Goal: Task Accomplishment & Management: Manage account settings

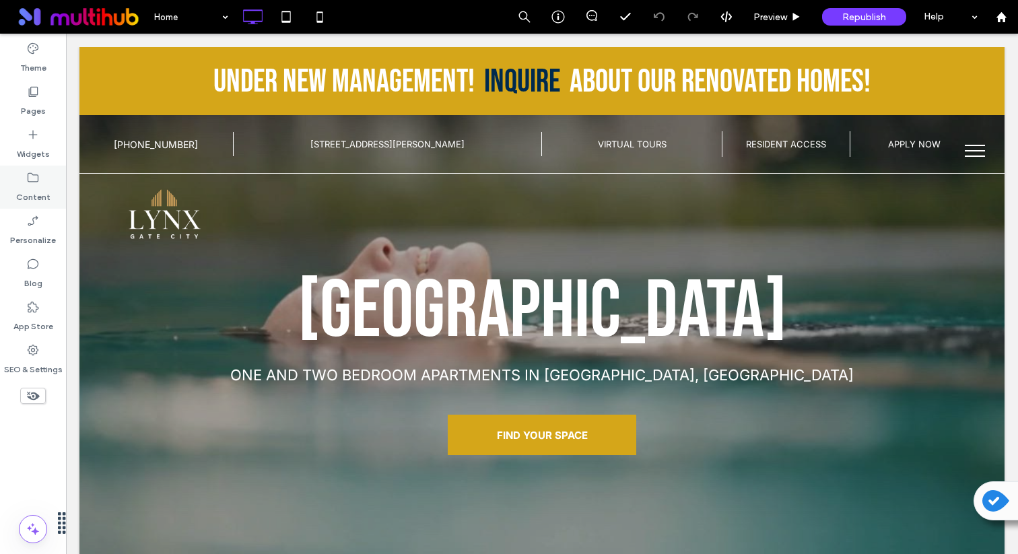
click at [48, 187] on div "Content" at bounding box center [33, 187] width 66 height 43
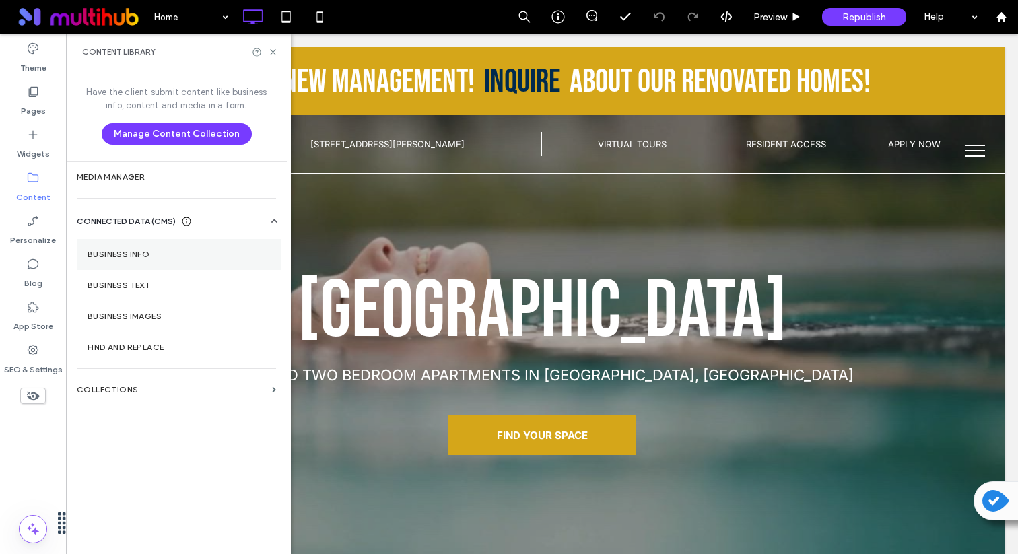
click at [156, 253] on label "Business Info" at bounding box center [179, 254] width 183 height 9
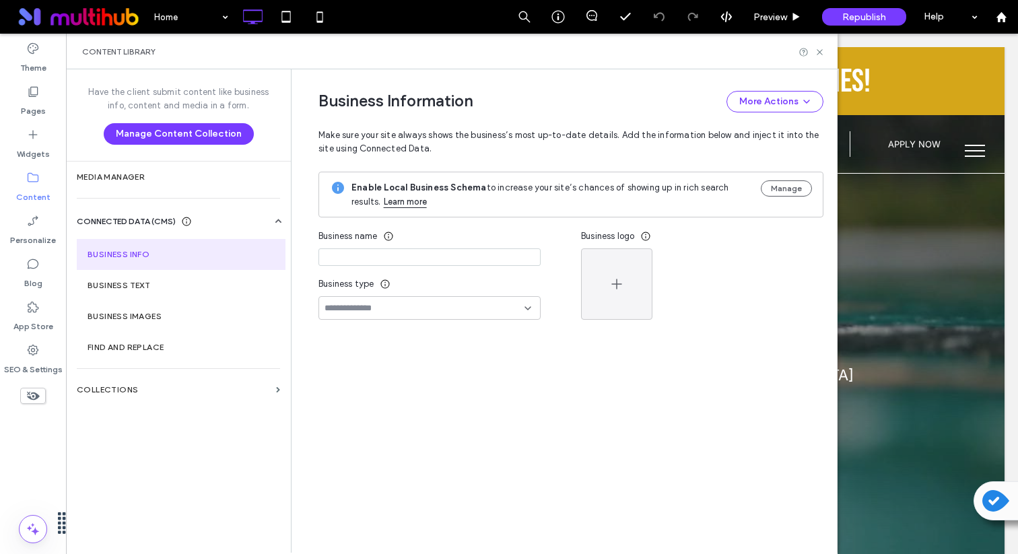
type input "**********"
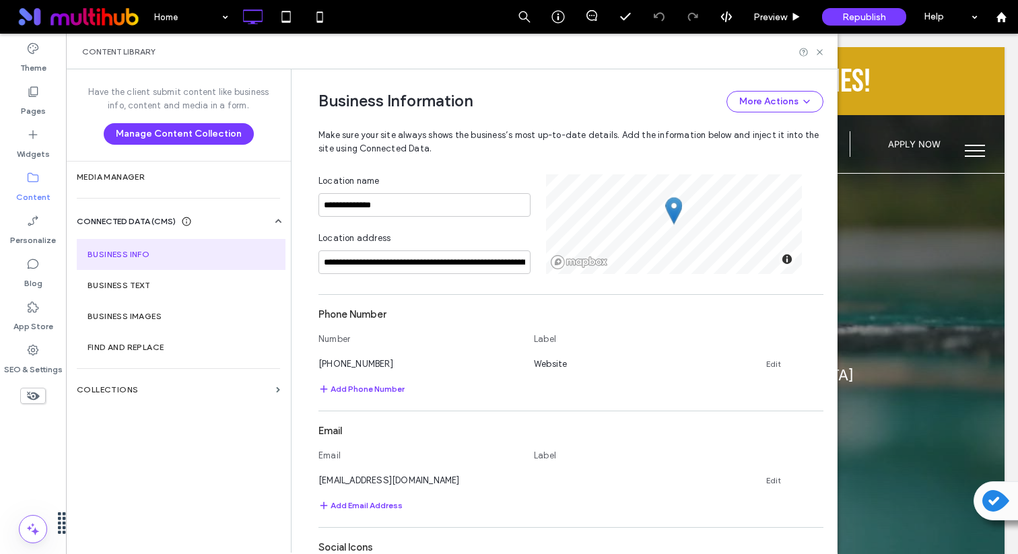
scroll to position [396, 0]
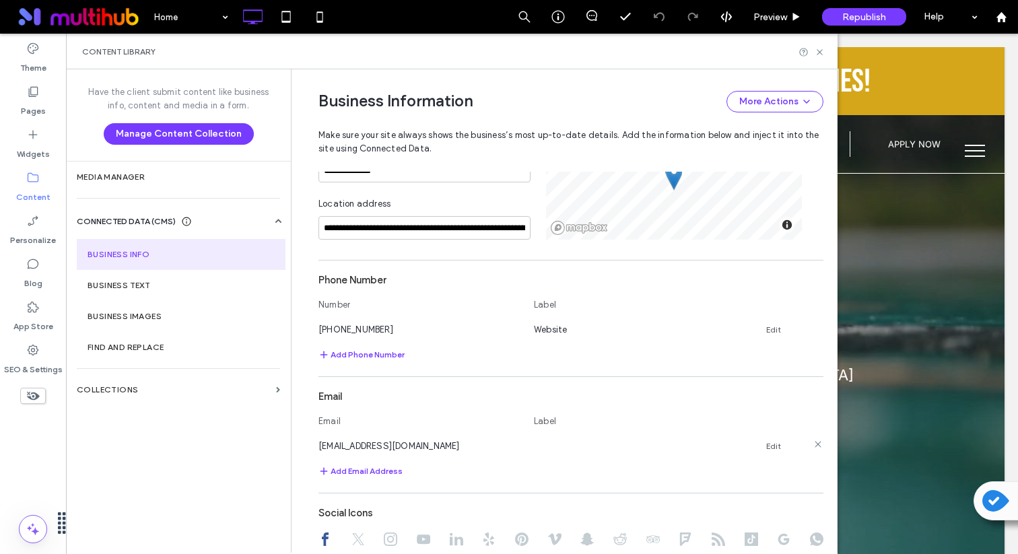
click at [770, 449] on link "Edit" at bounding box center [774, 446] width 15 height 11
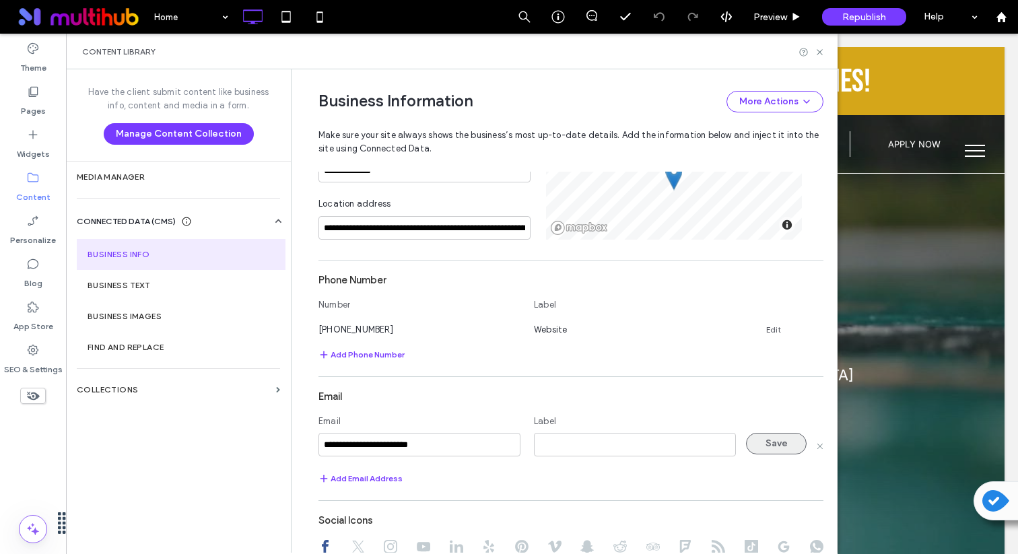
type input "**********"
click at [781, 443] on button "Save" at bounding box center [776, 444] width 61 height 22
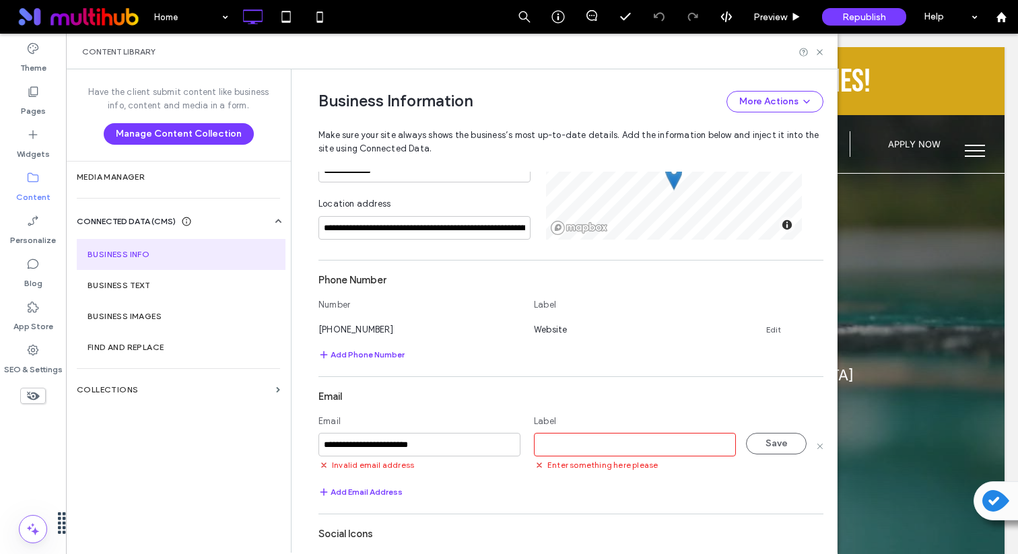
click at [660, 446] on input at bounding box center [635, 445] width 202 height 24
type input "*******"
click at [782, 447] on button "Save" at bounding box center [776, 444] width 61 height 22
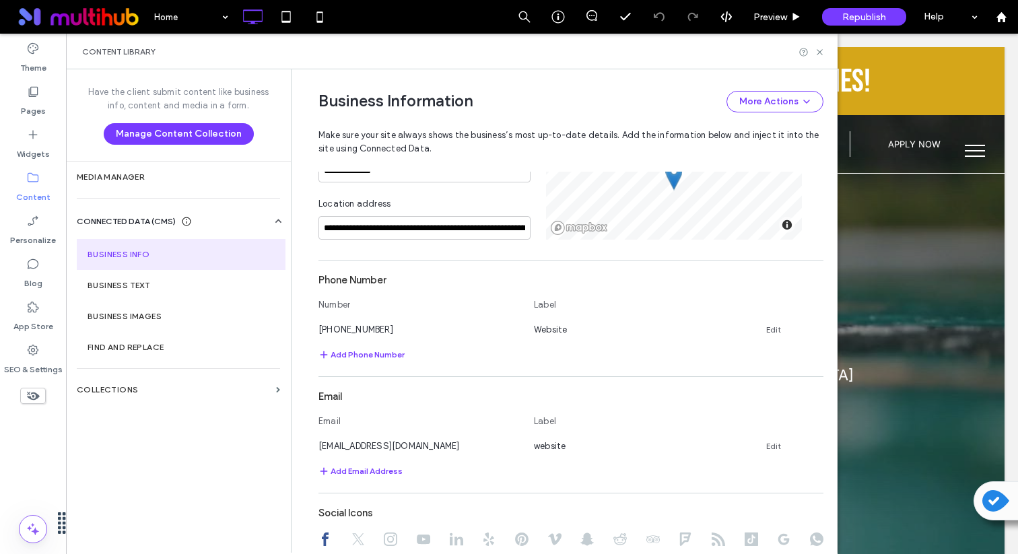
click at [820, 57] on div "Content Library" at bounding box center [452, 52] width 772 height 36
click at [820, 48] on icon at bounding box center [820, 52] width 10 height 10
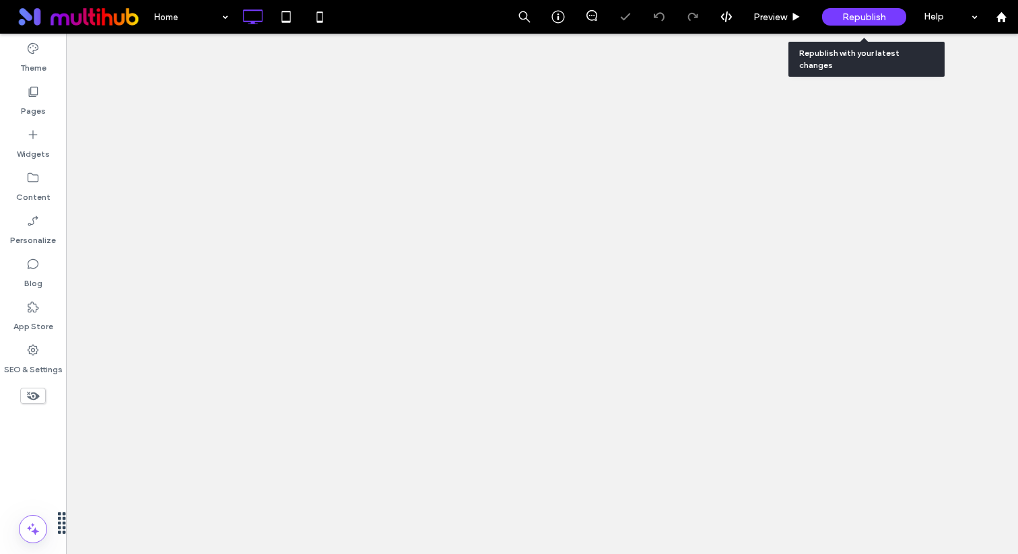
click at [851, 18] on span "Republish" at bounding box center [865, 16] width 44 height 11
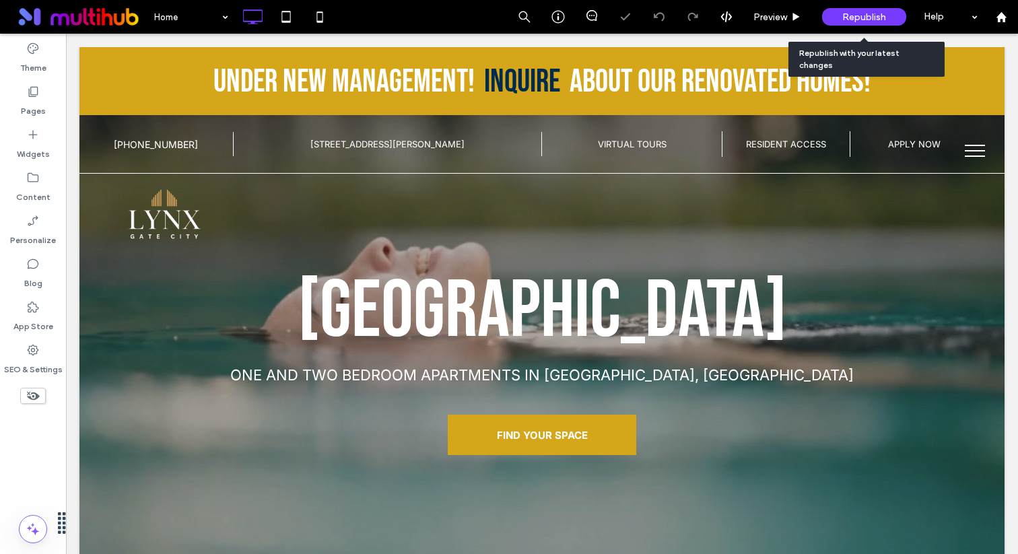
scroll to position [0, 0]
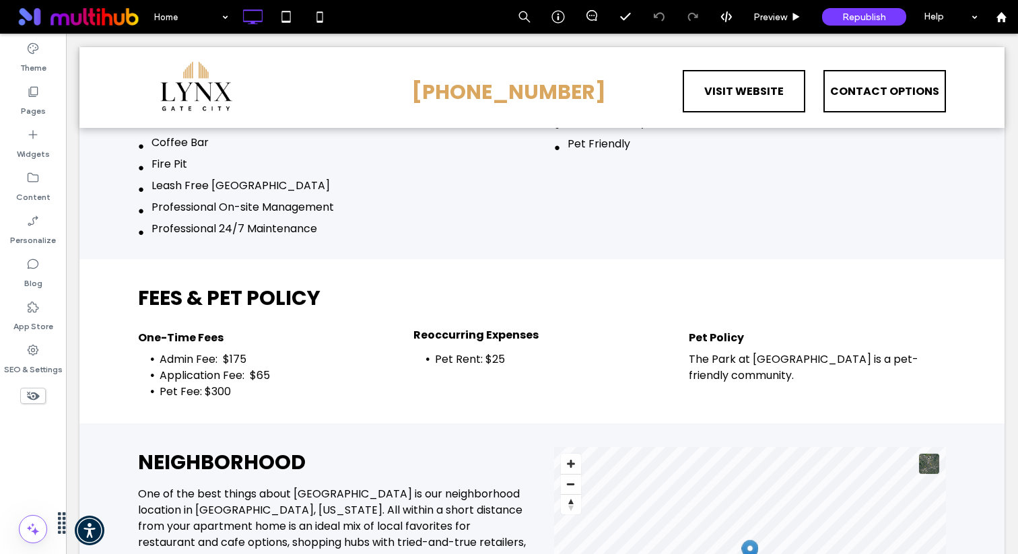
scroll to position [3799, 0]
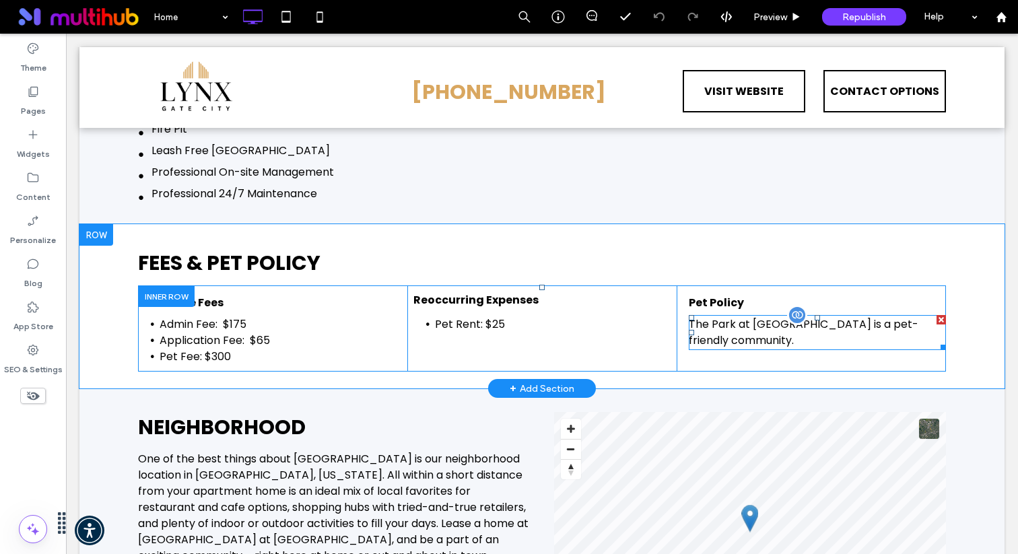
click at [705, 339] on p "The Park at Aventino is a pet-friendly community." at bounding box center [817, 333] width 257 height 32
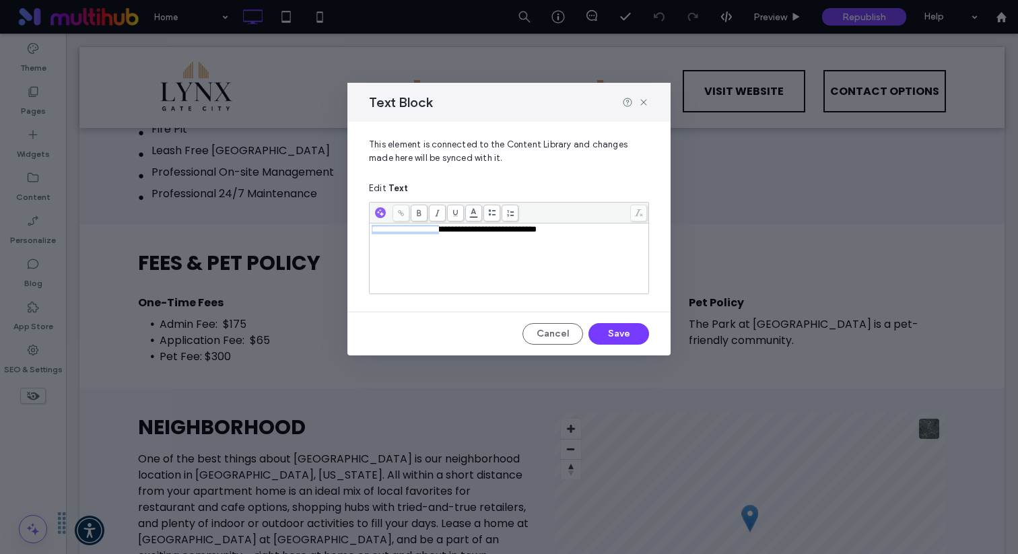
drag, startPoint x: 453, startPoint y: 233, endPoint x: 348, endPoint y: 220, distance: 105.9
click at [348, 220] on div "**********" at bounding box center [509, 211] width 323 height 179
drag, startPoint x: 591, startPoint y: 328, endPoint x: 526, endPoint y: 294, distance: 72.9
click at [591, 328] on button "Save" at bounding box center [619, 334] width 61 height 22
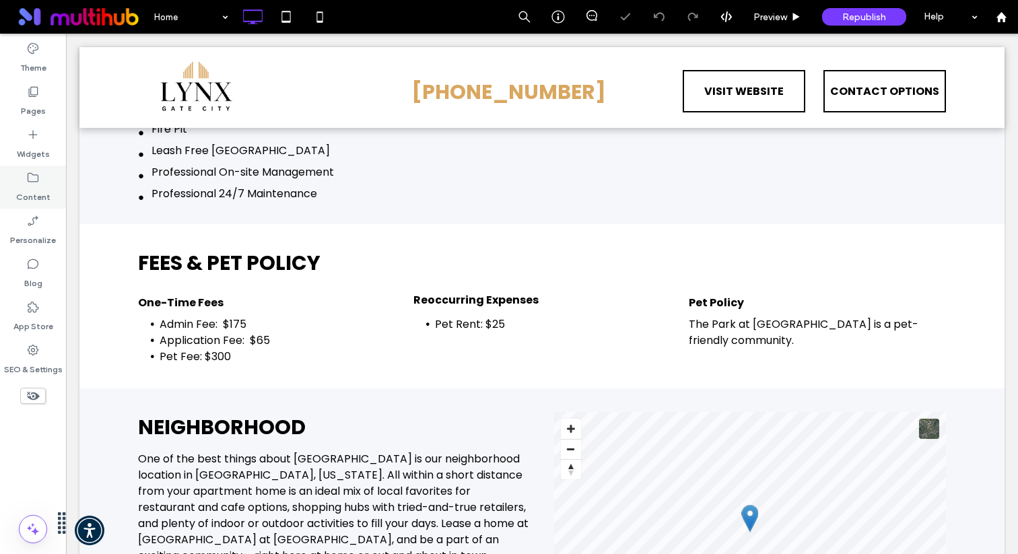
click at [22, 178] on div "Content" at bounding box center [33, 187] width 66 height 43
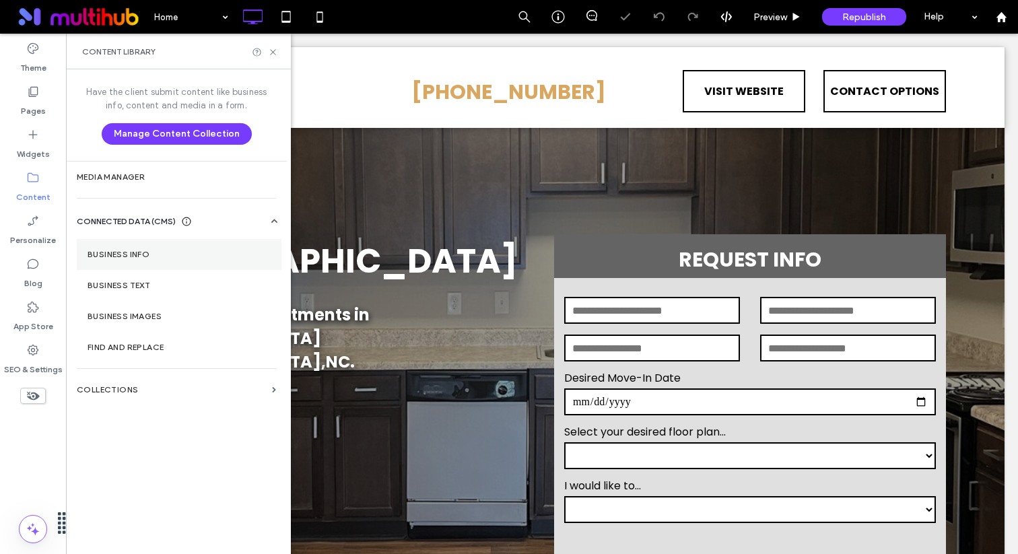
click at [129, 255] on label "Business Info" at bounding box center [179, 254] width 183 height 9
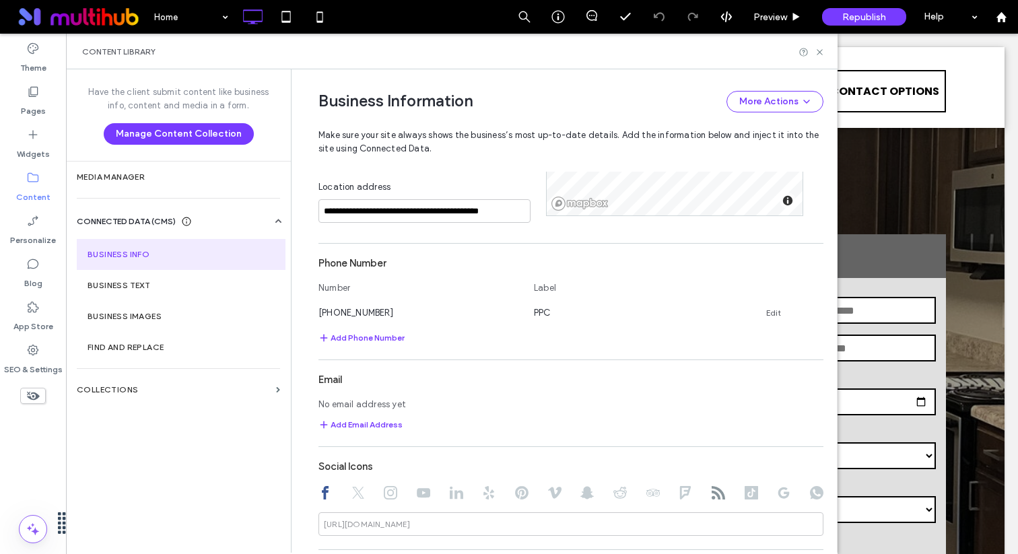
scroll to position [469, 0]
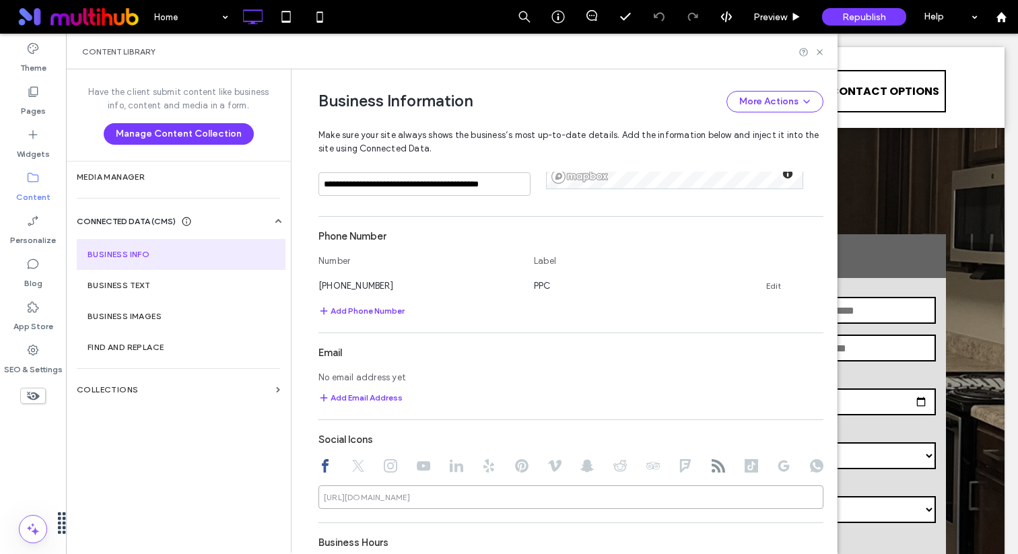
click at [414, 491] on input at bounding box center [571, 498] width 505 height 24
click at [395, 474] on div at bounding box center [571, 467] width 505 height 16
click at [389, 473] on icon at bounding box center [390, 465] width 13 height 13
click at [819, 55] on icon at bounding box center [820, 52] width 10 height 10
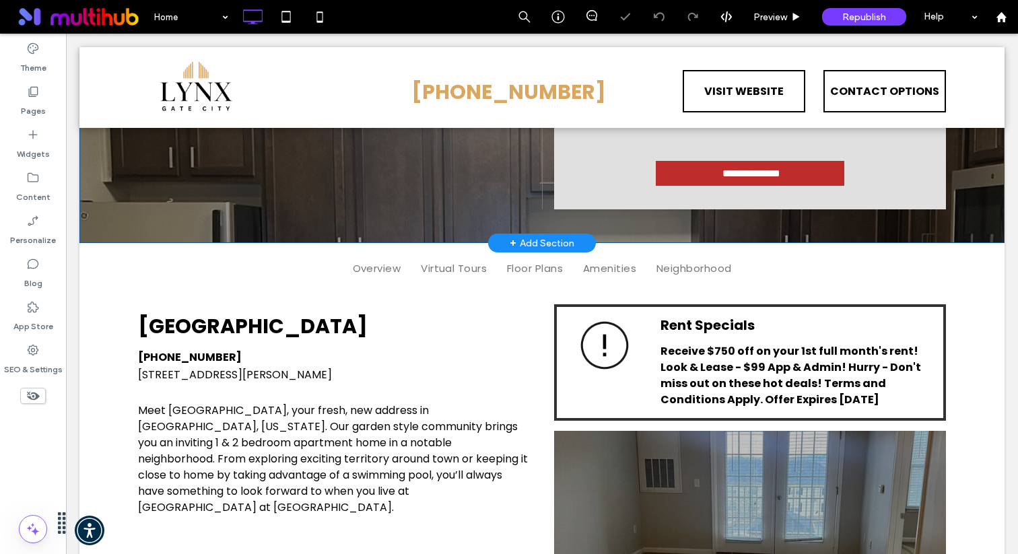
scroll to position [615, 0]
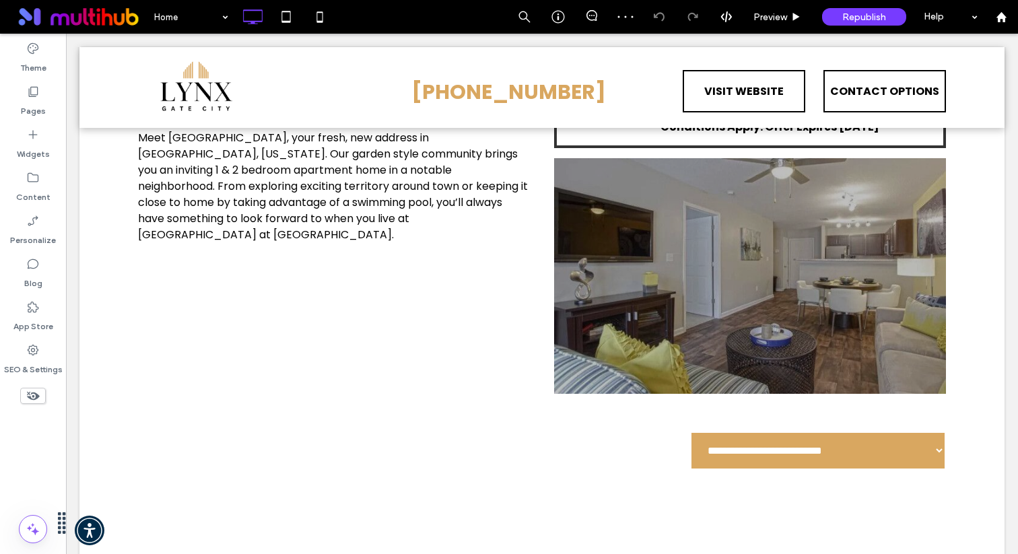
scroll to position [719, 0]
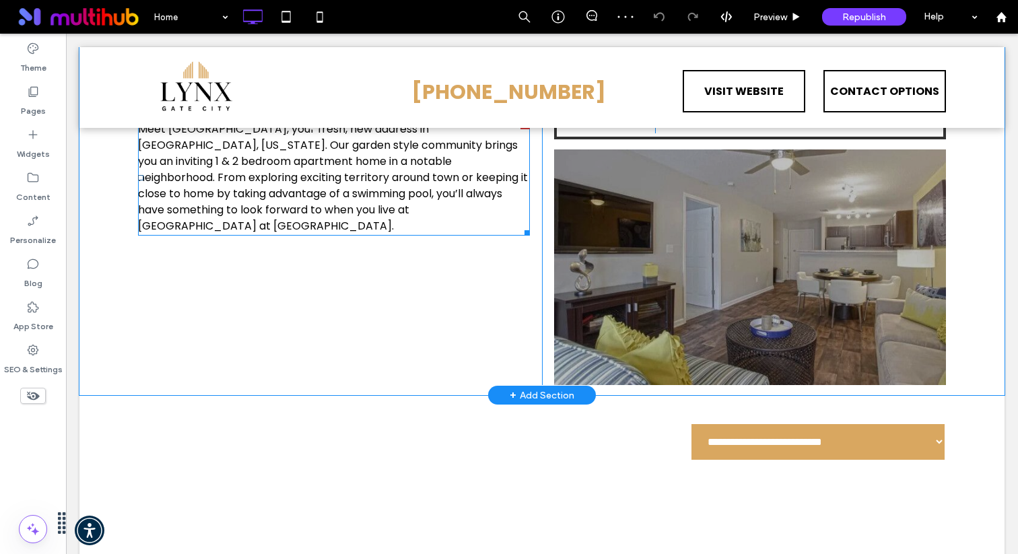
click at [383, 215] on p "Meet Lynx Gate City, your fresh, new address in Greensboro, North Carolina. Our…" at bounding box center [334, 177] width 392 height 113
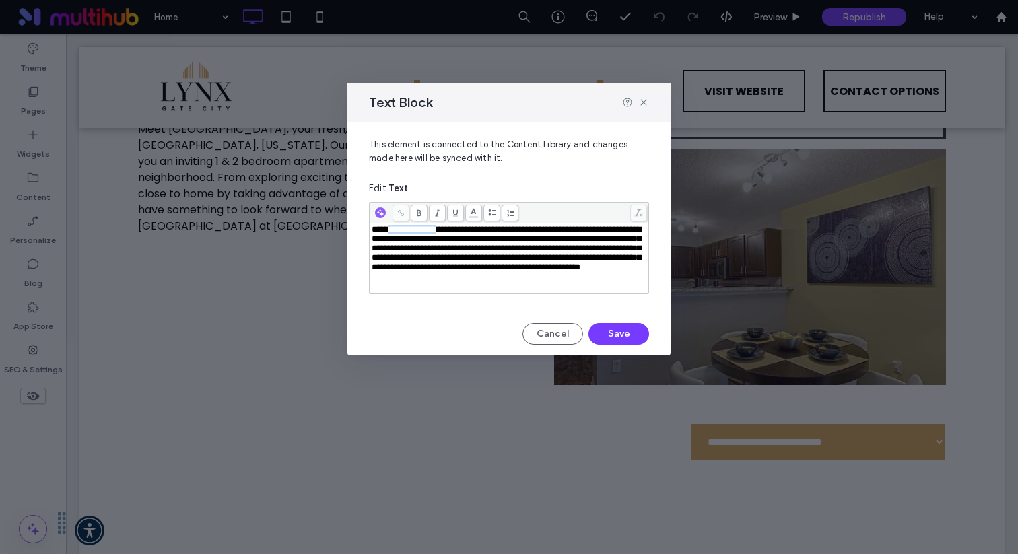
drag, startPoint x: 453, startPoint y: 232, endPoint x: 393, endPoint y: 234, distance: 60.7
click at [393, 234] on span "**********" at bounding box center [506, 248] width 269 height 46
copy span "**********"
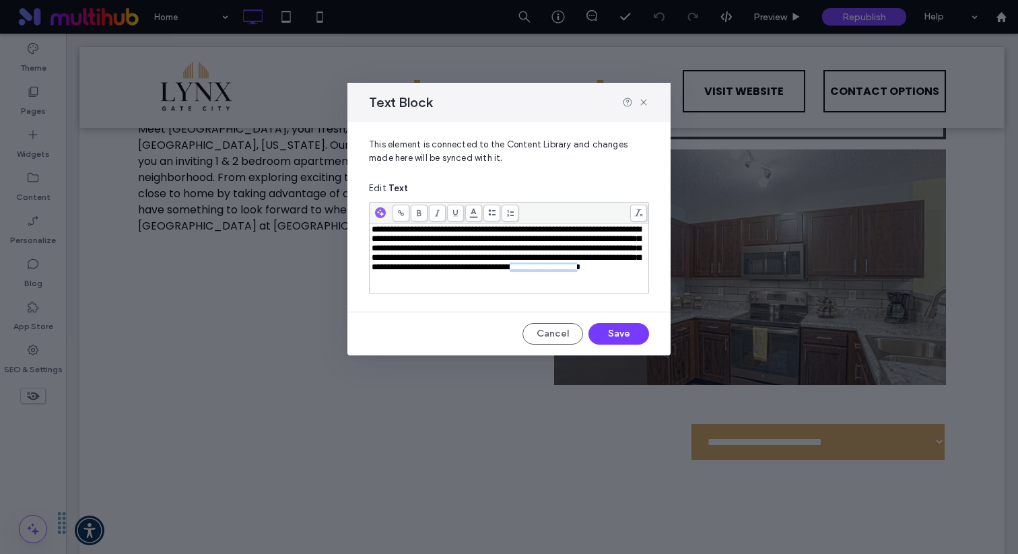
drag, startPoint x: 554, startPoint y: 286, endPoint x: 635, endPoint y: 284, distance: 80.8
click at [635, 271] on span "**********" at bounding box center [506, 248] width 269 height 46
click at [612, 333] on button "Save" at bounding box center [619, 334] width 61 height 22
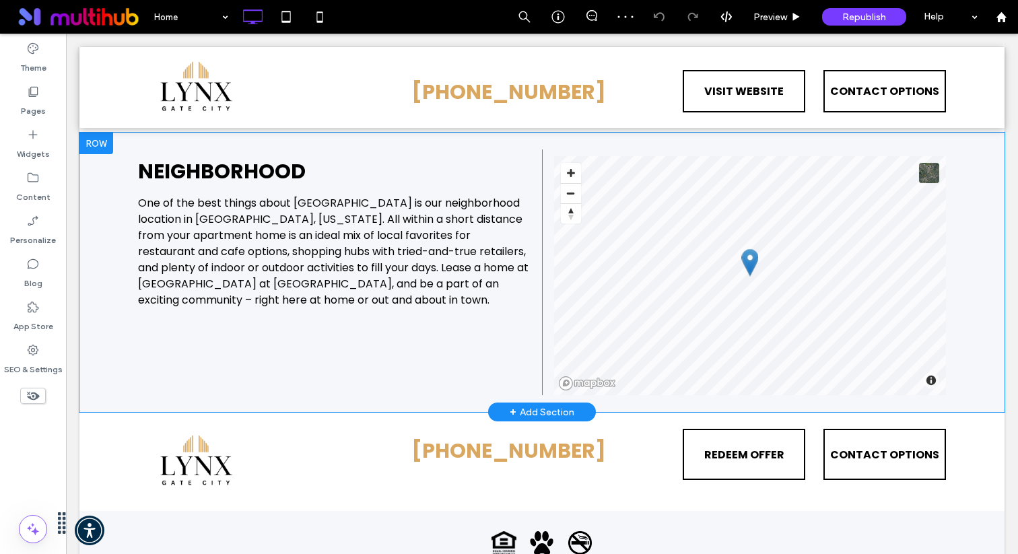
scroll to position [4049, 0]
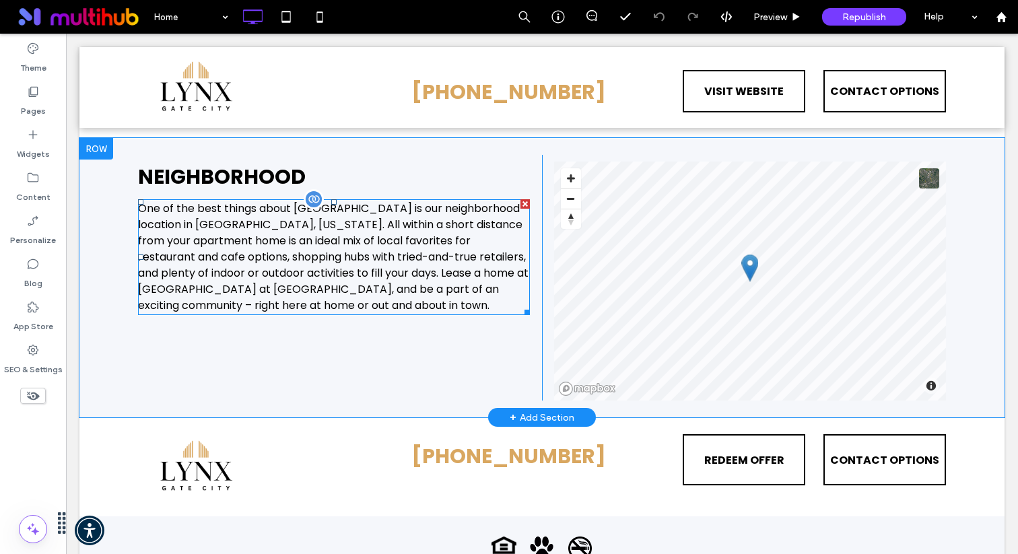
click at [442, 236] on p "One of the best things about Lynx Gate City is our neighborhood location in Gre…" at bounding box center [334, 257] width 392 height 113
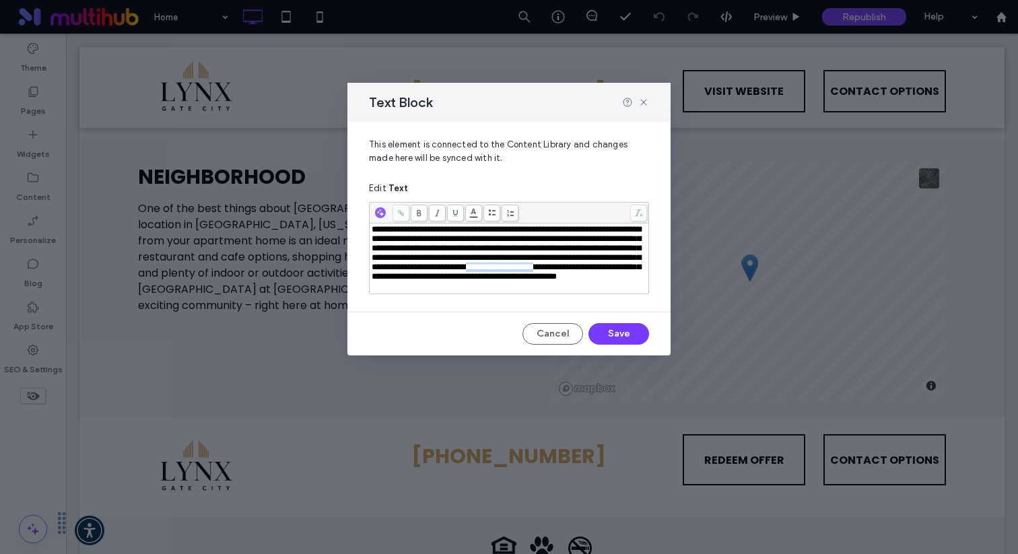
drag, startPoint x: 437, startPoint y: 286, endPoint x: 520, endPoint y: 284, distance: 82.9
click at [520, 281] on span "**********" at bounding box center [506, 253] width 269 height 56
click at [624, 331] on div "**********" at bounding box center [509, 239] width 323 height 234
click at [626, 344] on button "Save" at bounding box center [619, 334] width 61 height 22
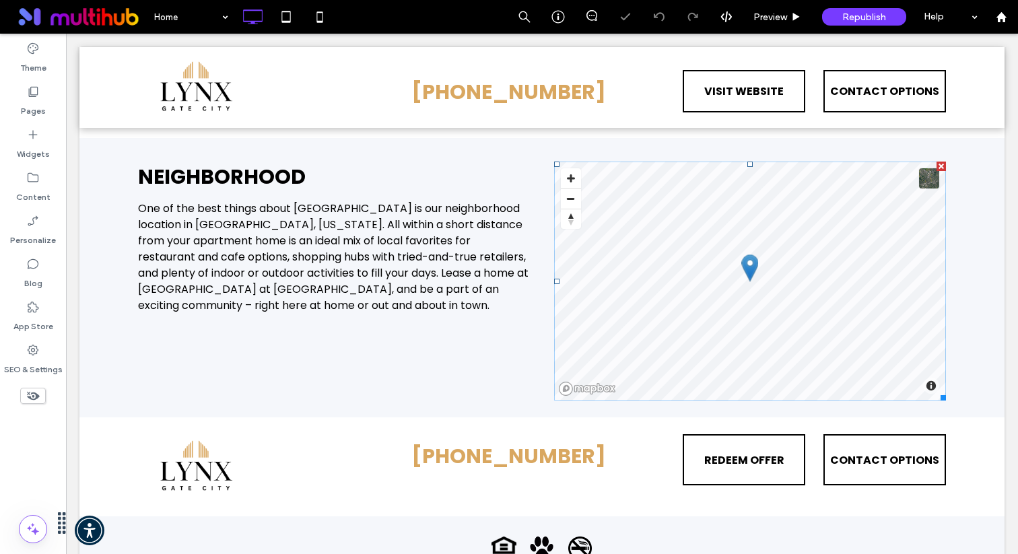
click at [853, 26] on div "Republish" at bounding box center [864, 17] width 84 height 34
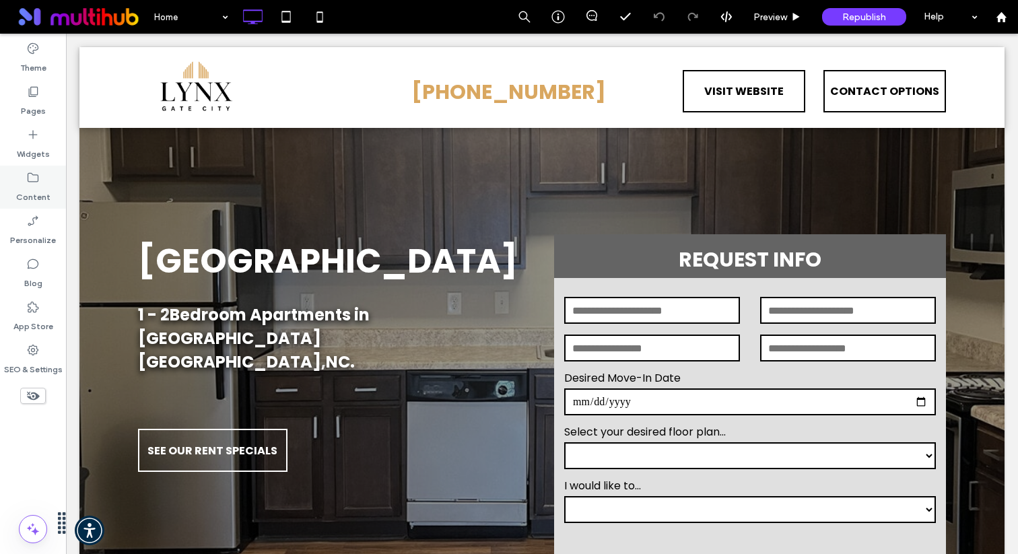
click at [48, 188] on label "Content" at bounding box center [33, 194] width 34 height 19
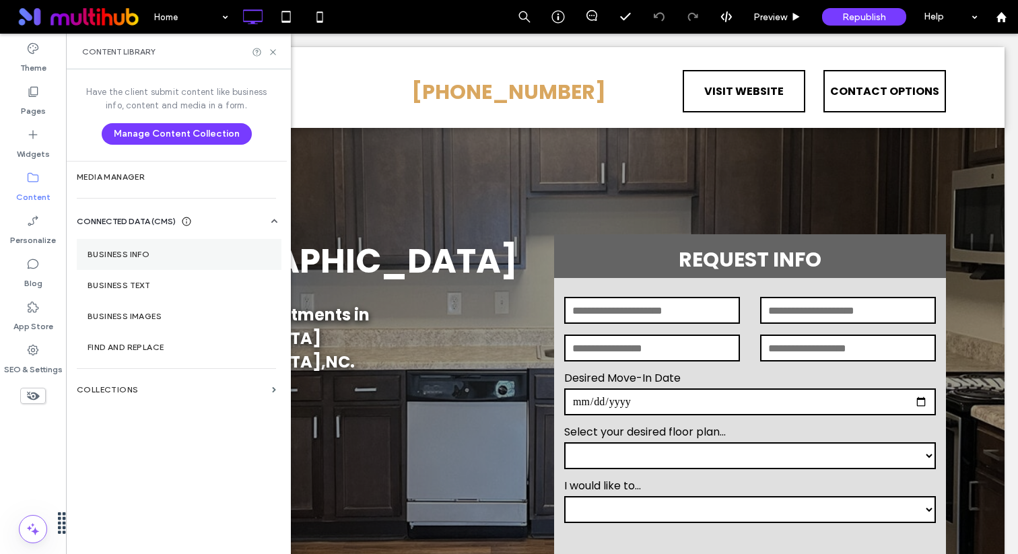
click at [115, 242] on section "Business Info" at bounding box center [179, 254] width 205 height 31
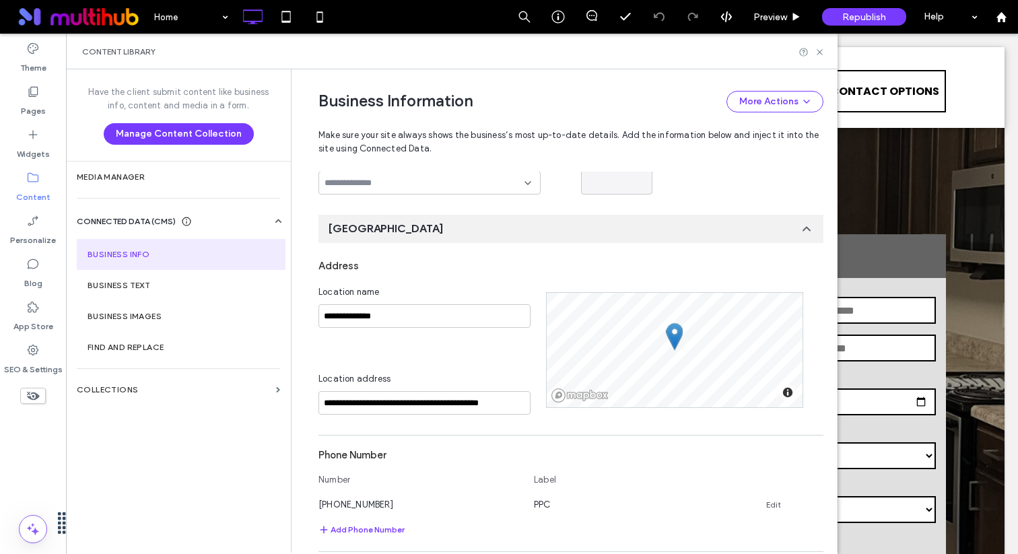
scroll to position [114, 0]
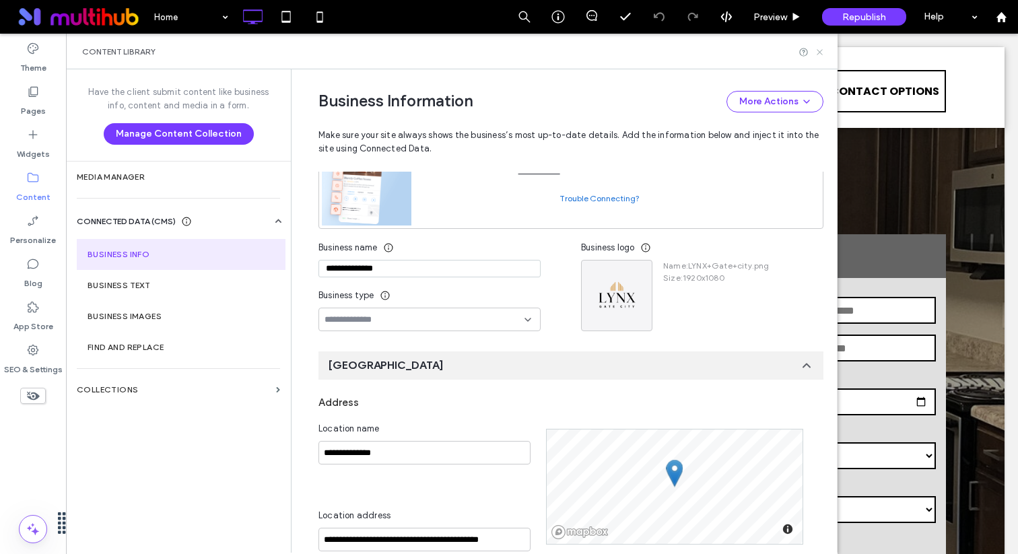
click at [819, 51] on use at bounding box center [819, 51] width 5 height 5
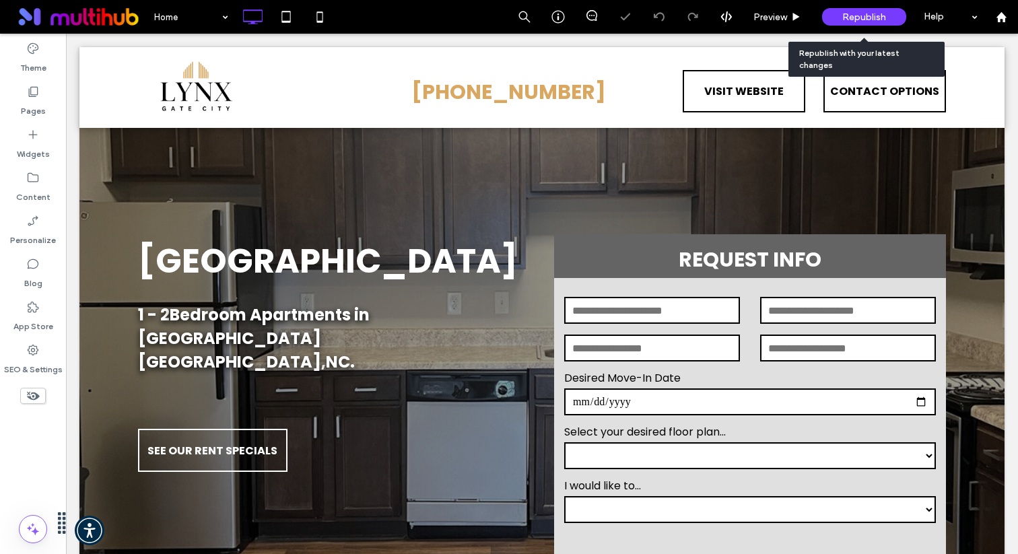
click at [843, 22] on div "Republish" at bounding box center [864, 17] width 84 height 18
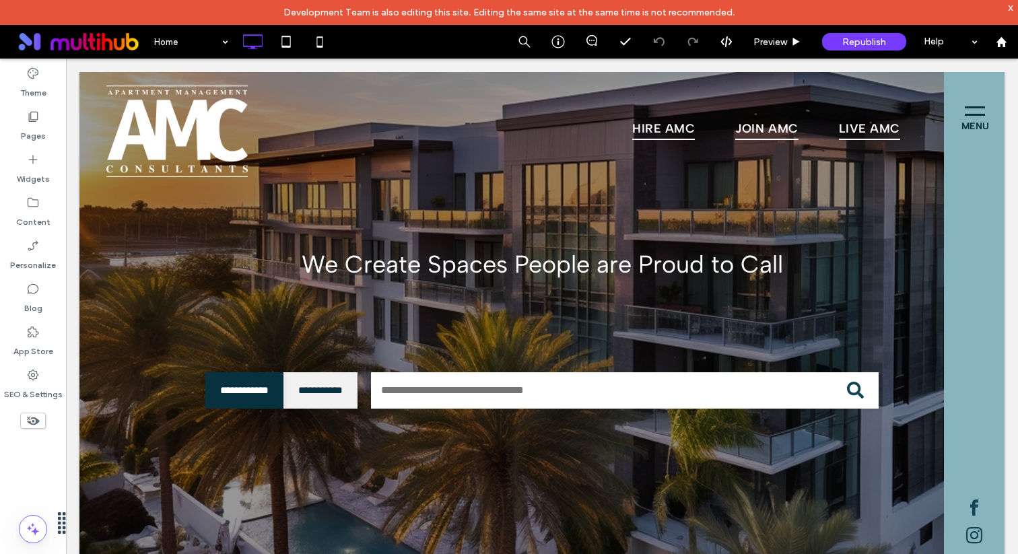
scroll to position [269, 404]
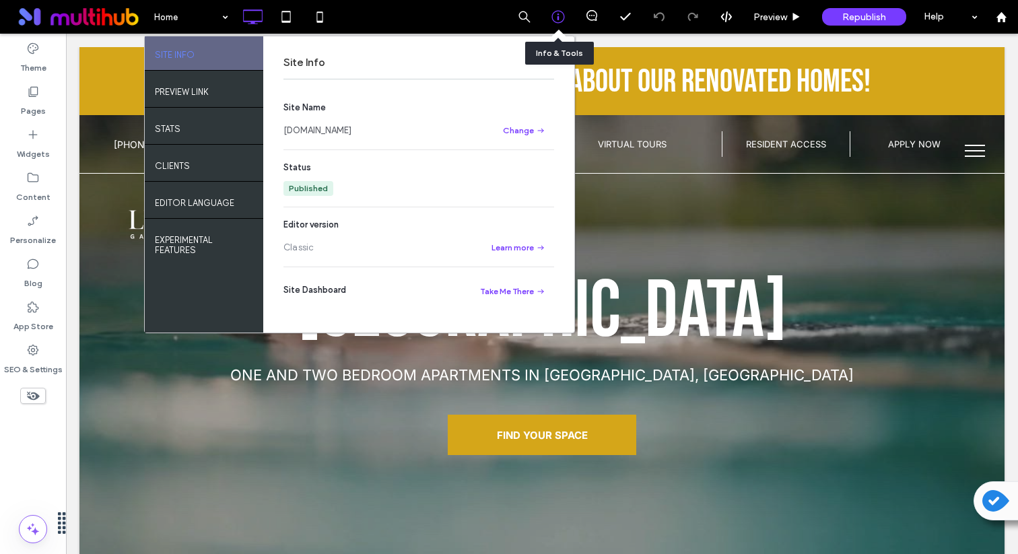
click at [552, 12] on icon at bounding box center [558, 16] width 13 height 13
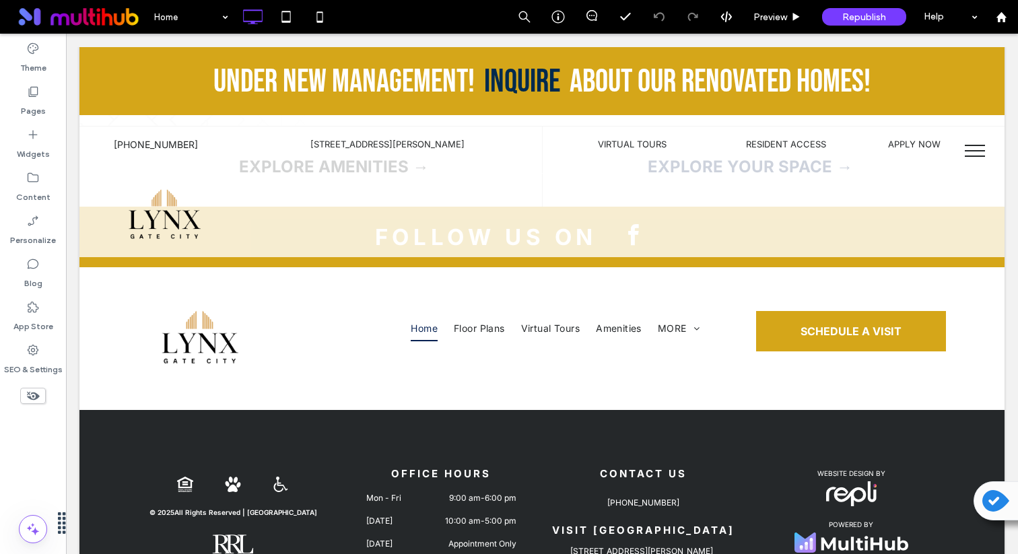
scroll to position [2708, 0]
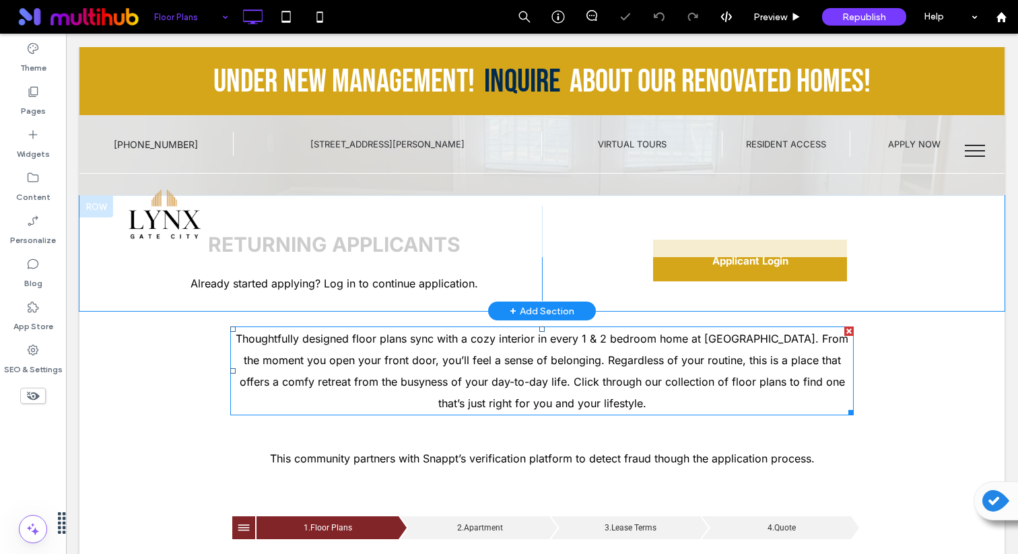
scroll to position [134, 0]
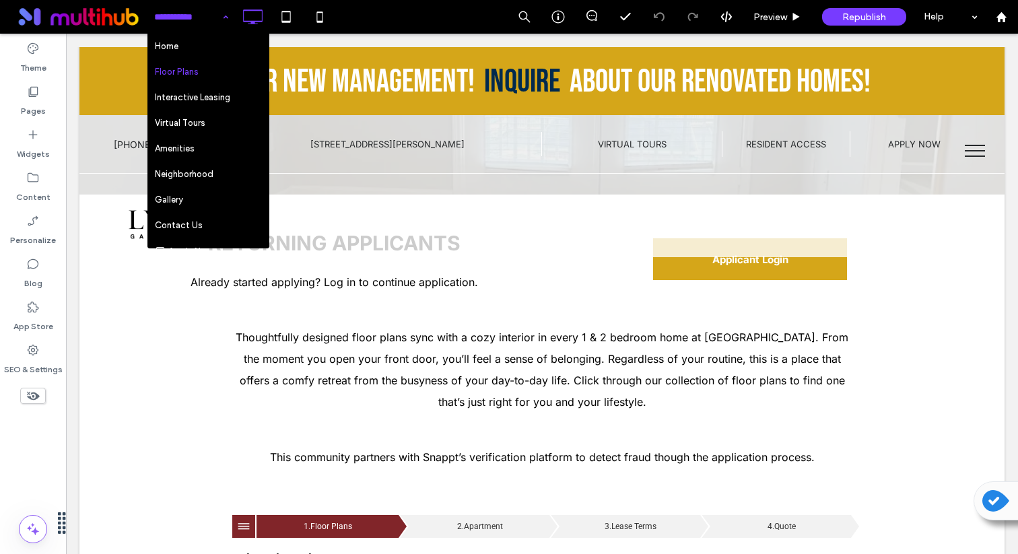
click at [205, 5] on input at bounding box center [187, 17] width 67 height 34
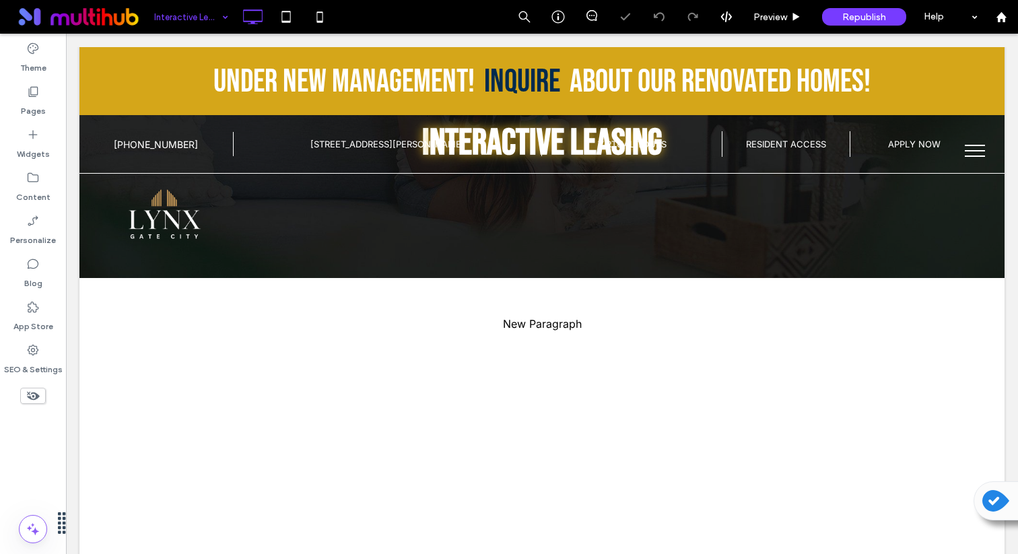
scroll to position [68, 0]
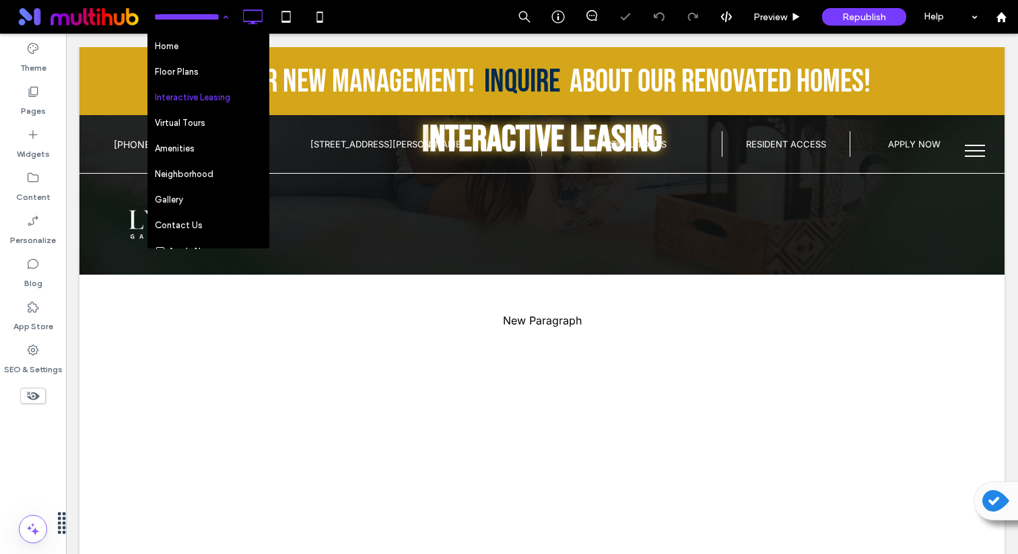
click at [177, 20] on input at bounding box center [187, 17] width 67 height 34
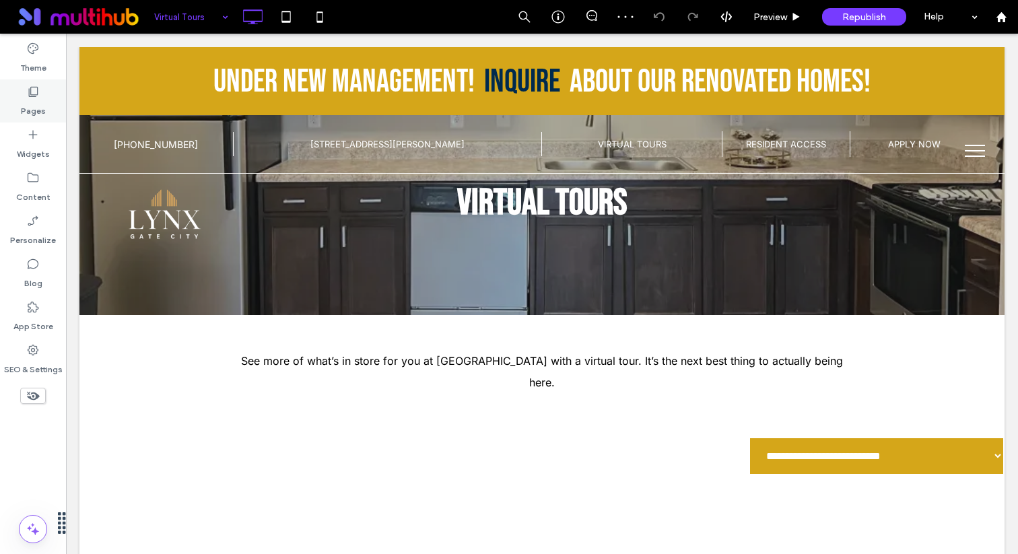
click at [32, 95] on icon at bounding box center [32, 91] width 13 height 13
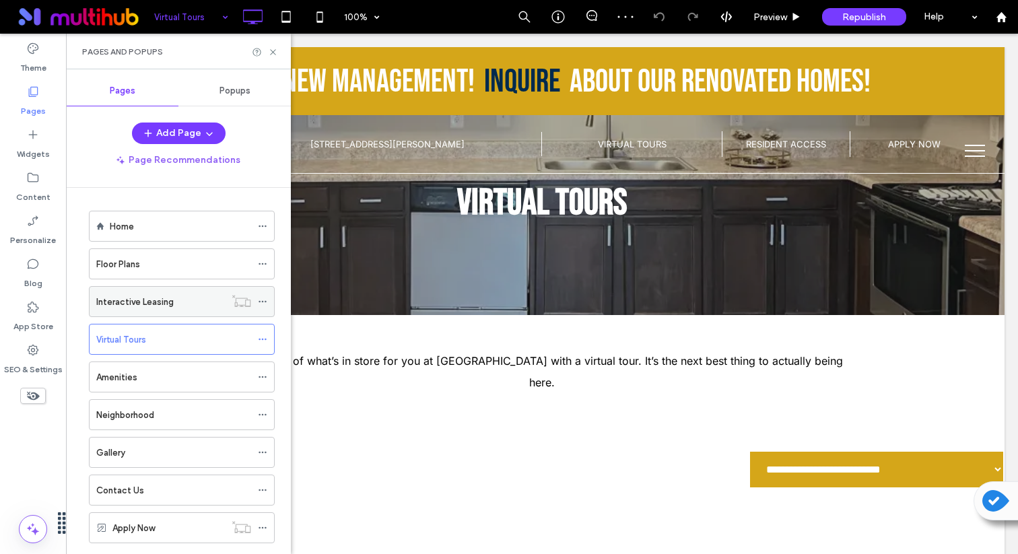
click at [262, 300] on icon at bounding box center [262, 301] width 9 height 9
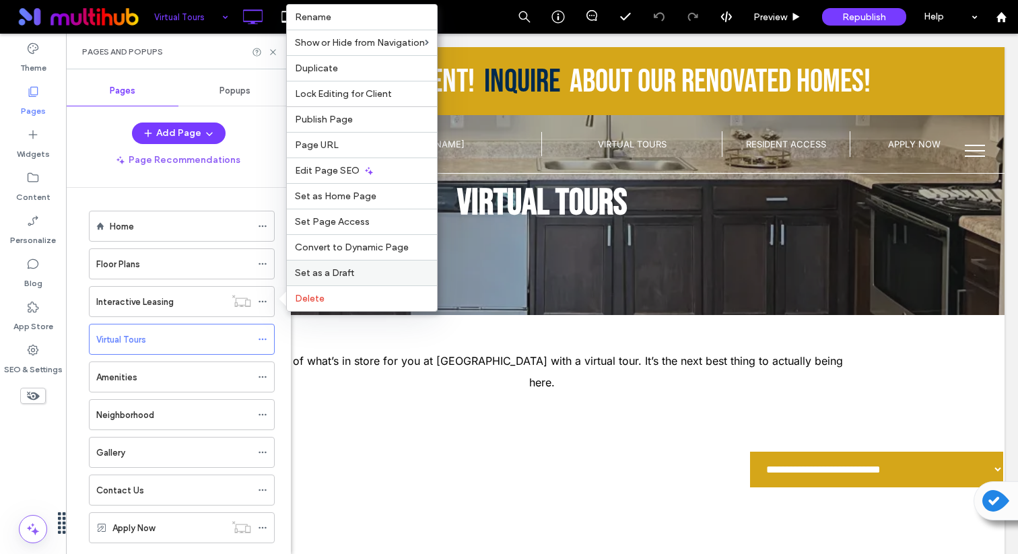
click at [321, 275] on span "Set as a Draft" at bounding box center [324, 272] width 59 height 11
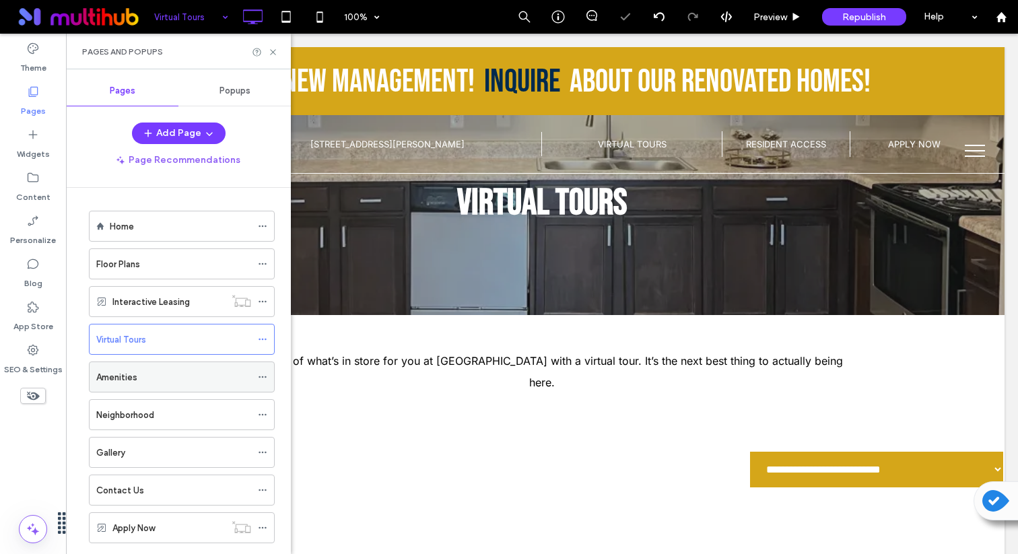
click at [180, 377] on div "Amenities" at bounding box center [173, 377] width 155 height 14
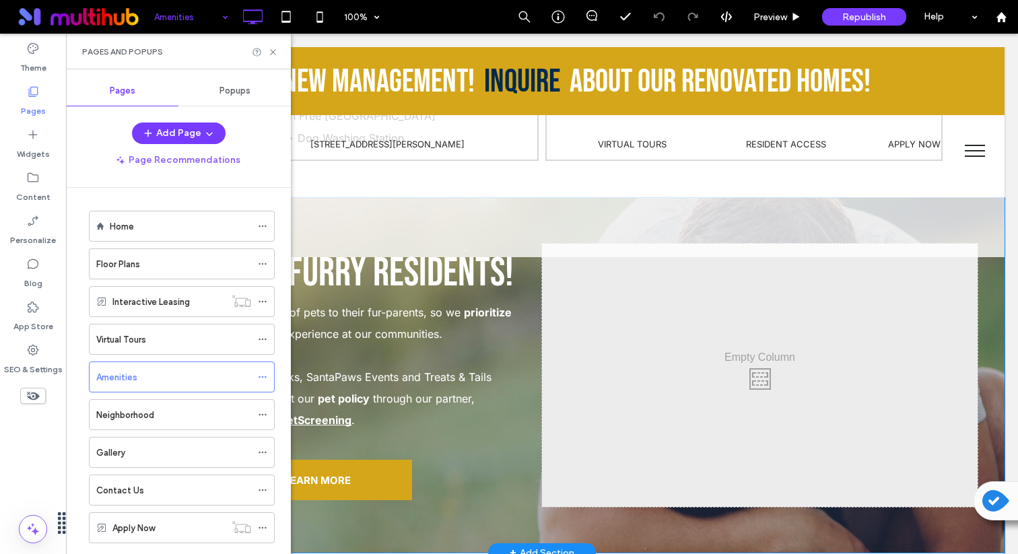
scroll to position [923, 0]
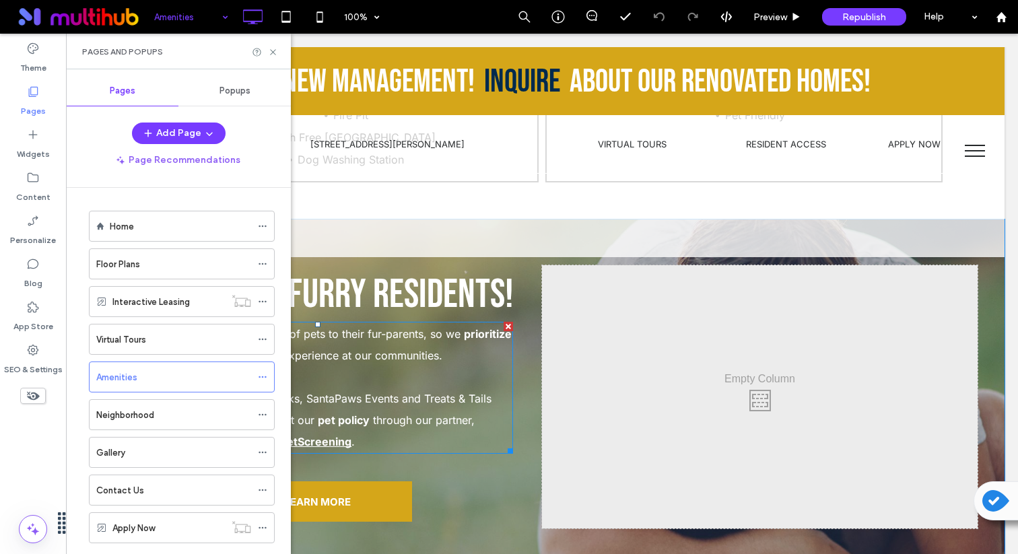
click at [398, 379] on p at bounding box center [318, 377] width 391 height 22
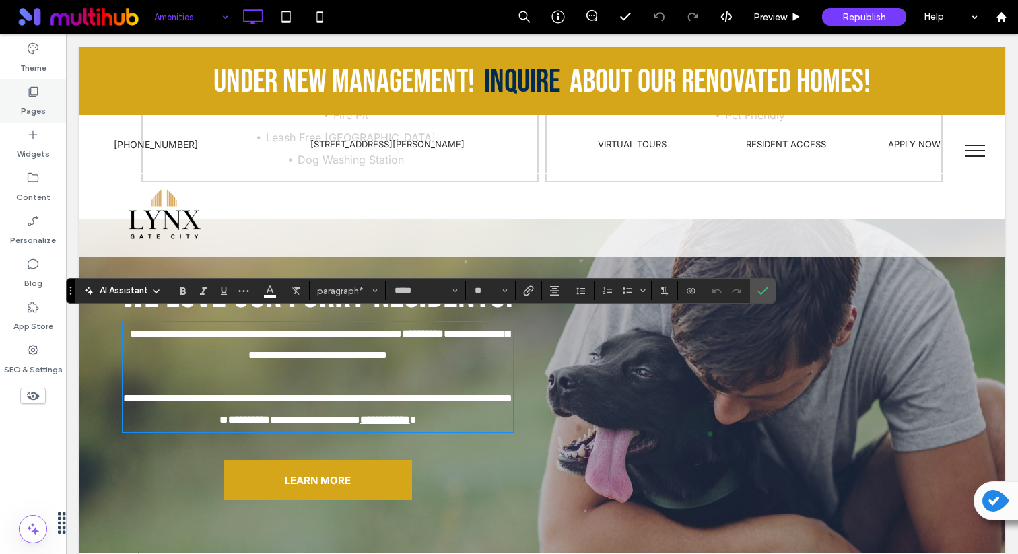
click at [42, 94] on div "Pages" at bounding box center [33, 100] width 66 height 43
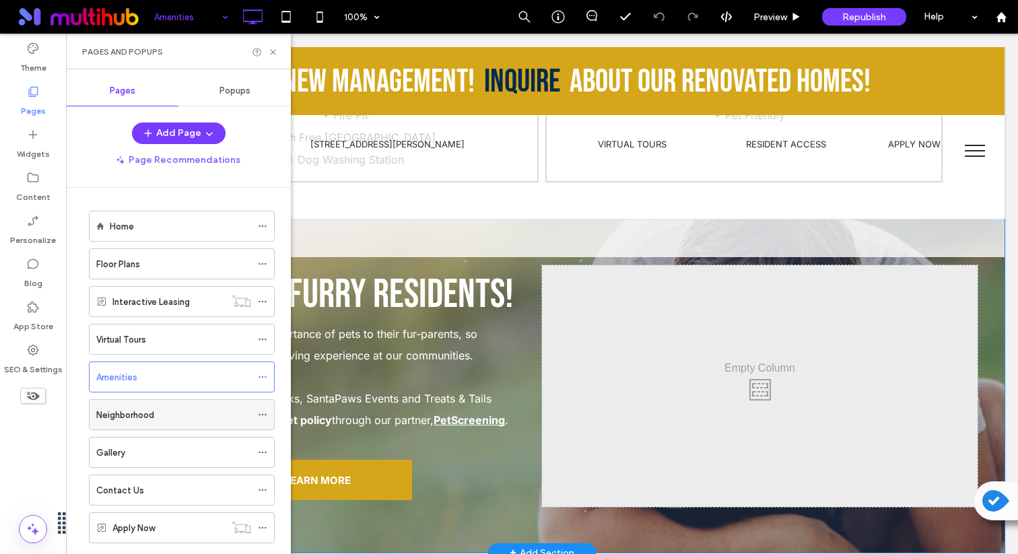
click at [152, 410] on label "Neighborhood" at bounding box center [125, 415] width 58 height 24
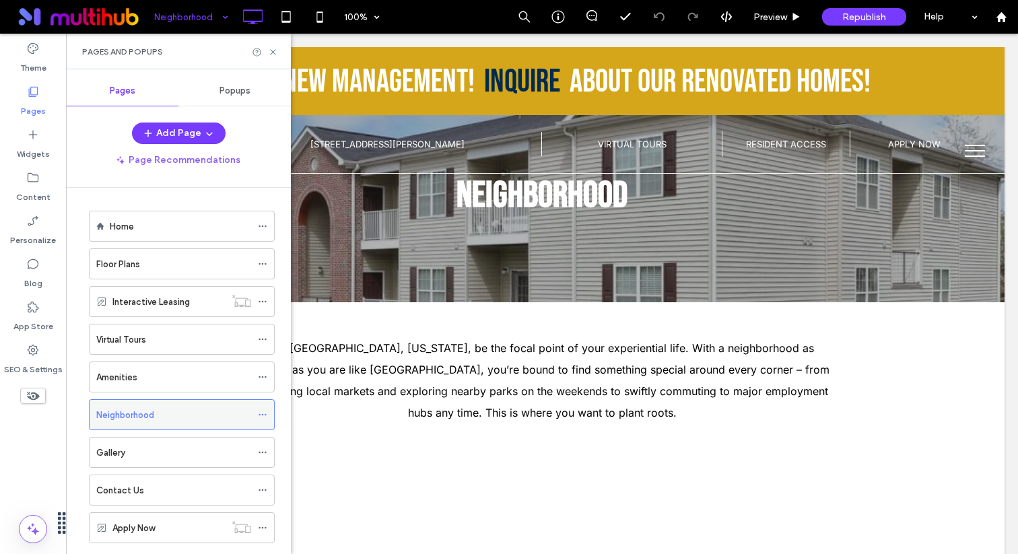
scroll to position [0, 0]
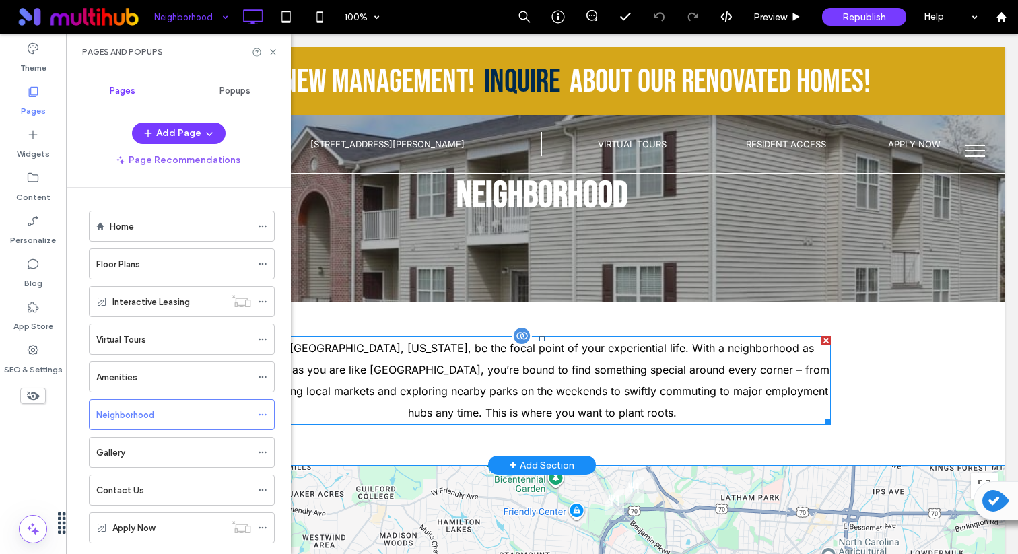
click at [478, 412] on p "Let Greensboro, North Carolina, be the focal point of your experiential life. W…" at bounding box center [542, 380] width 577 height 86
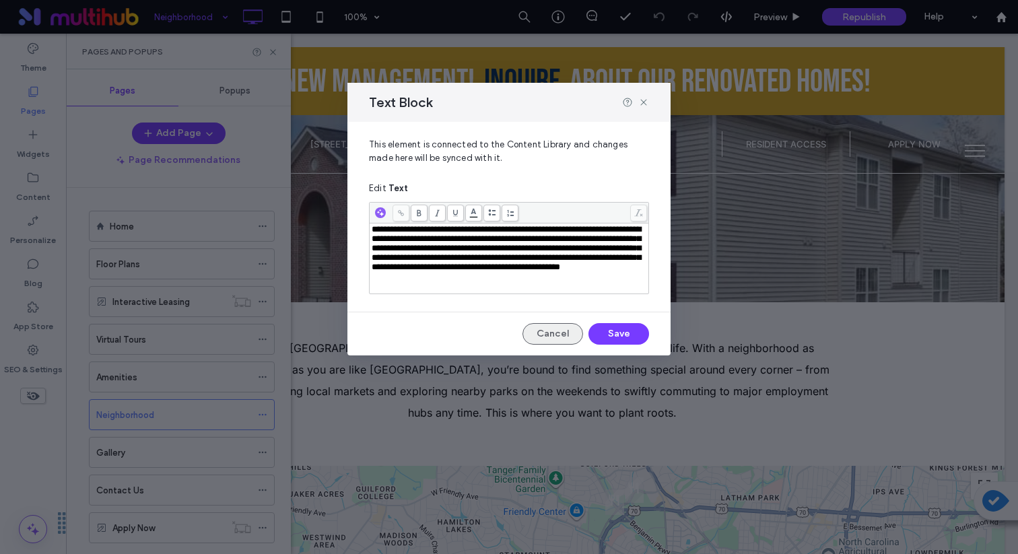
click at [568, 326] on button "Cancel" at bounding box center [553, 334] width 61 height 22
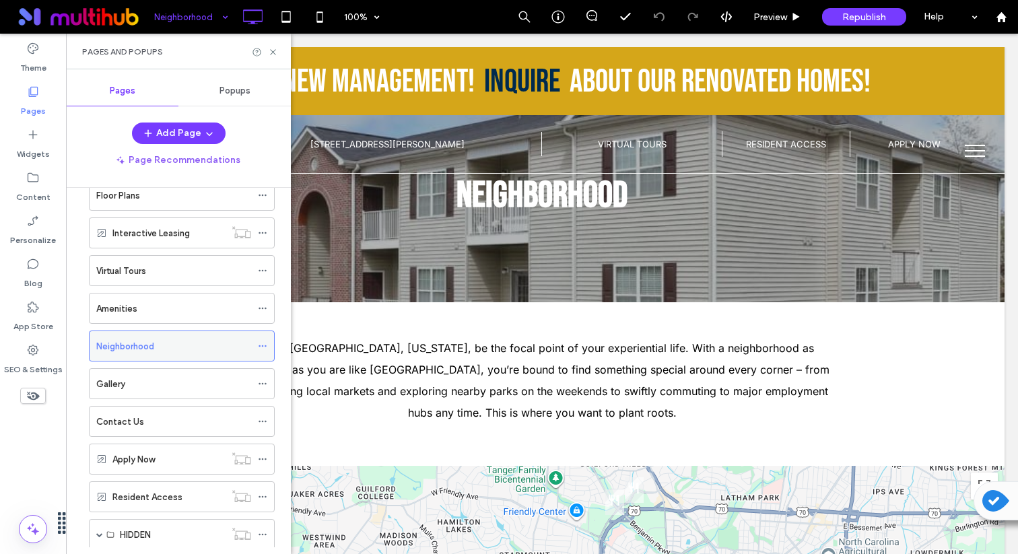
scroll to position [71, 0]
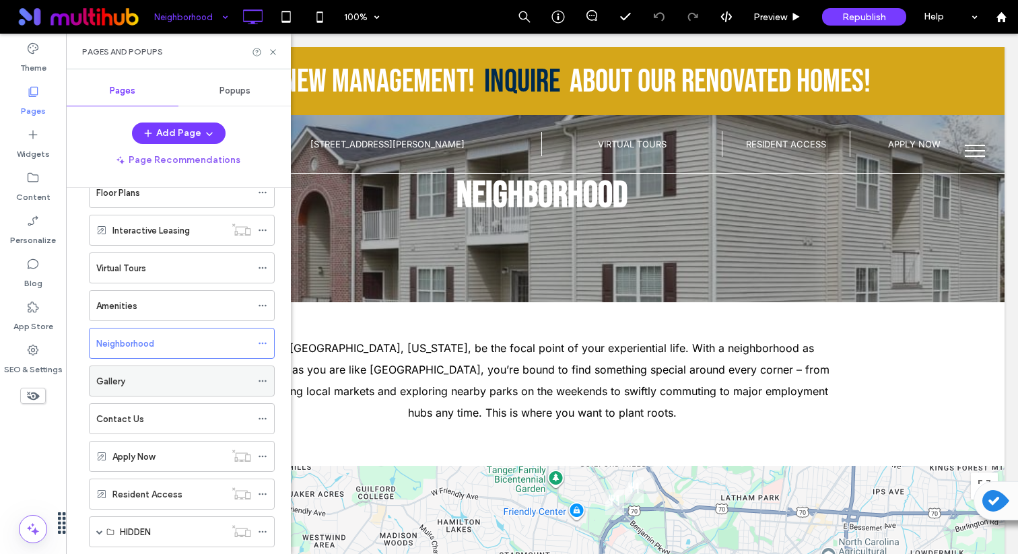
click at [156, 383] on div "Gallery" at bounding box center [173, 382] width 155 height 14
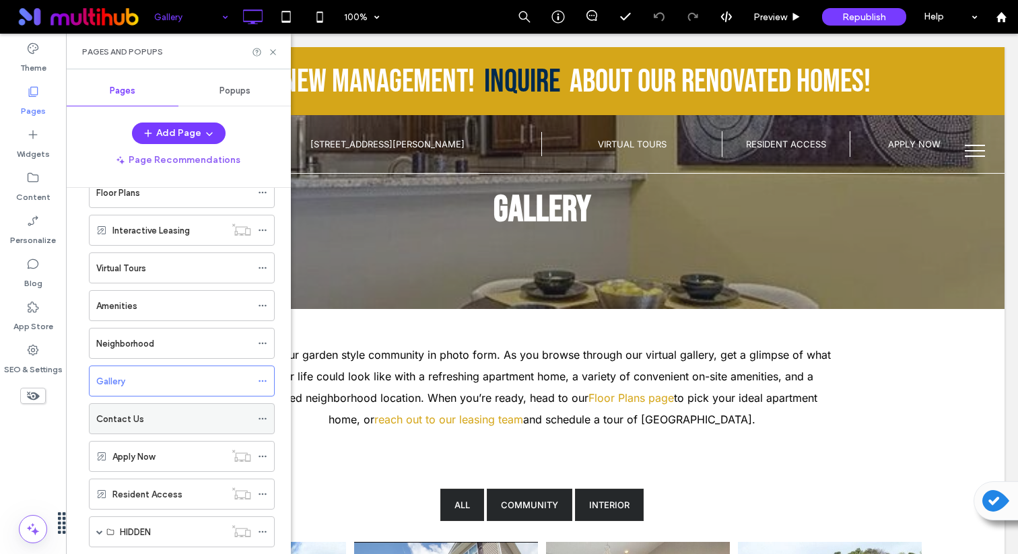
click at [191, 424] on div "Contact Us" at bounding box center [173, 419] width 155 height 14
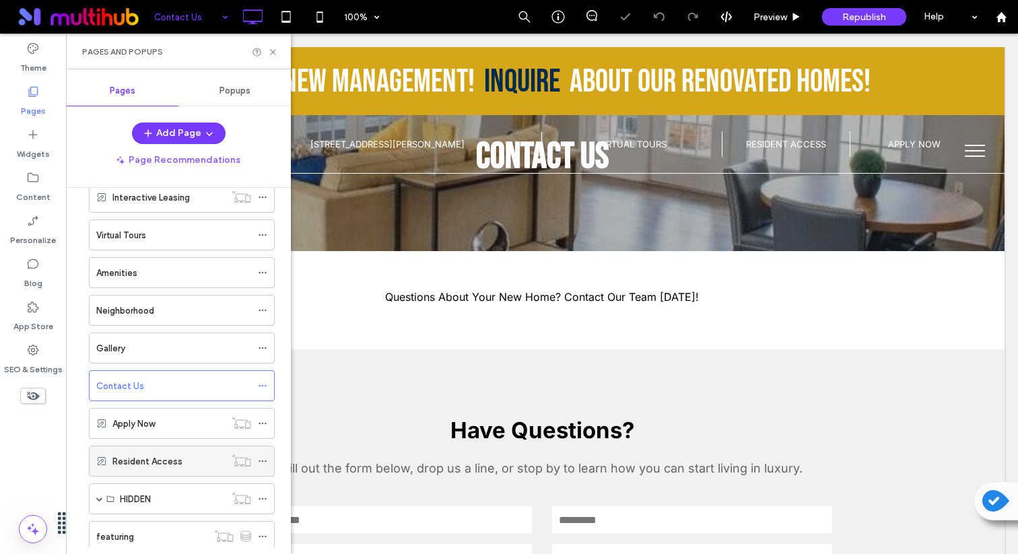
scroll to position [143, 0]
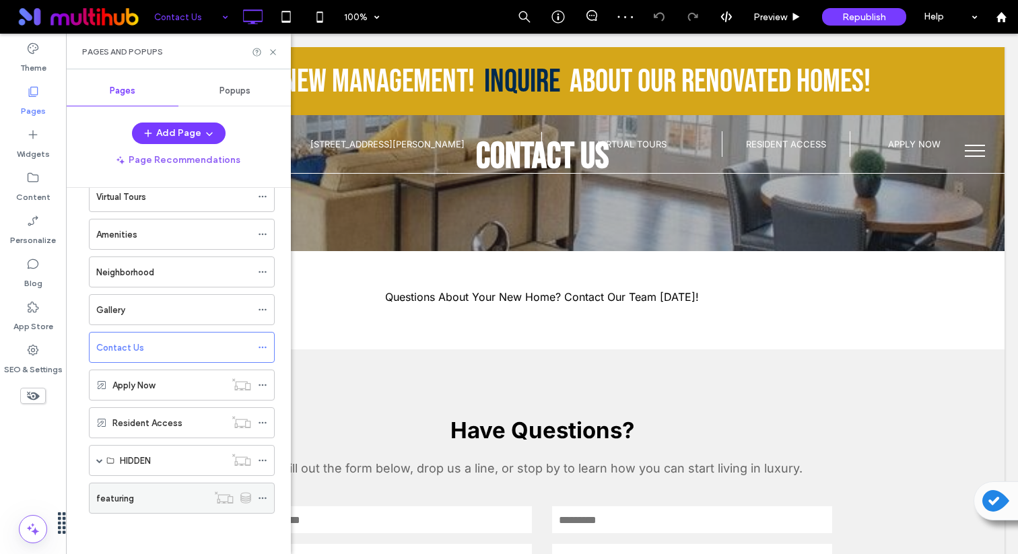
click at [145, 503] on div "featuring" at bounding box center [151, 499] width 111 height 14
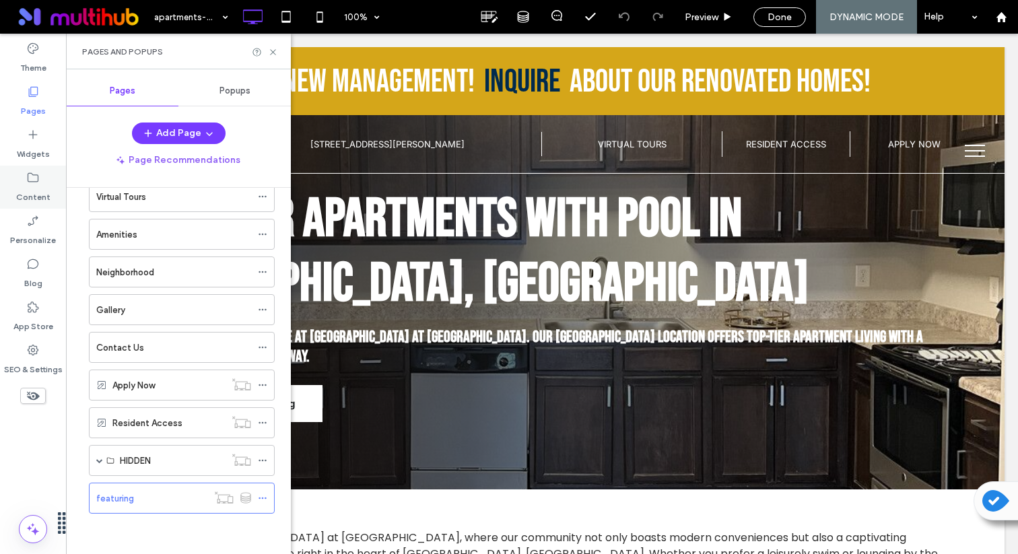
click at [43, 183] on div "Content" at bounding box center [33, 187] width 66 height 43
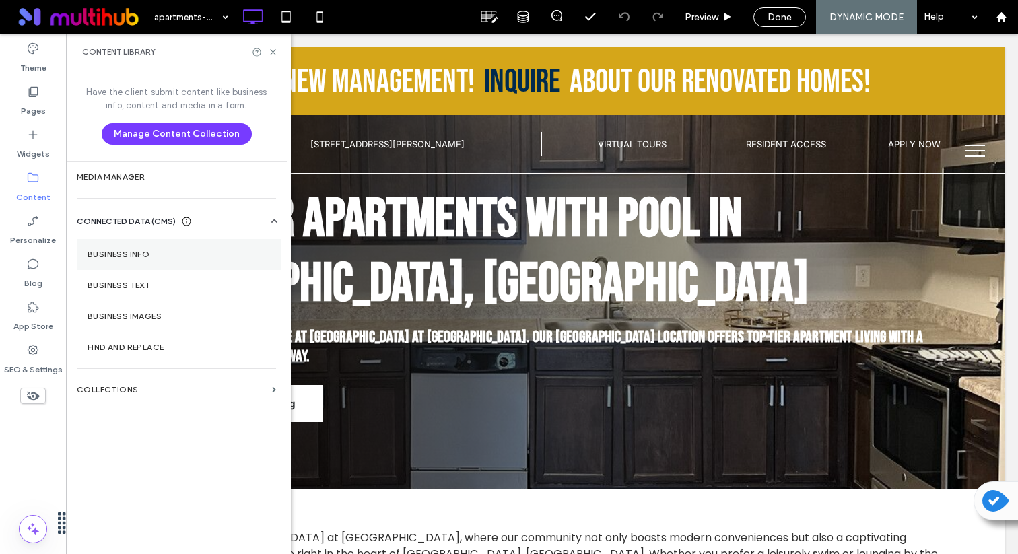
click at [160, 257] on label "Business Info" at bounding box center [179, 254] width 183 height 9
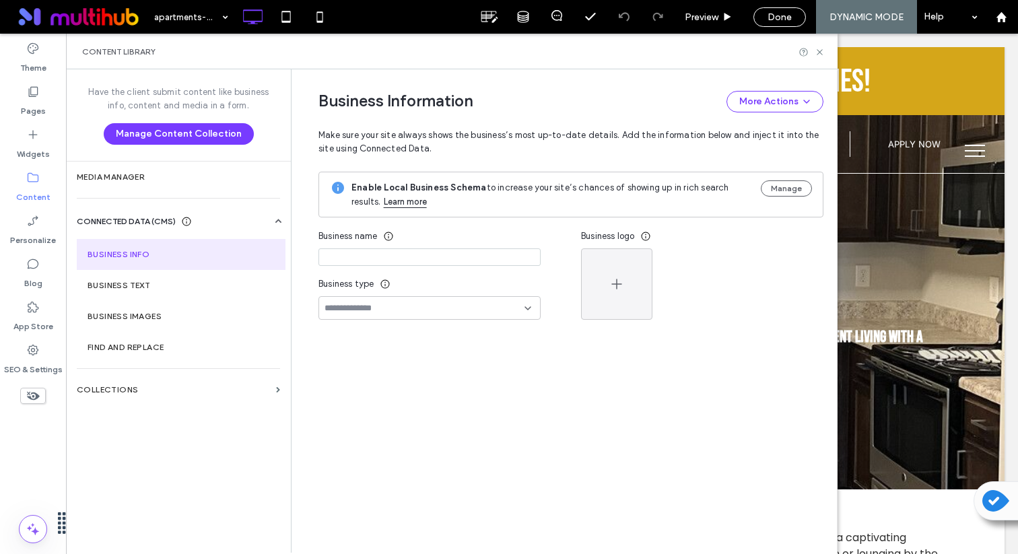
type input "**********"
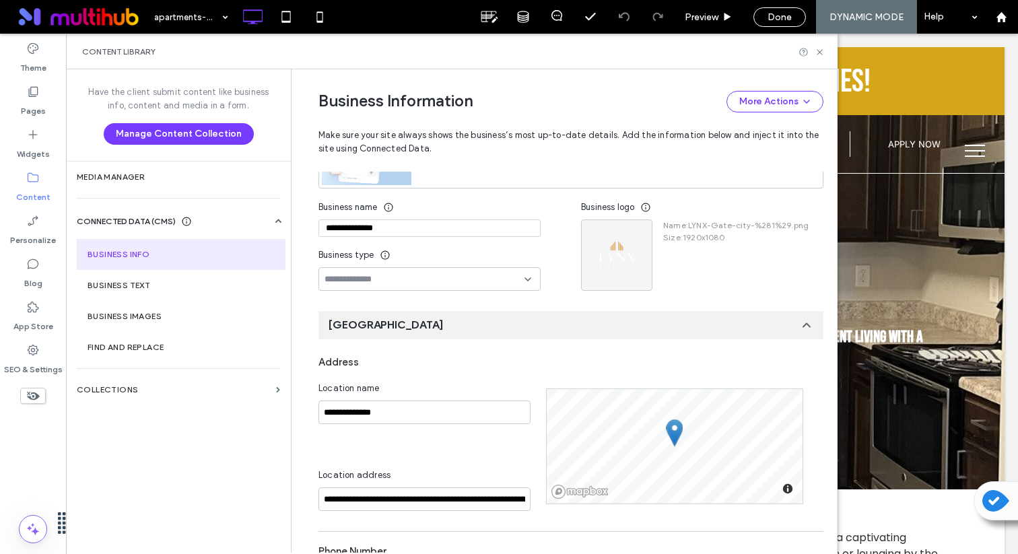
scroll to position [167, 0]
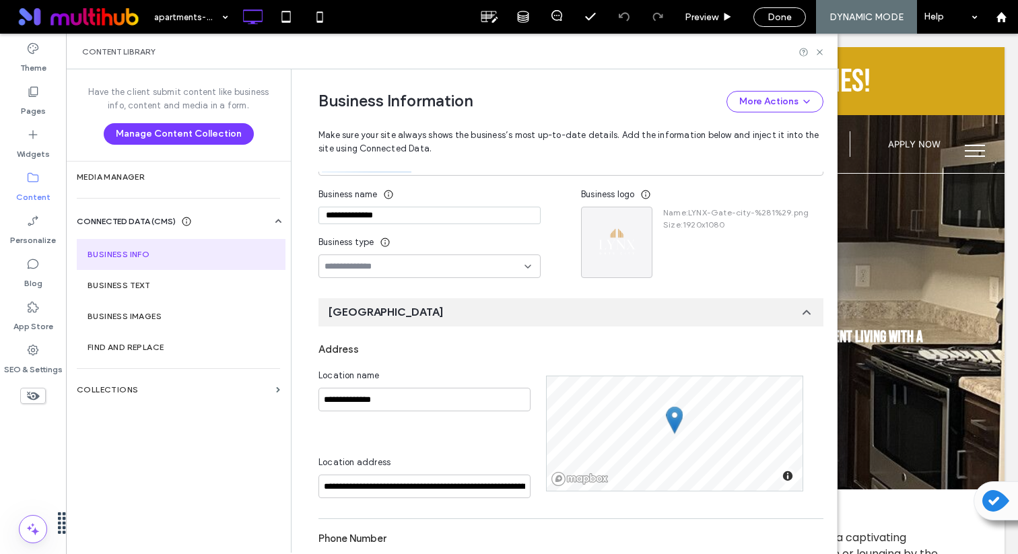
drag, startPoint x: 410, startPoint y: 220, endPoint x: 243, endPoint y: 211, distance: 167.3
click at [243, 211] on div "**********" at bounding box center [452, 311] width 772 height 484
click at [128, 384] on section "Collections" at bounding box center [178, 390] width 225 height 31
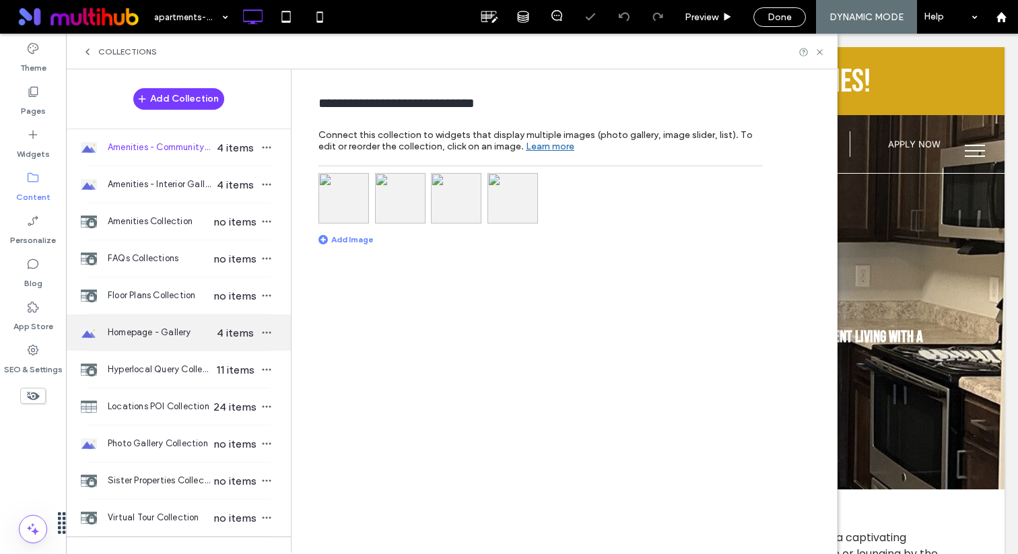
scroll to position [0, 0]
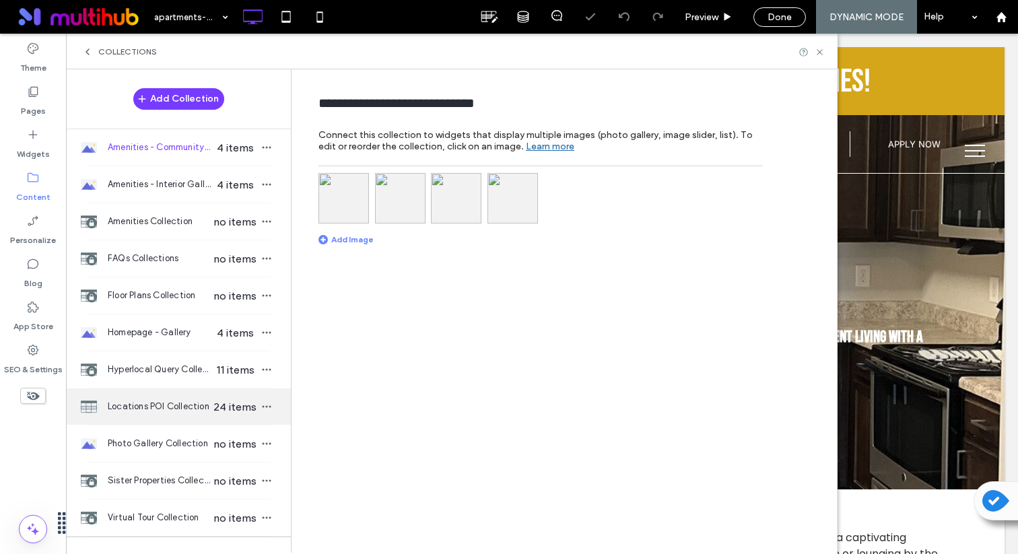
click at [184, 403] on span "Locations POI Collection" at bounding box center [160, 406] width 104 height 13
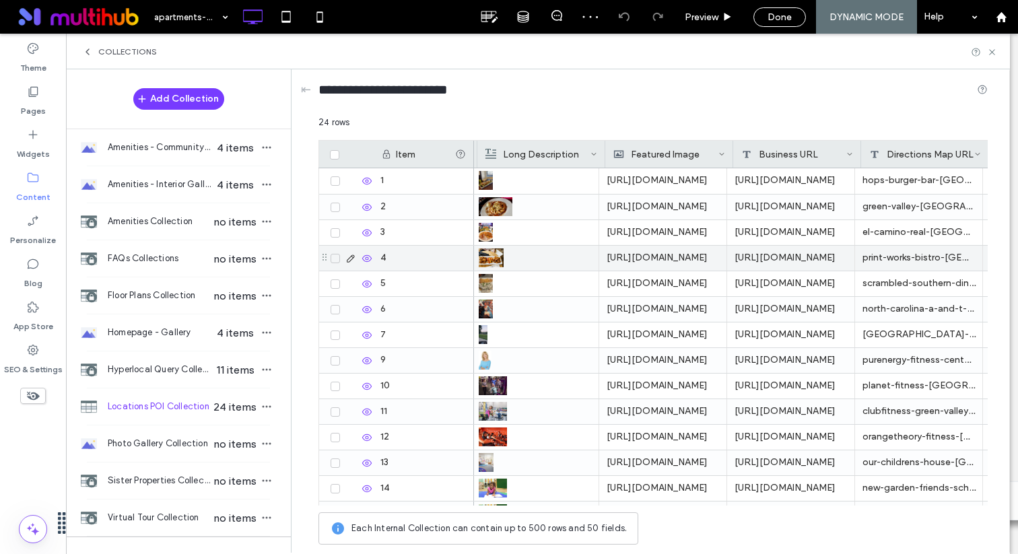
scroll to position [0, 652]
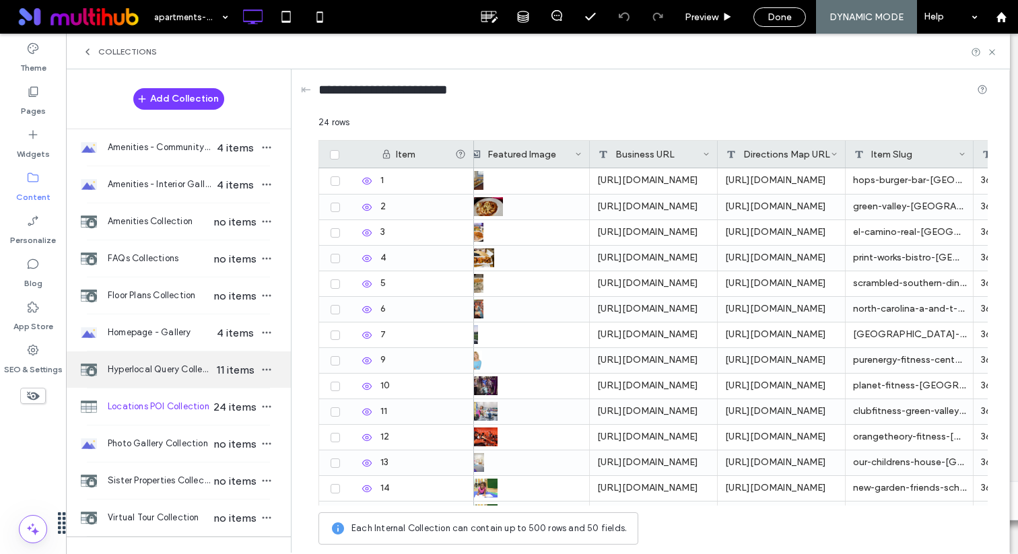
click at [212, 365] on span "11 items" at bounding box center [234, 370] width 47 height 13
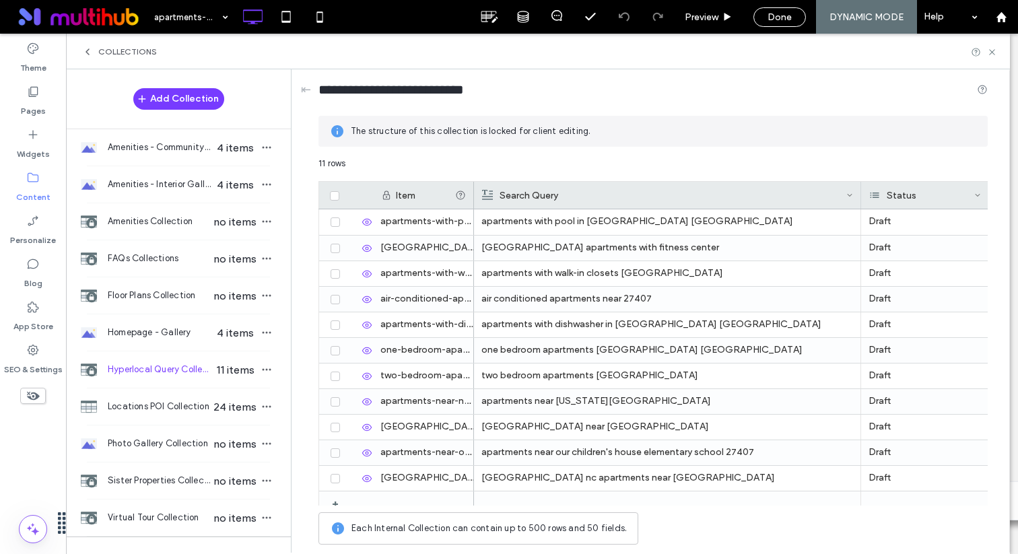
drag, startPoint x: 600, startPoint y: 187, endPoint x: 859, endPoint y: 205, distance: 259.3
click at [859, 205] on div at bounding box center [861, 195] width 5 height 27
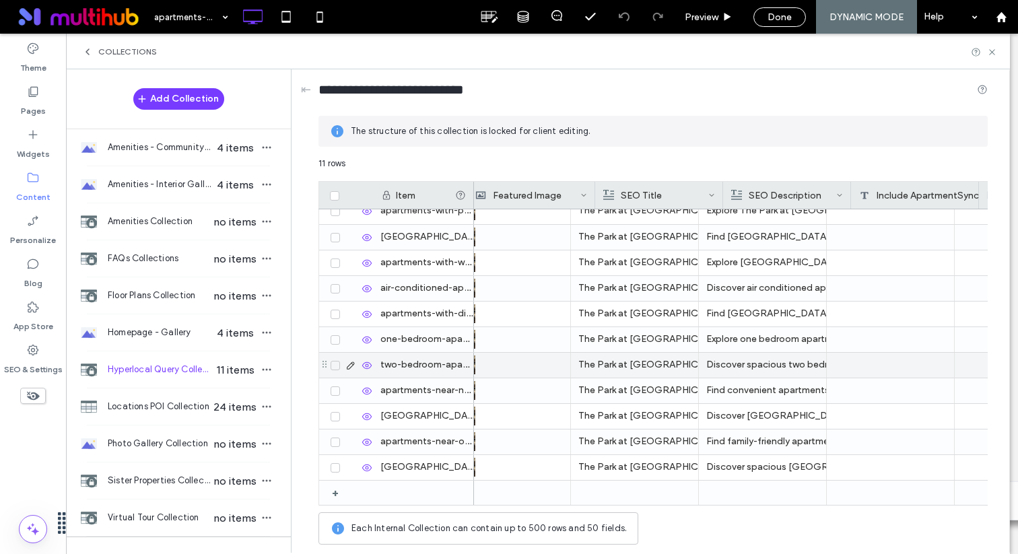
scroll to position [0, 1001]
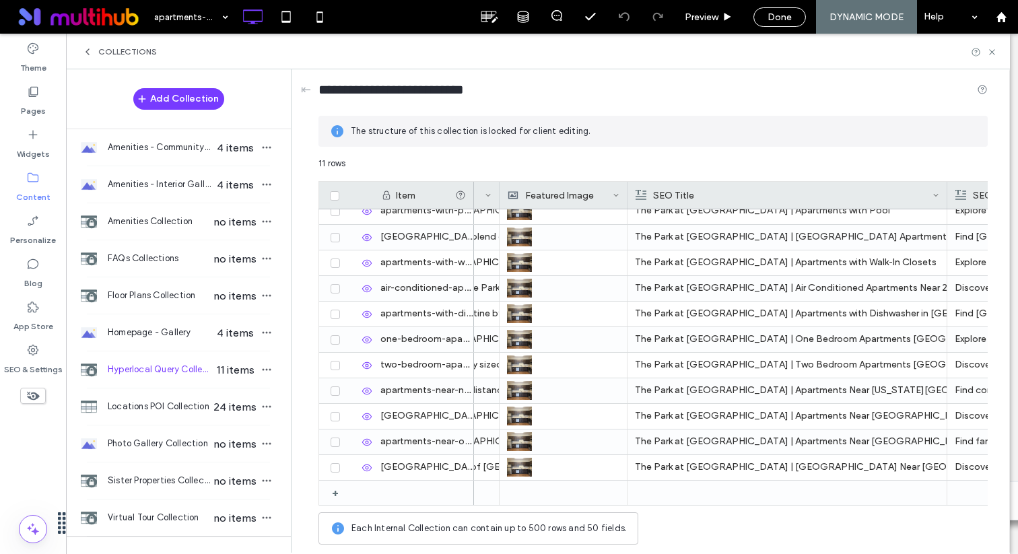
drag, startPoint x: 754, startPoint y: 193, endPoint x: 955, endPoint y: 193, distance: 201.4
click at [950, 193] on div at bounding box center [947, 195] width 5 height 27
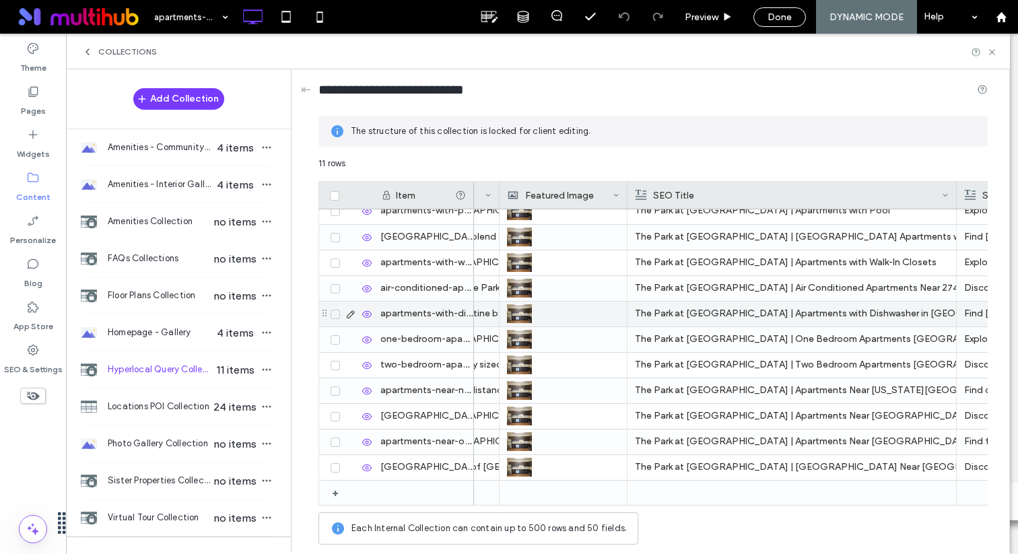
scroll to position [0, 0]
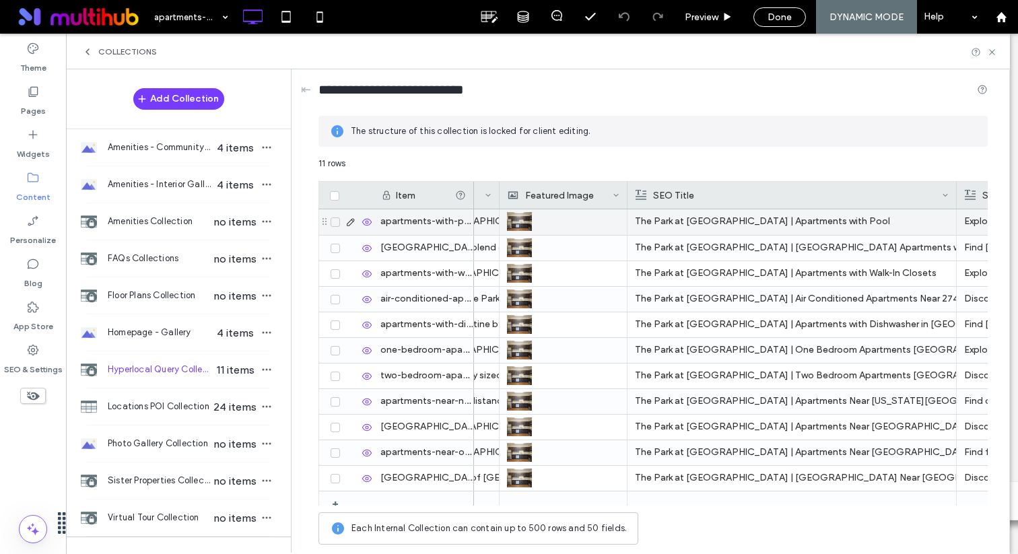
click at [718, 224] on div "The Park at Aventino | Apartments with Pool" at bounding box center [792, 221] width 314 height 24
click at [718, 224] on div "The Park at Aventino | Apartments with Pool" at bounding box center [792, 222] width 313 height 24
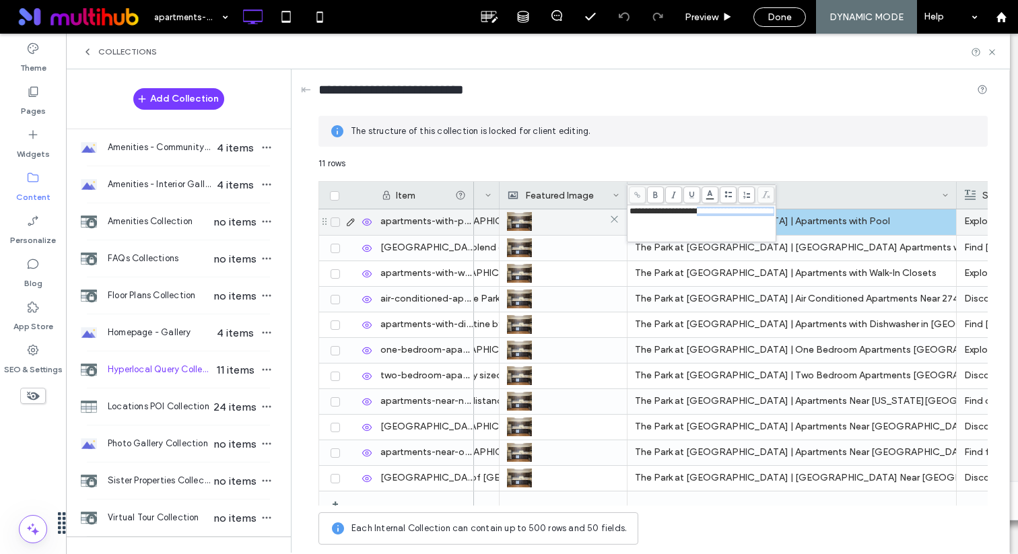
drag, startPoint x: 711, startPoint y: 213, endPoint x: 560, endPoint y: 211, distance: 151.6
click at [560, 211] on div "**********" at bounding box center [654, 354] width 670 height 395
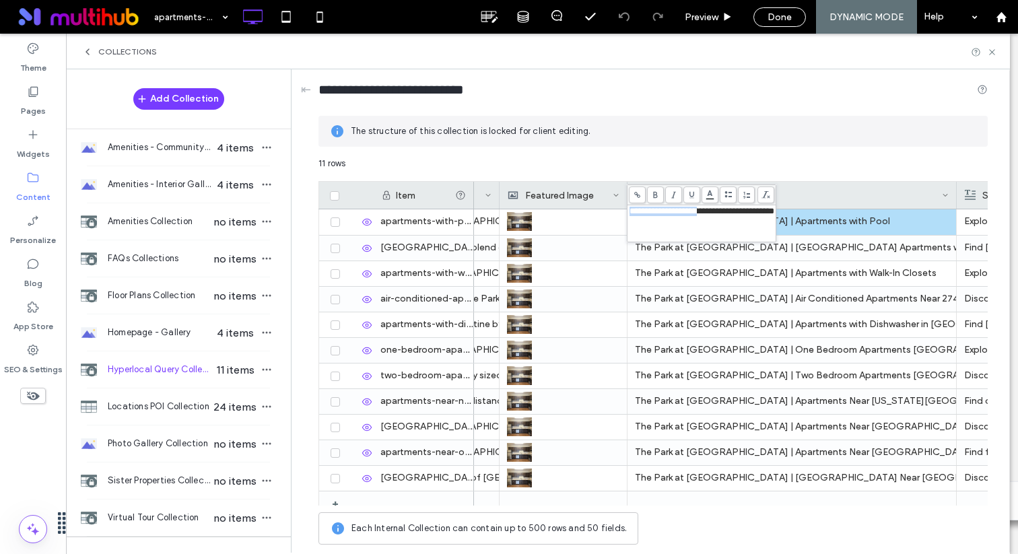
click at [711, 207] on span "**********" at bounding box center [702, 211] width 145 height 9
click at [676, 253] on div "The Park at Aventino | Greensboro NC Apartments with Fitness Center" at bounding box center [792, 248] width 314 height 24
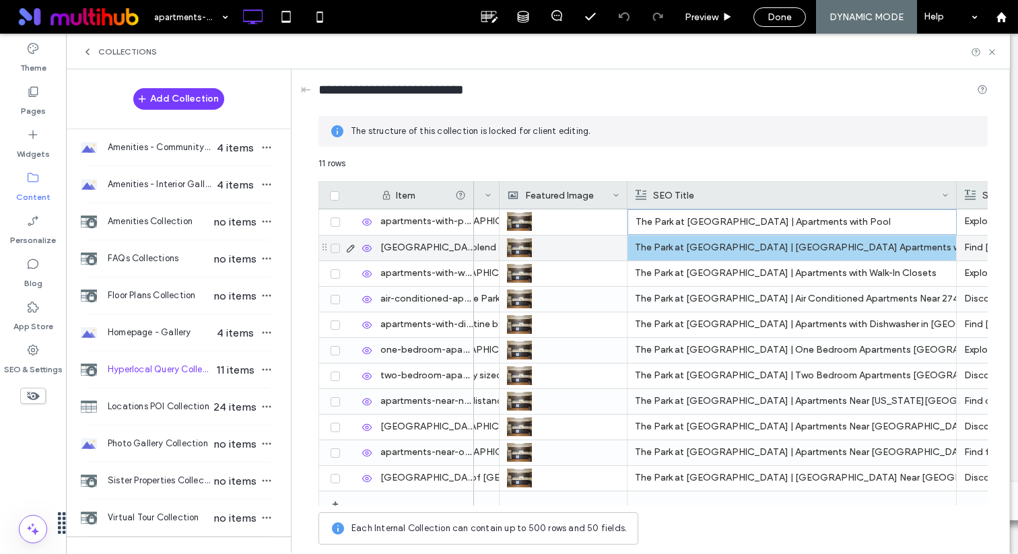
click at [685, 249] on div "The Park at Aventino | Greensboro NC Apartments with Fitness Center" at bounding box center [792, 248] width 314 height 24
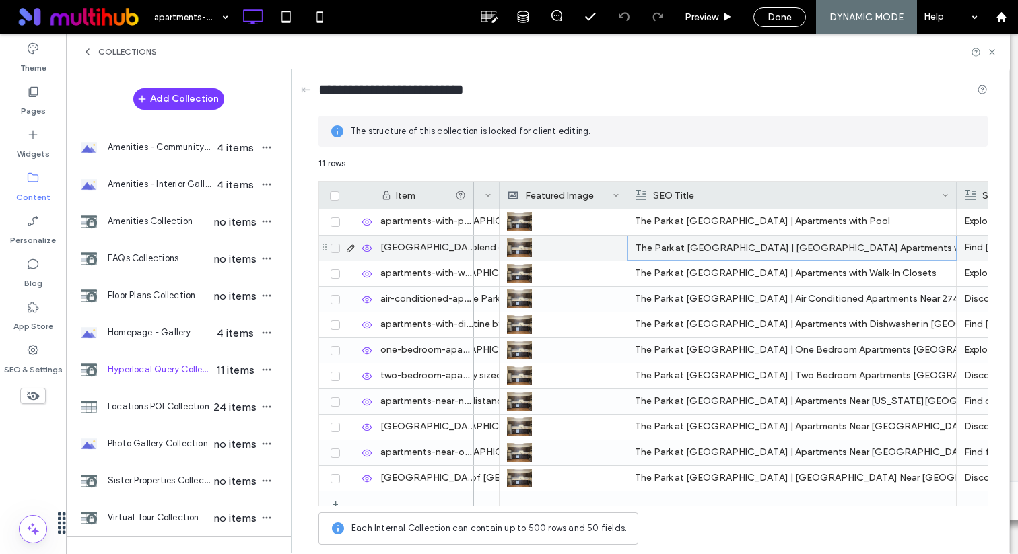
click at [685, 249] on div "The Park at Aventino | Greensboro NC Apartments with Fitness Center" at bounding box center [792, 248] width 313 height 24
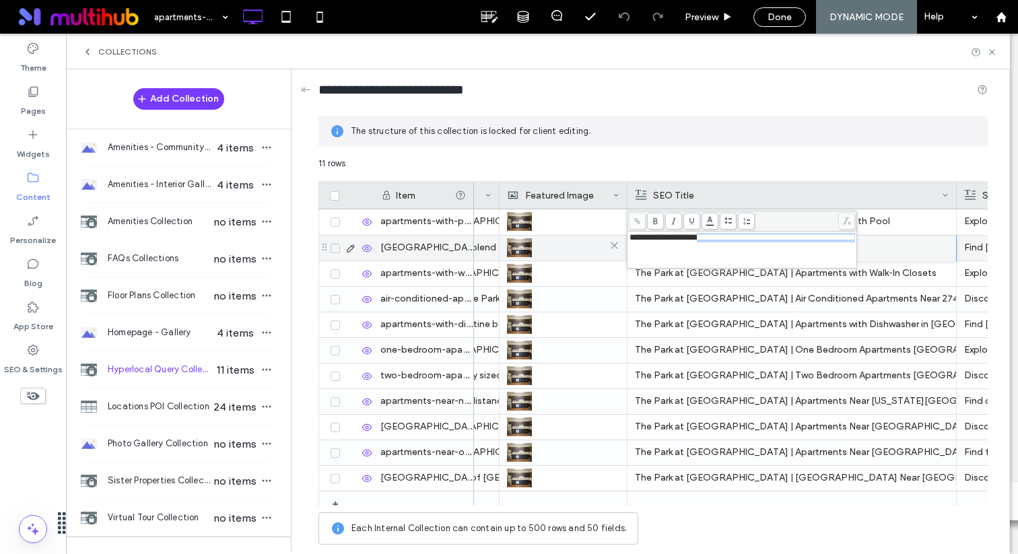
drag, startPoint x: 711, startPoint y: 236, endPoint x: 542, endPoint y: 242, distance: 169.2
click at [542, 242] on div "**********" at bounding box center [654, 354] width 670 height 395
click at [706, 237] on span "**********" at bounding box center [743, 237] width 226 height 9
drag, startPoint x: 711, startPoint y: 238, endPoint x: 628, endPoint y: 241, distance: 82.9
click at [629, 241] on div "**********" at bounding box center [742, 250] width 226 height 34
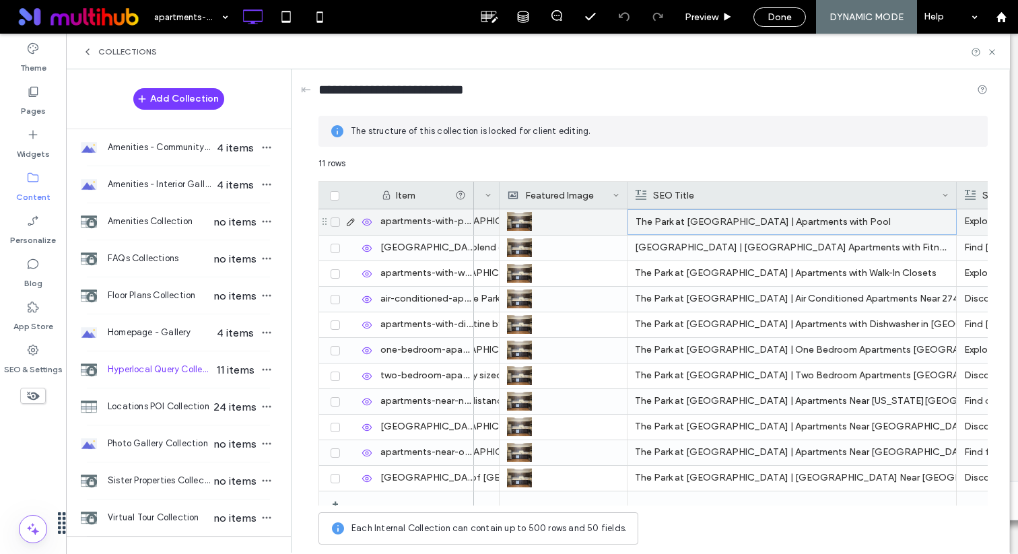
click at [653, 218] on div "The Park at Aventino | Apartments with Pool" at bounding box center [792, 222] width 313 height 24
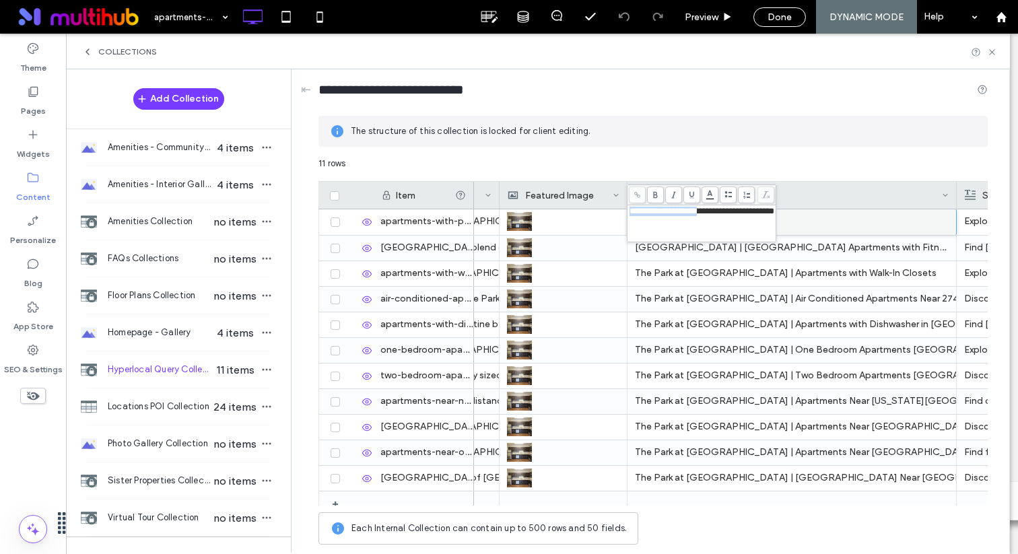
drag, startPoint x: 711, startPoint y: 217, endPoint x: 630, endPoint y: 209, distance: 81.2
click at [630, 209] on span "**********" at bounding box center [702, 211] width 145 height 9
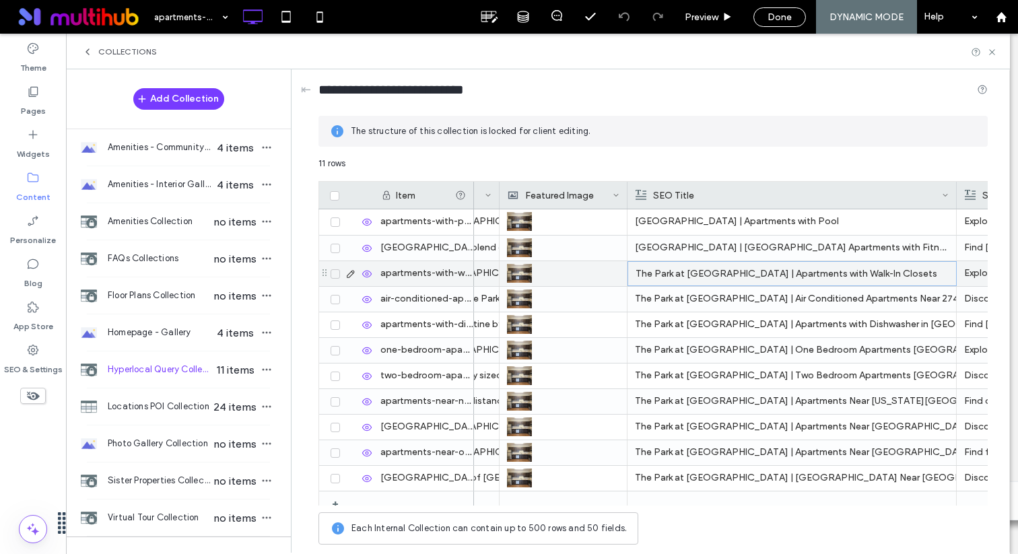
click at [644, 275] on div "The Park at Aventino | Apartments with Walk-In Closets" at bounding box center [792, 274] width 313 height 24
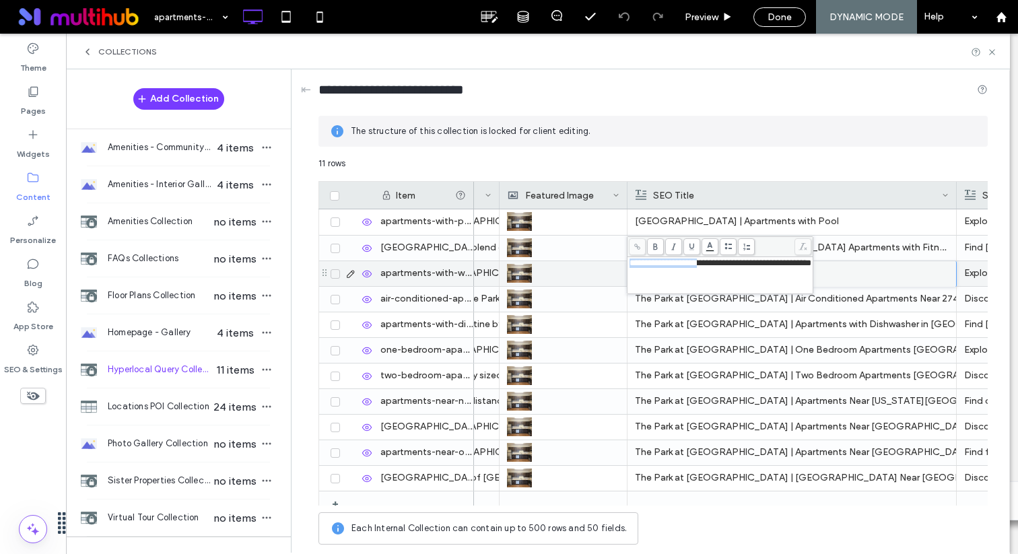
drag, startPoint x: 710, startPoint y: 265, endPoint x: 632, endPoint y: 263, distance: 78.2
click at [632, 263] on span "**********" at bounding box center [721, 263] width 182 height 9
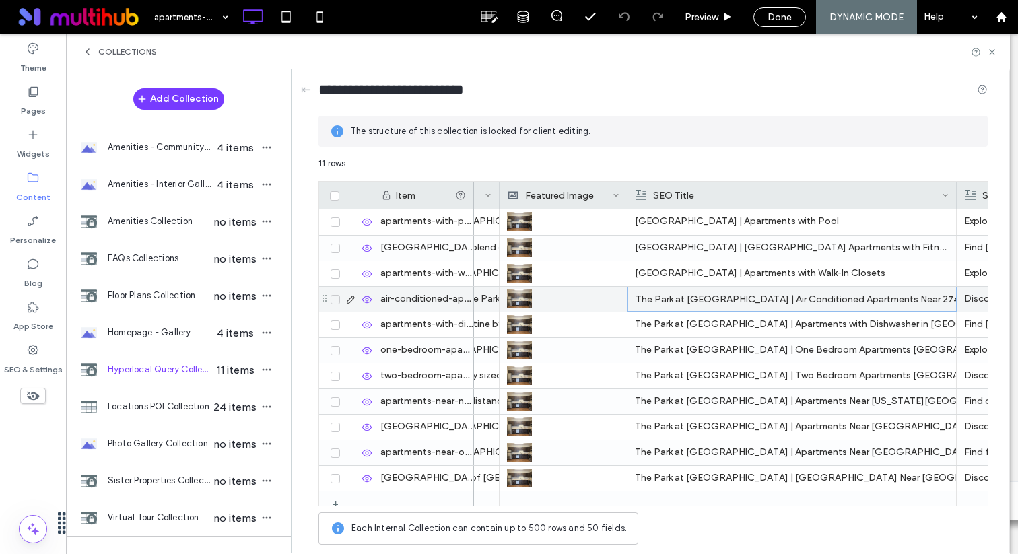
click at [664, 299] on div "The Park at Aventino | Air Conditioned Apartments Near 27407" at bounding box center [792, 300] width 313 height 24
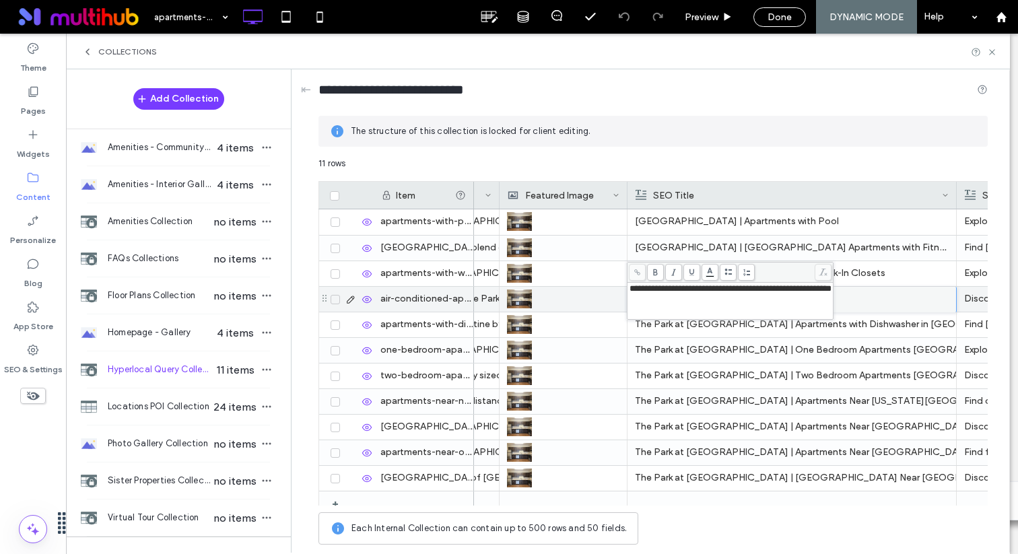
click at [709, 288] on span "**********" at bounding box center [731, 288] width 202 height 9
click at [676, 288] on span "**********" at bounding box center [731, 288] width 202 height 9
click at [711, 290] on span "**********" at bounding box center [731, 288] width 202 height 9
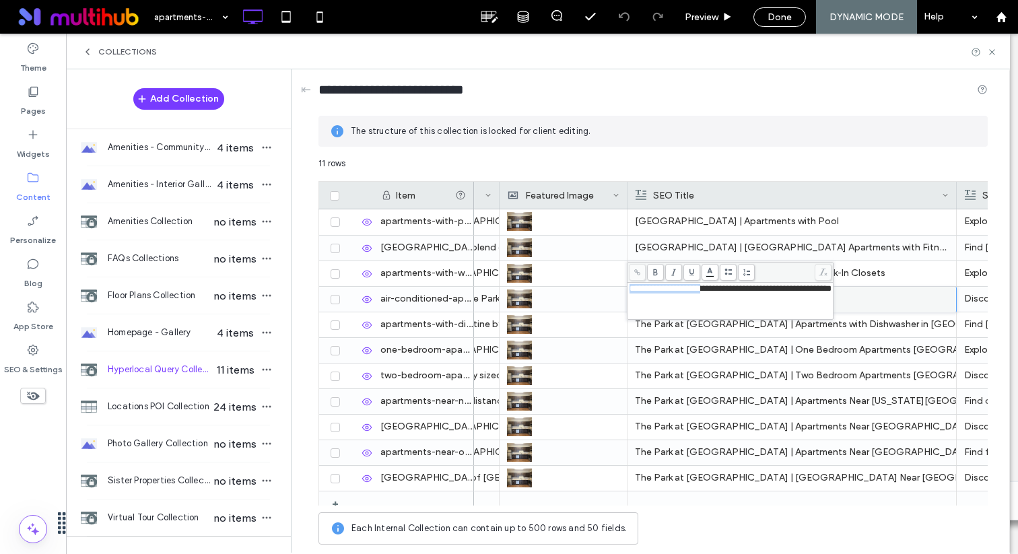
drag, startPoint x: 711, startPoint y: 290, endPoint x: 629, endPoint y: 288, distance: 81.5
click at [630, 288] on span "**********" at bounding box center [731, 288] width 202 height 9
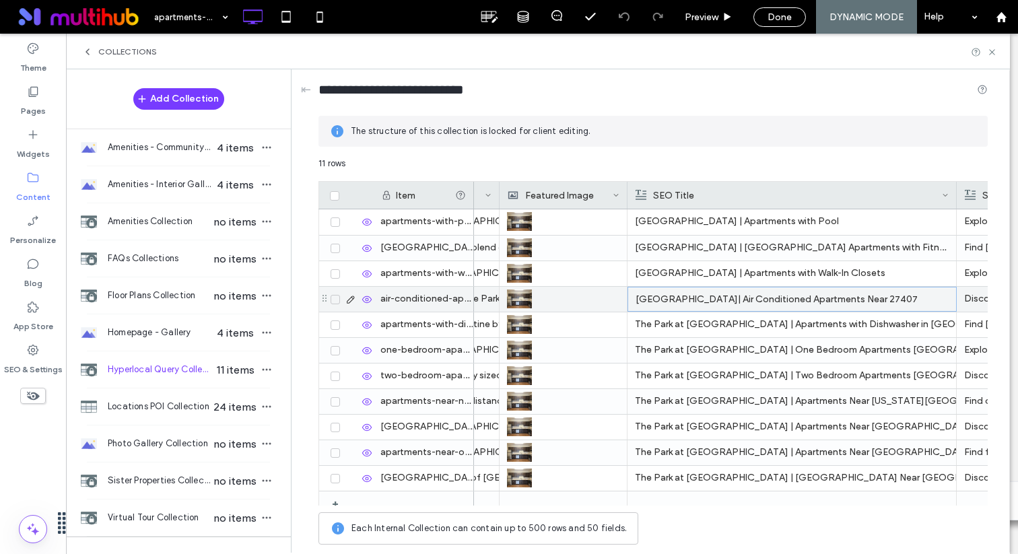
click at [692, 299] on p "Lynx Gate City| Air Conditioned Apartments Near 27407" at bounding box center [792, 300] width 313 height 24
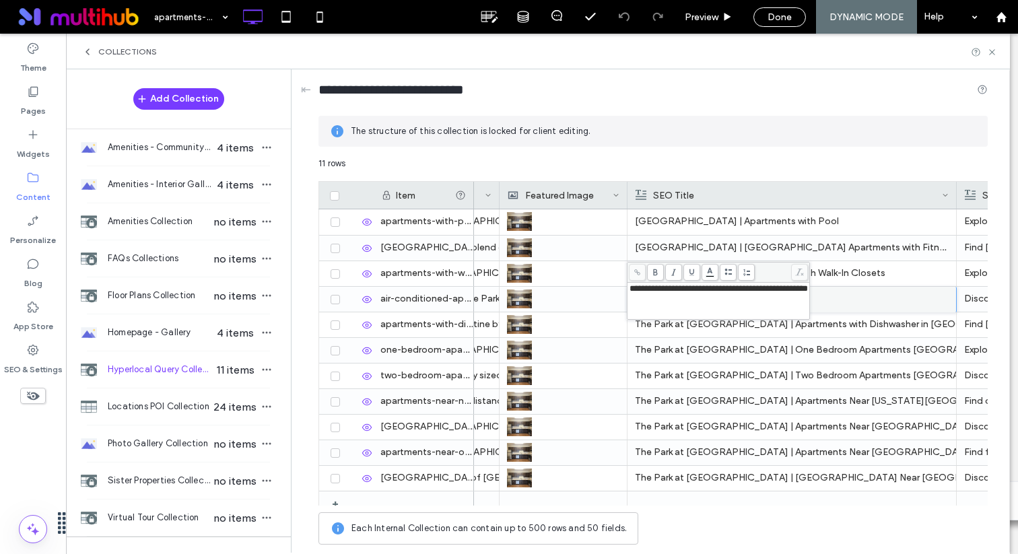
click at [690, 288] on span "**********" at bounding box center [719, 288] width 178 height 9
click at [687, 290] on span "**********" at bounding box center [719, 288] width 178 height 9
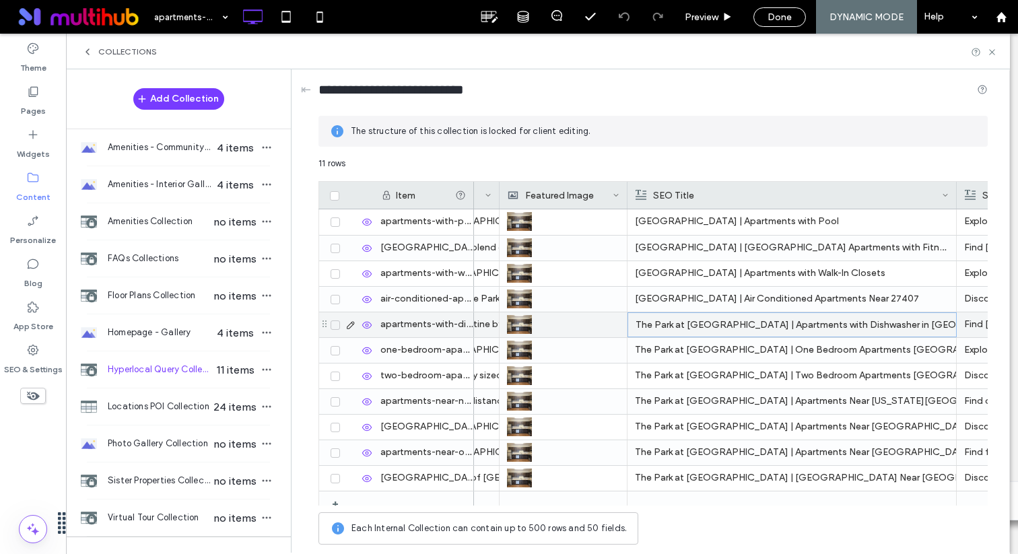
click at [686, 321] on div "The Park at Aventino | Apartments with Dishwasher in Greensboro NC" at bounding box center [792, 325] width 313 height 24
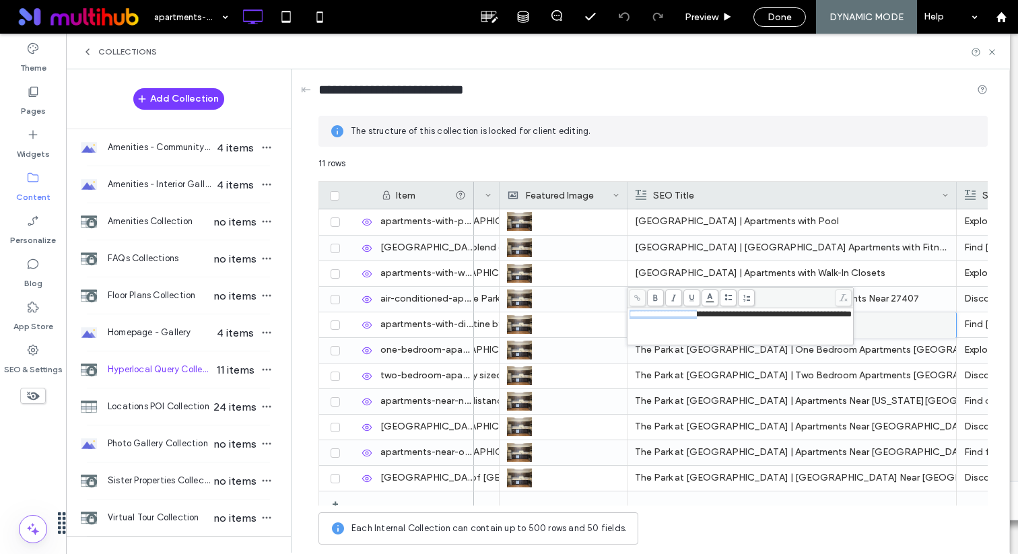
drag, startPoint x: 710, startPoint y: 315, endPoint x: 627, endPoint y: 313, distance: 82.9
click at [627, 313] on div "**********" at bounding box center [740, 317] width 227 height 58
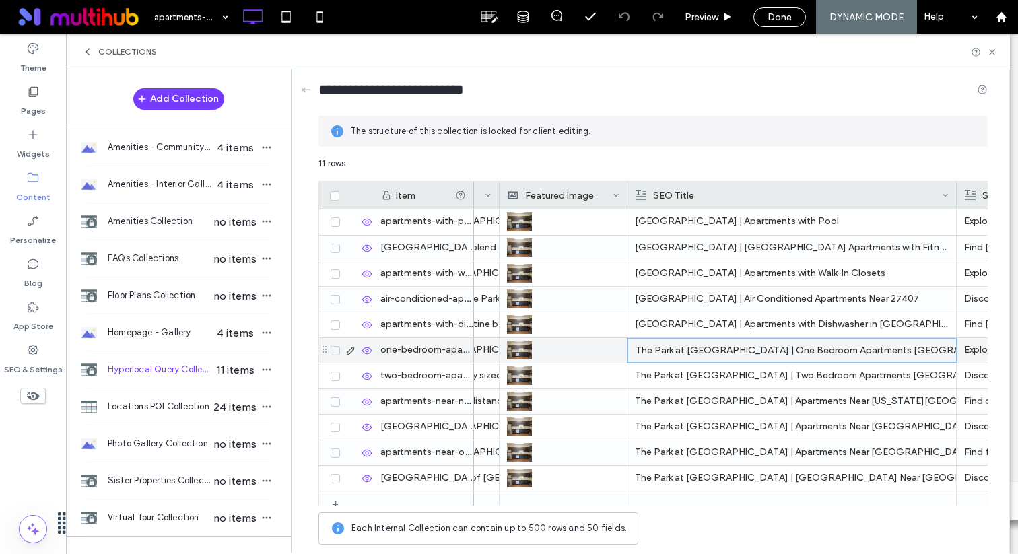
click at [675, 348] on div "The Park at Aventino | One Bedroom Apartments Greensboro NC" at bounding box center [792, 351] width 313 height 24
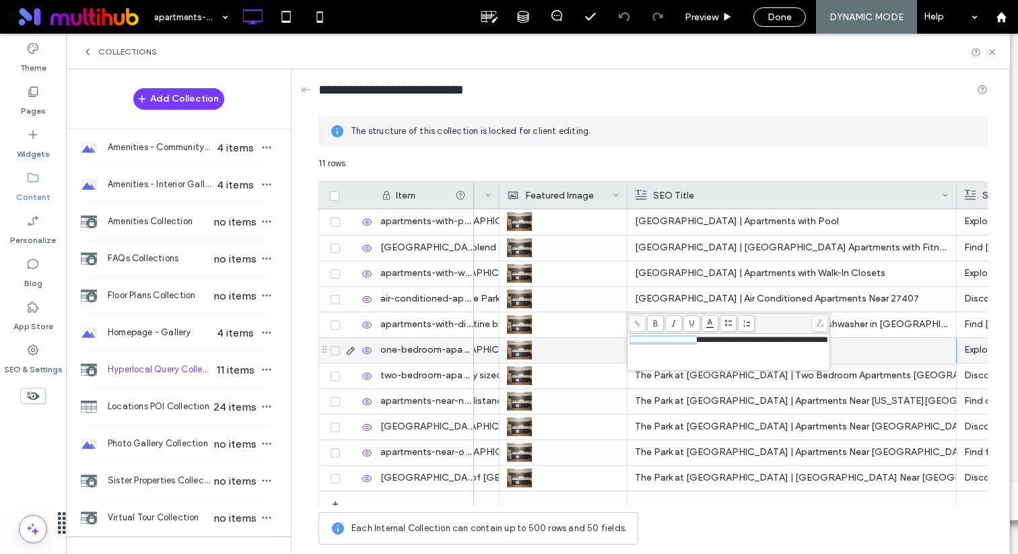
drag, startPoint x: 711, startPoint y: 339, endPoint x: 630, endPoint y: 337, distance: 80.9
click at [630, 337] on span "**********" at bounding box center [729, 339] width 199 height 9
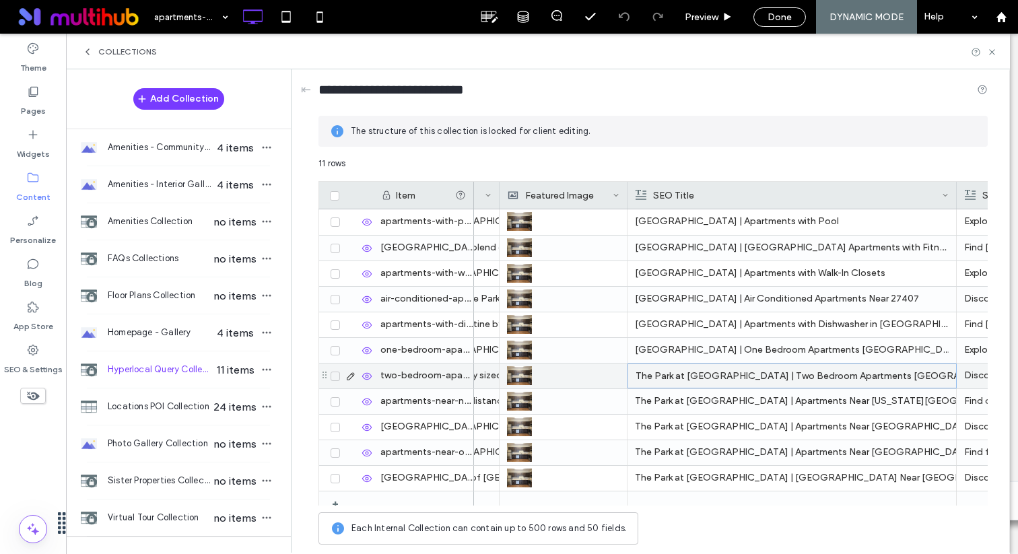
click at [647, 371] on div "The Park at Aventino | Two Bedroom Apartments Guilford County" at bounding box center [792, 376] width 313 height 24
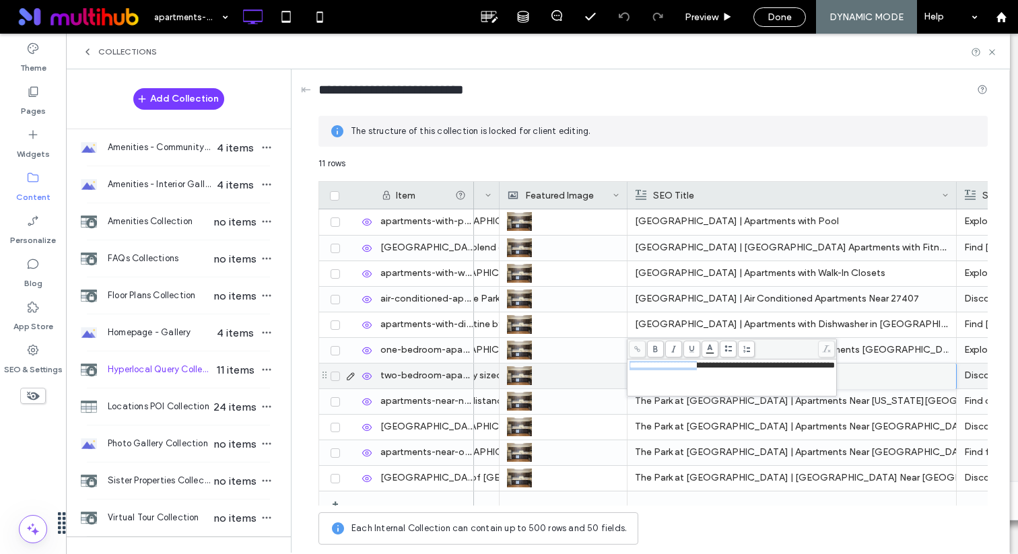
drag, startPoint x: 711, startPoint y: 371, endPoint x: 628, endPoint y: 368, distance: 82.9
click at [628, 368] on div "**********" at bounding box center [732, 378] width 209 height 36
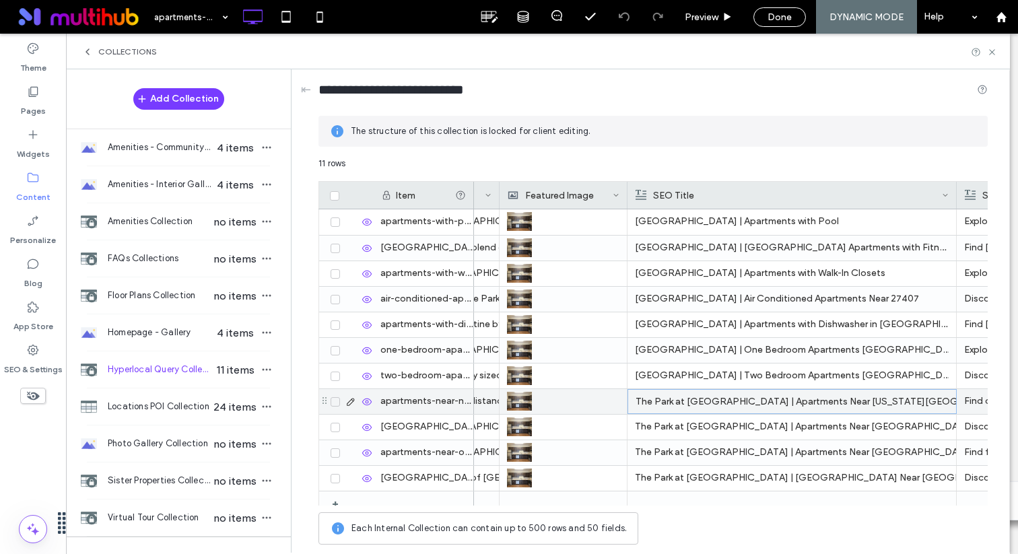
click at [659, 397] on div "The Park at Aventino | Apartments Near North Carolina A&T State University" at bounding box center [792, 402] width 313 height 24
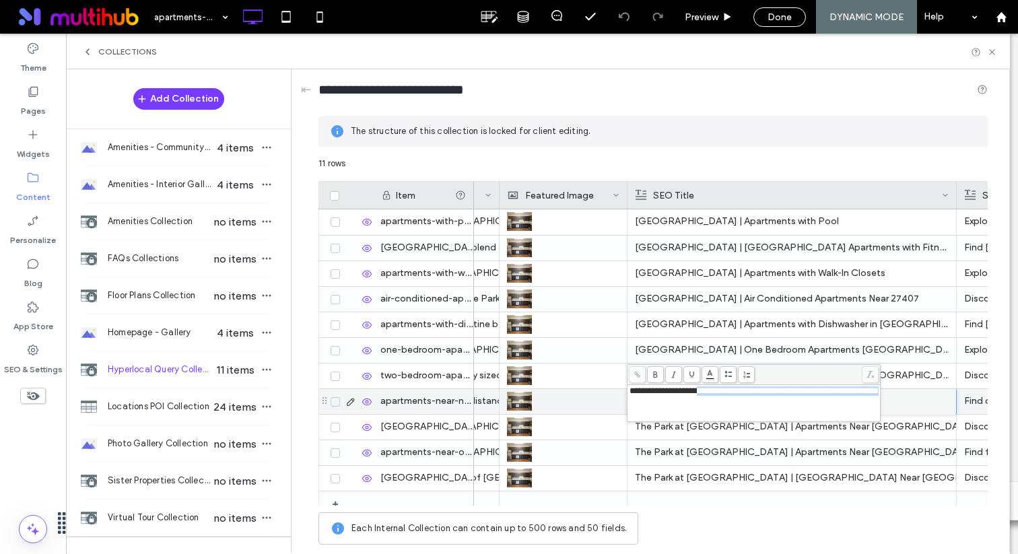
drag, startPoint x: 709, startPoint y: 393, endPoint x: 622, endPoint y: 393, distance: 86.9
click at [622, 393] on div "**********" at bounding box center [654, 354] width 670 height 395
click at [629, 391] on div "**********" at bounding box center [754, 404] width 250 height 34
click at [630, 393] on span "**********" at bounding box center [754, 391] width 249 height 9
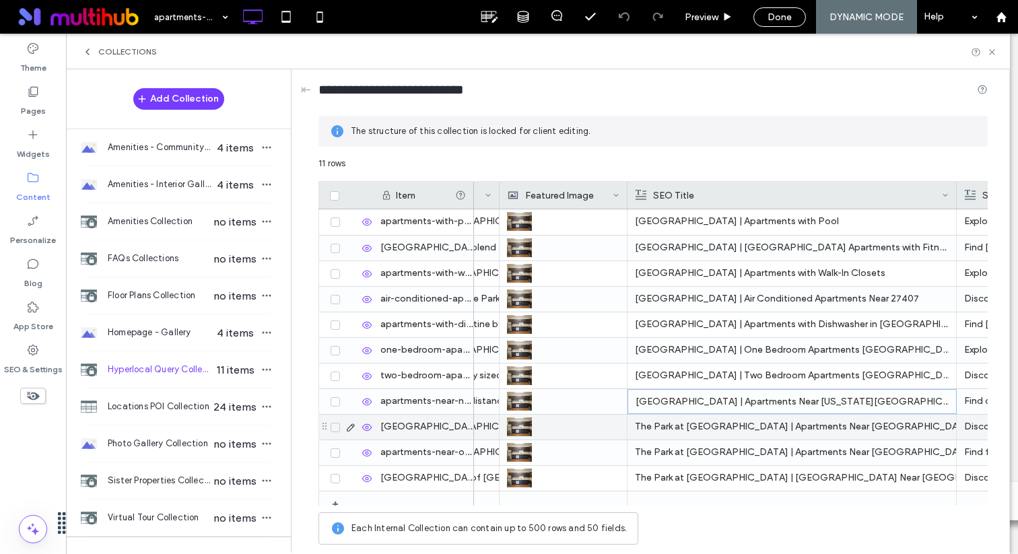
click at [656, 433] on div "The Park at Aventino | Apartments Near Guilford College, Guilford County" at bounding box center [792, 427] width 314 height 24
click at [656, 433] on div "The Park at Aventino | Apartments Near Guilford College, Guilford County" at bounding box center [792, 428] width 313 height 24
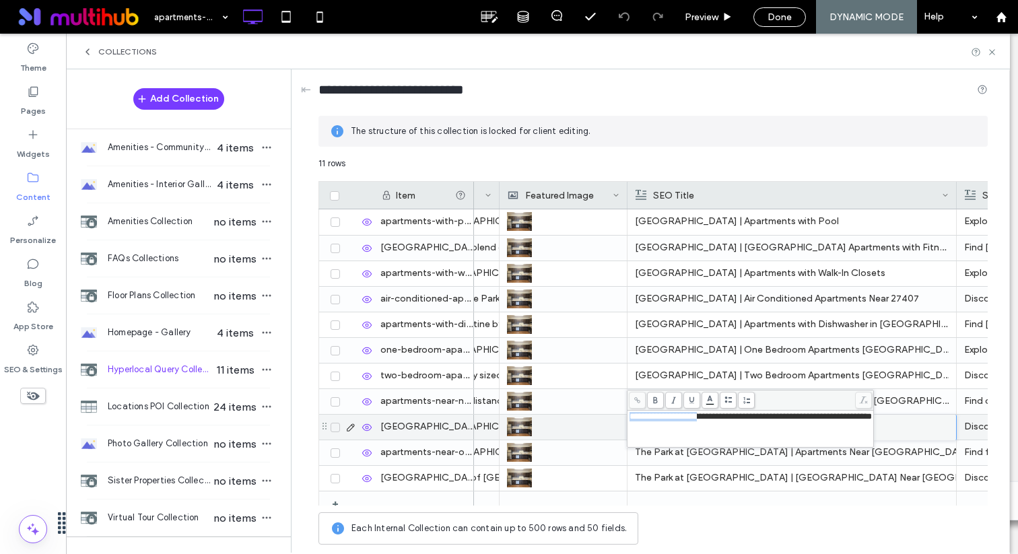
drag, startPoint x: 709, startPoint y: 416, endPoint x: 630, endPoint y: 414, distance: 79.5
click at [630, 414] on span "**********" at bounding box center [751, 416] width 242 height 9
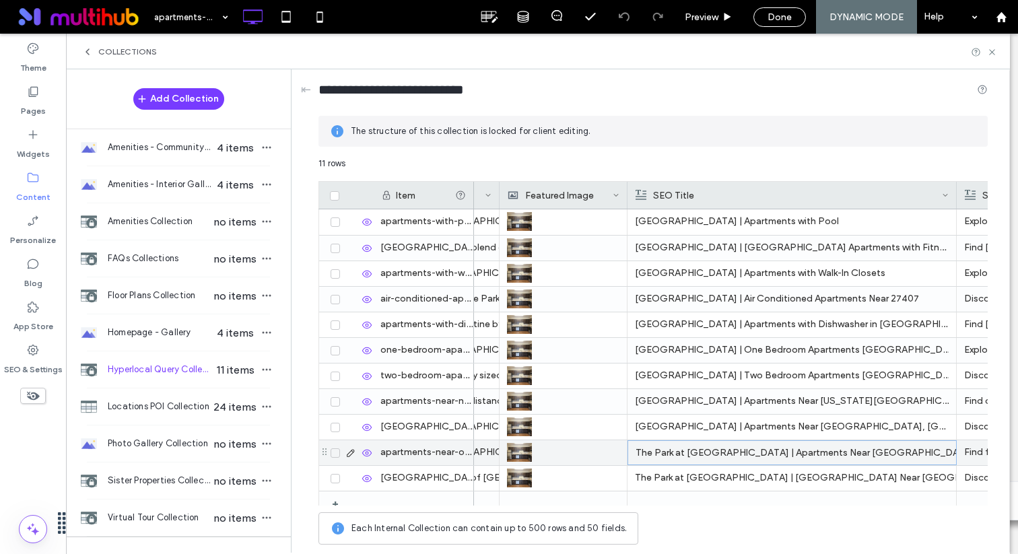
click at [651, 455] on div "The Park at Aventino | Apartments Near Our Children's House Elementary School" at bounding box center [792, 453] width 313 height 24
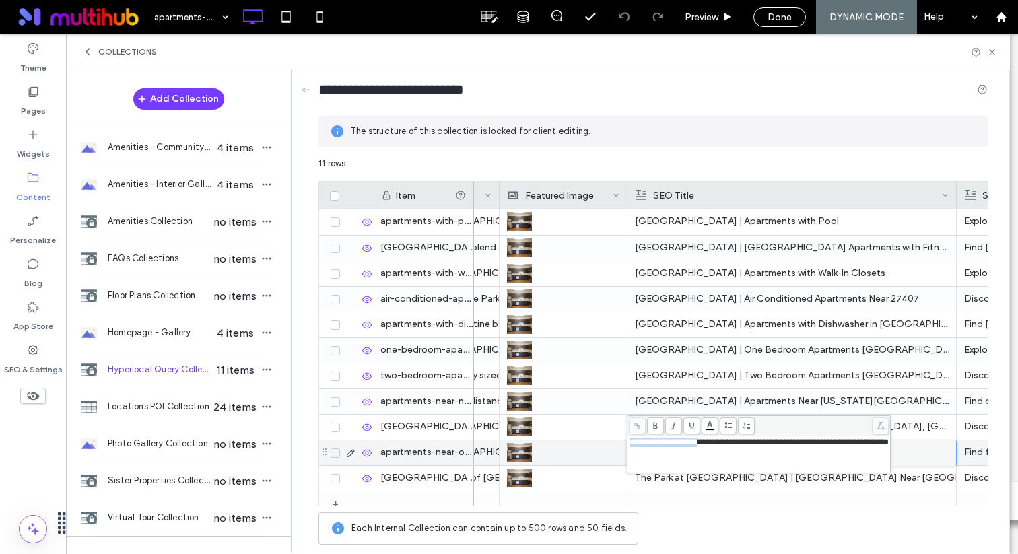
drag, startPoint x: 711, startPoint y: 446, endPoint x: 628, endPoint y: 444, distance: 82.2
click at [629, 444] on div "**********" at bounding box center [759, 455] width 260 height 34
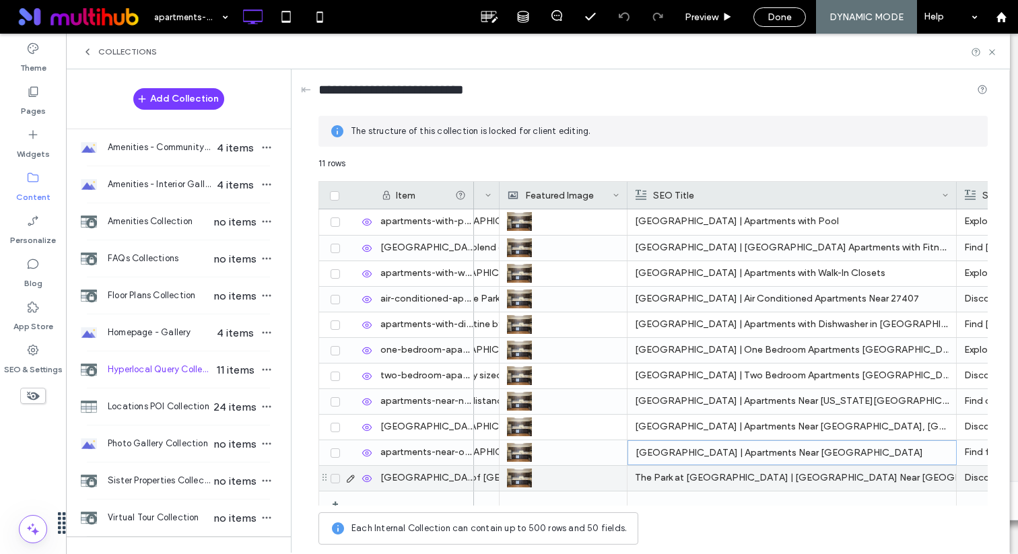
click at [654, 476] on div "The Park at Aventino | Greensboro NC Apartments Near New Garden Friends School" at bounding box center [792, 478] width 314 height 24
click at [654, 476] on div "The Park at Aventino | Greensboro NC Apartments Near New Garden Friends School" at bounding box center [792, 479] width 313 height 24
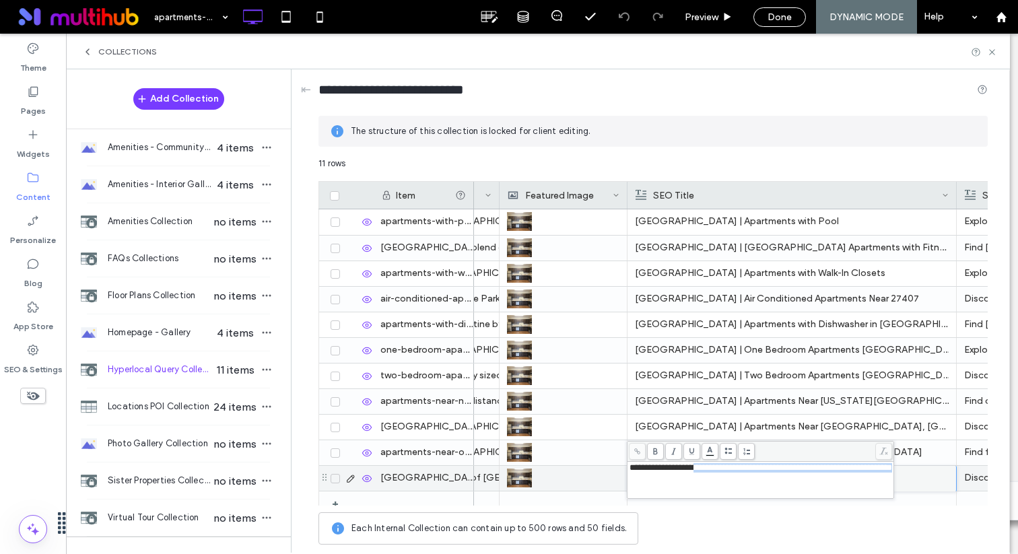
drag, startPoint x: 709, startPoint y: 467, endPoint x: 623, endPoint y: 461, distance: 85.7
click at [623, 461] on div "**********" at bounding box center [654, 354] width 670 height 395
click at [705, 468] on span "**********" at bounding box center [761, 467] width 263 height 9
drag, startPoint x: 709, startPoint y: 469, endPoint x: 627, endPoint y: 467, distance: 82.2
click at [628, 467] on div "**********" at bounding box center [761, 480] width 266 height 36
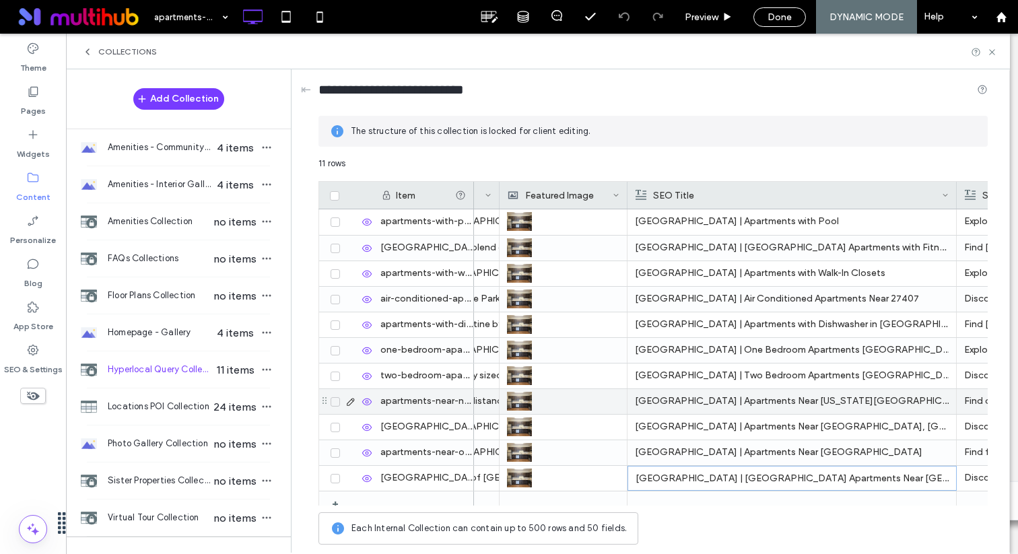
click at [664, 385] on p "Lynx Gate City | Two Bedroom Apartments Guilford County" at bounding box center [792, 376] width 314 height 24
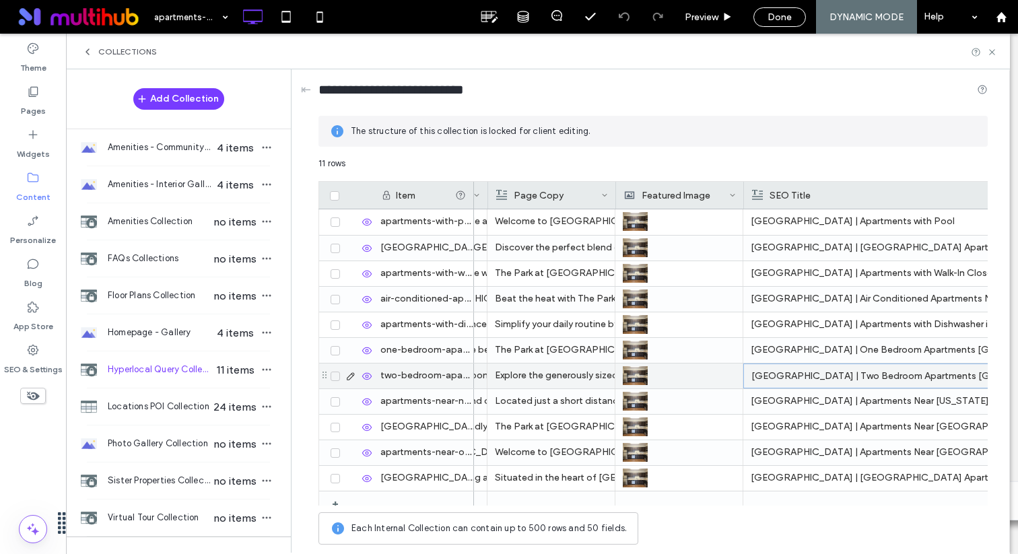
scroll to position [0, 884]
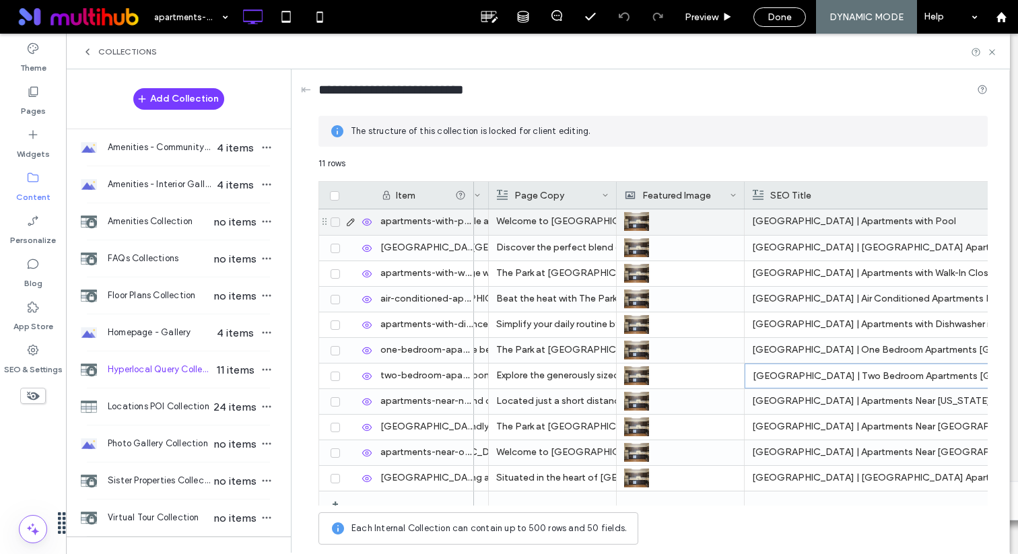
click at [571, 224] on div "Welcome to The Park at Aventino, where our community not only boasts modern con…" at bounding box center [552, 221] width 112 height 24
click at [571, 224] on div "Welcome to The Park at Aventino, where our community not only boasts modern con…" at bounding box center [553, 222] width 112 height 24
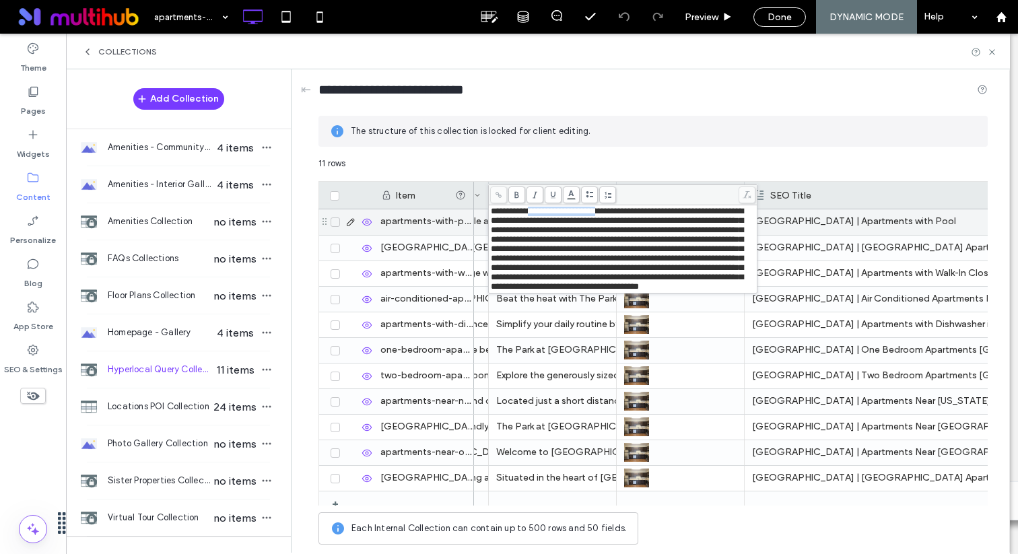
drag, startPoint x: 542, startPoint y: 211, endPoint x: 620, endPoint y: 209, distance: 78.2
click at [620, 209] on span "**********" at bounding box center [617, 249] width 253 height 84
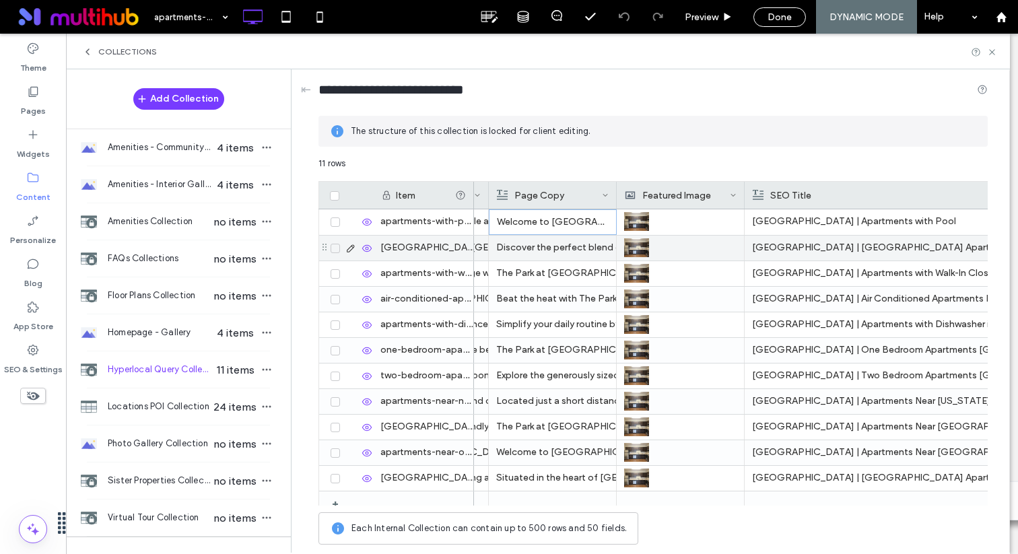
click at [546, 242] on div "Discover the perfect blend of comfort and wellness at The Park at Aventino in G…" at bounding box center [552, 248] width 112 height 24
click at [546, 242] on div "Discover the perfect blend of comfort and wellness at The Park at Aventino in G…" at bounding box center [553, 248] width 112 height 24
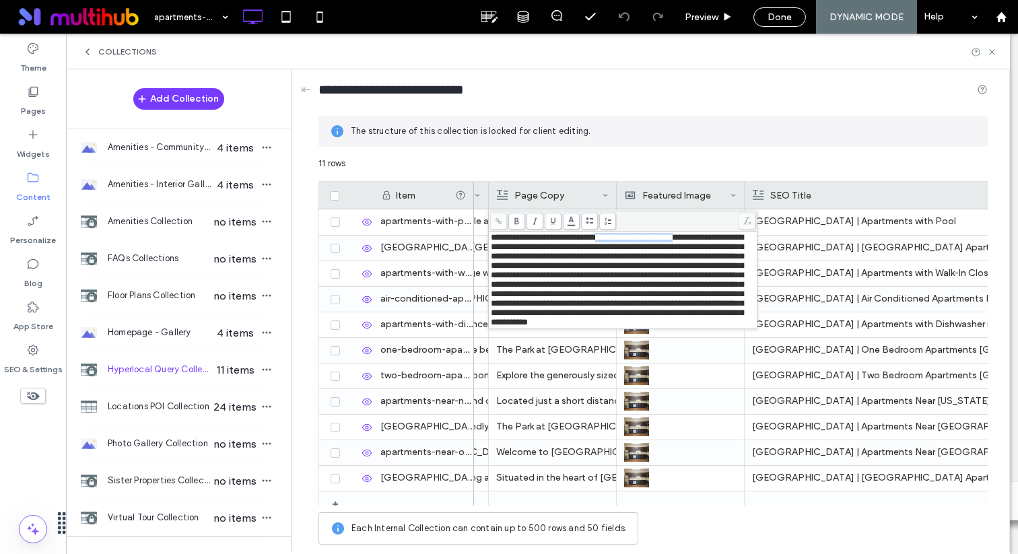
drag, startPoint x: 710, startPoint y: 234, endPoint x: 612, endPoint y: 240, distance: 97.9
click at [612, 240] on span "**********" at bounding box center [617, 280] width 253 height 94
click at [705, 230] on div at bounding box center [623, 221] width 268 height 20
click at [661, 240] on span "**********" at bounding box center [617, 280] width 253 height 94
drag, startPoint x: 709, startPoint y: 235, endPoint x: 525, endPoint y: 249, distance: 184.4
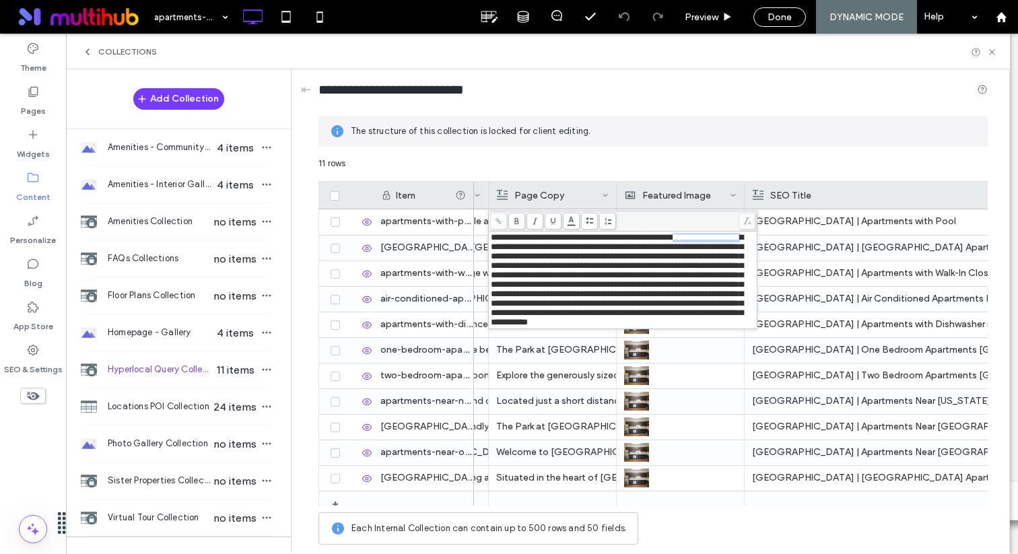
click at [525, 249] on span "**********" at bounding box center [617, 280] width 253 height 94
drag, startPoint x: 637, startPoint y: 345, endPoint x: 716, endPoint y: 345, distance: 79.5
click at [716, 327] on span "**********" at bounding box center [617, 280] width 253 height 94
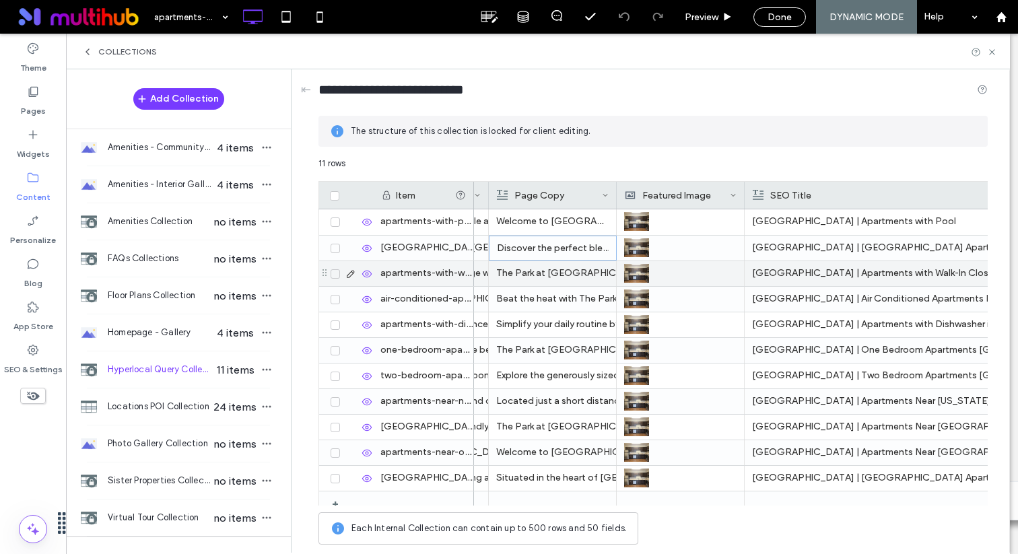
click at [550, 278] on div "The Park at Aventino in Guilford County redefines spacious living with our apar…" at bounding box center [552, 273] width 112 height 24
click at [550, 278] on div "The Park at Aventino in Guilford County redefines spacious living with our apar…" at bounding box center [553, 274] width 112 height 24
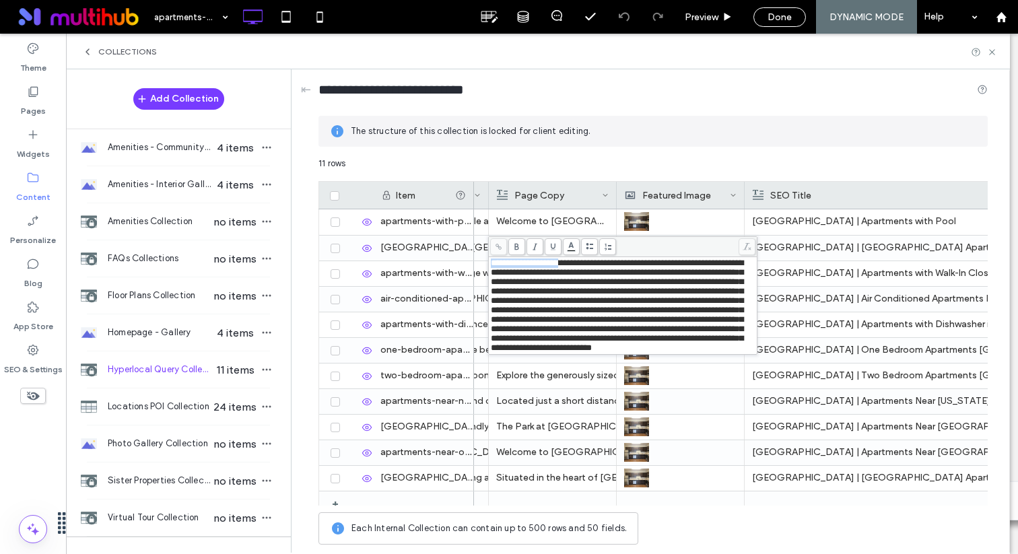
drag, startPoint x: 572, startPoint y: 266, endPoint x: 489, endPoint y: 265, distance: 82.9
click at [489, 265] on div "**********" at bounding box center [623, 305] width 268 height 97
drag, startPoint x: 600, startPoint y: 352, endPoint x: 678, endPoint y: 352, distance: 77.5
click at [678, 352] on span "**********" at bounding box center [617, 306] width 253 height 94
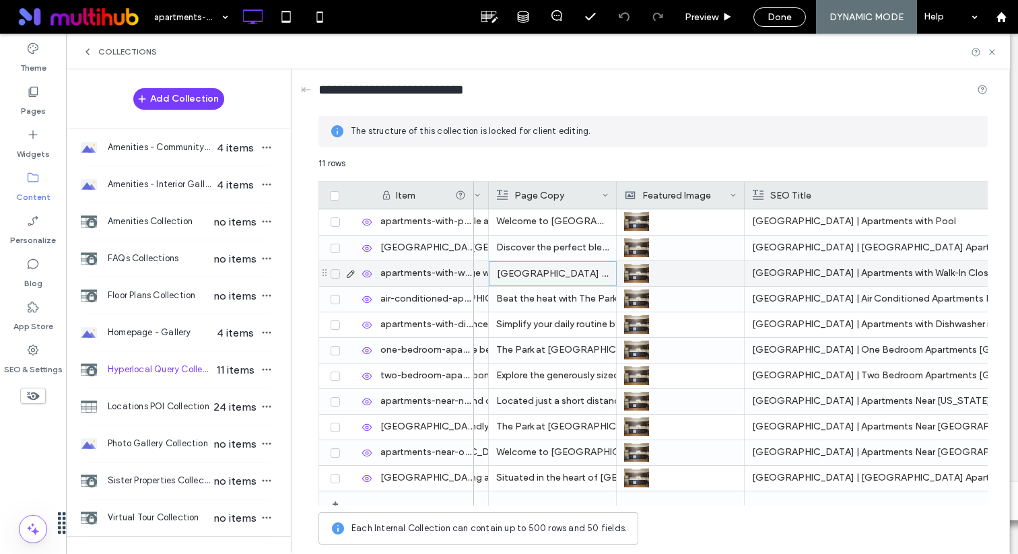
click at [544, 271] on p "Lynx Gate City in Guilford County redefines spacious living with our apartments…" at bounding box center [553, 274] width 112 height 24
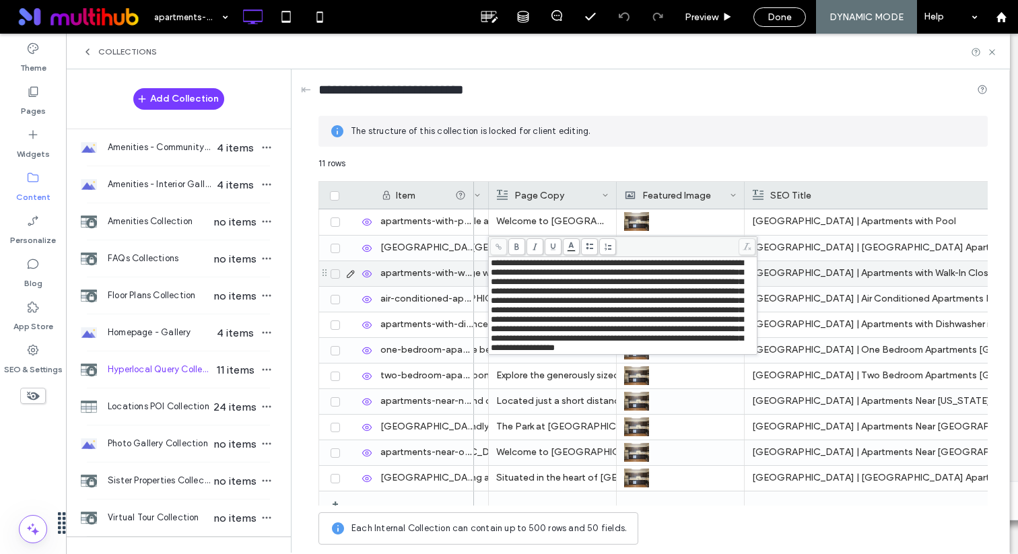
click at [663, 352] on span "**********" at bounding box center [617, 306] width 253 height 94
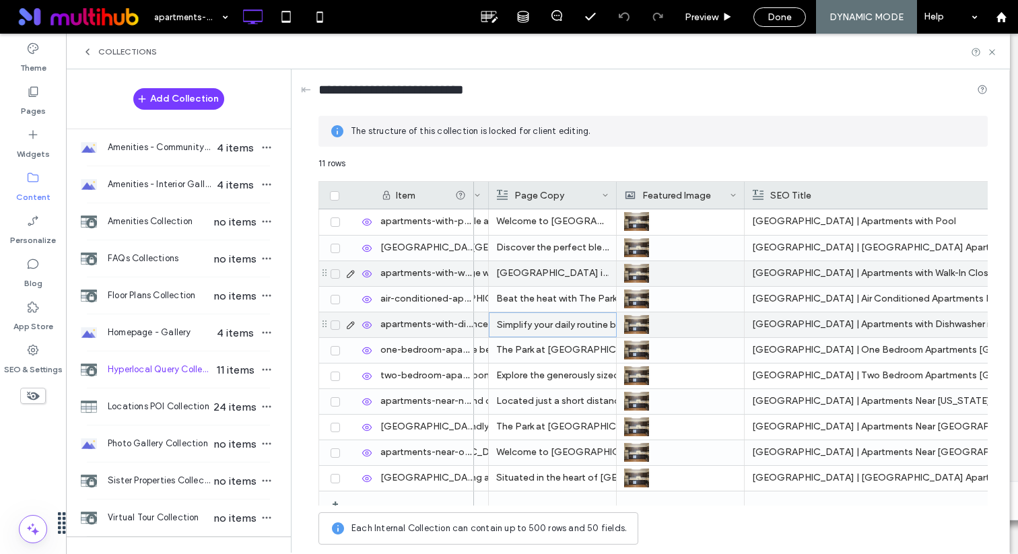
click at [569, 318] on div "Simplify your daily routine by choosing The Park at Aventino, where each apartm…" at bounding box center [553, 325] width 112 height 24
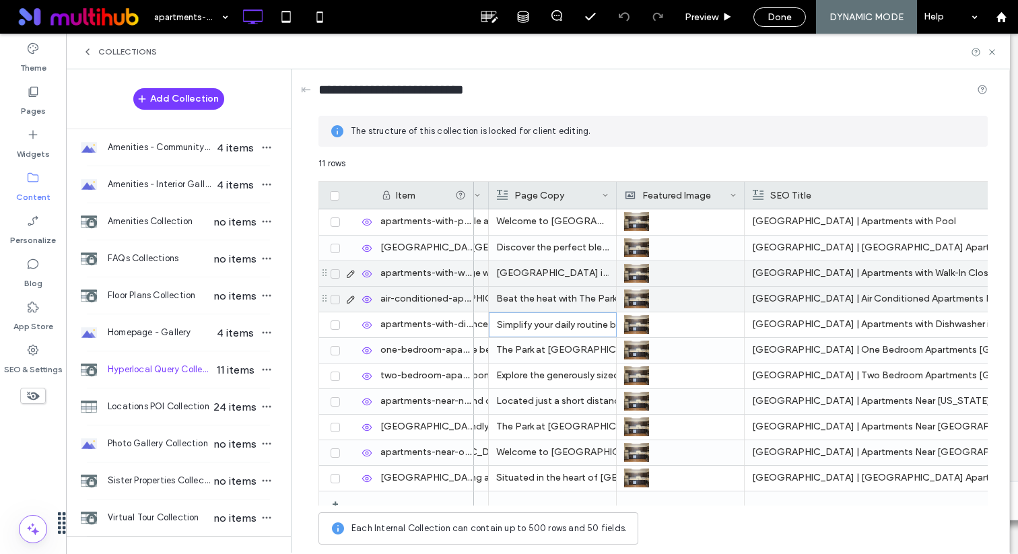
click at [577, 299] on div "Beat the heat with The Park at Aventino, offering luxurious air conditioned apa…" at bounding box center [552, 299] width 112 height 24
click at [577, 299] on div "Beat the heat with The Park at Aventino, offering luxurious air conditioned apa…" at bounding box center [553, 300] width 112 height 24
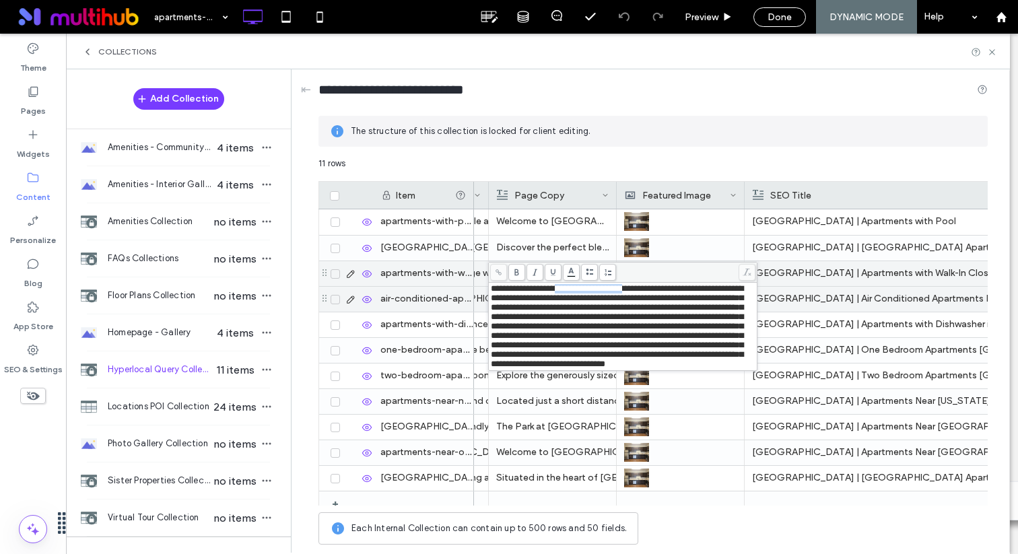
drag, startPoint x: 565, startPoint y: 288, endPoint x: 646, endPoint y: 286, distance: 80.9
click at [646, 286] on span "**********" at bounding box center [617, 326] width 253 height 84
drag, startPoint x: 730, startPoint y: 374, endPoint x: 555, endPoint y: 390, distance: 175.9
click at [555, 368] on span "**********" at bounding box center [617, 326] width 253 height 84
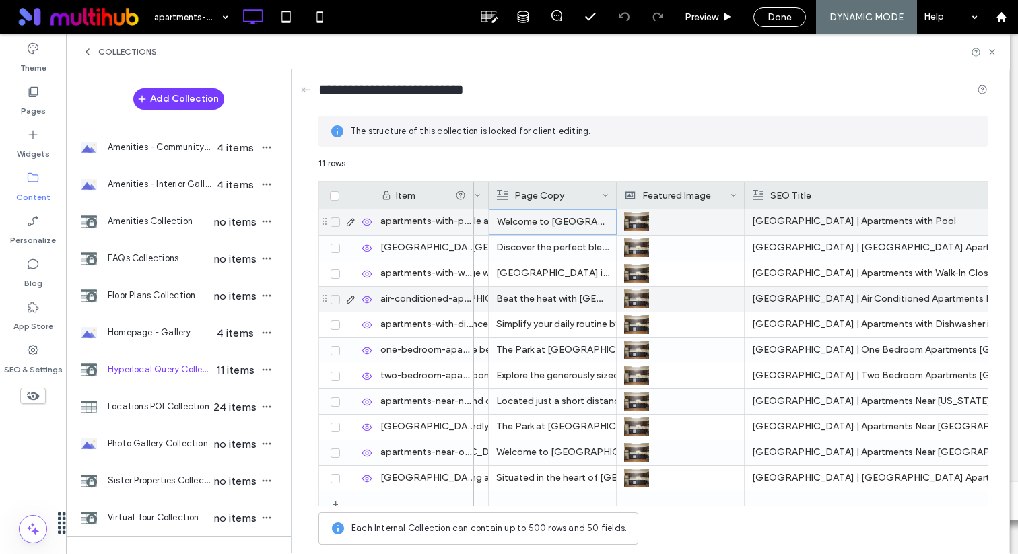
click at [525, 216] on p "Welcome to Lynx Gate City, where our community not only boasts modern convenien…" at bounding box center [553, 222] width 112 height 24
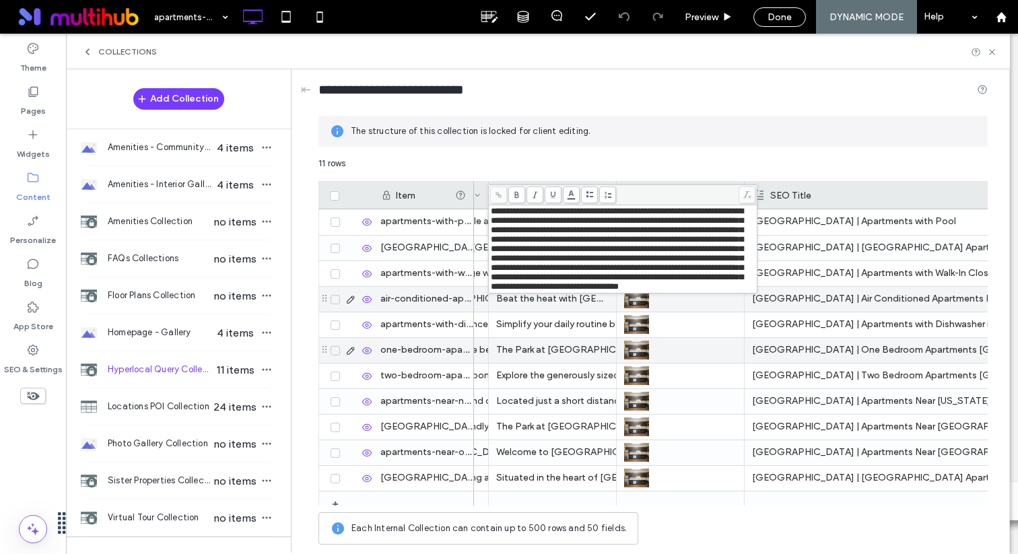
click at [570, 341] on div "The Park at Aventino invites you to explore our stylish one bedroom apartments …" at bounding box center [552, 350] width 112 height 24
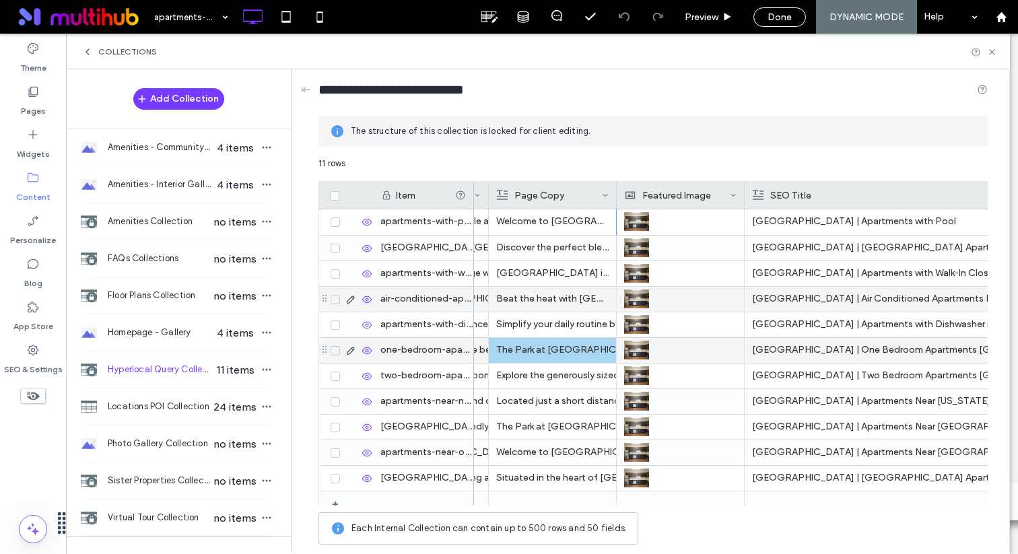
click at [544, 357] on div "The Park at Aventino invites you to explore our stylish one bedroom apartments …" at bounding box center [552, 350] width 112 height 24
click at [544, 357] on div "The Park at Aventino invites you to explore our stylish one bedroom apartments …" at bounding box center [553, 351] width 112 height 24
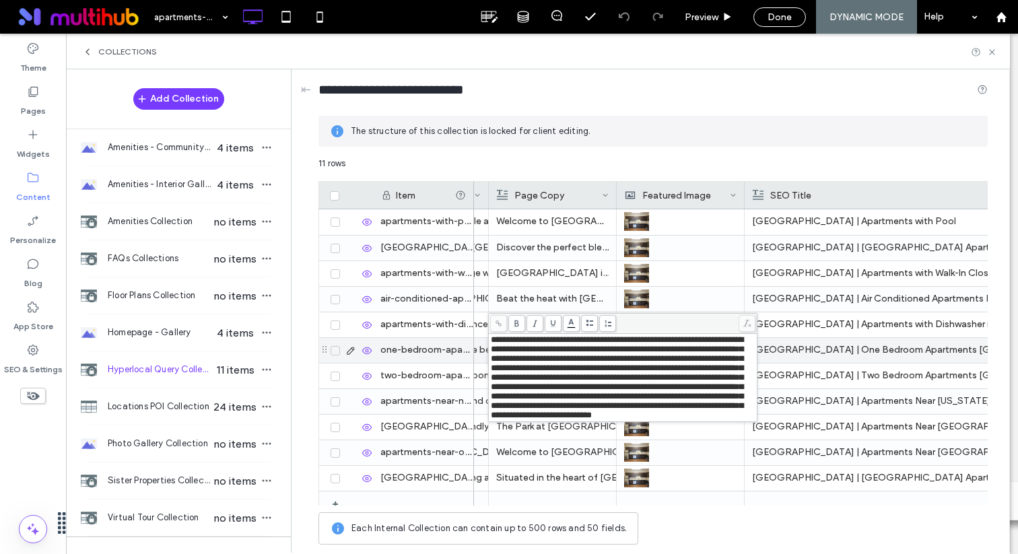
click at [569, 341] on span "**********" at bounding box center [617, 377] width 253 height 84
drag, startPoint x: 572, startPoint y: 342, endPoint x: 490, endPoint y: 335, distance: 82.5
click at [490, 335] on div "**********" at bounding box center [622, 377] width 265 height 85
drag, startPoint x: 669, startPoint y: 434, endPoint x: 748, endPoint y: 433, distance: 78.8
click at [744, 420] on span "**********" at bounding box center [617, 377] width 253 height 84
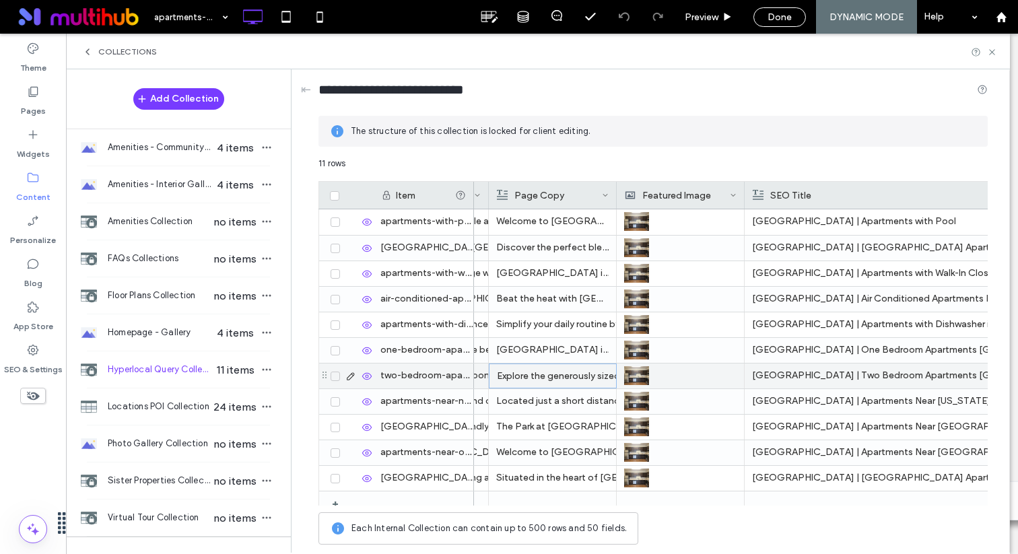
click at [533, 382] on div "Explore the generously sized two bedroom apartments available at The Park at Av…" at bounding box center [553, 376] width 112 height 24
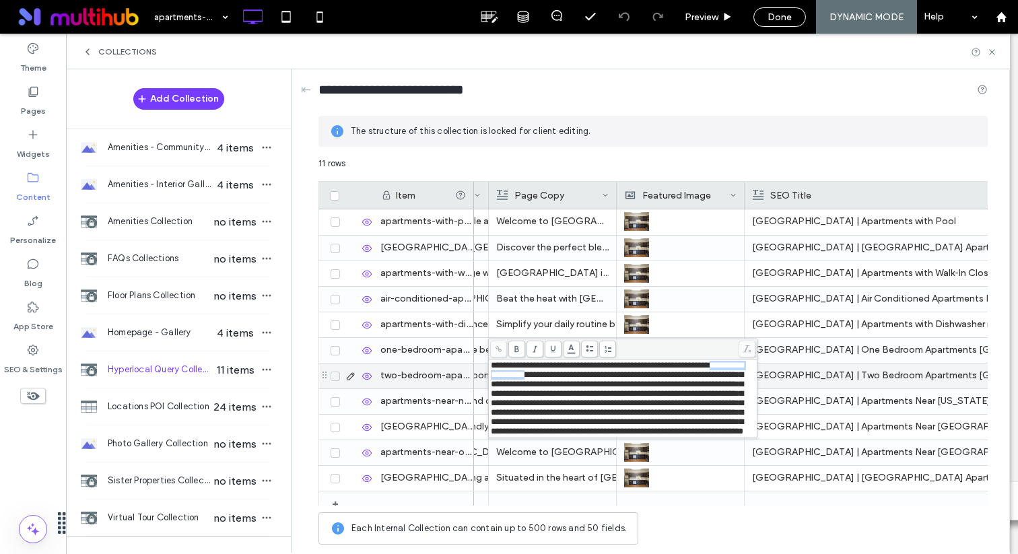
drag, startPoint x: 502, startPoint y: 380, endPoint x: 581, endPoint y: 380, distance: 79.5
click at [581, 380] on span "**********" at bounding box center [617, 398] width 253 height 75
drag, startPoint x: 558, startPoint y: 453, endPoint x: 638, endPoint y: 453, distance: 80.2
click at [638, 436] on span "**********" at bounding box center [617, 398] width 253 height 75
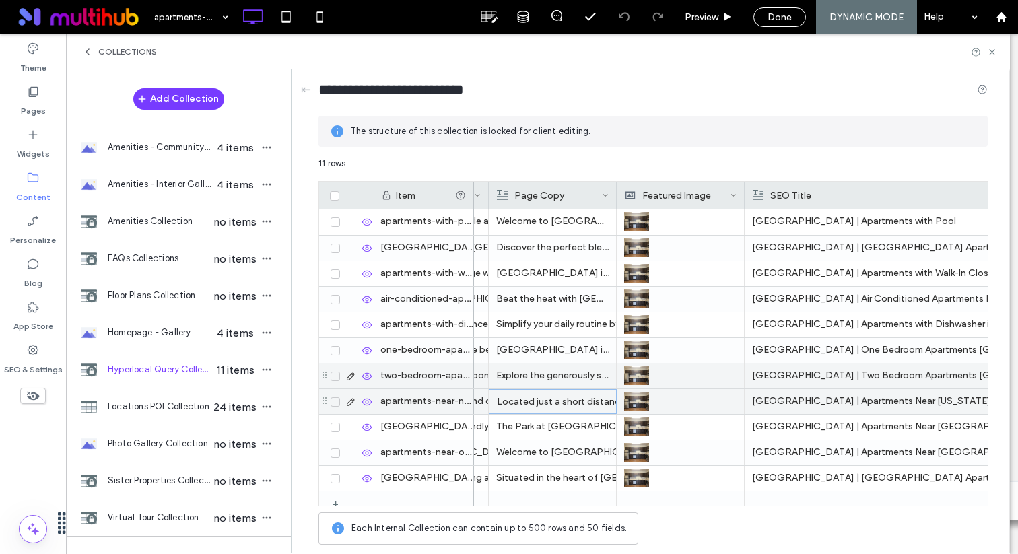
click at [560, 401] on div "Located just a short distance from North Carolina A&T State University, The Par…" at bounding box center [553, 402] width 112 height 24
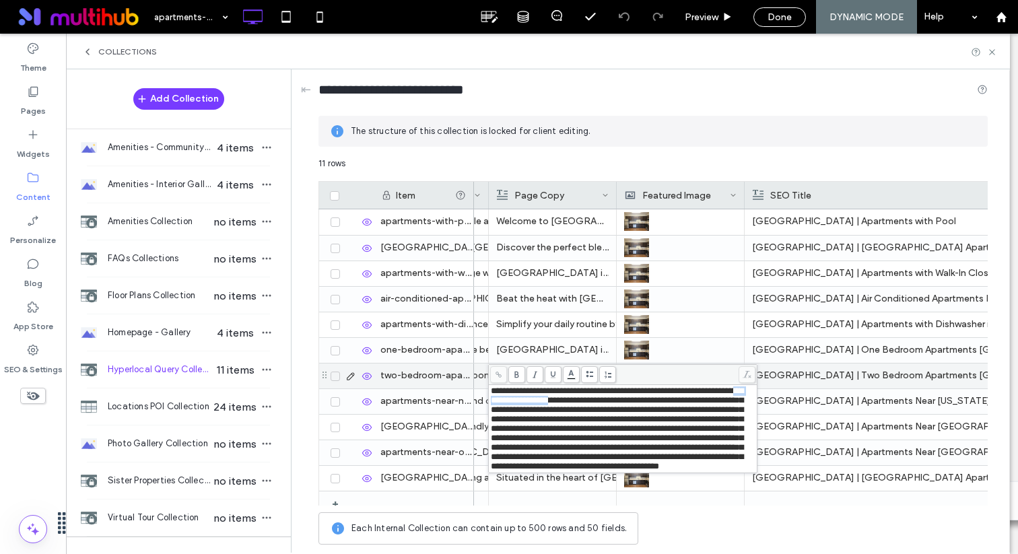
drag, startPoint x: 540, startPoint y: 405, endPoint x: 614, endPoint y: 405, distance: 74.1
click at [614, 405] on span "**********" at bounding box center [617, 429] width 253 height 84
drag, startPoint x: 549, startPoint y: 464, endPoint x: 624, endPoint y: 465, distance: 75.5
click at [624, 465] on span "**********" at bounding box center [617, 429] width 253 height 84
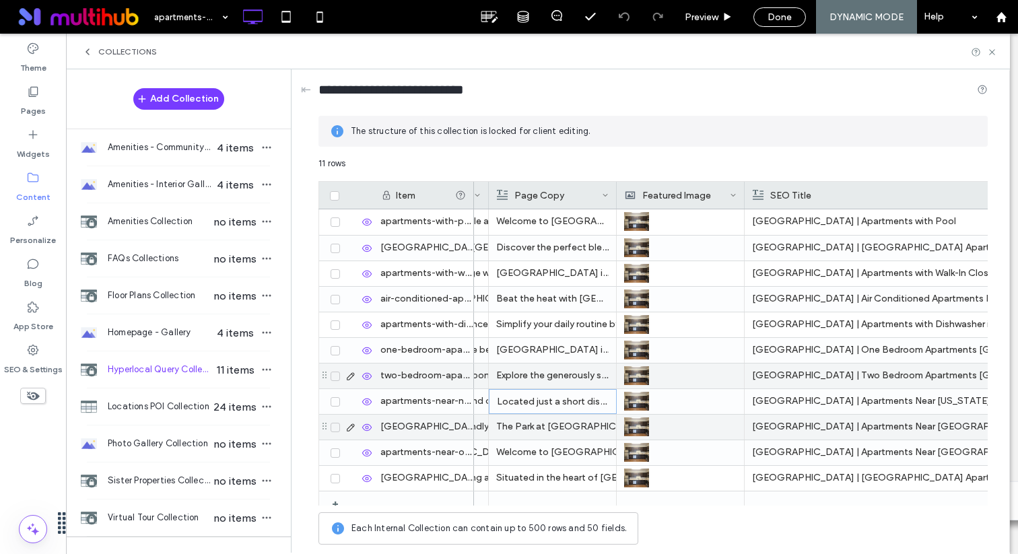
click at [508, 420] on div "The Park at Aventino offers the perfect blend of convenience and comfort with o…" at bounding box center [552, 427] width 112 height 24
click at [508, 420] on div "The Park at Aventino offers the perfect blend of convenience and comfort with o…" at bounding box center [553, 428] width 112 height 24
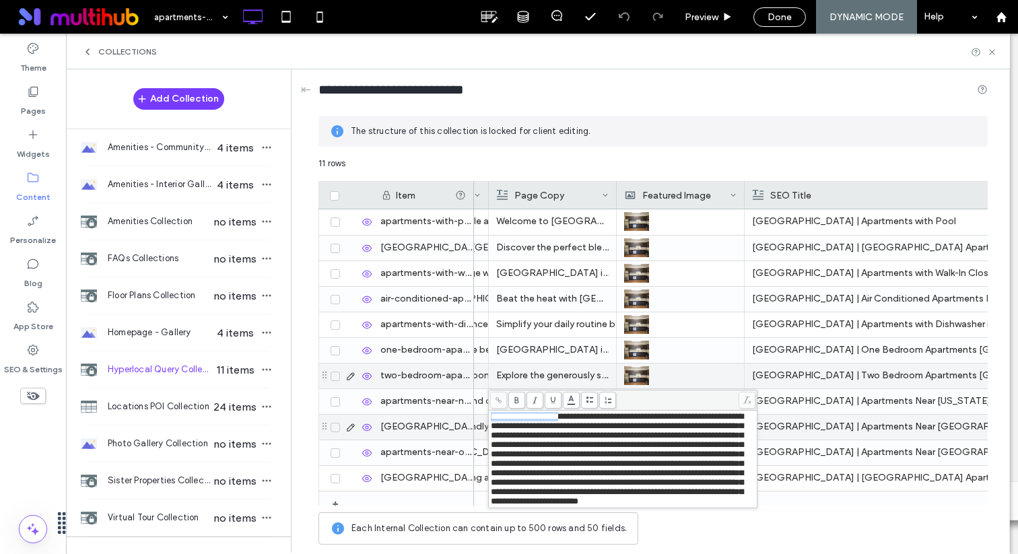
drag, startPoint x: 492, startPoint y: 419, endPoint x: 573, endPoint y: 414, distance: 80.3
click at [573, 414] on span "**********" at bounding box center [617, 459] width 253 height 94
drag, startPoint x: 643, startPoint y: 502, endPoint x: 723, endPoint y: 500, distance: 80.2
click at [723, 500] on span "**********" at bounding box center [617, 459] width 253 height 94
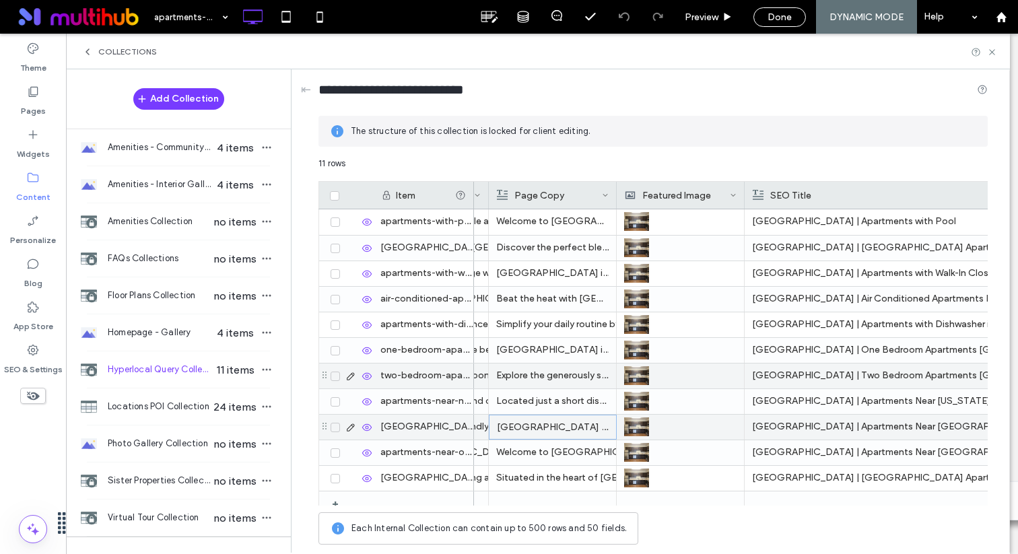
click at [546, 447] on div "Welcome to The Park at Aventino, a community offering family-friendly apartment…" at bounding box center [552, 453] width 112 height 24
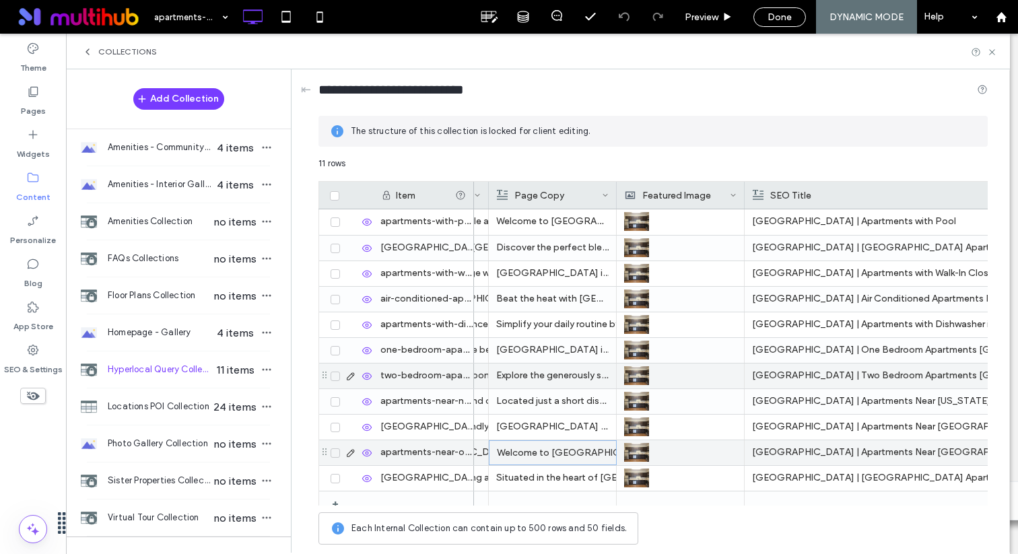
click at [546, 447] on div "Welcome to The Park at Aventino, a community offering family-friendly apartment…" at bounding box center [553, 453] width 112 height 24
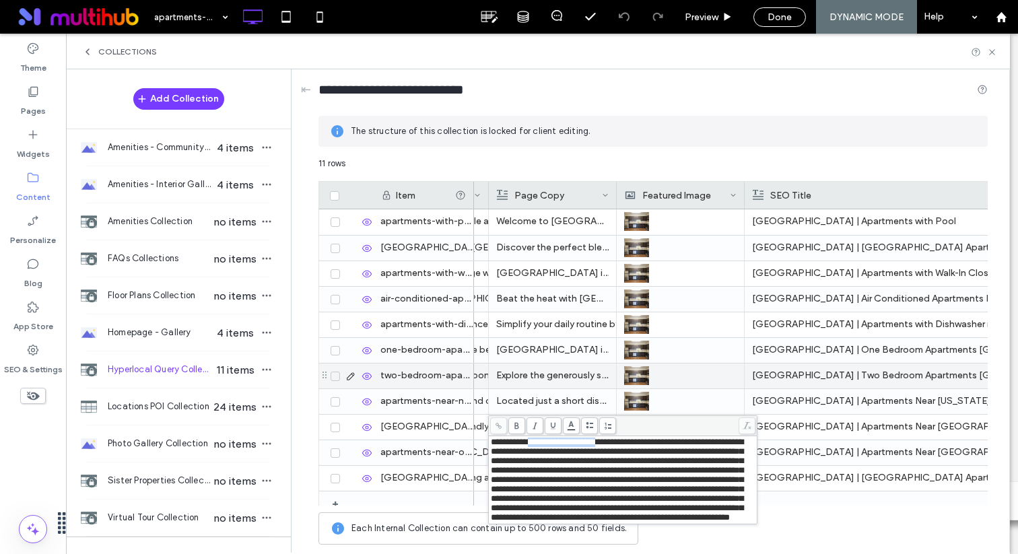
drag, startPoint x: 535, startPoint y: 444, endPoint x: 614, endPoint y: 443, distance: 78.8
click at [614, 443] on span "**********" at bounding box center [617, 480] width 253 height 84
drag, startPoint x: 630, startPoint y: 516, endPoint x: 709, endPoint y: 517, distance: 78.8
click at [709, 517] on span "**********" at bounding box center [617, 480] width 253 height 84
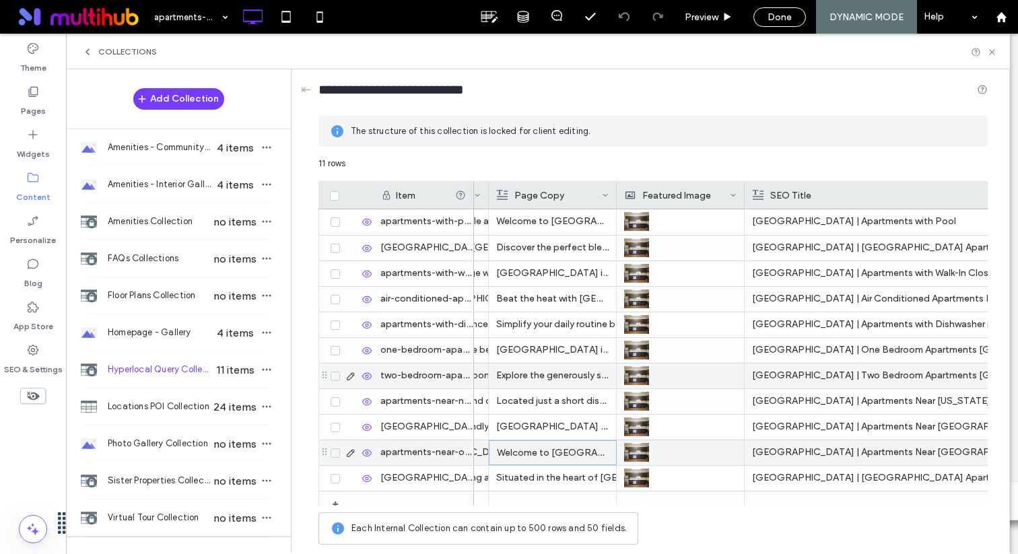
click at [582, 455] on p "Welcome to Lynx Gate City, a community offering family-friendly apartments just…" at bounding box center [553, 453] width 112 height 24
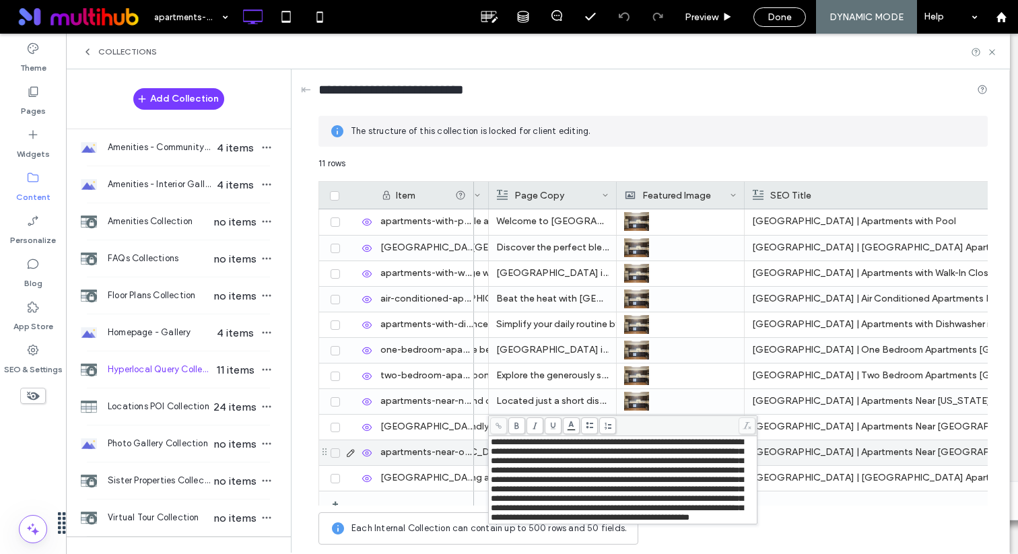
click at [491, 502] on span "**********" at bounding box center [617, 480] width 253 height 84
click at [491, 500] on span "**********" at bounding box center [617, 480] width 253 height 84
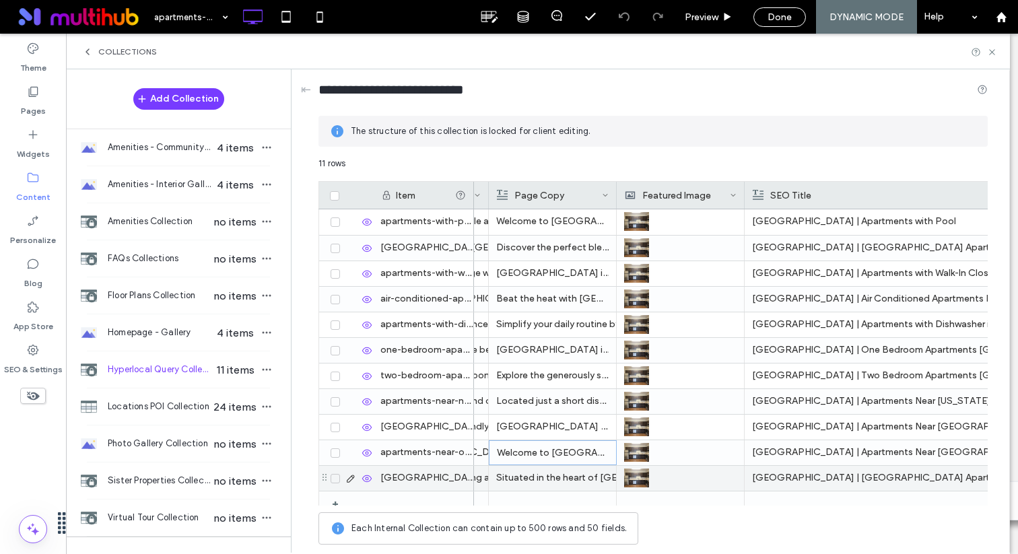
click at [532, 476] on div "Situated in the heart of Greensboro, NC, The Park at Aventino provides ideal ap…" at bounding box center [552, 478] width 112 height 24
click at [532, 476] on div "Situated in the heart of Greensboro, NC, The Park at Aventino provides ideal ap…" at bounding box center [553, 479] width 112 height 24
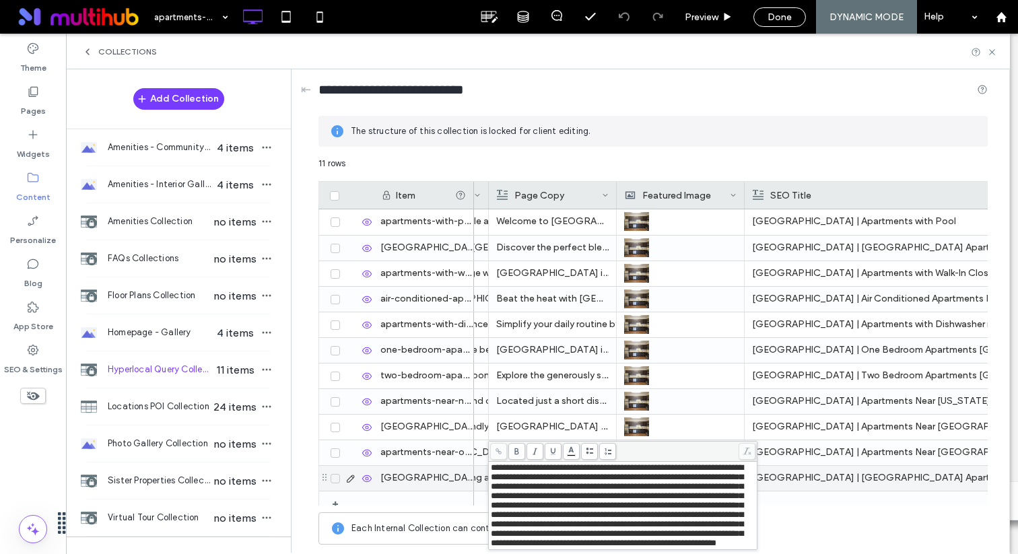
drag, startPoint x: 649, startPoint y: 469, endPoint x: 719, endPoint y: 469, distance: 70.1
click at [719, 469] on span "**********" at bounding box center [617, 505] width 253 height 84
drag, startPoint x: 729, startPoint y: 468, endPoint x: 649, endPoint y: 467, distance: 80.2
click at [649, 467] on span "**********" at bounding box center [617, 505] width 253 height 84
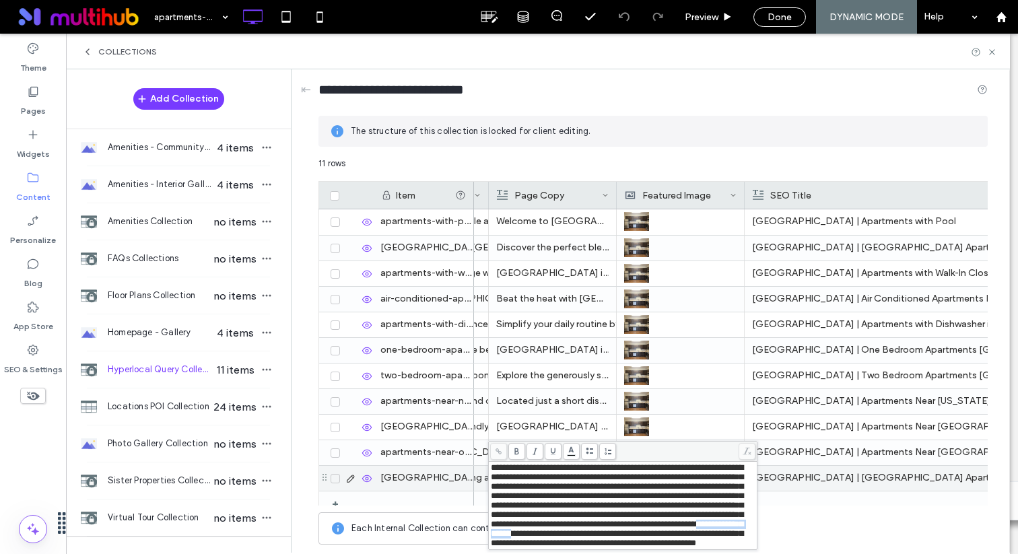
drag, startPoint x: 573, startPoint y: 522, endPoint x: 651, endPoint y: 523, distance: 78.8
click at [651, 523] on span "**********" at bounding box center [617, 505] width 253 height 84
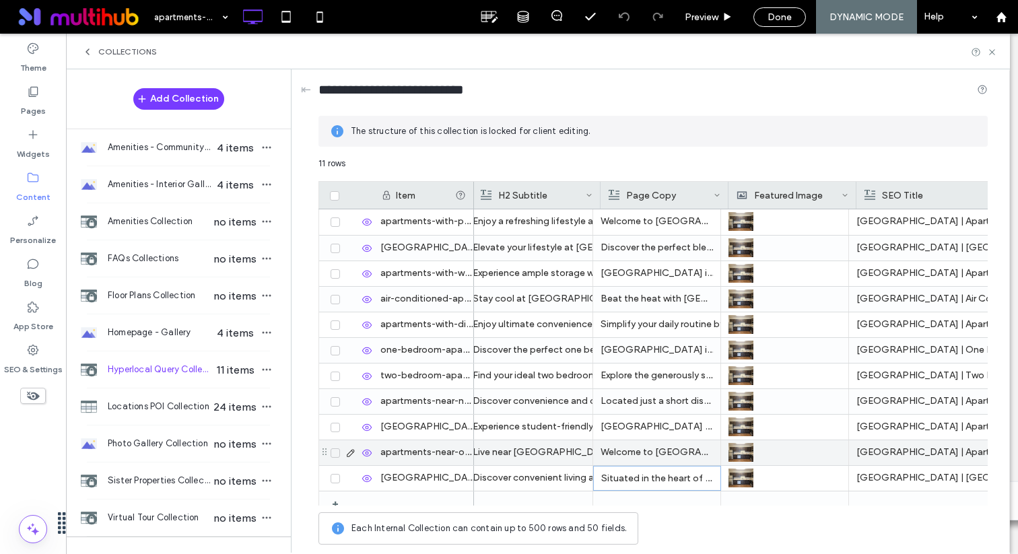
scroll to position [0, 764]
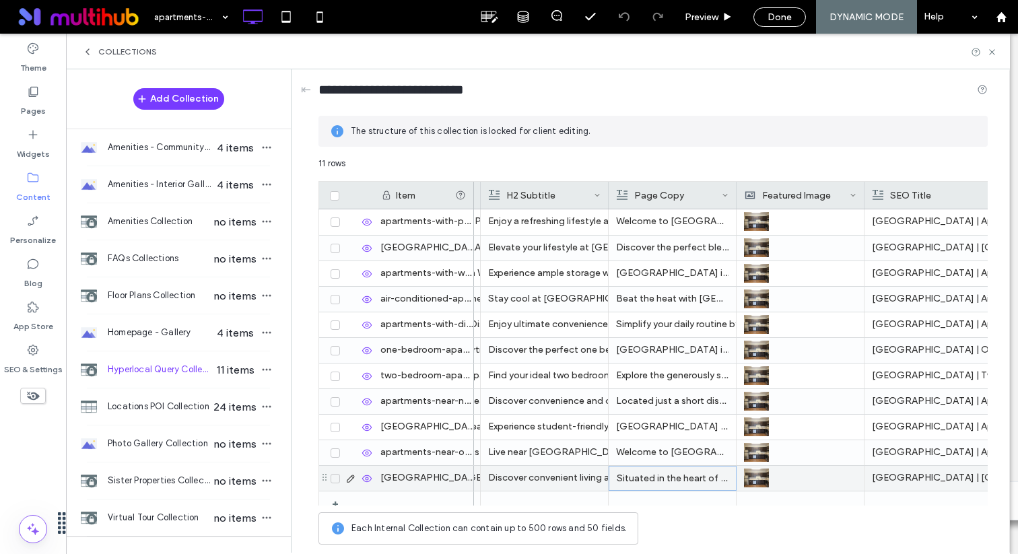
click at [565, 474] on div "Discover convenient living at The Park at Aventino, offering apartments near Ne…" at bounding box center [544, 478] width 112 height 24
click at [565, 474] on div "Discover convenient living at The Park at Aventino, offering apartments near Ne…" at bounding box center [545, 479] width 112 height 24
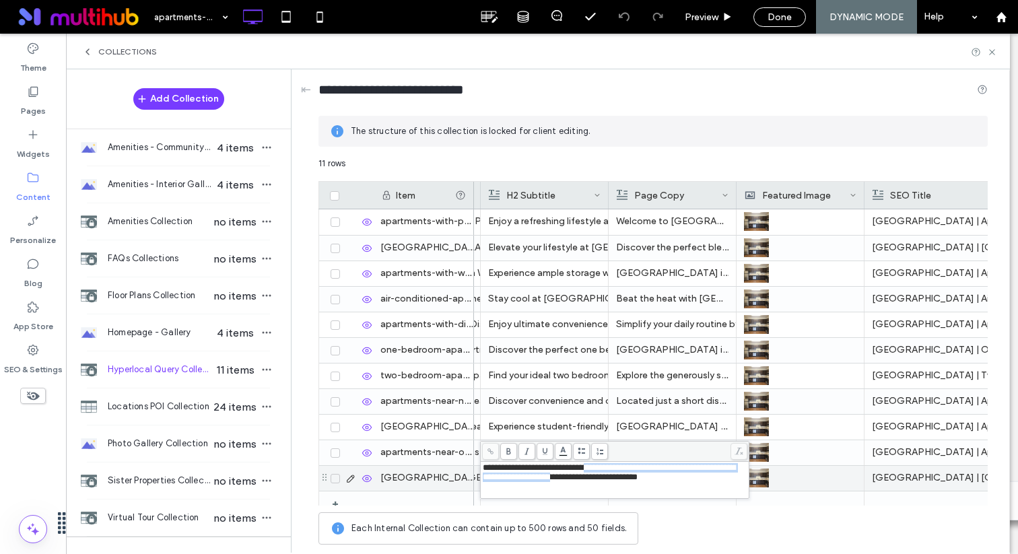
drag, startPoint x: 601, startPoint y: 471, endPoint x: 632, endPoint y: 480, distance: 32.0
click at [632, 480] on span "**********" at bounding box center [609, 472] width 253 height 18
click at [604, 477] on span "**********" at bounding box center [609, 472] width 253 height 18
drag, startPoint x: 601, startPoint y: 470, endPoint x: 682, endPoint y: 469, distance: 81.5
click at [682, 469] on span "**********" at bounding box center [609, 472] width 253 height 18
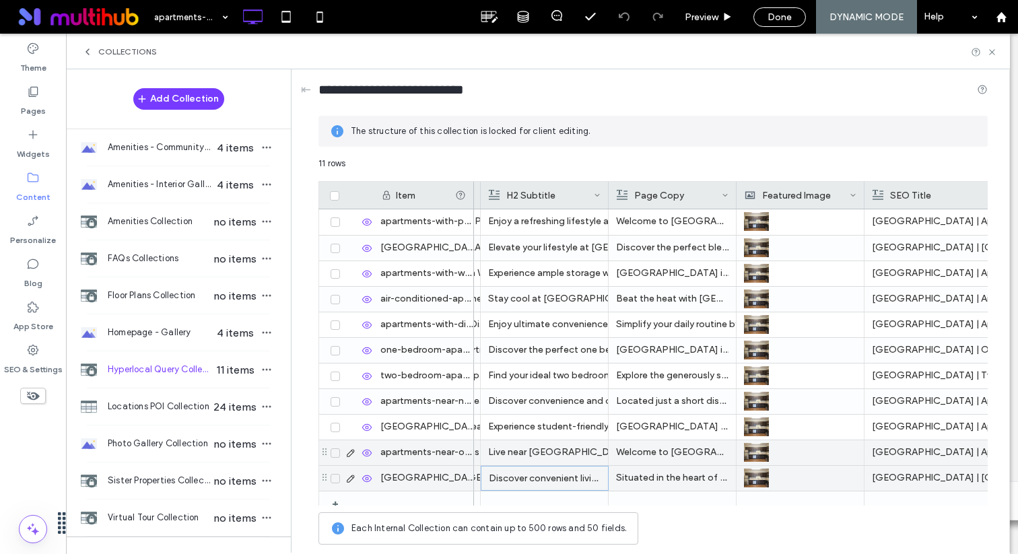
click at [555, 454] on div "Live near Our Children's House Elementary School in the 27407 area. Discover fa…" at bounding box center [544, 453] width 112 height 24
click at [555, 454] on div "Live near Our Children's House Elementary School in the 27407 area. Discover fa…" at bounding box center [545, 453] width 112 height 24
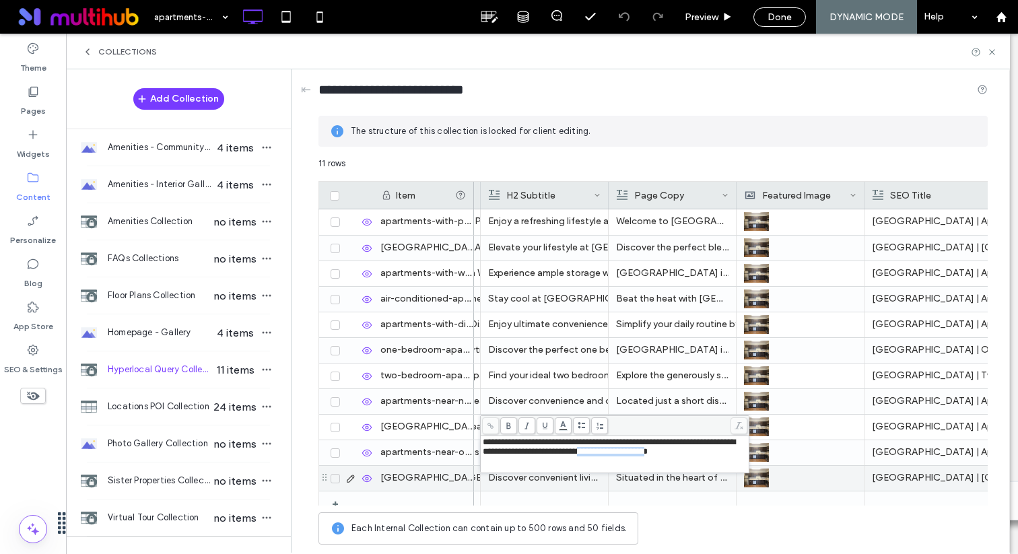
drag, startPoint x: 637, startPoint y: 455, endPoint x: 715, endPoint y: 455, distance: 78.8
click at [715, 455] on span "**********" at bounding box center [609, 447] width 253 height 18
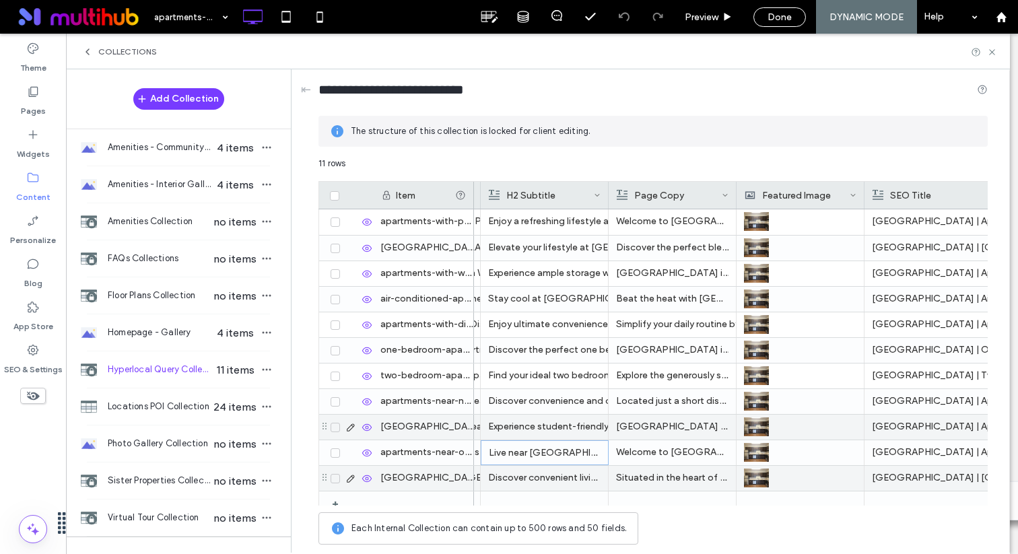
click at [592, 424] on div "Experience student-friendly living at The Park at Aventino. Our apartments in G…" at bounding box center [544, 427] width 112 height 24
click at [592, 424] on div "Experience student-friendly living at The Park at Aventino. Our apartments in G…" at bounding box center [545, 428] width 112 height 24
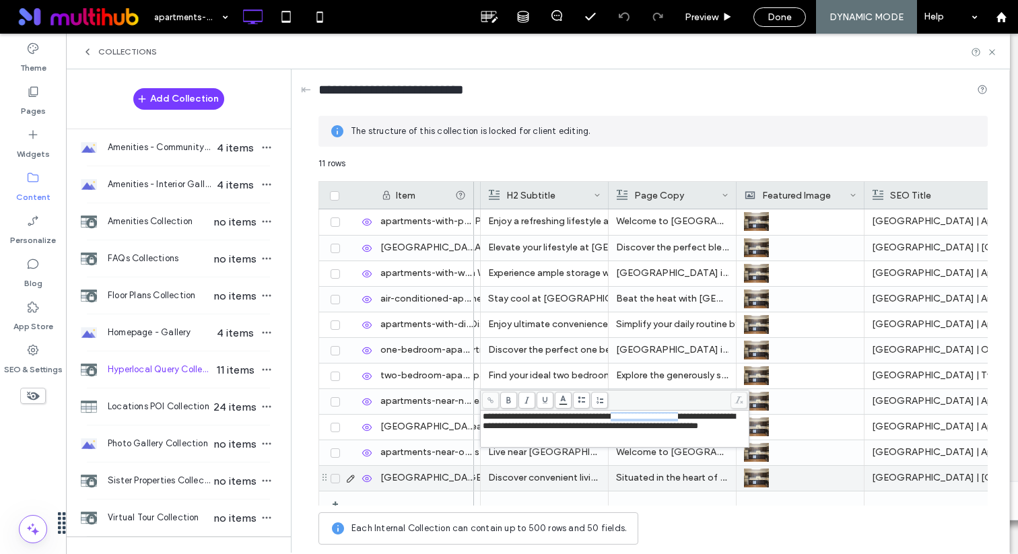
drag, startPoint x: 632, startPoint y: 415, endPoint x: 711, endPoint y: 415, distance: 78.8
click at [711, 415] on span "**********" at bounding box center [609, 421] width 253 height 18
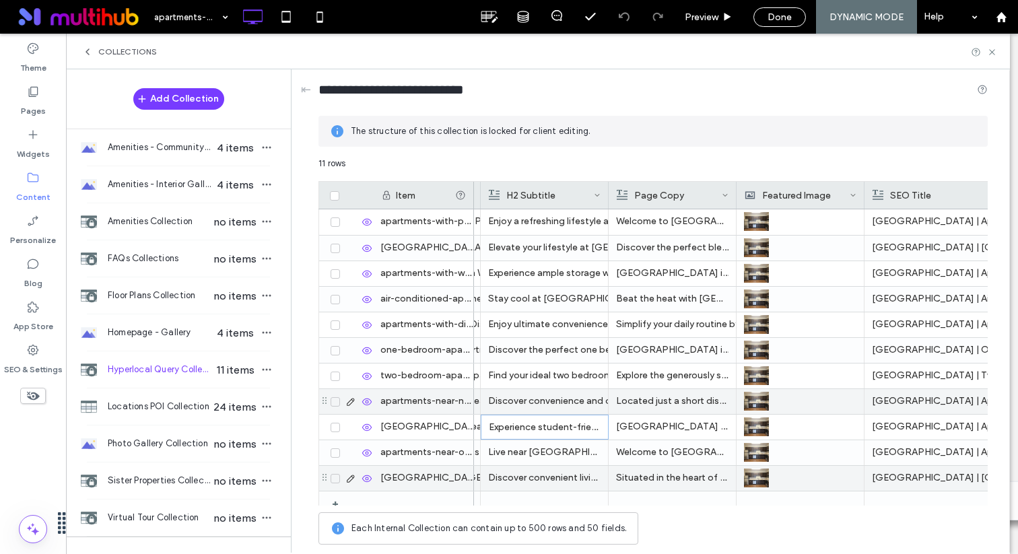
click at [578, 396] on div "Discover convenience and comfort with apartments near North Carolina A&T State …" at bounding box center [544, 401] width 112 height 24
click at [578, 396] on div "Discover convenience and comfort with apartments near North Carolina A&T State …" at bounding box center [545, 402] width 112 height 24
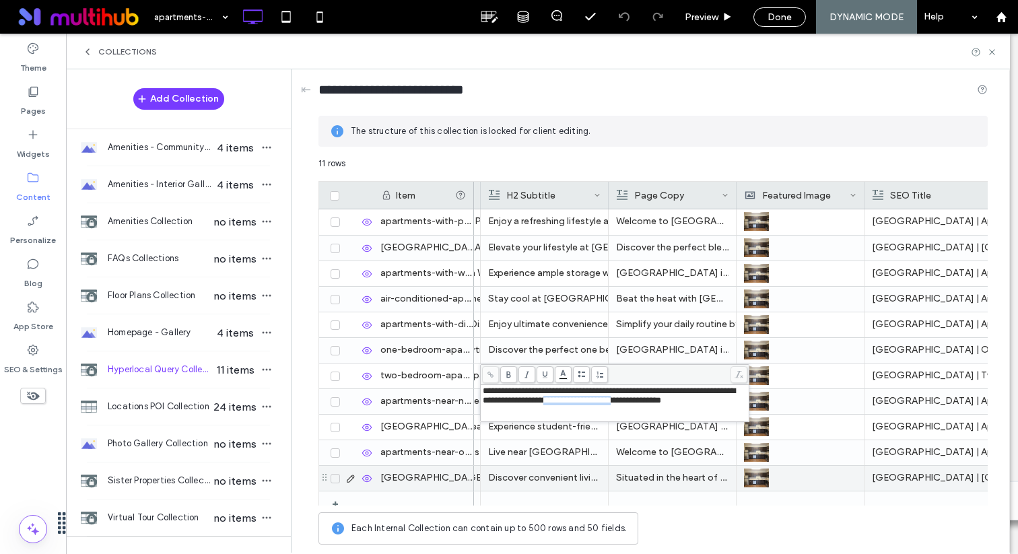
drag, startPoint x: 614, startPoint y: 403, endPoint x: 694, endPoint y: 403, distance: 79.5
click at [694, 403] on span "**********" at bounding box center [609, 396] width 253 height 18
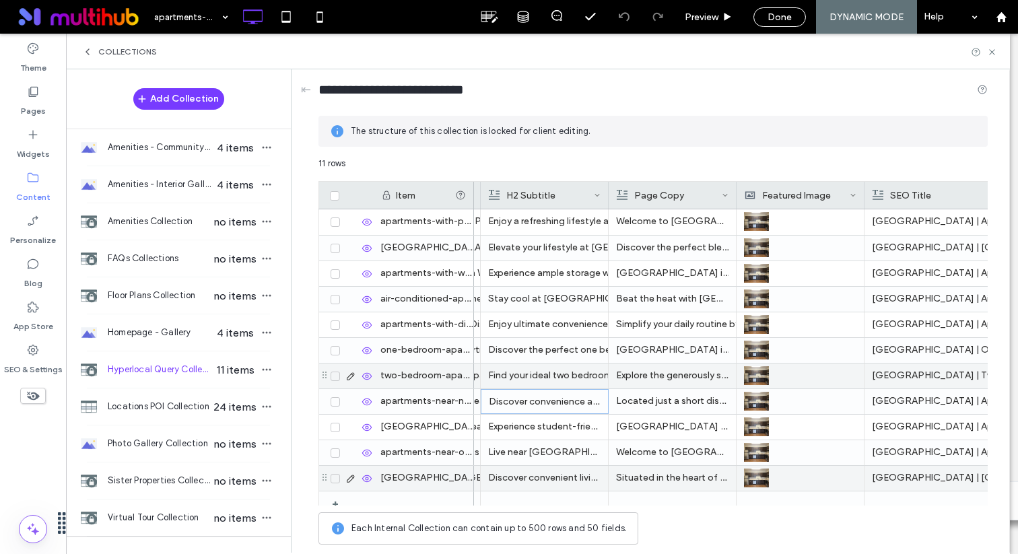
click at [525, 377] on div "Find your ideal two bedroom apartment at The Park at Aventino. Located in Guilf…" at bounding box center [544, 376] width 112 height 24
click at [525, 377] on div "Find your ideal two bedroom apartment at The Park at Aventino. Located in Guilf…" at bounding box center [545, 376] width 112 height 24
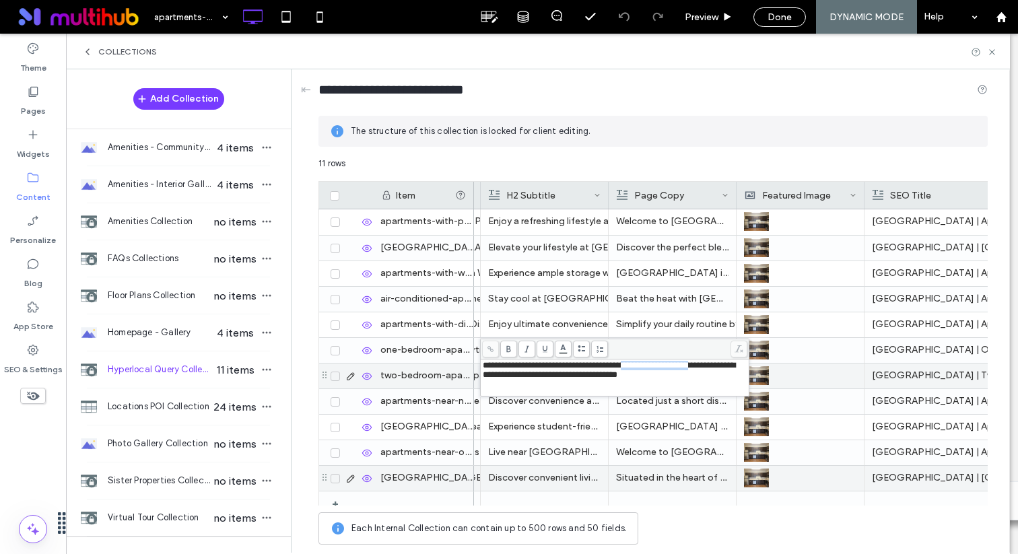
drag, startPoint x: 653, startPoint y: 367, endPoint x: 735, endPoint y: 365, distance: 82.2
click at [735, 365] on span "**********" at bounding box center [609, 370] width 253 height 18
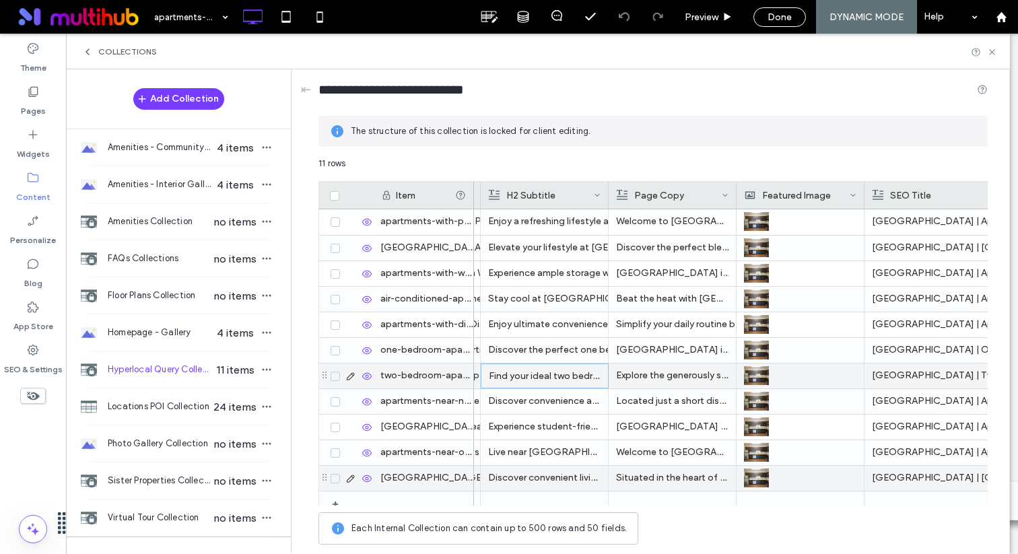
click at [581, 358] on div "Discover the perfect one bedroom apartment at The Park at Aventino. Located in …" at bounding box center [544, 350] width 112 height 24
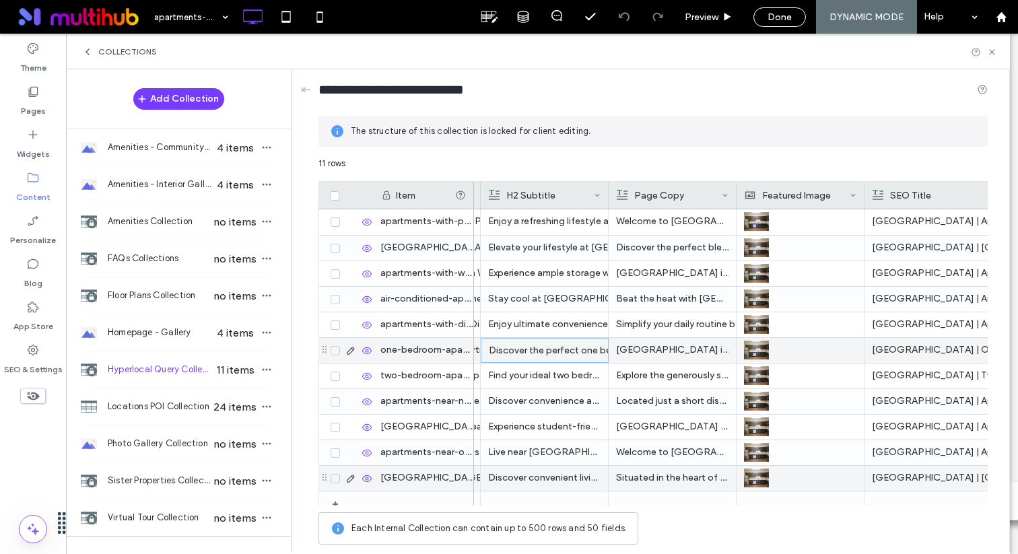
click at [581, 358] on div "Discover the perfect one bedroom apartment at The Park at Aventino. Located in …" at bounding box center [545, 351] width 112 height 24
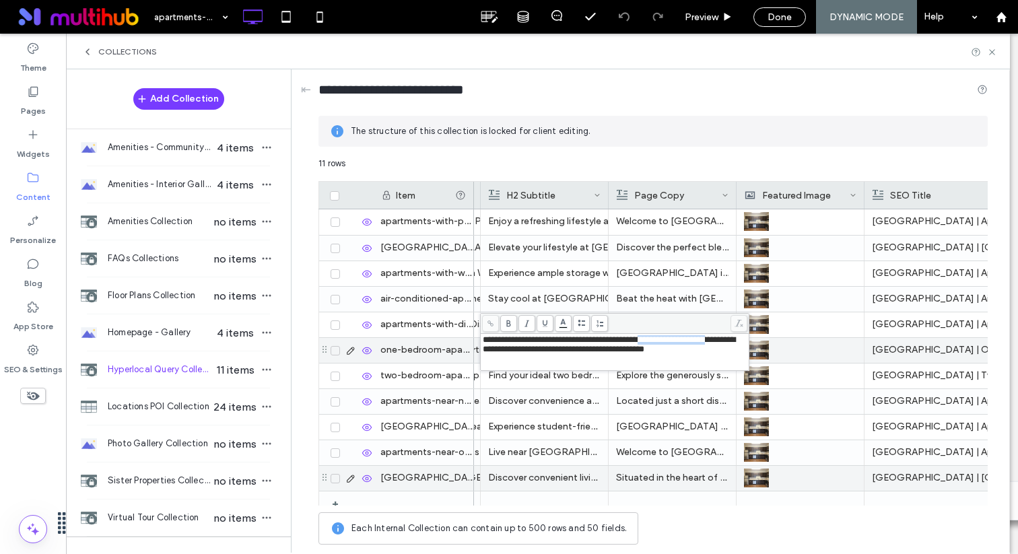
drag, startPoint x: 678, startPoint y: 339, endPoint x: 518, endPoint y: 350, distance: 160.7
click at [518, 350] on span "**********" at bounding box center [609, 344] width 253 height 18
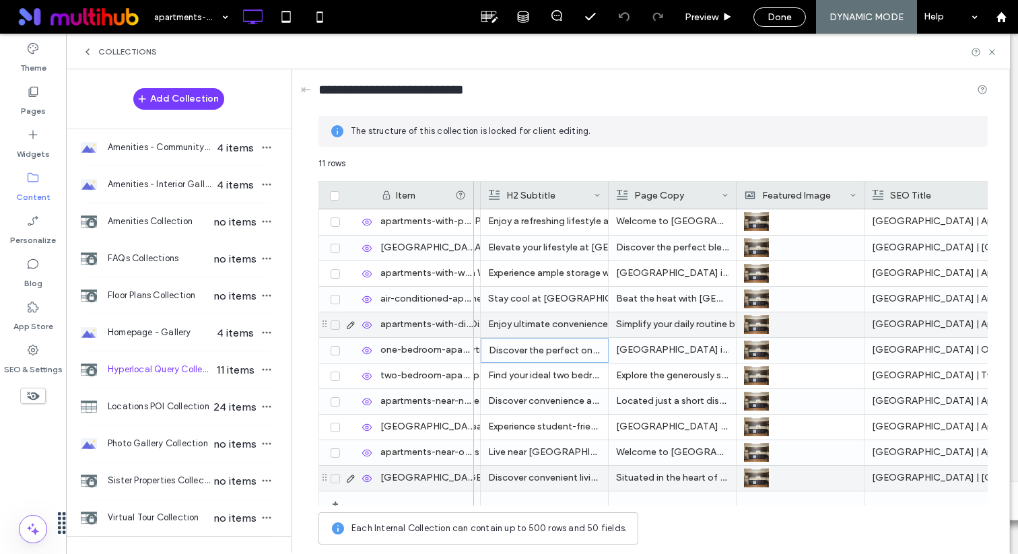
click at [503, 317] on div "Enjoy ultimate convenience at The Park at Aventino. Our Greensboro NC apartment…" at bounding box center [544, 325] width 112 height 24
click at [503, 317] on div "Enjoy ultimate convenience at The Park at Aventino. Our Greensboro NC apartment…" at bounding box center [545, 325] width 112 height 24
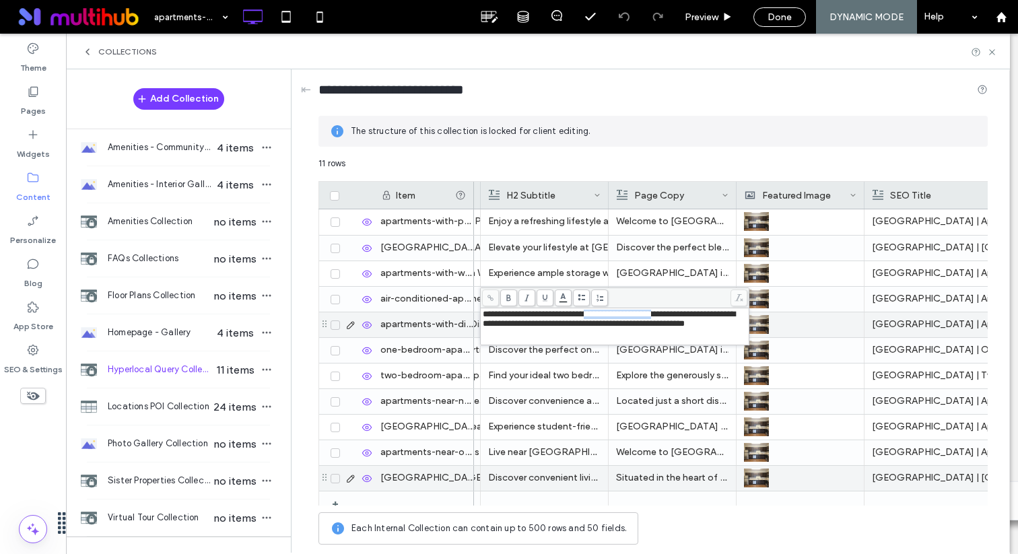
drag, startPoint x: 612, startPoint y: 314, endPoint x: 687, endPoint y: 313, distance: 74.8
click at [687, 313] on span "**********" at bounding box center [609, 319] width 253 height 18
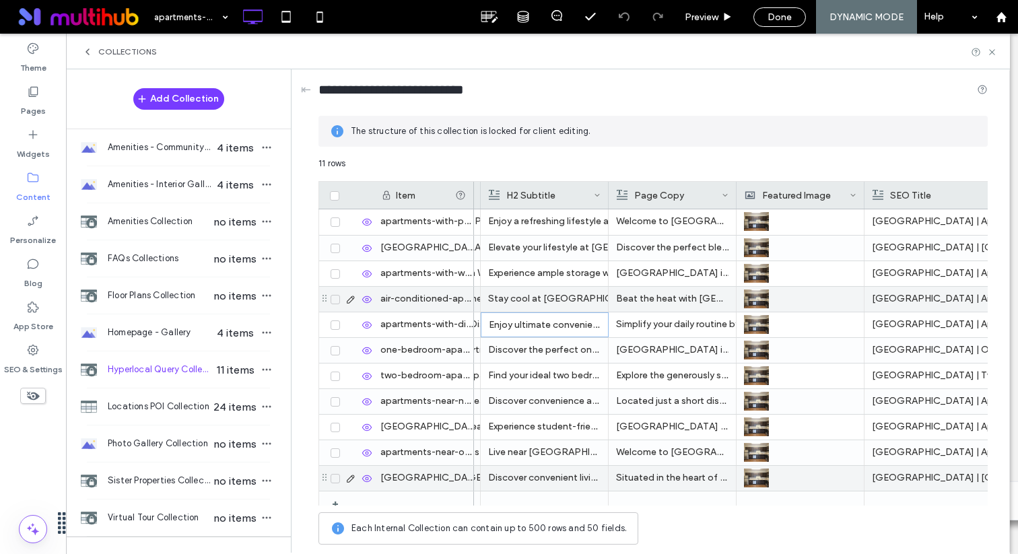
click at [555, 301] on div "Stay cool at The Park at Aventino. Located near 27407, our apartments offer mod…" at bounding box center [544, 299] width 112 height 24
click at [555, 301] on div "Stay cool at The Park at Aventino. Located near 27407, our apartments offer mod…" at bounding box center [545, 300] width 112 height 24
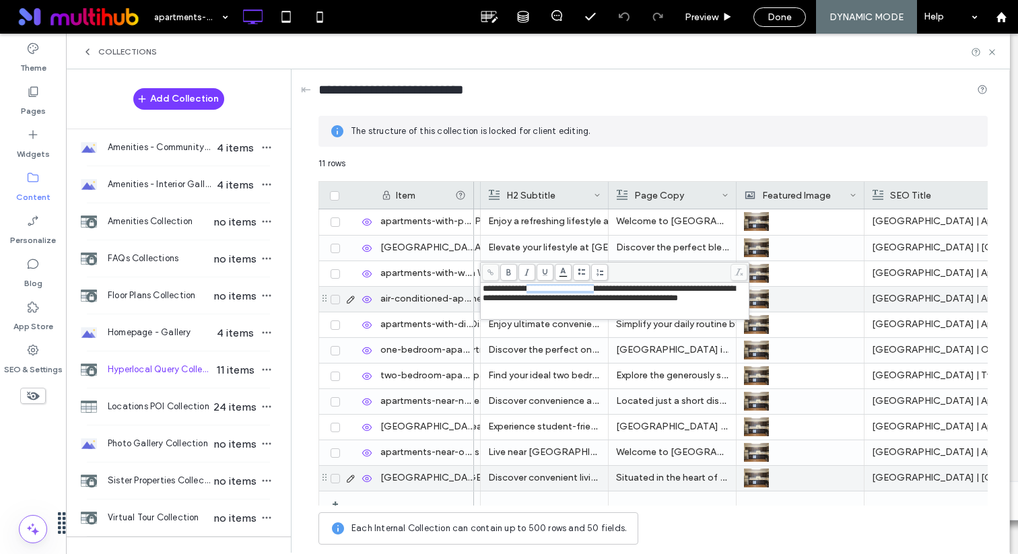
drag, startPoint x: 531, startPoint y: 292, endPoint x: 614, endPoint y: 292, distance: 82.2
click at [614, 292] on span "**********" at bounding box center [609, 293] width 253 height 18
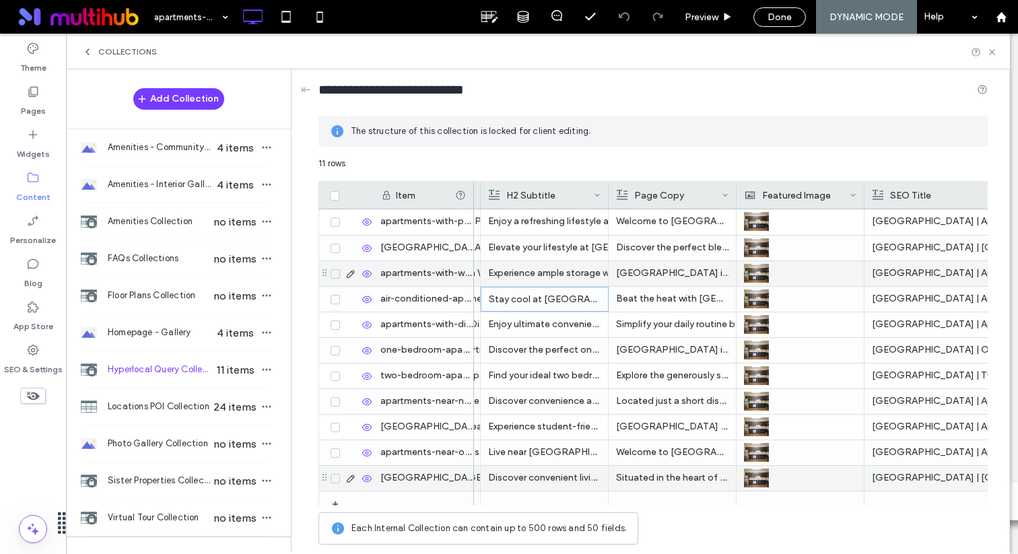
click at [542, 278] on div "Experience ample storage with The Park at Aventino's spacious layouts. Our Guil…" at bounding box center [544, 273] width 112 height 24
click at [542, 278] on div "Experience ample storage with The Park at Aventino's spacious layouts. Our Guil…" at bounding box center [545, 274] width 112 height 24
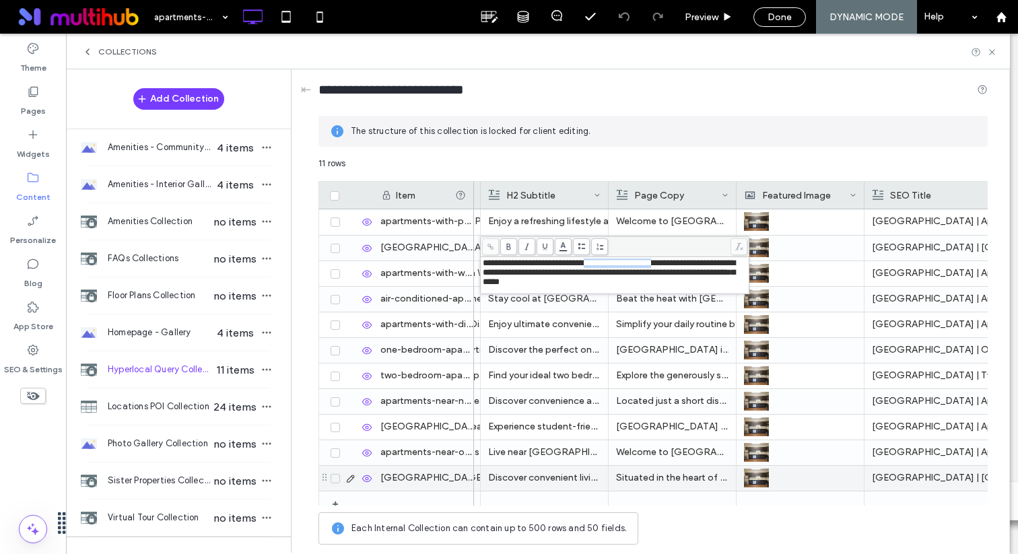
drag, startPoint x: 609, startPoint y: 265, endPoint x: 688, endPoint y: 265, distance: 78.8
click at [688, 265] on span "**********" at bounding box center [609, 273] width 253 height 28
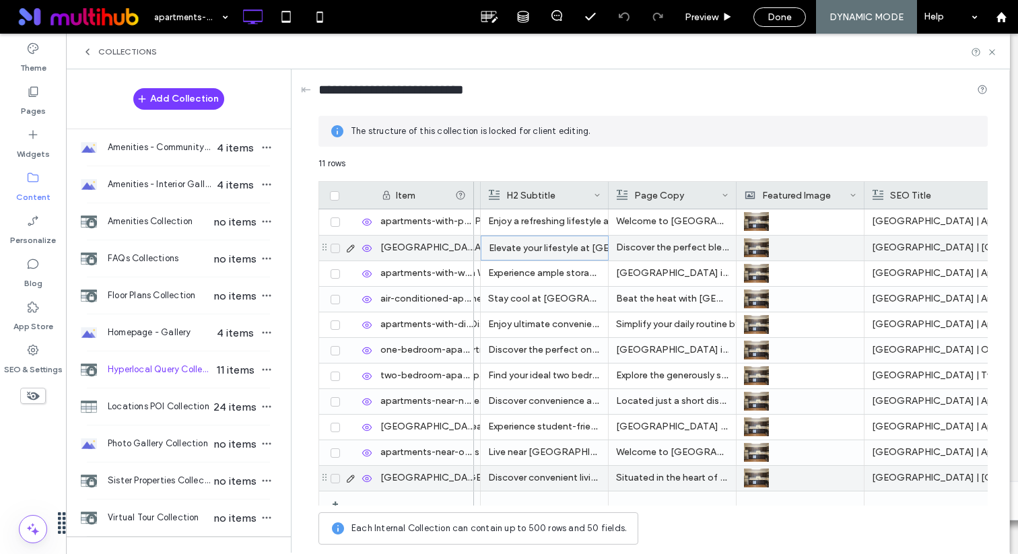
click at [525, 249] on div "Elevate your lifestyle at The Park at Aventino in Greensboro. Our apartments of…" at bounding box center [545, 248] width 112 height 24
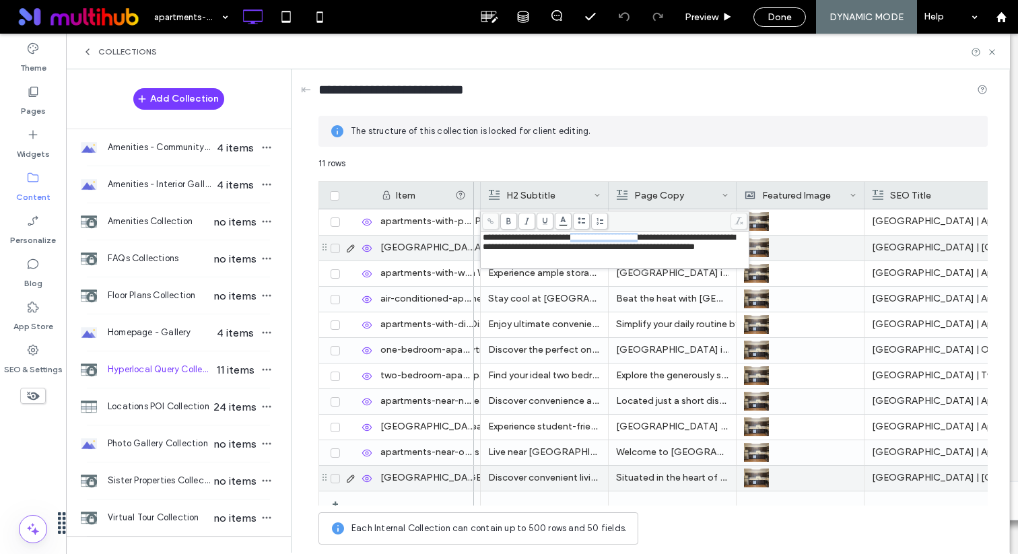
drag, startPoint x: 576, startPoint y: 238, endPoint x: 658, endPoint y: 235, distance: 82.2
click at [658, 235] on span "**********" at bounding box center [609, 242] width 253 height 18
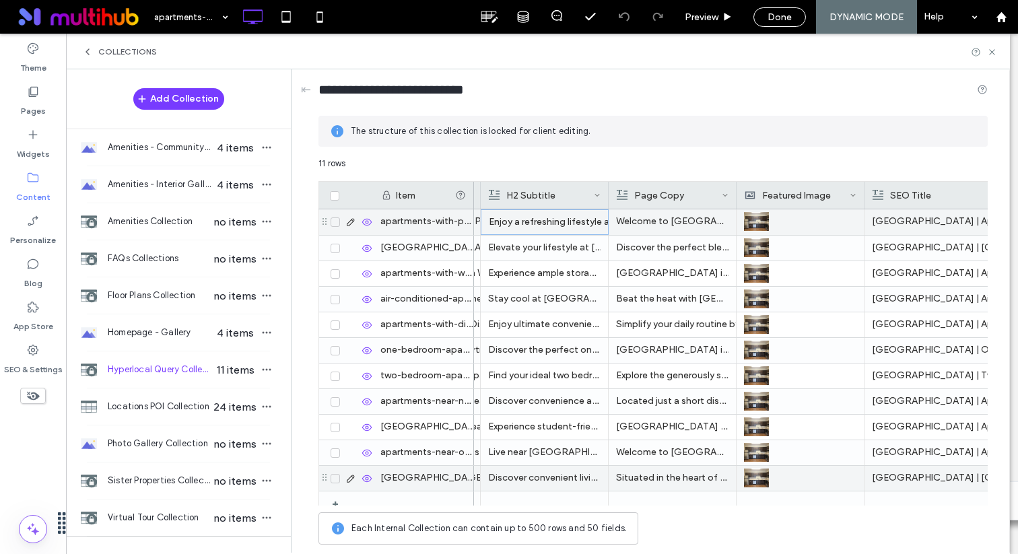
click at [574, 228] on div "Enjoy a refreshing lifestyle at The Park at Aventino. Our Greensboro location o…" at bounding box center [545, 222] width 112 height 24
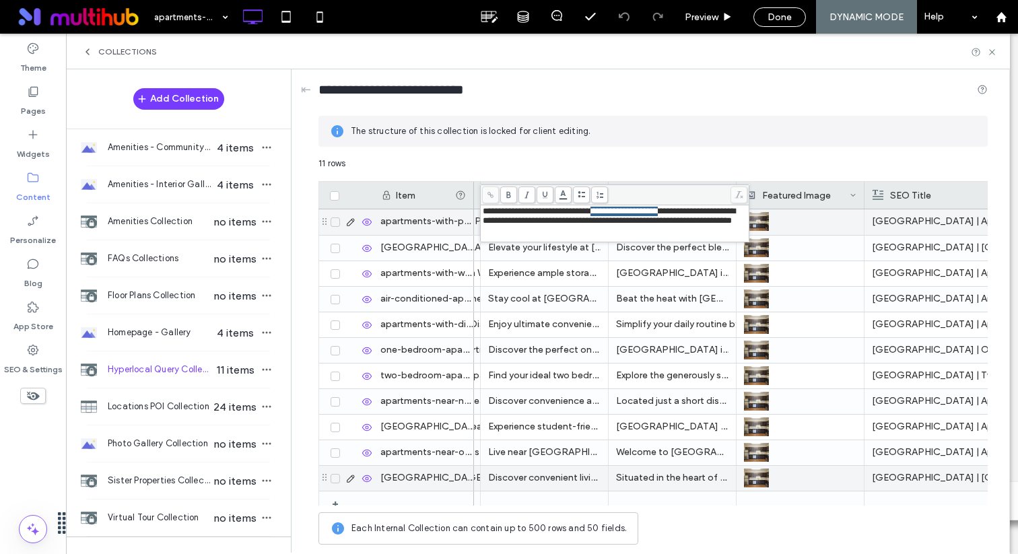
drag, startPoint x: 599, startPoint y: 209, endPoint x: 679, endPoint y: 207, distance: 79.5
click at [679, 207] on span "**********" at bounding box center [609, 216] width 253 height 18
drag, startPoint x: 680, startPoint y: 208, endPoint x: 600, endPoint y: 208, distance: 79.5
click at [600, 208] on span "**********" at bounding box center [609, 216] width 253 height 18
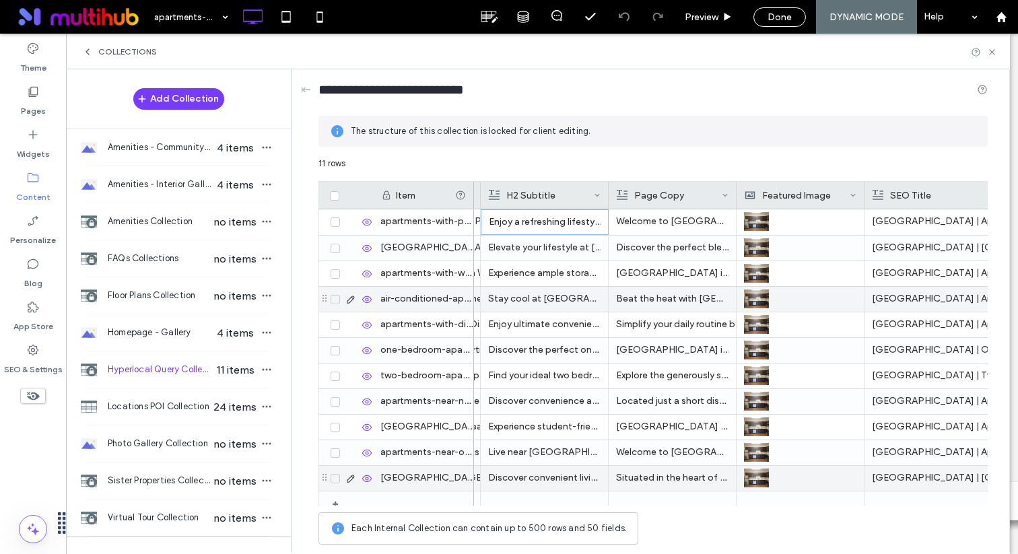
click at [546, 301] on p "Stay cool at Lynx Gate City. Located near 27407, our apartments offer modern ai…" at bounding box center [544, 299] width 112 height 24
click at [540, 203] on div "H2 Subtitle" at bounding box center [541, 195] width 105 height 27
click at [614, 166] on div "11 rows" at bounding box center [654, 169] width 670 height 24
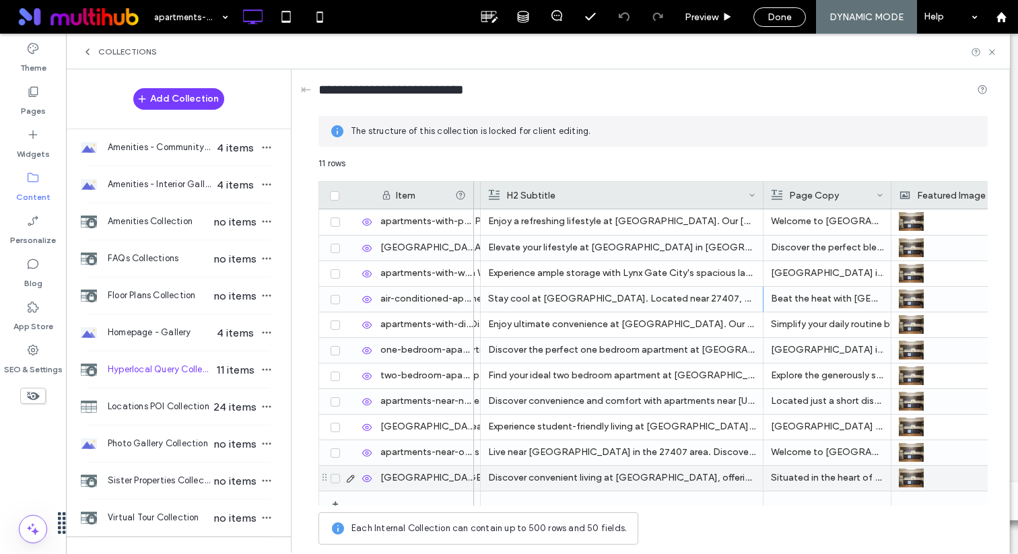
drag, startPoint x: 608, startPoint y: 189, endPoint x: 762, endPoint y: 202, distance: 155.4
click at [762, 202] on div at bounding box center [763, 195] width 5 height 27
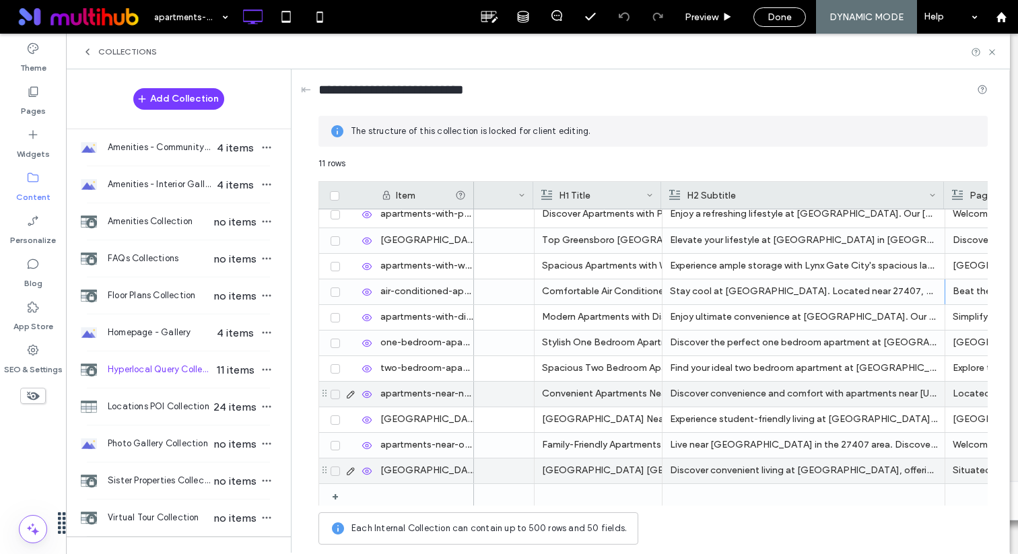
scroll to position [0, 569]
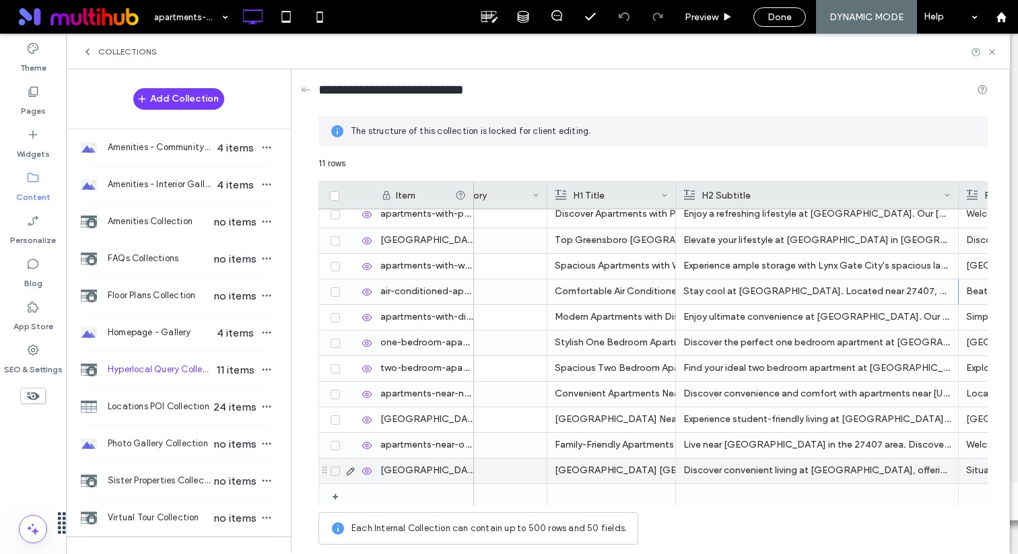
drag, startPoint x: 674, startPoint y: 193, endPoint x: 731, endPoint y: 194, distance: 56.6
click at [679, 194] on div at bounding box center [676, 195] width 5 height 27
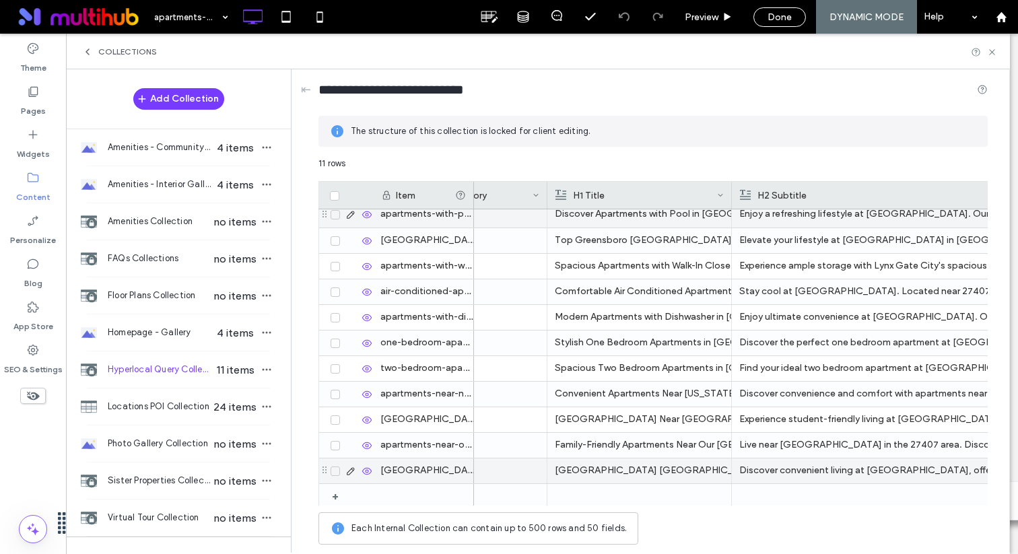
click at [666, 214] on div "Discover Apartments with Pool in Greensboro, NC" at bounding box center [639, 214] width 169 height 24
click at [666, 214] on div "Discover Apartments with Pool in Greensboro, NC" at bounding box center [640, 215] width 168 height 24
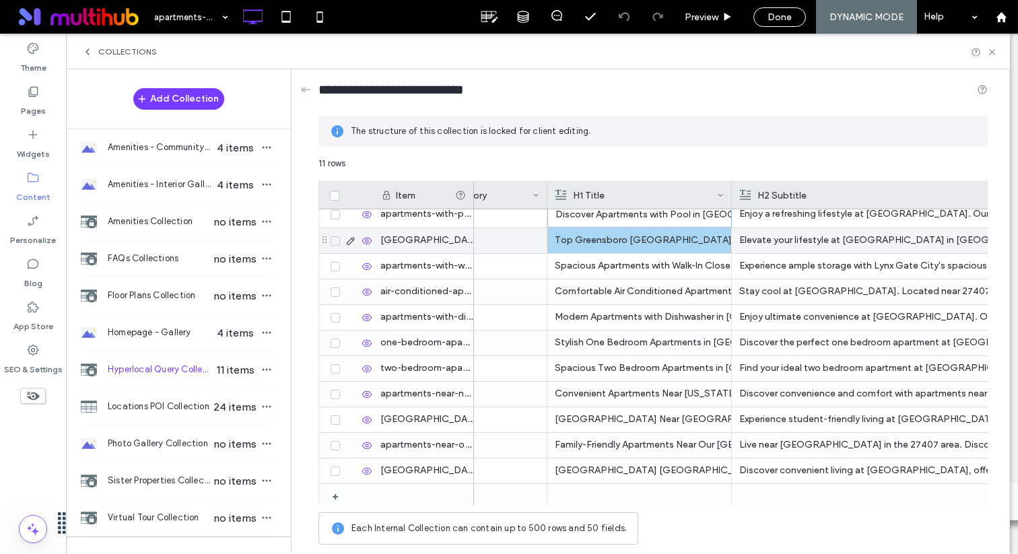
click at [642, 252] on div "Top Greensboro NC Apartments with Fitness Center" at bounding box center [639, 240] width 169 height 24
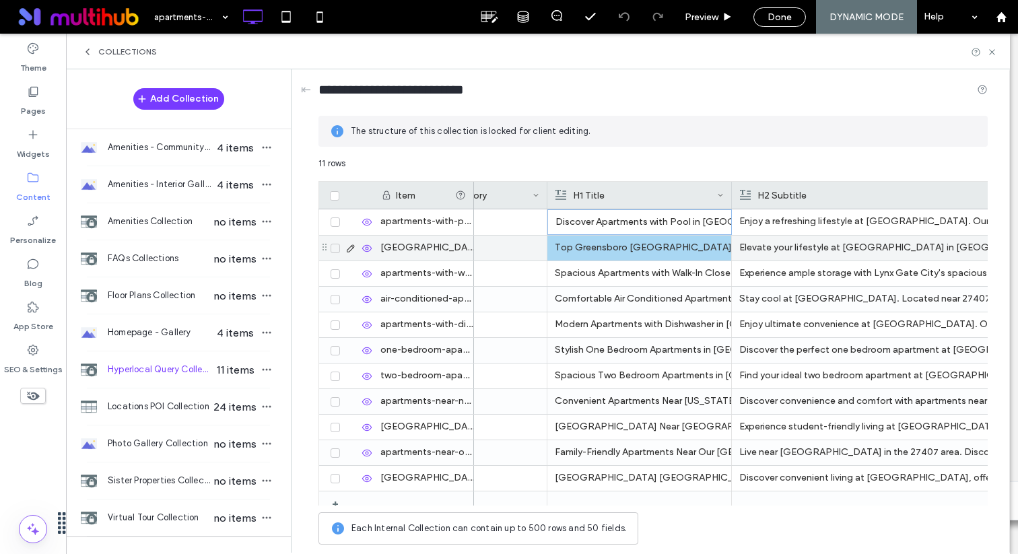
click at [642, 252] on div "Top Greensboro NC Apartments with Fitness Center" at bounding box center [639, 248] width 169 height 24
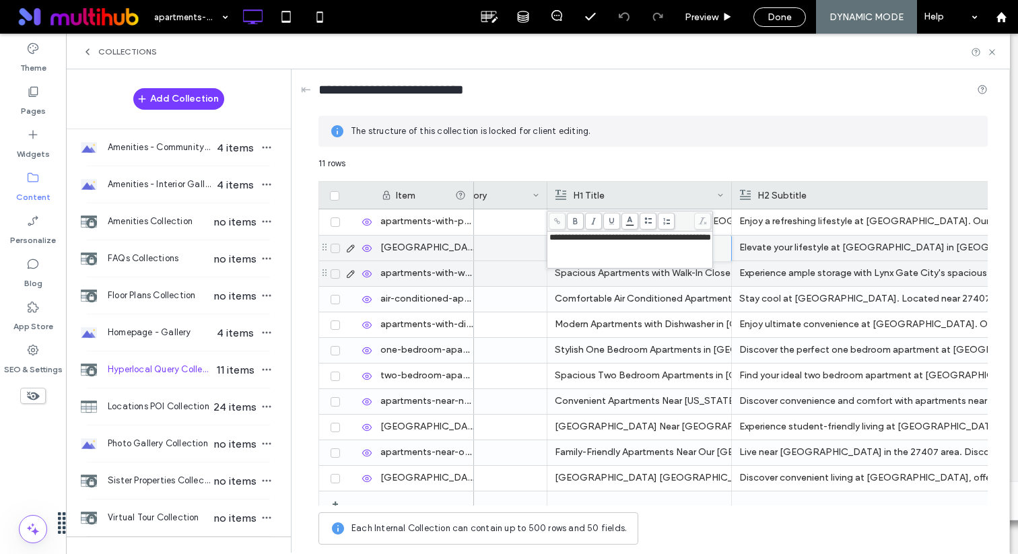
click at [637, 275] on div "Spacious Apartments with Walk-In Closets in Guilford County" at bounding box center [639, 273] width 169 height 24
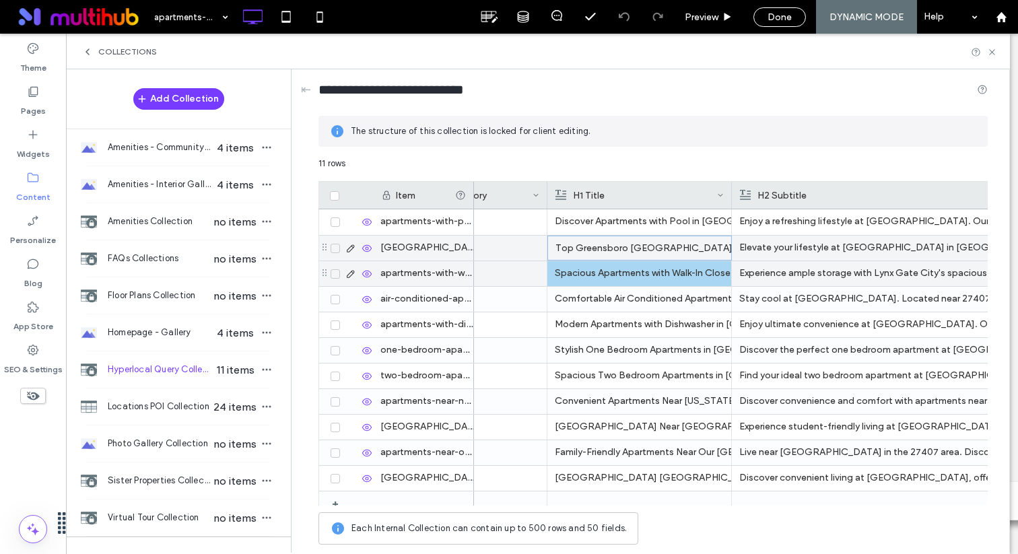
click at [637, 275] on div "Spacious Apartments with Walk-In Closets in Guilford County" at bounding box center [639, 273] width 169 height 24
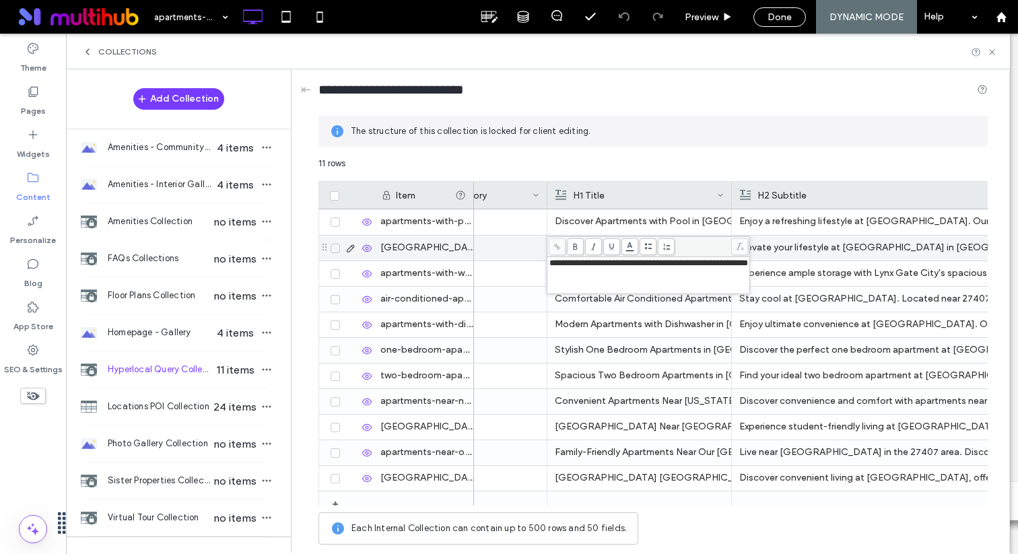
click at [634, 292] on div "**********" at bounding box center [649, 275] width 202 height 36
click at [634, 306] on div "Comfortable Air Conditioned Apartments Near 27407" at bounding box center [639, 299] width 169 height 24
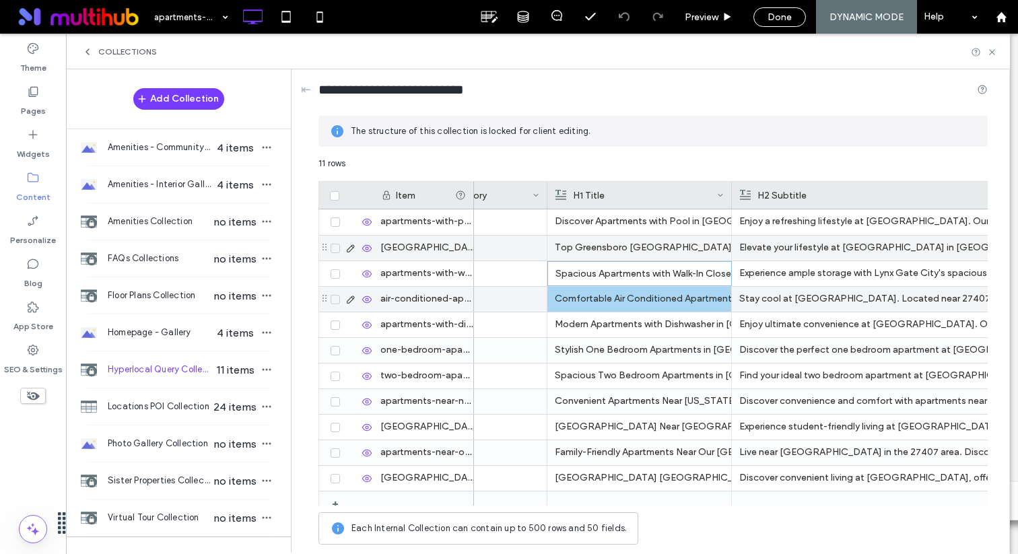
click at [634, 306] on div "Comfortable Air Conditioned Apartments Near 27407" at bounding box center [639, 299] width 169 height 24
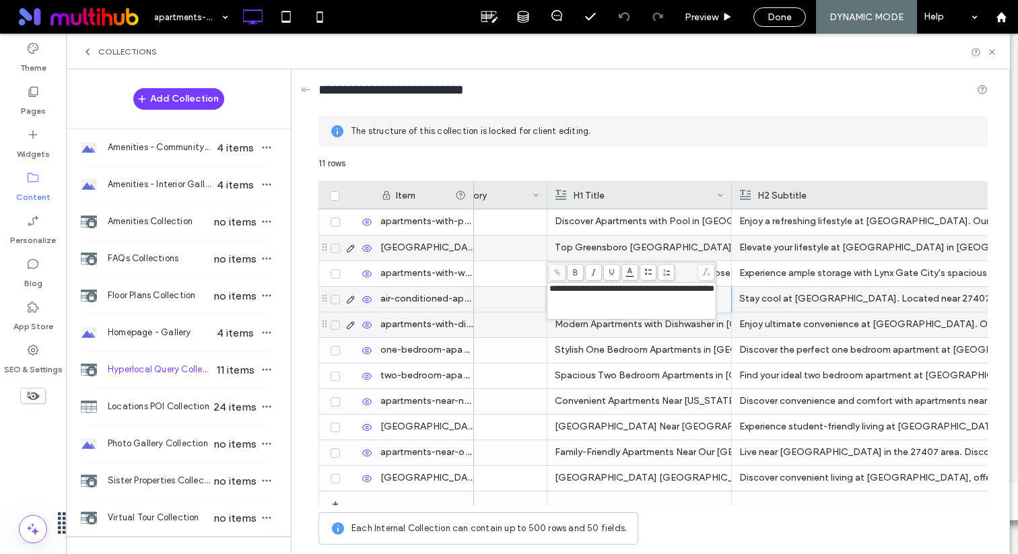
click at [632, 329] on div "Modern Apartments with Dishwasher in Greensboro NC" at bounding box center [639, 325] width 169 height 24
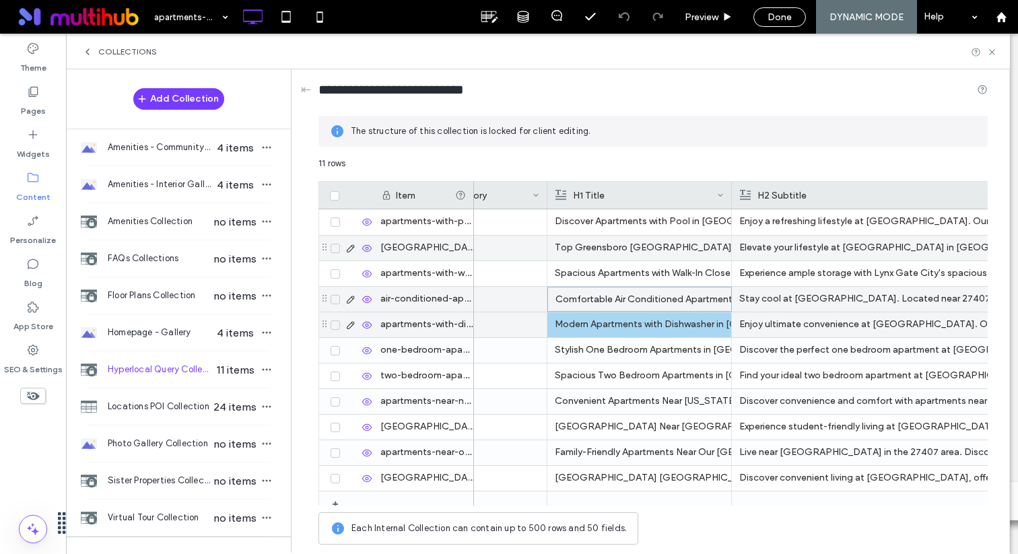
click at [632, 329] on div "Modern Apartments with Dishwasher in Greensboro NC" at bounding box center [639, 325] width 169 height 24
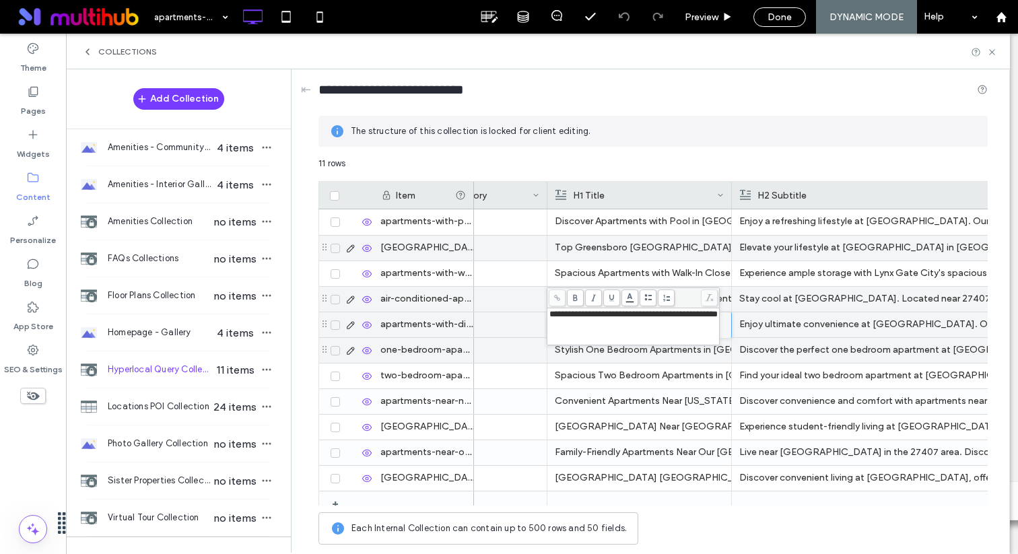
click at [632, 358] on div "Stylish One Bedroom Apartments in Greensboro NC" at bounding box center [639, 350] width 169 height 24
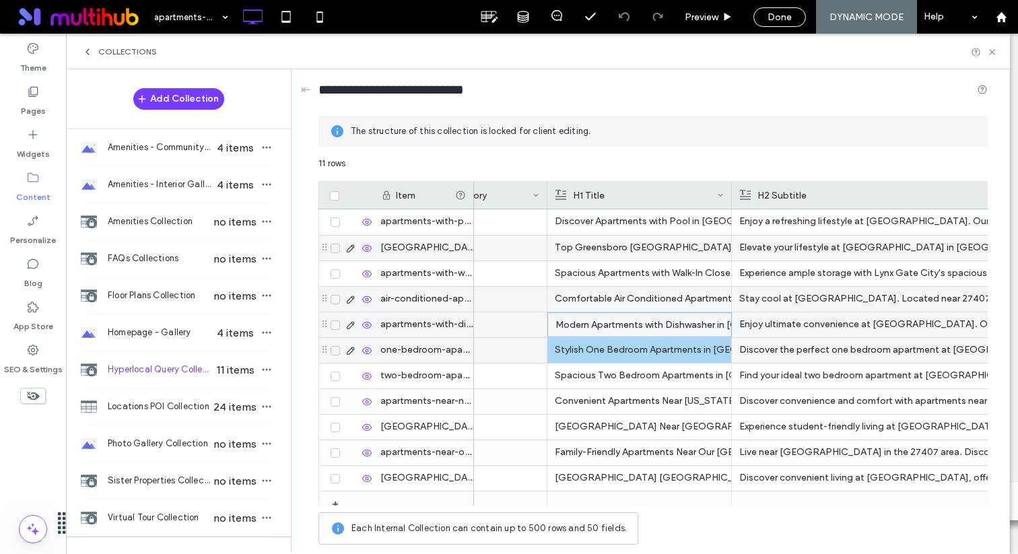
click at [632, 358] on div "Stylish One Bedroom Apartments in Greensboro NC" at bounding box center [639, 350] width 169 height 24
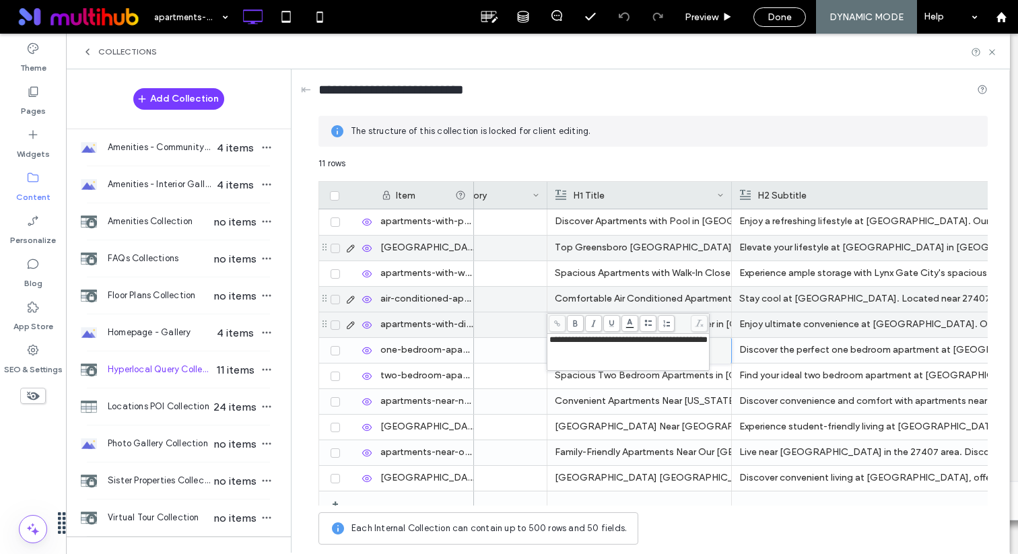
click at [628, 377] on div "Spacious Two Bedroom Apartments in Guilford County" at bounding box center [639, 376] width 169 height 24
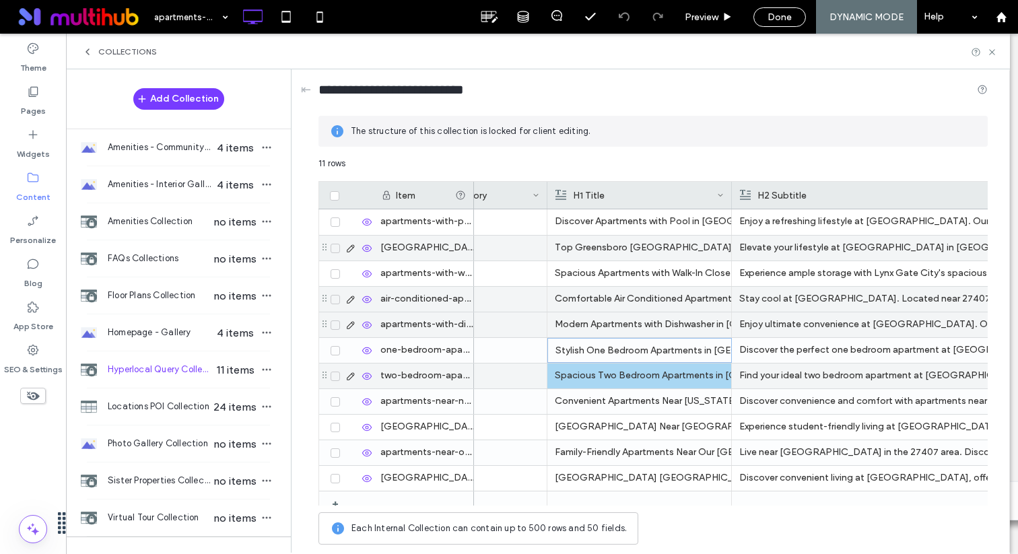
click at [628, 377] on div "Spacious Two Bedroom Apartments in Guilford County" at bounding box center [639, 376] width 169 height 24
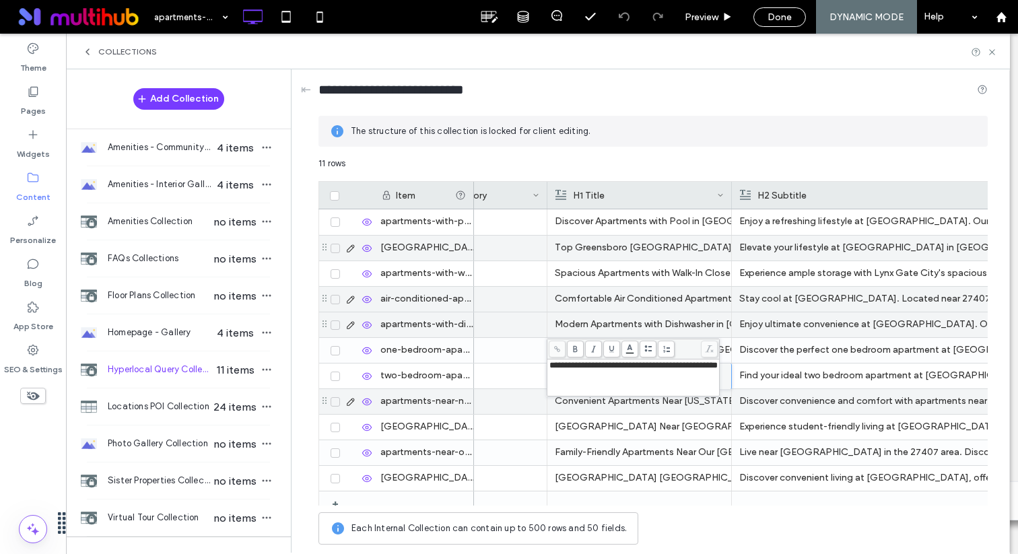
click at [626, 407] on div "Convenient Apartments Near North Carolina A&T State University" at bounding box center [639, 401] width 169 height 24
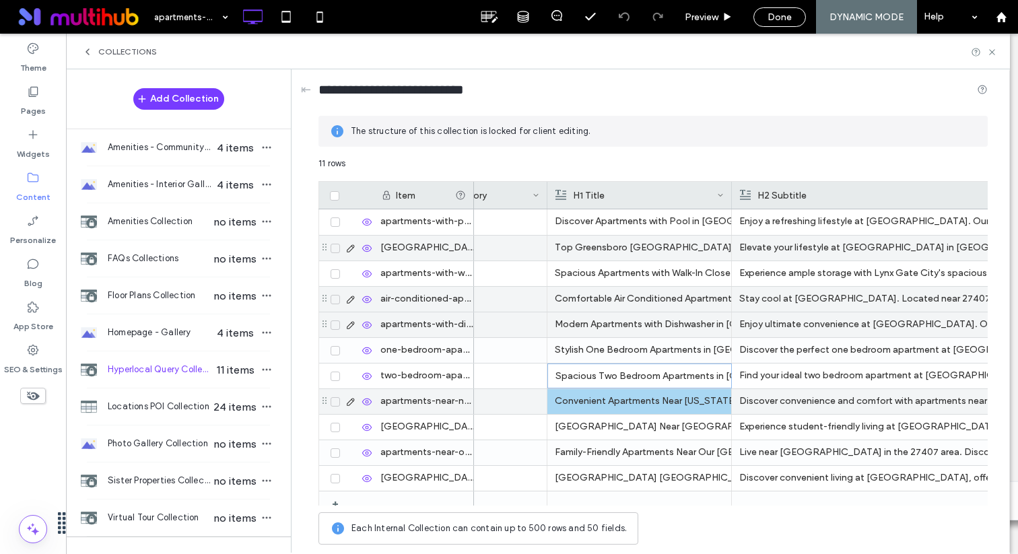
click at [626, 407] on div "Convenient Apartments Near North Carolina A&T State University" at bounding box center [639, 401] width 169 height 24
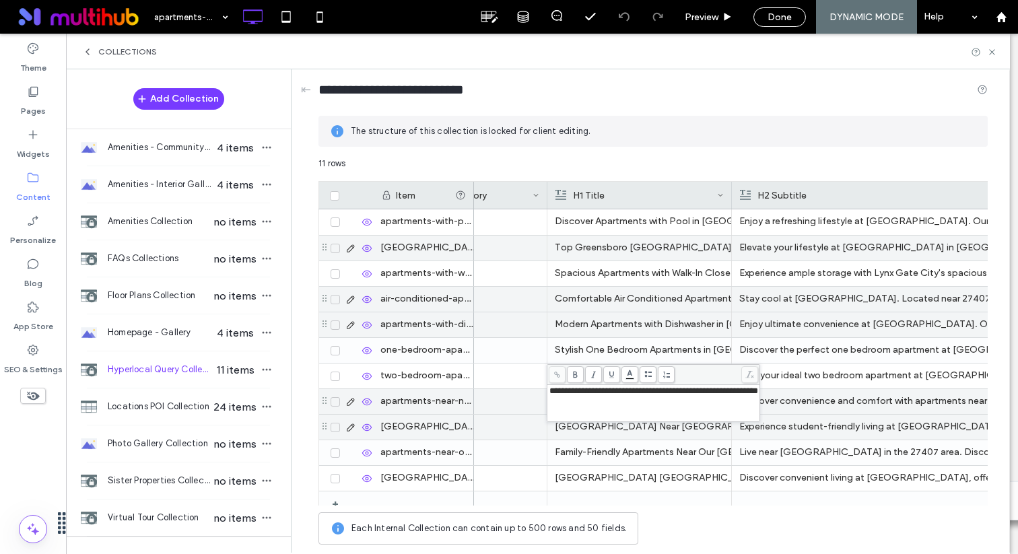
click at [624, 431] on div "Guilford County Apartments Near Guilford College" at bounding box center [639, 427] width 169 height 24
click at [624, 431] on div "Guilford County Apartments Near Guilford College" at bounding box center [640, 428] width 168 height 24
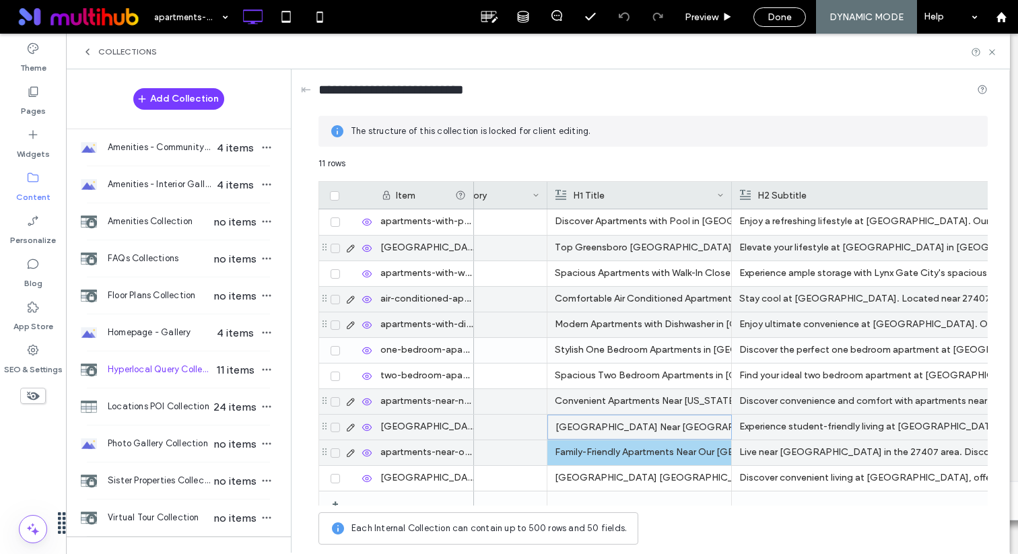
click at [620, 458] on div "Family-Friendly Apartments Near Our Children's House Elementary School" at bounding box center [639, 453] width 169 height 24
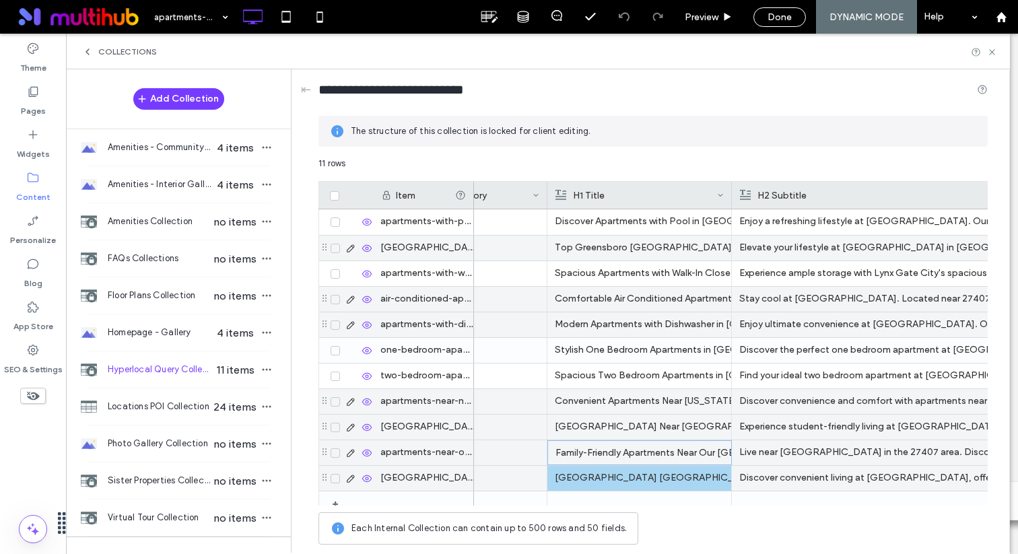
click at [620, 476] on div "Greensboro NC Apartments Near New Garden Friends School" at bounding box center [639, 478] width 169 height 24
click at [620, 476] on div "Greensboro NC Apartments Near New Garden Friends School" at bounding box center [640, 479] width 168 height 24
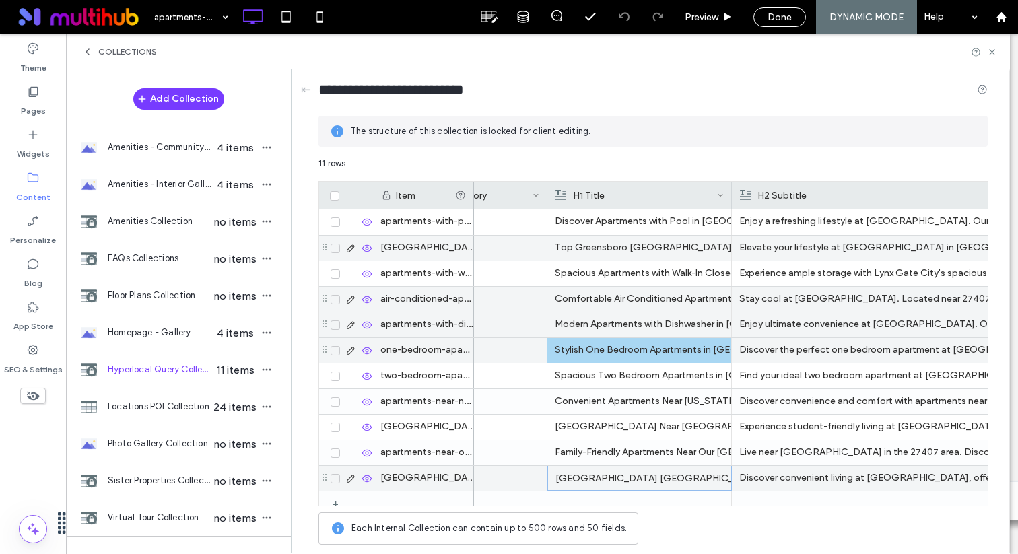
click at [634, 346] on div "Stylish One Bedroom Apartments in Greensboro NC" at bounding box center [639, 350] width 169 height 24
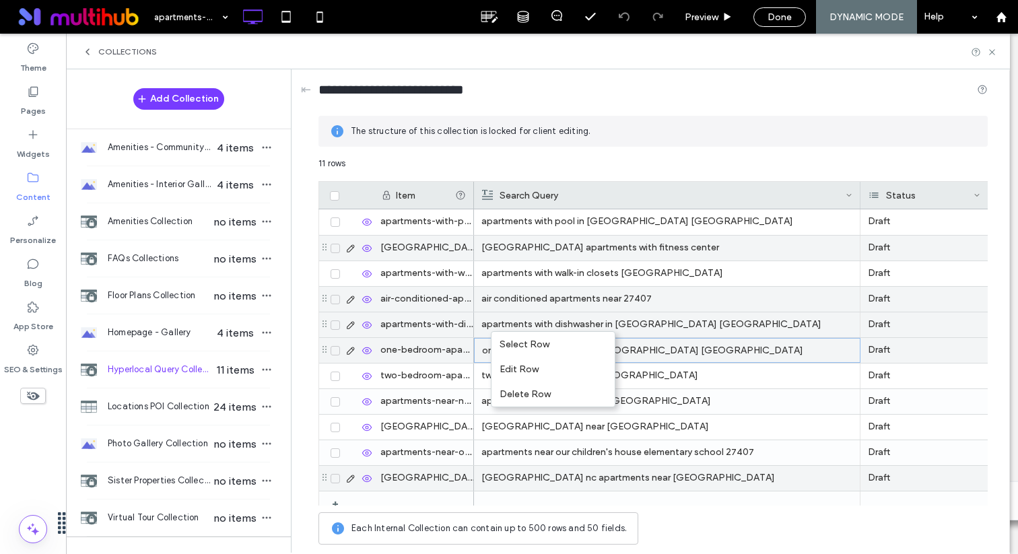
click at [642, 280] on div "apartments with walk-in closets Guilford County" at bounding box center [667, 273] width 371 height 24
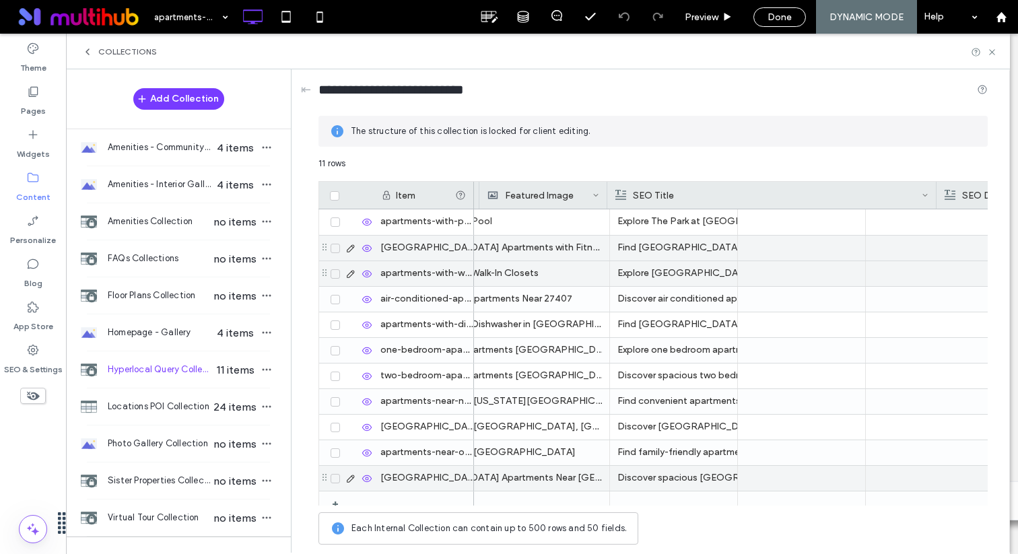
scroll to position [0, 1613]
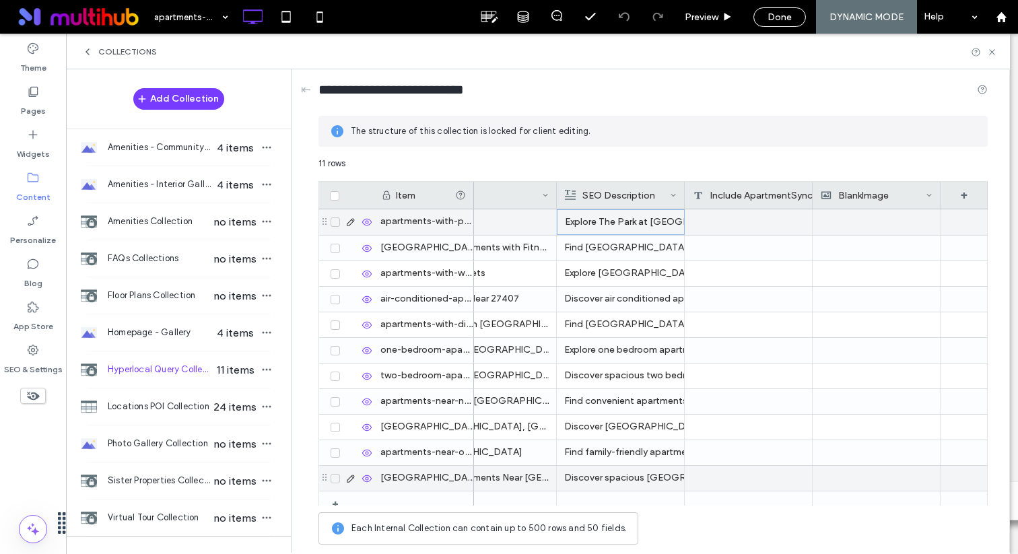
click at [632, 226] on div "Explore The Park at Aventino in Greensboro, NC. Modern apartments with a refres…" at bounding box center [621, 222] width 112 height 24
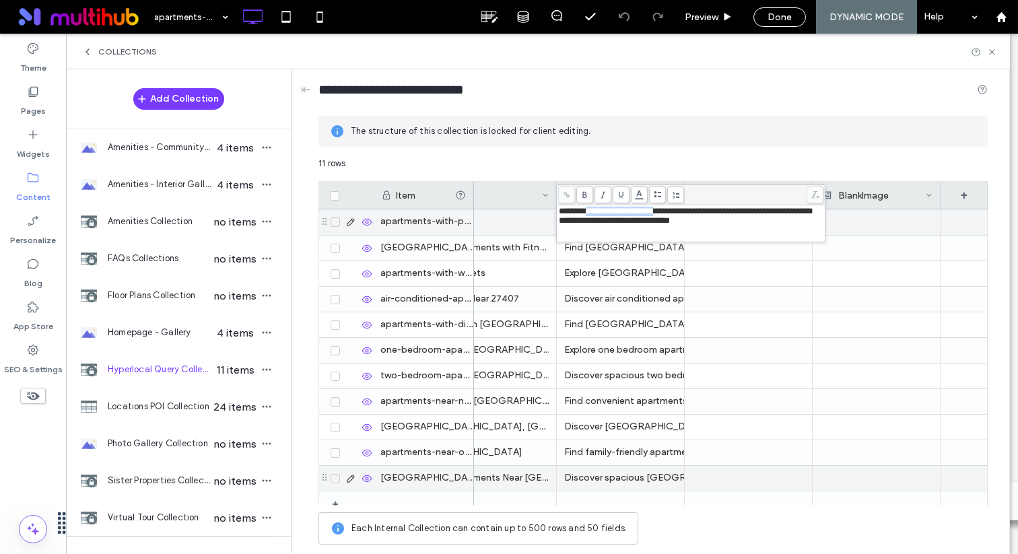
drag, startPoint x: 592, startPoint y: 211, endPoint x: 671, endPoint y: 211, distance: 78.8
click at [671, 211] on span "**********" at bounding box center [685, 216] width 253 height 18
click at [645, 256] on div "Find Greensboro NC apartments with a fitness center at The Park at Aventino. En…" at bounding box center [620, 248] width 112 height 24
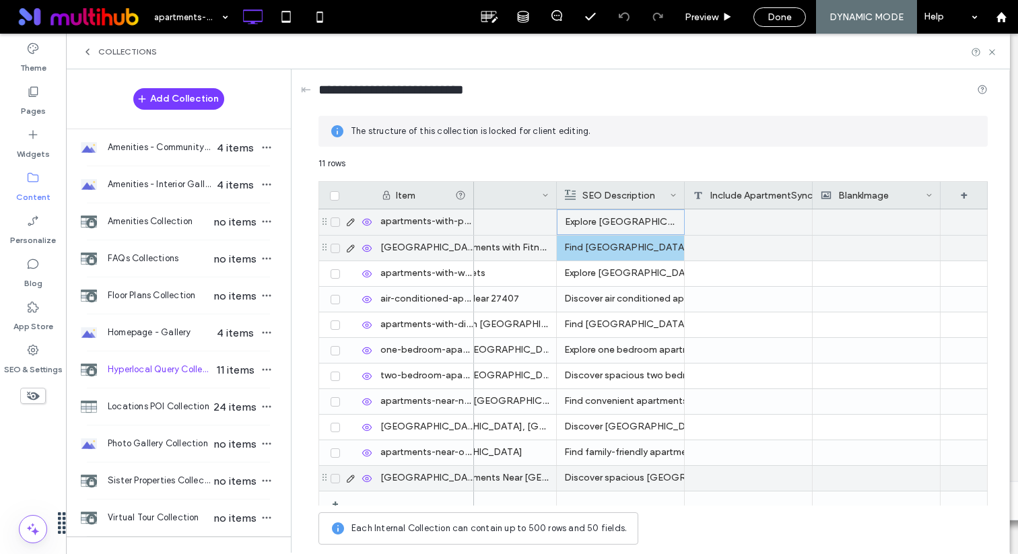
click at [645, 256] on div "Find Greensboro NC apartments with a fitness center at The Park at Aventino. En…" at bounding box center [620, 248] width 112 height 24
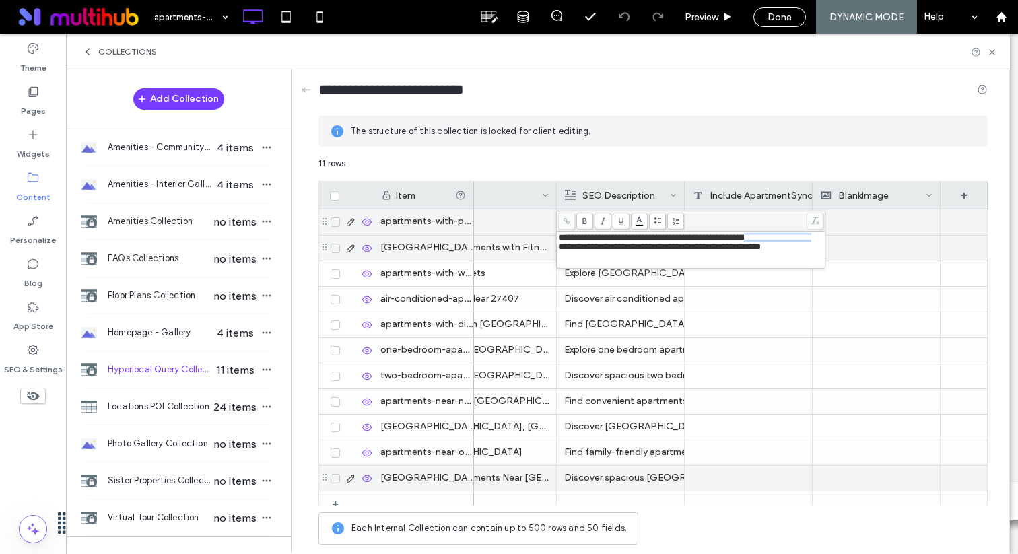
drag, startPoint x: 604, startPoint y: 249, endPoint x: 781, endPoint y: 239, distance: 177.4
click at [781, 239] on span "**********" at bounding box center [685, 242] width 253 height 18
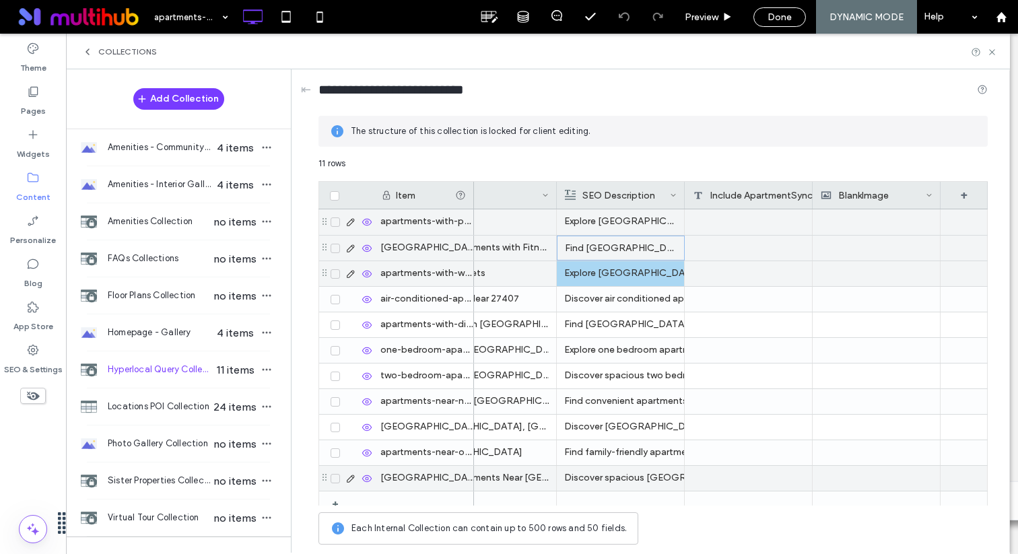
click at [593, 280] on div "Explore The Park at Aventino for Guilford County apartments with walk-in closet…" at bounding box center [620, 273] width 112 height 24
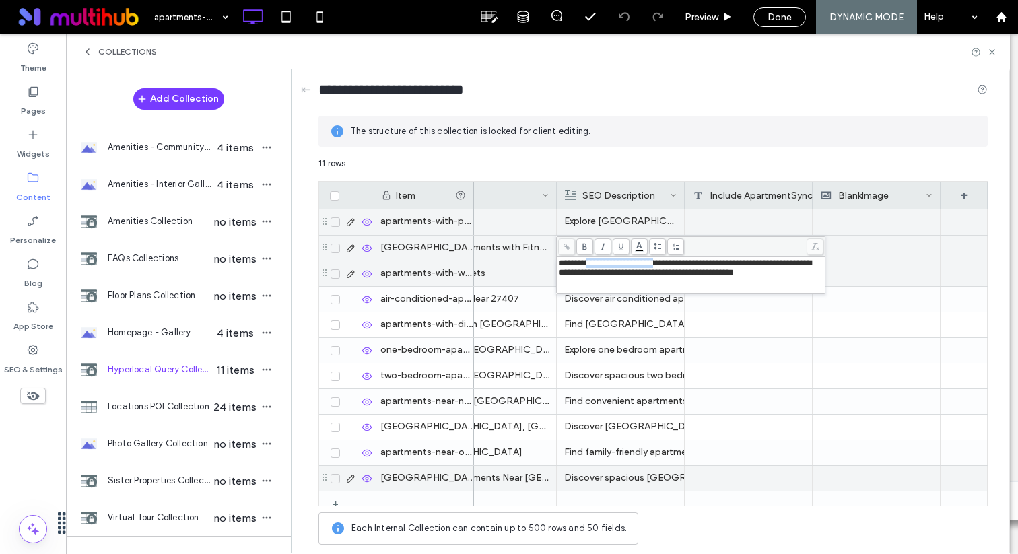
drag, startPoint x: 591, startPoint y: 262, endPoint x: 672, endPoint y: 262, distance: 81.5
click at [672, 262] on span "**********" at bounding box center [685, 268] width 253 height 18
click at [643, 308] on div "Discover air conditioned apartments near 27407 at The Park at Aventino. Enjoy c…" at bounding box center [620, 299] width 112 height 24
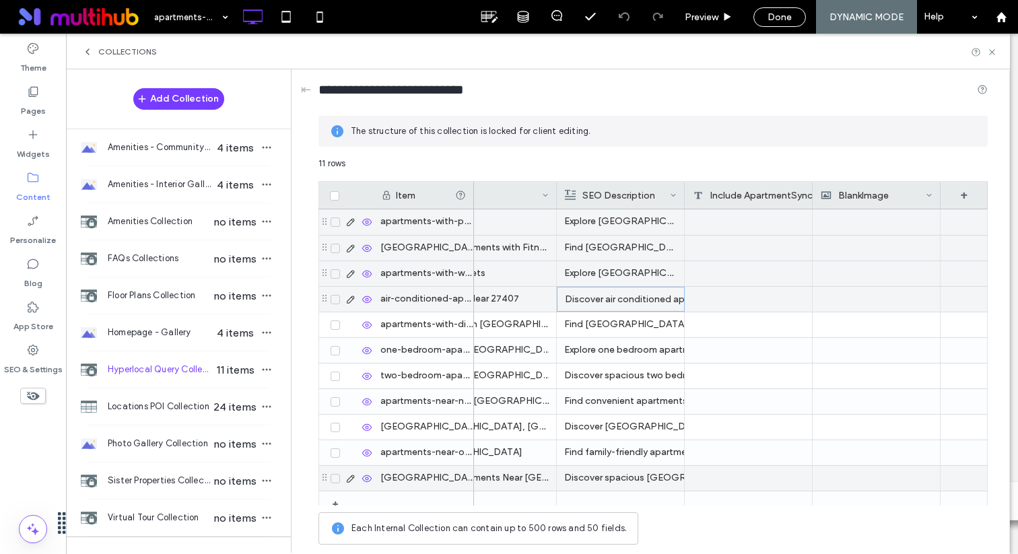
click at [643, 308] on div "Discover air conditioned apartments near 27407 at The Park at Aventino. Enjoy c…" at bounding box center [621, 300] width 112 height 24
drag, startPoint x: 765, startPoint y: 287, endPoint x: 701, endPoint y: 296, distance: 64.7
click at [701, 296] on span "**********" at bounding box center [685, 293] width 253 height 18
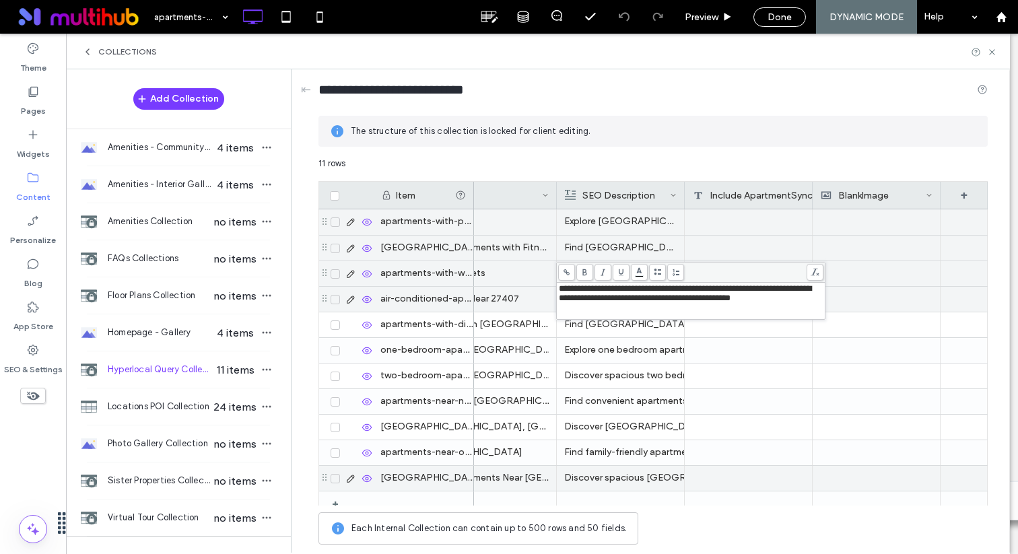
click at [593, 306] on div "**********" at bounding box center [691, 301] width 265 height 34
drag, startPoint x: 594, startPoint y: 300, endPoint x: 763, endPoint y: 287, distance: 169.5
click at [763, 287] on span "**********" at bounding box center [685, 293] width 253 height 18
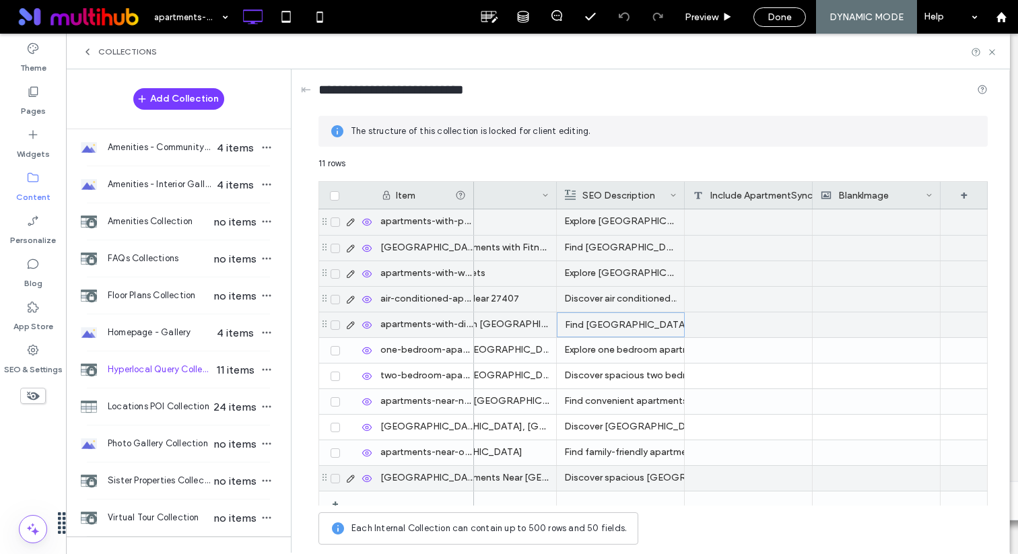
click at [630, 318] on div "Find Greensboro NC apartments with a dishwasher at The Park at Aventino. Experi…" at bounding box center [621, 325] width 112 height 24
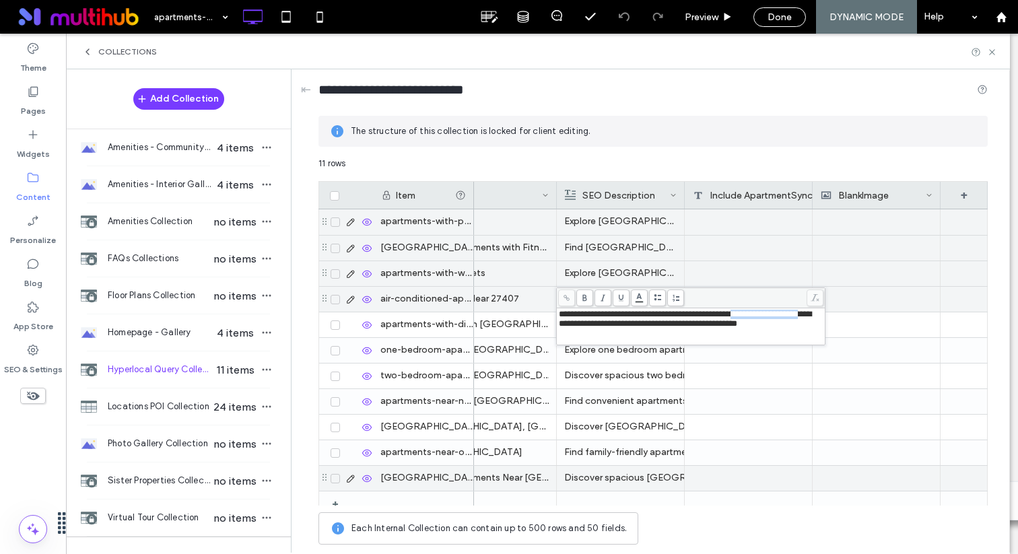
drag, startPoint x: 775, startPoint y: 313, endPoint x: 594, endPoint y: 328, distance: 181.8
click at [594, 328] on span "**********" at bounding box center [685, 319] width 253 height 18
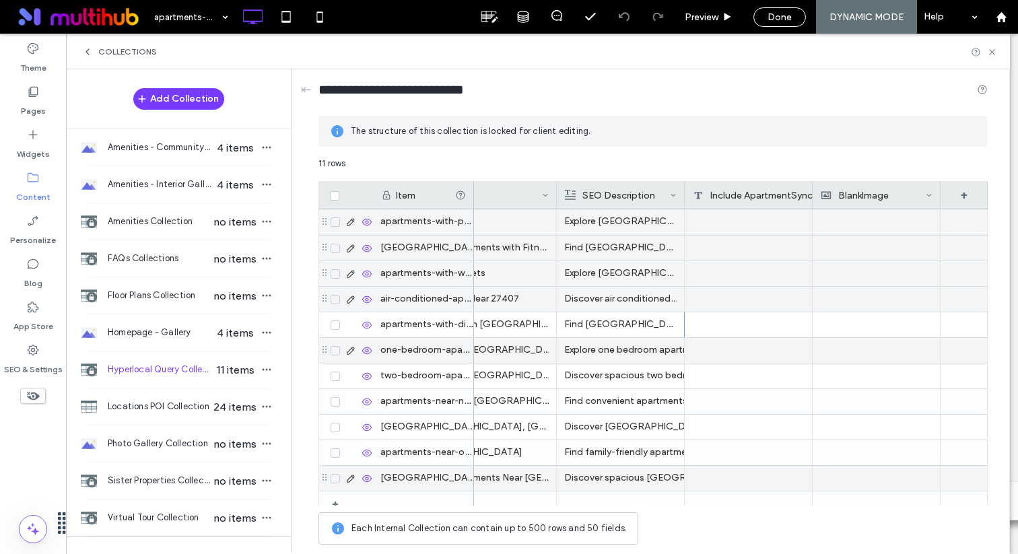
click at [601, 356] on div "Explore one bedroom apartments in Greensboro NC at The Park at Aventino. Enjoy …" at bounding box center [620, 350] width 112 height 24
click at [601, 356] on div "Explore one bedroom apartments in Greensboro NC at The Park at Aventino. Enjoy …" at bounding box center [621, 351] width 112 height 24
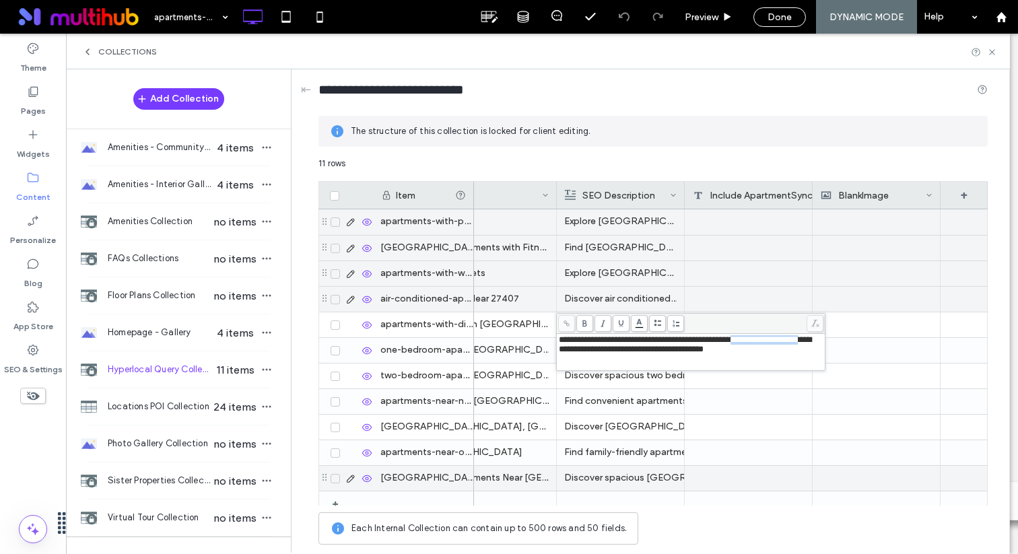
drag, startPoint x: 779, startPoint y: 339, endPoint x: 595, endPoint y: 352, distance: 185.0
click at [595, 352] on span "**********" at bounding box center [685, 344] width 253 height 18
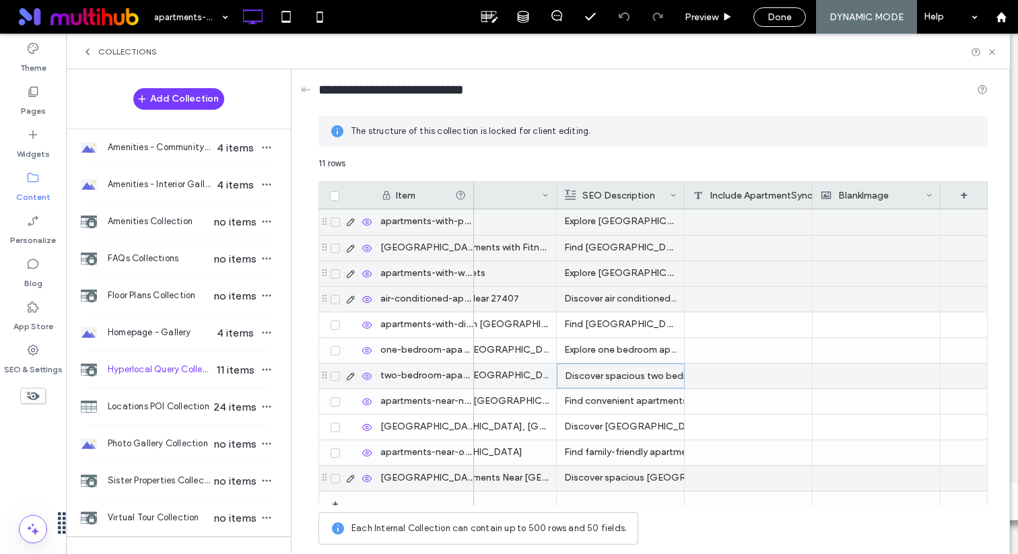
click at [598, 375] on div "Discover spacious two bedroom apartments in Guilford County at The Park at Aven…" at bounding box center [621, 376] width 112 height 24
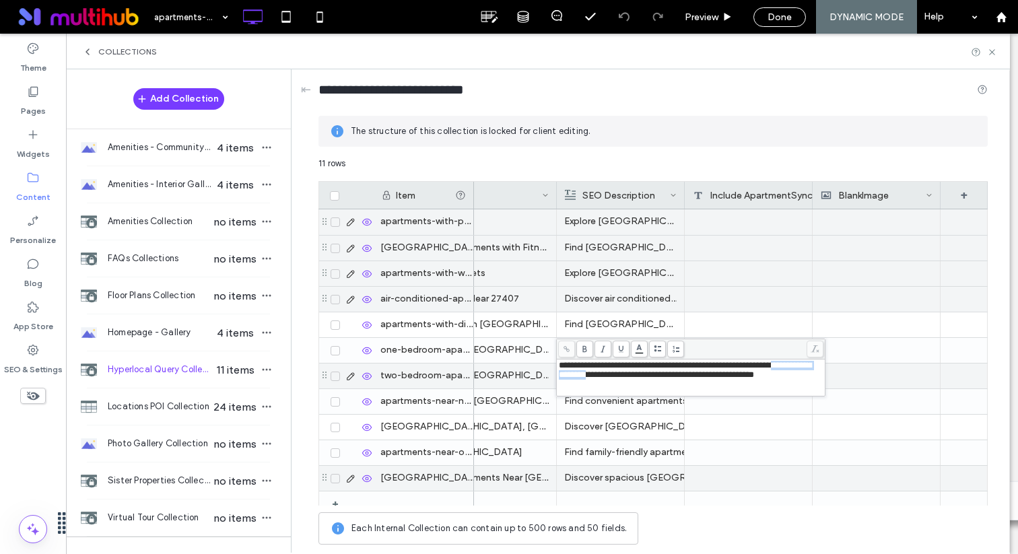
drag, startPoint x: 641, startPoint y: 380, endPoint x: 557, endPoint y: 377, distance: 84.3
click at [557, 377] on div "**********" at bounding box center [691, 378] width 268 height 36
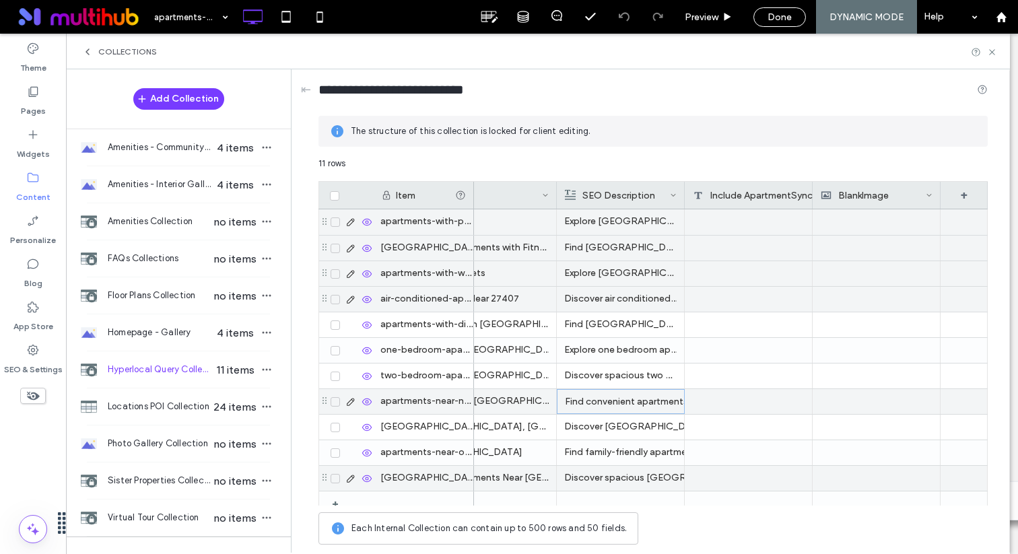
click at [581, 401] on div "Find convenient apartments near North Carolina A&T State University in Greensbo…" at bounding box center [621, 402] width 112 height 24
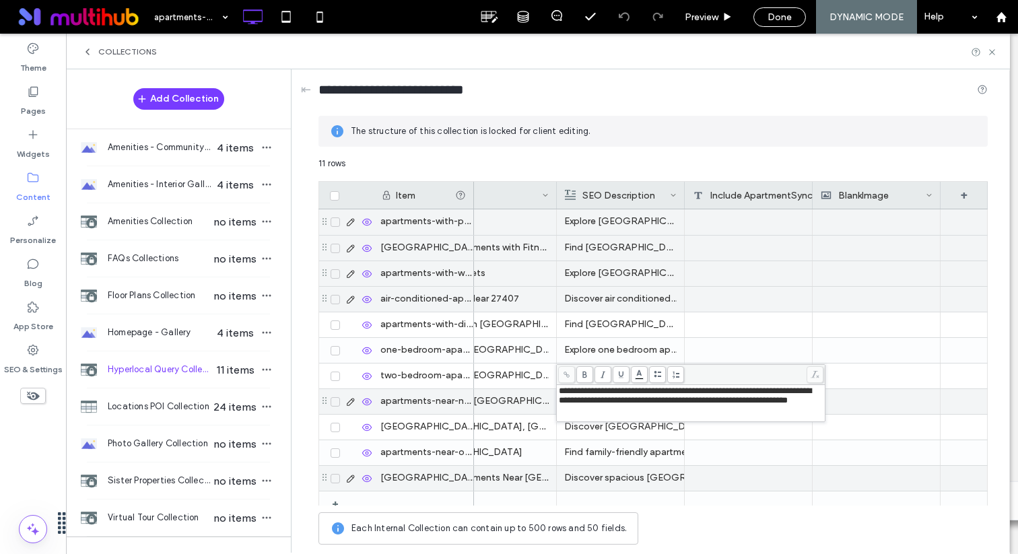
drag, startPoint x: 672, startPoint y: 406, endPoint x: 740, endPoint y: 405, distance: 68.0
click at [740, 405] on span "**********" at bounding box center [685, 396] width 253 height 18
drag, startPoint x: 751, startPoint y: 403, endPoint x: 670, endPoint y: 403, distance: 80.8
click at [670, 403] on span "**********" at bounding box center [685, 396] width 253 height 18
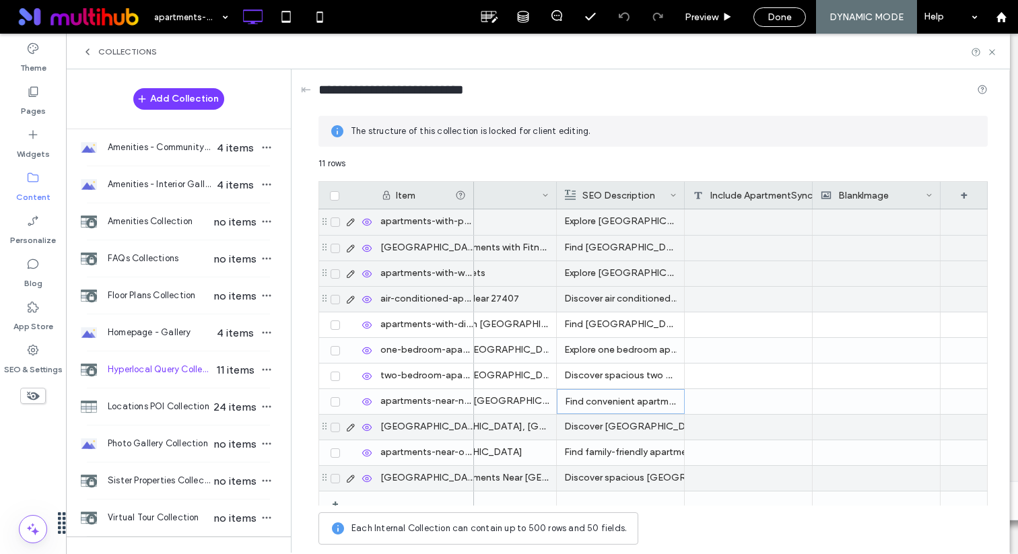
click at [637, 432] on div "Discover Guilford County apartments near Guilford College at The Park at Aventi…" at bounding box center [620, 427] width 112 height 24
click at [637, 432] on div "Discover Guilford County apartments near Guilford College at The Park at Aventi…" at bounding box center [621, 428] width 112 height 24
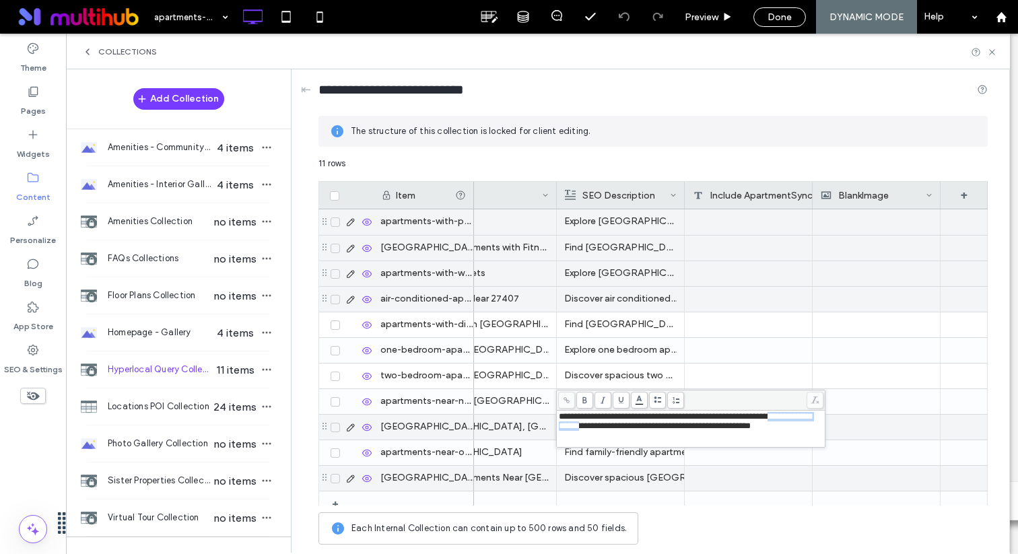
drag, startPoint x: 639, startPoint y: 425, endPoint x: 562, endPoint y: 425, distance: 77.5
click at [562, 425] on span "**********" at bounding box center [685, 421] width 253 height 18
drag, startPoint x: 560, startPoint y: 426, endPoint x: 639, endPoint y: 427, distance: 78.1
click at [639, 427] on span "**********" at bounding box center [685, 421] width 253 height 18
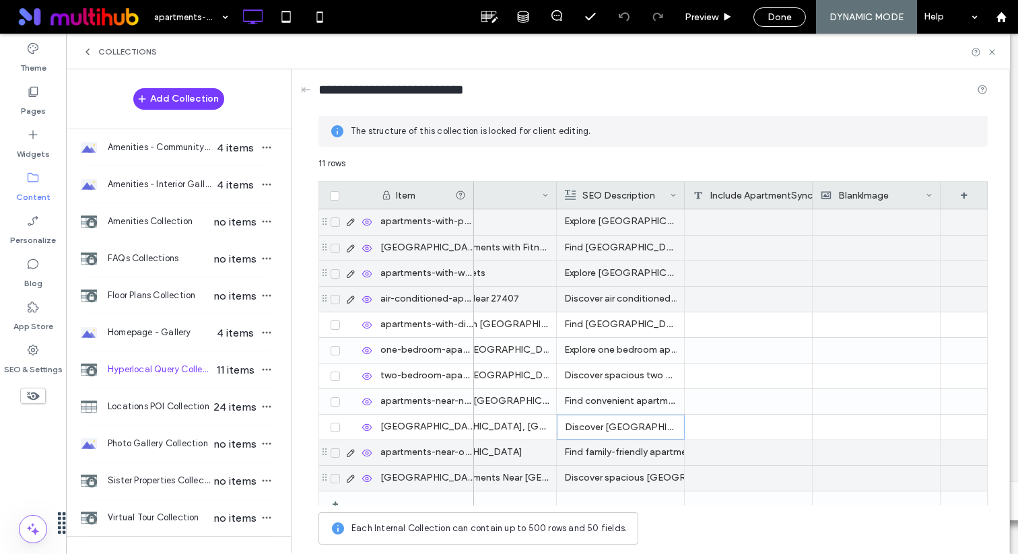
click at [626, 462] on div "Find family-friendly apartments near Our Children's House Elementary School at …" at bounding box center [620, 453] width 112 height 24
click at [626, 462] on div "Find family-friendly apartments near Our Children's House Elementary School at …" at bounding box center [621, 453] width 112 height 24
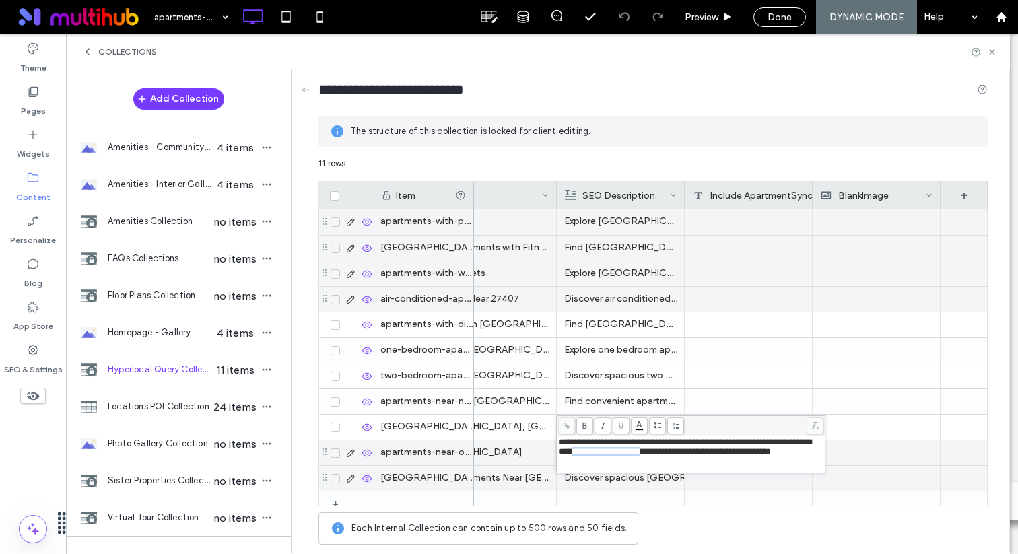
drag, startPoint x: 647, startPoint y: 451, endPoint x: 726, endPoint y: 451, distance: 79.5
click at [726, 451] on span "**********" at bounding box center [685, 447] width 253 height 18
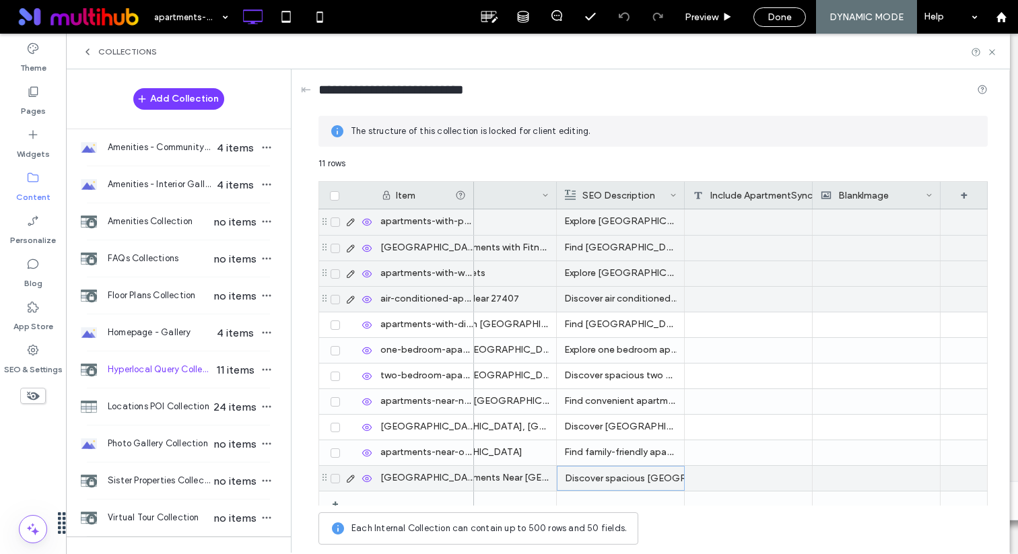
click at [653, 480] on div "Discover spacious Greensboro NC apartments near New Garden Friends School at Th…" at bounding box center [621, 479] width 112 height 24
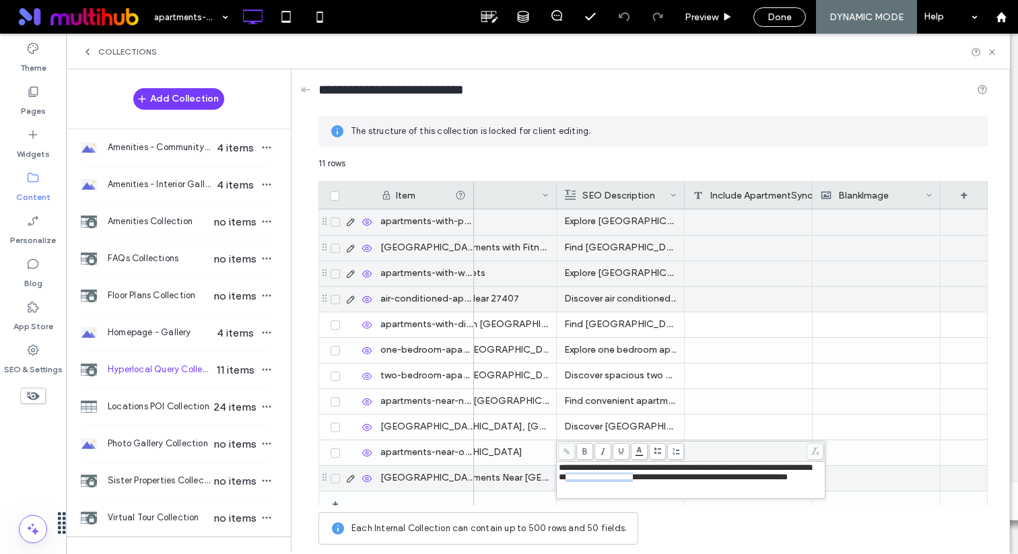
drag, startPoint x: 631, startPoint y: 480, endPoint x: 709, endPoint y: 479, distance: 78.1
click at [709, 479] on span "**********" at bounding box center [685, 472] width 253 height 18
click at [694, 481] on span "**********" at bounding box center [685, 472] width 253 height 18
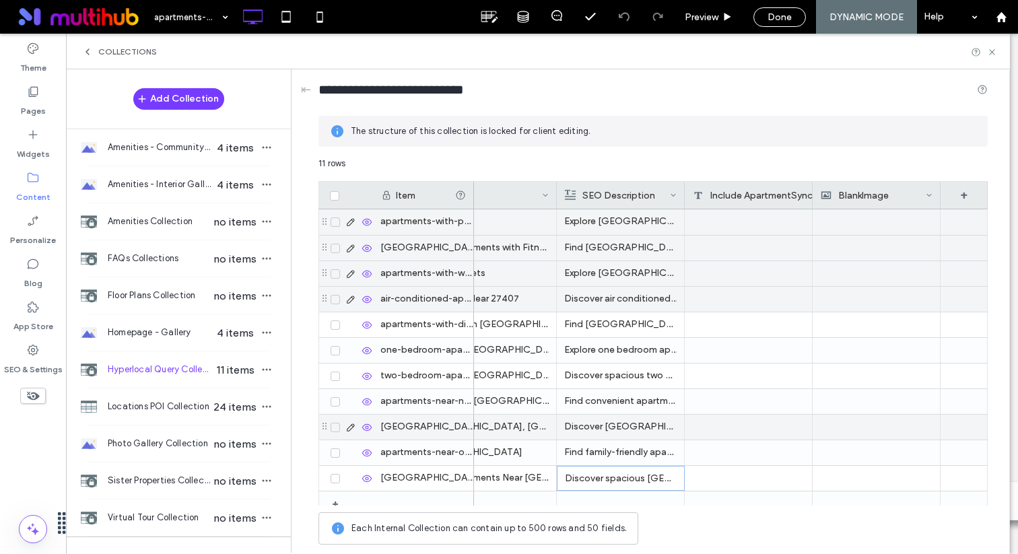
click at [639, 402] on p "Find convenient apartments near North Carolina A&T State University in Greensbo…" at bounding box center [620, 401] width 112 height 24
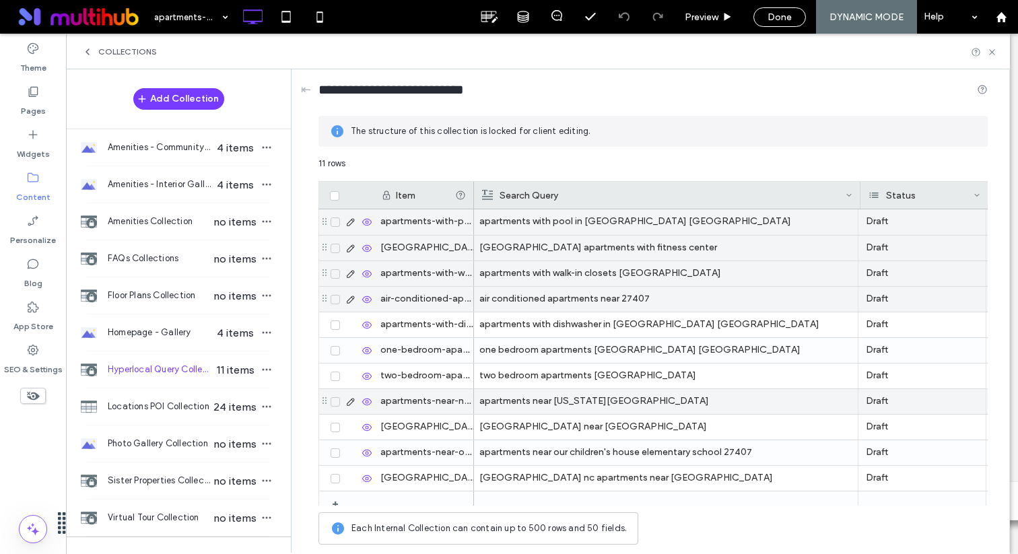
scroll to position [0, 0]
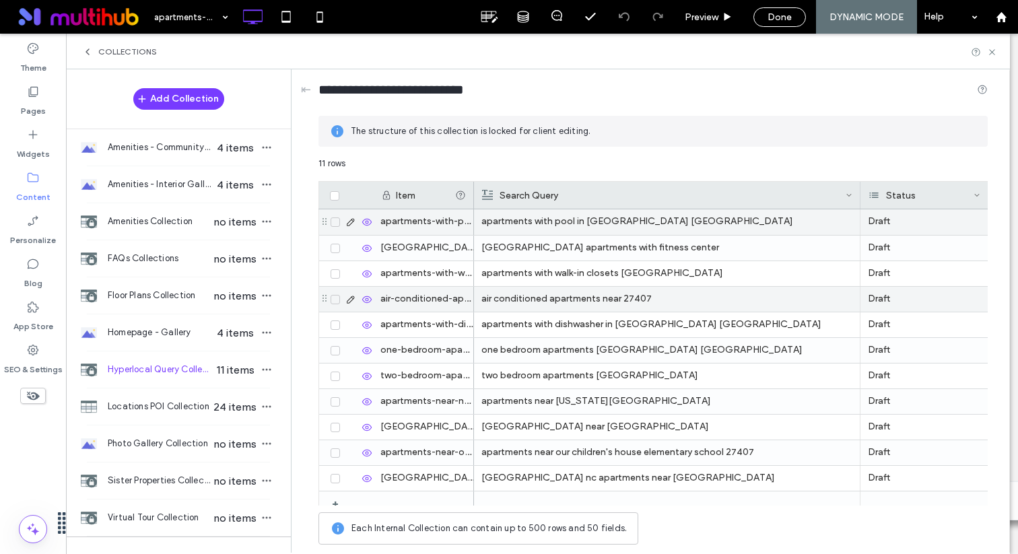
click at [384, 222] on div "apartments-with-pool-greensboro-nc-22" at bounding box center [423, 222] width 101 height 26
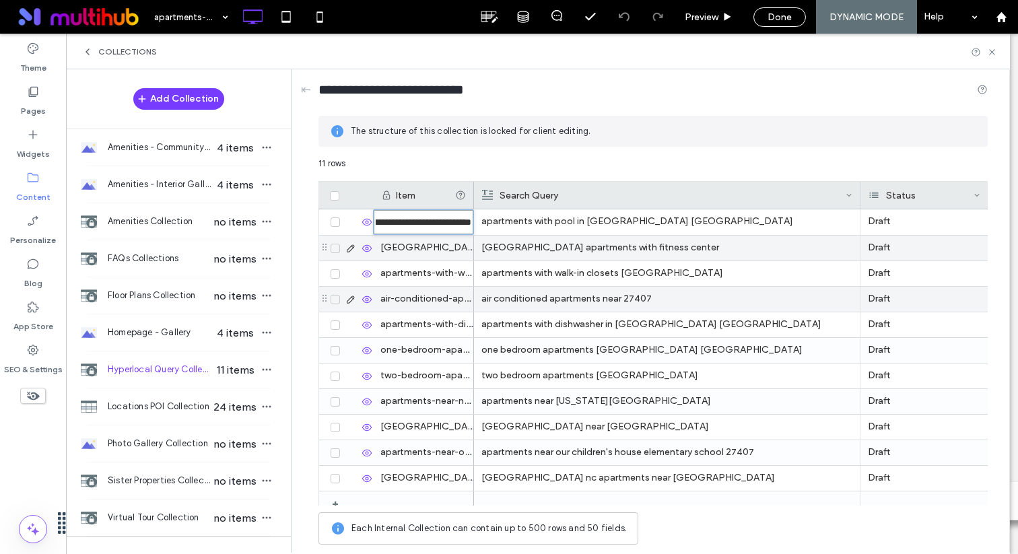
click at [409, 245] on div "greensboro-nc-apartments-with-fitness-center-188" at bounding box center [423, 248] width 101 height 25
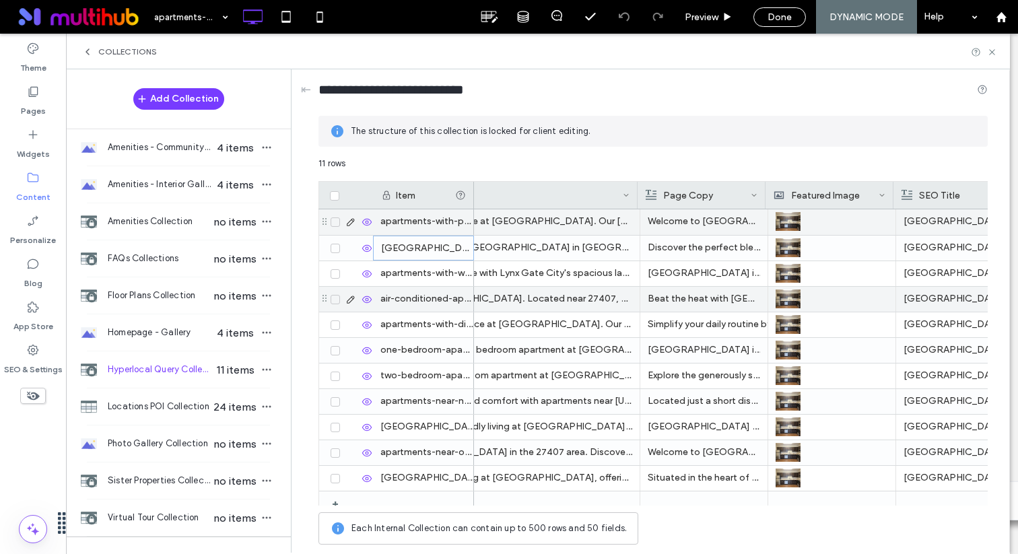
scroll to position [0, 946]
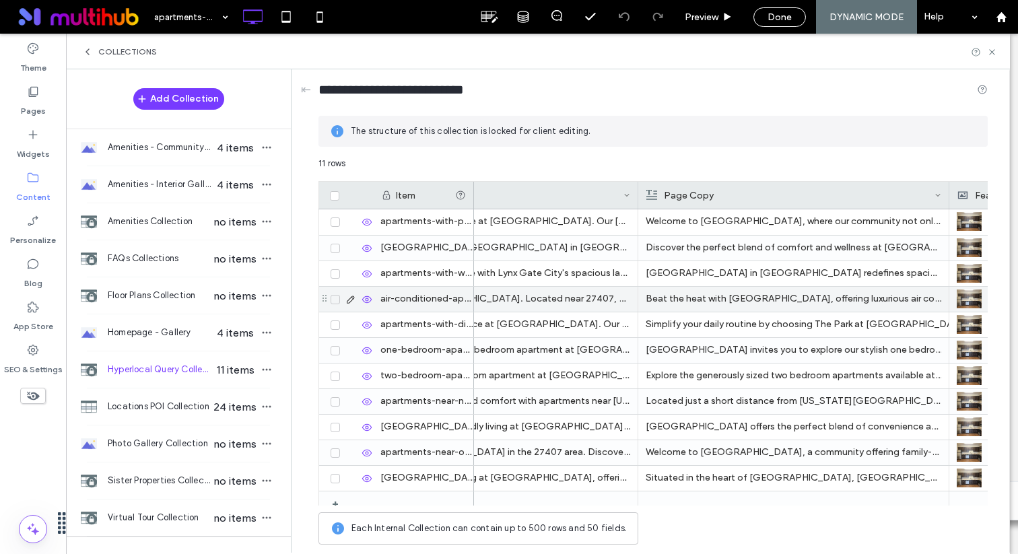
drag, startPoint x: 941, startPoint y: 188, endPoint x: 948, endPoint y: 199, distance: 13.6
click at [948, 199] on div at bounding box center [949, 195] width 5 height 27
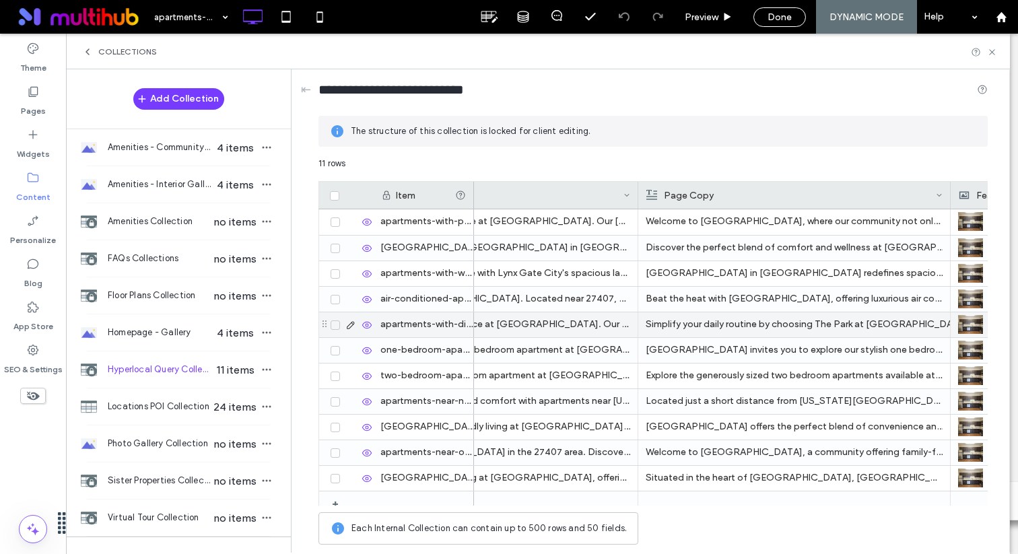
click at [854, 323] on div "Simplify your daily routine by choosing The Park at Aventino, where each apartm…" at bounding box center [794, 325] width 297 height 24
click at [854, 323] on div "Simplify your daily routine by choosing The Park at Aventino, where each apartm…" at bounding box center [795, 325] width 296 height 24
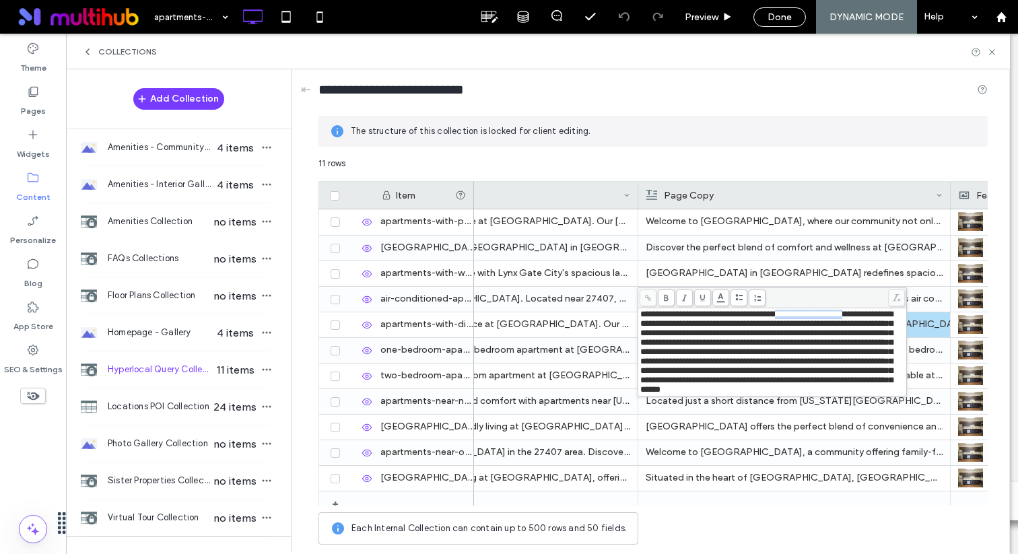
drag, startPoint x: 797, startPoint y: 317, endPoint x: 878, endPoint y: 315, distance: 80.2
click at [878, 315] on span "**********" at bounding box center [767, 352] width 253 height 84
drag, startPoint x: 690, startPoint y: 374, endPoint x: 771, endPoint y: 370, distance: 80.9
click at [771, 370] on span "**********" at bounding box center [767, 347] width 253 height 75
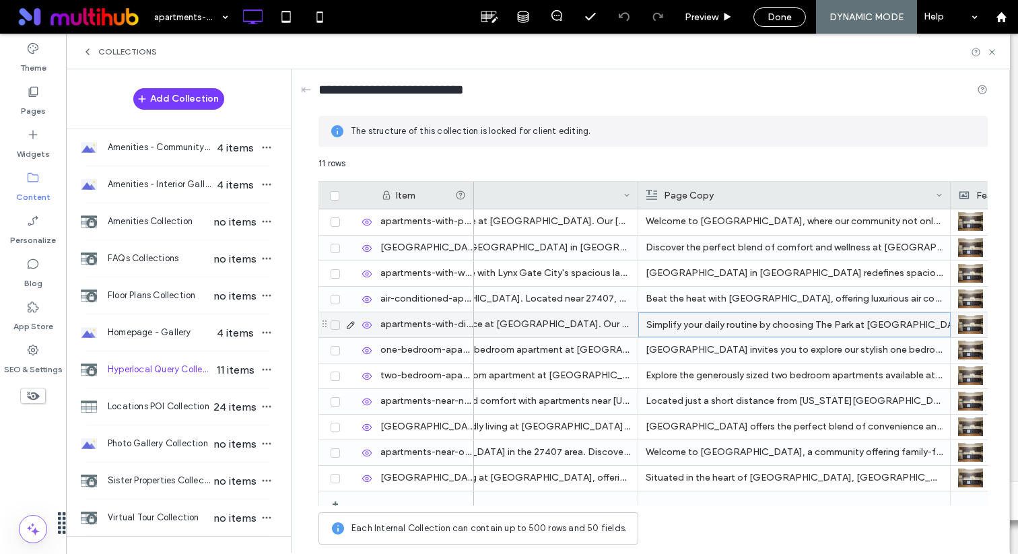
click at [784, 332] on div "Simplify your daily routine by choosing The Park at Aventino, where each apartm…" at bounding box center [795, 325] width 296 height 24
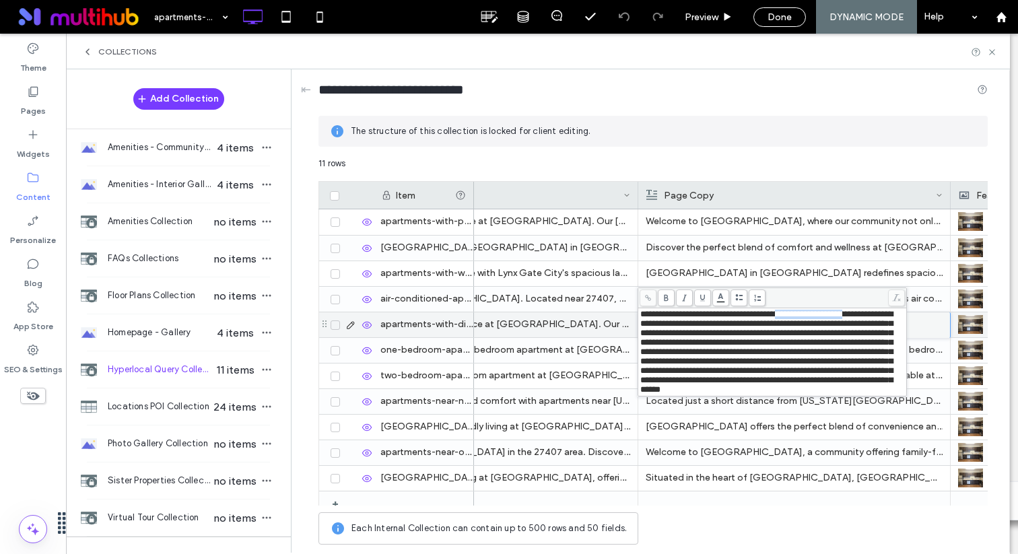
drag, startPoint x: 797, startPoint y: 315, endPoint x: 877, endPoint y: 311, distance: 79.6
click at [877, 311] on span "**********" at bounding box center [767, 352] width 253 height 84
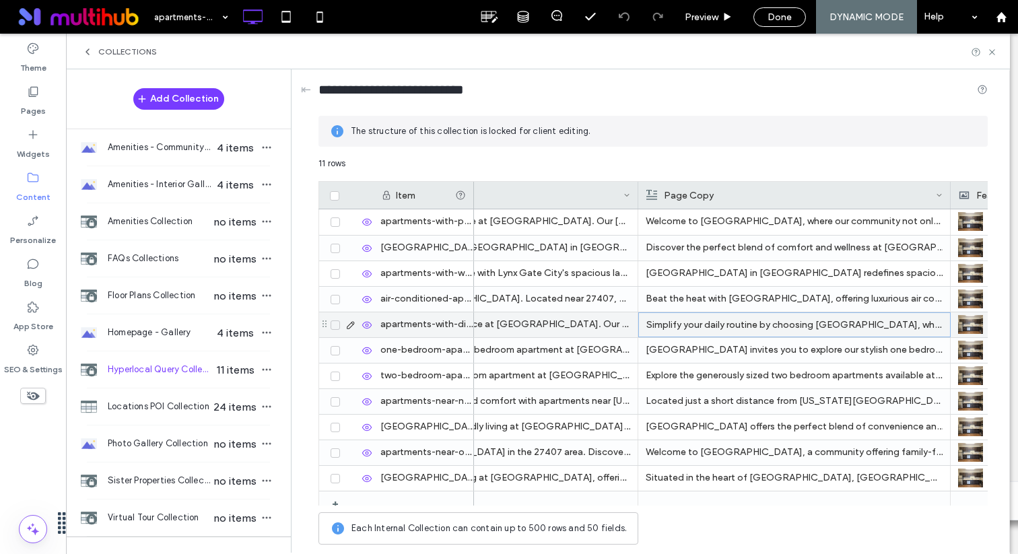
click at [790, 321] on p "Simplify your daily routine by choosing Lynx Gate City, where each apartment in…" at bounding box center [795, 325] width 296 height 24
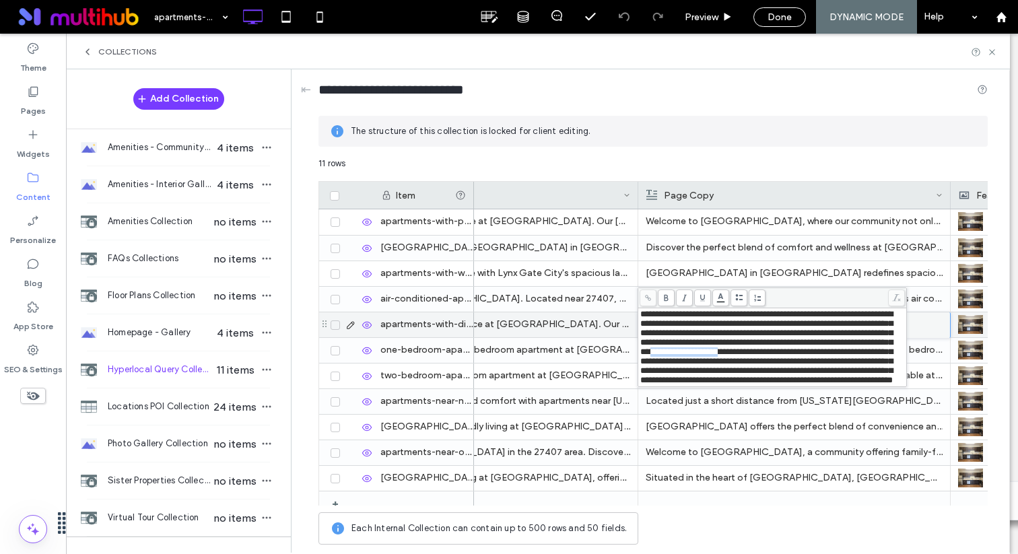
drag, startPoint x: 690, startPoint y: 370, endPoint x: 770, endPoint y: 369, distance: 79.5
click at [770, 369] on span "**********" at bounding box center [767, 347] width 253 height 75
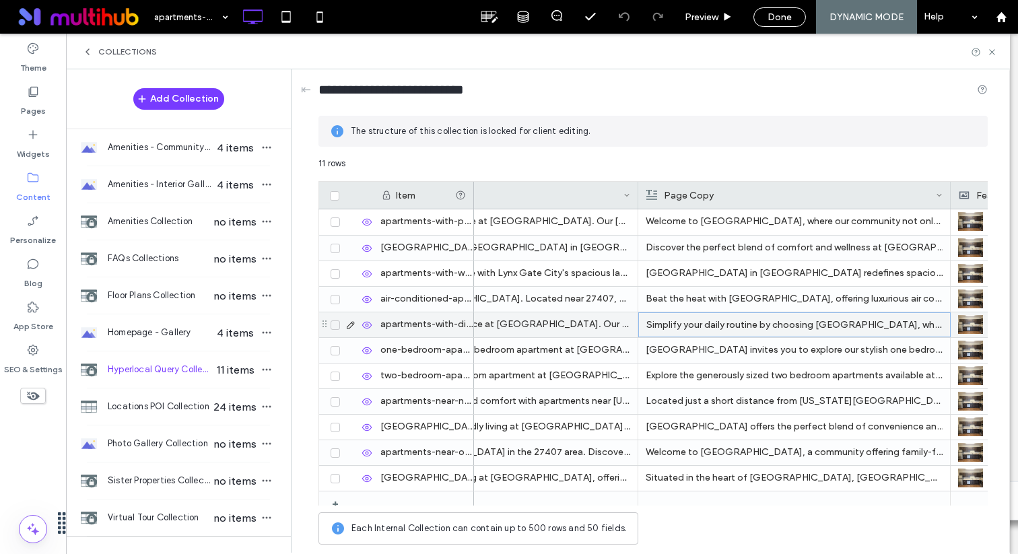
click at [767, 330] on p "Simplify your daily routine by choosing Lynx Gate City, where each apartment in…" at bounding box center [795, 325] width 296 height 24
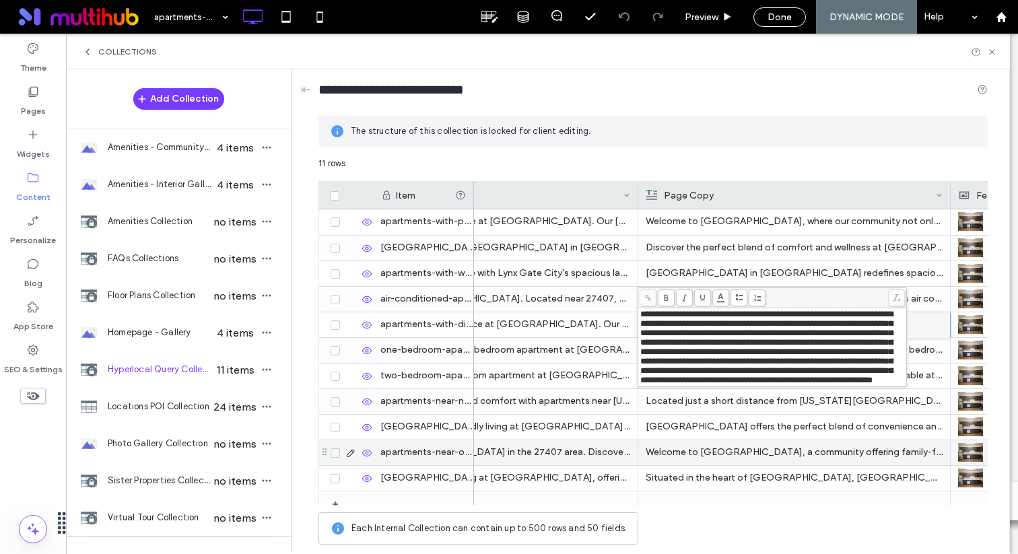
click at [765, 442] on p "Welcome to Lynx Gate City, a community offering family-friendly apartments just…" at bounding box center [794, 453] width 297 height 24
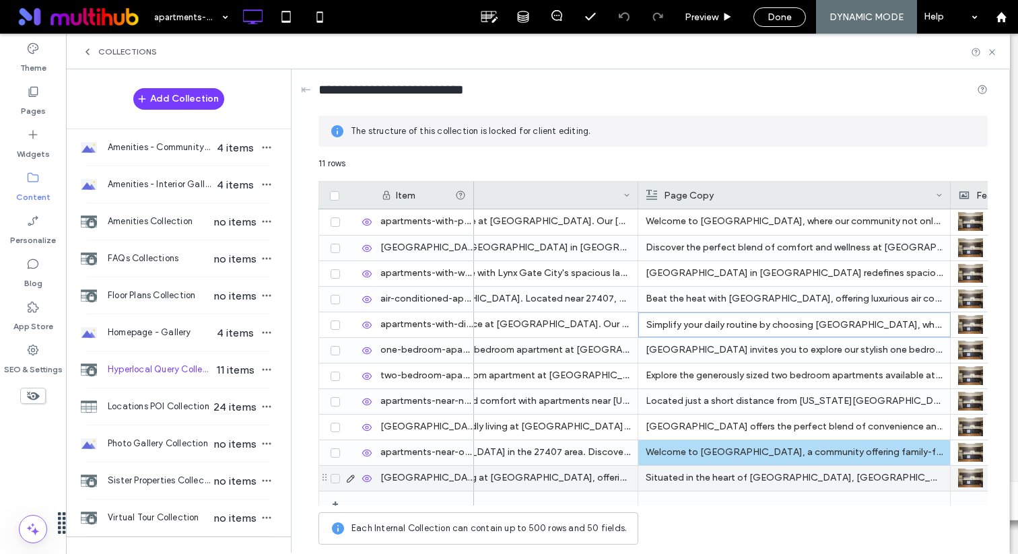
click at [765, 476] on p "Situated in the heart of Greensboro, NC, Lynx Gate City provides ideal apartmen…" at bounding box center [794, 478] width 297 height 24
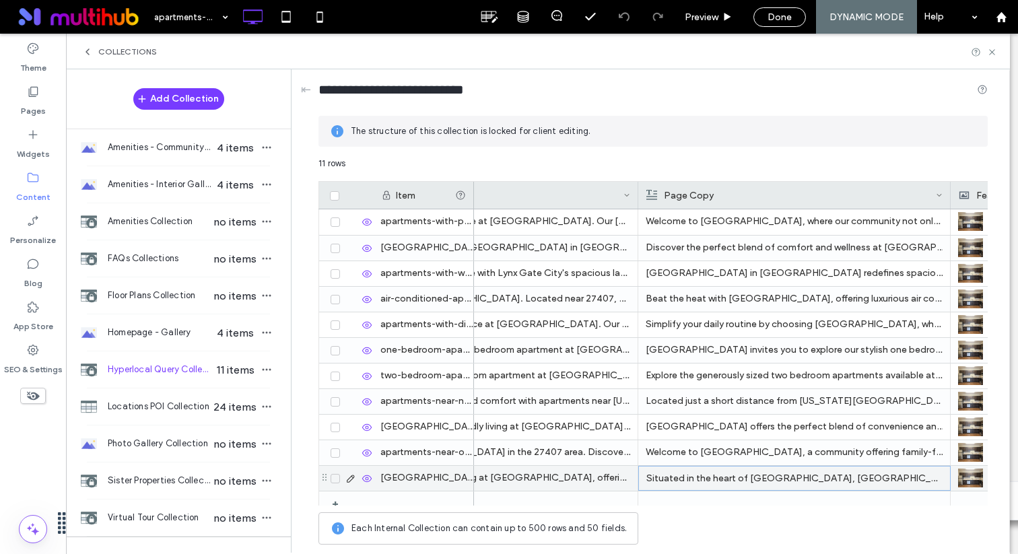
click at [765, 476] on p "Situated in the heart of Greensboro, NC, Lynx Gate City provides ideal apartmen…" at bounding box center [795, 479] width 296 height 24
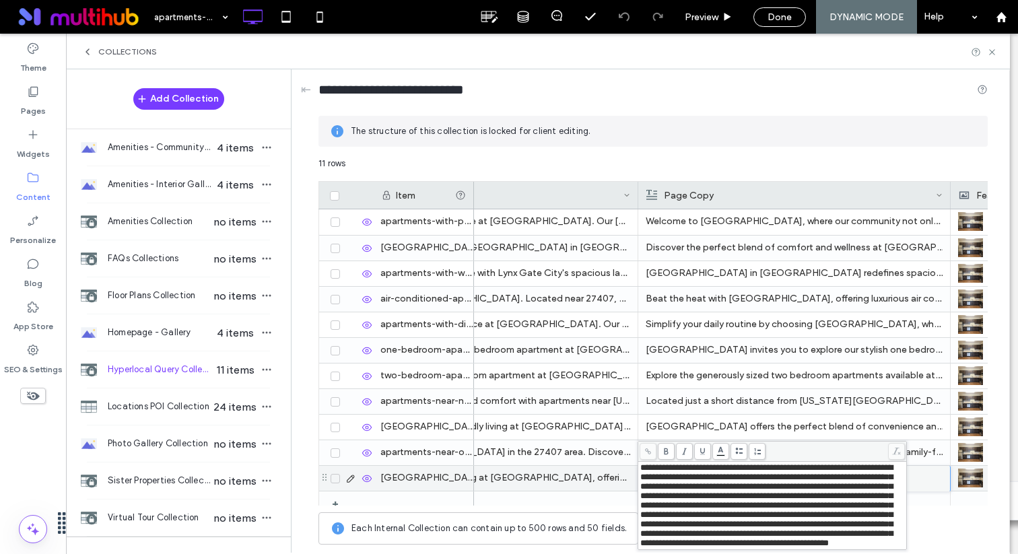
scroll to position [31, 0]
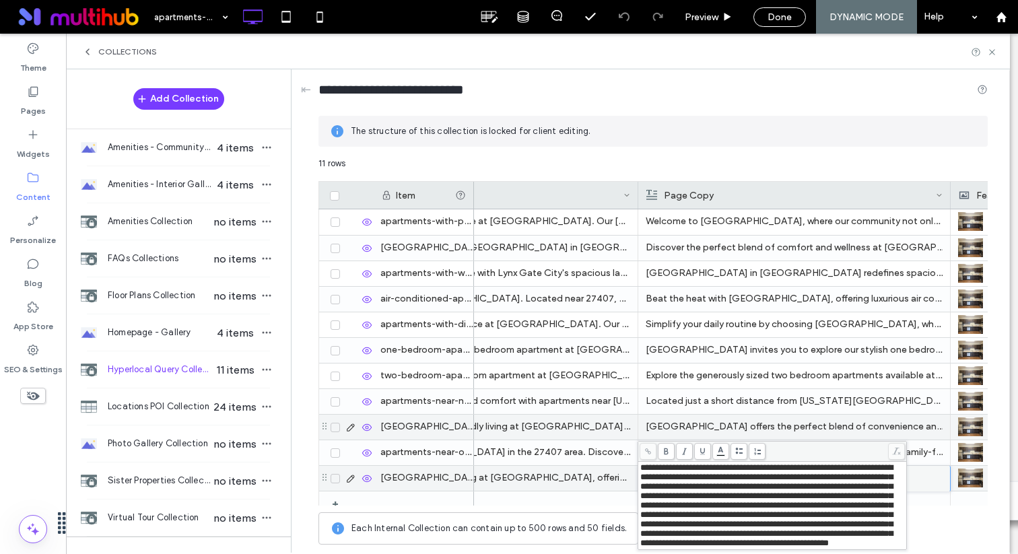
click at [764, 390] on div "Discover Apartments with Pool in Greensboro, NC Enjoy a refreshing lifestyle at…" at bounding box center [684, 362] width 2311 height 307
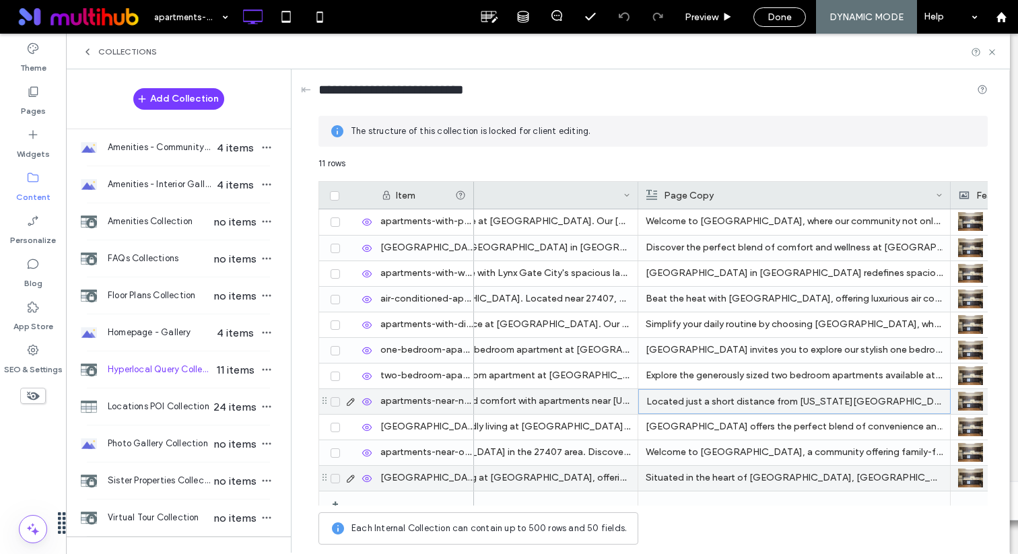
click at [764, 390] on p "Located just a short distance from North Carolina A&T State University, Lynx Ga…" at bounding box center [795, 402] width 296 height 24
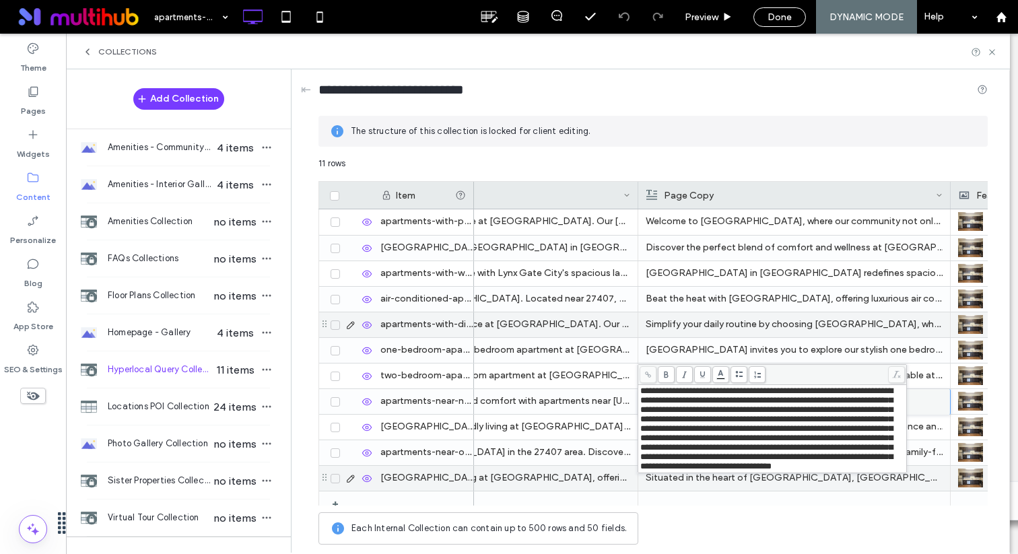
click at [758, 323] on p "Simplify your daily routine by choosing Lynx Gate City, where each apartment in…" at bounding box center [794, 325] width 297 height 24
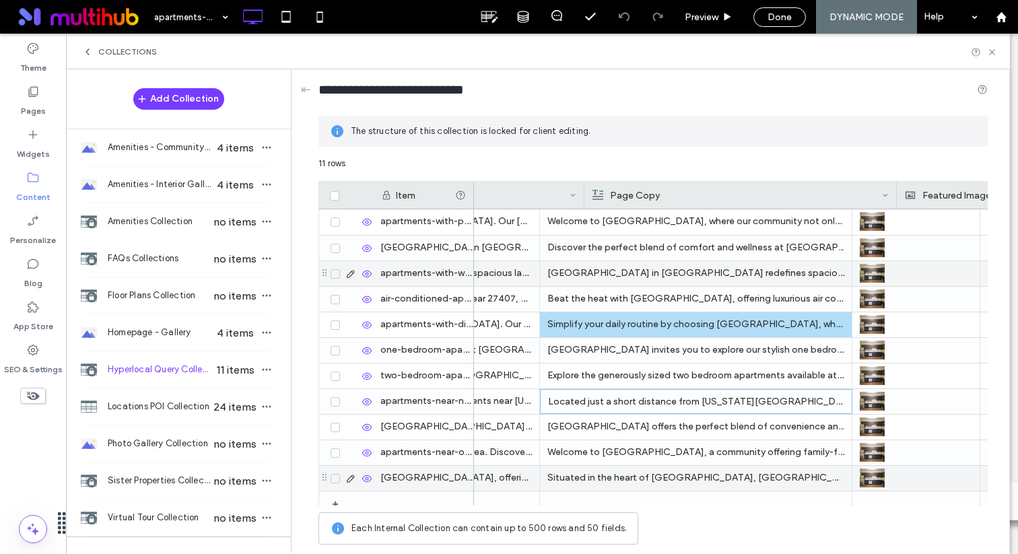
scroll to position [0, 1057]
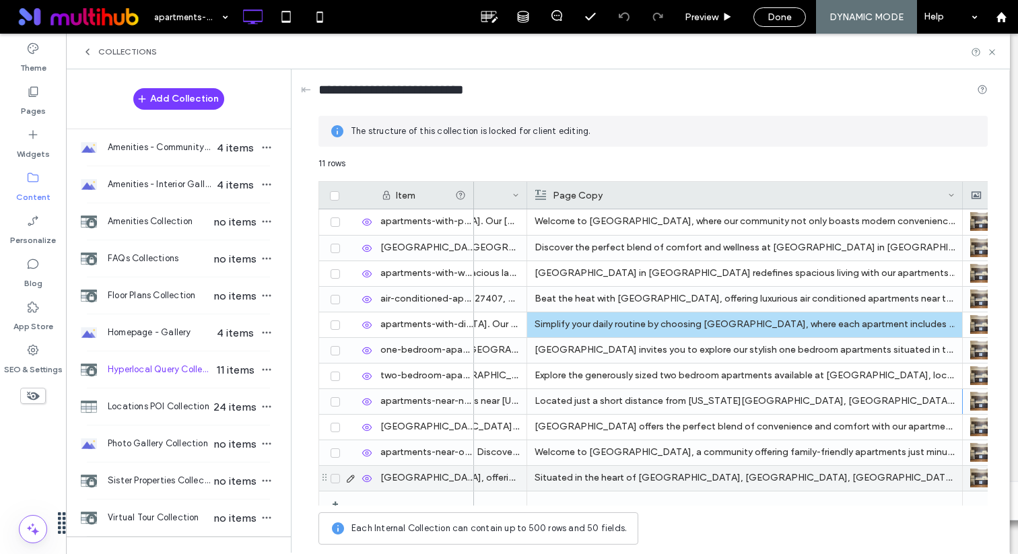
drag, startPoint x: 839, startPoint y: 195, endPoint x: 970, endPoint y: 207, distance: 131.3
click at [966, 207] on div at bounding box center [963, 195] width 5 height 27
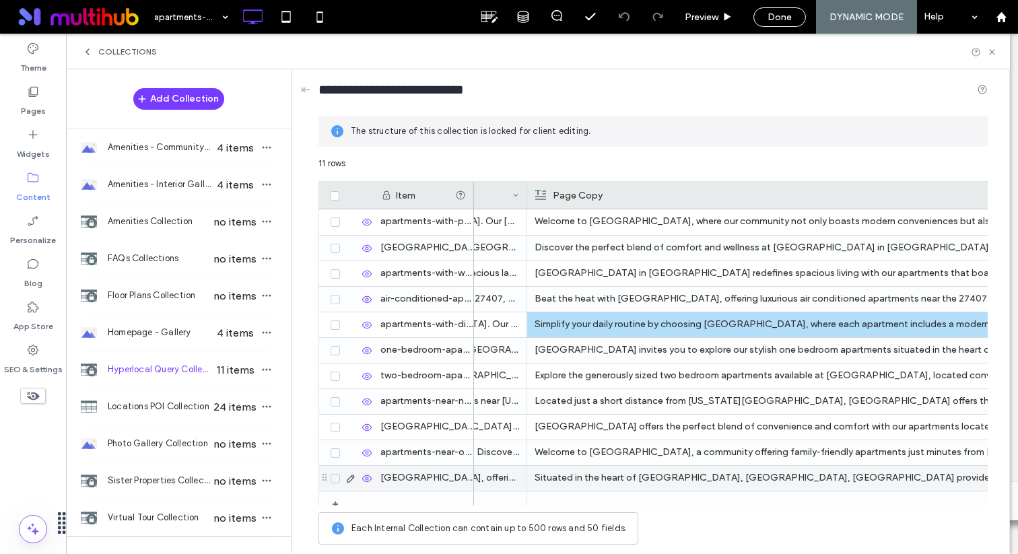
drag, startPoint x: 1036, startPoint y: 241, endPoint x: 1018, endPoint y: 228, distance: 22.6
click at [986, 245] on div "Lynx Gate City | Greensboro NC Apartments with Fitness Center Elevate your life…" at bounding box center [647, 248] width 2461 height 26
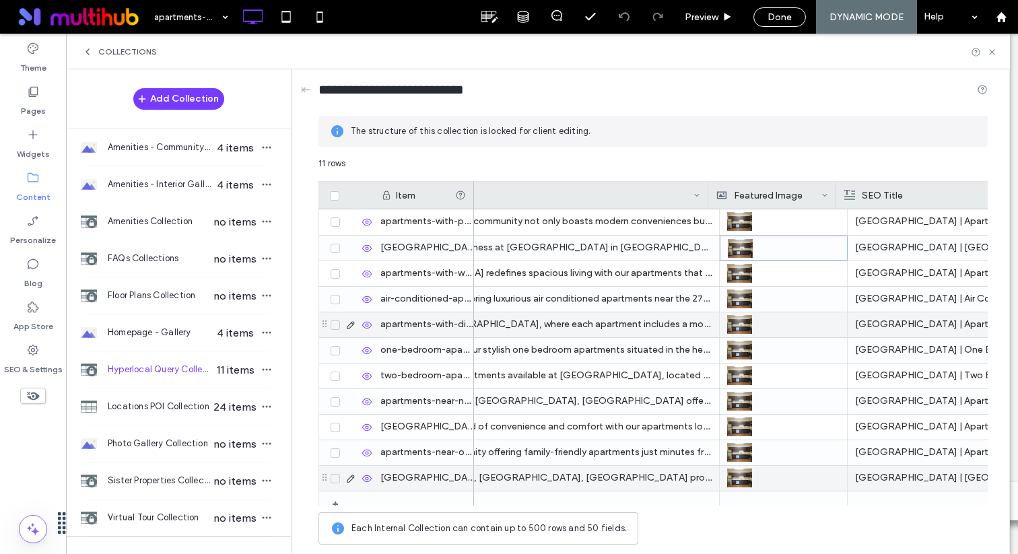
scroll to position [0, 1337]
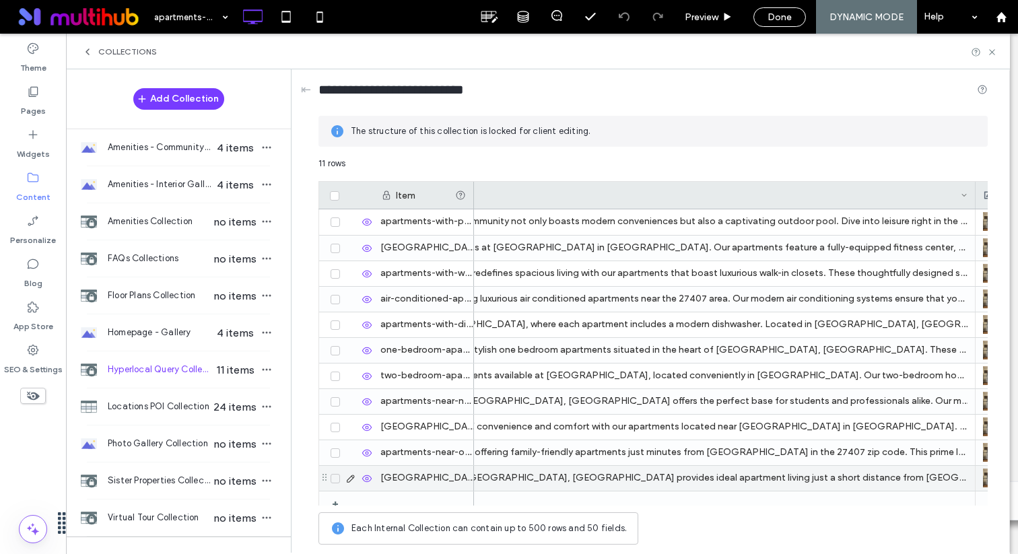
drag, startPoint x: 706, startPoint y: 189, endPoint x: 975, endPoint y: 191, distance: 269.4
click at [975, 191] on div at bounding box center [975, 195] width 5 height 27
click at [971, 191] on div "Page Copy" at bounding box center [611, 195] width 729 height 27
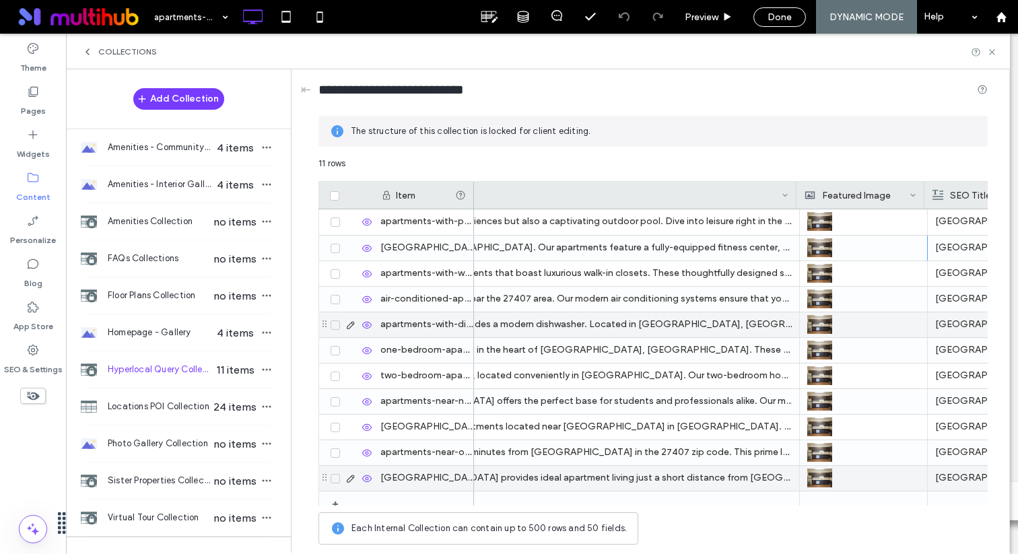
scroll to position [0, 1516]
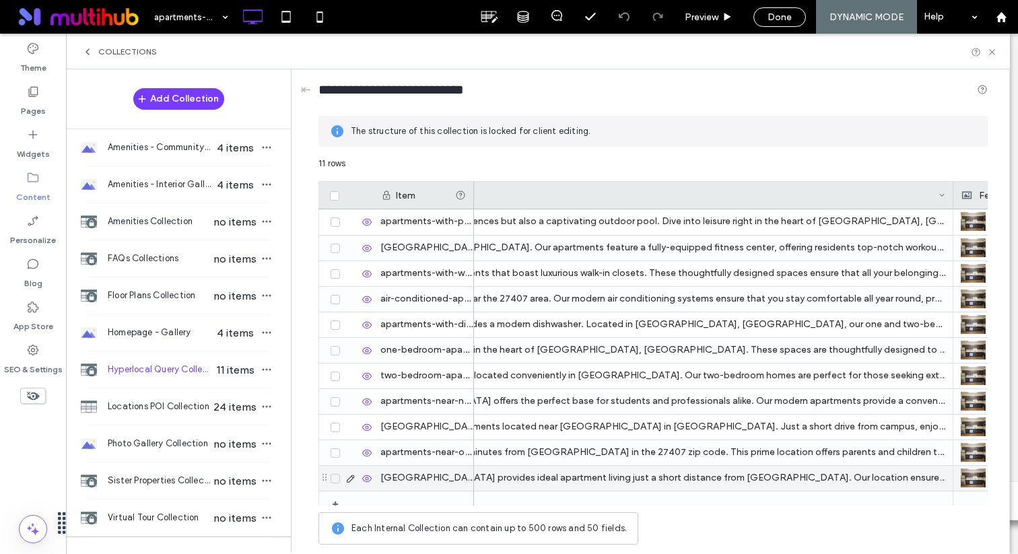
drag, startPoint x: 870, startPoint y: 191, endPoint x: 950, endPoint y: 200, distance: 81.3
click at [951, 200] on div at bounding box center [953, 195] width 5 height 27
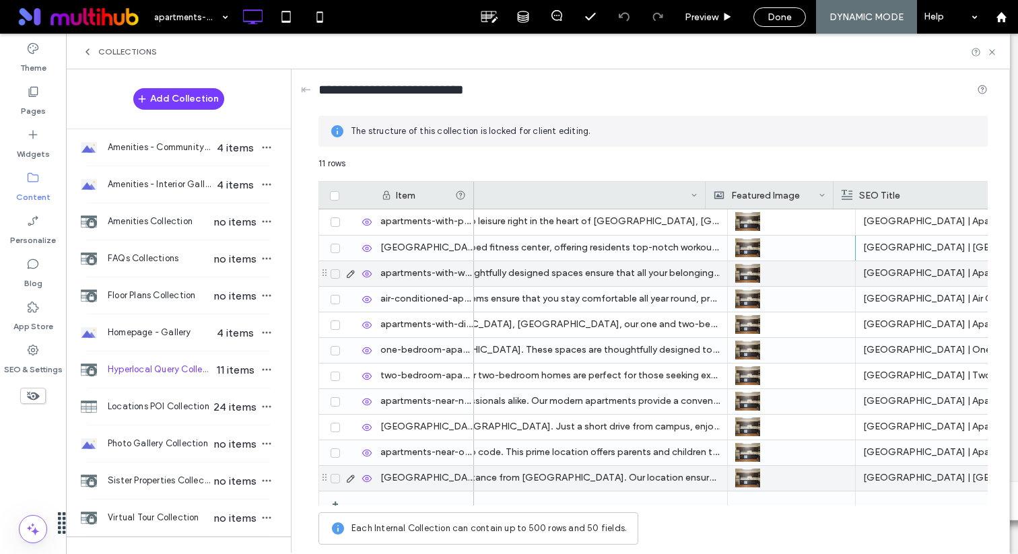
scroll to position [0, 1794]
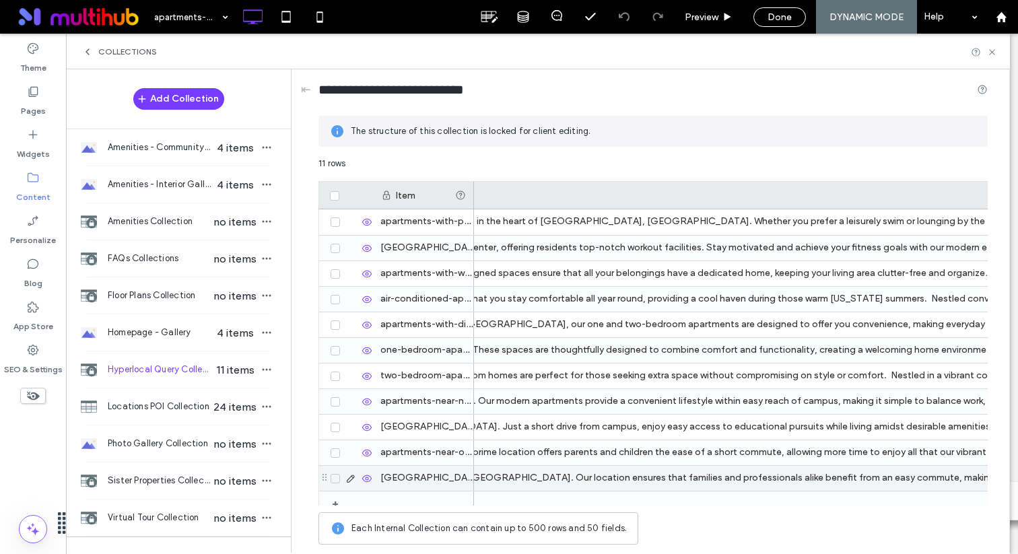
drag, startPoint x: 738, startPoint y: 236, endPoint x: 1018, endPoint y: 213, distance: 280.5
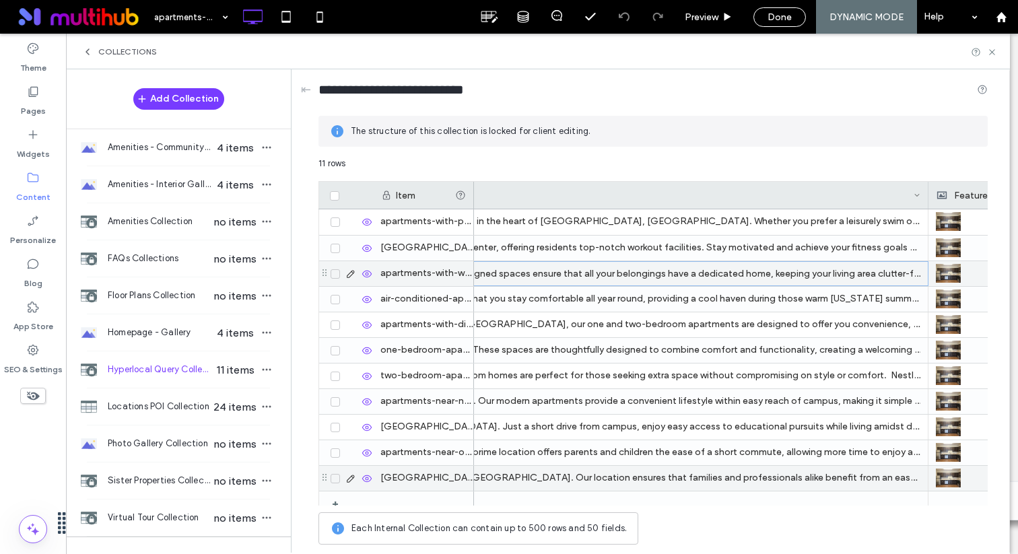
click at [926, 269] on div "Lynx Gate City in Guilford County redefines spacious living with our apartments…" at bounding box center [359, 273] width 1139 height 25
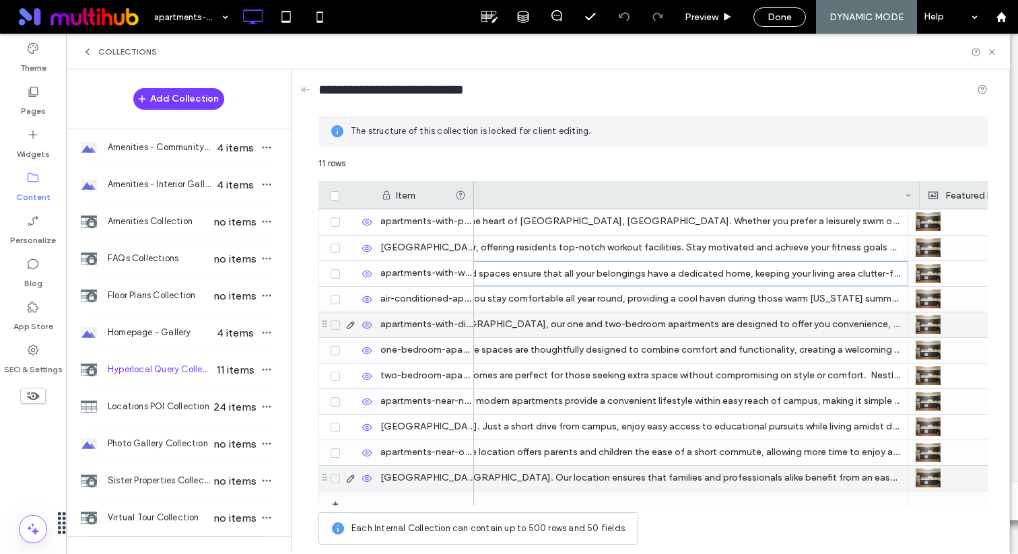
scroll to position [0, 1996]
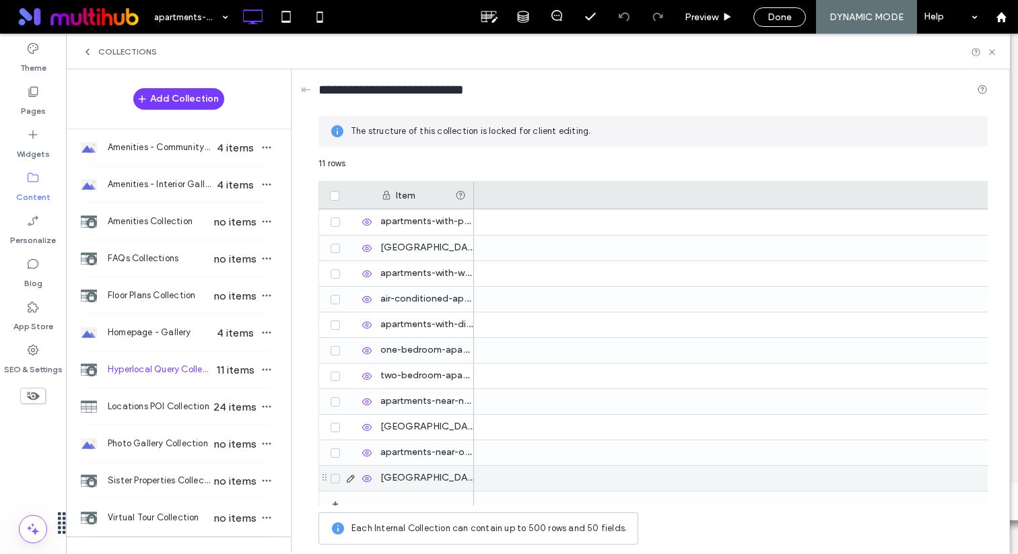
scroll to position [0, 1996]
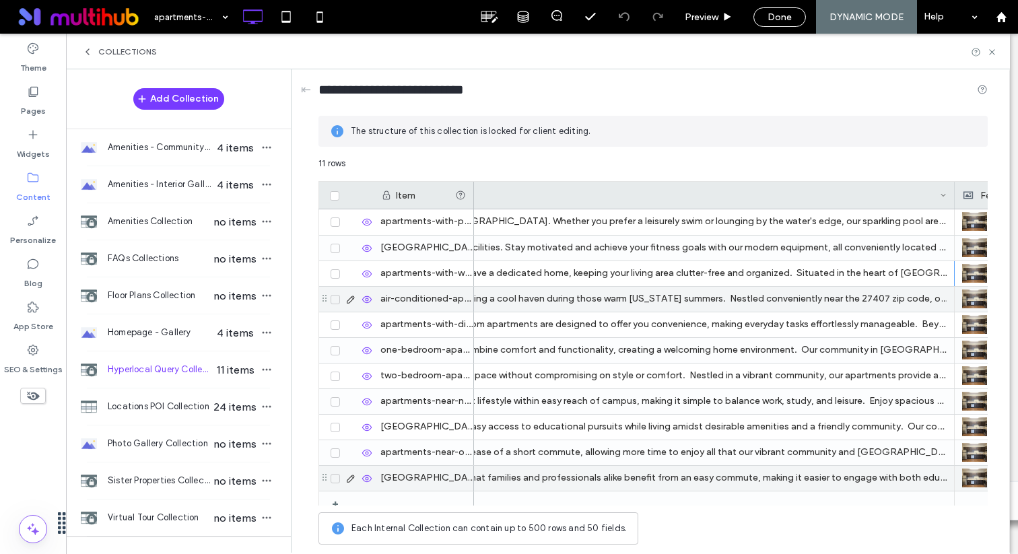
click at [950, 294] on div "Beat the heat with [GEOGRAPHIC_DATA], offering luxurious air conditioned apartm…" at bounding box center [271, 299] width 1367 height 25
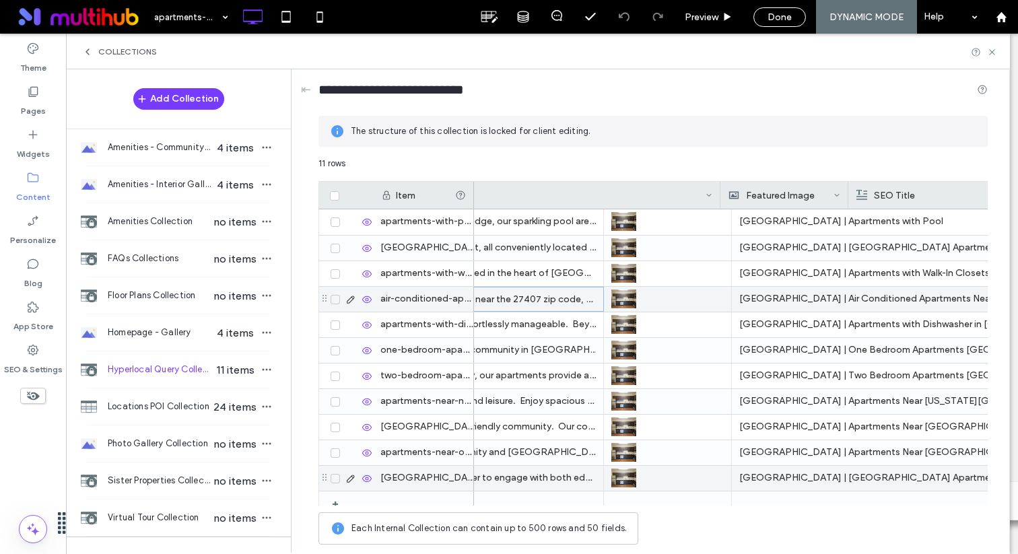
scroll to position [0, 2364]
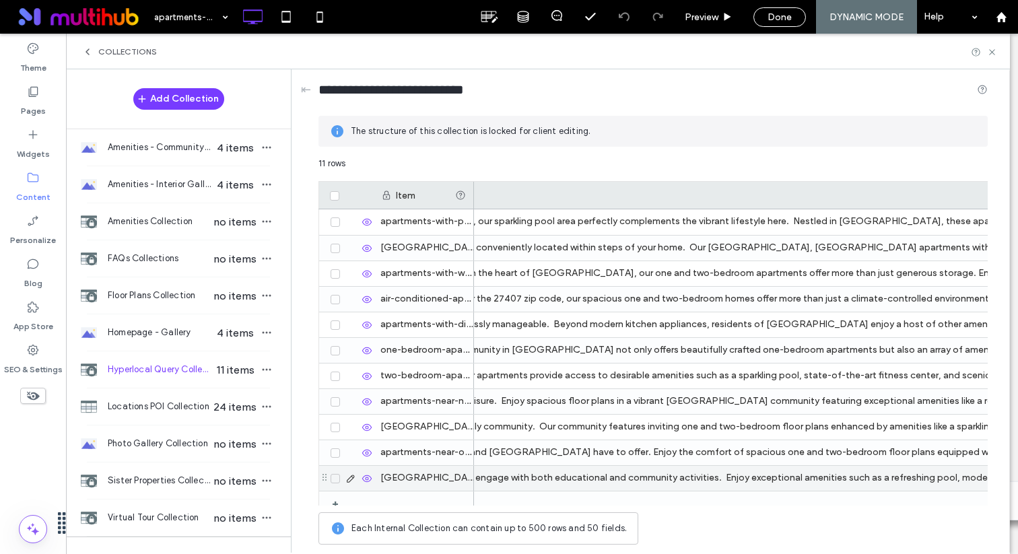
drag, startPoint x: 650, startPoint y: 226, endPoint x: 1018, endPoint y: 275, distance: 371.1
click at [998, 275] on div "**********" at bounding box center [653, 310] width 711 height 482
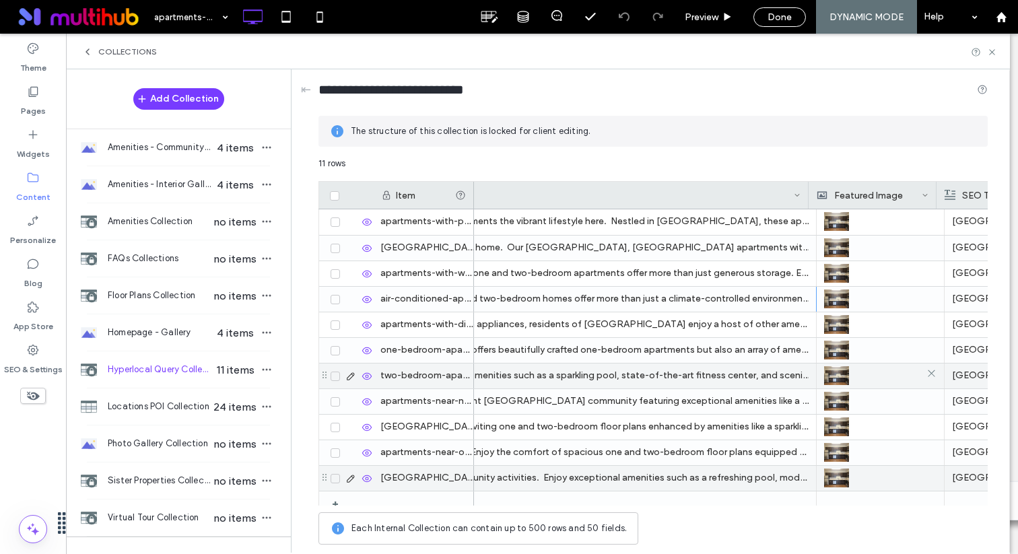
scroll to position [0, 2566]
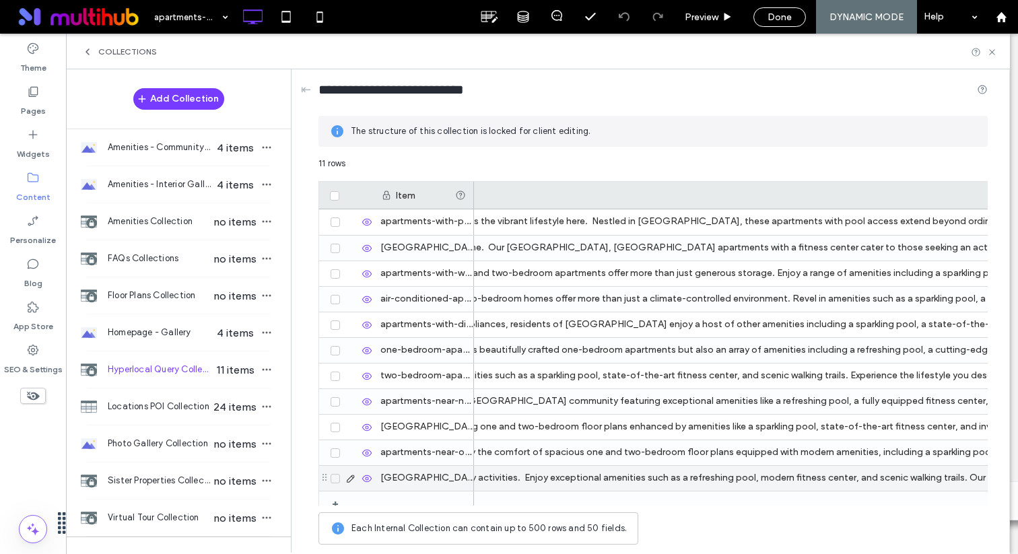
drag, startPoint x: 861, startPoint y: 224, endPoint x: 1018, endPoint y: 230, distance: 156.4
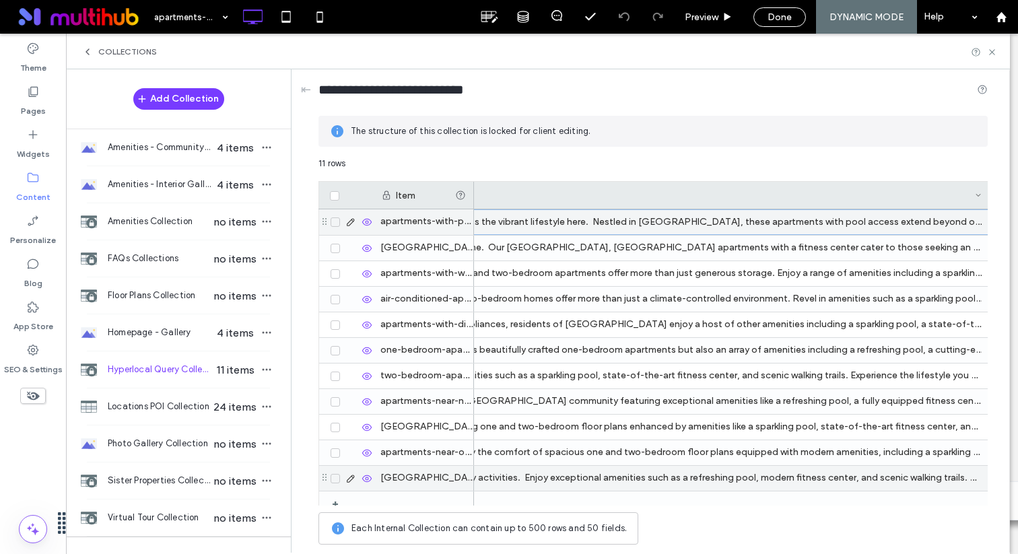
click at [987, 232] on div "Welcome to [GEOGRAPHIC_DATA], where our community not only boasts modern conven…" at bounding box center [5, 222] width 1972 height 26
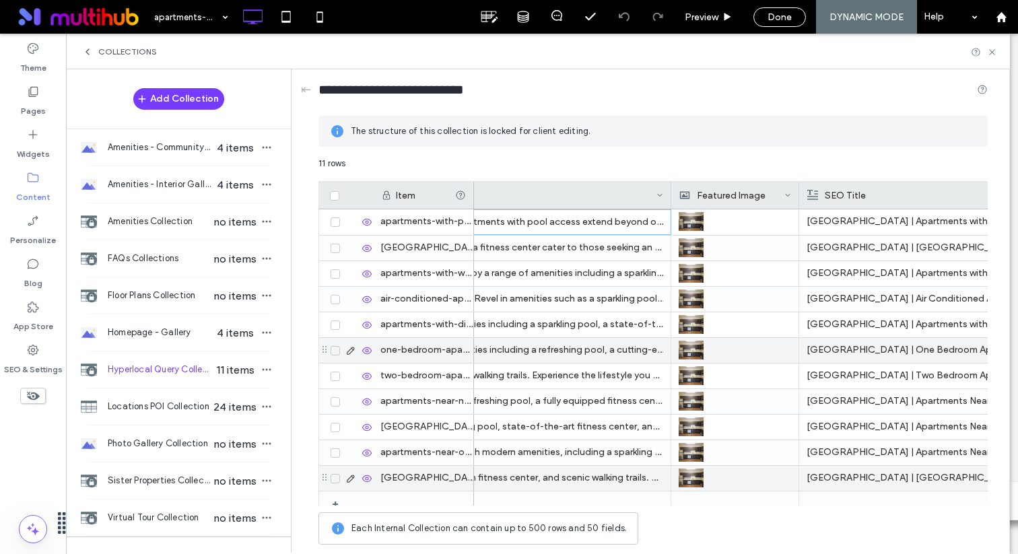
scroll to position [0, 2888]
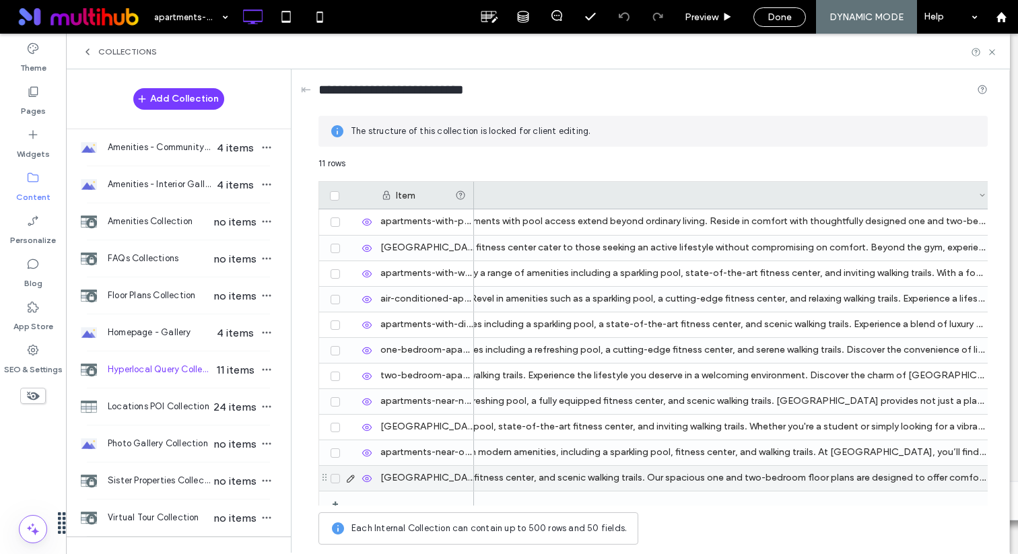
drag, startPoint x: 665, startPoint y: 194, endPoint x: 991, endPoint y: 228, distance: 328.4
click at [991, 228] on div "**********" at bounding box center [653, 310] width 711 height 482
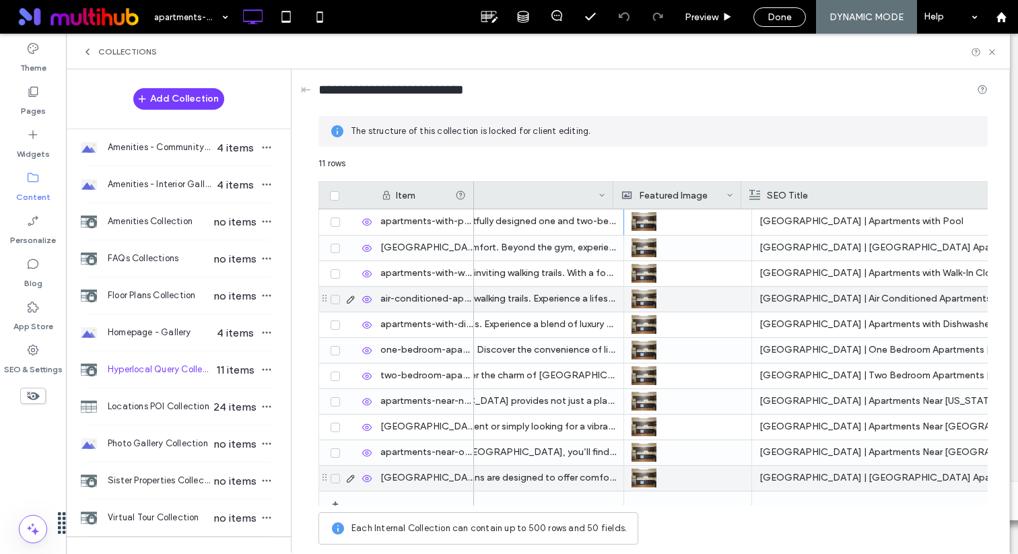
scroll to position [0, 3269]
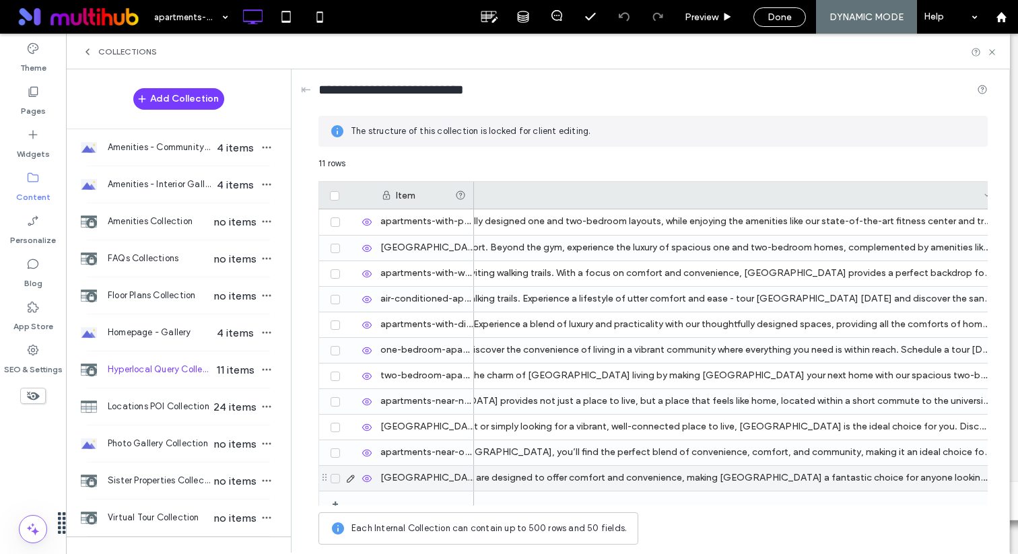
drag, startPoint x: 679, startPoint y: 228, endPoint x: 1018, endPoint y: 298, distance: 346.1
click at [988, 304] on div "**********" at bounding box center [653, 310] width 711 height 482
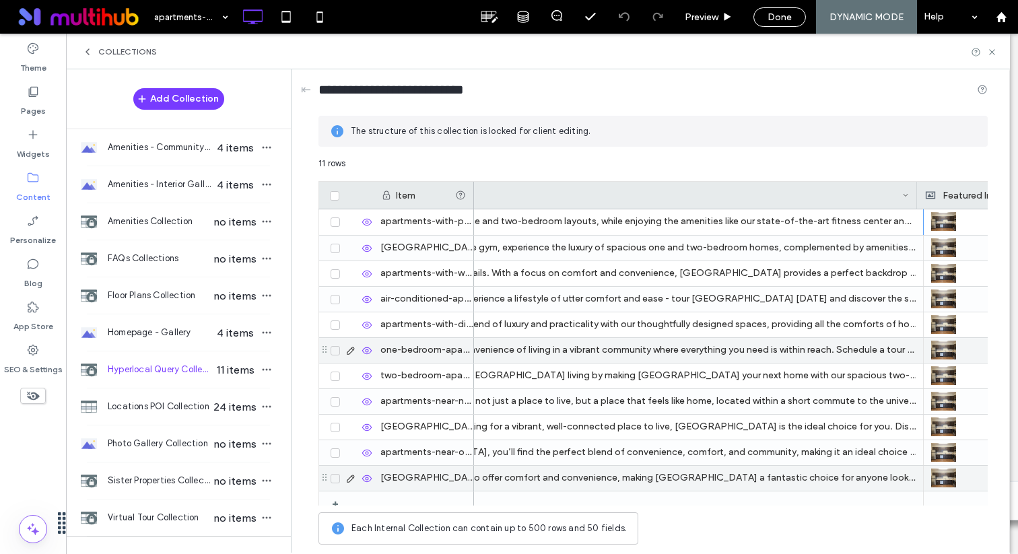
scroll to position [0, 3319]
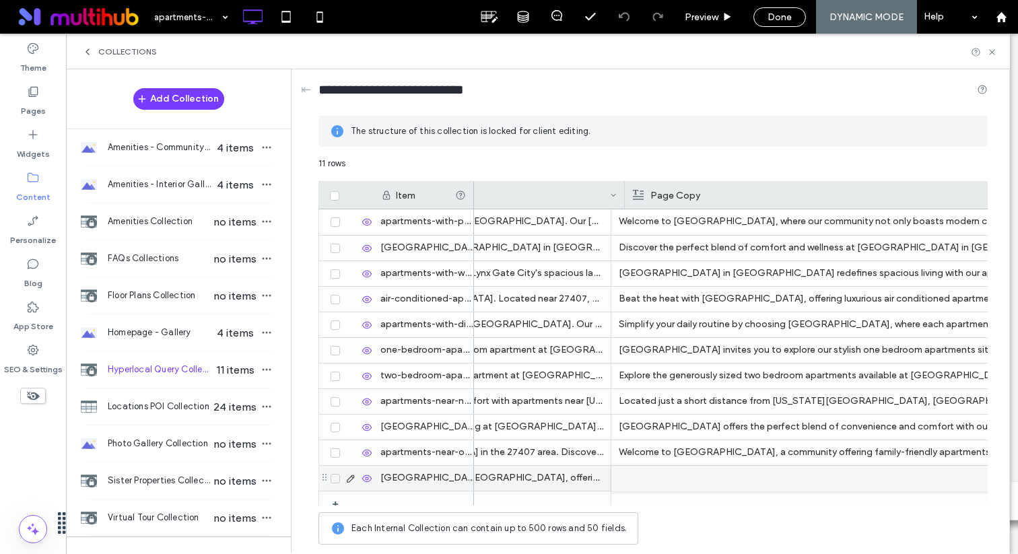
scroll to position [0, 946]
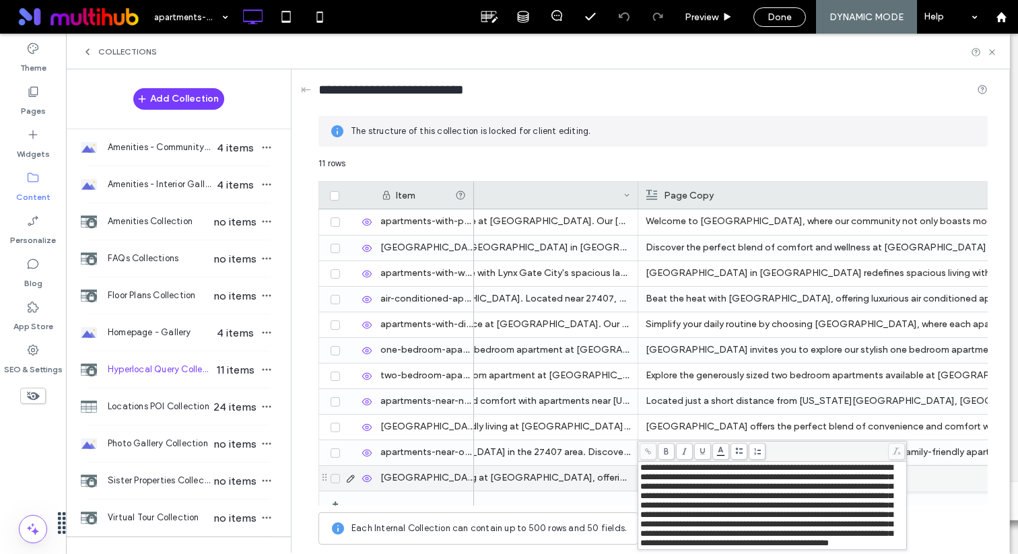
scroll to position [31, 0]
click at [784, 523] on span "**********" at bounding box center [767, 505] width 253 height 84
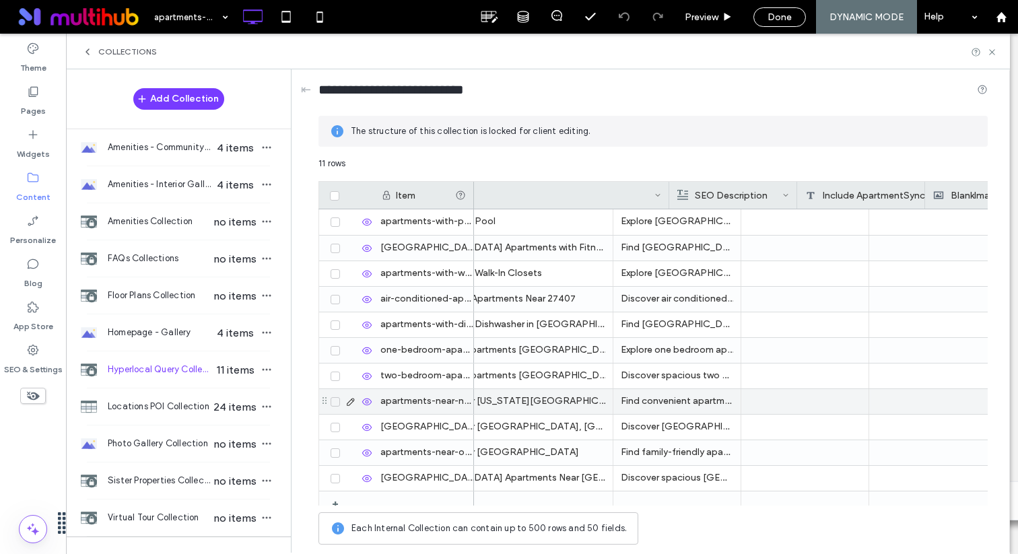
scroll to position [0, 4115]
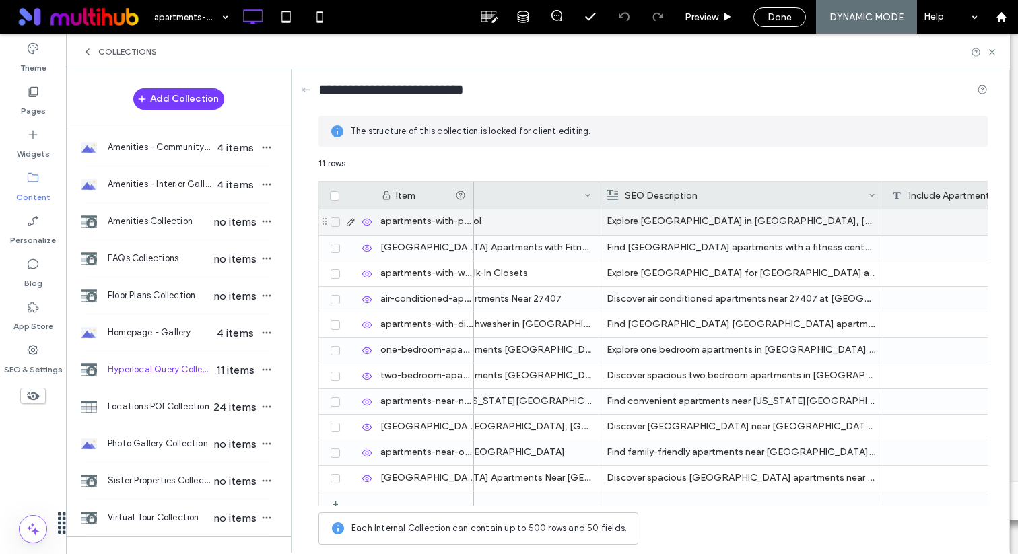
drag, startPoint x: 726, startPoint y: 188, endPoint x: 927, endPoint y: 222, distance: 203.5
click at [921, 221] on div "Item SEO Title SEO Description Include ApartmentSync BlankImage + apartments-wi…" at bounding box center [654, 343] width 670 height 325
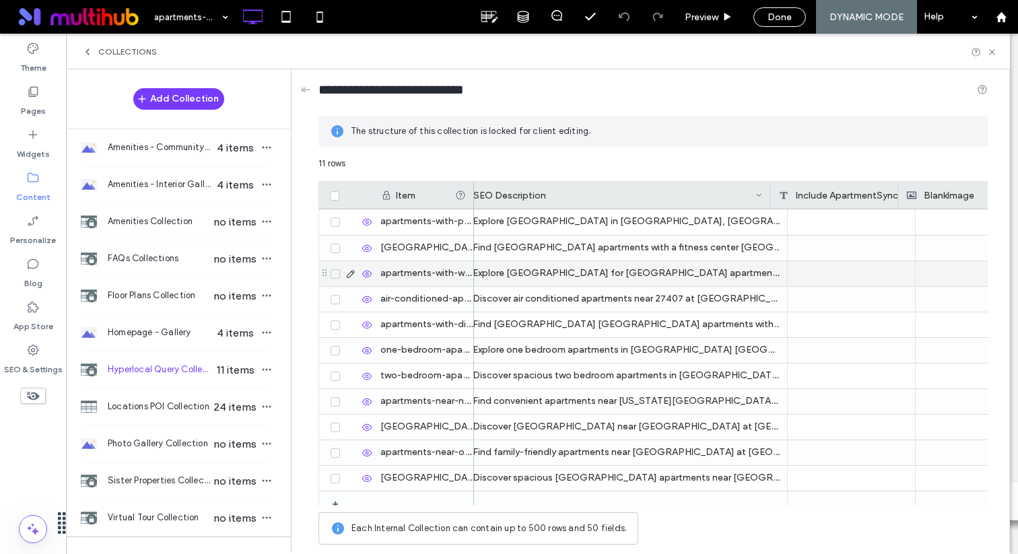
scroll to position [0, 4267]
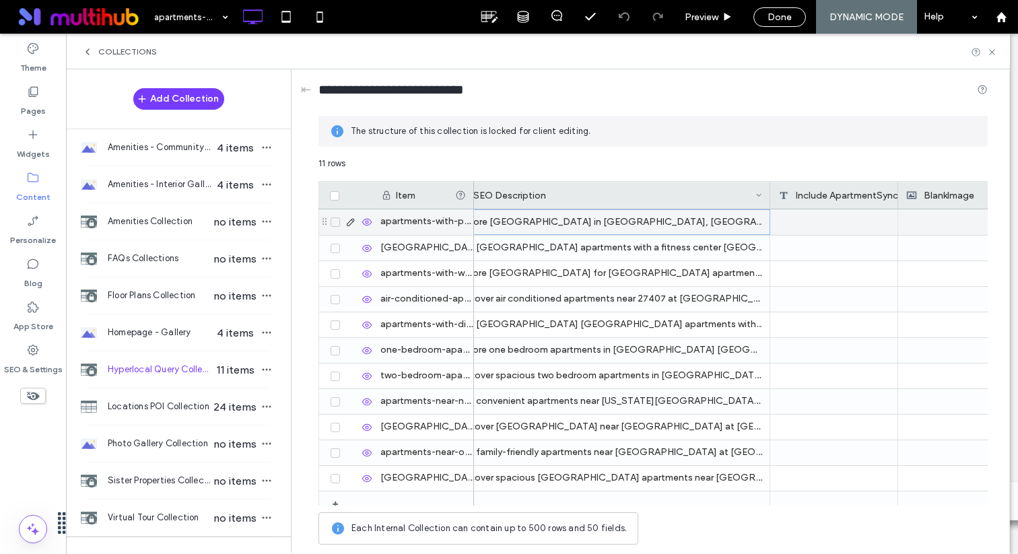
click at [698, 227] on p "Explore Lynx Gate City in Greensboro, NC. Modern apartments with a refreshing p…" at bounding box center [609, 222] width 306 height 24
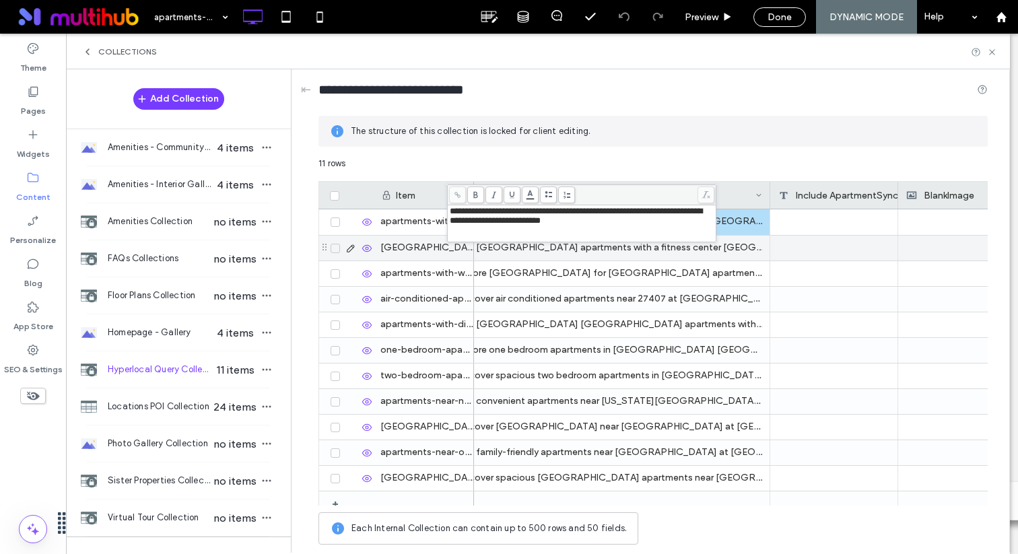
click at [690, 257] on p "Find Greensboro NC apartments with a fitness center aLynx Gate City. Enjoy mode…" at bounding box center [608, 248] width 307 height 24
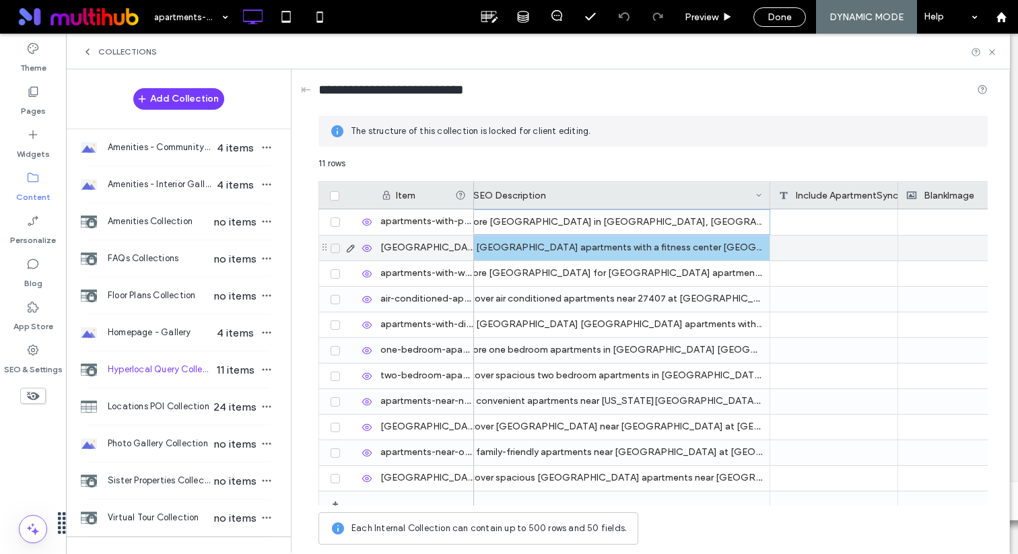
click at [690, 257] on p "Find Greensboro NC apartments with a fitness center aLynx Gate City. Enjoy mode…" at bounding box center [608, 248] width 307 height 24
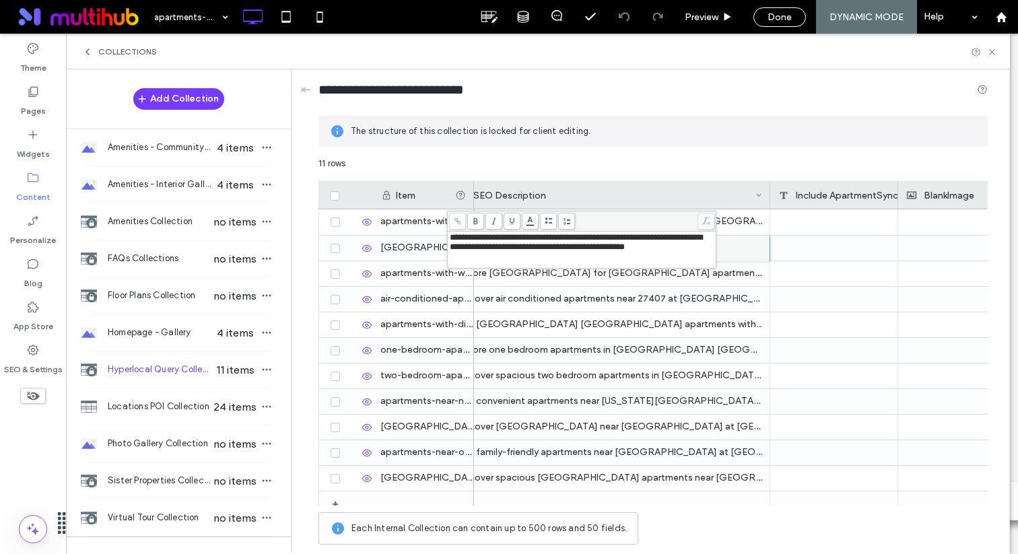
click at [671, 235] on span "**********" at bounding box center [576, 242] width 253 height 18
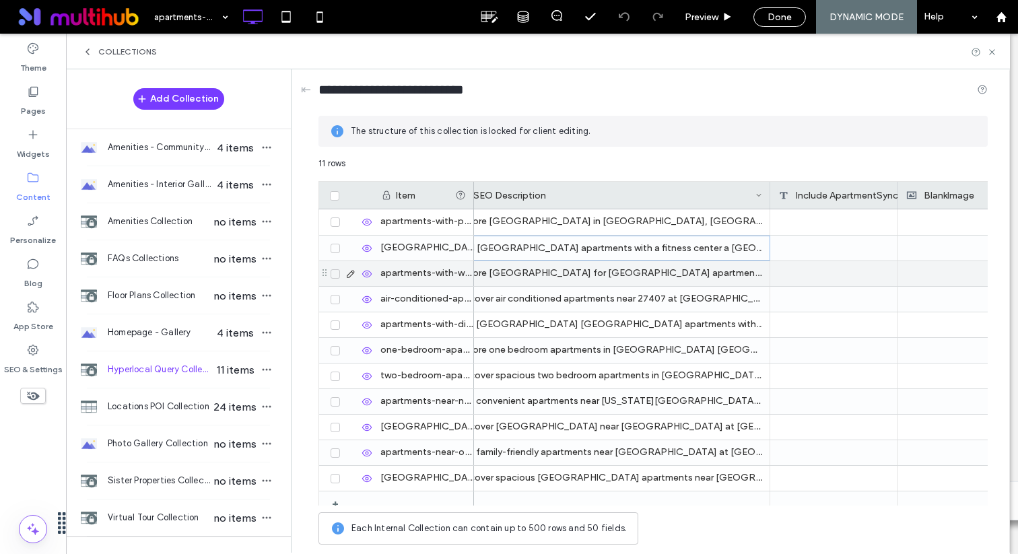
click at [678, 275] on p "Explore Lynx Gate City for Guilford County apartments with walk-in closets. Sty…" at bounding box center [608, 273] width 307 height 24
click at [678, 275] on p "Explore Lynx Gate City for Guilford County apartments with walk-in closets. Sty…" at bounding box center [609, 274] width 306 height 24
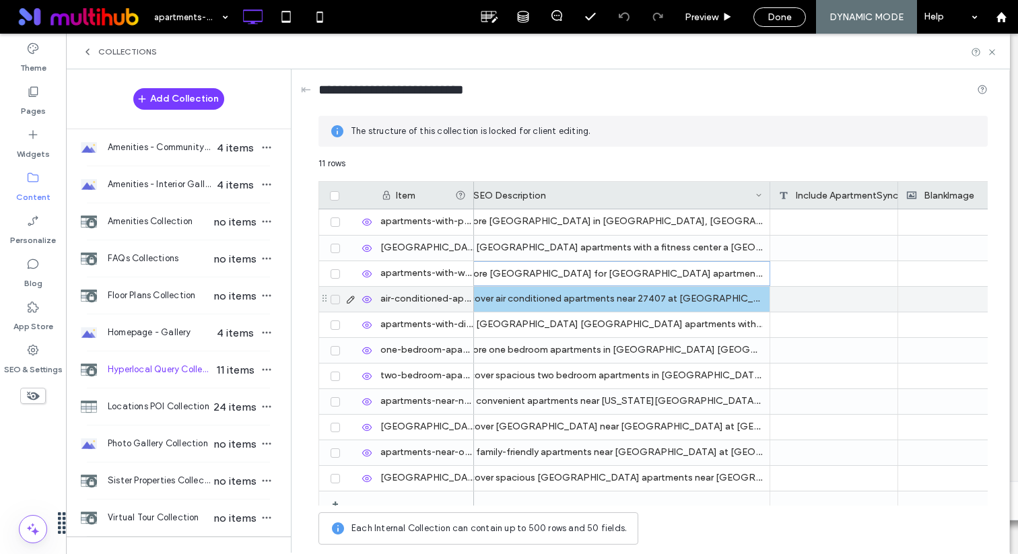
click at [679, 297] on p "Discover air conditioned apartments near 27407 at Lynx Gate City. Enjoy comfort…" at bounding box center [608, 299] width 307 height 24
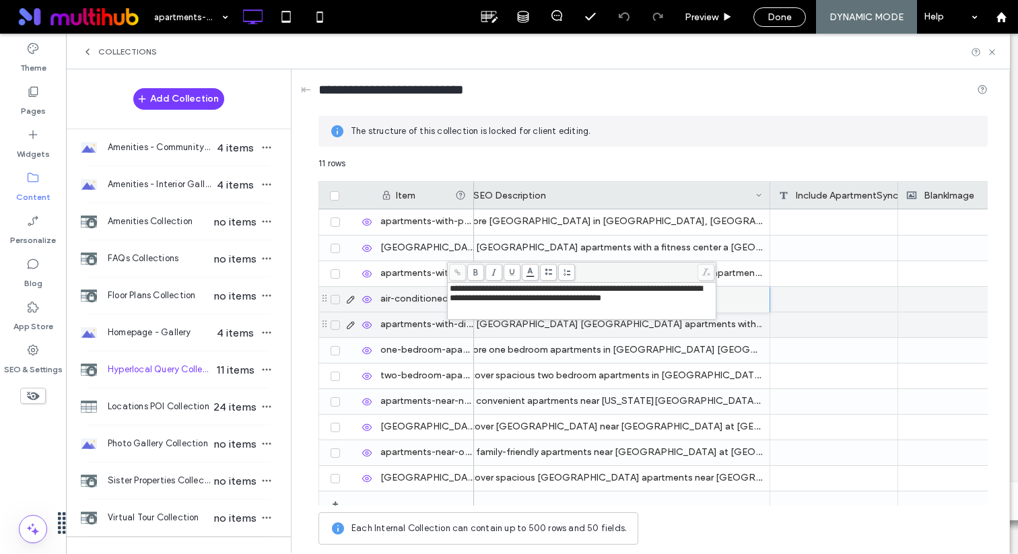
click at [678, 325] on p "Find Greensboro NC apartments with a dishwasher at Lynx Gate City. Experience m…" at bounding box center [608, 325] width 307 height 24
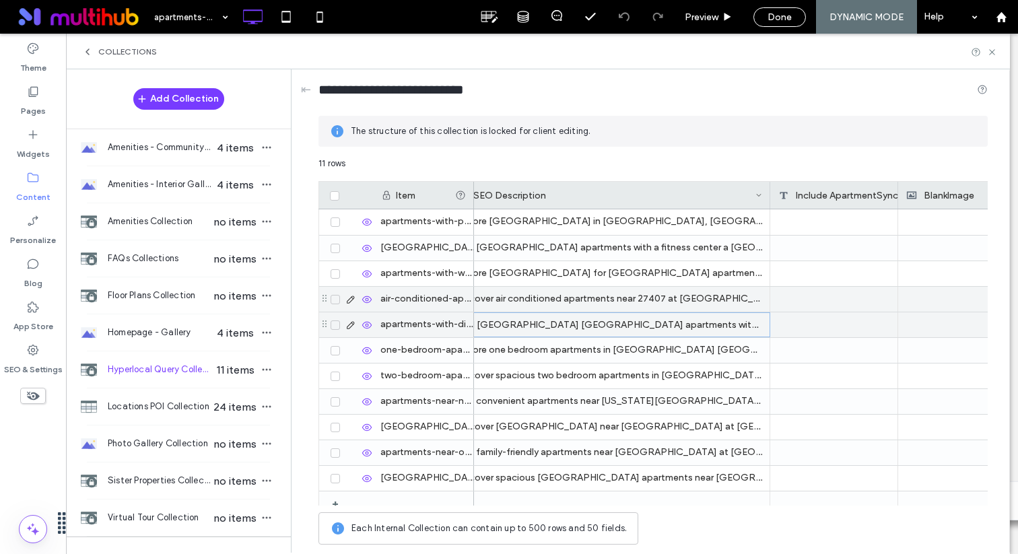
click at [678, 325] on p "Find Greensboro NC apartments with a dishwasher at Lynx Gate City. Experience m…" at bounding box center [609, 325] width 306 height 24
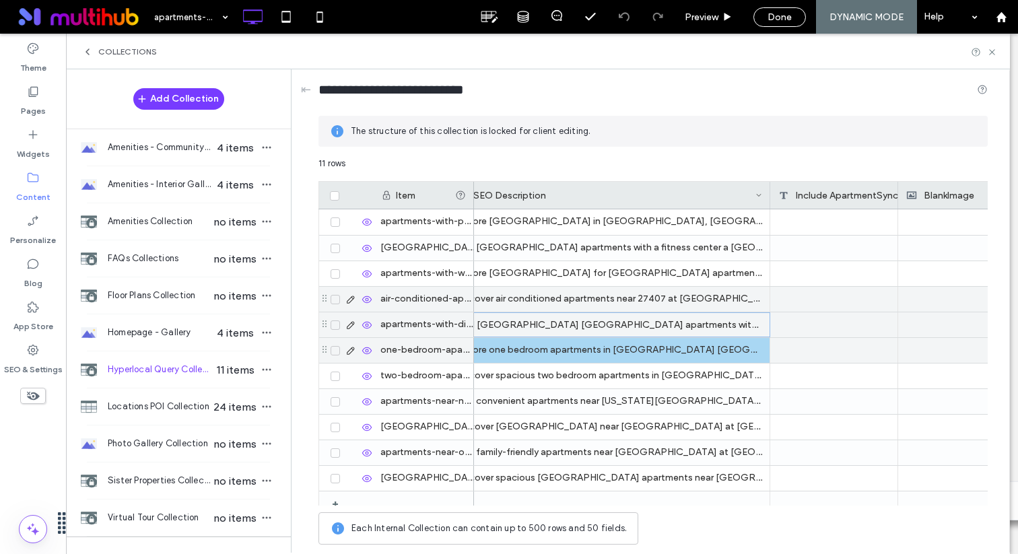
click at [678, 354] on p "Explore one bedroom apartments in Greensboro NC at Lynx Gate City. Enjoy modern…" at bounding box center [608, 350] width 307 height 24
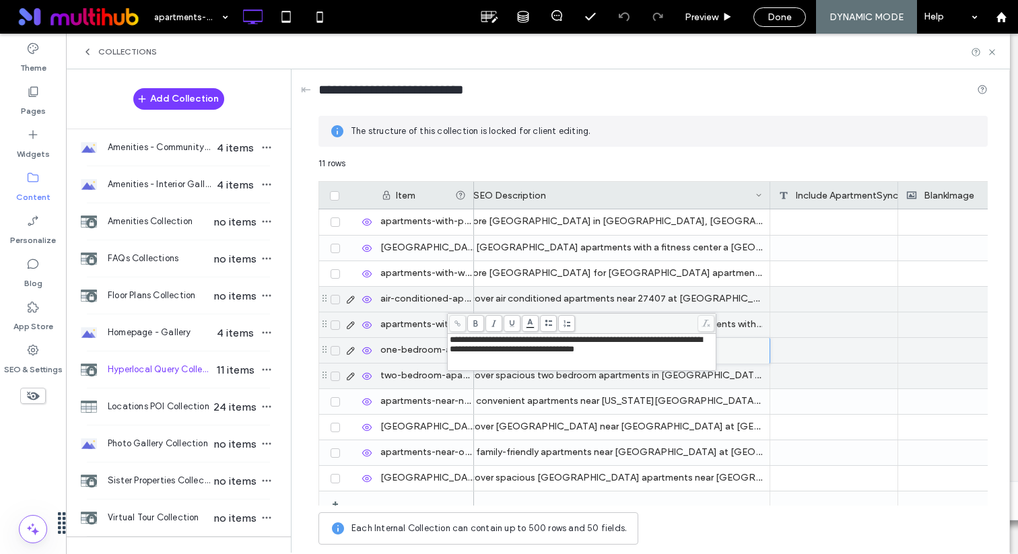
click at [680, 377] on p "Discover spacious two bedroom apartments in Guilford County at Lynx Gate City, …" at bounding box center [608, 376] width 307 height 24
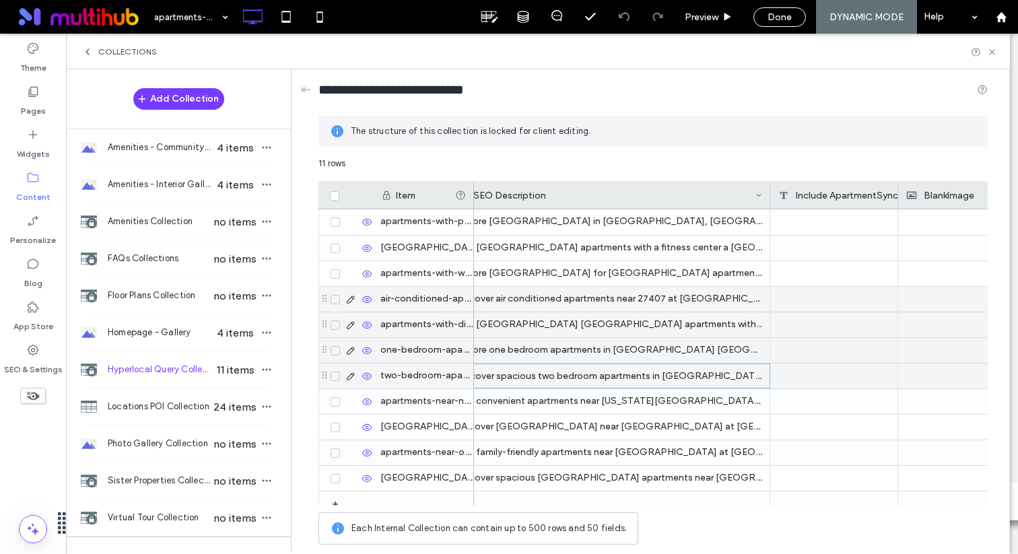
click at [680, 377] on p "Discover spacious two bedroom apartments in Guilford County at Lynx Gate City, …" at bounding box center [609, 376] width 306 height 24
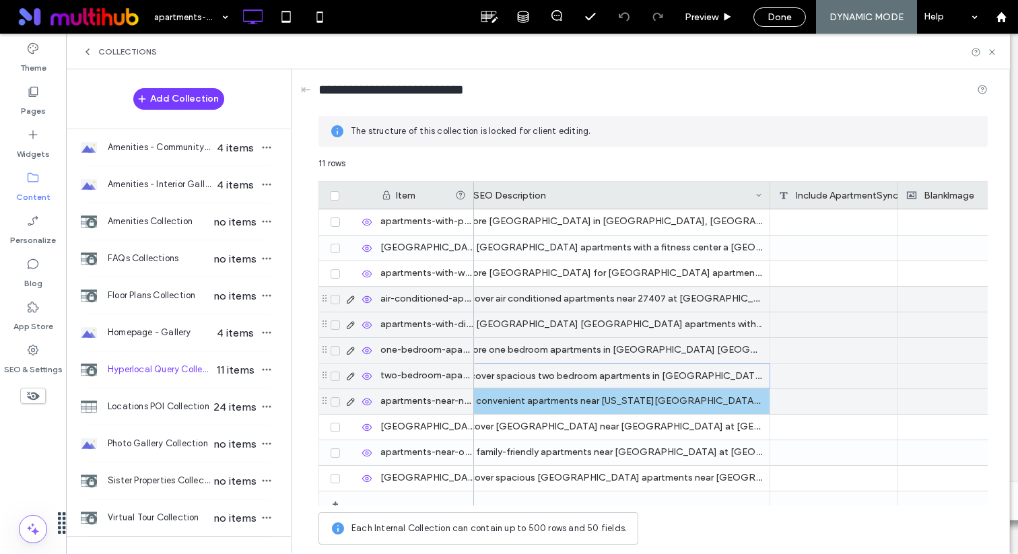
click at [681, 405] on p "Find convenient apartments near North Carolina A&T State University in Greensbo…" at bounding box center [608, 401] width 307 height 24
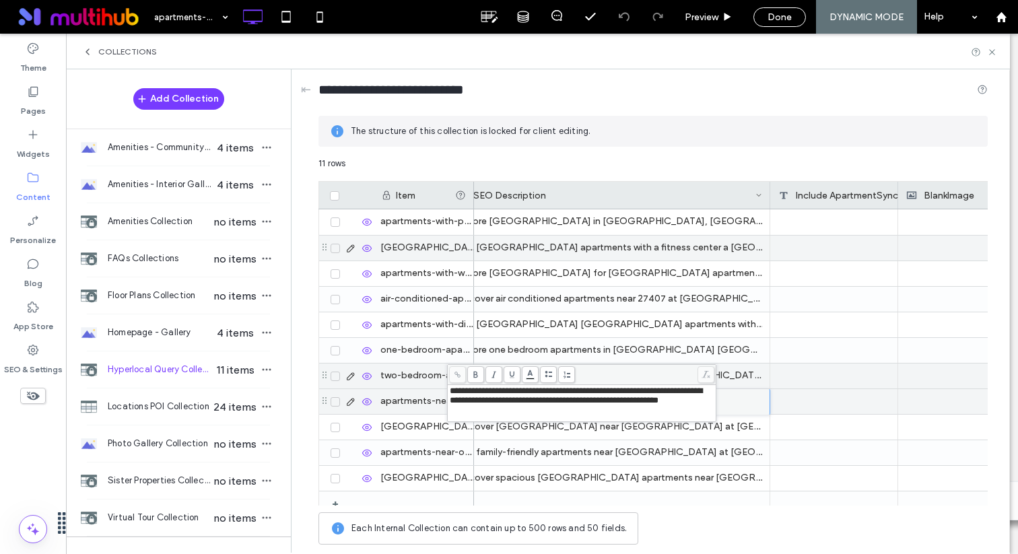
click at [725, 240] on p "Find Greensboro NC apartments with a fitness center a Lynx Gate City. Enjoy mod…" at bounding box center [608, 248] width 307 height 24
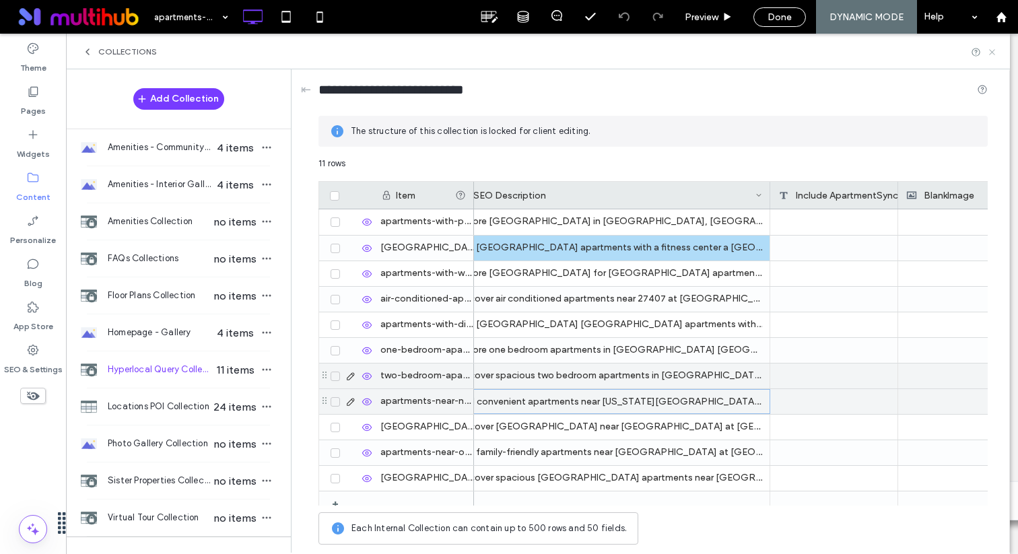
click at [992, 51] on icon at bounding box center [992, 52] width 10 height 10
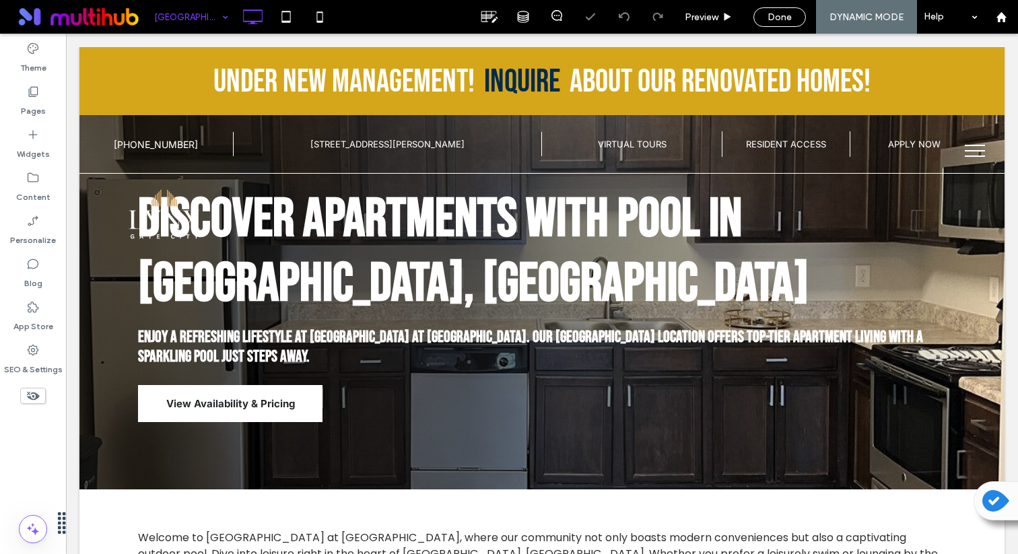
click at [208, 22] on input at bounding box center [187, 17] width 67 height 34
click at [191, 11] on input at bounding box center [187, 17] width 67 height 34
click at [220, 22] on div "air-conditioned-apartments-near-27407-337" at bounding box center [192, 17] width 88 height 34
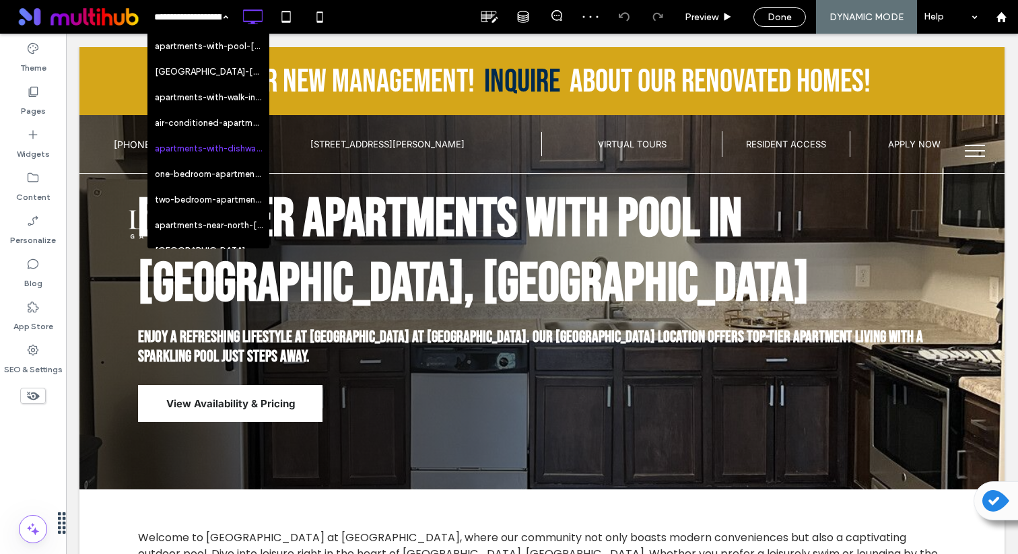
click at [212, 13] on input at bounding box center [187, 17] width 67 height 34
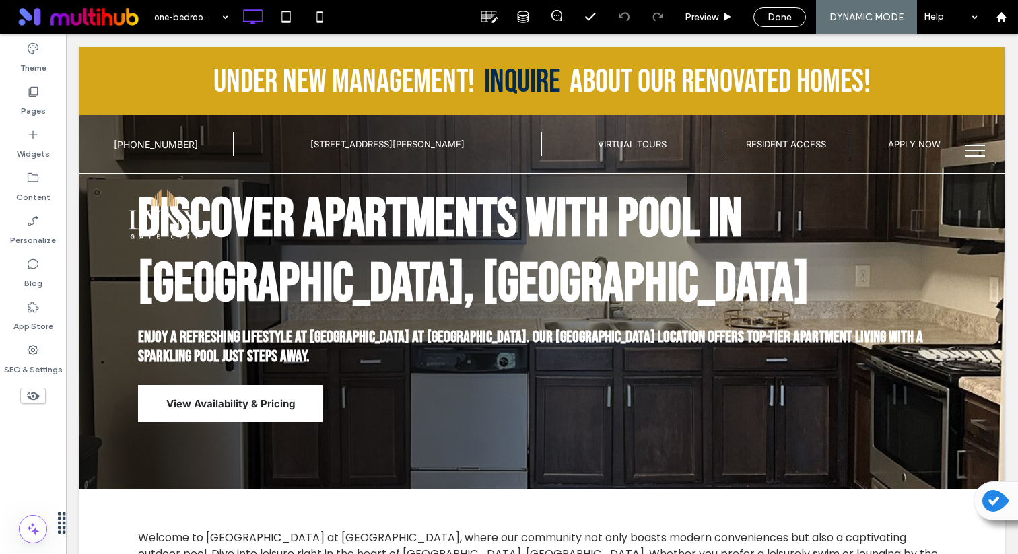
click at [174, 13] on input at bounding box center [187, 17] width 67 height 34
click at [222, 24] on div "two-bedroom-apartments-guilford-county-145" at bounding box center [192, 17] width 88 height 34
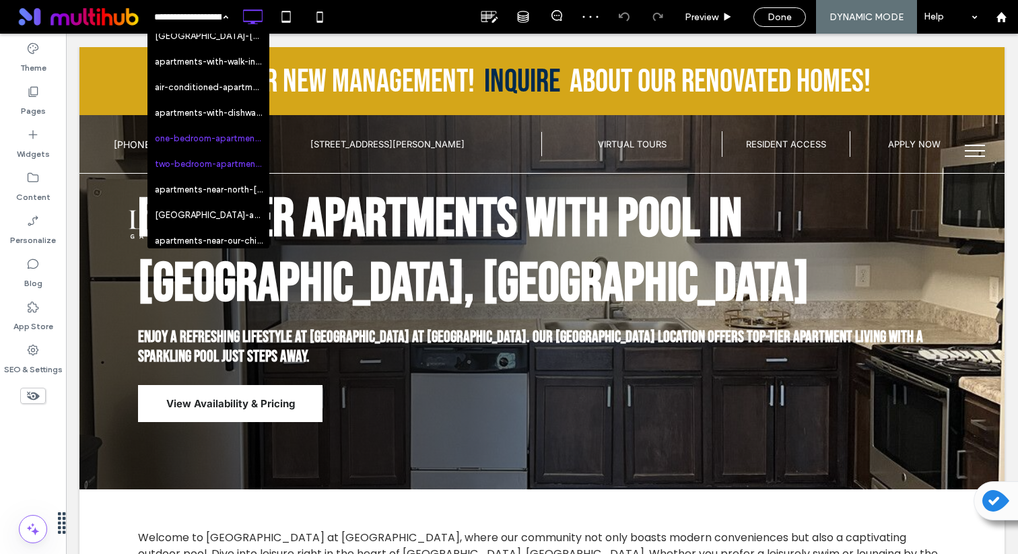
scroll to position [45, 0]
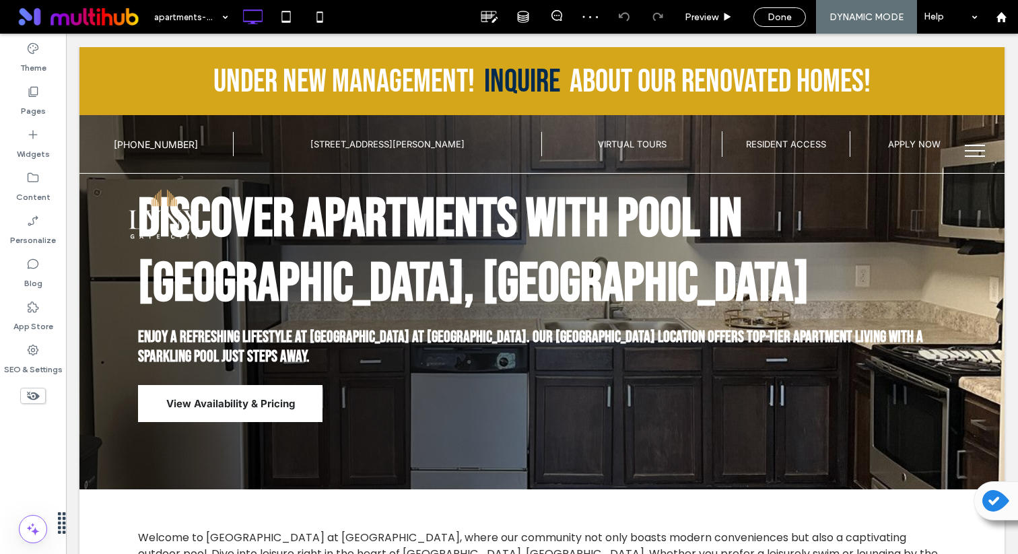
click at [210, 15] on input at bounding box center [187, 17] width 67 height 34
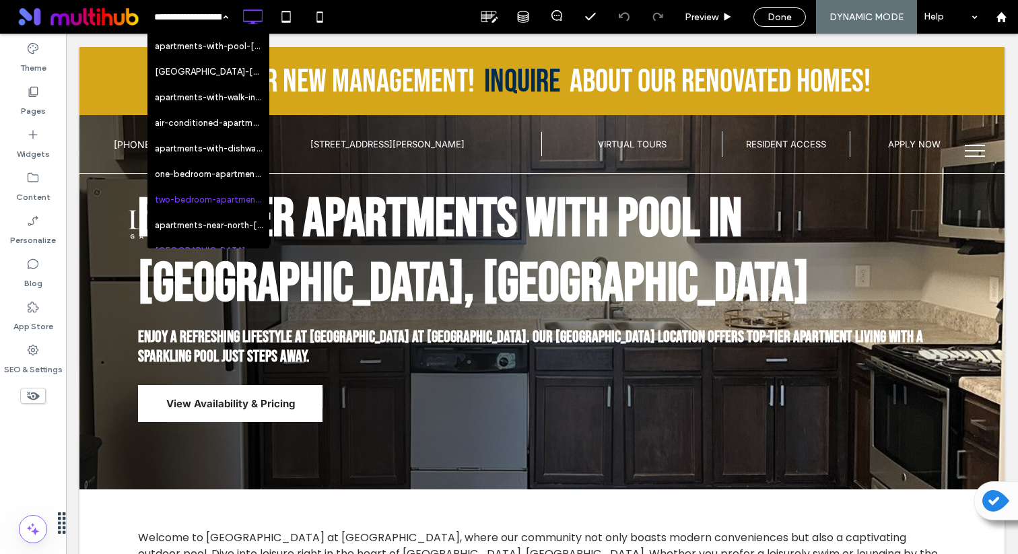
scroll to position [73, 0]
click at [773, 10] on div "Done" at bounding box center [780, 17] width 53 height 20
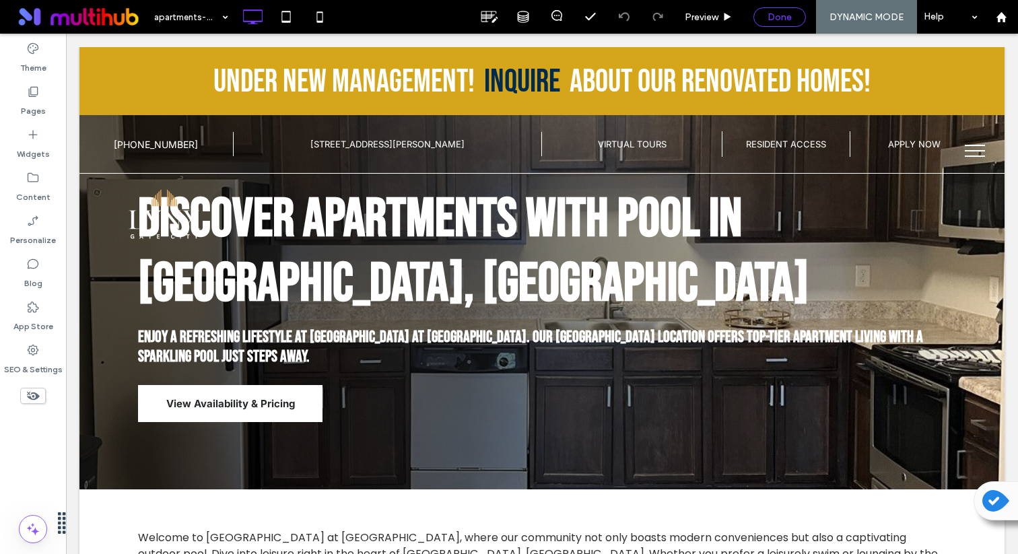
click at [785, 25] on div "Done" at bounding box center [780, 17] width 53 height 20
click at [788, 15] on span "Done" at bounding box center [780, 16] width 24 height 11
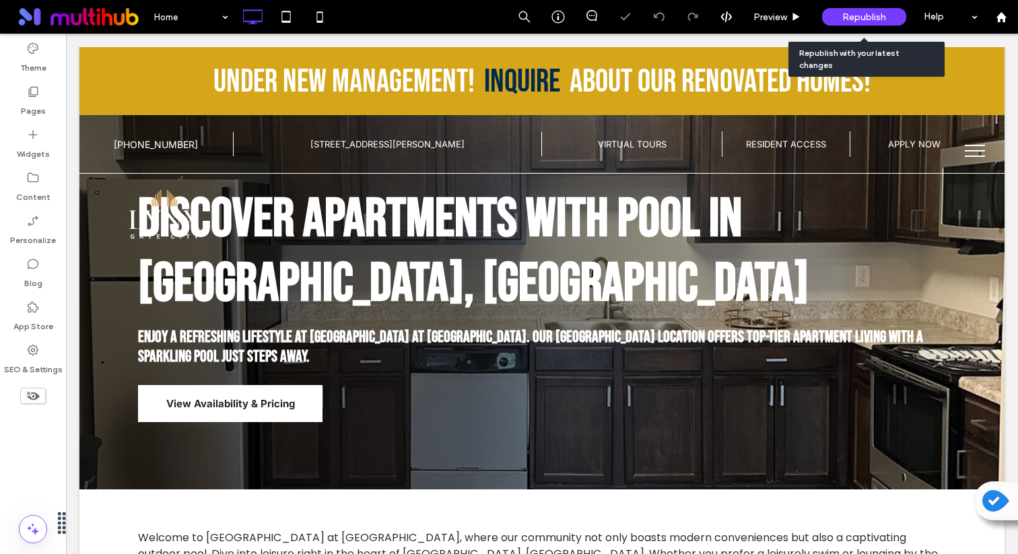
click at [870, 20] on span "Republish" at bounding box center [865, 16] width 44 height 11
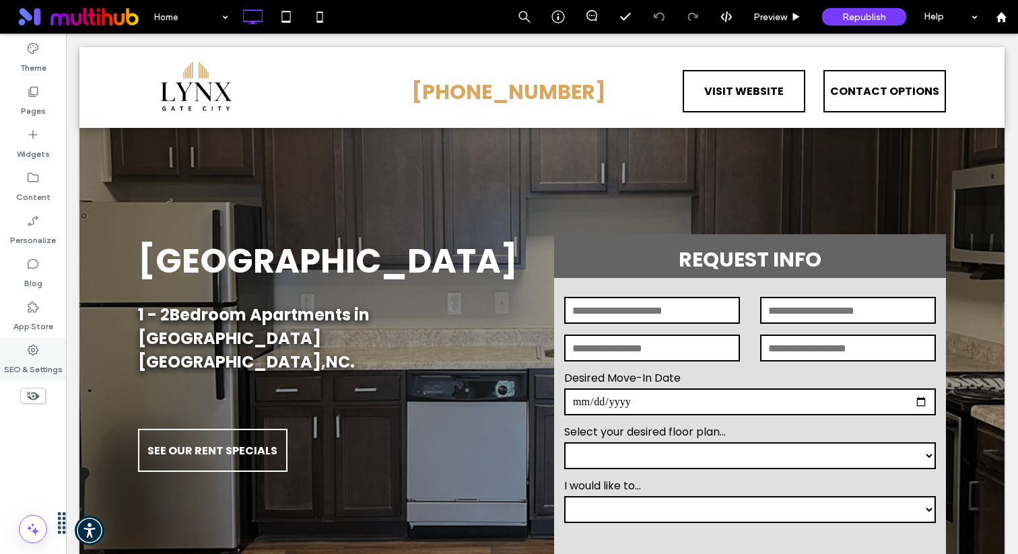
click at [48, 361] on label "SEO & Settings" at bounding box center [33, 366] width 59 height 19
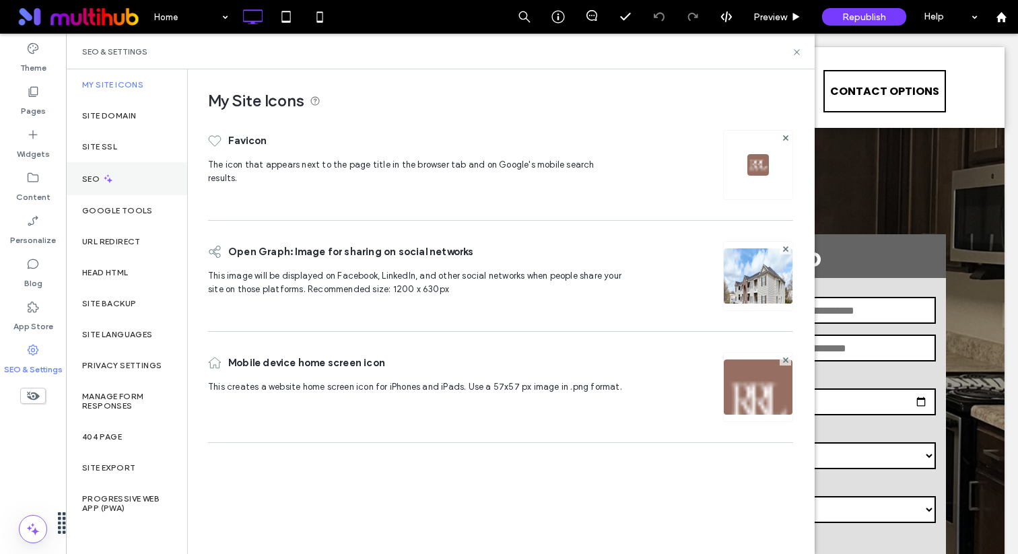
click at [127, 166] on div "SEO" at bounding box center [126, 178] width 121 height 33
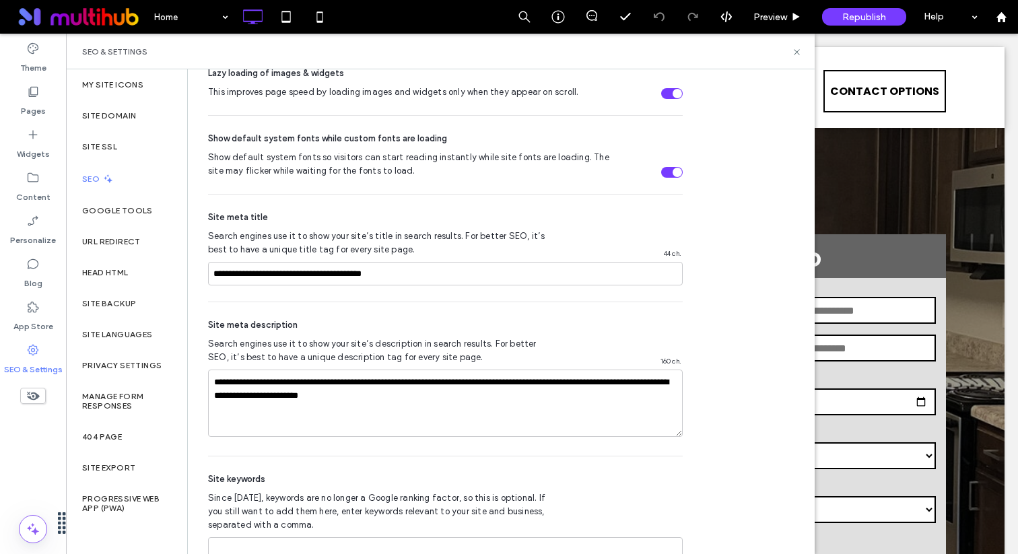
scroll to position [779, 0]
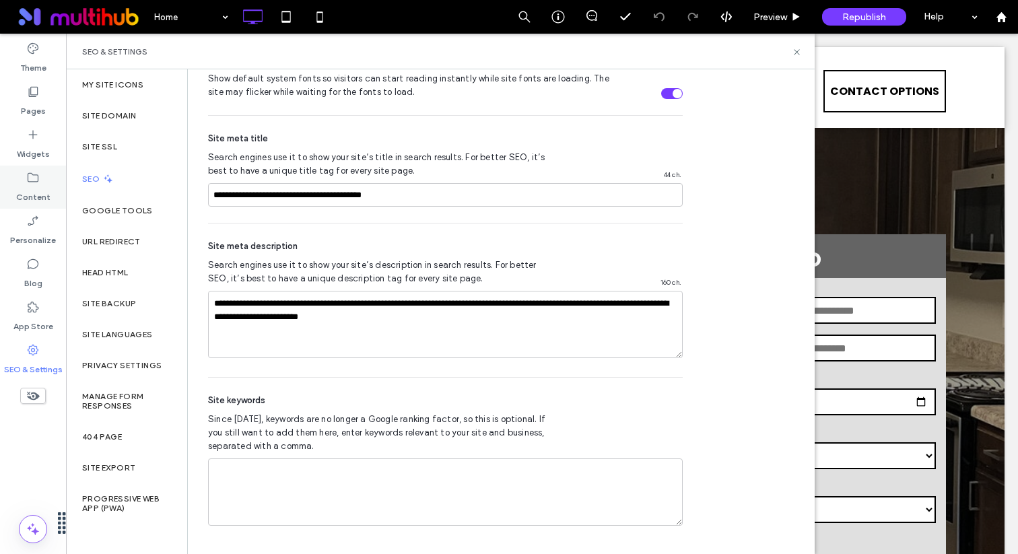
click at [51, 185] on div "Content" at bounding box center [33, 187] width 66 height 43
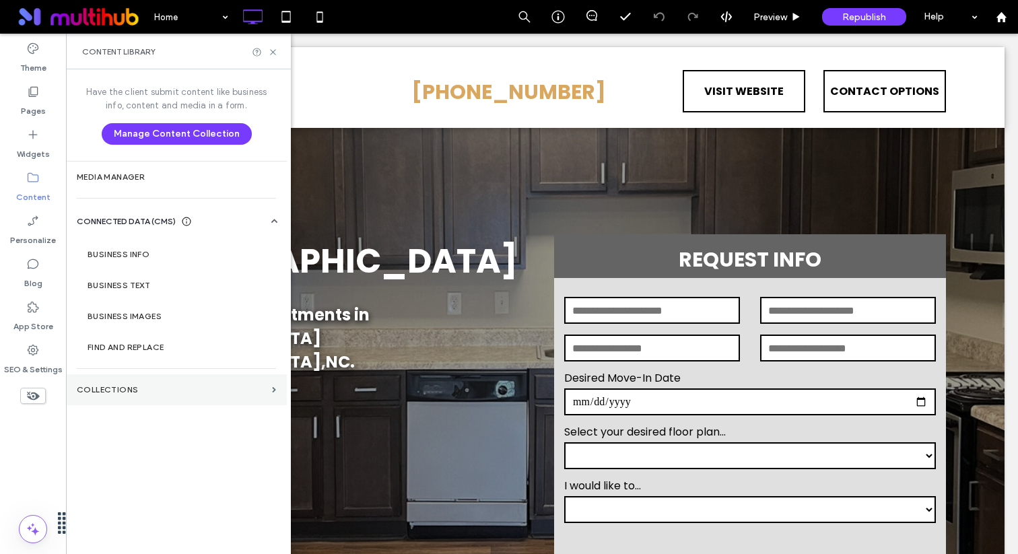
click at [168, 385] on label "Collections" at bounding box center [172, 389] width 190 height 9
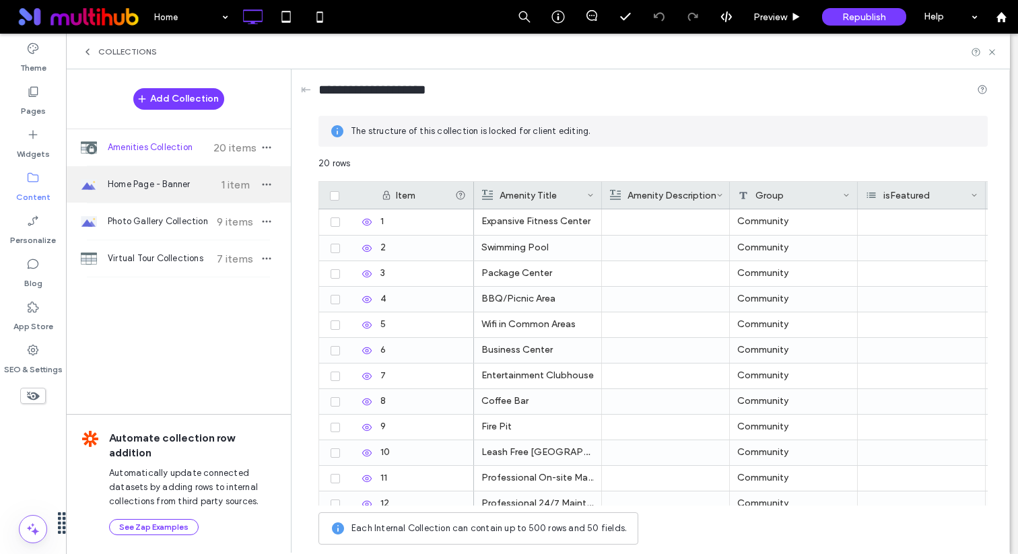
click at [193, 189] on span "Home Page - Banner" at bounding box center [158, 184] width 100 height 13
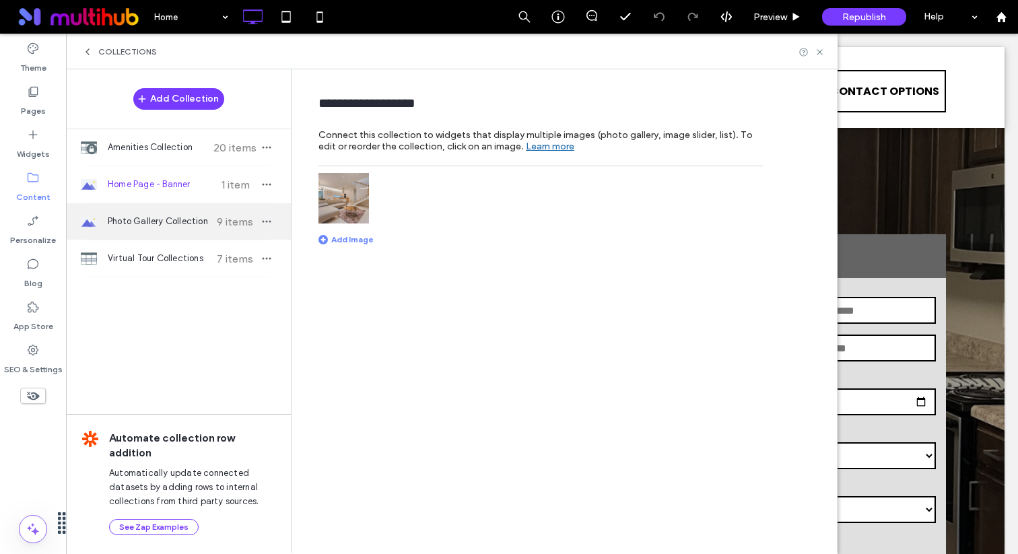
click at [193, 222] on span "Photo Gallery Collection" at bounding box center [158, 221] width 100 height 13
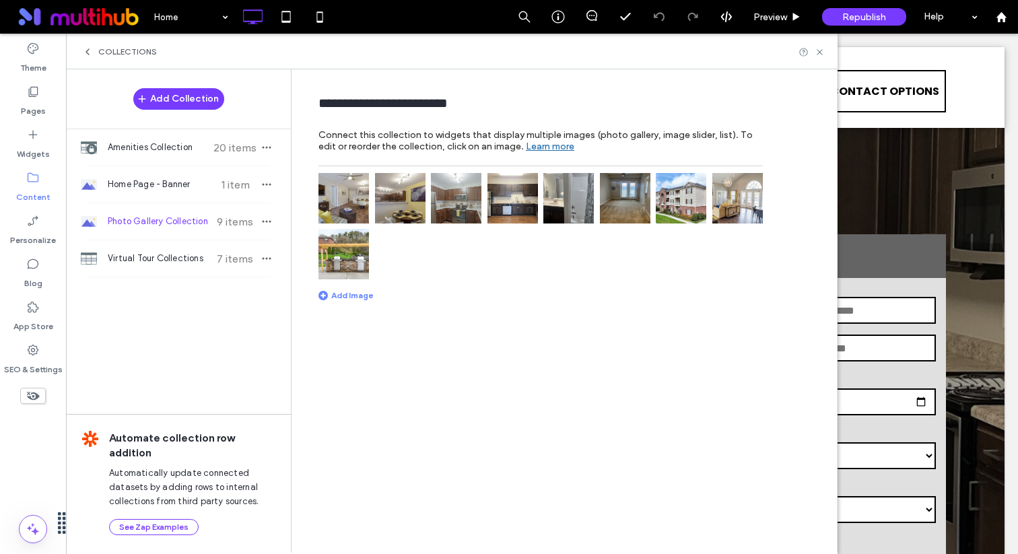
click at [337, 191] on img at bounding box center [344, 198] width 51 height 51
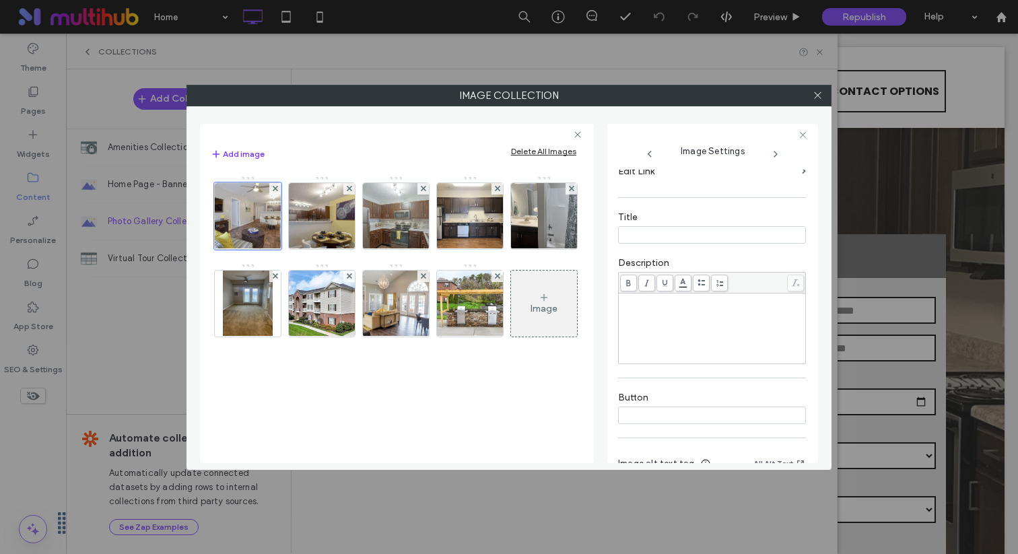
scroll to position [280, 0]
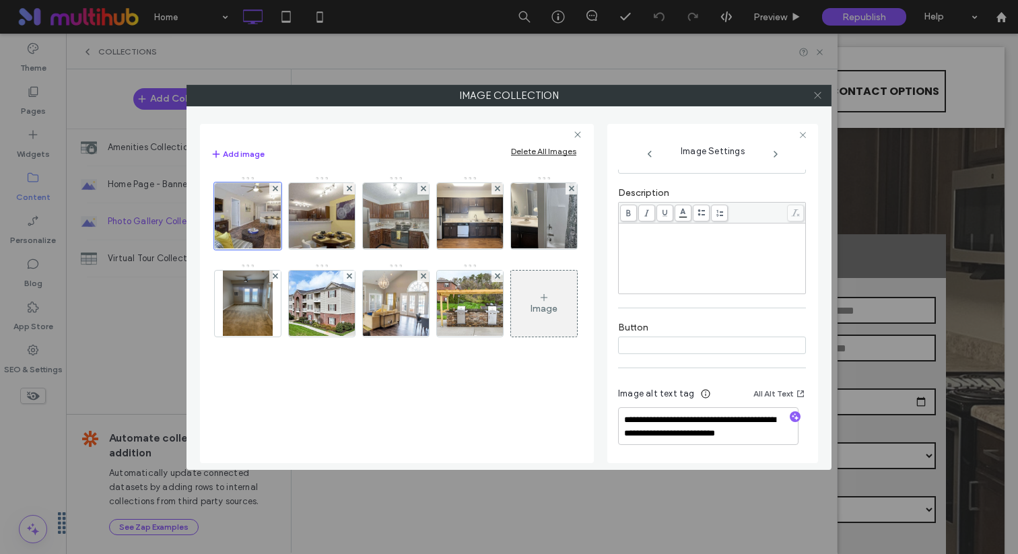
click at [820, 95] on icon at bounding box center [818, 95] width 10 height 10
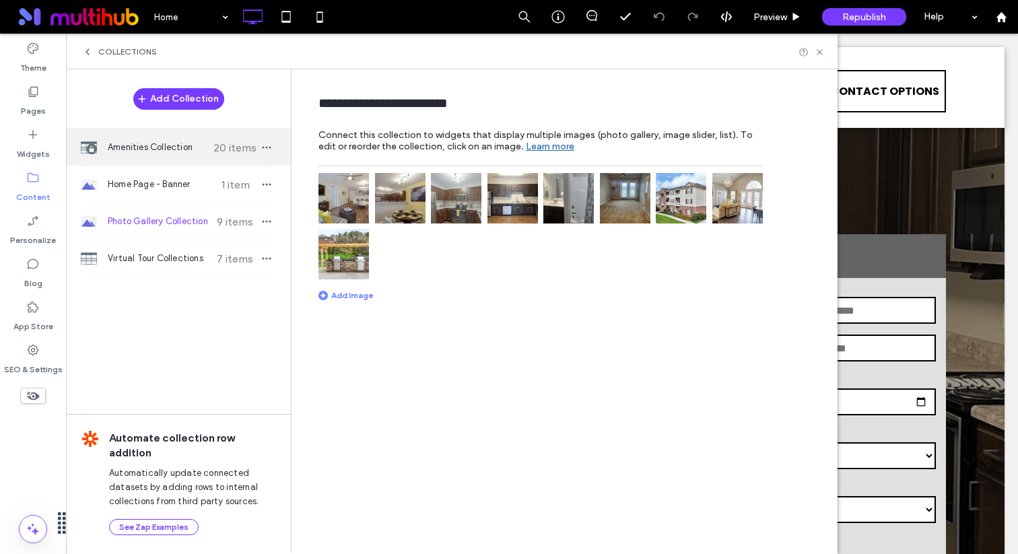
click at [160, 150] on span "Amenities Collection" at bounding box center [158, 147] width 100 height 13
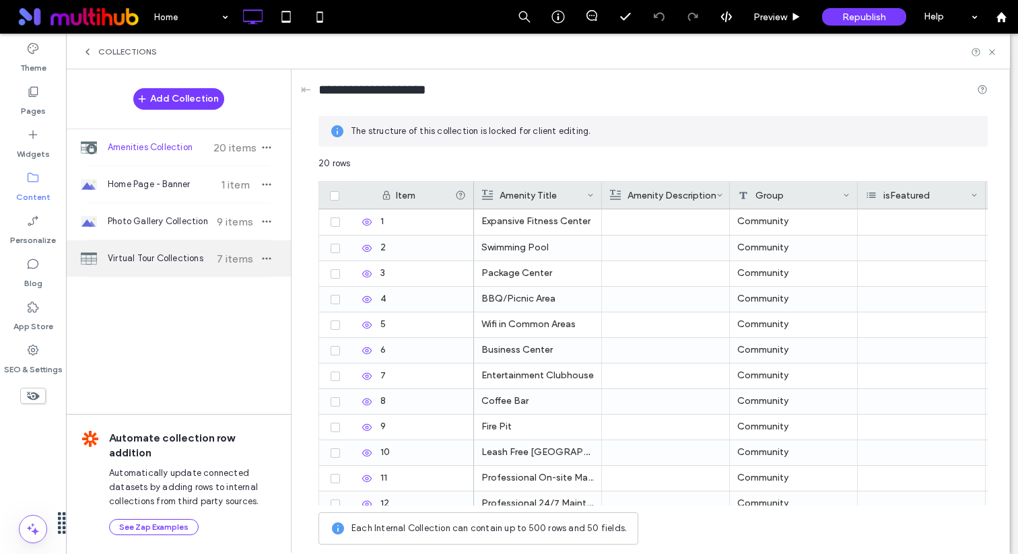
click at [182, 264] on span "Virtual Tour Collections" at bounding box center [158, 258] width 100 height 13
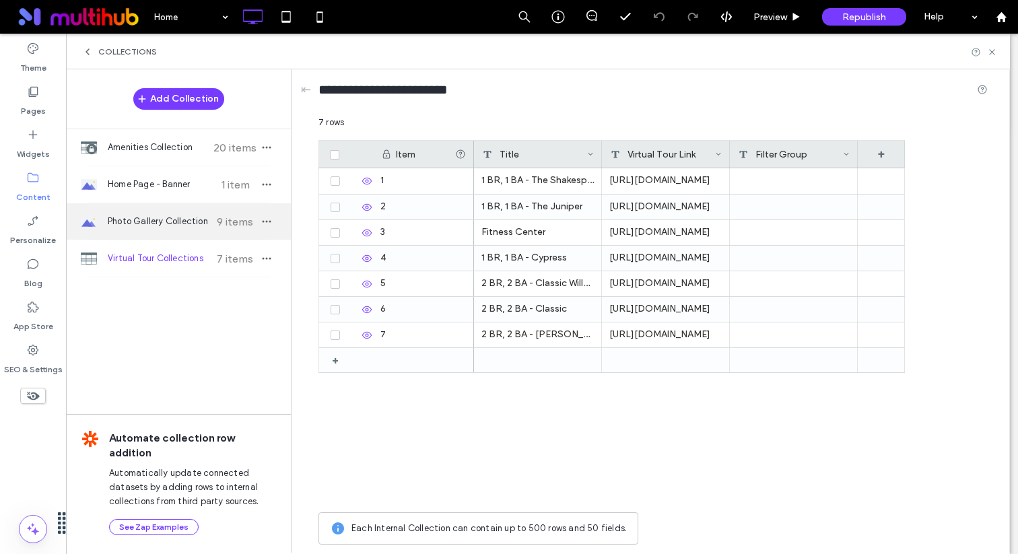
click at [183, 213] on div "Photo Gallery Collection 9 items" at bounding box center [178, 221] width 225 height 36
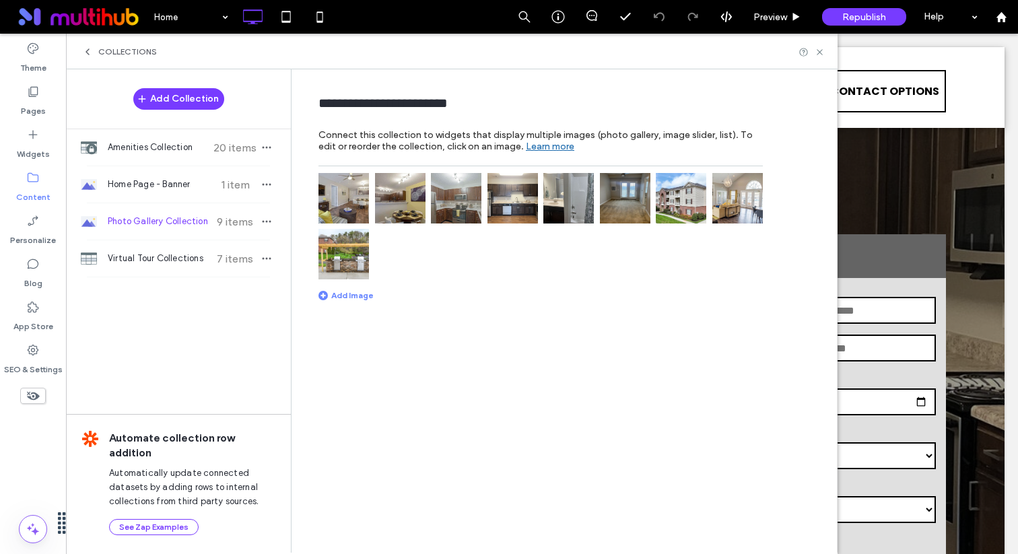
click at [91, 56] on icon at bounding box center [87, 51] width 11 height 11
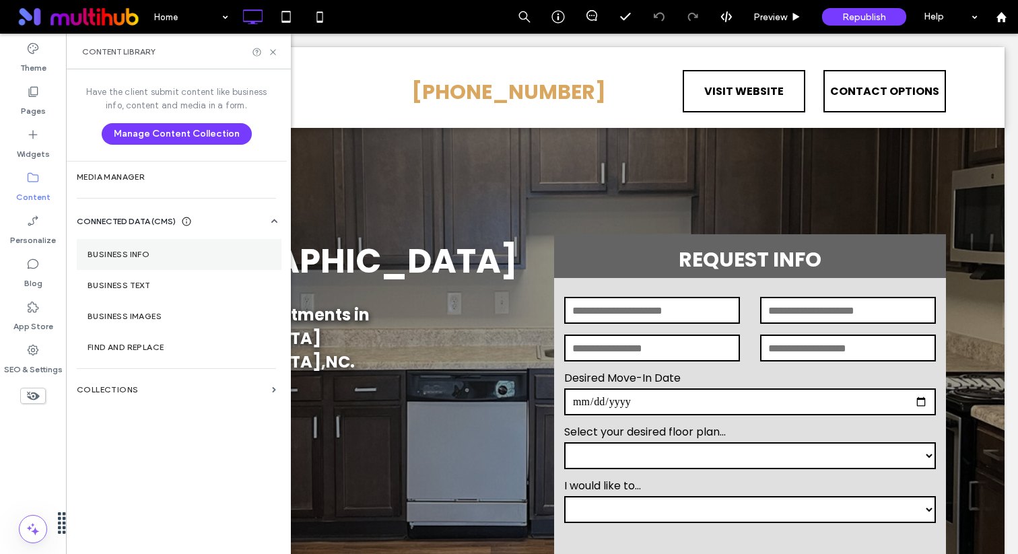
click at [148, 261] on section "Business Info" at bounding box center [179, 254] width 205 height 31
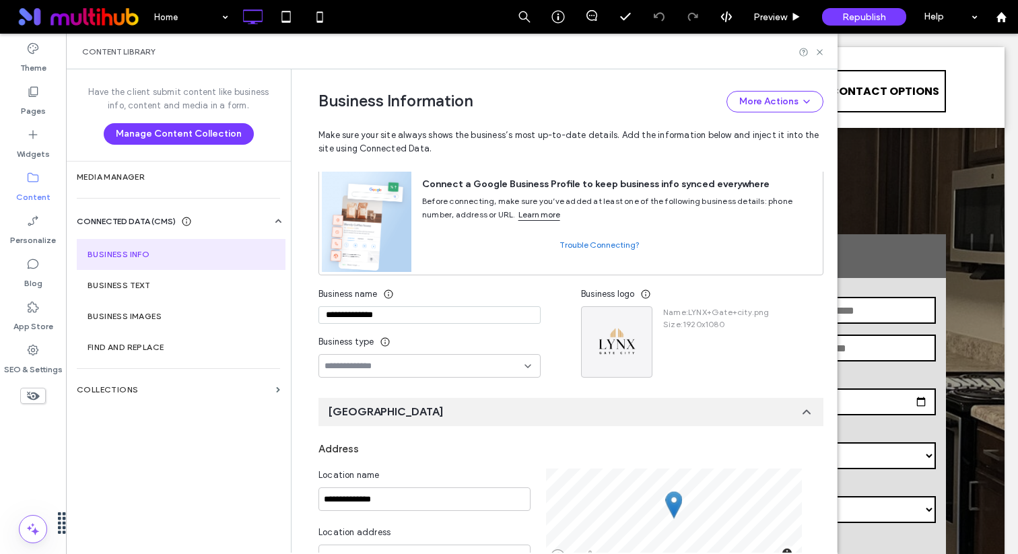
scroll to position [0, 0]
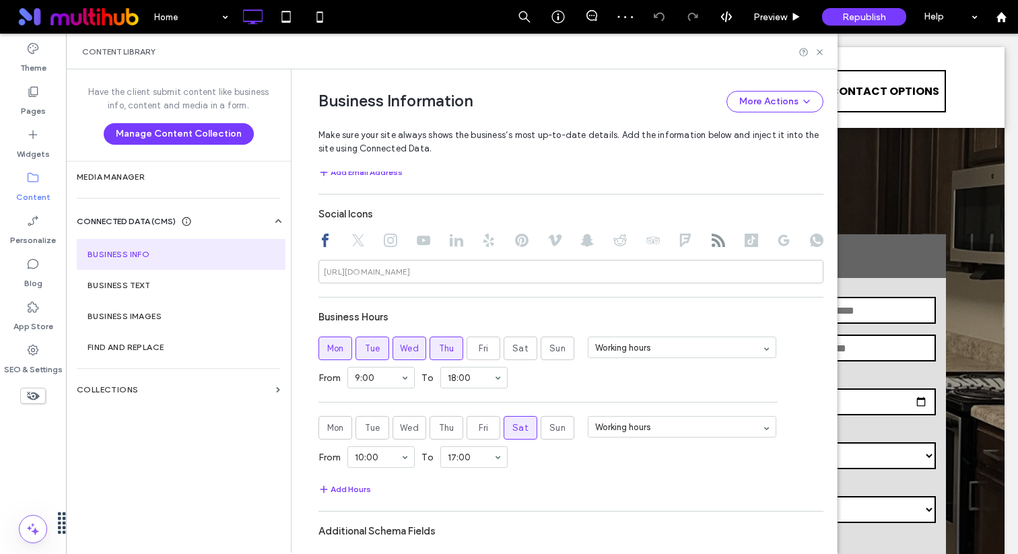
scroll to position [746, 0]
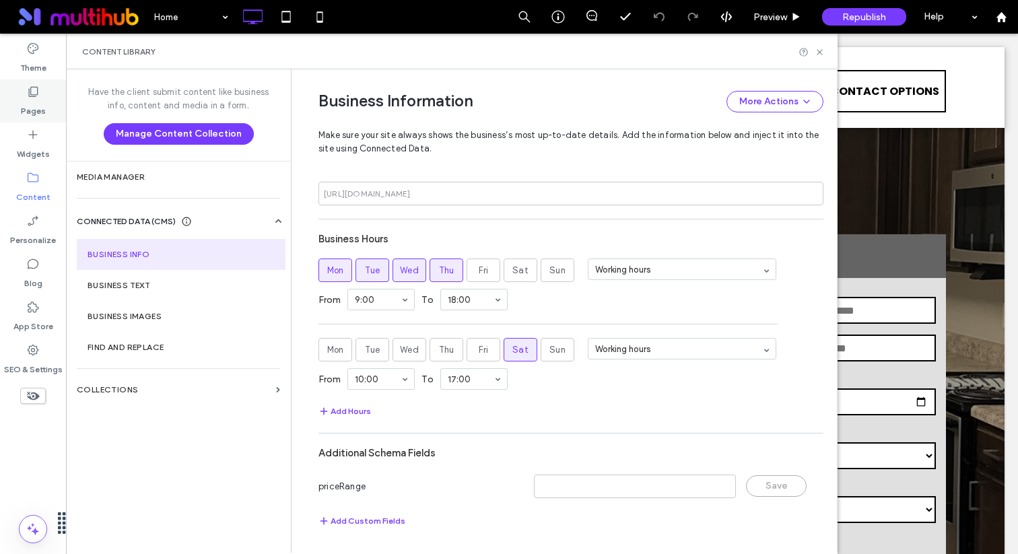
click at [11, 94] on div "Pages" at bounding box center [33, 100] width 66 height 43
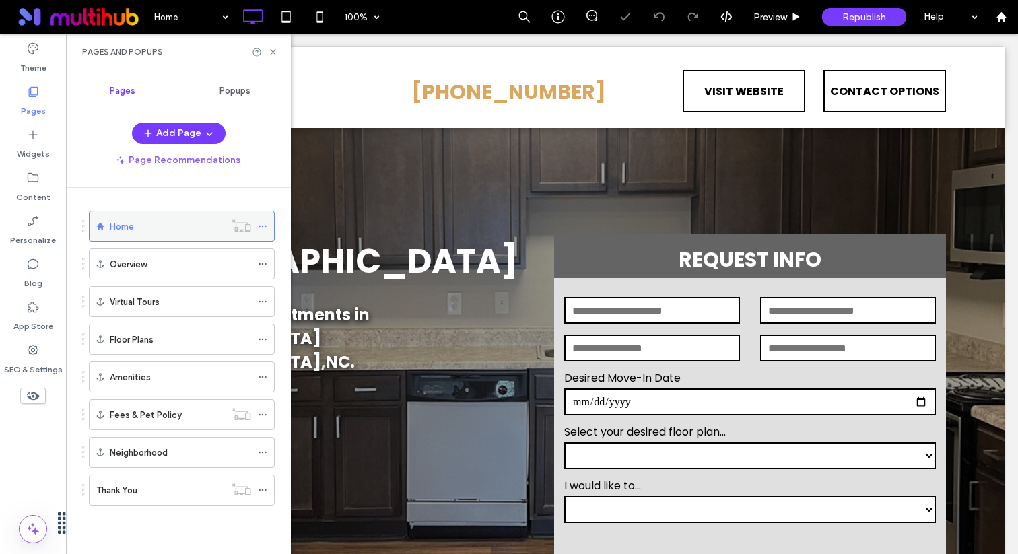
click at [261, 228] on icon at bounding box center [262, 226] width 9 height 9
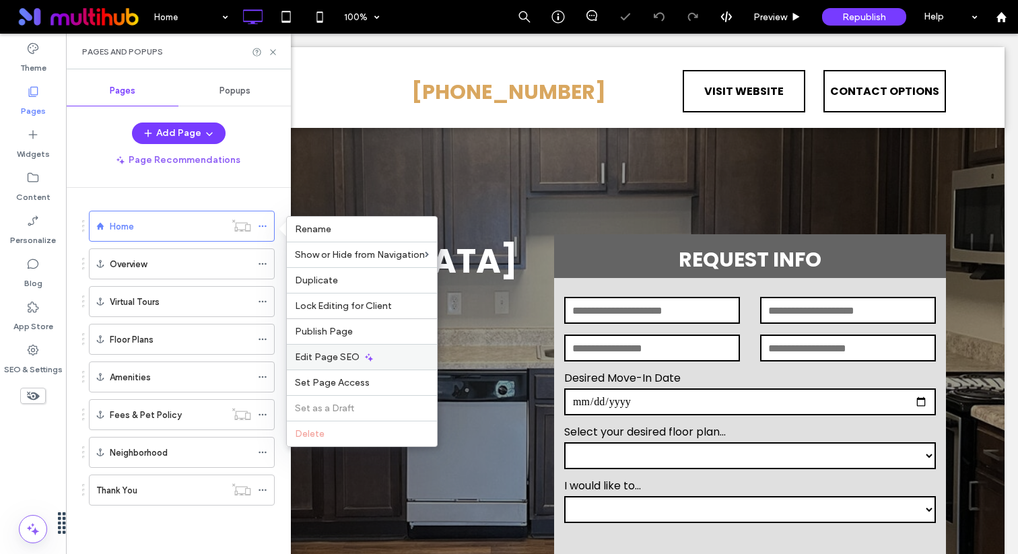
click at [370, 359] on icon at bounding box center [369, 357] width 11 height 11
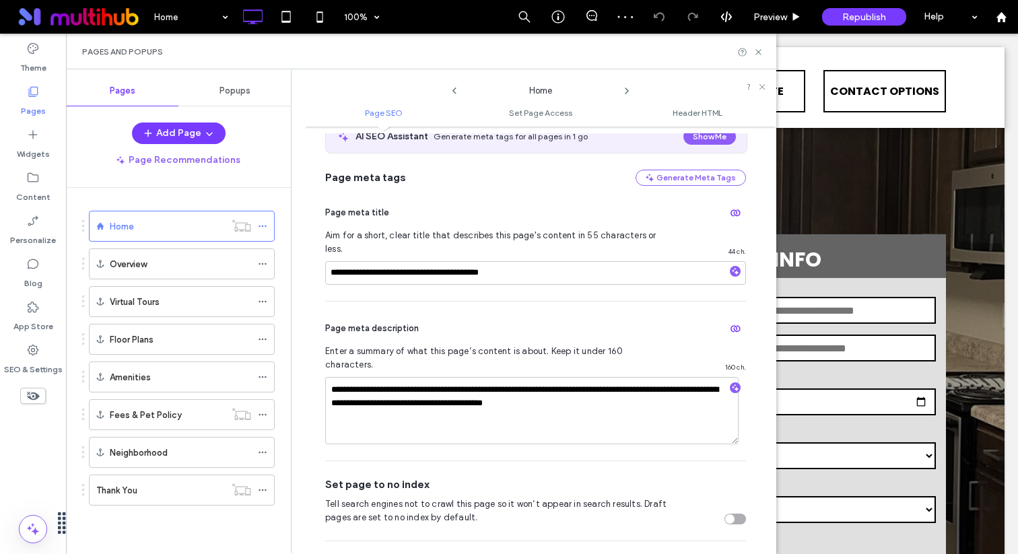
click at [629, 93] on icon at bounding box center [627, 91] width 11 height 11
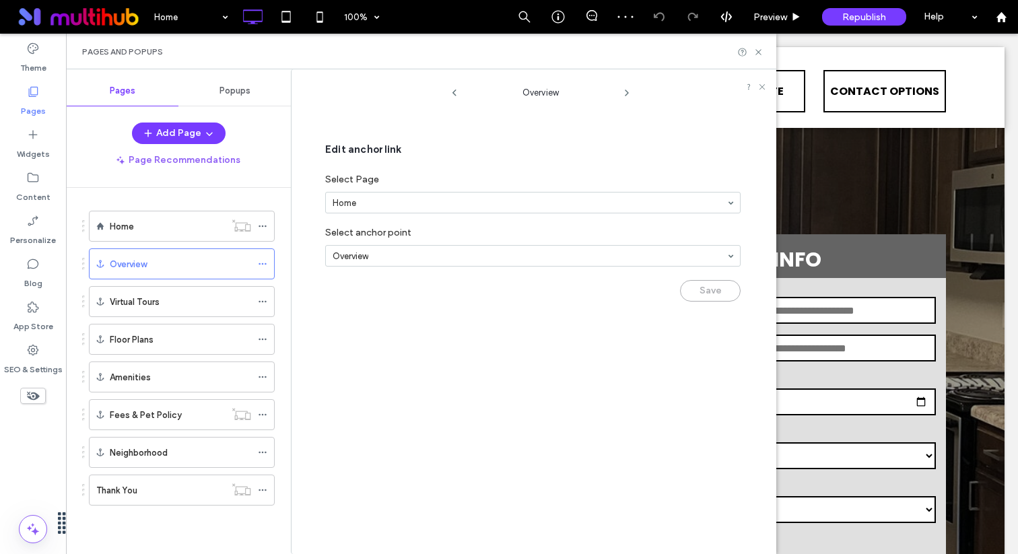
click at [629, 93] on icon at bounding box center [627, 93] width 11 height 11
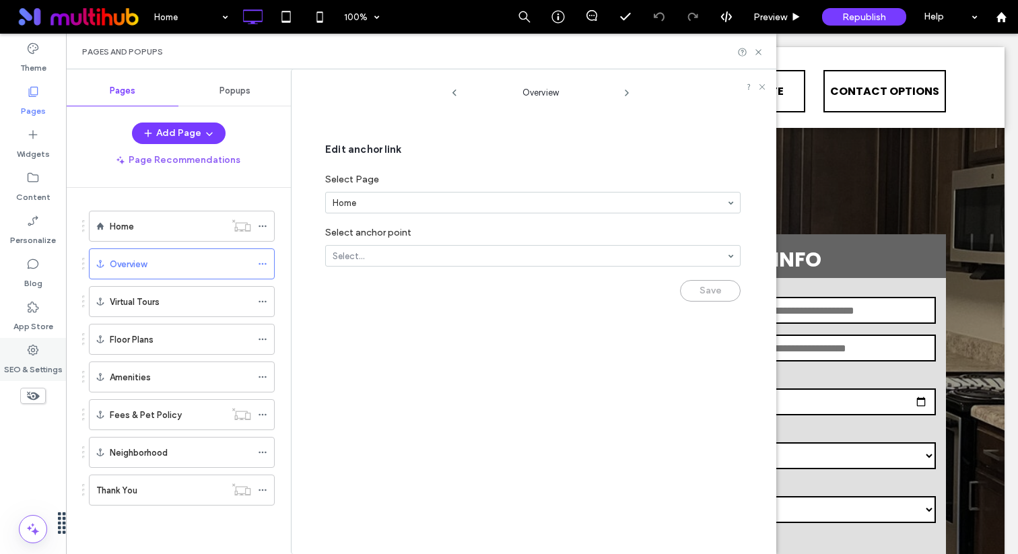
click at [43, 369] on label "SEO & Settings" at bounding box center [33, 366] width 59 height 19
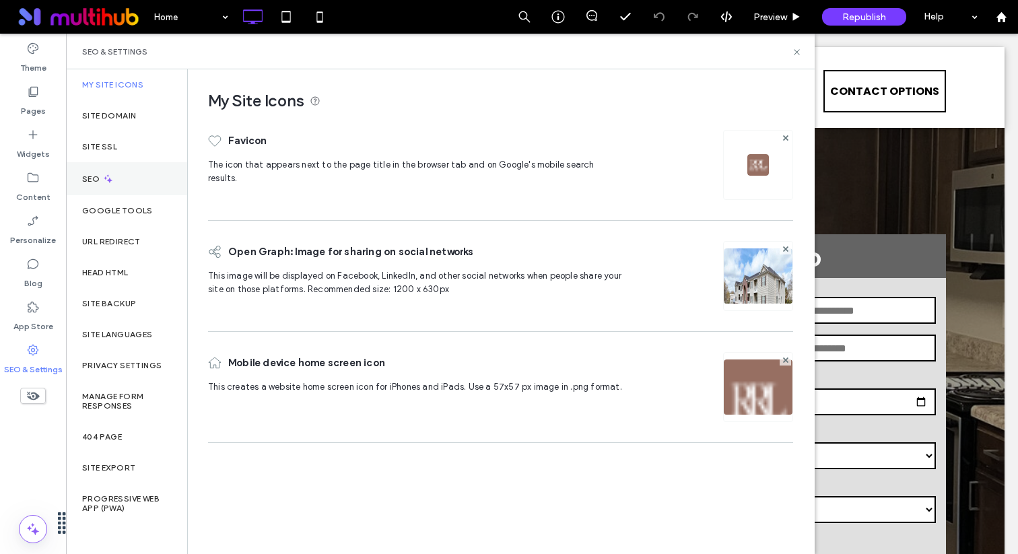
click at [137, 162] on div "SEO" at bounding box center [126, 178] width 121 height 33
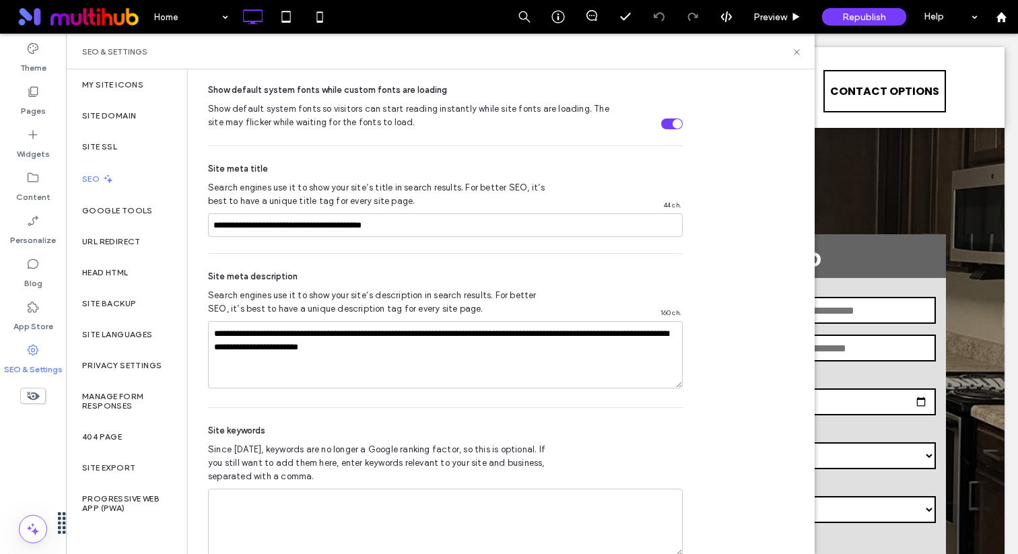
scroll to position [779, 0]
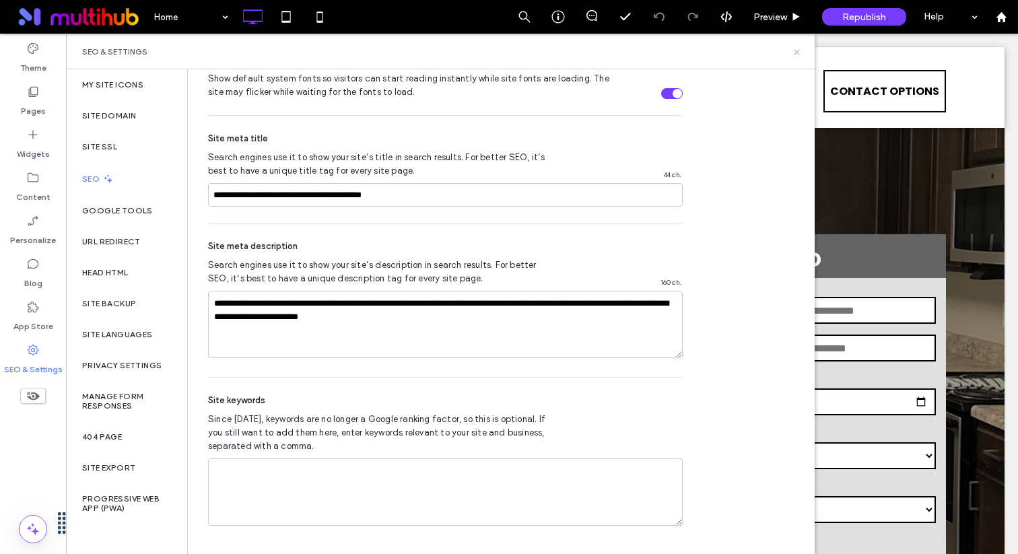
click at [801, 53] on icon at bounding box center [797, 52] width 10 height 10
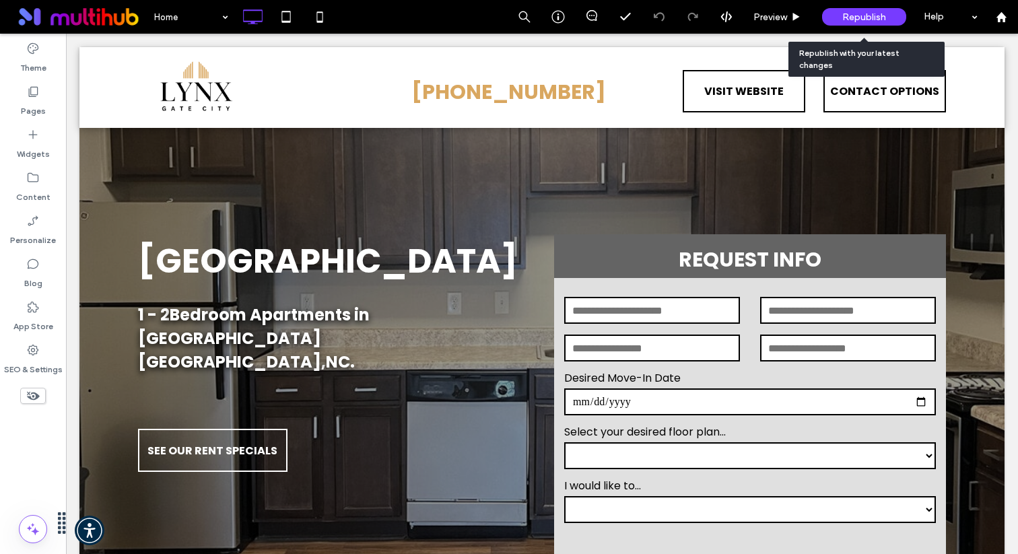
click at [849, 15] on span "Republish" at bounding box center [865, 16] width 44 height 11
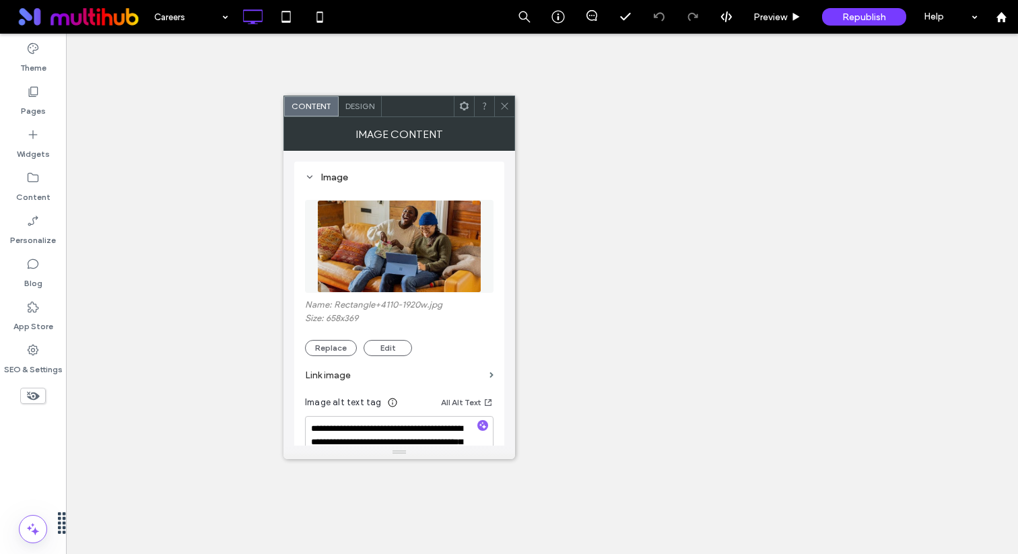
click at [401, 273] on img at bounding box center [399, 246] width 164 height 93
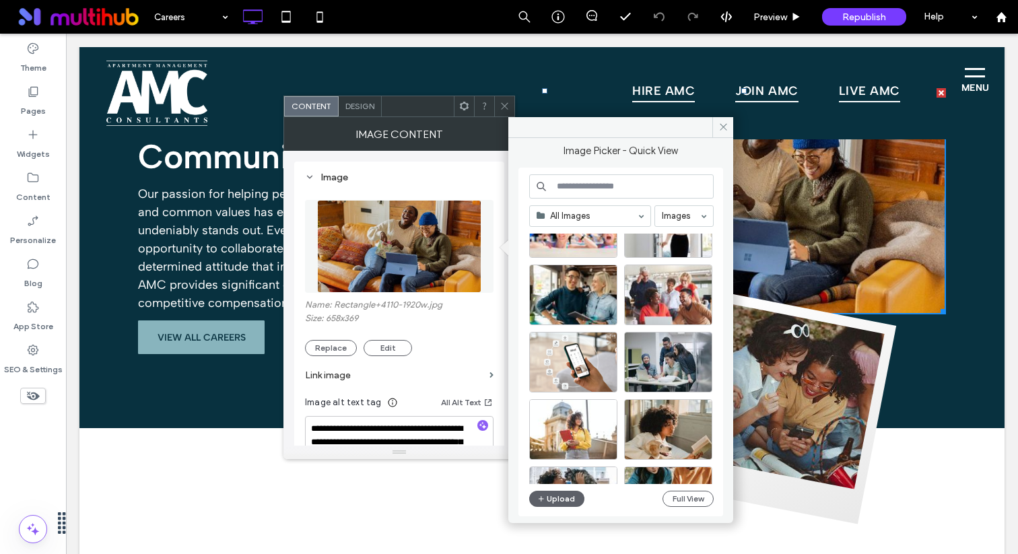
scroll to position [800, 0]
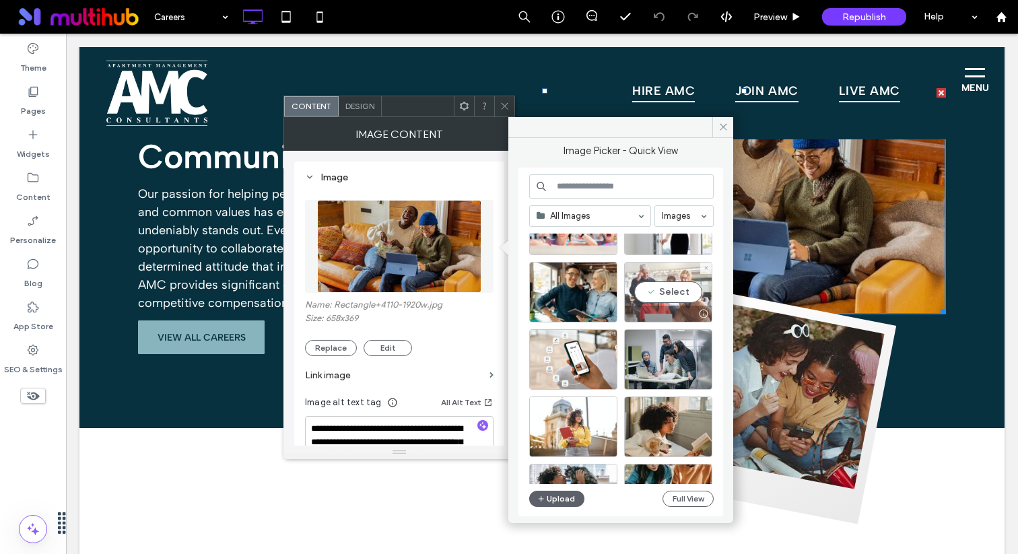
click at [681, 294] on div "Select" at bounding box center [668, 292] width 88 height 61
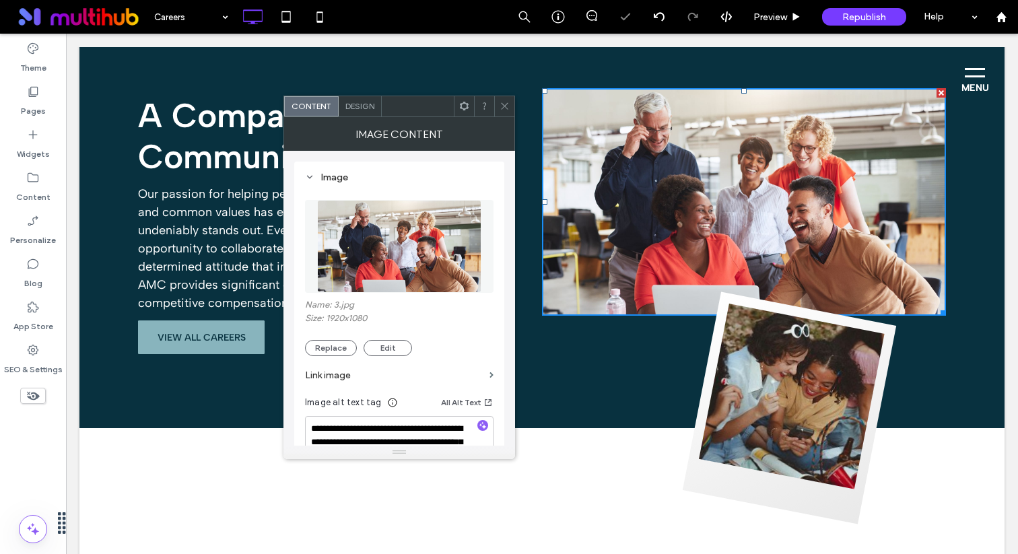
click at [766, 402] on img at bounding box center [792, 397] width 186 height 186
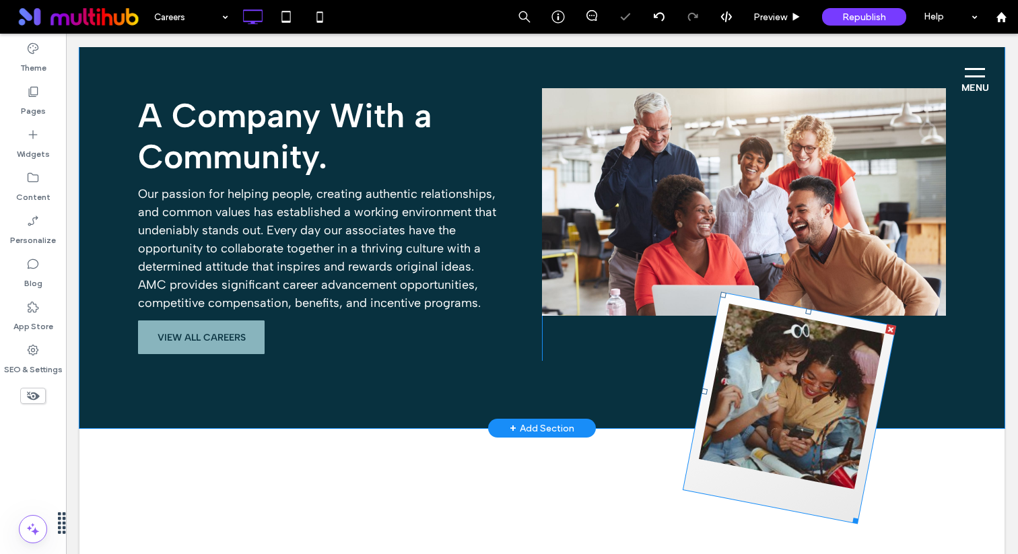
click at [770, 379] on img at bounding box center [792, 397] width 186 height 186
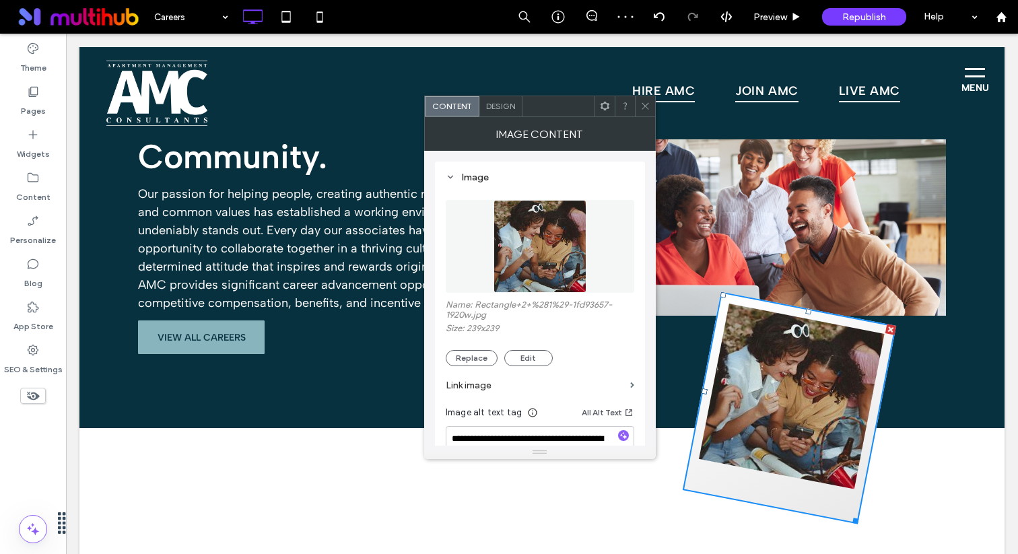
click at [535, 278] on img at bounding box center [540, 246] width 93 height 93
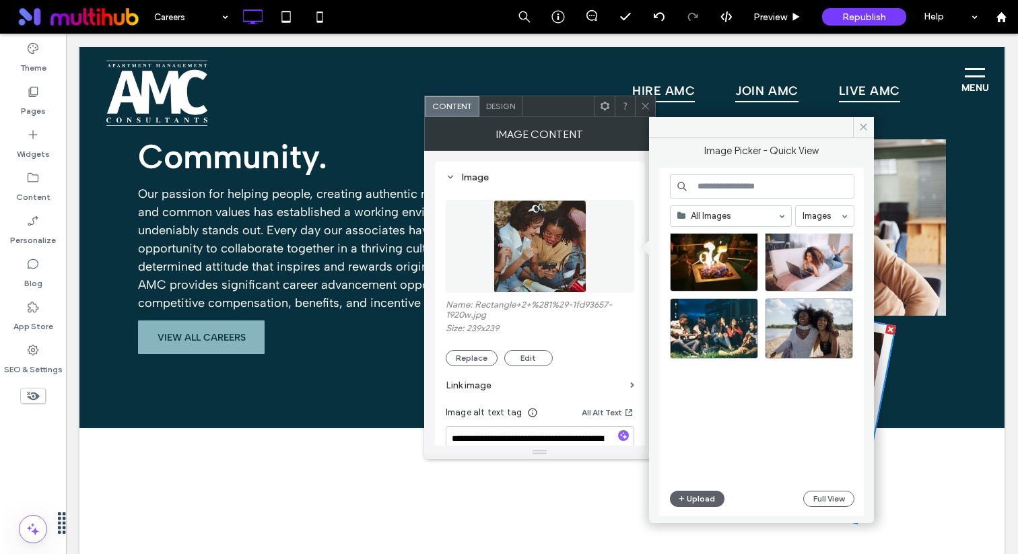
scroll to position [3016, 0]
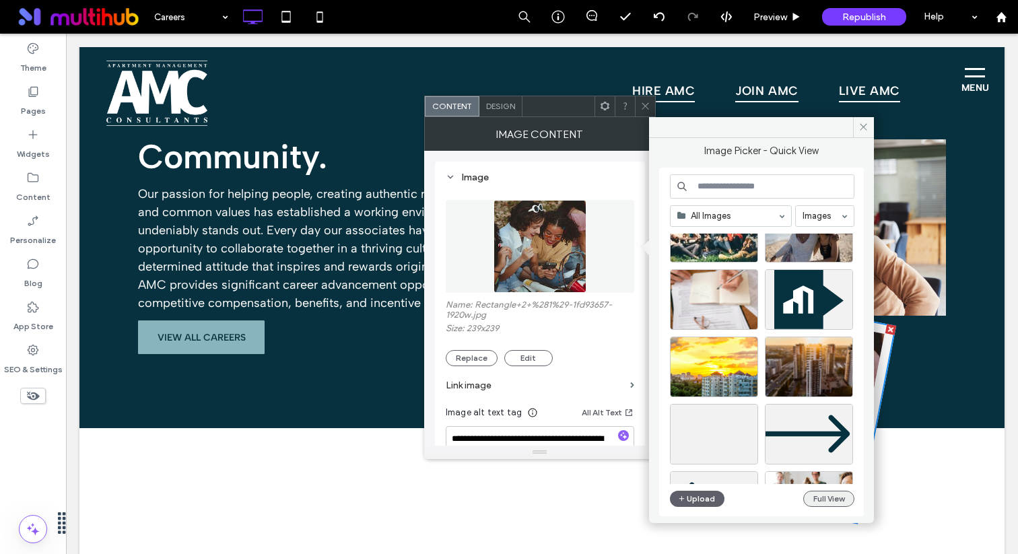
click at [833, 498] on button "Full View" at bounding box center [829, 499] width 51 height 16
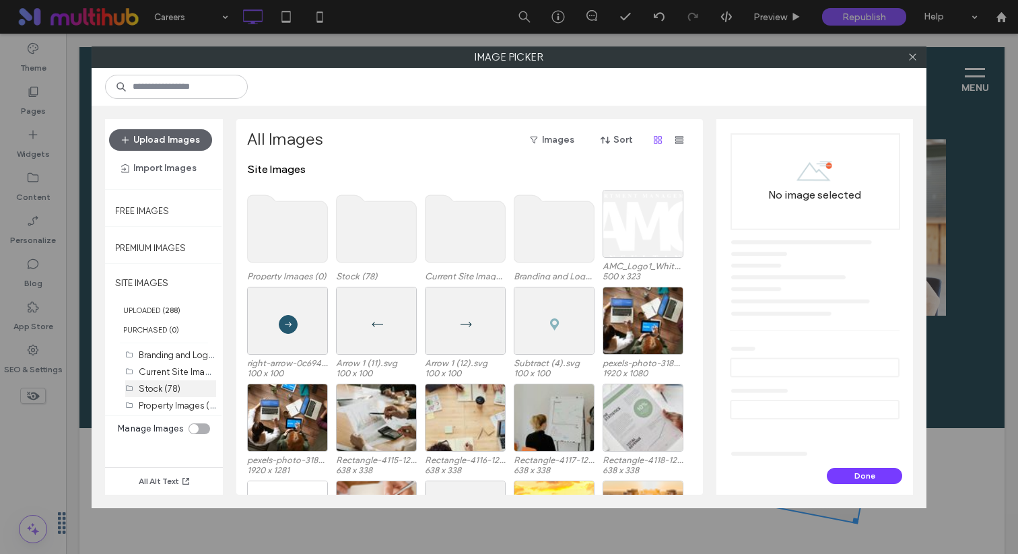
click at [186, 393] on div "Stock (78)" at bounding box center [177, 389] width 77 height 14
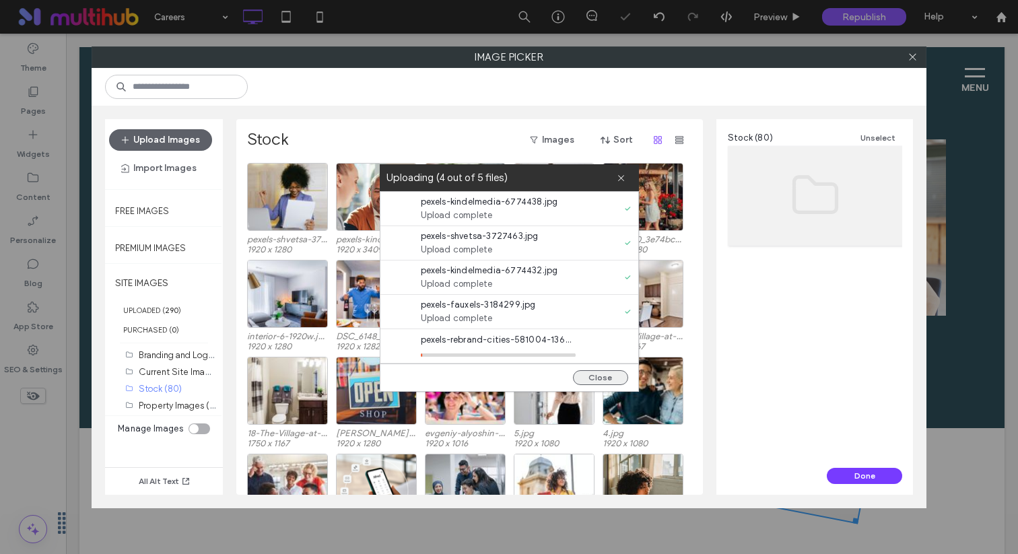
click at [604, 377] on button "Close" at bounding box center [600, 377] width 55 height 15
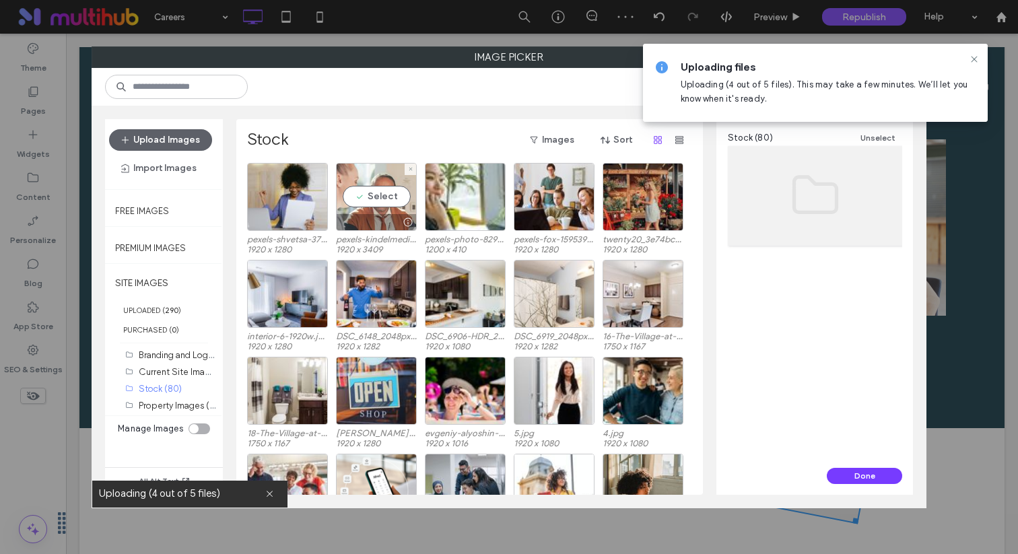
click at [382, 222] on div at bounding box center [376, 222] width 79 height 16
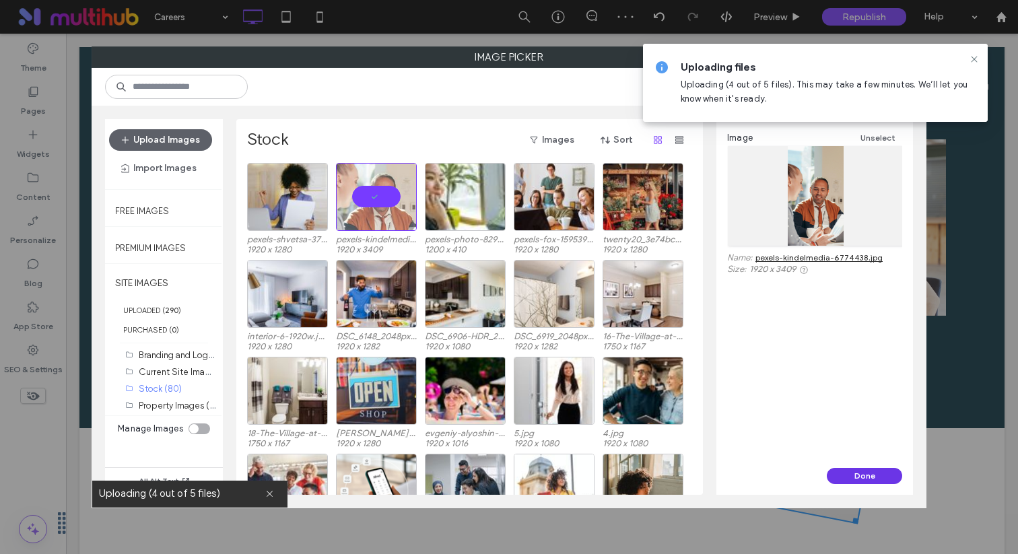
click at [847, 480] on button "Done" at bounding box center [864, 476] width 75 height 16
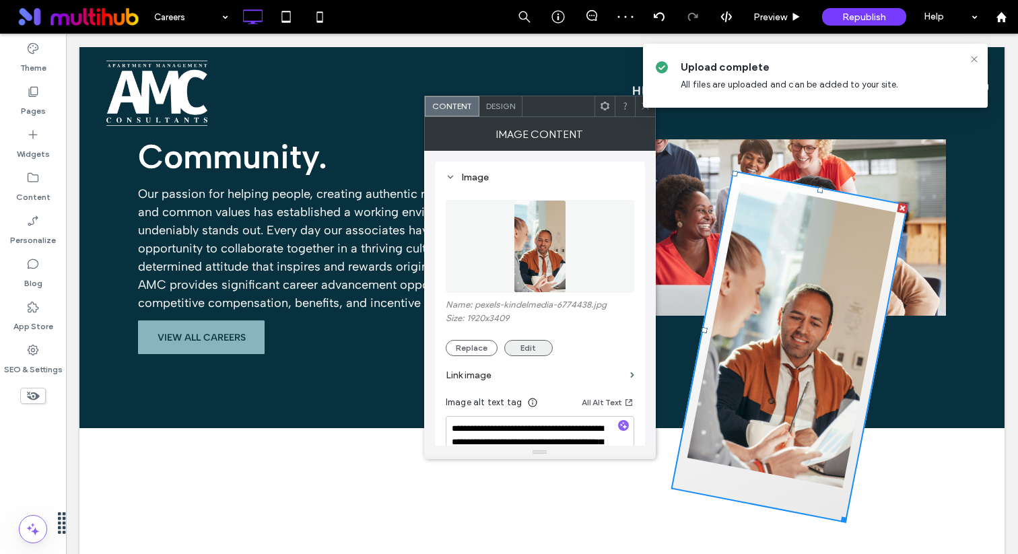
click at [536, 348] on button "Edit" at bounding box center [528, 348] width 48 height 16
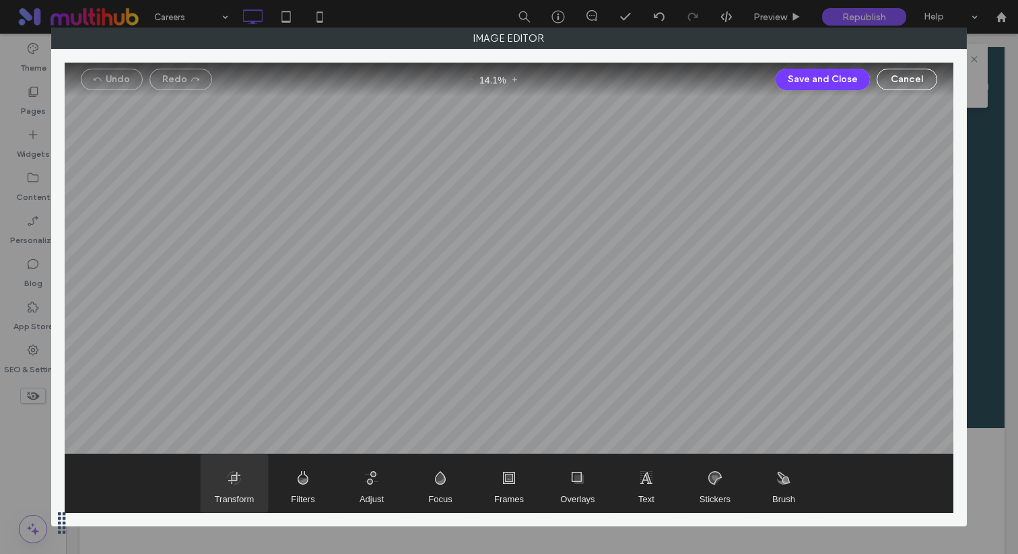
click at [249, 502] on span "Transform" at bounding box center [235, 499] width 40 height 10
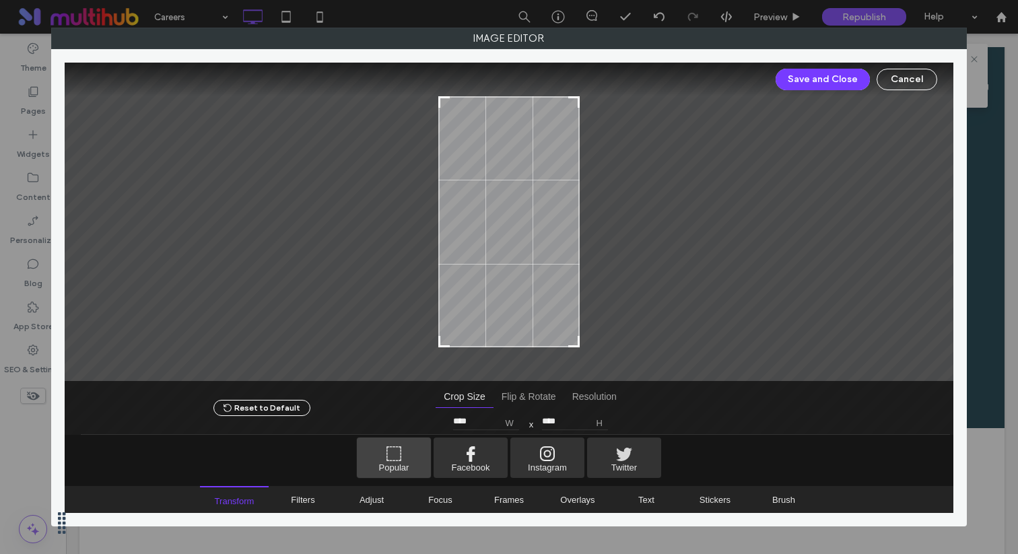
click at [395, 454] on span "Popular" at bounding box center [394, 458] width 74 height 40
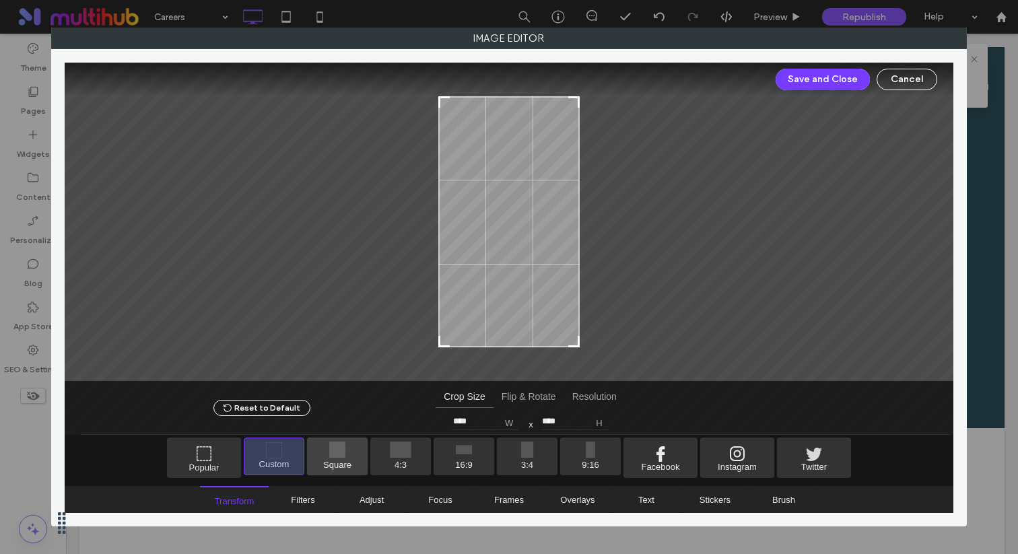
click at [351, 461] on span "Square" at bounding box center [337, 457] width 61 height 38
type input "****"
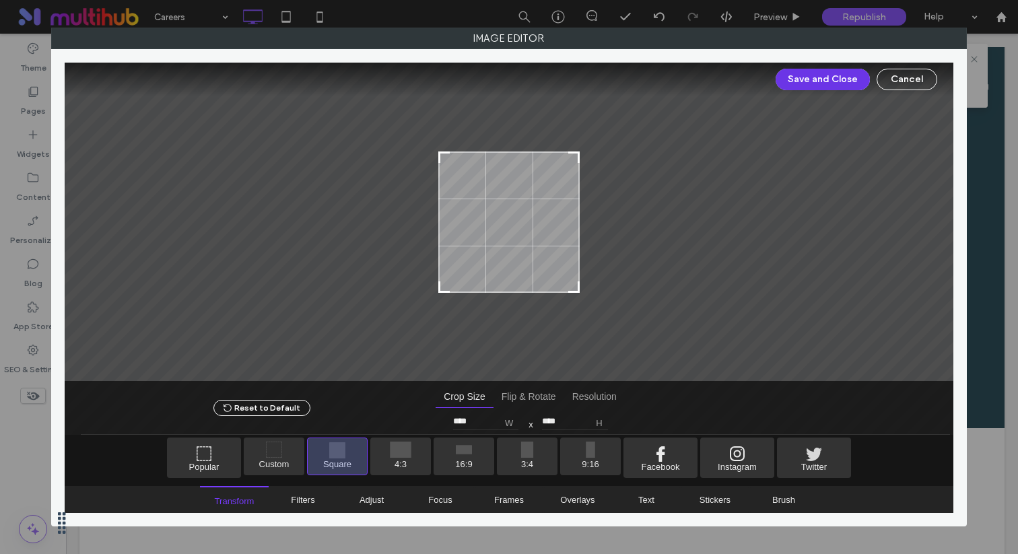
click at [802, 83] on button "Save and Close" at bounding box center [823, 80] width 94 height 22
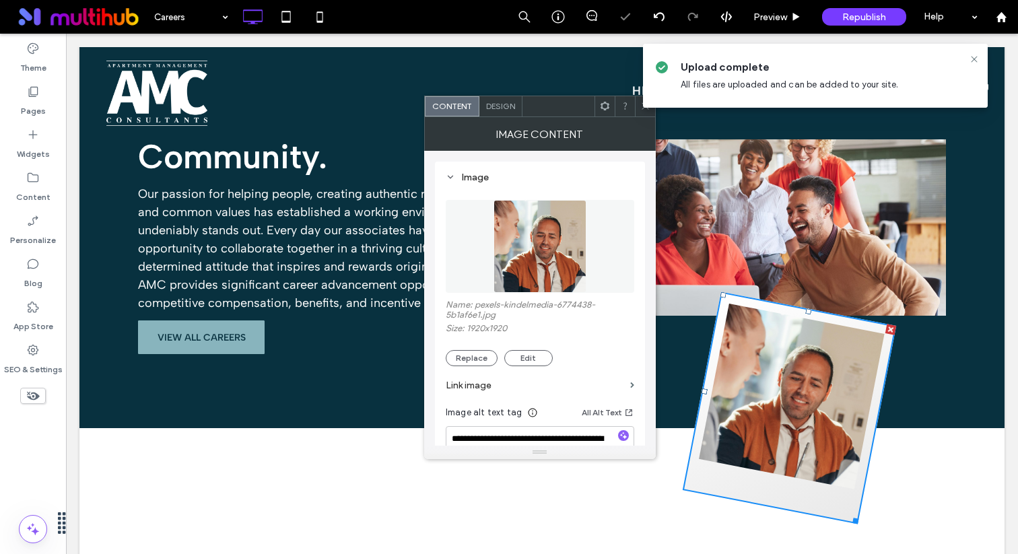
click at [643, 110] on div "Upload complete All files are uploaded and can be added to your site." at bounding box center [816, 75] width 352 height 71
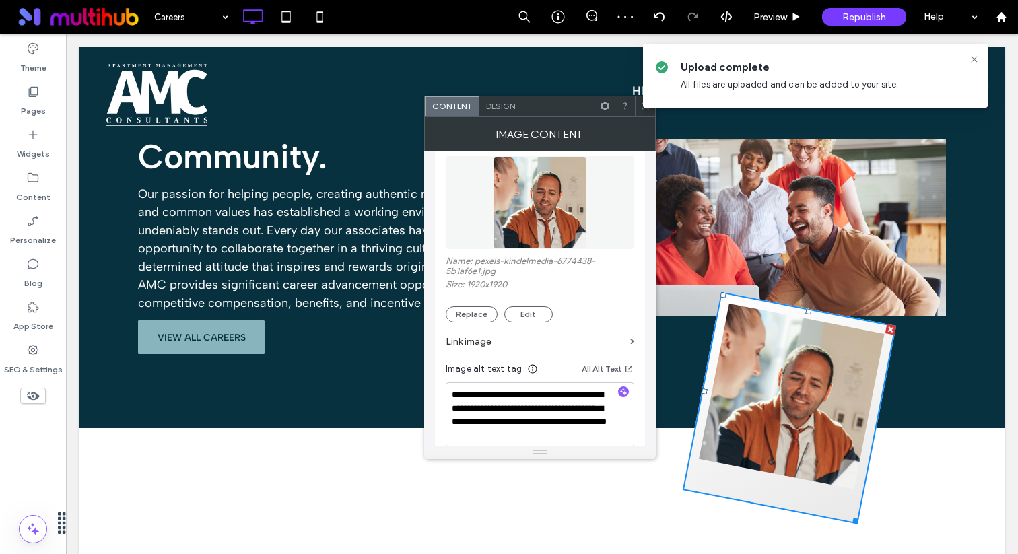
scroll to position [50, 0]
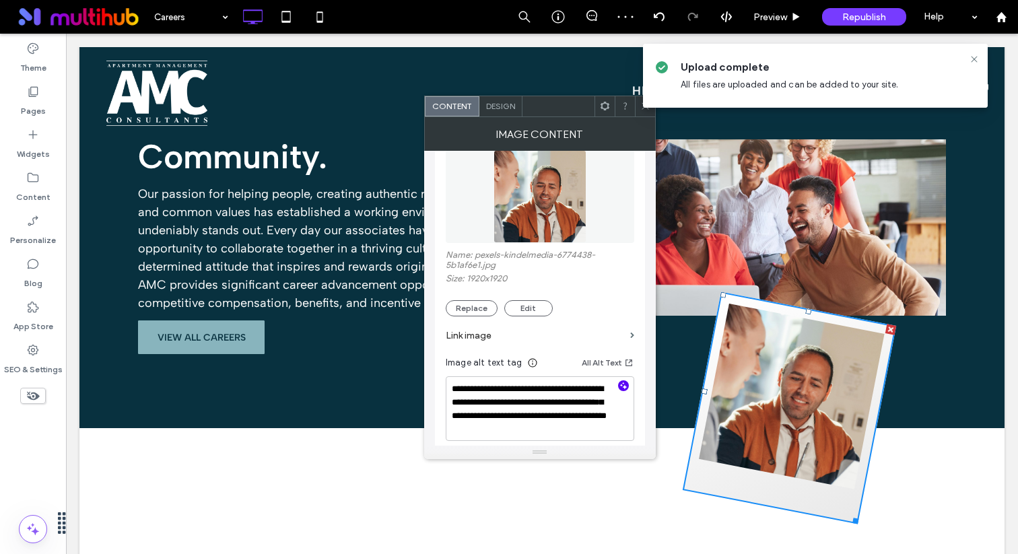
click at [623, 391] on icon "button" at bounding box center [623, 385] width 9 height 9
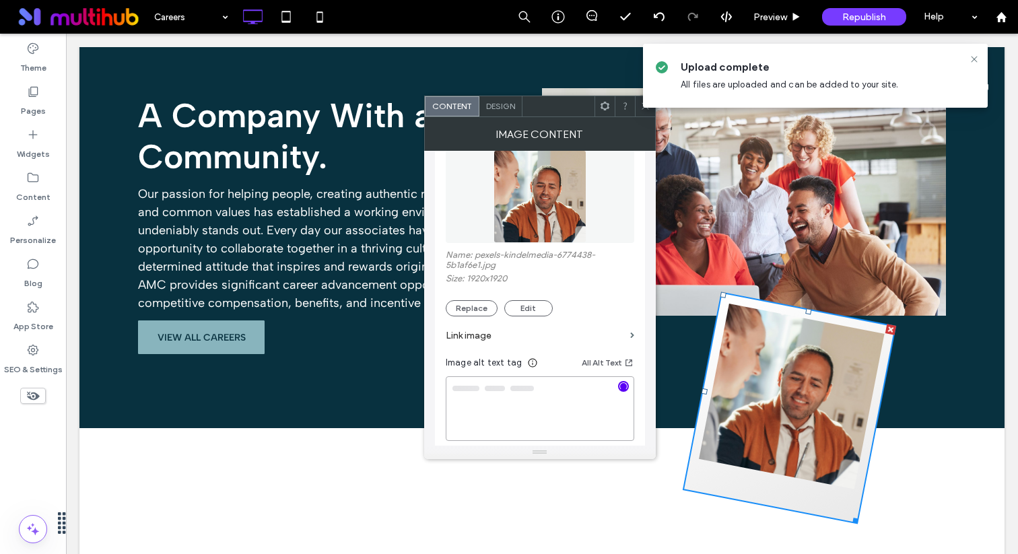
type textarea "**********"
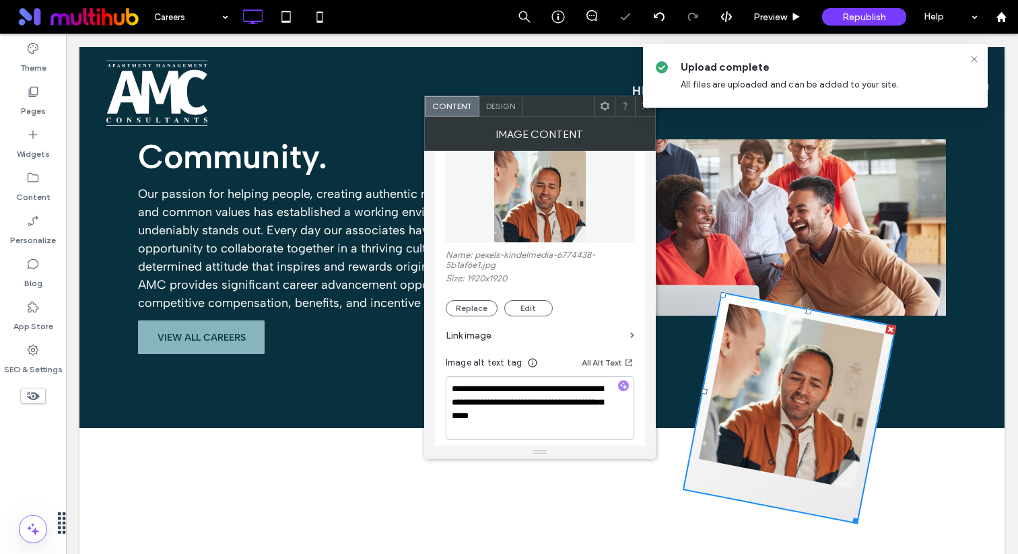
click at [642, 113] on span at bounding box center [646, 106] width 10 height 20
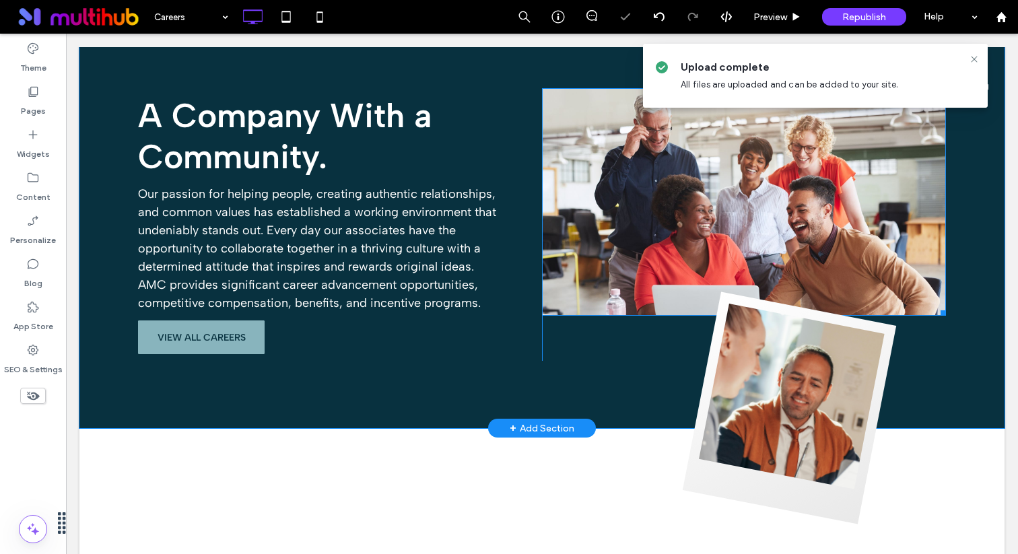
click at [623, 213] on img at bounding box center [744, 202] width 404 height 228
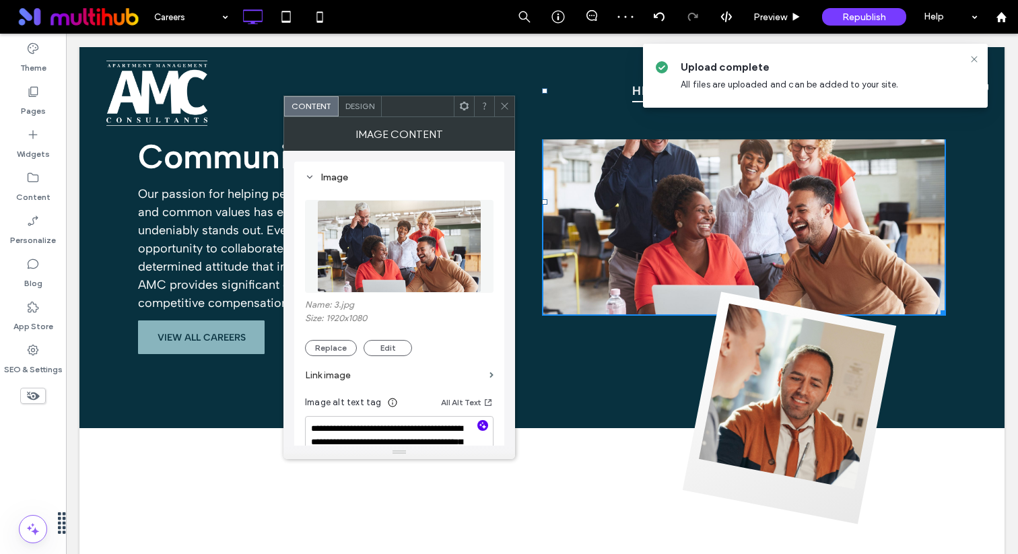
click at [486, 429] on icon "button" at bounding box center [482, 425] width 9 height 9
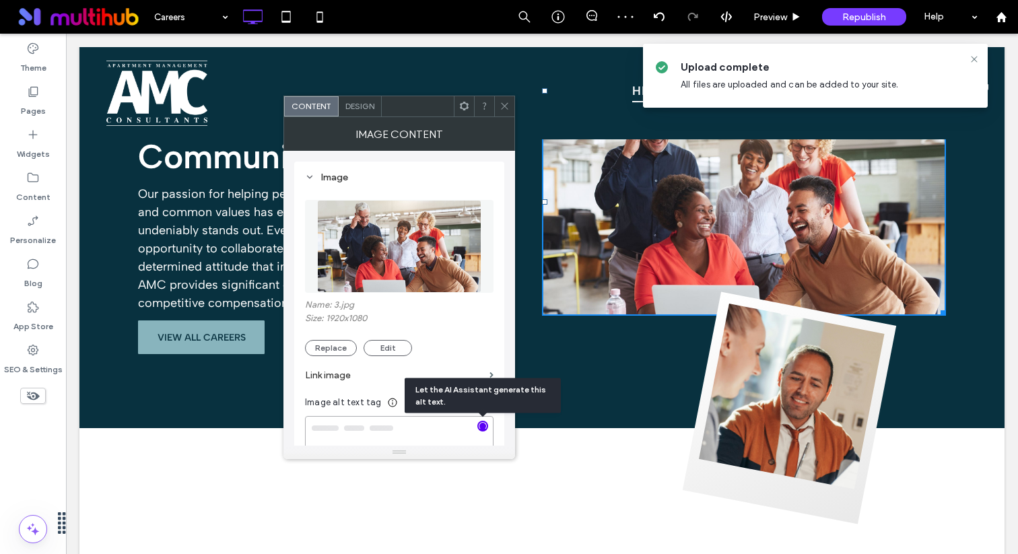
type textarea "**********"
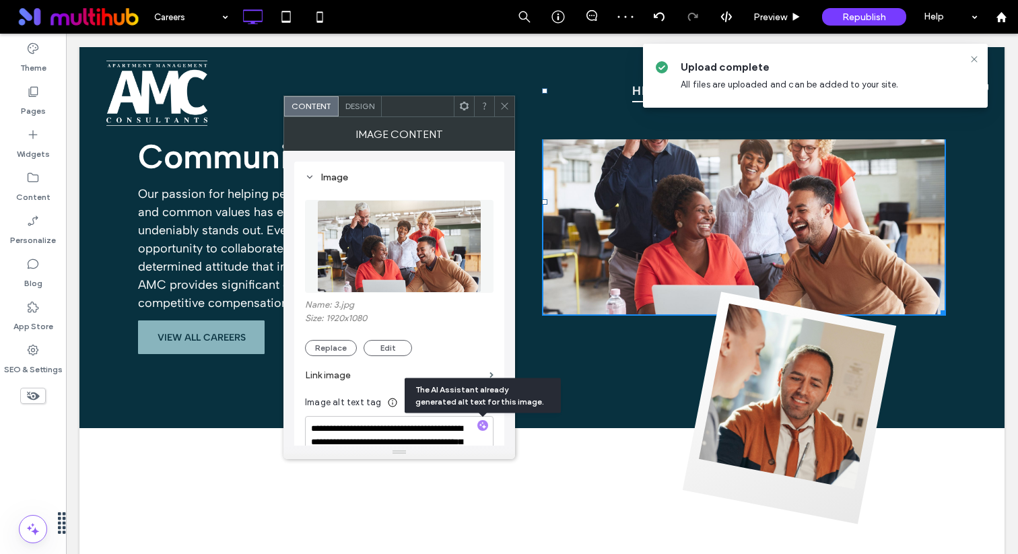
click at [506, 108] on icon at bounding box center [505, 106] width 10 height 10
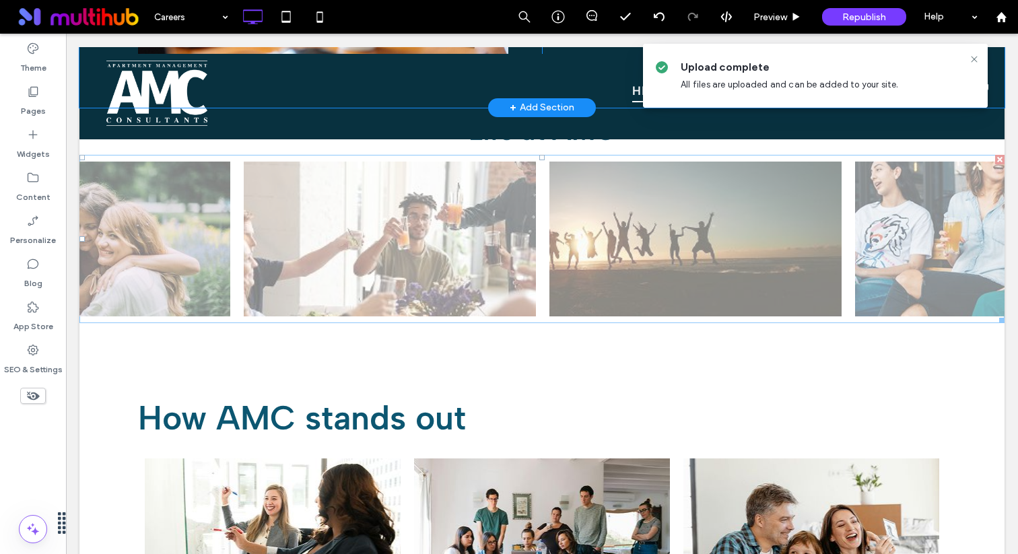
scroll to position [1611, 0]
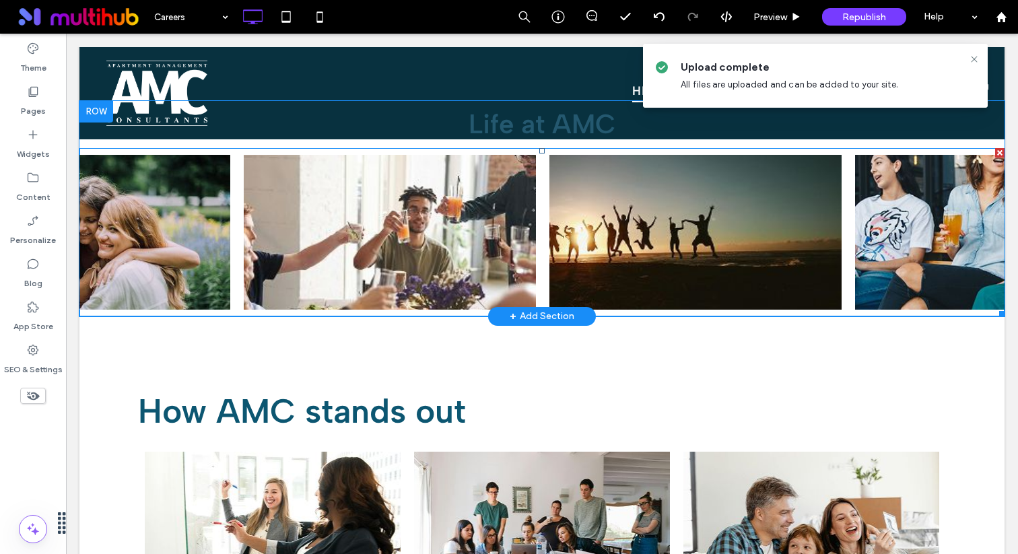
click at [469, 249] on span at bounding box center [541, 232] width 925 height 168
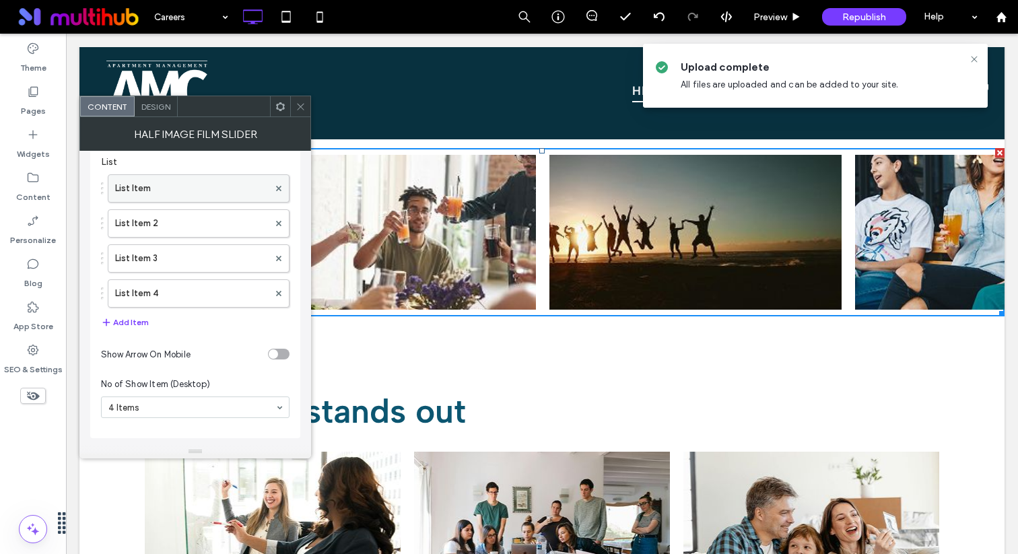
click at [180, 188] on label "List Item" at bounding box center [192, 188] width 154 height 27
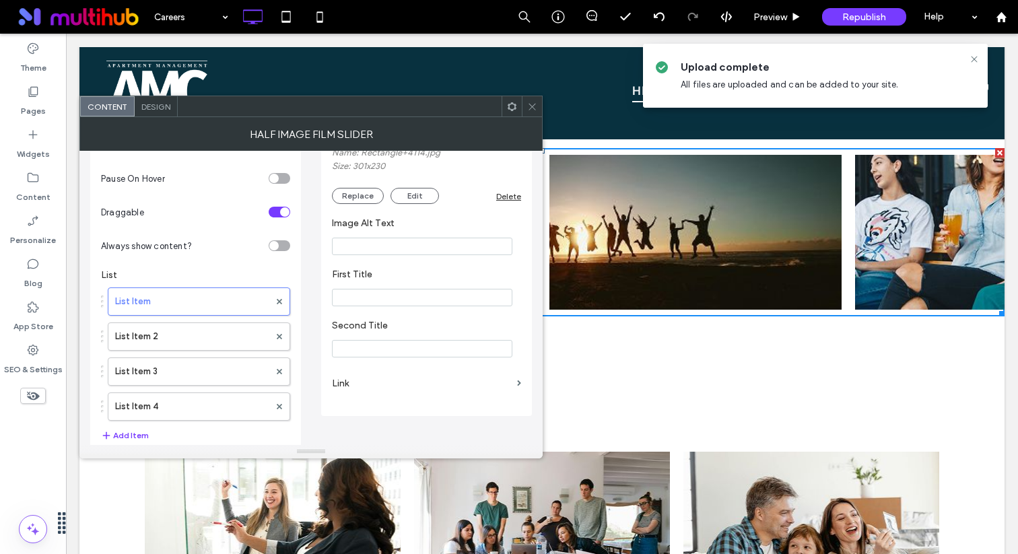
scroll to position [0, 0]
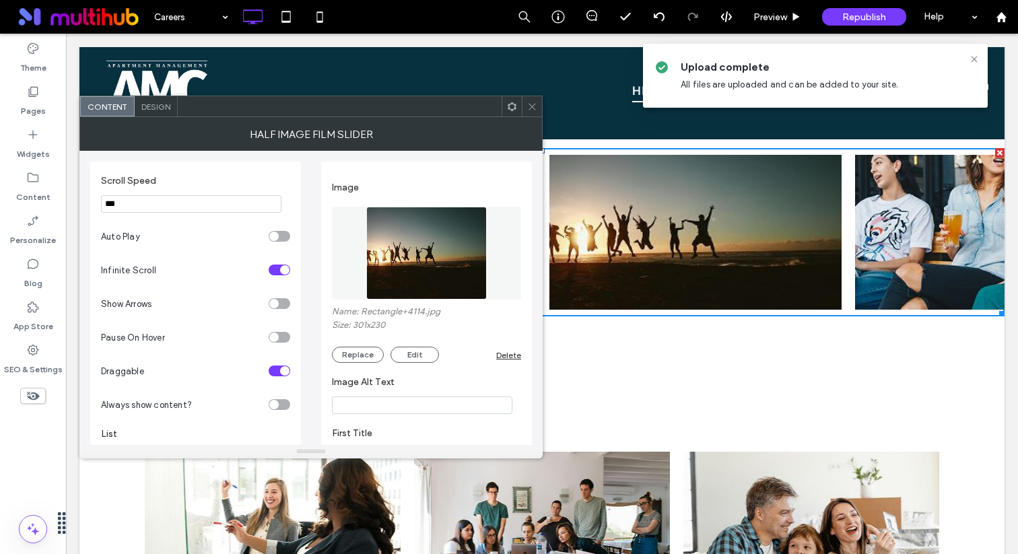
click at [443, 255] on img at bounding box center [426, 253] width 121 height 93
click at [436, 237] on img at bounding box center [426, 253] width 121 height 93
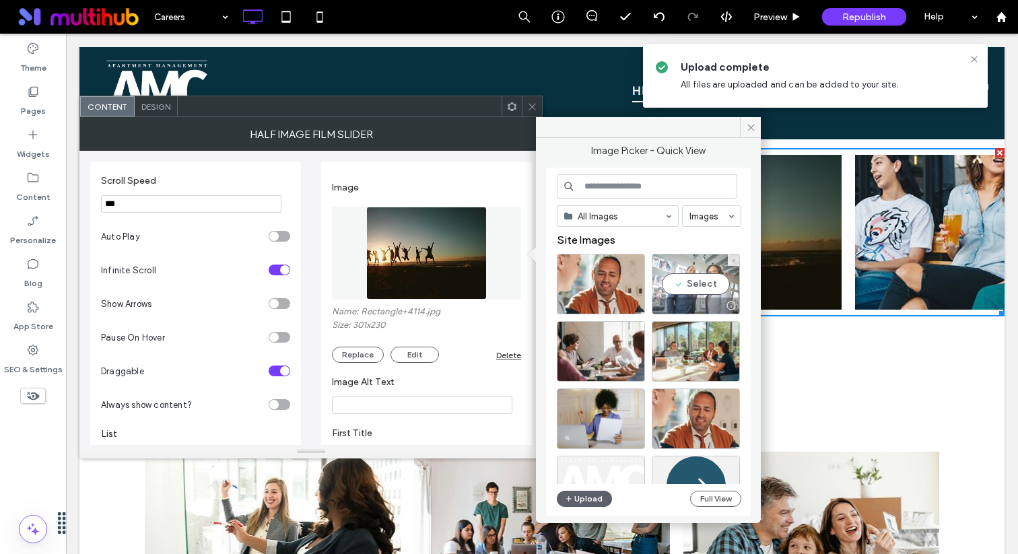
click at [691, 275] on div "Select" at bounding box center [696, 284] width 88 height 61
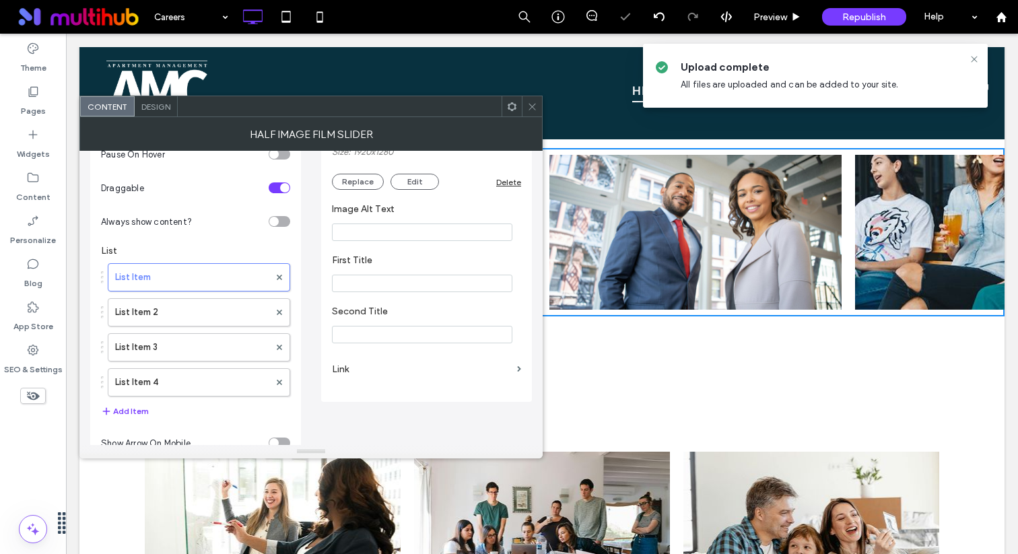
scroll to position [267, 0]
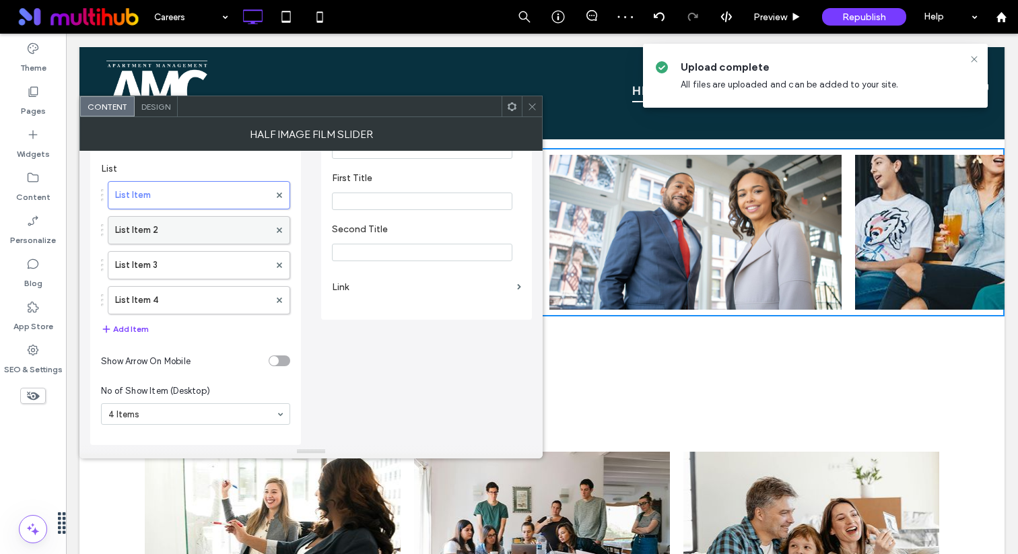
click at [216, 230] on label "List Item 2" at bounding box center [192, 230] width 154 height 27
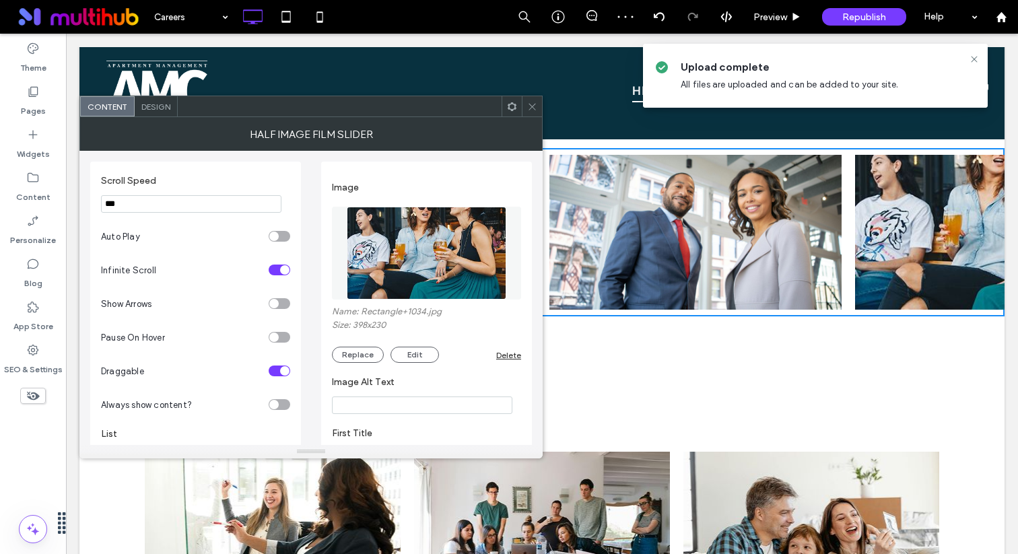
click at [419, 285] on img at bounding box center [427, 253] width 160 height 93
click at [430, 261] on img at bounding box center [427, 253] width 160 height 93
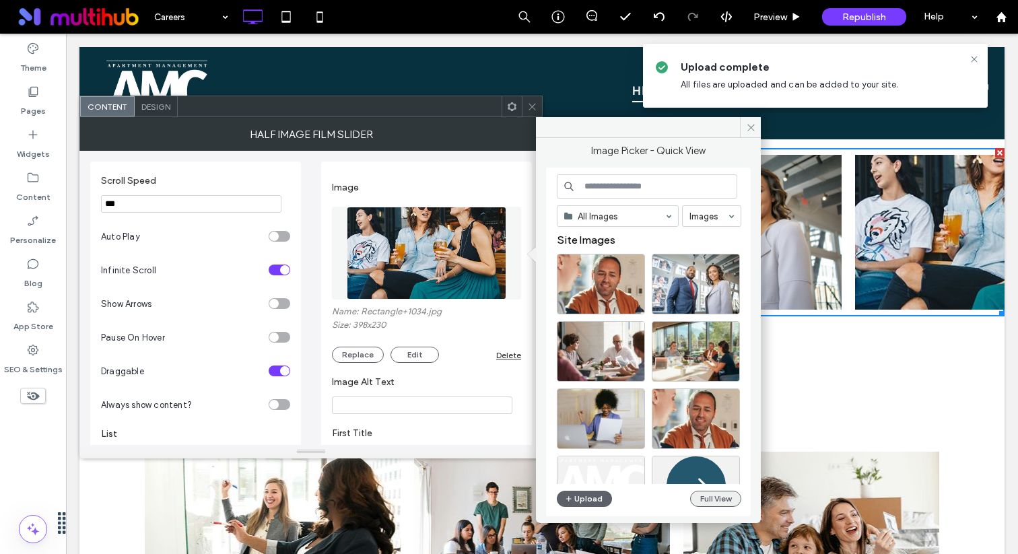
click at [710, 503] on button "Full View" at bounding box center [715, 499] width 51 height 16
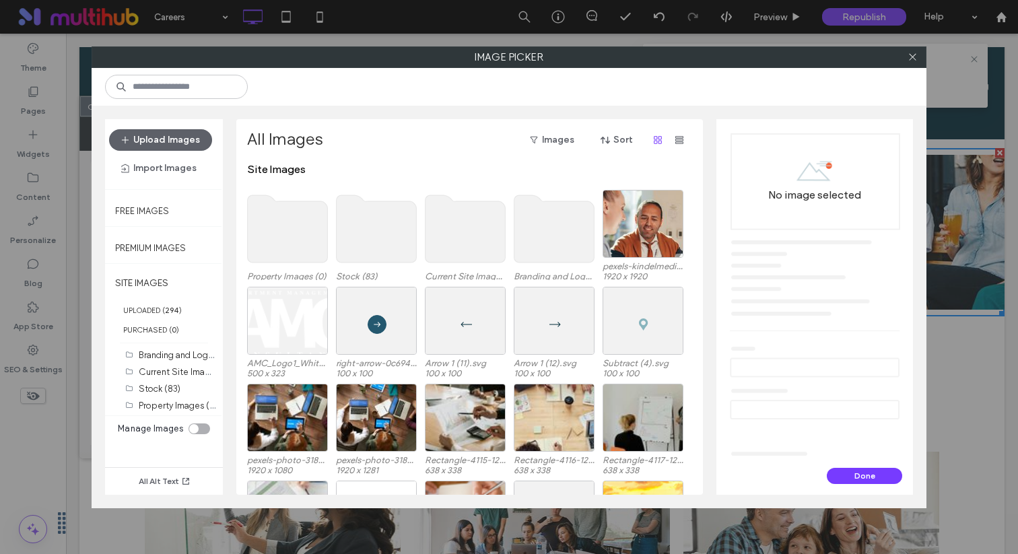
click at [392, 230] on use at bounding box center [377, 228] width 80 height 67
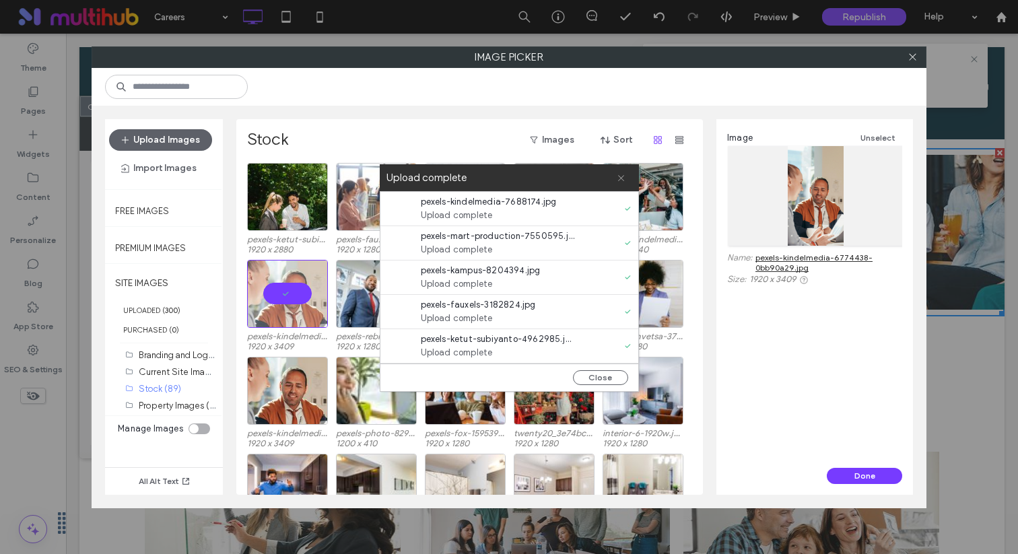
click at [624, 176] on icon at bounding box center [621, 178] width 9 height 9
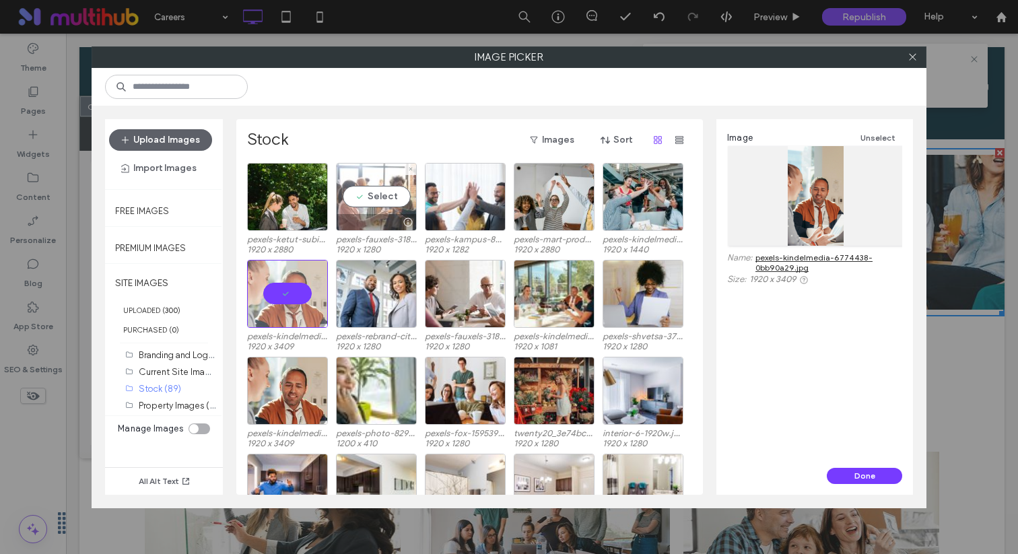
click at [391, 209] on div "Select" at bounding box center [376, 197] width 81 height 68
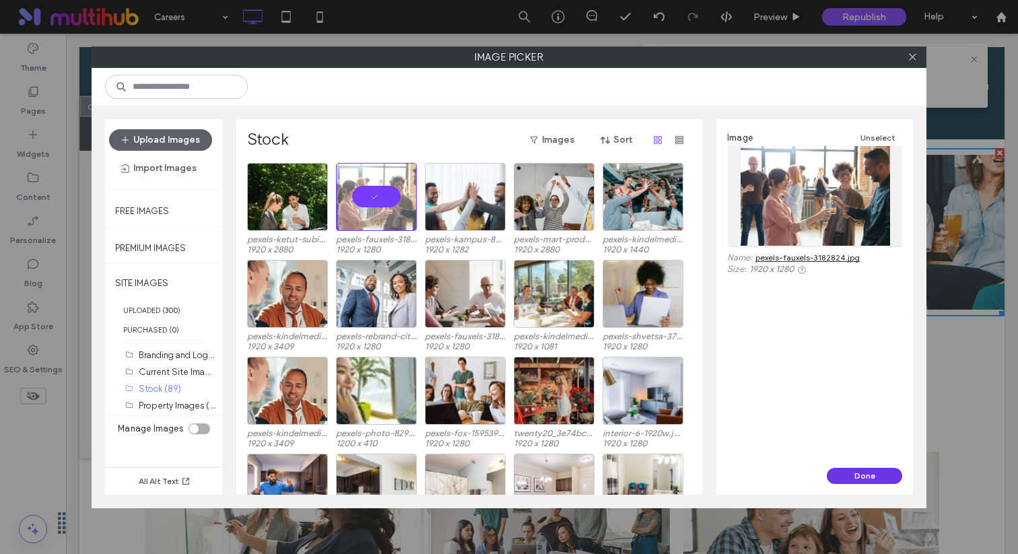
click at [840, 473] on button "Done" at bounding box center [864, 476] width 75 height 16
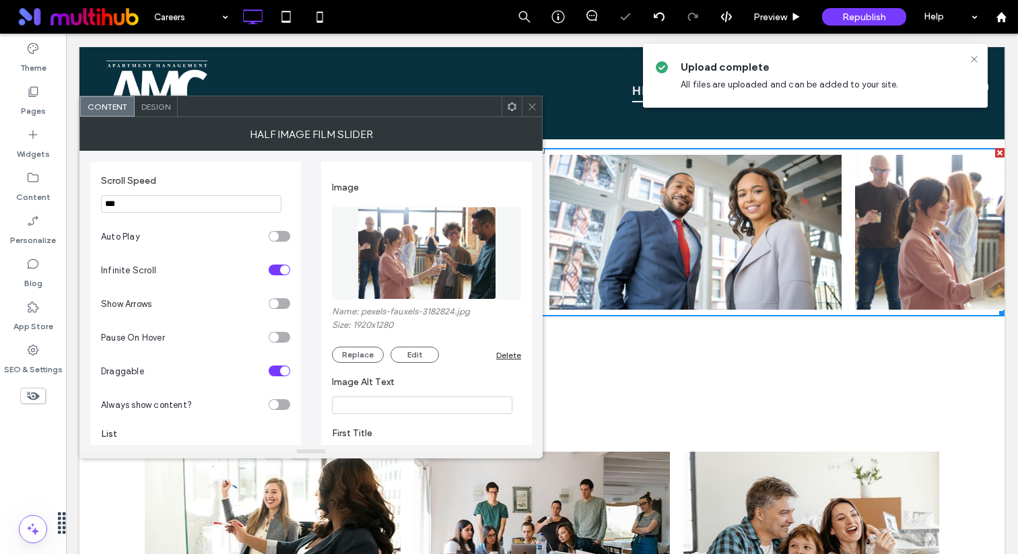
scroll to position [267, 0]
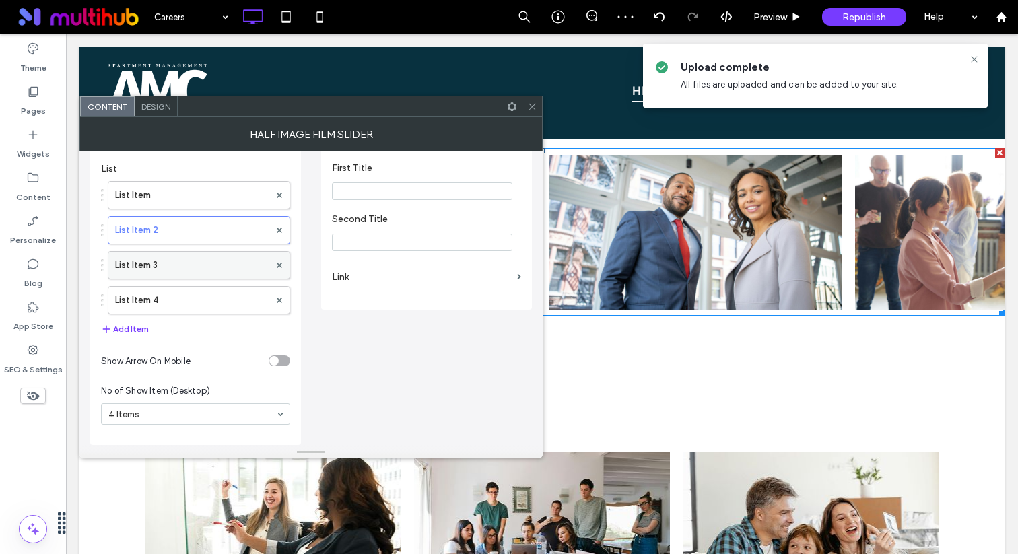
click at [203, 253] on label "List Item 3" at bounding box center [192, 265] width 154 height 27
click at [199, 259] on label "List Item 3" at bounding box center [192, 265] width 154 height 27
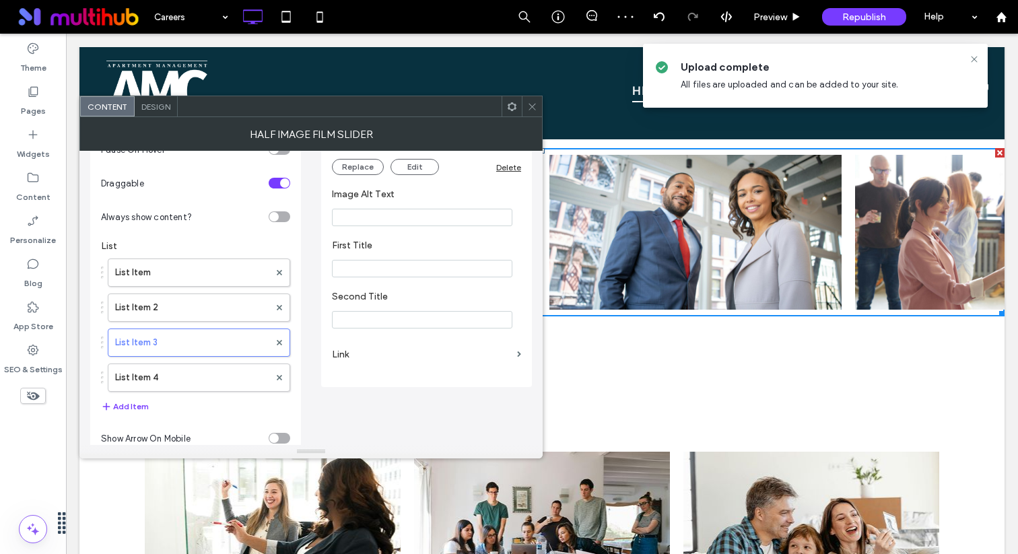
scroll to position [0, 0]
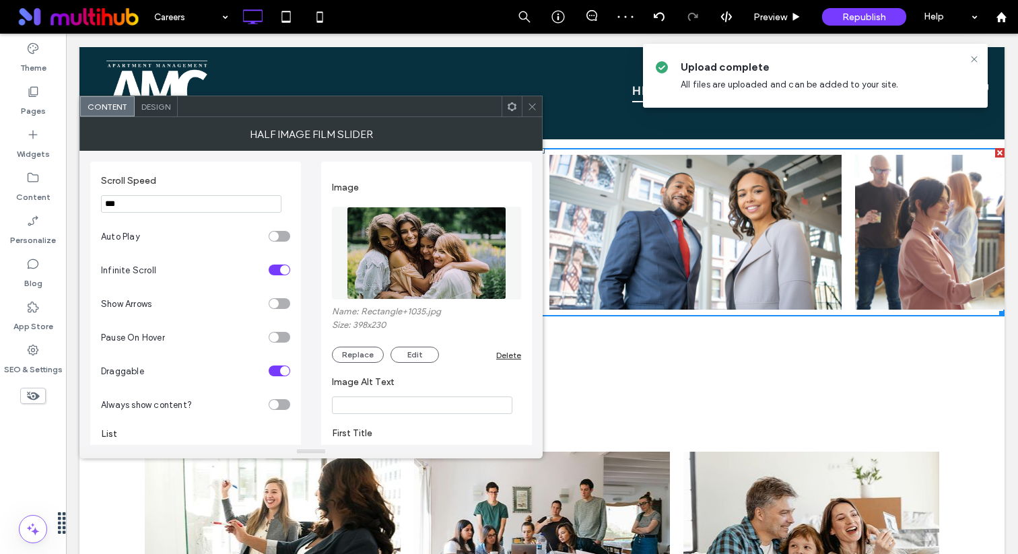
click at [425, 241] on img at bounding box center [427, 253] width 160 height 93
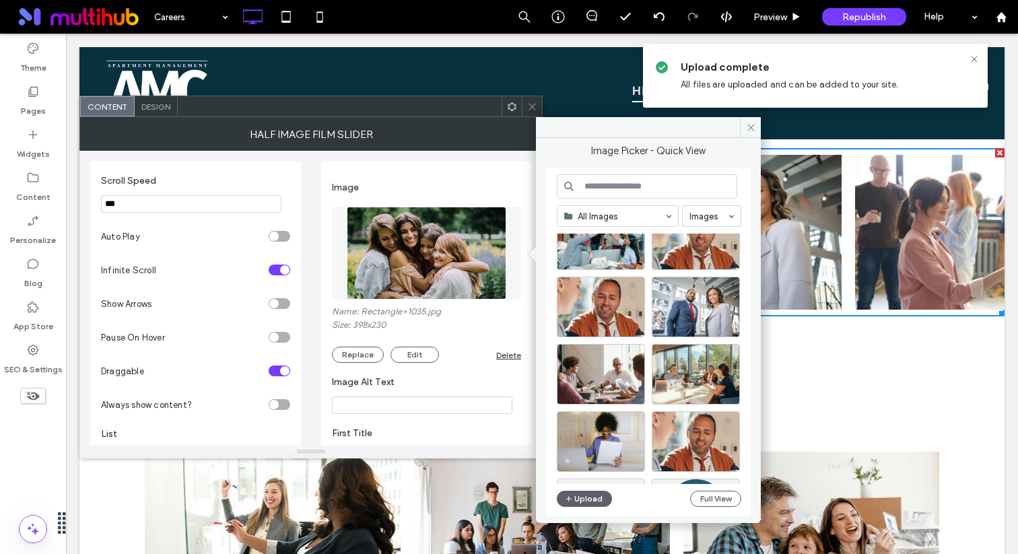
scroll to position [244, 0]
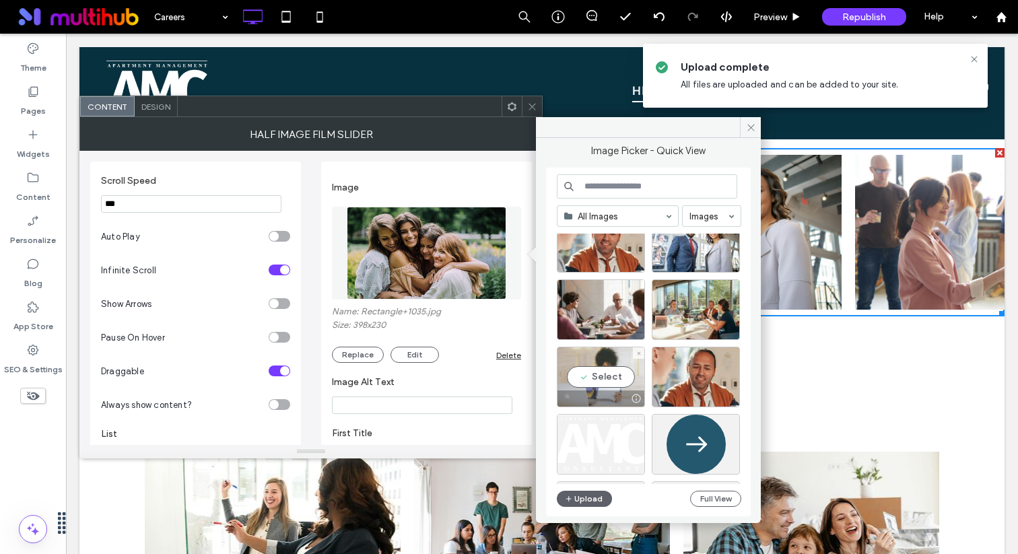
click at [610, 372] on div "Select" at bounding box center [601, 377] width 88 height 61
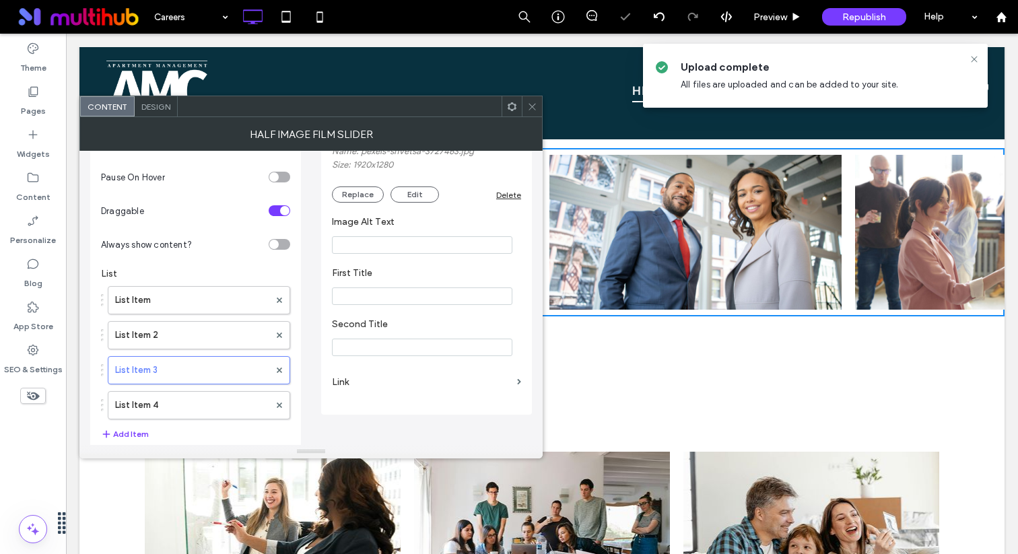
scroll to position [267, 0]
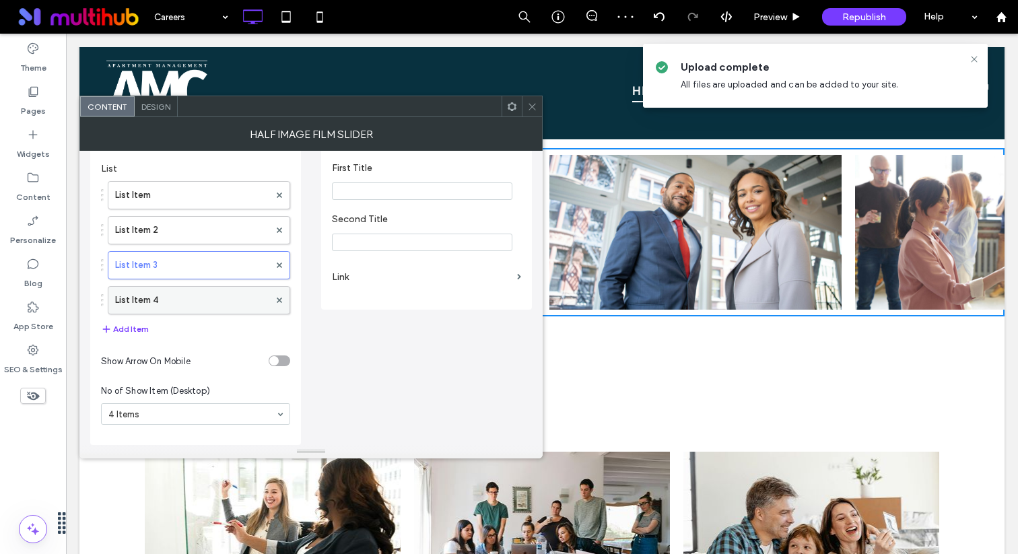
click at [170, 303] on label "List Item 4" at bounding box center [192, 300] width 154 height 27
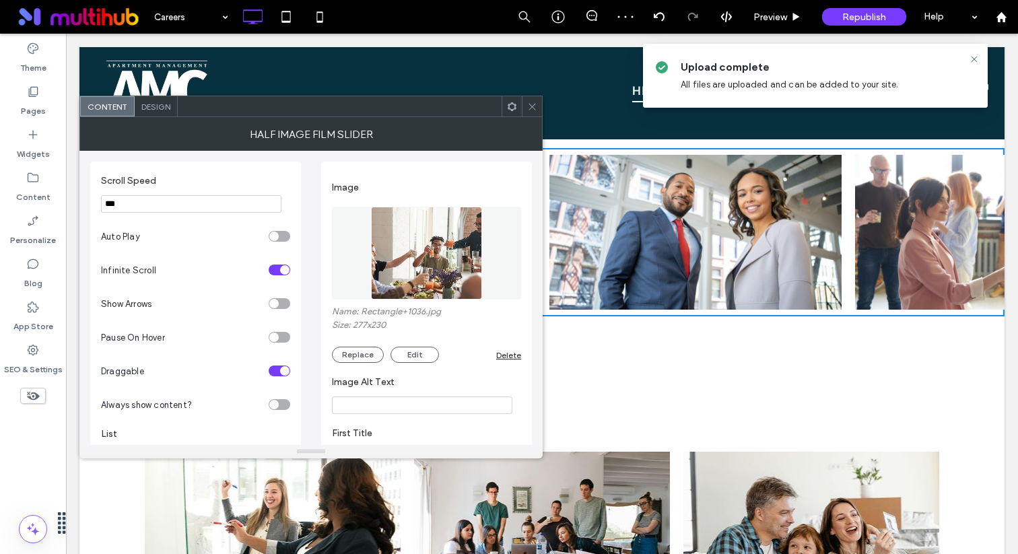
click at [436, 239] on img at bounding box center [427, 253] width 112 height 93
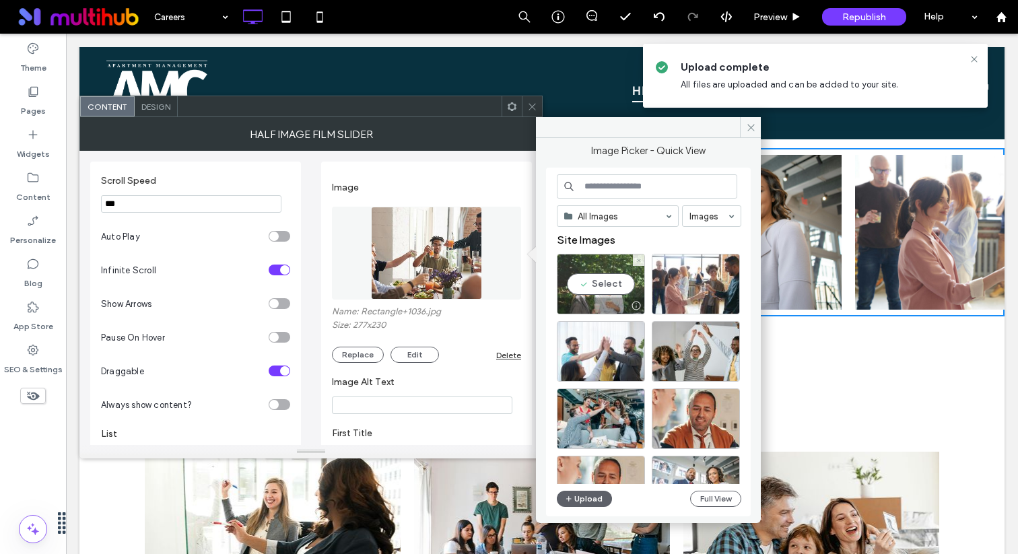
click at [616, 294] on div "Select" at bounding box center [601, 284] width 88 height 61
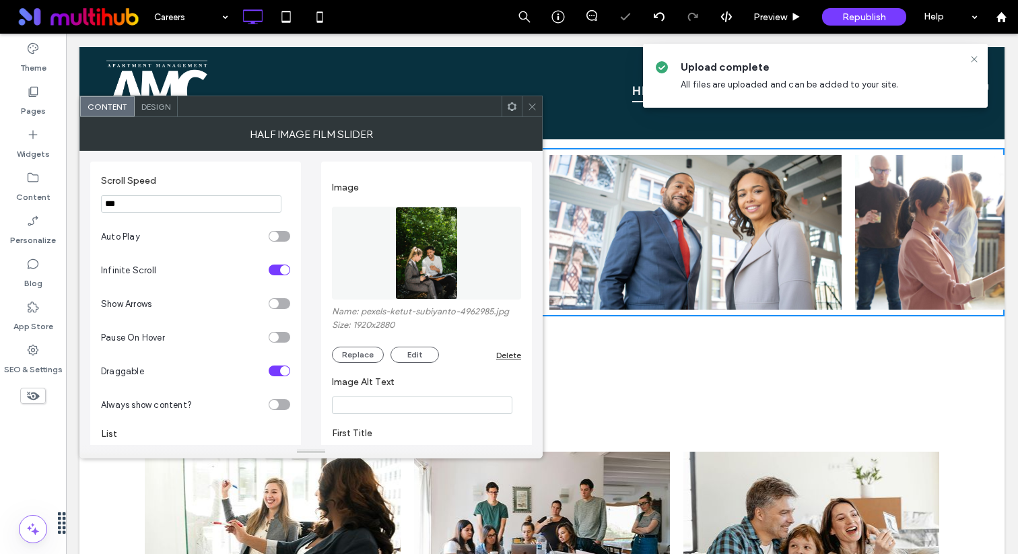
click at [527, 114] on span at bounding box center [532, 106] width 10 height 20
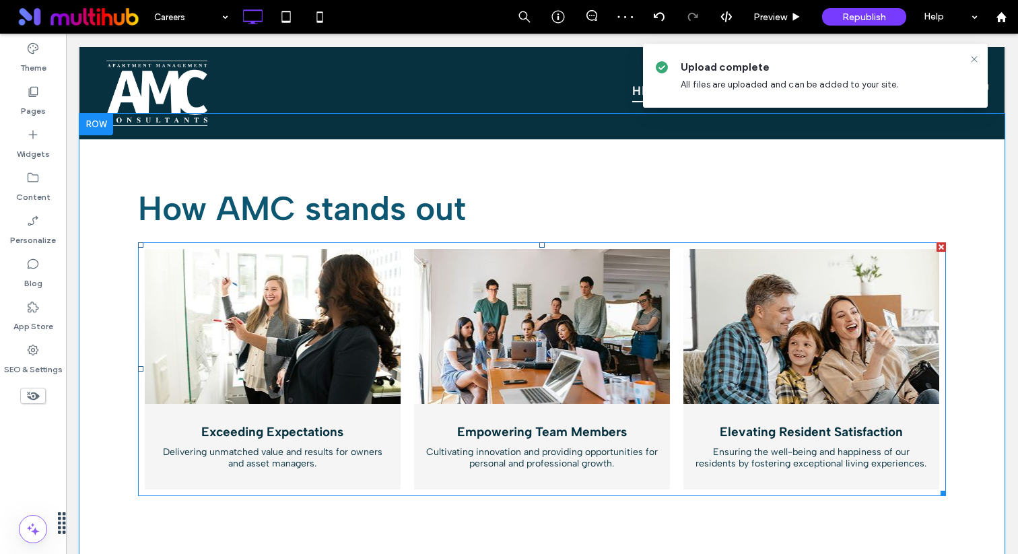
scroll to position [1825, 0]
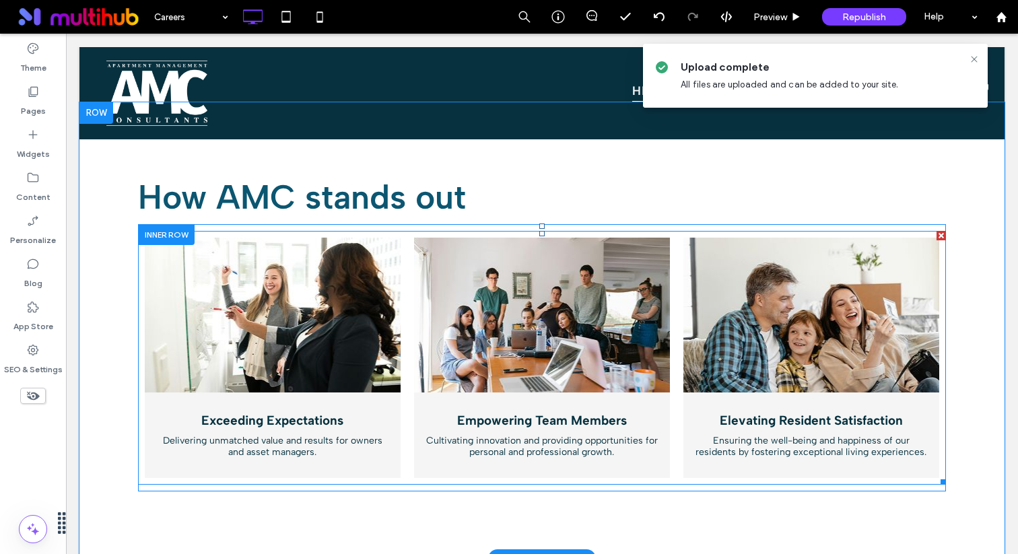
click at [373, 336] on link at bounding box center [273, 315] width 256 height 155
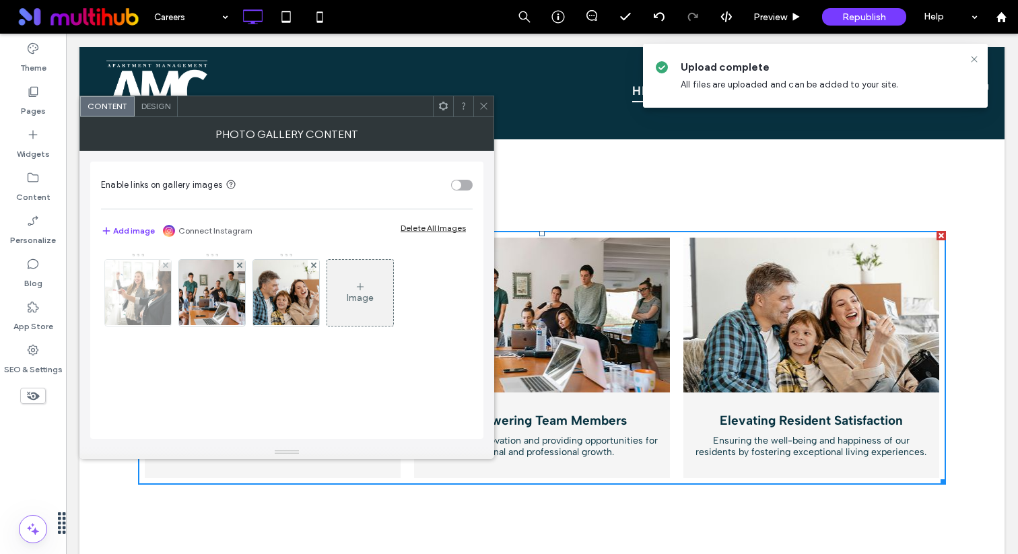
click at [154, 305] on img at bounding box center [138, 293] width 120 height 66
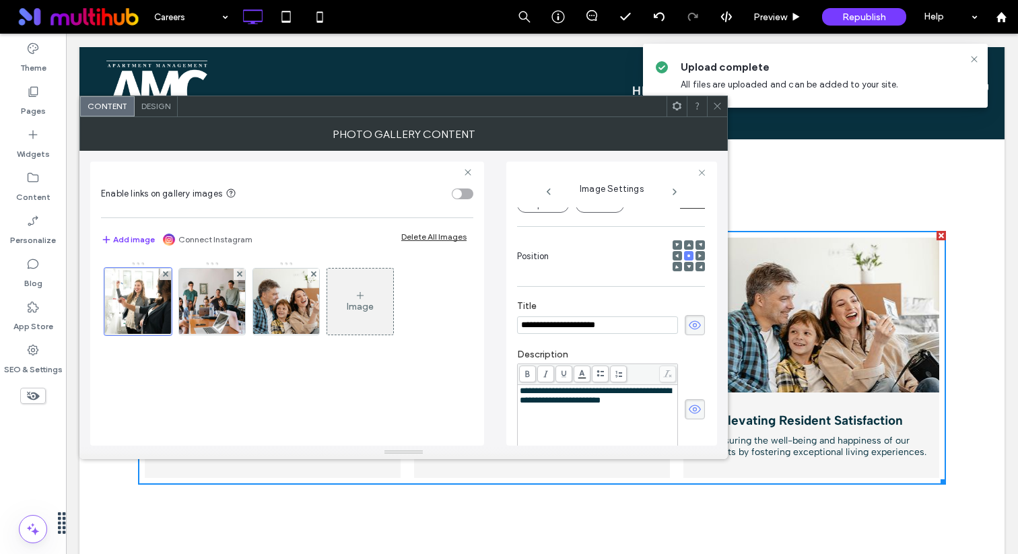
scroll to position [0, 0]
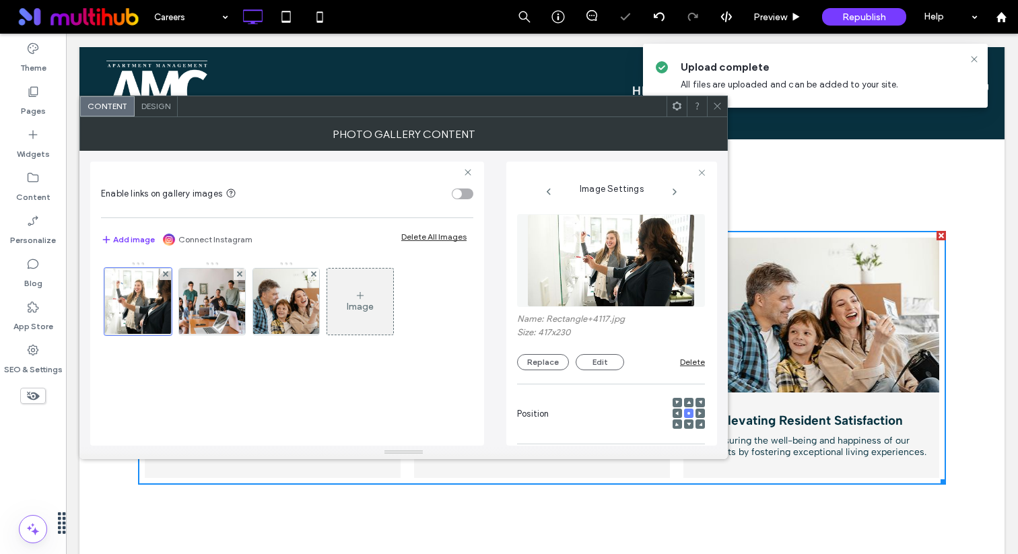
click at [617, 228] on img at bounding box center [611, 260] width 168 height 93
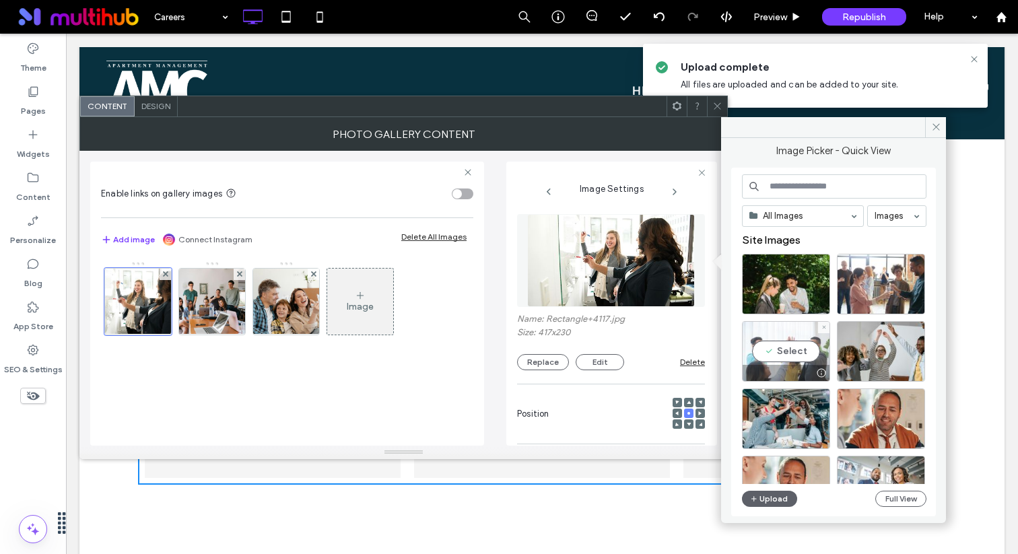
click at [772, 347] on div "Select" at bounding box center [786, 351] width 88 height 61
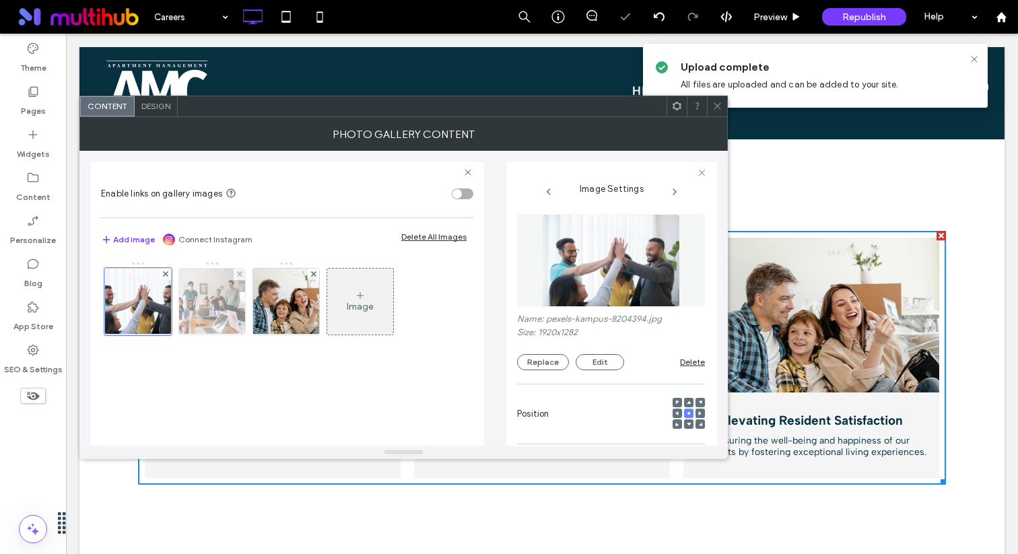
click at [219, 313] on img at bounding box center [212, 302] width 120 height 66
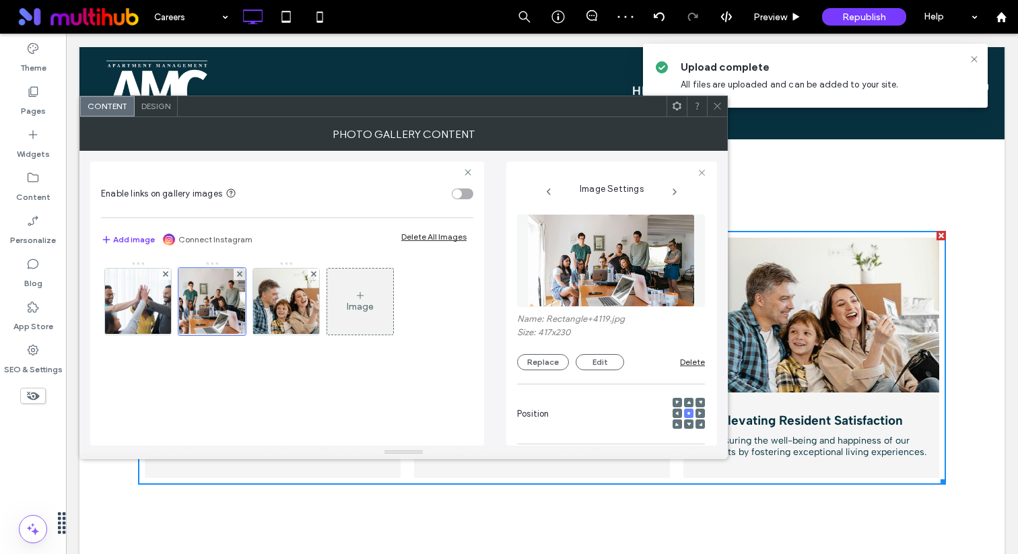
click at [610, 269] on img at bounding box center [611, 260] width 168 height 93
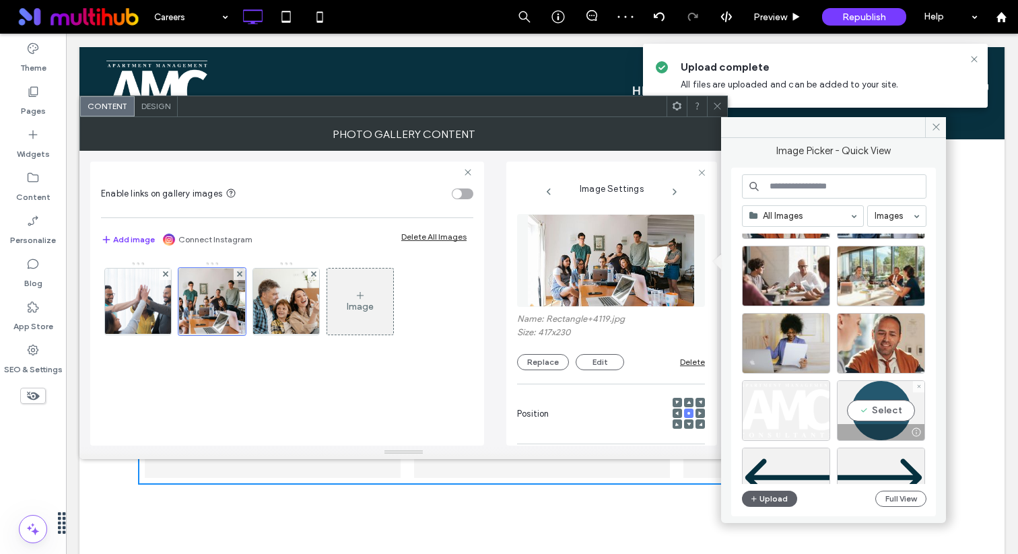
scroll to position [272, 0]
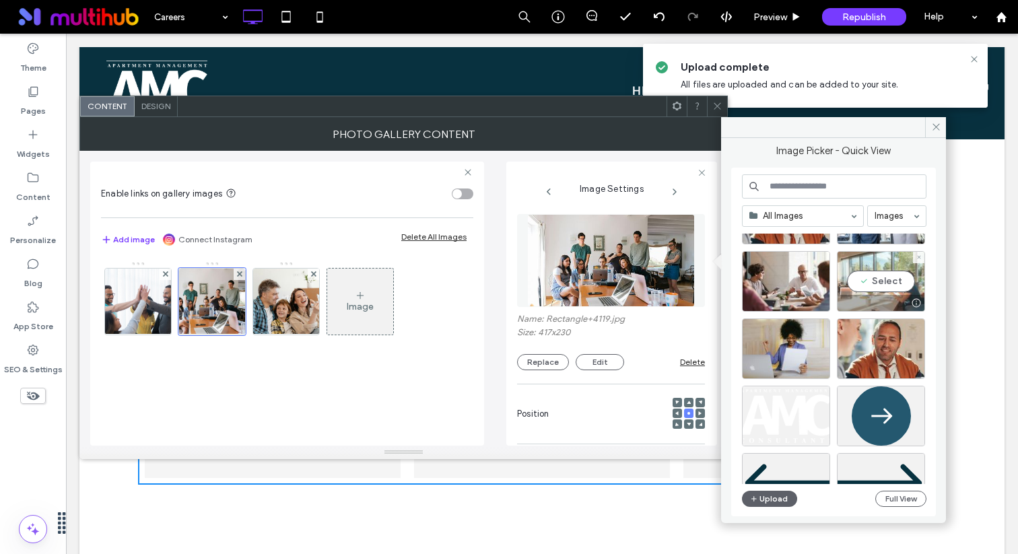
click at [880, 281] on div "Select" at bounding box center [881, 281] width 88 height 61
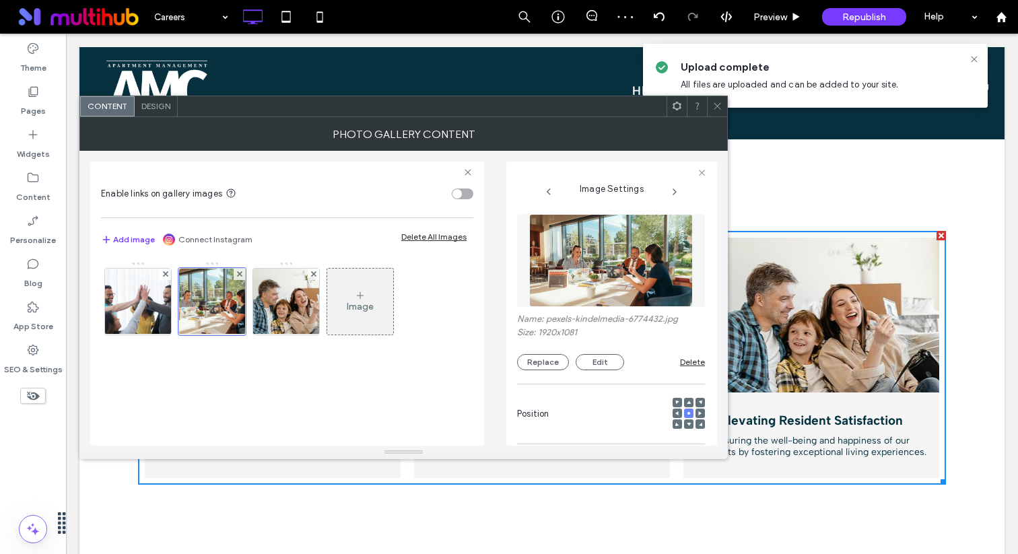
click at [718, 104] on icon at bounding box center [718, 106] width 10 height 10
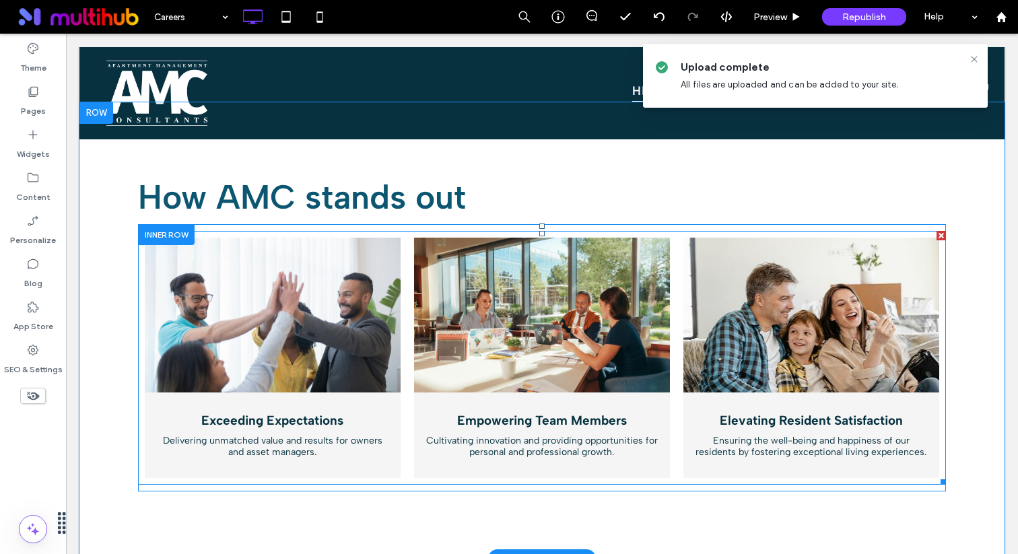
click at [424, 269] on link at bounding box center [542, 315] width 256 height 155
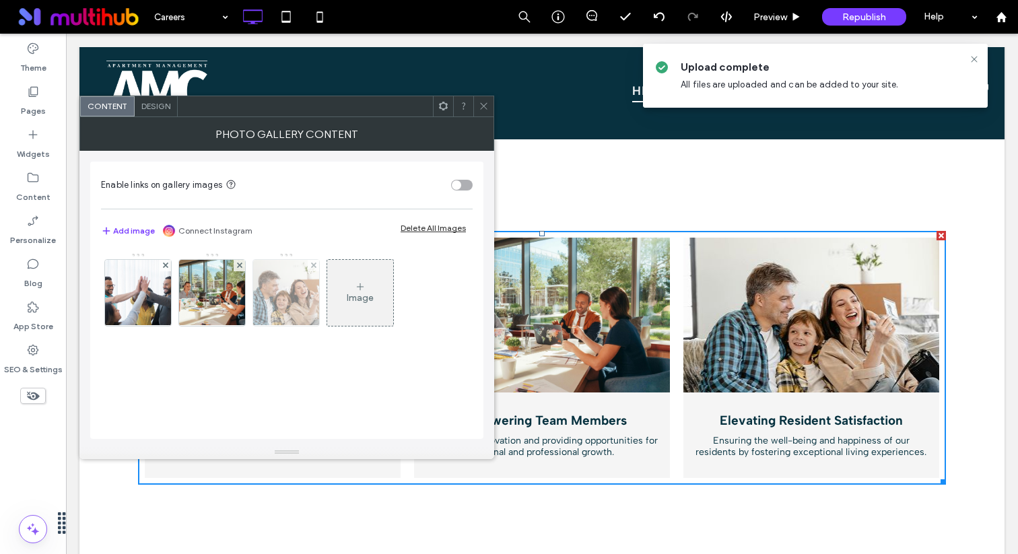
click at [282, 306] on img at bounding box center [286, 293] width 120 height 66
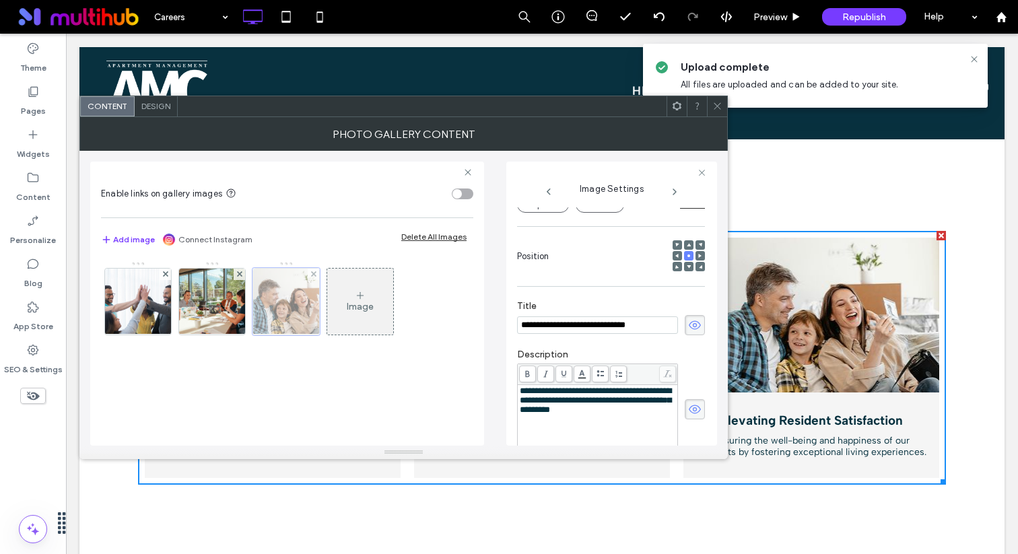
scroll to position [0, 0]
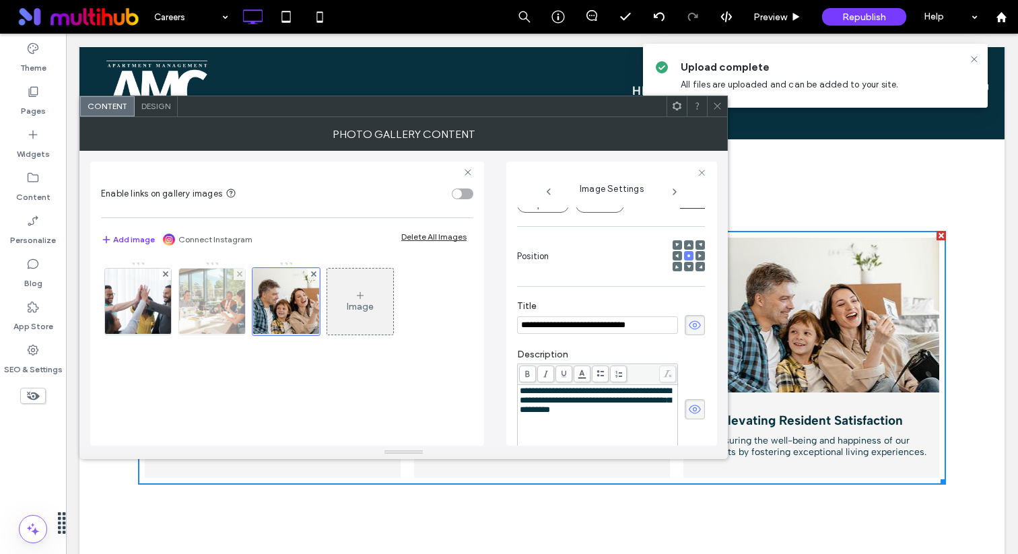
click at [228, 299] on img at bounding box center [212, 302] width 117 height 66
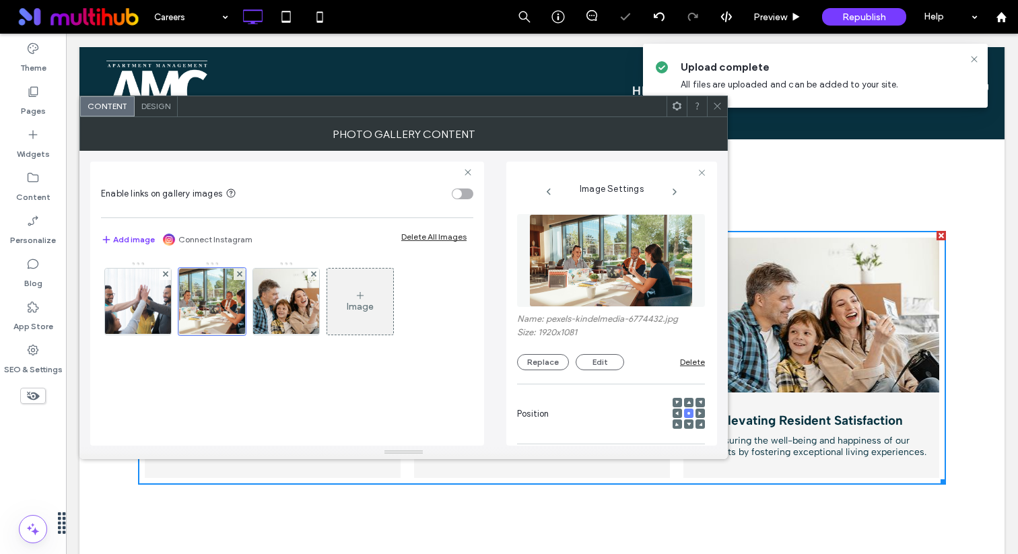
click at [612, 271] on img at bounding box center [611, 260] width 164 height 93
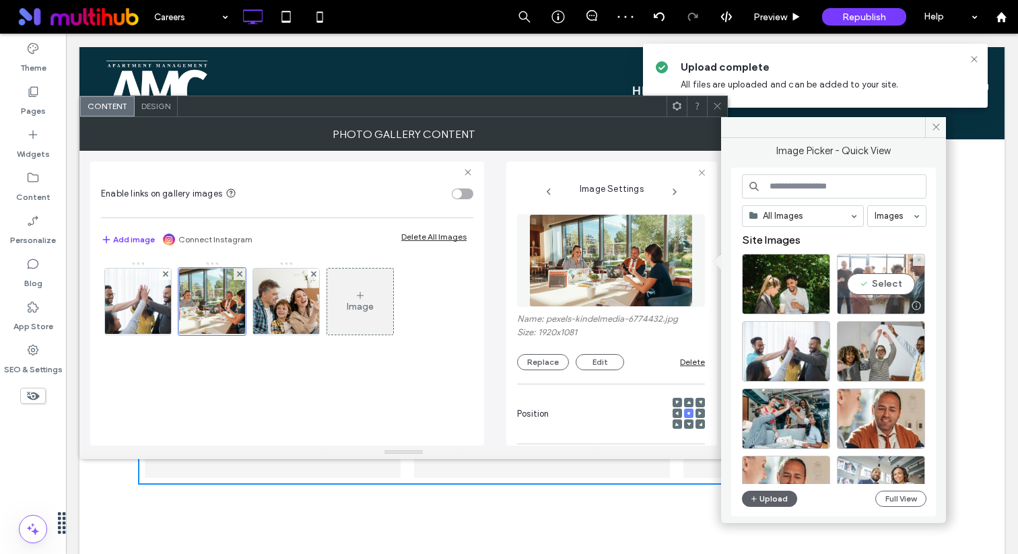
click at [855, 292] on div "Select" at bounding box center [881, 284] width 88 height 61
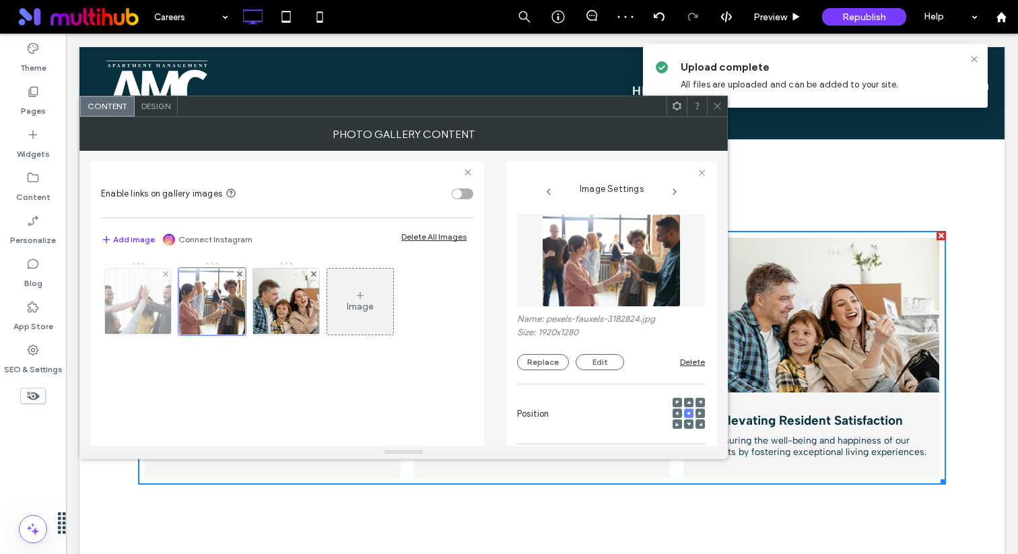
click at [130, 304] on img at bounding box center [138, 302] width 99 height 66
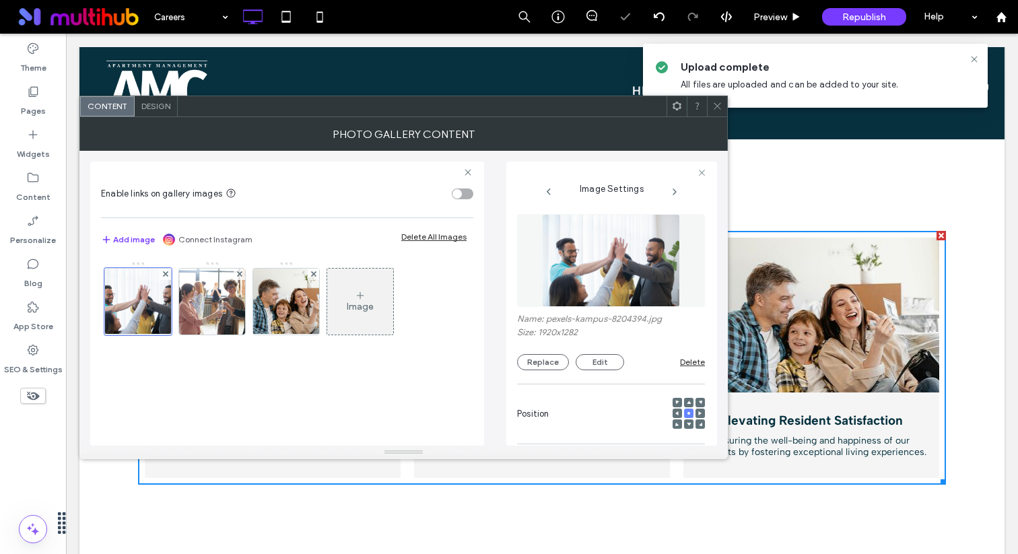
click at [628, 246] on img at bounding box center [611, 260] width 139 height 93
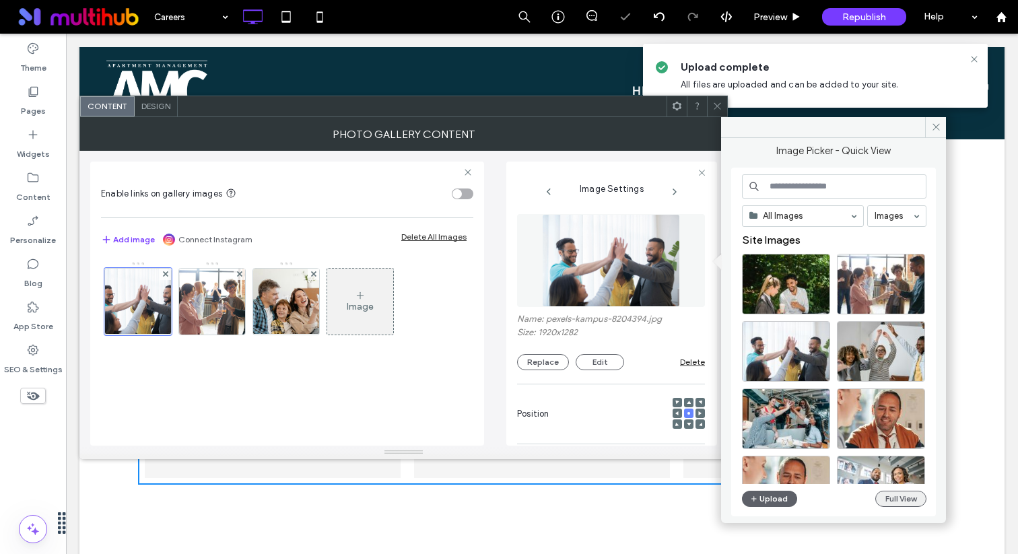
click at [900, 503] on button "Full View" at bounding box center [901, 499] width 51 height 16
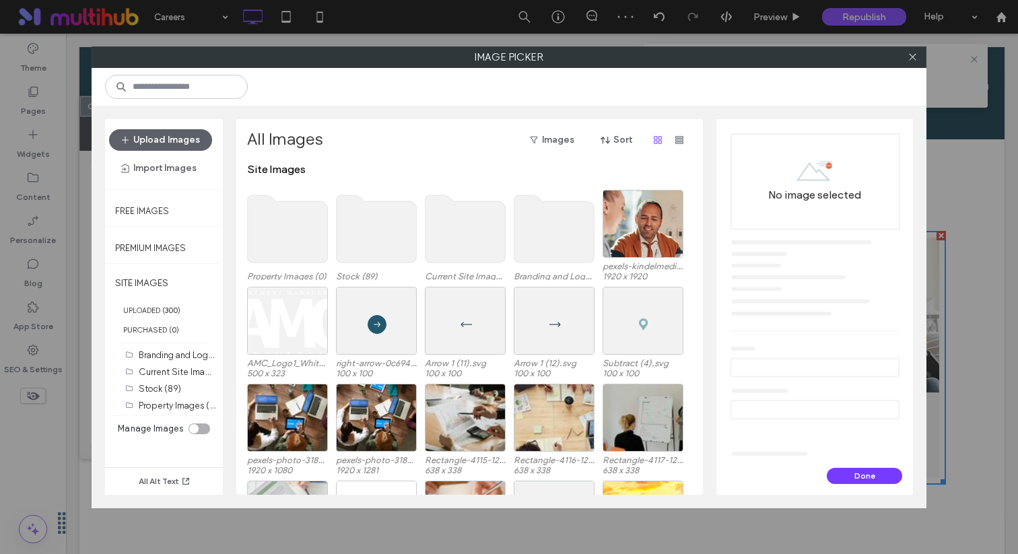
click at [349, 232] on use at bounding box center [377, 228] width 80 height 67
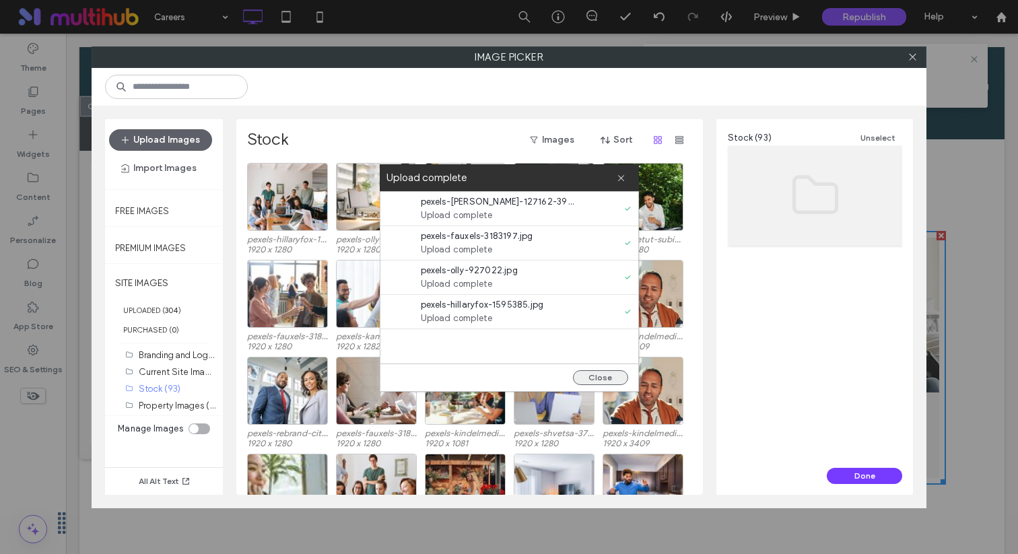
click at [617, 379] on button "Close" at bounding box center [600, 377] width 55 height 15
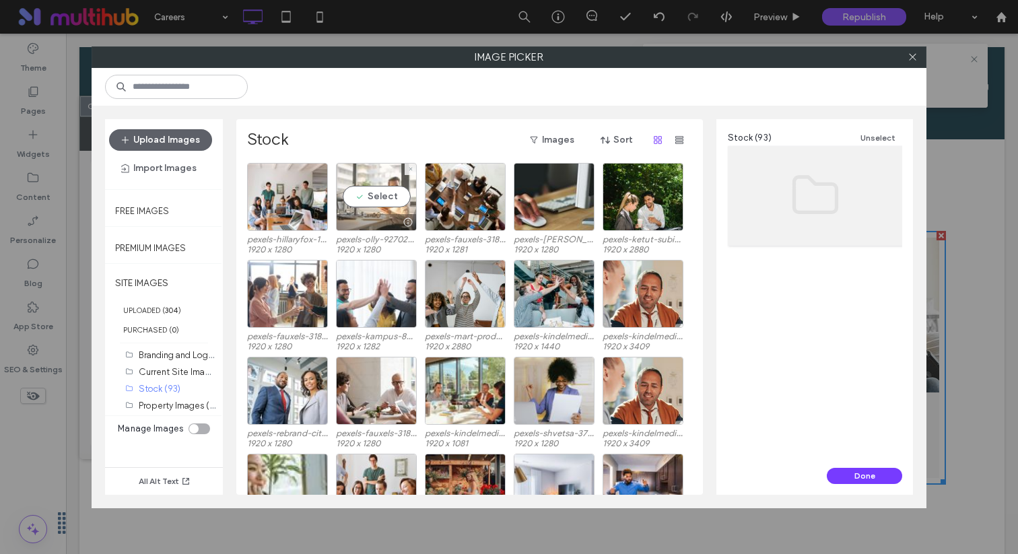
click at [378, 204] on div "Select" at bounding box center [376, 197] width 81 height 68
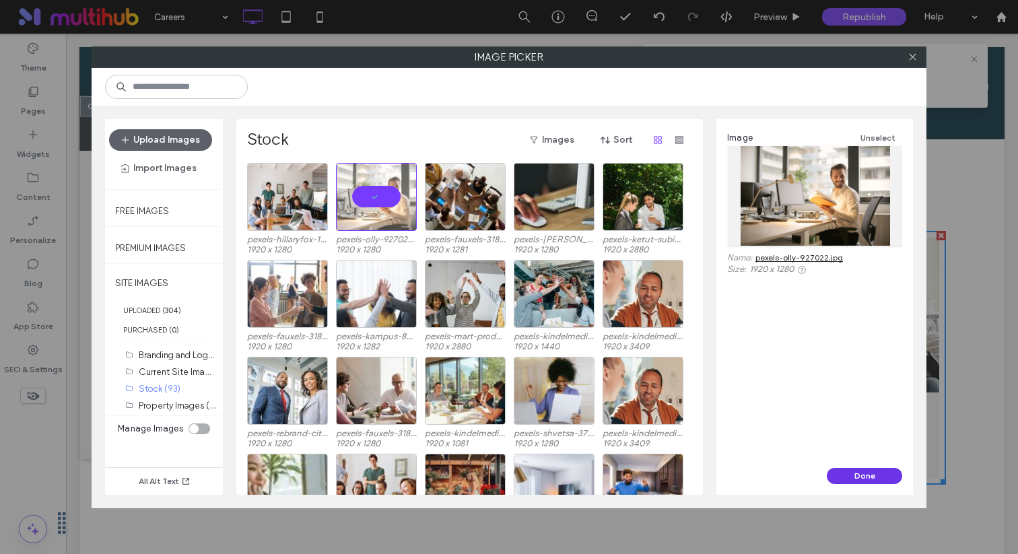
click at [833, 480] on button "Done" at bounding box center [864, 476] width 75 height 16
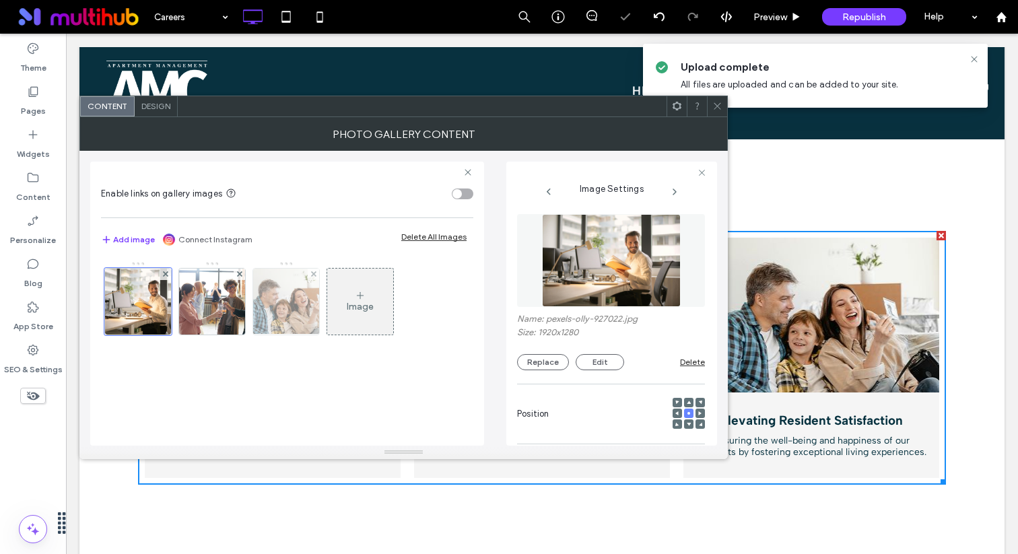
click at [296, 309] on img at bounding box center [286, 302] width 120 height 66
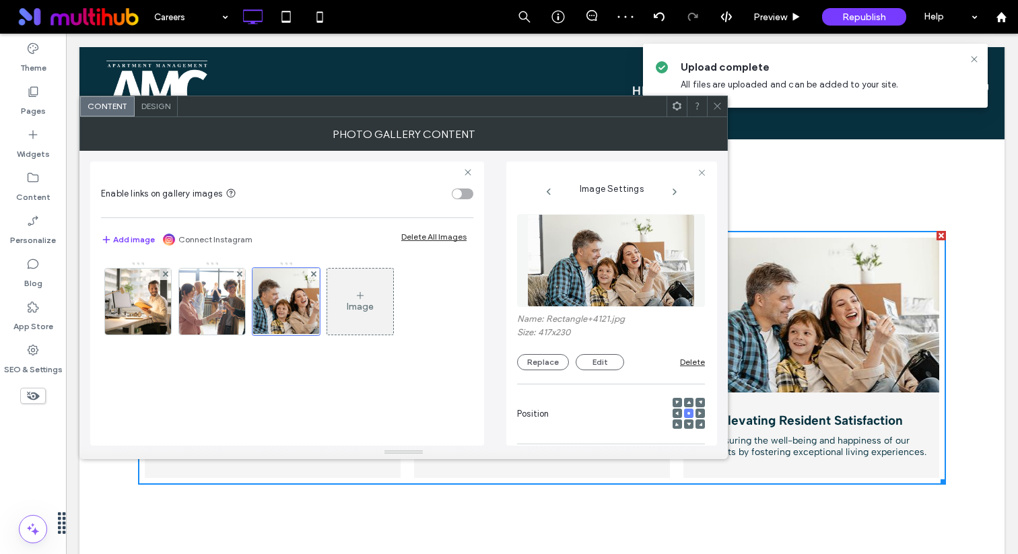
click at [630, 256] on img at bounding box center [611, 260] width 168 height 93
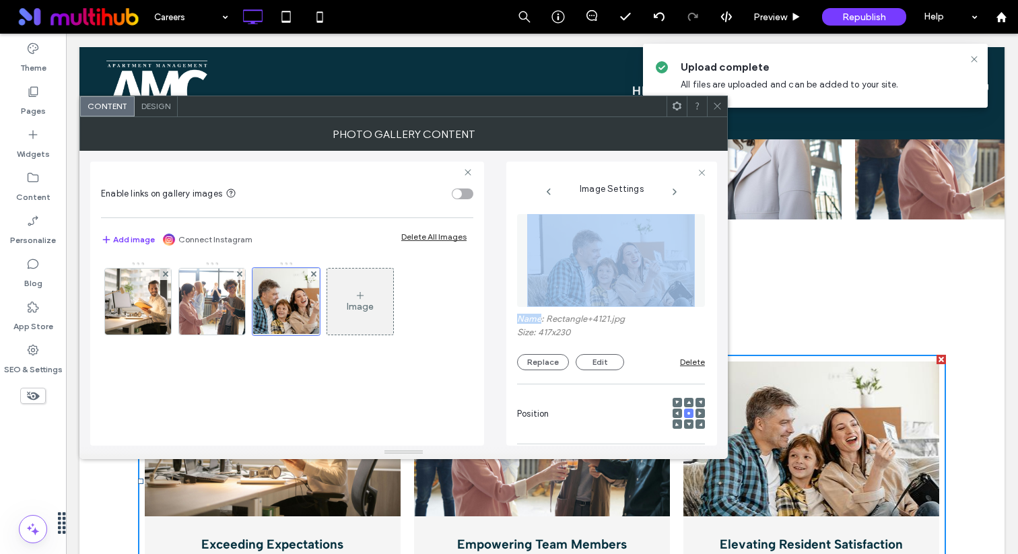
click at [661, 272] on img at bounding box center [611, 260] width 168 height 93
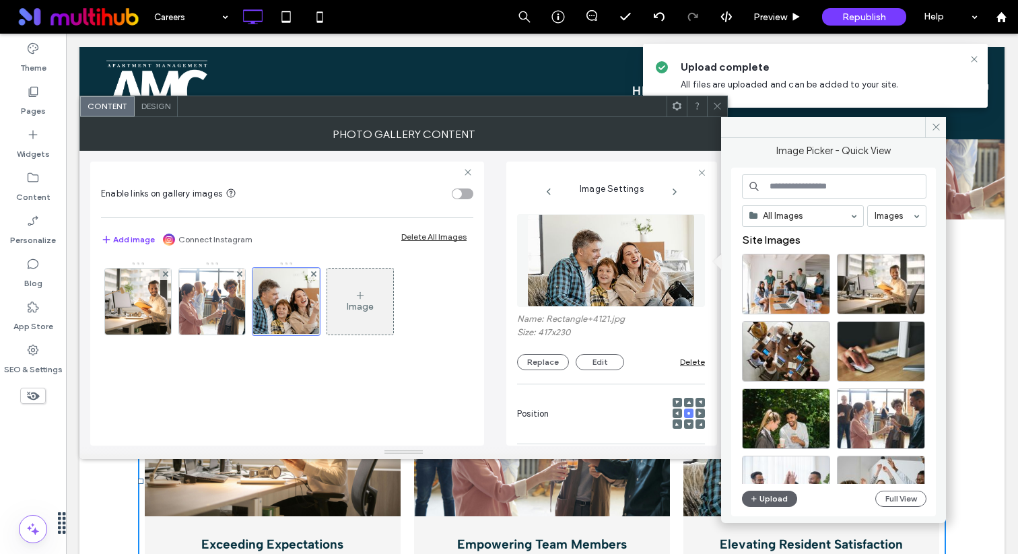
click at [905, 489] on div "All Images Images Site Images Upload Full View" at bounding box center [834, 342] width 185 height 336
click at [901, 497] on button "Full View" at bounding box center [901, 499] width 51 height 16
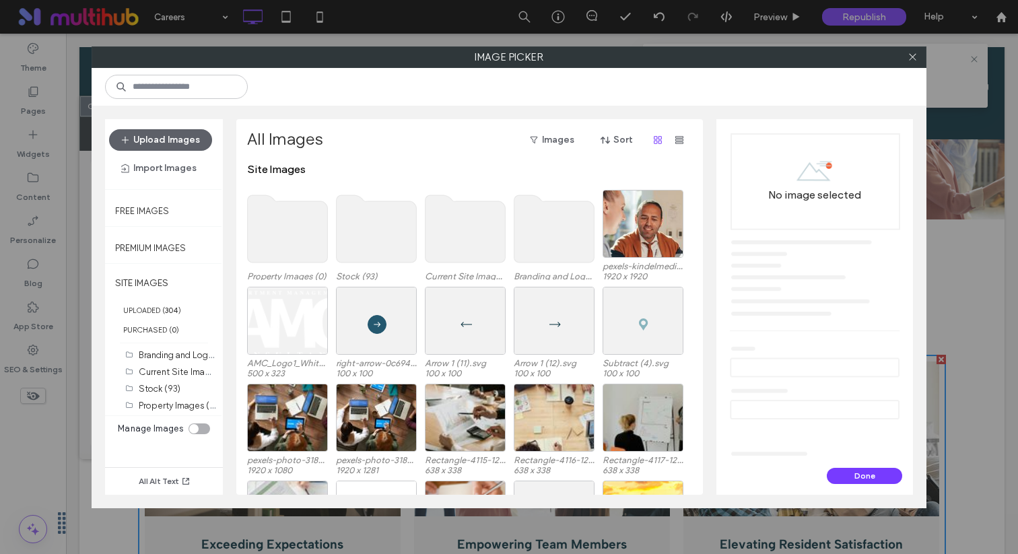
click at [385, 230] on use at bounding box center [377, 228] width 80 height 67
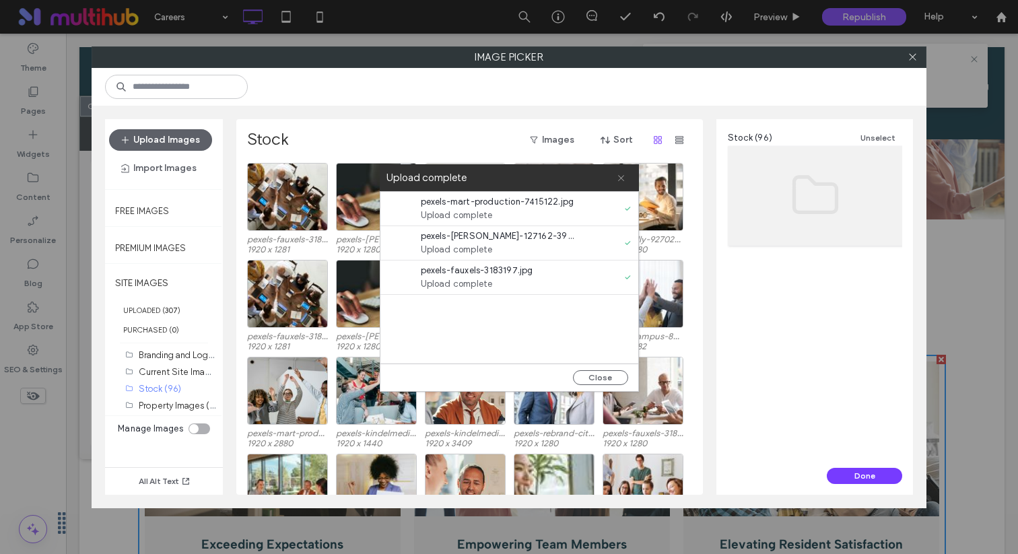
click at [622, 174] on icon at bounding box center [621, 178] width 9 height 9
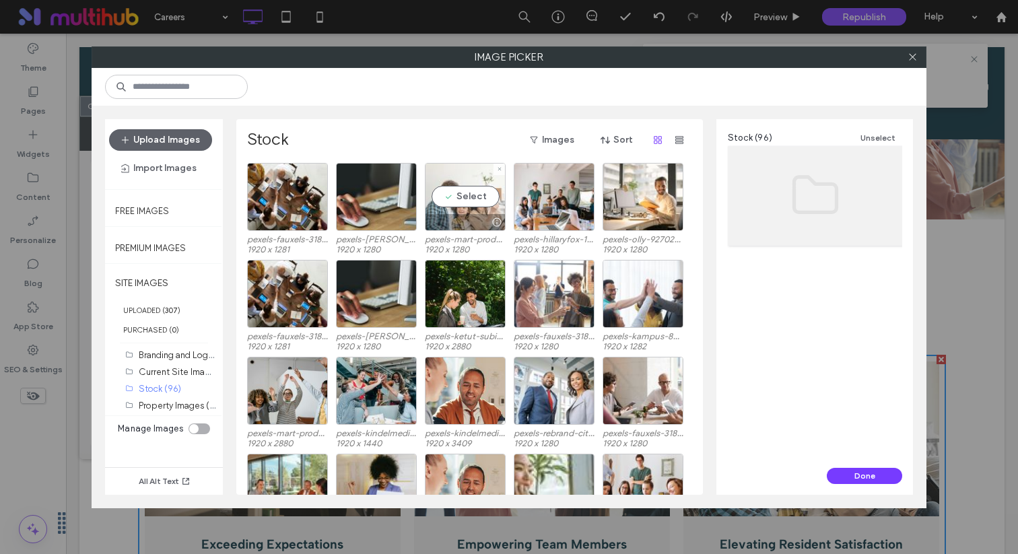
click at [475, 209] on div "Select" at bounding box center [465, 197] width 81 height 68
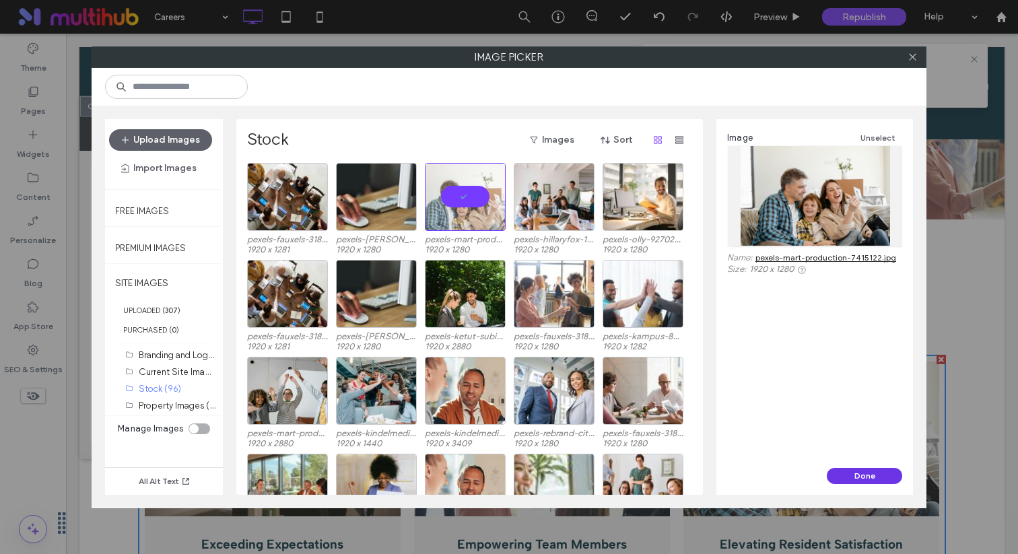
click at [846, 473] on button "Done" at bounding box center [864, 476] width 75 height 16
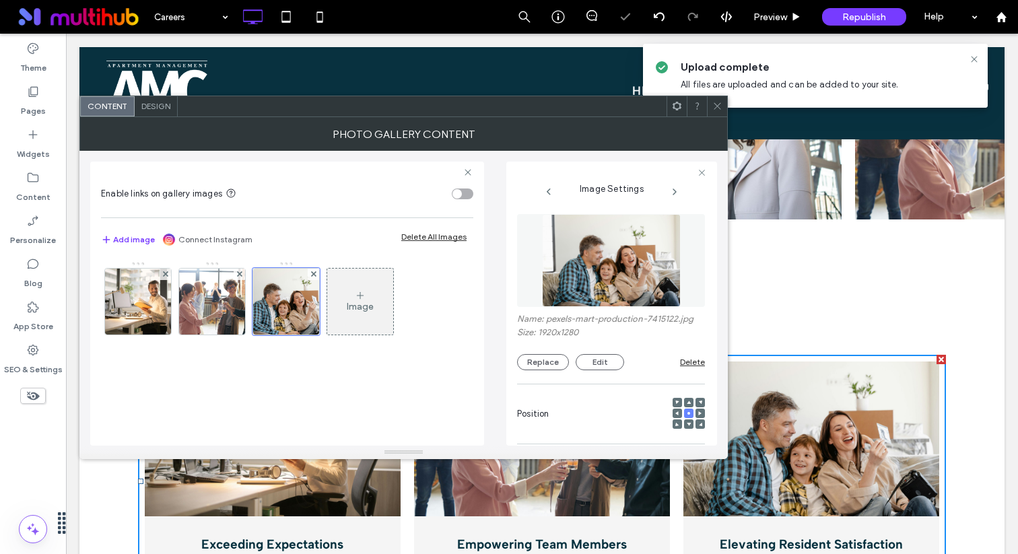
click at [724, 106] on div at bounding box center [717, 106] width 20 height 20
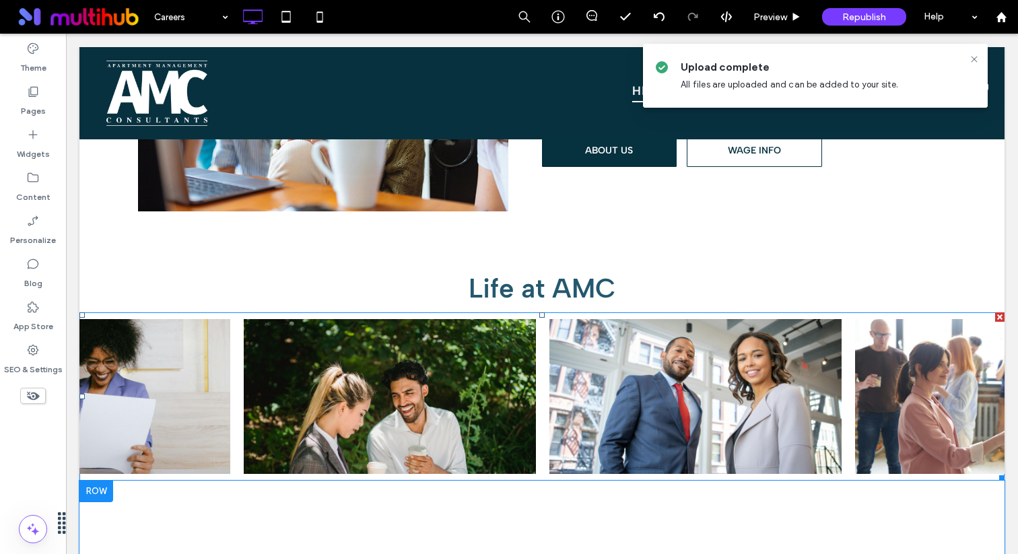
scroll to position [1456, 0]
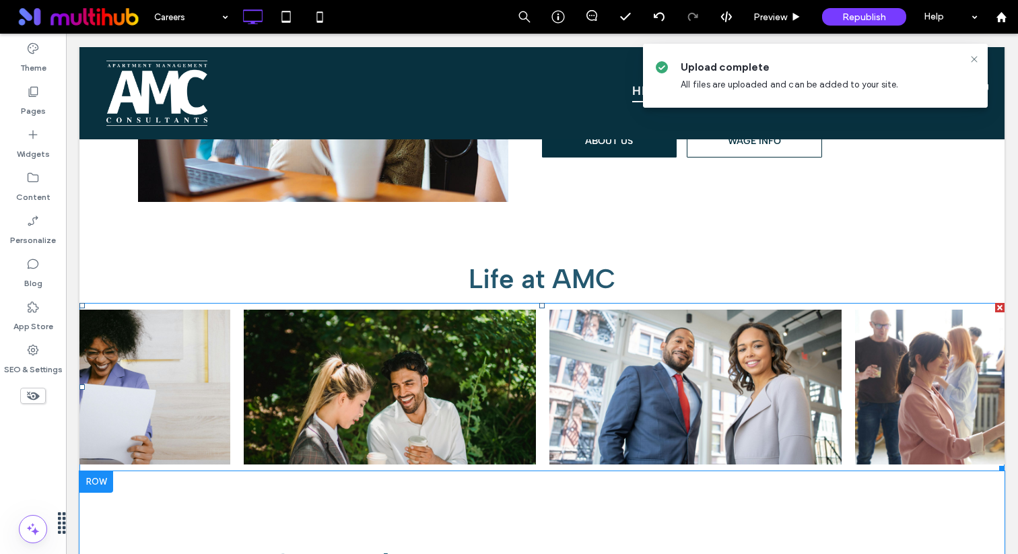
click at [79, 303] on span at bounding box center [79, 303] width 0 height 0
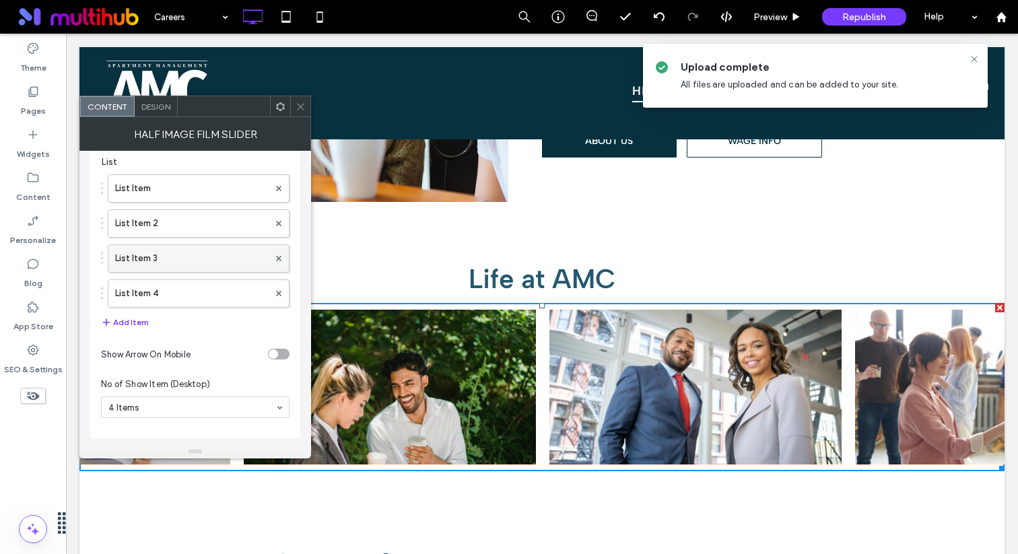
click at [203, 265] on label "List Item 3" at bounding box center [192, 258] width 154 height 27
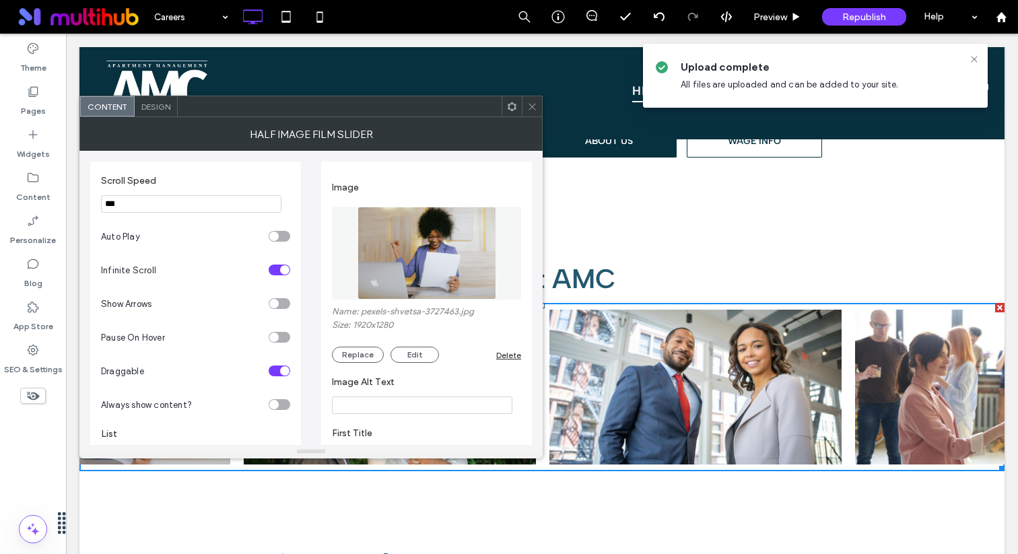
scroll to position [267, 0]
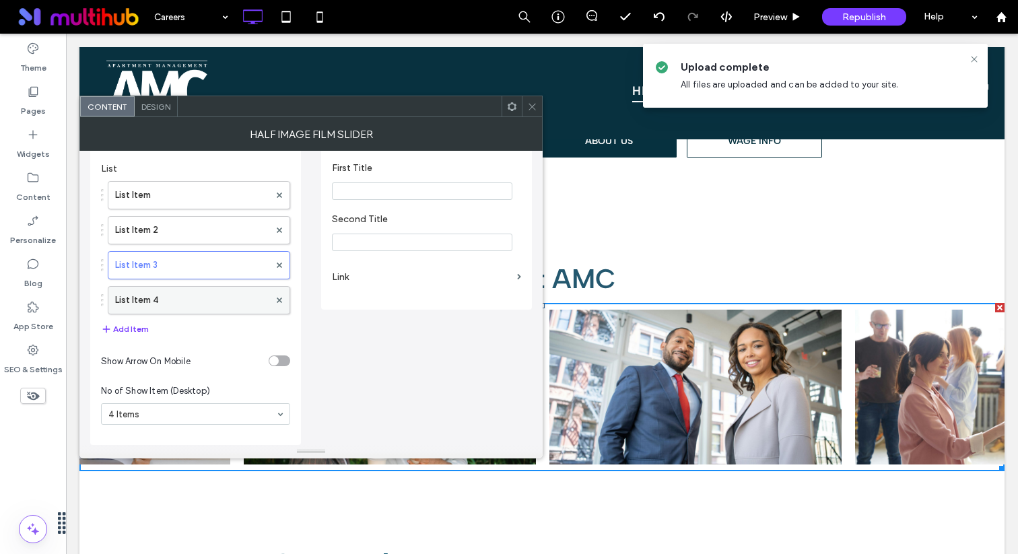
click at [219, 311] on label "List Item 4" at bounding box center [192, 300] width 154 height 27
click at [218, 220] on label "List Item 2" at bounding box center [192, 230] width 154 height 27
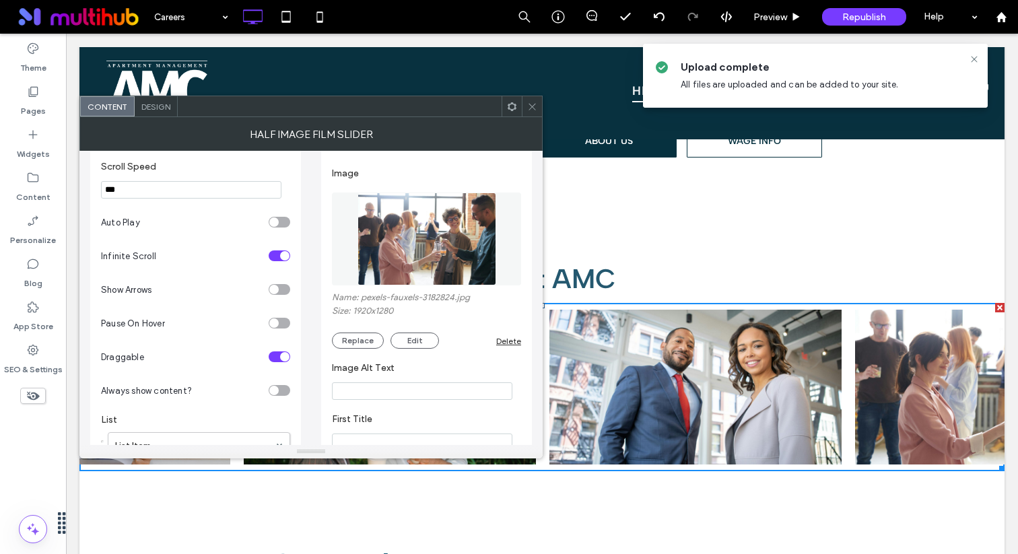
scroll to position [0, 0]
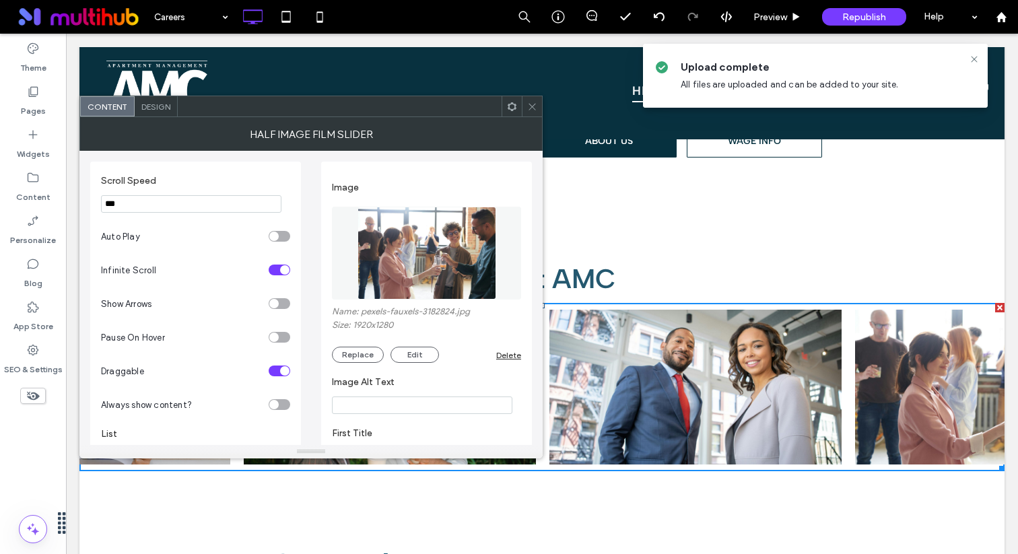
click at [435, 242] on img at bounding box center [427, 253] width 139 height 93
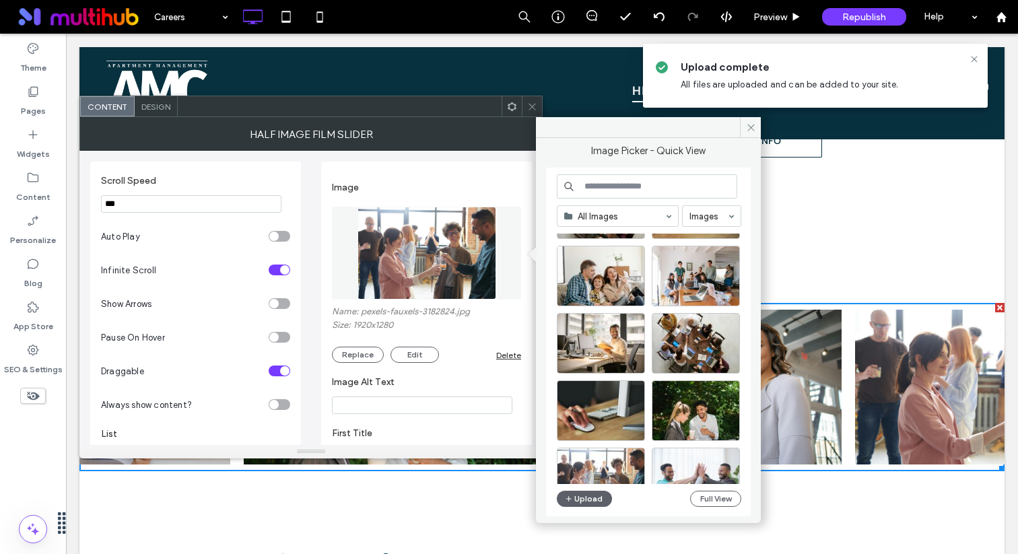
scroll to position [84, 0]
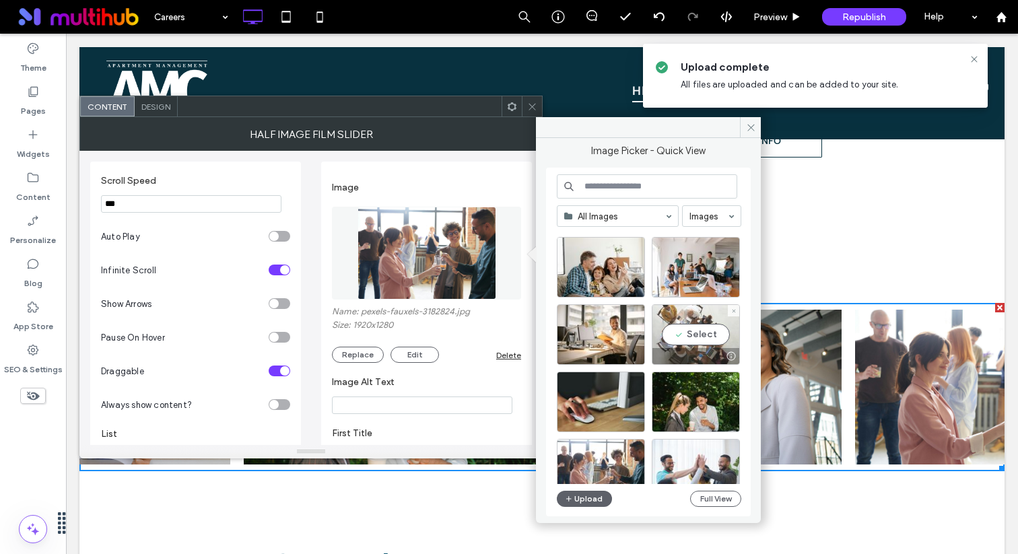
click at [699, 334] on div "Select" at bounding box center [696, 334] width 88 height 61
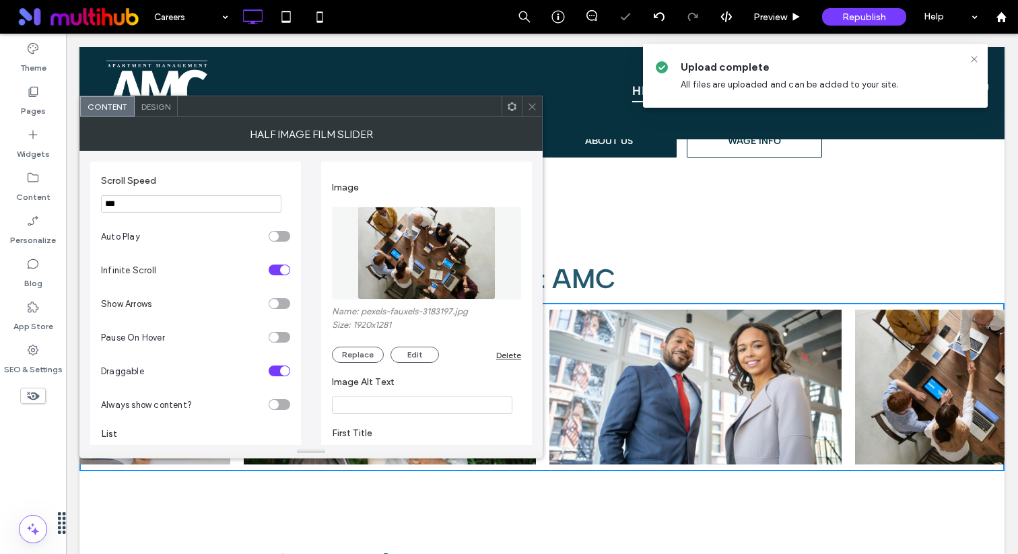
click at [535, 108] on icon at bounding box center [532, 107] width 10 height 10
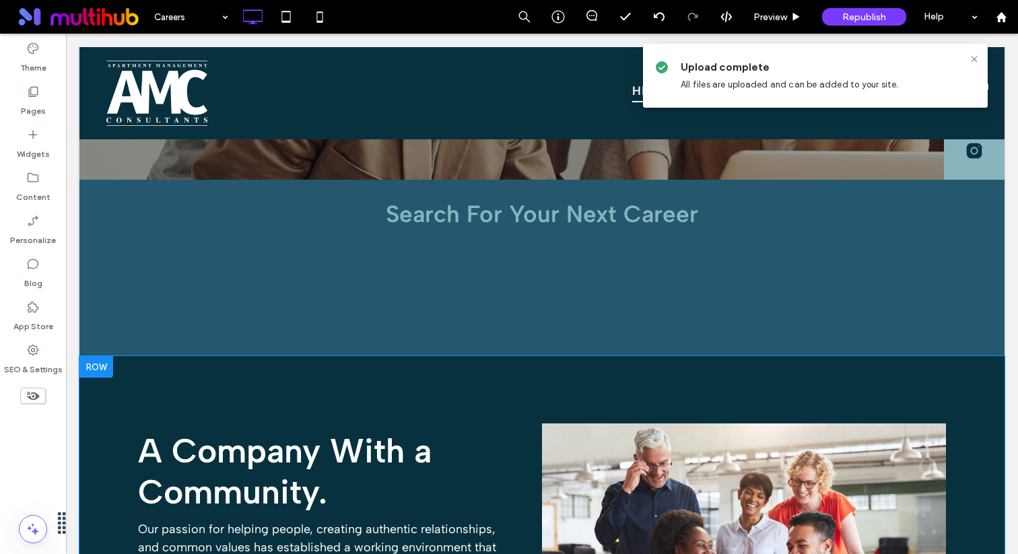
scroll to position [0, 0]
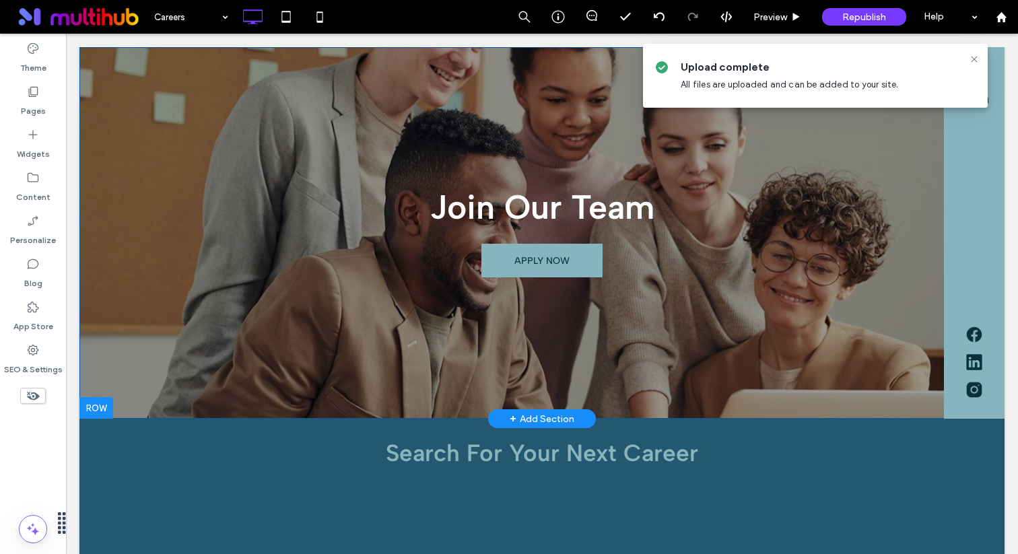
click at [100, 271] on div "Join Our Team APPLY NOW Click To Paste" at bounding box center [541, 233] width 925 height 372
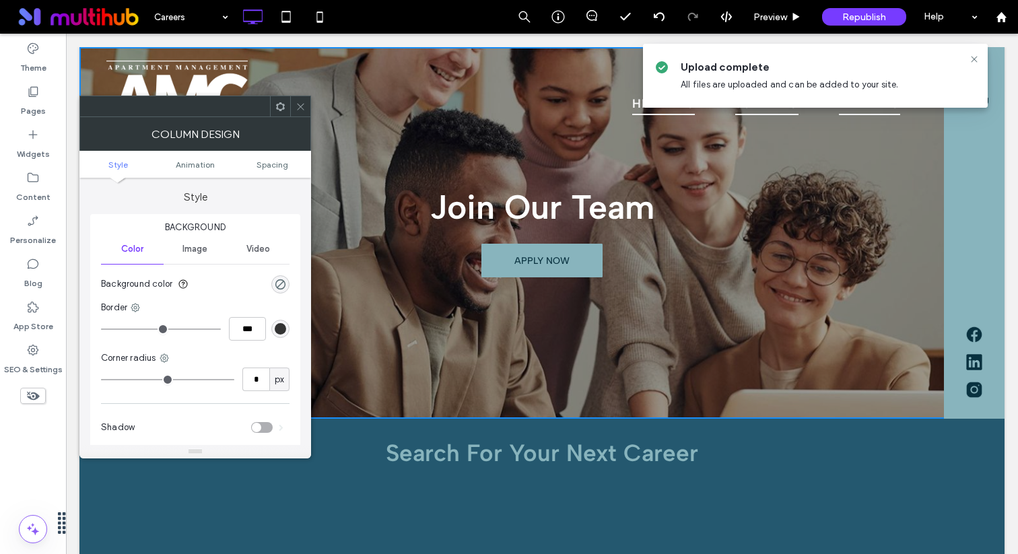
click at [304, 102] on icon at bounding box center [301, 107] width 10 height 10
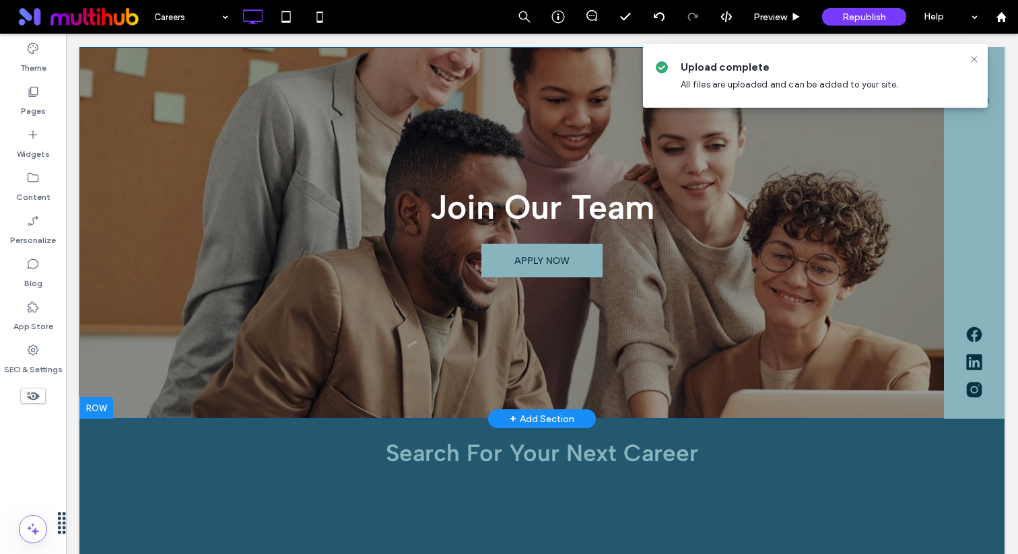
click at [333, 366] on div "Join Our Team APPLY NOW Click To Paste" at bounding box center [541, 233] width 925 height 372
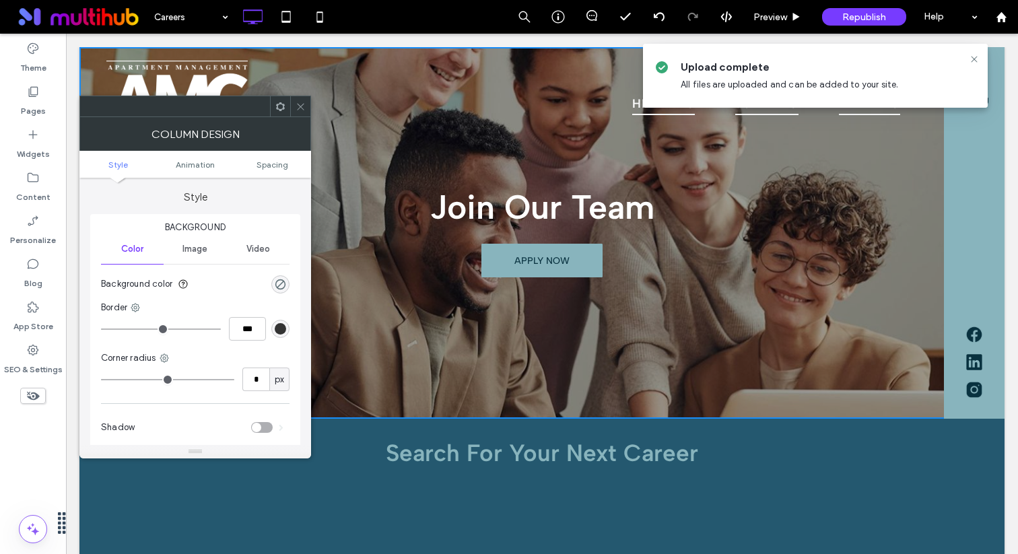
click at [302, 102] on icon at bounding box center [301, 107] width 10 height 10
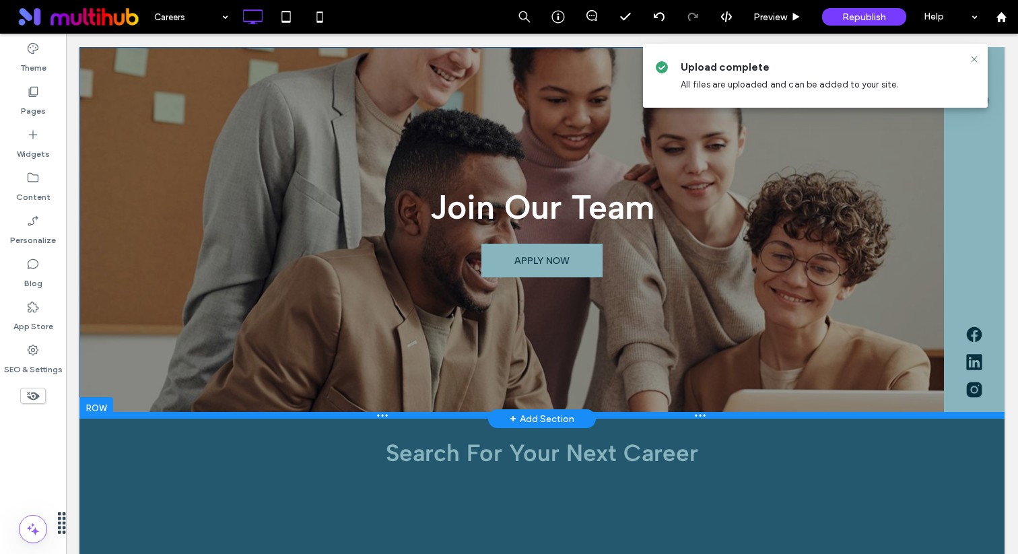
click at [842, 416] on div at bounding box center [541, 415] width 925 height 7
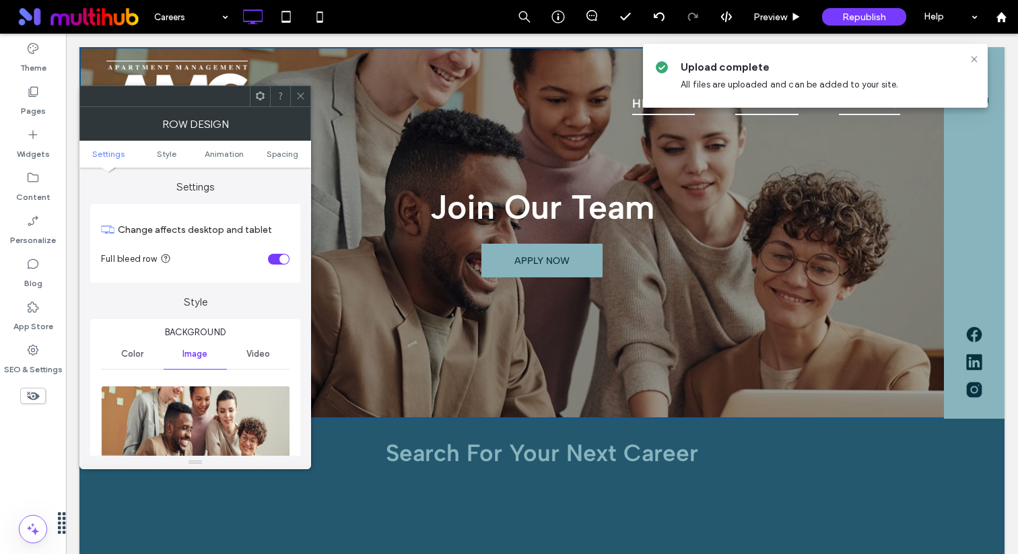
click at [265, 423] on img at bounding box center [196, 432] width 190 height 93
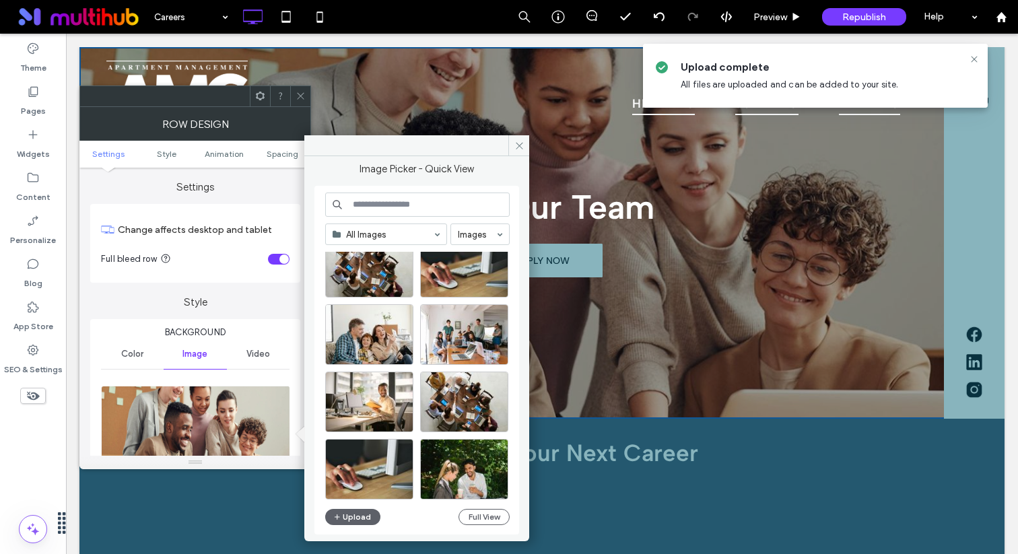
scroll to position [40, 0]
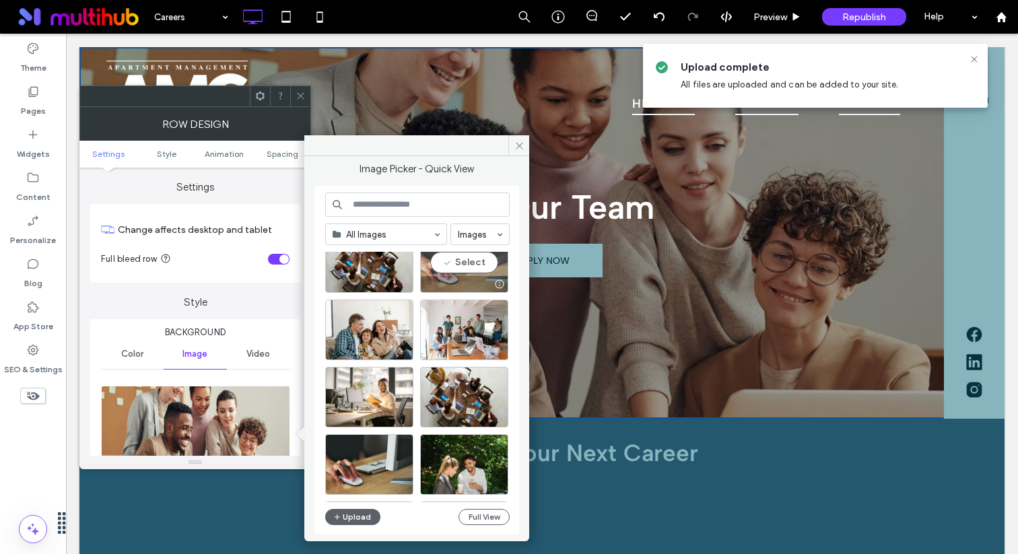
click at [491, 282] on div at bounding box center [499, 284] width 17 height 11
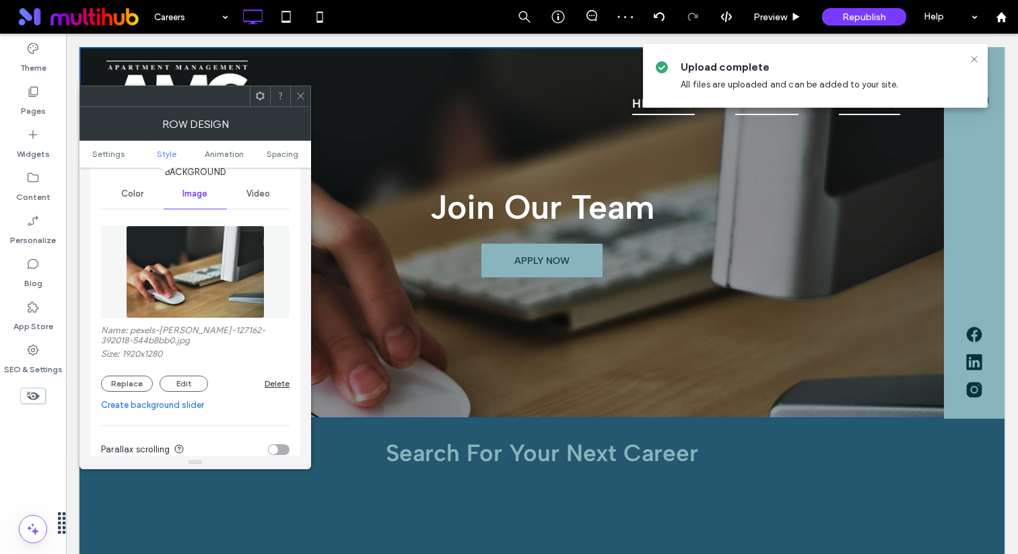
scroll to position [181, 0]
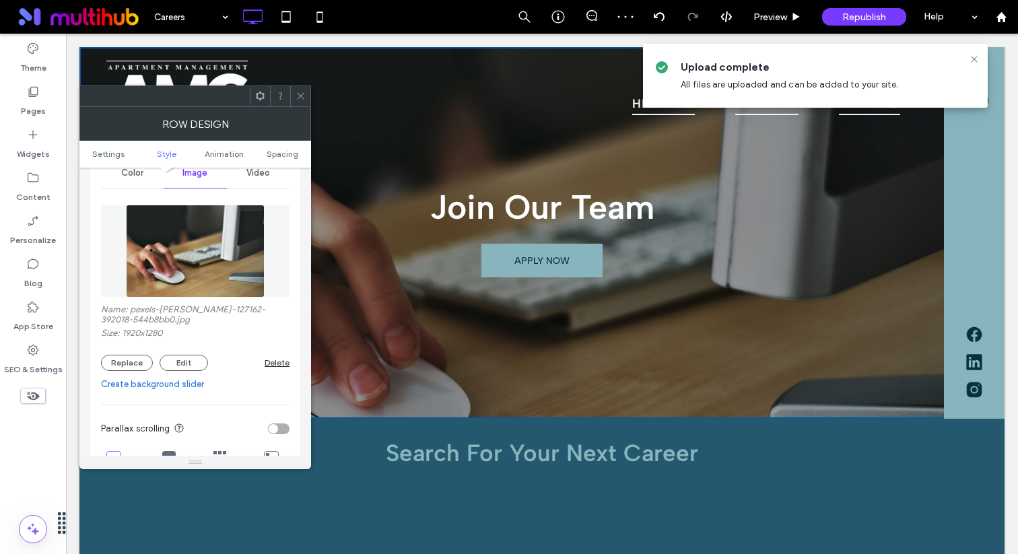
click at [305, 97] on icon at bounding box center [301, 96] width 10 height 10
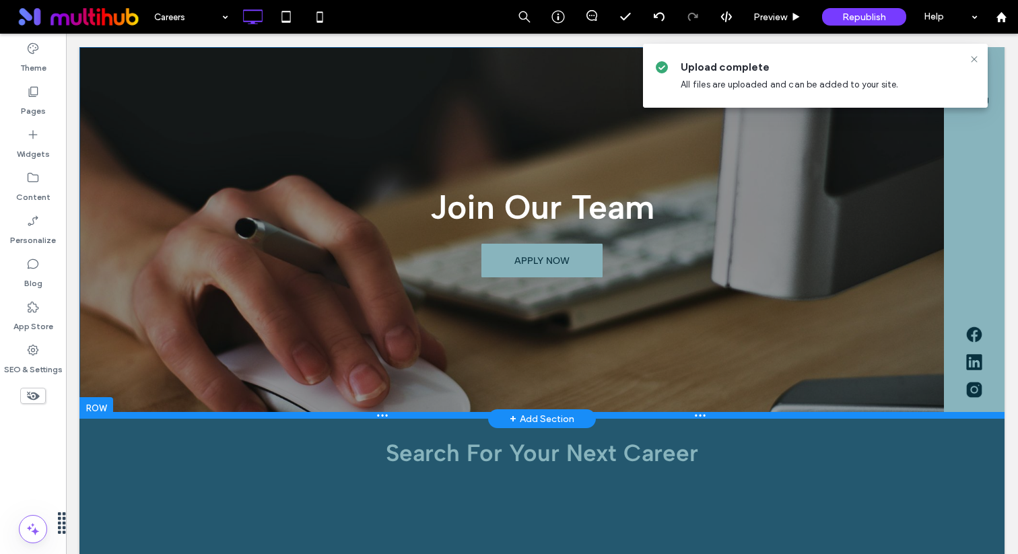
click at [937, 415] on div at bounding box center [541, 415] width 925 height 7
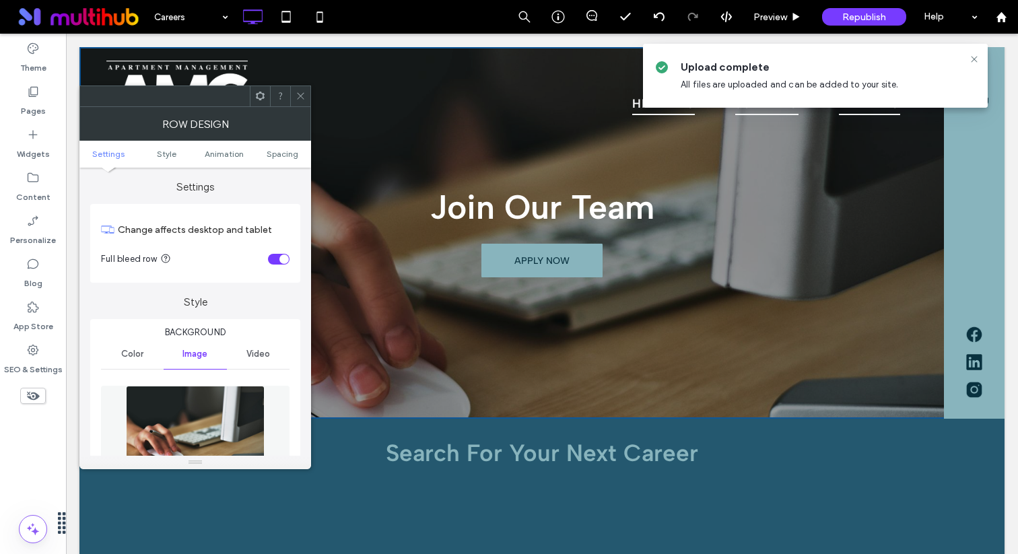
click at [191, 385] on div at bounding box center [195, 432] width 189 height 106
click at [191, 398] on img at bounding box center [195, 432] width 139 height 93
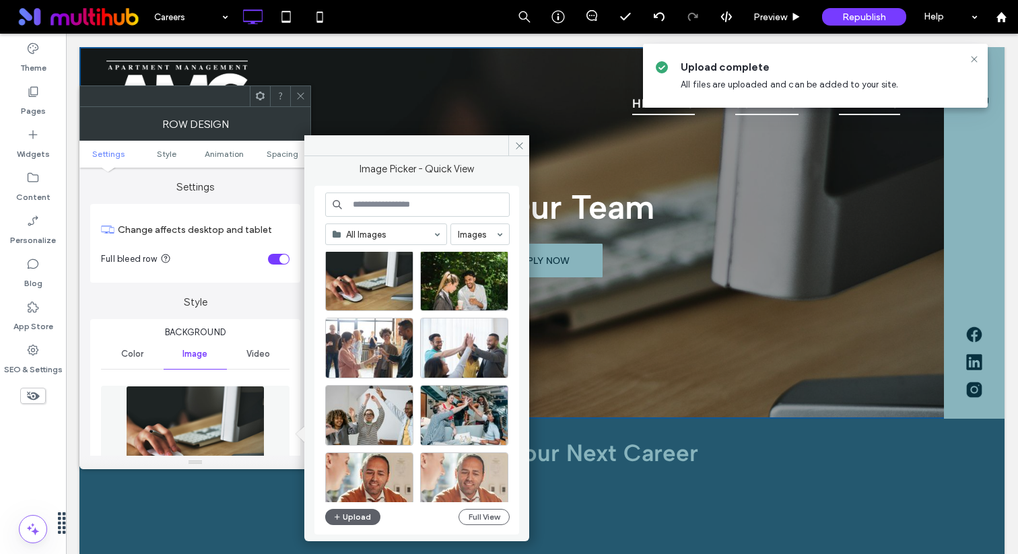
scroll to position [0, 0]
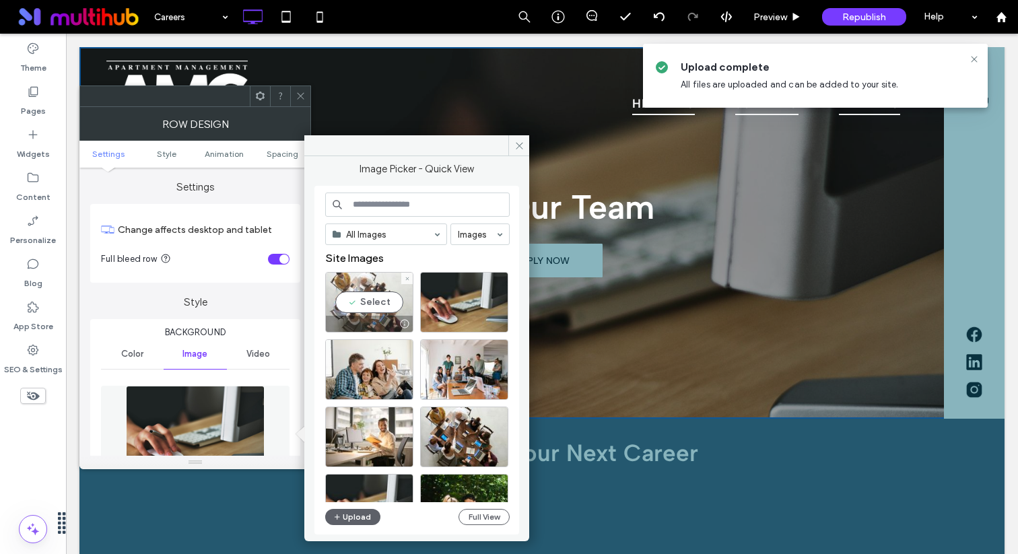
click at [358, 275] on div "Select" at bounding box center [369, 302] width 88 height 61
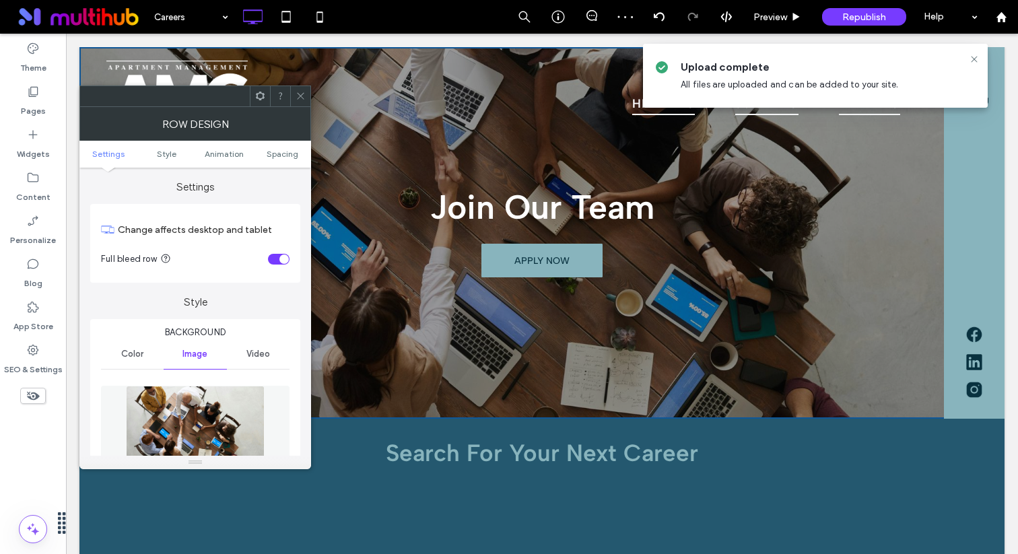
click at [303, 100] on icon at bounding box center [301, 96] width 10 height 10
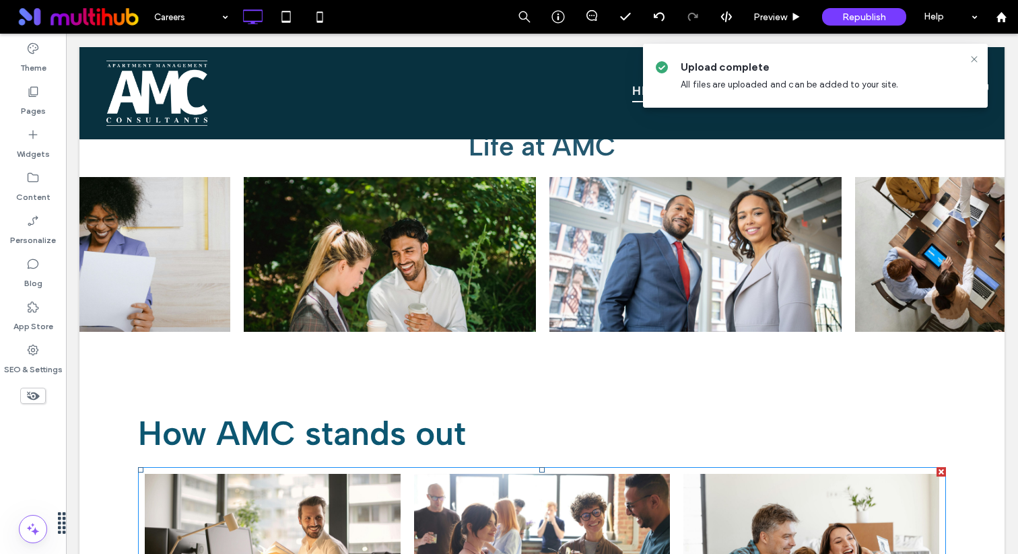
scroll to position [1608, 0]
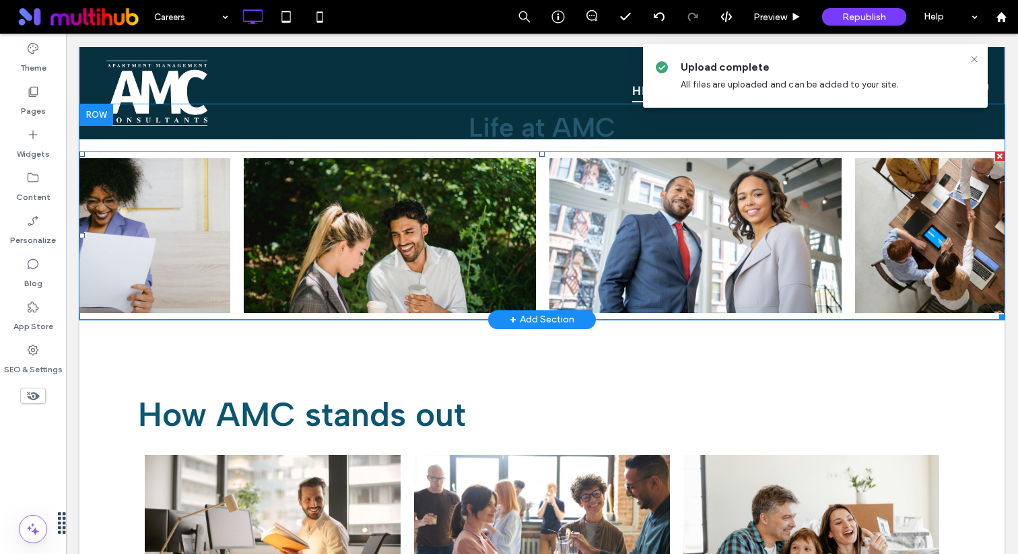
click at [644, 235] on span at bounding box center [541, 236] width 925 height 168
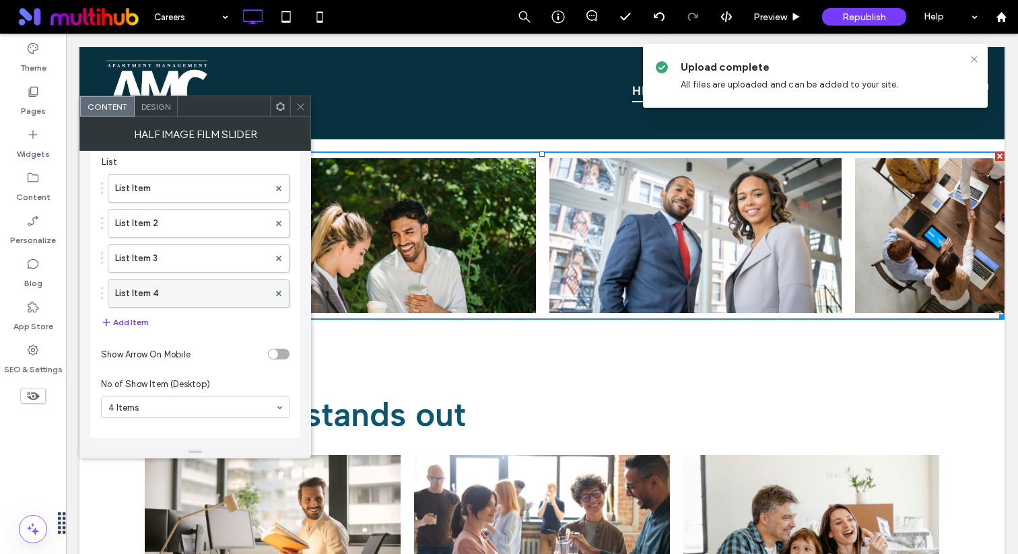
click at [178, 290] on label "List Item 4" at bounding box center [192, 293] width 154 height 27
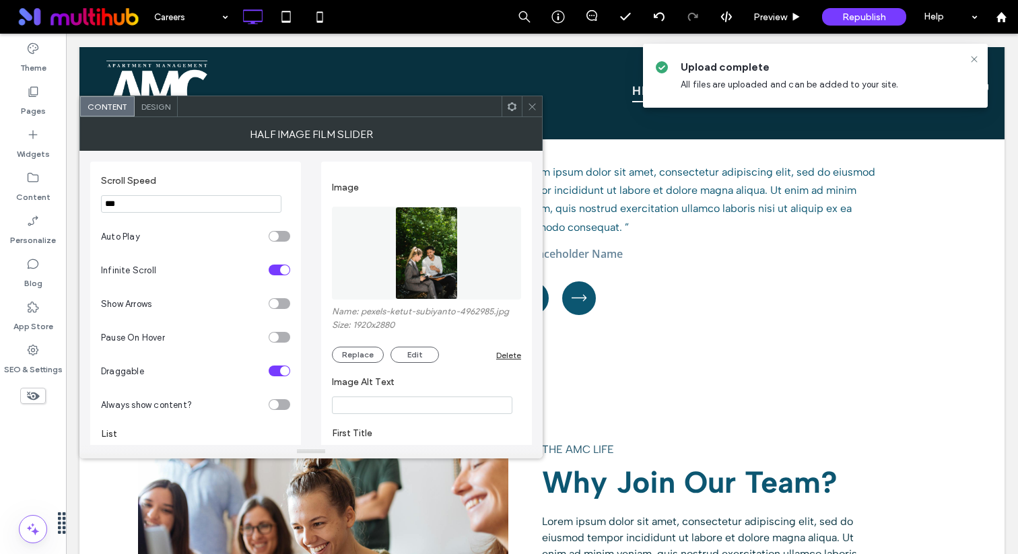
scroll to position [267, 0]
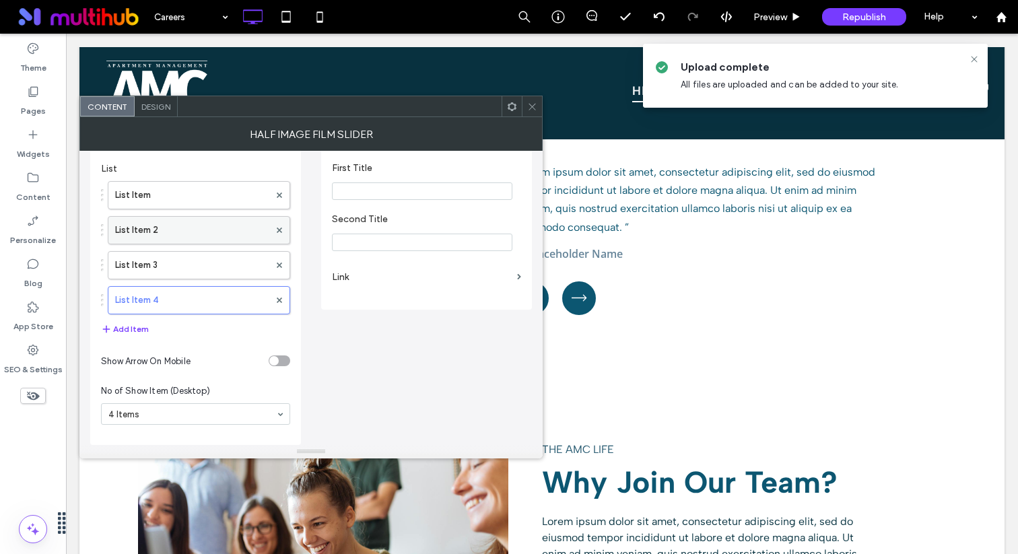
click at [215, 229] on label "List Item 2" at bounding box center [192, 230] width 154 height 27
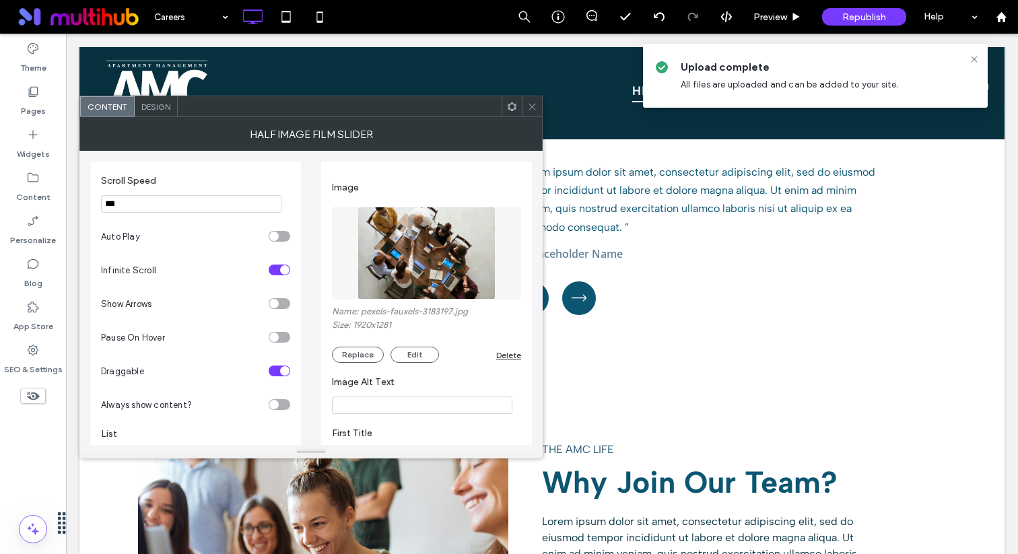
click at [408, 247] on img at bounding box center [427, 253] width 139 height 93
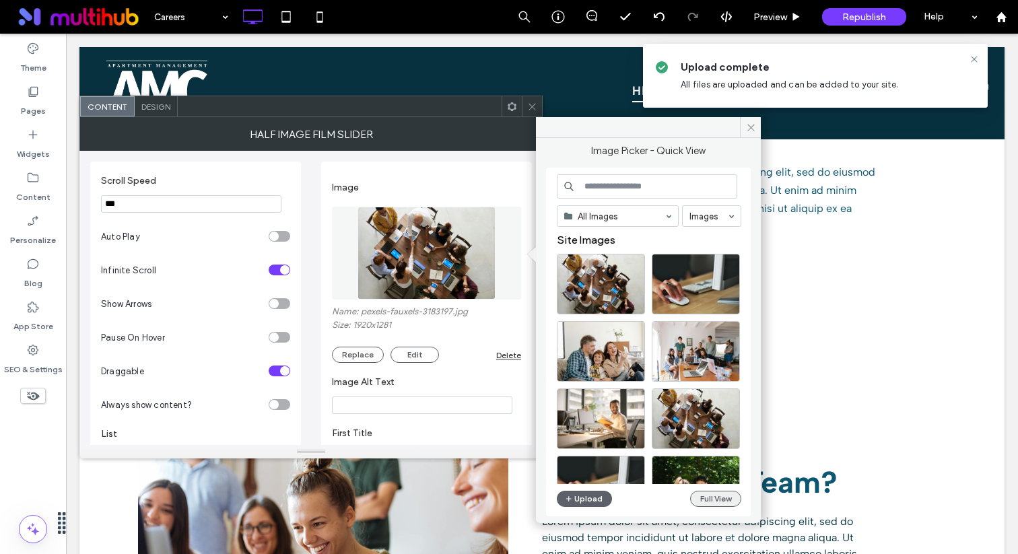
click at [716, 499] on button "Full View" at bounding box center [715, 499] width 51 height 16
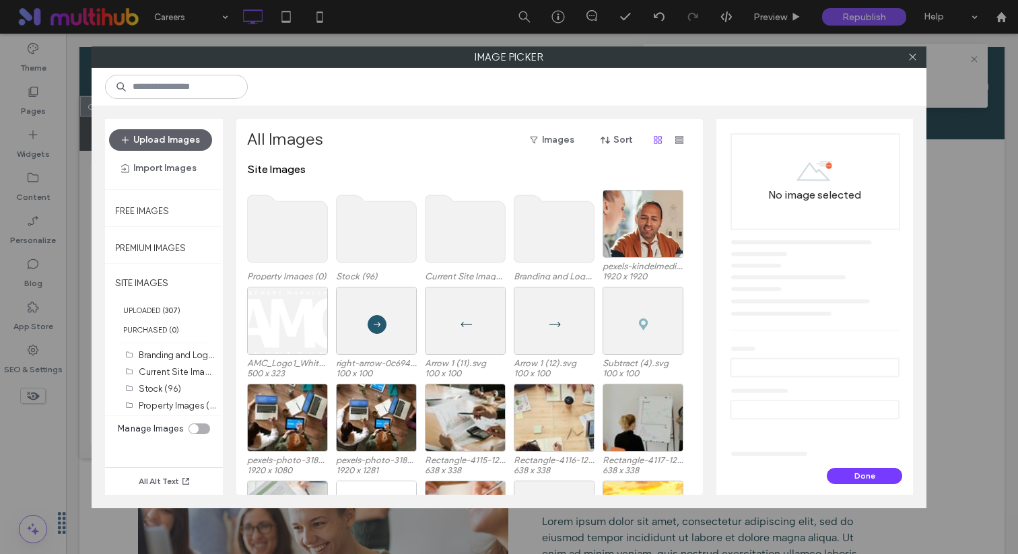
click at [389, 230] on use at bounding box center [377, 228] width 80 height 67
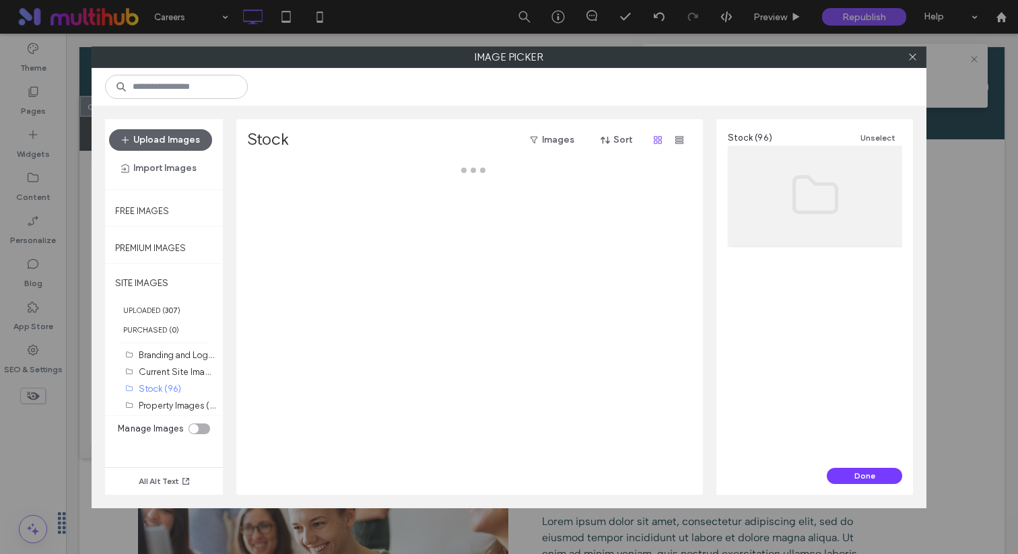
click at [389, 230] on div at bounding box center [473, 329] width 453 height 332
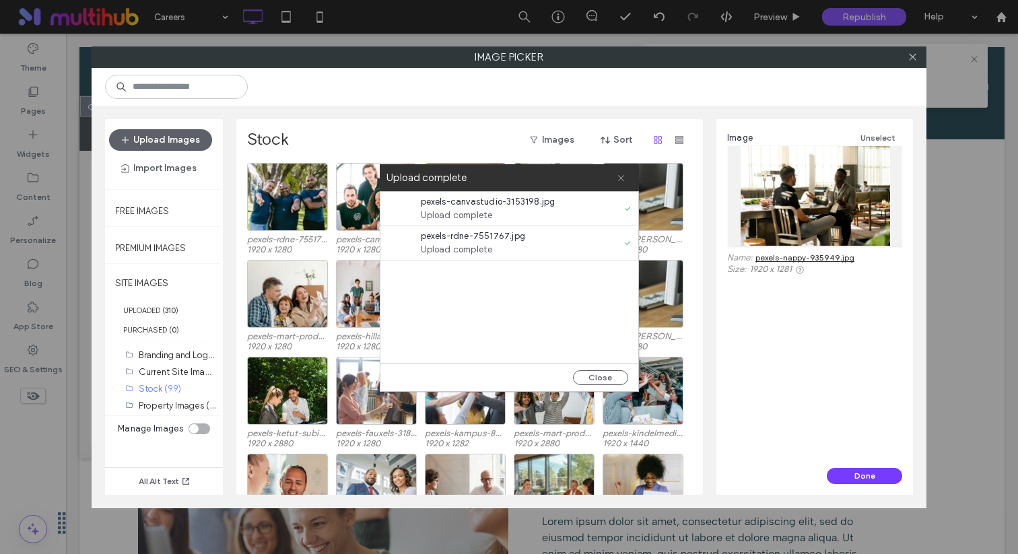
click at [620, 178] on use at bounding box center [621, 178] width 6 height 6
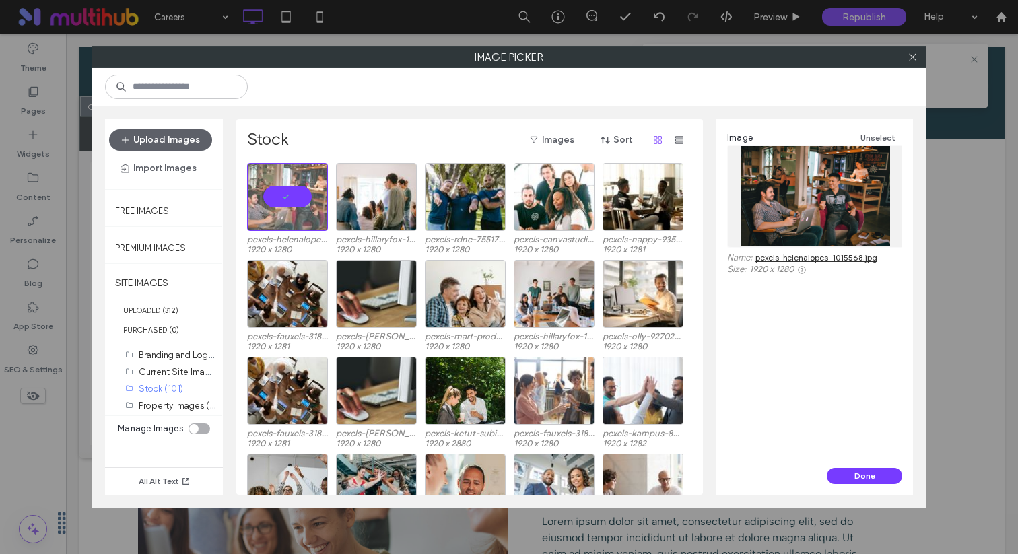
click at [866, 463] on div "Image Unselect Name: pexels-helenalopes-1015568.jpg Size: 1920 x 1280" at bounding box center [815, 293] width 197 height 349
click at [861, 474] on button "Done" at bounding box center [864, 476] width 75 height 16
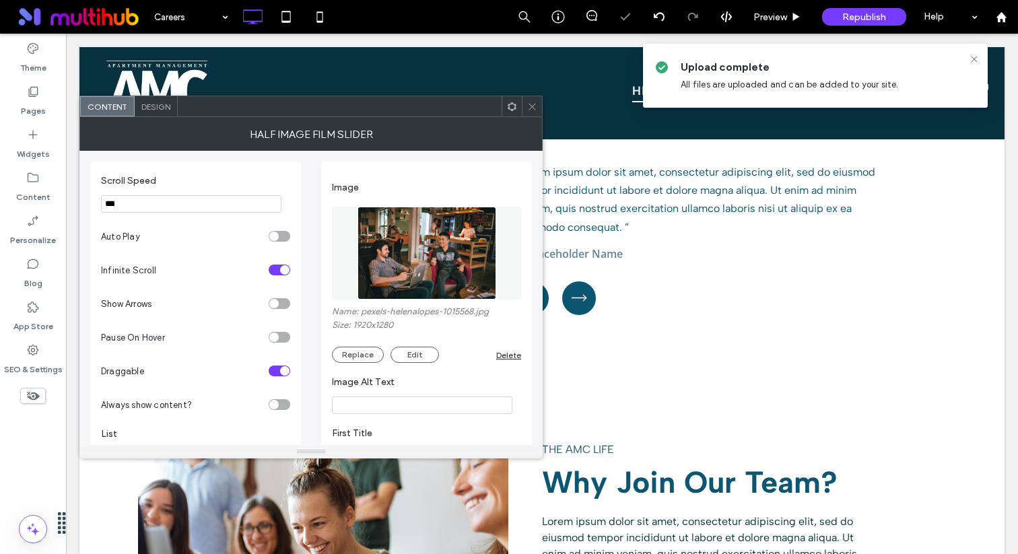
click at [528, 104] on icon at bounding box center [532, 107] width 10 height 10
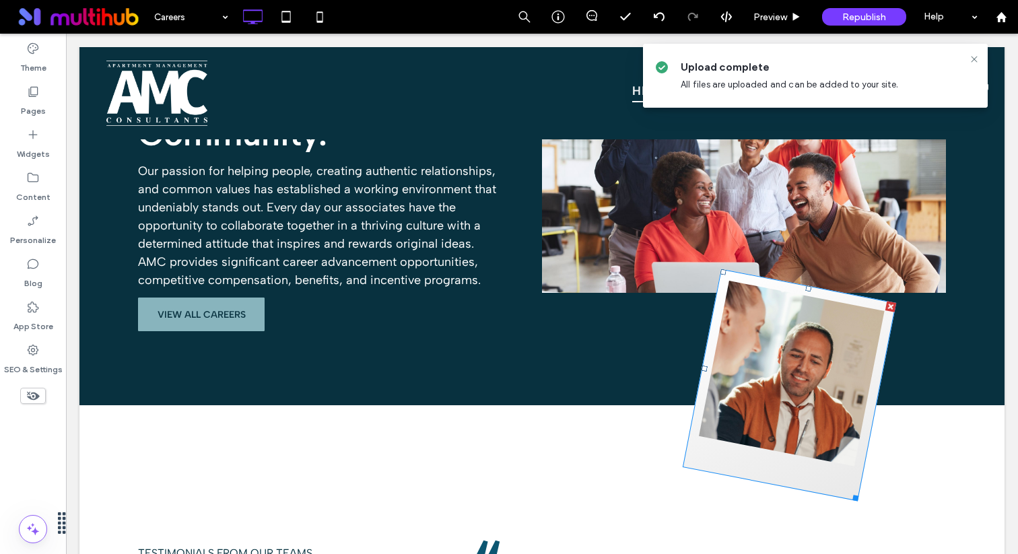
scroll to position [605, 0]
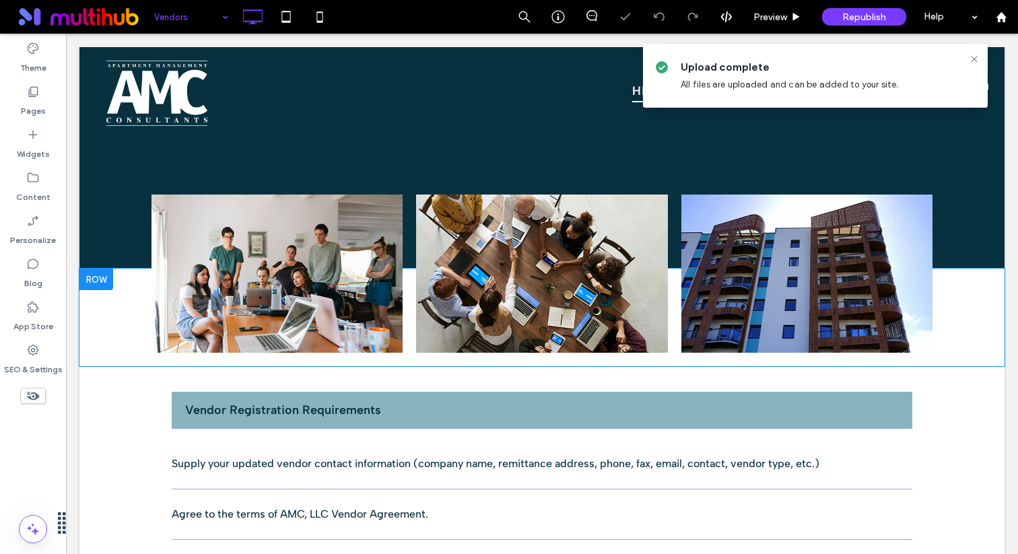
scroll to position [502, 0]
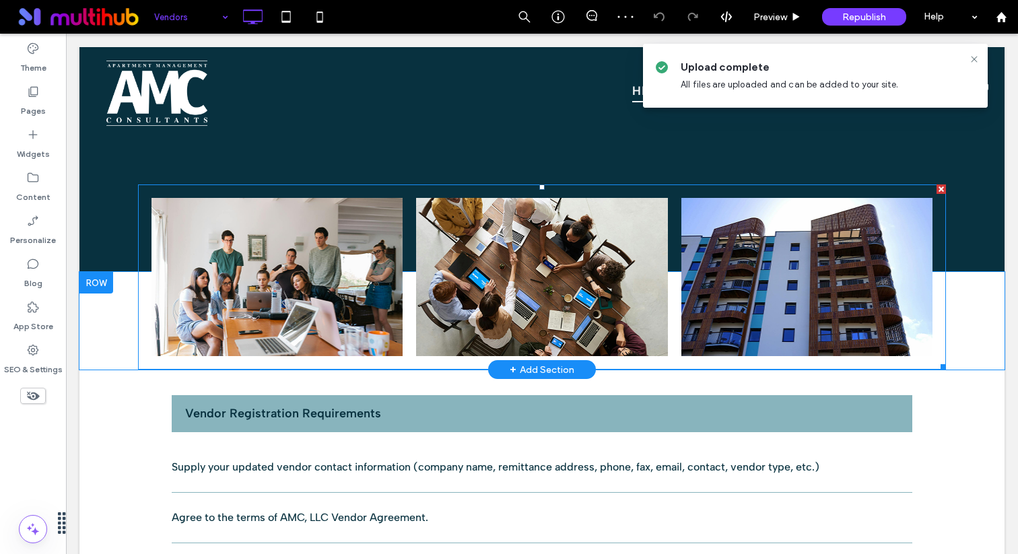
click at [325, 269] on link at bounding box center [277, 277] width 251 height 158
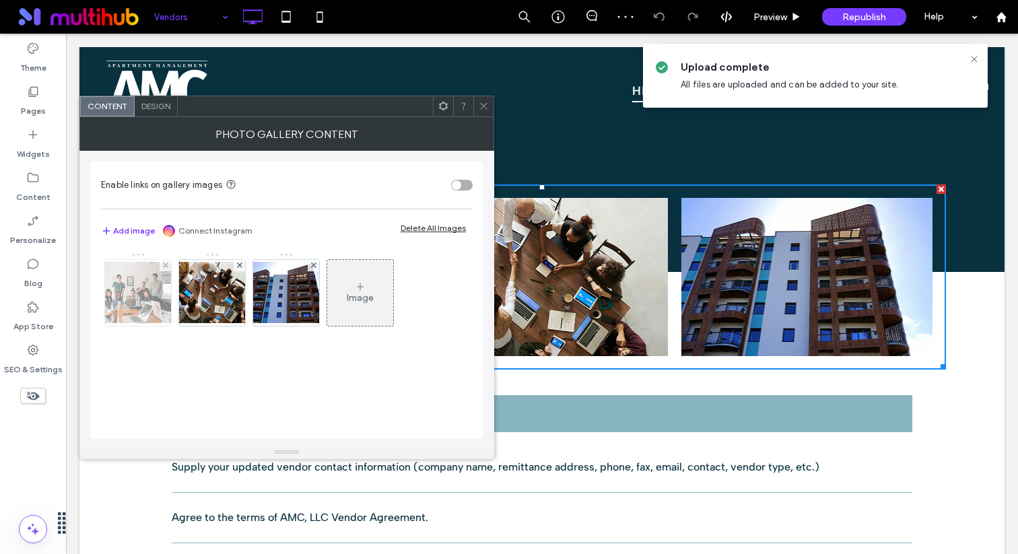
click at [141, 298] on img at bounding box center [138, 292] width 108 height 61
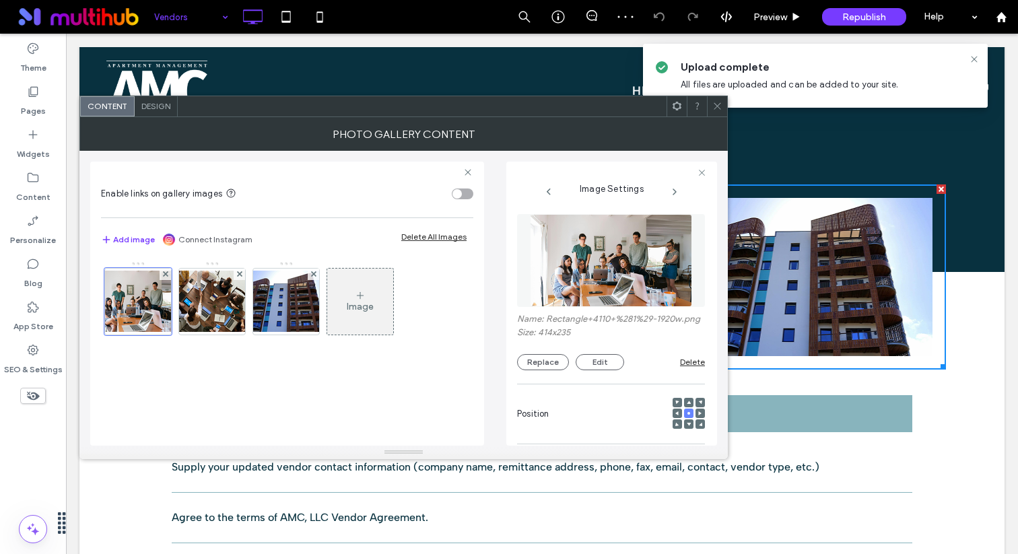
click at [601, 277] on img at bounding box center [611, 260] width 163 height 93
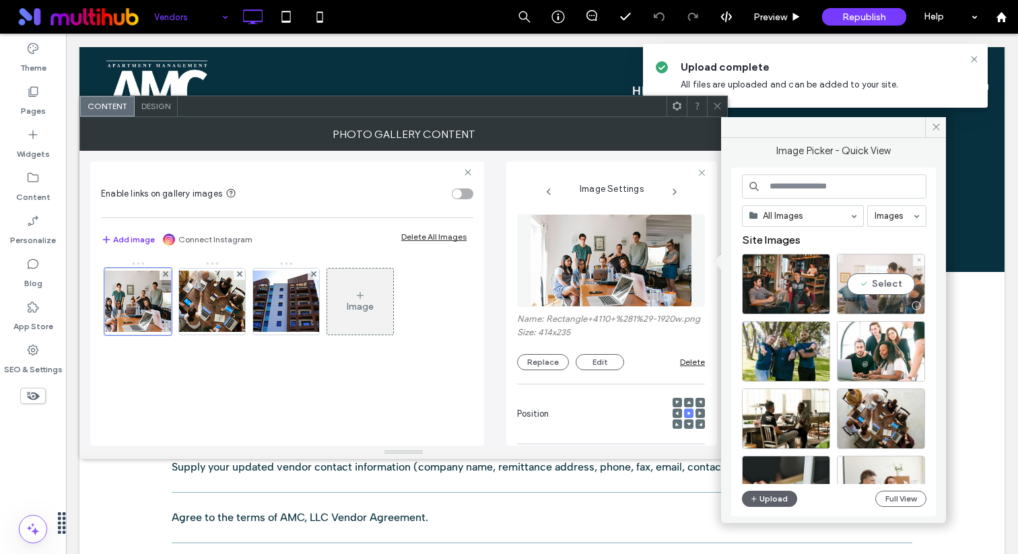
click at [845, 288] on div "Select" at bounding box center [881, 284] width 88 height 61
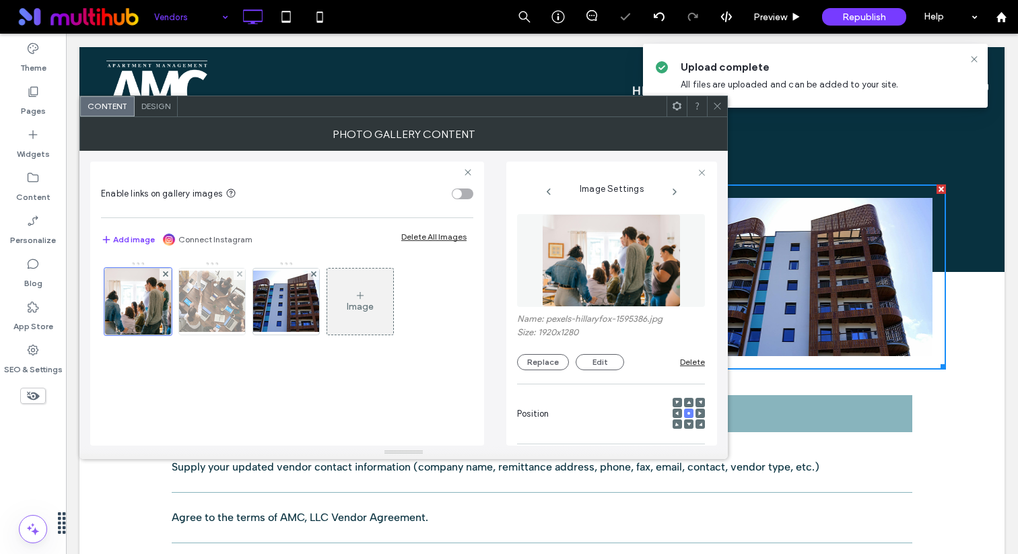
click at [228, 308] on img at bounding box center [212, 301] width 108 height 61
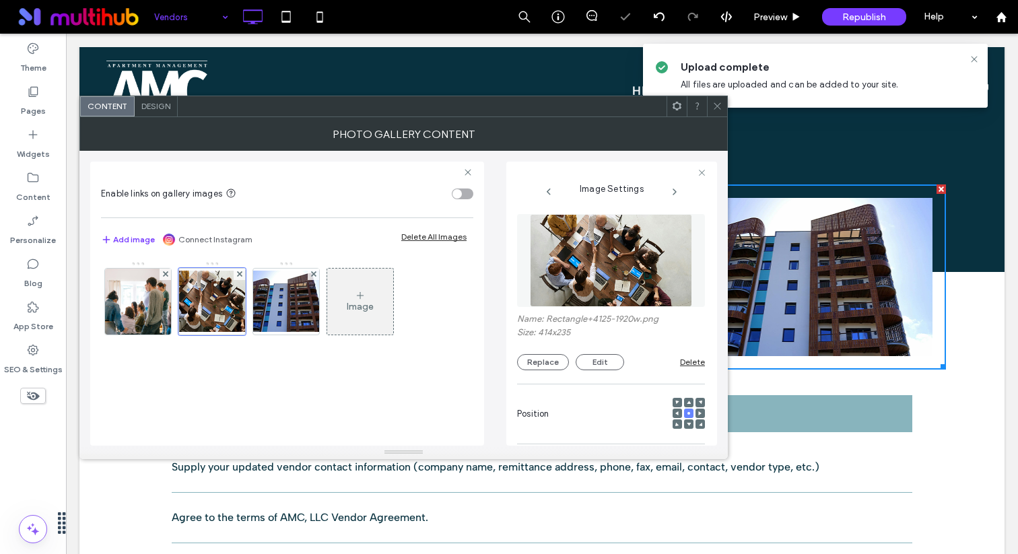
click at [577, 269] on img at bounding box center [611, 260] width 163 height 93
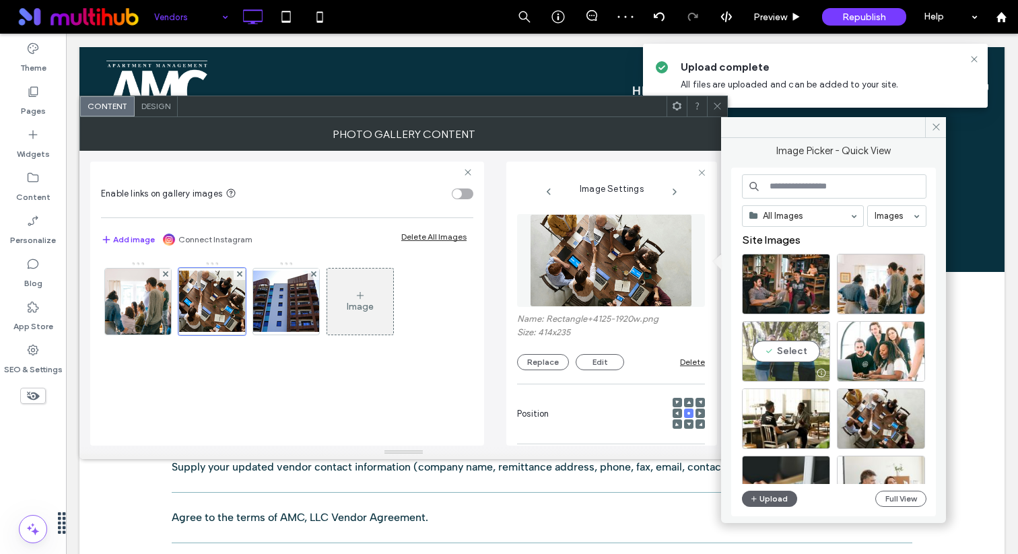
click at [775, 337] on div "Select" at bounding box center [786, 351] width 88 height 61
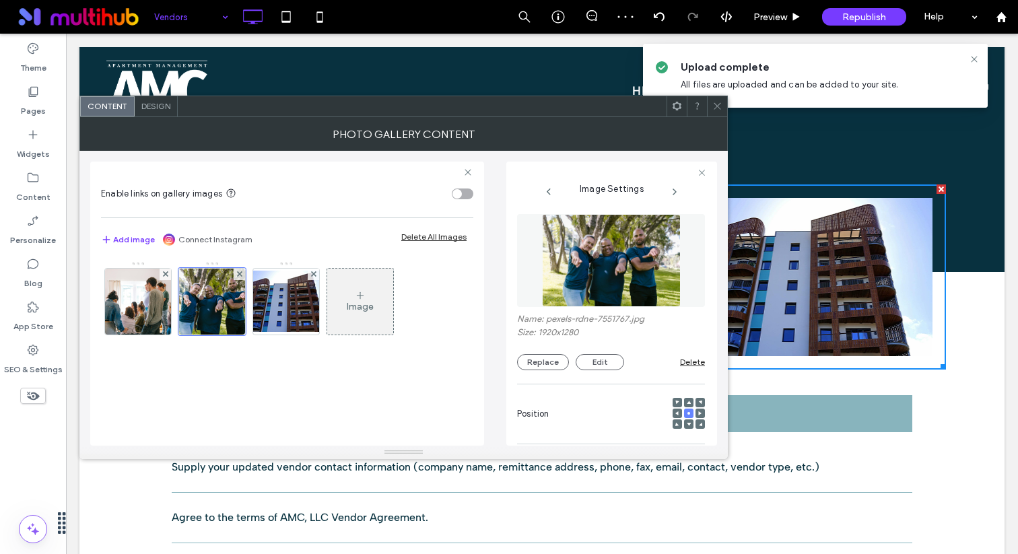
click at [594, 275] on img at bounding box center [611, 260] width 139 height 93
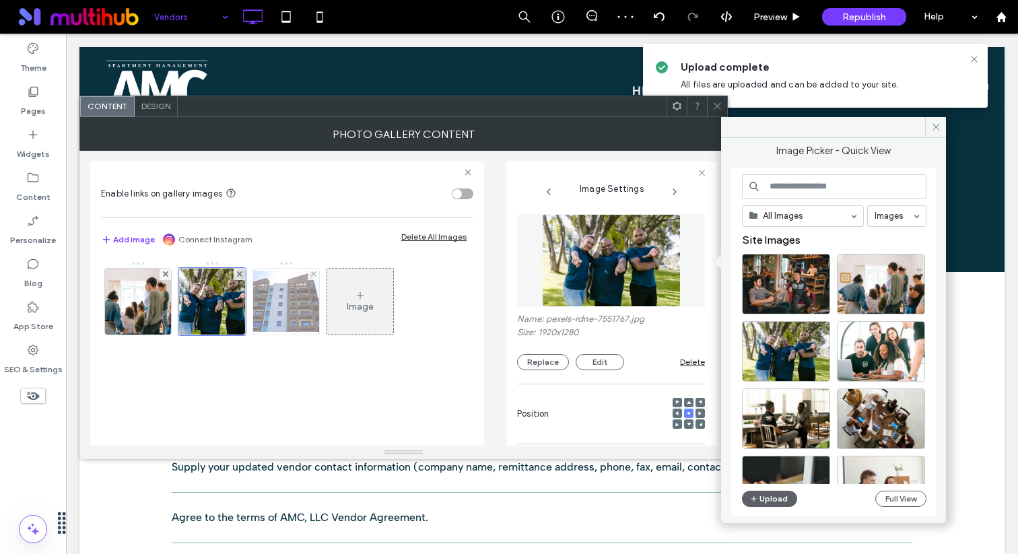
click at [299, 315] on img at bounding box center [286, 301] width 108 height 61
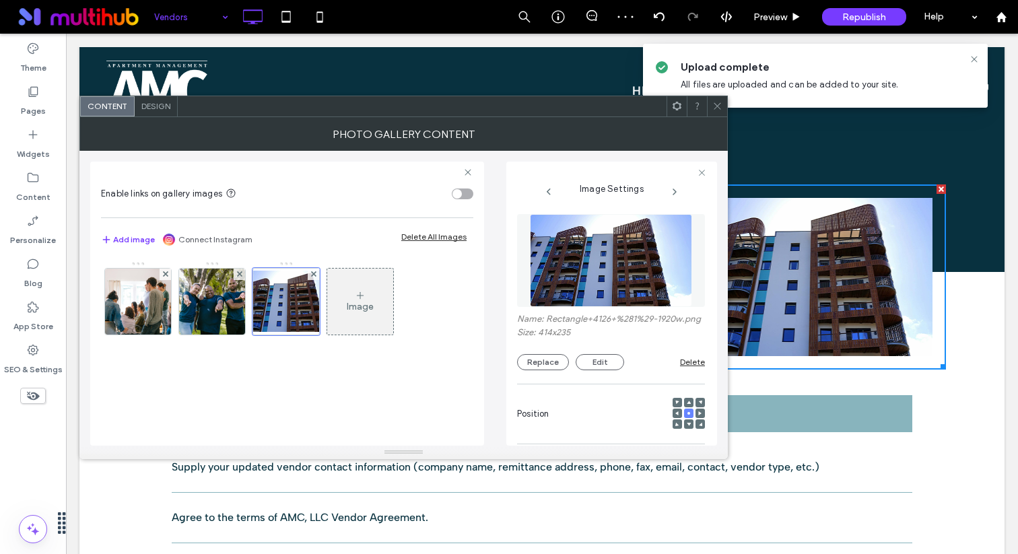
click at [641, 280] on img at bounding box center [611, 260] width 163 height 93
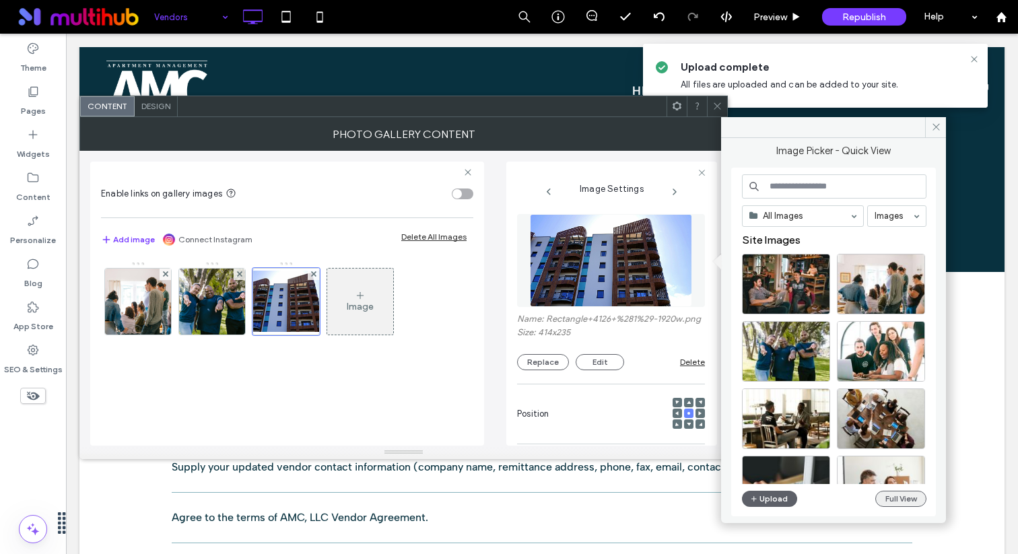
click at [901, 500] on button "Full View" at bounding box center [901, 499] width 51 height 16
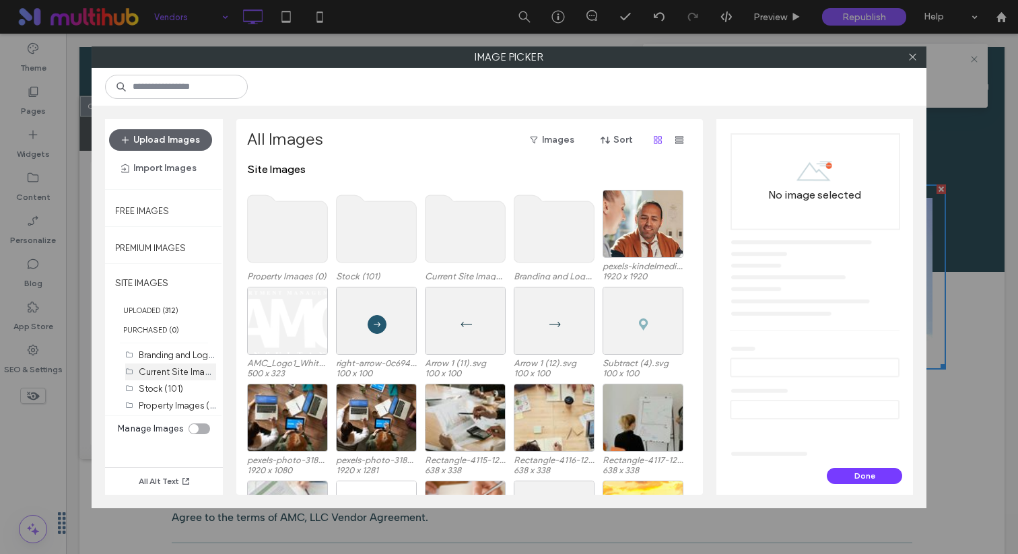
click at [180, 372] on label "Current Site Images (13)" at bounding box center [187, 371] width 97 height 13
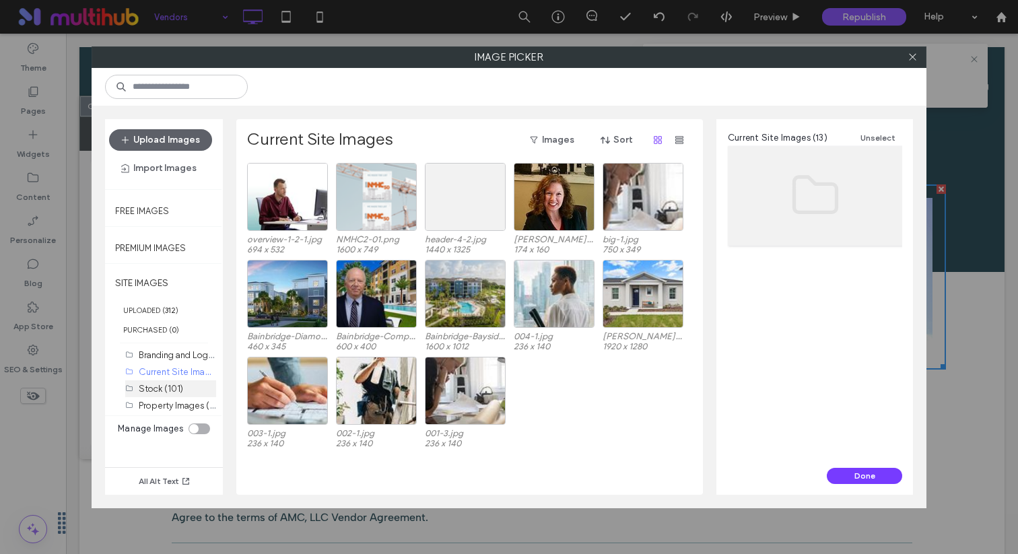
click at [178, 390] on label "Stock (101)" at bounding box center [161, 389] width 44 height 10
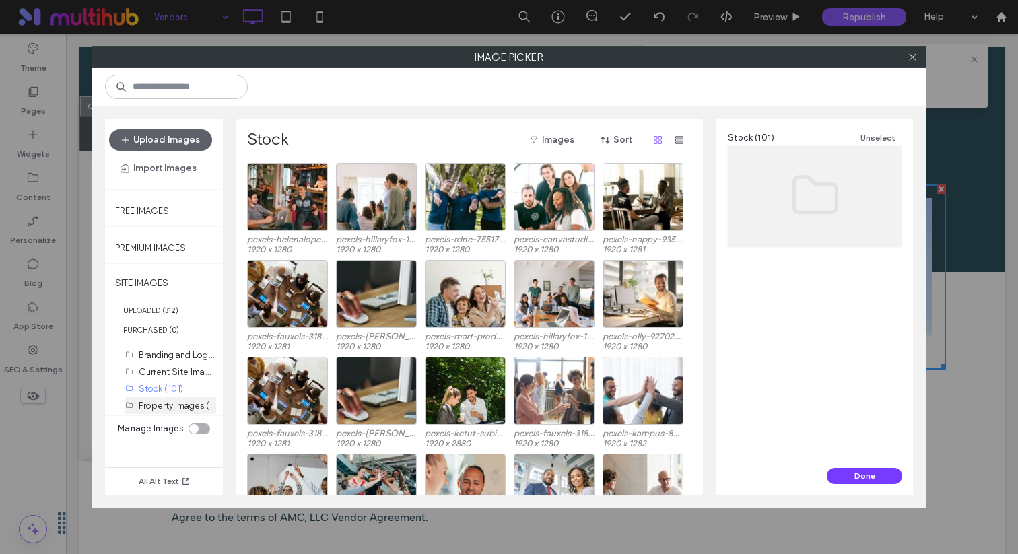
click at [178, 405] on label "Property Images (0)" at bounding box center [178, 405] width 79 height 13
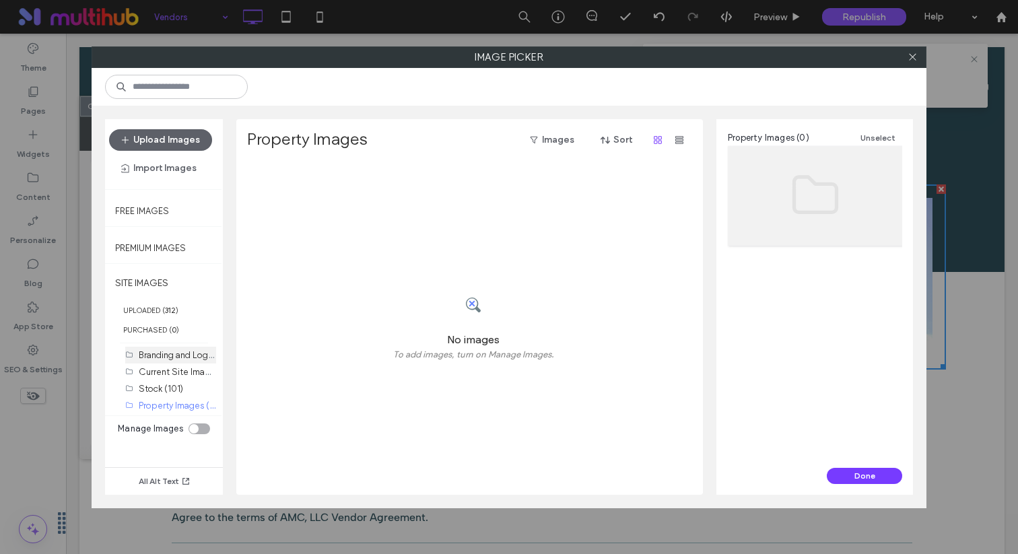
click at [185, 362] on div "Branding and Logos (3)" at bounding box center [177, 355] width 77 height 17
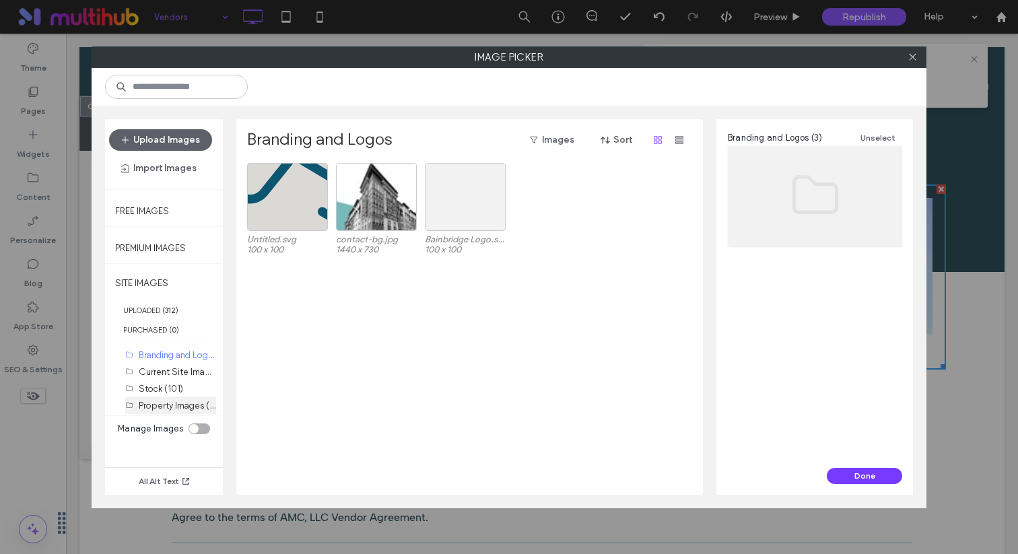
click at [185, 405] on label "Property Images (0)" at bounding box center [178, 405] width 79 height 13
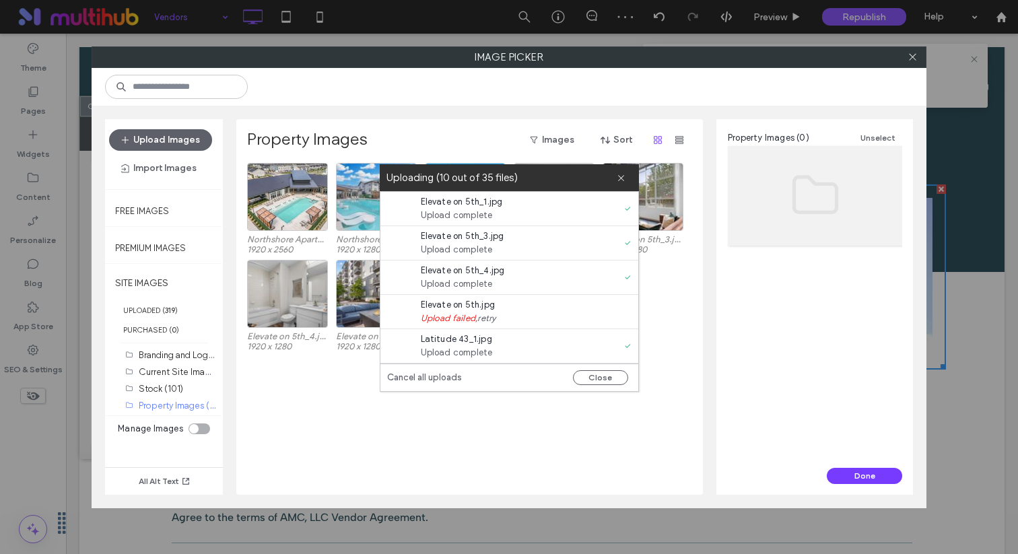
scroll to position [610, 0]
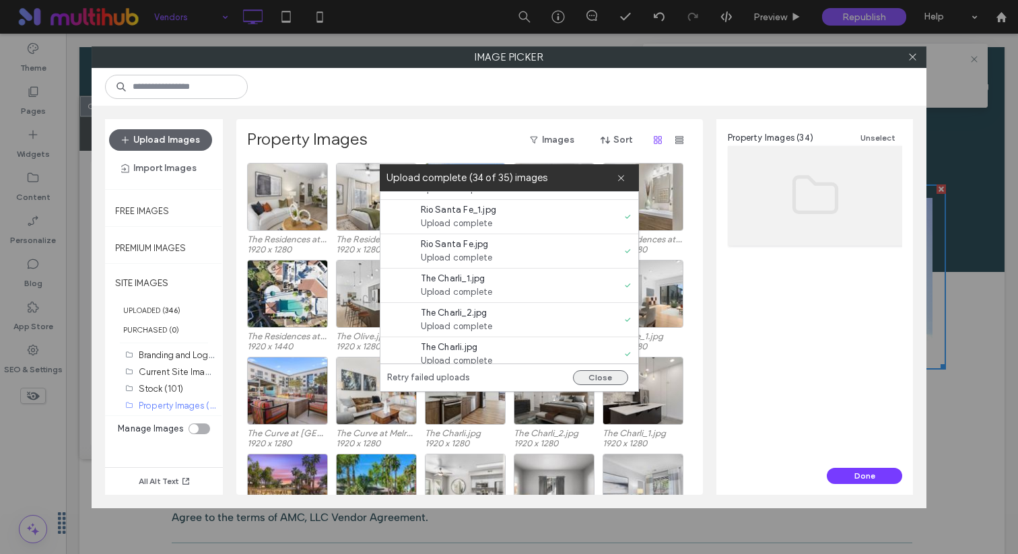
click at [600, 371] on button "Close" at bounding box center [600, 377] width 55 height 15
click at [600, 372] on button "Close" at bounding box center [600, 377] width 55 height 15
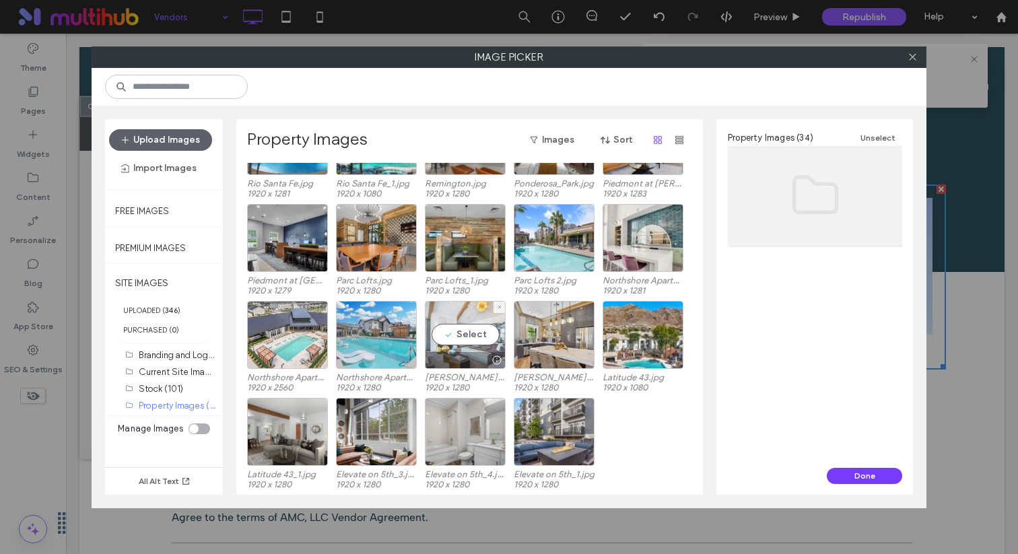
scroll to position [0, 0]
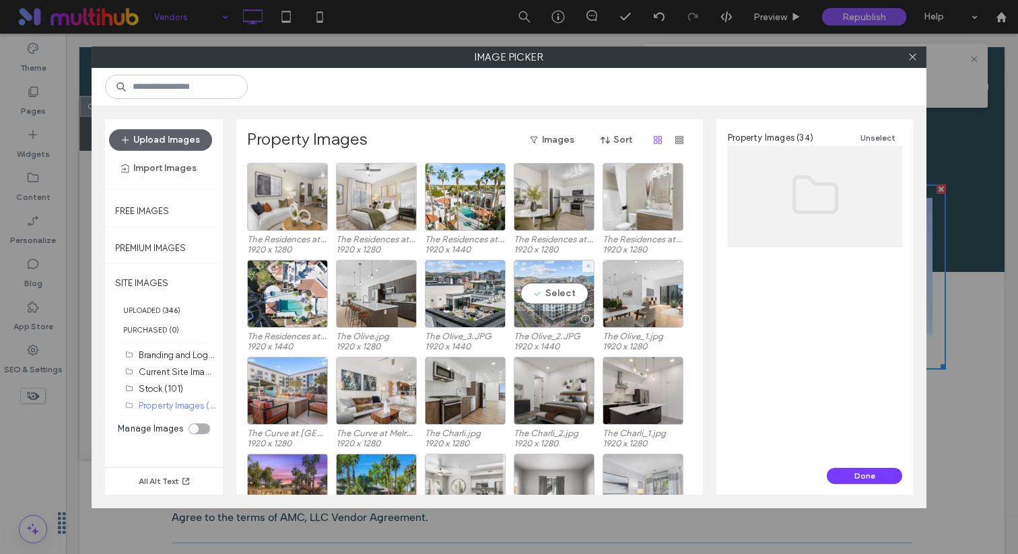
click at [550, 321] on div at bounding box center [554, 319] width 79 height 16
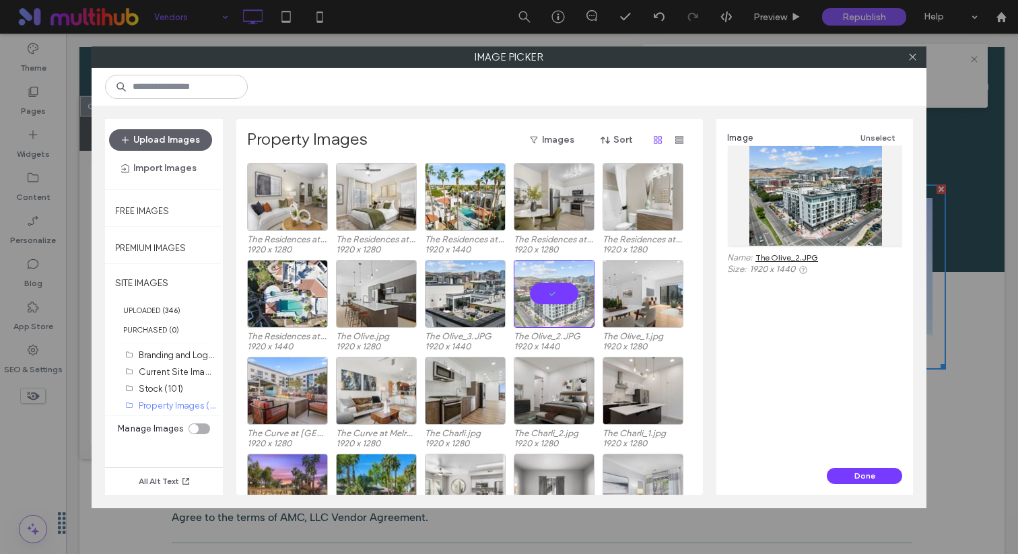
click at [863, 459] on div "Image Unselect Name: The Olive_2.JPG Size: 1920 x 1440" at bounding box center [815, 293] width 197 height 349
click at [858, 472] on button "Done" at bounding box center [864, 476] width 75 height 16
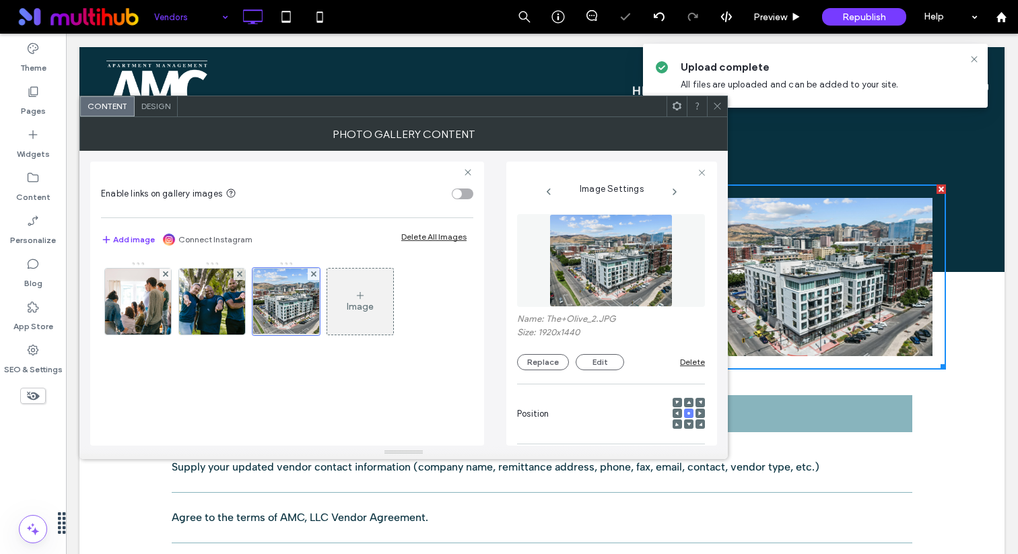
click at [718, 106] on icon at bounding box center [718, 106] width 10 height 10
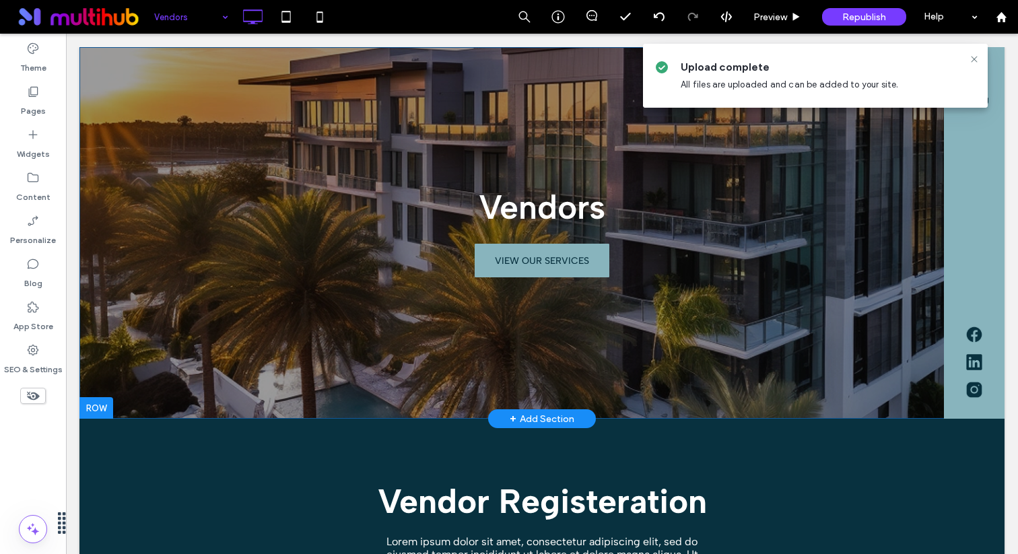
click at [282, 314] on div "Vendors VIEW OUR SERVICES Click To Paste" at bounding box center [541, 233] width 925 height 372
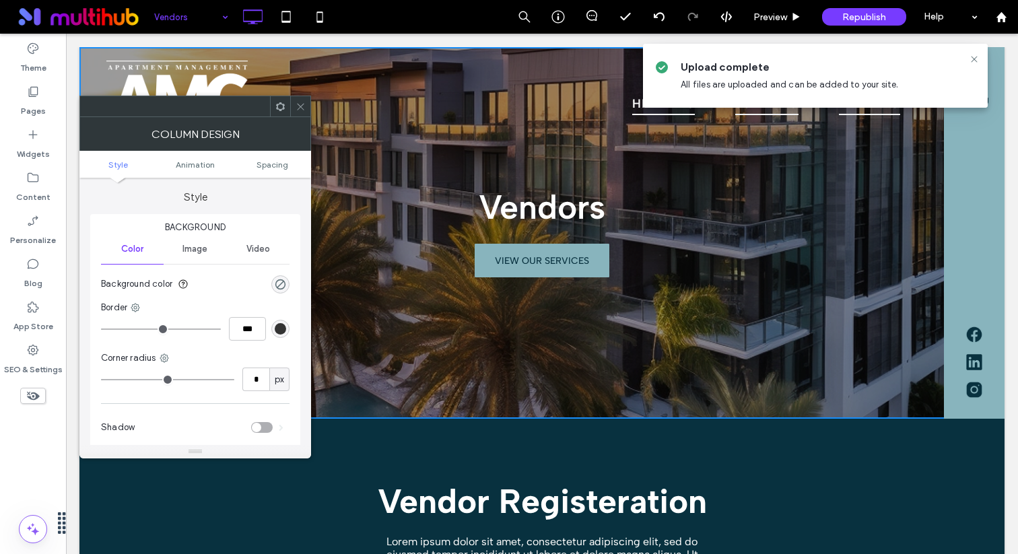
click at [302, 112] on span at bounding box center [301, 106] width 10 height 20
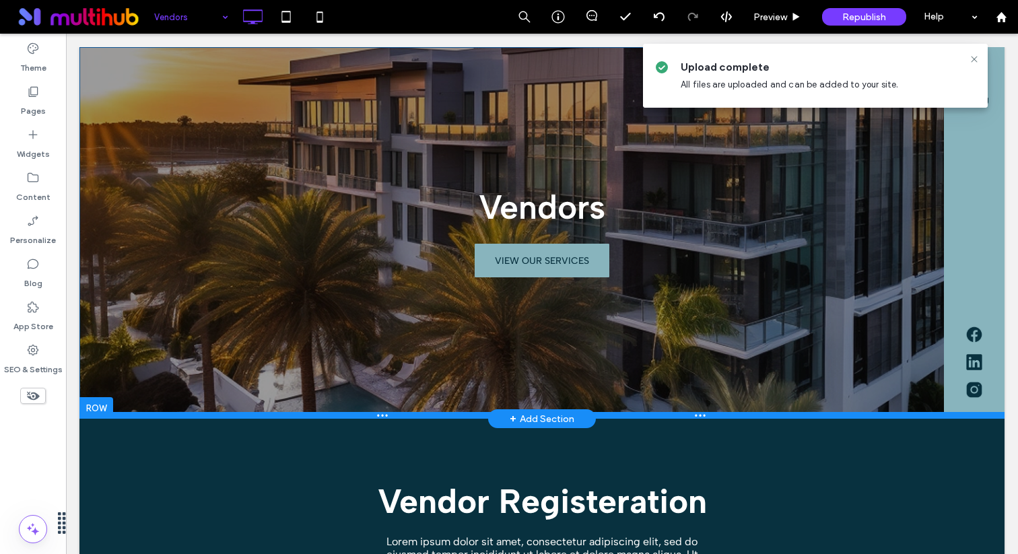
click at [259, 417] on div at bounding box center [541, 415] width 925 height 7
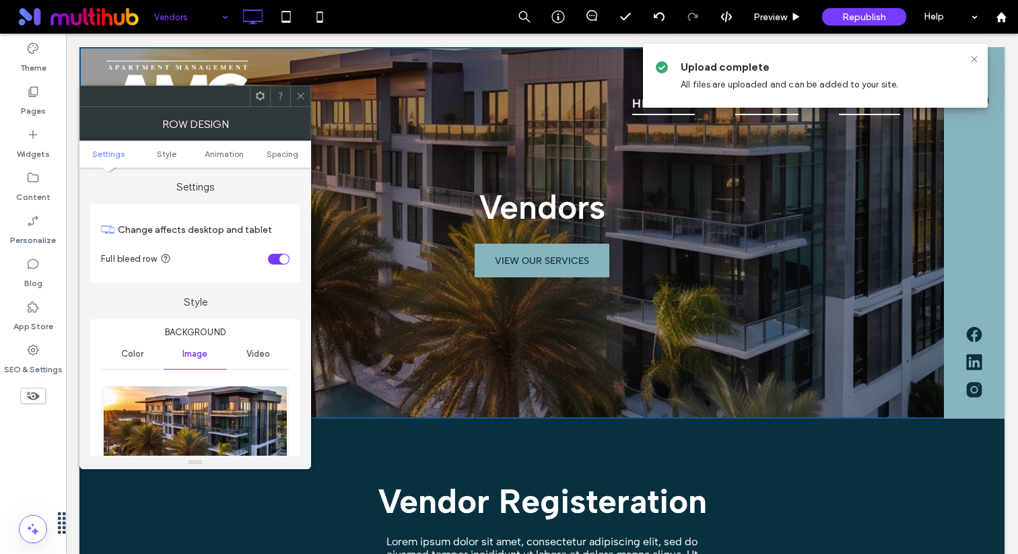
click at [236, 395] on img at bounding box center [195, 432] width 185 height 93
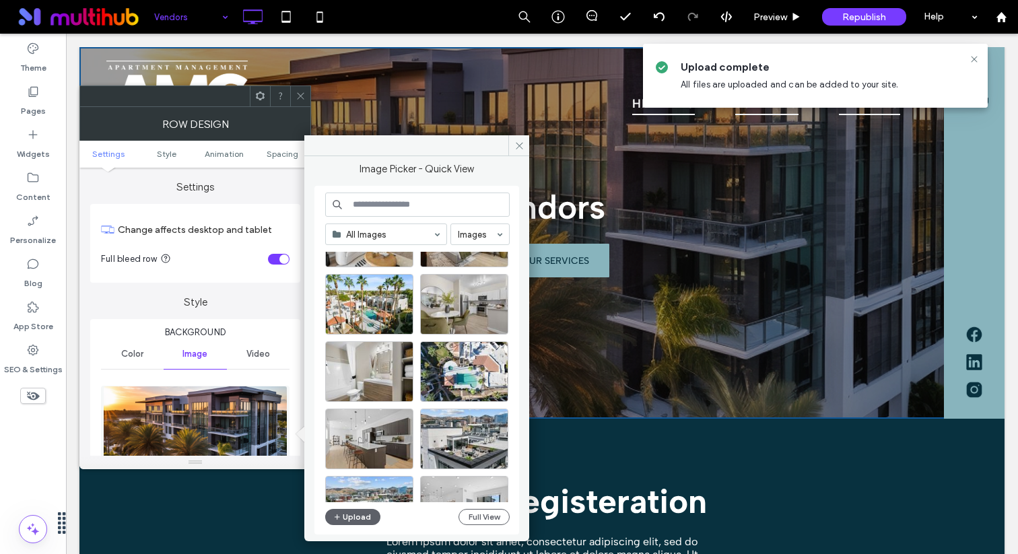
scroll to position [66, 0]
click at [399, 317] on div "Select" at bounding box center [369, 303] width 88 height 61
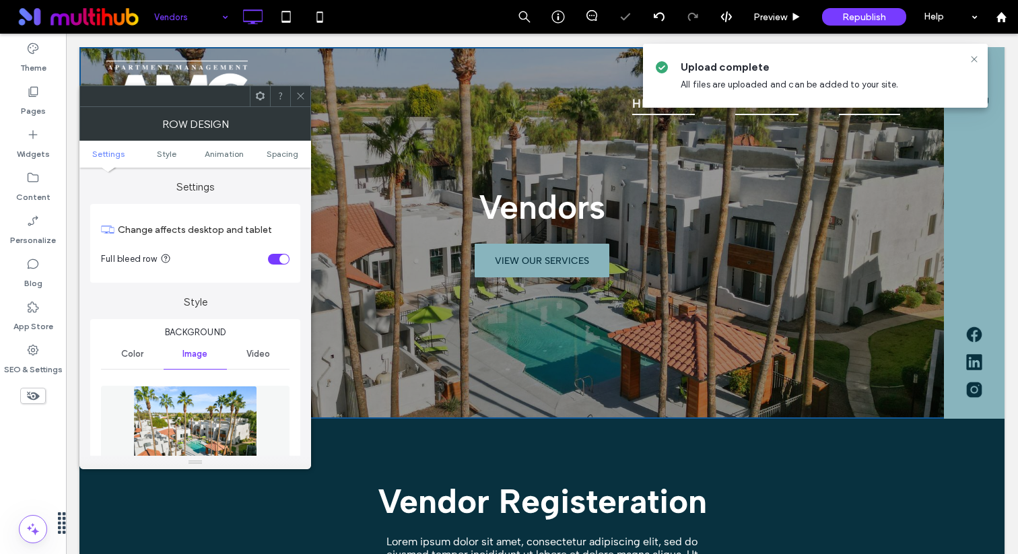
click at [228, 402] on img at bounding box center [194, 432] width 123 height 93
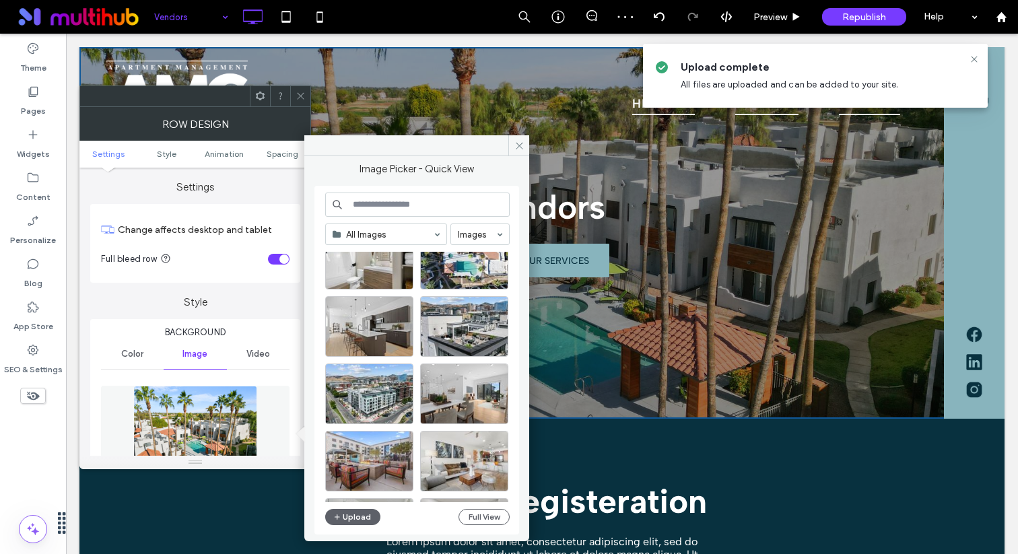
scroll to position [181, 0]
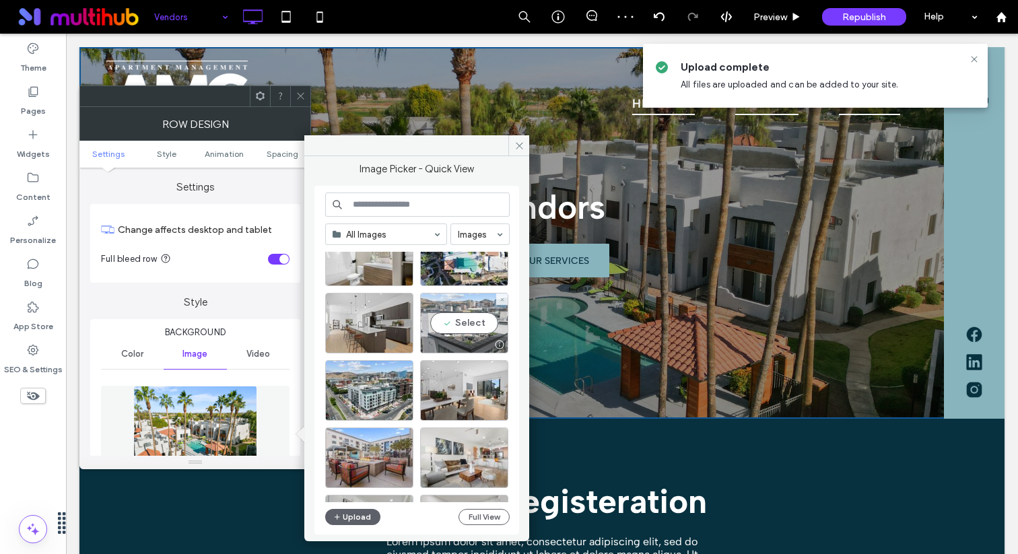
click at [454, 325] on div "Select" at bounding box center [464, 323] width 88 height 61
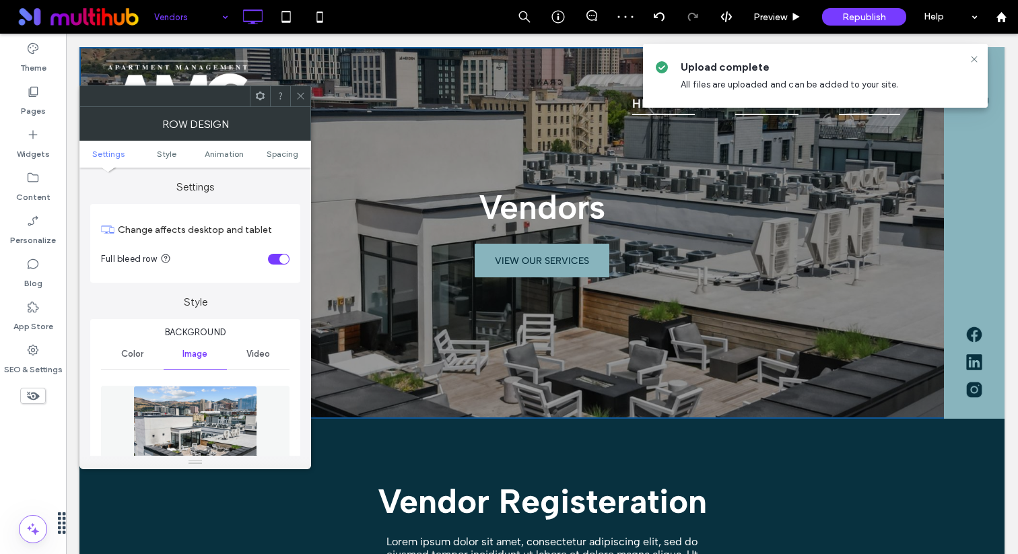
click at [306, 86] on div at bounding box center [300, 96] width 20 height 20
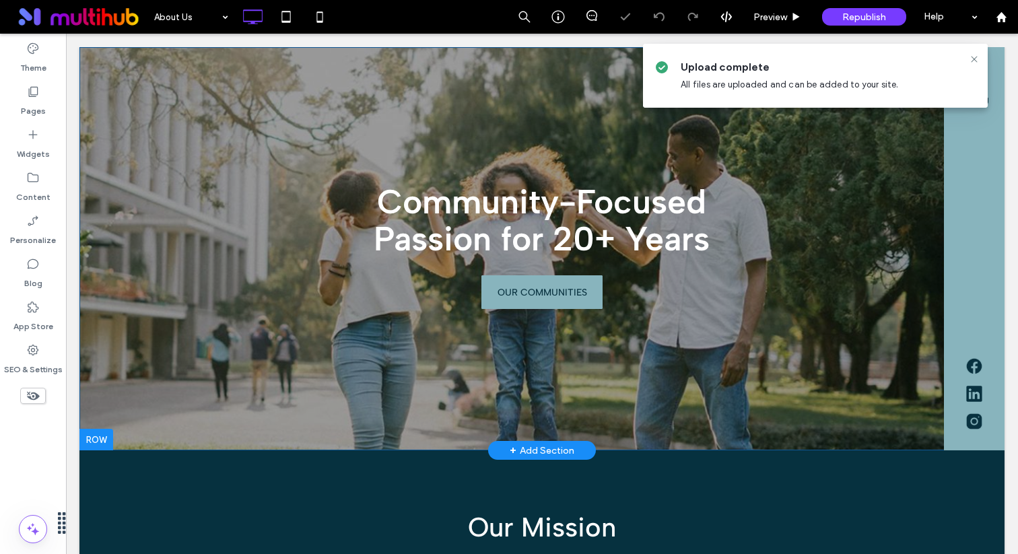
click at [108, 403] on div "Community-Focused Passion for 20+ Years OUR COMMUNITIES Click To Paste" at bounding box center [541, 248] width 925 height 403
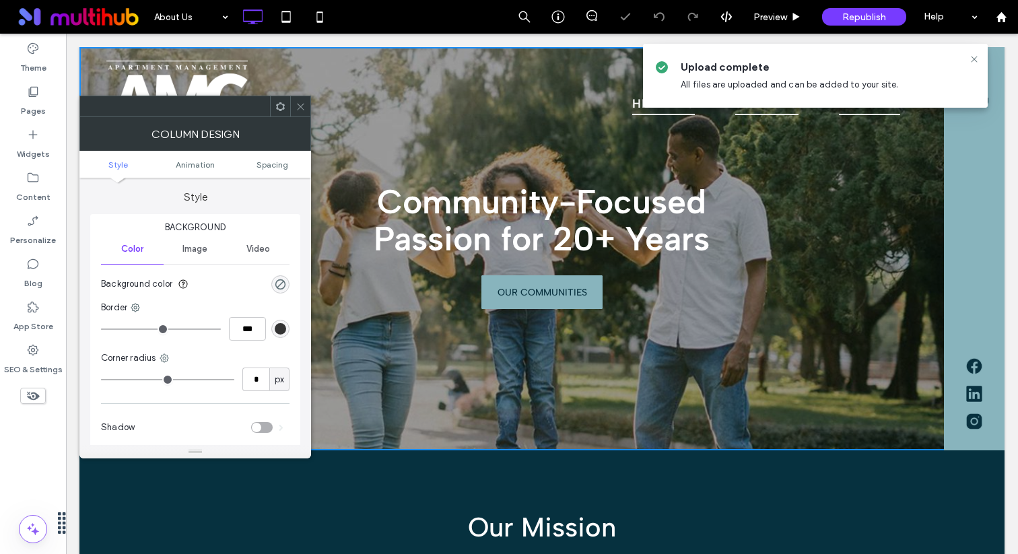
click at [302, 100] on span at bounding box center [301, 106] width 10 height 20
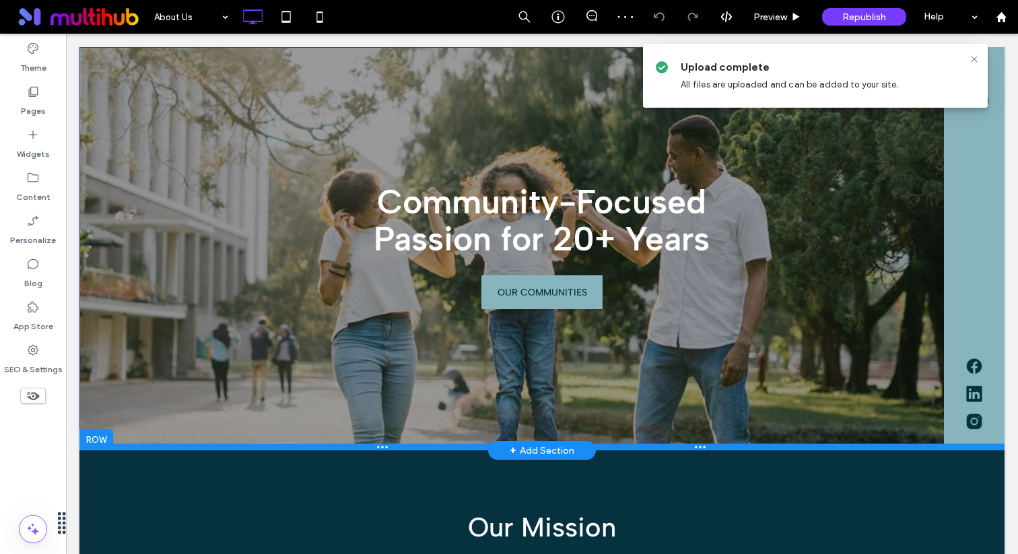
click at [265, 448] on div at bounding box center [541, 447] width 925 height 7
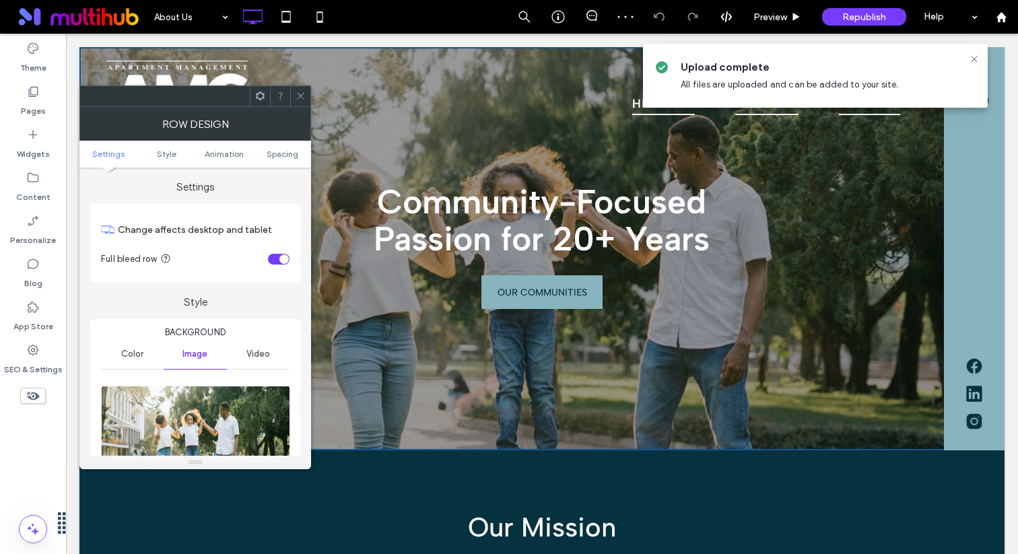
click at [255, 389] on img at bounding box center [196, 432] width 190 height 93
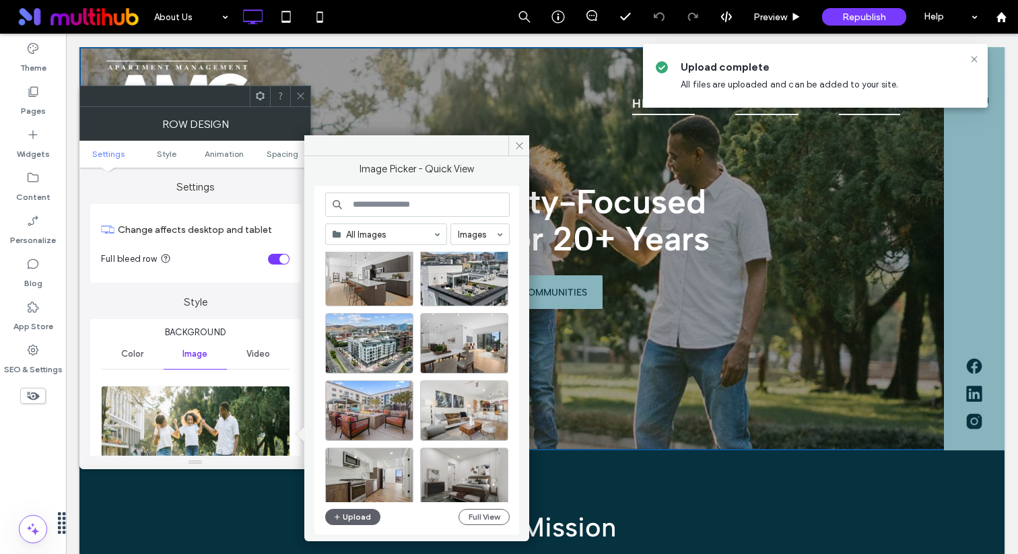
scroll to position [230, 0]
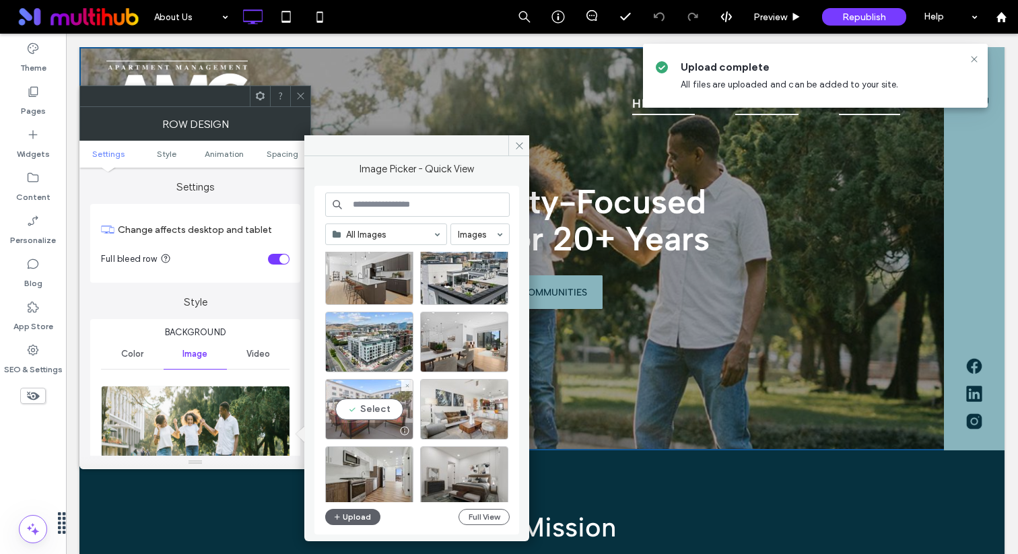
click at [381, 414] on div "Select" at bounding box center [369, 409] width 88 height 61
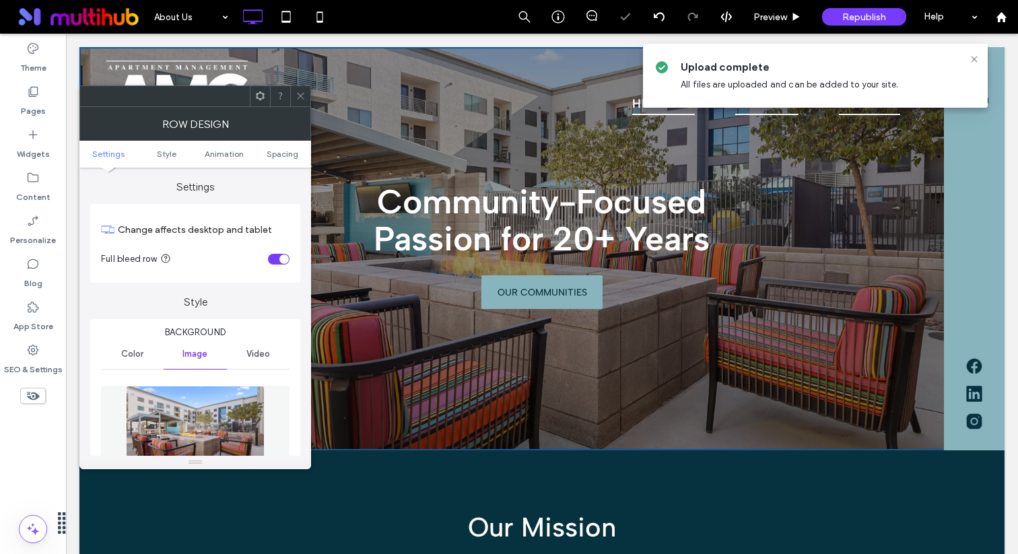
click at [301, 100] on icon at bounding box center [301, 96] width 10 height 10
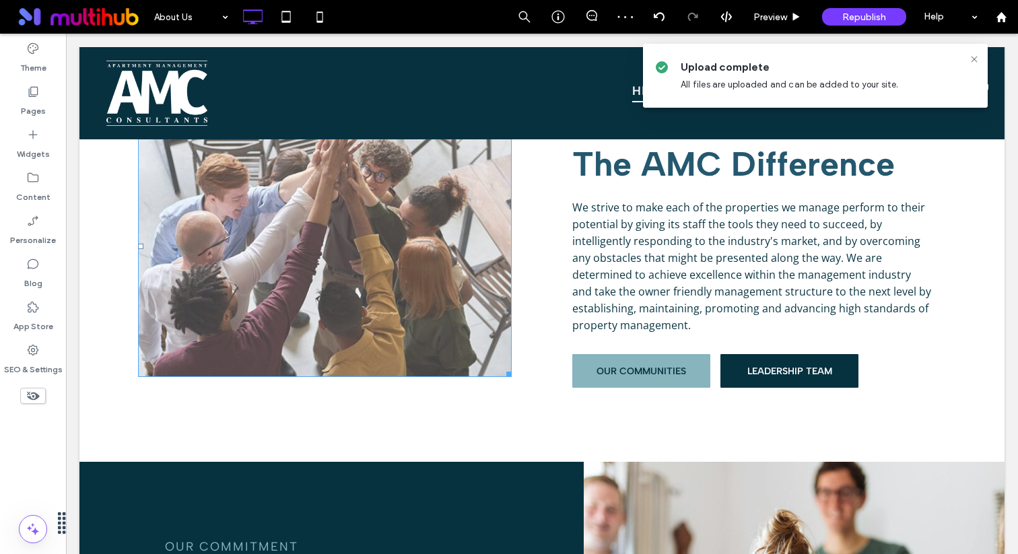
scroll to position [915, 0]
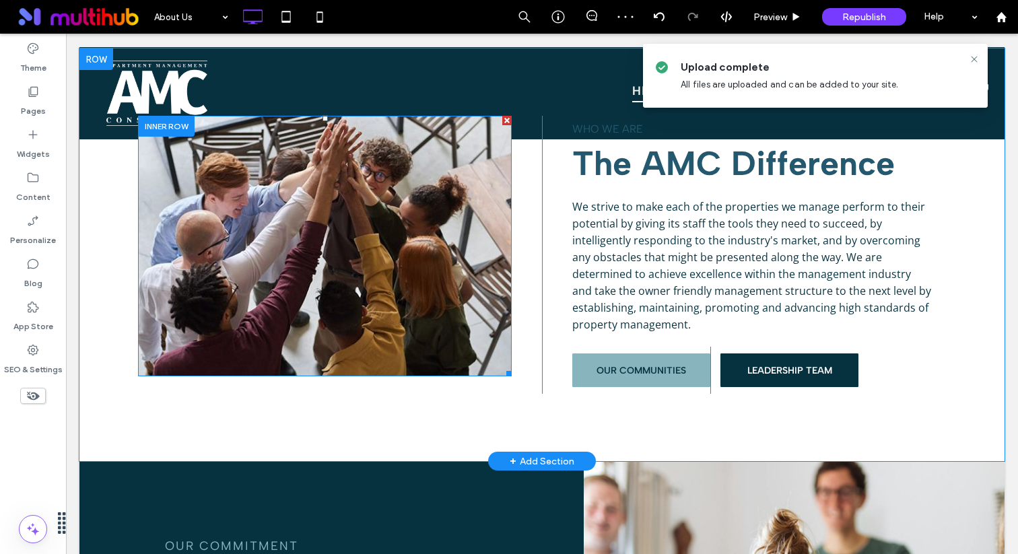
click at [408, 268] on img at bounding box center [325, 246] width 374 height 261
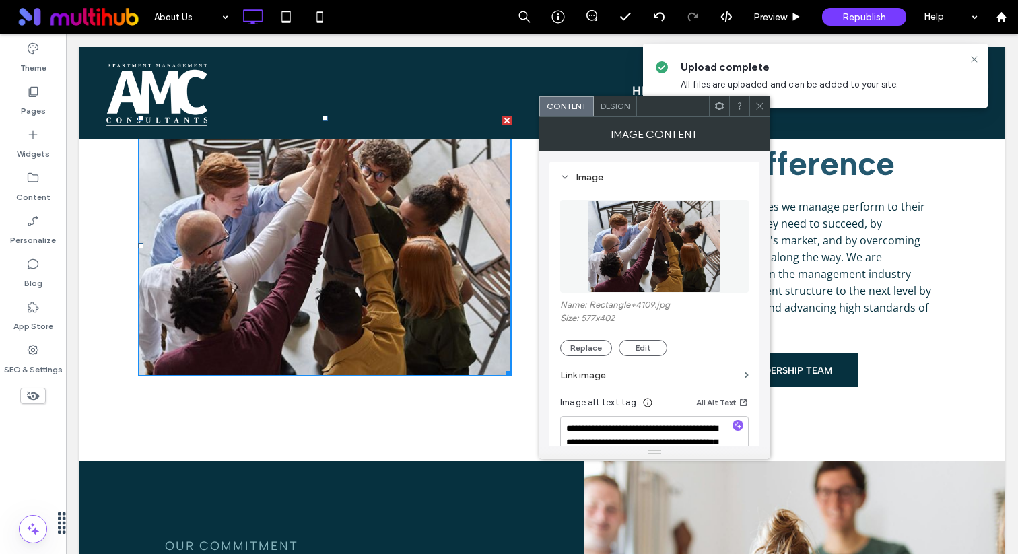
click at [632, 253] on img at bounding box center [654, 246] width 133 height 93
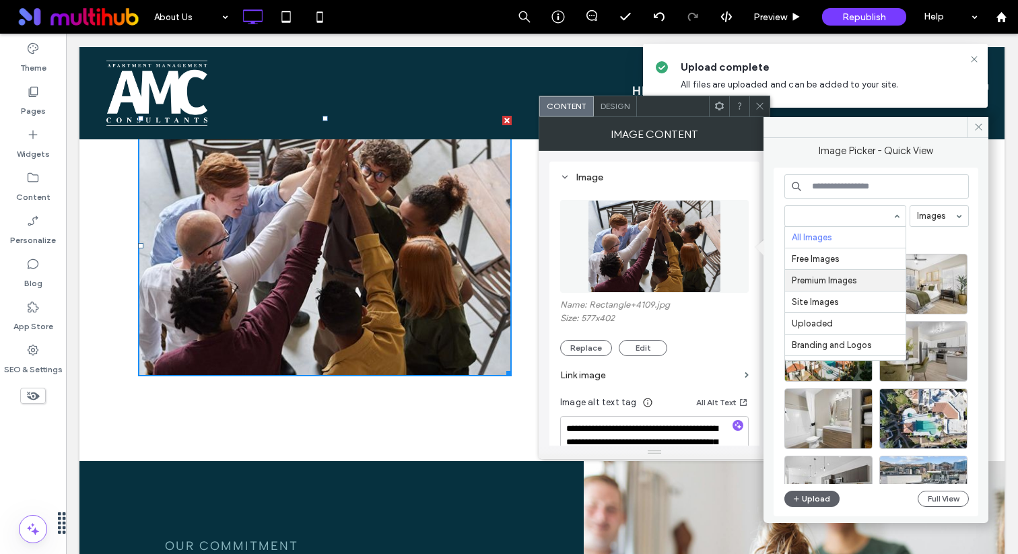
scroll to position [66, 0]
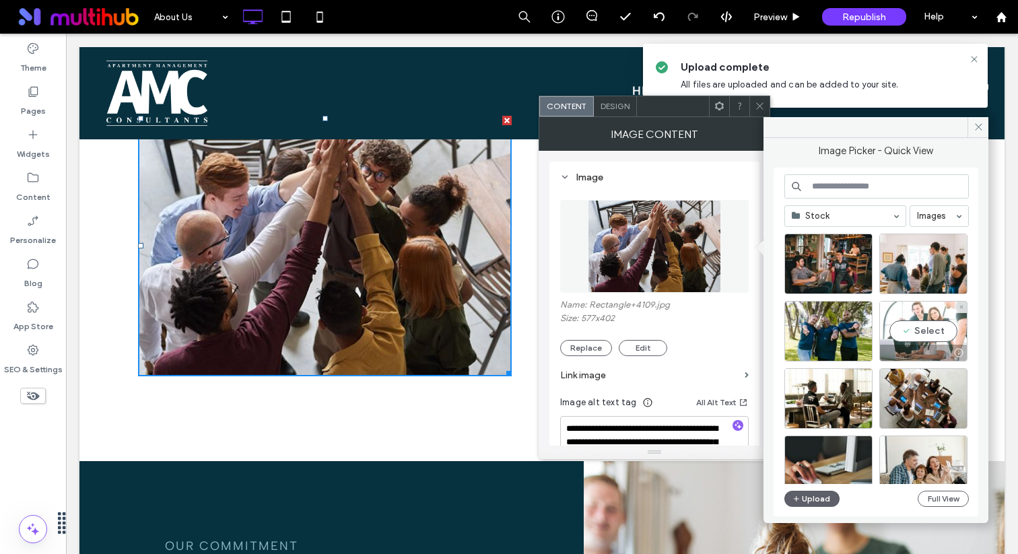
click at [918, 320] on div "Select" at bounding box center [924, 331] width 88 height 61
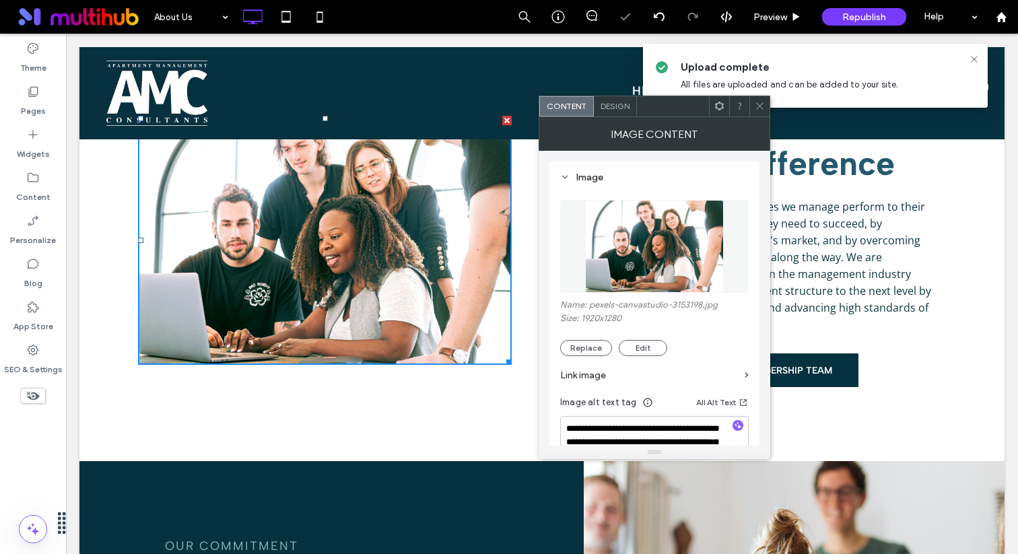
click at [758, 104] on icon at bounding box center [760, 106] width 10 height 10
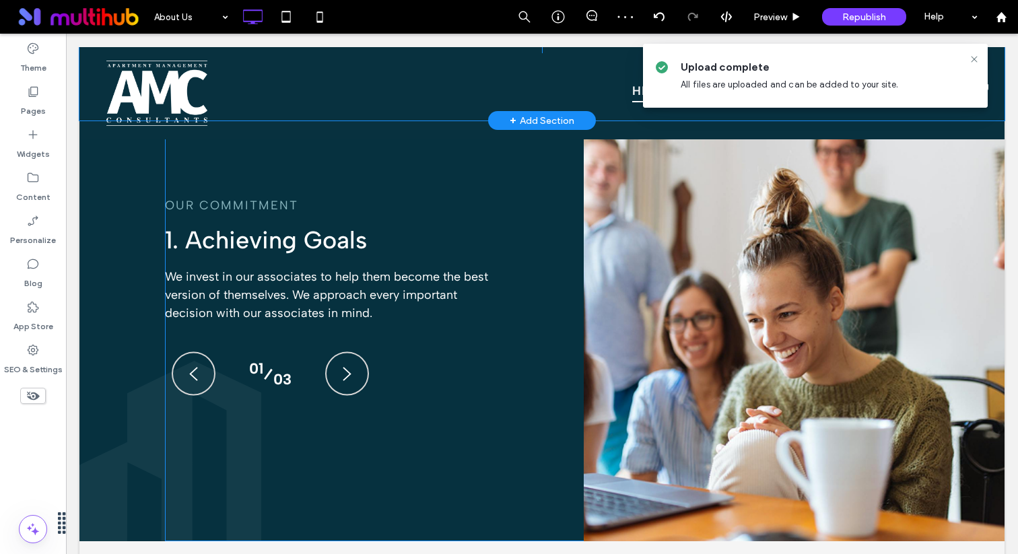
scroll to position [1266, 0]
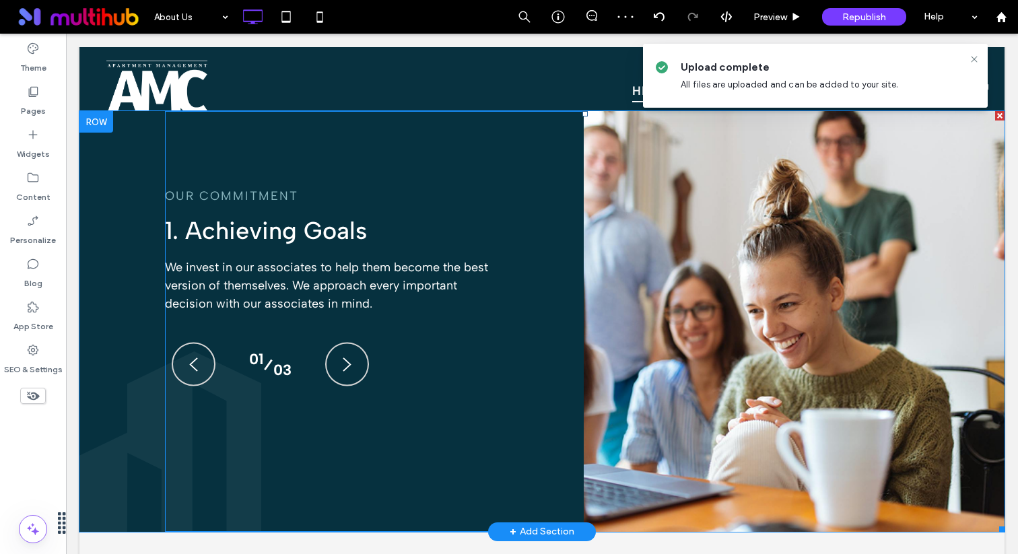
click at [618, 310] on span at bounding box center [585, 321] width 840 height 421
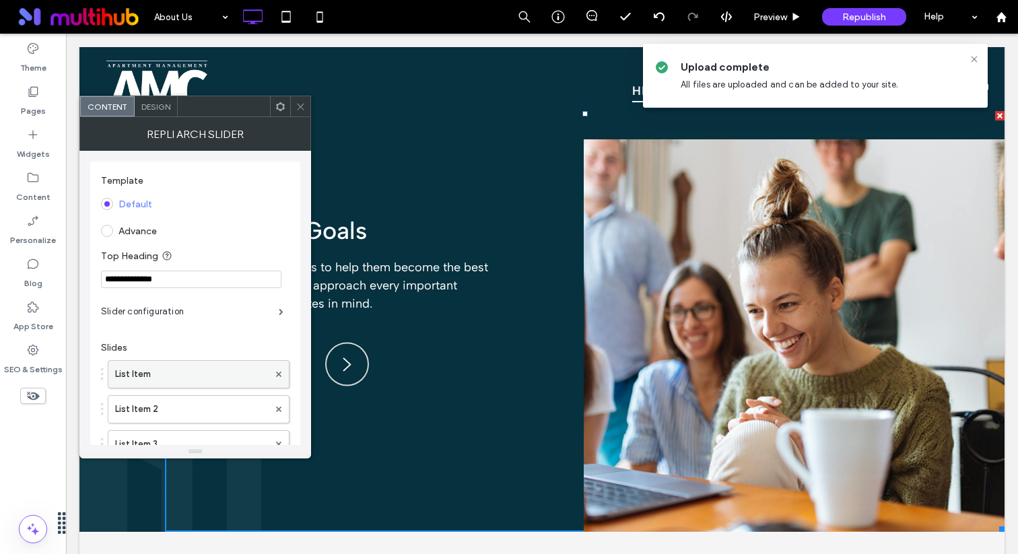
click at [209, 384] on label "List Item" at bounding box center [192, 374] width 154 height 27
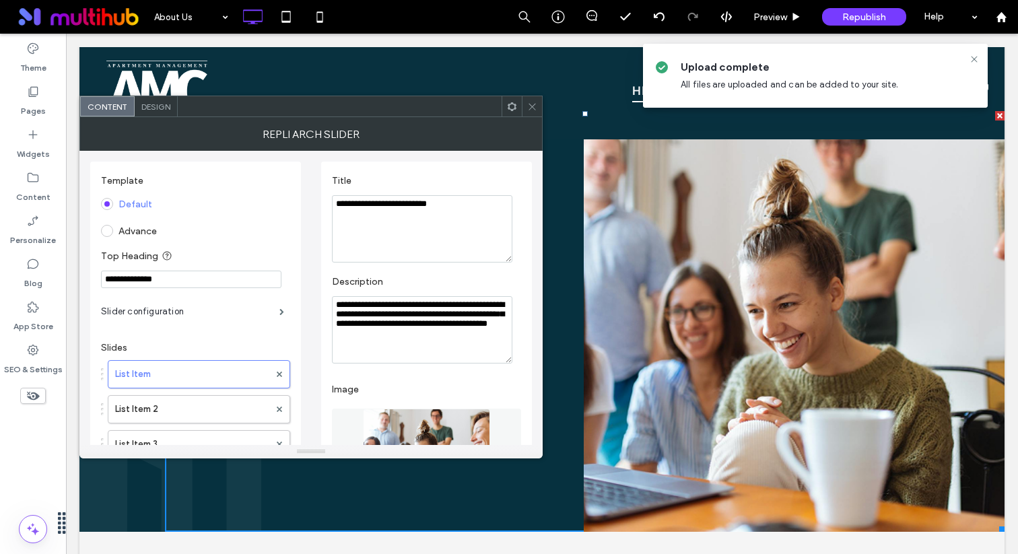
scroll to position [148, 0]
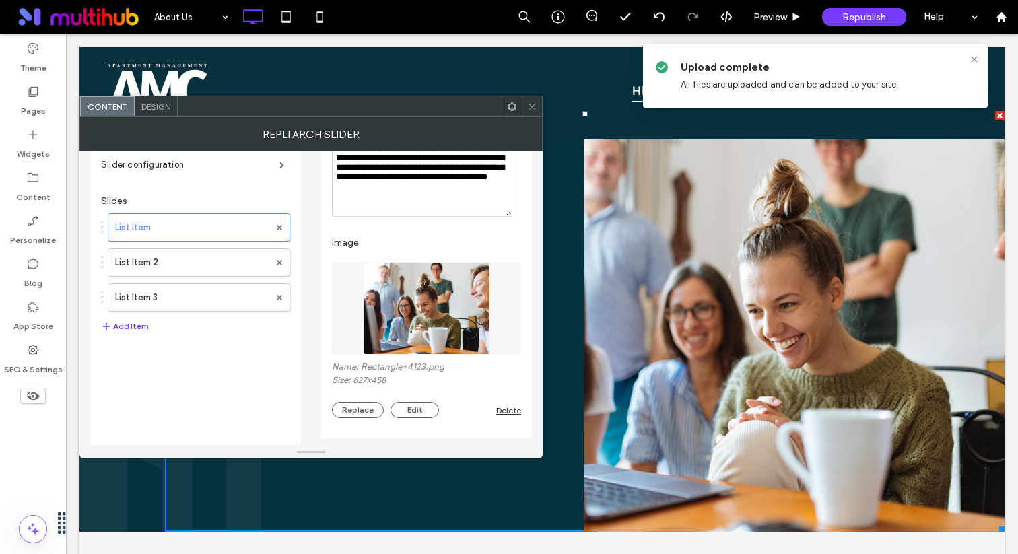
click at [453, 315] on img at bounding box center [426, 308] width 127 height 93
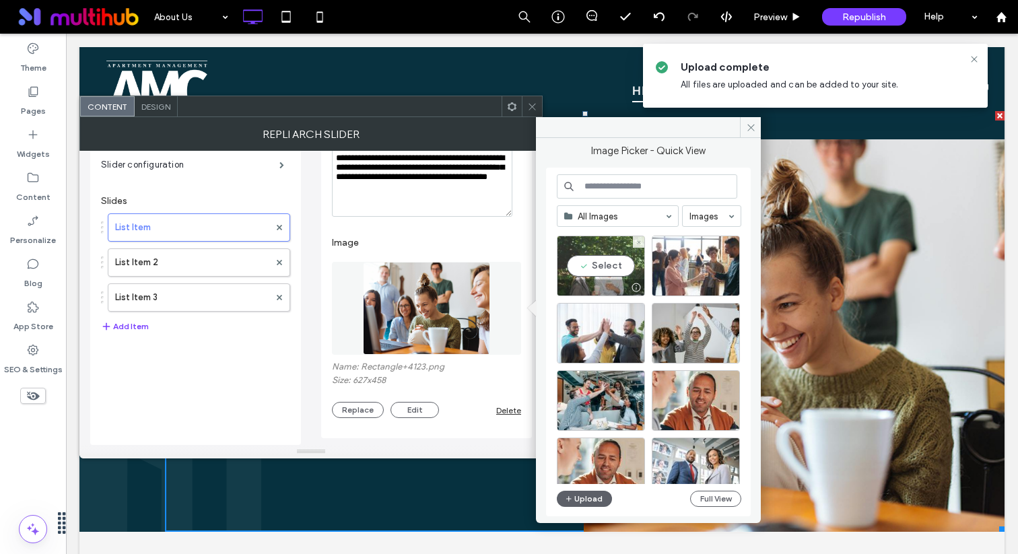
scroll to position [1569, 0]
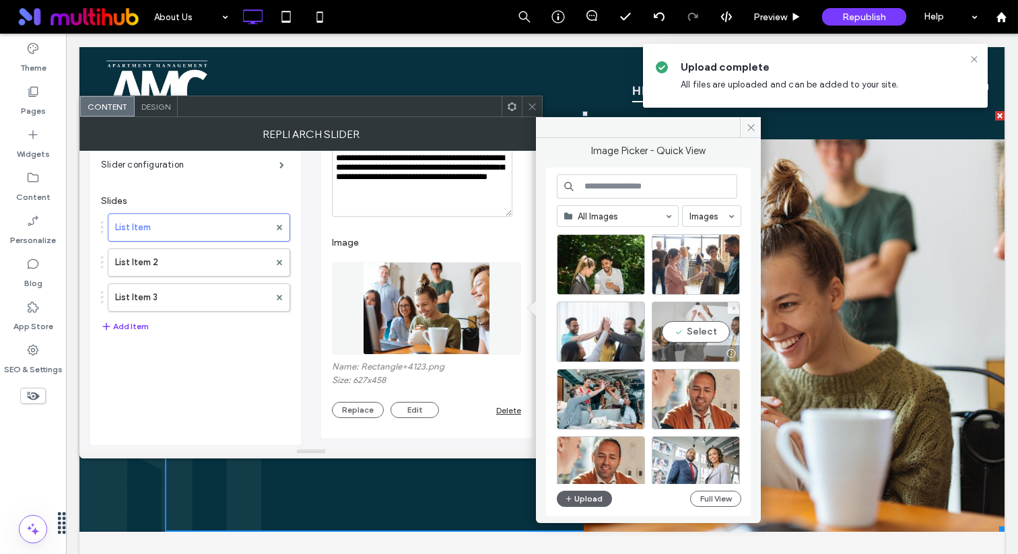
click at [659, 324] on div "Select" at bounding box center [696, 332] width 88 height 61
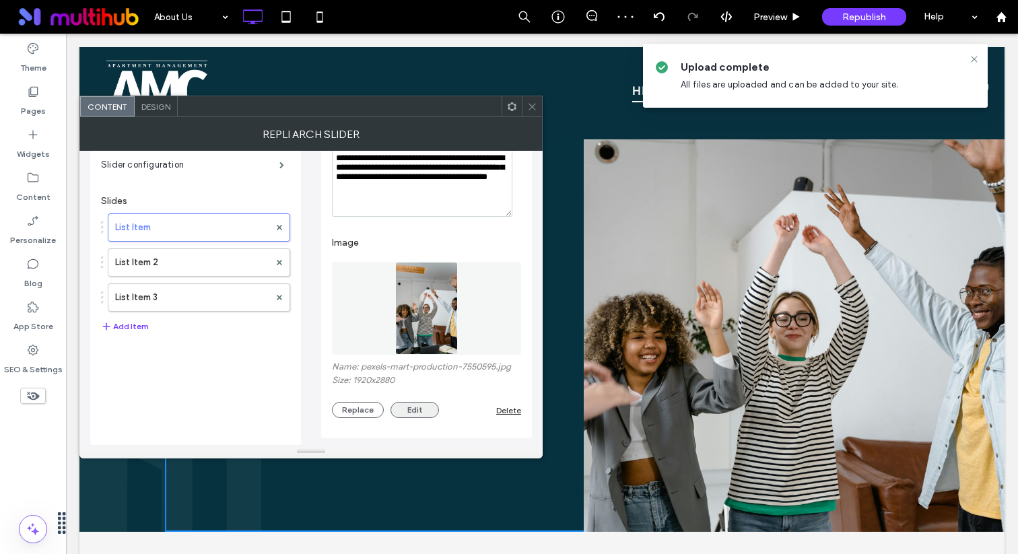
click at [412, 408] on button "Edit" at bounding box center [415, 410] width 48 height 16
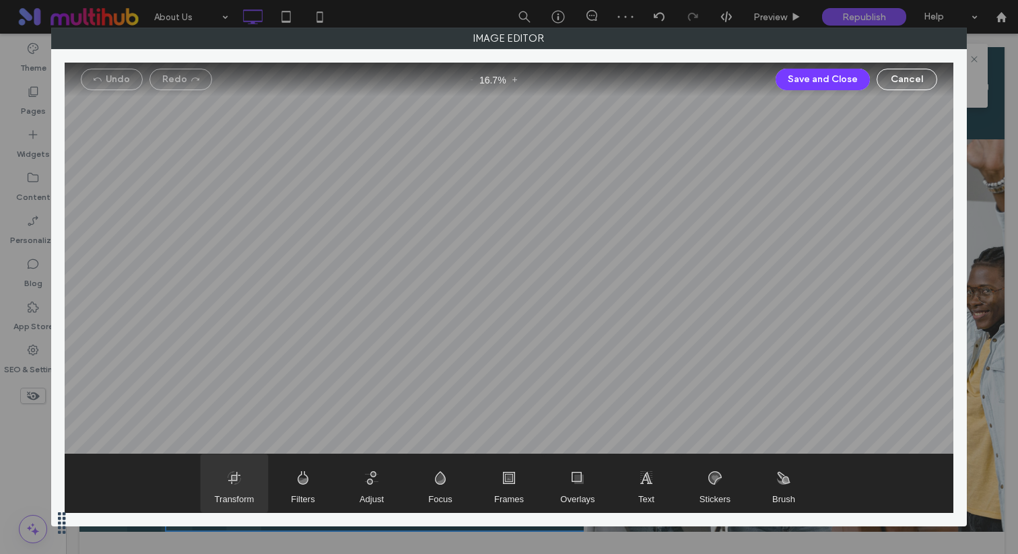
click at [258, 472] on span "Transform" at bounding box center [234, 484] width 67 height 58
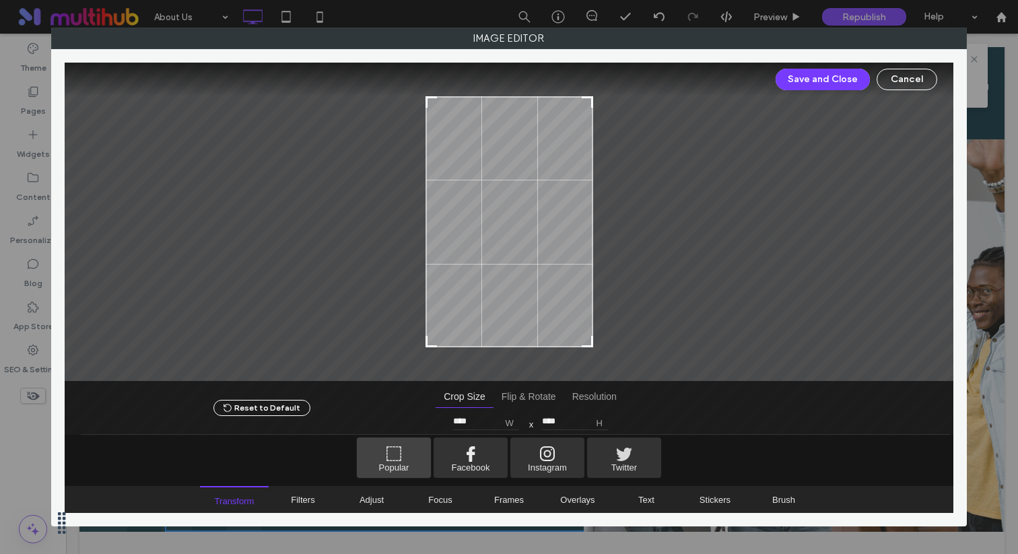
click at [401, 446] on span "Popular" at bounding box center [394, 458] width 74 height 40
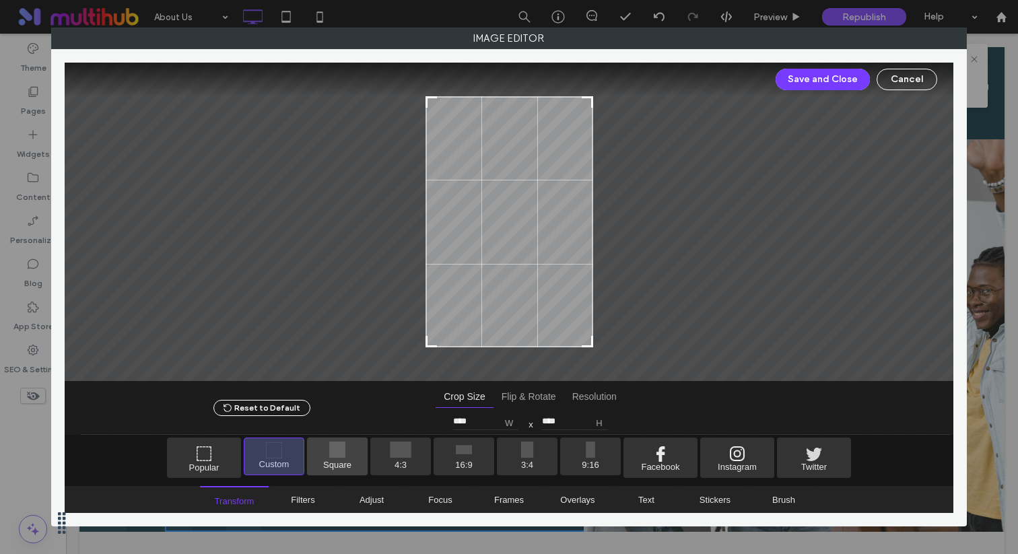
click at [363, 453] on span "Square" at bounding box center [337, 457] width 61 height 38
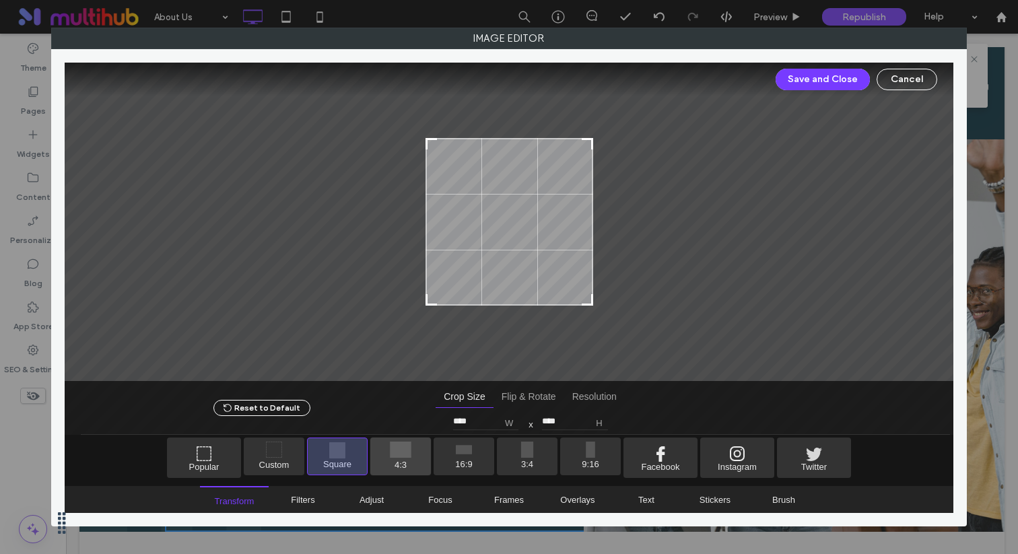
click at [412, 447] on span "4:3" at bounding box center [400, 457] width 61 height 38
type input "****"
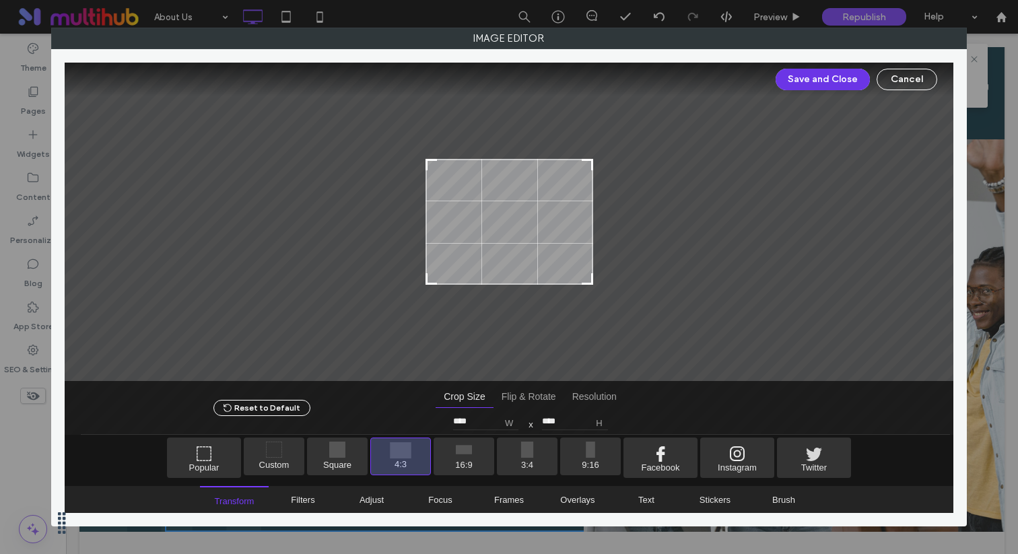
click at [852, 90] on button "Save and Close" at bounding box center [823, 80] width 94 height 22
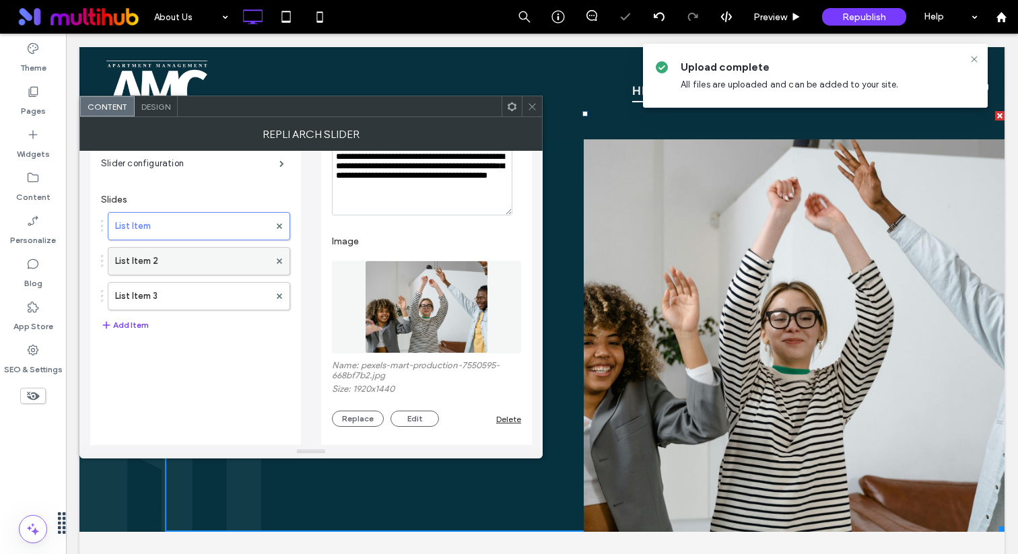
click at [231, 271] on label "List Item 2" at bounding box center [192, 261] width 154 height 27
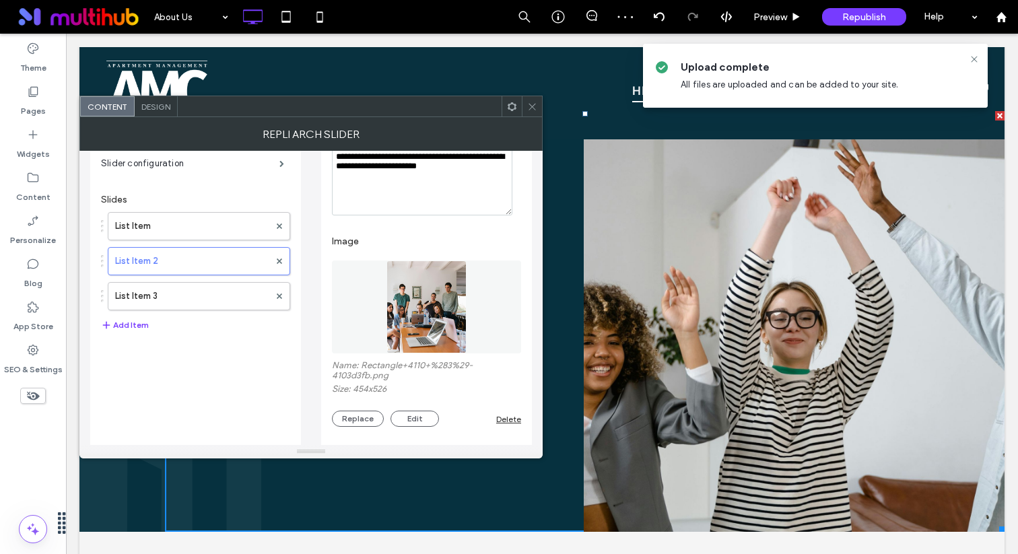
click at [394, 325] on img at bounding box center [427, 307] width 80 height 93
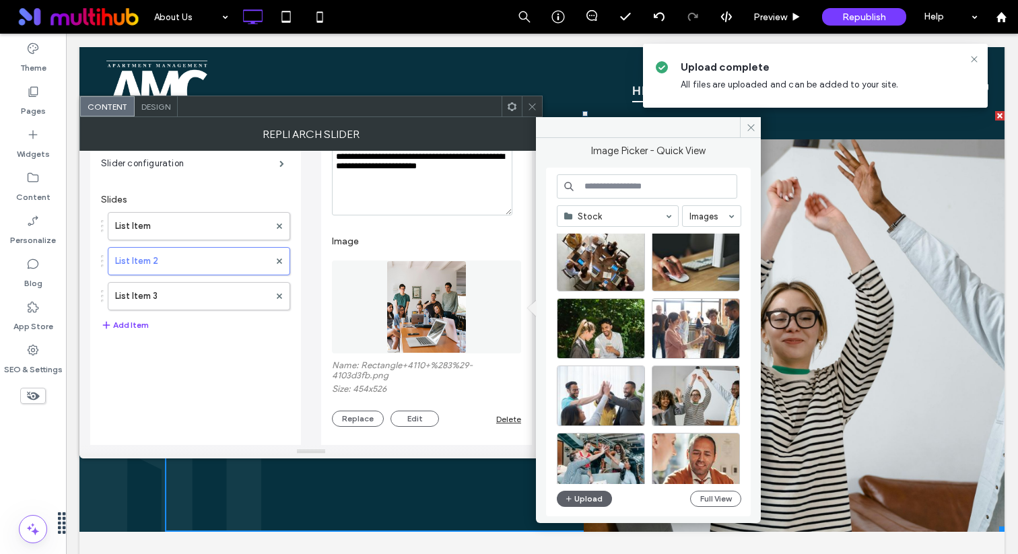
scroll to position [493, 0]
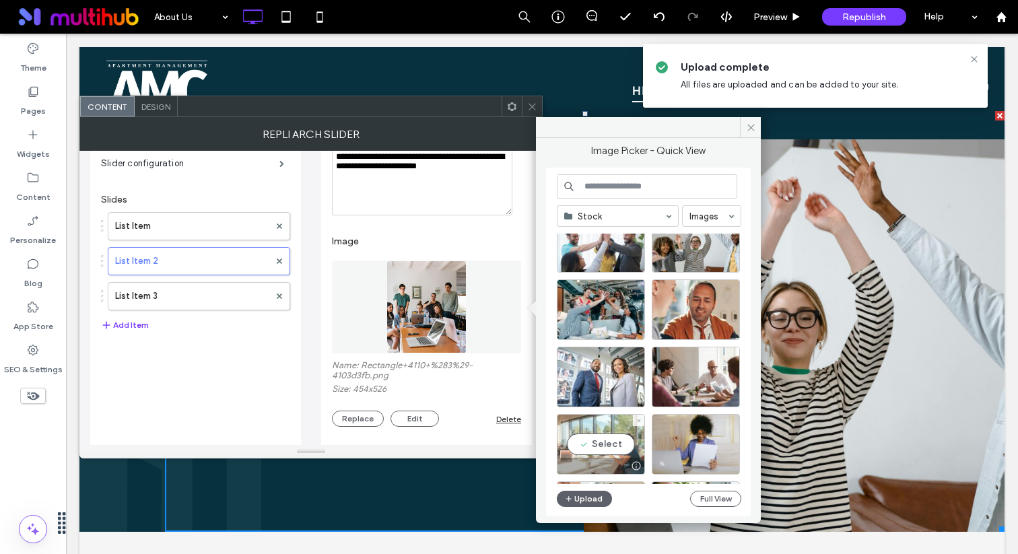
click at [620, 425] on div "Select" at bounding box center [601, 444] width 88 height 61
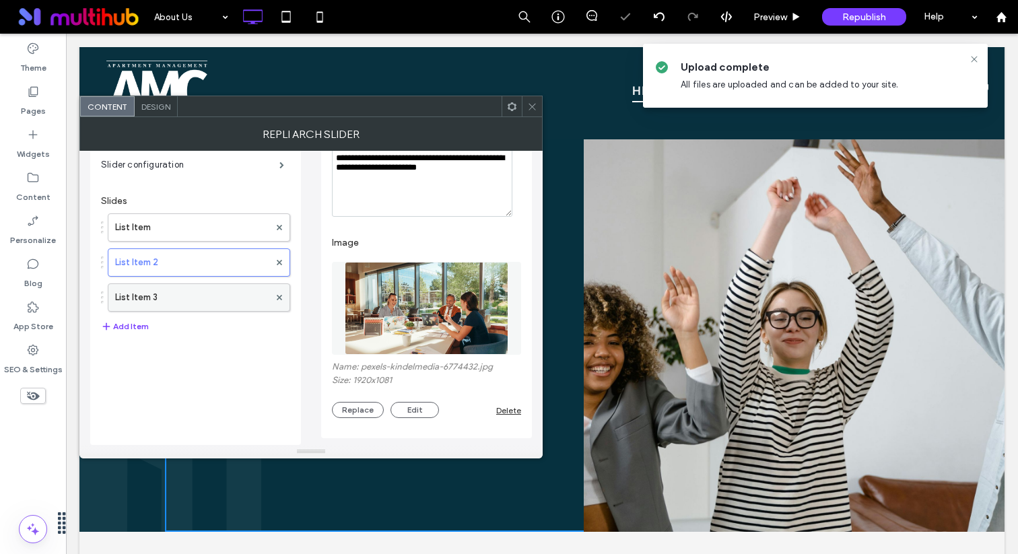
click at [215, 300] on label "List Item 3" at bounding box center [192, 297] width 154 height 27
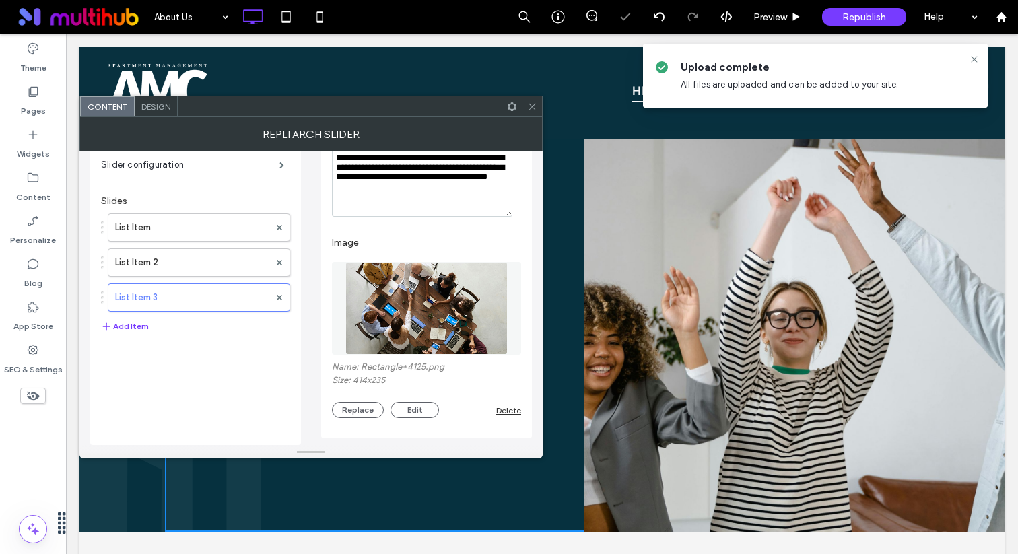
click at [433, 328] on img at bounding box center [427, 308] width 163 height 93
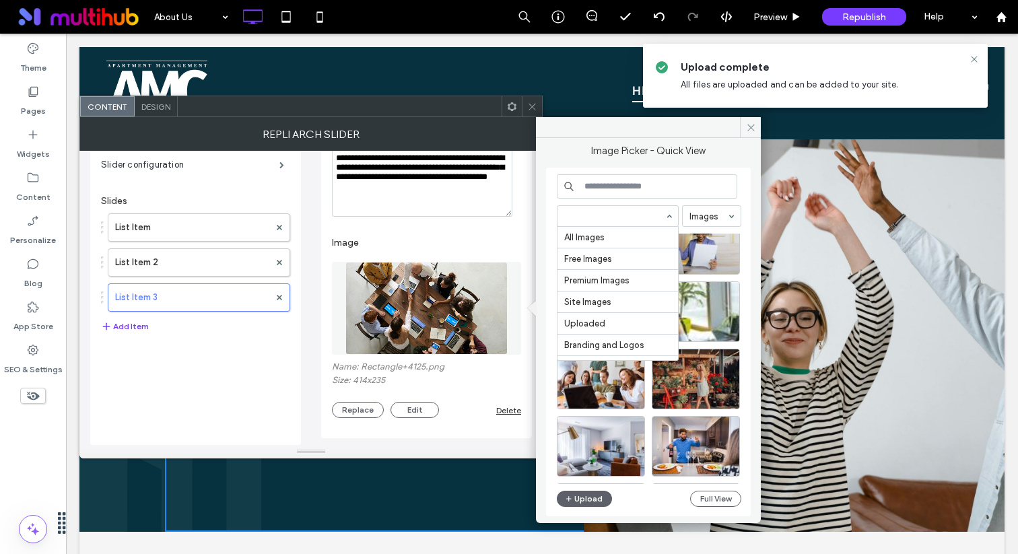
scroll to position [66, 0]
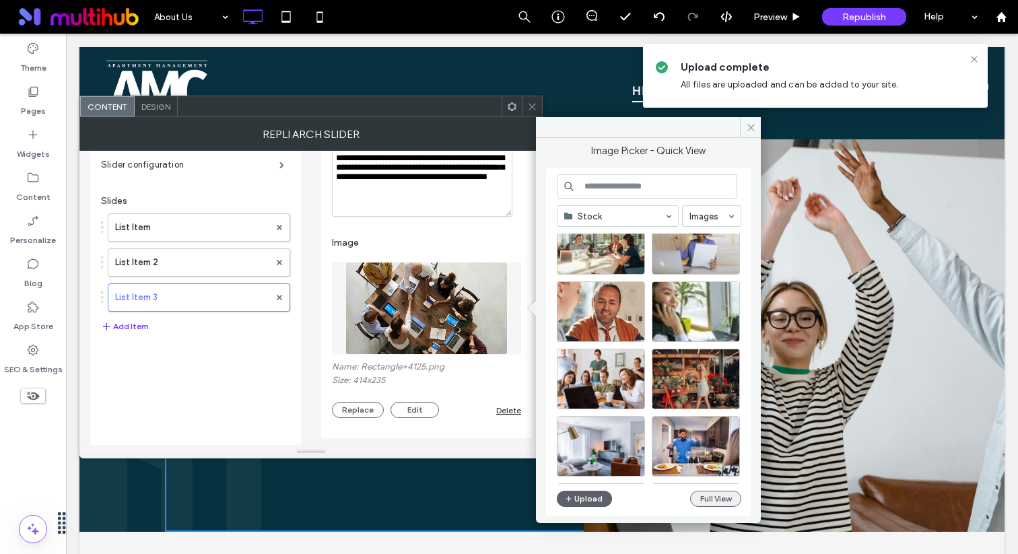
click at [705, 499] on button "Full View" at bounding box center [715, 499] width 51 height 16
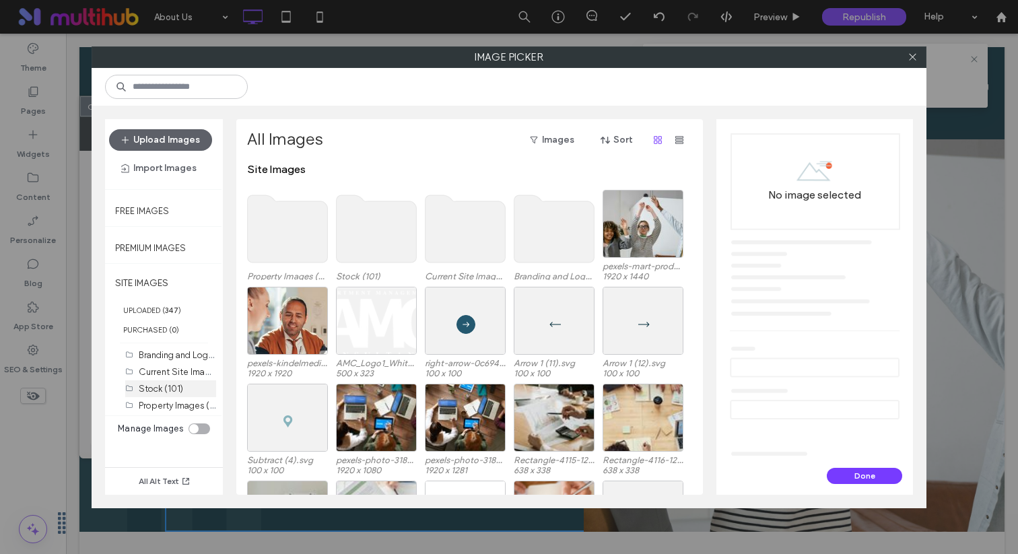
click at [184, 395] on div "Stock (101)" at bounding box center [177, 389] width 77 height 17
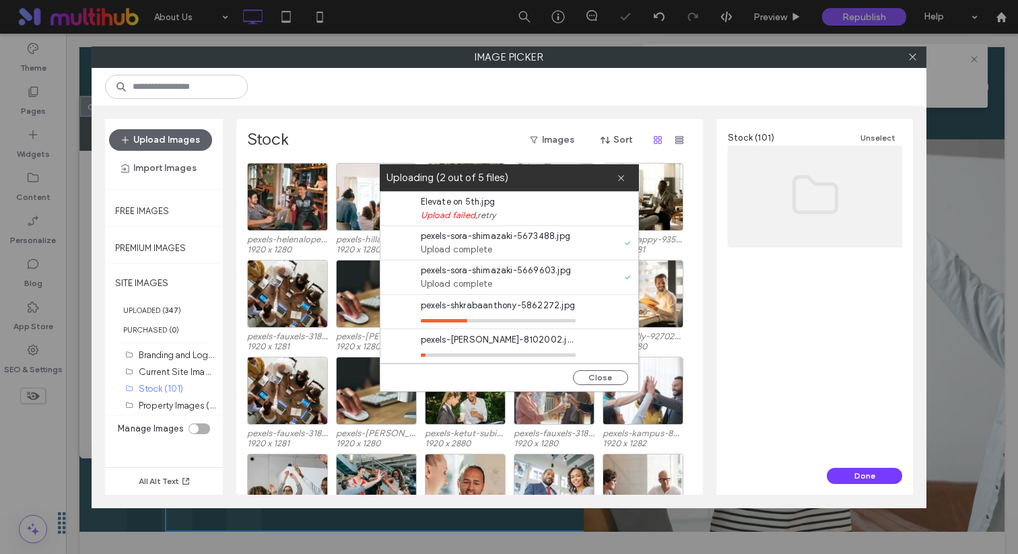
click at [492, 220] on link "retry" at bounding box center [487, 215] width 18 height 13
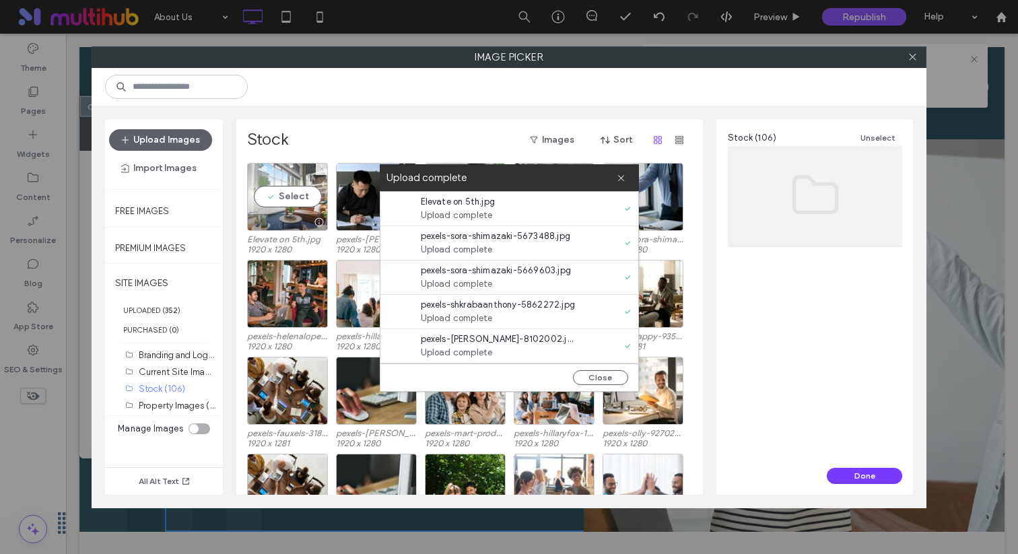
click at [311, 203] on div "Select" at bounding box center [287, 197] width 81 height 68
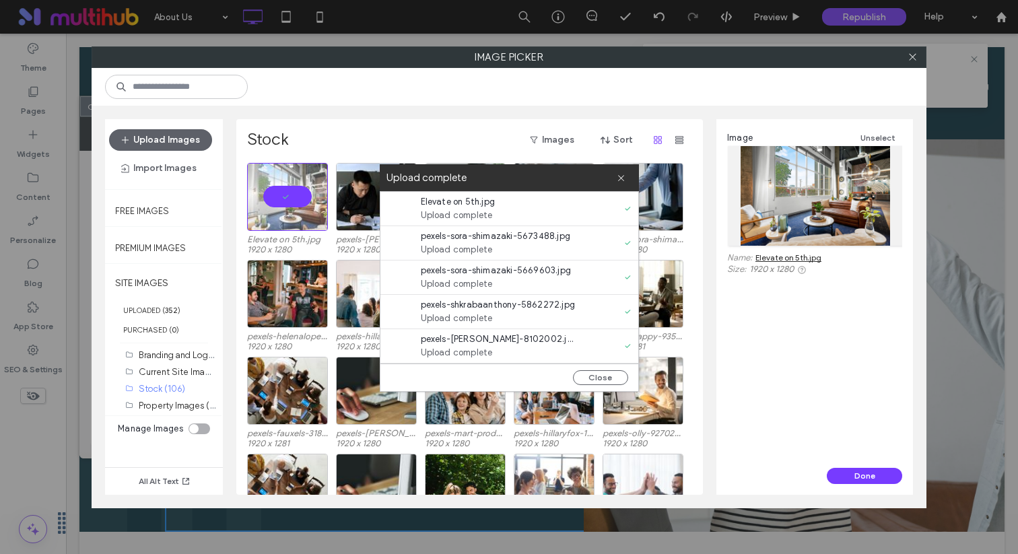
click at [631, 181] on div "Upload complete" at bounding box center [509, 177] width 259 height 27
click at [626, 181] on div "Upload complete" at bounding box center [509, 177] width 259 height 27
click at [196, 430] on div "toggle" at bounding box center [193, 428] width 9 height 9
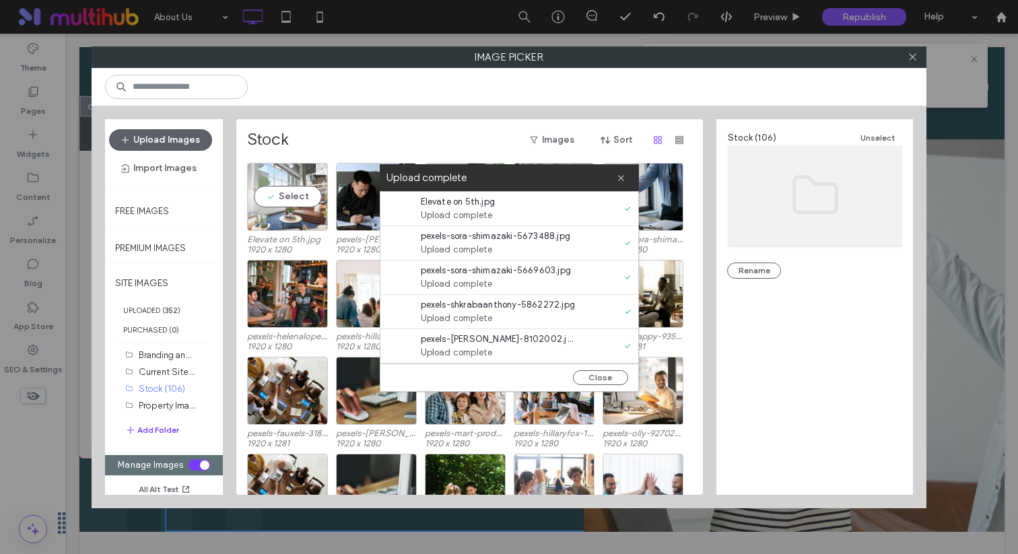
click at [300, 214] on div "Select" at bounding box center [287, 197] width 81 height 68
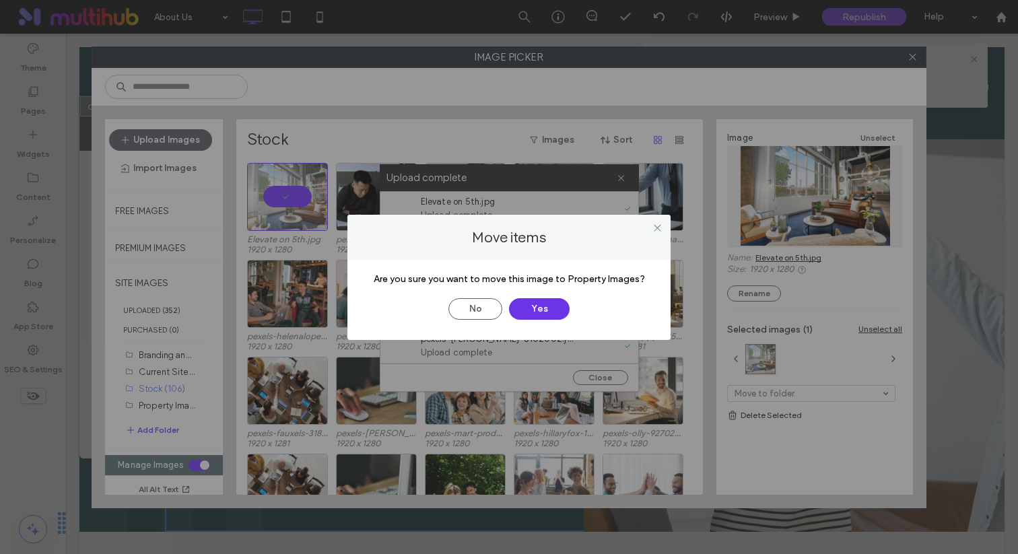
click at [548, 304] on button "Yes" at bounding box center [539, 309] width 61 height 22
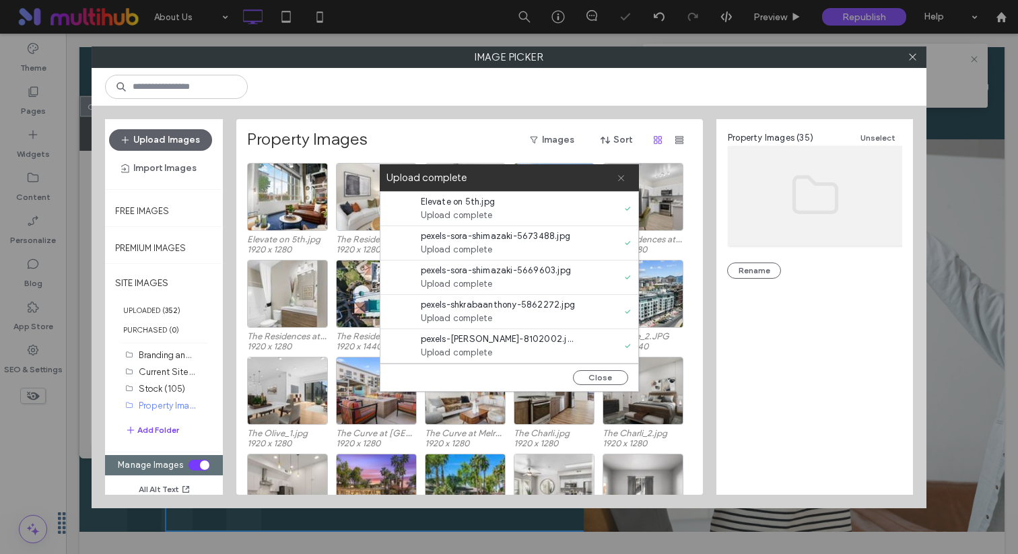
click at [618, 174] on icon at bounding box center [621, 178] width 9 height 9
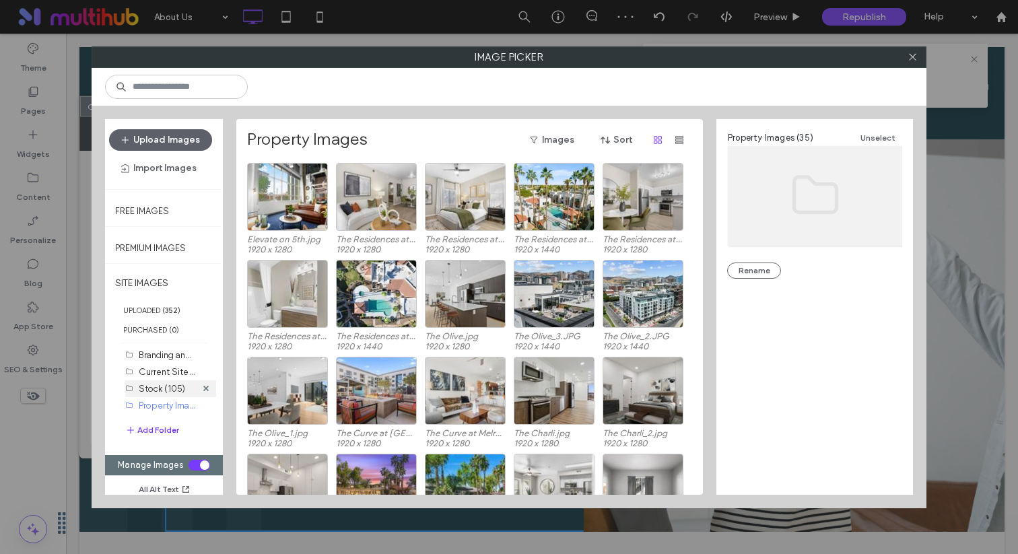
click at [168, 393] on div "Stock (105)" at bounding box center [167, 389] width 57 height 14
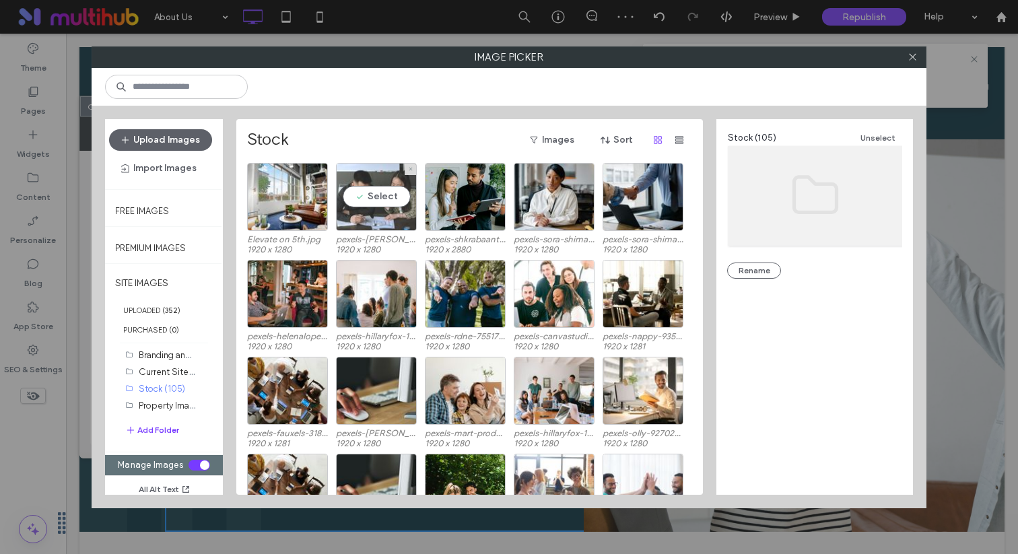
click at [382, 199] on div "Select" at bounding box center [376, 197] width 81 height 68
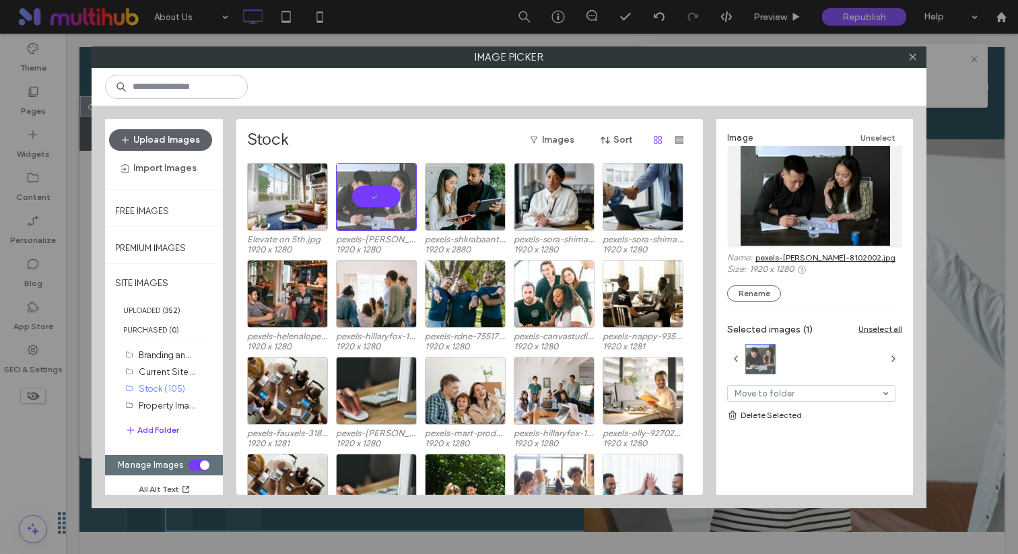
click at [197, 463] on div "toggle" at bounding box center [200, 465] width 22 height 11
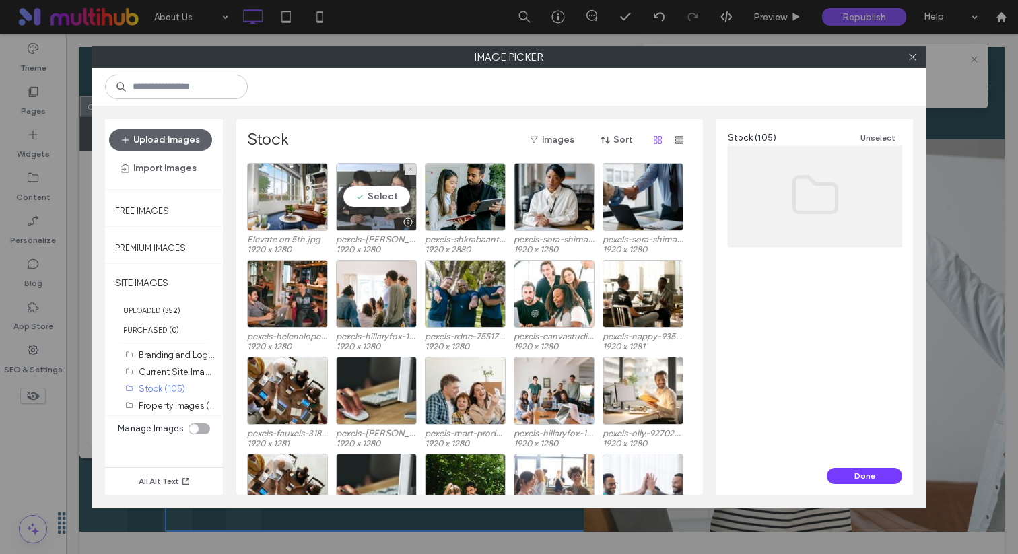
click at [381, 193] on div "Select" at bounding box center [376, 197] width 81 height 68
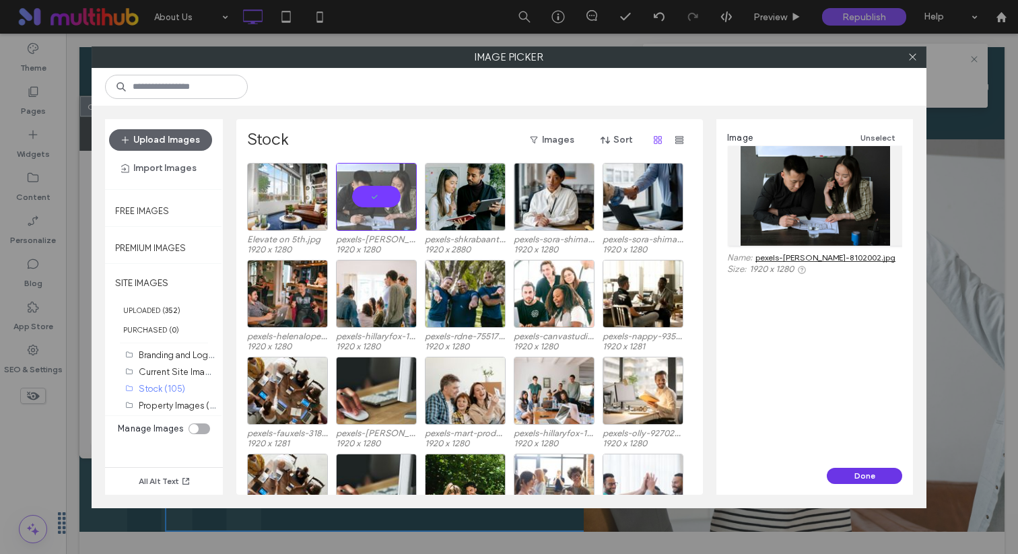
click at [872, 478] on button "Done" at bounding box center [864, 476] width 75 height 16
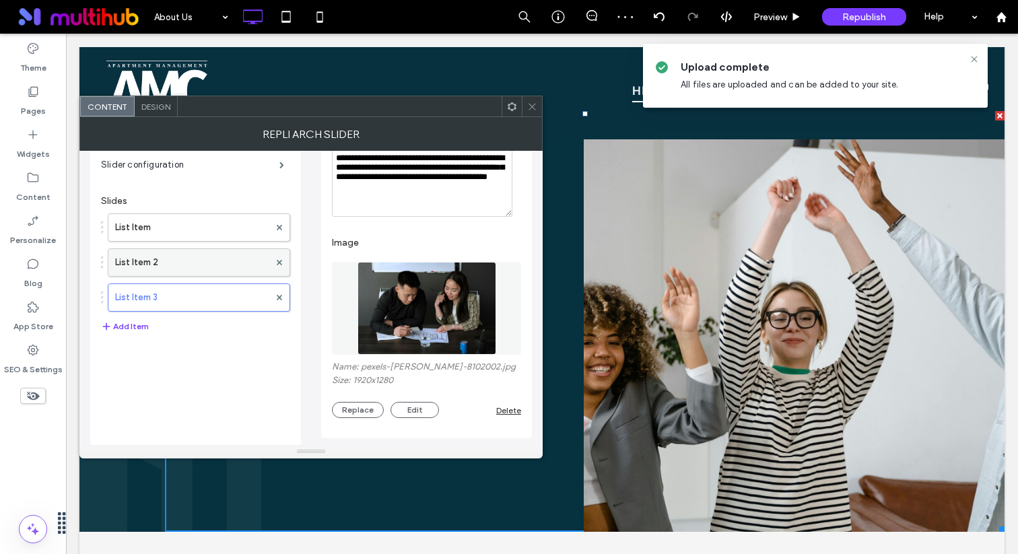
click at [178, 258] on label "List Item 2" at bounding box center [192, 262] width 154 height 27
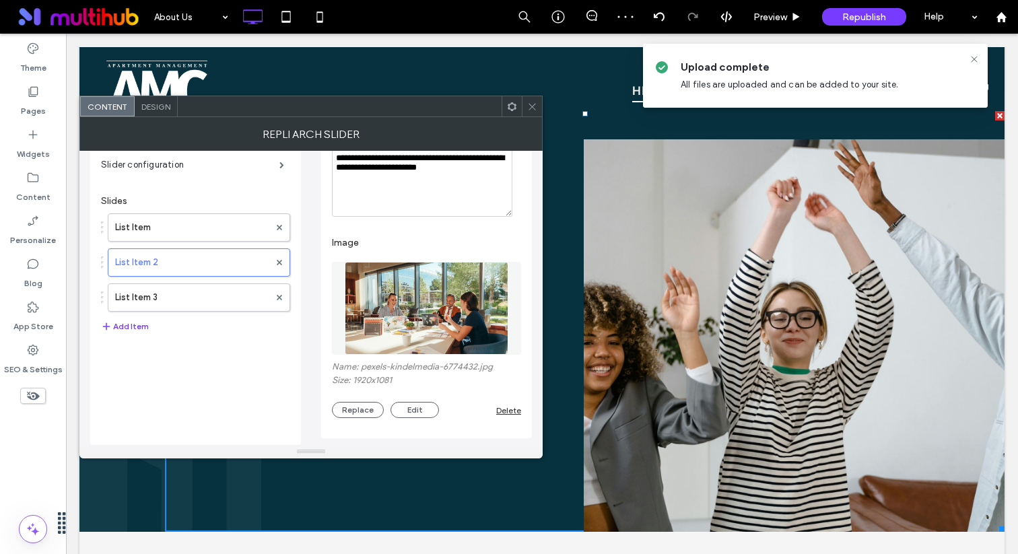
click at [412, 308] on img at bounding box center [427, 308] width 164 height 93
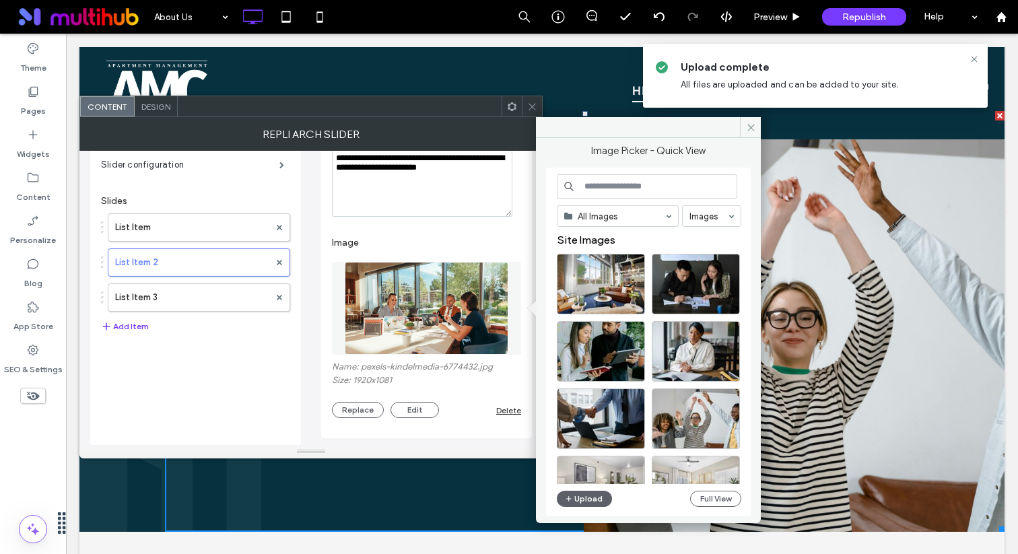
click at [528, 104] on icon at bounding box center [532, 107] width 10 height 10
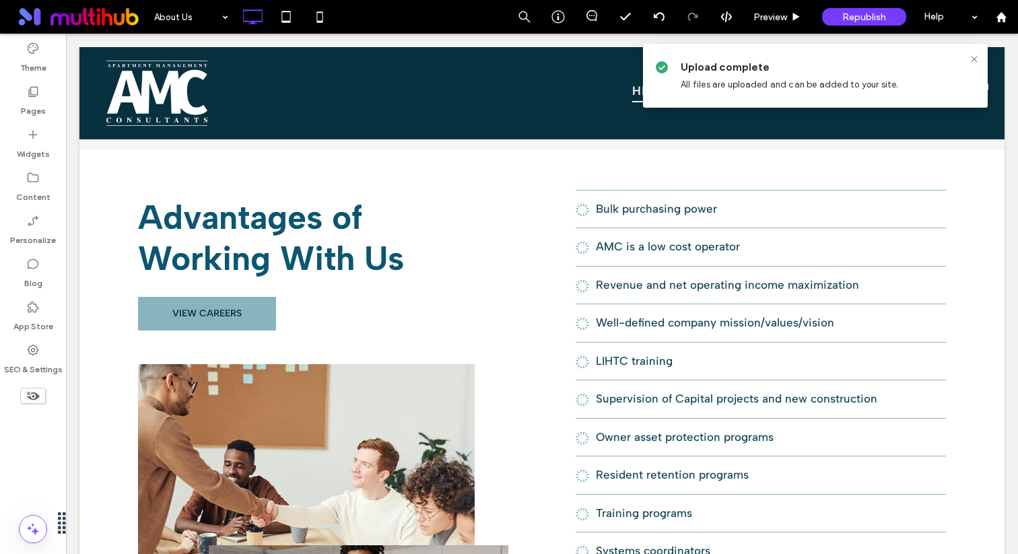
scroll to position [2413, 0]
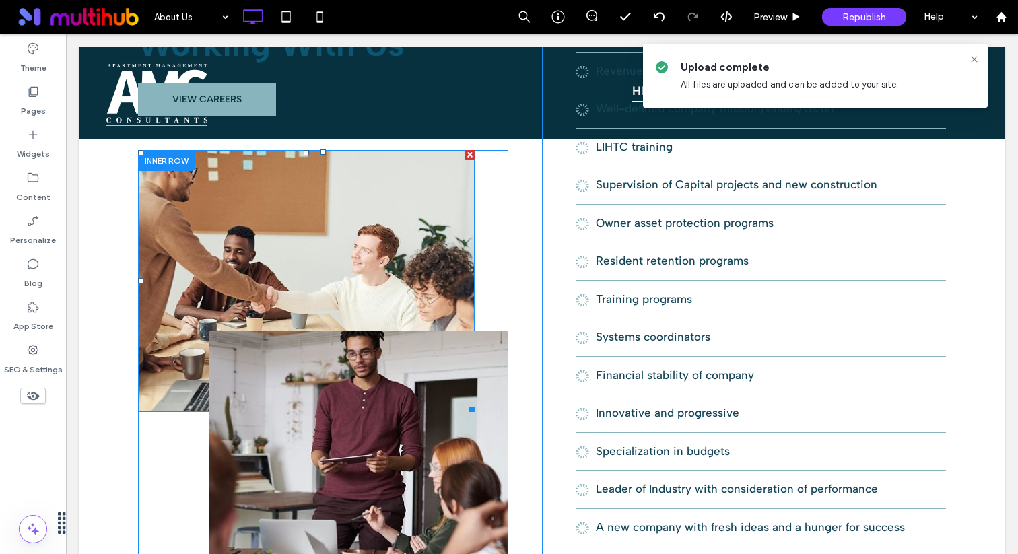
click at [412, 267] on img at bounding box center [306, 281] width 337 height 262
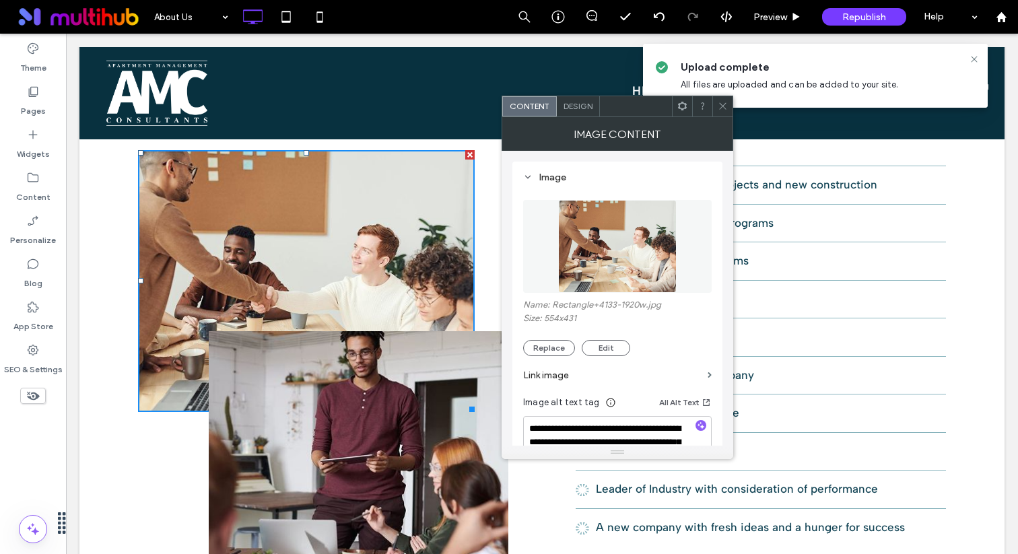
click at [620, 246] on img at bounding box center [617, 246] width 119 height 93
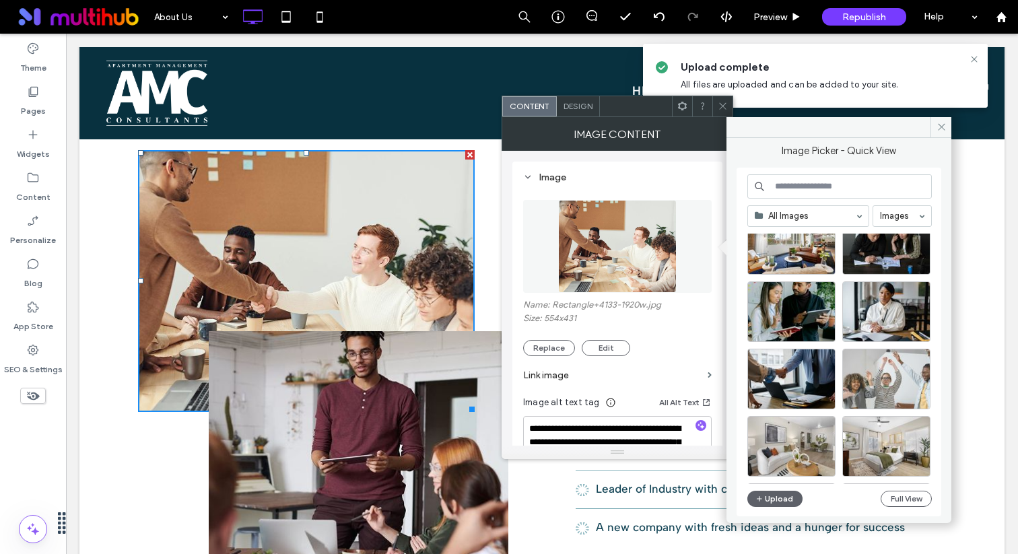
scroll to position [0, 0]
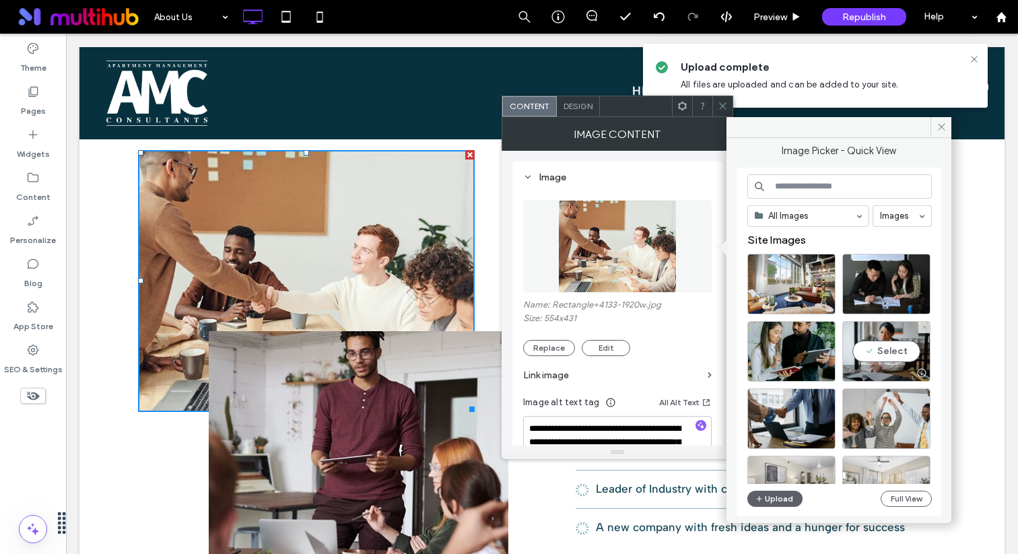
scroll to position [76, 0]
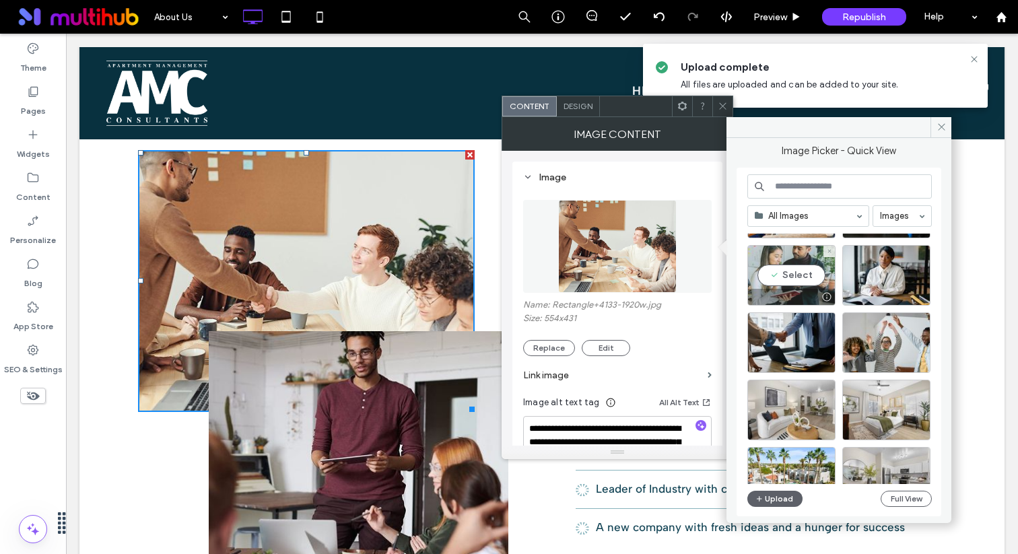
click at [769, 276] on div "Select" at bounding box center [792, 275] width 88 height 61
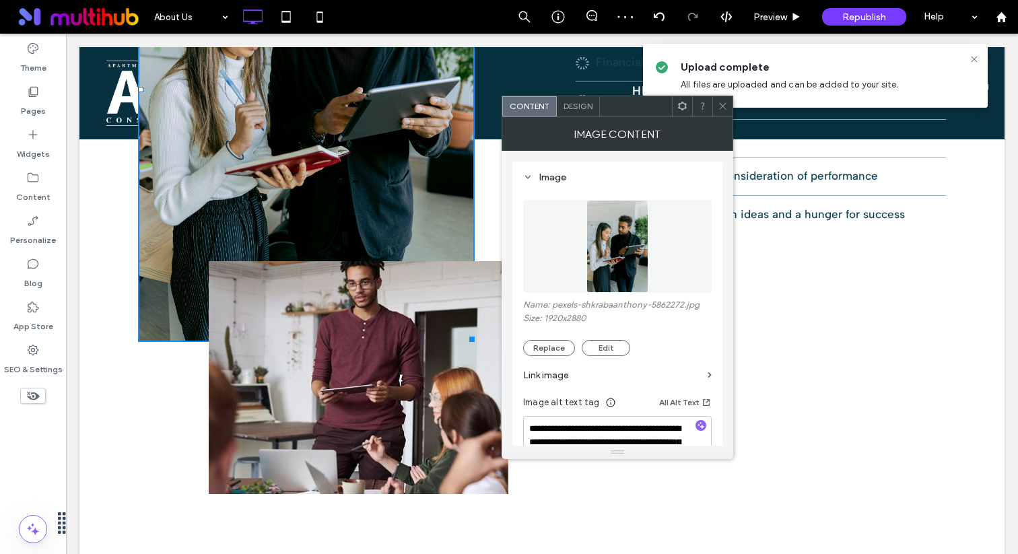
scroll to position [2710, 0]
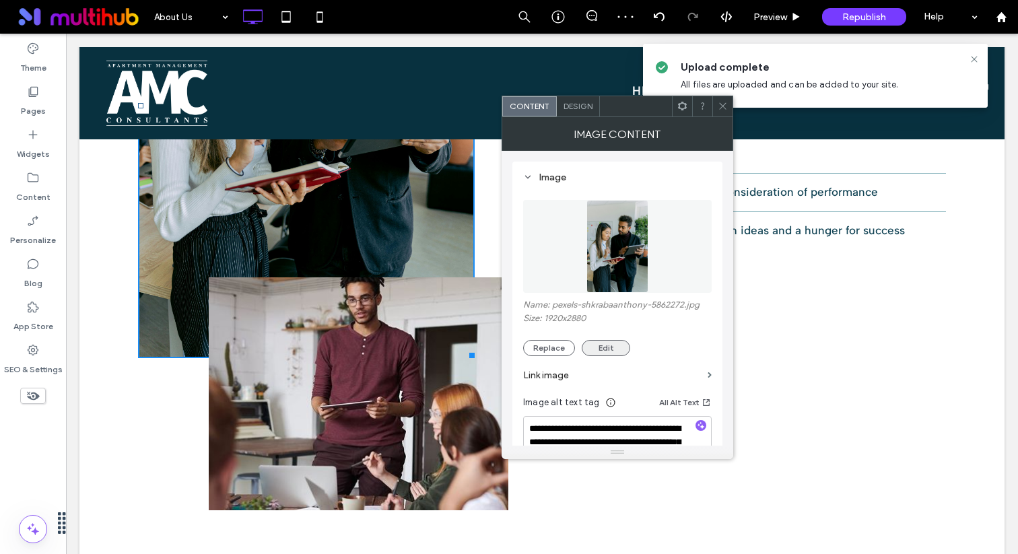
click at [600, 344] on button "Edit" at bounding box center [606, 348] width 48 height 16
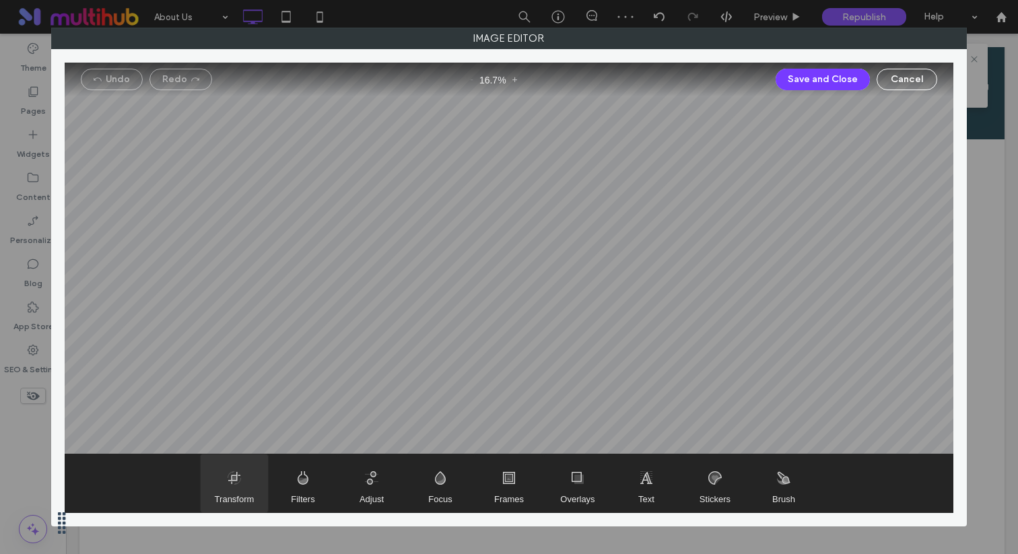
click at [254, 485] on span "Transform" at bounding box center [234, 484] width 67 height 58
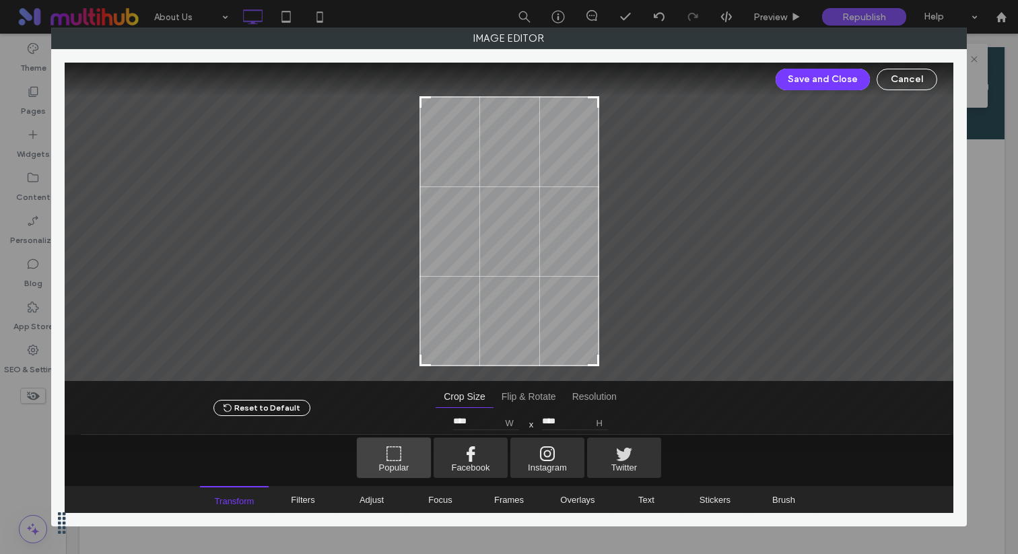
click at [393, 462] on span "Popular" at bounding box center [394, 458] width 74 height 40
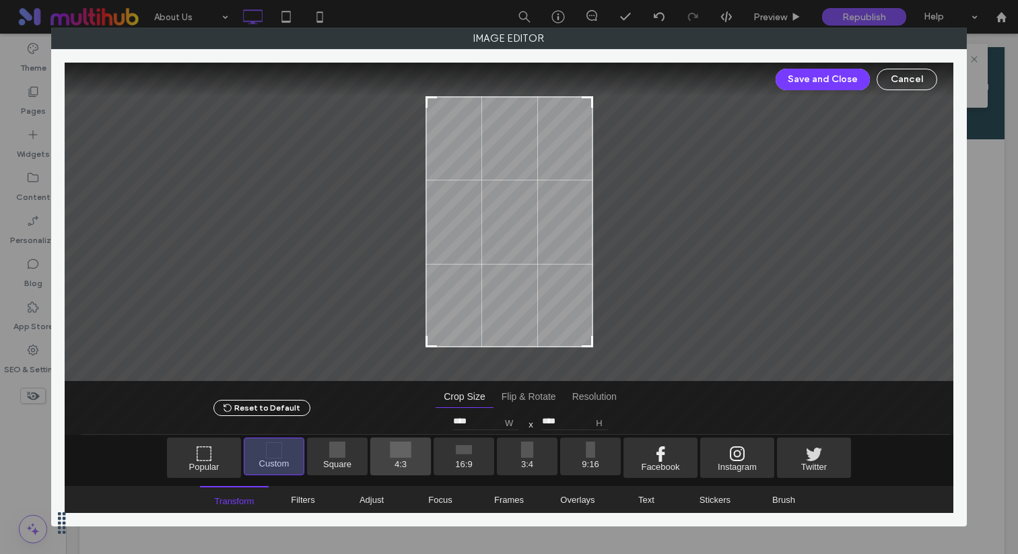
click at [385, 461] on span "4:3" at bounding box center [400, 457] width 61 height 38
type input "****"
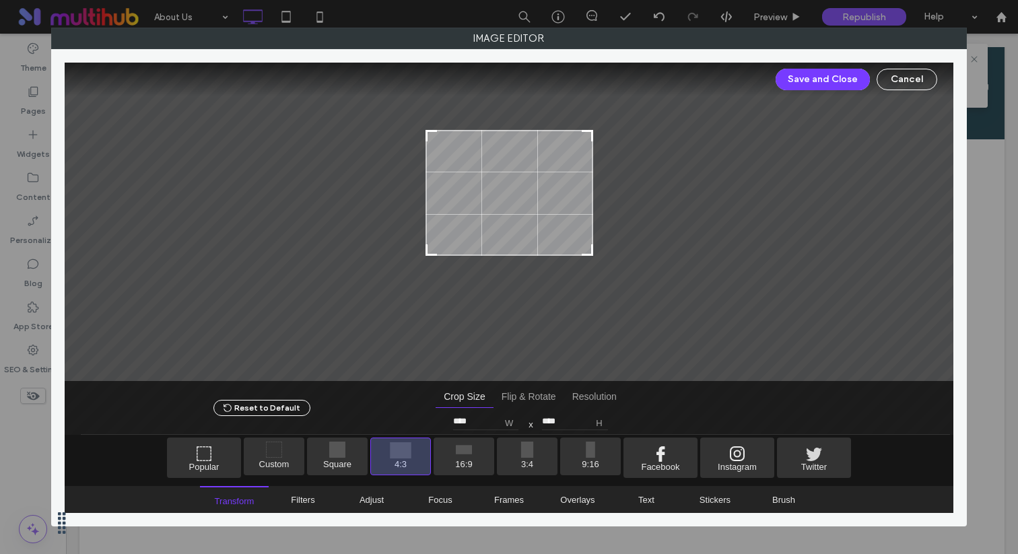
drag, startPoint x: 544, startPoint y: 263, endPoint x: 545, endPoint y: 234, distance: 29.0
click at [545, 234] on div at bounding box center [510, 193] width 168 height 126
drag, startPoint x: 545, startPoint y: 234, endPoint x: 544, endPoint y: 241, distance: 7.4
click at [544, 241] on div at bounding box center [510, 201] width 168 height 126
click at [788, 79] on button "Save and Close" at bounding box center [823, 80] width 94 height 22
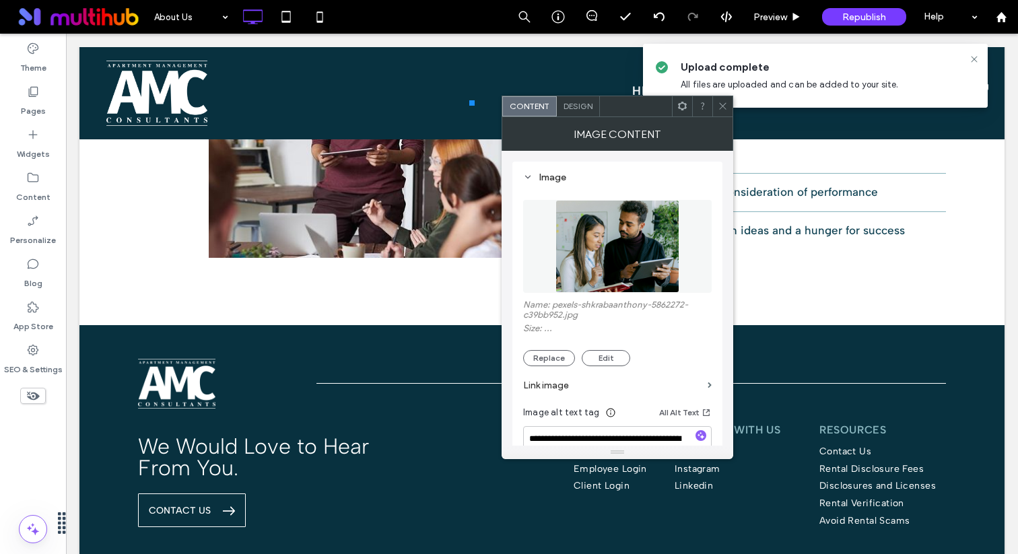
scroll to position [2458, 0]
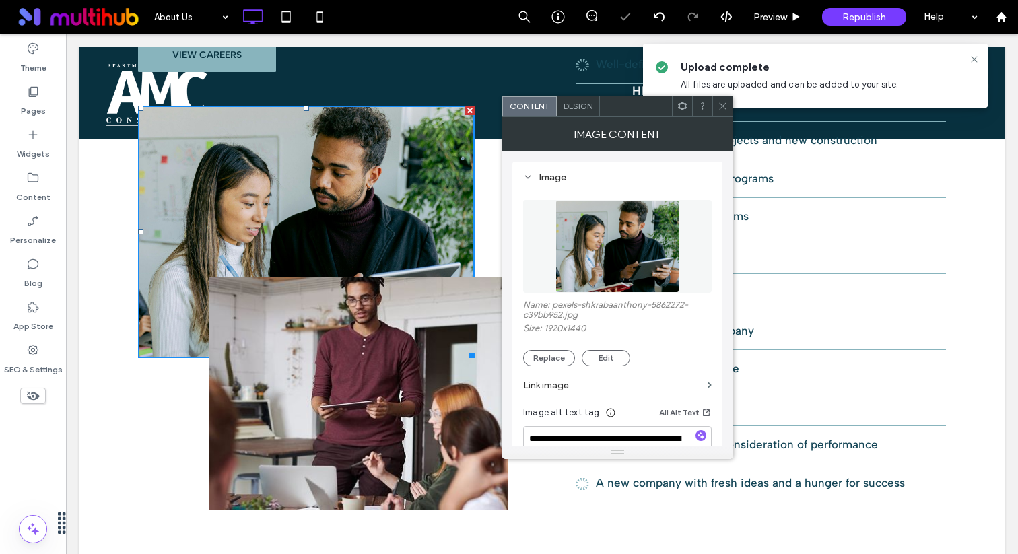
click at [401, 348] on img at bounding box center [359, 394] width 300 height 233
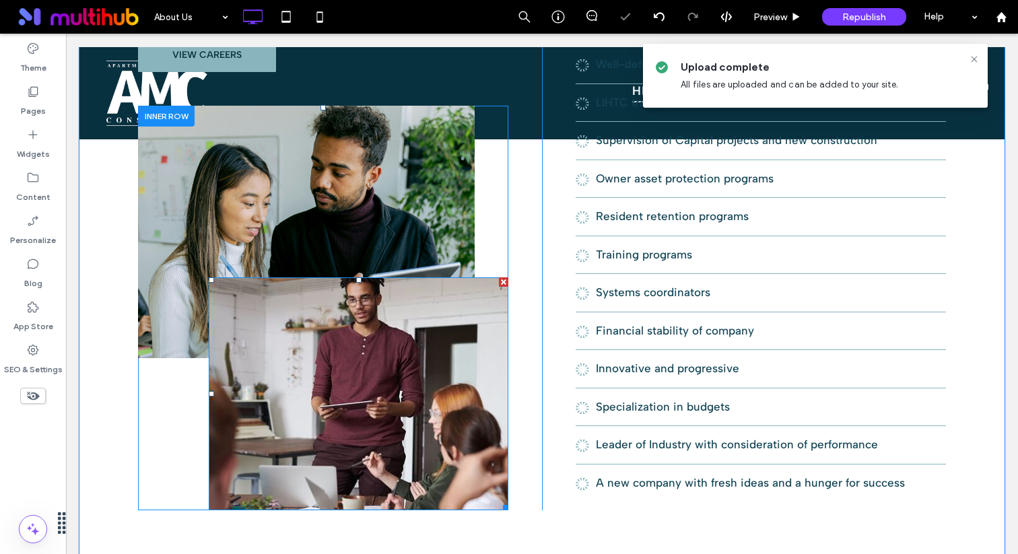
click at [405, 377] on img at bounding box center [359, 394] width 300 height 233
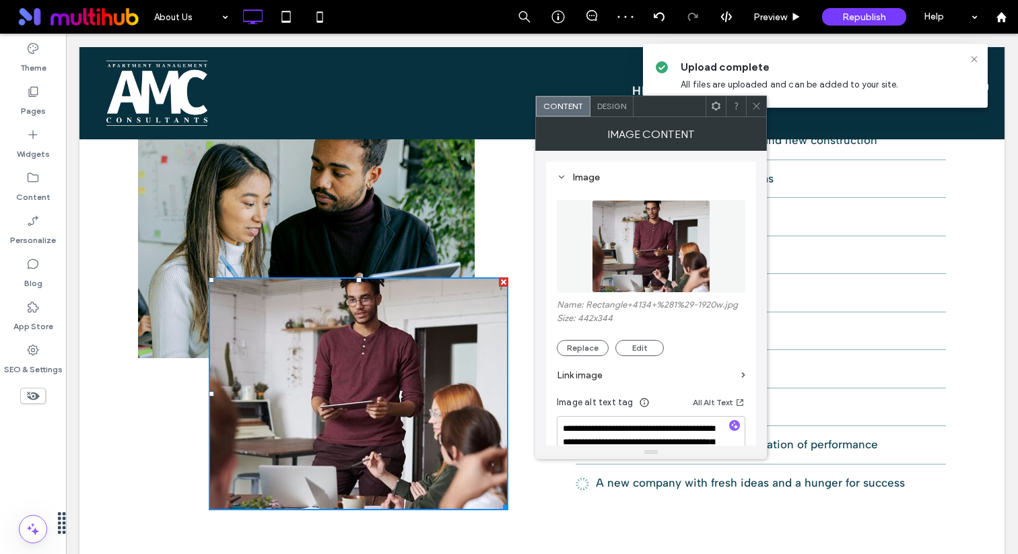
click at [657, 264] on img at bounding box center [651, 246] width 119 height 93
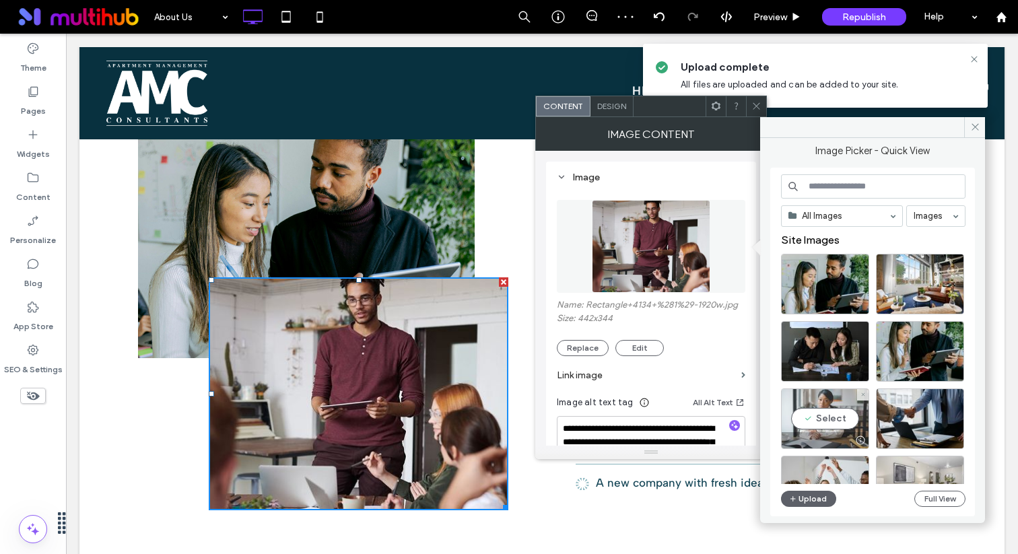
click at [839, 426] on div "Select" at bounding box center [825, 419] width 88 height 61
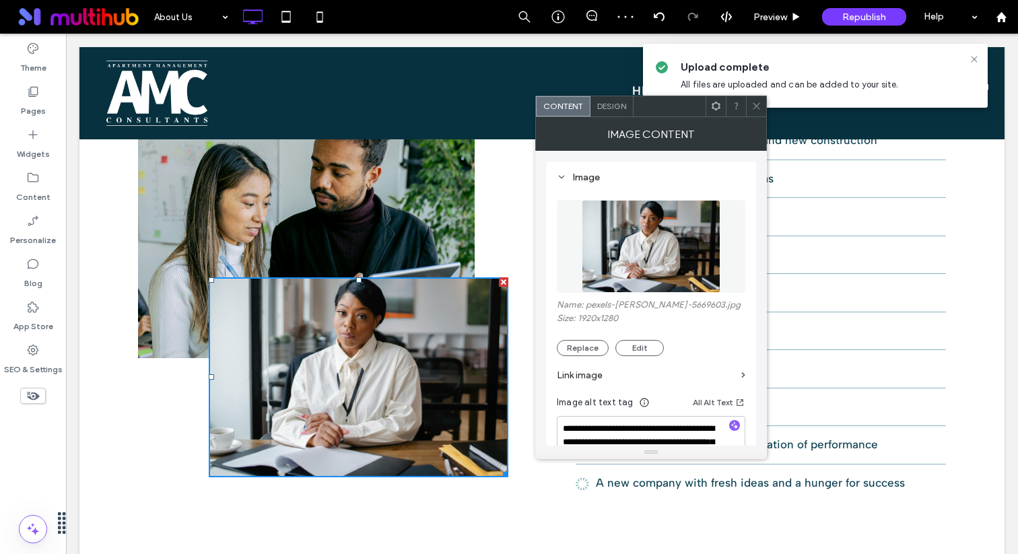
click at [753, 107] on icon at bounding box center [757, 106] width 10 height 10
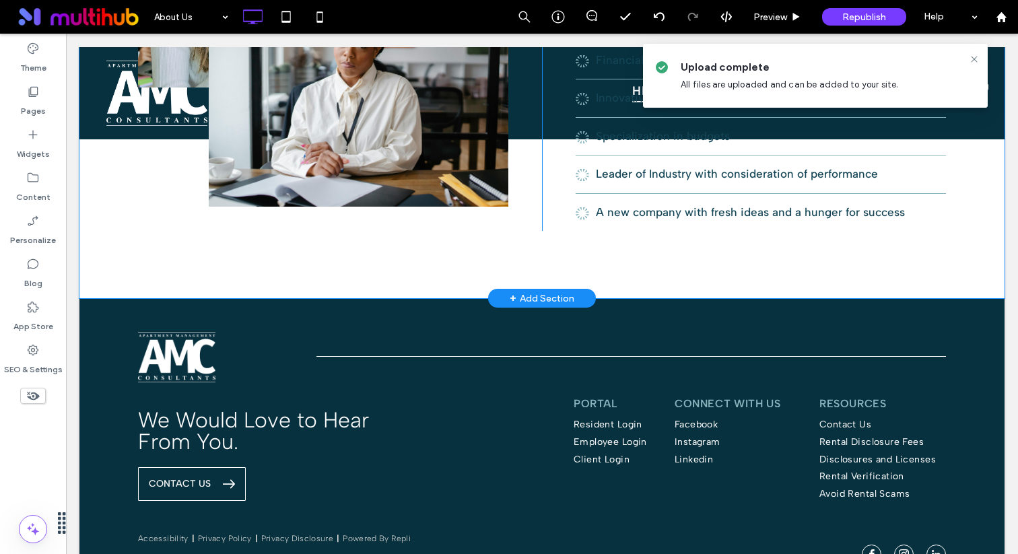
scroll to position [2766, 0]
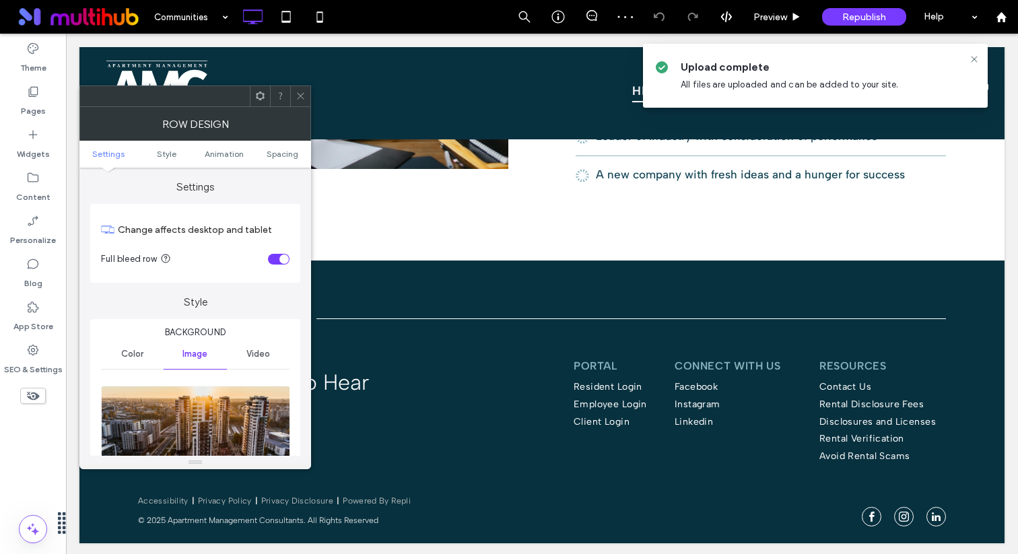
click at [224, 409] on img at bounding box center [196, 432] width 190 height 93
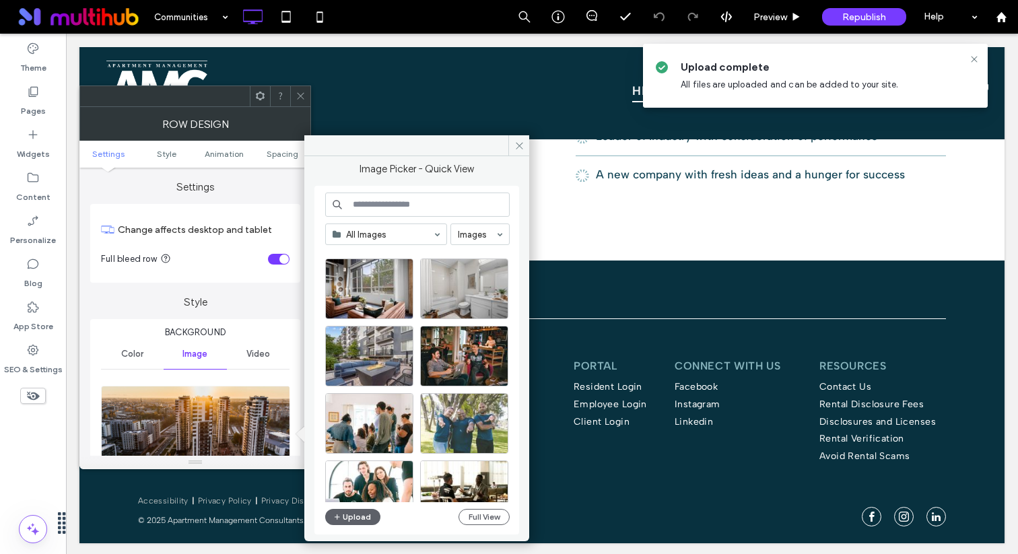
scroll to position [1187, 0]
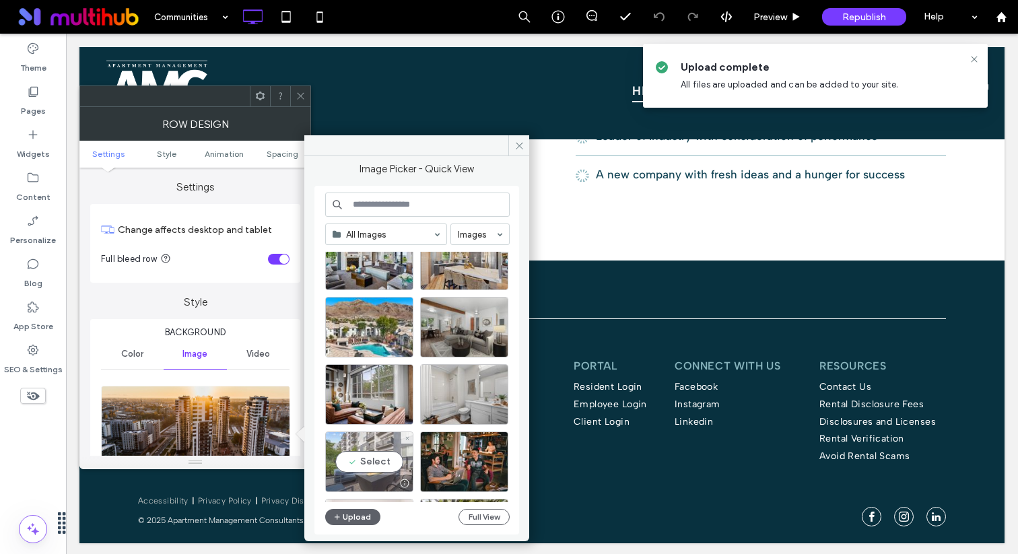
click at [383, 433] on div "Select" at bounding box center [369, 462] width 88 height 61
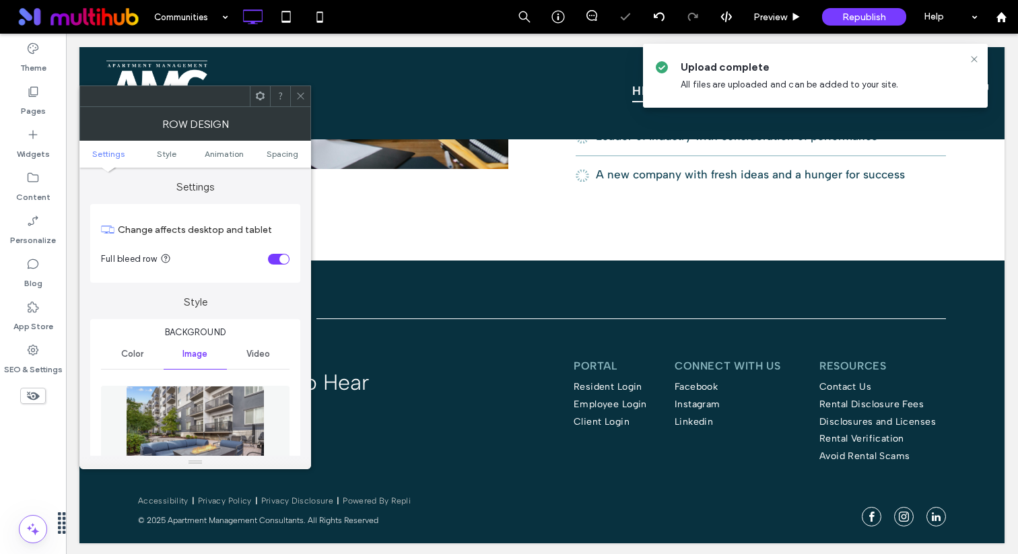
click at [305, 92] on icon at bounding box center [301, 96] width 10 height 10
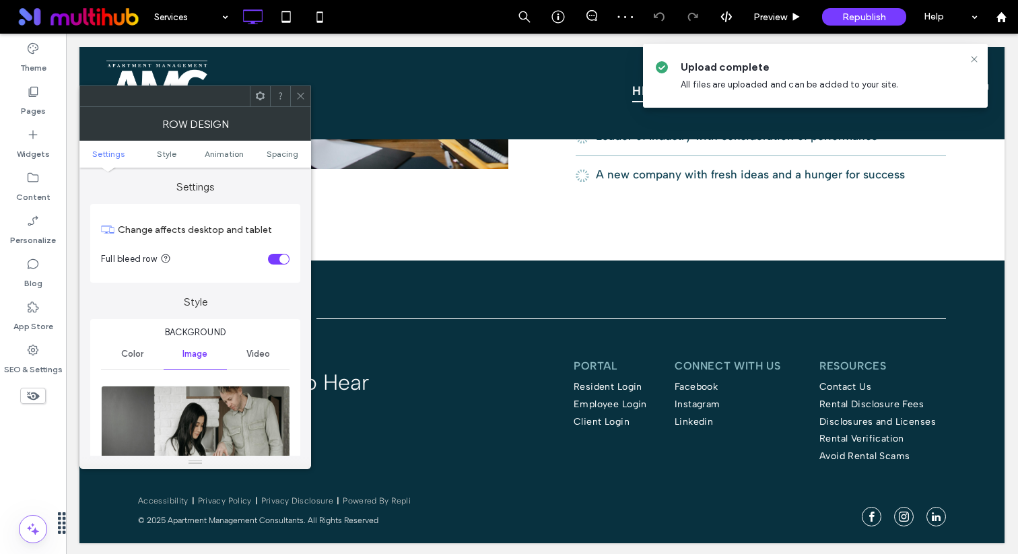
click at [189, 412] on img at bounding box center [196, 432] width 190 height 93
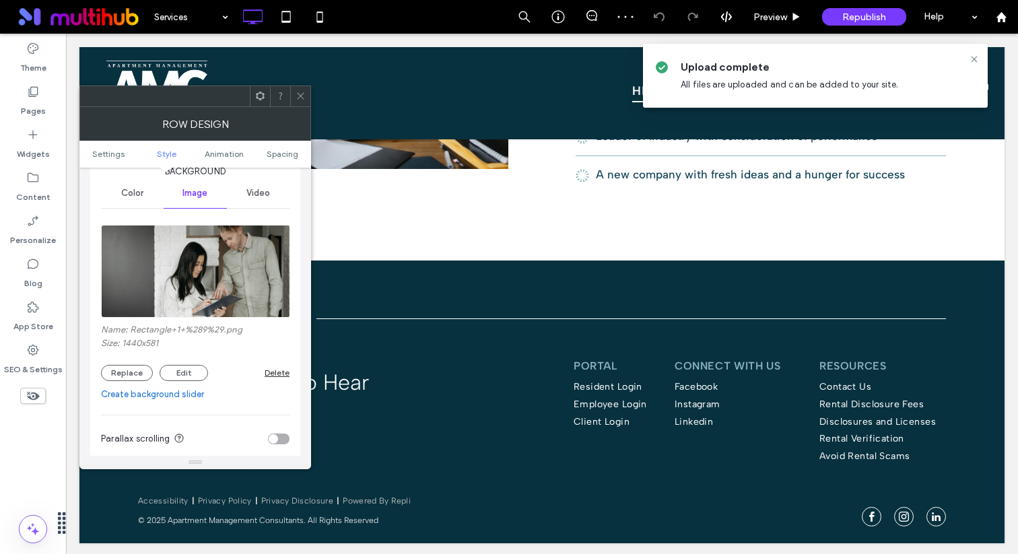
scroll to position [216, 0]
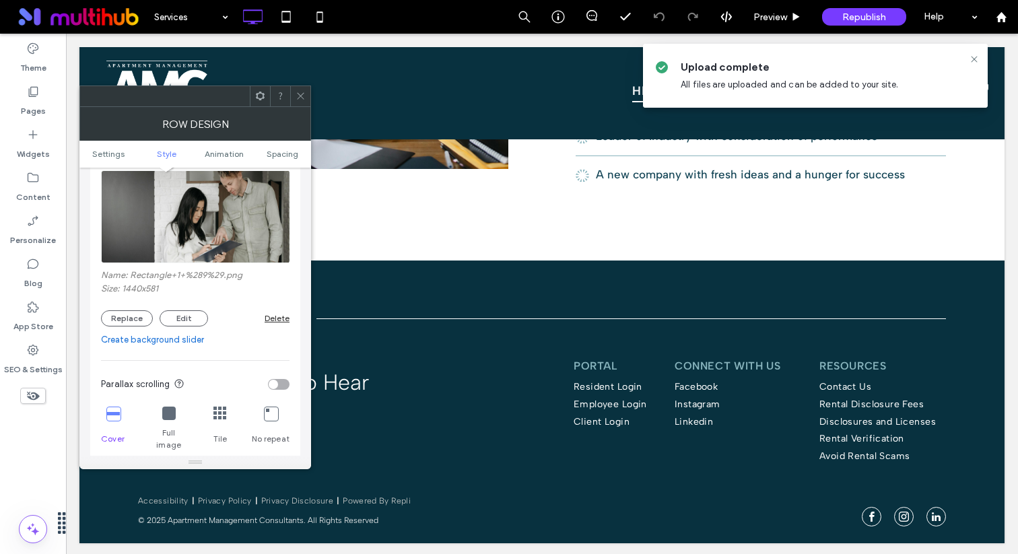
click at [226, 231] on img at bounding box center [196, 216] width 190 height 93
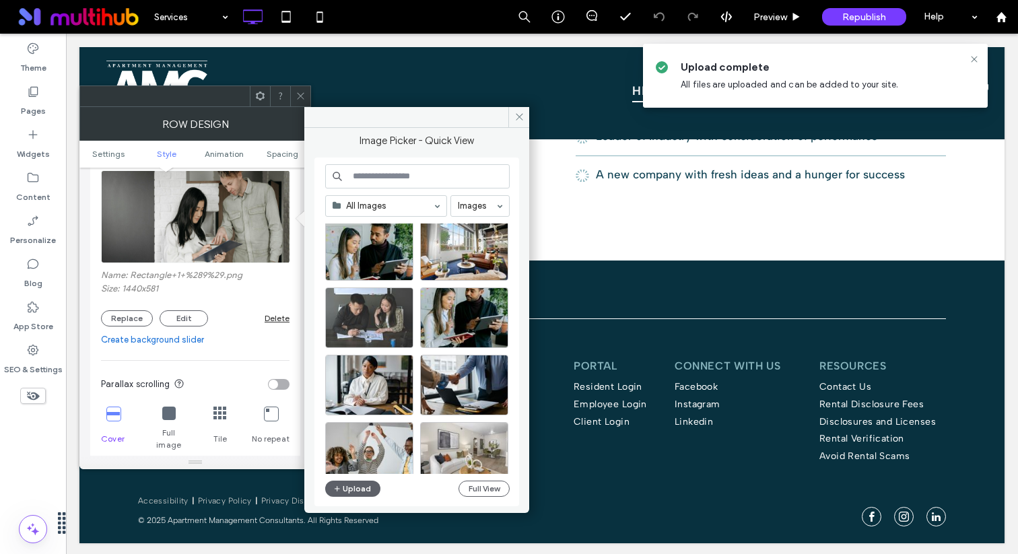
scroll to position [0, 0]
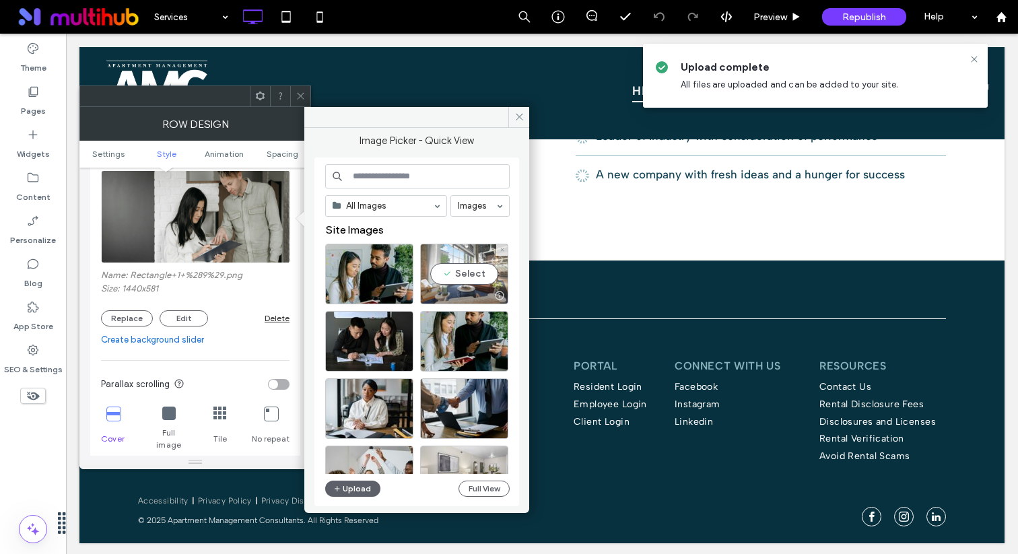
click at [481, 286] on div "Select" at bounding box center [464, 274] width 88 height 61
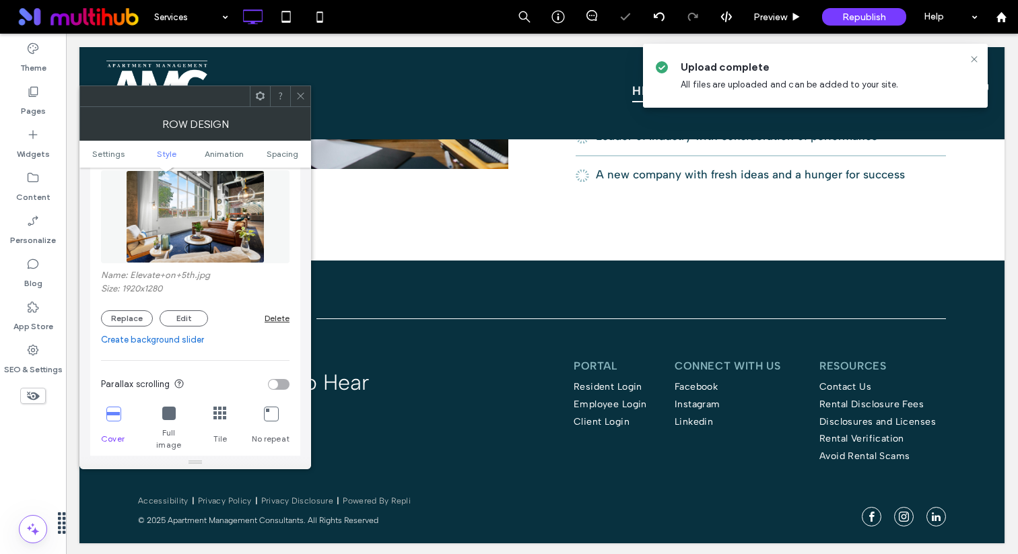
click at [298, 91] on icon at bounding box center [301, 96] width 10 height 10
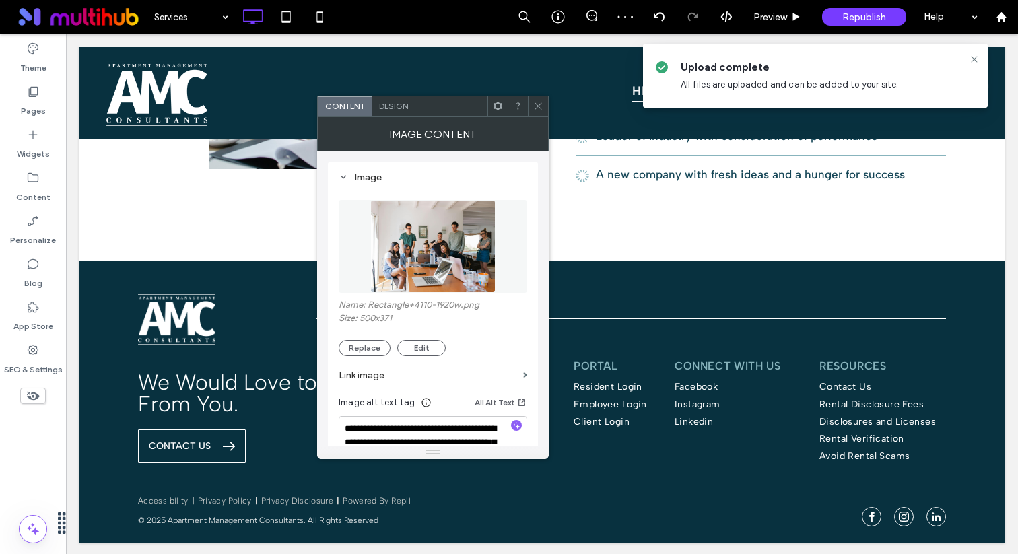
click at [416, 282] on img at bounding box center [432, 246] width 125 height 93
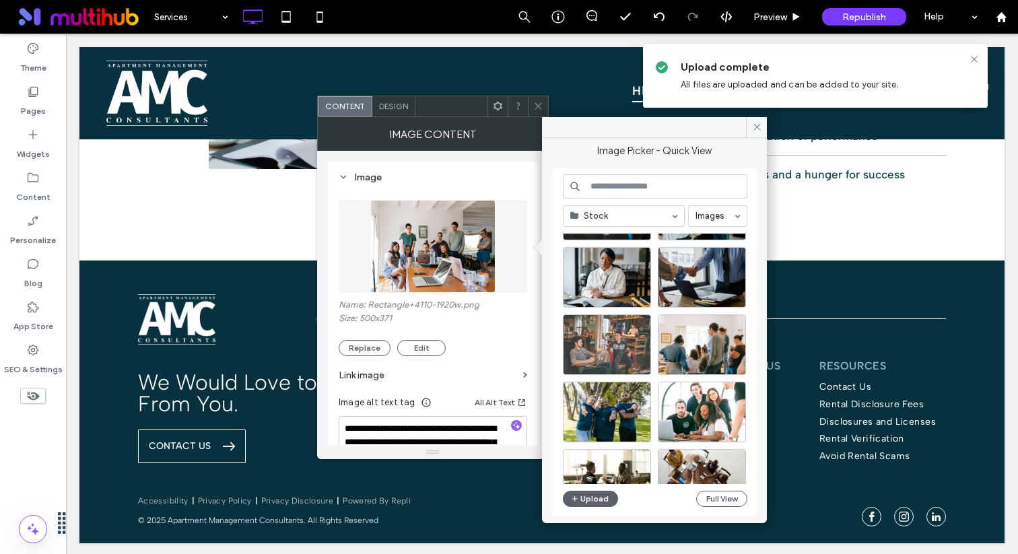
scroll to position [57, 0]
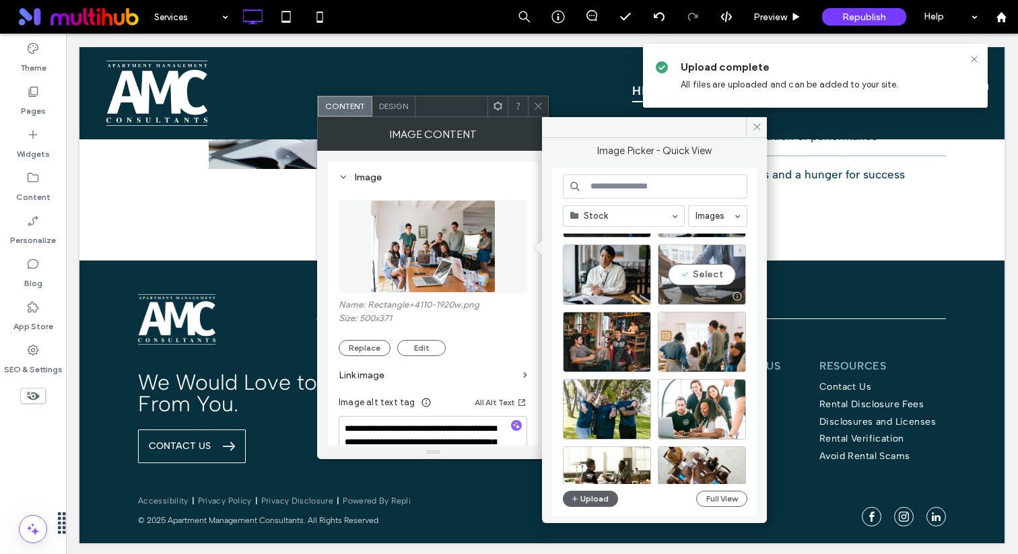
click at [706, 272] on div "Select" at bounding box center [702, 275] width 88 height 61
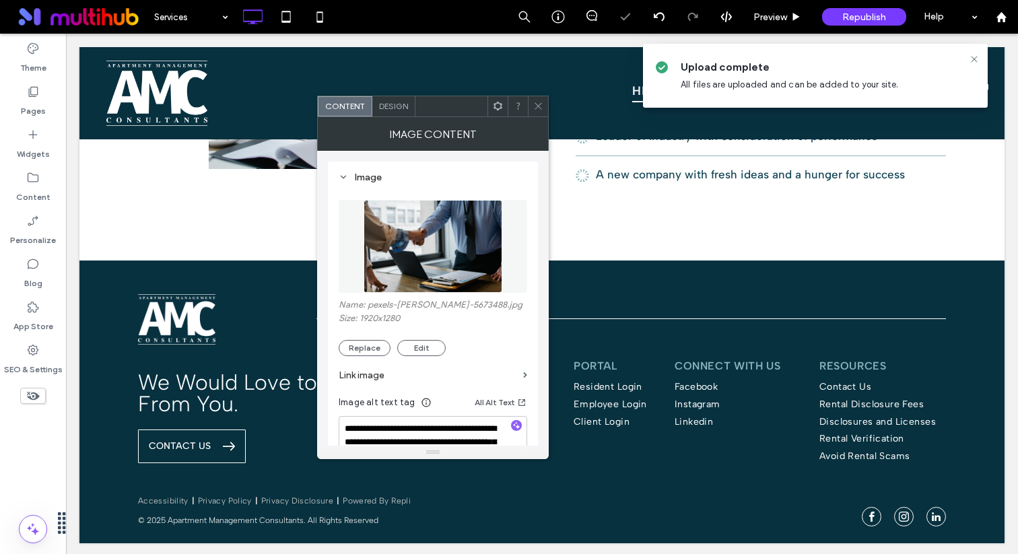
click at [544, 103] on div at bounding box center [538, 106] width 20 height 20
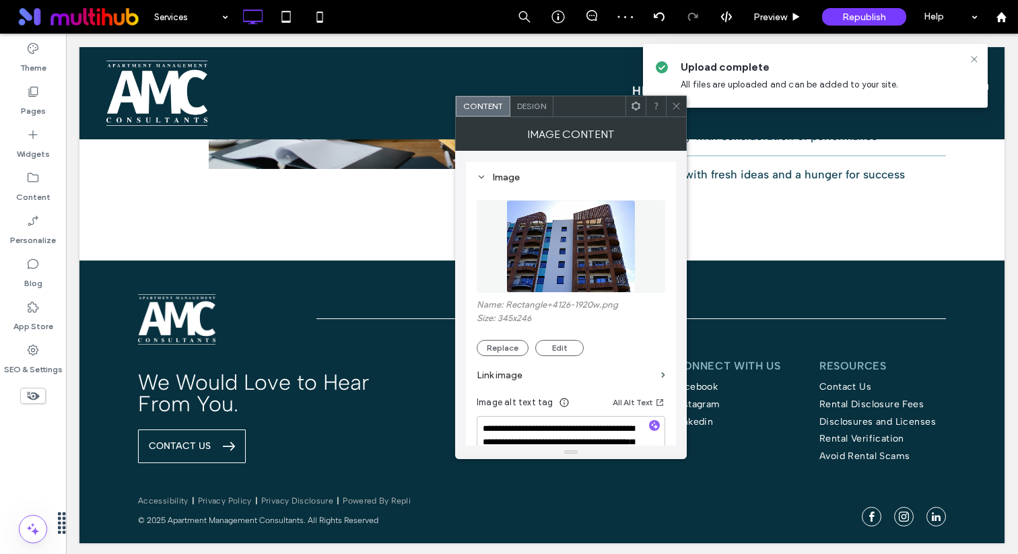
click at [521, 276] on img at bounding box center [572, 246] width 130 height 93
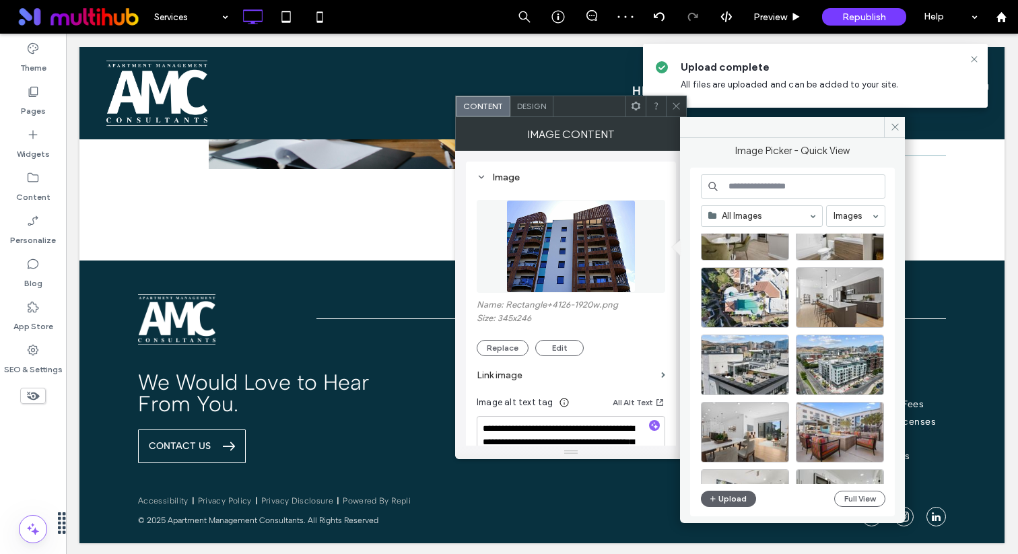
scroll to position [398, 0]
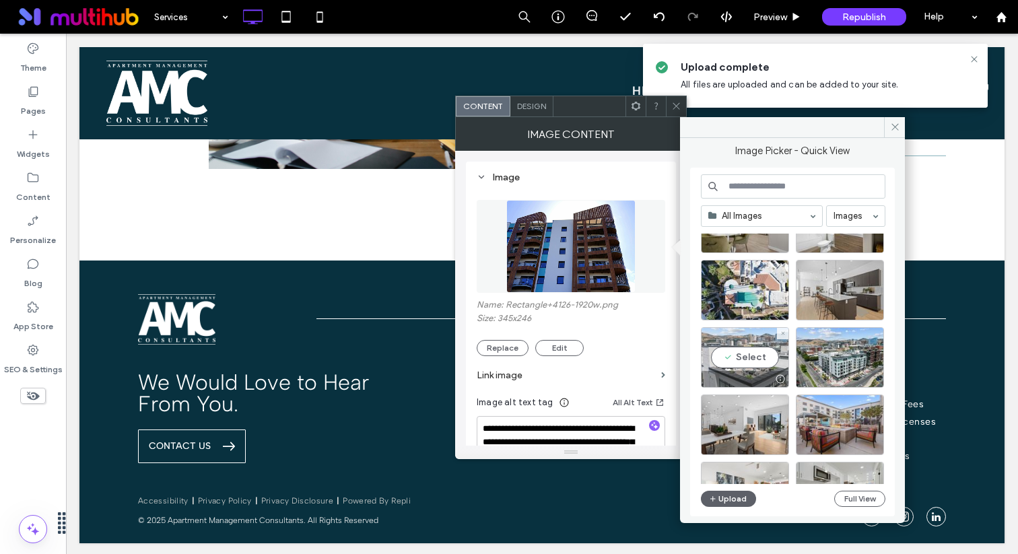
click at [769, 360] on div "Select" at bounding box center [745, 357] width 88 height 61
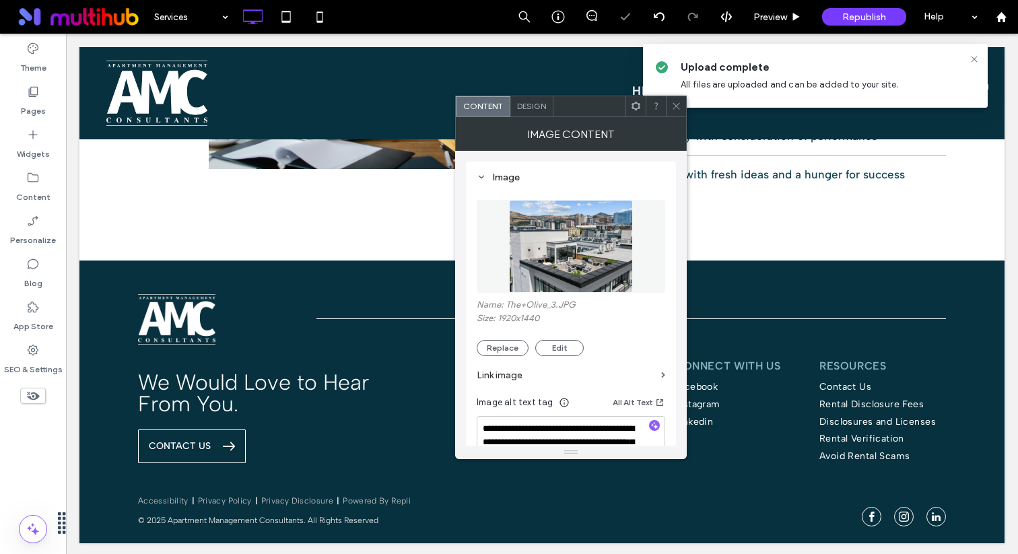
click at [673, 108] on icon at bounding box center [677, 106] width 10 height 10
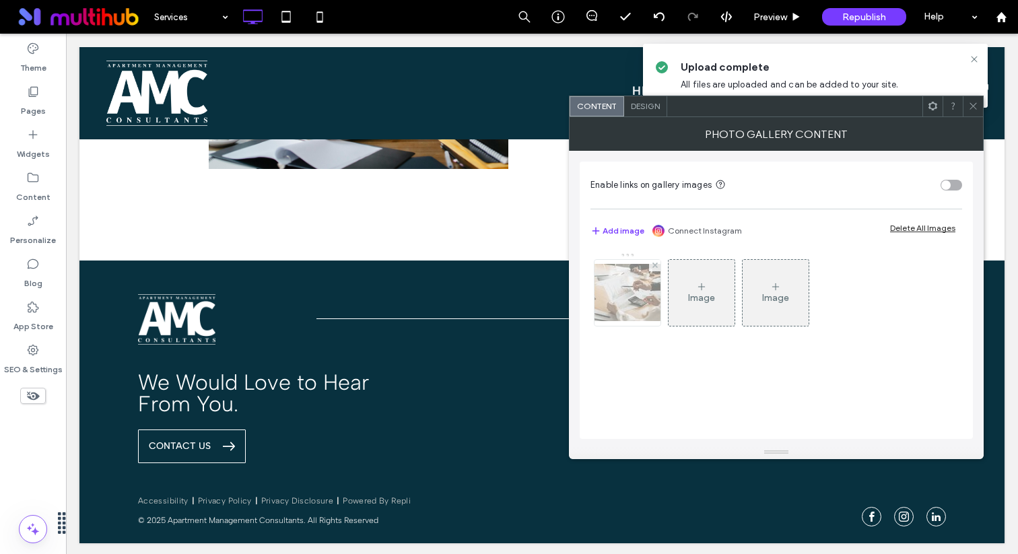
click at [628, 292] on img at bounding box center [628, 292] width 108 height 57
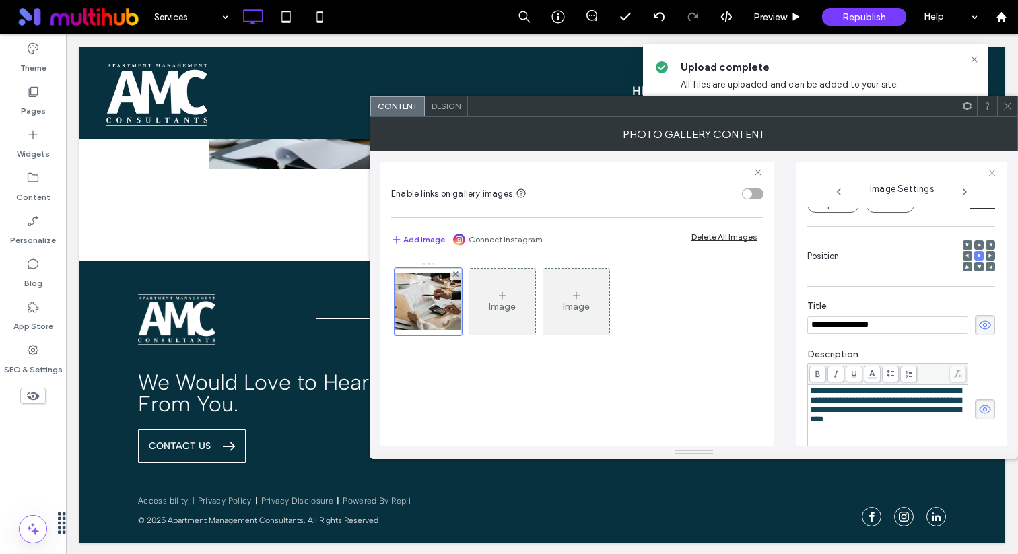
scroll to position [0, 0]
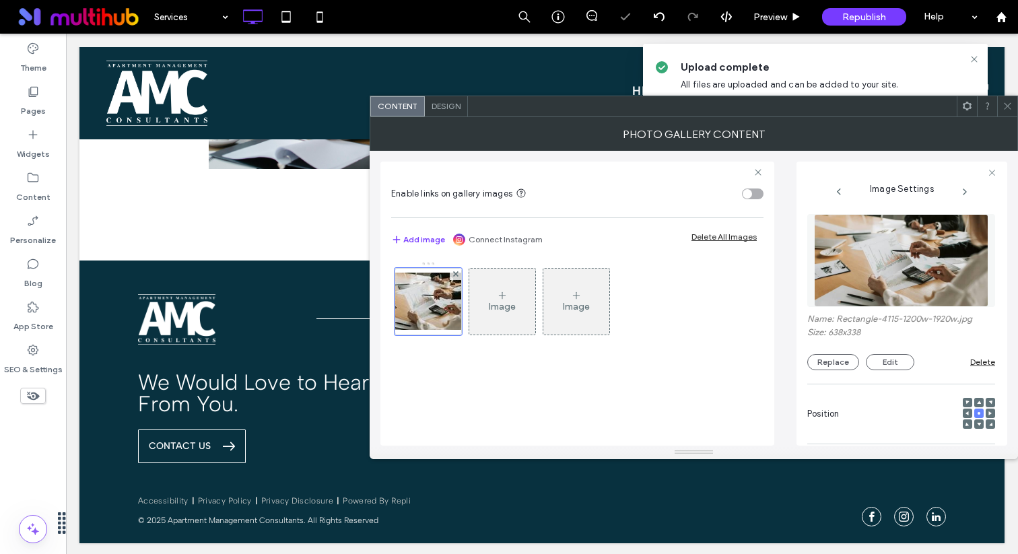
click at [876, 271] on img at bounding box center [901, 260] width 174 height 93
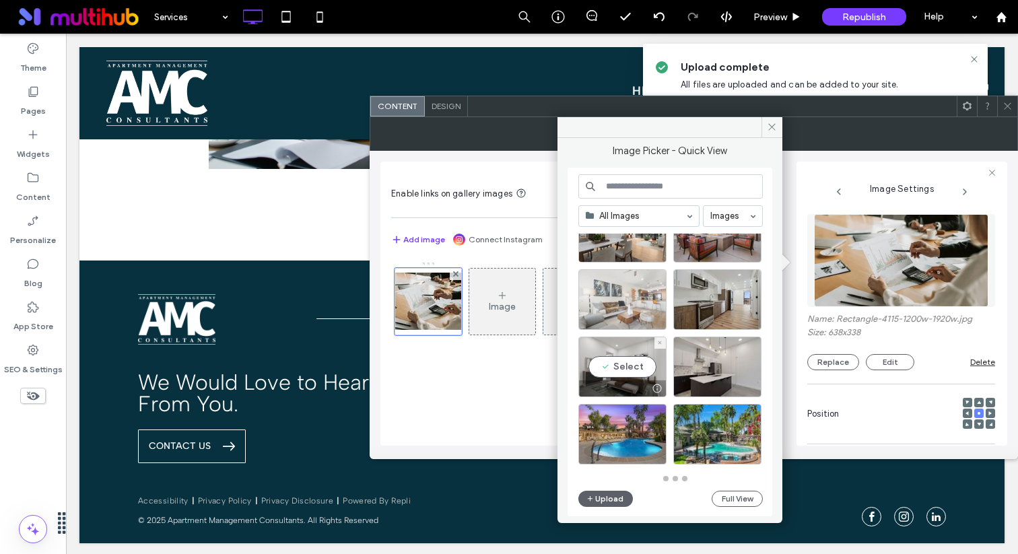
scroll to position [591, 0]
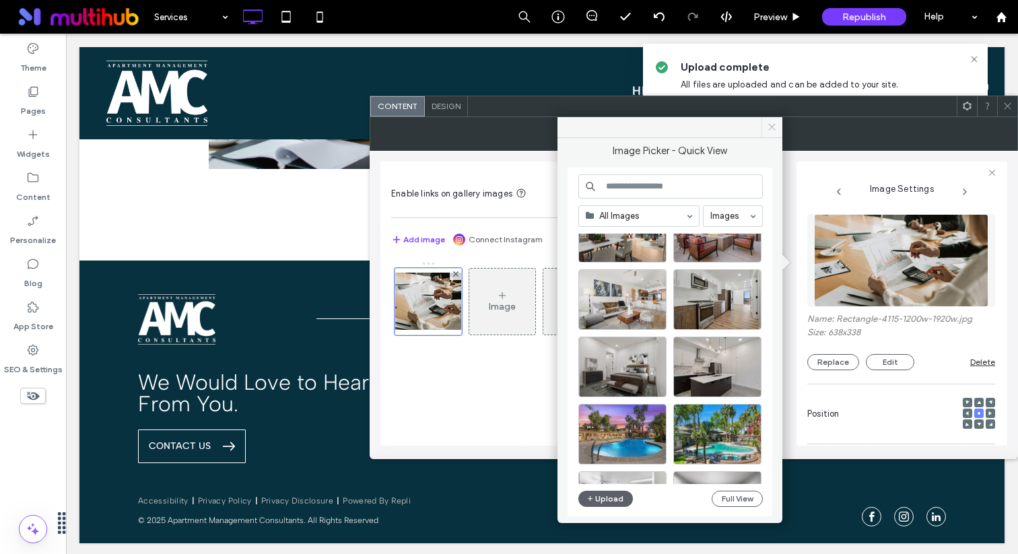
click at [777, 135] on span at bounding box center [772, 127] width 21 height 20
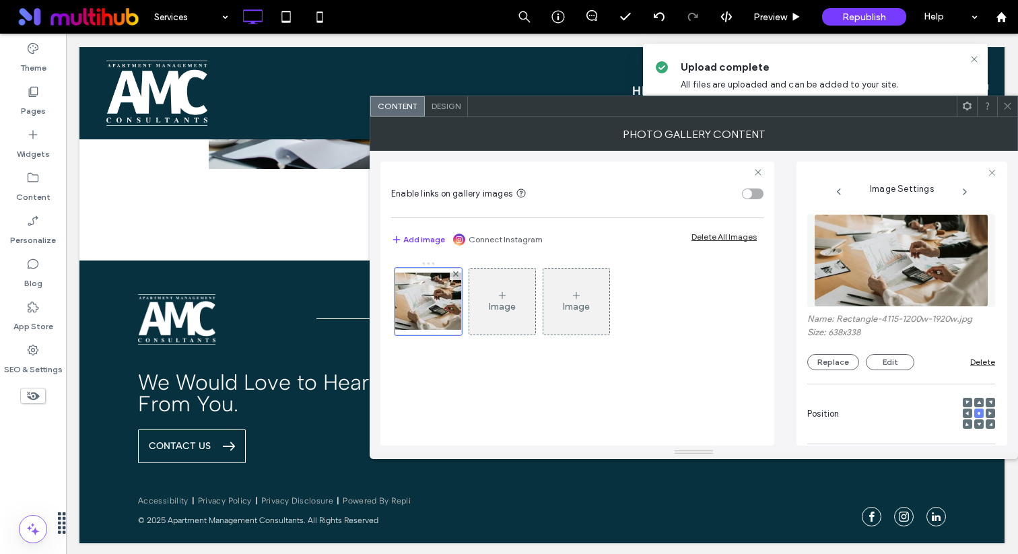
click at [1012, 104] on icon at bounding box center [1008, 106] width 10 height 10
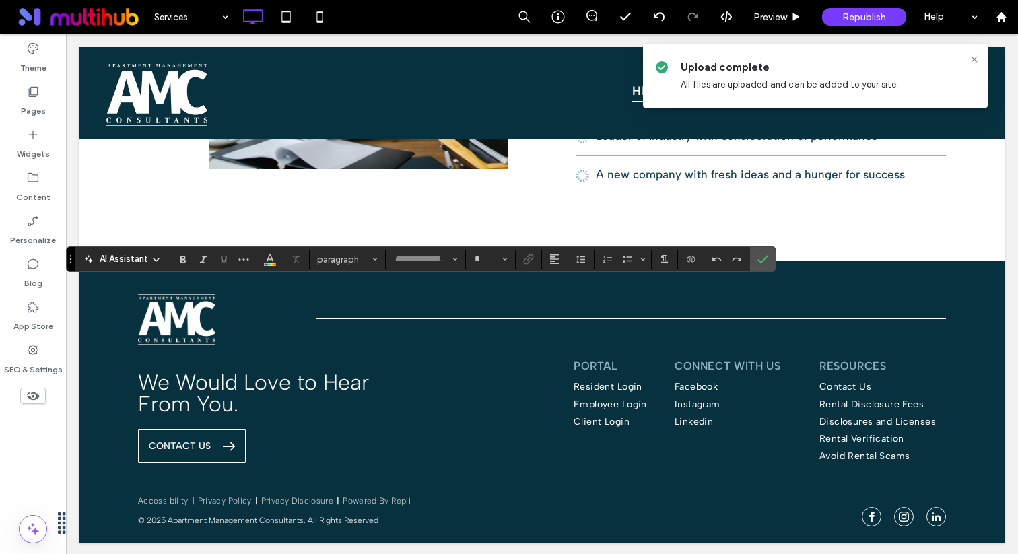
type input "**********"
type input "**"
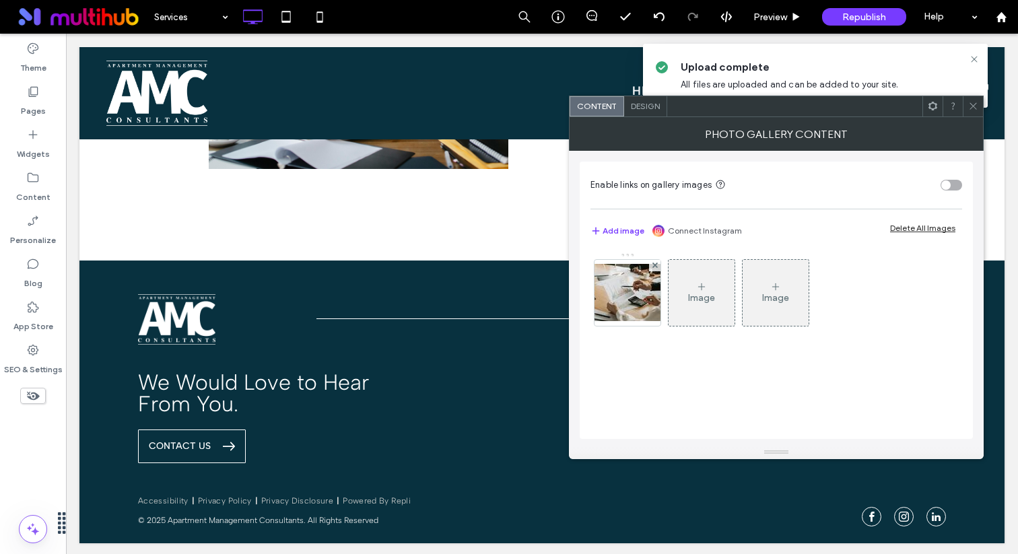
click at [932, 101] on icon at bounding box center [933, 106] width 10 height 10
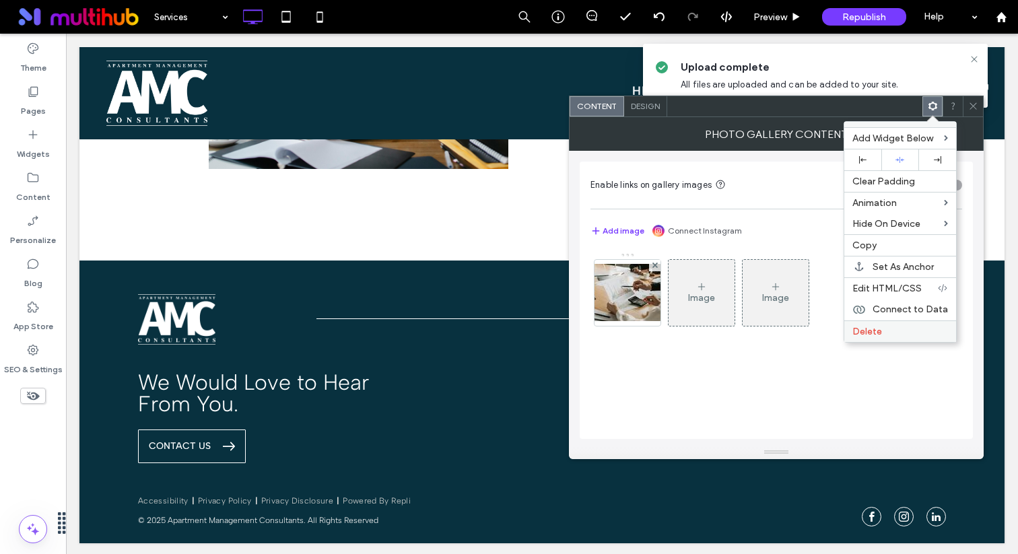
click at [857, 333] on span "Delete" at bounding box center [868, 331] width 30 height 11
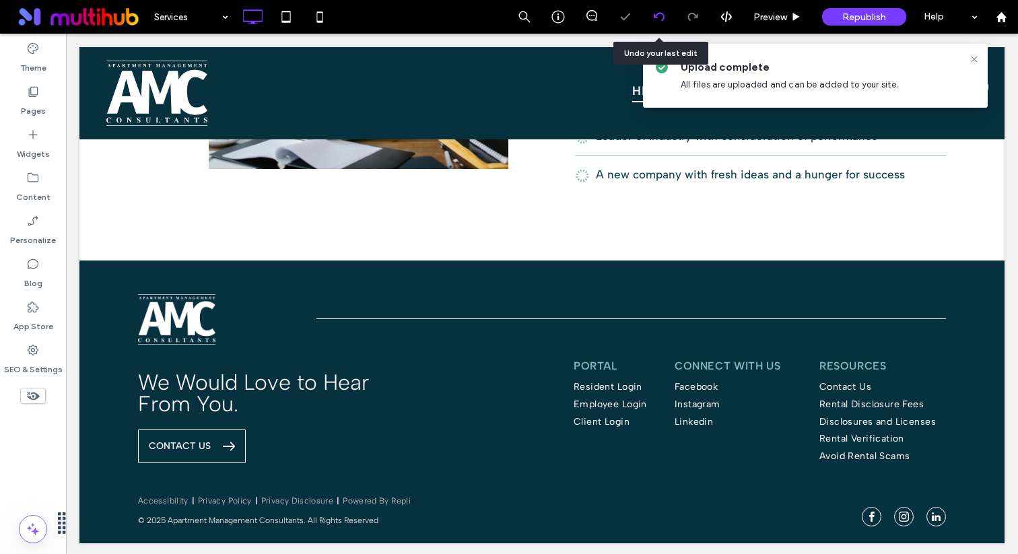
click at [655, 13] on icon at bounding box center [659, 16] width 11 height 11
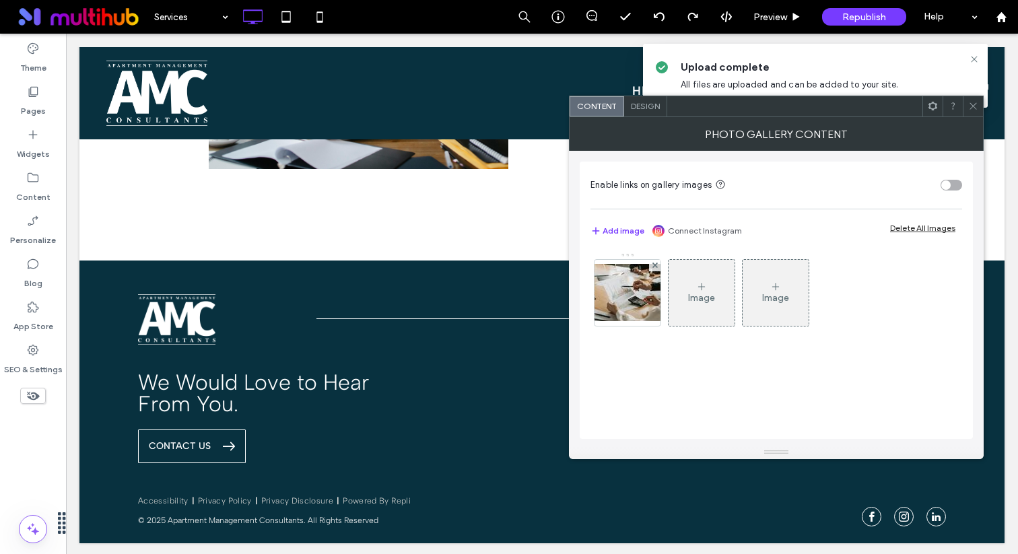
click at [925, 105] on div at bounding box center [933, 106] width 20 height 20
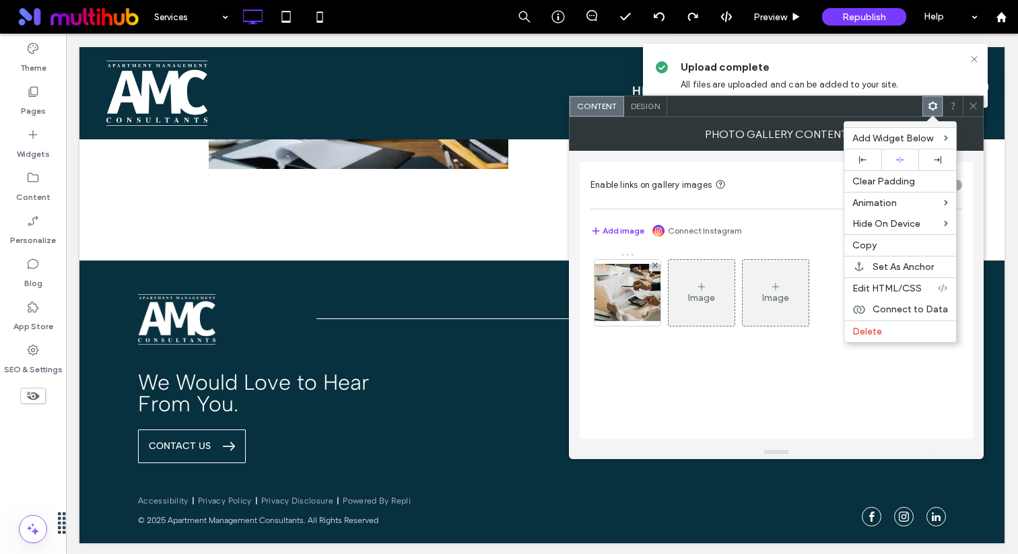
click at [633, 389] on div "Image Image" at bounding box center [777, 339] width 372 height 187
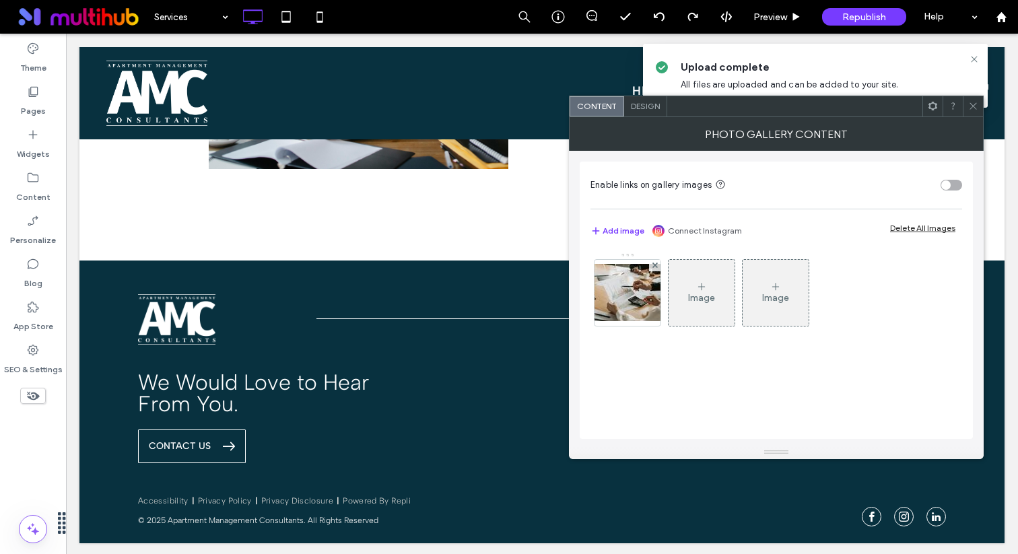
click at [969, 105] on icon at bounding box center [974, 106] width 10 height 10
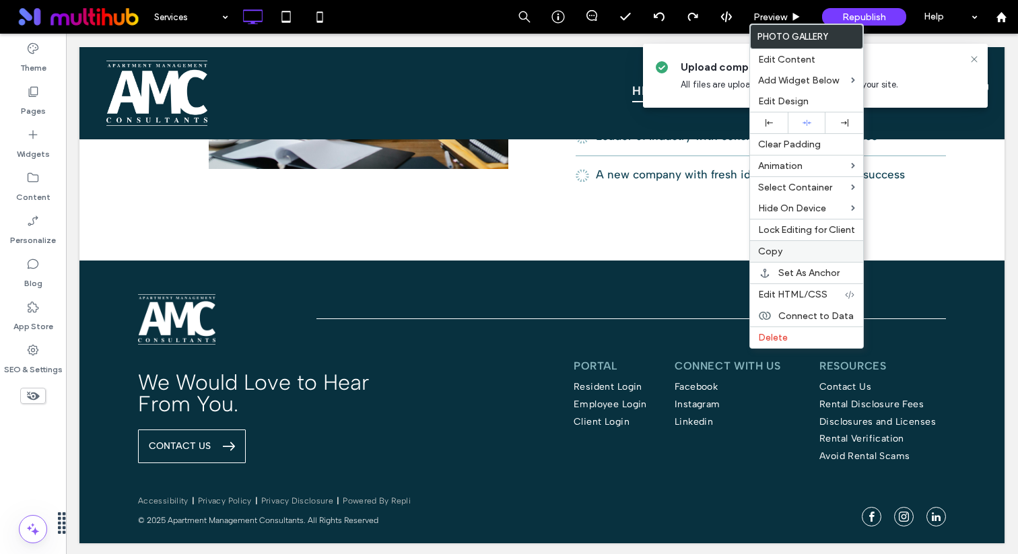
click at [792, 252] on label "Copy" at bounding box center [806, 251] width 97 height 11
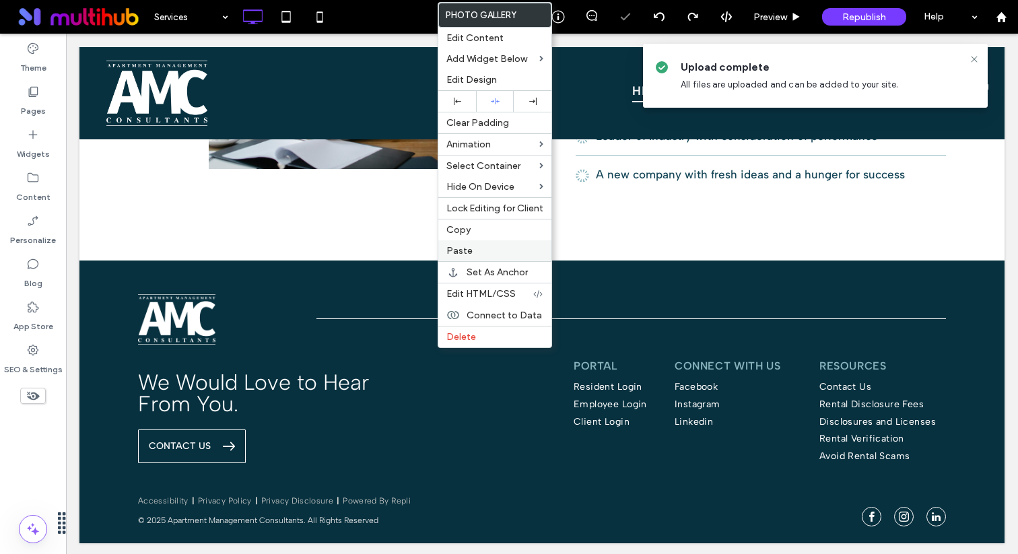
click at [479, 253] on label "Paste" at bounding box center [495, 250] width 97 height 11
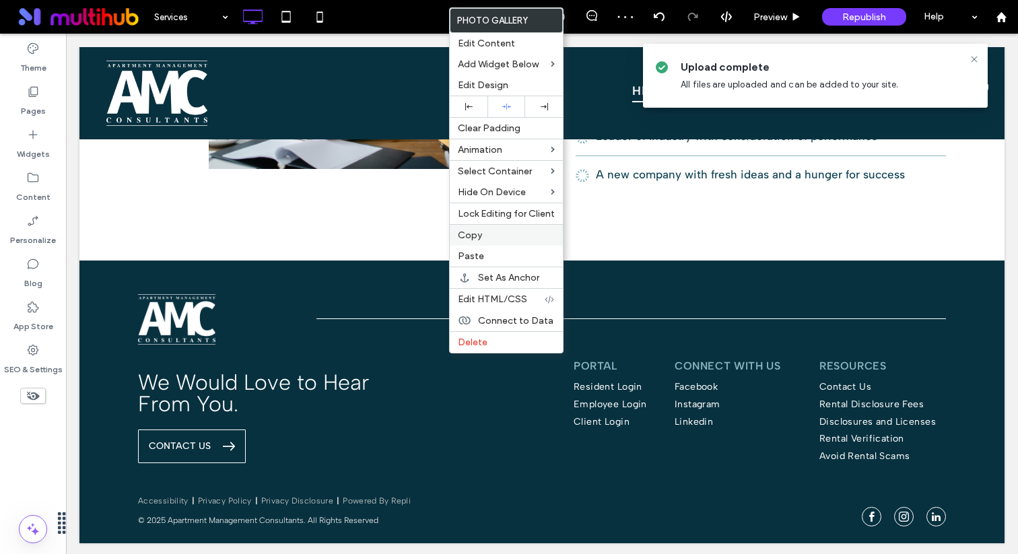
click at [484, 242] on div "Copy" at bounding box center [506, 235] width 113 height 22
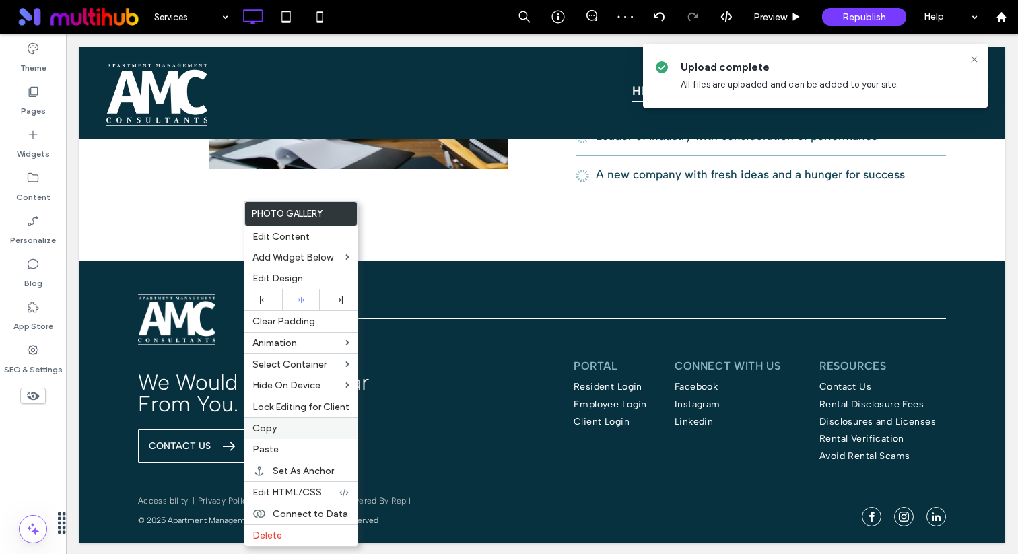
click at [284, 430] on label "Copy" at bounding box center [301, 428] width 97 height 11
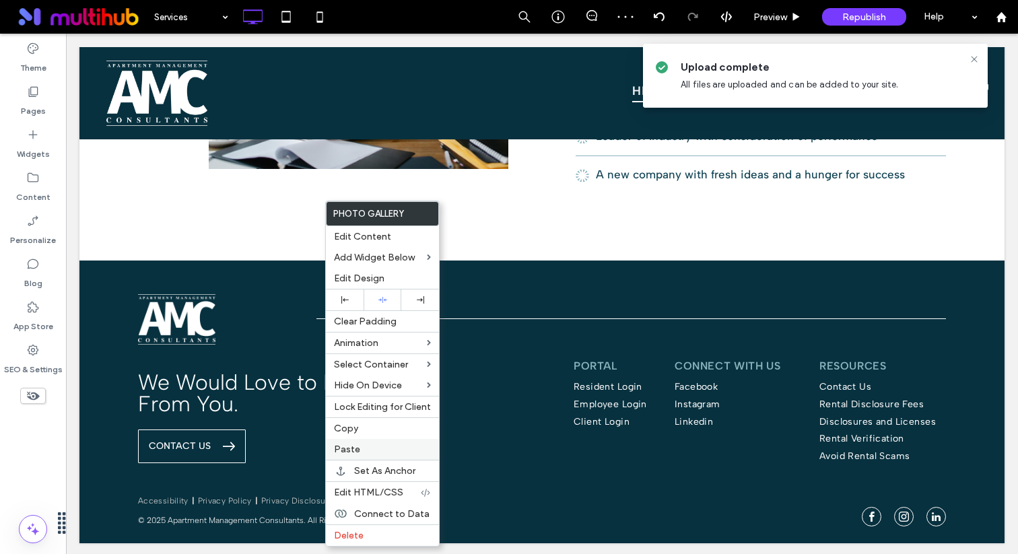
click at [352, 449] on span "Paste" at bounding box center [347, 449] width 26 height 11
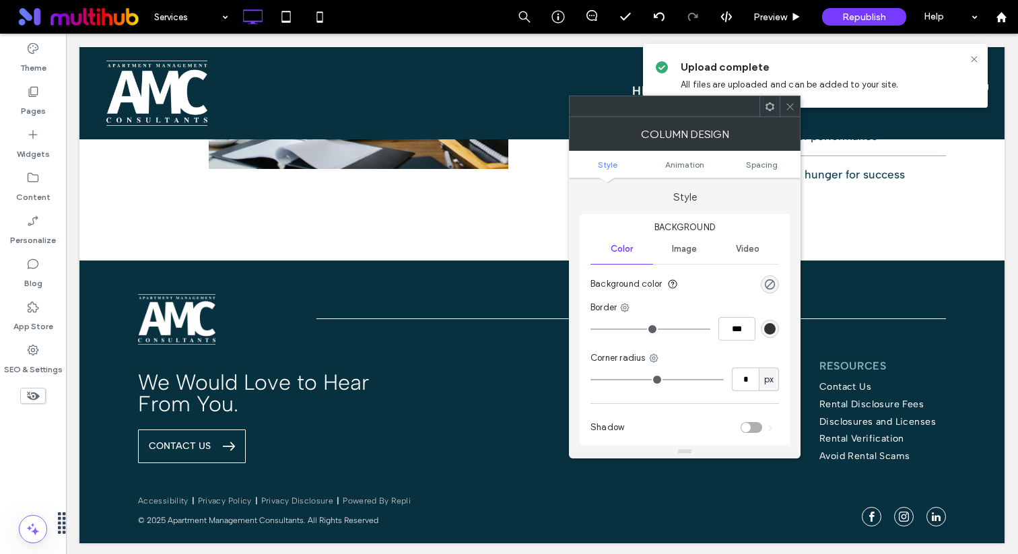
click at [789, 106] on use at bounding box center [790, 106] width 7 height 7
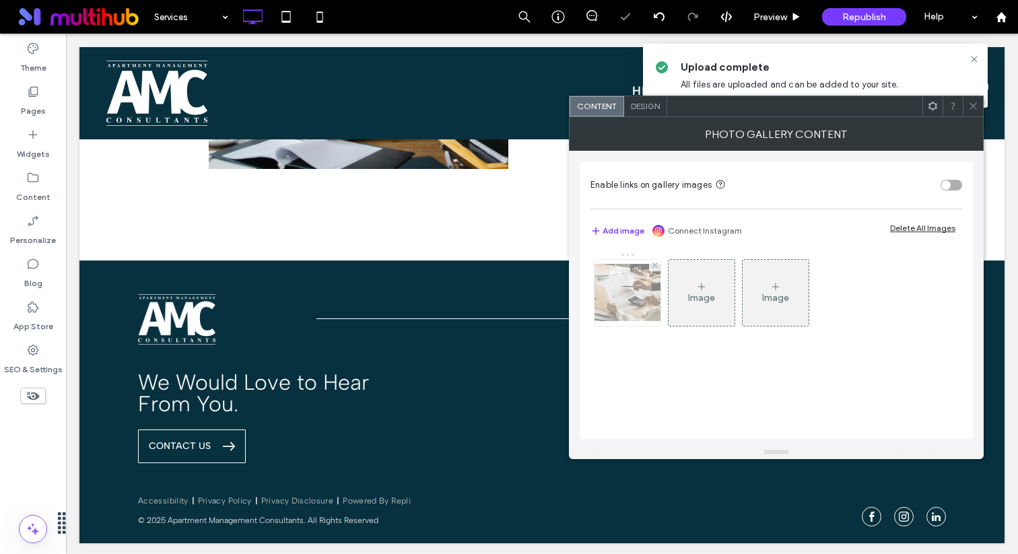
click at [628, 294] on img at bounding box center [628, 292] width 108 height 57
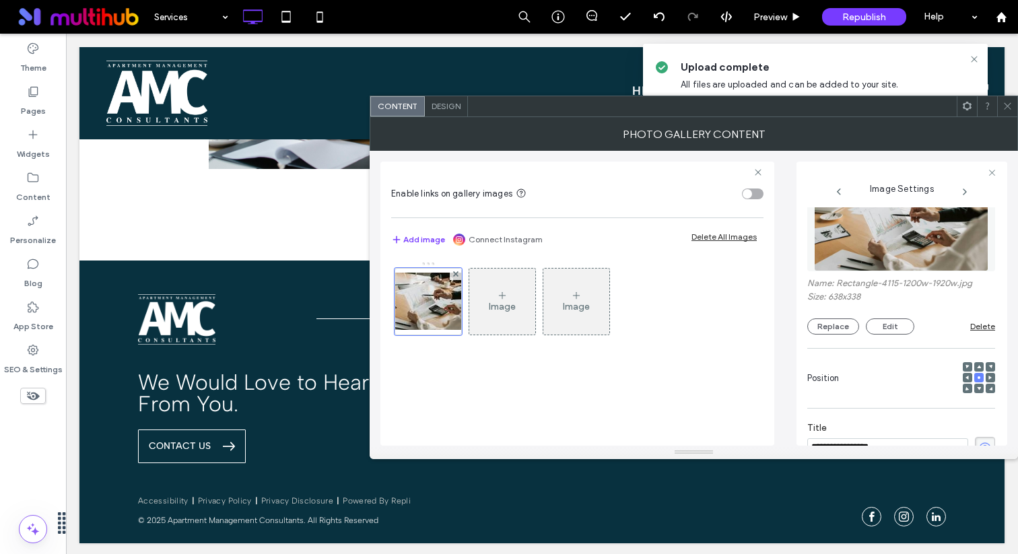
scroll to position [0, 0]
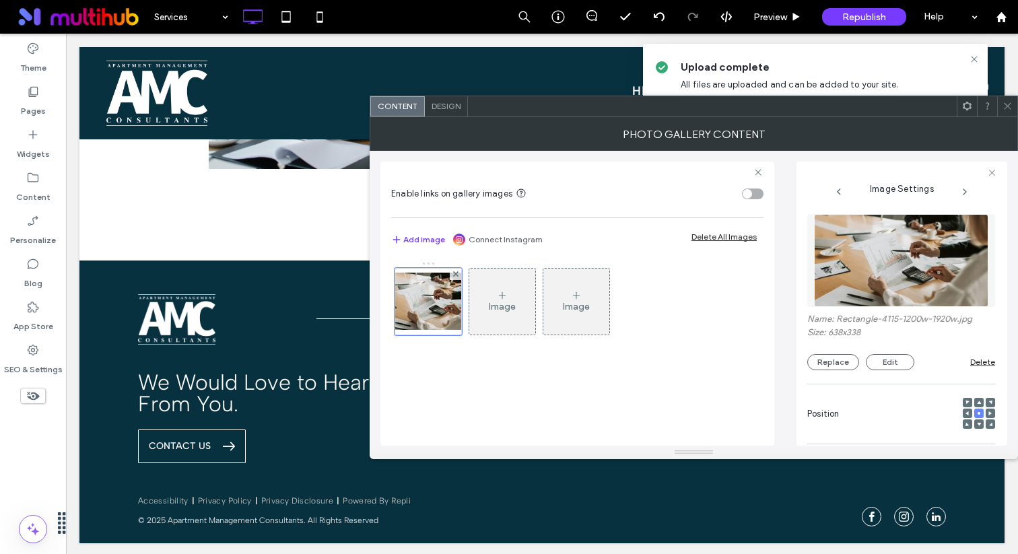
click at [899, 242] on img at bounding box center [901, 260] width 174 height 93
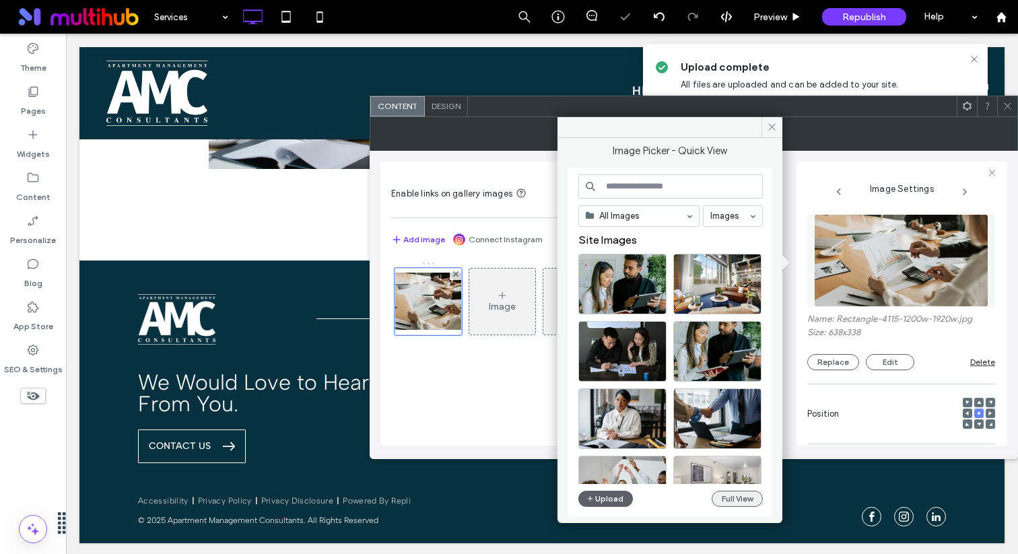
click at [734, 492] on button "Full View" at bounding box center [737, 499] width 51 height 16
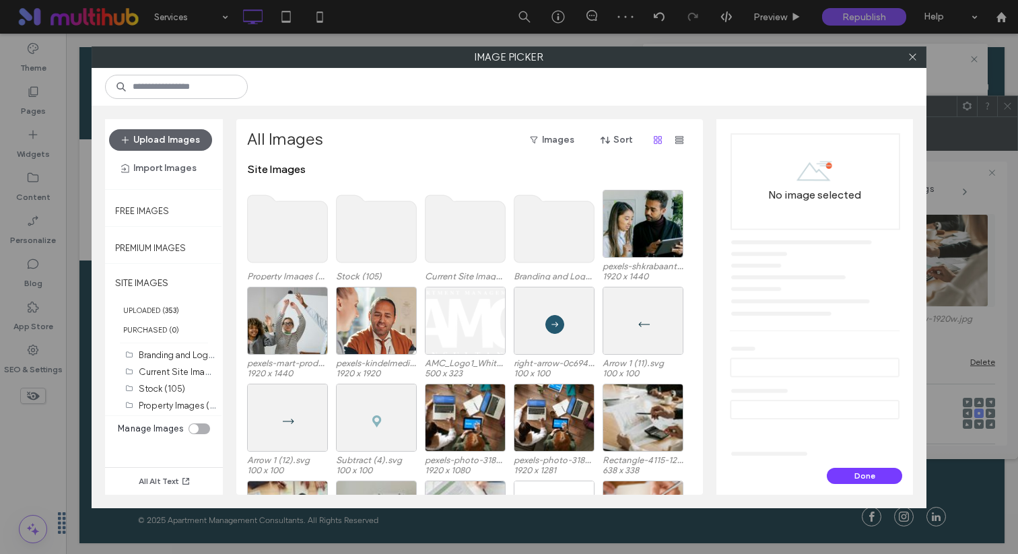
click at [389, 224] on use at bounding box center [377, 228] width 80 height 67
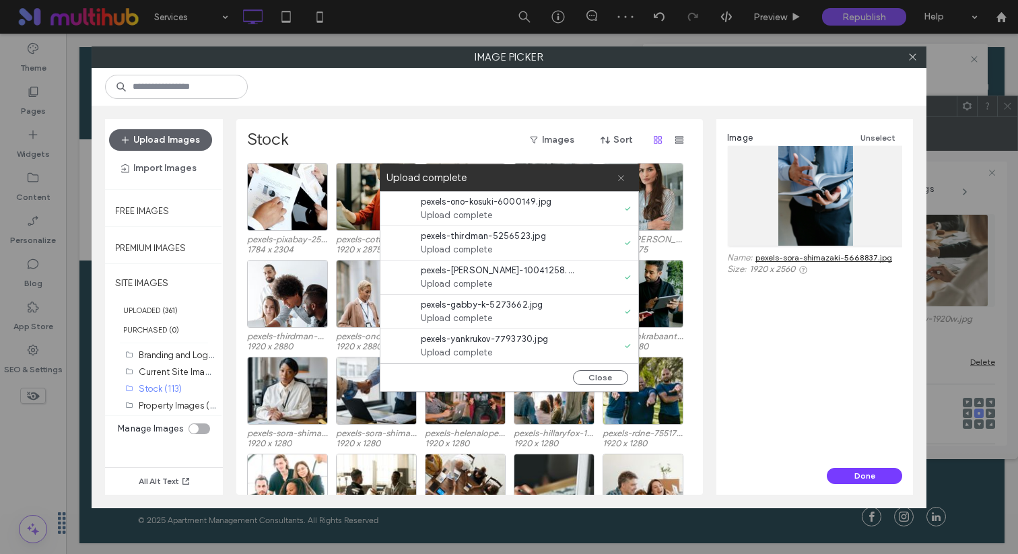
click at [622, 181] on icon at bounding box center [621, 178] width 9 height 9
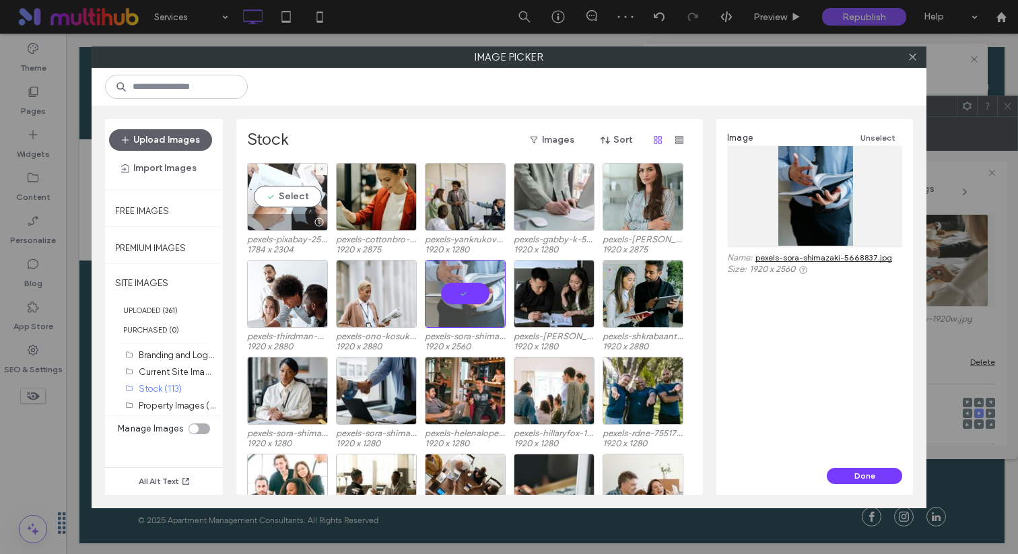
click at [298, 194] on div "Select" at bounding box center [287, 197] width 81 height 68
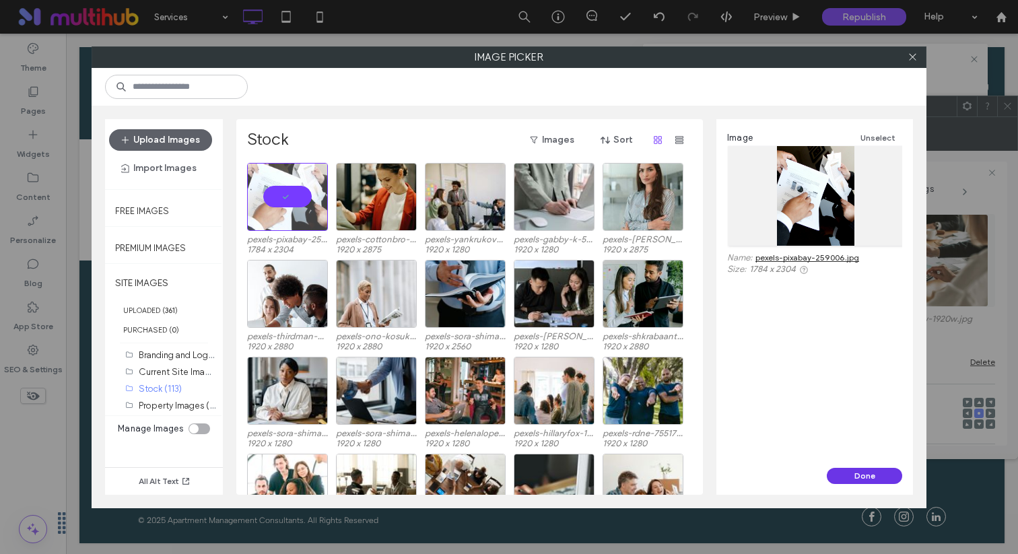
click at [856, 471] on button "Done" at bounding box center [864, 476] width 75 height 16
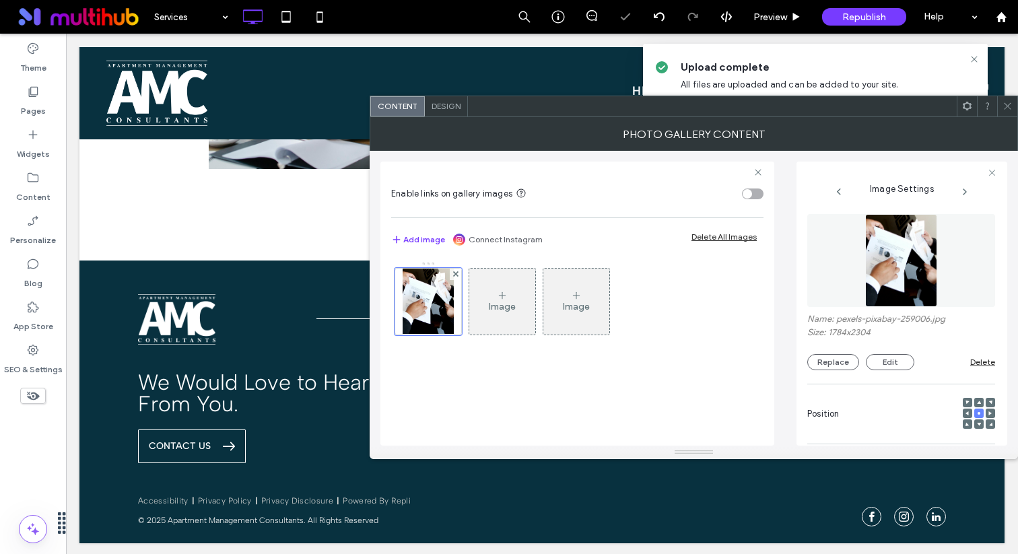
click at [888, 372] on div "Name: pexels-pixabay-259006.jpg Size: 1784x2304 Replace Edit Delete" at bounding box center [902, 292] width 188 height 170
click at [882, 370] on button "Edit" at bounding box center [890, 362] width 48 height 16
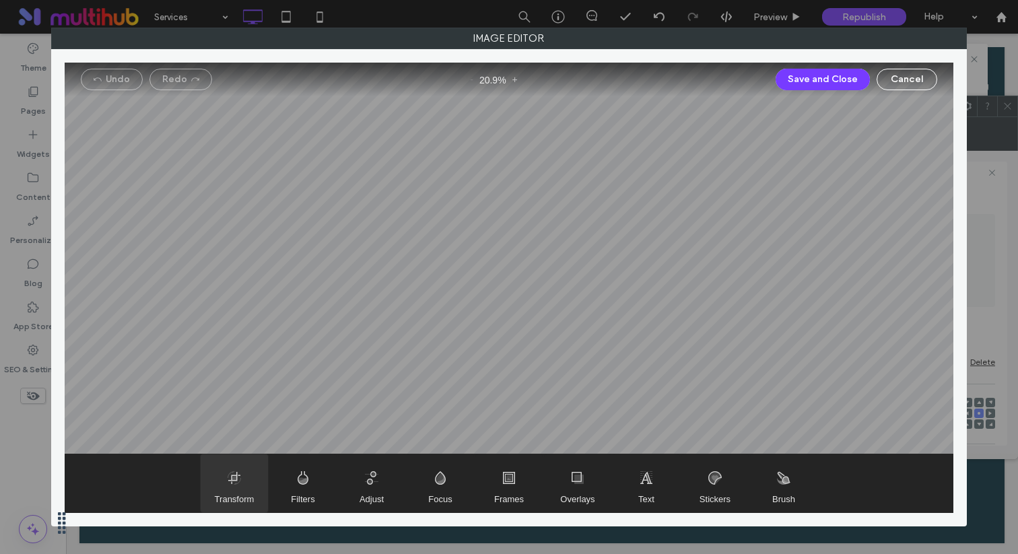
click at [238, 486] on span "Transform" at bounding box center [234, 484] width 67 height 58
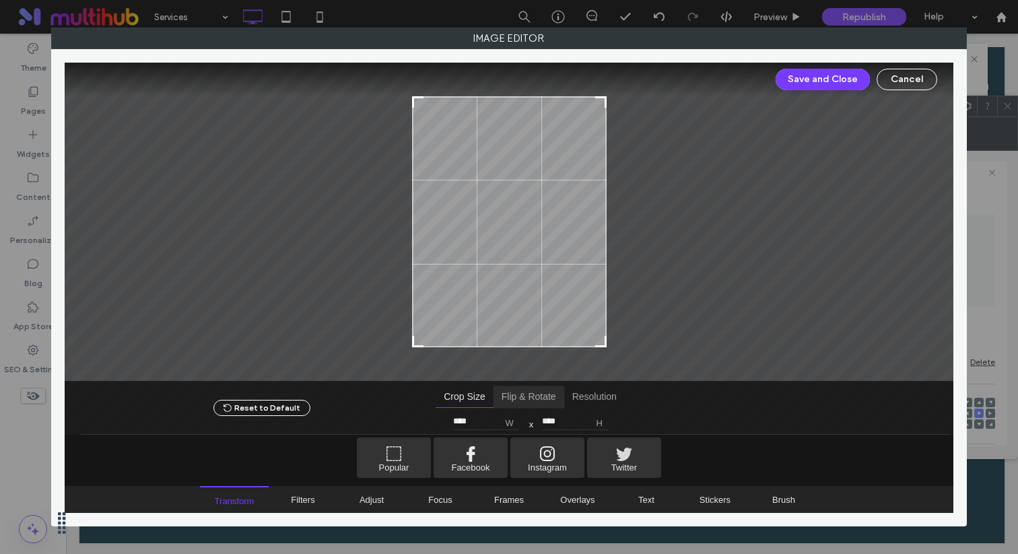
click at [509, 397] on span "Flip & Rotate" at bounding box center [529, 398] width 71 height 22
click at [473, 397] on span "Crop Size" at bounding box center [464, 398] width 57 height 22
click at [387, 459] on span "Popular" at bounding box center [394, 458] width 74 height 40
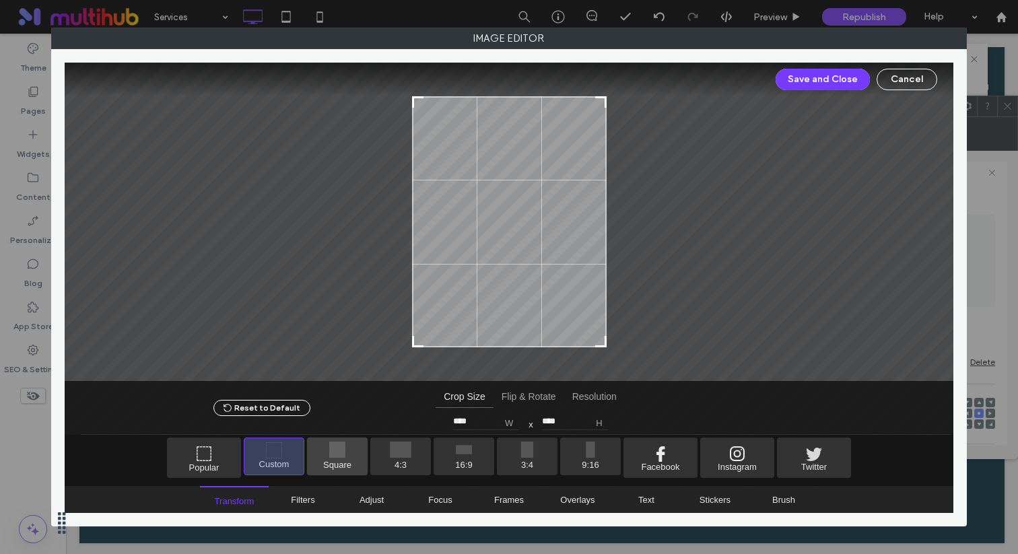
click at [329, 466] on span "Square" at bounding box center [337, 457] width 61 height 38
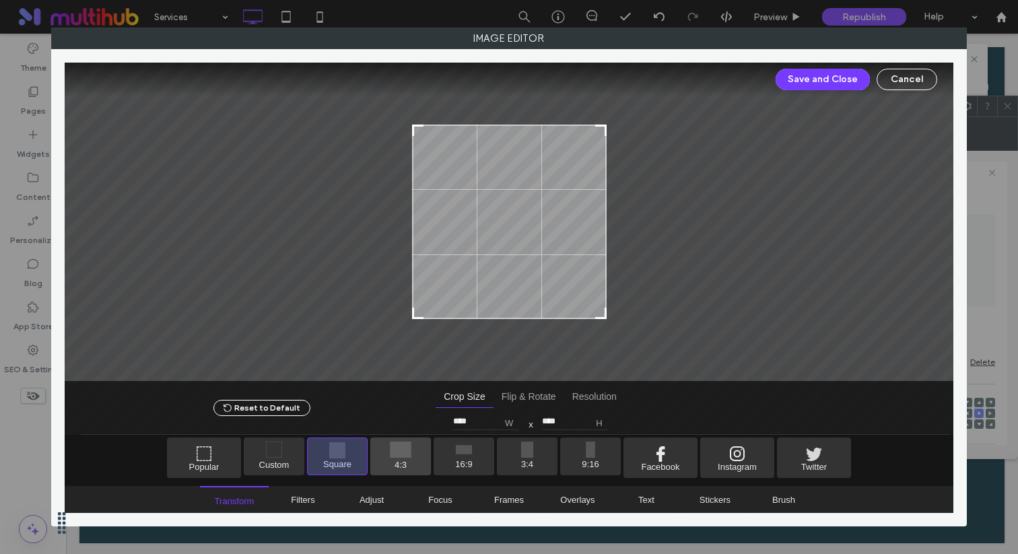
click at [399, 462] on span "4:3" at bounding box center [400, 457] width 61 height 38
type input "****"
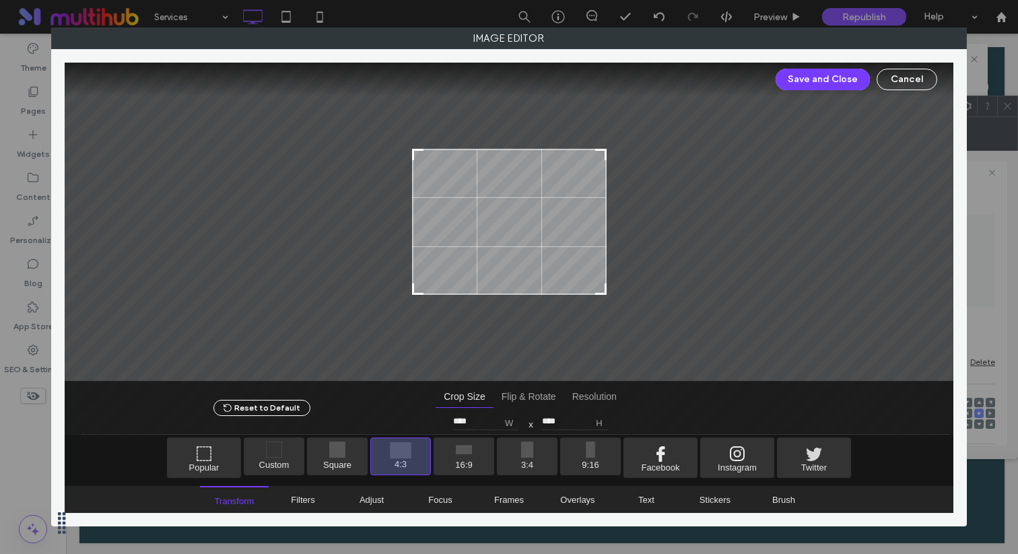
click at [795, 93] on div "Save and Close Cancel" at bounding box center [510, 80] width 890 height 34
click at [817, 75] on button "Save and Close" at bounding box center [823, 80] width 94 height 22
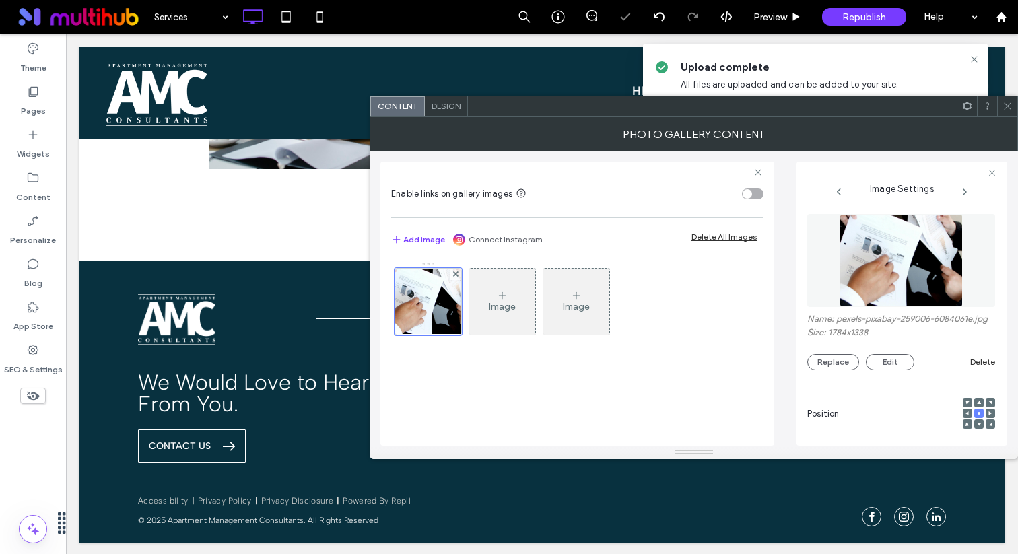
click at [999, 112] on div at bounding box center [1008, 106] width 20 height 20
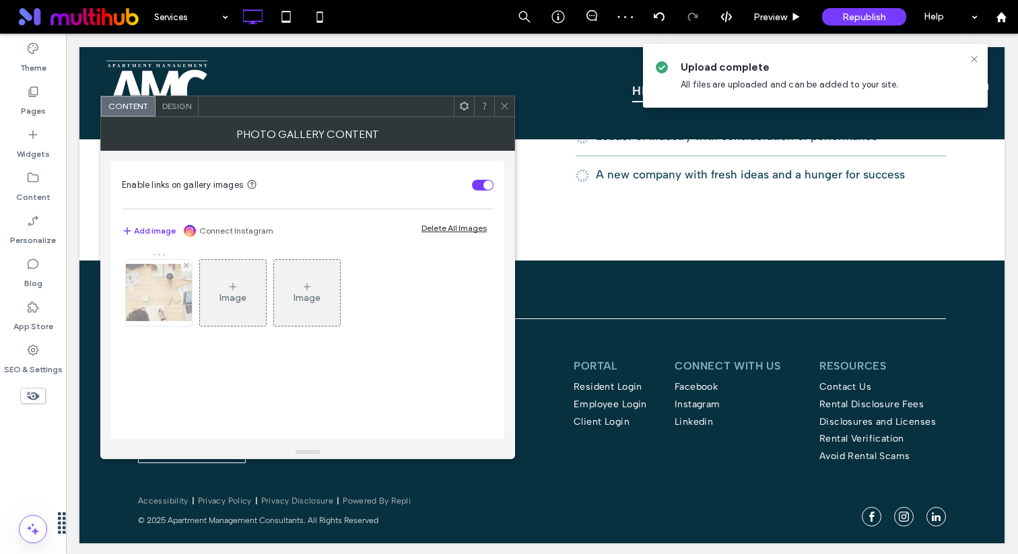
click at [145, 287] on img at bounding box center [159, 292] width 108 height 57
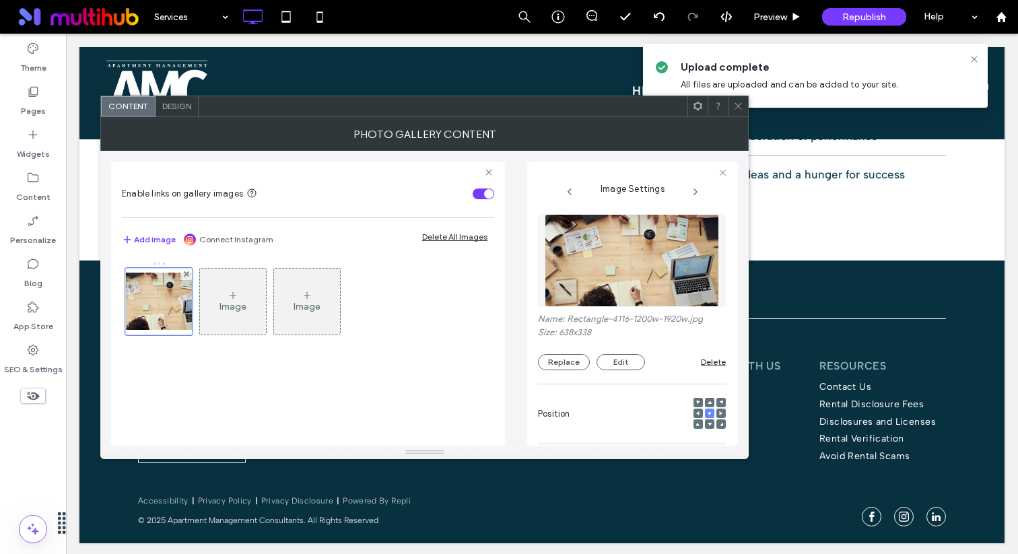
click at [594, 252] on img at bounding box center [632, 260] width 174 height 93
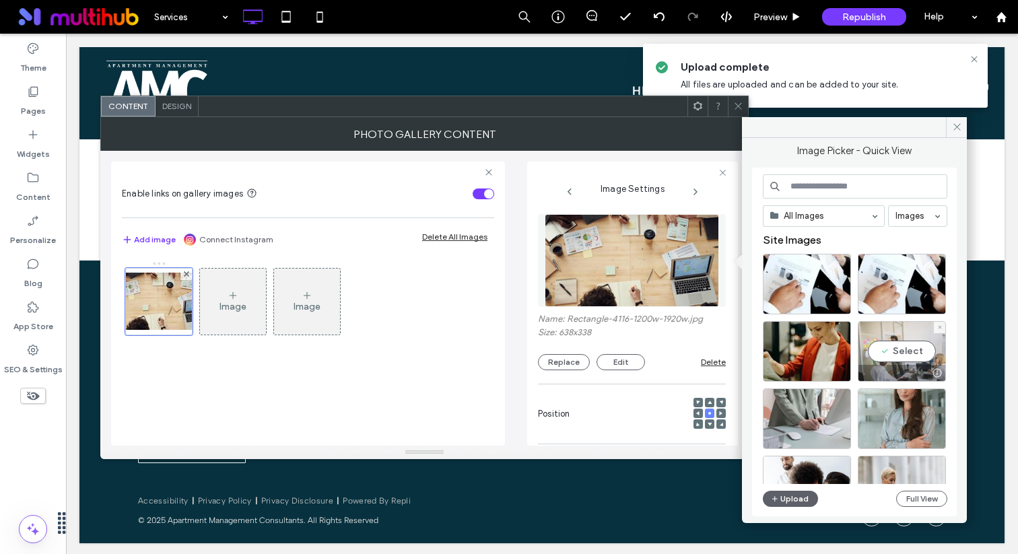
click at [898, 358] on div "Select" at bounding box center [902, 351] width 88 height 61
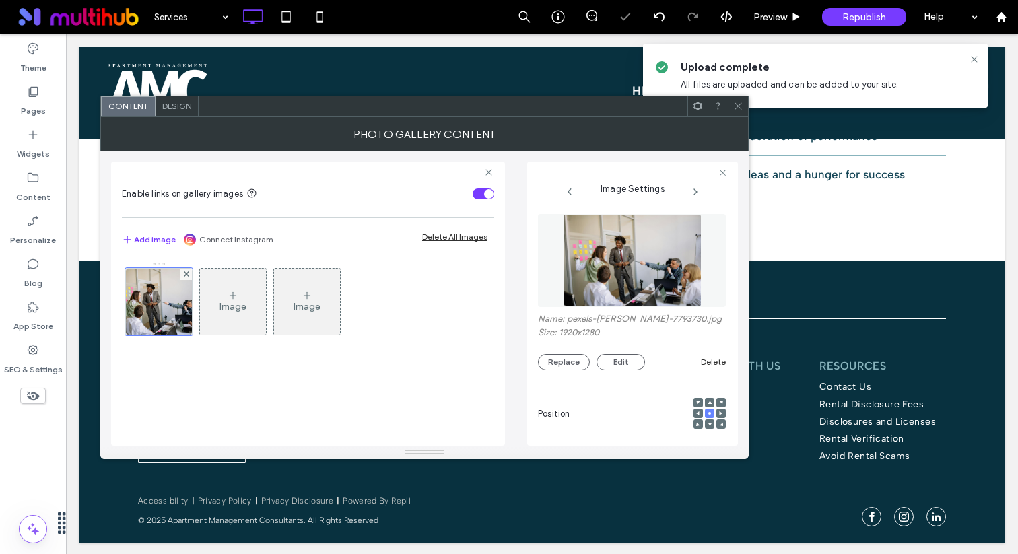
click at [736, 102] on icon at bounding box center [739, 106] width 10 height 10
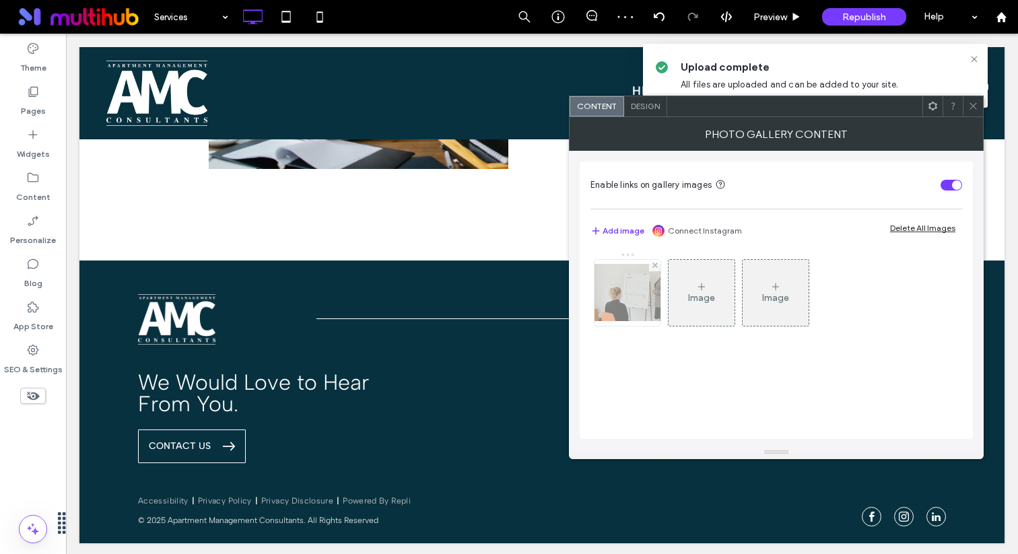
click at [612, 299] on img at bounding box center [628, 292] width 108 height 57
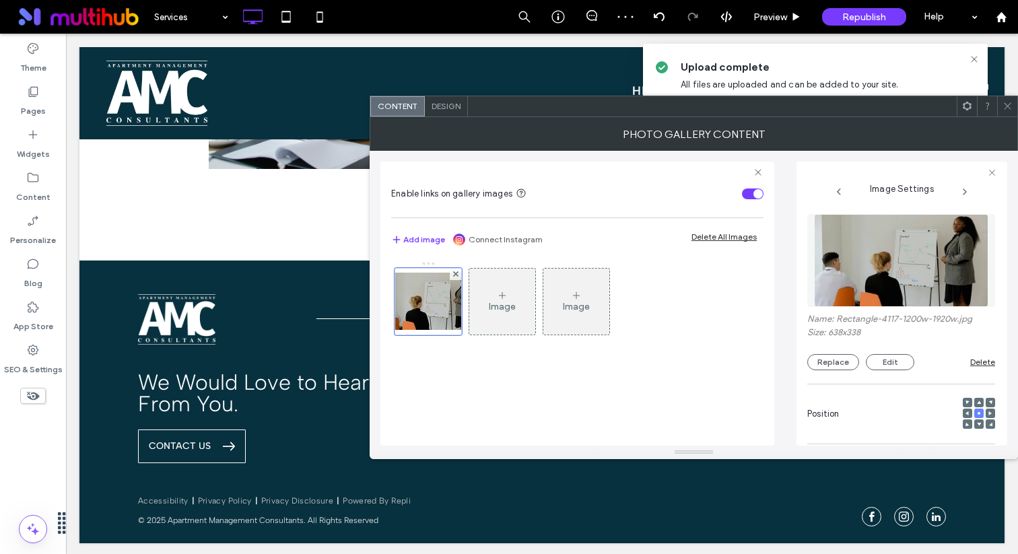
click at [884, 266] on img at bounding box center [901, 260] width 174 height 93
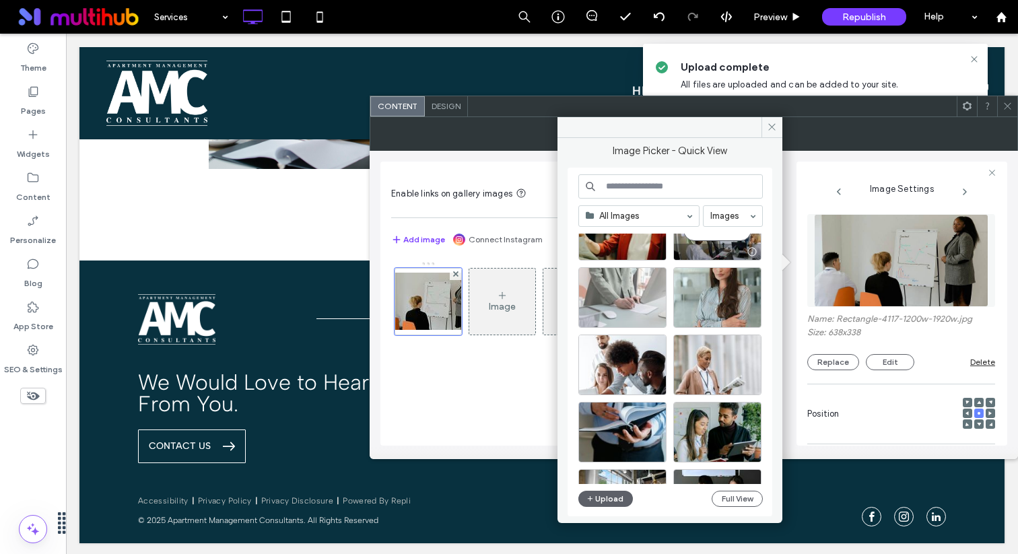
scroll to position [122, 0]
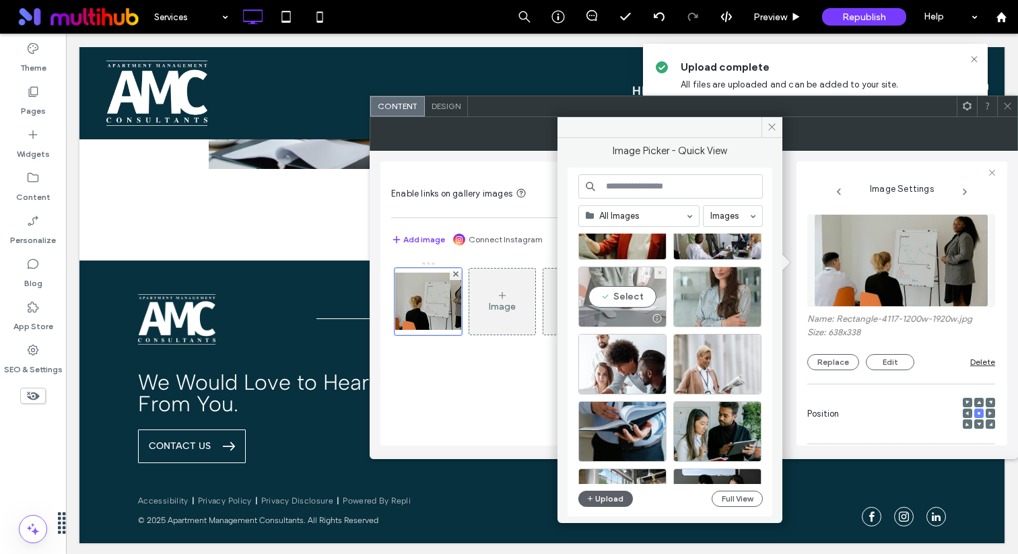
click at [629, 292] on div "Select" at bounding box center [623, 297] width 88 height 61
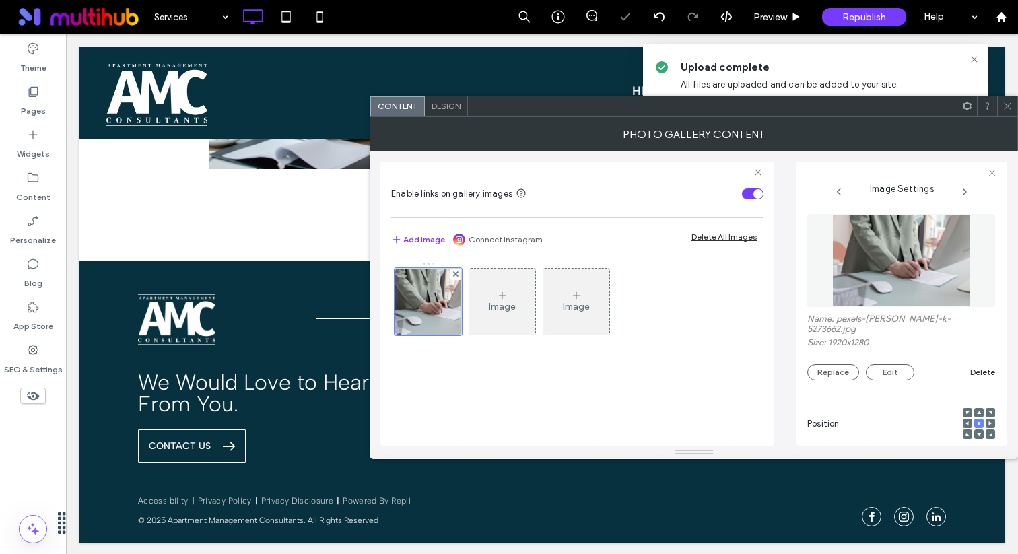
click at [1010, 115] on span at bounding box center [1008, 106] width 10 height 20
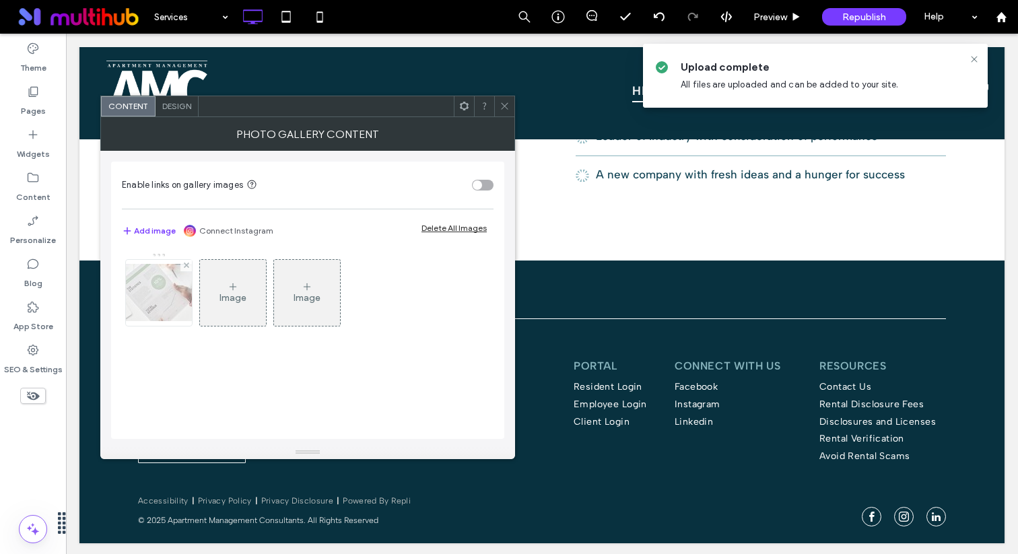
click at [152, 313] on img at bounding box center [159, 292] width 108 height 57
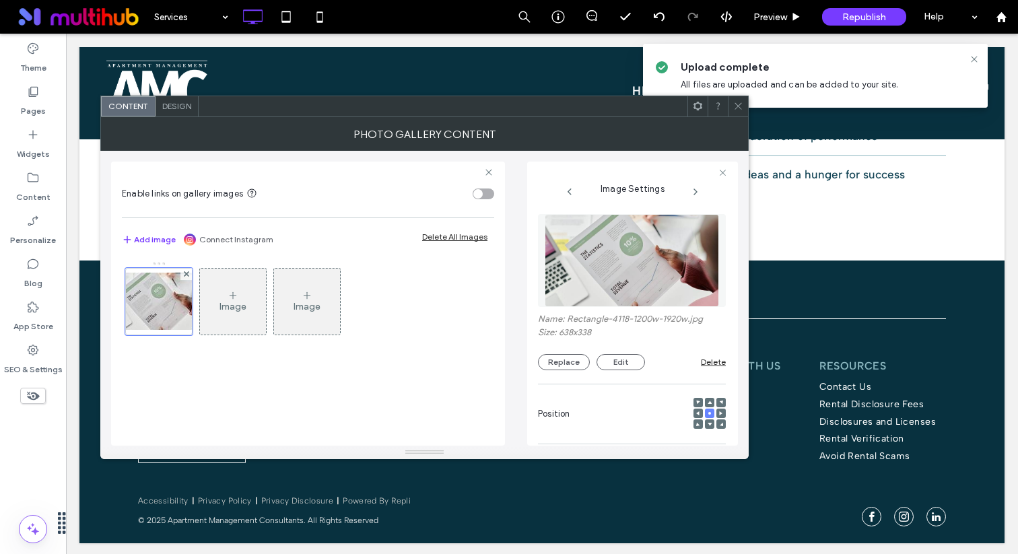
click at [601, 259] on img at bounding box center [632, 260] width 174 height 93
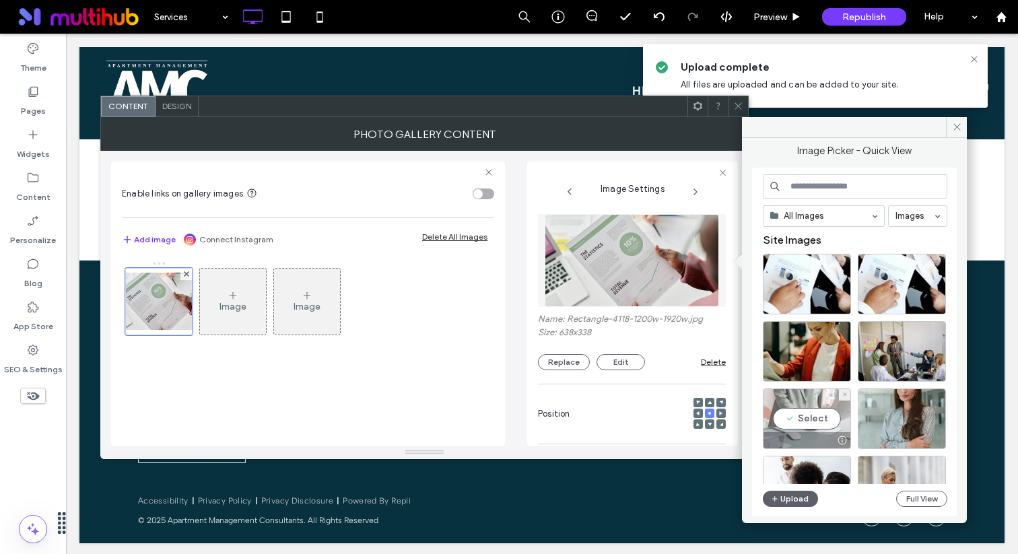
click at [808, 422] on div "Select" at bounding box center [807, 419] width 88 height 61
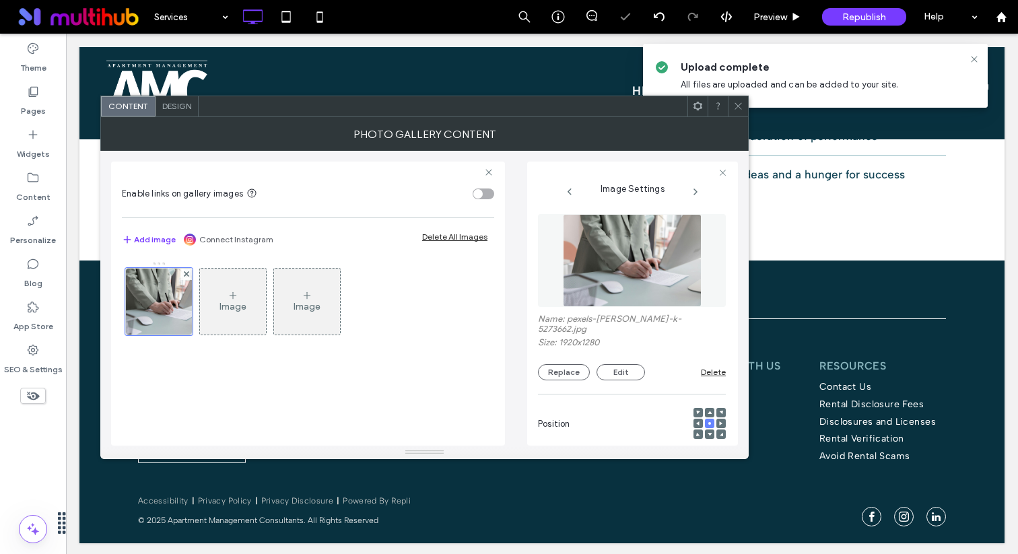
click at [731, 112] on div at bounding box center [738, 106] width 20 height 20
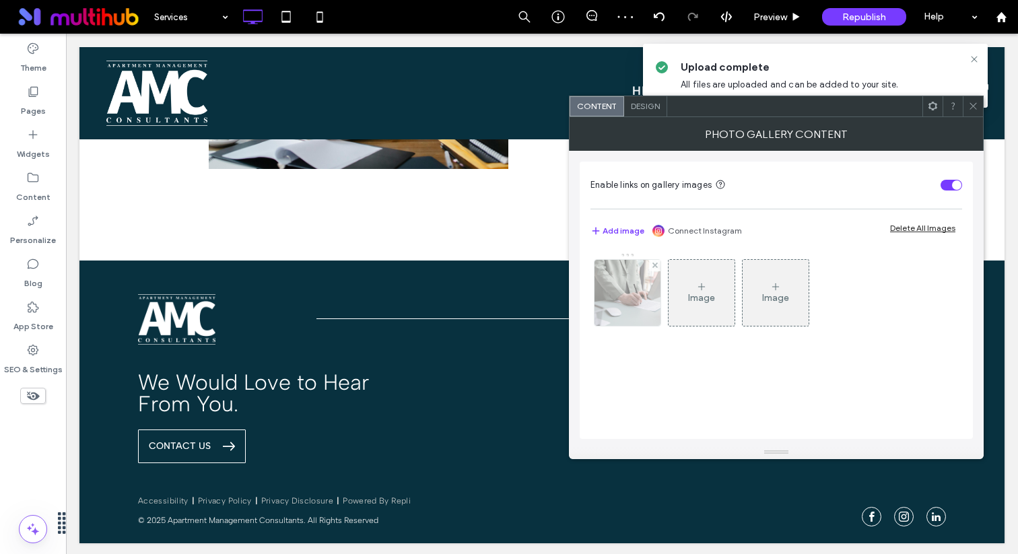
click at [639, 300] on img at bounding box center [628, 293] width 99 height 66
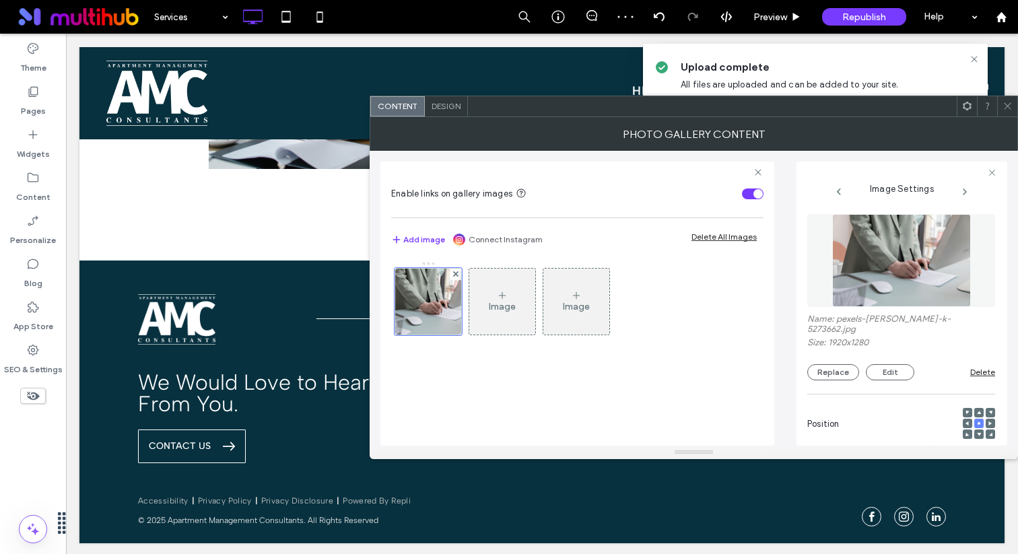
click at [894, 298] on img at bounding box center [902, 260] width 139 height 93
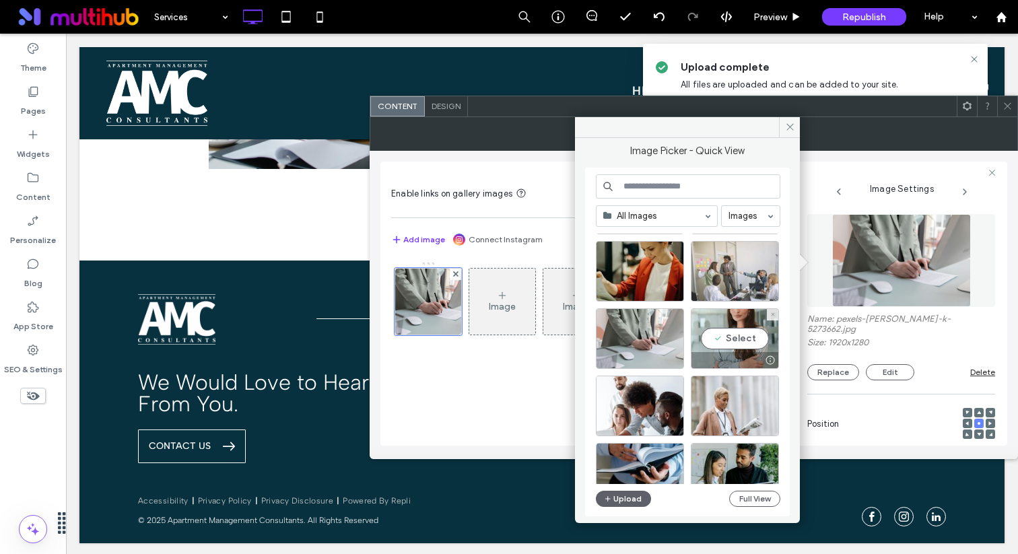
scroll to position [82, 0]
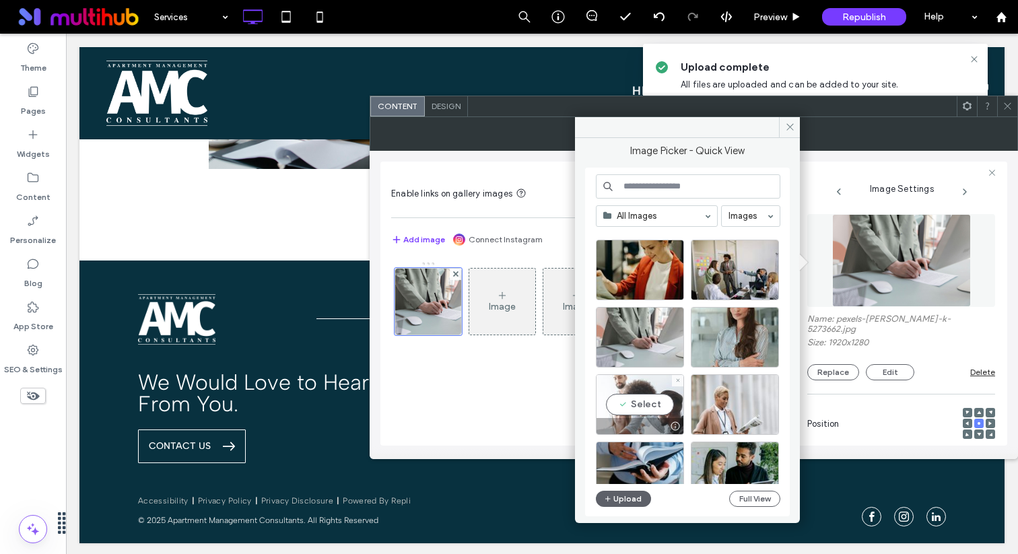
click at [641, 407] on div "Select" at bounding box center [640, 405] width 88 height 61
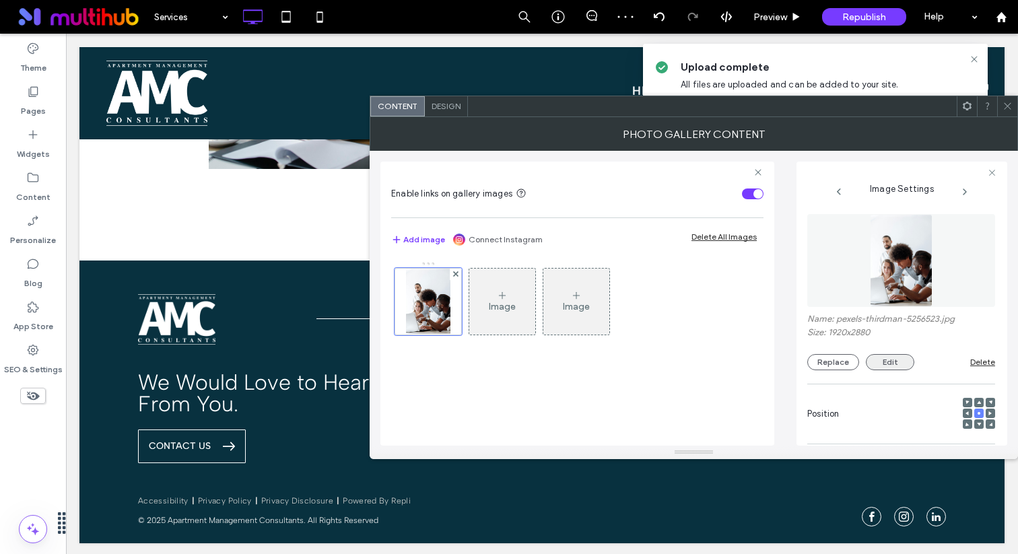
click at [900, 366] on button "Edit" at bounding box center [890, 362] width 48 height 16
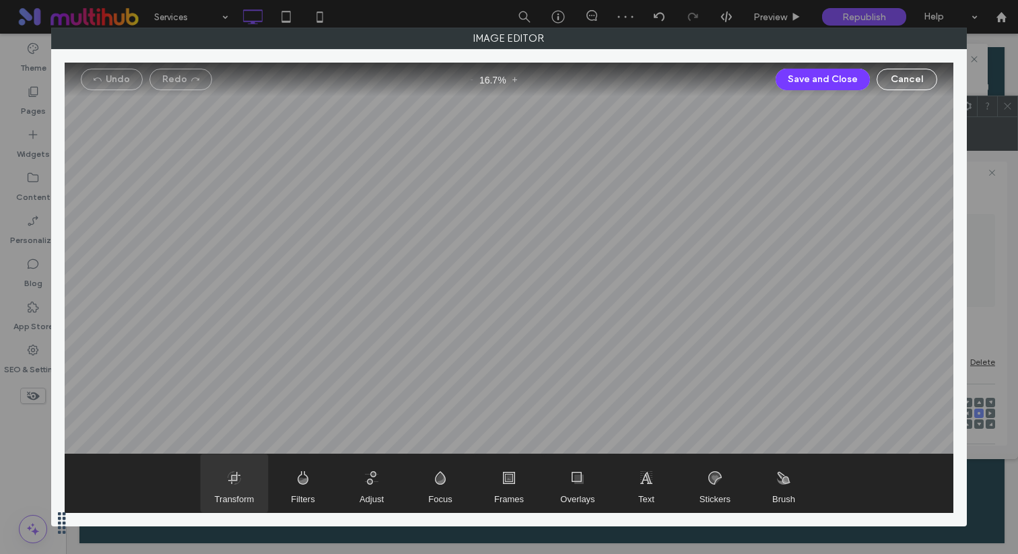
click at [259, 490] on span "Transform" at bounding box center [234, 484] width 67 height 58
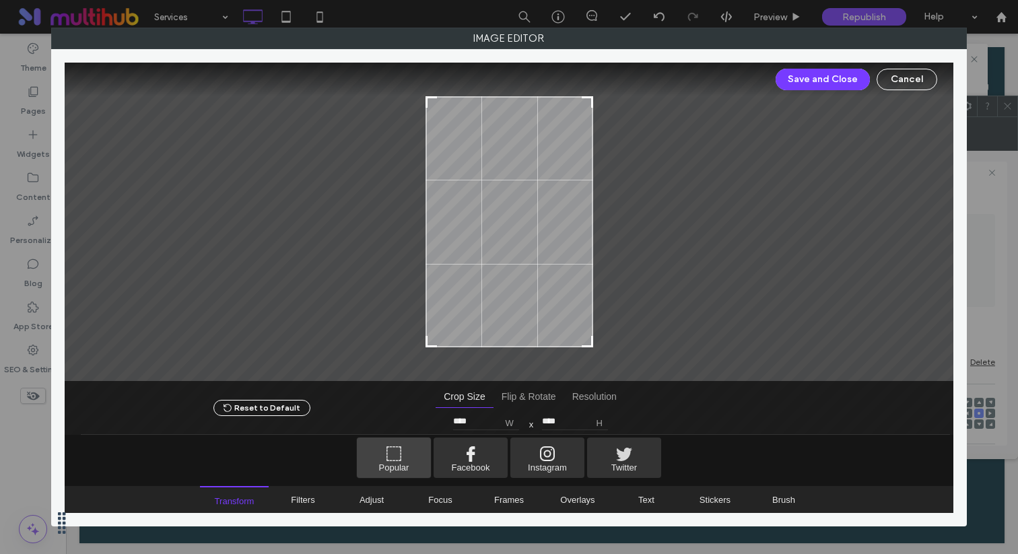
click at [401, 455] on span "Popular" at bounding box center [394, 458] width 74 height 40
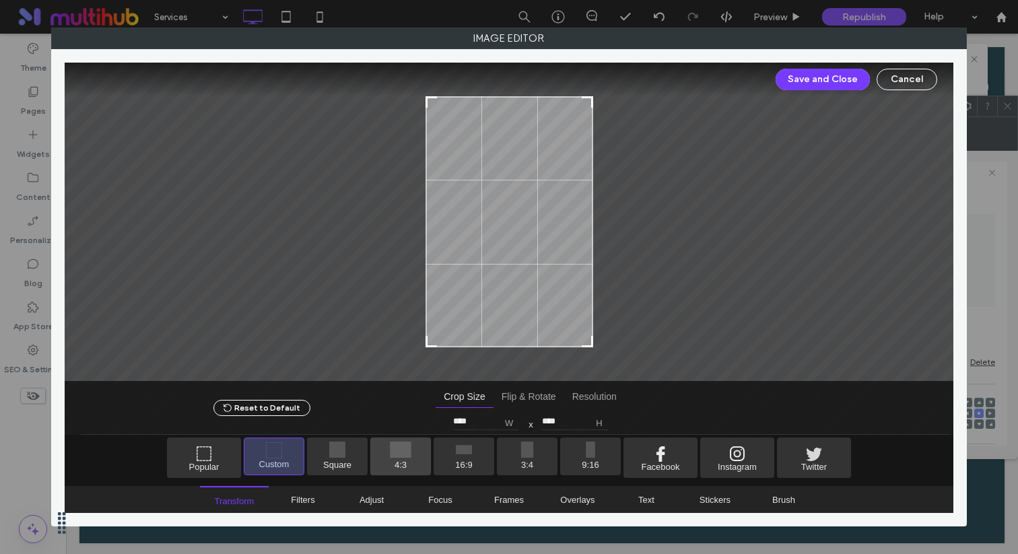
click at [377, 457] on span "4:3" at bounding box center [400, 457] width 61 height 38
type input "****"
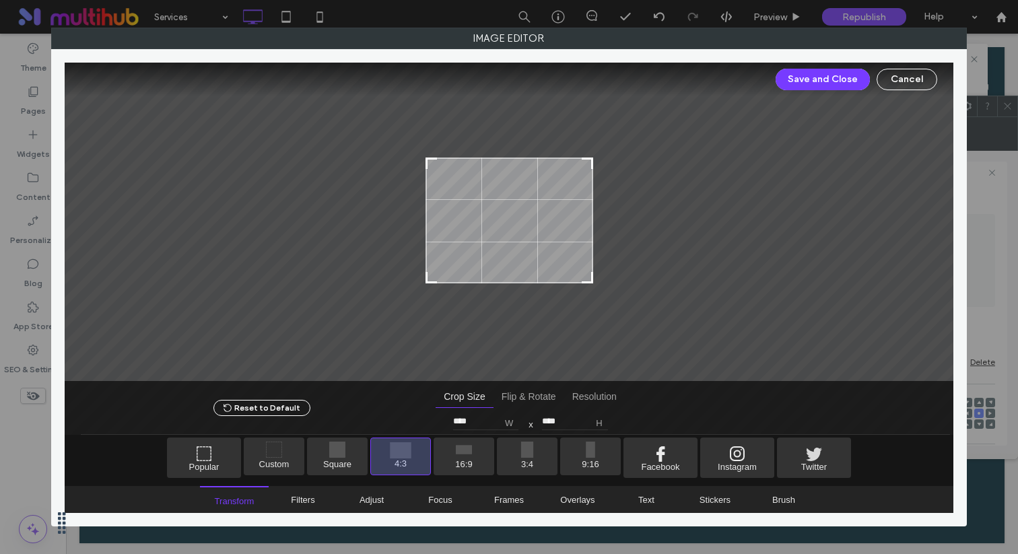
click at [541, 271] on div at bounding box center [510, 221] width 168 height 126
click at [825, 63] on div "Save and Close Cancel" at bounding box center [510, 80] width 890 height 34
click at [824, 78] on button "Save and Close" at bounding box center [823, 80] width 94 height 22
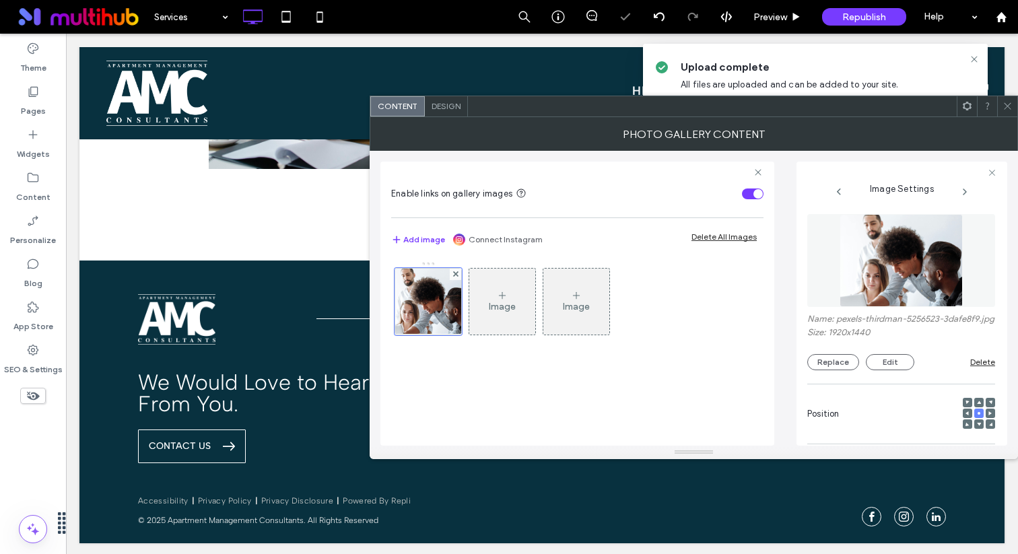
click at [851, 268] on img at bounding box center [901, 260] width 123 height 93
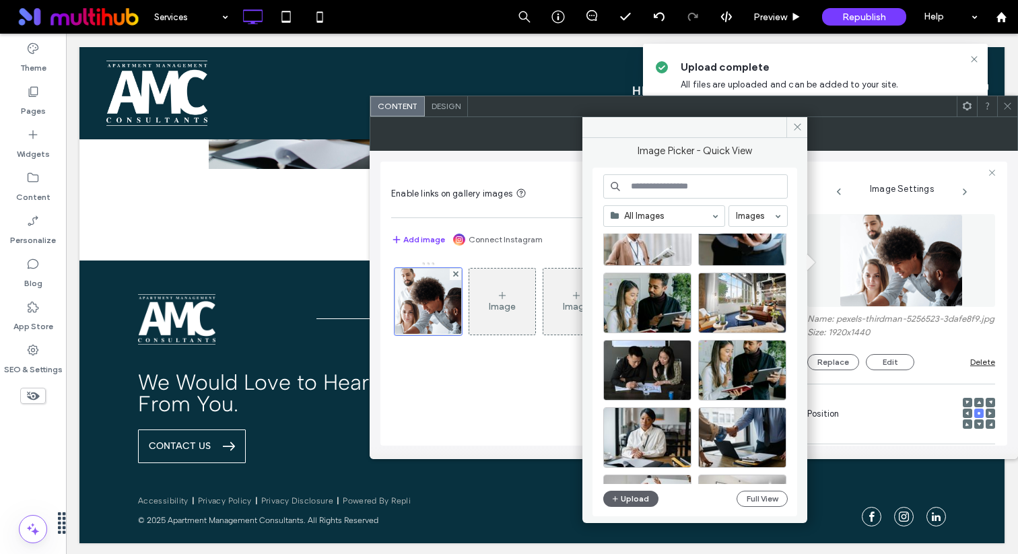
scroll to position [319, 0]
click at [642, 362] on div "Select" at bounding box center [648, 369] width 88 height 61
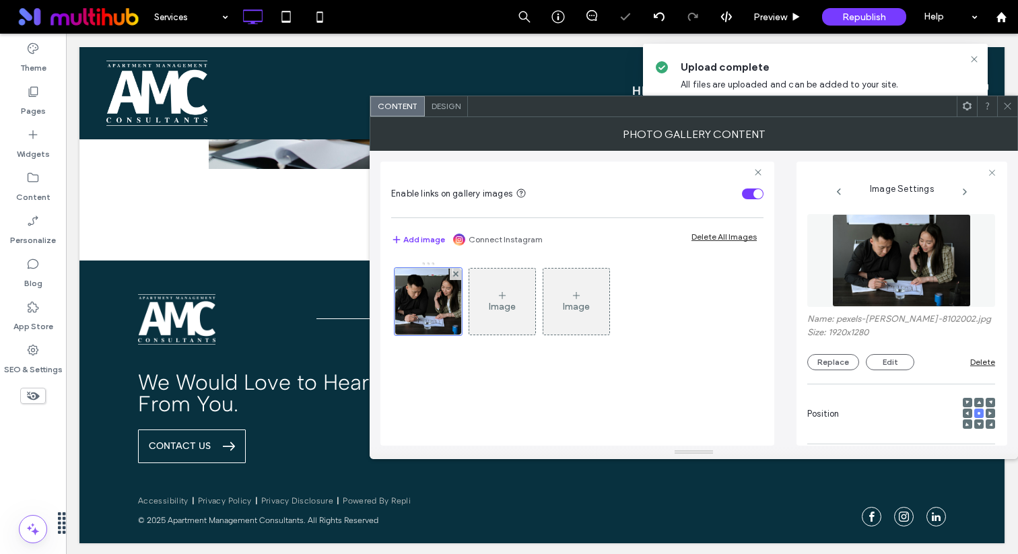
click at [1005, 104] on icon at bounding box center [1008, 106] width 10 height 10
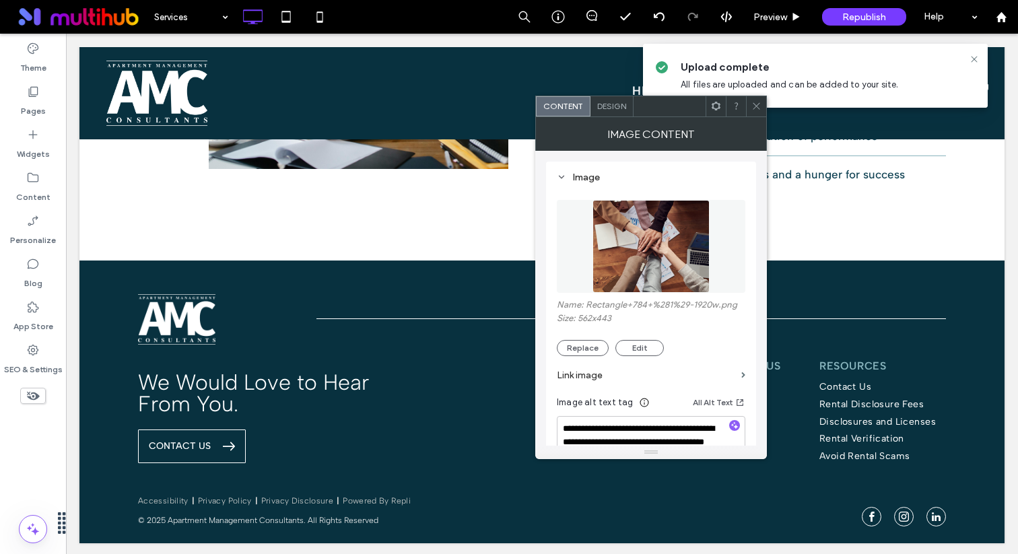
click at [661, 240] on img at bounding box center [652, 246] width 118 height 93
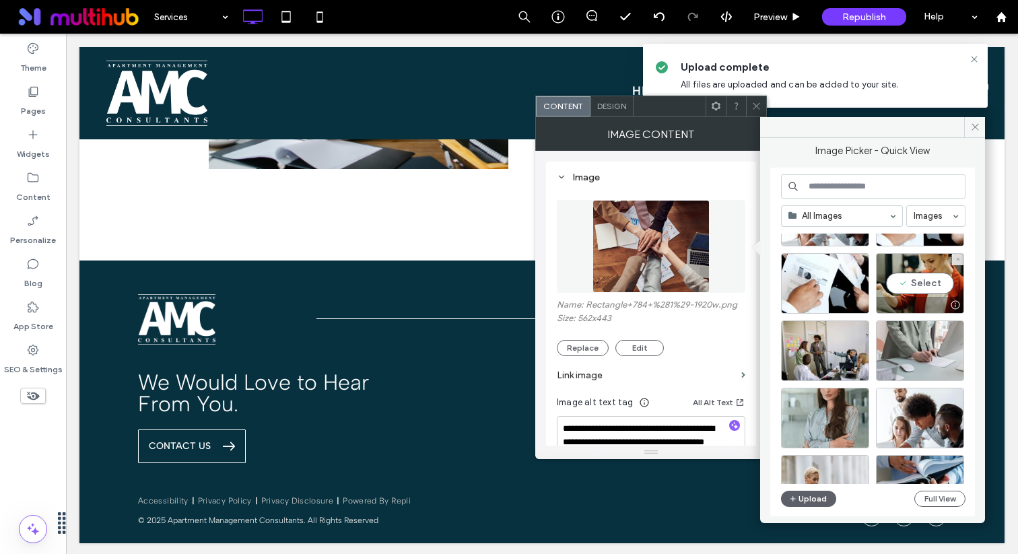
scroll to position [78, 0]
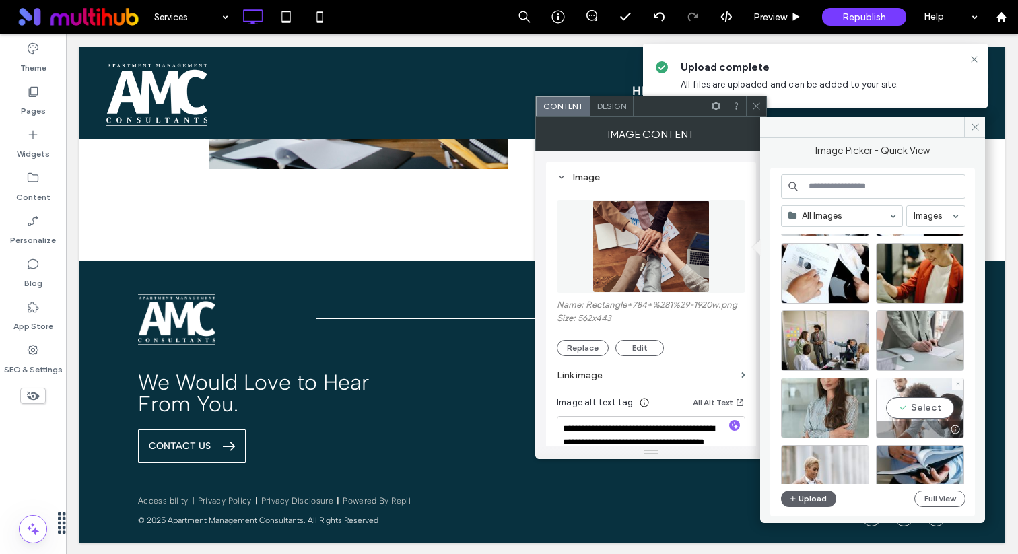
click at [910, 395] on div "Select" at bounding box center [920, 408] width 88 height 61
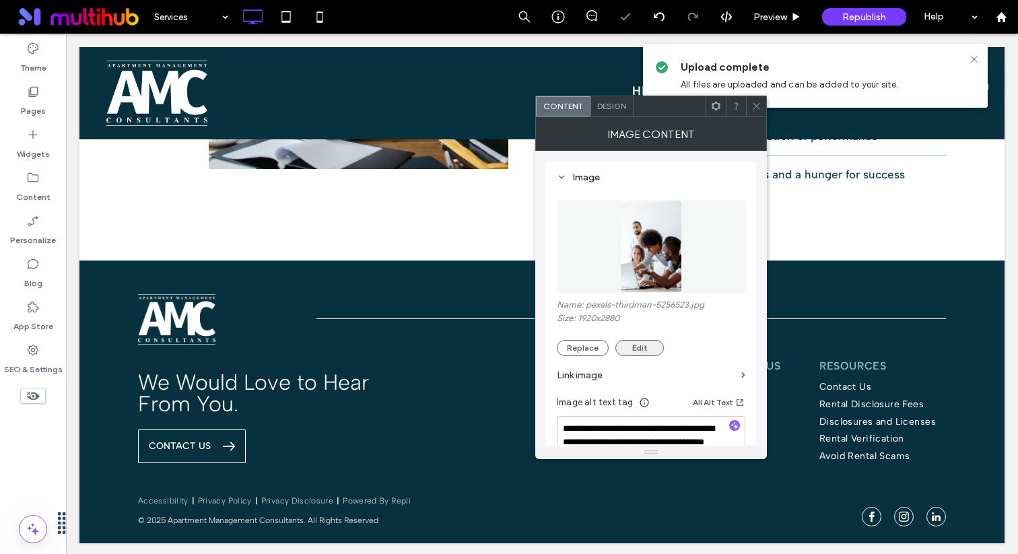
click at [645, 351] on button "Edit" at bounding box center [640, 348] width 48 height 16
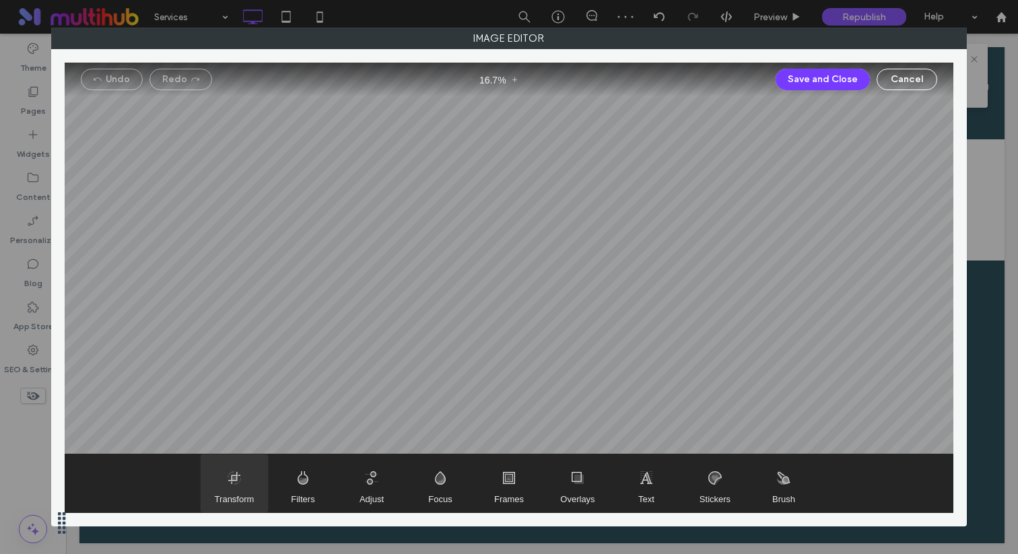
click at [234, 498] on span "Transform" at bounding box center [235, 499] width 40 height 10
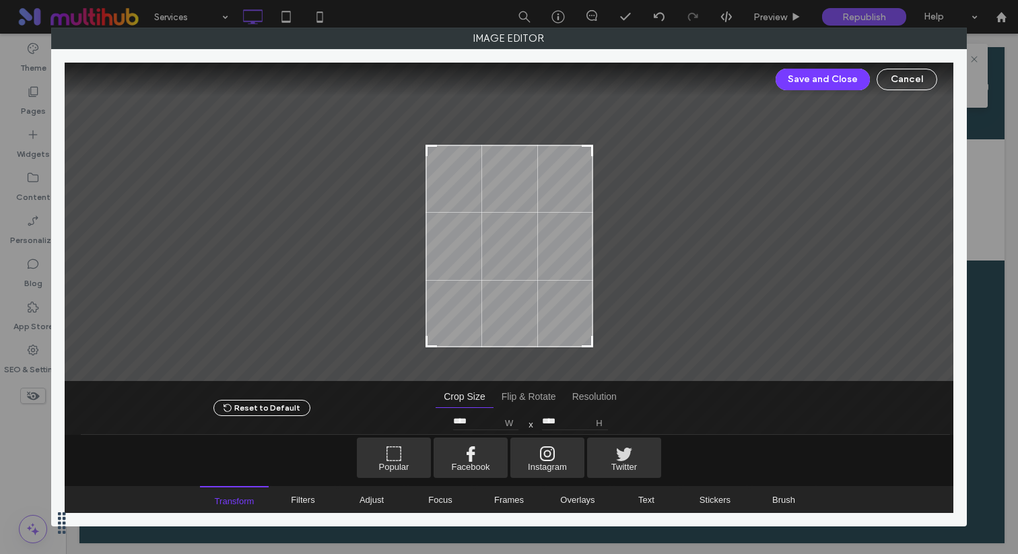
type input "****"
drag, startPoint x: 587, startPoint y: 100, endPoint x: 589, endPoint y: 148, distance: 47.9
click at [589, 148] on div at bounding box center [587, 150] width 16 height 16
click at [835, 75] on button "Save and Close" at bounding box center [823, 80] width 94 height 22
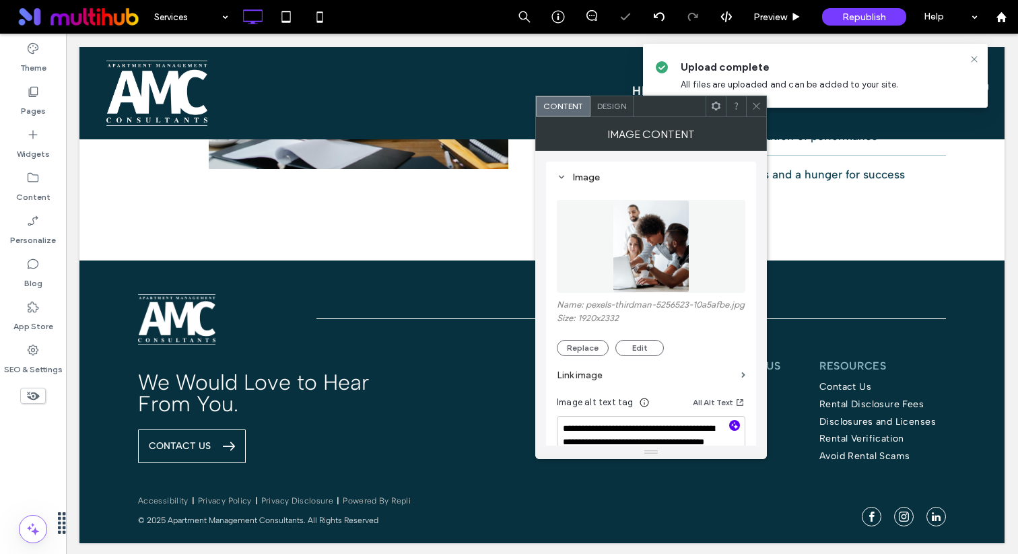
click at [732, 430] on icon "button" at bounding box center [734, 425] width 9 height 9
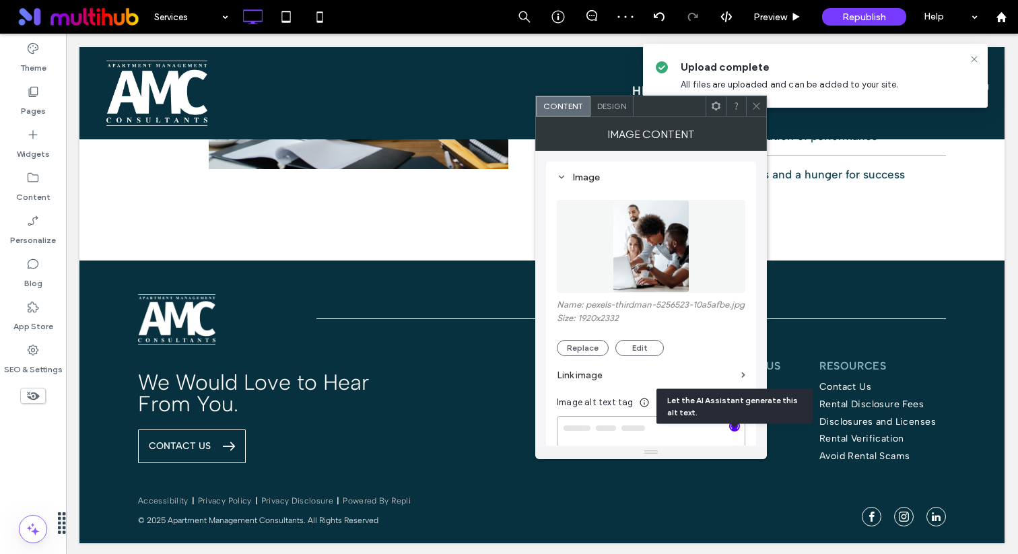
type textarea "**********"
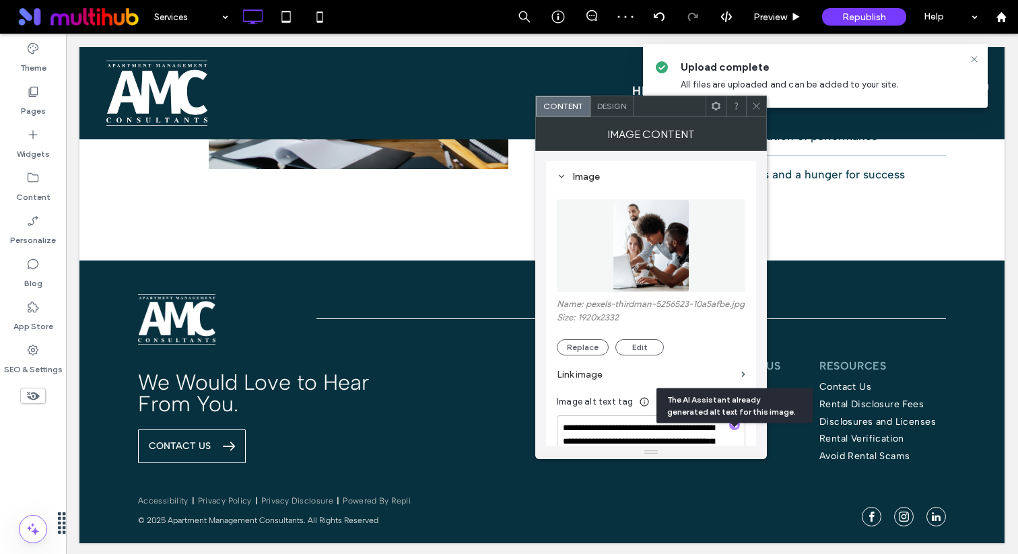
click at [758, 107] on icon at bounding box center [757, 106] width 10 height 10
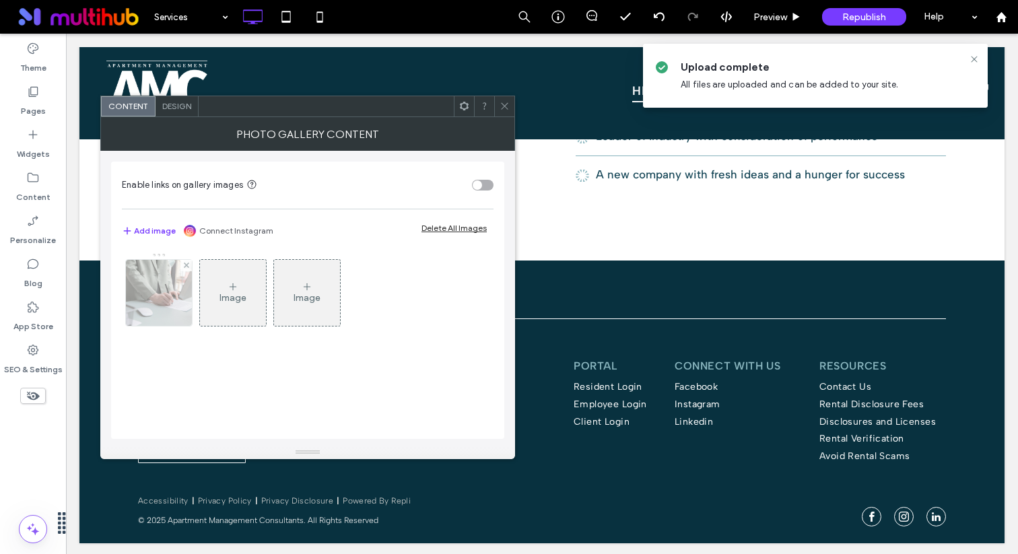
click at [137, 305] on img at bounding box center [159, 293] width 99 height 66
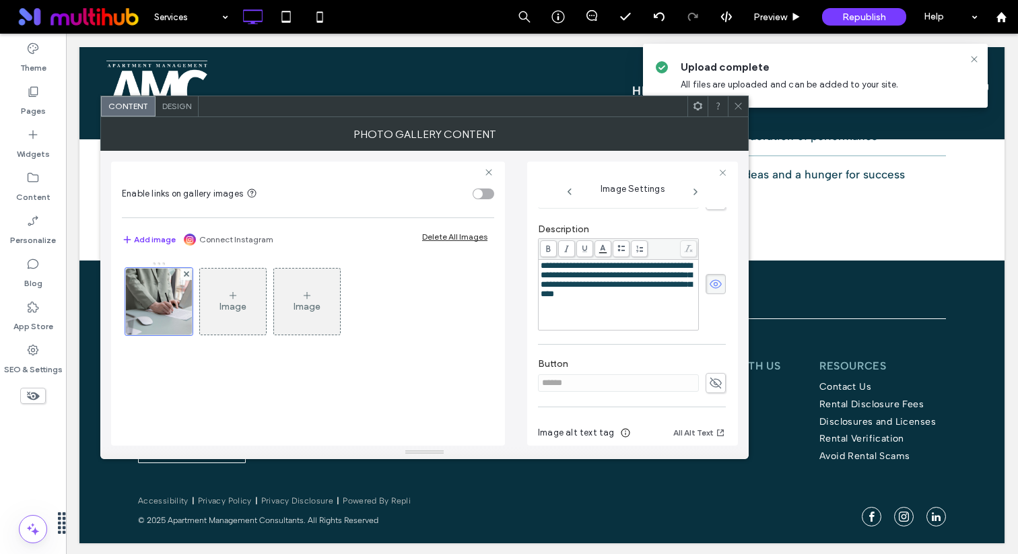
scroll to position [340, 0]
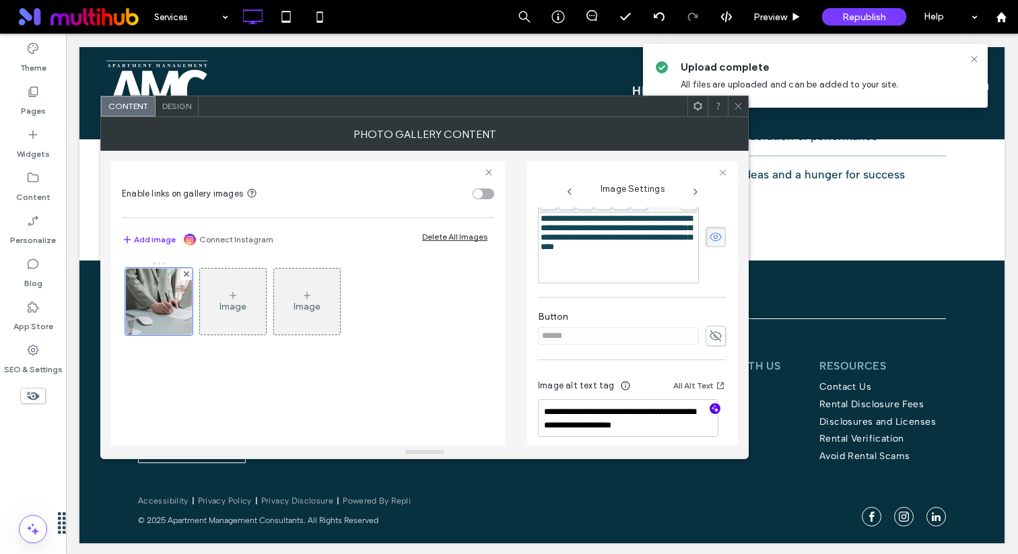
click at [711, 404] on icon "button" at bounding box center [715, 408] width 9 height 9
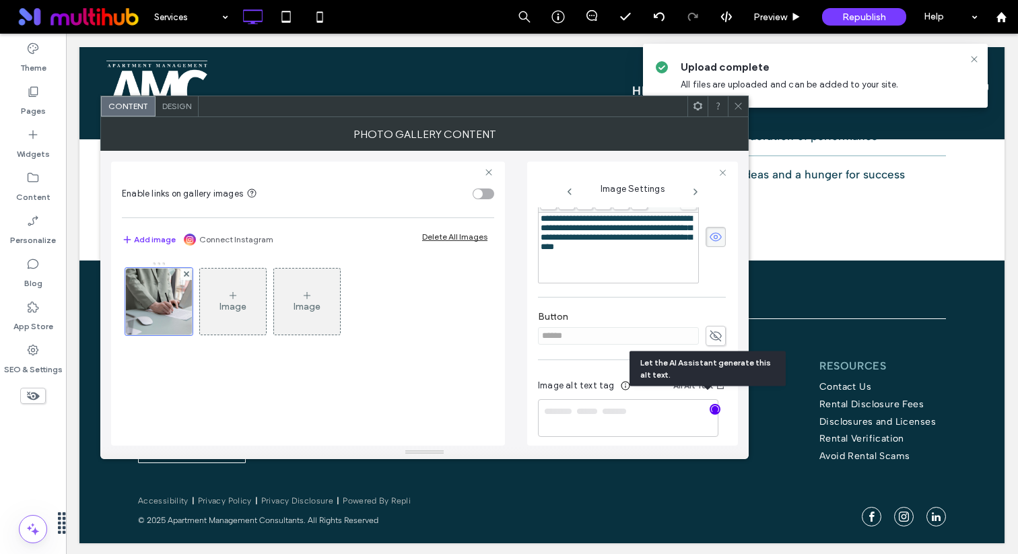
type textarea "**********"
click at [738, 111] on span at bounding box center [739, 106] width 10 height 20
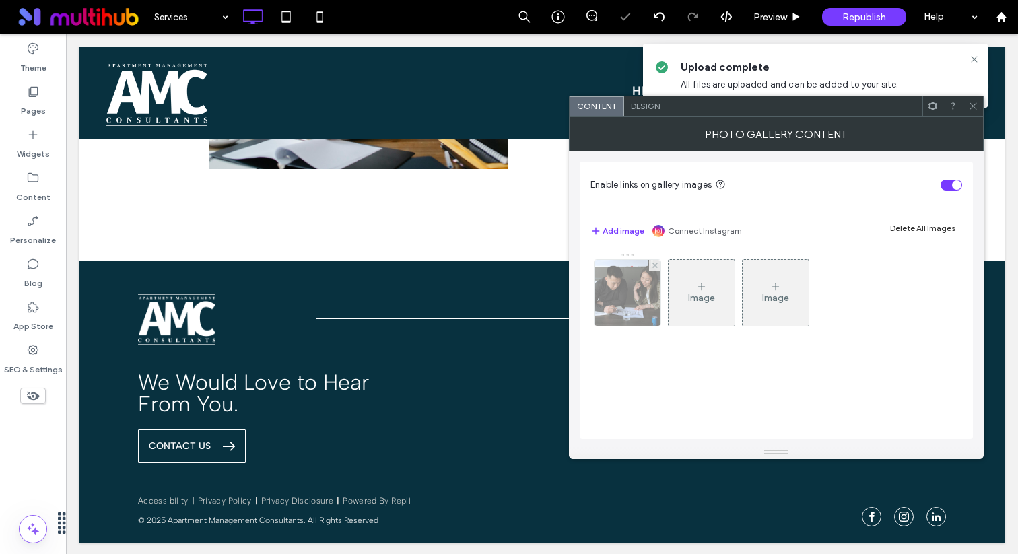
click at [612, 302] on img at bounding box center [628, 293] width 99 height 66
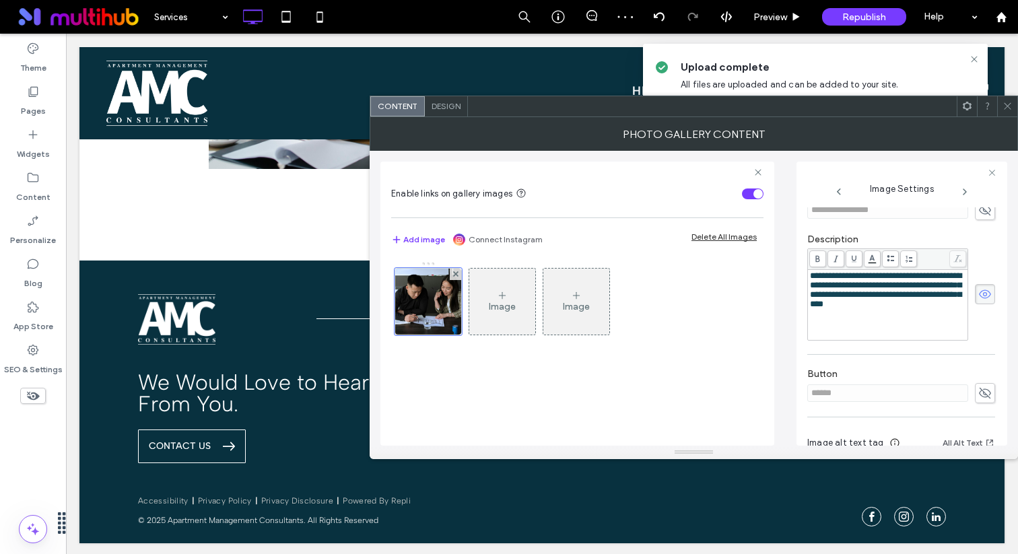
scroll to position [399, 0]
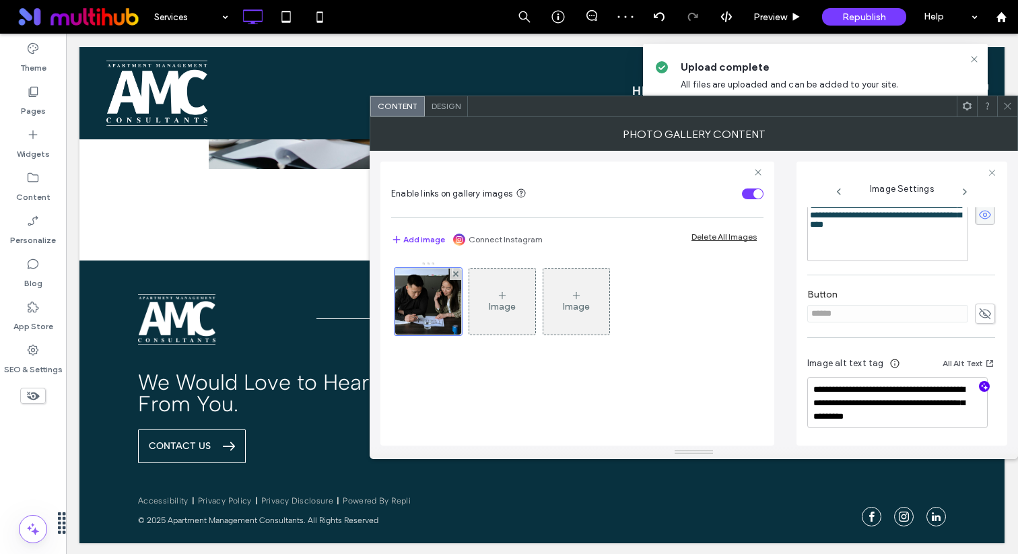
click at [981, 389] on icon "button" at bounding box center [984, 386] width 9 height 9
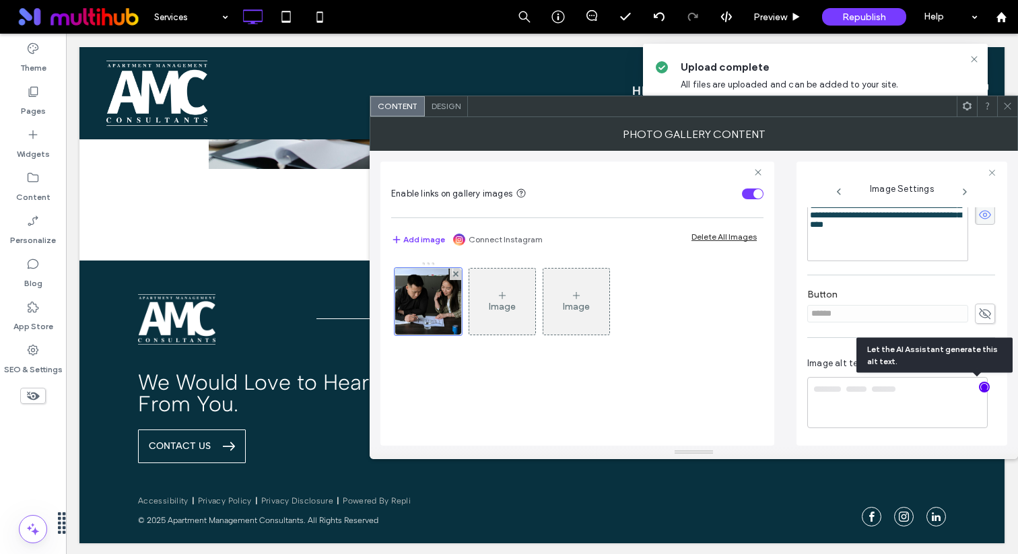
type textarea "**********"
click at [1003, 108] on icon at bounding box center [1008, 106] width 10 height 10
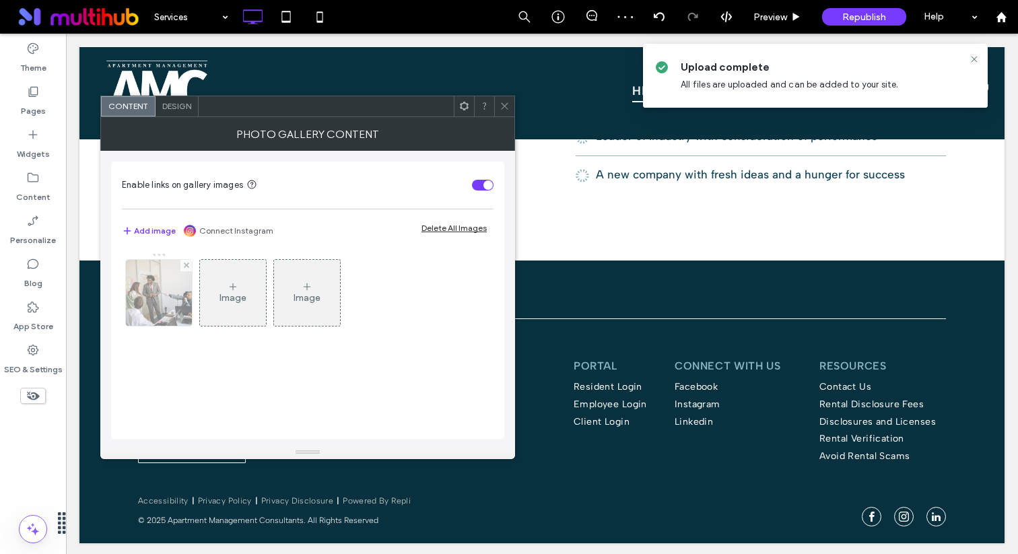
click at [148, 313] on img at bounding box center [159, 293] width 99 height 66
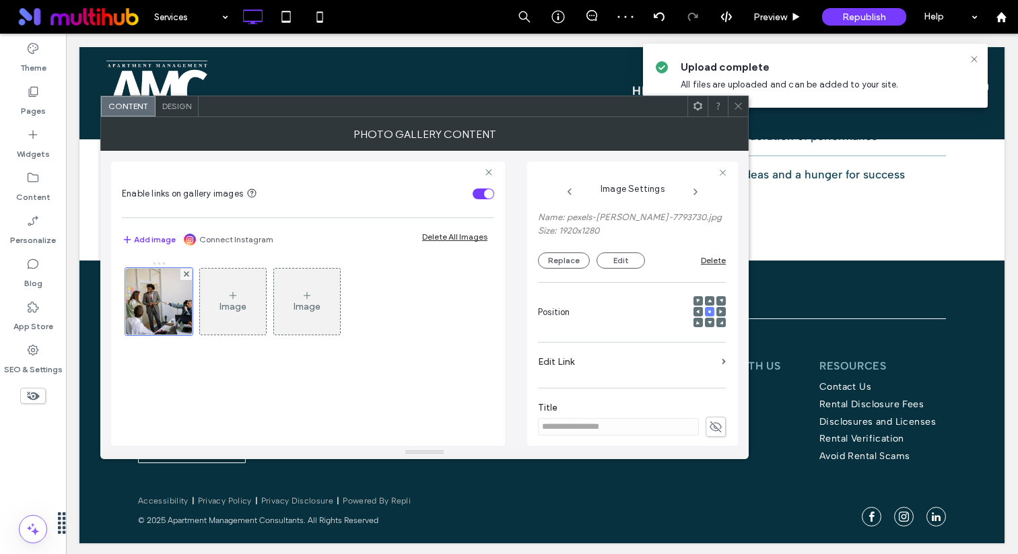
scroll to position [413, 0]
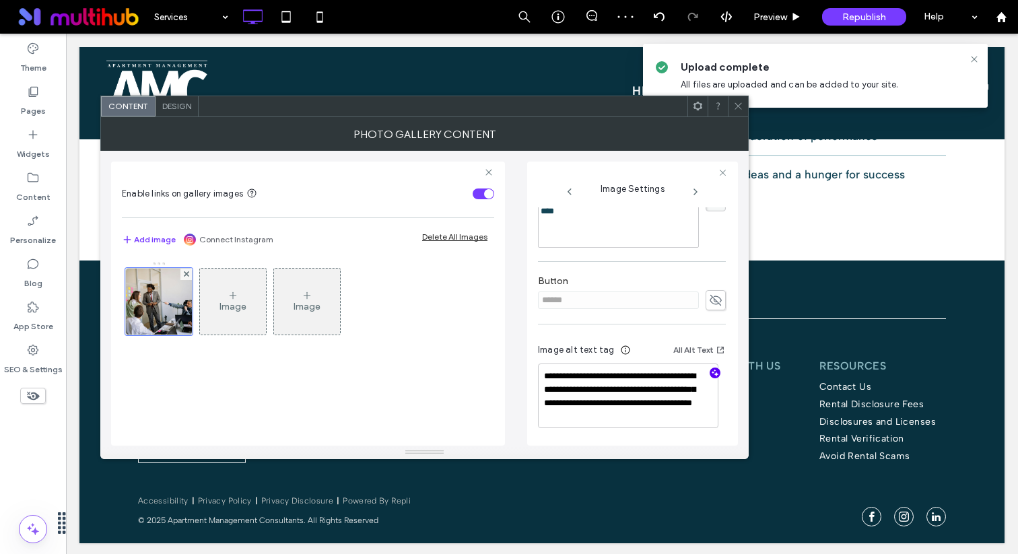
click at [711, 374] on icon "button" at bounding box center [715, 372] width 9 height 9
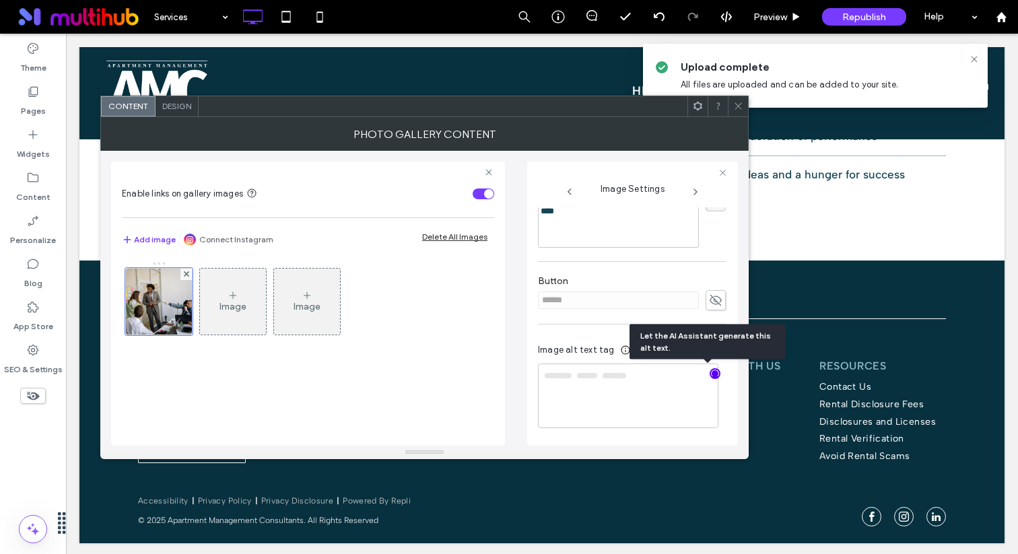
type textarea "**********"
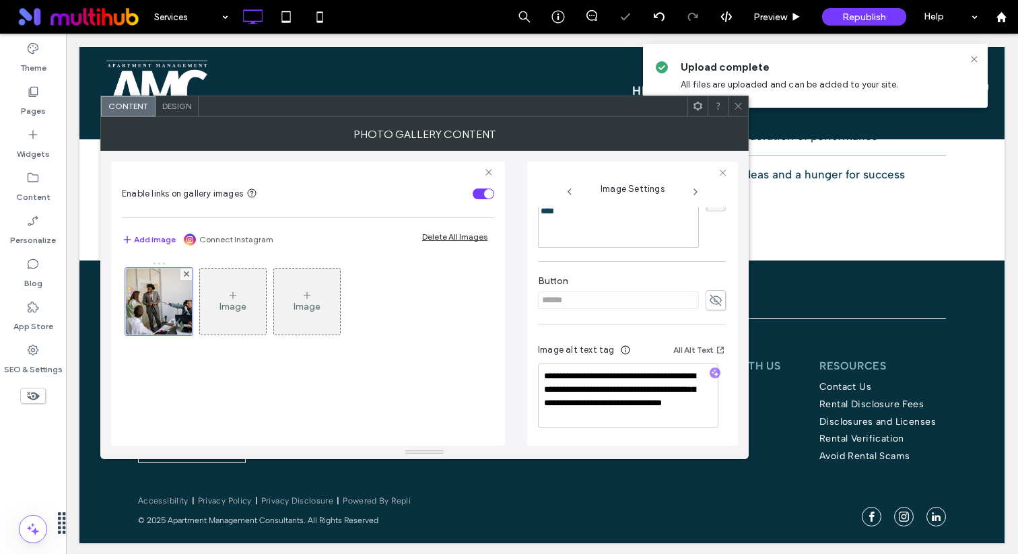
click at [743, 115] on span at bounding box center [739, 106] width 10 height 20
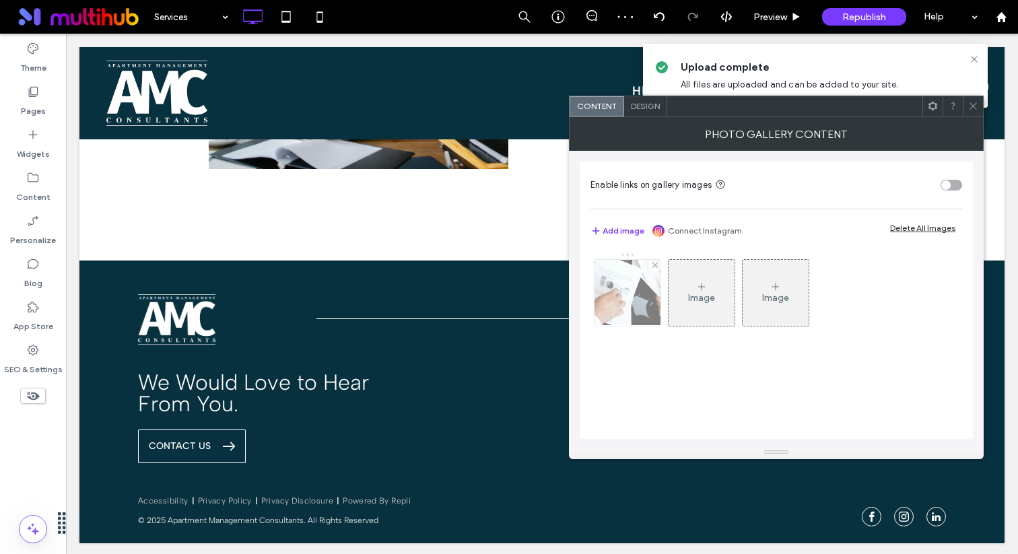
click at [604, 284] on img at bounding box center [628, 293] width 88 height 66
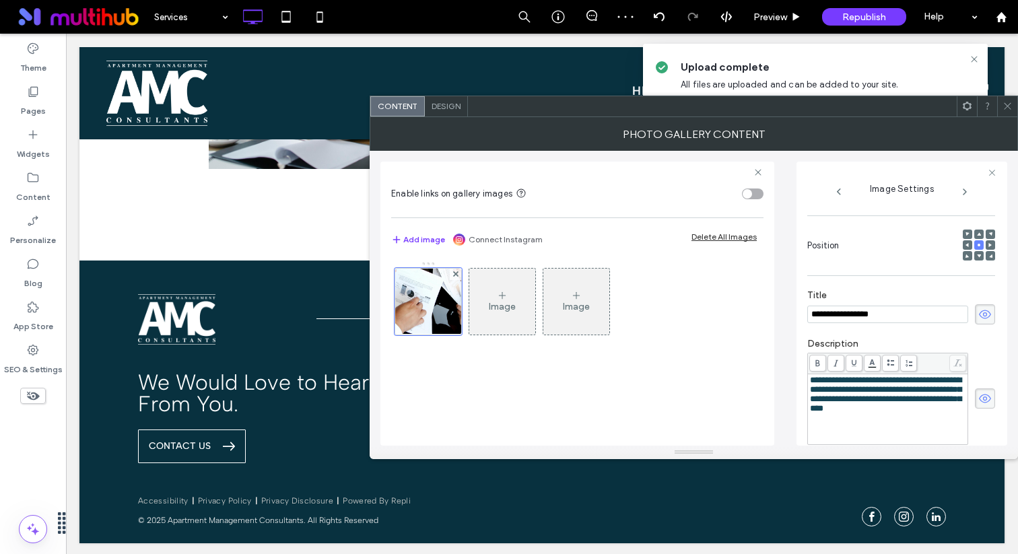
scroll to position [364, 0]
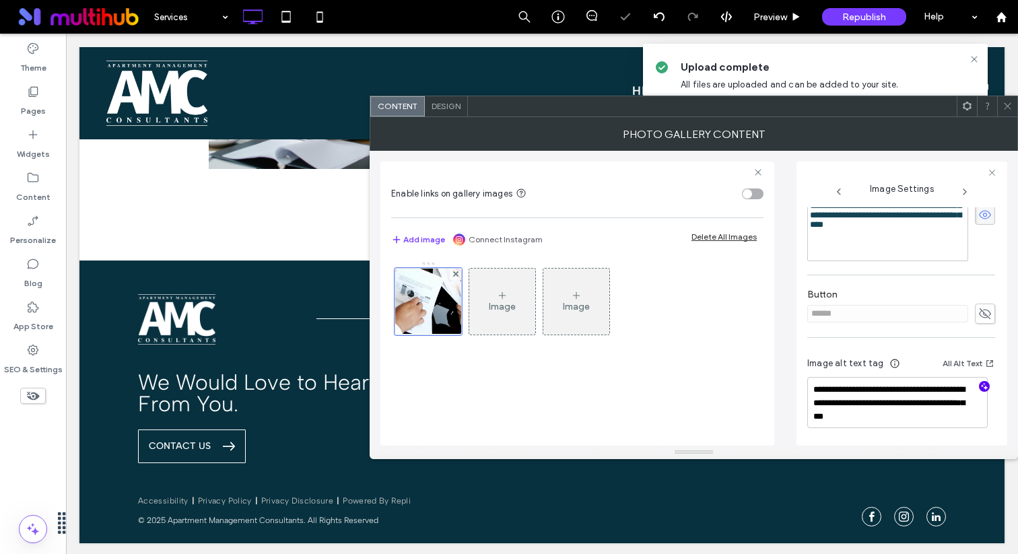
click at [980, 384] on icon "button" at bounding box center [984, 386] width 9 height 9
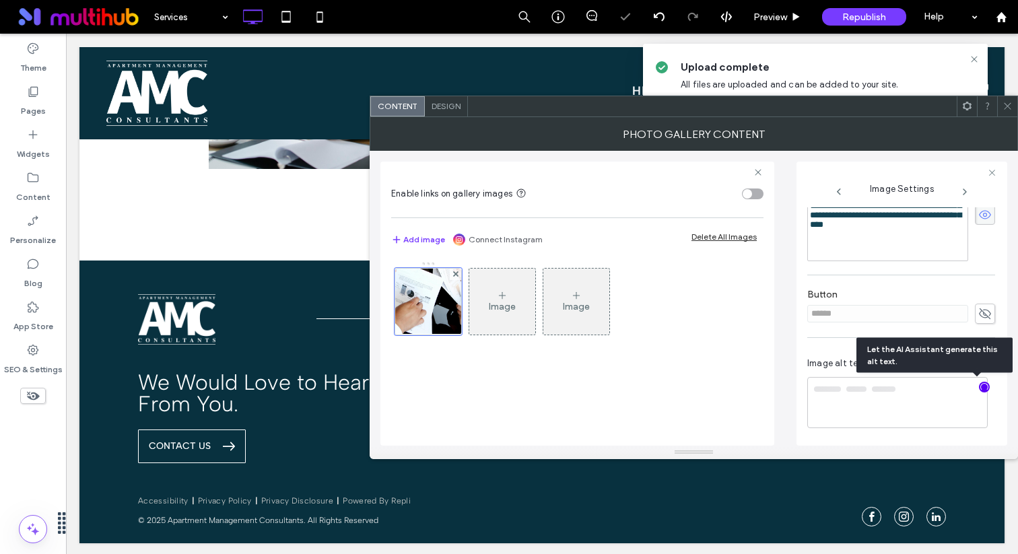
type textarea "**********"
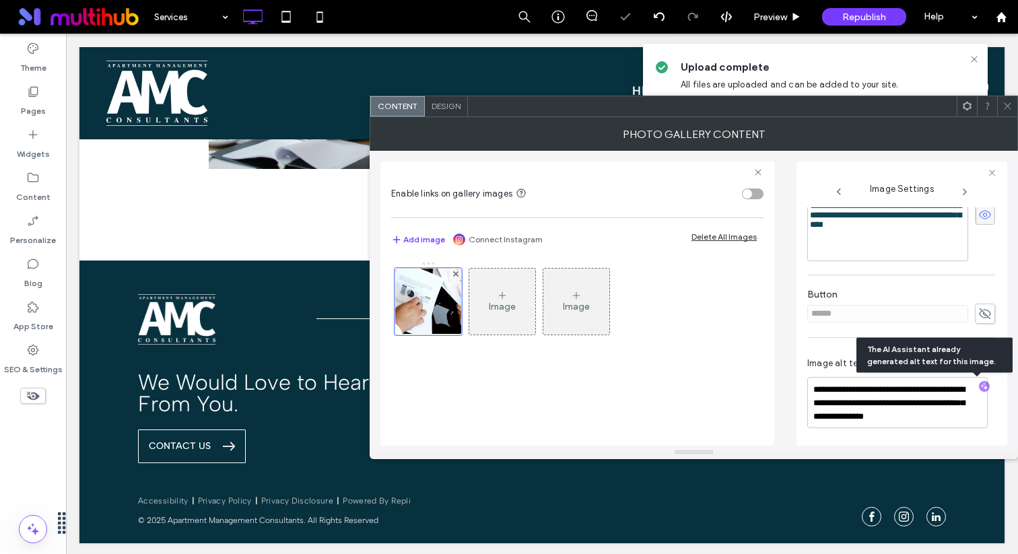
click at [1004, 110] on icon at bounding box center [1008, 106] width 10 height 10
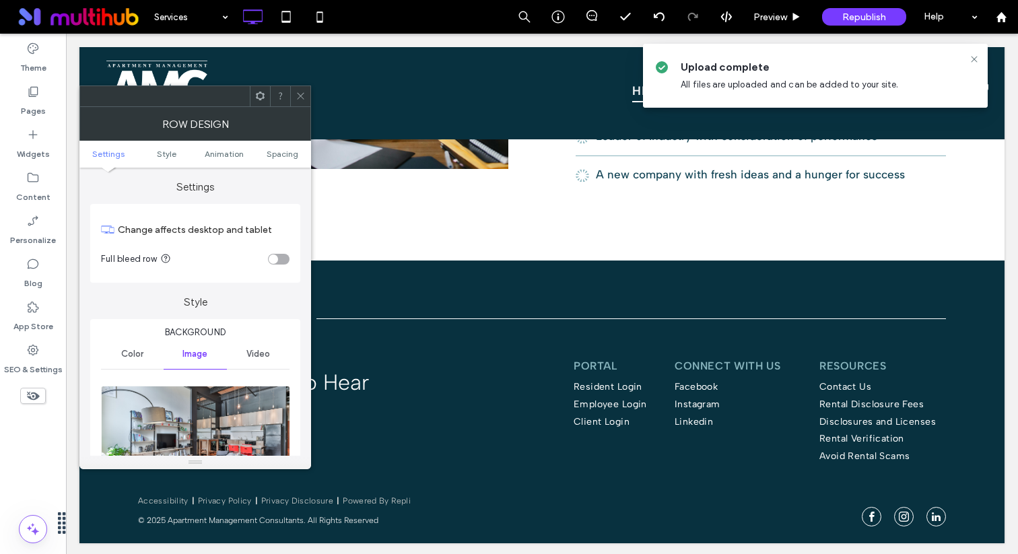
click at [187, 412] on img at bounding box center [196, 432] width 190 height 93
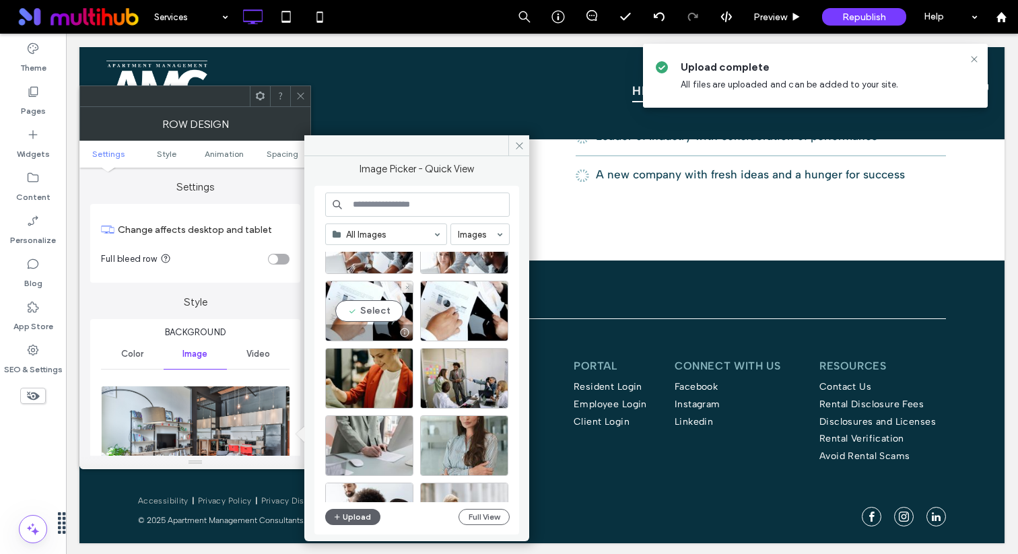
scroll to position [54, 0]
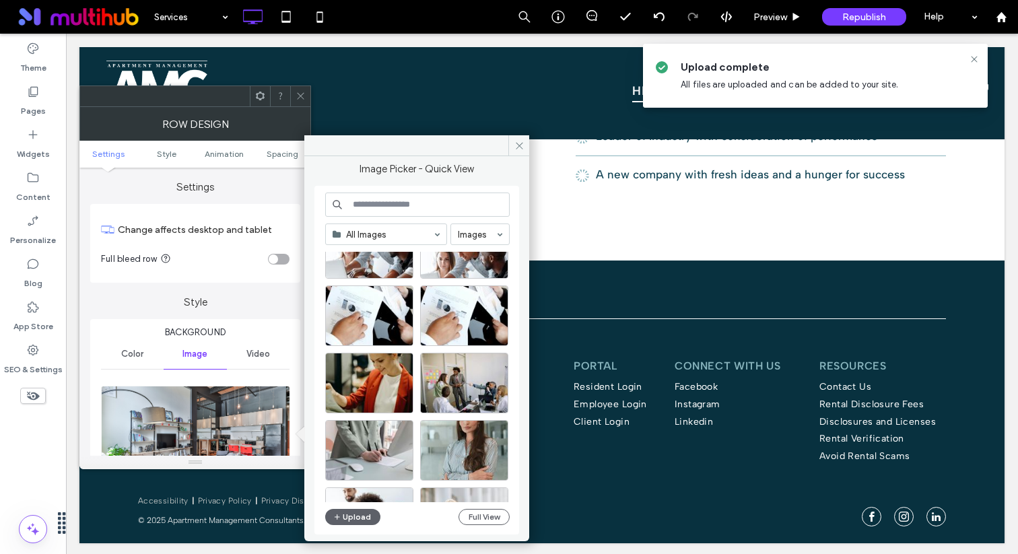
click at [397, 218] on div "All Images Images Site Images Upload Full View" at bounding box center [417, 361] width 185 height 336
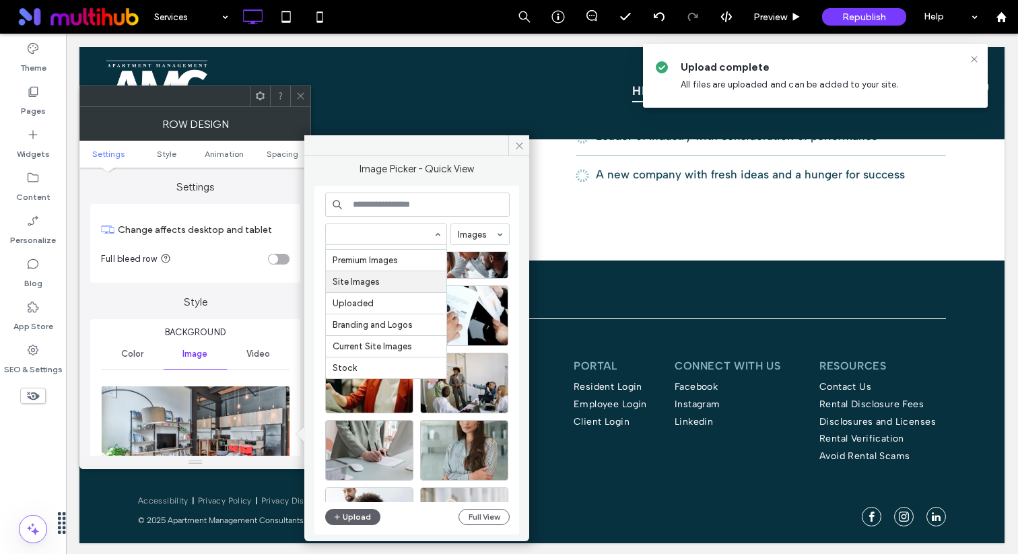
scroll to position [66, 0]
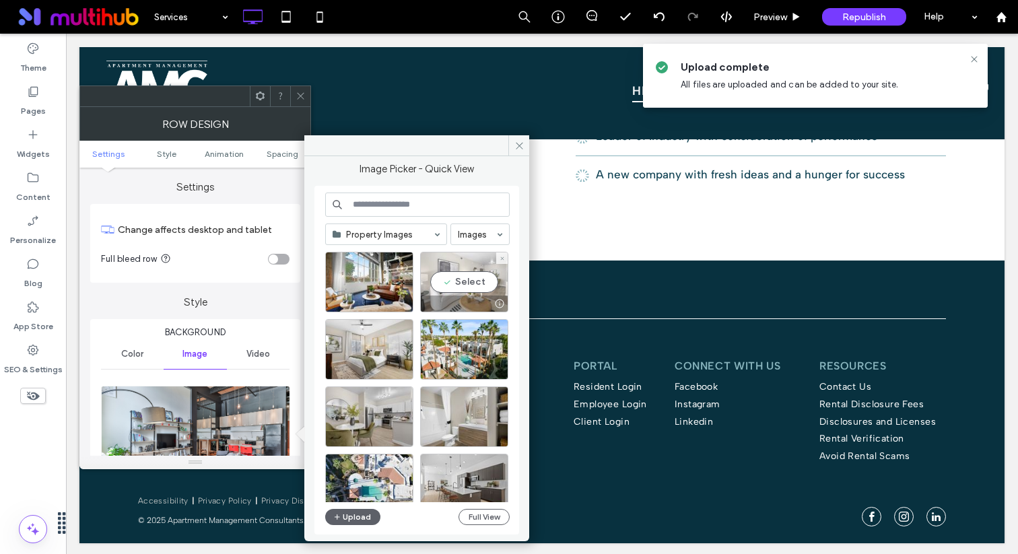
click at [474, 284] on div "Select" at bounding box center [464, 282] width 88 height 61
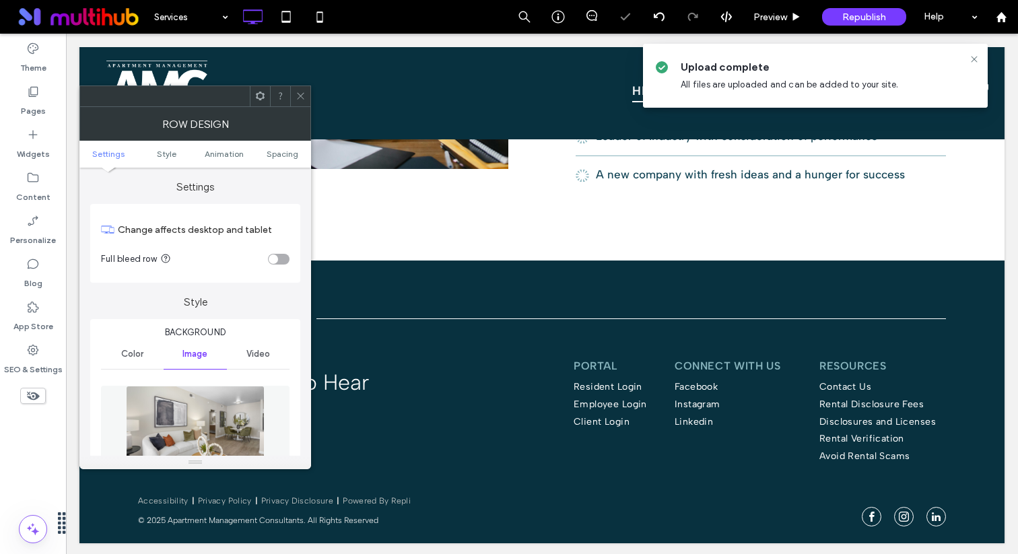
click at [301, 96] on icon at bounding box center [301, 96] width 10 height 10
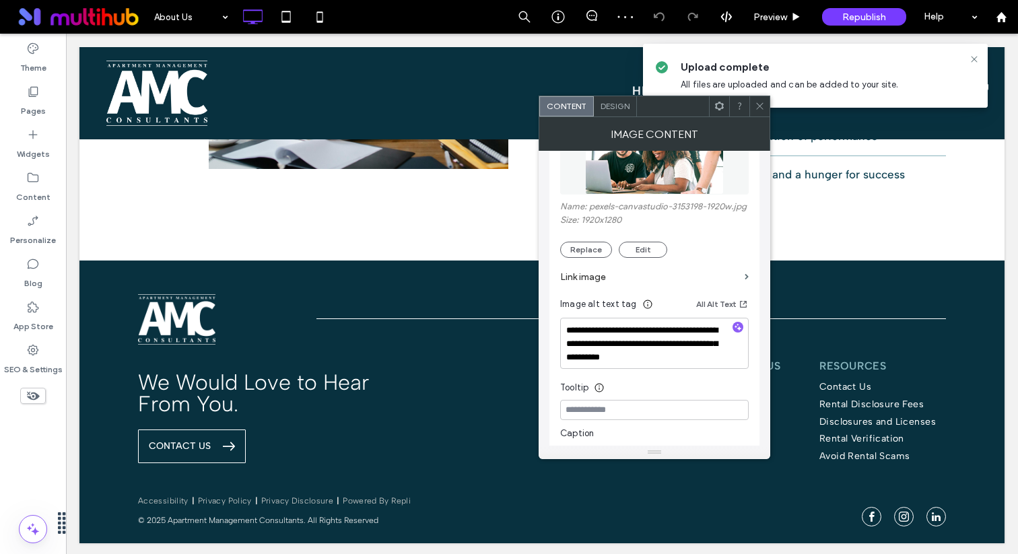
scroll to position [168, 0]
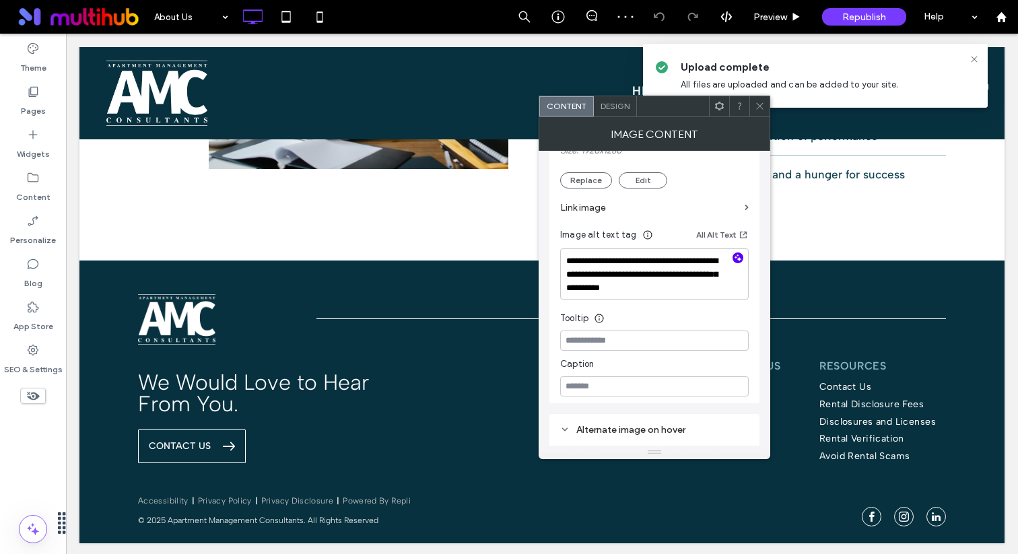
click at [737, 263] on icon "button" at bounding box center [738, 257] width 9 height 9
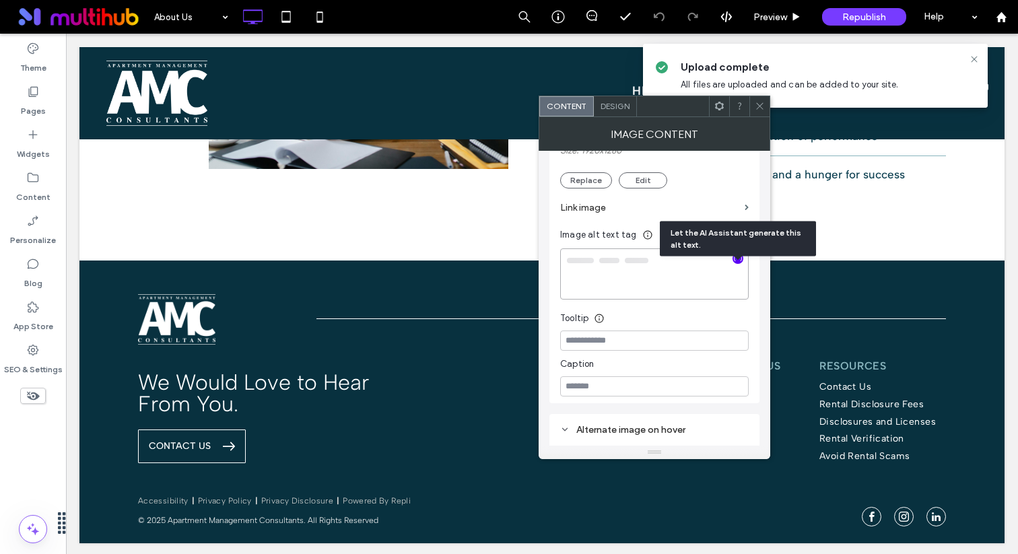
type textarea "**********"
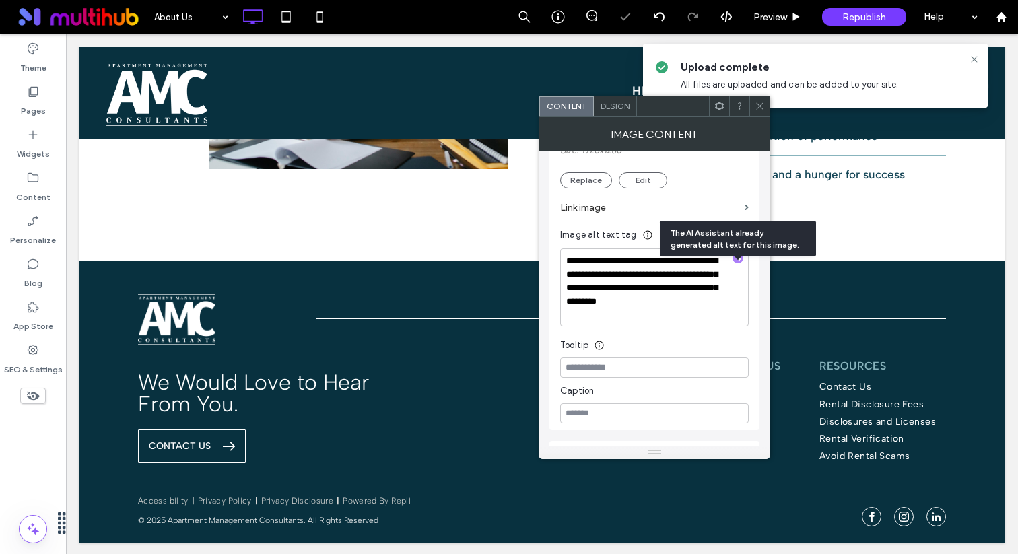
click at [758, 101] on icon at bounding box center [760, 106] width 10 height 10
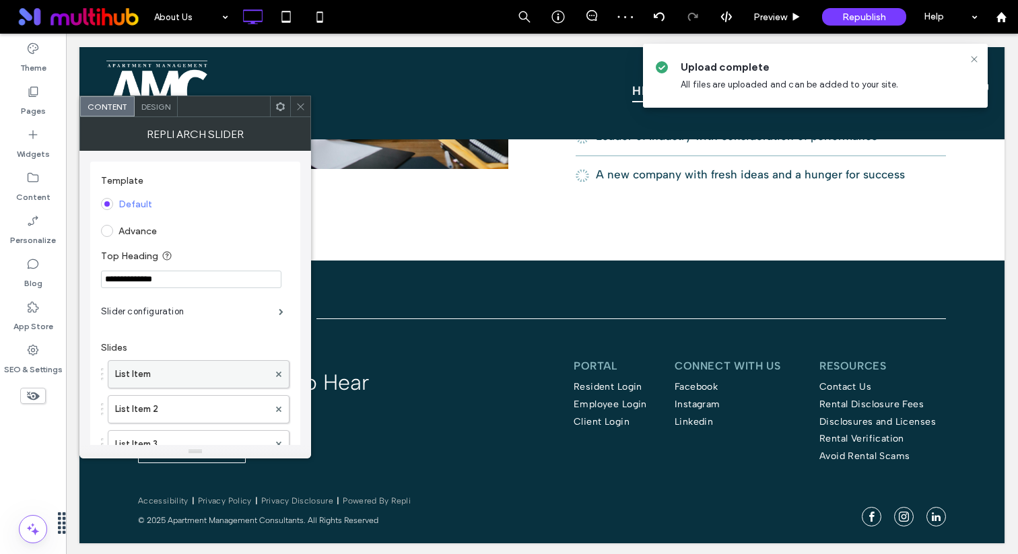
click at [175, 379] on label "List Item" at bounding box center [192, 374] width 154 height 27
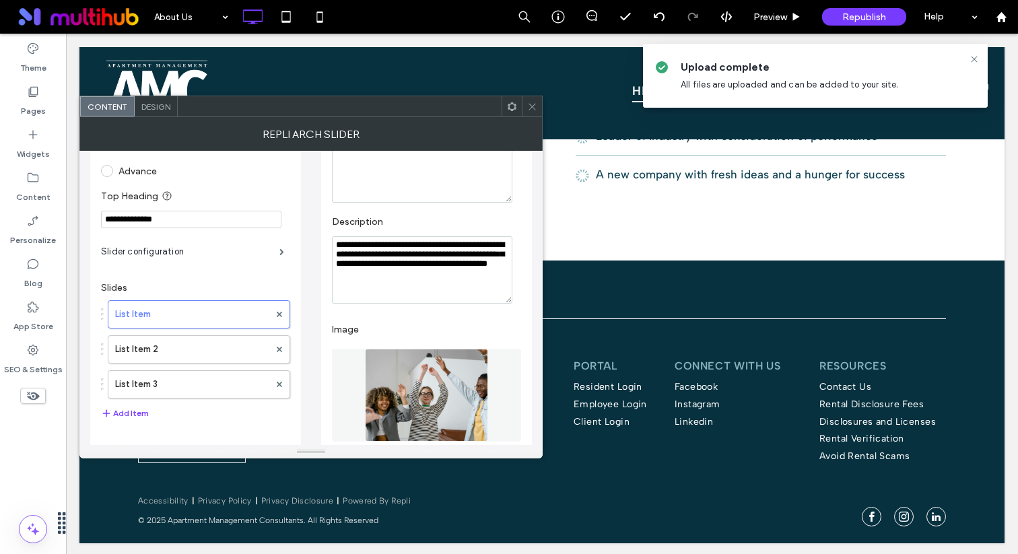
scroll to position [65, 0]
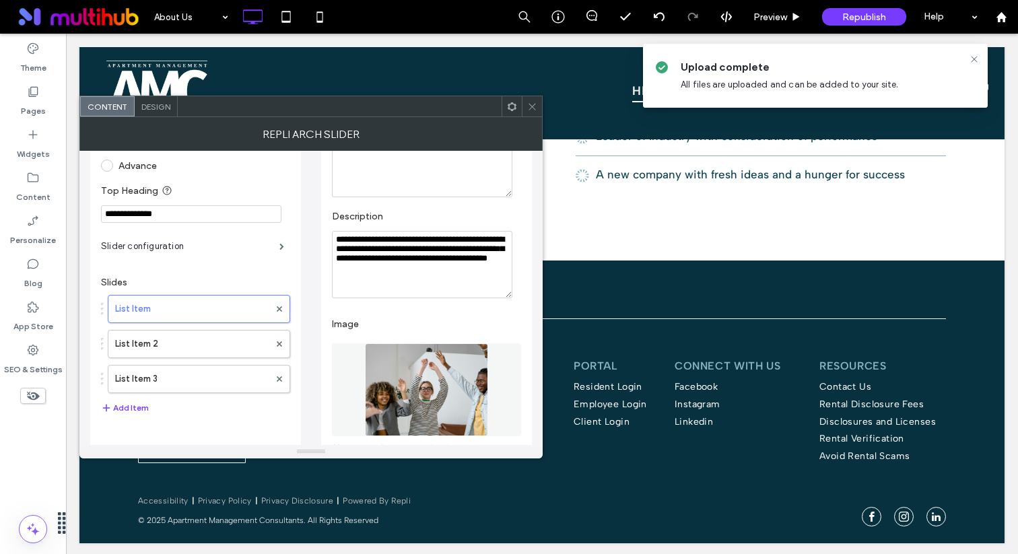
click at [531, 100] on span at bounding box center [532, 106] width 10 height 20
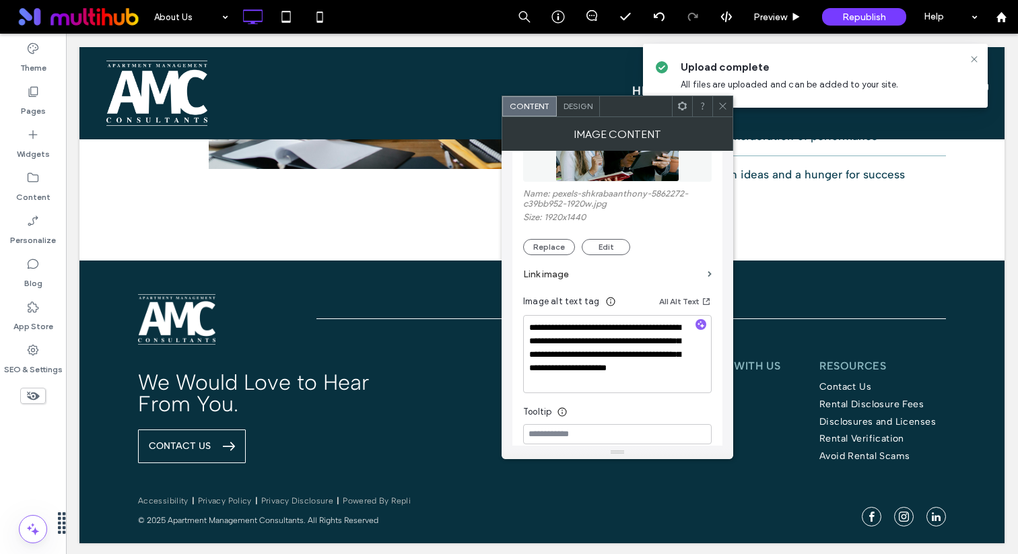
scroll to position [166, 0]
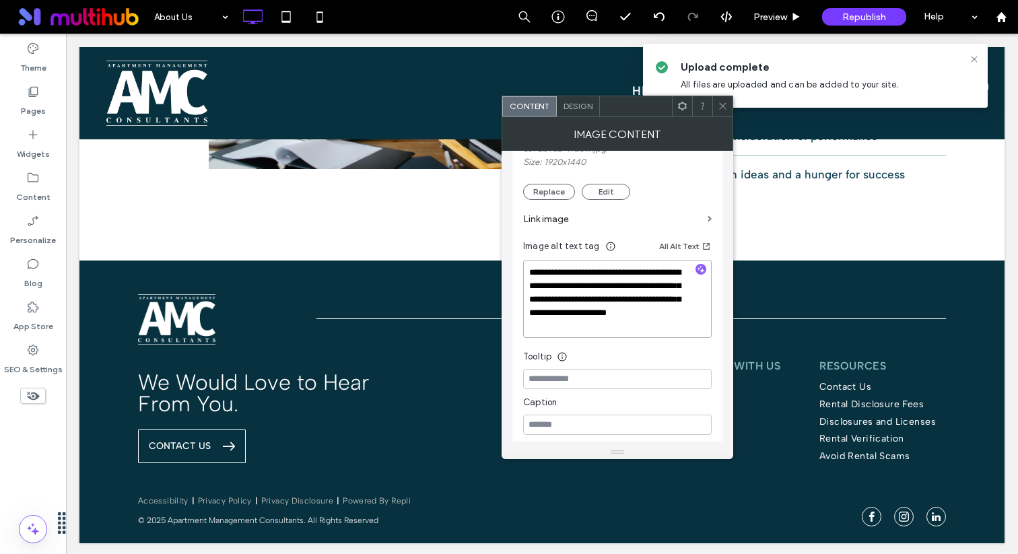
click at [704, 279] on textarea "**********" at bounding box center [617, 299] width 189 height 78
click at [704, 273] on icon "button" at bounding box center [700, 269] width 9 height 9
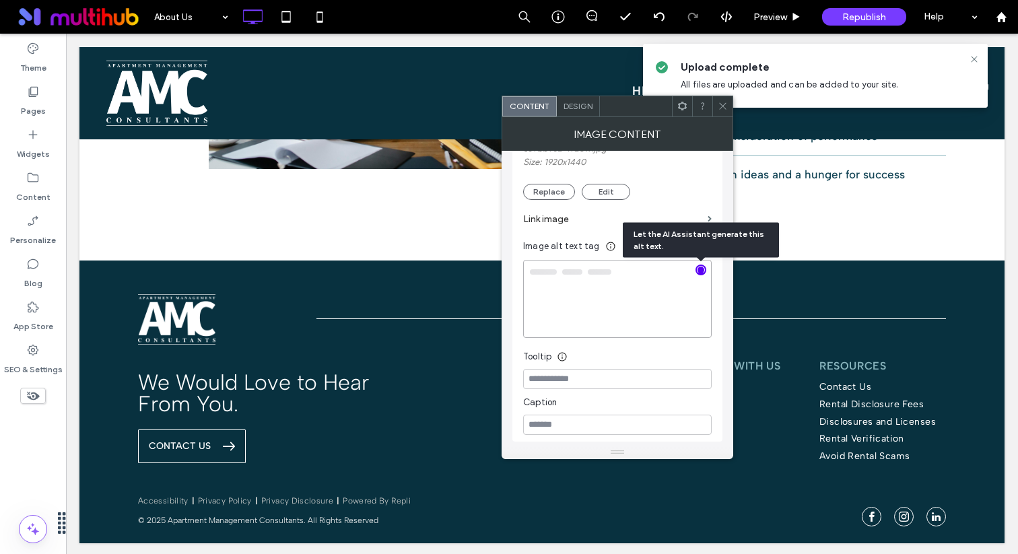
type textarea "**********"
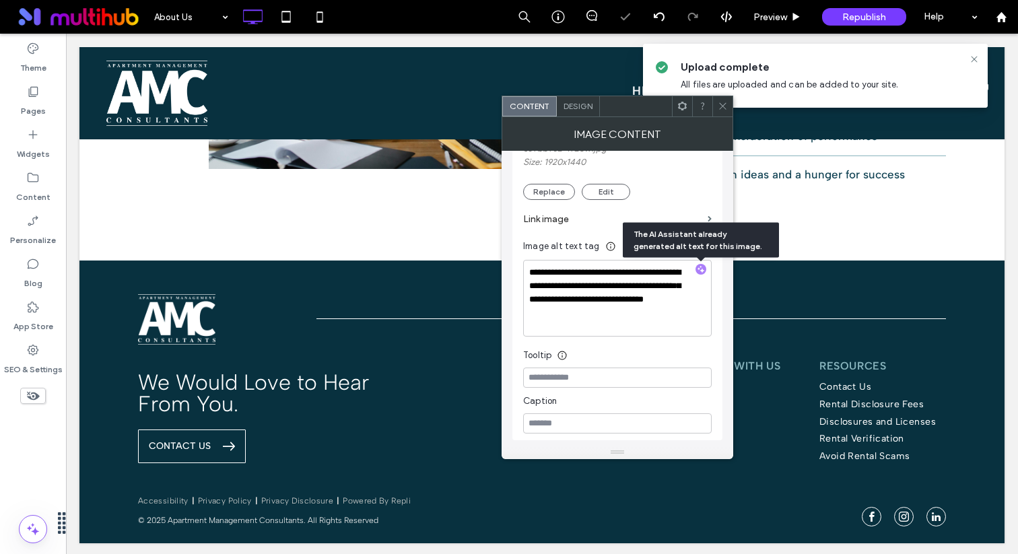
click at [725, 104] on icon at bounding box center [723, 106] width 10 height 10
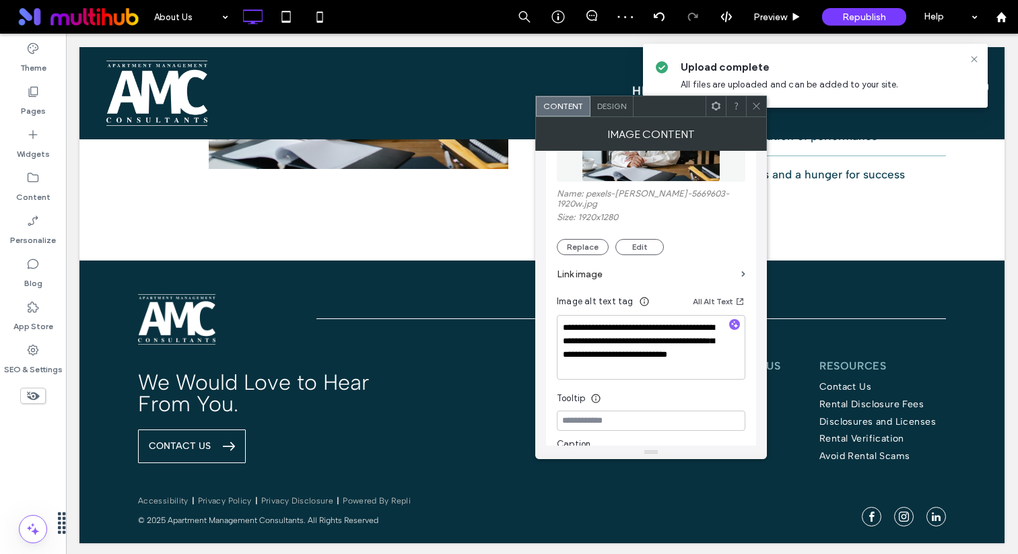
scroll to position [141, 0]
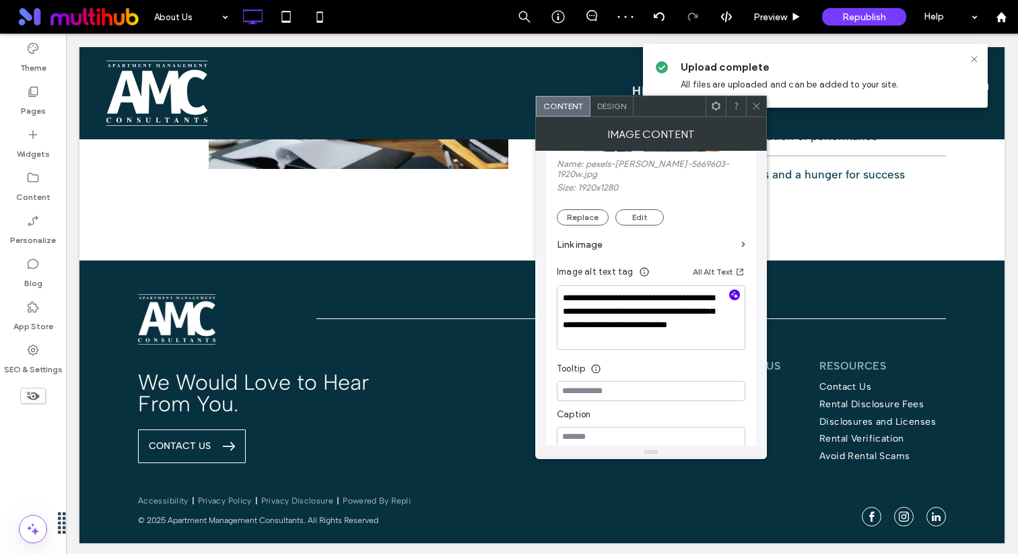
click at [737, 299] on icon "button" at bounding box center [734, 294] width 9 height 9
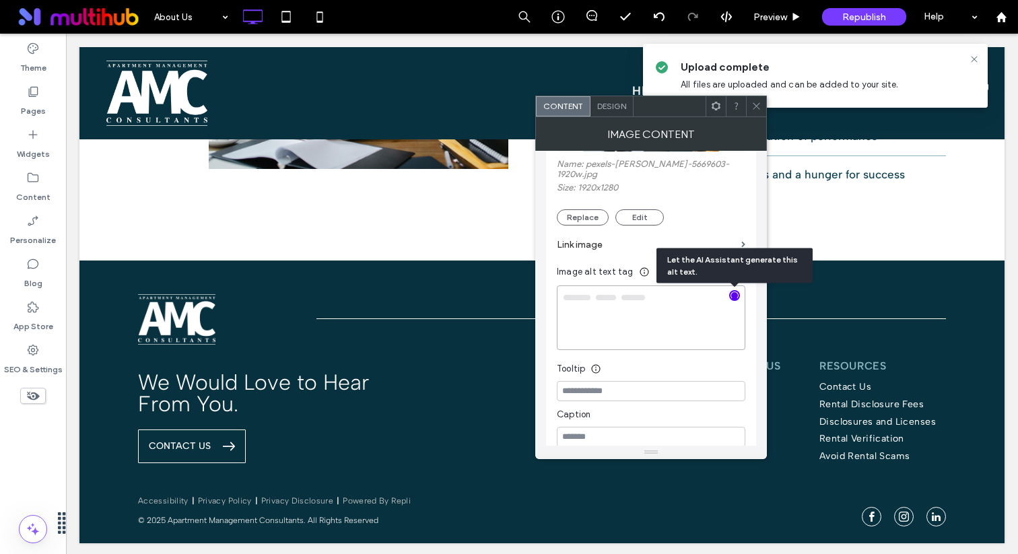
type textarea "**********"
click at [757, 106] on icon at bounding box center [757, 106] width 10 height 10
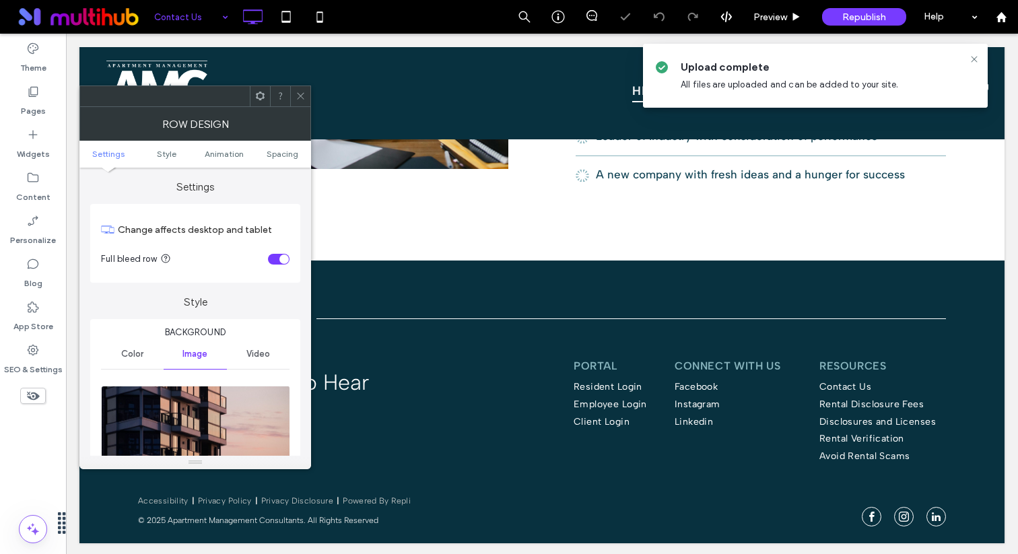
click at [195, 418] on img at bounding box center [196, 432] width 190 height 93
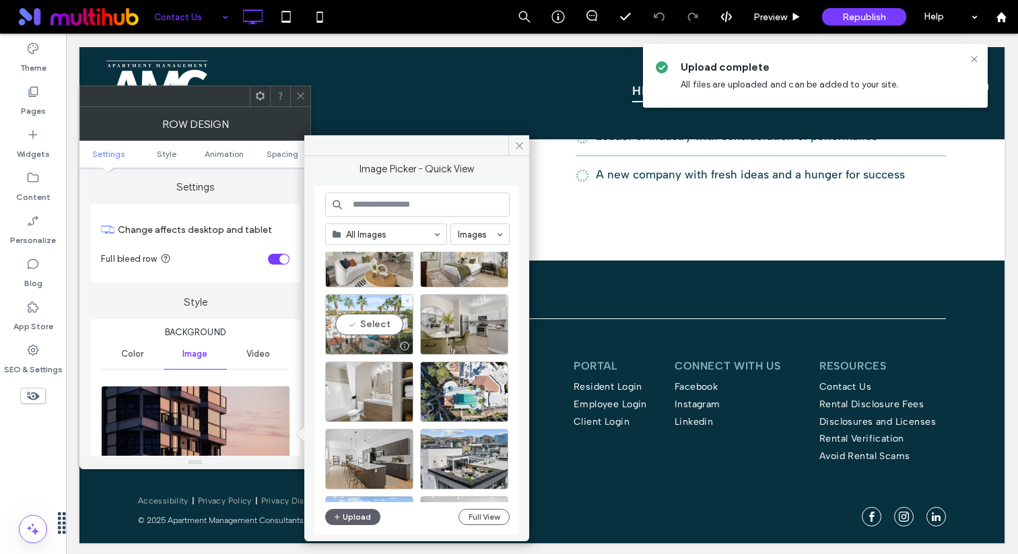
scroll to position [681, 0]
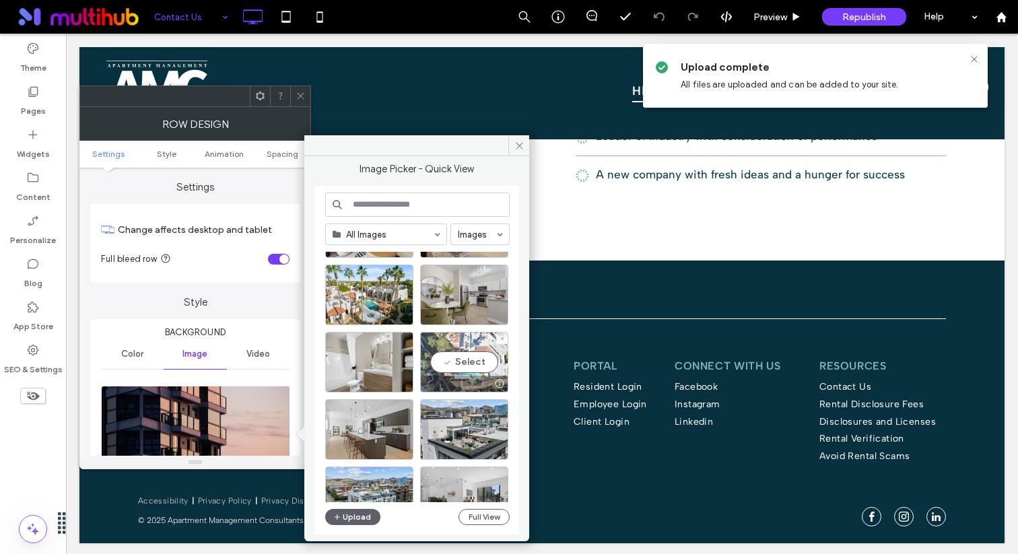
click at [471, 350] on div "Select" at bounding box center [464, 362] width 88 height 61
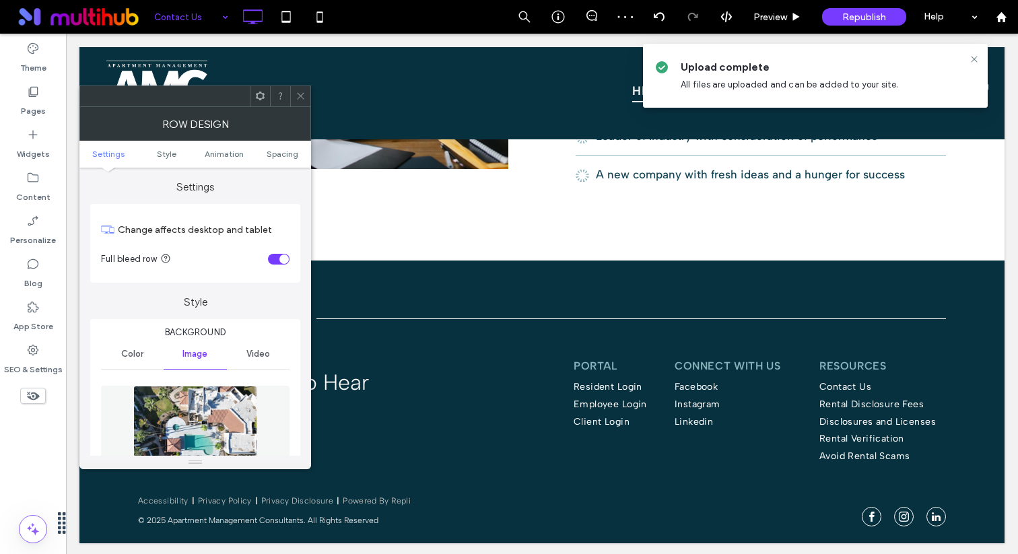
click at [222, 426] on img at bounding box center [194, 432] width 123 height 93
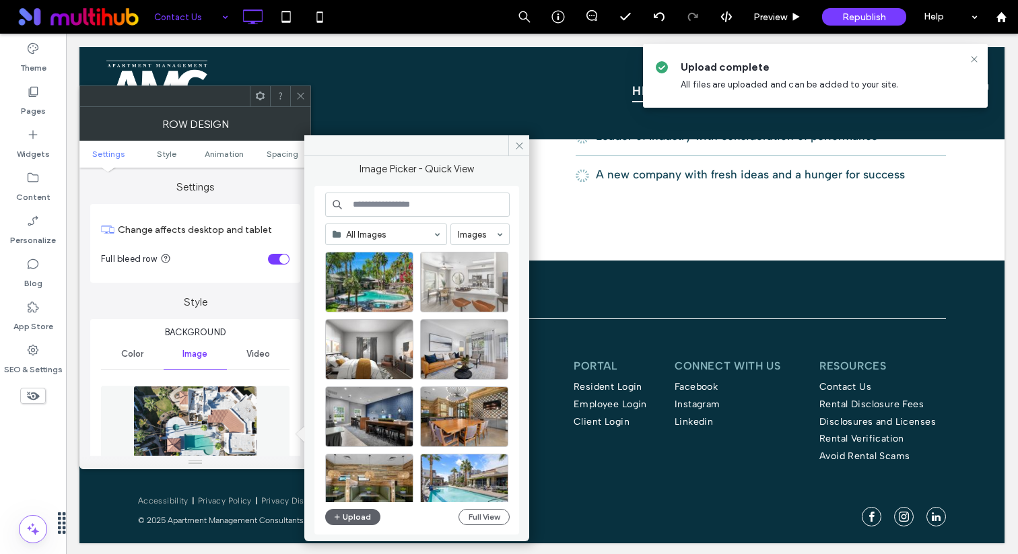
scroll to position [1170, 0]
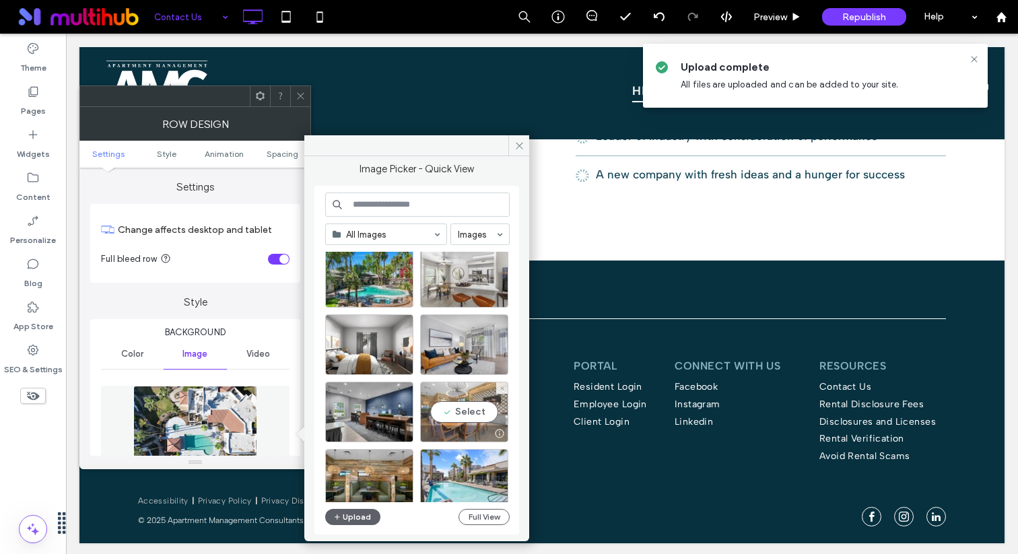
click at [451, 424] on div "Select" at bounding box center [464, 412] width 88 height 61
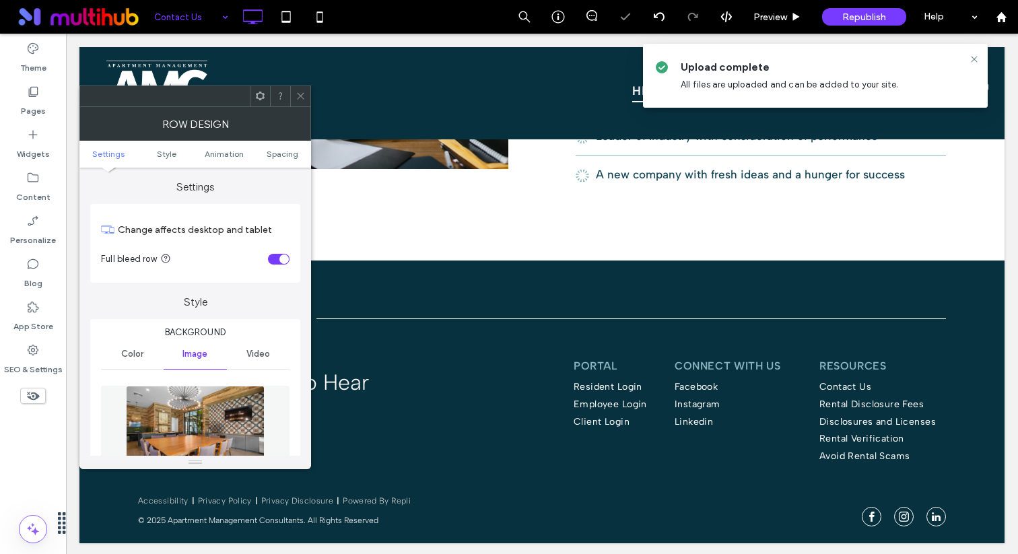
click at [302, 98] on icon at bounding box center [301, 96] width 10 height 10
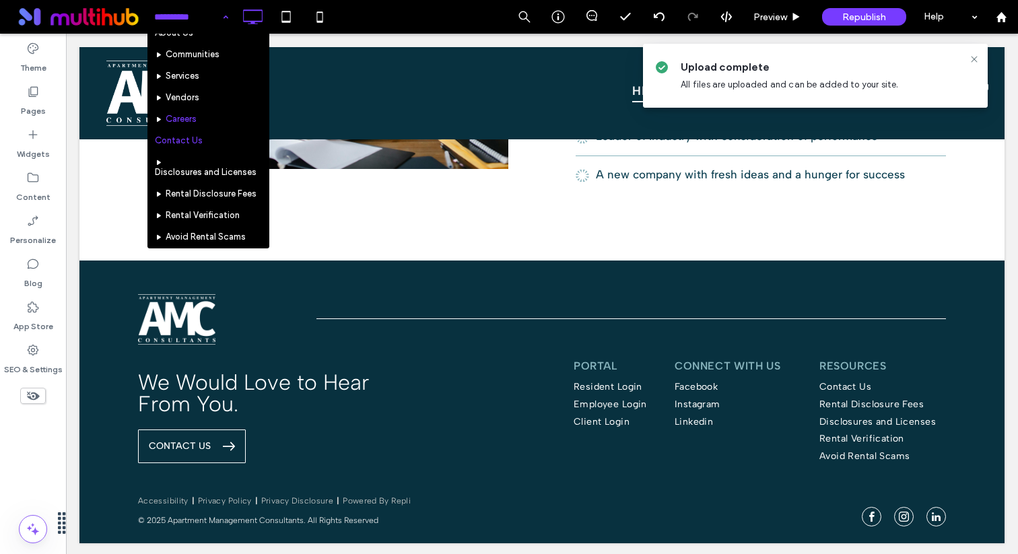
scroll to position [36, 0]
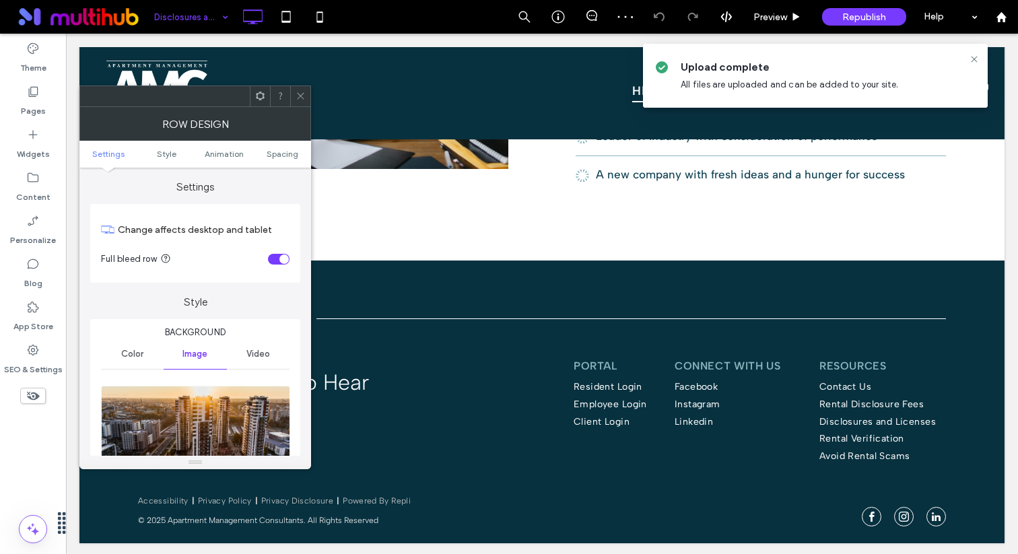
click at [170, 467] on div at bounding box center [195, 462] width 232 height 13
click at [189, 423] on img at bounding box center [196, 432] width 190 height 93
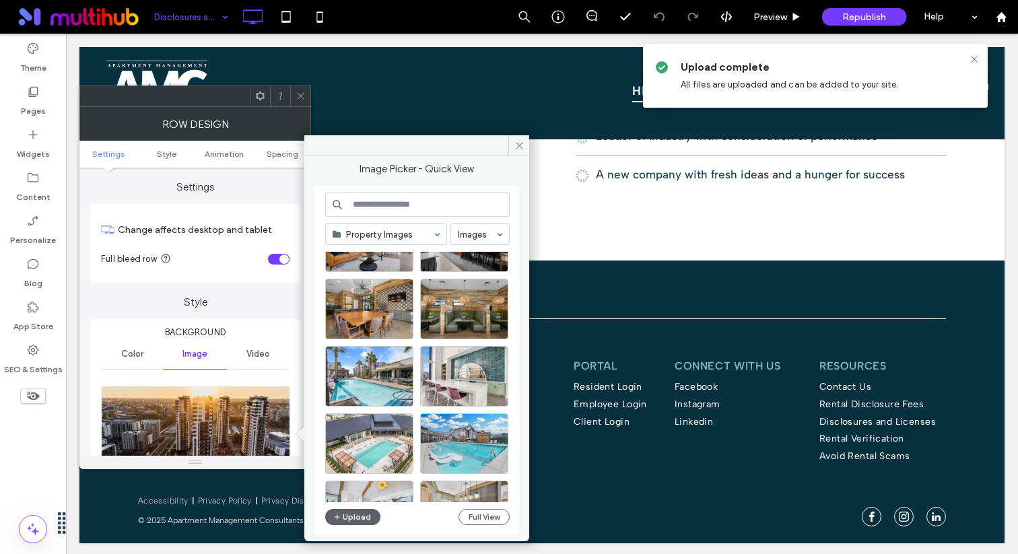
scroll to position [962, 0]
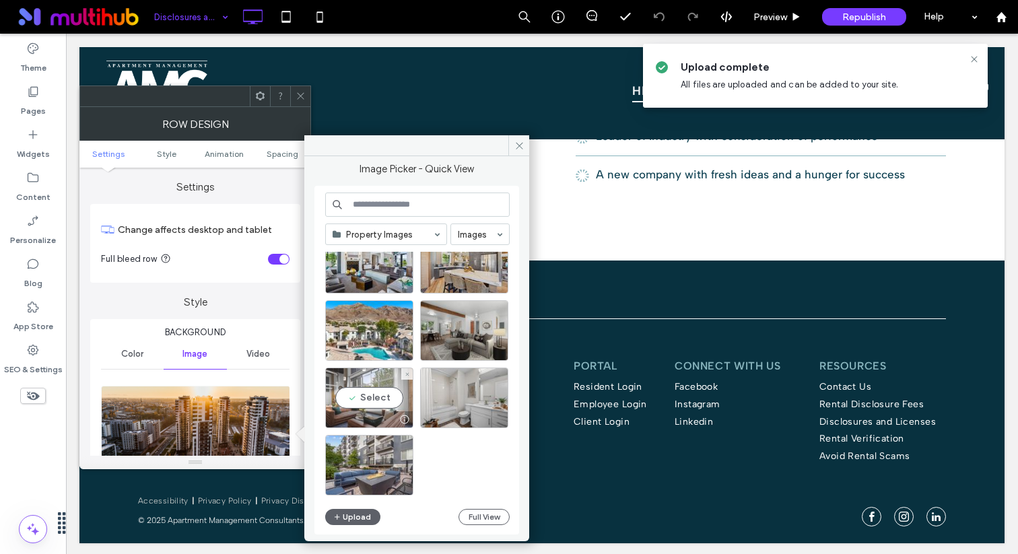
click at [392, 403] on div "Select" at bounding box center [369, 398] width 88 height 61
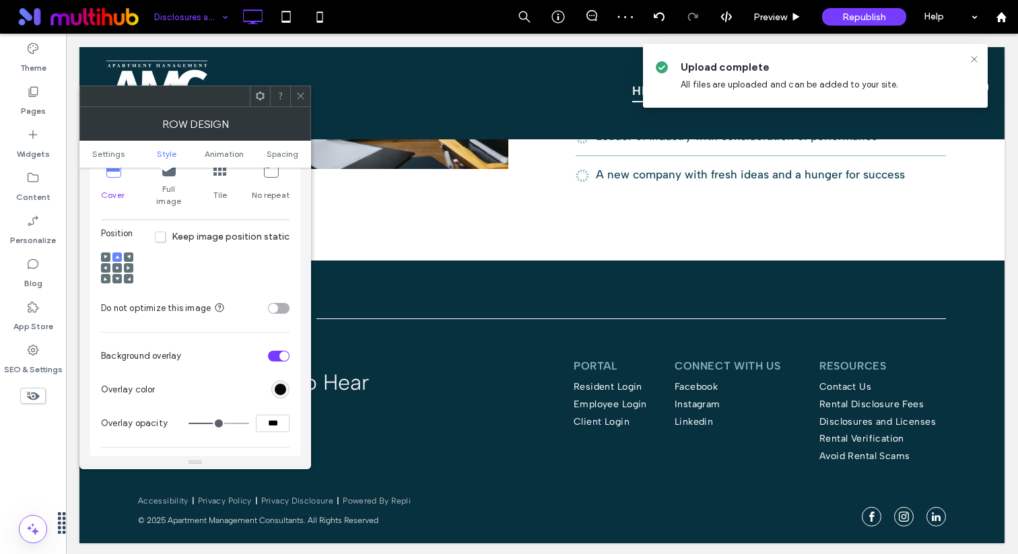
scroll to position [468, 0]
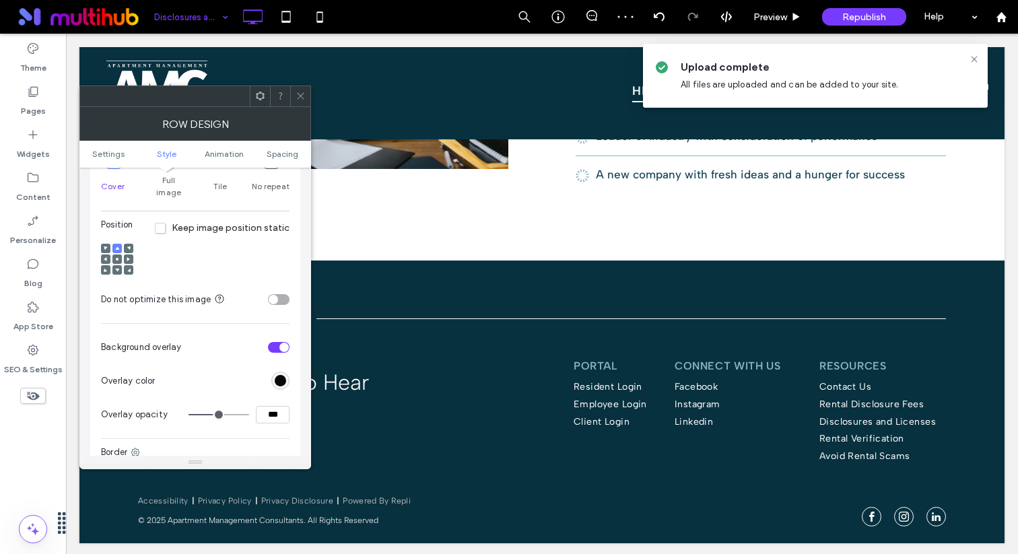
click at [115, 255] on span at bounding box center [117, 259] width 4 height 9
click at [296, 99] on icon at bounding box center [301, 96] width 10 height 10
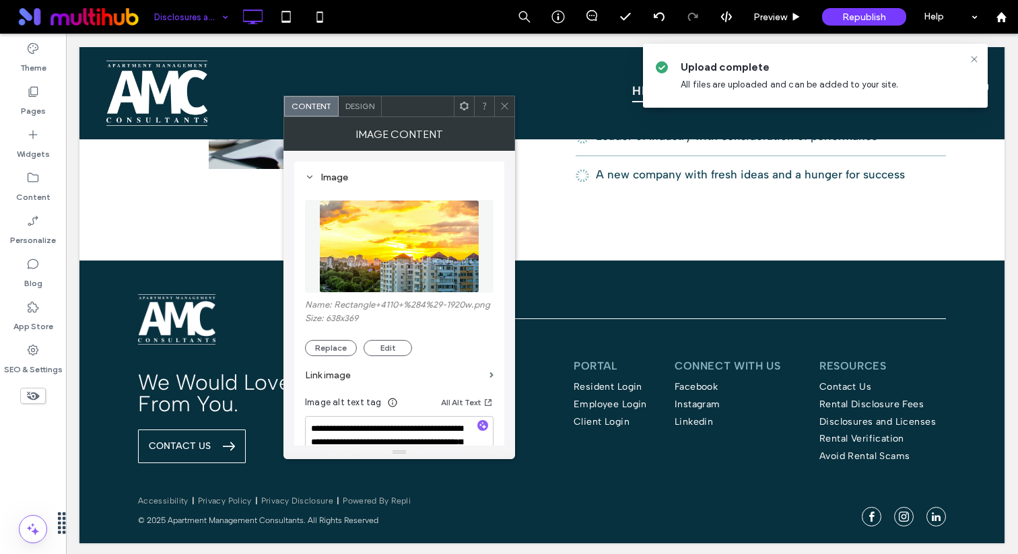
click at [438, 235] on img at bounding box center [399, 246] width 160 height 93
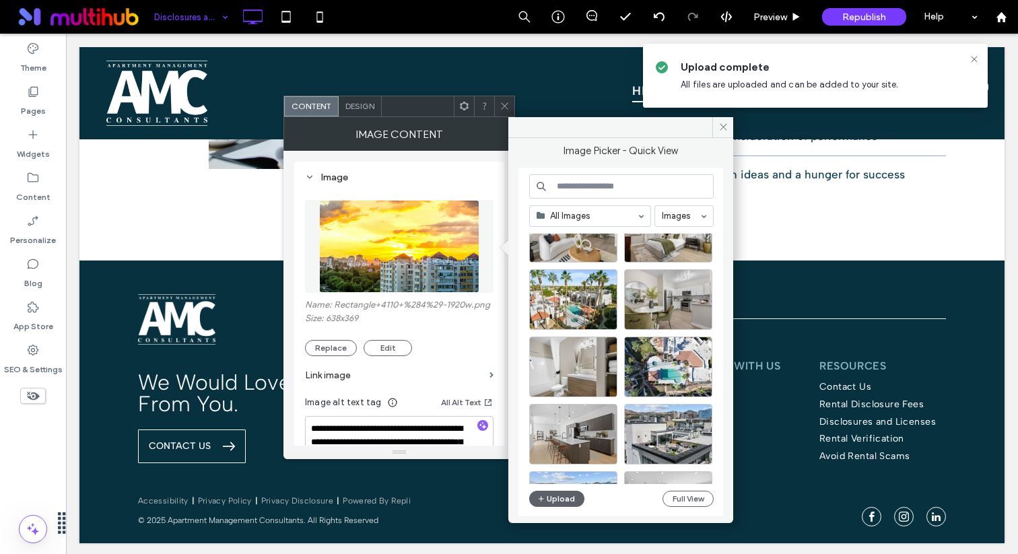
scroll to position [659, 0]
click at [670, 294] on div "Select" at bounding box center [668, 299] width 88 height 61
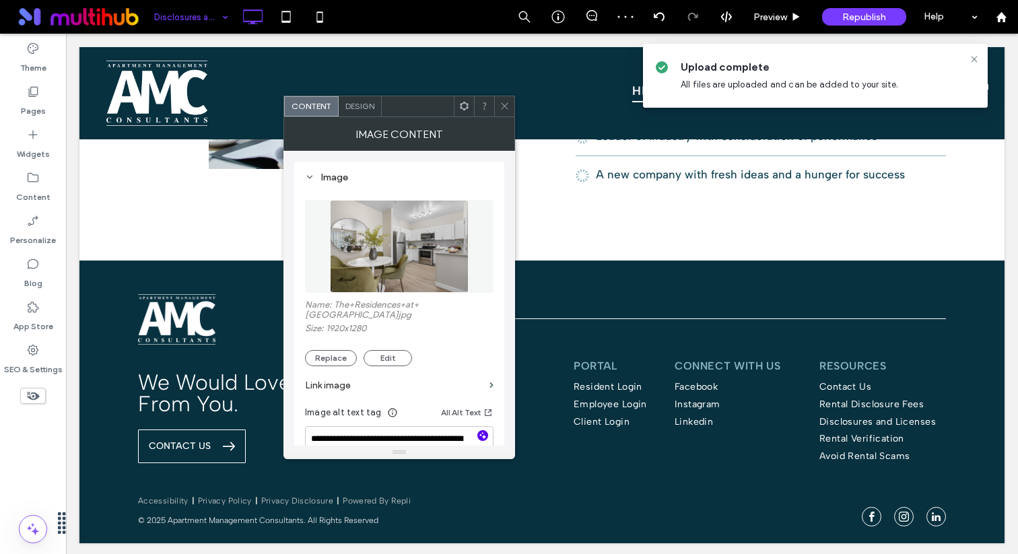
click at [483, 431] on icon "button" at bounding box center [482, 435] width 9 height 9
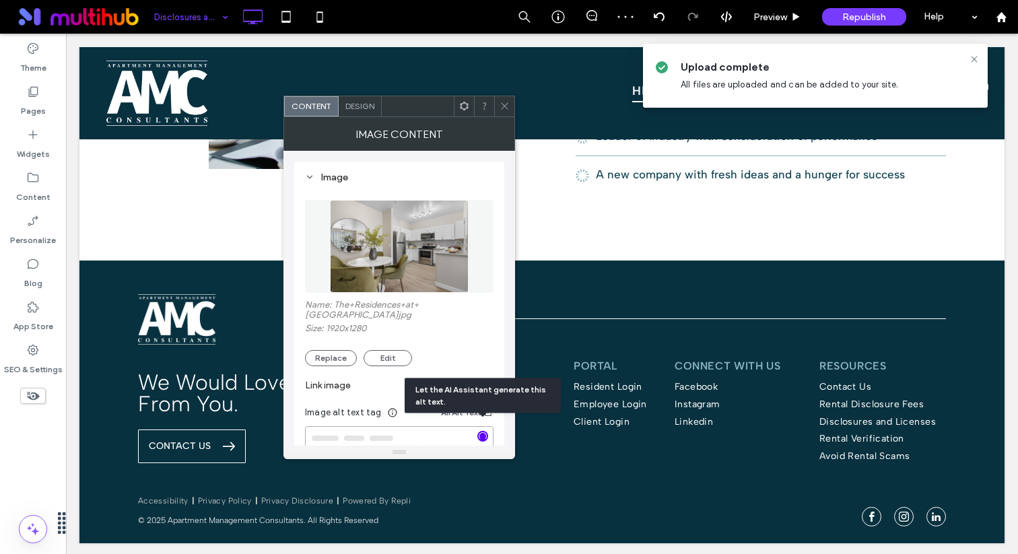
type textarea "**********"
click at [509, 106] on icon at bounding box center [505, 106] width 10 height 10
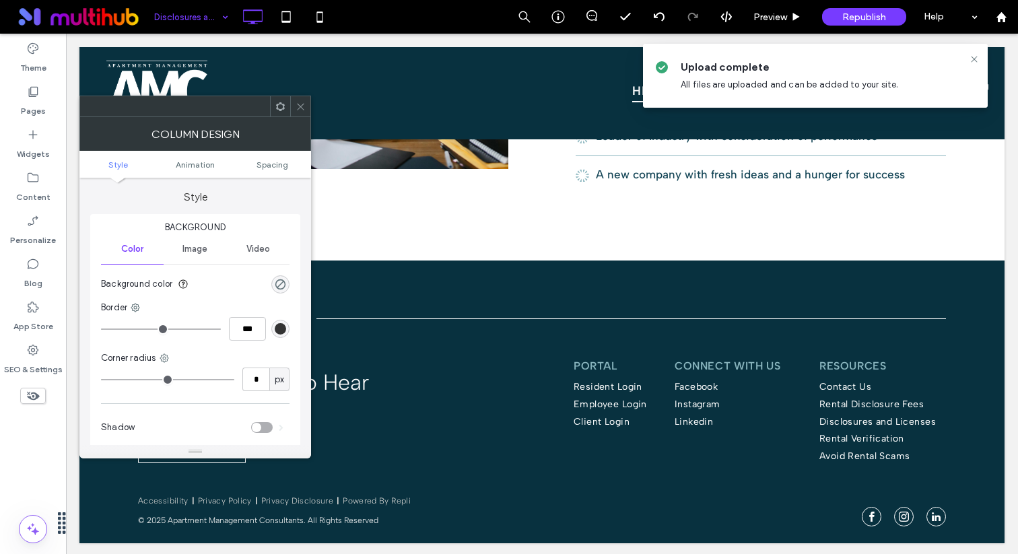
click at [301, 105] on icon at bounding box center [301, 107] width 10 height 10
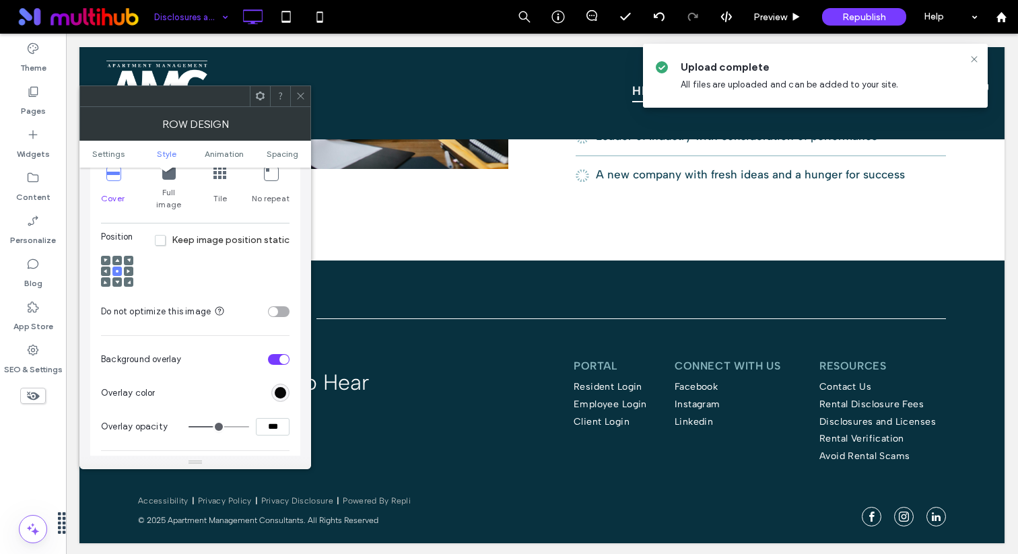
scroll to position [509, 0]
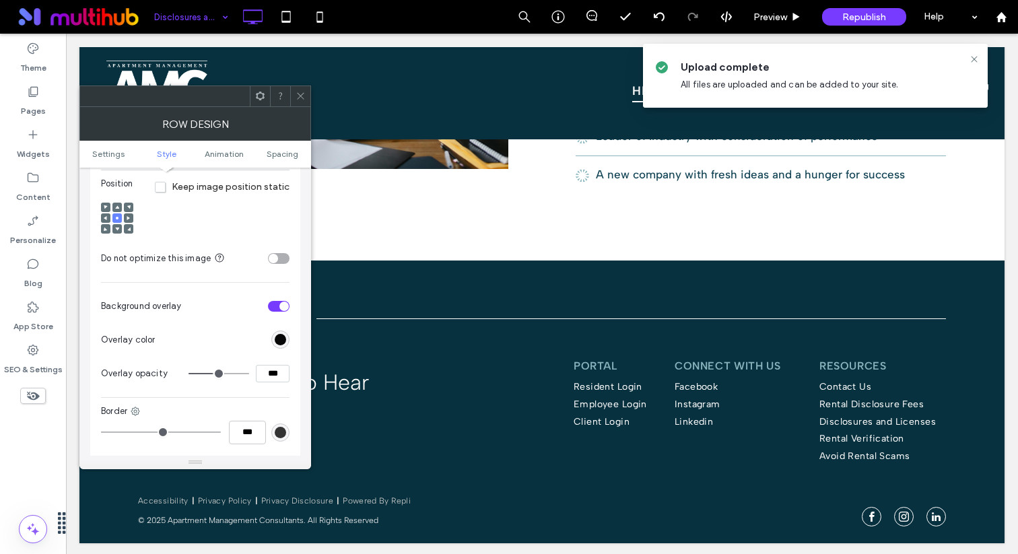
click at [303, 97] on icon at bounding box center [301, 96] width 10 height 10
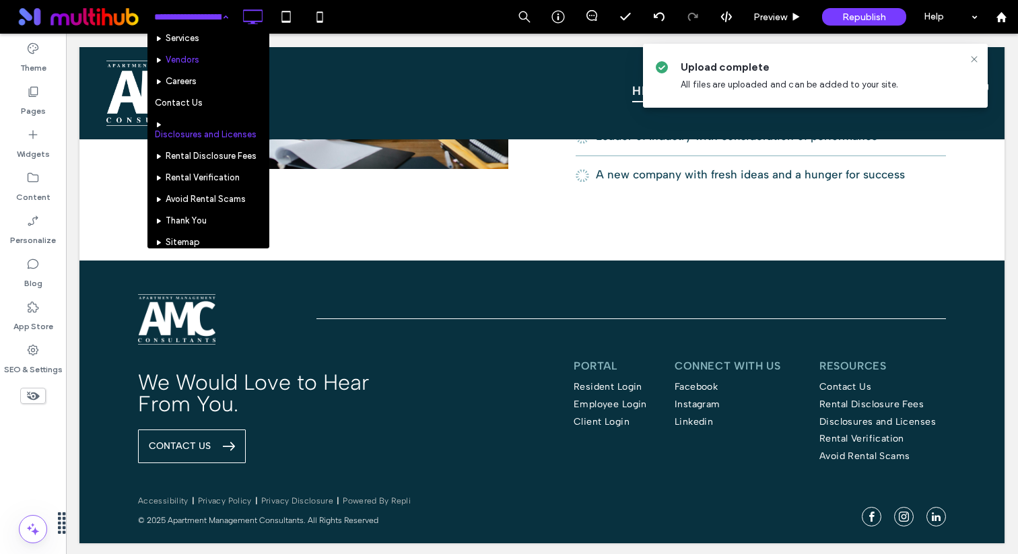
scroll to position [96, 0]
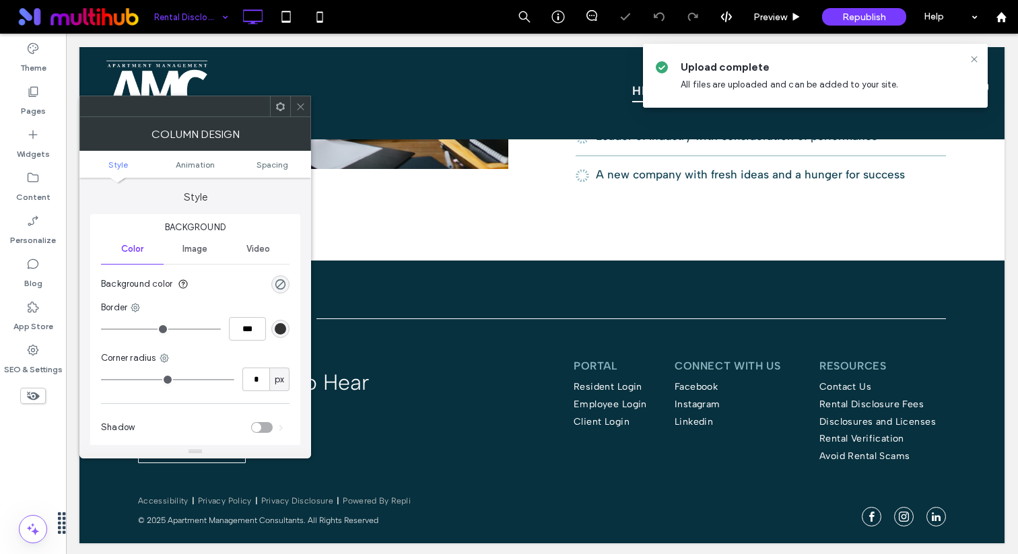
click at [299, 109] on icon at bounding box center [301, 107] width 10 height 10
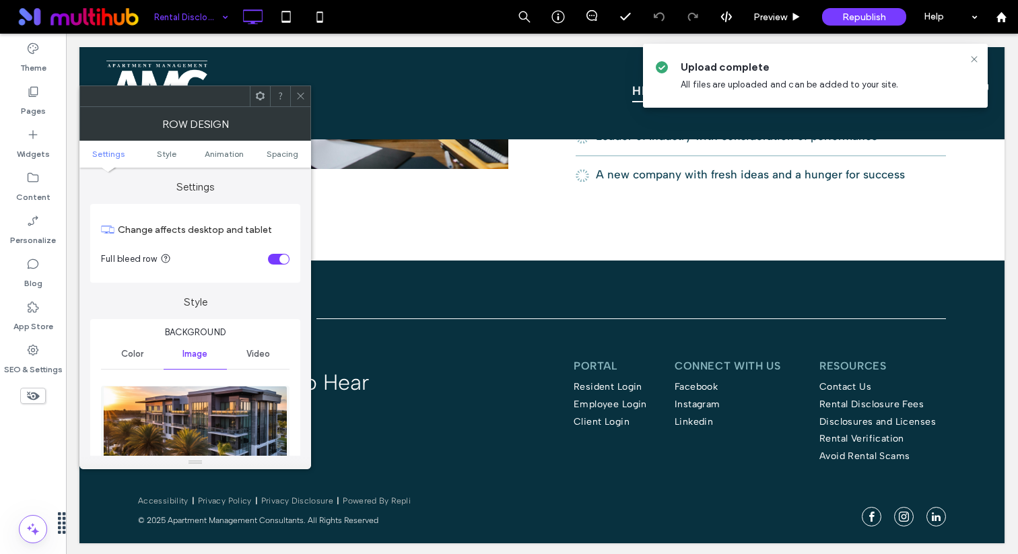
click at [234, 418] on img at bounding box center [195, 432] width 185 height 93
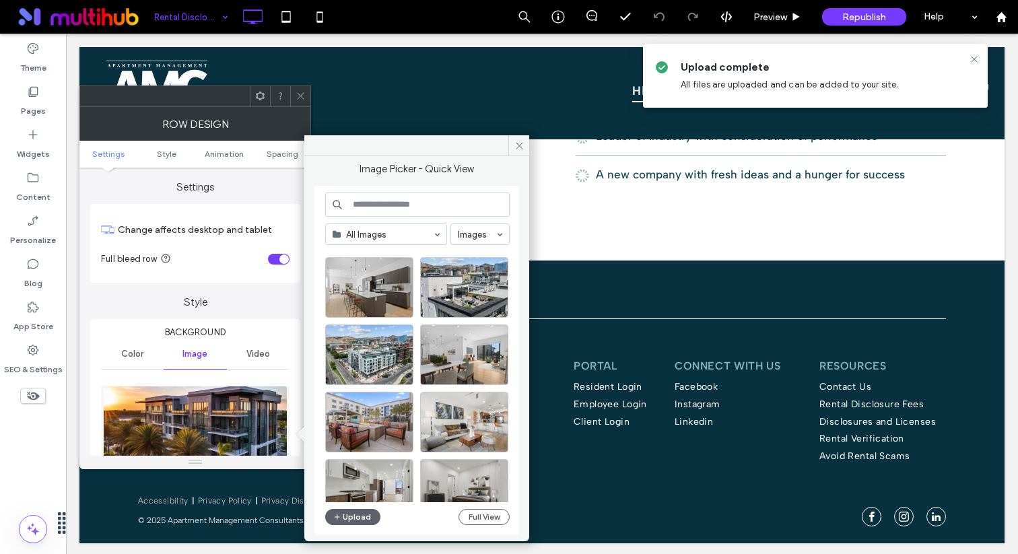
scroll to position [830, 0]
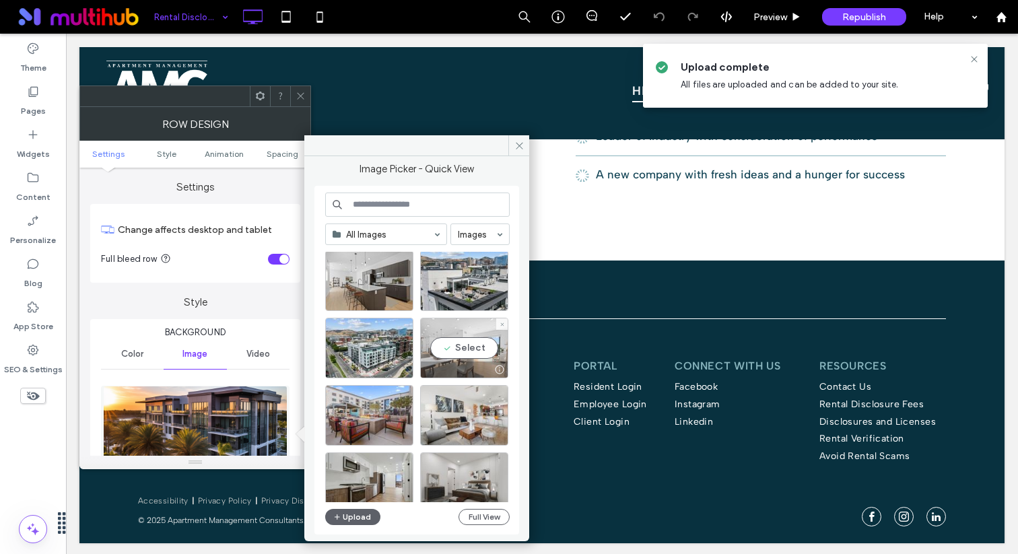
click at [447, 362] on div at bounding box center [464, 370] width 87 height 16
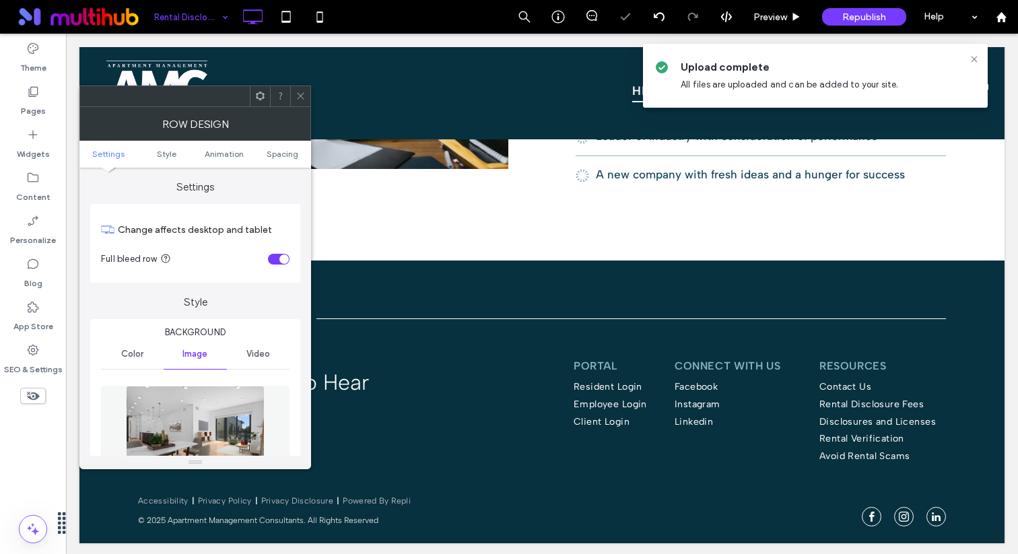
click at [300, 90] on span at bounding box center [301, 96] width 10 height 20
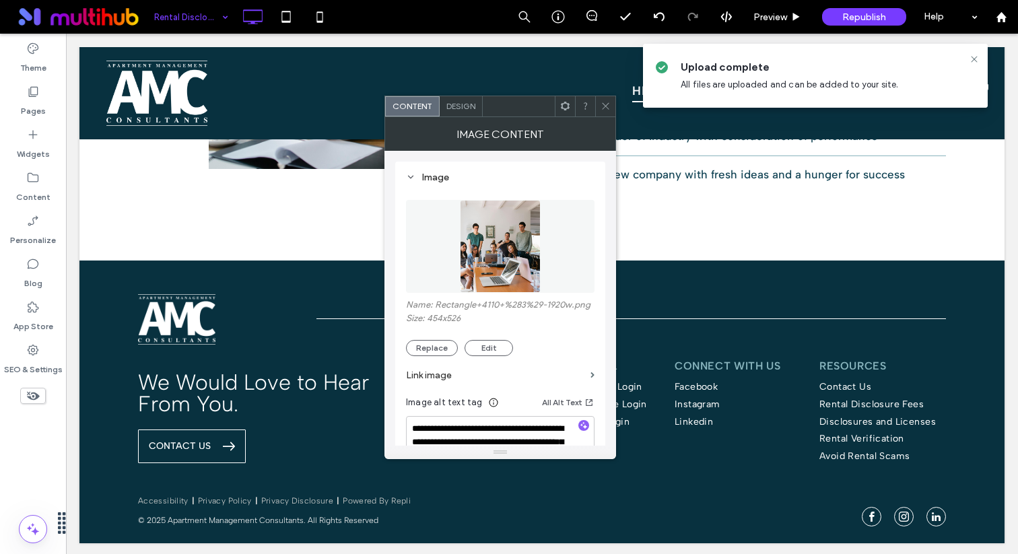
click at [477, 234] on img at bounding box center [500, 246] width 80 height 93
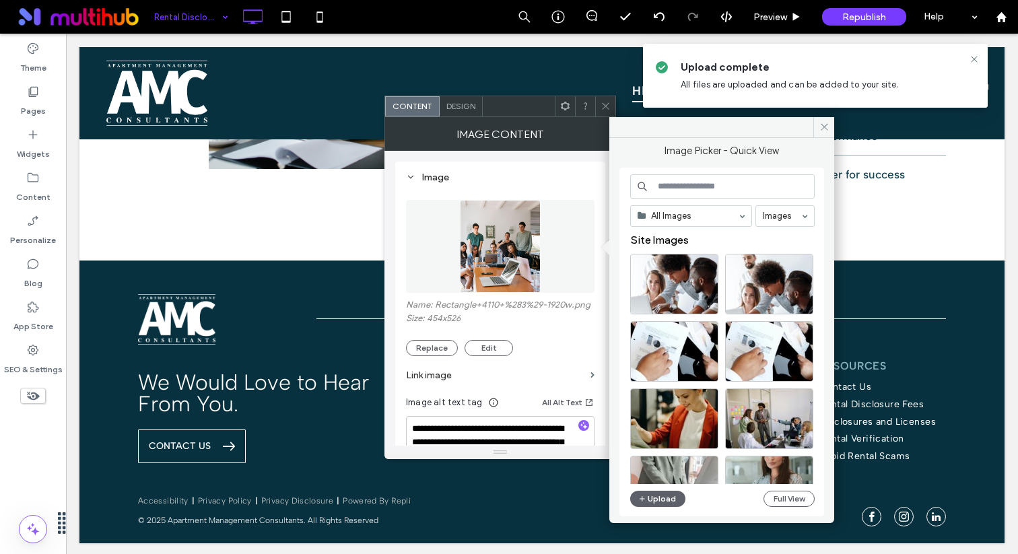
click at [606, 102] on icon at bounding box center [606, 106] width 10 height 10
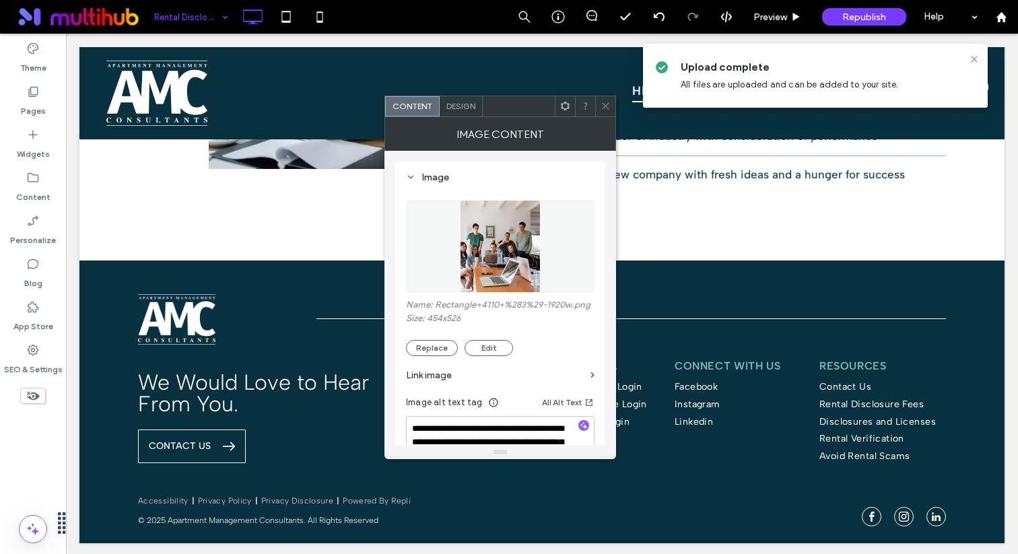
click at [509, 230] on img at bounding box center [500, 246] width 80 height 93
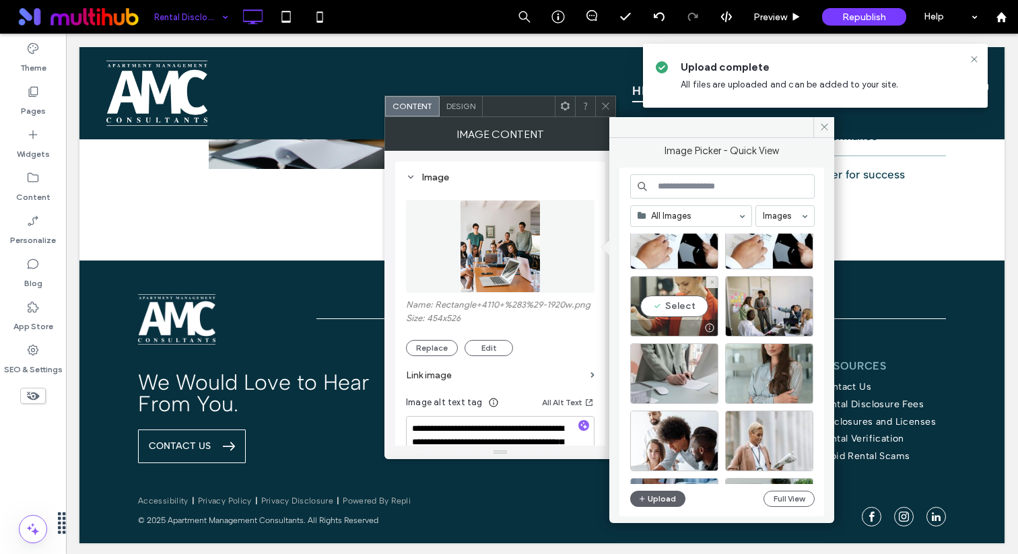
scroll to position [114, 0]
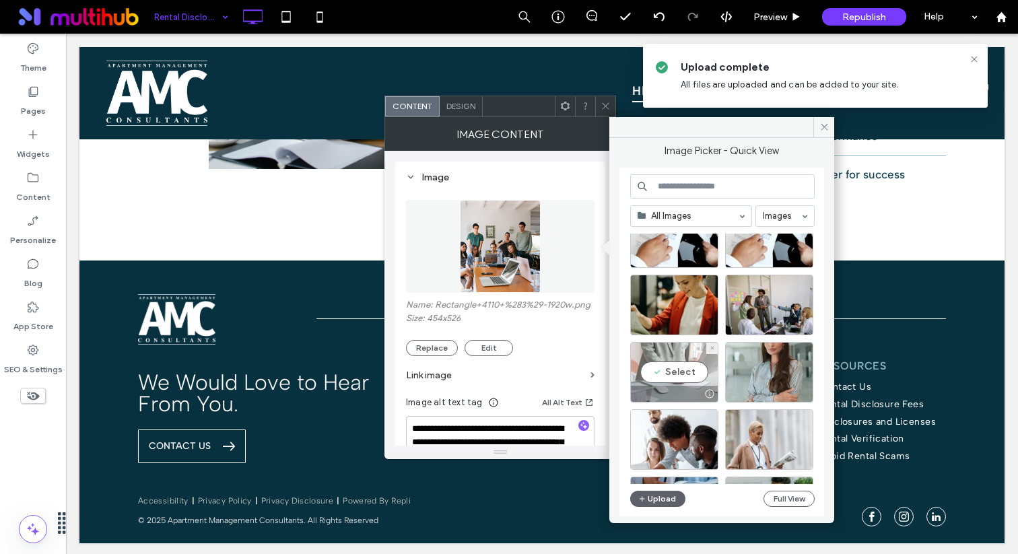
click at [674, 382] on div "Select" at bounding box center [674, 372] width 88 height 61
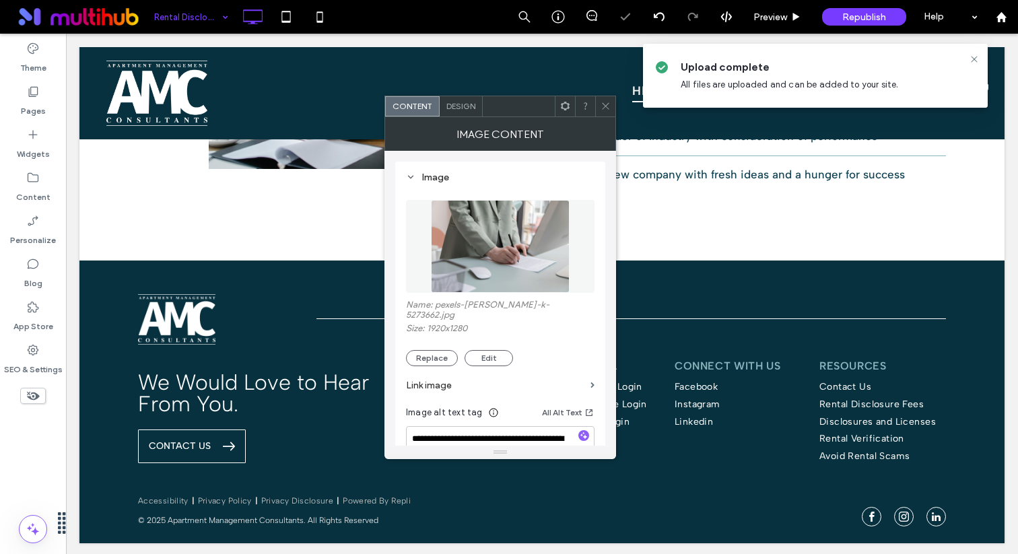
scroll to position [30, 0]
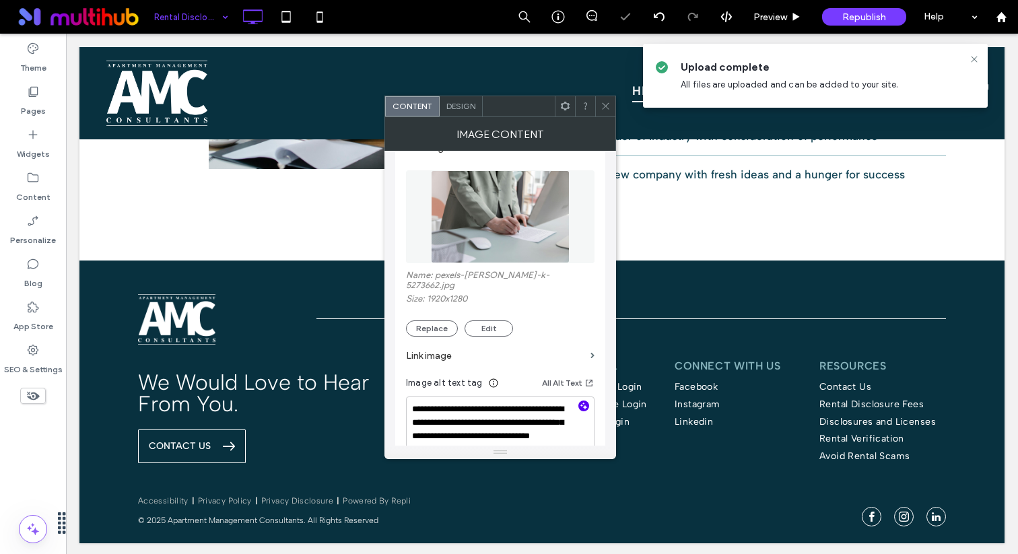
click at [584, 401] on icon "button" at bounding box center [583, 405] width 9 height 9
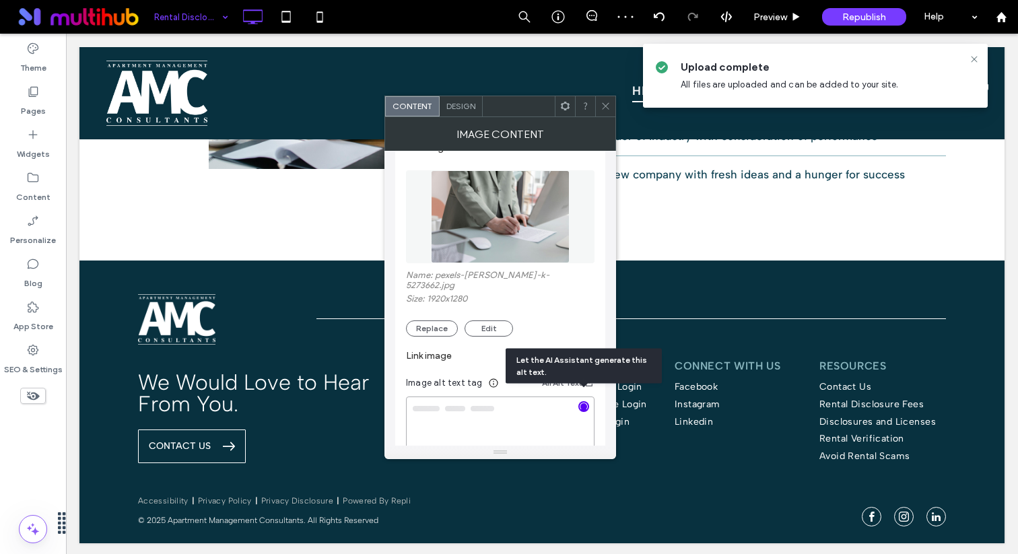
type textarea "**********"
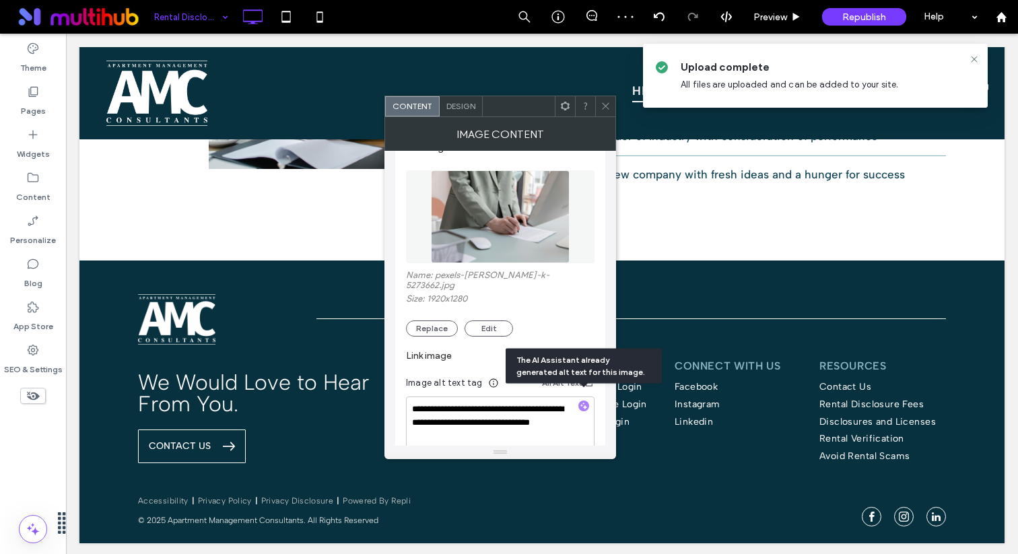
click at [609, 110] on icon at bounding box center [606, 106] width 10 height 10
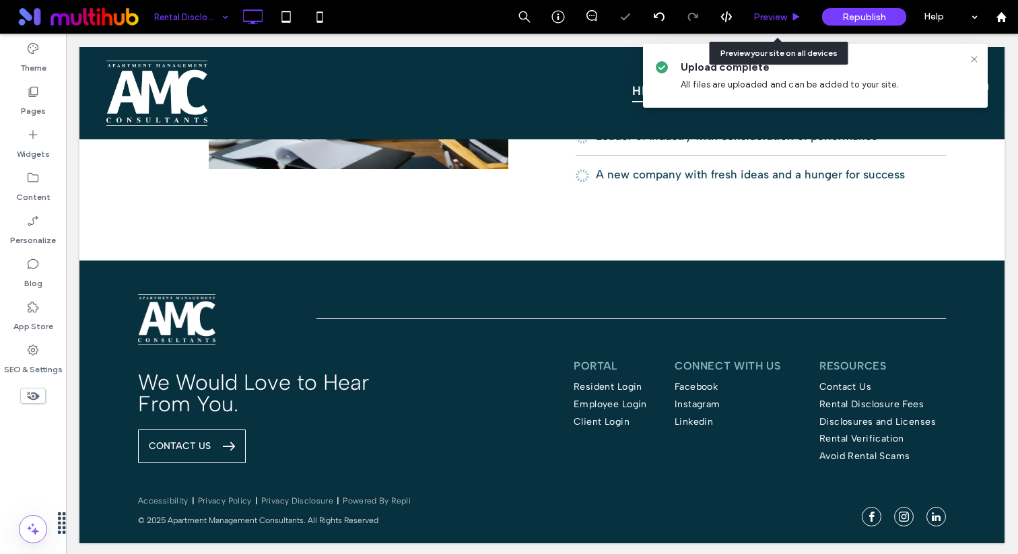
click at [756, 9] on div "Preview" at bounding box center [778, 17] width 69 height 34
click at [759, 11] on span "Preview" at bounding box center [771, 16] width 34 height 11
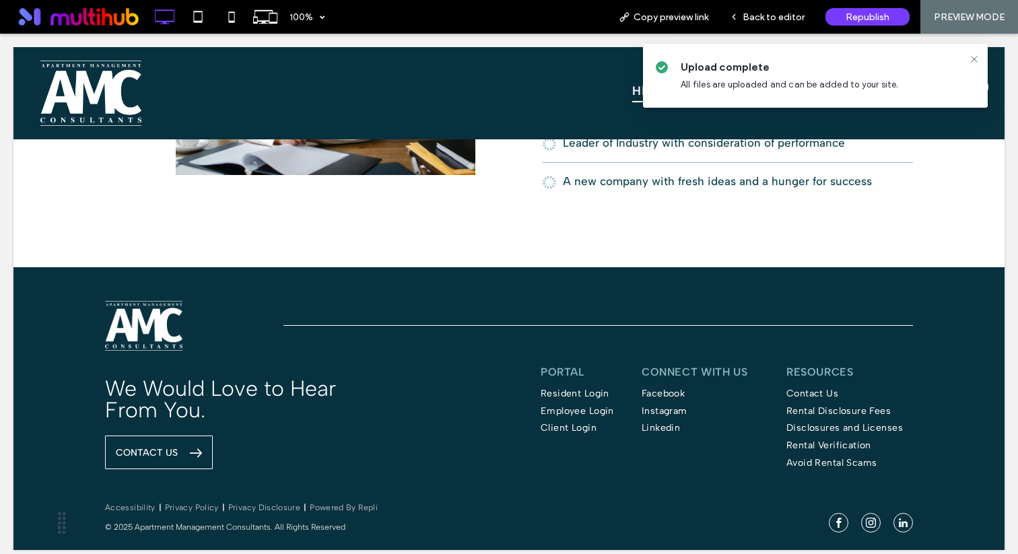
click at [759, 11] on span "Back to editor" at bounding box center [774, 16] width 62 height 11
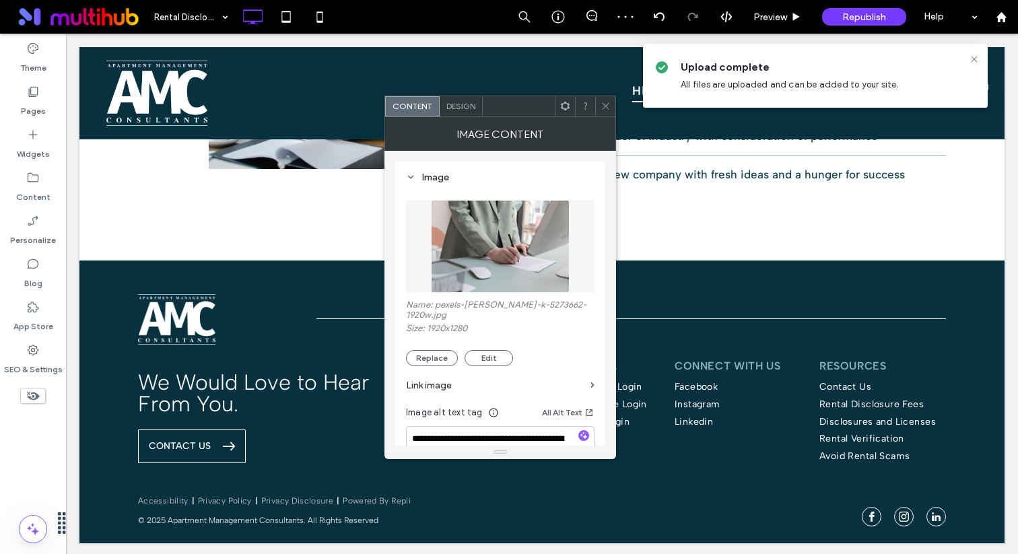
click at [474, 259] on img at bounding box center [500, 246] width 139 height 93
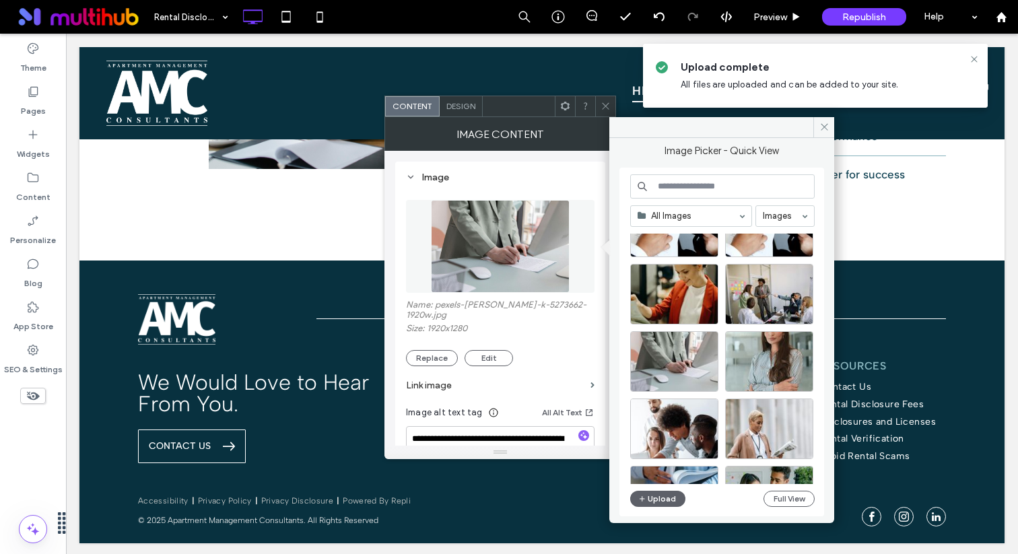
scroll to position [96, 0]
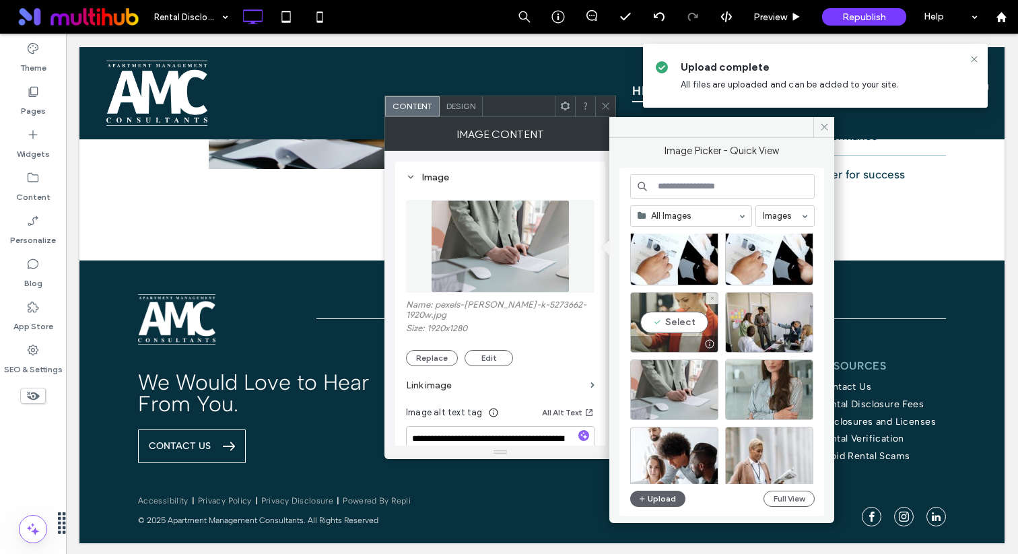
click at [671, 320] on div "Select" at bounding box center [674, 322] width 88 height 61
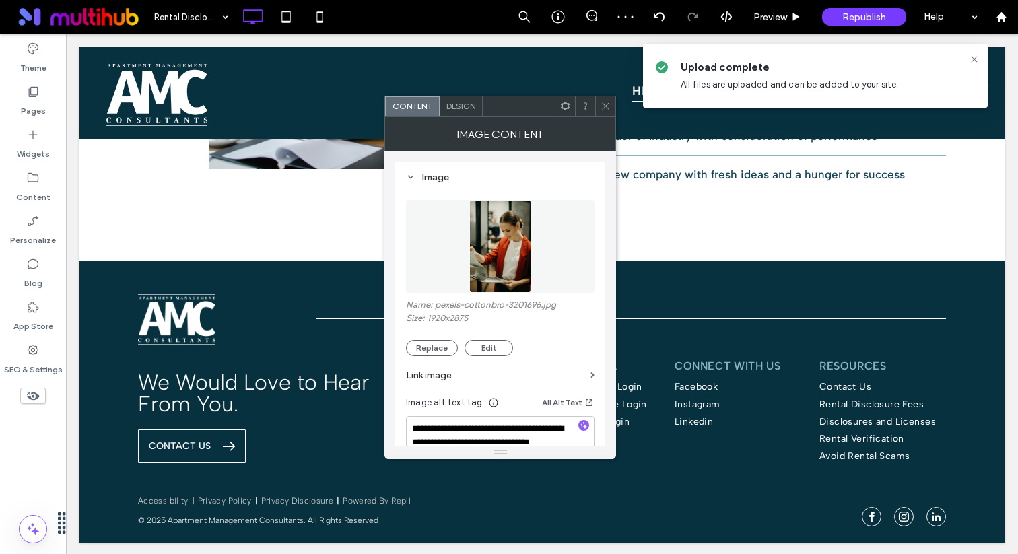
click at [587, 432] on div at bounding box center [584, 426] width 11 height 13
click at [587, 423] on icon "button" at bounding box center [583, 425] width 9 height 9
type textarea "**********"
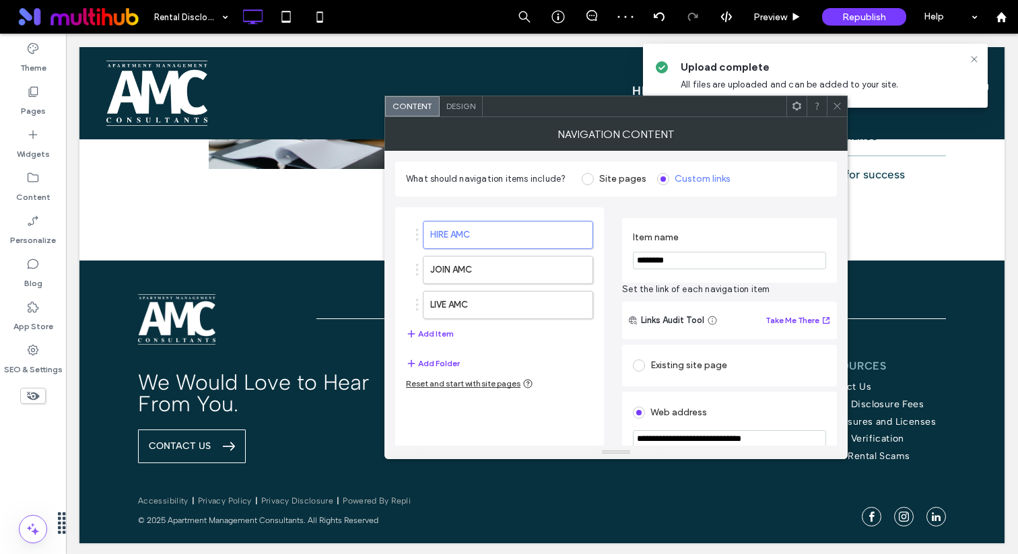
click at [839, 112] on span at bounding box center [838, 106] width 10 height 20
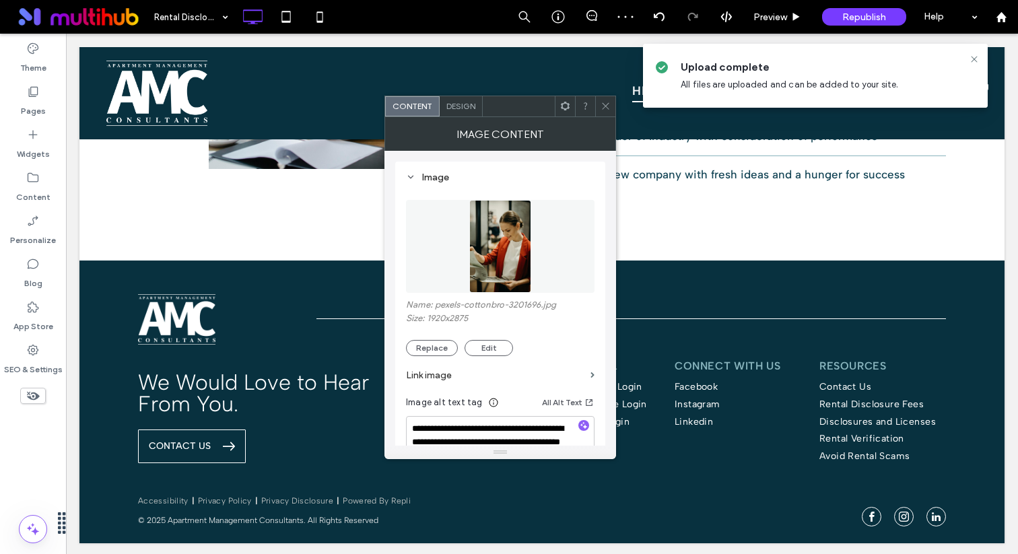
click at [508, 253] on img at bounding box center [500, 246] width 63 height 93
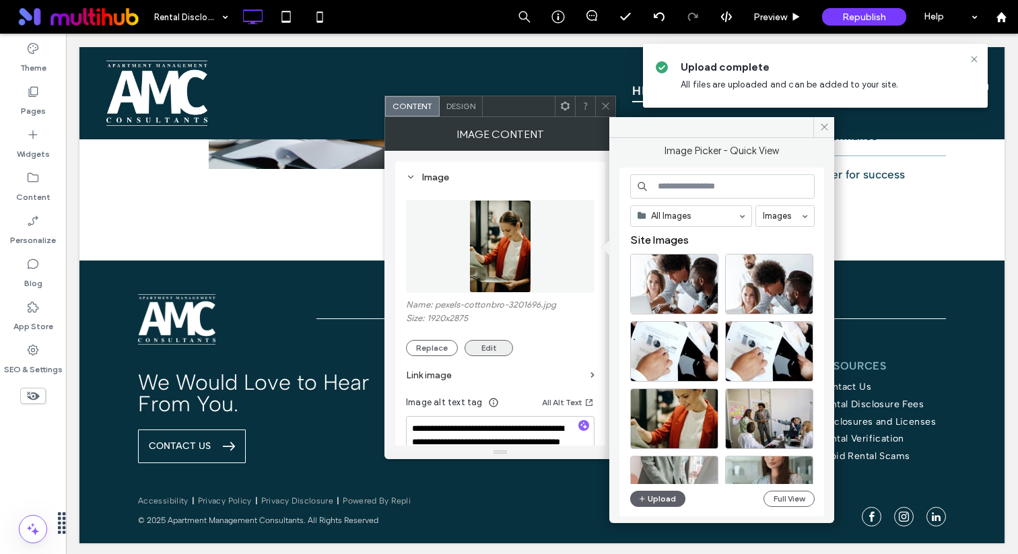
click at [492, 345] on button "Edit" at bounding box center [489, 348] width 48 height 16
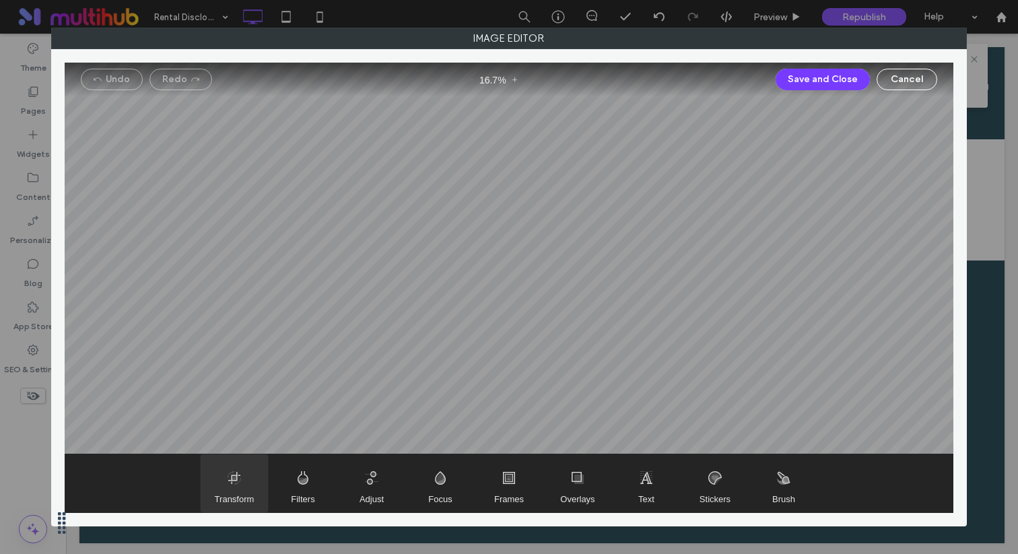
click at [245, 474] on span "Transform" at bounding box center [234, 484] width 67 height 58
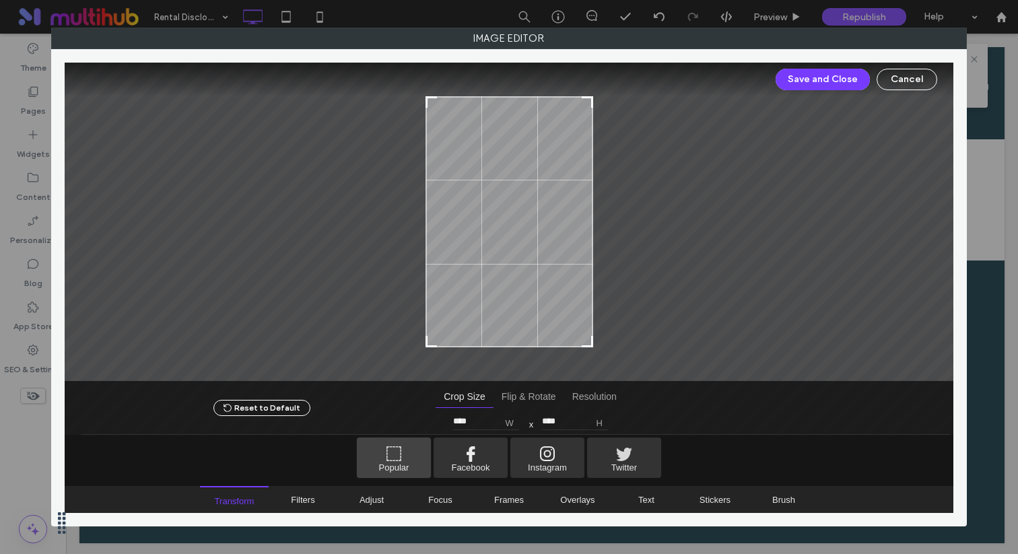
click at [387, 465] on span "Popular" at bounding box center [394, 458] width 74 height 40
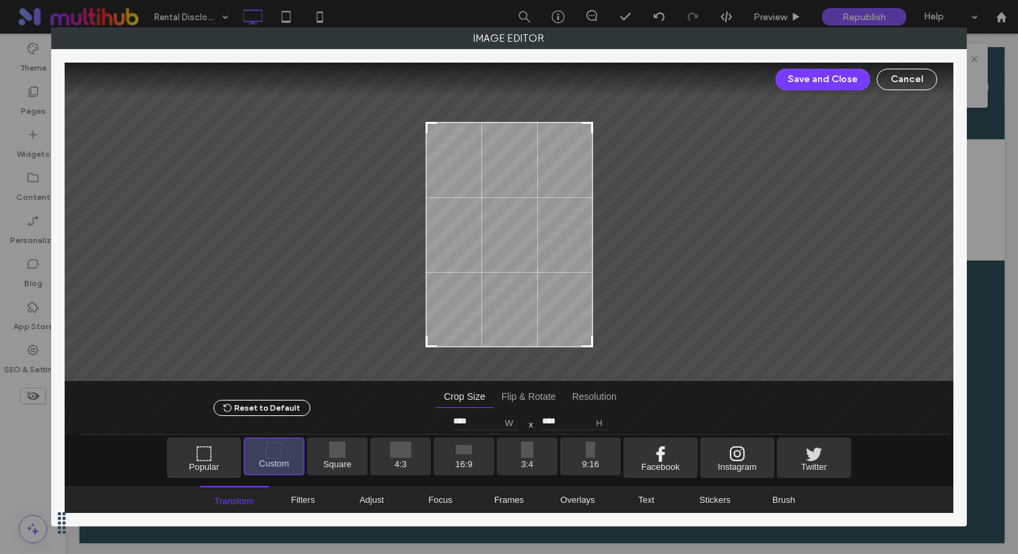
type input "****"
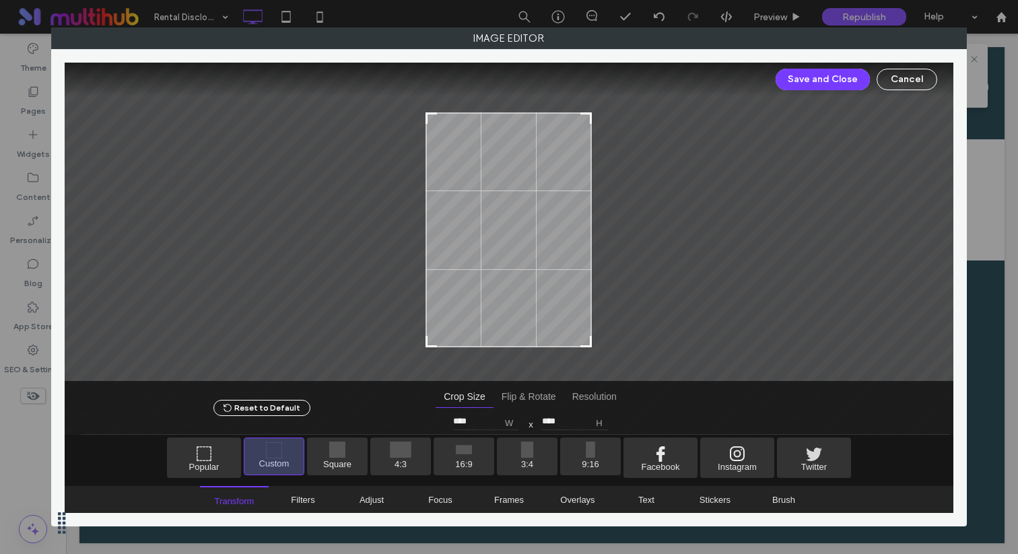
type input "****"
drag, startPoint x: 586, startPoint y: 100, endPoint x: 600, endPoint y: 116, distance: 21.0
click at [600, 116] on div at bounding box center [510, 222] width 890 height 319
type input "****"
drag, startPoint x: 586, startPoint y: 342, endPoint x: 593, endPoint y: 331, distance: 13.6
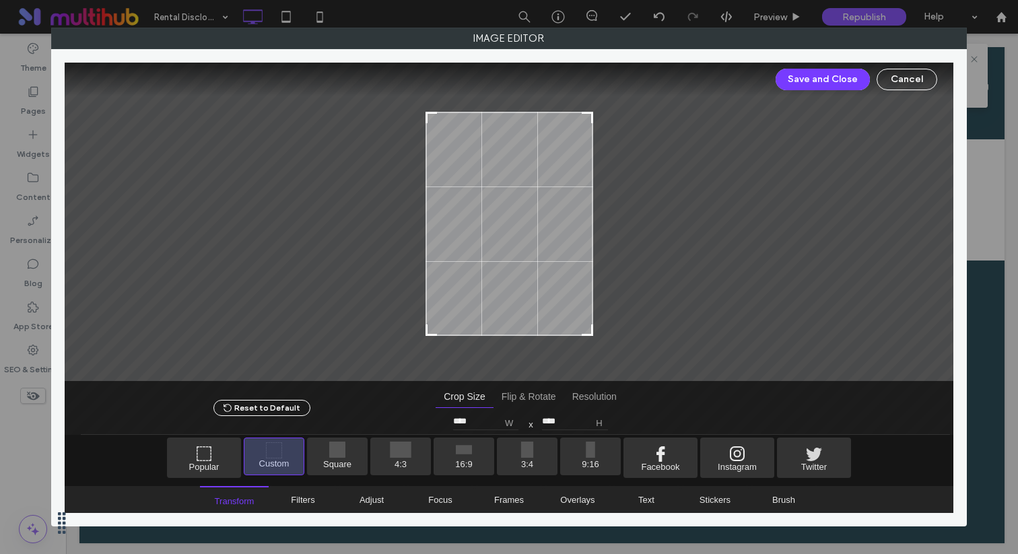
click at [593, 331] on div at bounding box center [510, 222] width 890 height 319
click at [815, 80] on button "Save and Close" at bounding box center [823, 80] width 94 height 22
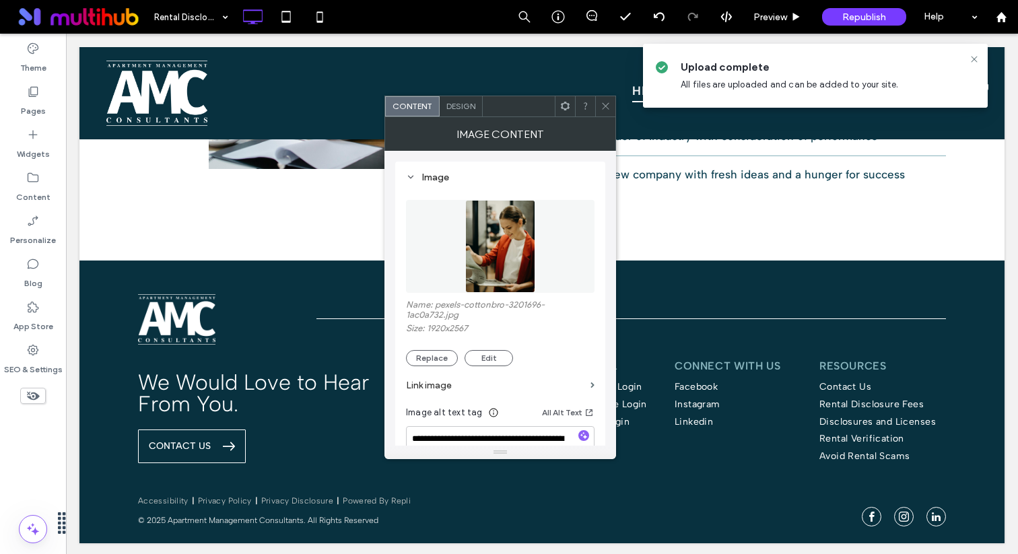
click at [605, 96] on span at bounding box center [606, 106] width 10 height 20
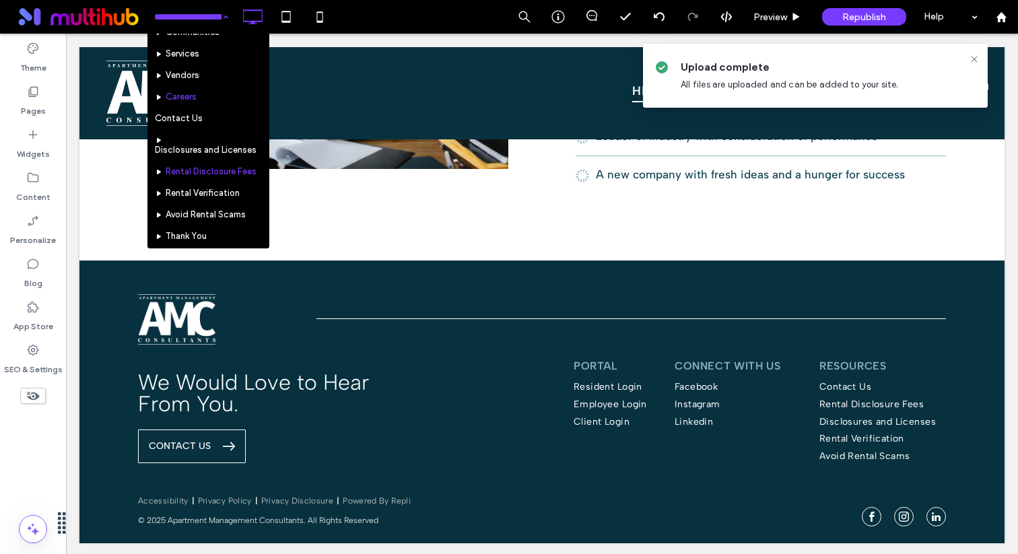
scroll to position [81, 0]
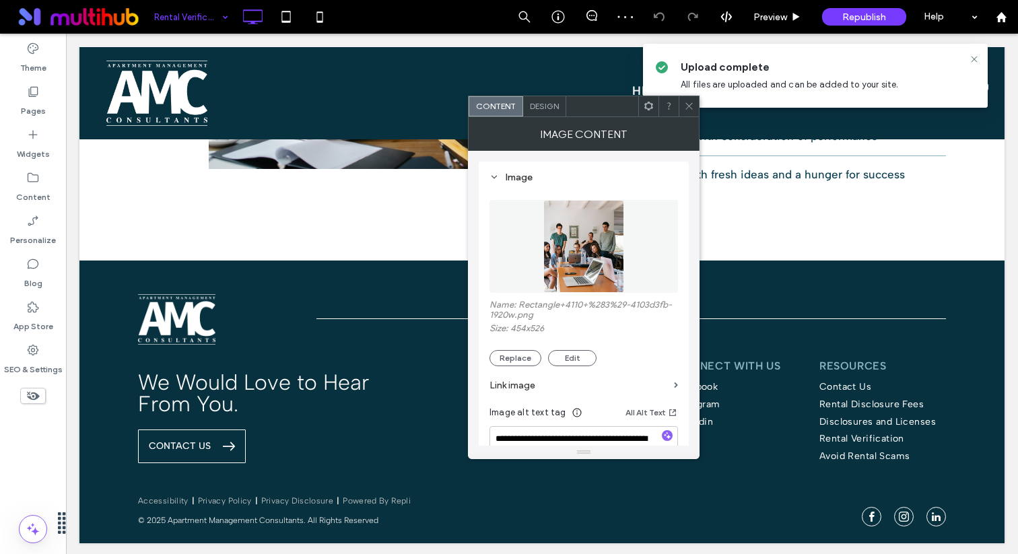
click at [610, 223] on img at bounding box center [584, 246] width 80 height 93
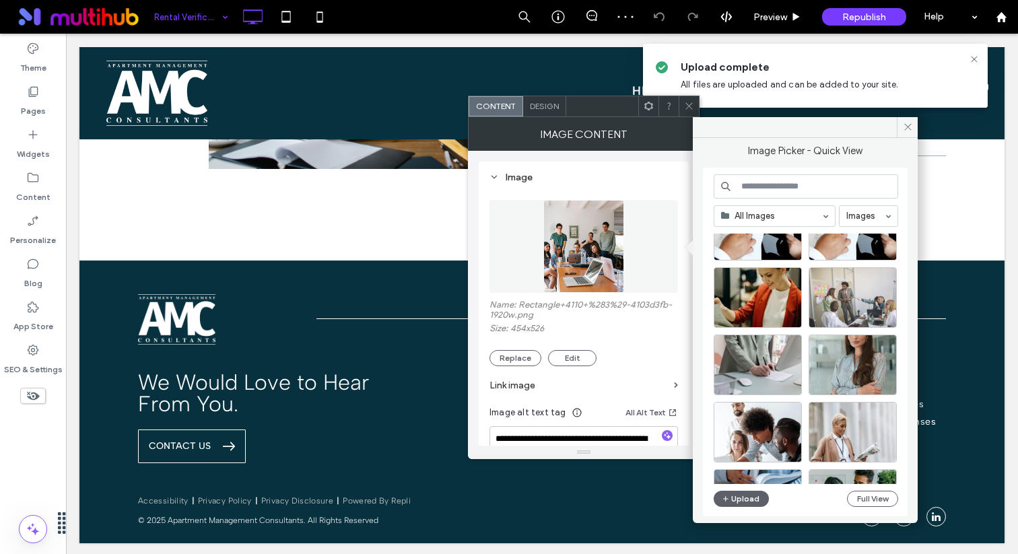
scroll to position [125, 0]
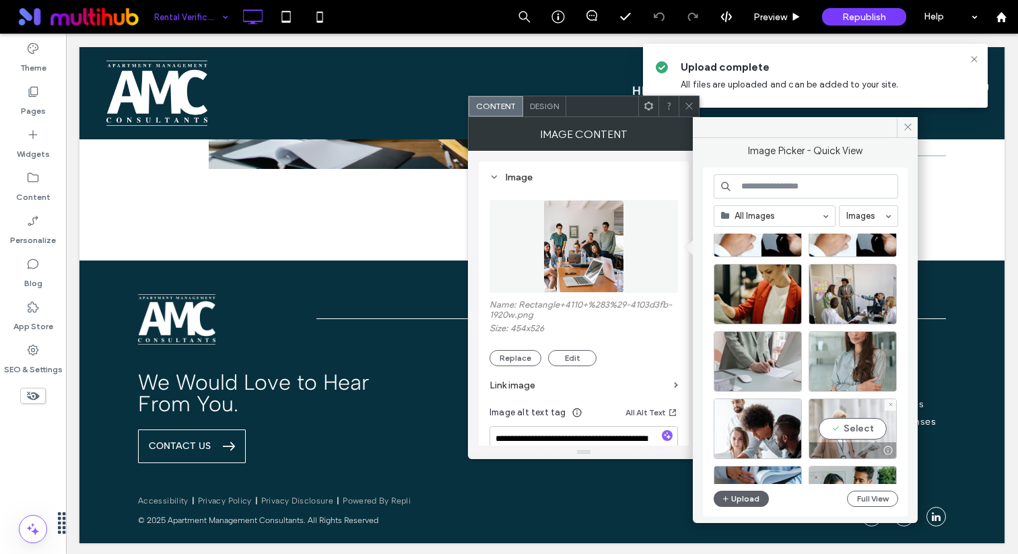
click at [845, 427] on div "Select" at bounding box center [853, 429] width 88 height 61
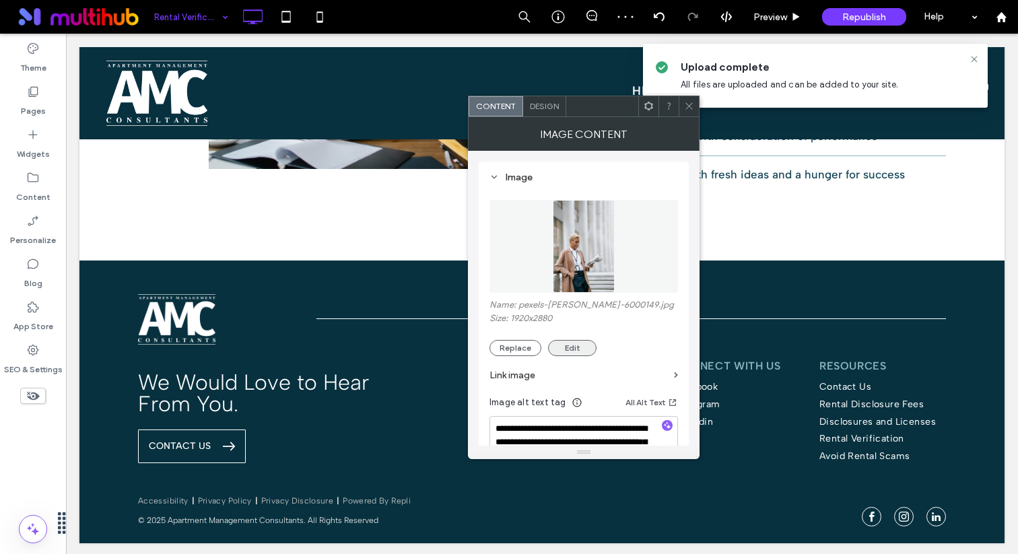
click at [563, 349] on button "Edit" at bounding box center [572, 348] width 48 height 16
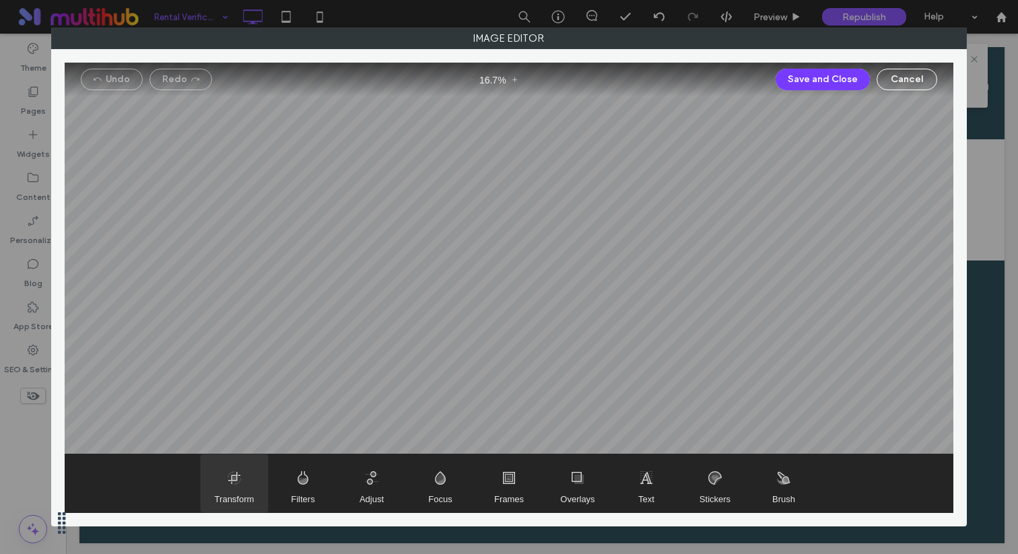
click at [244, 500] on span "Transform" at bounding box center [235, 499] width 40 height 10
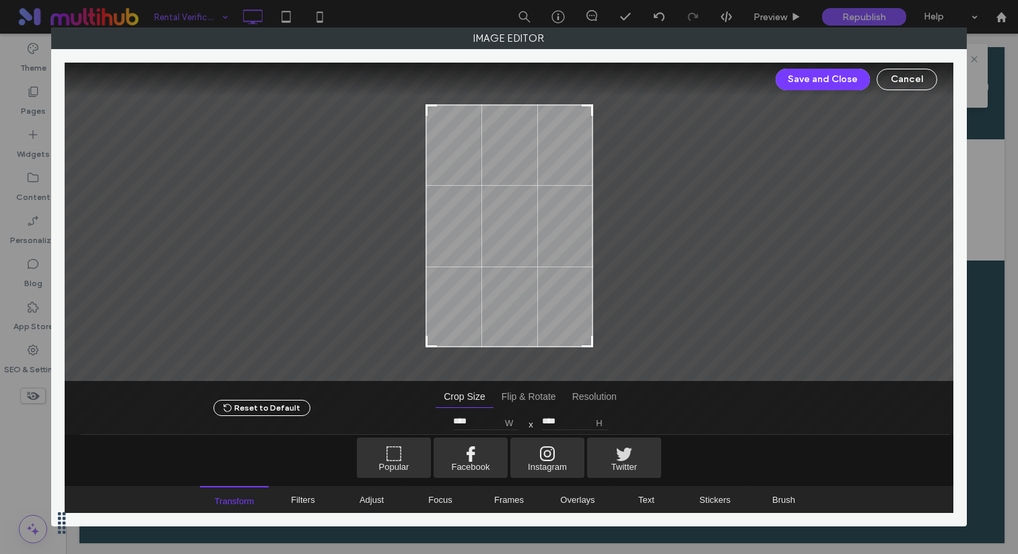
type input "****"
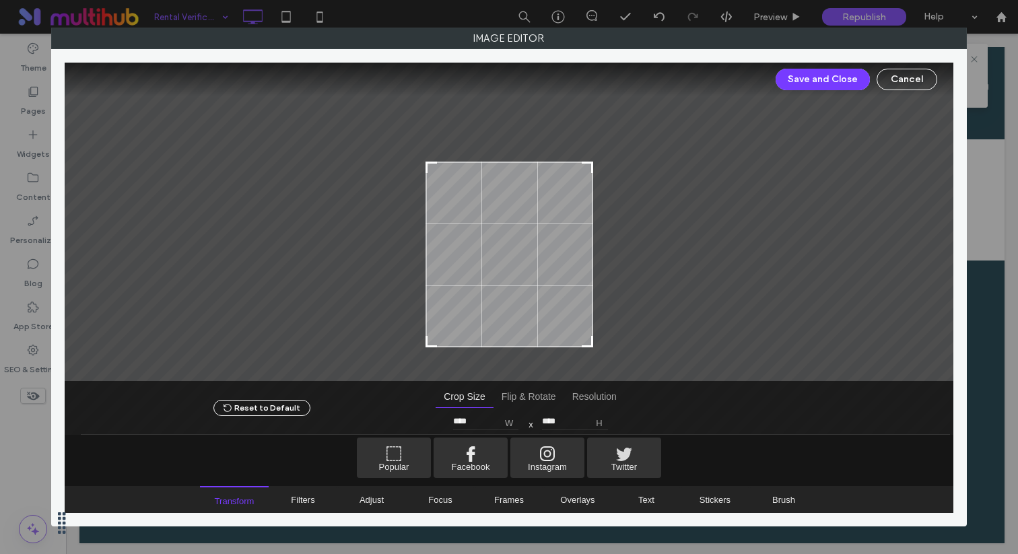
type input "****"
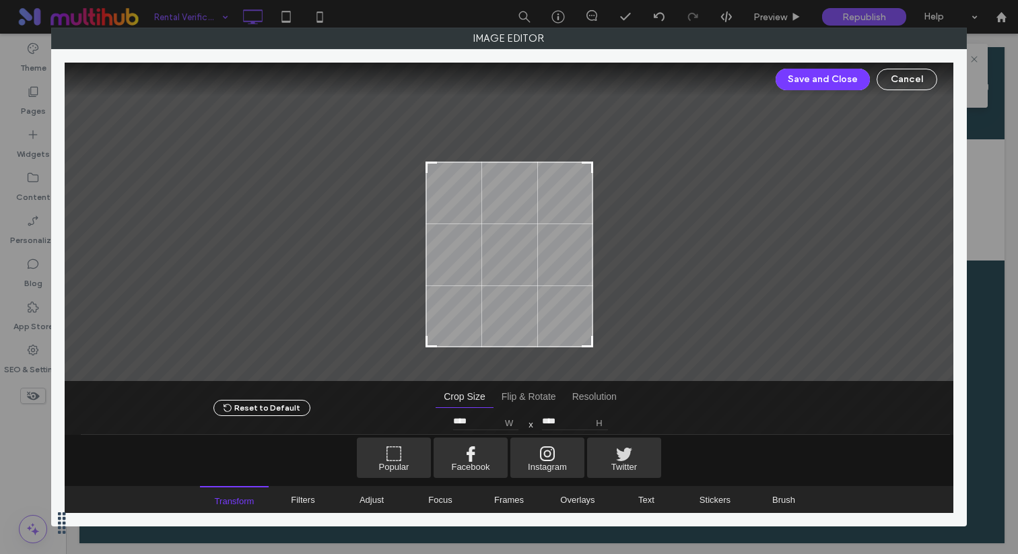
type input "****"
drag, startPoint x: 590, startPoint y: 98, endPoint x: 605, endPoint y: 158, distance: 61.8
click at [605, 158] on div at bounding box center [510, 222] width 890 height 319
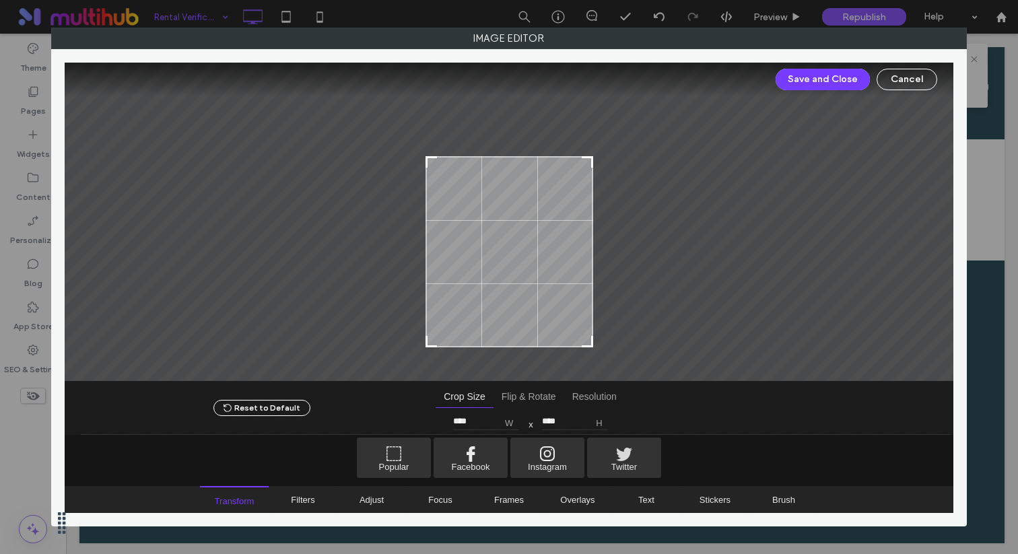
click at [793, 93] on div "Save and Close Cancel" at bounding box center [510, 80] width 890 height 34
click at [802, 88] on button "Save and Close" at bounding box center [823, 80] width 94 height 22
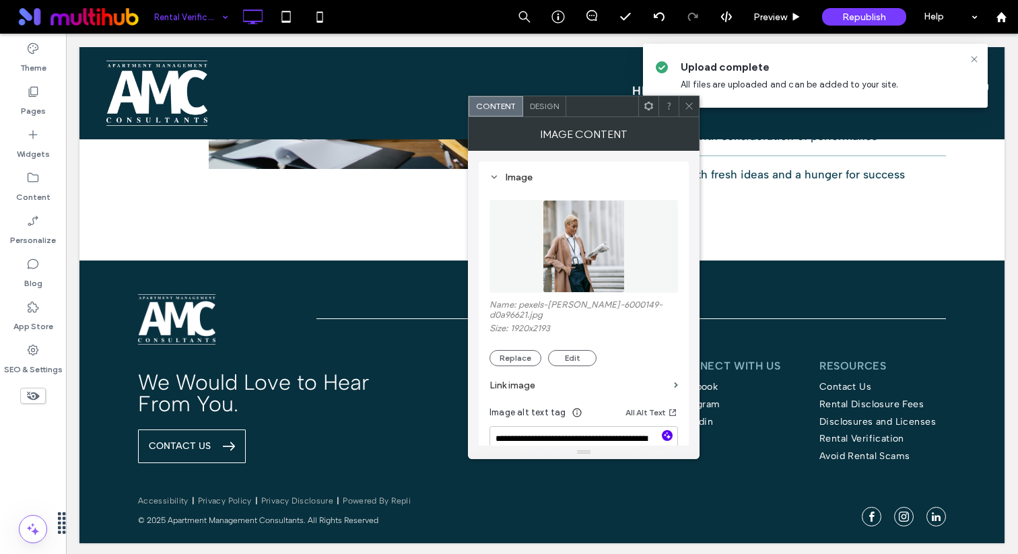
click at [670, 438] on icon "button" at bounding box center [667, 435] width 9 height 9
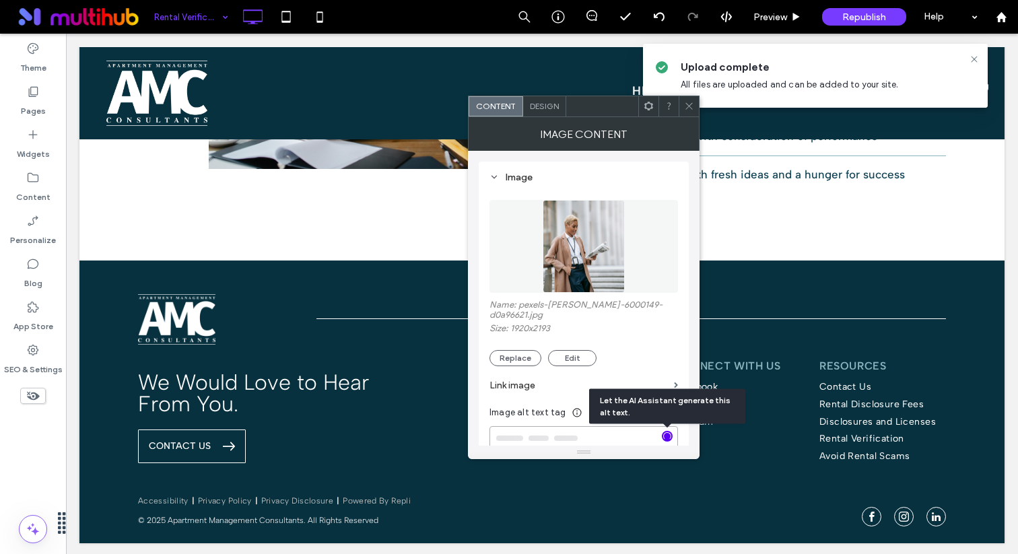
type textarea "**********"
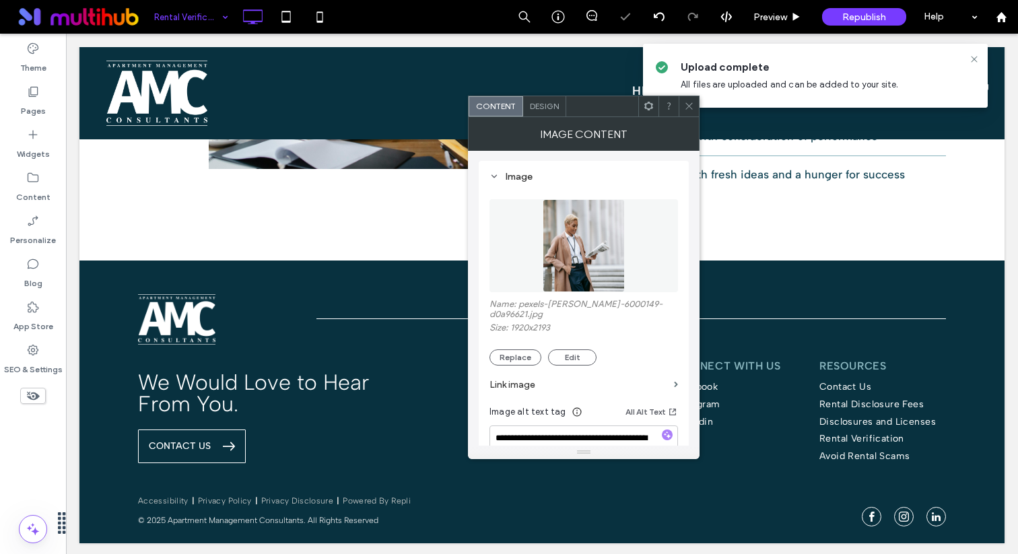
click at [692, 106] on icon at bounding box center [689, 106] width 10 height 10
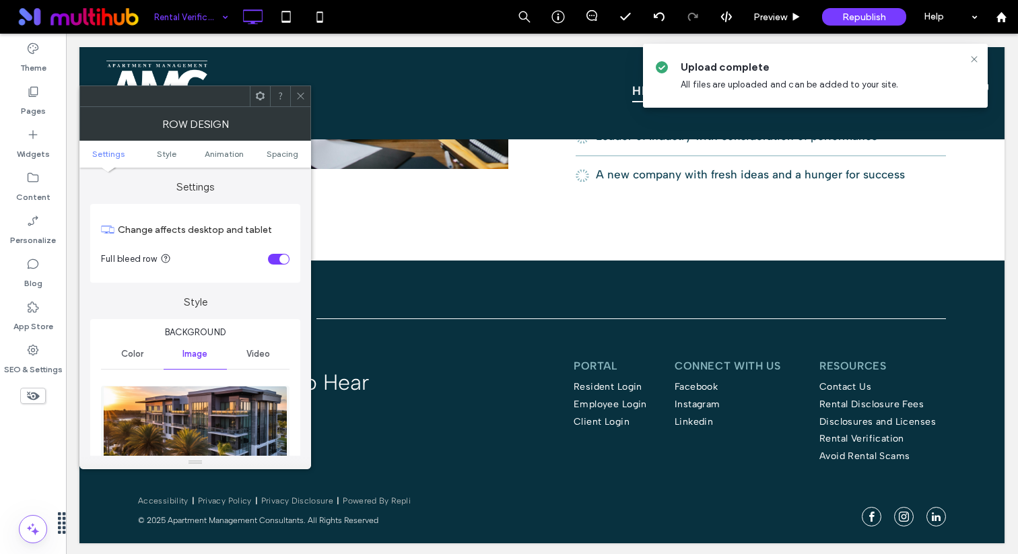
click at [248, 399] on img at bounding box center [195, 432] width 185 height 93
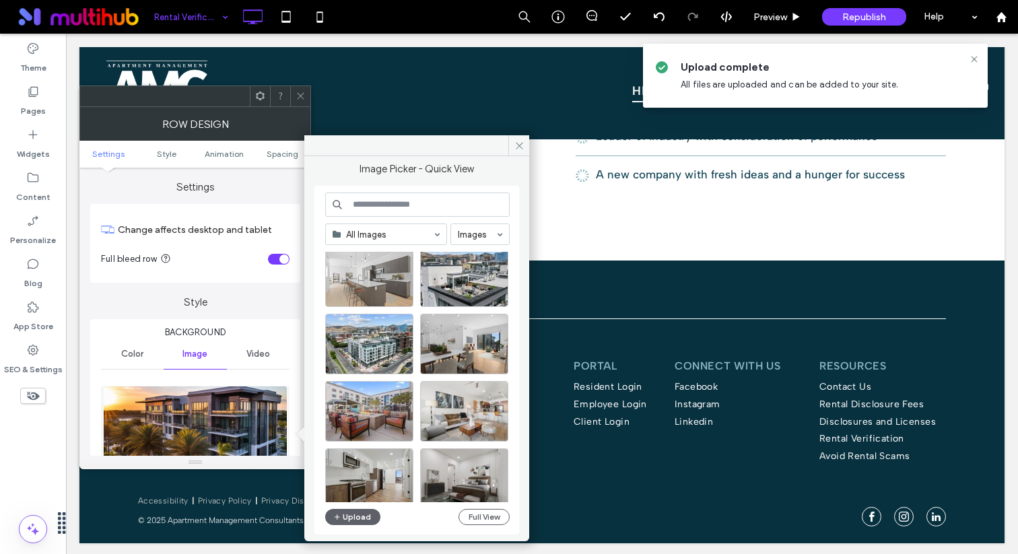
scroll to position [923, 0]
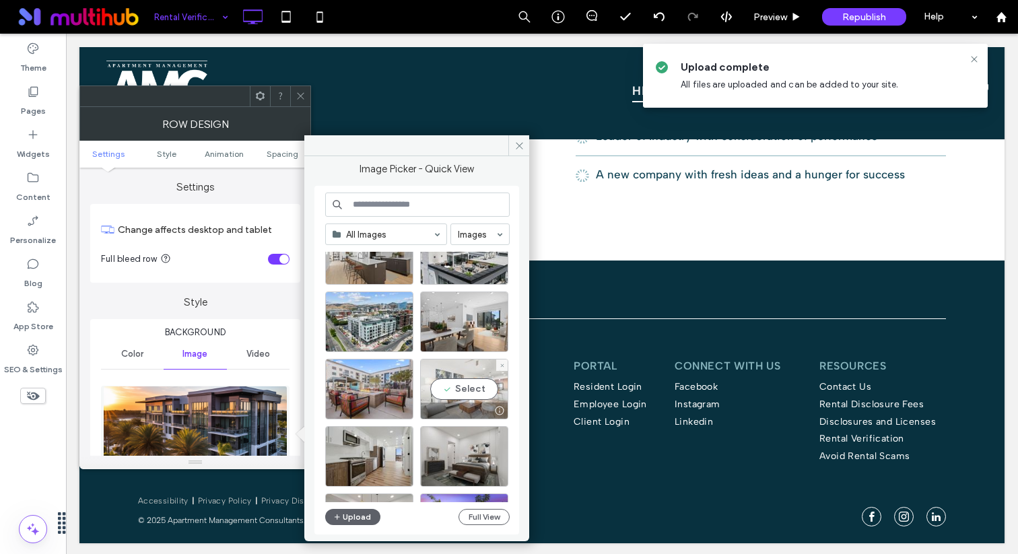
click at [449, 393] on div "Select" at bounding box center [464, 389] width 88 height 61
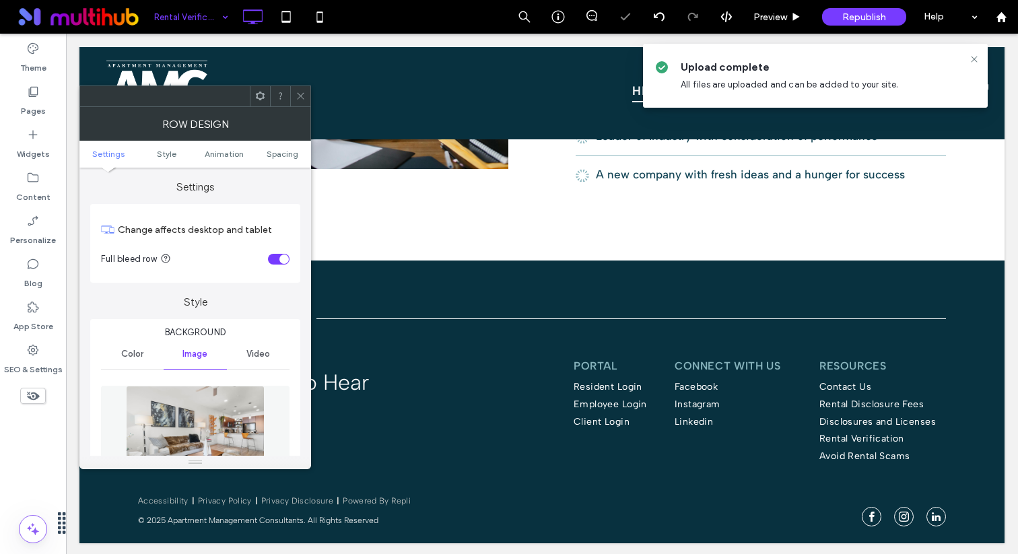
click at [294, 98] on div at bounding box center [300, 96] width 20 height 20
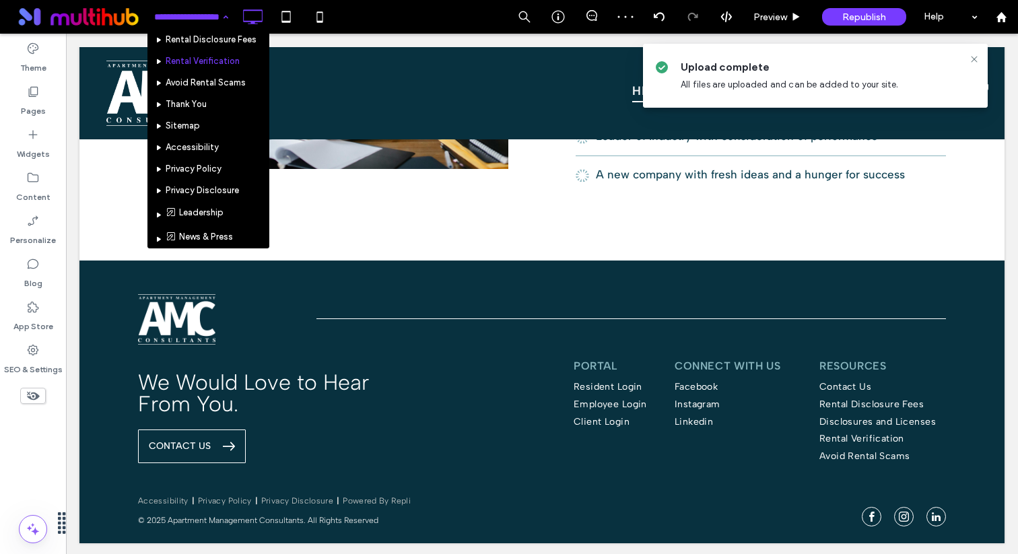
scroll to position [210, 0]
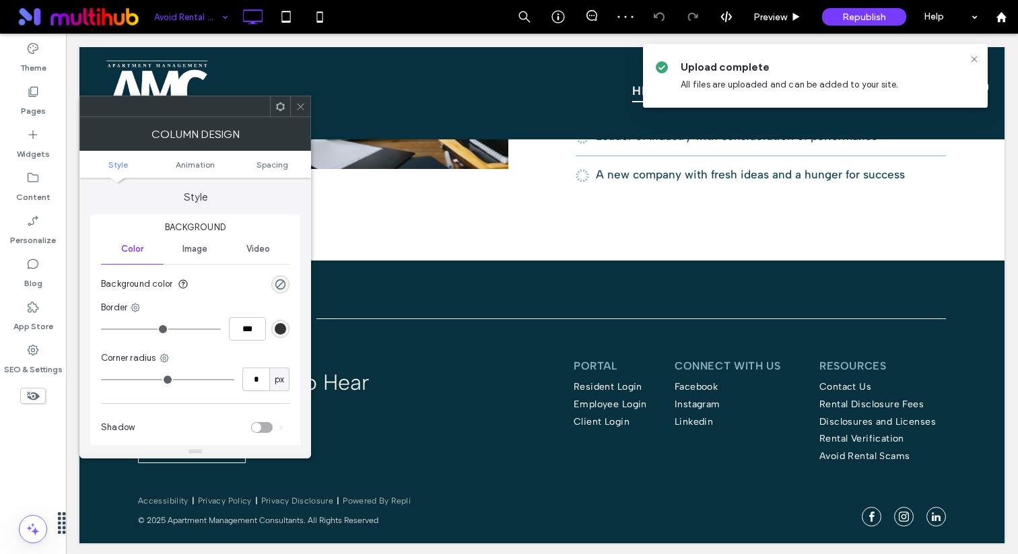
click at [302, 106] on icon at bounding box center [301, 107] width 10 height 10
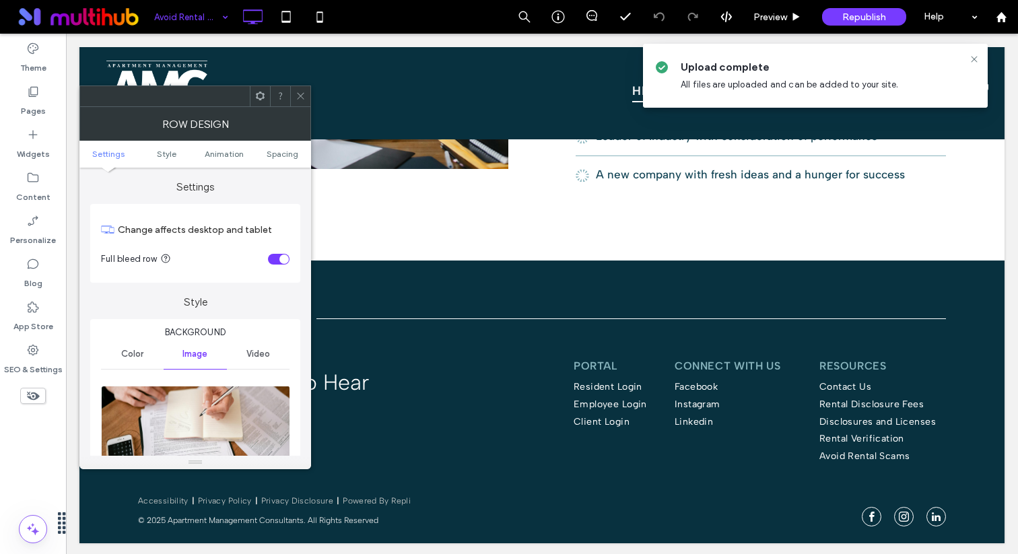
click at [257, 426] on img at bounding box center [196, 432] width 190 height 93
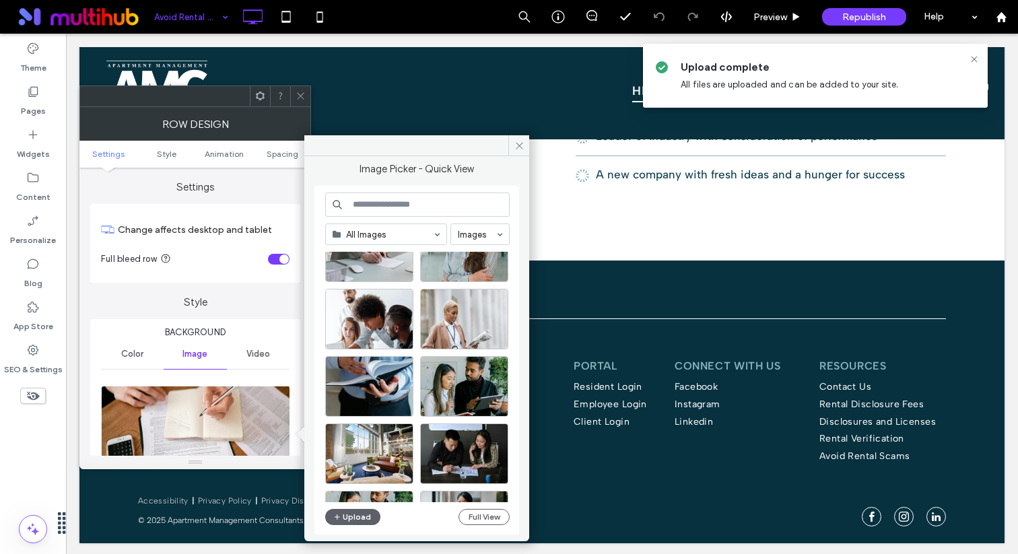
scroll to position [323, 0]
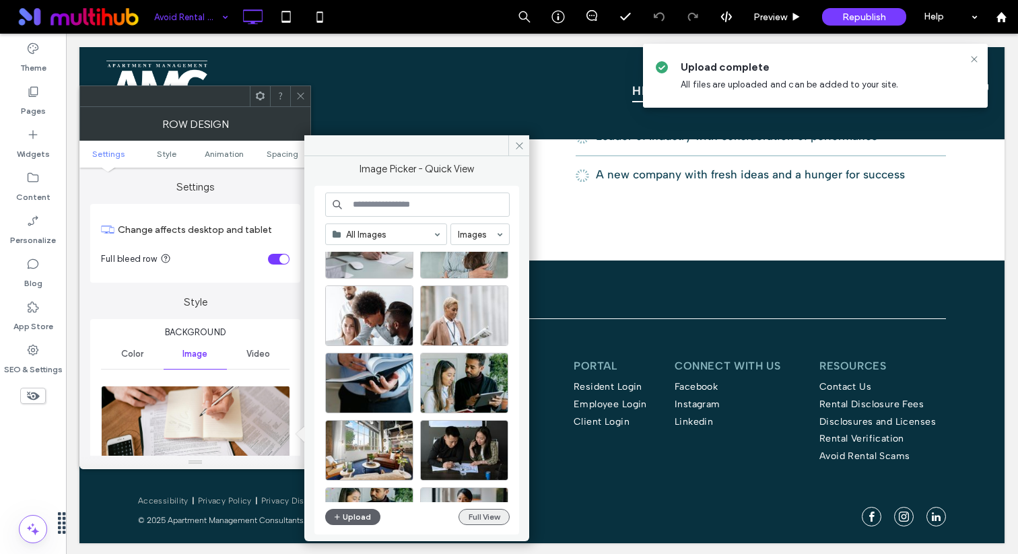
click at [465, 515] on button "Full View" at bounding box center [484, 517] width 51 height 16
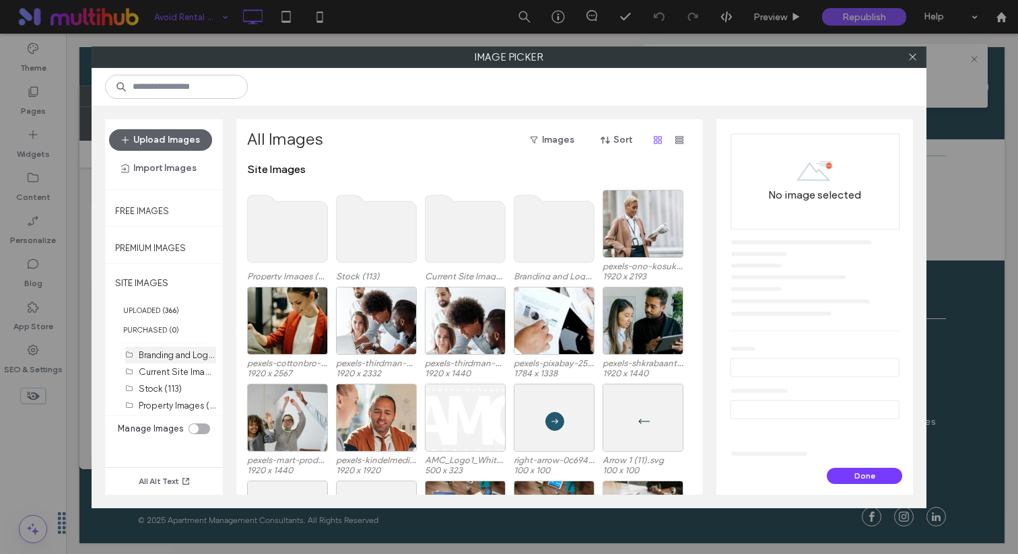
click at [196, 352] on label "Branding and Logos (3)" at bounding box center [185, 354] width 92 height 13
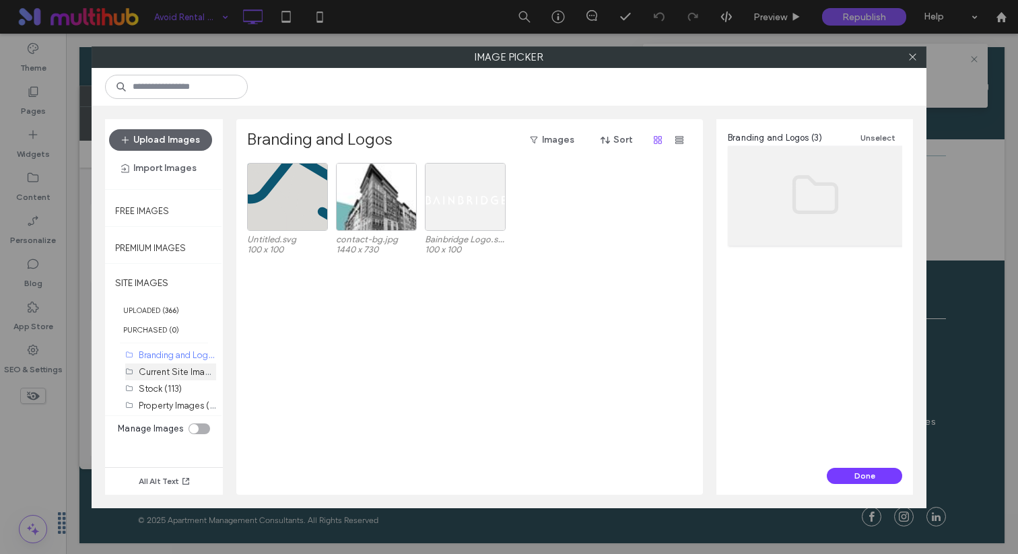
click at [152, 366] on label "Current Site Images (13)" at bounding box center [187, 371] width 97 height 13
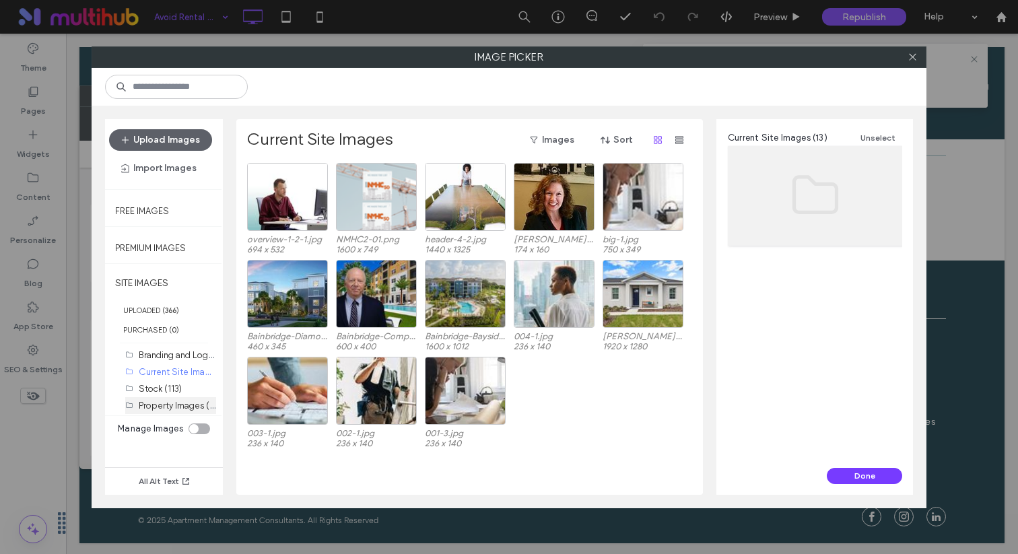
click at [156, 401] on label "Property Images (35)" at bounding box center [181, 405] width 84 height 13
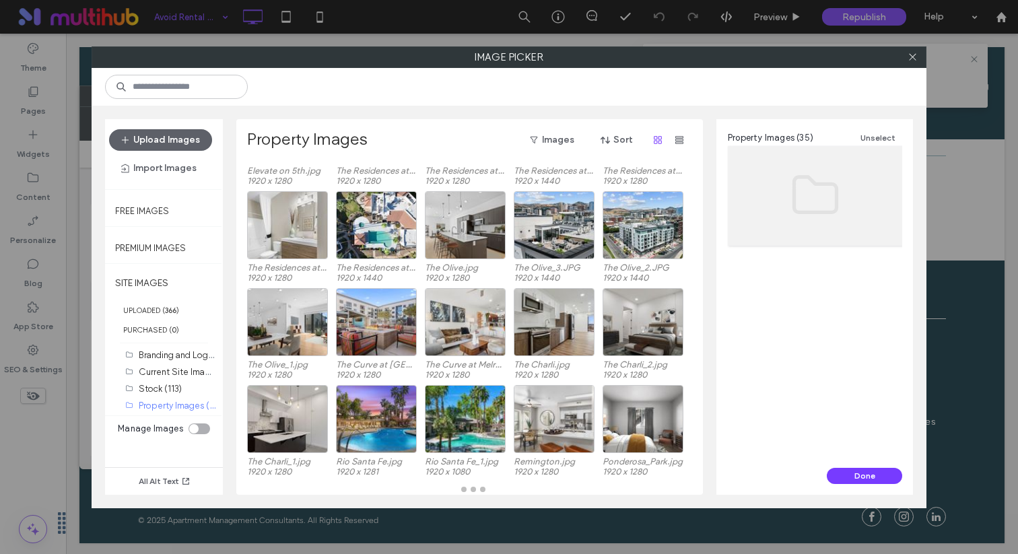
scroll to position [347, 0]
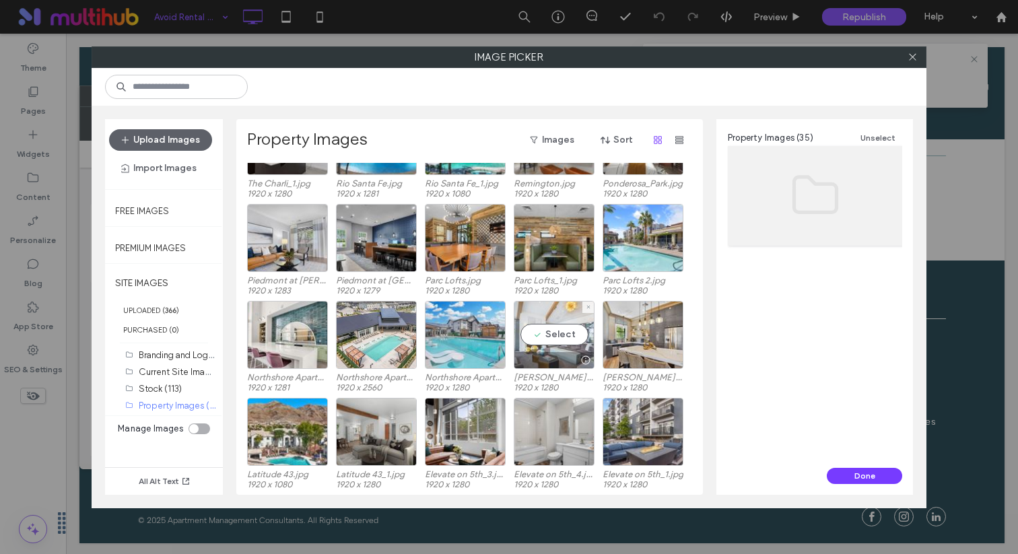
click at [530, 350] on div "Select" at bounding box center [554, 335] width 81 height 68
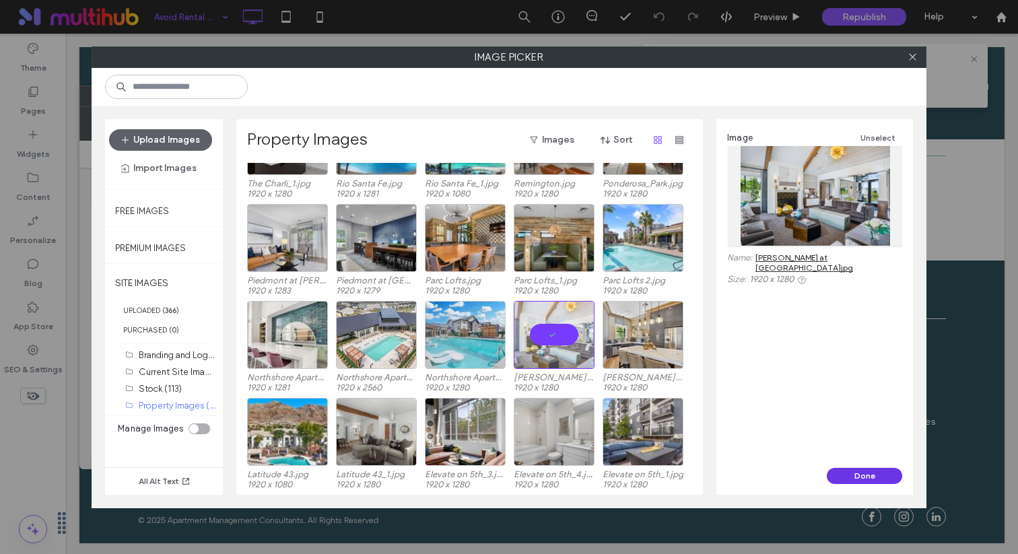
click at [853, 468] on button "Done" at bounding box center [864, 476] width 75 height 16
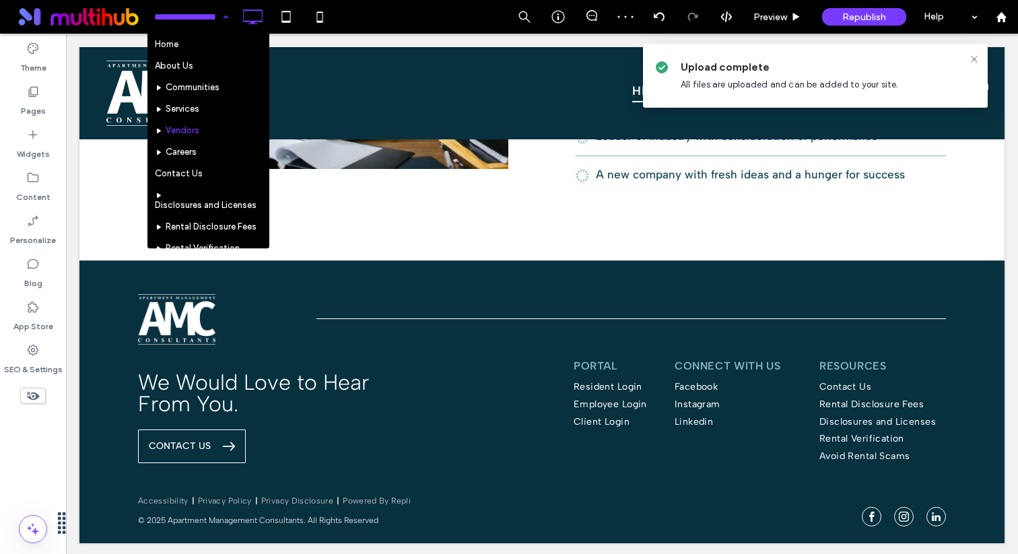
scroll to position [210, 0]
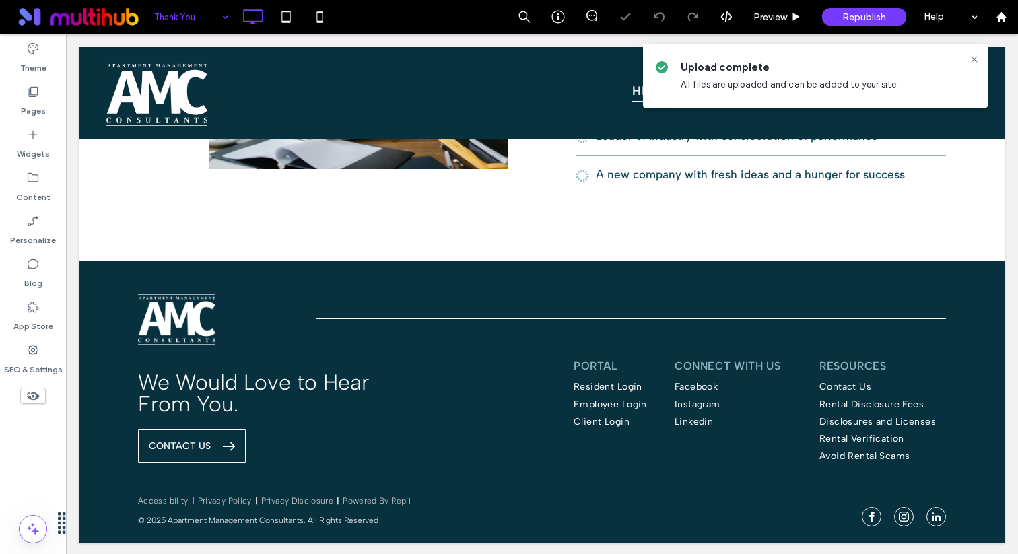
click at [192, 25] on input at bounding box center [187, 17] width 67 height 34
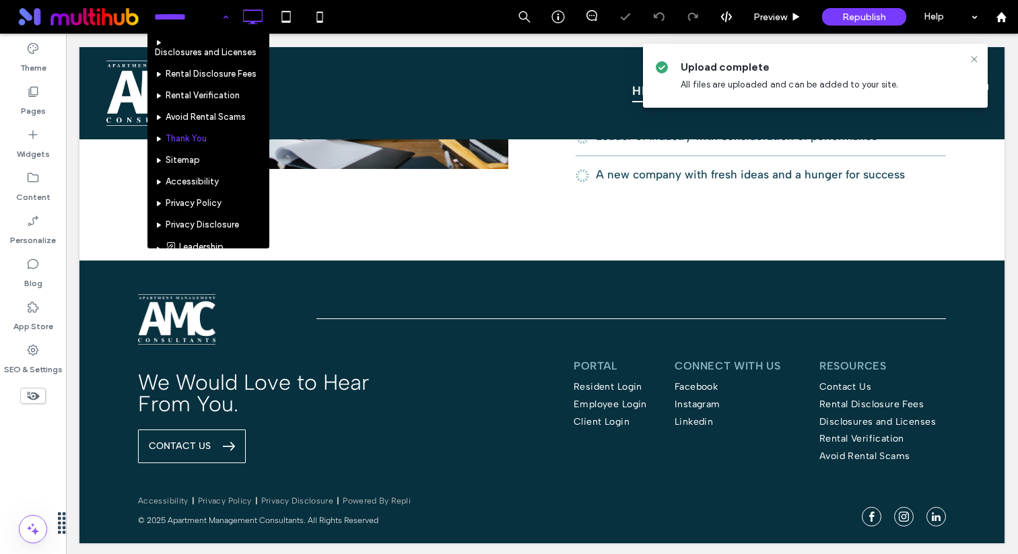
scroll to position [210, 0]
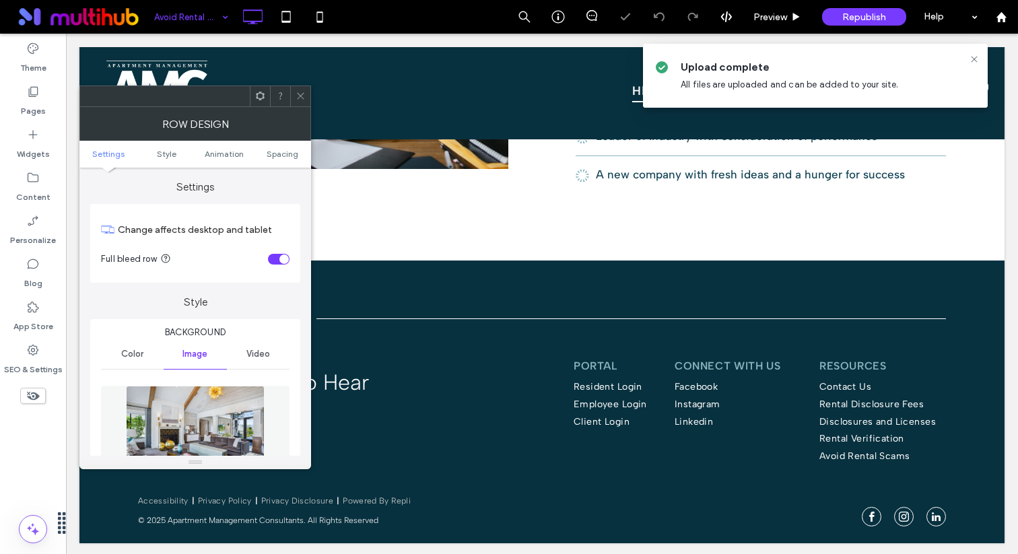
click at [142, 366] on div "Color" at bounding box center [132, 354] width 63 height 30
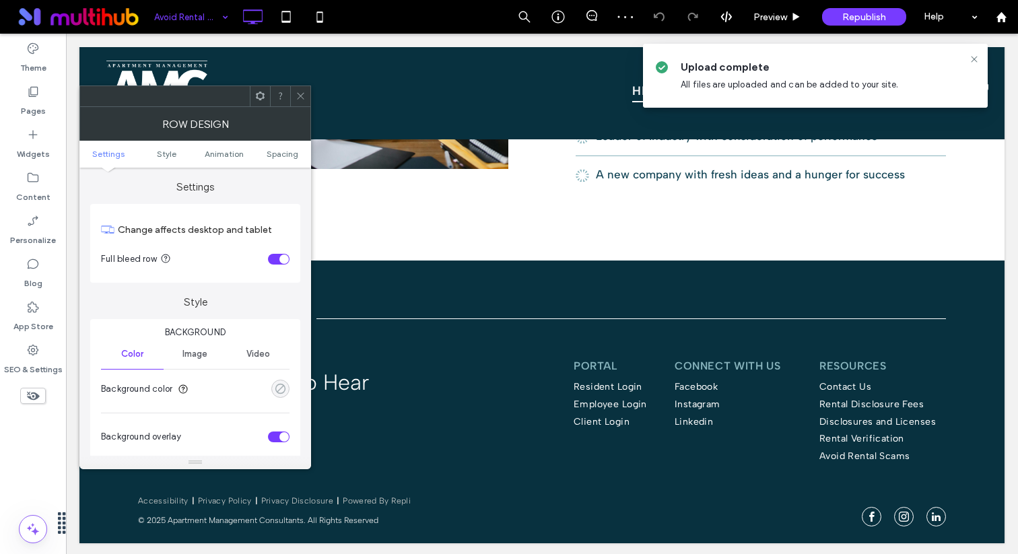
click at [275, 389] on div "rgba(0, 0, 0, 0)" at bounding box center [280, 388] width 11 height 11
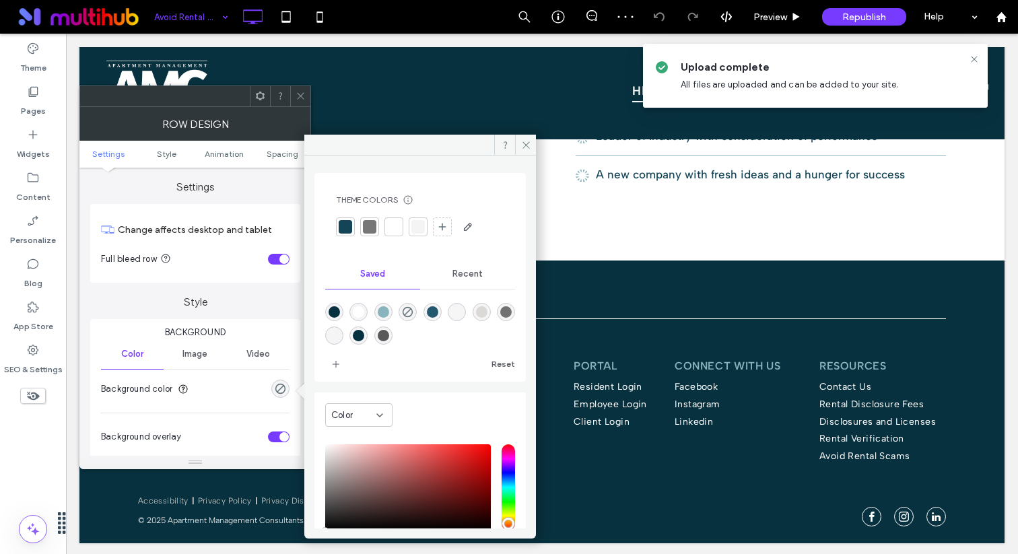
click at [341, 230] on div at bounding box center [345, 226] width 13 height 13
click at [387, 313] on div "rgba(136,180,189,1)" at bounding box center [383, 311] width 11 height 11
type input "*******"
type input "***"
type input "****"
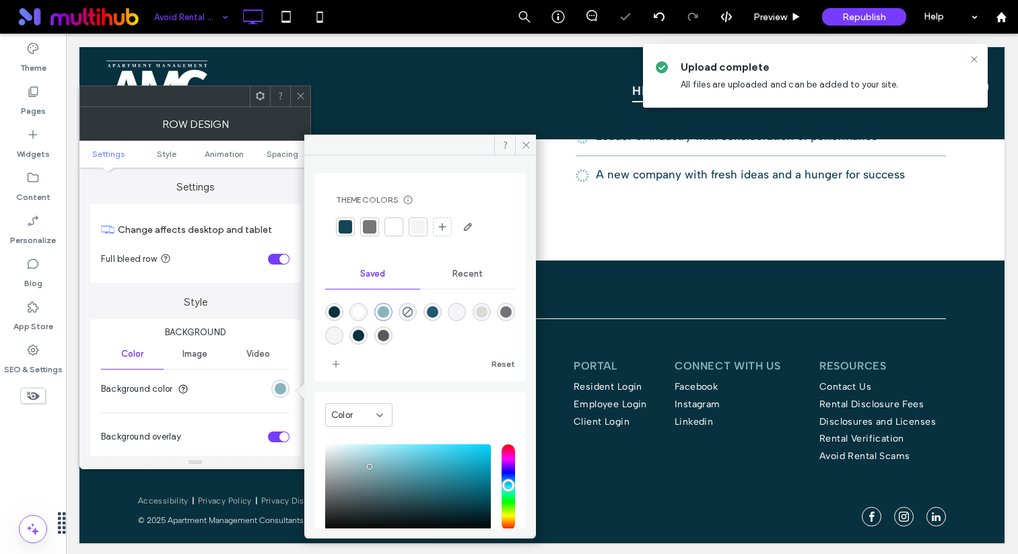
click at [344, 219] on div at bounding box center [345, 227] width 19 height 19
click at [302, 96] on icon at bounding box center [301, 96] width 10 height 10
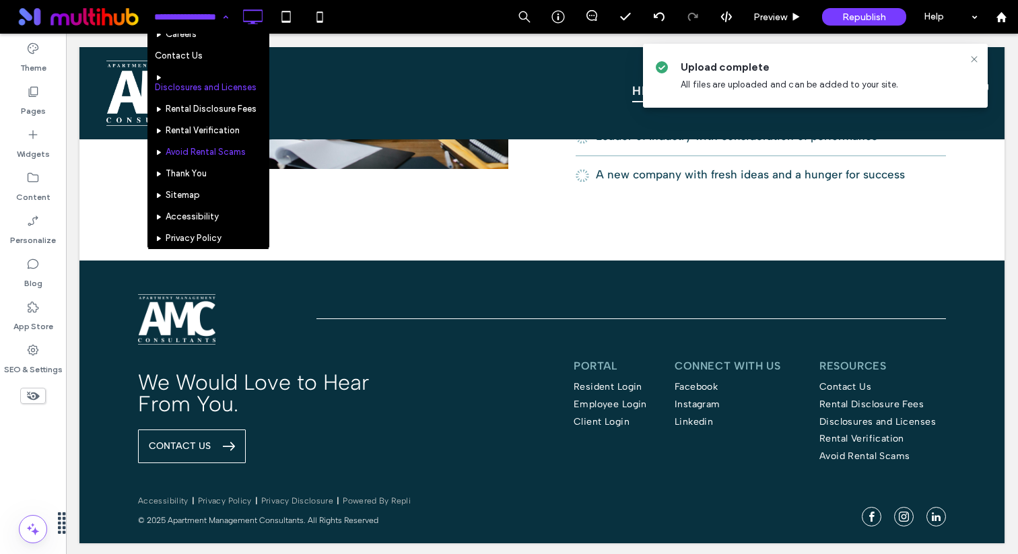
scroll to position [210, 0]
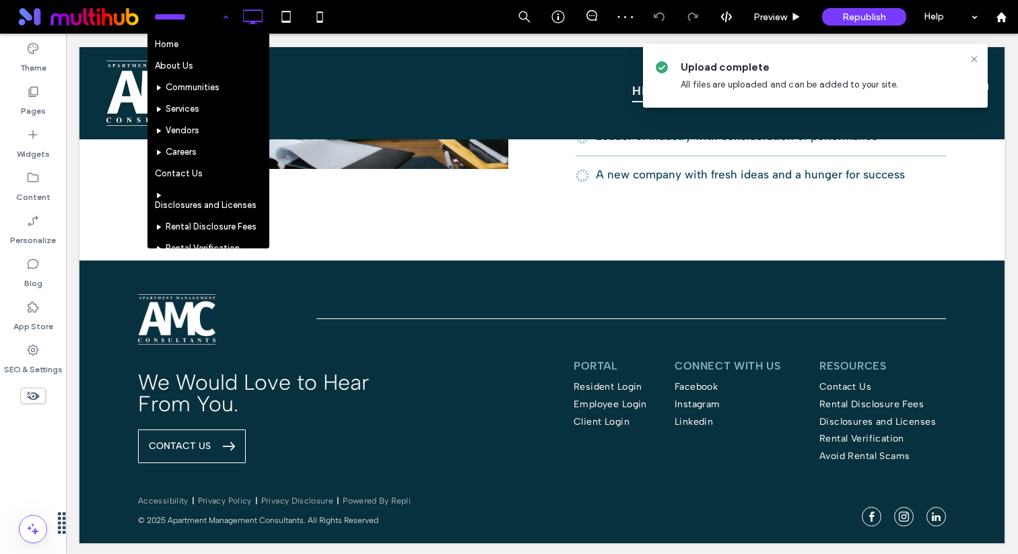
click at [211, 17] on input at bounding box center [187, 17] width 67 height 34
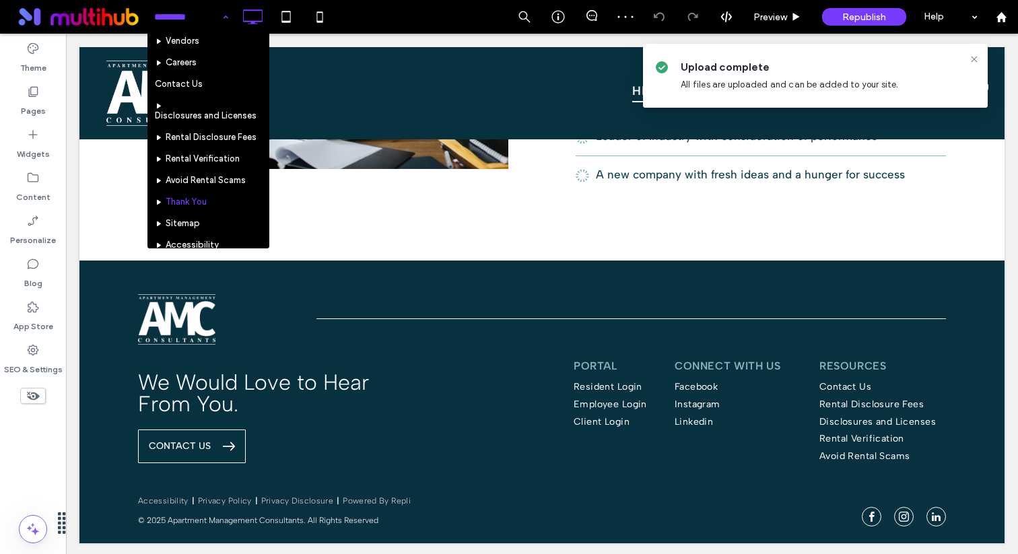
scroll to position [210, 0]
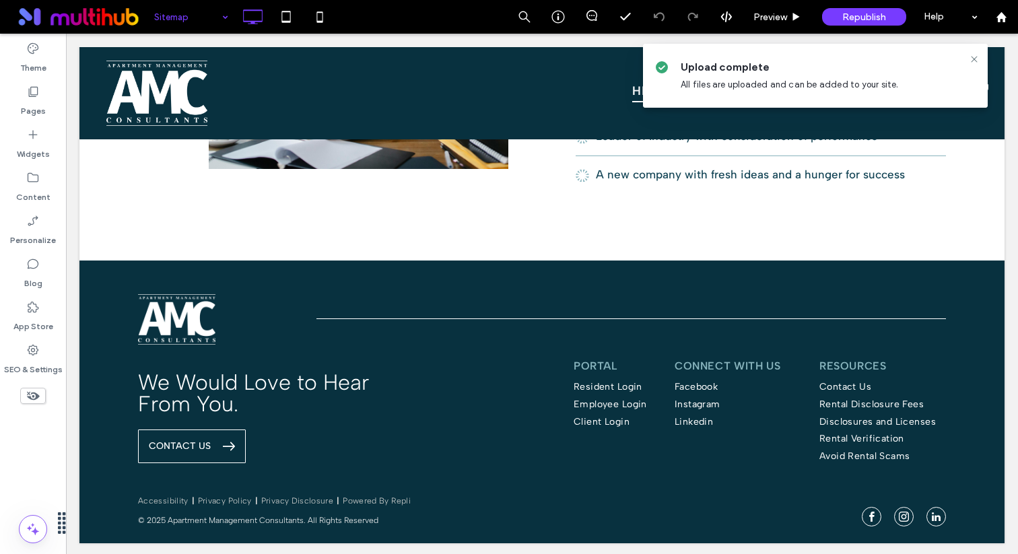
click at [203, 16] on div at bounding box center [509, 277] width 1018 height 554
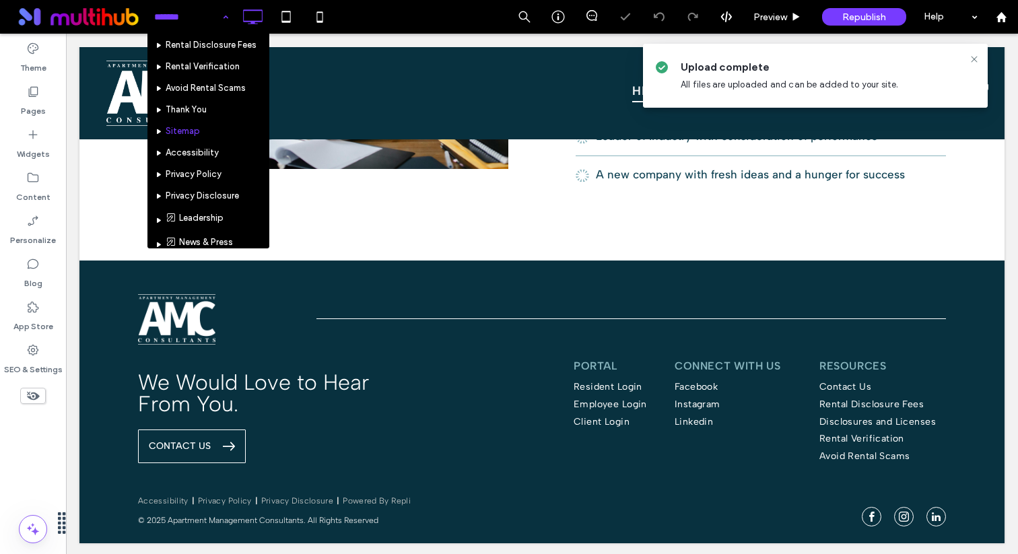
scroll to position [210, 0]
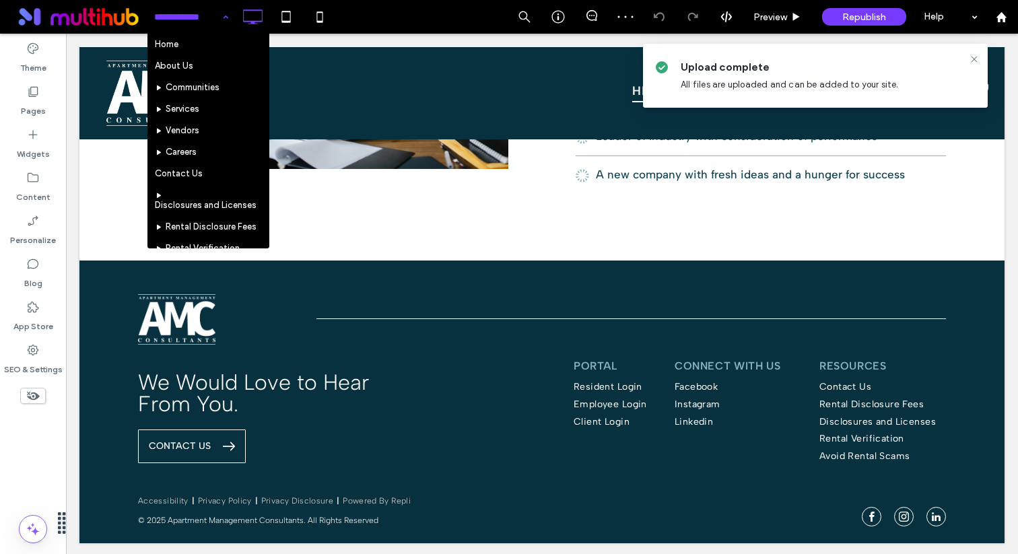
click at [207, 19] on input at bounding box center [187, 17] width 67 height 34
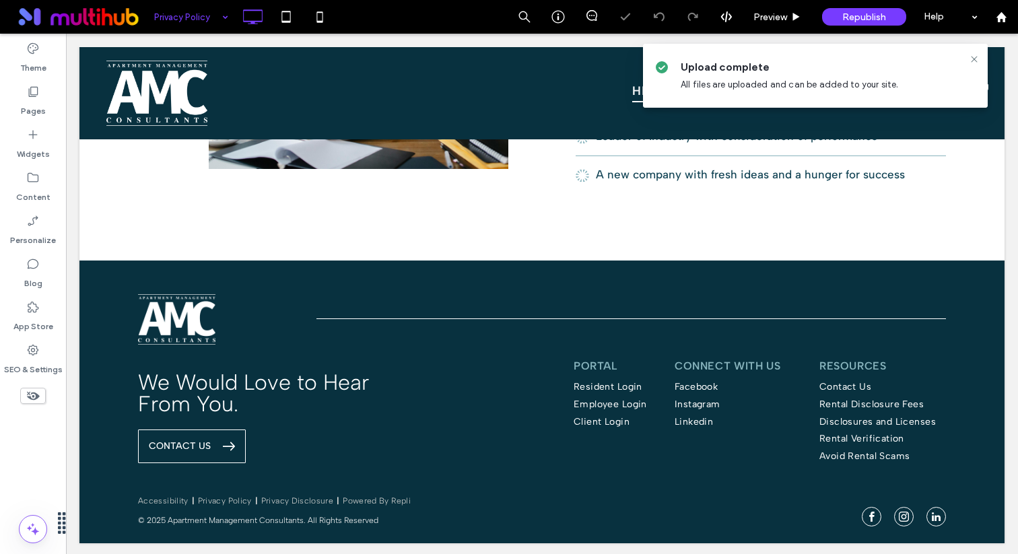
click at [203, 16] on input at bounding box center [187, 17] width 67 height 34
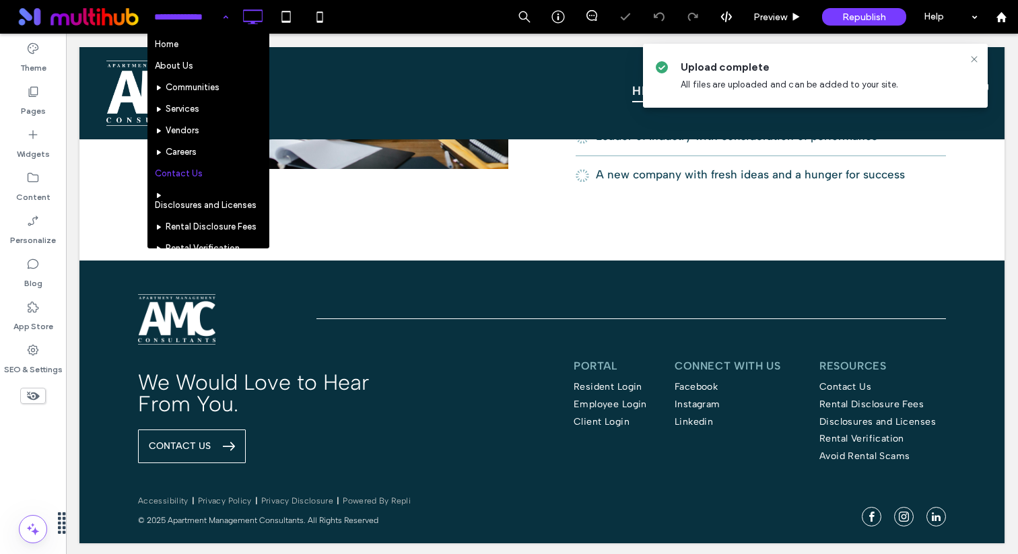
scroll to position [210, 0]
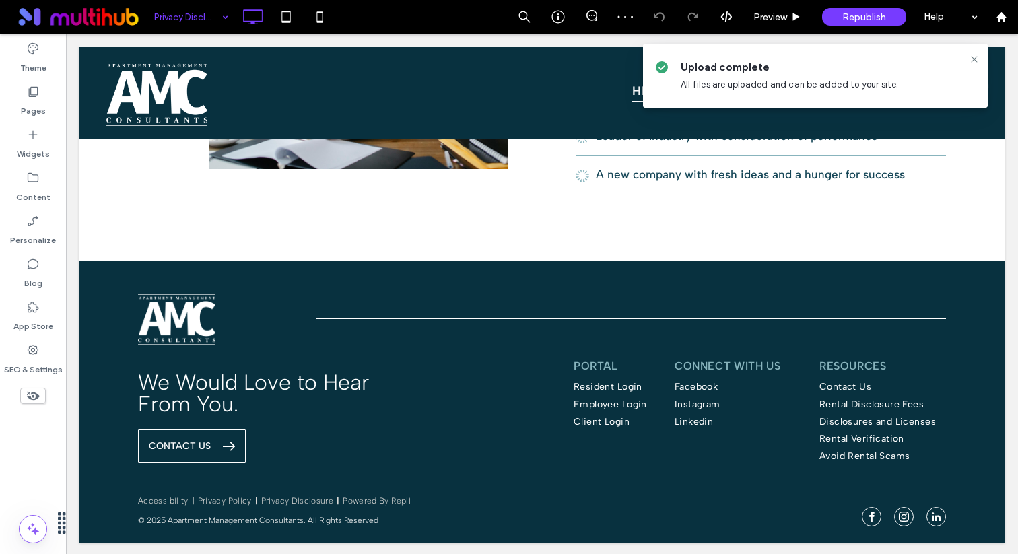
click at [201, 18] on div at bounding box center [509, 277] width 1018 height 554
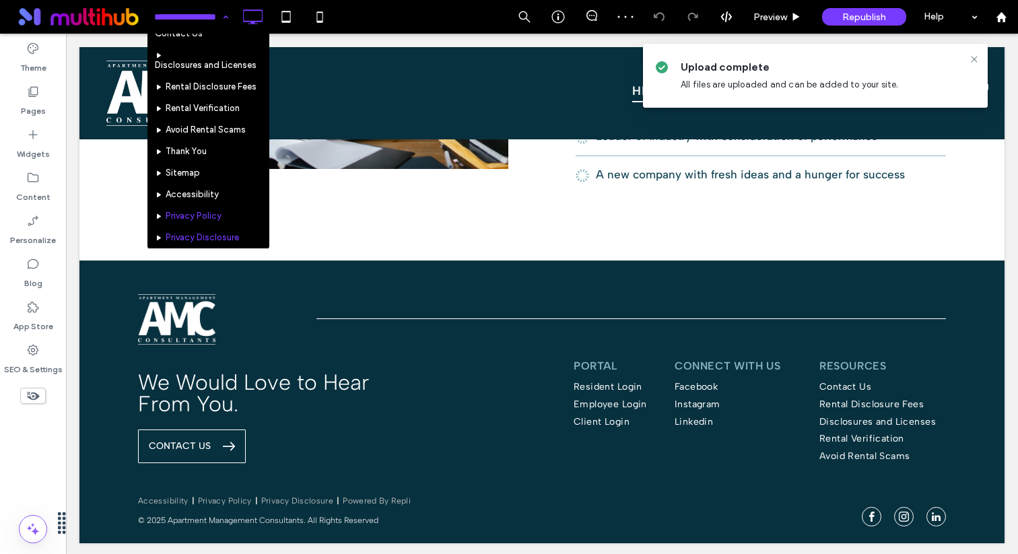
scroll to position [131, 0]
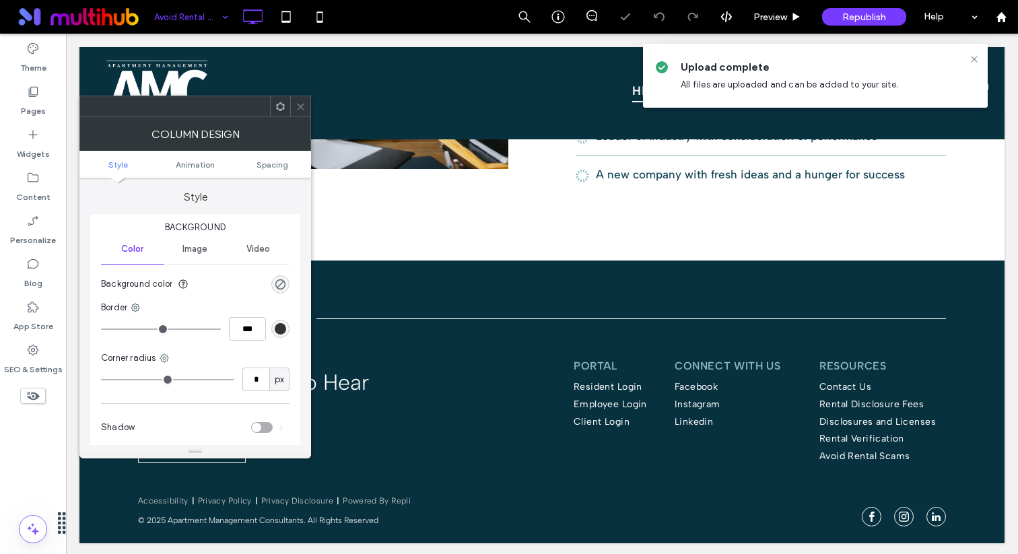
click at [296, 102] on icon at bounding box center [301, 107] width 10 height 10
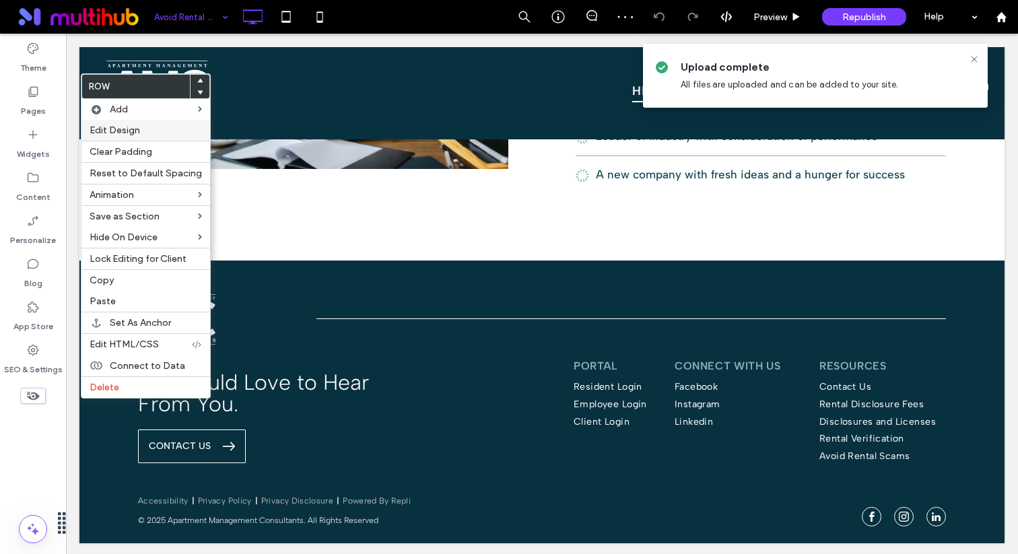
click at [156, 128] on label "Edit Design" at bounding box center [146, 130] width 112 height 11
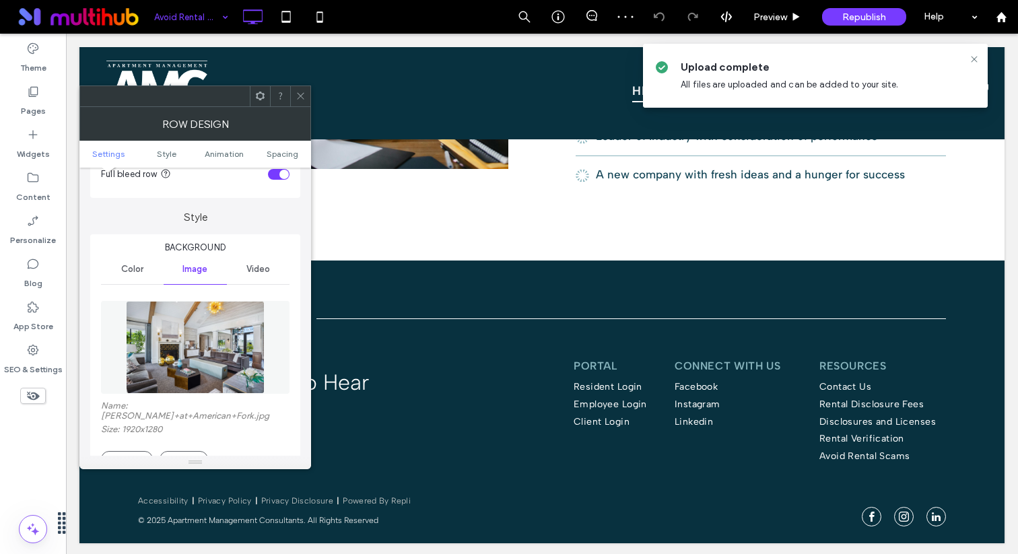
scroll to position [139, 0]
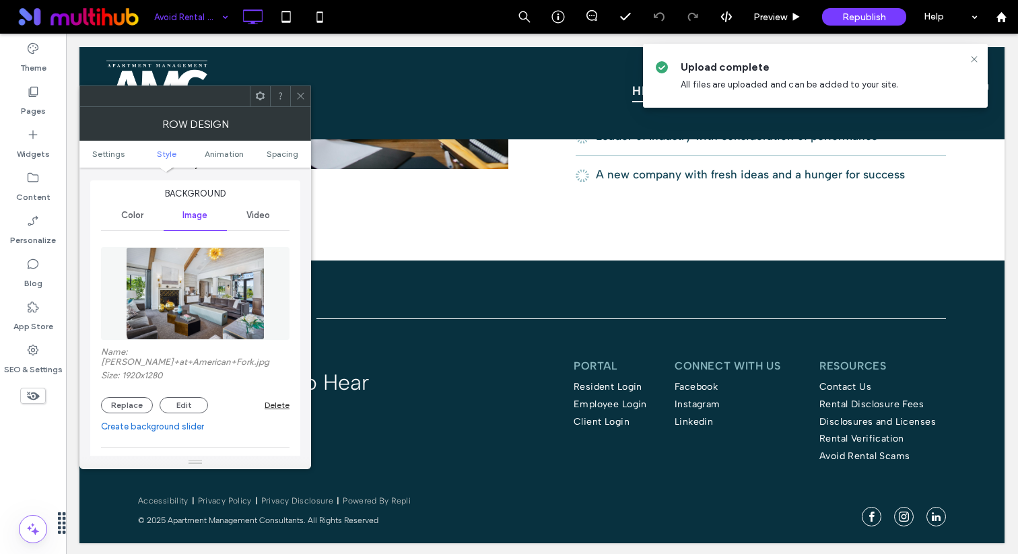
click at [280, 401] on div "Delete" at bounding box center [277, 405] width 25 height 10
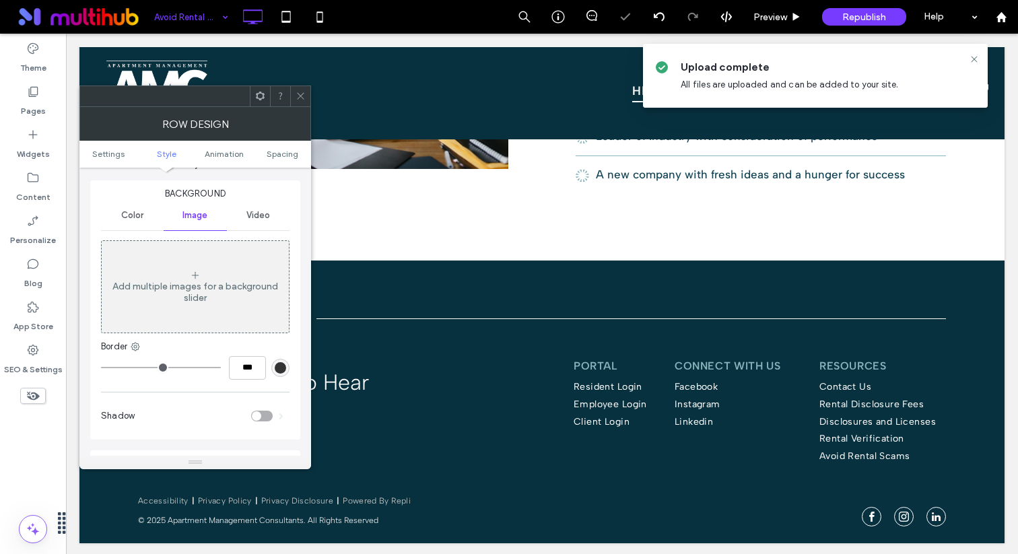
click at [145, 221] on div "Color" at bounding box center [132, 216] width 63 height 30
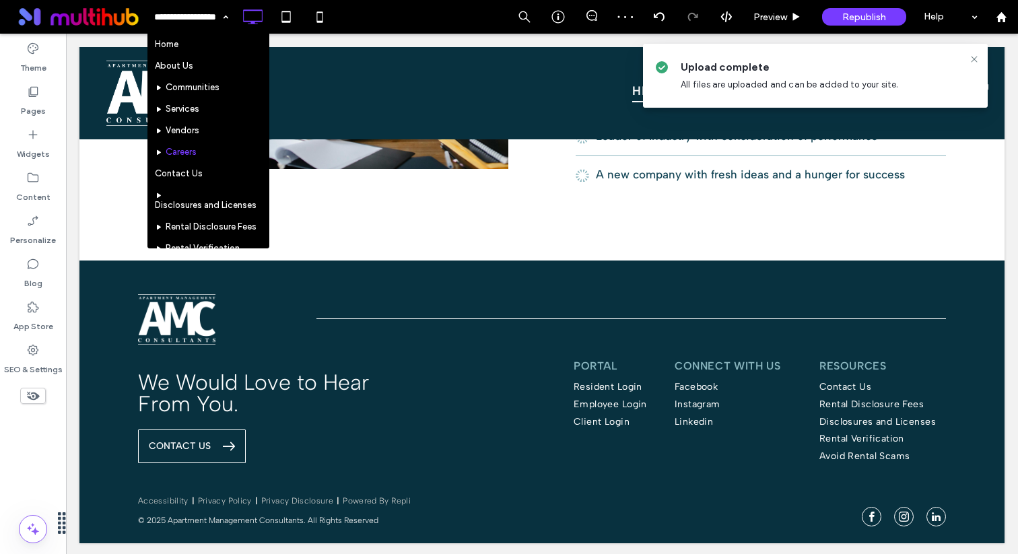
scroll to position [210, 0]
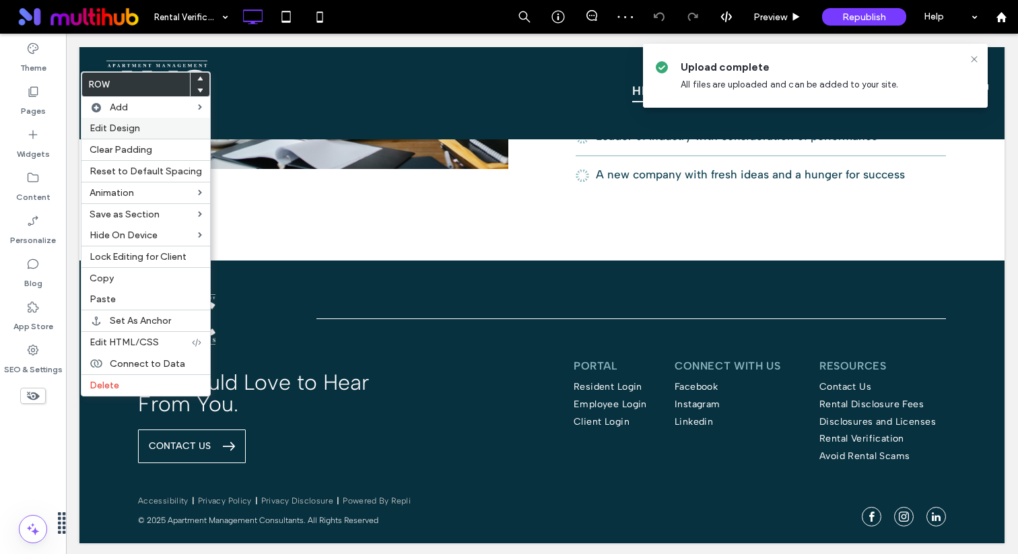
click at [155, 129] on label "Edit Design" at bounding box center [146, 128] width 112 height 11
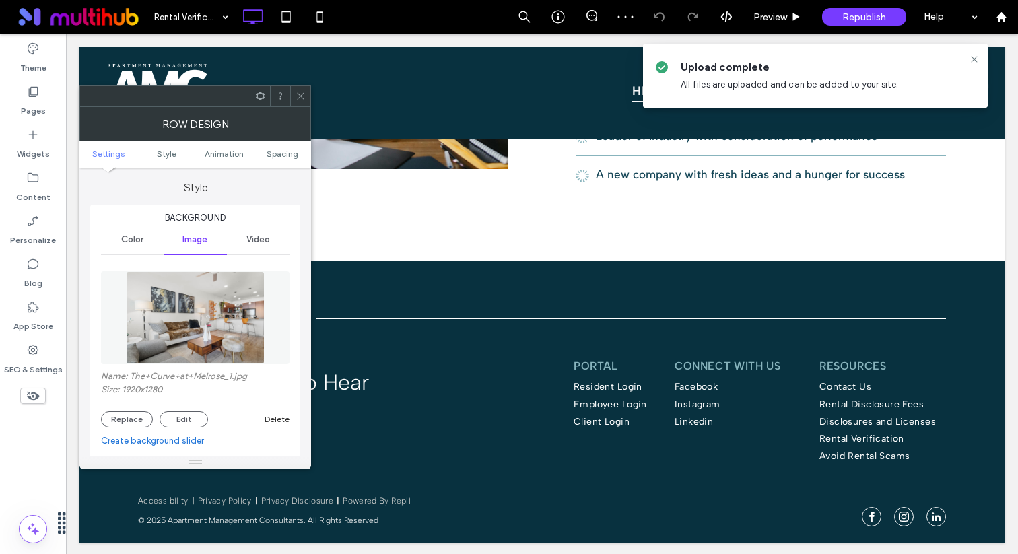
scroll to position [111, 0]
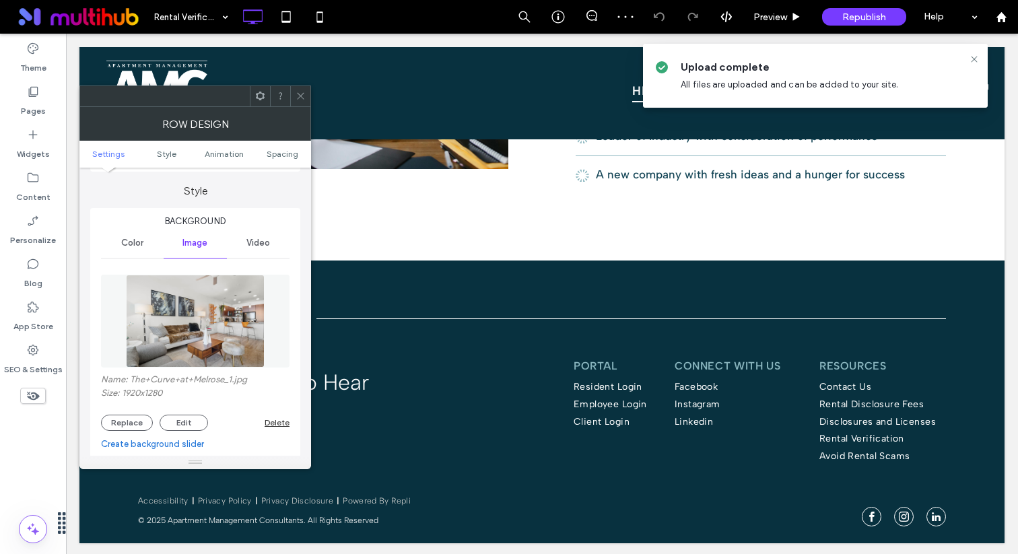
click at [278, 426] on div "Delete" at bounding box center [277, 423] width 25 height 10
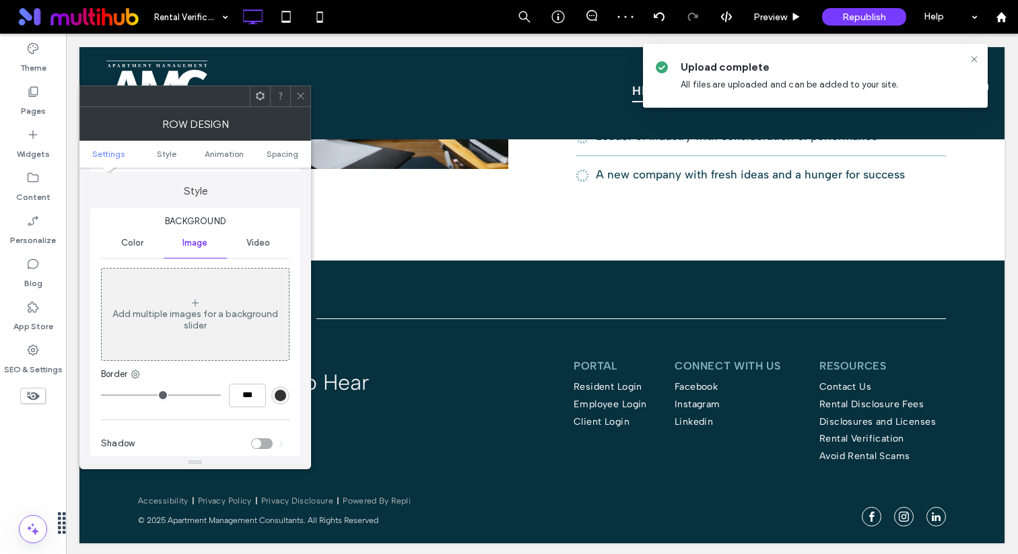
click at [150, 235] on div "Color" at bounding box center [132, 243] width 63 height 30
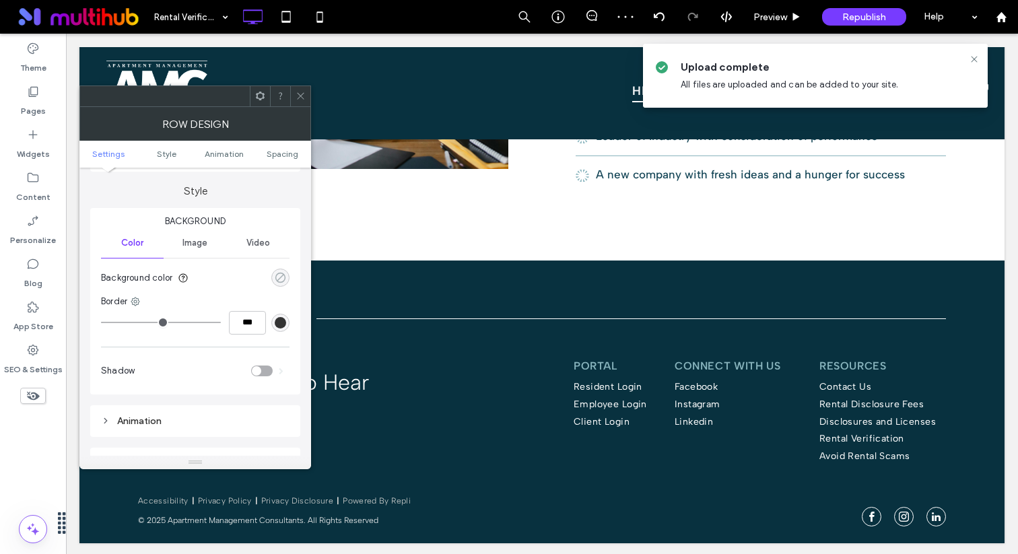
click at [278, 272] on div "rgba(0, 0, 0, 0)" at bounding box center [280, 277] width 11 height 11
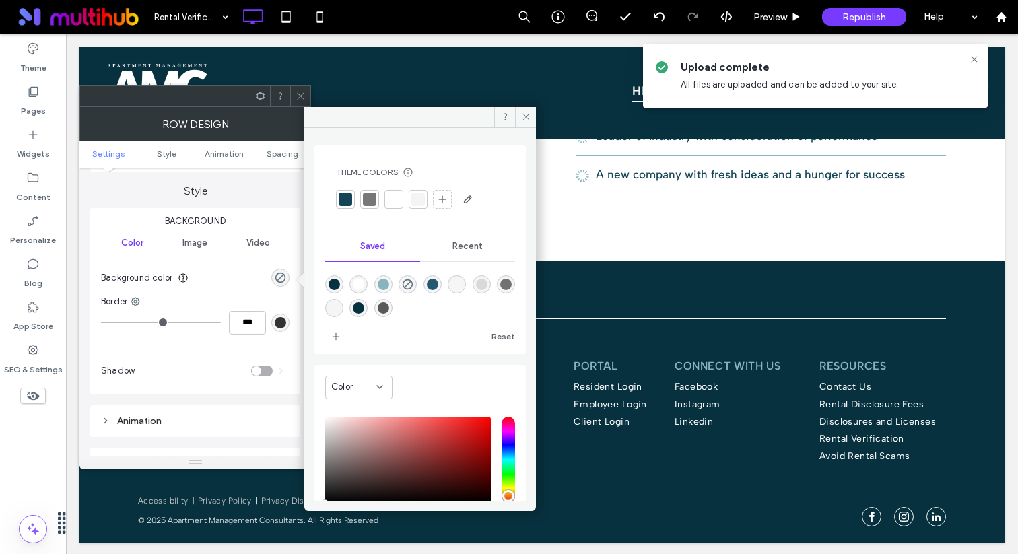
click at [347, 205] on div at bounding box center [345, 199] width 13 height 13
click at [300, 91] on icon at bounding box center [301, 96] width 10 height 10
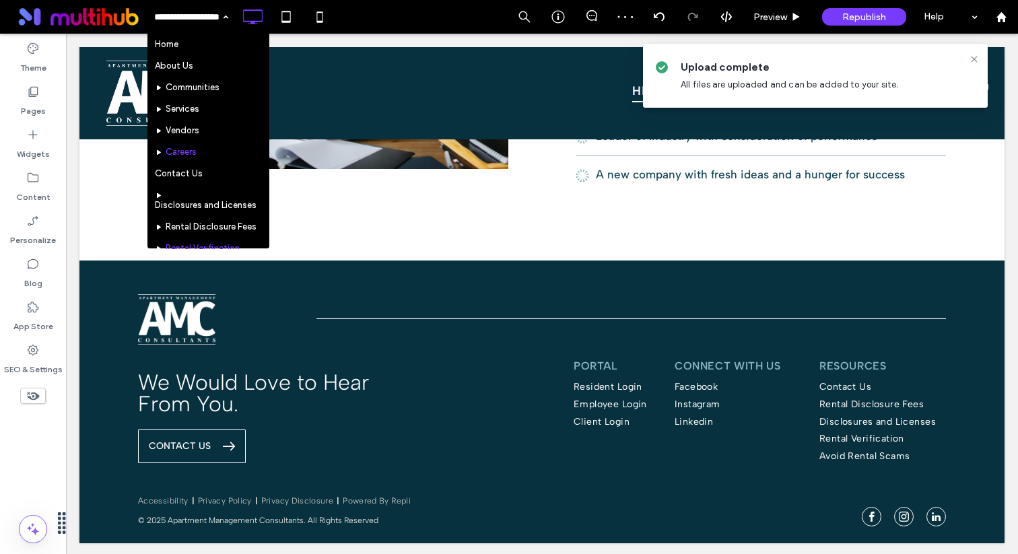
scroll to position [210, 0]
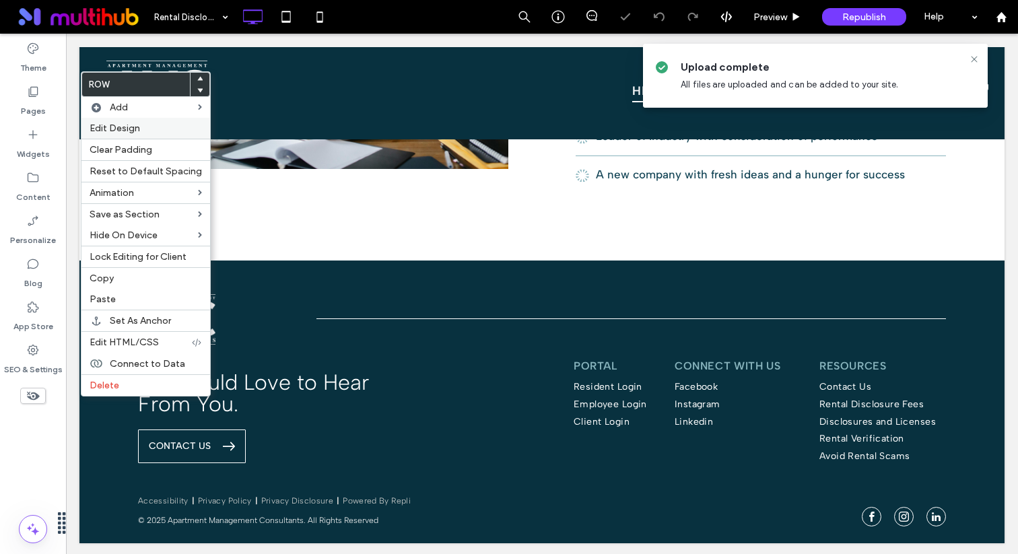
click at [160, 133] on label "Edit Design" at bounding box center [146, 128] width 112 height 11
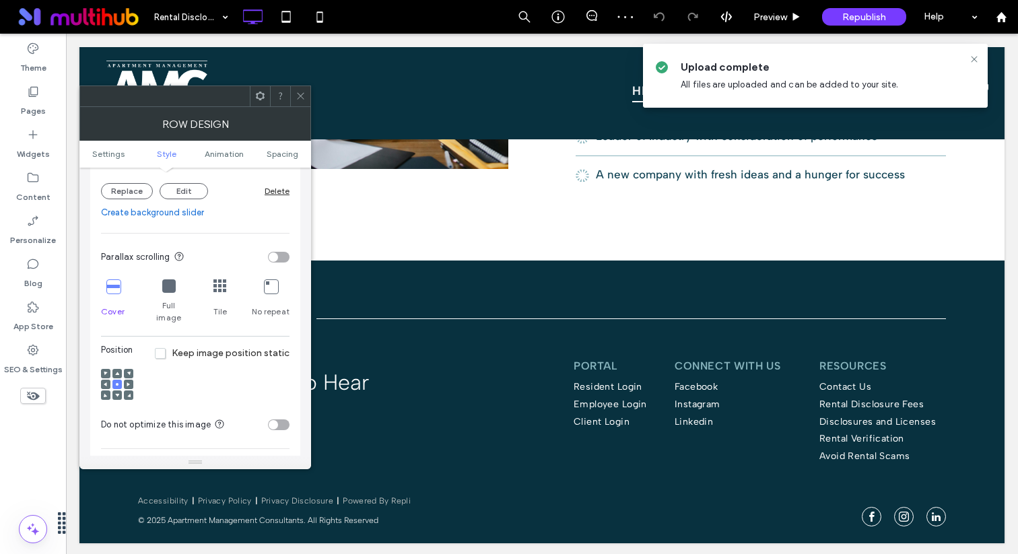
scroll to position [316, 0]
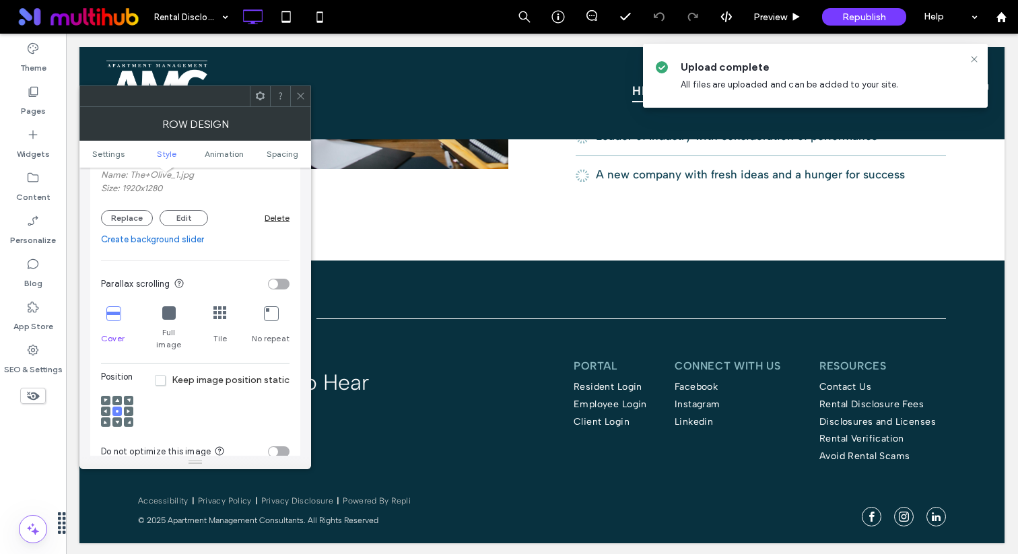
click at [280, 219] on div "Delete" at bounding box center [277, 218] width 25 height 10
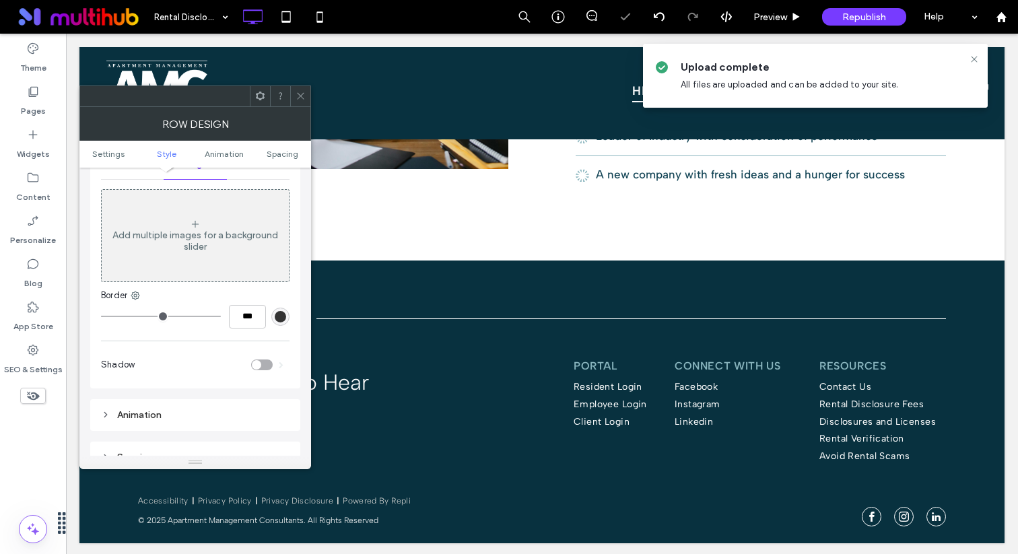
scroll to position [173, 0]
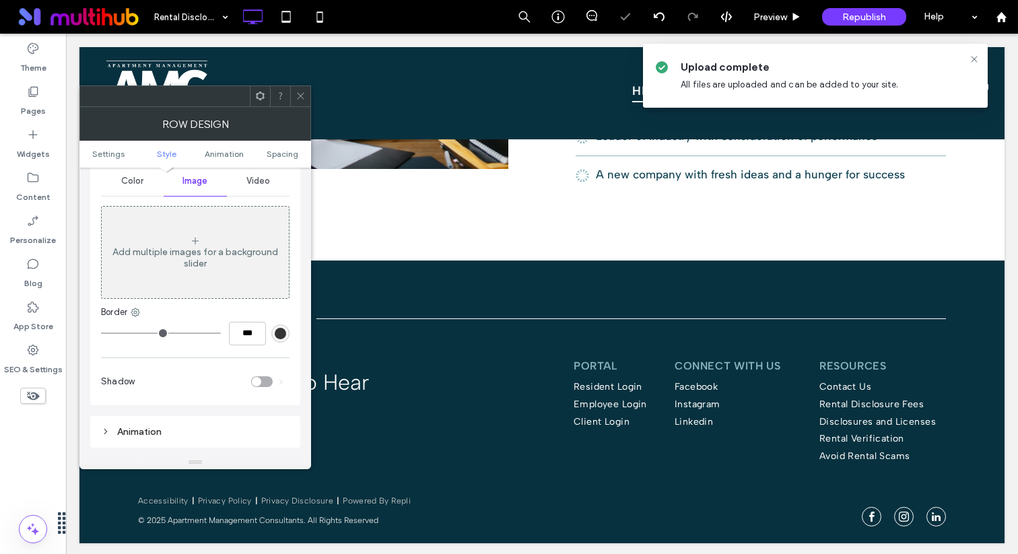
click at [138, 185] on span "Color" at bounding box center [132, 181] width 22 height 11
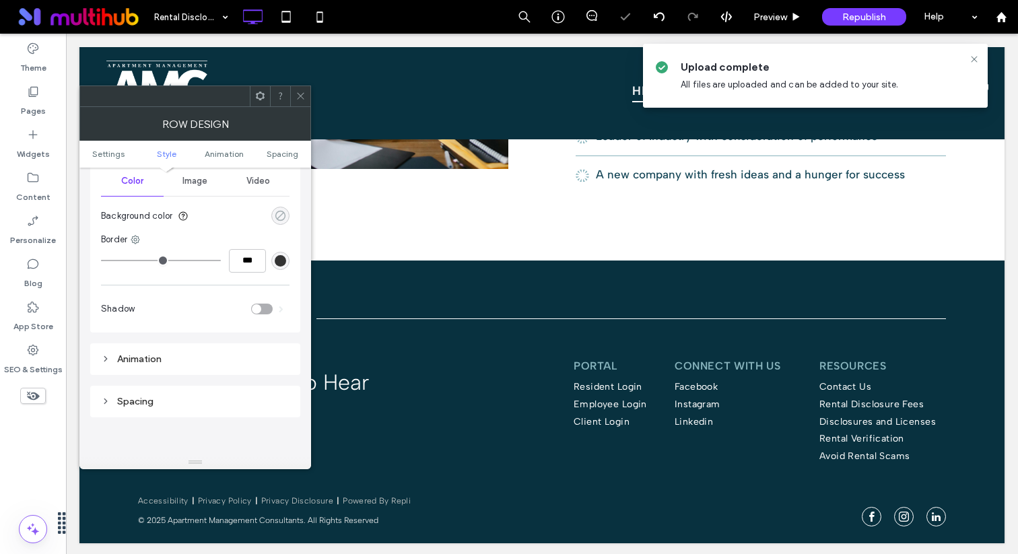
click at [284, 216] on div "rgba(0, 0, 0, 0)" at bounding box center [280, 215] width 11 height 11
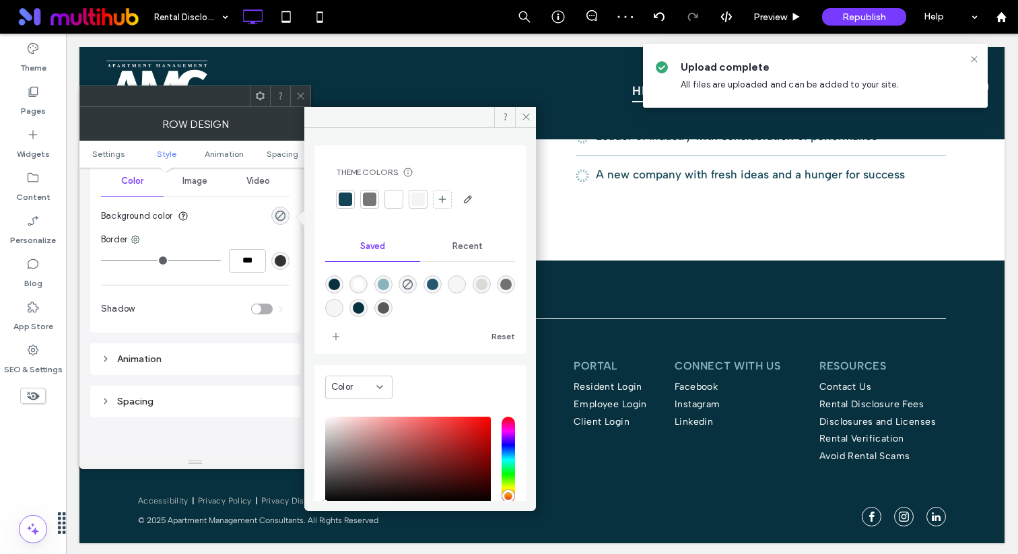
click at [349, 197] on div at bounding box center [345, 199] width 13 height 13
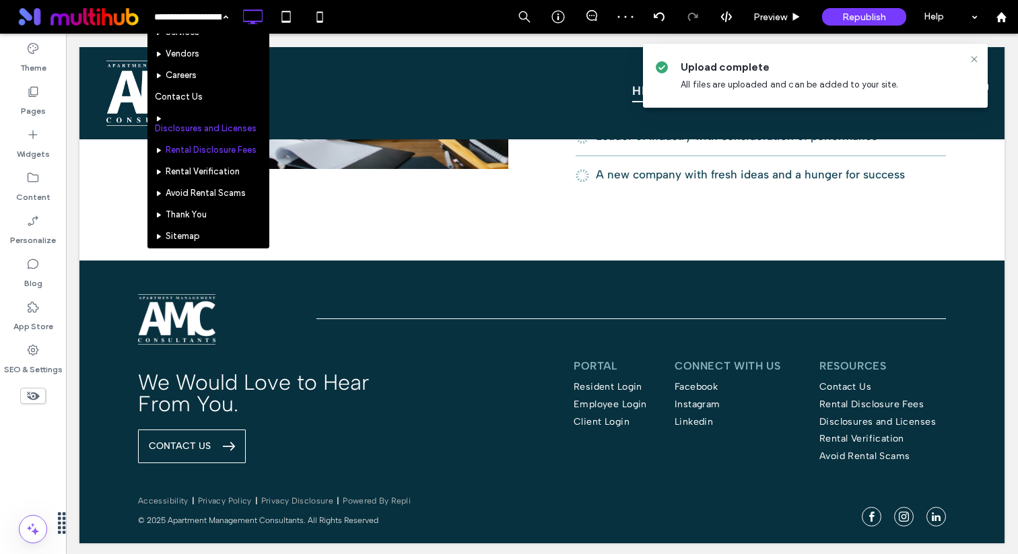
scroll to position [81, 0]
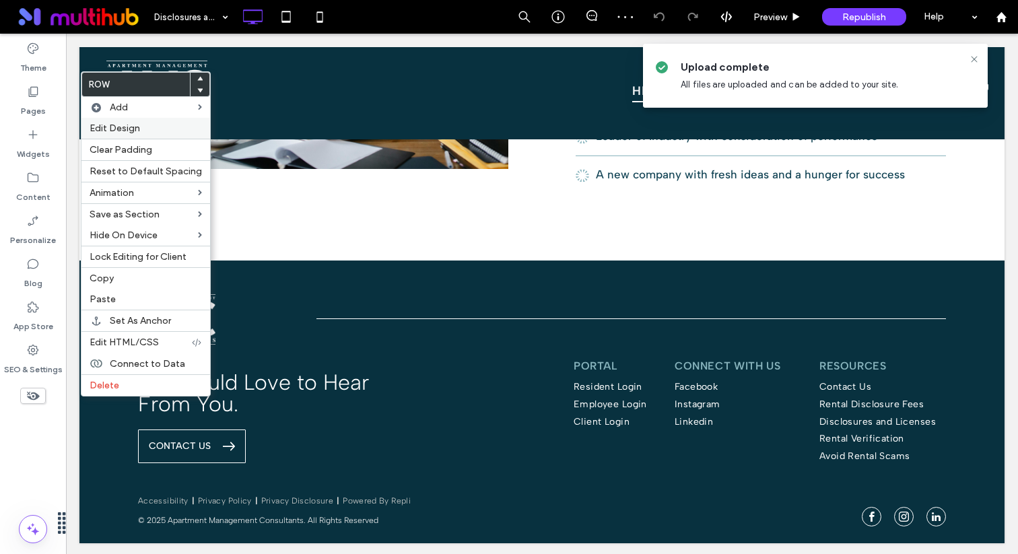
click at [146, 124] on label "Edit Design" at bounding box center [146, 128] width 112 height 11
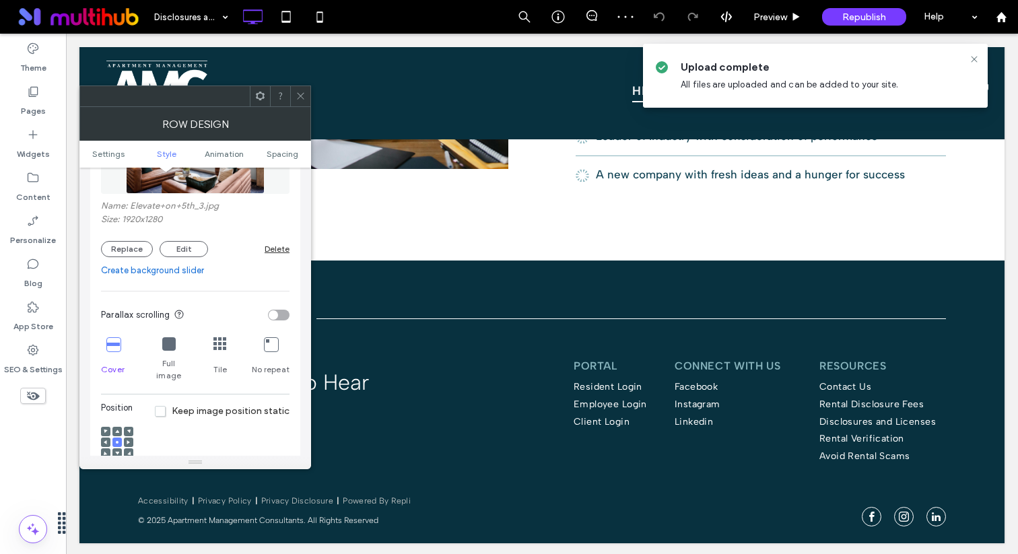
click at [284, 252] on div "Delete" at bounding box center [277, 249] width 25 height 10
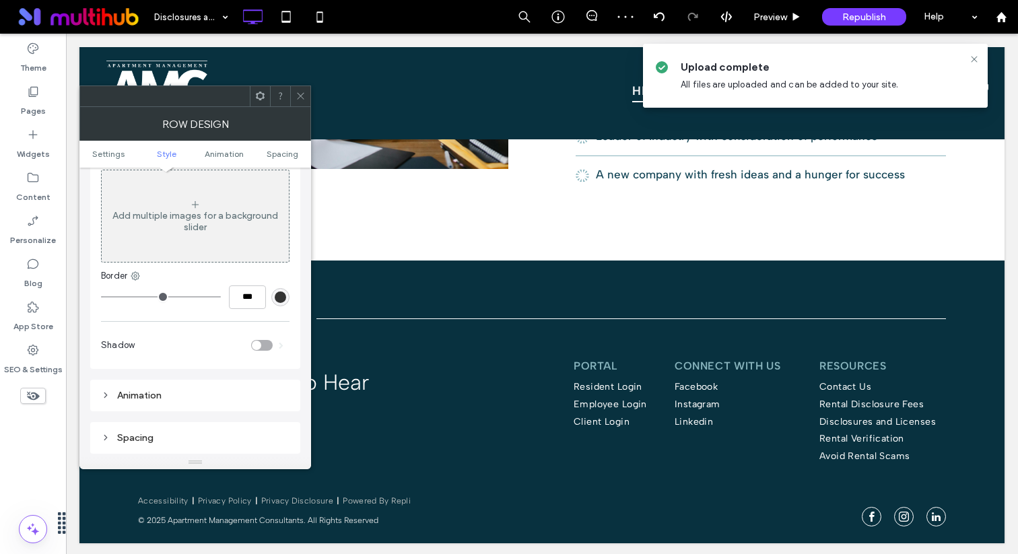
scroll to position [182, 0]
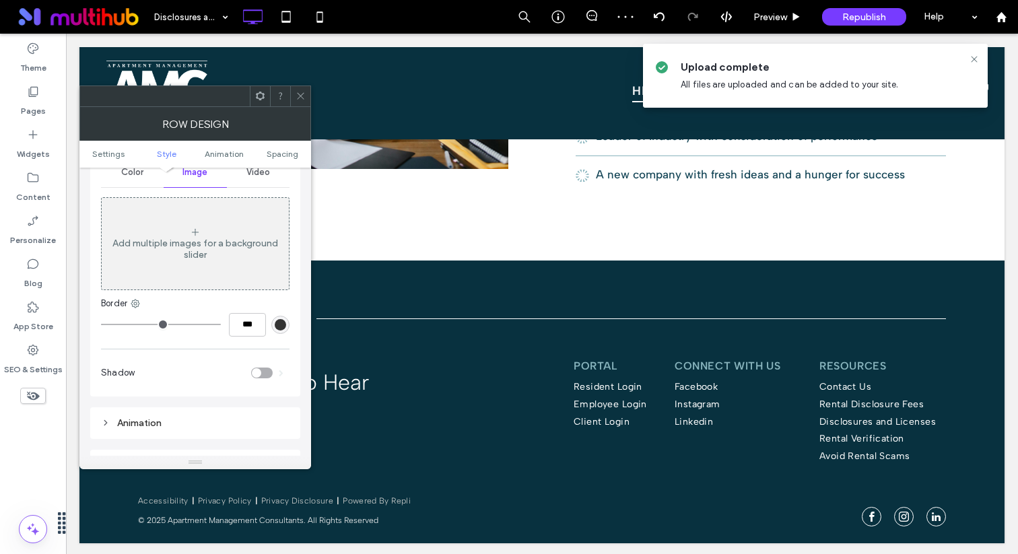
click at [145, 178] on div "Color" at bounding box center [132, 173] width 63 height 30
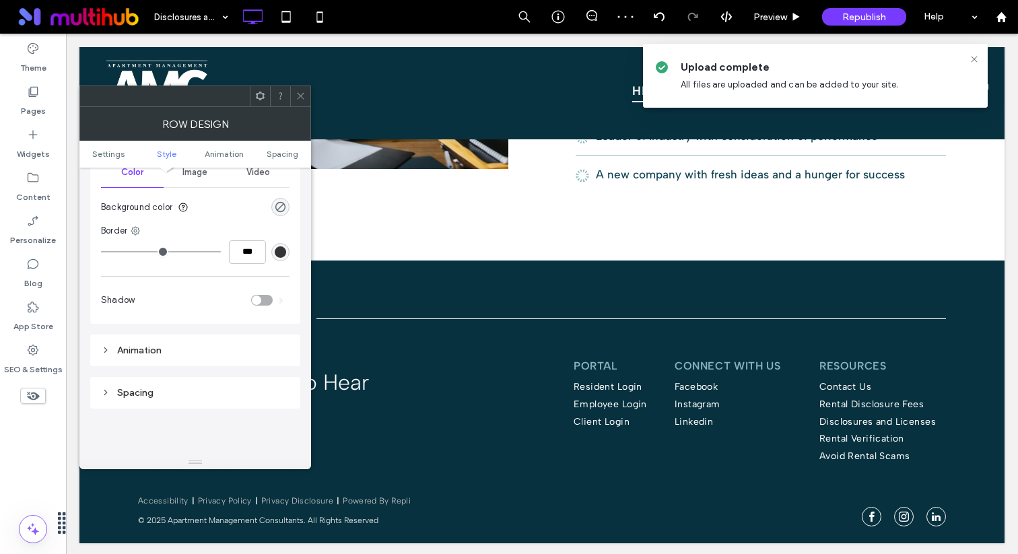
click at [280, 200] on div "rgba(0, 0, 0, 0)" at bounding box center [280, 207] width 18 height 18
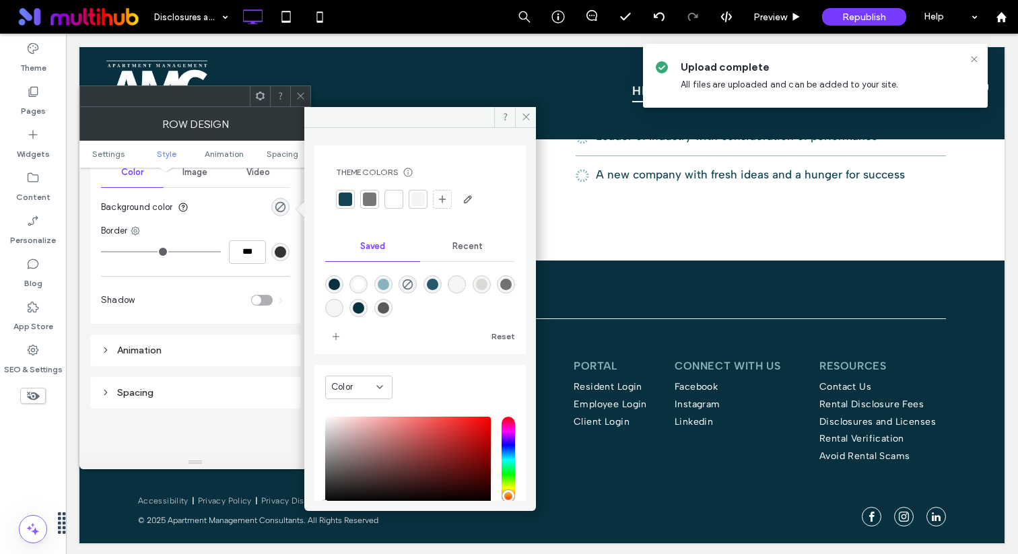
click at [354, 193] on div at bounding box center [345, 199] width 19 height 19
click at [298, 100] on icon at bounding box center [301, 96] width 10 height 10
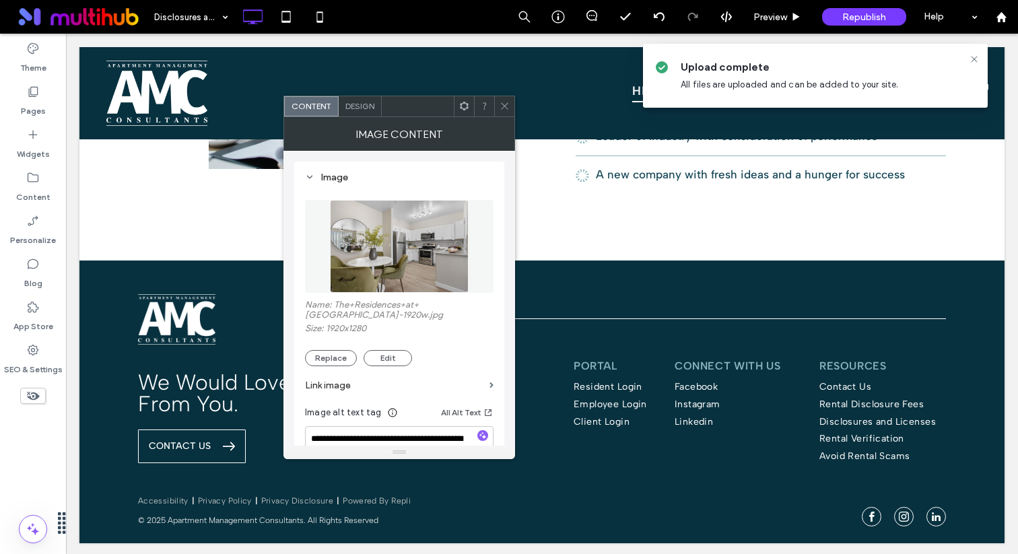
click at [383, 278] on img at bounding box center [399, 246] width 139 height 93
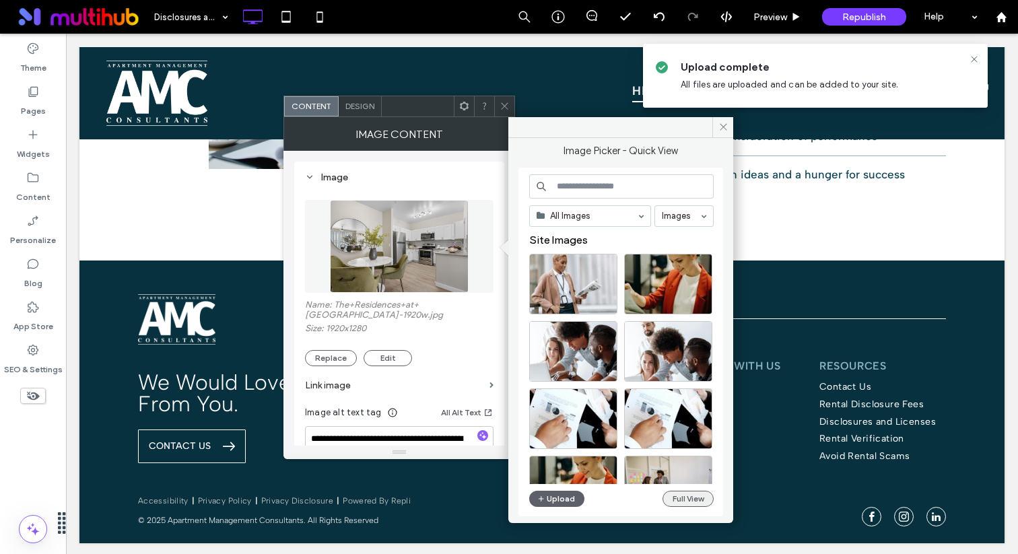
click at [669, 494] on button "Full View" at bounding box center [688, 499] width 51 height 16
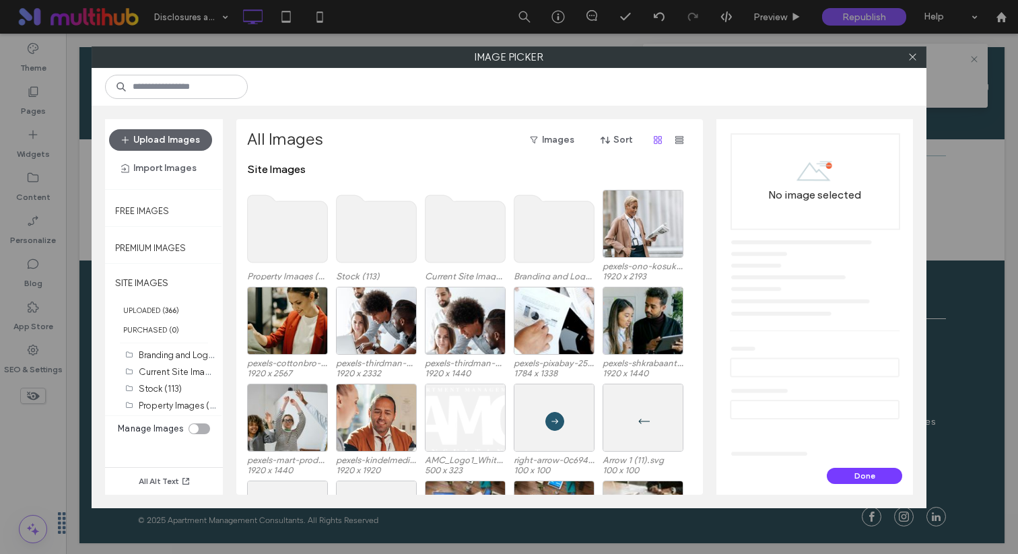
click at [382, 231] on use at bounding box center [377, 228] width 80 height 67
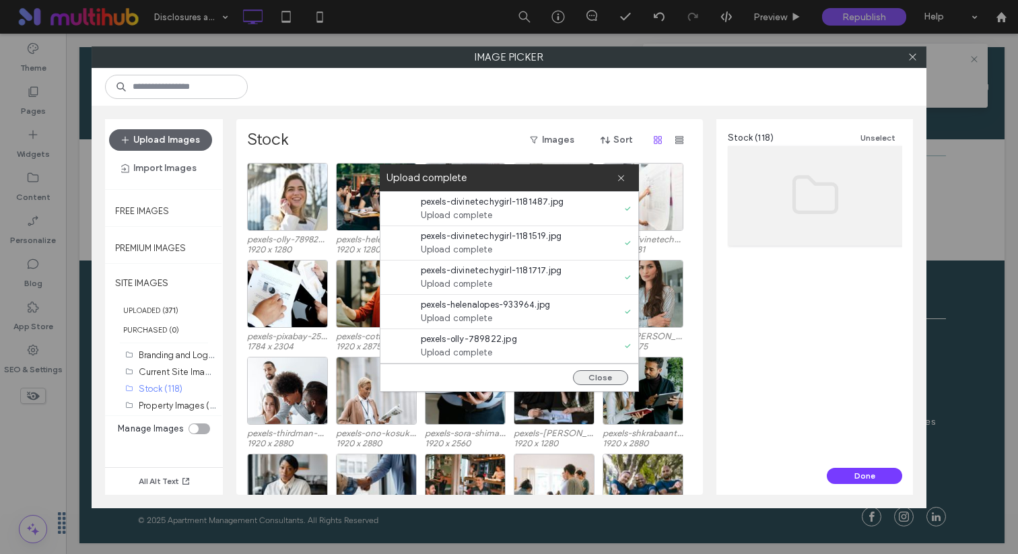
click at [603, 384] on button "Close" at bounding box center [600, 377] width 55 height 15
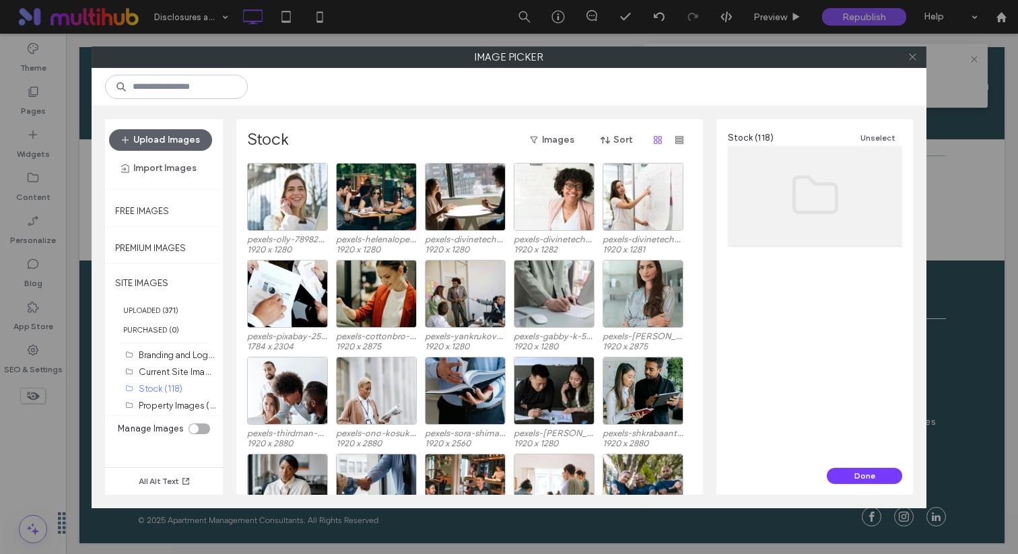
click at [914, 52] on icon at bounding box center [913, 57] width 10 height 10
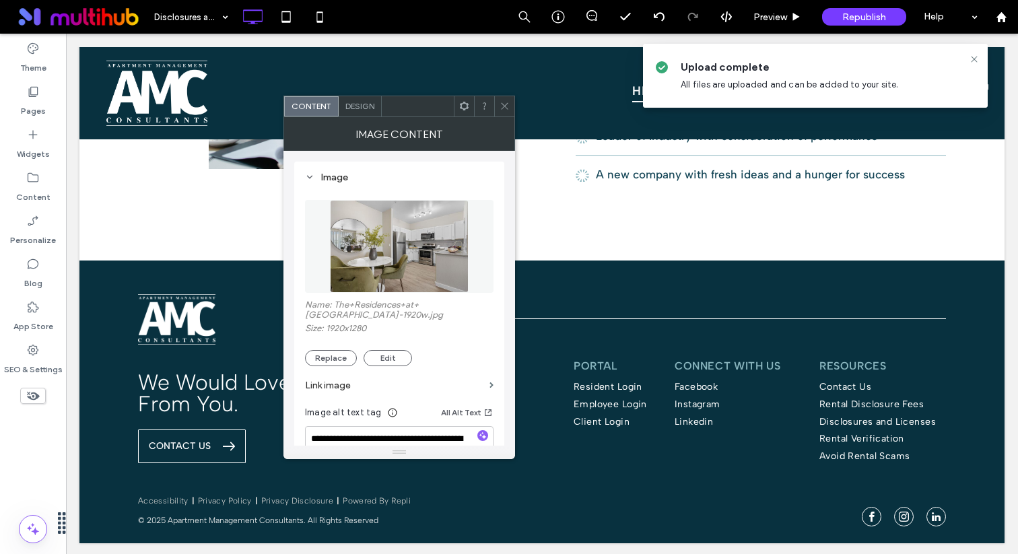
click at [432, 257] on img at bounding box center [399, 246] width 139 height 93
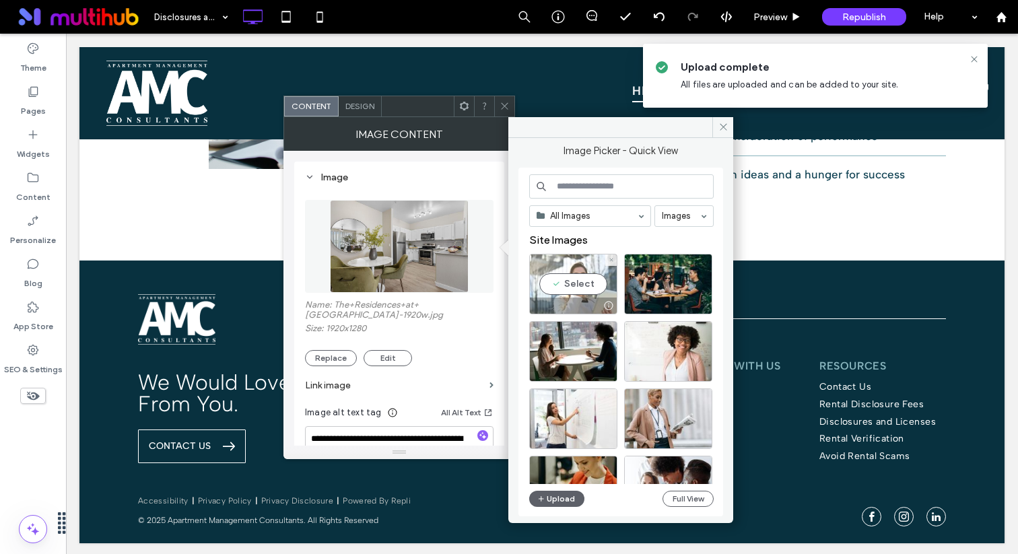
click at [571, 284] on div "Select" at bounding box center [573, 284] width 88 height 61
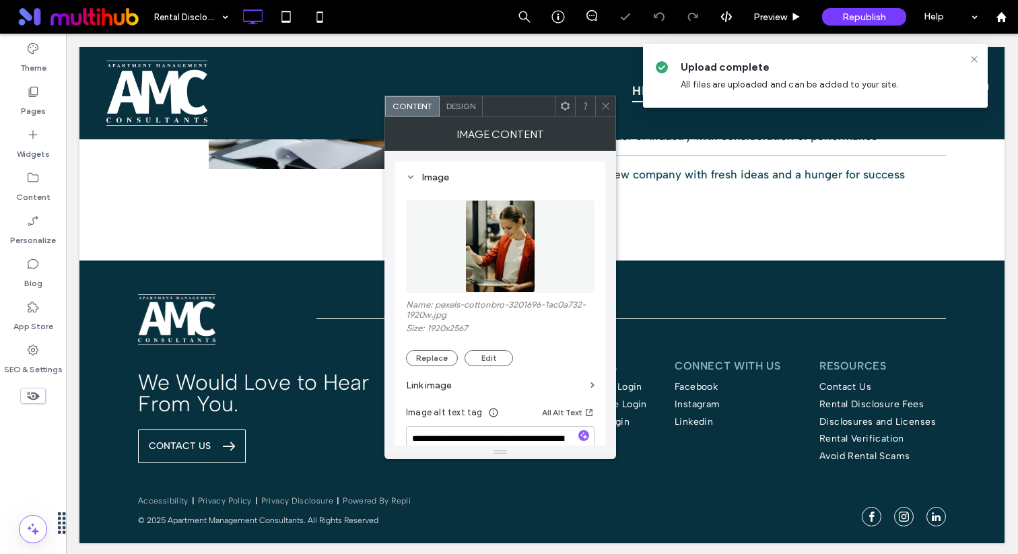
click at [438, 236] on figure at bounding box center [500, 246] width 189 height 93
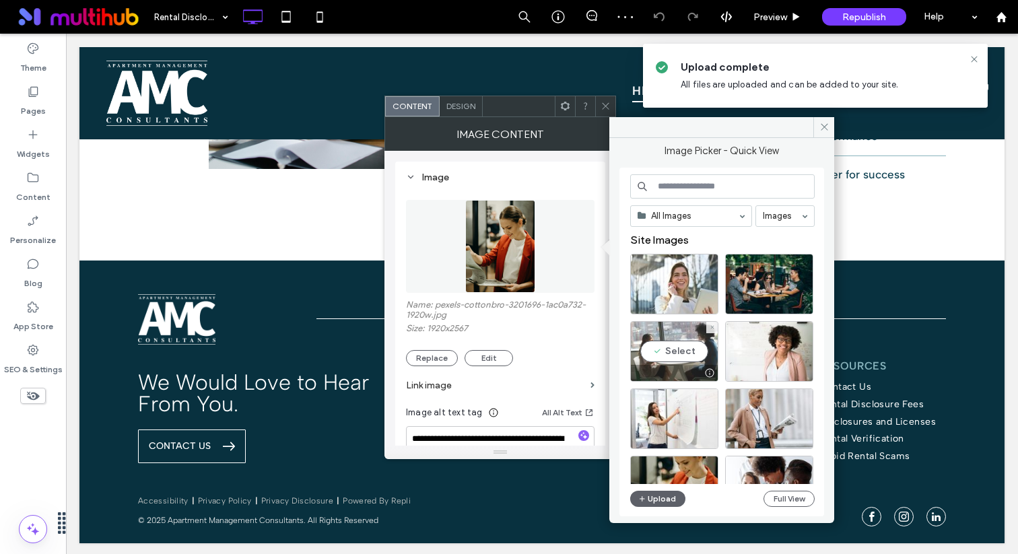
click at [688, 352] on div "Select" at bounding box center [674, 351] width 88 height 61
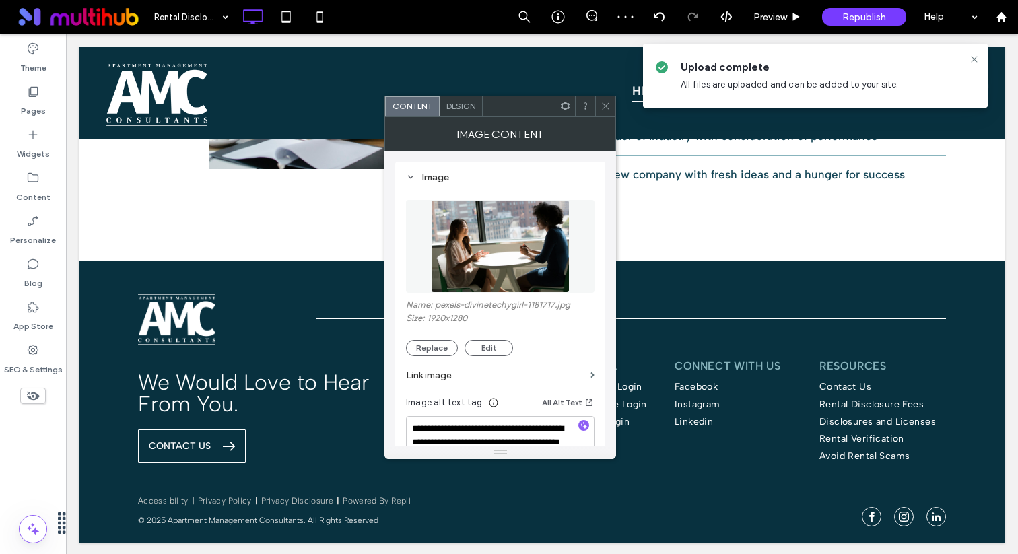
click at [608, 99] on span at bounding box center [606, 106] width 10 height 20
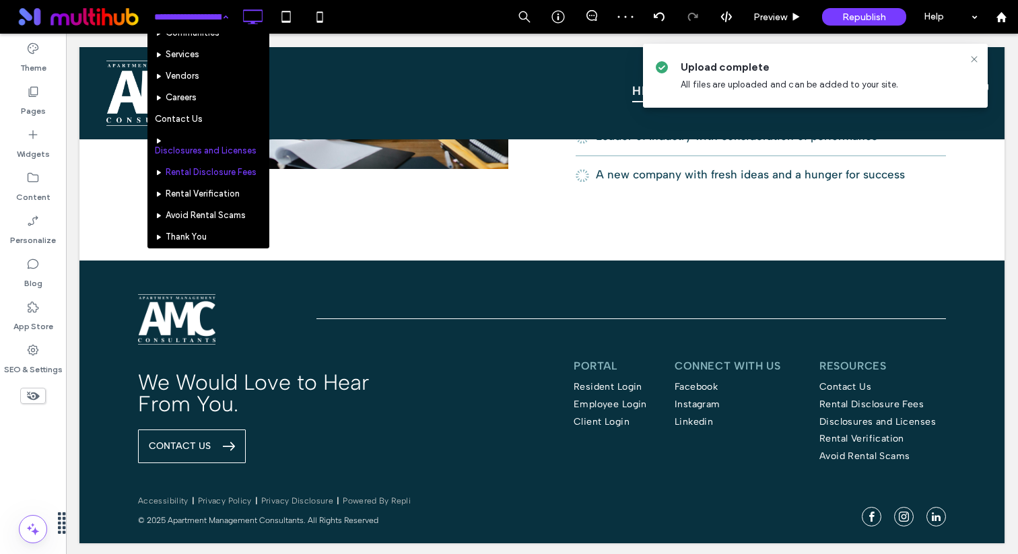
scroll to position [63, 0]
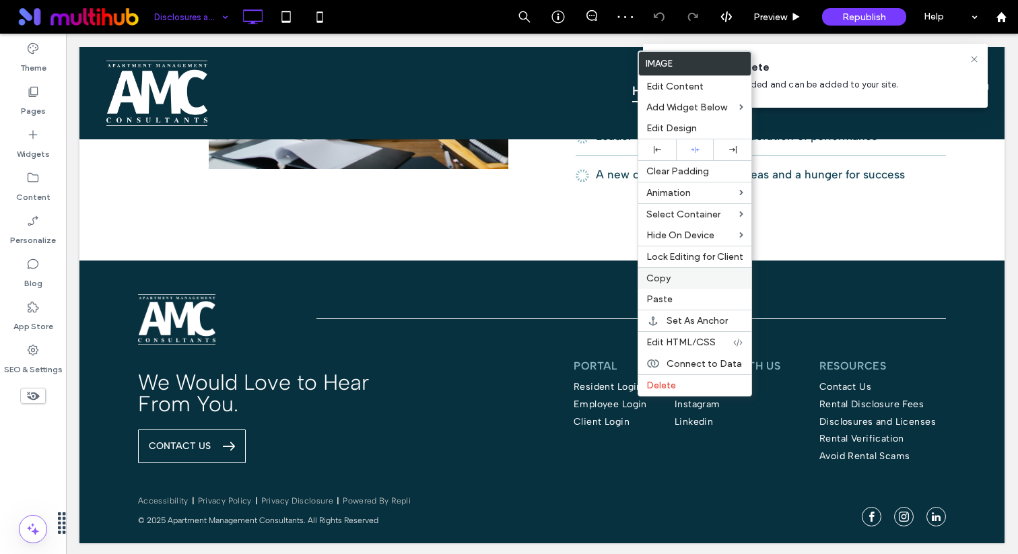
click at [675, 279] on label "Copy" at bounding box center [695, 278] width 97 height 11
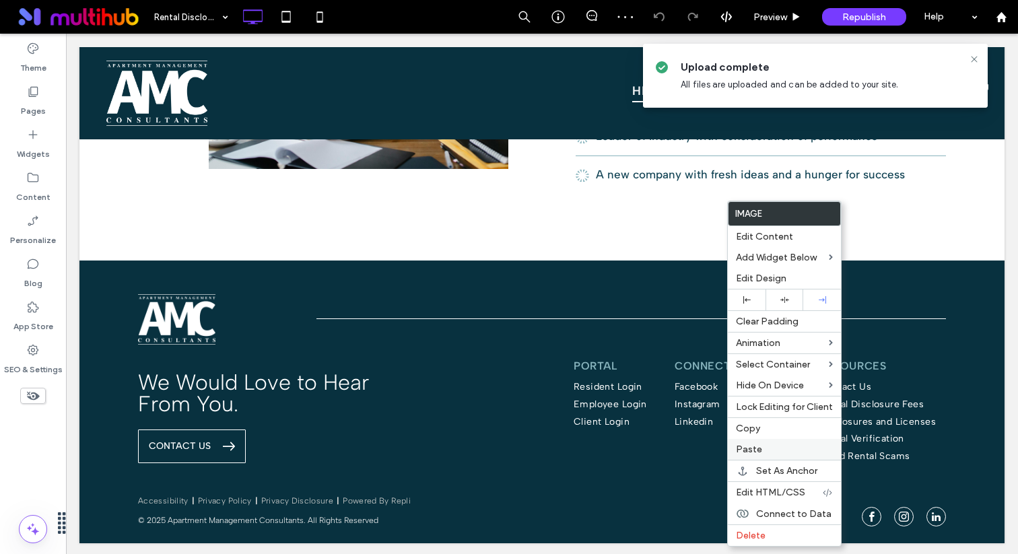
click at [758, 453] on span "Paste" at bounding box center [749, 449] width 26 height 11
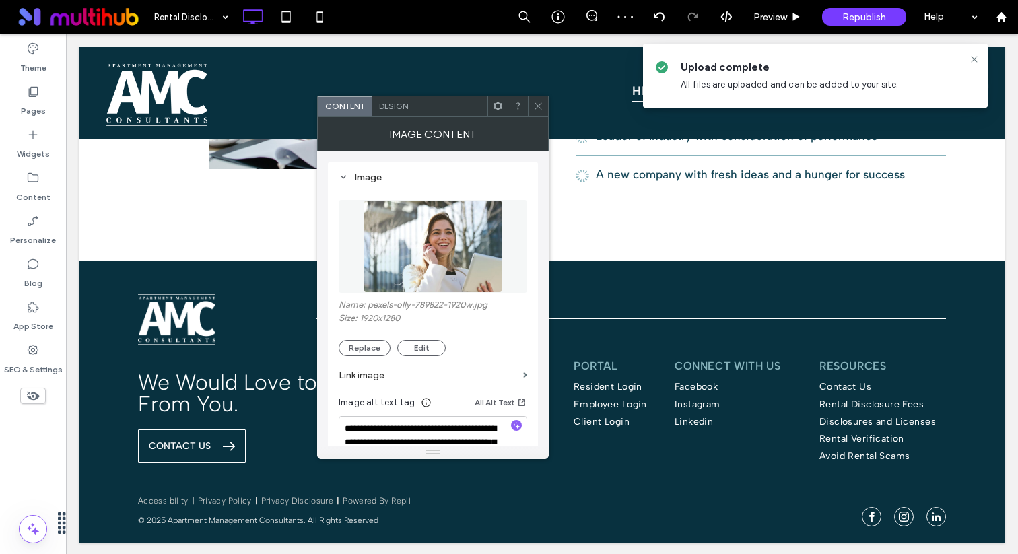
click at [543, 102] on icon at bounding box center [538, 106] width 10 height 10
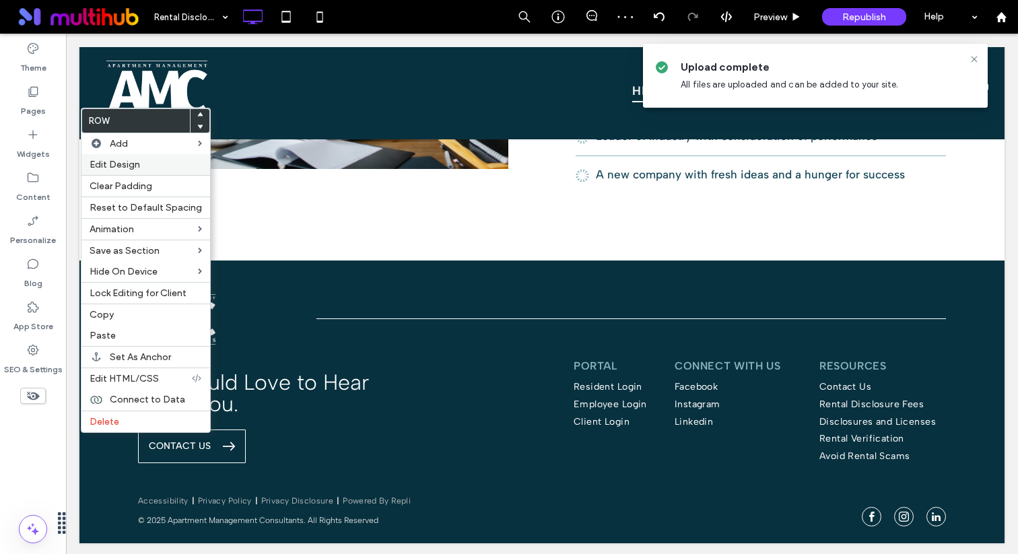
click at [140, 170] on label "Edit Design" at bounding box center [146, 164] width 112 height 11
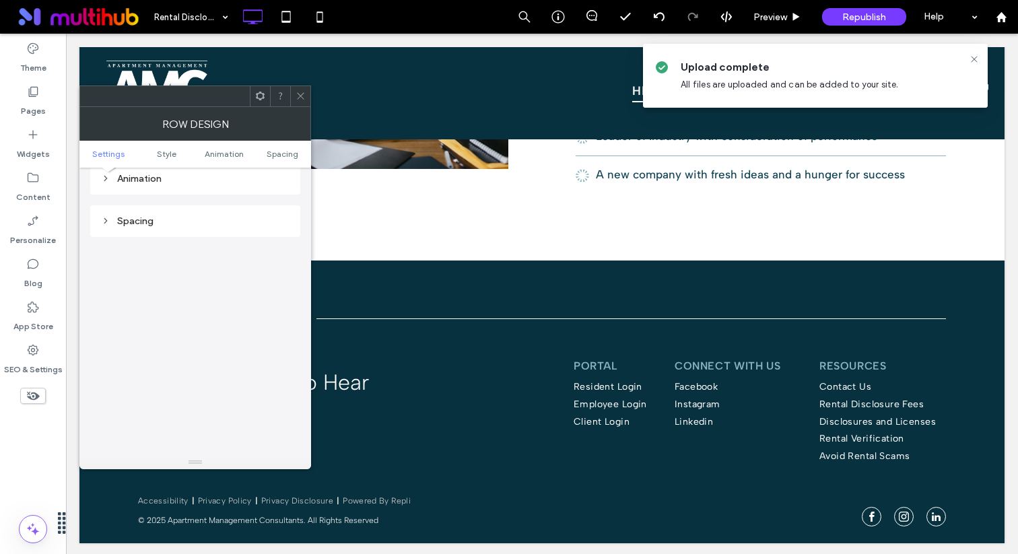
scroll to position [381, 0]
click at [211, 197] on div "Spacing" at bounding box center [195, 194] width 189 height 11
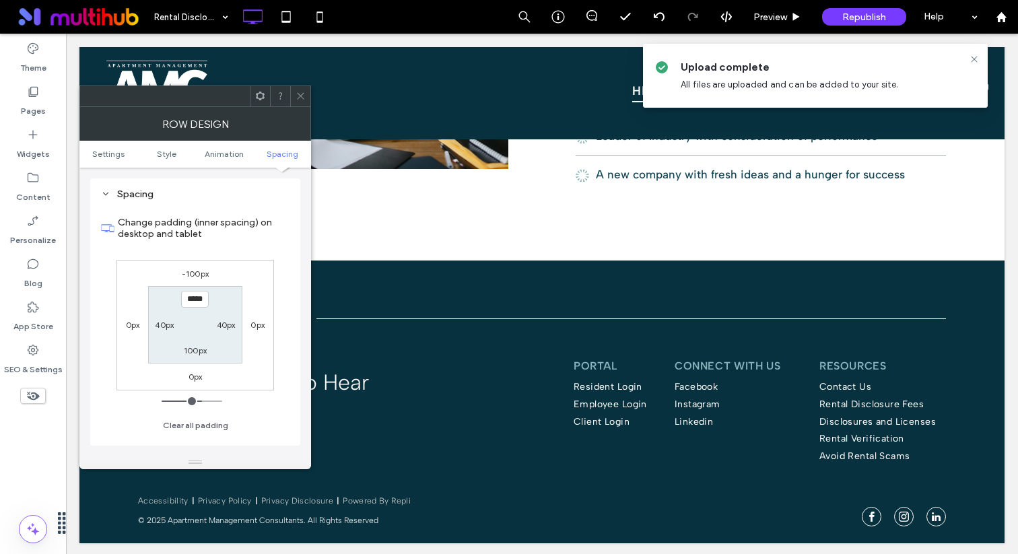
click at [197, 275] on label "-100px" at bounding box center [195, 274] width 27 height 10
type input "*"
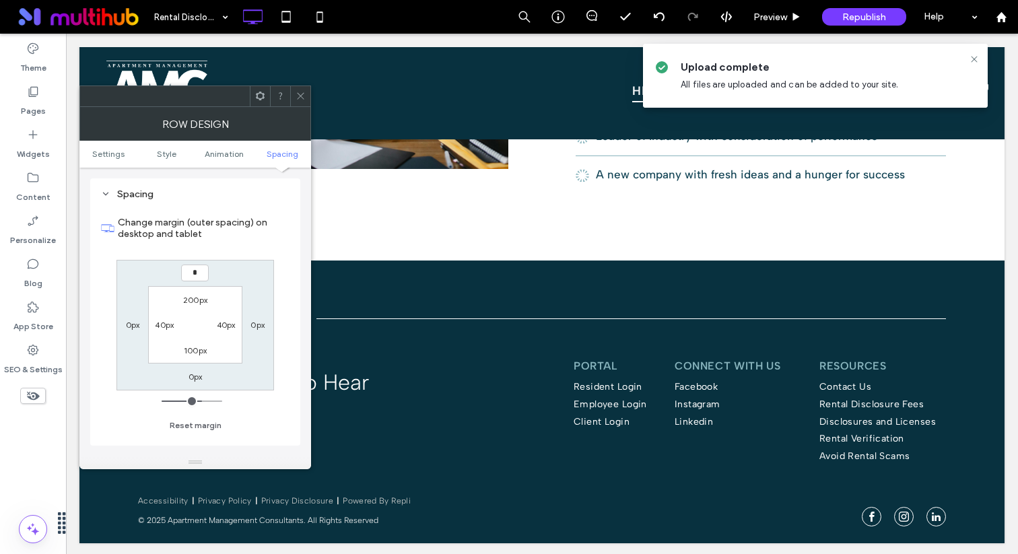
type input "*"
type input "***"
click at [297, 96] on icon at bounding box center [301, 96] width 10 height 10
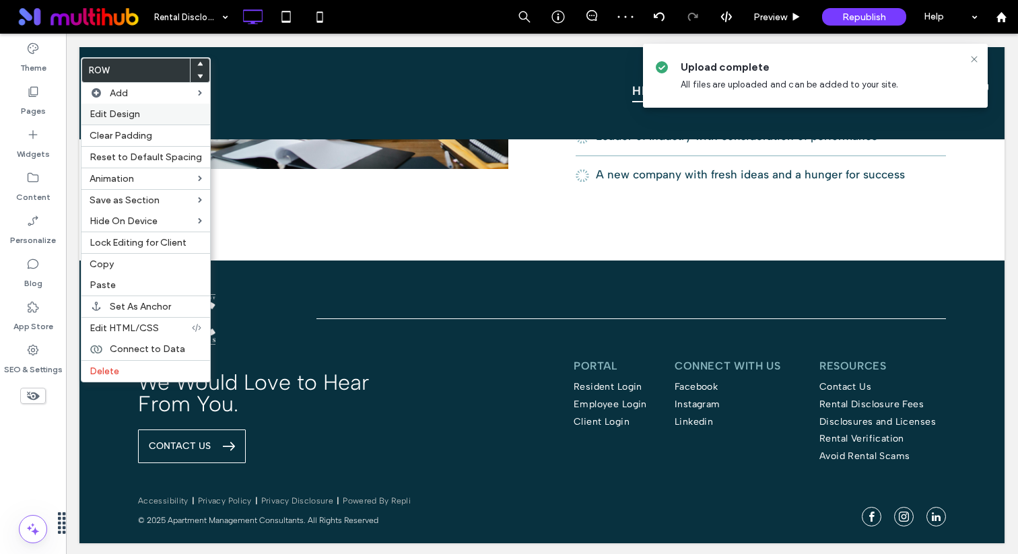
click at [165, 110] on label "Edit Design" at bounding box center [146, 113] width 112 height 11
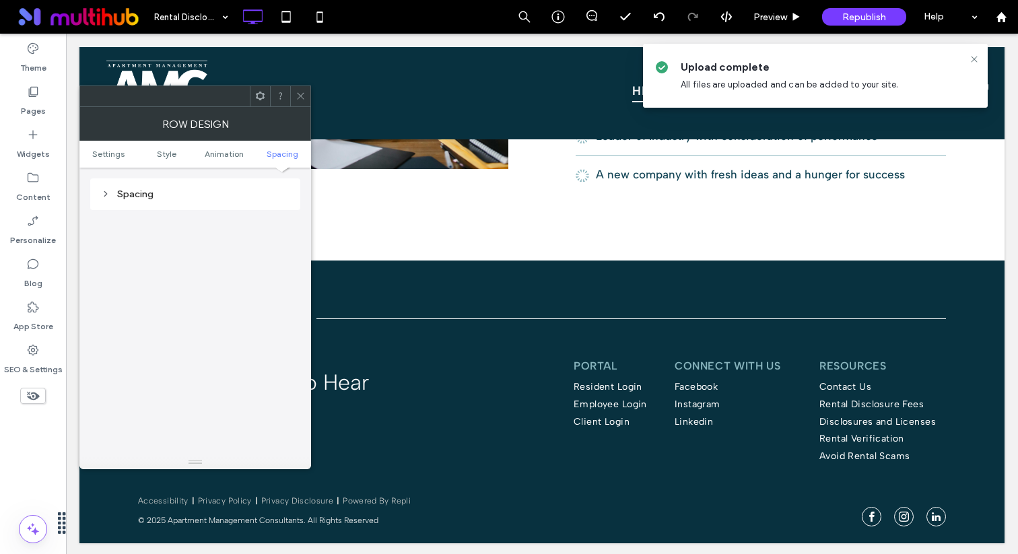
click at [193, 178] on div "Spacing" at bounding box center [195, 194] width 210 height 32
click at [191, 189] on div "Spacing" at bounding box center [195, 194] width 189 height 11
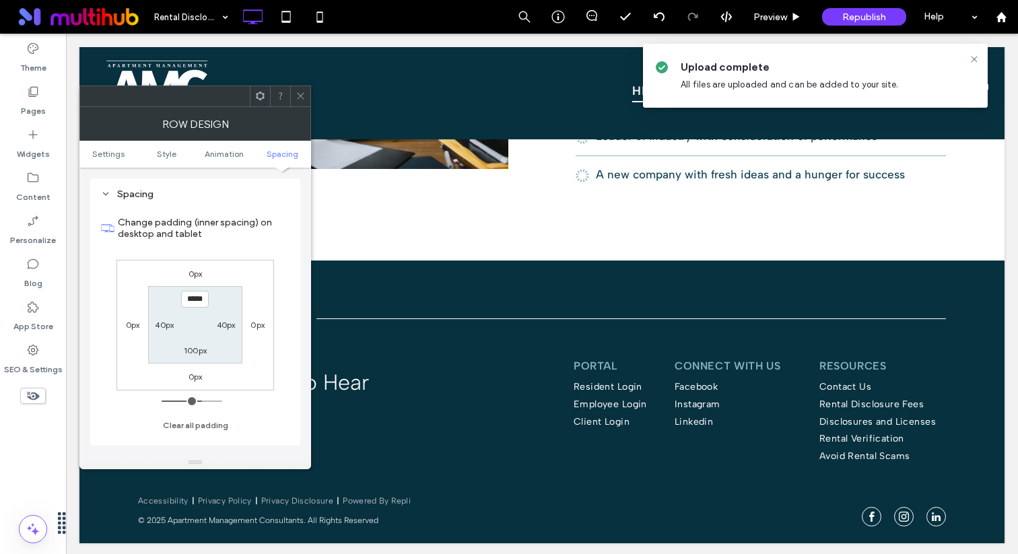
click at [199, 280] on div "0px 0px 0px 0px ***** 40px 100px 40px" at bounding box center [196, 325] width 158 height 131
click at [199, 272] on label "0px" at bounding box center [196, 274] width 14 height 10
type input "*"
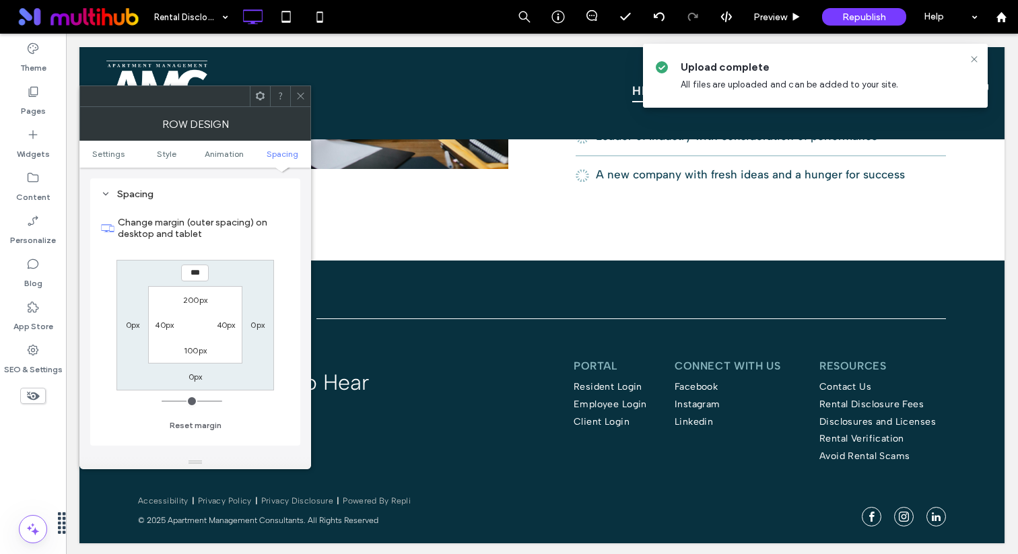
type input "***"
type input "*"
click at [192, 268] on input "*****" at bounding box center [195, 273] width 28 height 17
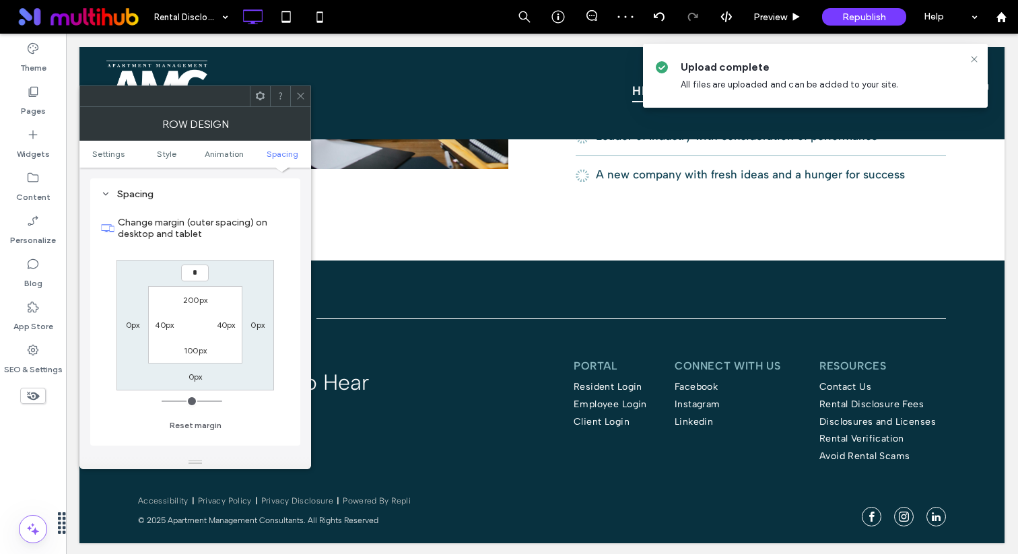
type input "*"
type input "***"
click at [303, 96] on icon at bounding box center [301, 96] width 10 height 10
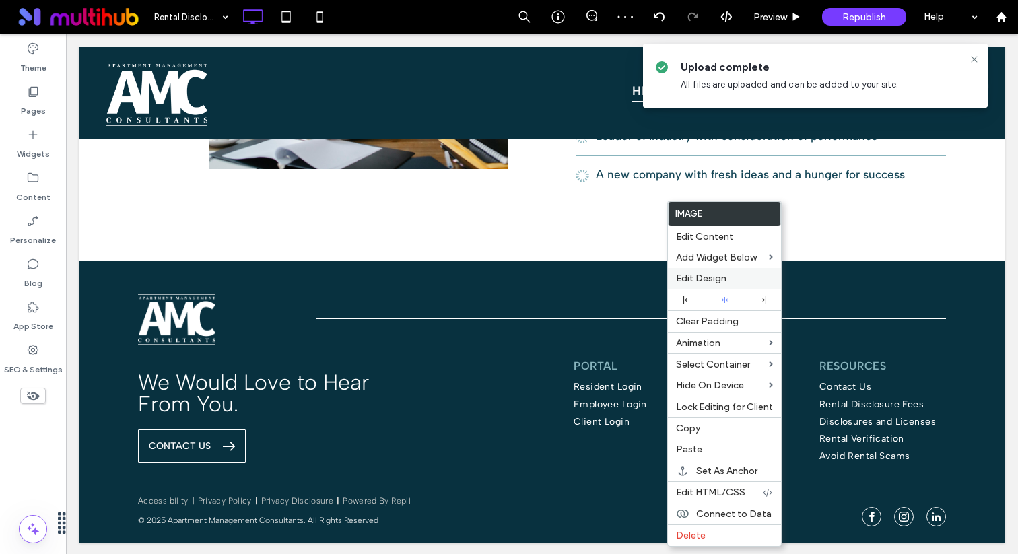
click at [724, 272] on div "Edit Design" at bounding box center [724, 278] width 113 height 21
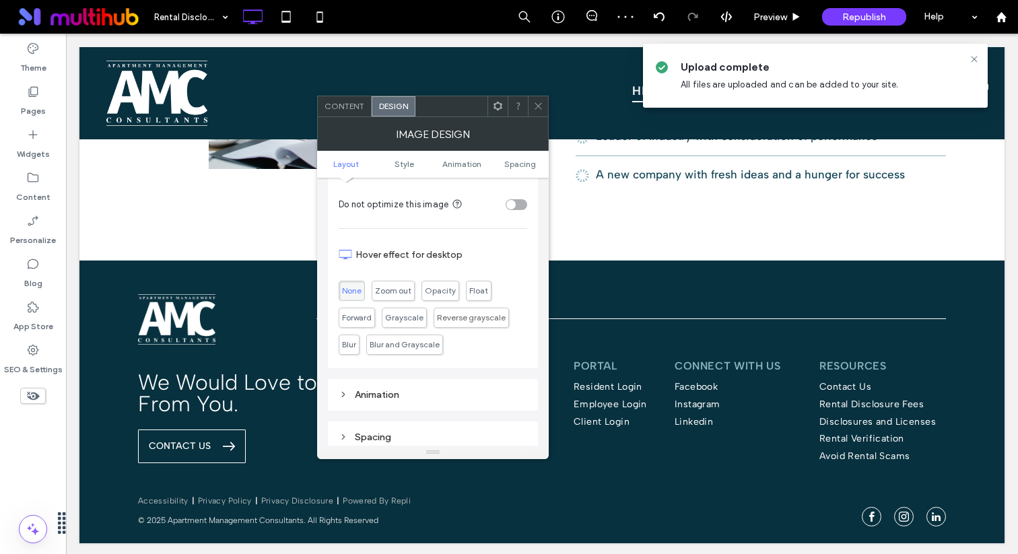
scroll to position [636, 0]
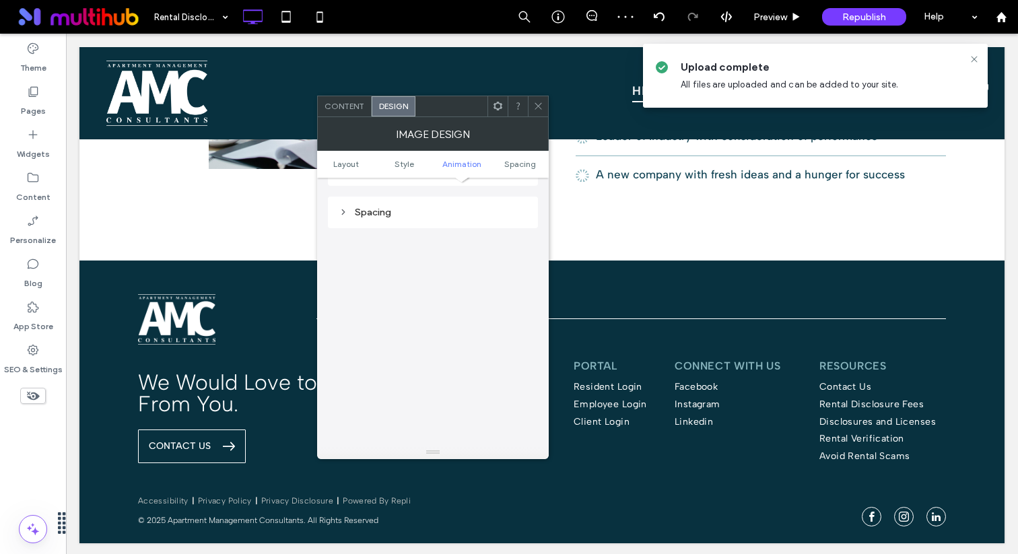
click at [418, 222] on div "Spacing" at bounding box center [433, 212] width 189 height 18
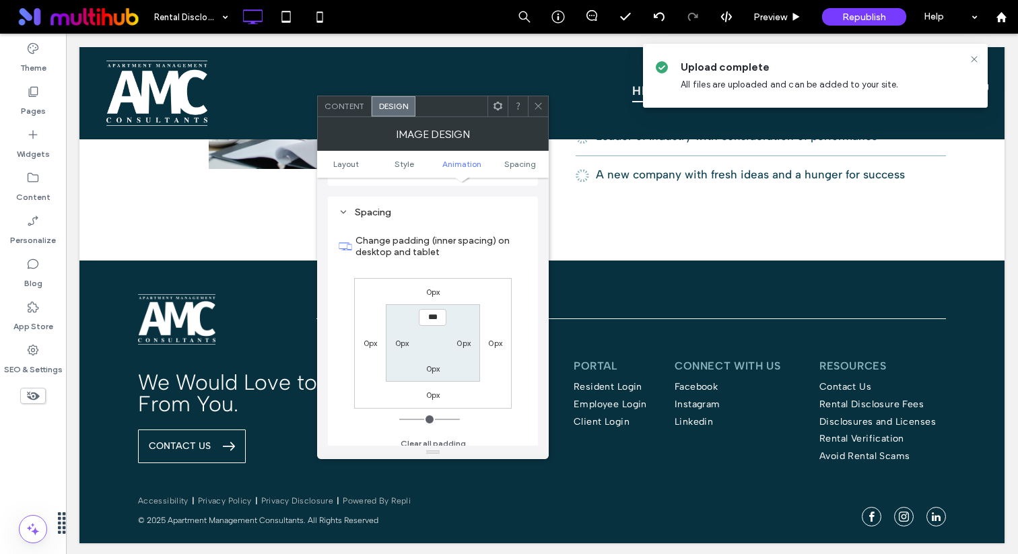
click at [436, 399] on label "0px" at bounding box center [433, 395] width 14 height 10
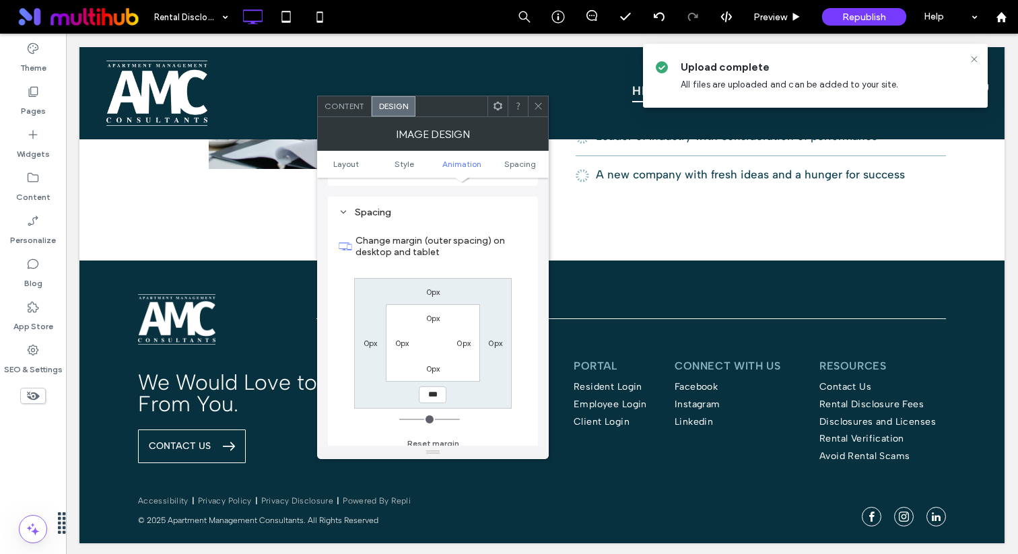
type input "***"
type input "*"
click at [436, 397] on input "*****" at bounding box center [433, 395] width 28 height 17
type input "****"
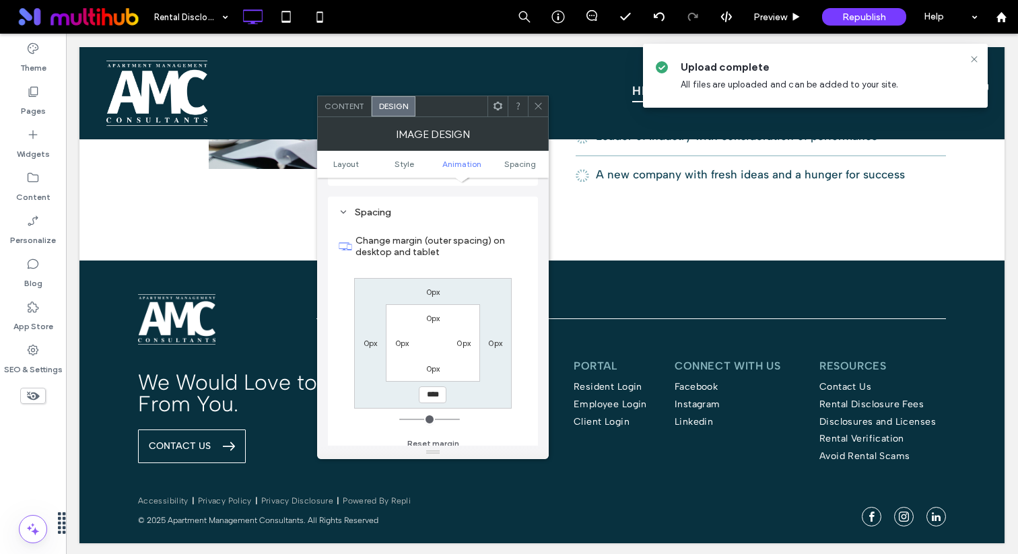
type input "***"
type input "*"
click at [537, 102] on icon at bounding box center [538, 106] width 10 height 10
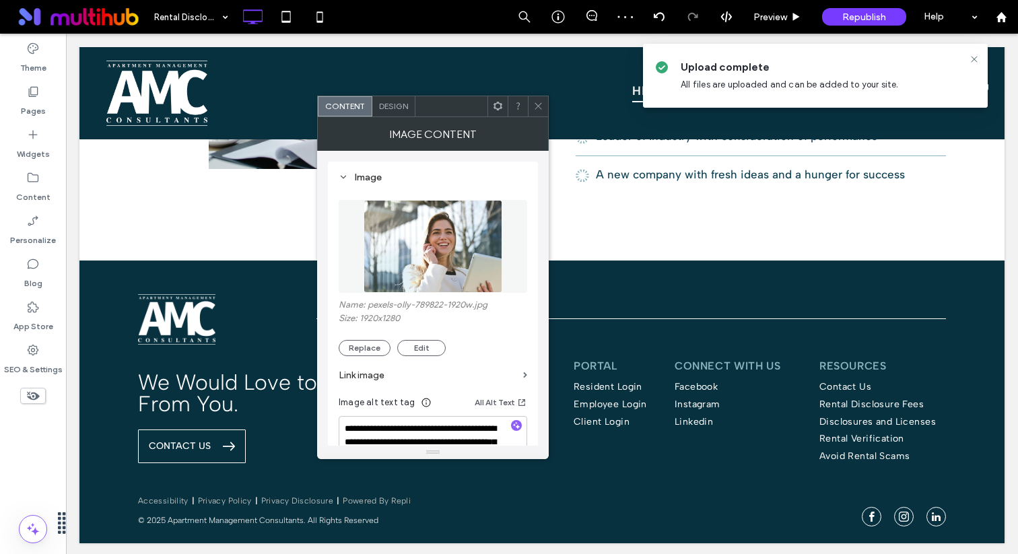
click at [401, 104] on span "Design" at bounding box center [393, 106] width 29 height 10
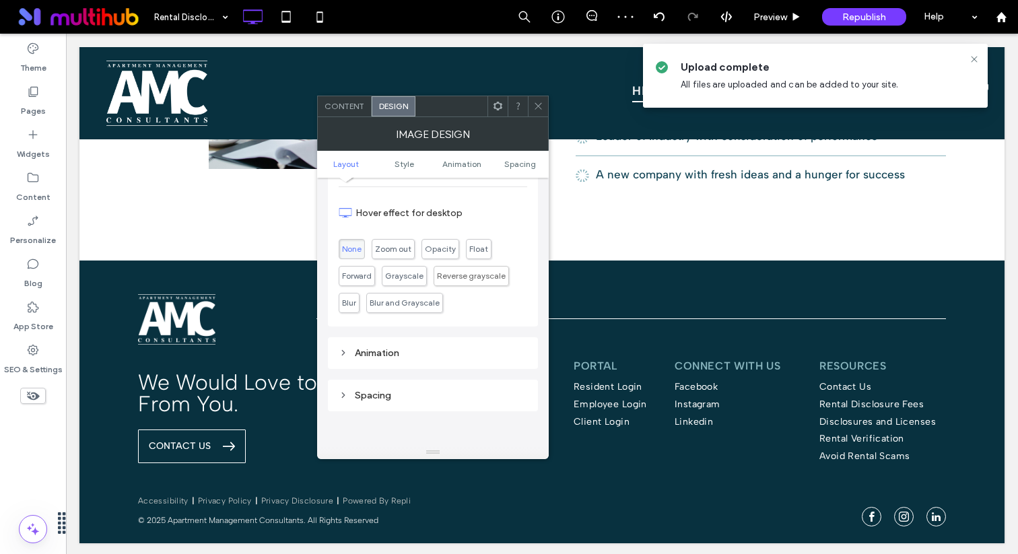
scroll to position [641, 0]
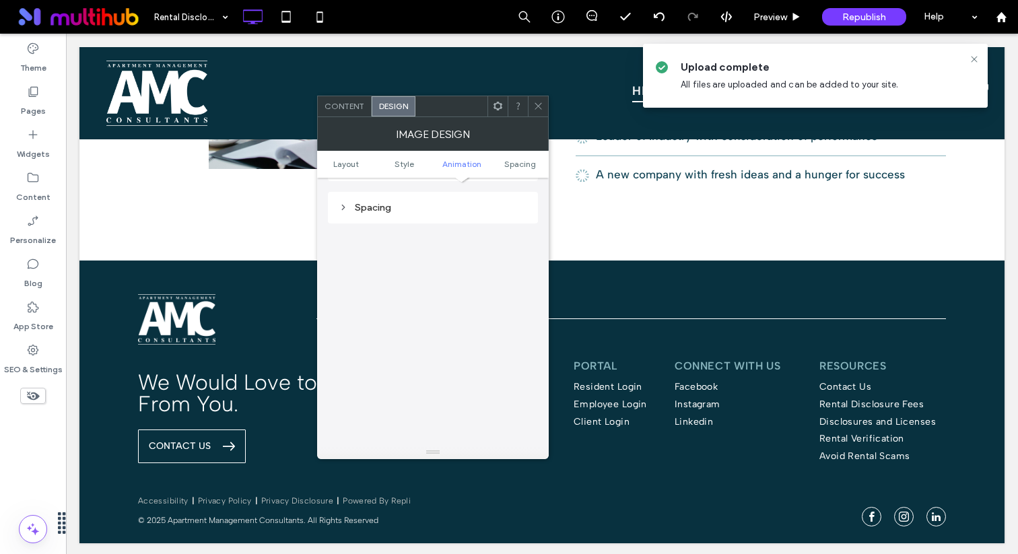
click at [454, 195] on div "Spacing" at bounding box center [433, 208] width 210 height 32
click at [447, 207] on div "Spacing" at bounding box center [433, 207] width 189 height 11
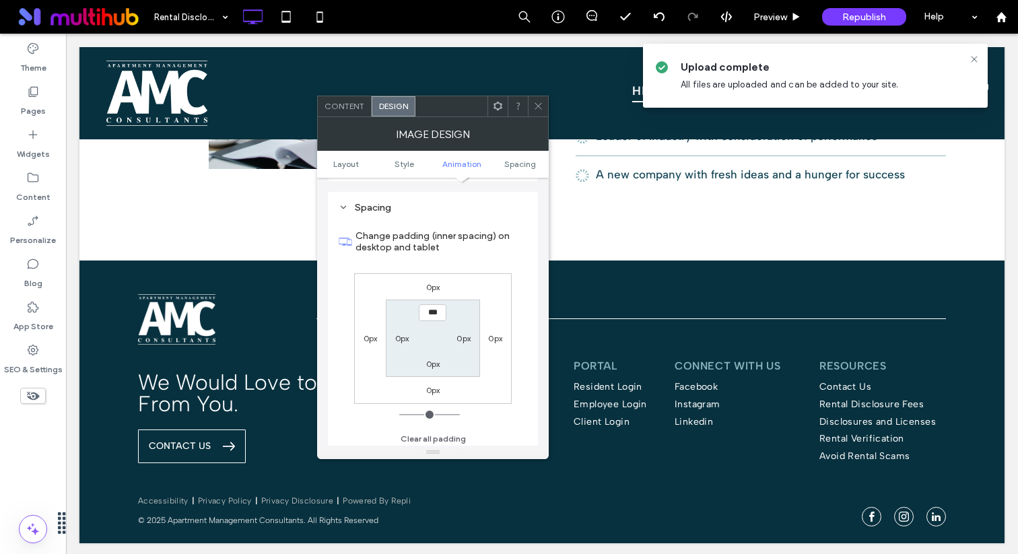
click at [426, 393] on label "0px" at bounding box center [433, 390] width 14 height 10
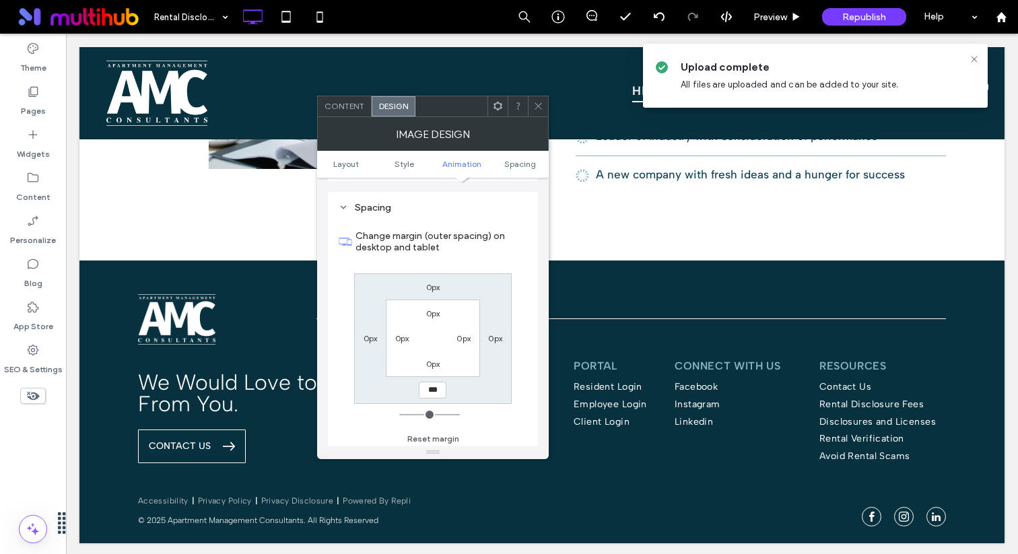
type input "***"
type input "*"
click at [426, 395] on input "*****" at bounding box center [433, 390] width 28 height 17
type input "****"
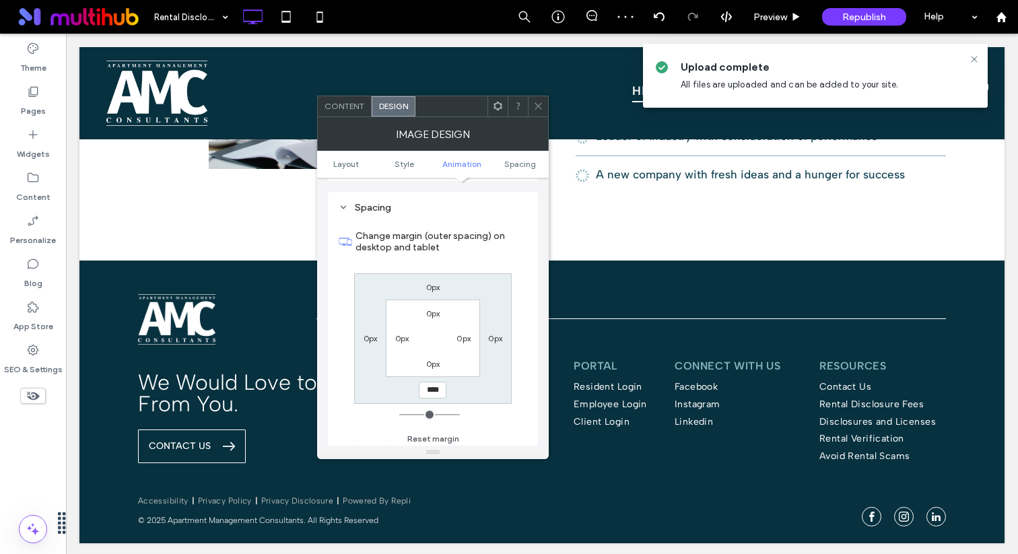
type input "*"
type input "******"
click at [427, 392] on input "******" at bounding box center [433, 390] width 28 height 17
type input "*"
click at [464, 395] on div "0px 0px ****** 0px 0px 0px 0px 0px" at bounding box center [433, 338] width 158 height 131
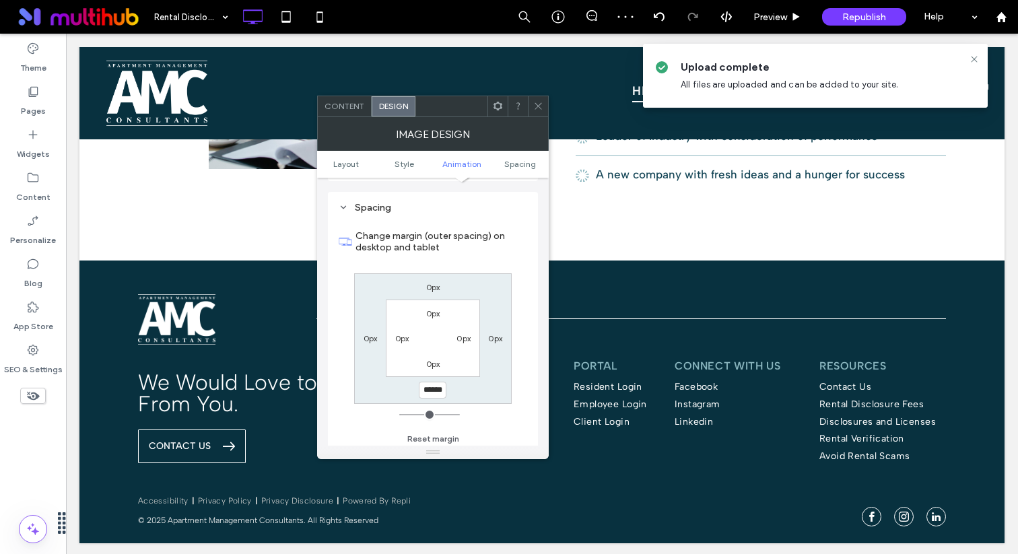
click at [544, 96] on div at bounding box center [538, 106] width 20 height 20
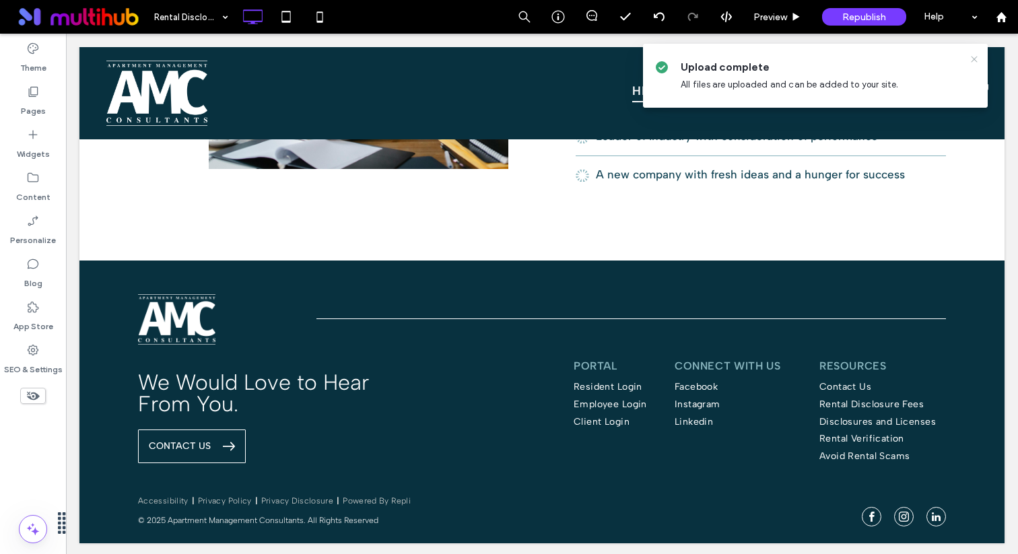
click at [975, 64] on icon at bounding box center [974, 59] width 11 height 11
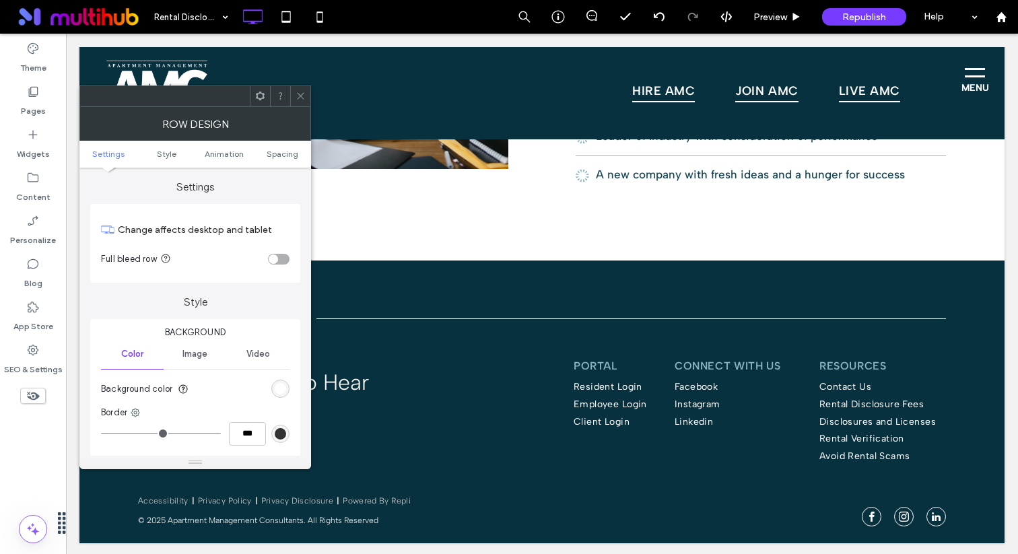
scroll to position [381, 0]
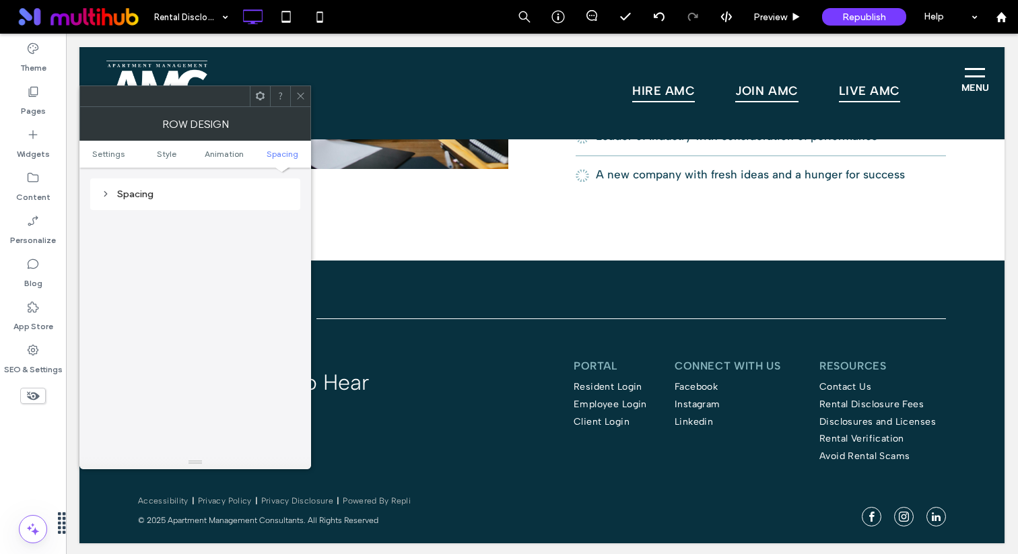
click at [162, 192] on div "Spacing" at bounding box center [195, 194] width 189 height 11
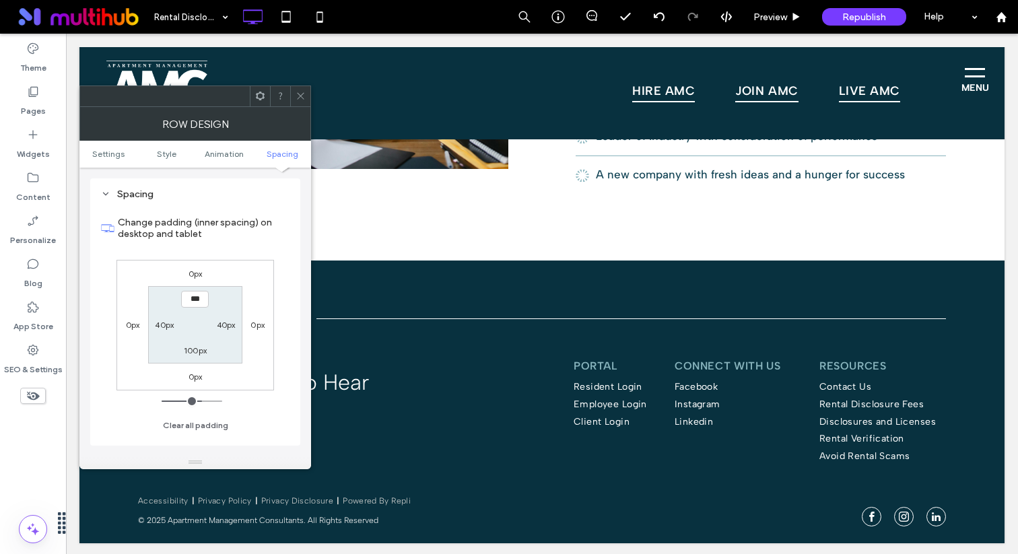
type input "*****"
type input "***"
click at [304, 99] on icon at bounding box center [301, 96] width 10 height 10
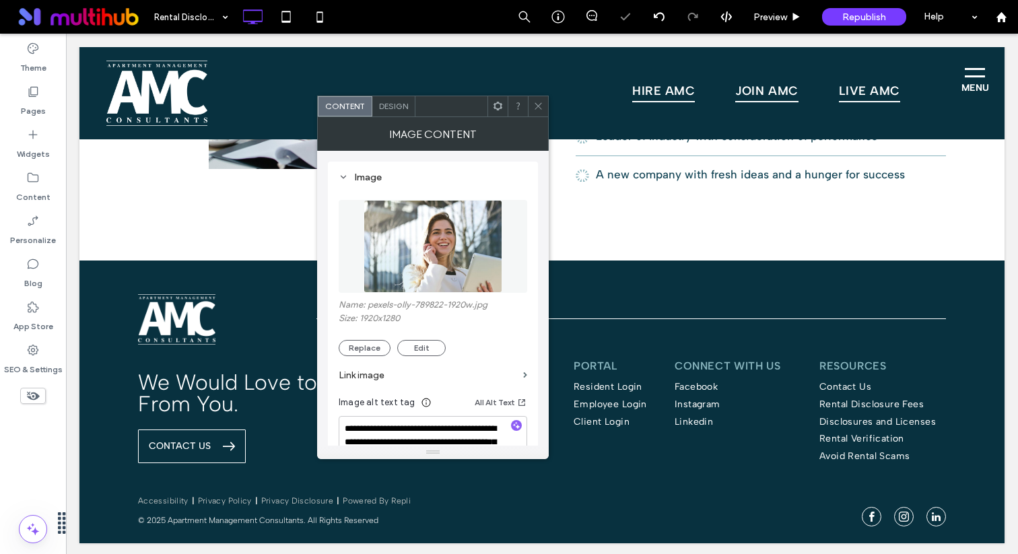
click at [541, 100] on span at bounding box center [538, 106] width 10 height 20
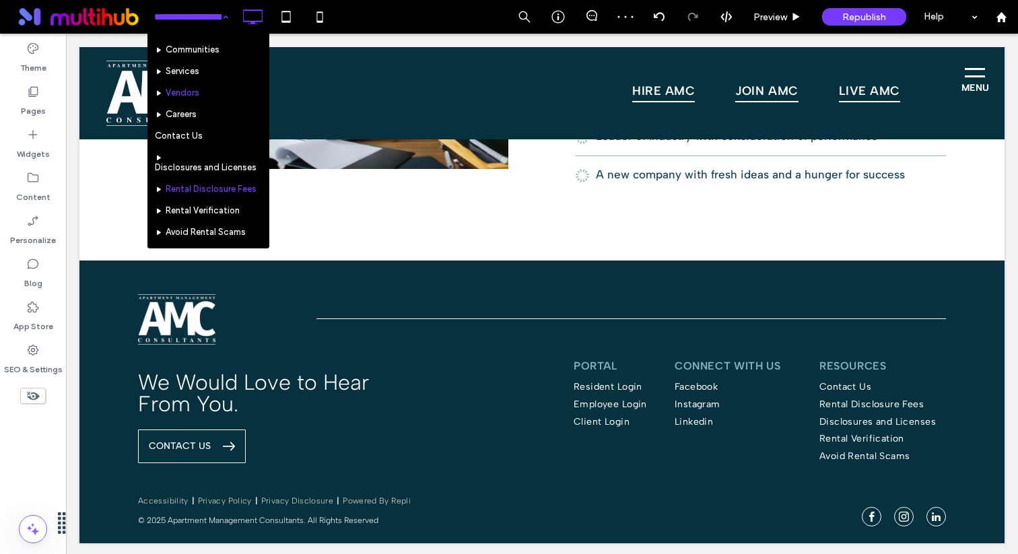
scroll to position [41, 0]
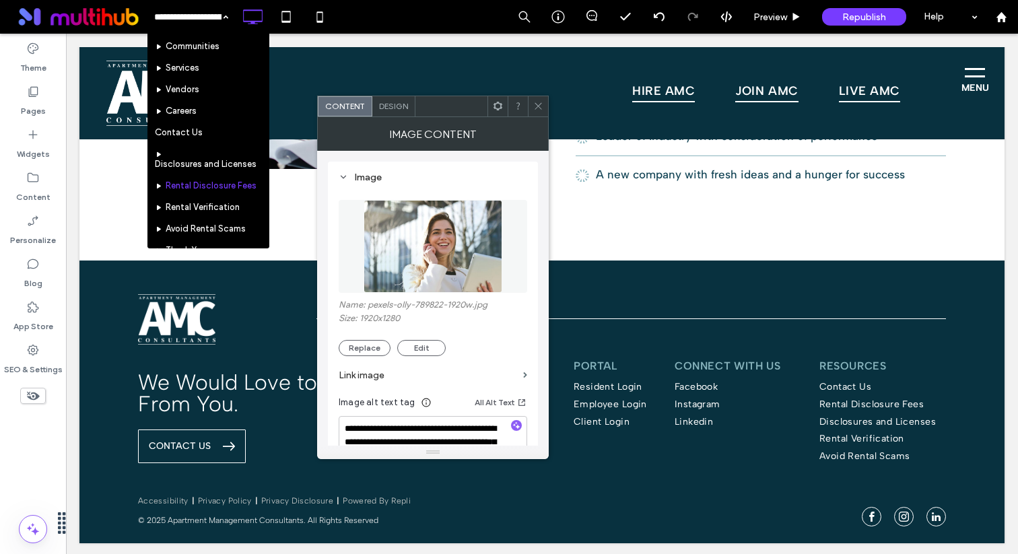
click at [436, 230] on img at bounding box center [433, 246] width 139 height 93
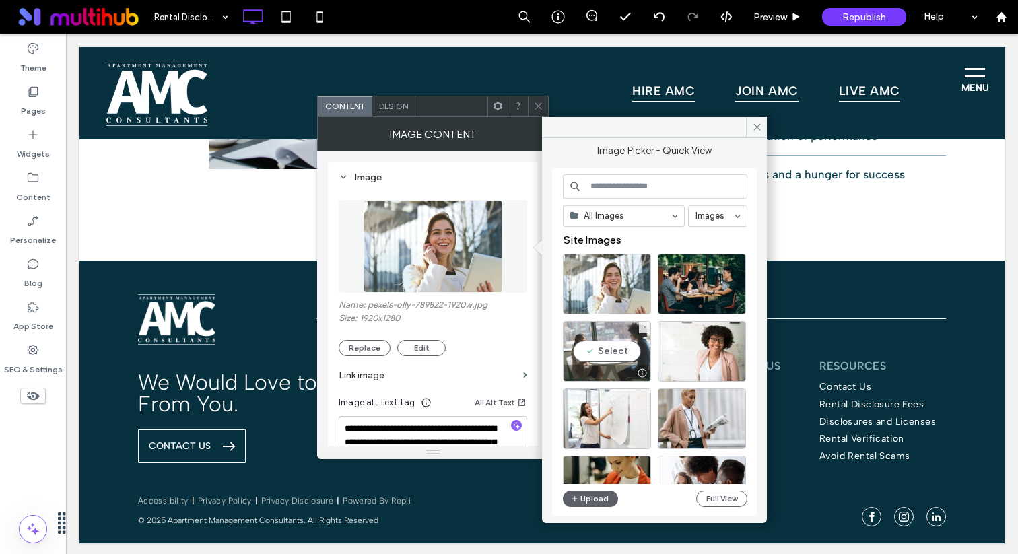
click at [630, 358] on div "Select" at bounding box center [607, 351] width 88 height 61
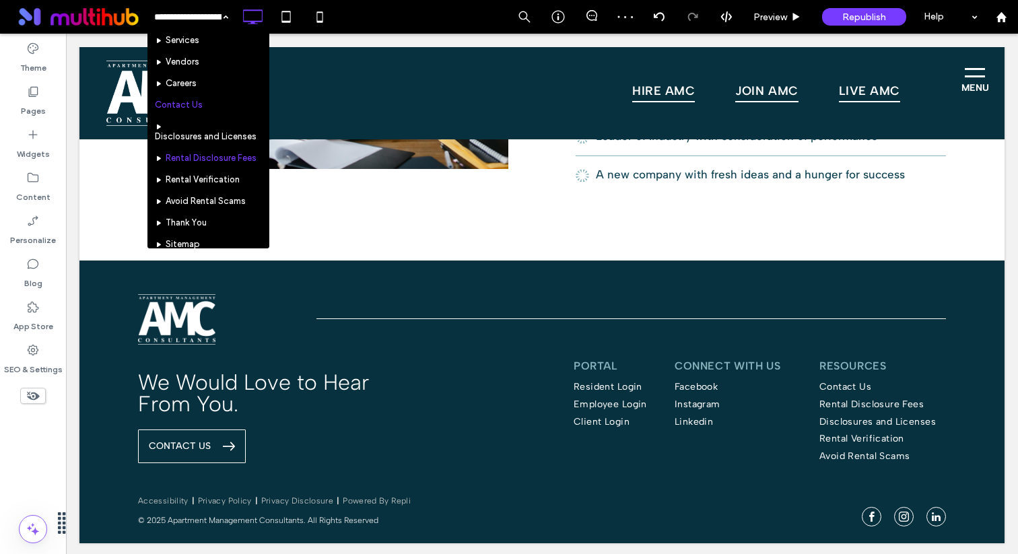
scroll to position [69, 0]
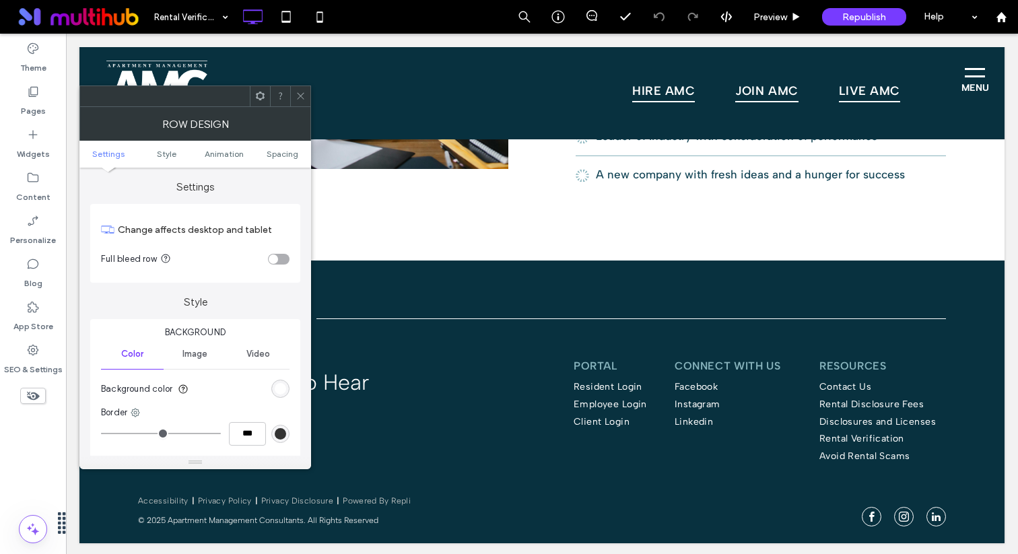
scroll to position [381, 0]
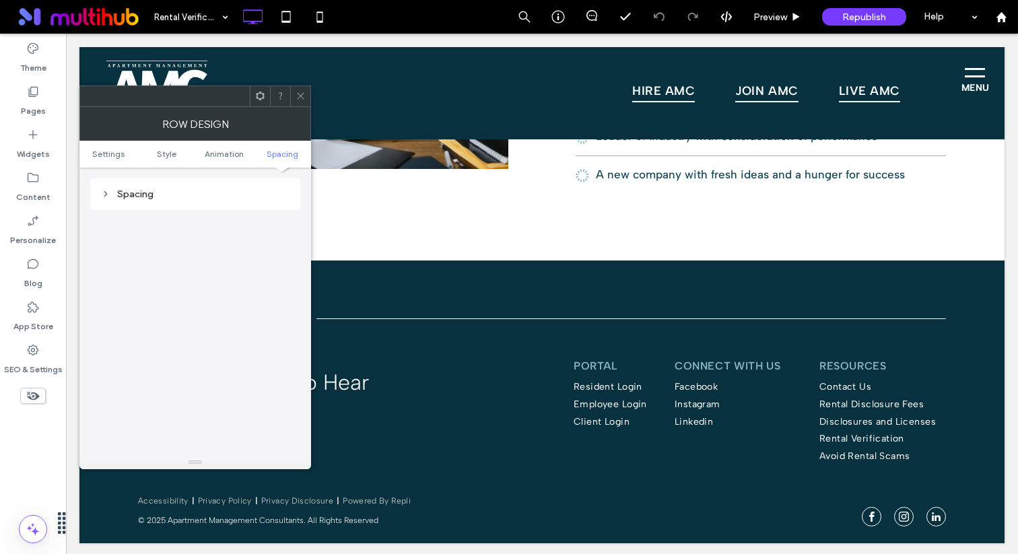
click at [200, 191] on div "Spacing" at bounding box center [195, 194] width 189 height 11
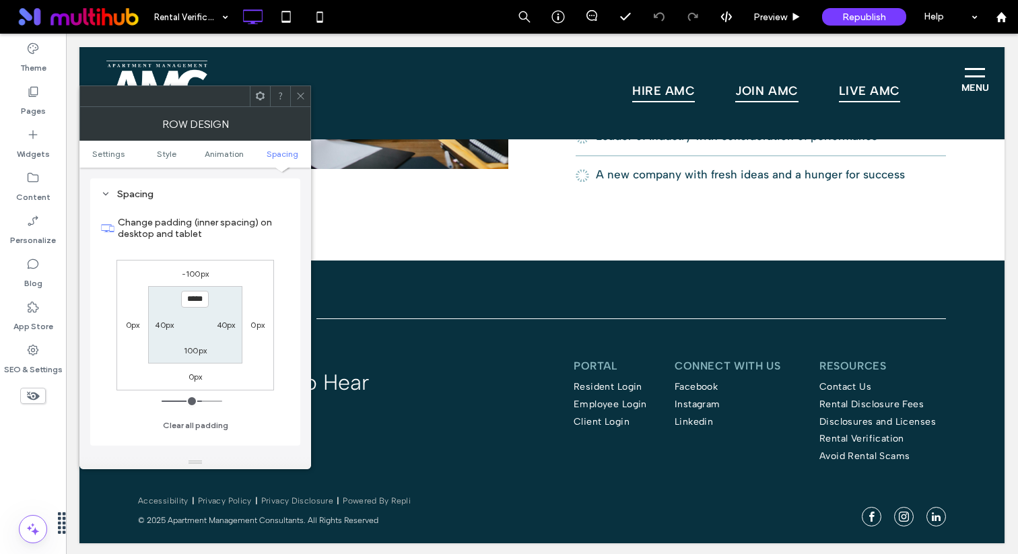
click at [201, 273] on label "-100px" at bounding box center [195, 274] width 27 height 10
type input "*"
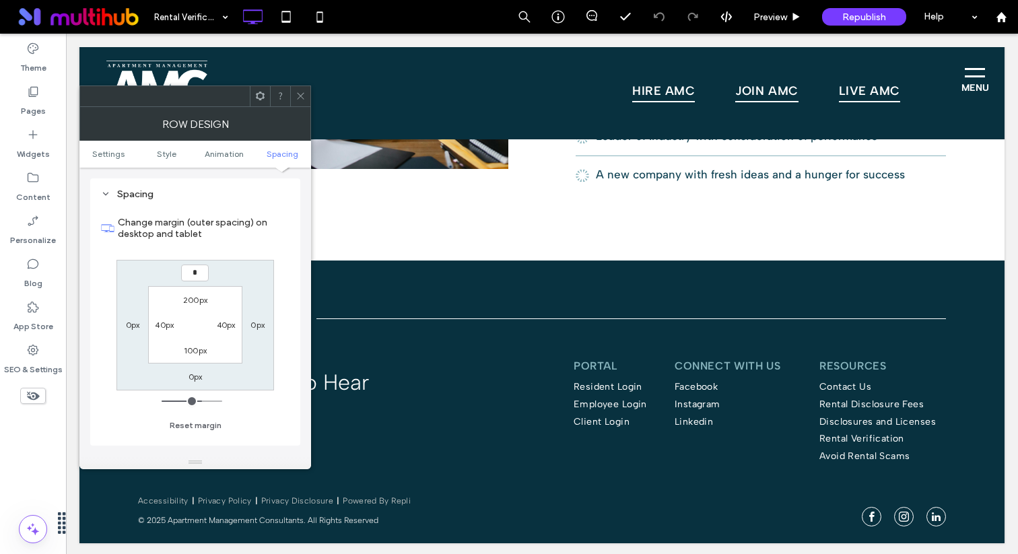
type input "*"
type input "***"
click at [201, 276] on input "***" at bounding box center [195, 273] width 28 height 17
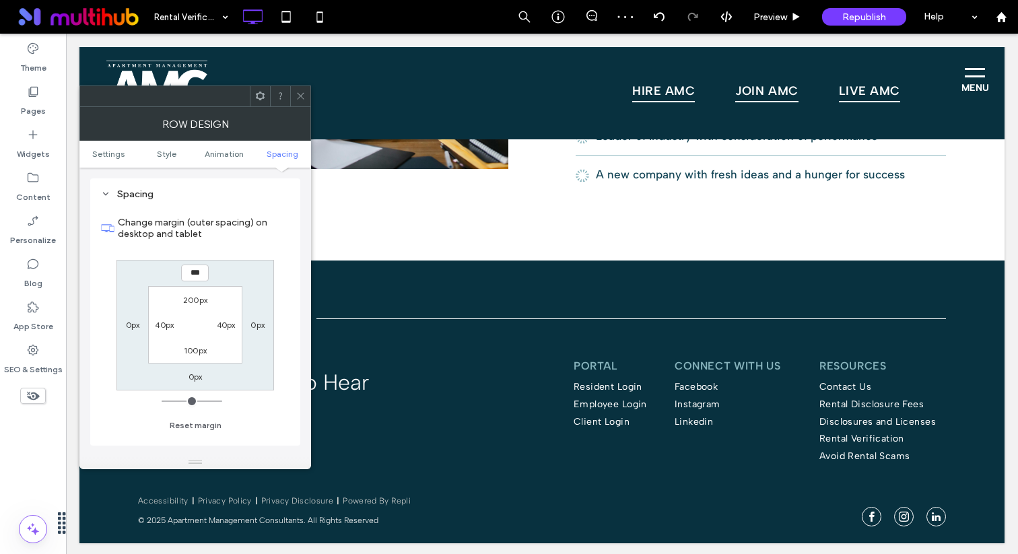
click at [303, 99] on icon at bounding box center [301, 96] width 10 height 10
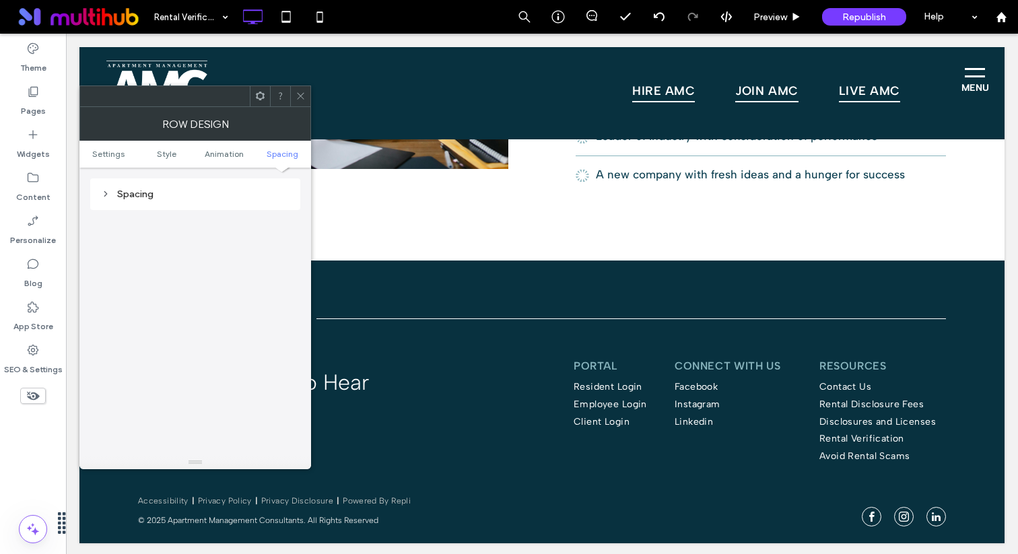
click at [216, 185] on div "Spacing" at bounding box center [195, 194] width 189 height 18
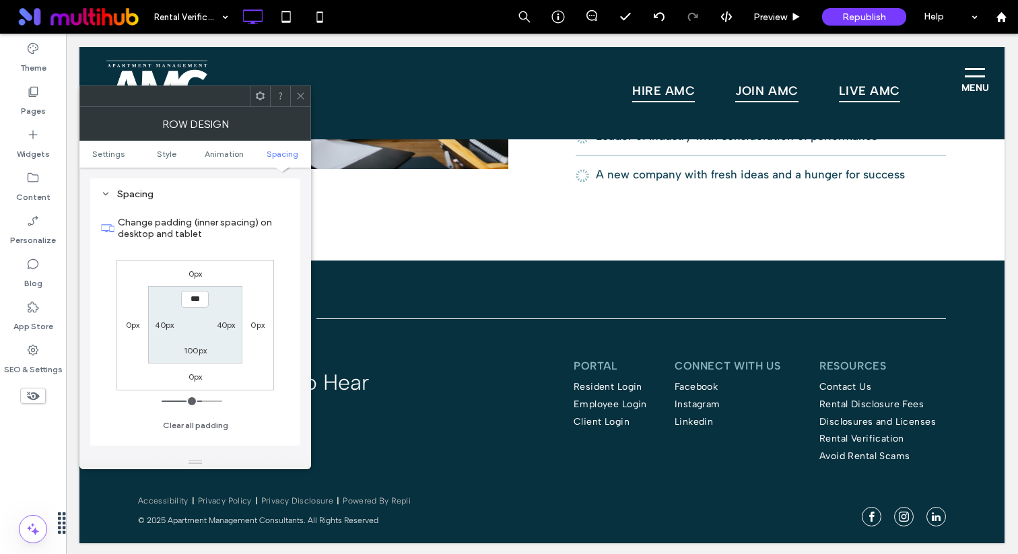
type input "*****"
type input "***"
click at [304, 86] on span at bounding box center [301, 96] width 10 height 20
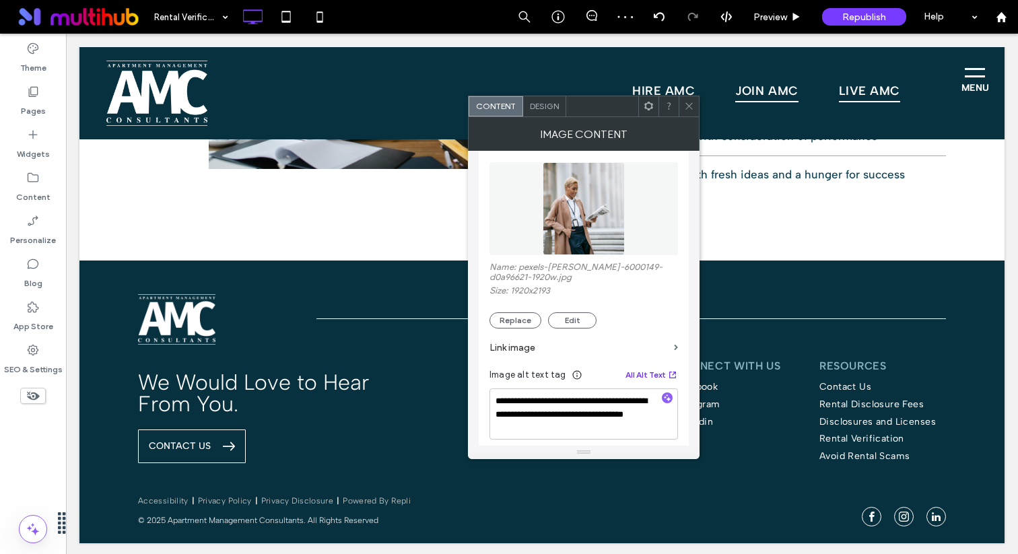
scroll to position [50, 0]
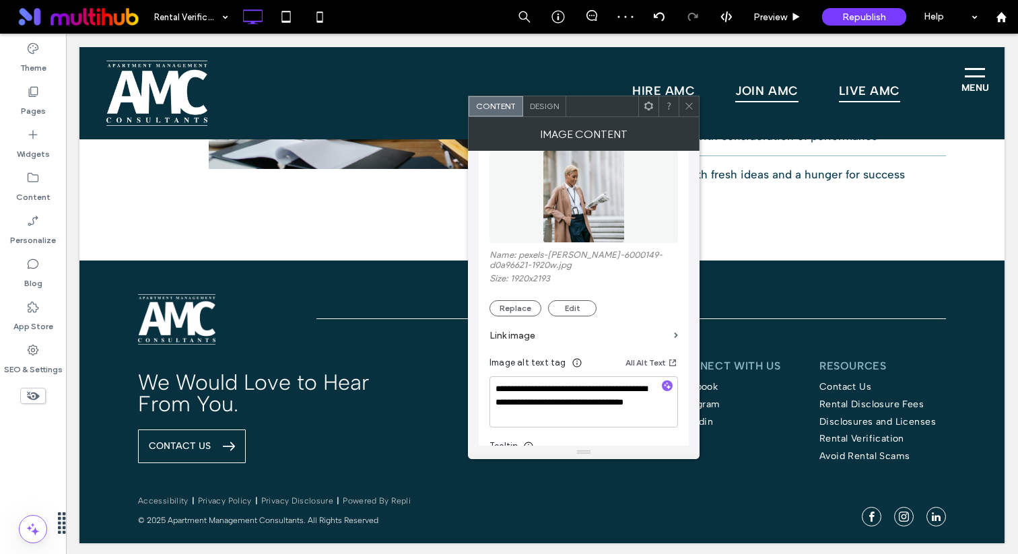
click at [585, 301] on div "Name: pexels-ono-kosuki-6000149-d0a96621-1920w.jpg Size: 1920x2193 Replace Edit" at bounding box center [584, 283] width 189 height 67
click at [586, 308] on button "Edit" at bounding box center [572, 308] width 48 height 16
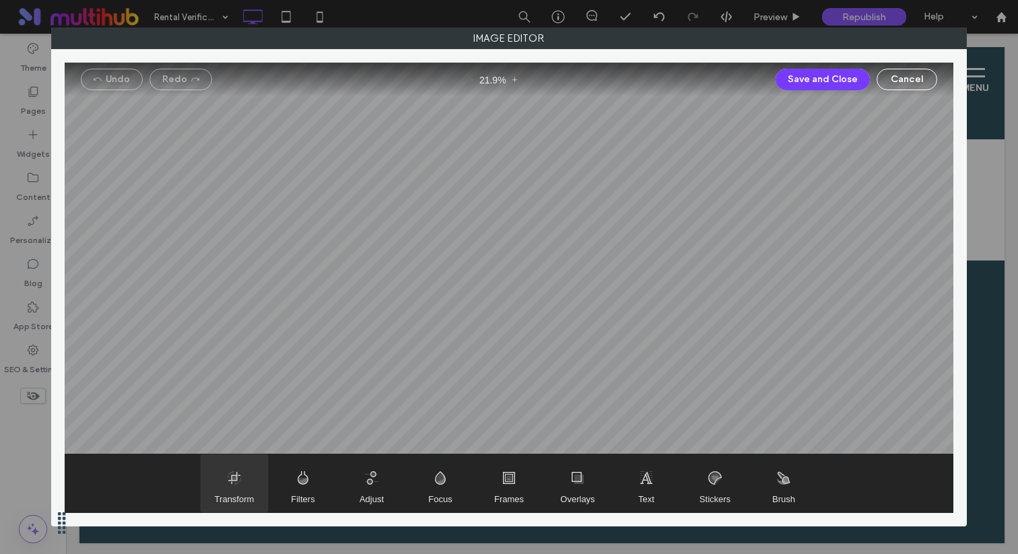
click at [241, 490] on span "Transform" at bounding box center [234, 484] width 67 height 58
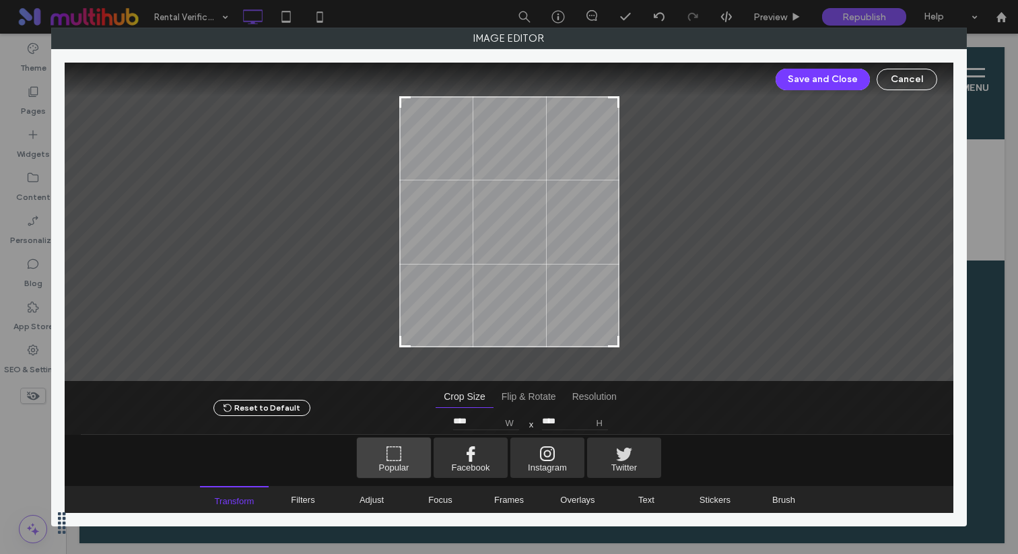
click at [395, 463] on span "Popular" at bounding box center [394, 458] width 74 height 40
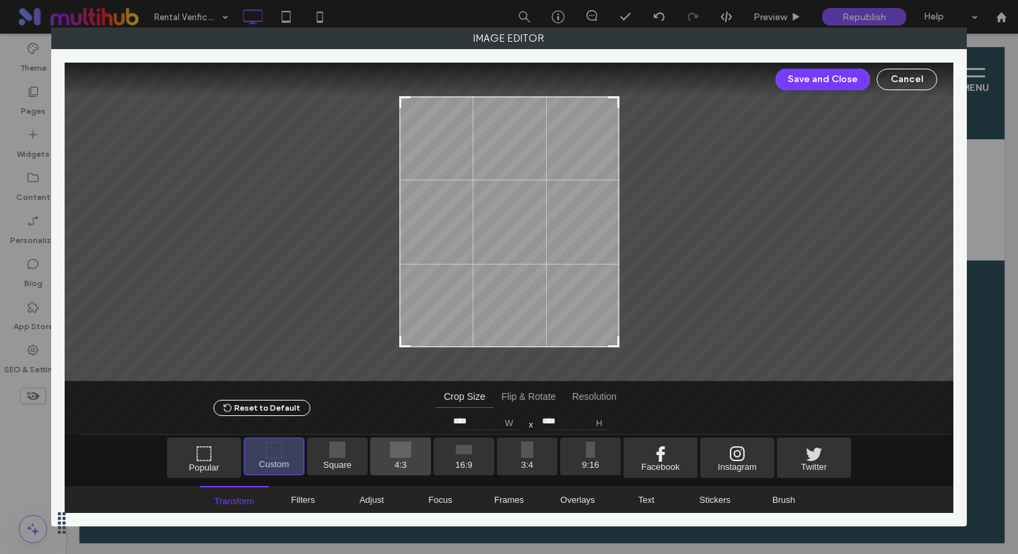
click at [403, 459] on span "4:3" at bounding box center [400, 457] width 61 height 38
type input "****"
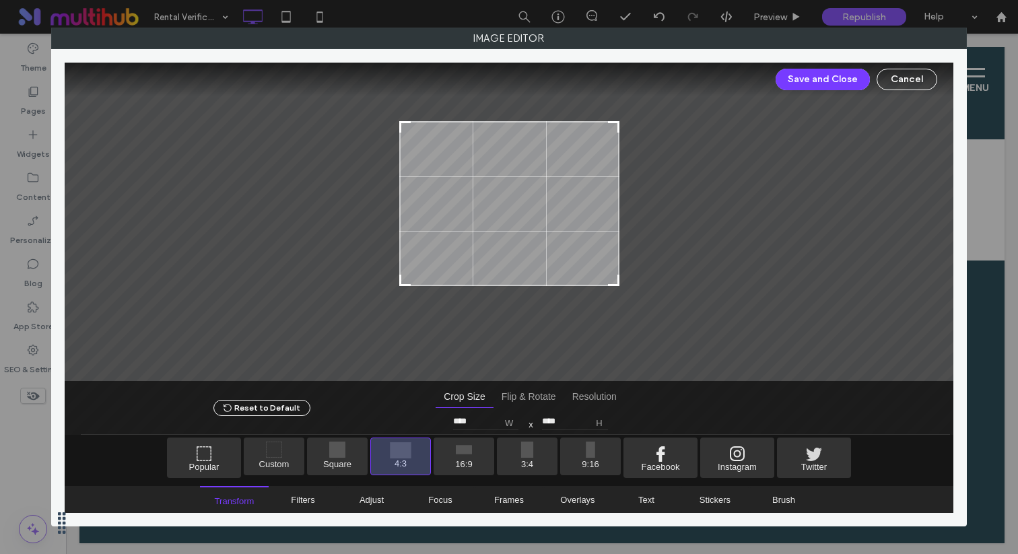
drag, startPoint x: 597, startPoint y: 254, endPoint x: 598, endPoint y: 236, distance: 18.2
click at [598, 236] on div at bounding box center [509, 203] width 220 height 165
click at [826, 72] on button "Save and Close" at bounding box center [823, 80] width 94 height 22
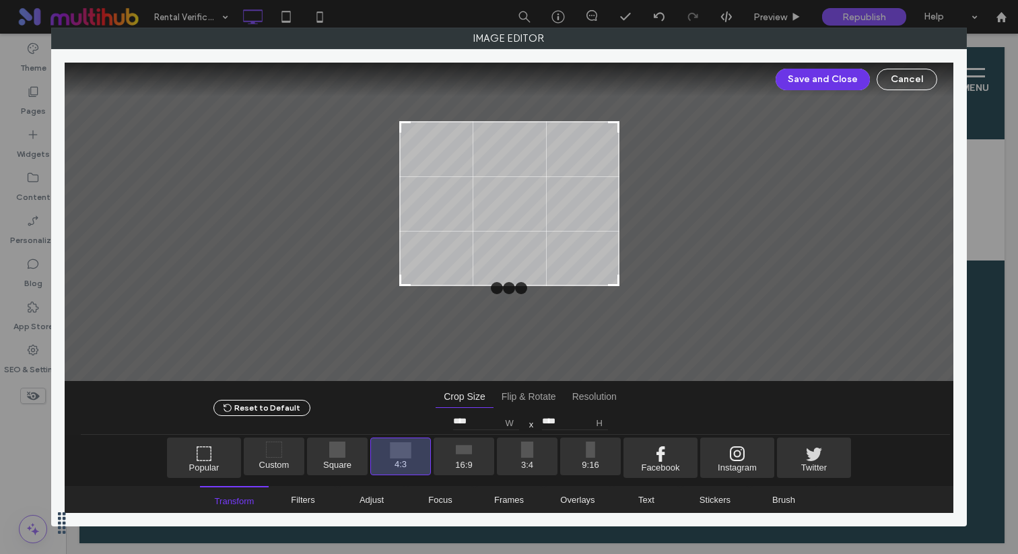
click at [825, 86] on button "Save and Close" at bounding box center [823, 80] width 94 height 22
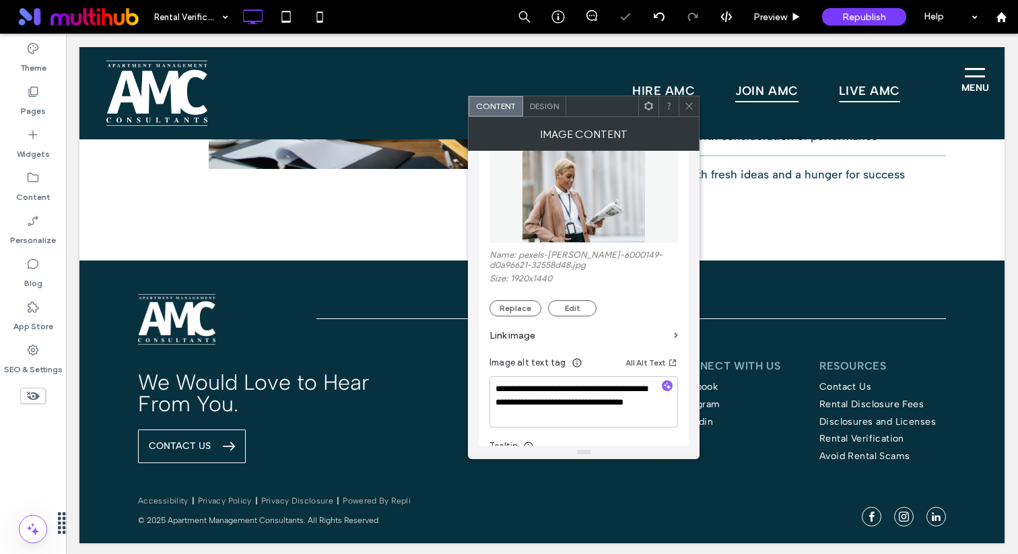
click at [686, 106] on icon at bounding box center [689, 106] width 10 height 10
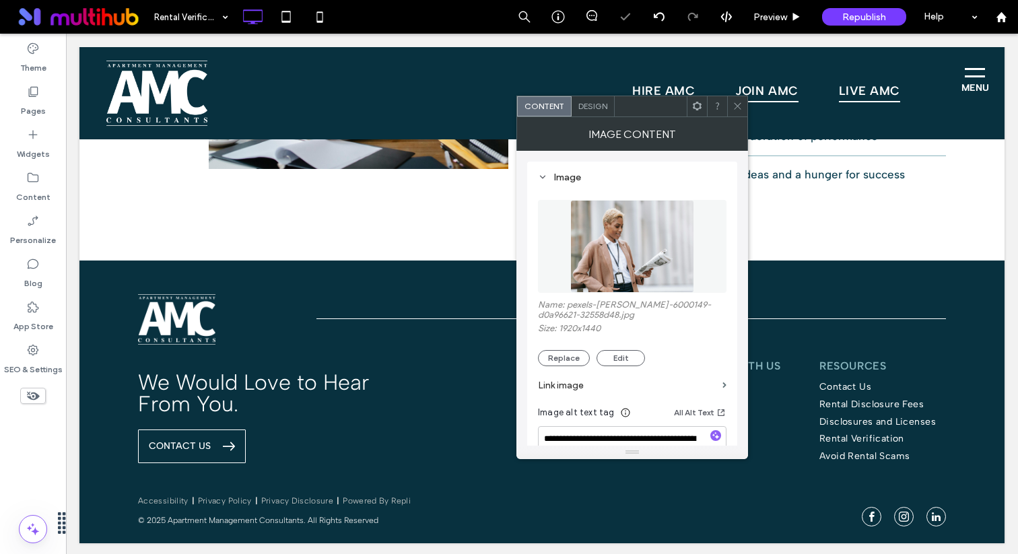
click at [601, 107] on span "Design" at bounding box center [593, 106] width 29 height 10
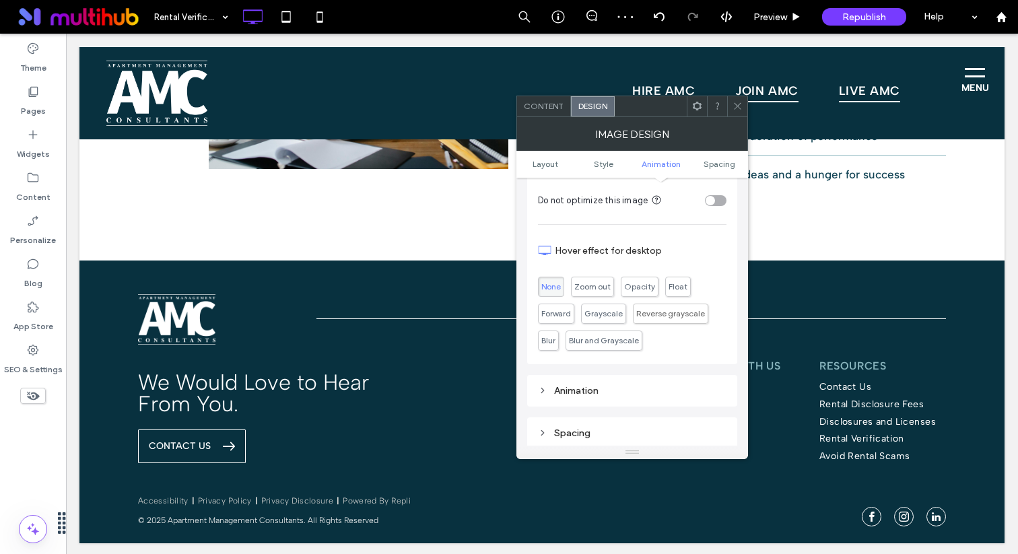
scroll to position [678, 0]
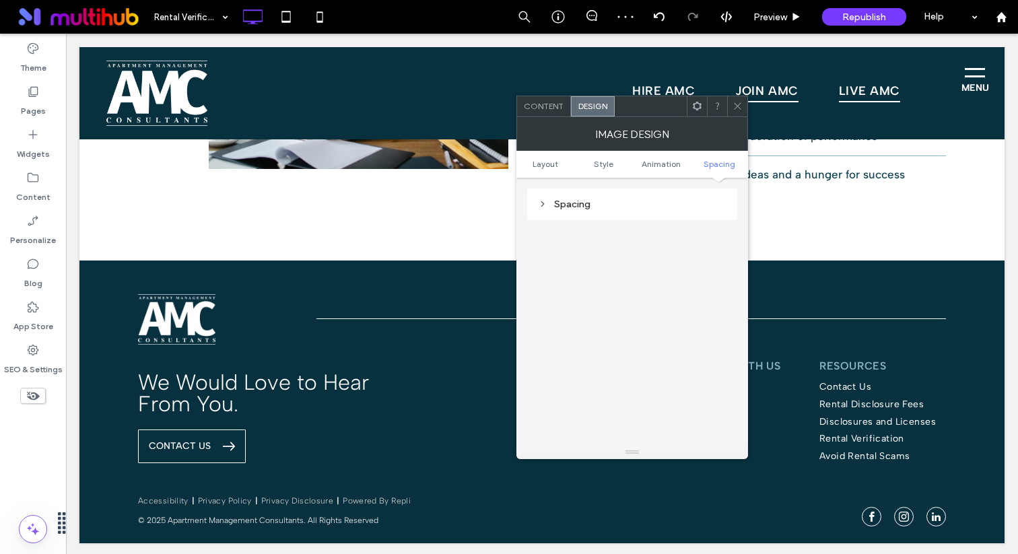
click at [598, 199] on div "Spacing" at bounding box center [632, 204] width 189 height 11
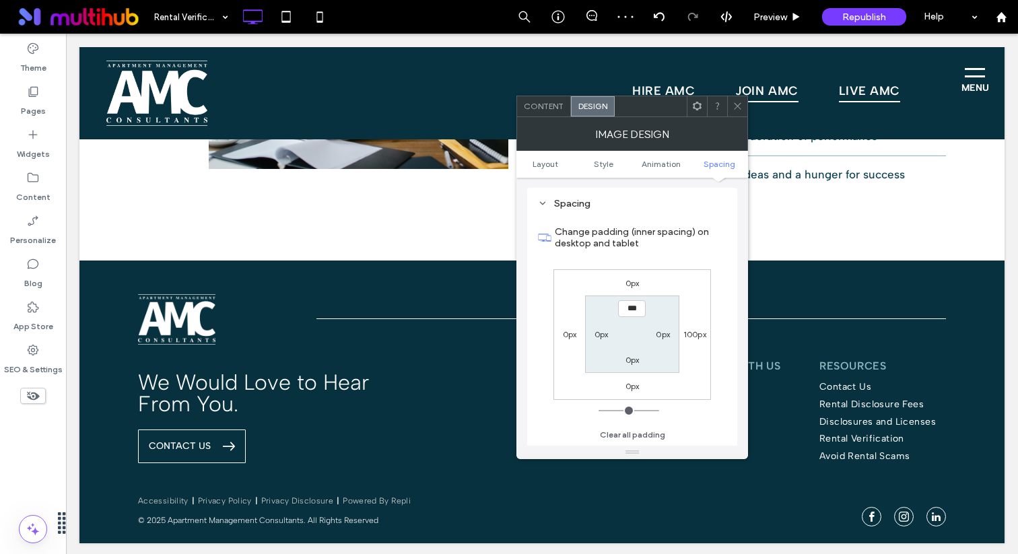
click at [632, 391] on label "0px" at bounding box center [633, 386] width 14 height 10
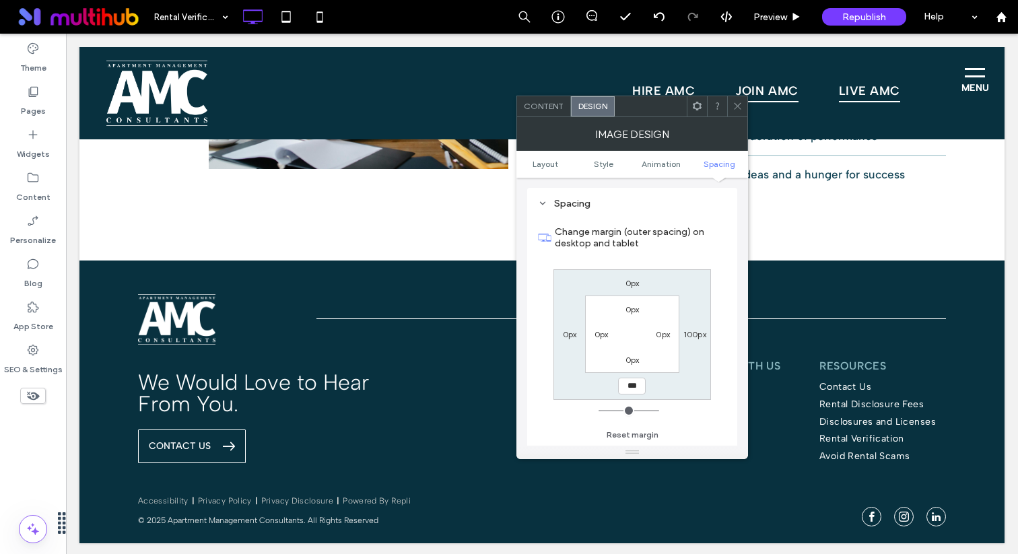
type input "***"
type input "*"
type input "*****"
click at [736, 108] on use at bounding box center [737, 106] width 7 height 7
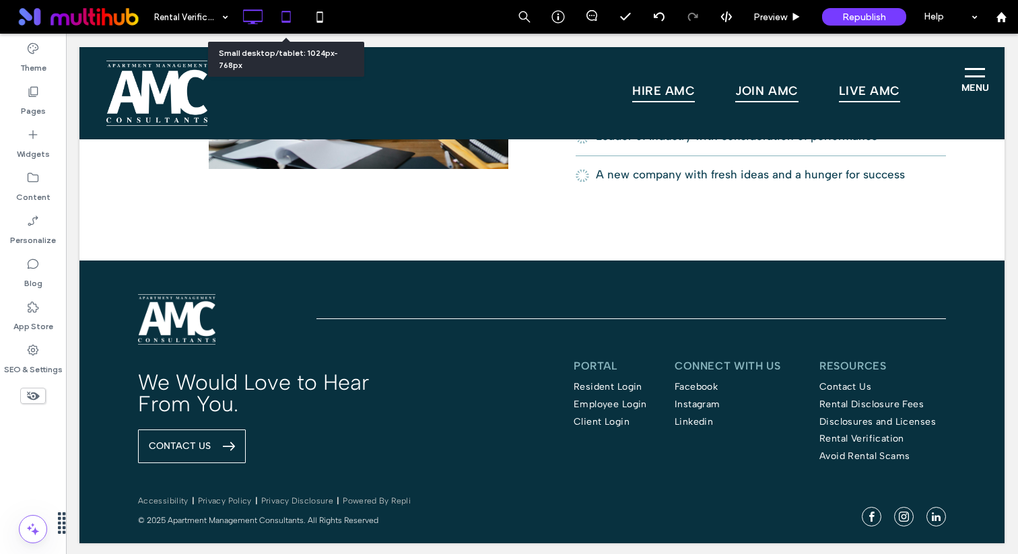
click at [288, 14] on icon at bounding box center [286, 16] width 27 height 27
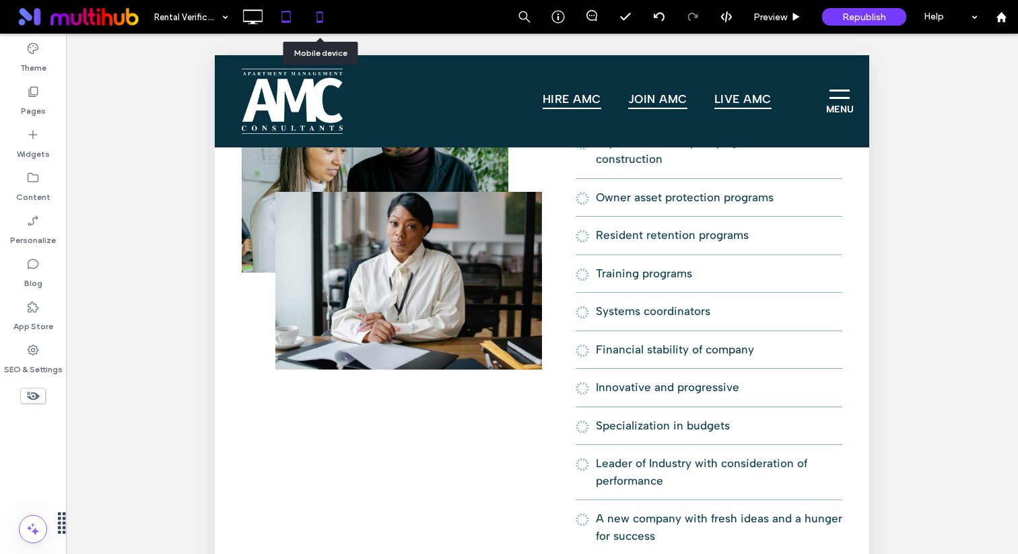
click at [313, 15] on icon at bounding box center [319, 16] width 27 height 27
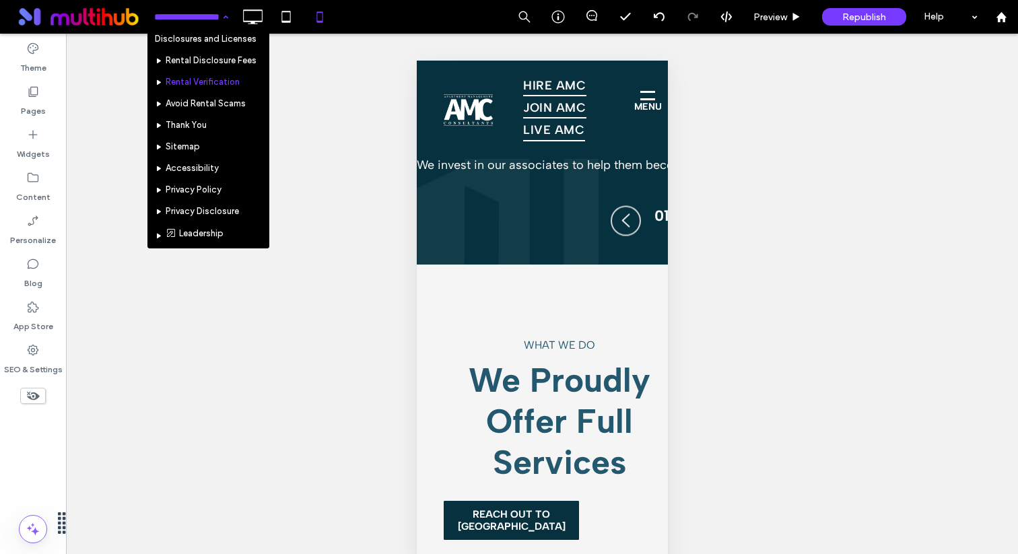
scroll to position [137, 0]
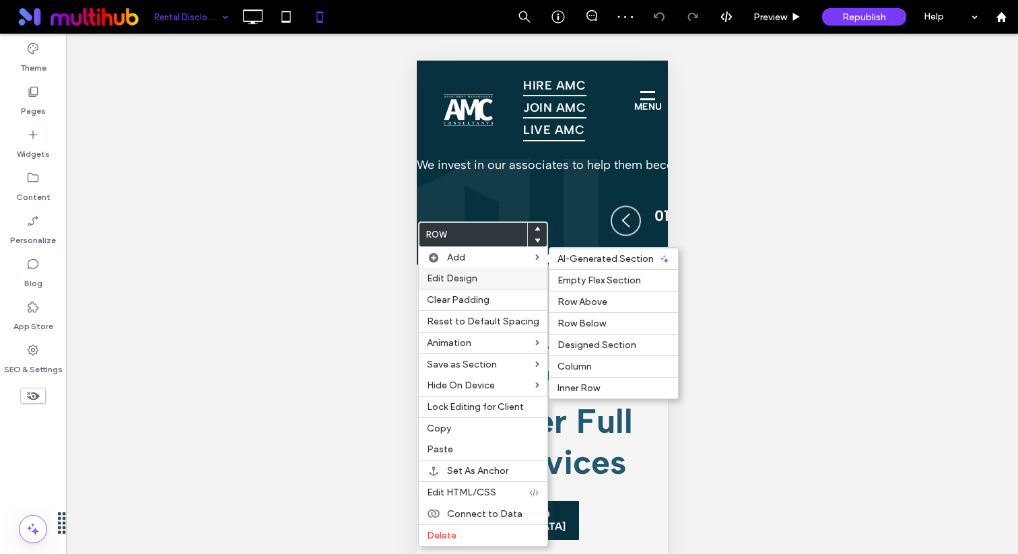
click at [451, 280] on span "Edit Design" at bounding box center [452, 278] width 51 height 11
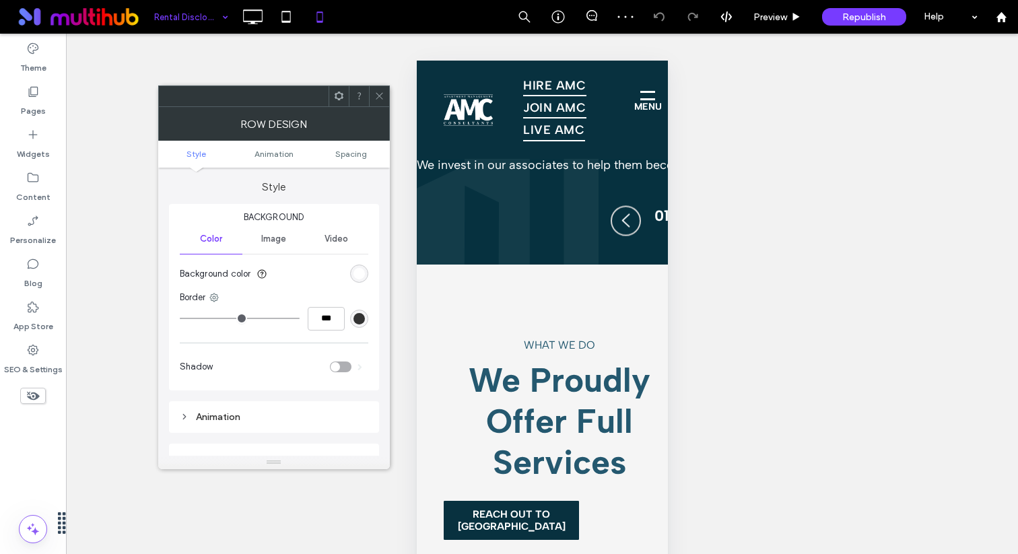
scroll to position [265, 0]
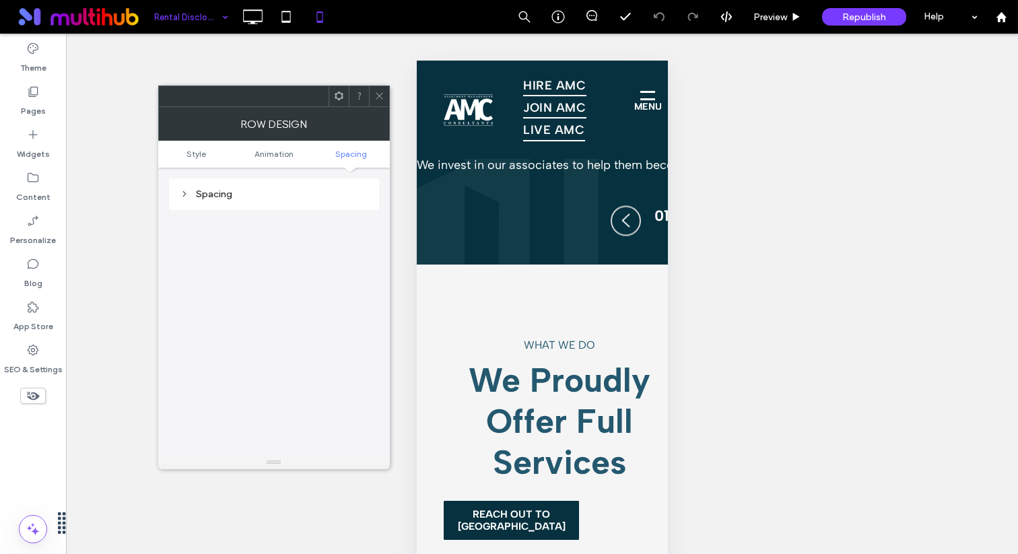
click at [267, 194] on div "Spacing" at bounding box center [274, 194] width 189 height 11
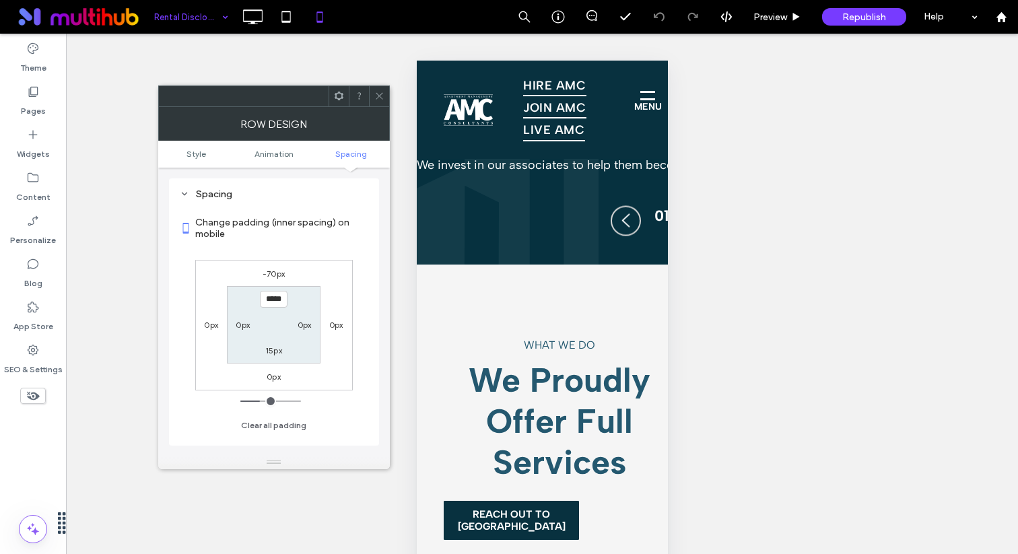
click at [278, 274] on label "-70px" at bounding box center [274, 274] width 22 height 10
type input "*"
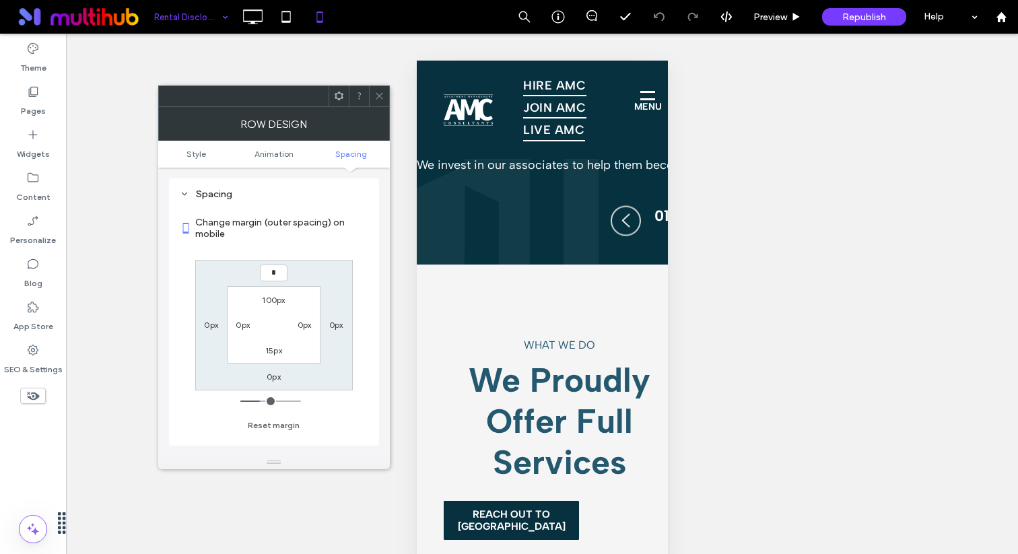
type input "*"
type input "***"
click at [381, 92] on icon at bounding box center [380, 96] width 10 height 10
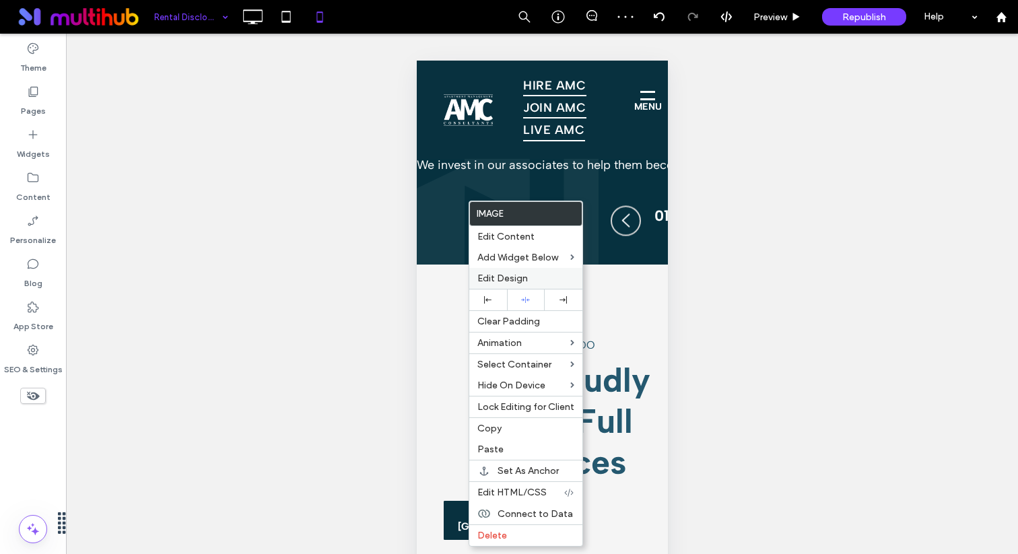
click at [509, 277] on span "Edit Design" at bounding box center [503, 278] width 51 height 11
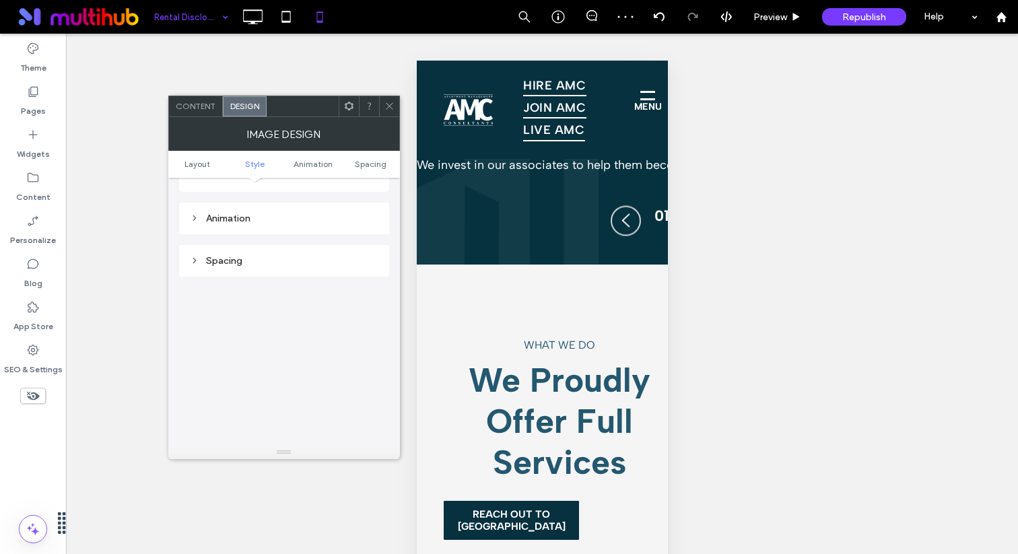
scroll to position [538, 0]
click at [298, 205] on div "Spacing" at bounding box center [284, 204] width 189 height 11
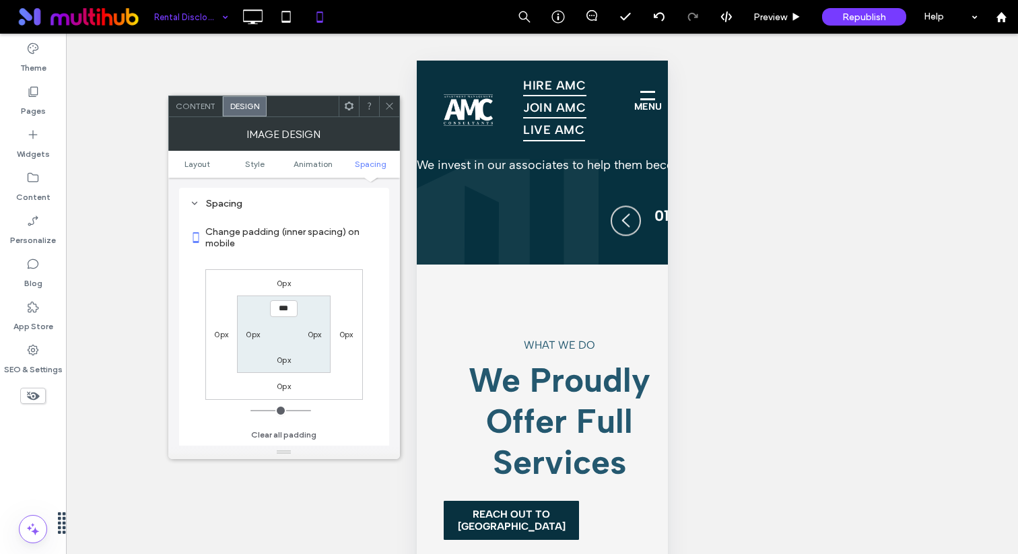
click at [282, 385] on label "0px" at bounding box center [284, 386] width 14 height 10
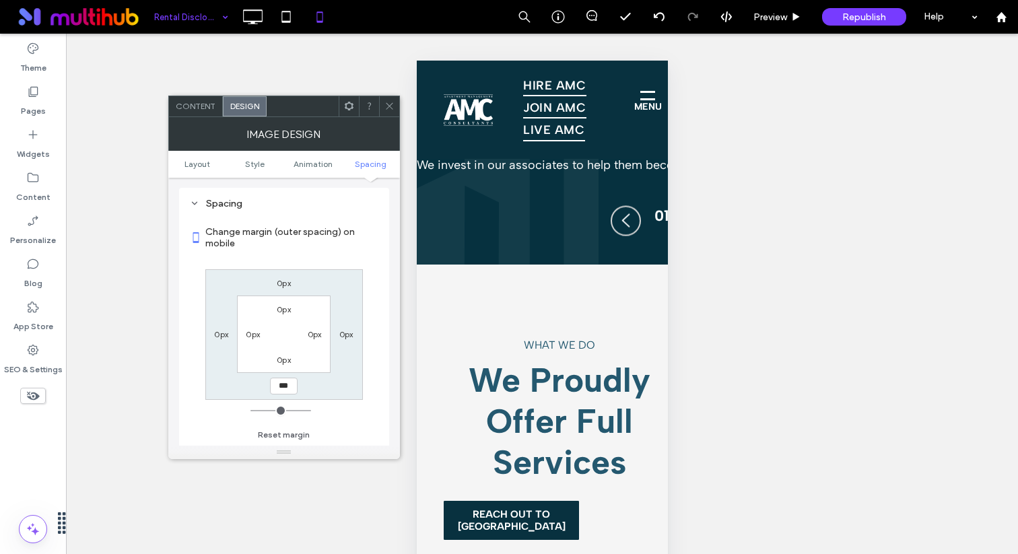
type input "***"
type input "*"
type input "*****"
click at [390, 109] on icon at bounding box center [390, 106] width 10 height 10
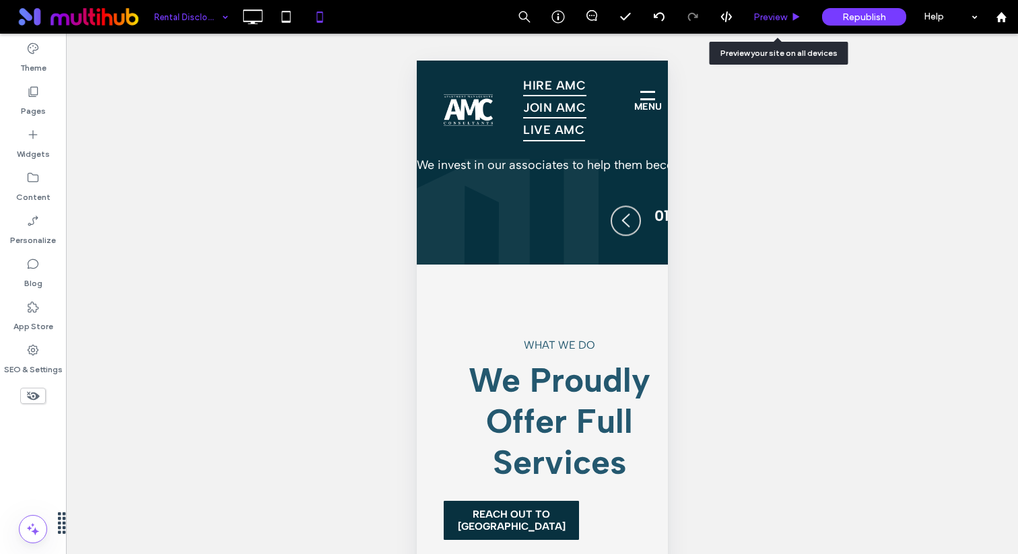
click at [795, 25] on div "Preview" at bounding box center [778, 17] width 69 height 34
click at [783, 16] on span "Preview" at bounding box center [771, 16] width 34 height 11
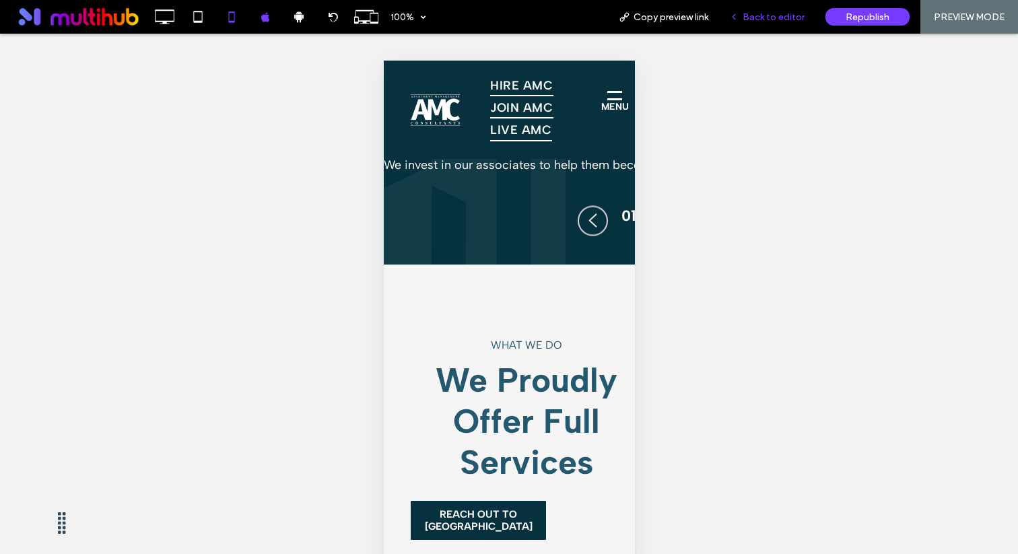
click at [780, 16] on span "Back to editor" at bounding box center [774, 16] width 62 height 11
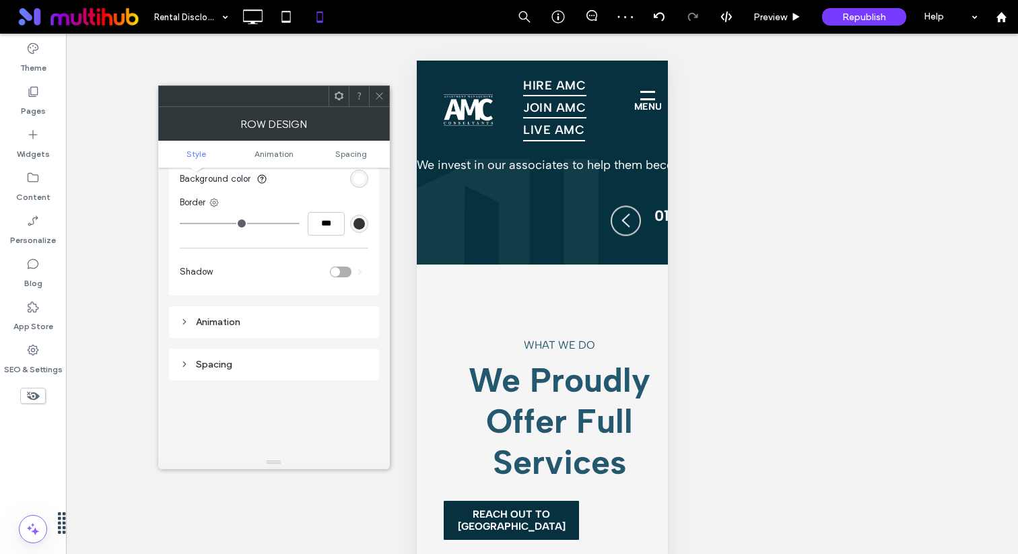
scroll to position [265, 0]
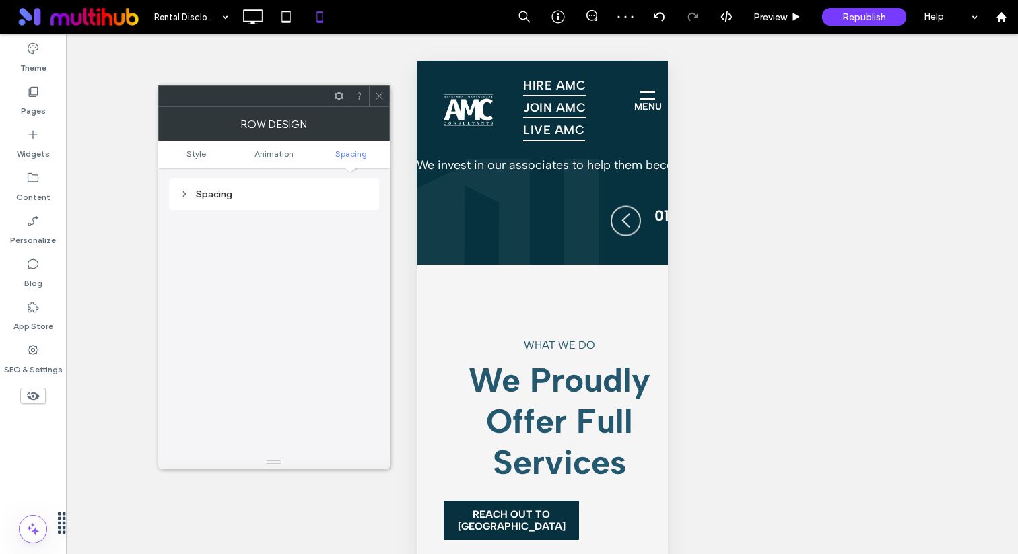
click at [253, 197] on div "Spacing" at bounding box center [274, 194] width 189 height 11
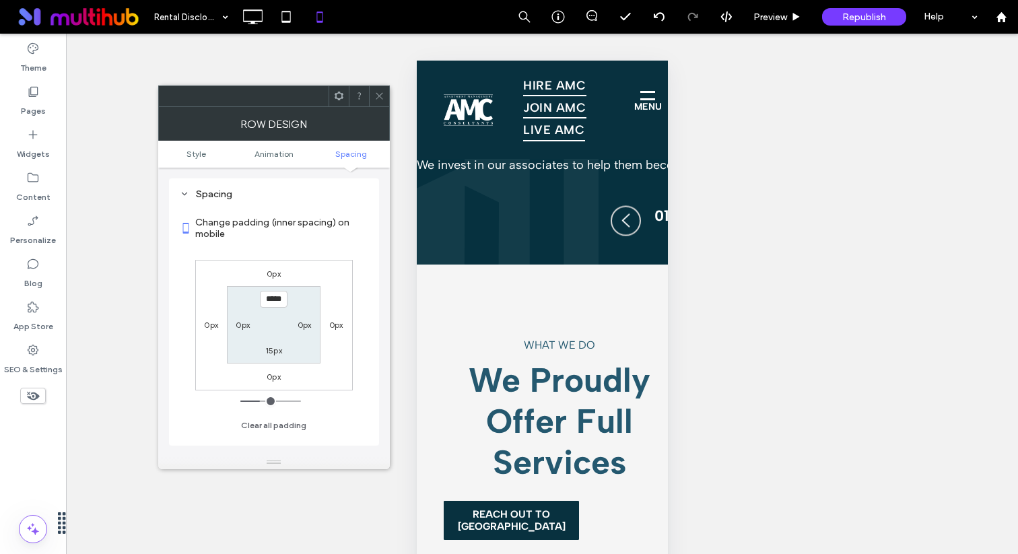
click at [380, 101] on span at bounding box center [380, 96] width 10 height 20
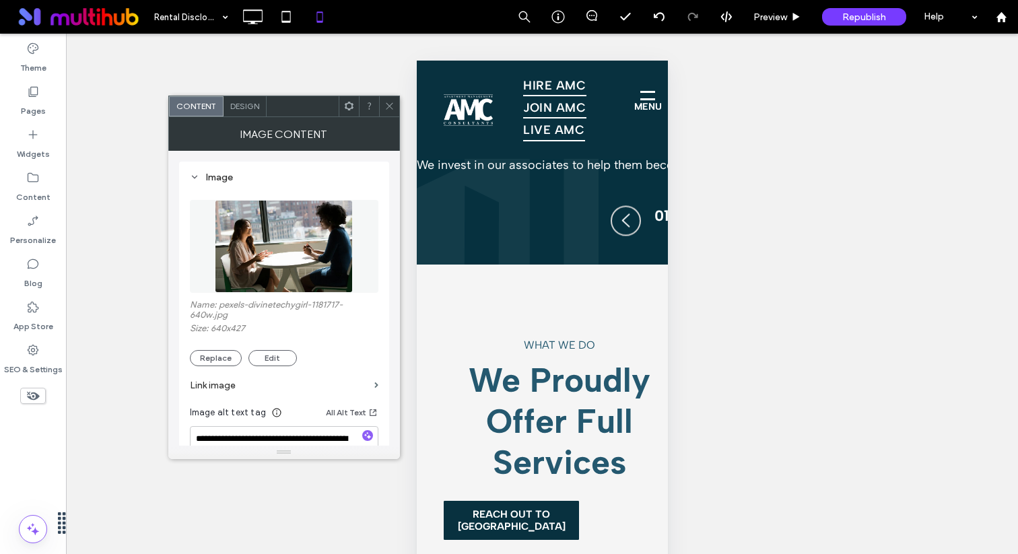
click at [263, 106] on div "Design" at bounding box center [245, 106] width 43 height 20
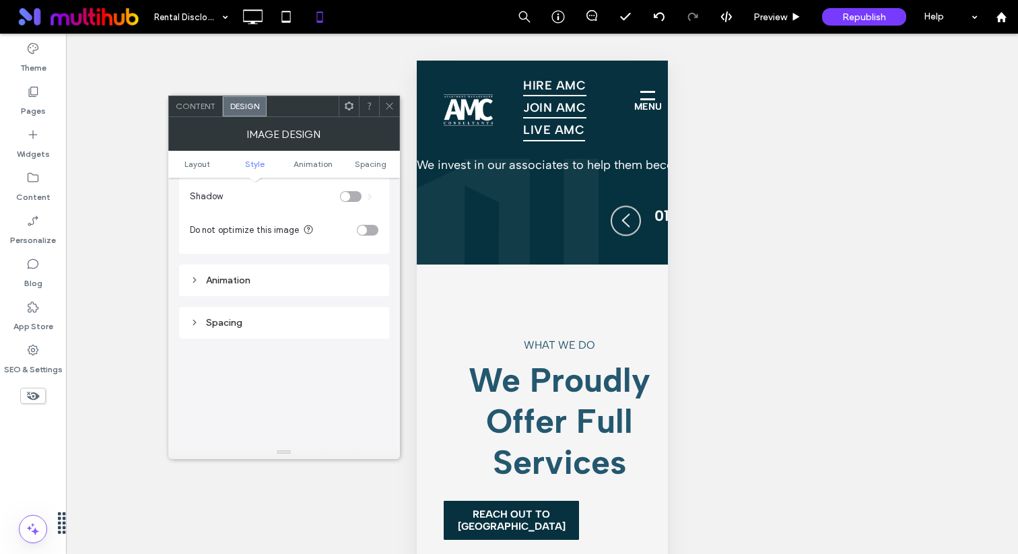
scroll to position [538, 0]
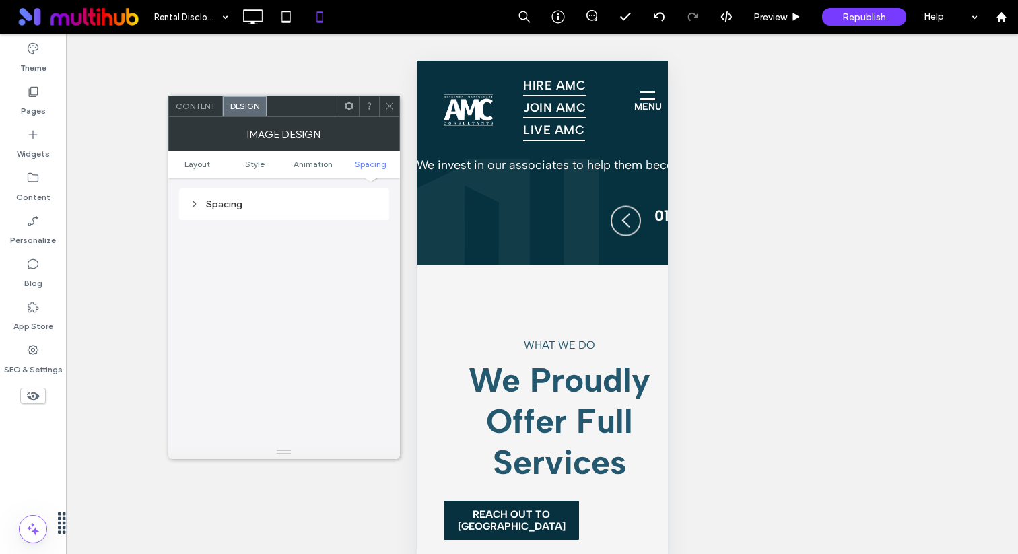
click at [278, 207] on div "Spacing" at bounding box center [284, 204] width 189 height 11
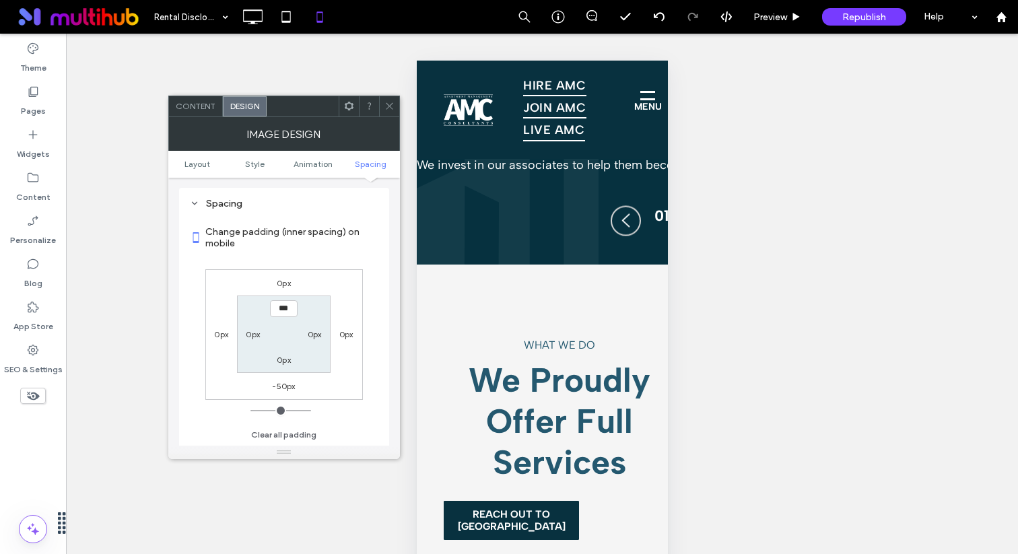
click at [284, 391] on label "-50px" at bounding box center [283, 386] width 23 height 10
type input "*"
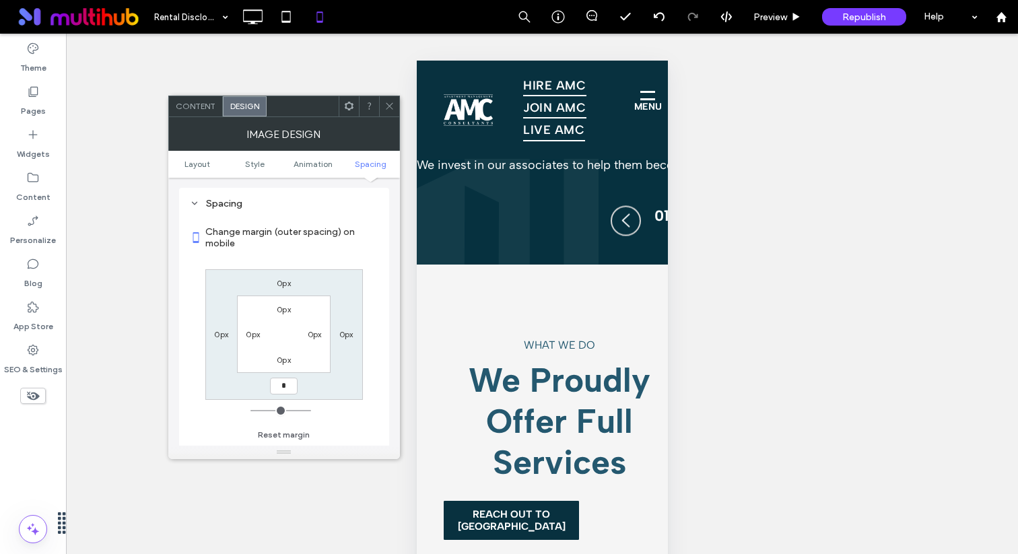
type input "*"
type input "***"
click at [387, 101] on icon at bounding box center [390, 106] width 10 height 10
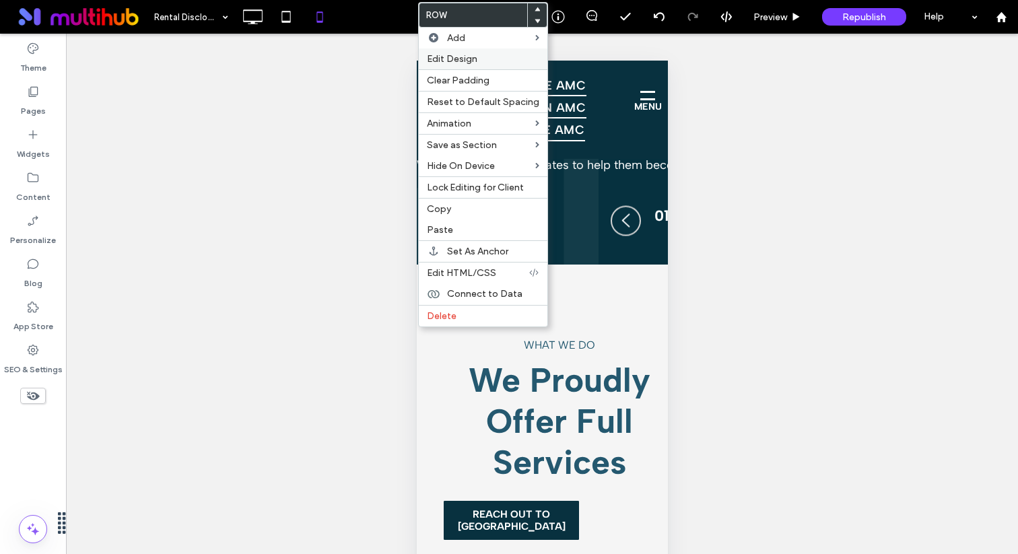
click at [457, 60] on span "Edit Design" at bounding box center [452, 58] width 51 height 11
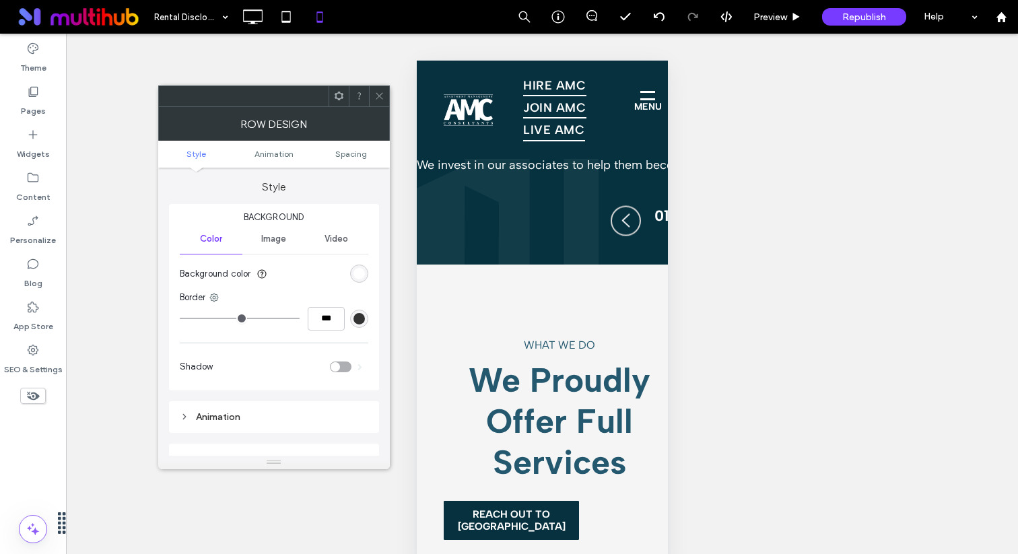
scroll to position [265, 0]
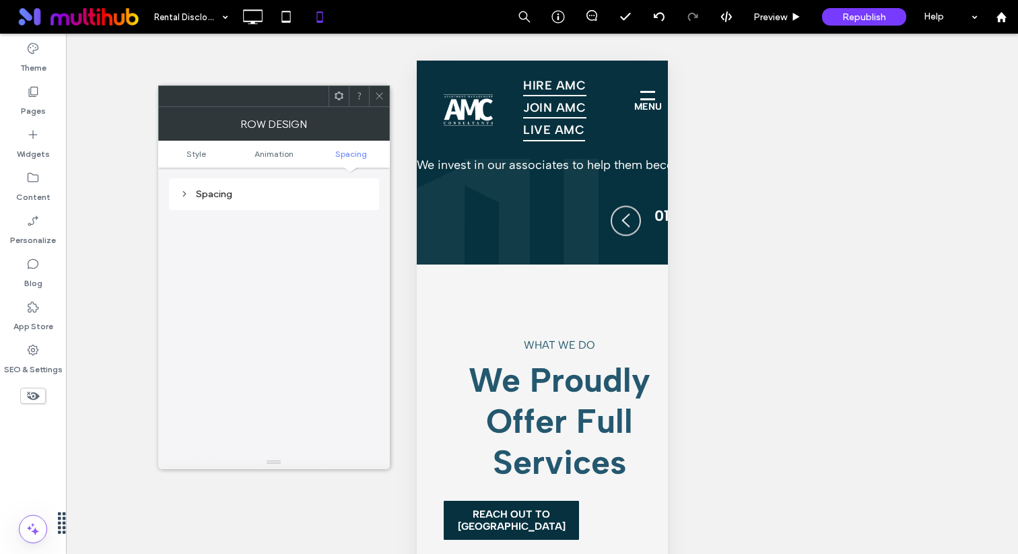
click at [271, 193] on div "Spacing" at bounding box center [274, 194] width 189 height 11
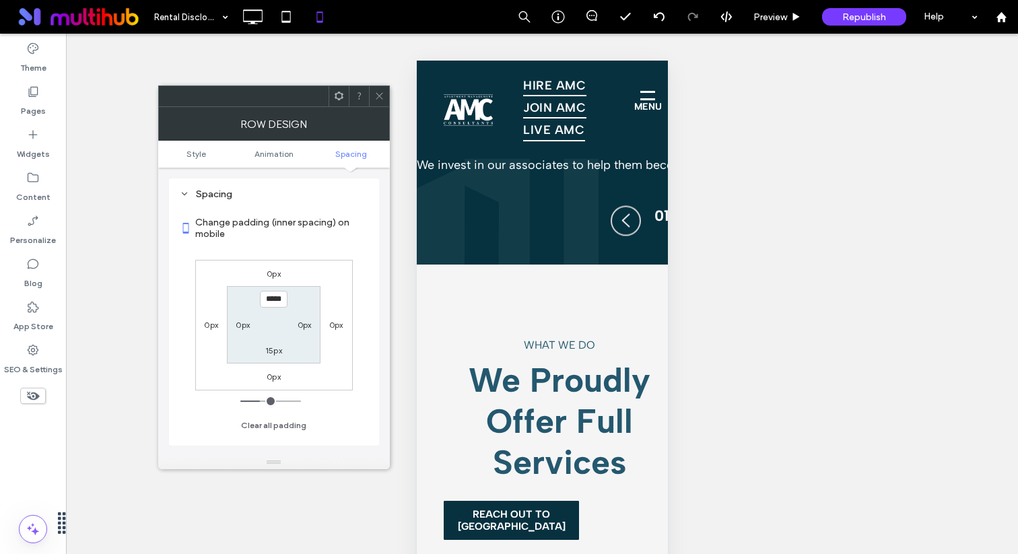
click at [273, 269] on label "0px" at bounding box center [274, 274] width 14 height 10
type input "*"
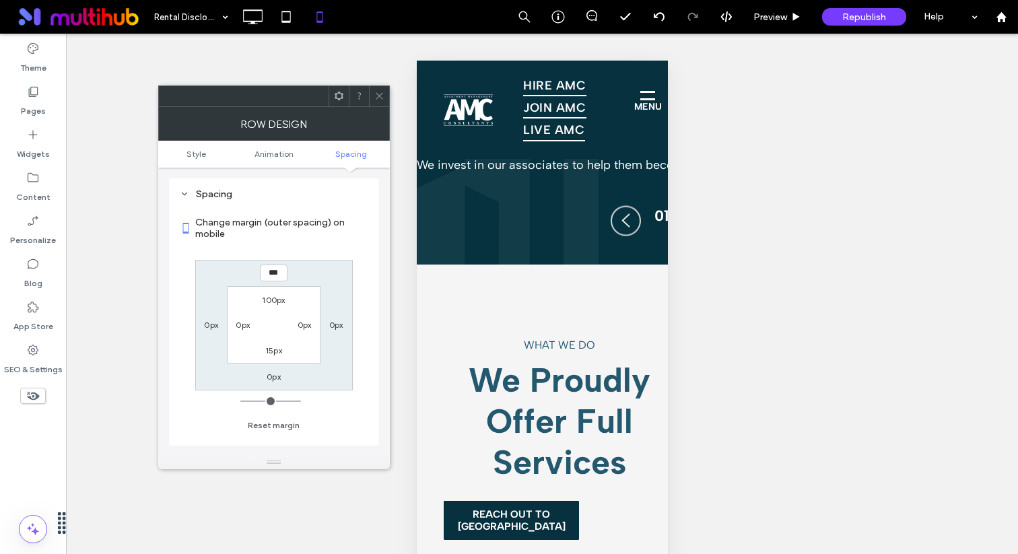
type input "***"
type input "*"
click at [274, 271] on input "*****" at bounding box center [274, 273] width 28 height 17
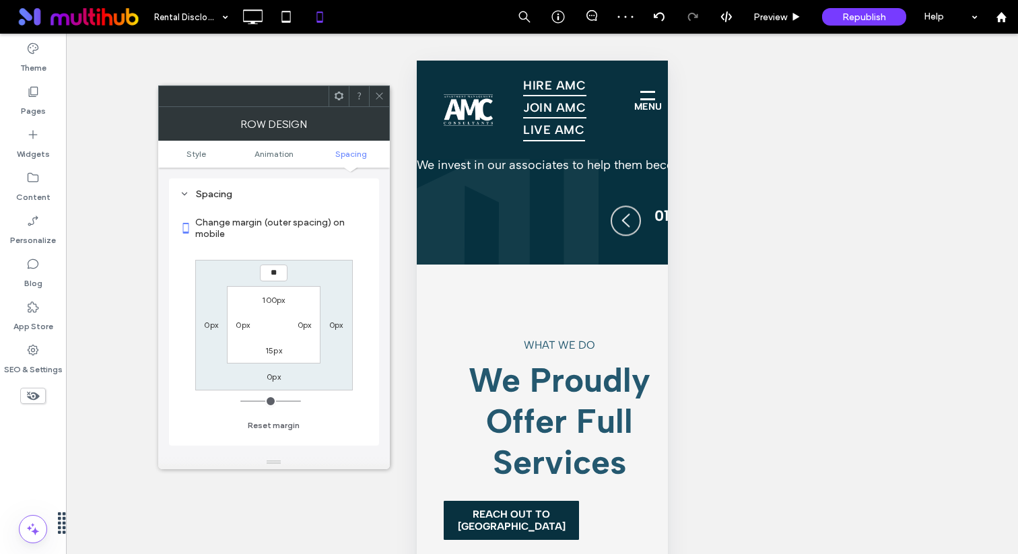
type input "**"
type input "*"
type input "***"
click at [383, 91] on icon at bounding box center [380, 96] width 10 height 10
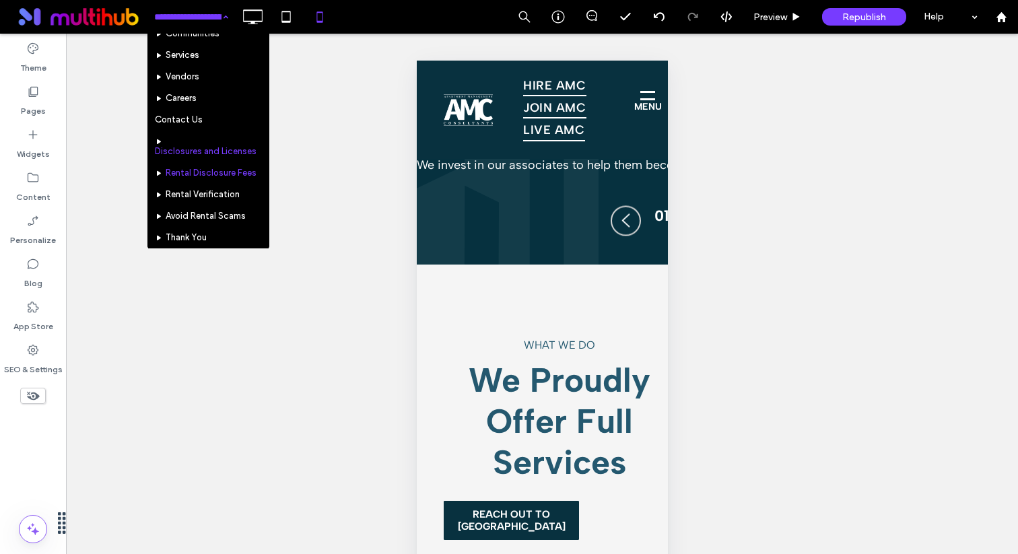
scroll to position [87, 0]
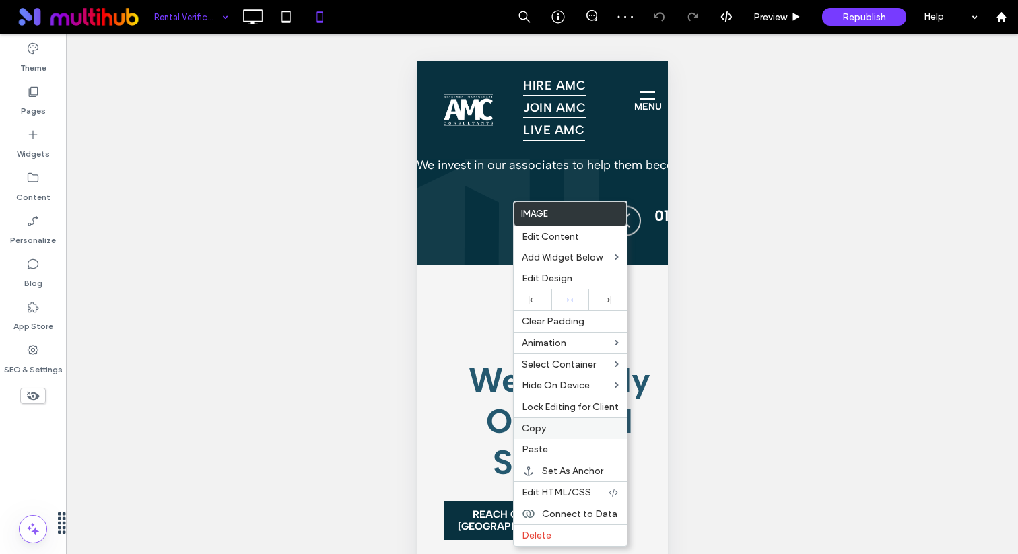
click at [542, 429] on span "Copy" at bounding box center [534, 428] width 24 height 11
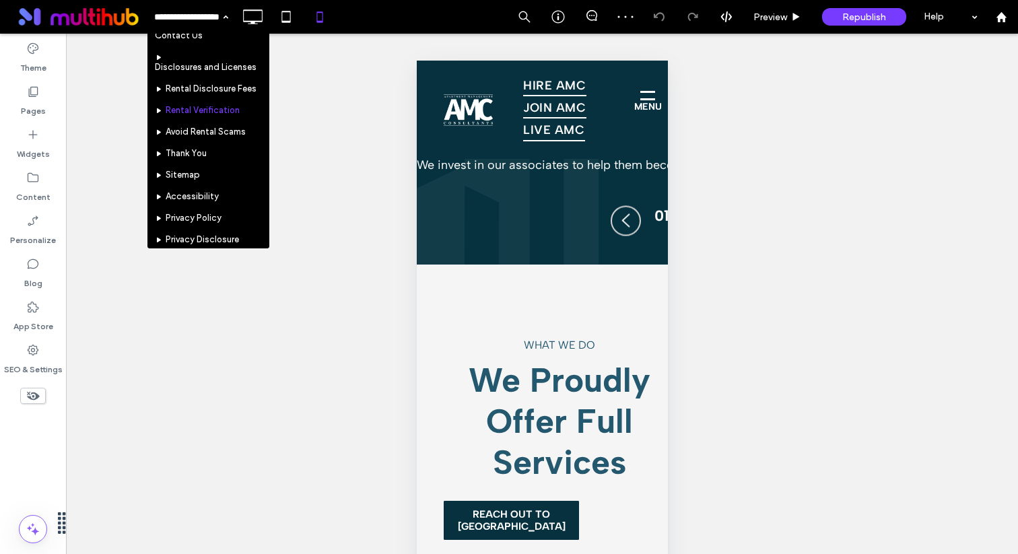
scroll to position [164, 0]
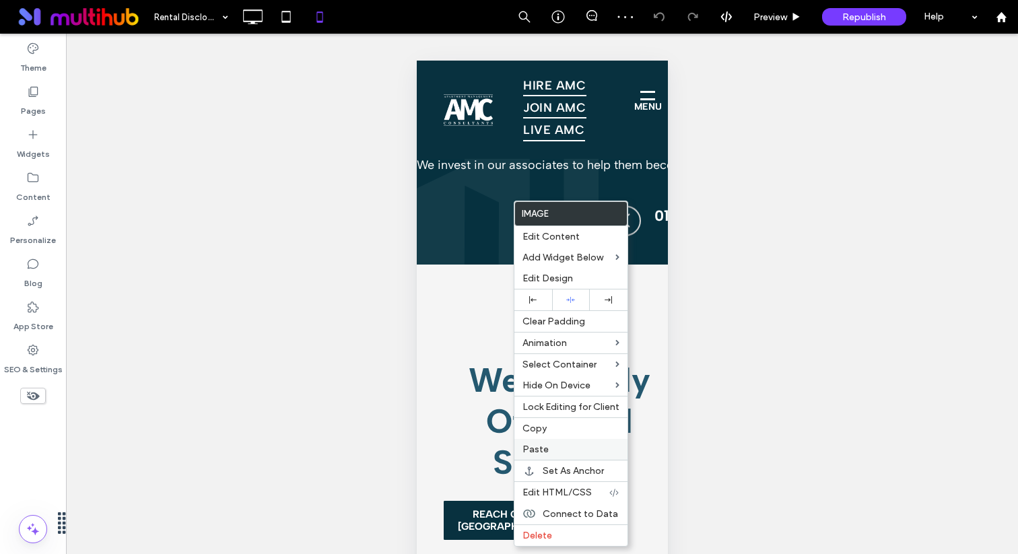
click at [557, 448] on label "Paste" at bounding box center [571, 449] width 97 height 11
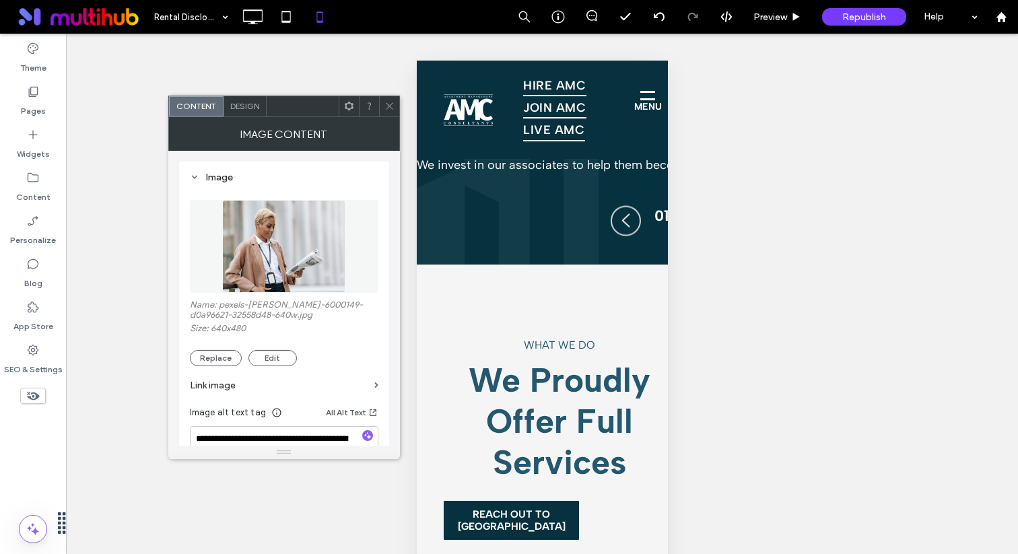
click at [345, 113] on span at bounding box center [349, 106] width 10 height 20
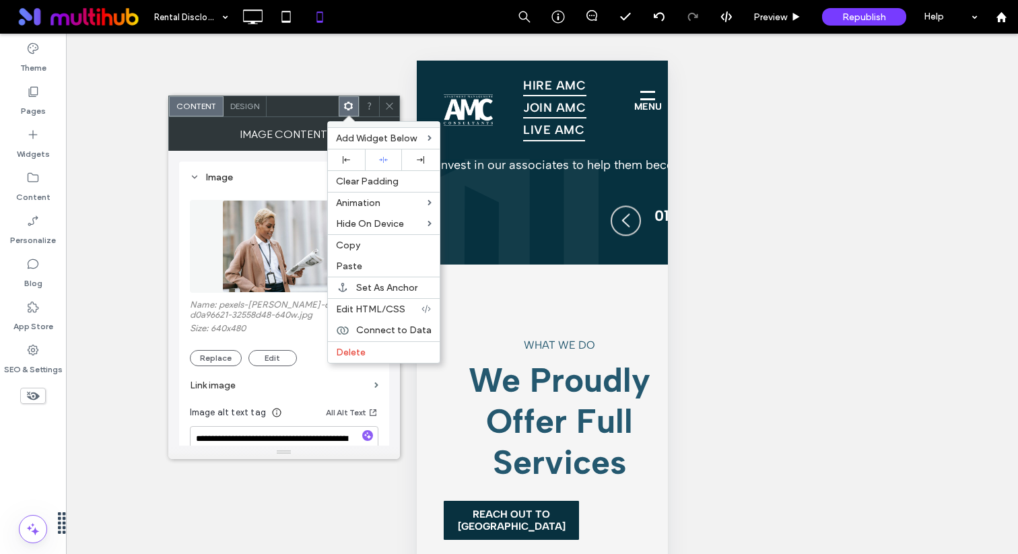
click at [251, 110] on span "Design" at bounding box center [244, 106] width 29 height 10
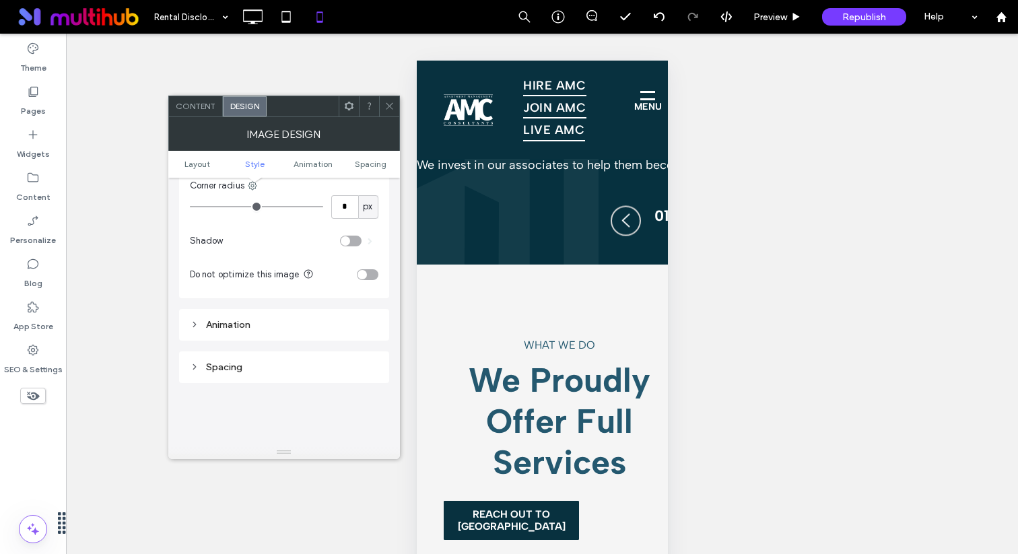
scroll to position [532, 0]
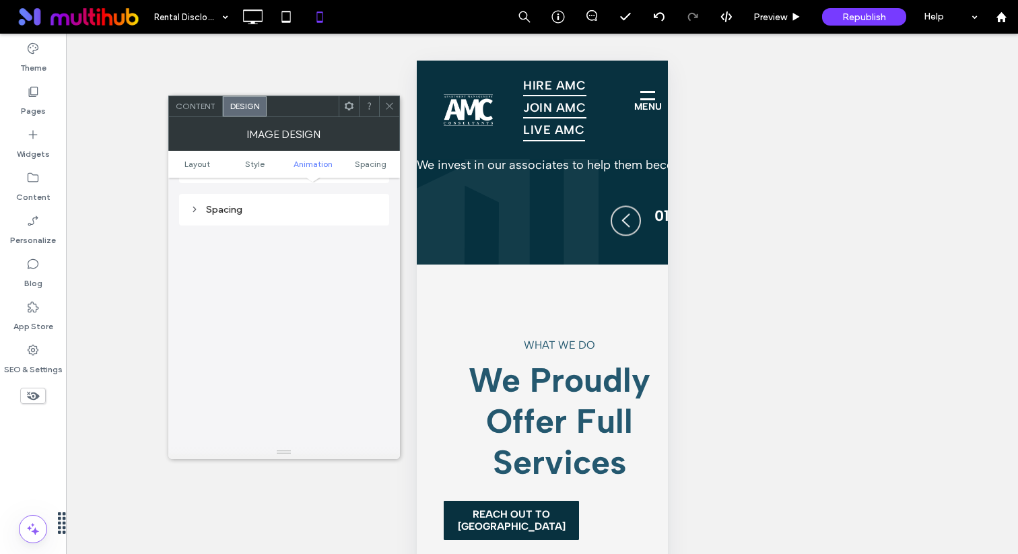
click at [275, 207] on div "Spacing" at bounding box center [284, 209] width 189 height 11
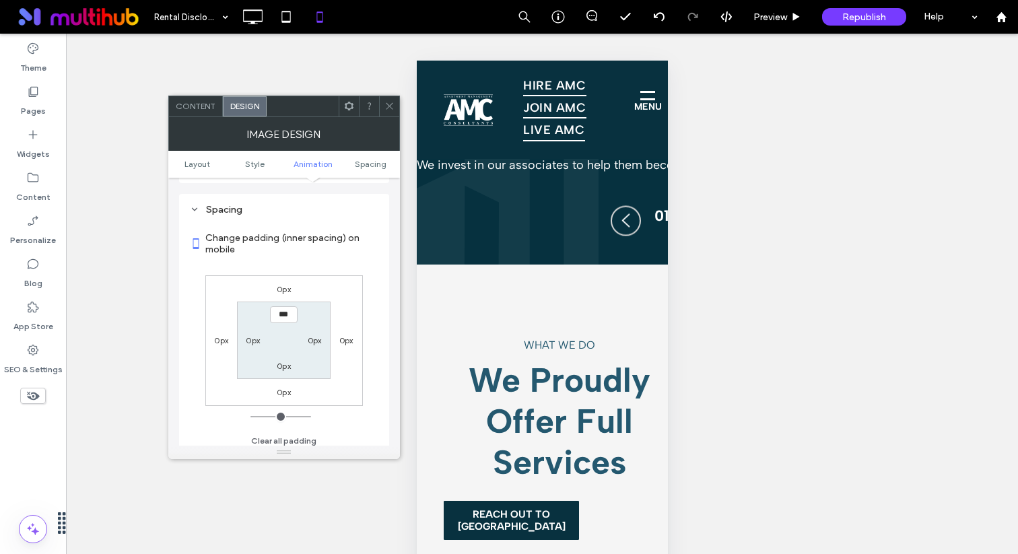
click at [282, 390] on label "0px" at bounding box center [284, 392] width 14 height 10
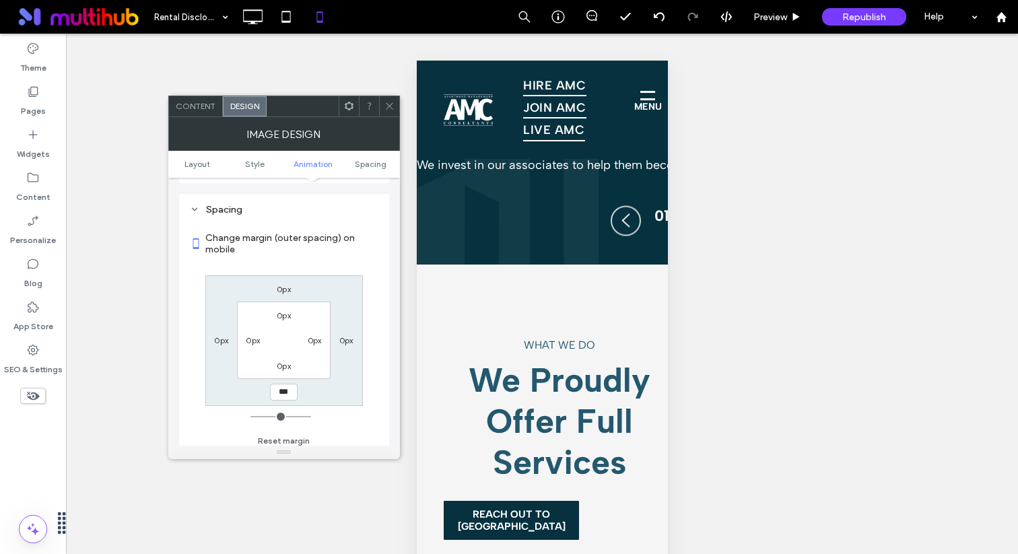
click at [289, 368] on label "0px" at bounding box center [284, 366] width 14 height 10
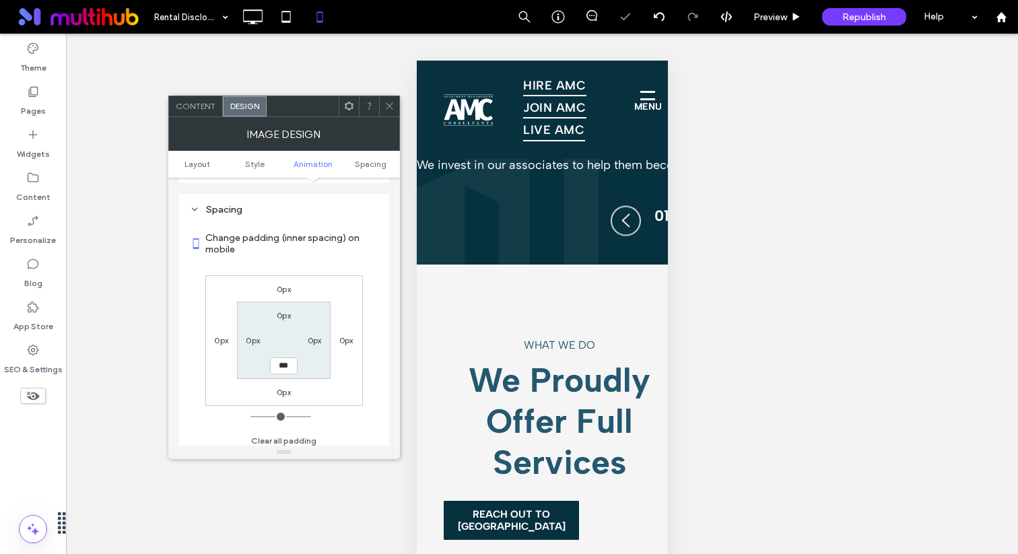
click at [291, 362] on input "***" at bounding box center [284, 366] width 28 height 17
type input "*"
click at [288, 401] on div "0px 0px 0px 0px 0px 0px 0px" at bounding box center [284, 340] width 158 height 131
click at [287, 396] on label "0px" at bounding box center [284, 392] width 14 height 10
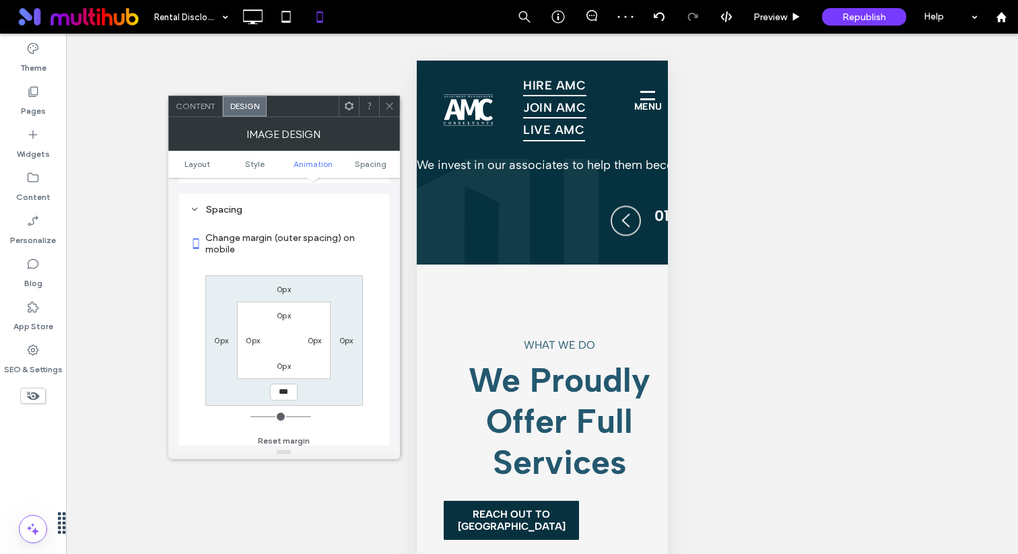
type input "***"
type input "*"
type input "*****"
click at [385, 100] on span at bounding box center [390, 106] width 10 height 20
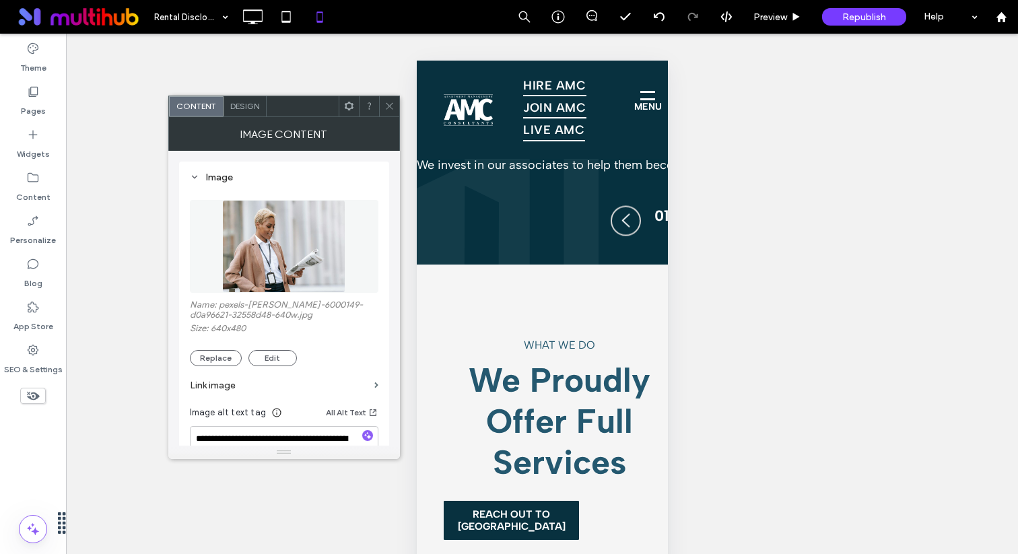
click at [247, 243] on img at bounding box center [283, 246] width 123 height 93
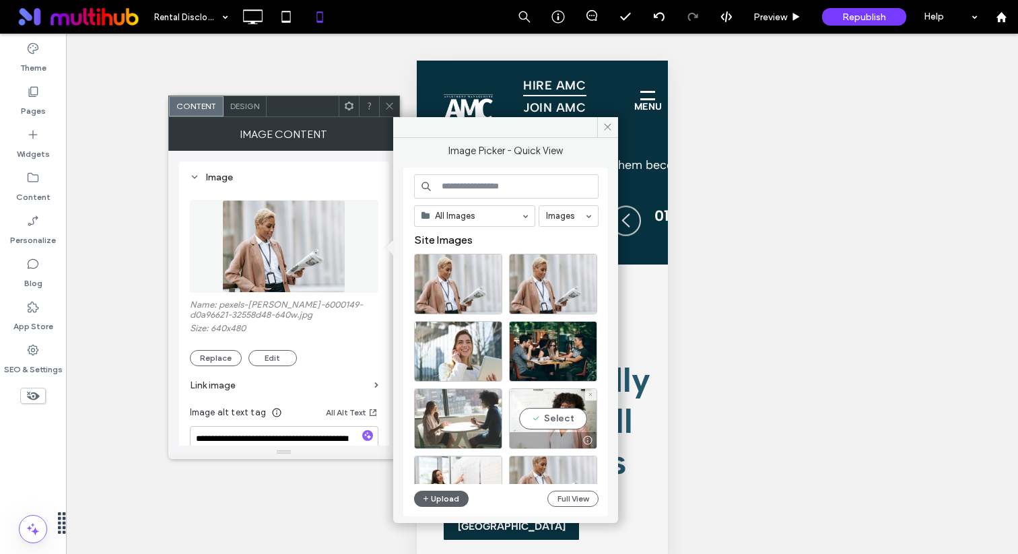
click at [461, 419] on div at bounding box center [458, 419] width 88 height 61
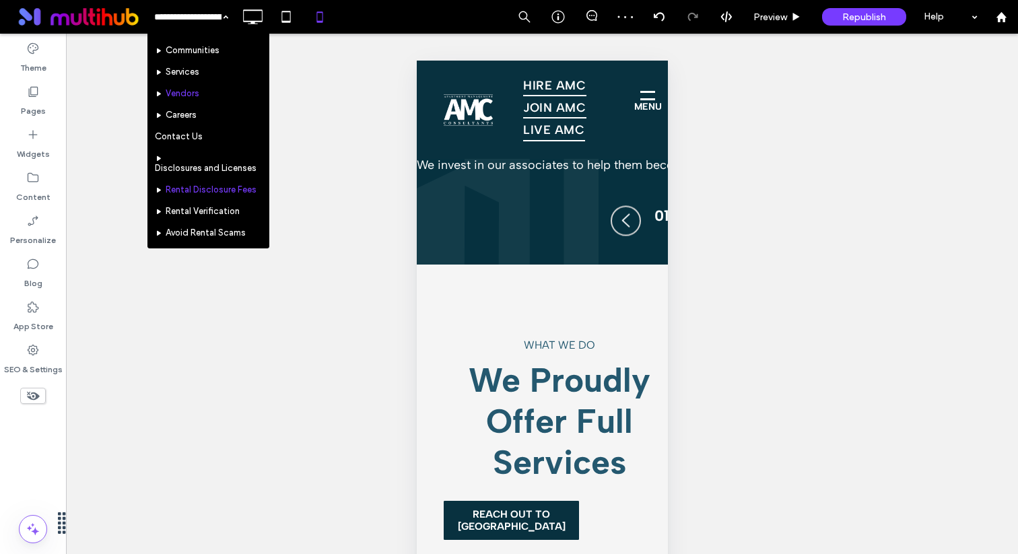
scroll to position [43, 0]
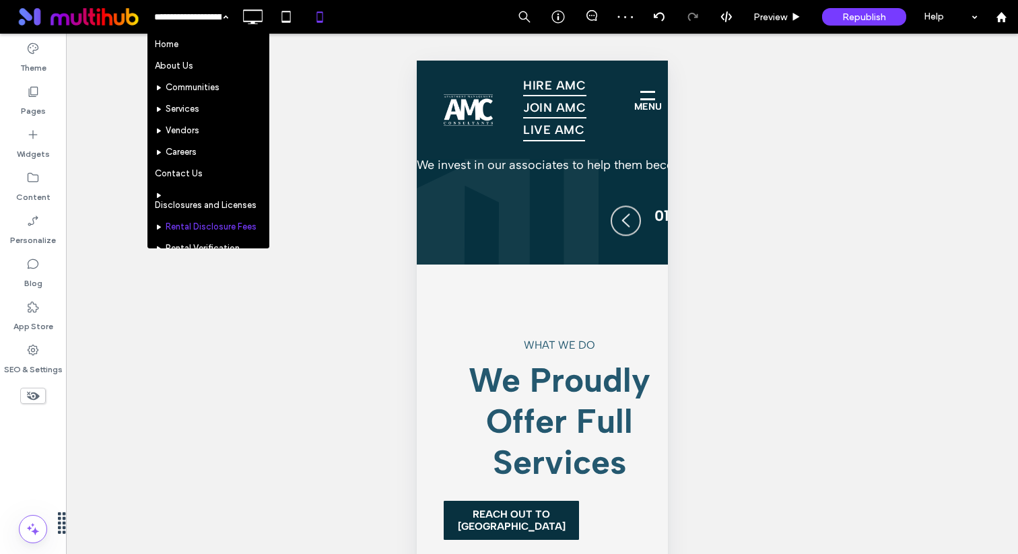
click at [172, 24] on input at bounding box center [187, 17] width 67 height 34
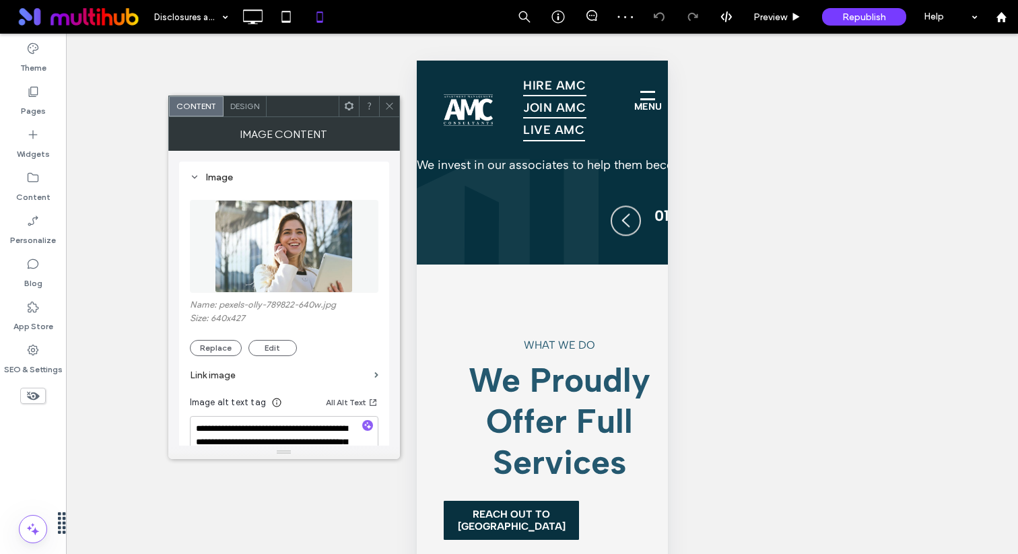
click at [250, 115] on div "Design" at bounding box center [245, 106] width 43 height 20
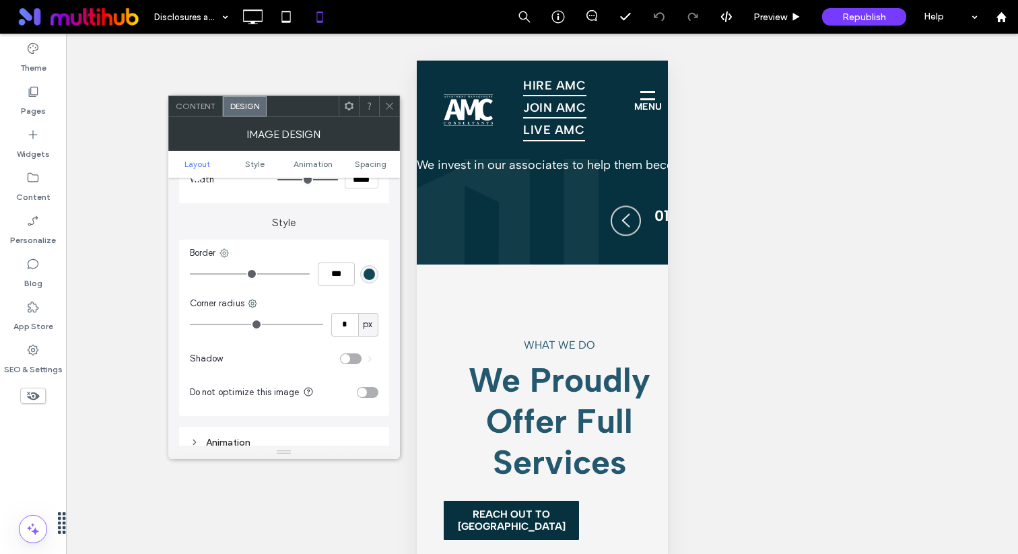
scroll to position [538, 0]
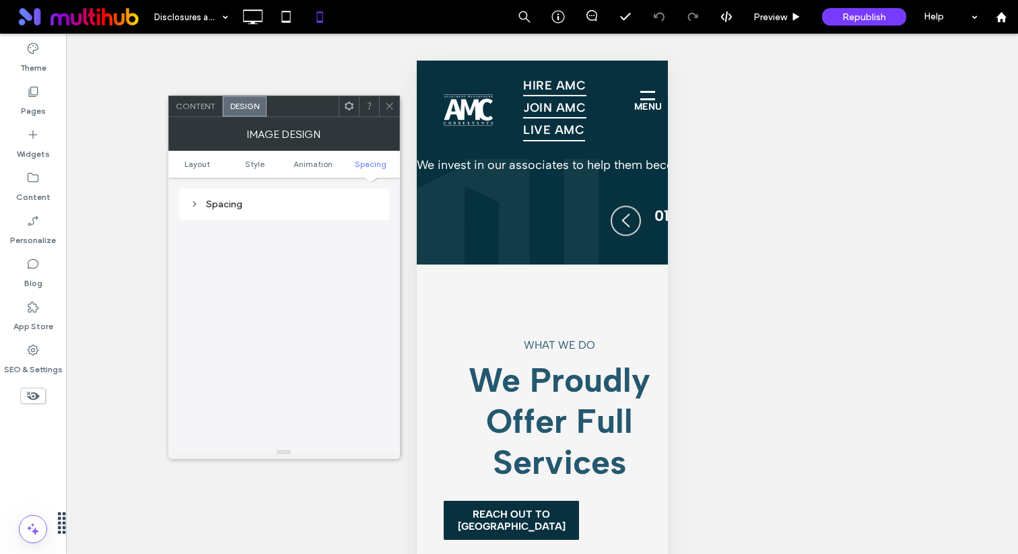
click at [267, 195] on div "Spacing" at bounding box center [284, 204] width 189 height 18
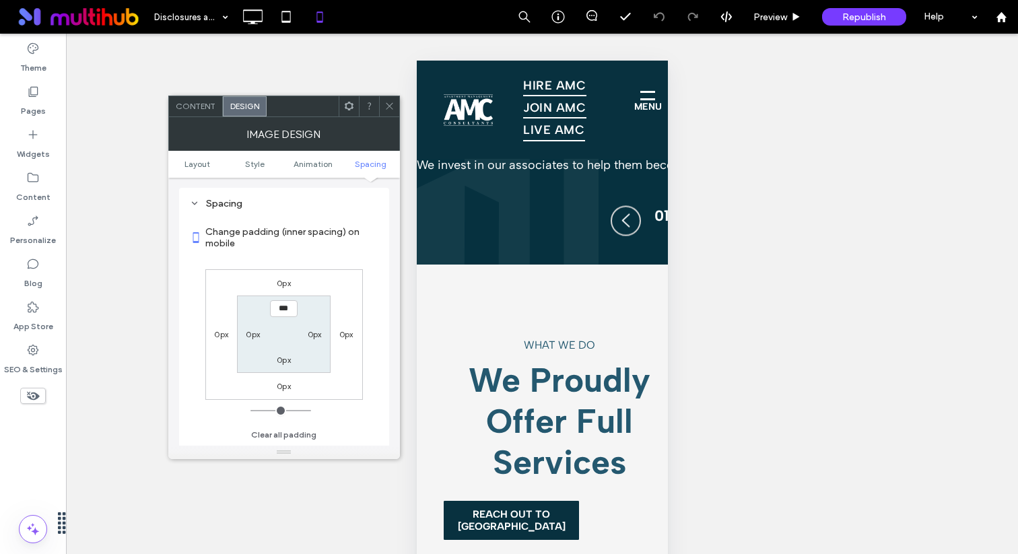
click at [389, 108] on icon at bounding box center [390, 106] width 10 height 10
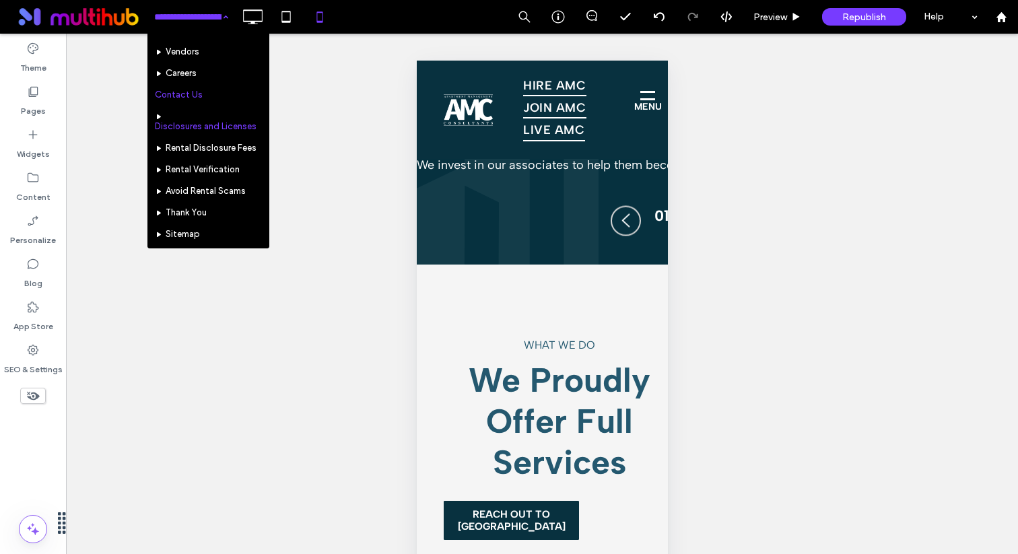
scroll to position [92, 0]
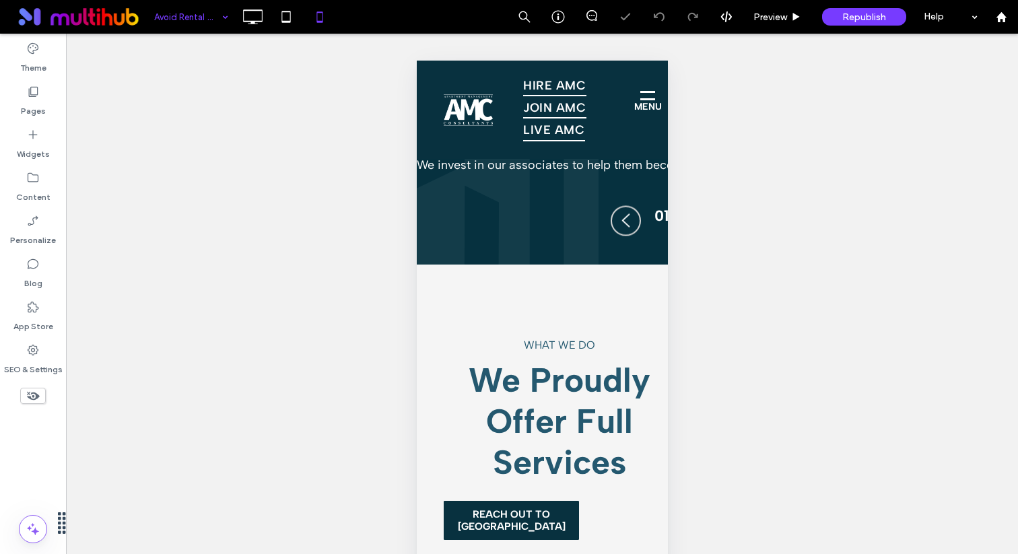
click at [158, 21] on input at bounding box center [187, 17] width 67 height 34
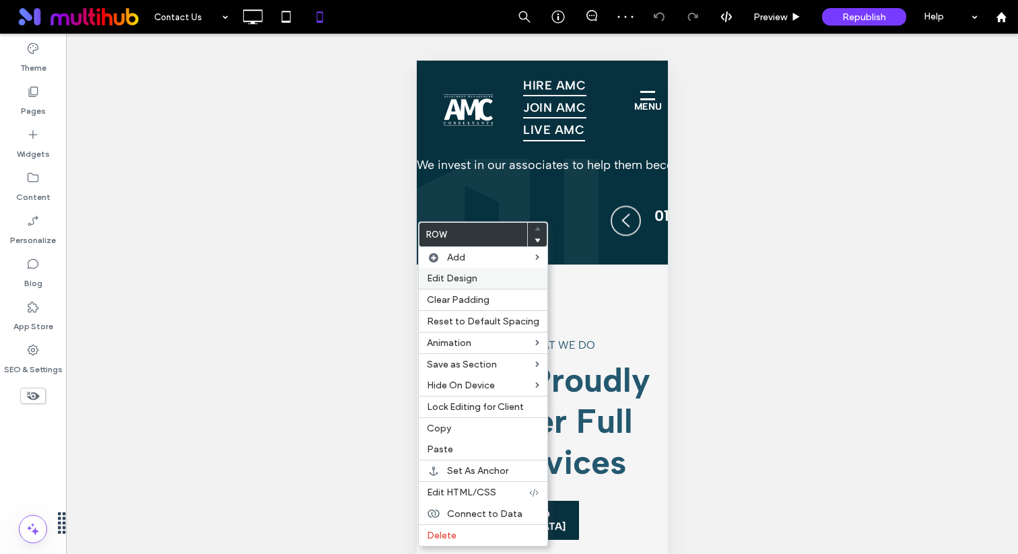
click at [461, 276] on span "Edit Design" at bounding box center [452, 278] width 51 height 11
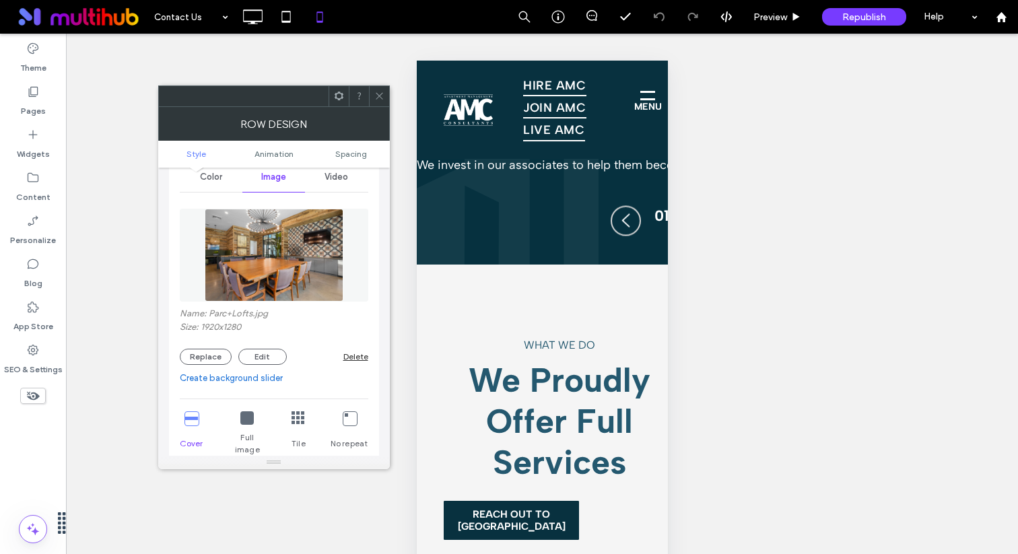
scroll to position [92, 0]
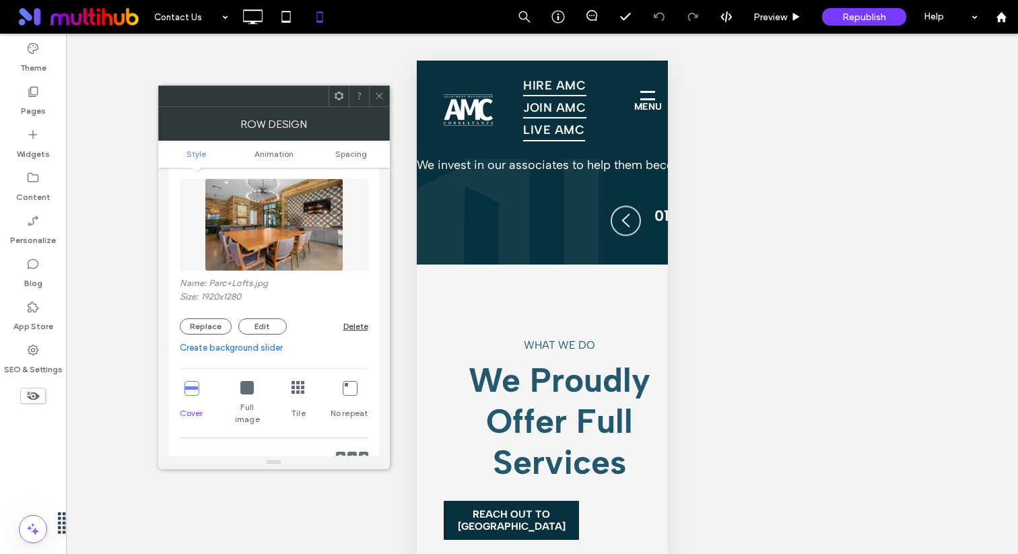
click at [357, 334] on div "Replace Edit Delete" at bounding box center [274, 327] width 189 height 16
click at [356, 325] on div "Delete" at bounding box center [356, 326] width 25 height 10
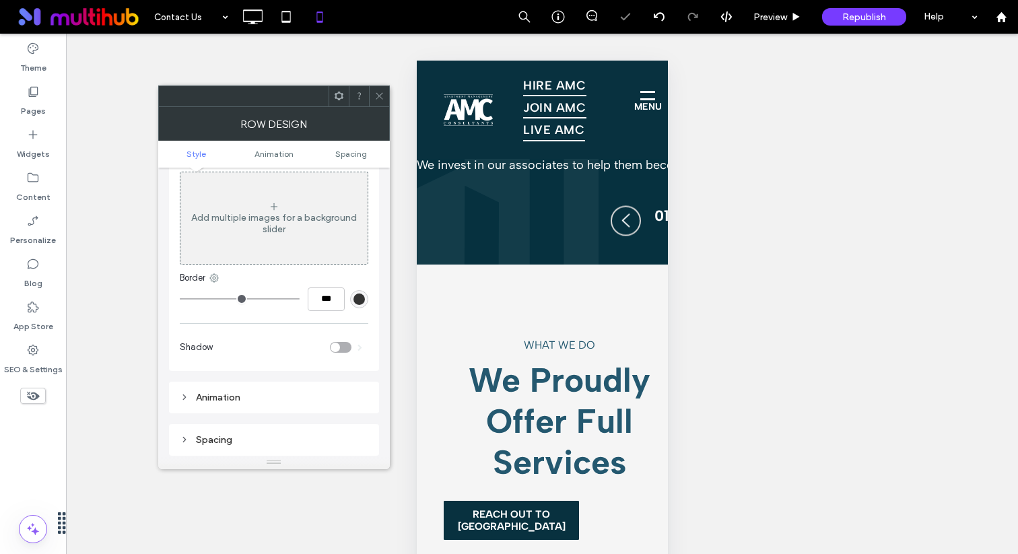
scroll to position [0, 0]
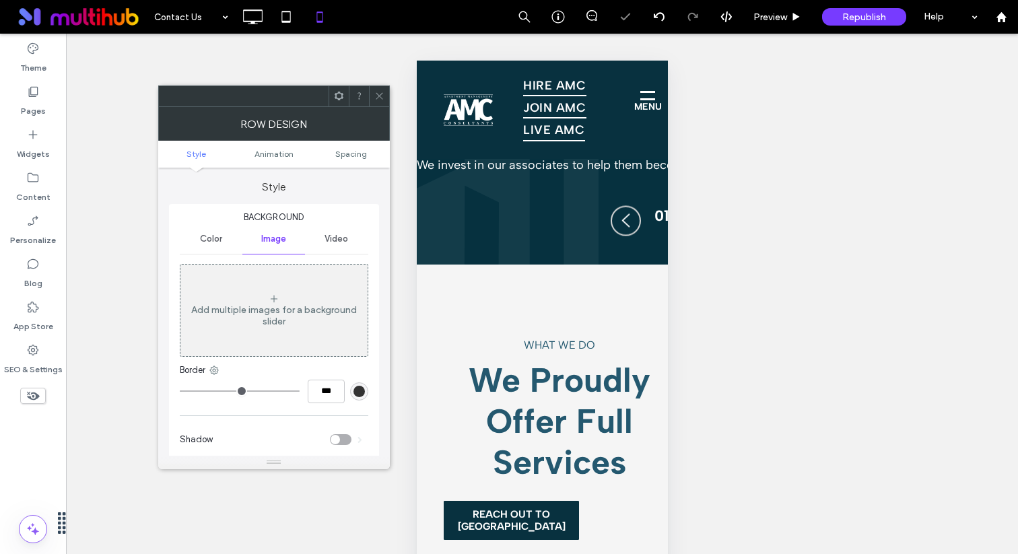
click at [213, 233] on div "Color" at bounding box center [211, 239] width 63 height 30
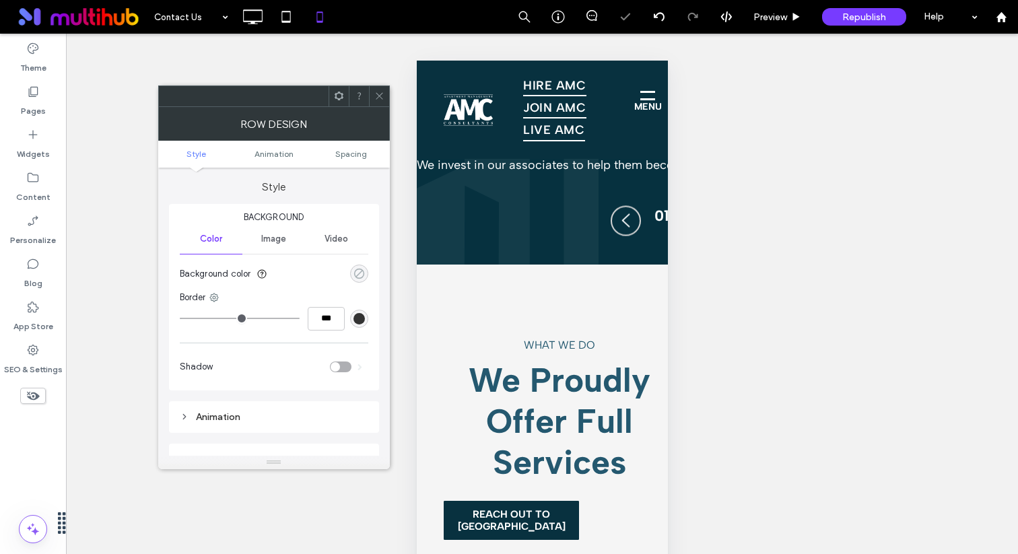
click at [356, 279] on icon "rgba(0, 0, 0, 0)" at bounding box center [359, 273] width 11 height 11
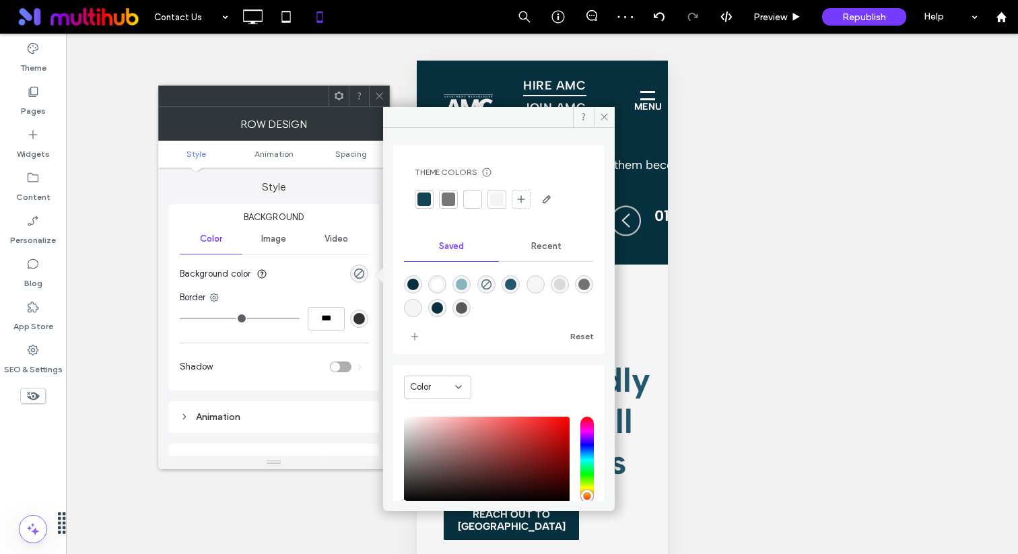
click at [432, 198] on div at bounding box center [424, 199] width 19 height 19
click at [375, 92] on icon at bounding box center [380, 96] width 10 height 10
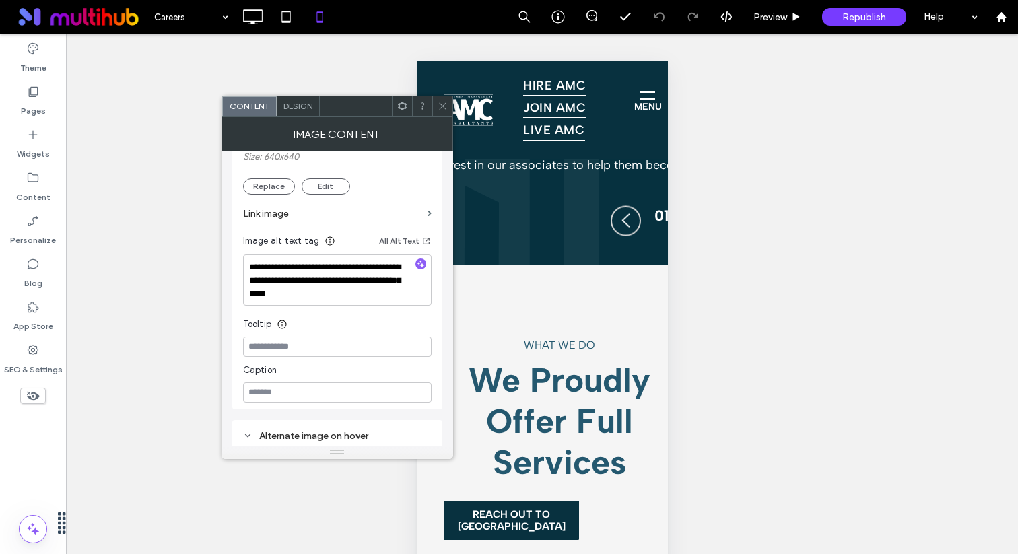
scroll to position [280, 0]
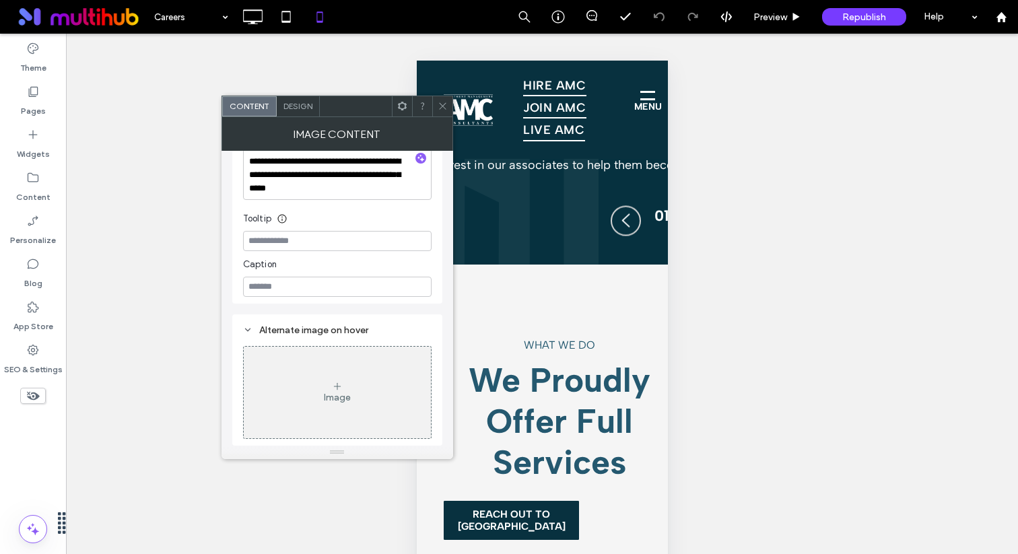
click at [286, 106] on span "Design" at bounding box center [298, 106] width 29 height 10
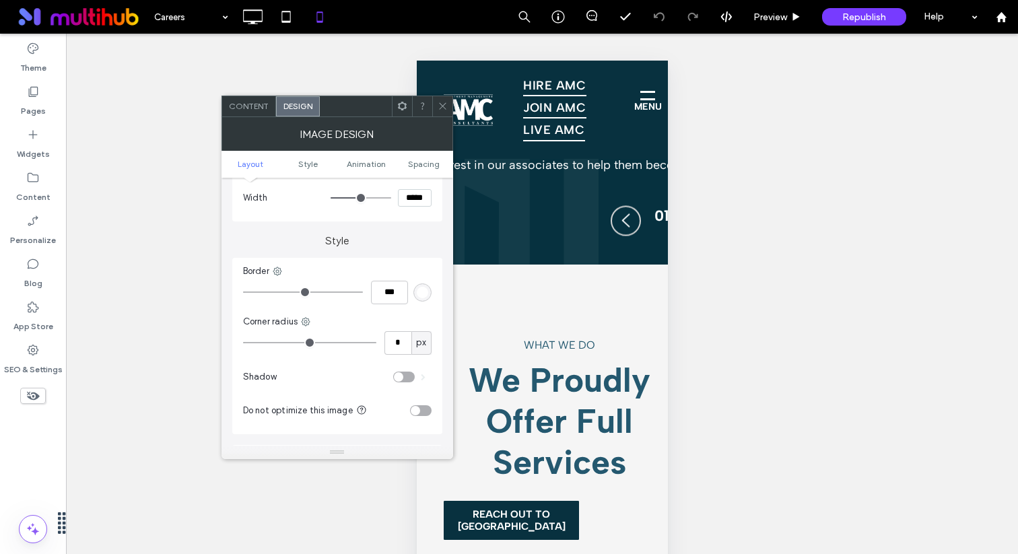
scroll to position [263, 0]
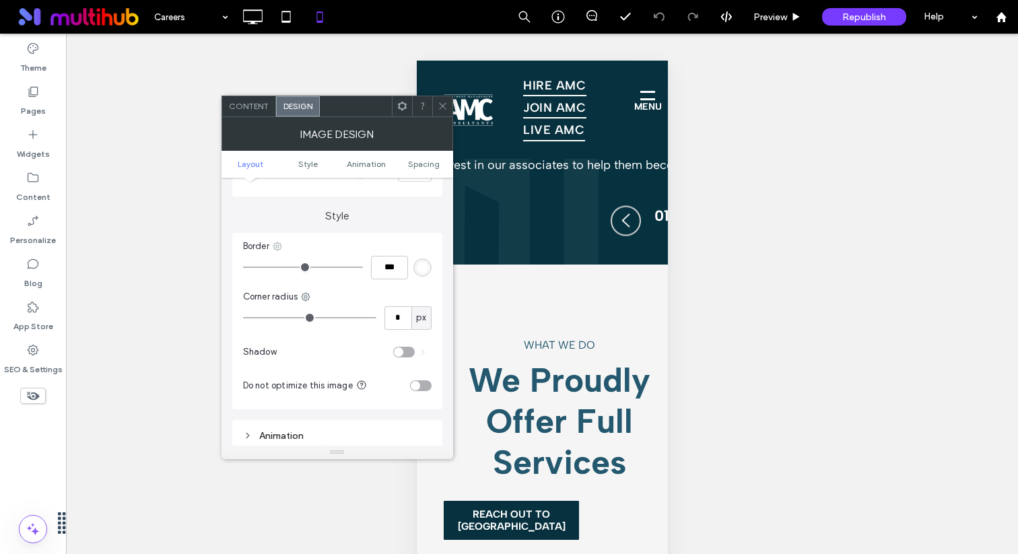
click at [278, 247] on icon at bounding box center [277, 246] width 11 height 11
click at [318, 325] on span "Bottom border" at bounding box center [330, 327] width 60 height 13
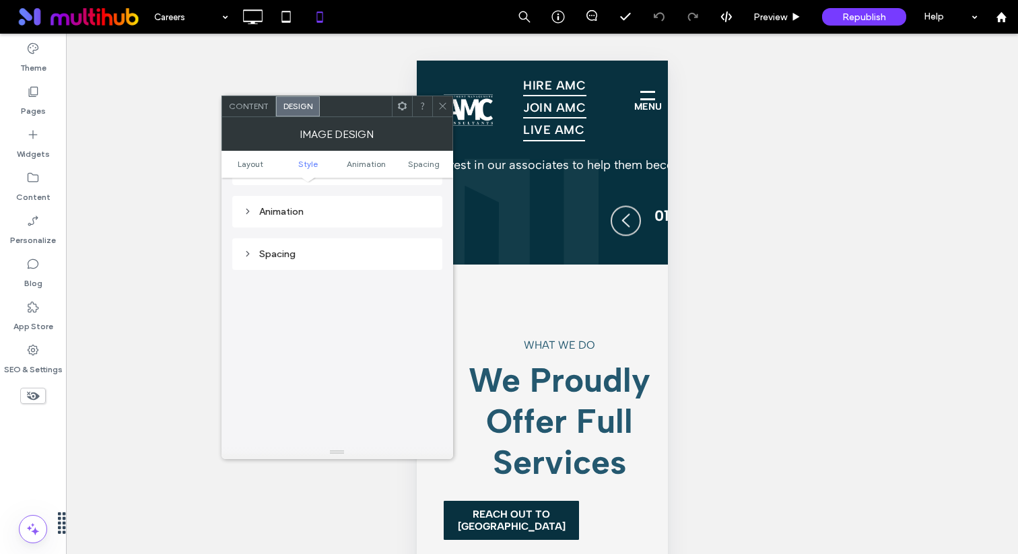
scroll to position [538, 0]
click at [447, 111] on span at bounding box center [443, 106] width 10 height 20
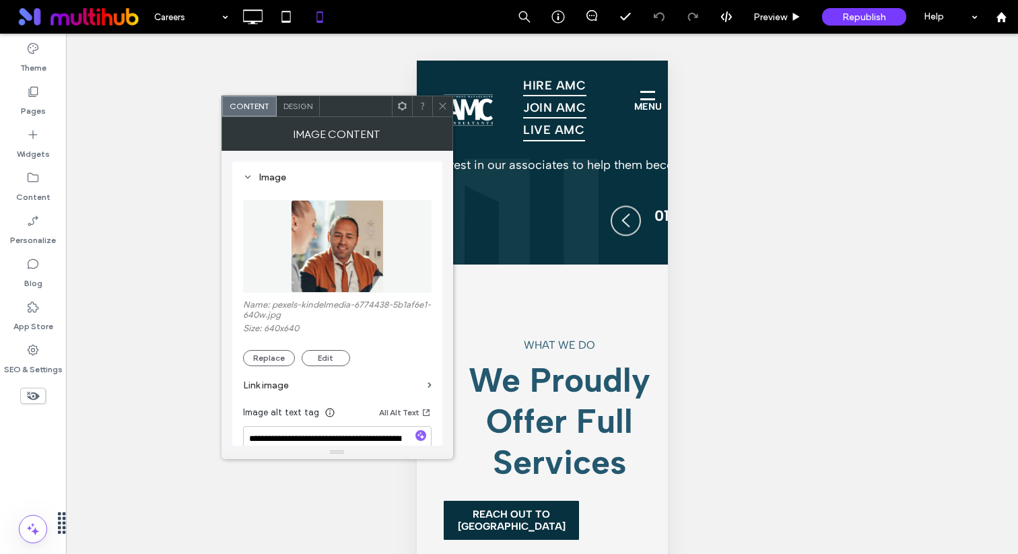
click at [322, 233] on img at bounding box center [337, 246] width 93 height 93
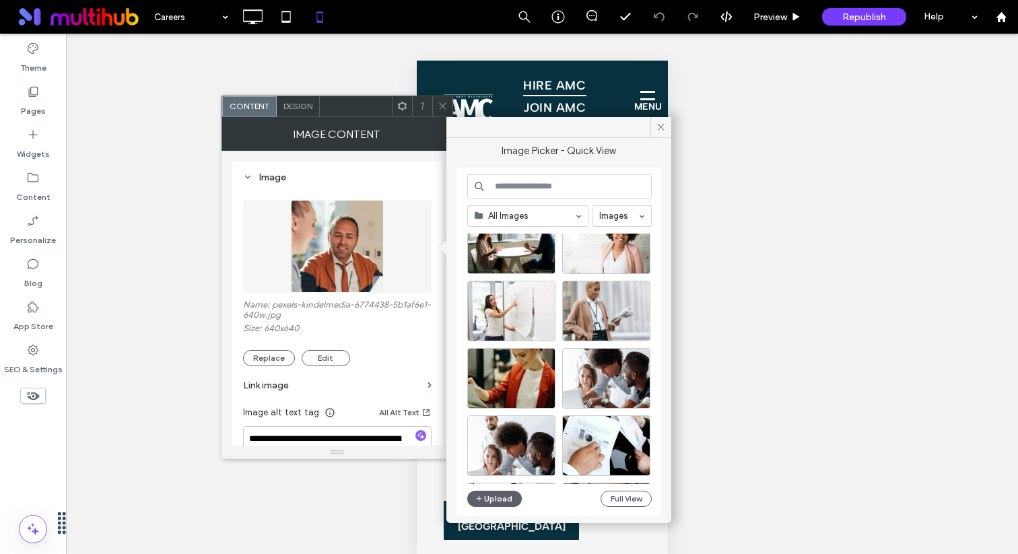
scroll to position [0, 0]
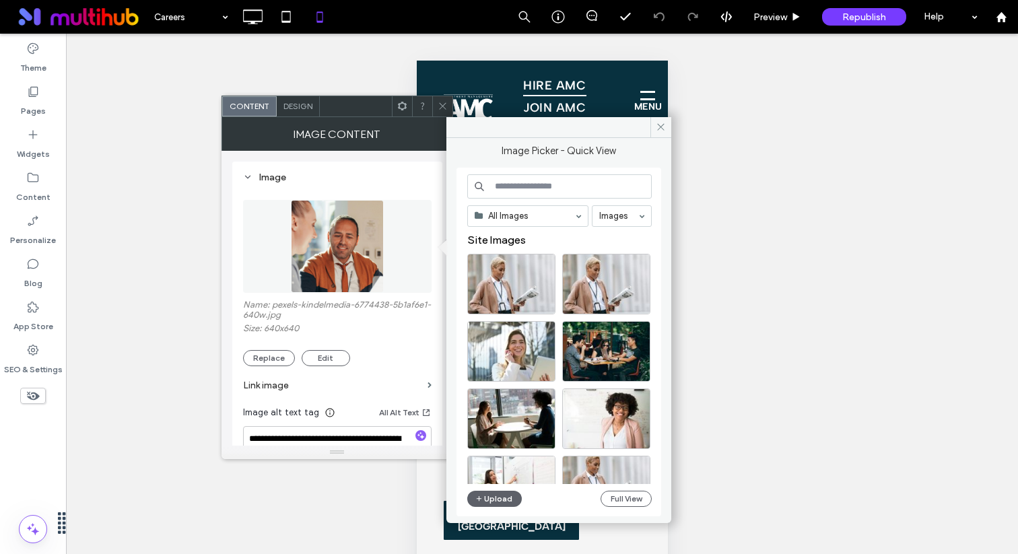
click at [445, 111] on span at bounding box center [443, 106] width 10 height 20
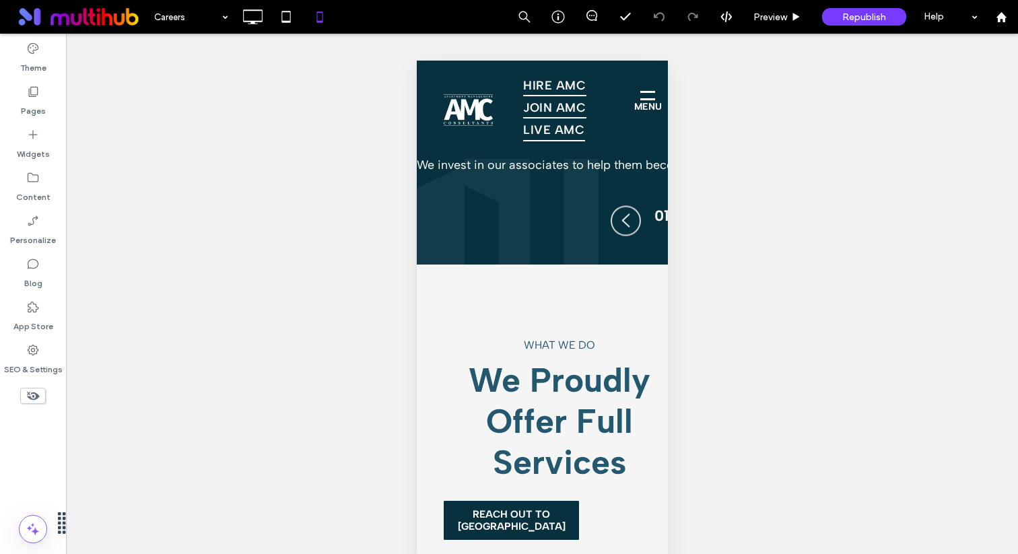
scroll to position [3, 0]
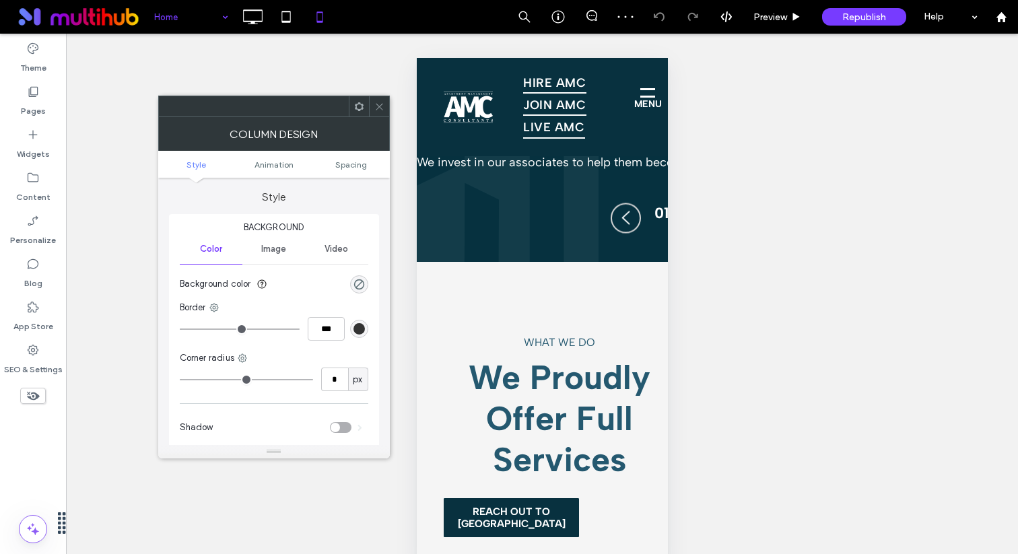
click at [383, 105] on icon at bounding box center [380, 107] width 10 height 10
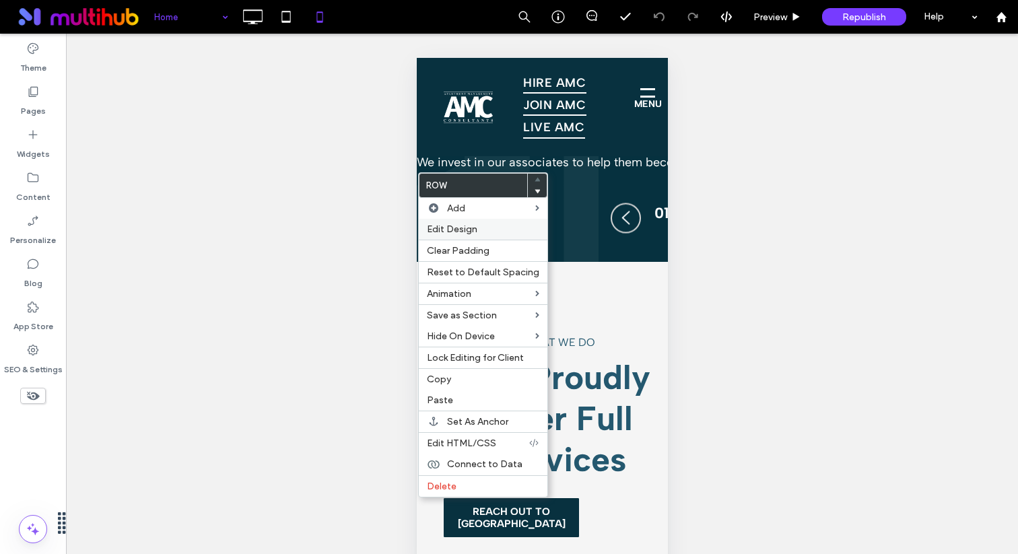
click at [468, 230] on span "Edit Design" at bounding box center [452, 229] width 51 height 11
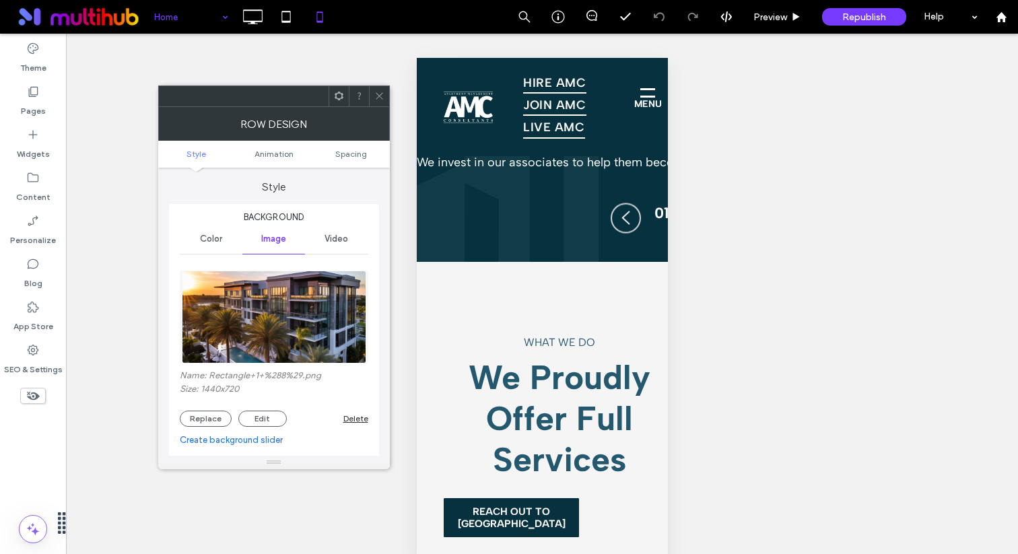
click at [294, 329] on img at bounding box center [274, 317] width 185 height 93
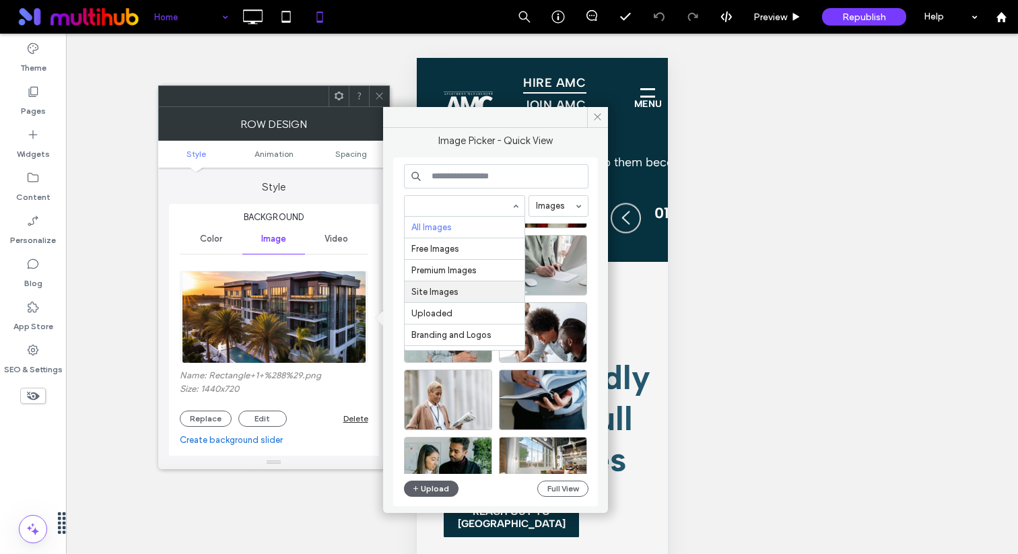
scroll to position [66, 0]
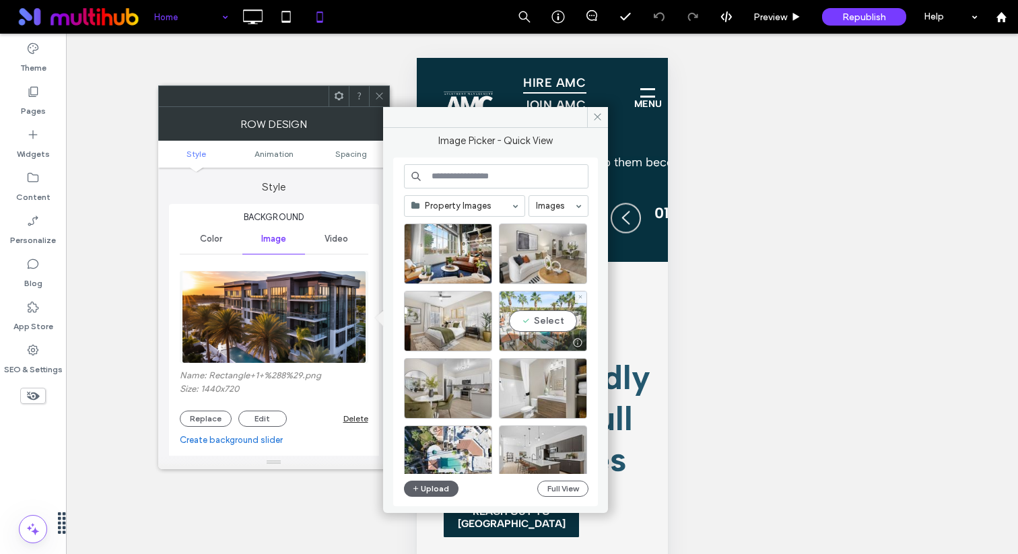
click at [530, 317] on div "Select" at bounding box center [543, 321] width 88 height 61
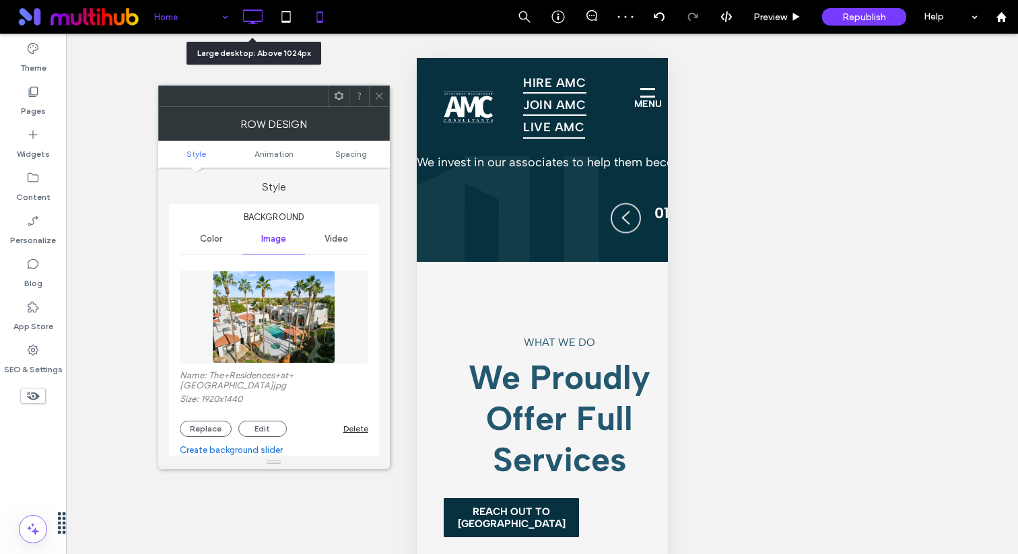
click at [257, 20] on icon at bounding box center [252, 16] width 27 height 27
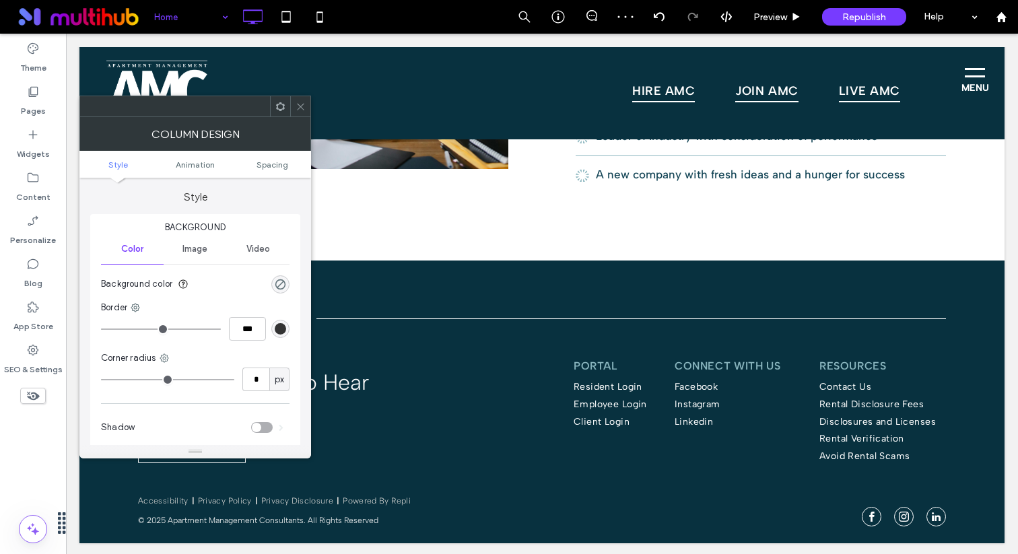
click at [306, 101] on div at bounding box center [300, 106] width 20 height 20
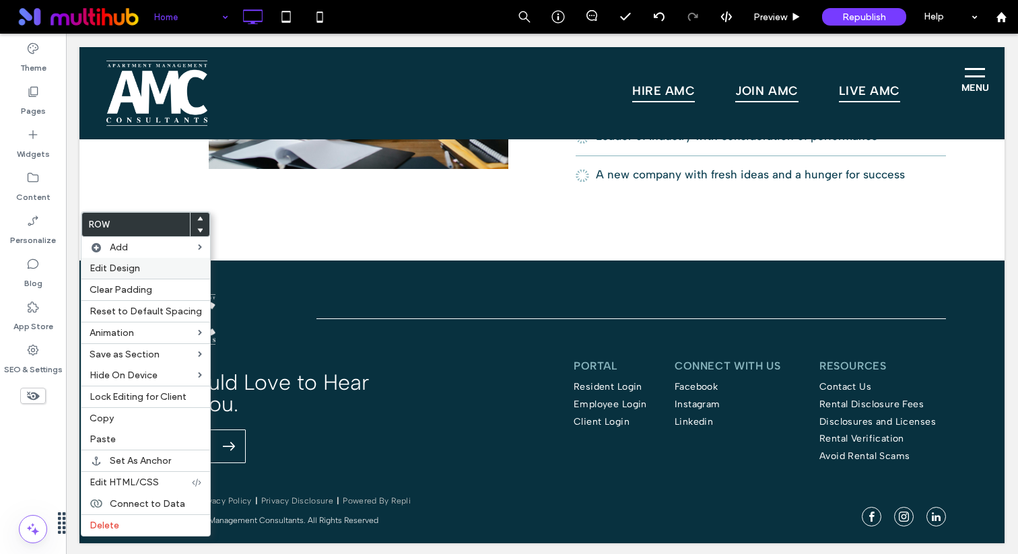
click at [178, 268] on label "Edit Design" at bounding box center [146, 268] width 112 height 11
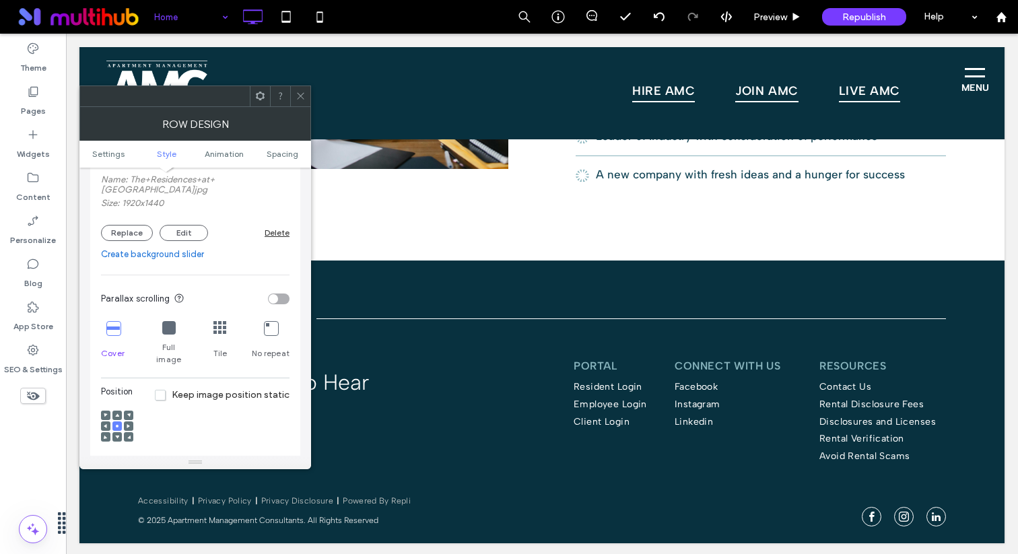
scroll to position [257, 0]
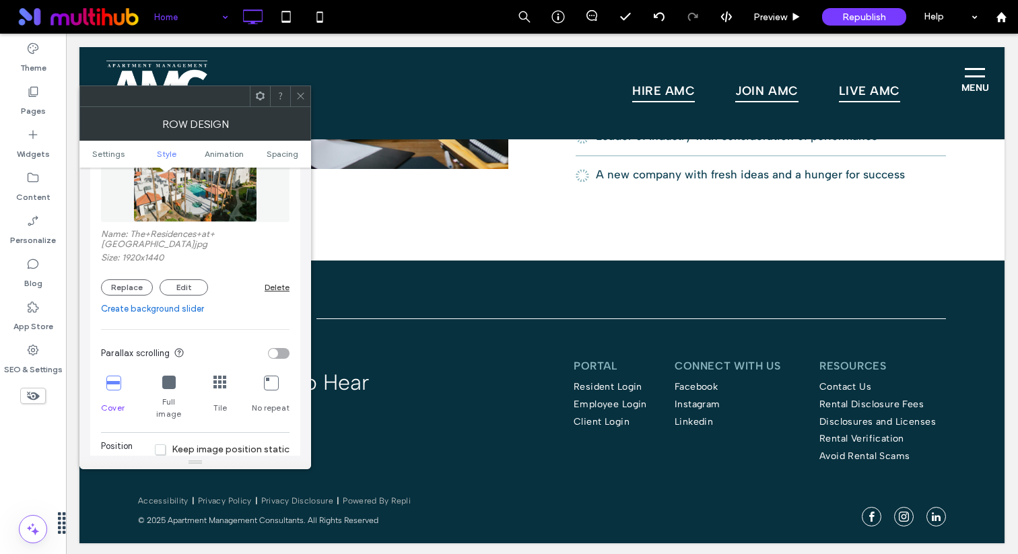
click at [230, 232] on label "Name: The+Residences+at+Palm+Valley_4.jpg" at bounding box center [195, 241] width 189 height 24
click at [230, 201] on img at bounding box center [194, 175] width 123 height 93
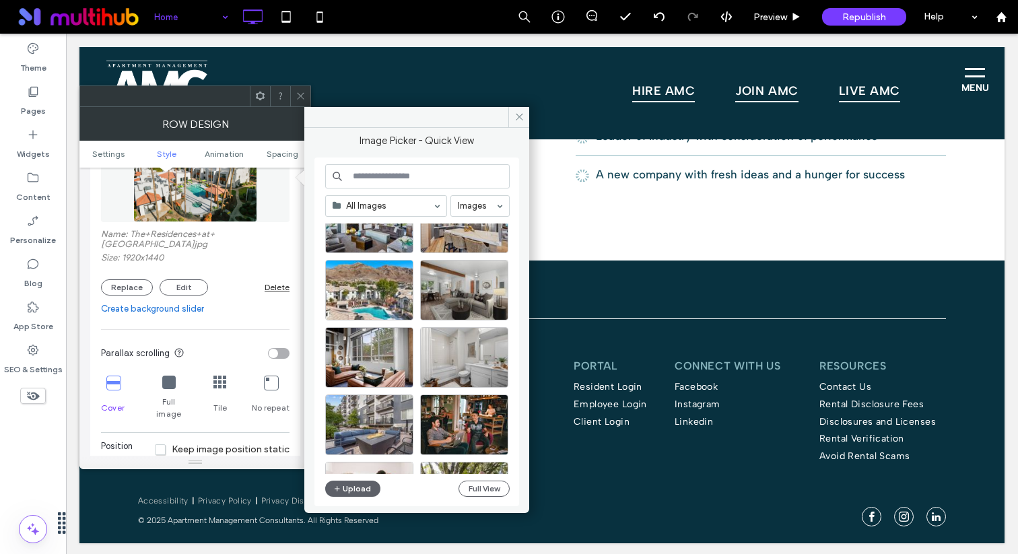
scroll to position [1862, 0]
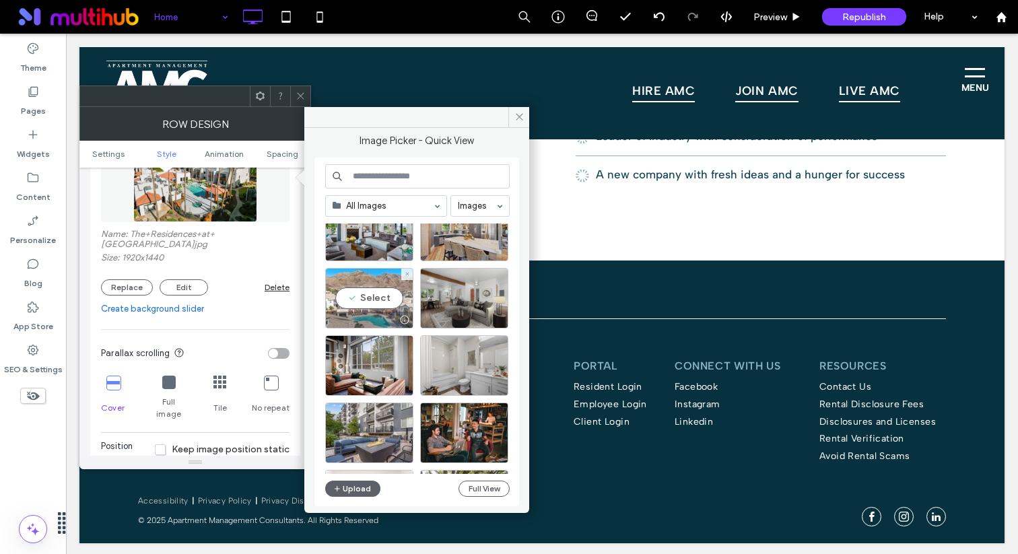
click at [386, 288] on div "Select" at bounding box center [369, 298] width 88 height 61
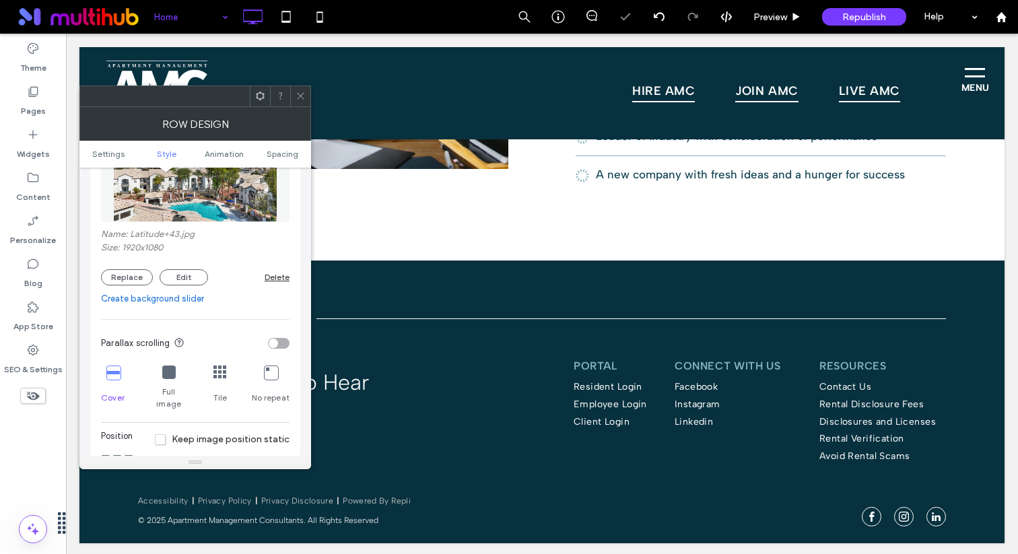
click at [224, 218] on img at bounding box center [195, 175] width 164 height 93
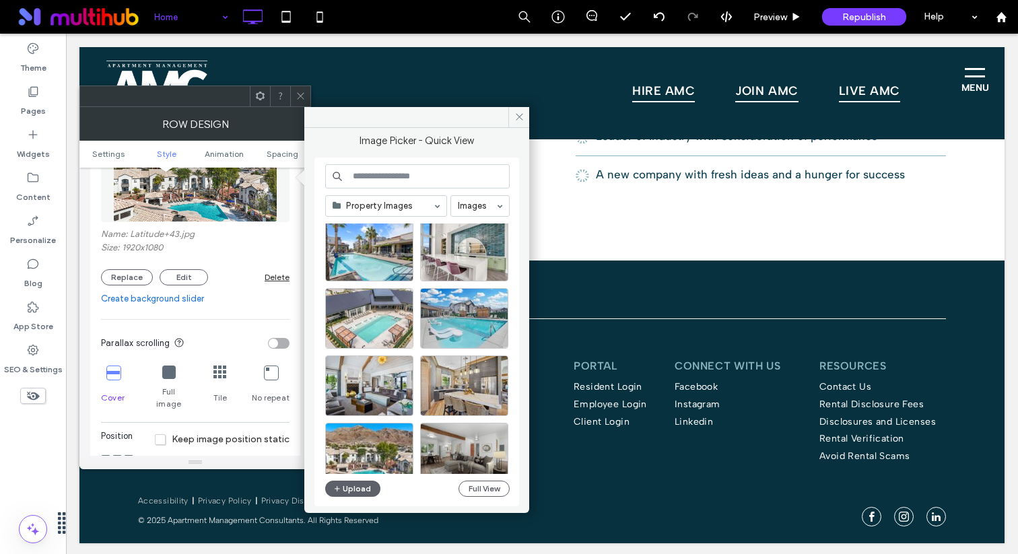
scroll to position [814, 0]
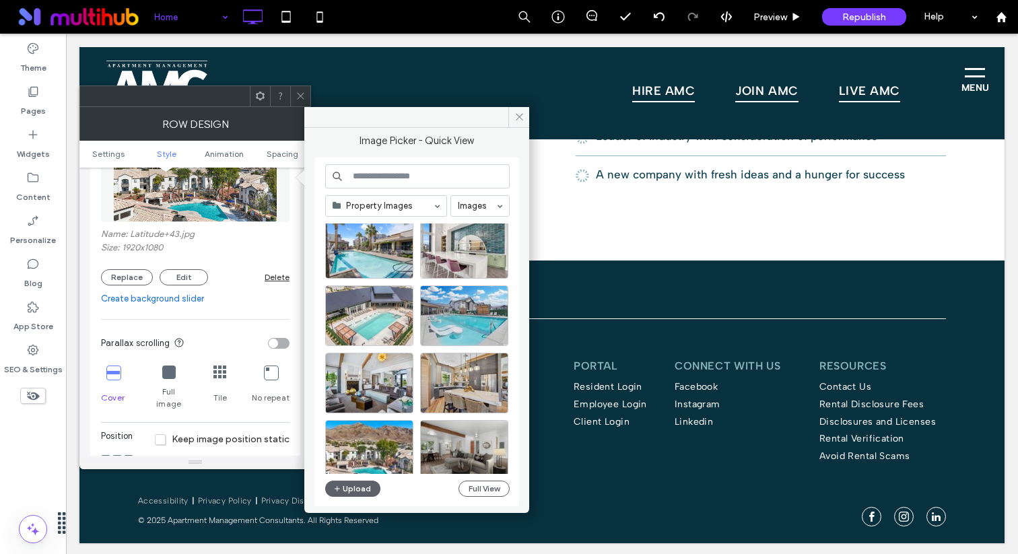
click at [455, 313] on div at bounding box center [464, 316] width 88 height 61
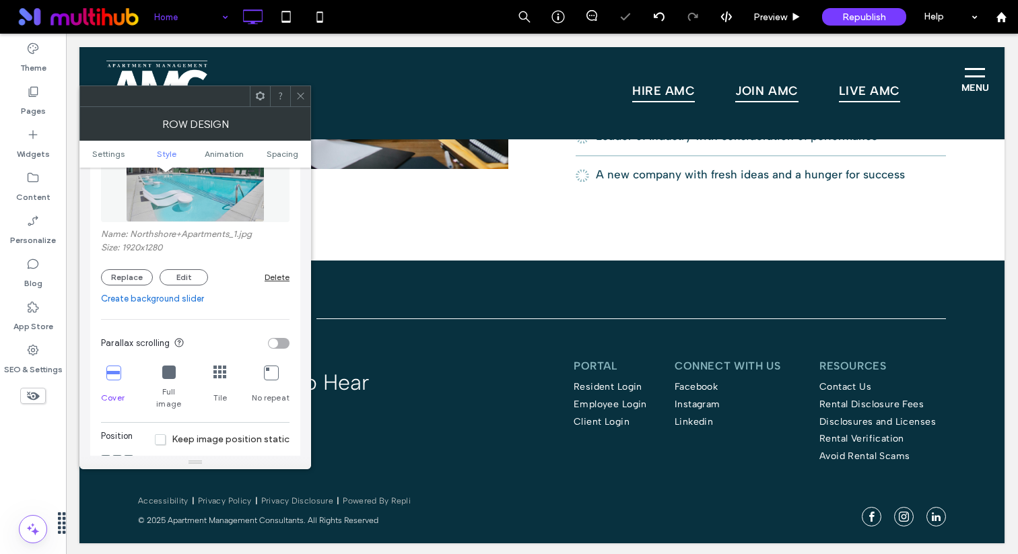
click at [300, 89] on span at bounding box center [301, 96] width 10 height 20
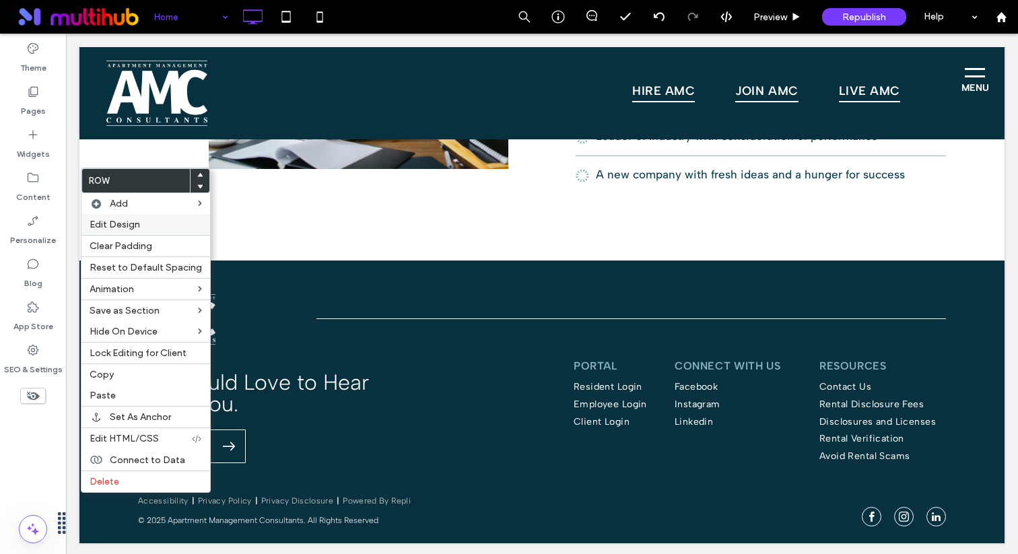
click at [155, 222] on label "Edit Design" at bounding box center [146, 224] width 112 height 11
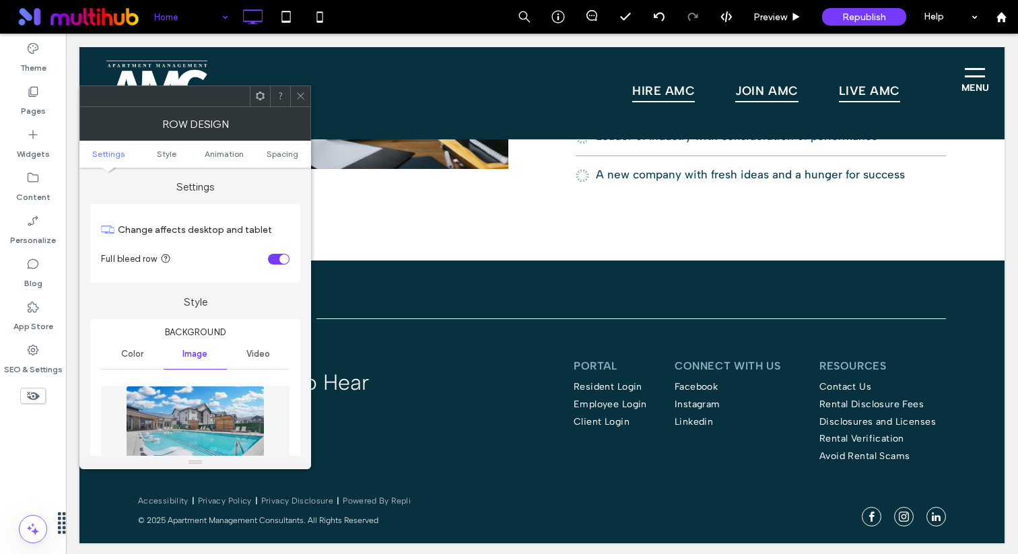
click at [189, 436] on img at bounding box center [195, 432] width 139 height 93
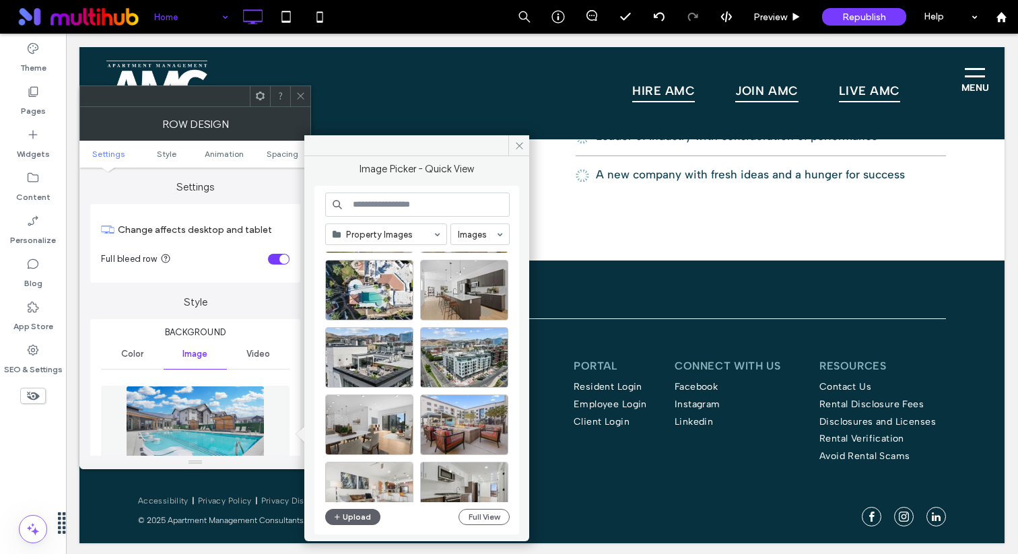
scroll to position [184, 0]
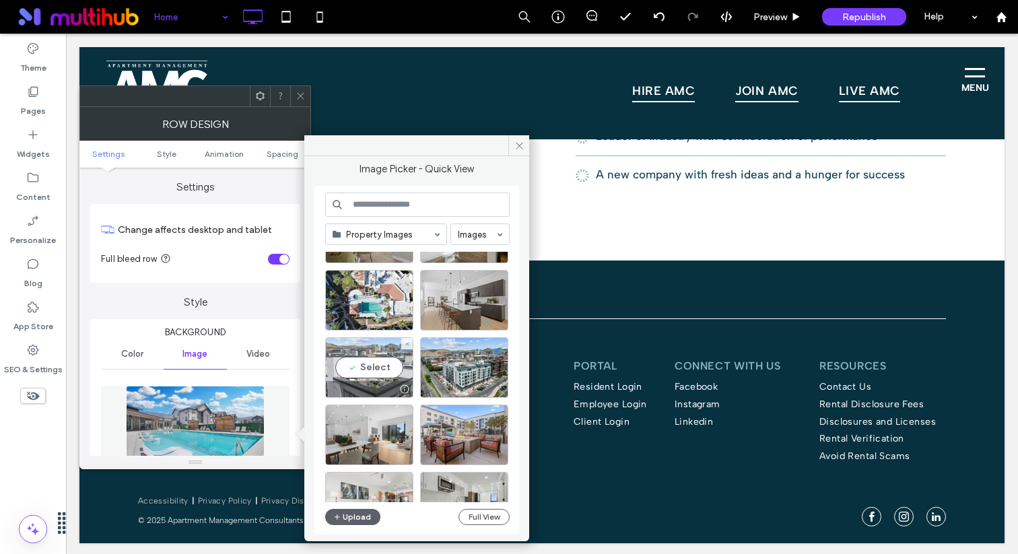
click at [390, 368] on div "Select" at bounding box center [369, 367] width 88 height 61
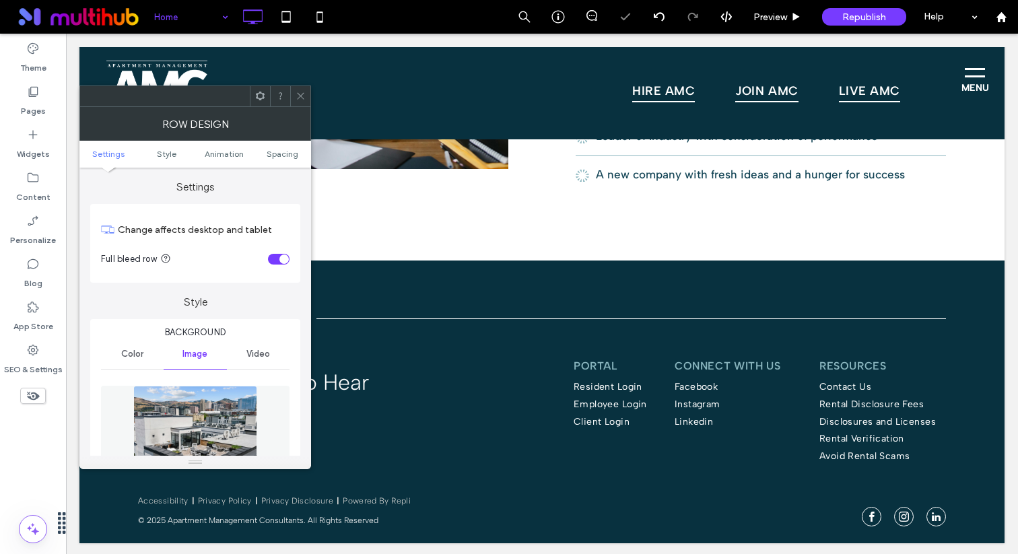
click at [220, 408] on img at bounding box center [194, 432] width 123 height 93
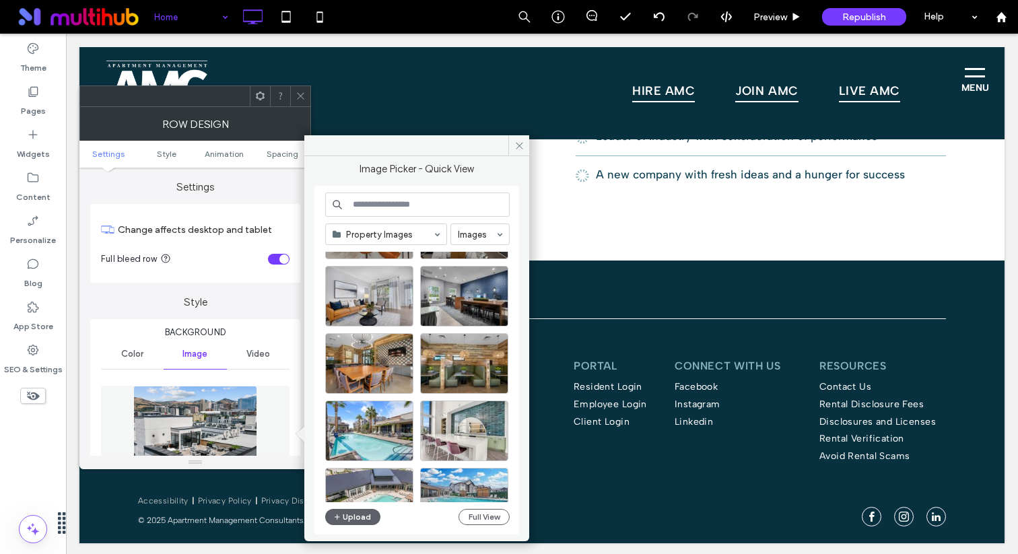
scroll to position [667, 0]
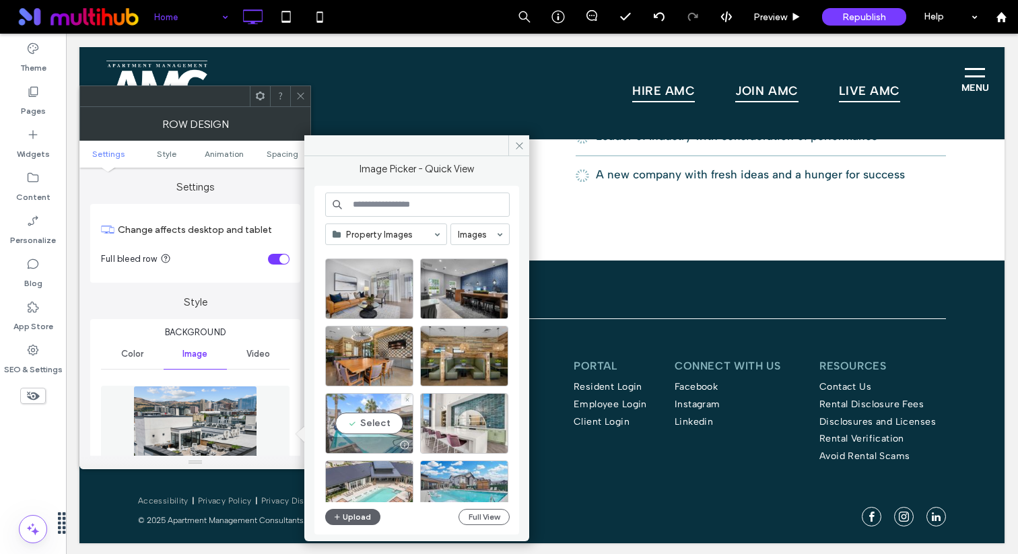
click at [366, 424] on div "Select" at bounding box center [369, 423] width 88 height 61
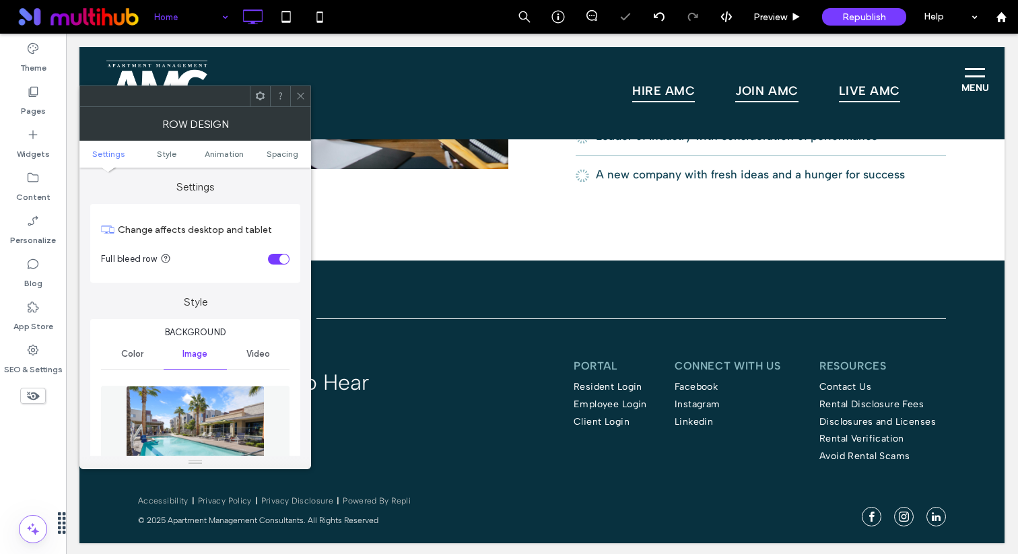
click at [298, 102] on span at bounding box center [301, 96] width 10 height 20
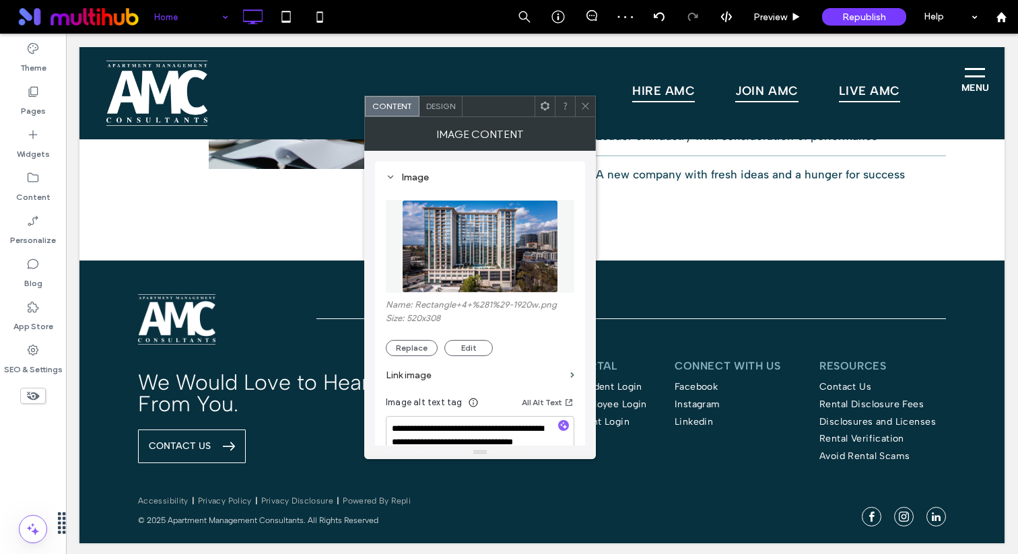
click at [427, 242] on img at bounding box center [480, 246] width 156 height 93
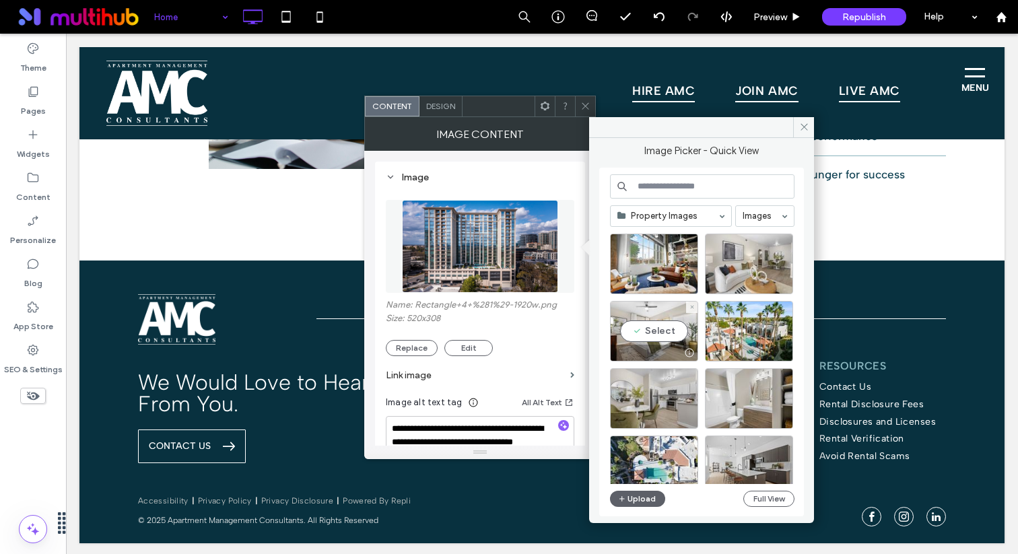
scroll to position [48, 0]
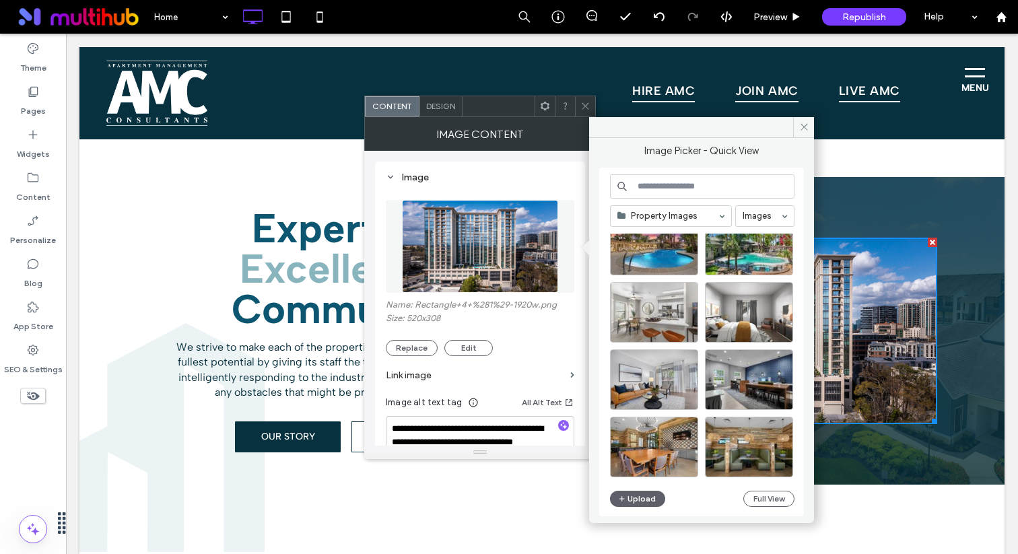
scroll to position [560, 0]
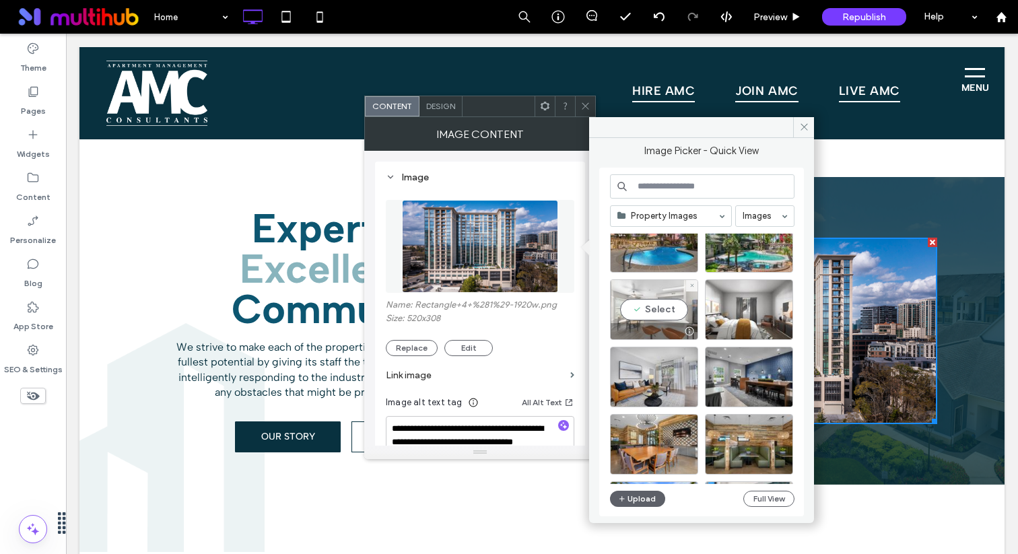
click at [675, 315] on div "Select" at bounding box center [654, 310] width 88 height 61
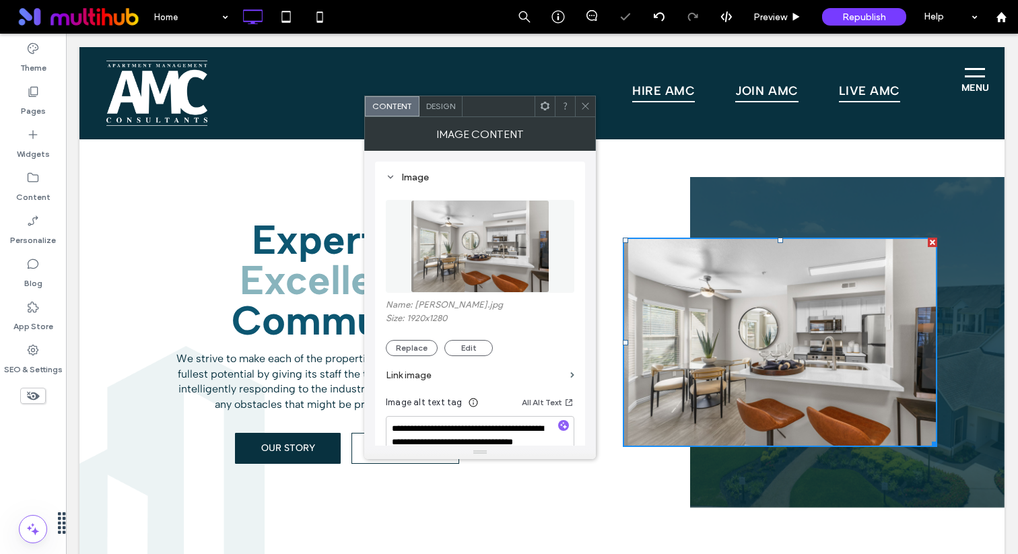
click at [583, 101] on icon at bounding box center [586, 106] width 10 height 10
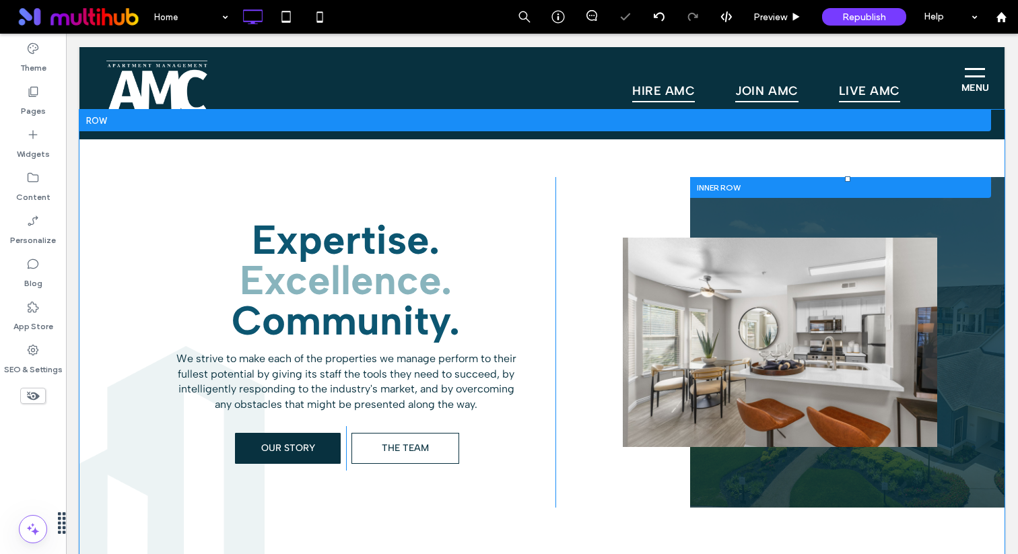
click at [723, 213] on div "Click To Paste" at bounding box center [847, 342] width 315 height 331
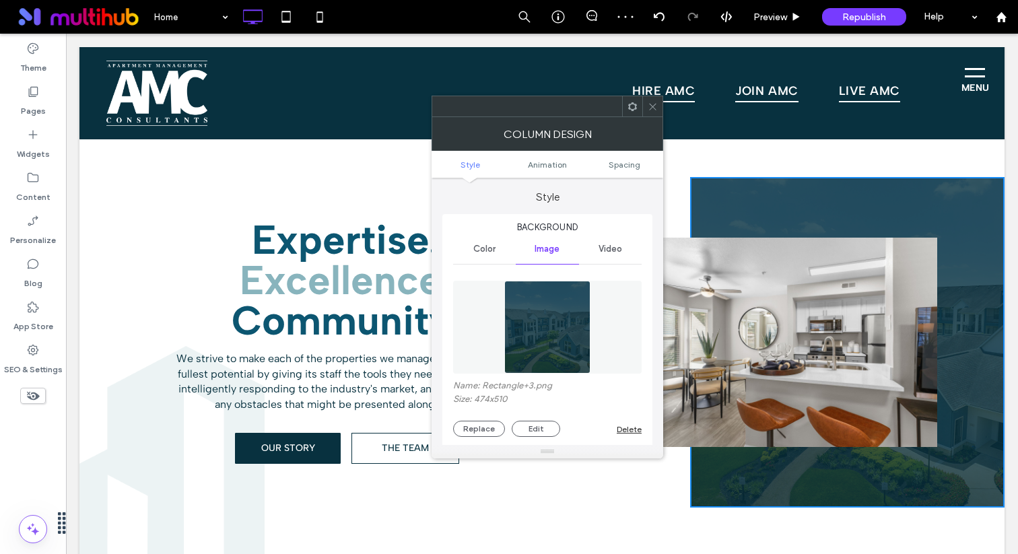
click at [554, 324] on img at bounding box center [547, 327] width 86 height 93
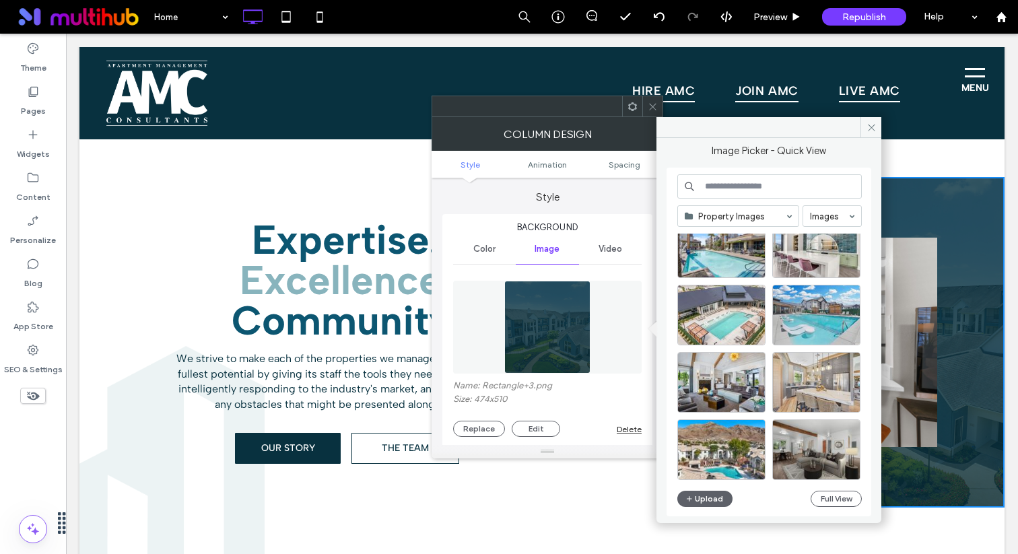
scroll to position [811, 0]
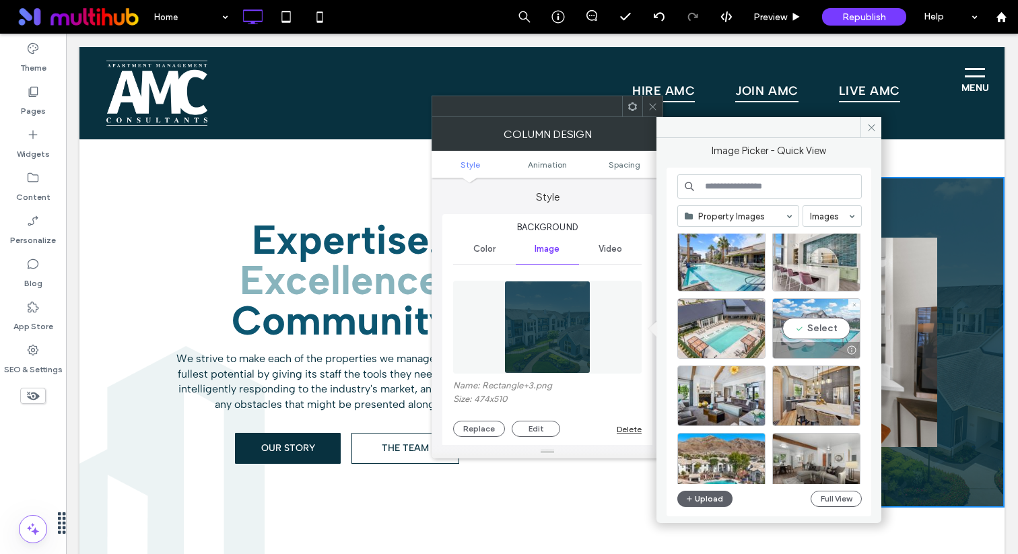
click at [806, 317] on div "Select" at bounding box center [817, 328] width 88 height 61
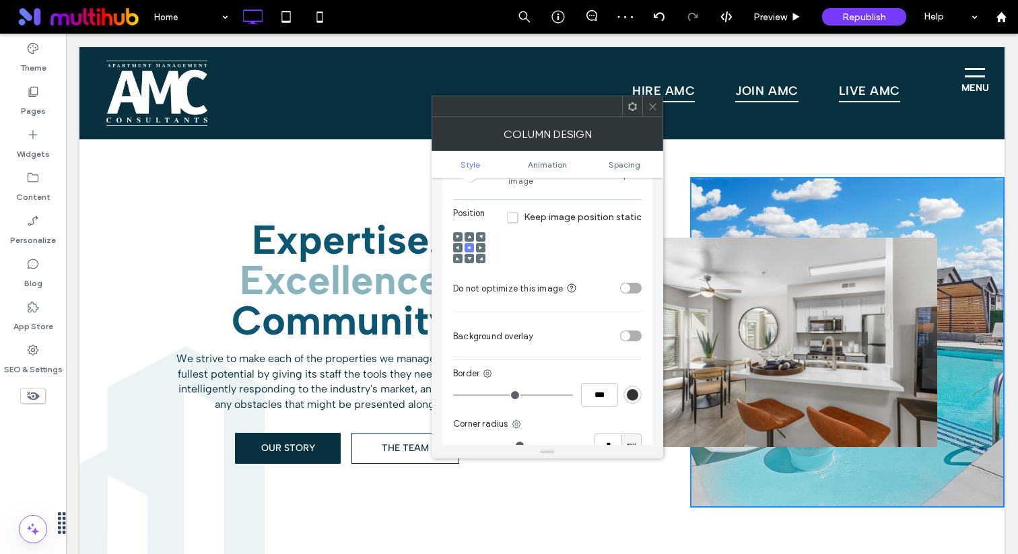
scroll to position [348, 0]
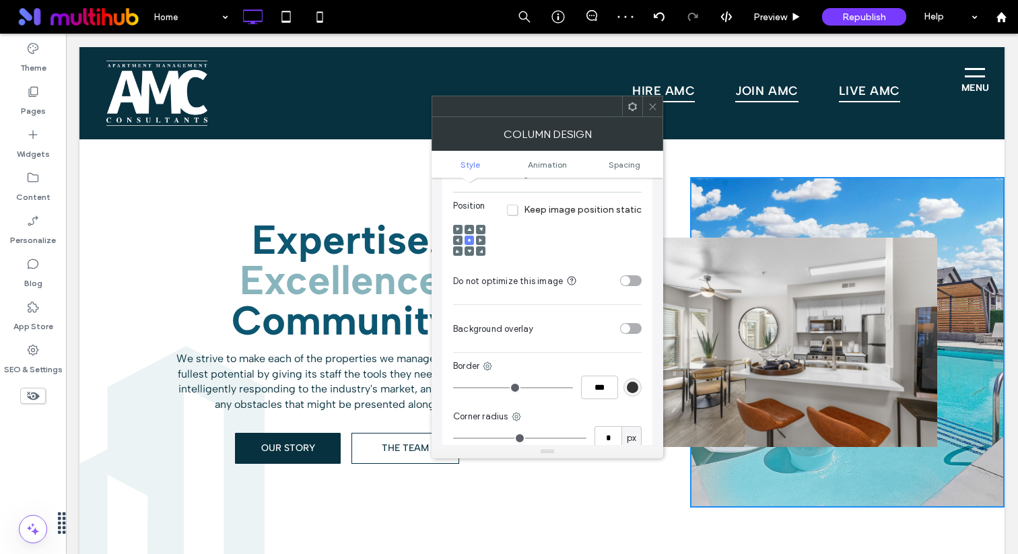
click at [642, 319] on div "Background Color Image Video Name: Northshore+Apartments_1.jpg Size: 1920x1280 …" at bounding box center [548, 188] width 210 height 644
click at [641, 323] on div "toggle" at bounding box center [631, 328] width 22 height 11
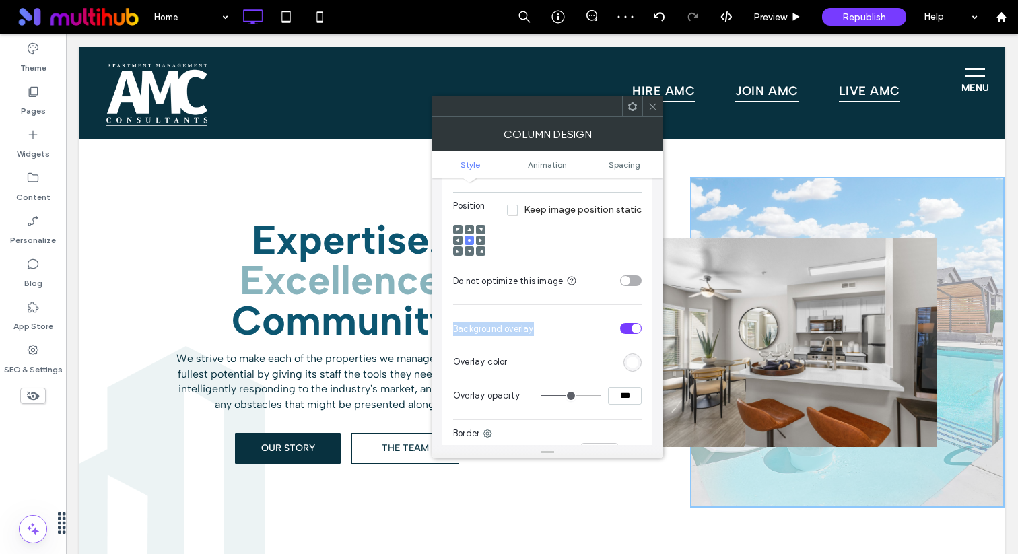
click at [641, 354] on div "rgb(255,255,255)" at bounding box center [633, 363] width 18 height 18
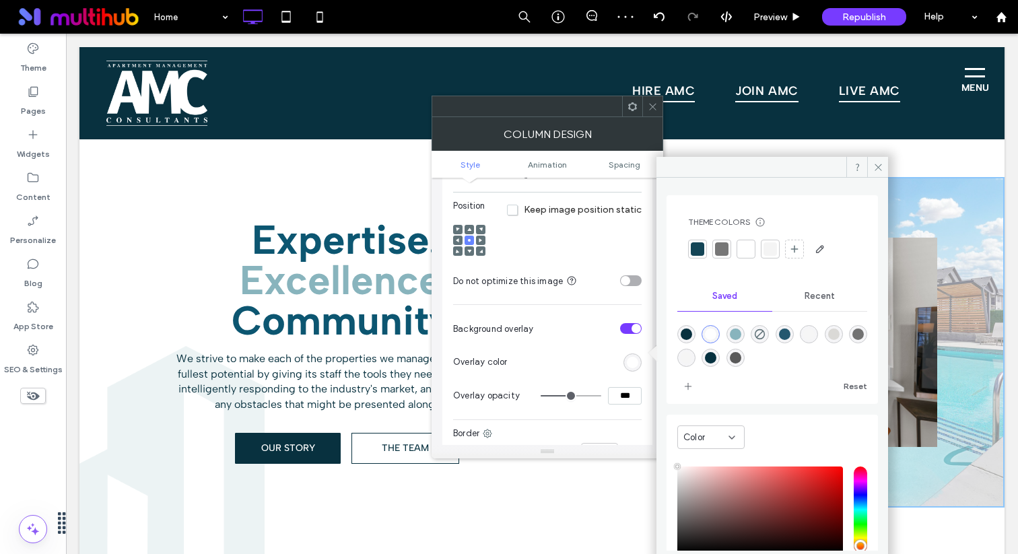
click at [698, 253] on div at bounding box center [697, 248] width 13 height 13
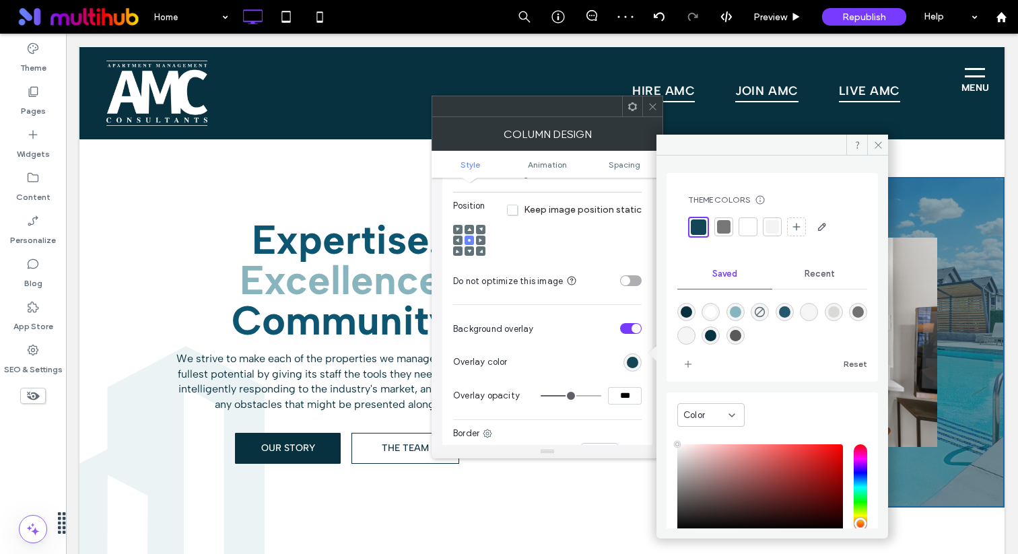
type input "**"
type input "***"
type input "**"
type input "***"
type input "**"
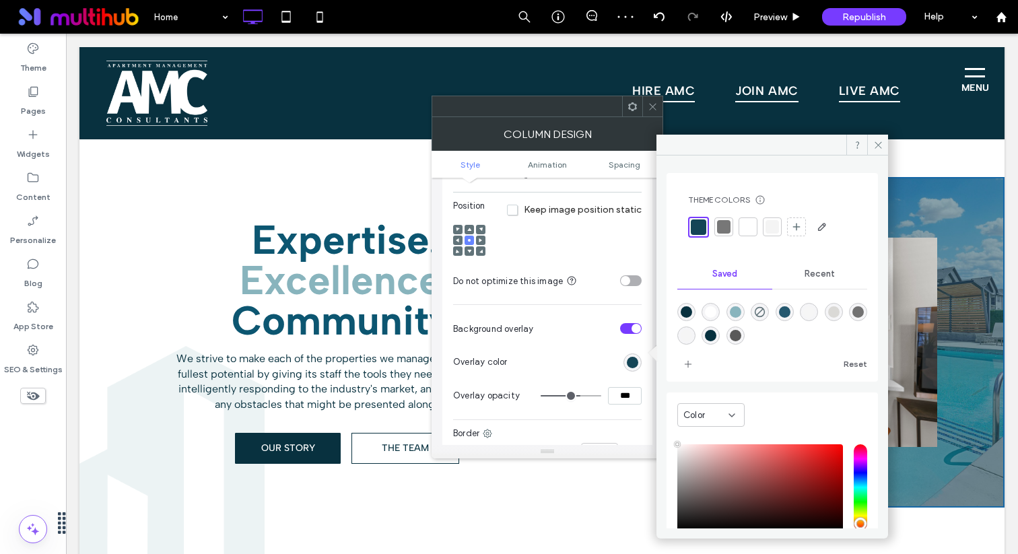
type input "***"
type input "**"
type input "***"
type input "**"
type input "***"
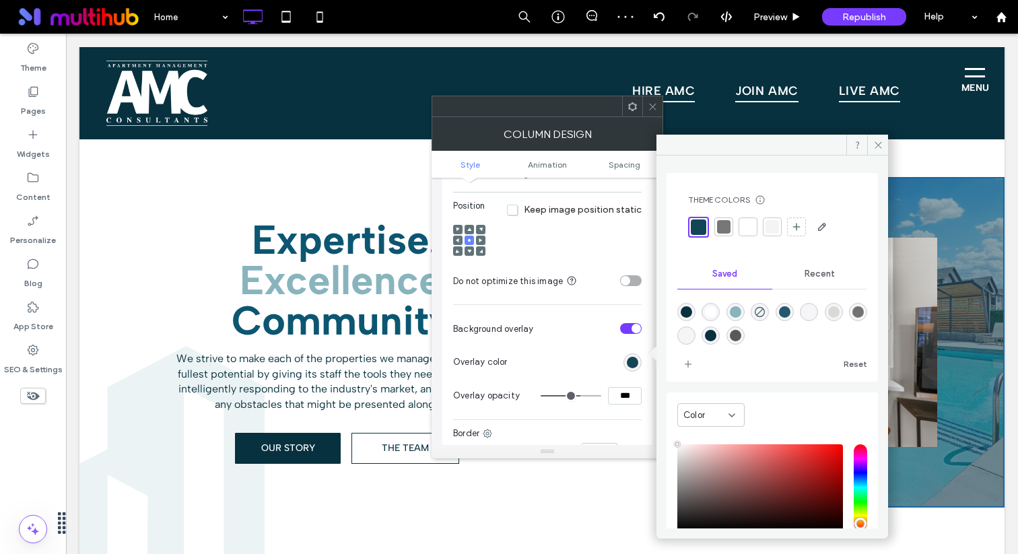
type input "**"
type input "***"
type input "**"
type input "***"
type input "**"
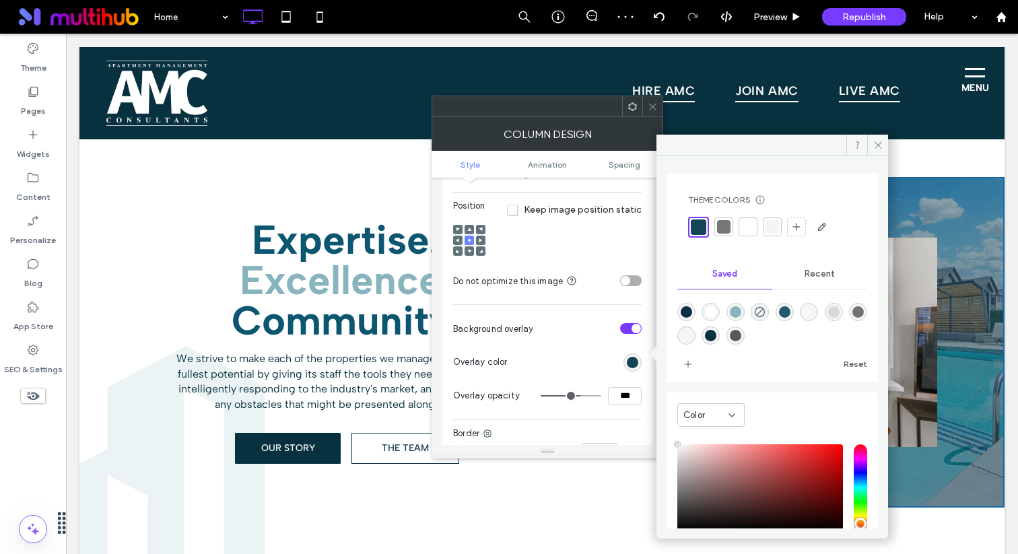
type input "***"
type input "**"
type input "***"
type input "**"
type input "***"
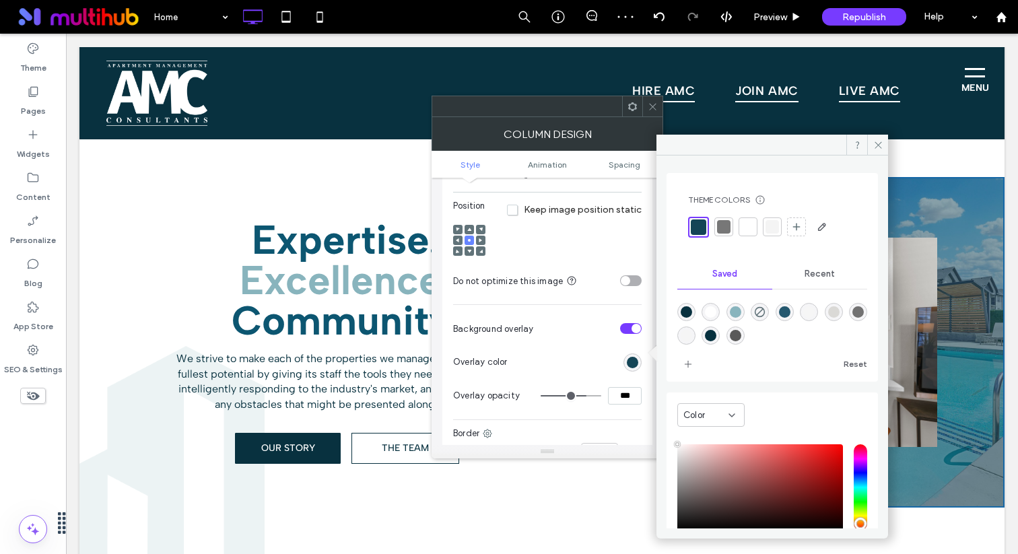
type input "**"
type input "***"
type input "**"
type input "***"
type input "**"
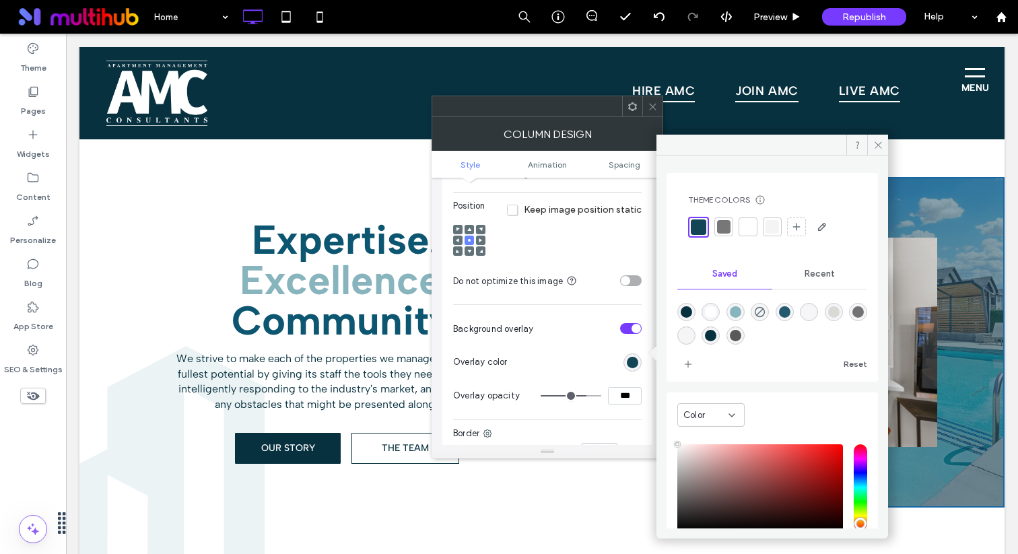
type input "***"
type input "**"
type input "***"
type input "**"
type input "***"
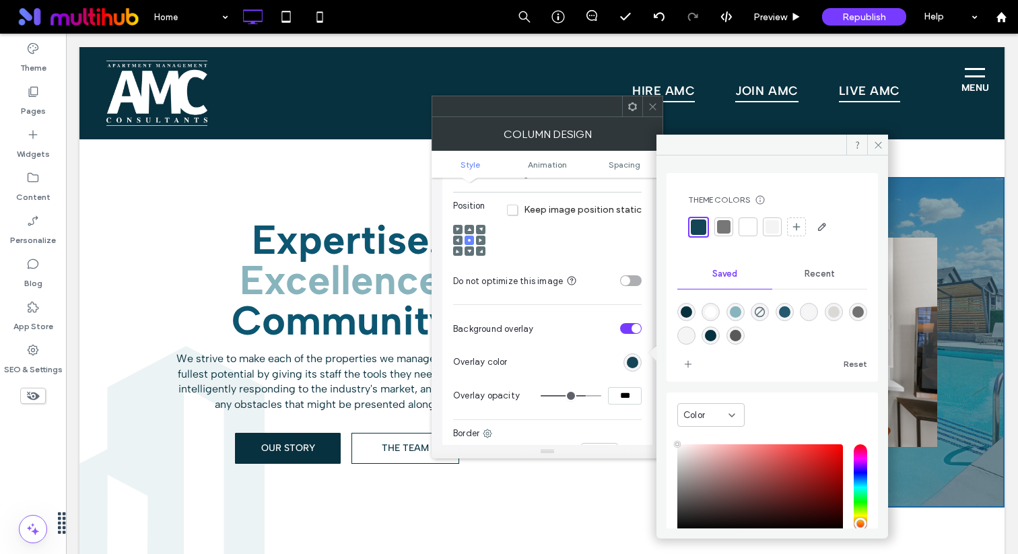
type input "**"
type input "***"
drag, startPoint x: 575, startPoint y: 387, endPoint x: 583, endPoint y: 386, distance: 8.1
type input "**"
click at [583, 395] on input "range" at bounding box center [571, 395] width 61 height 1
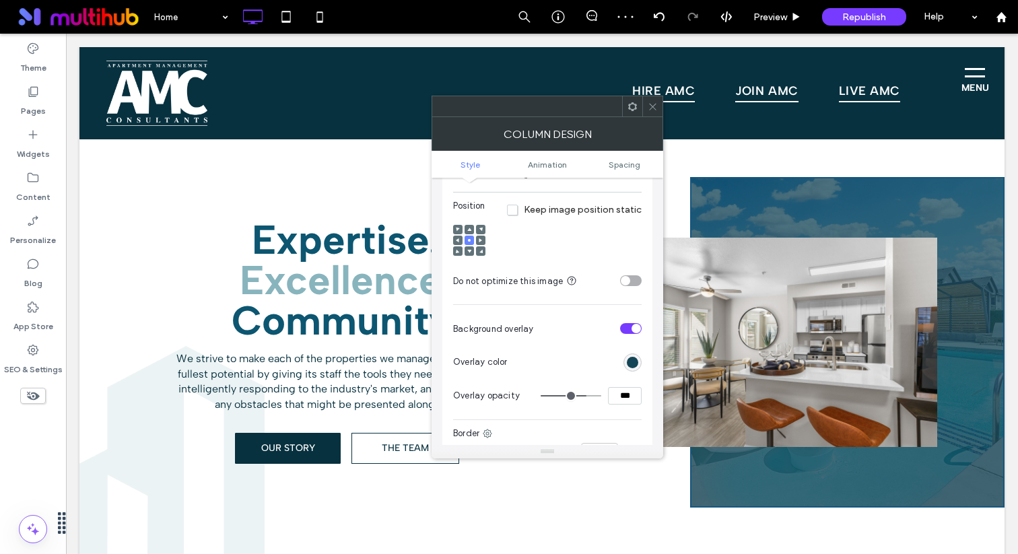
click at [649, 102] on icon at bounding box center [653, 107] width 10 height 10
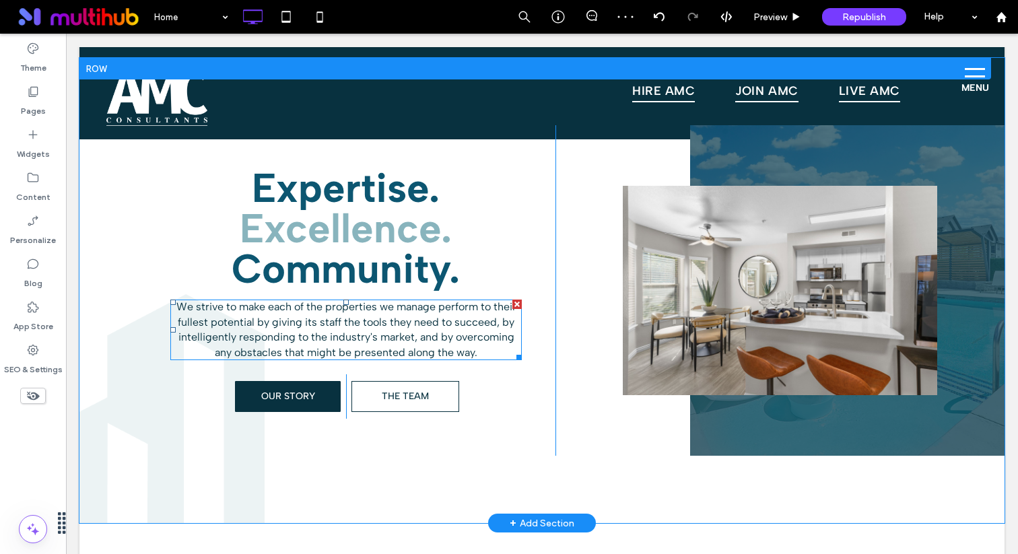
scroll to position [540, 0]
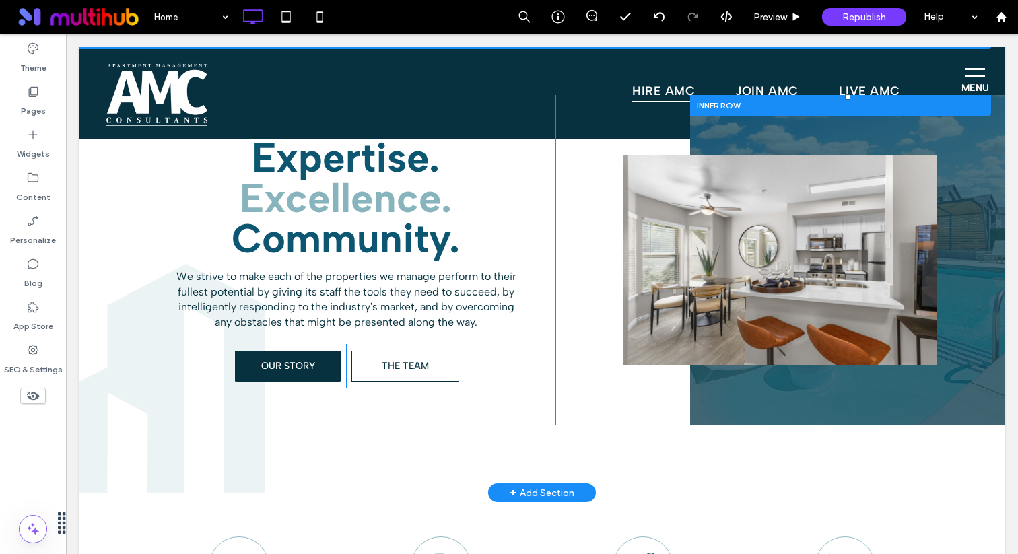
click at [713, 401] on div "Click To Paste" at bounding box center [847, 260] width 315 height 331
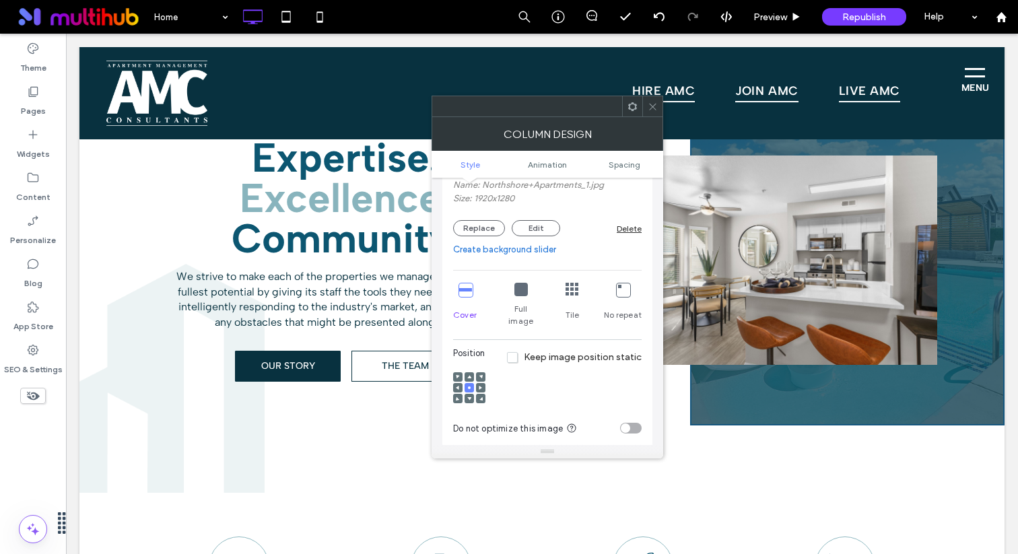
scroll to position [258, 0]
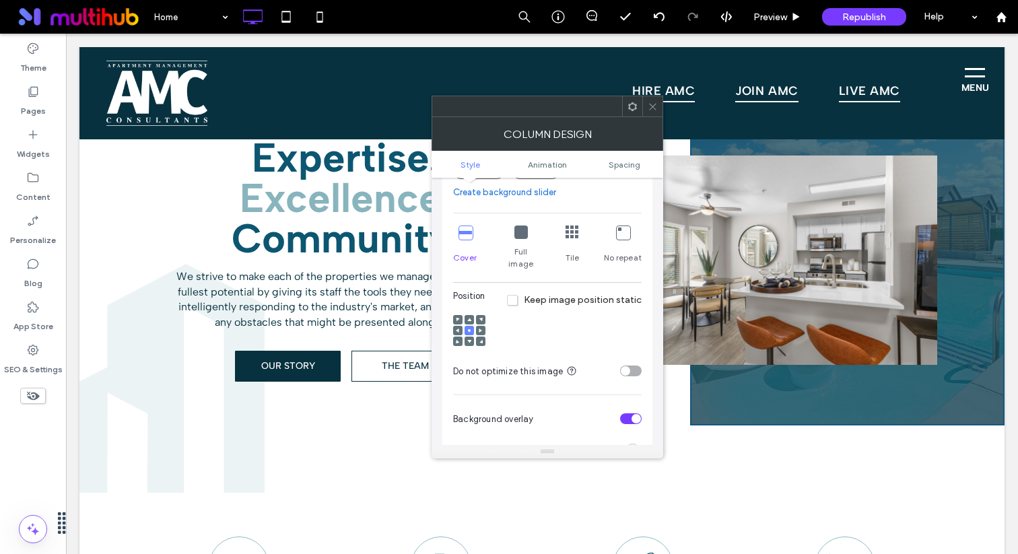
click at [564, 294] on span "Keep image position static" at bounding box center [574, 299] width 135 height 11
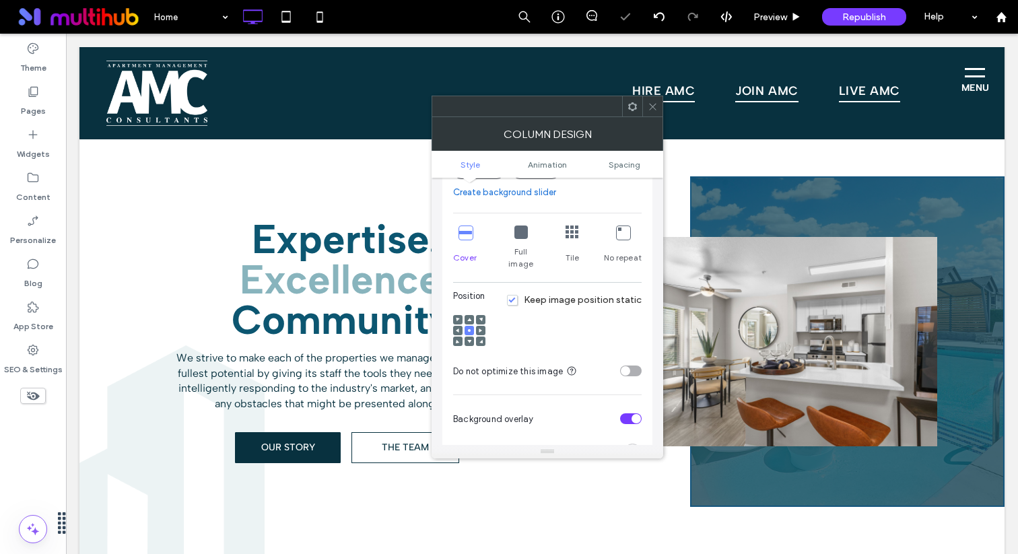
scroll to position [500, 0]
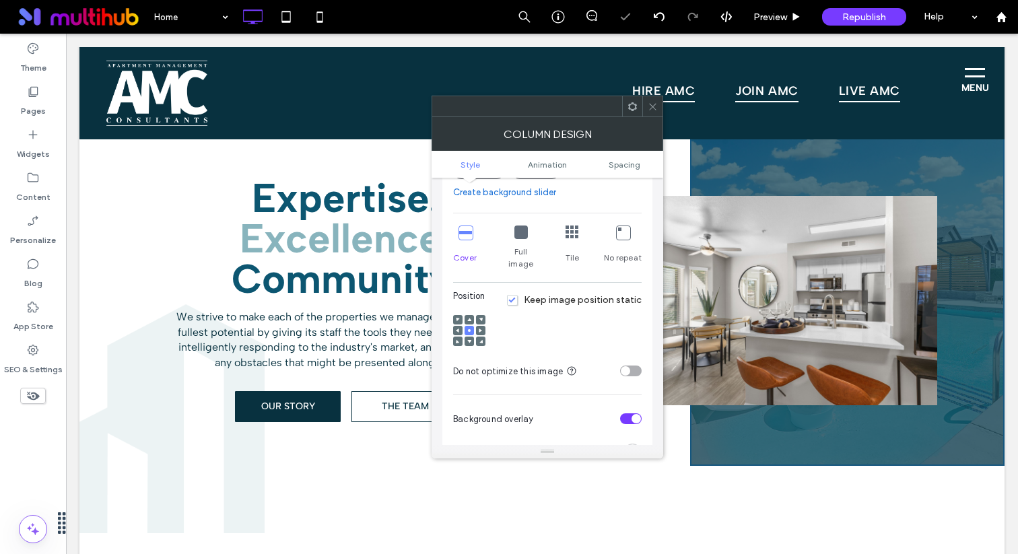
click at [602, 294] on span "Keep image position static" at bounding box center [574, 299] width 135 height 11
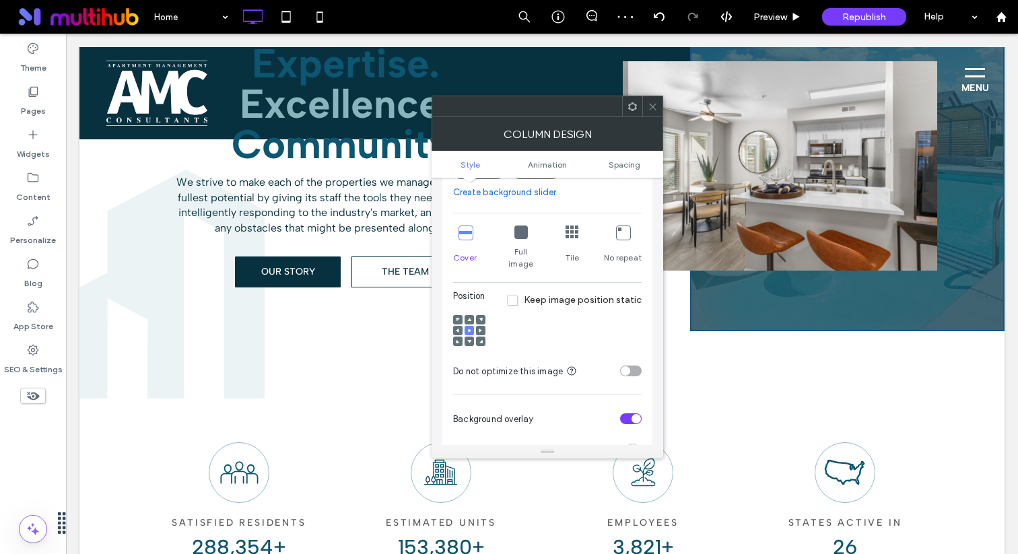
scroll to position [694, 0]
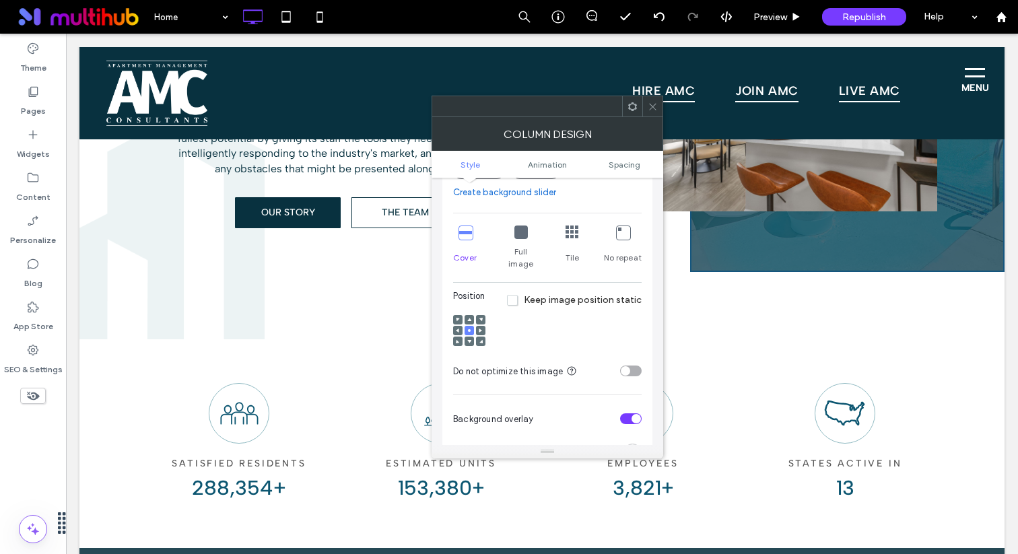
click at [658, 114] on div at bounding box center [653, 106] width 20 height 20
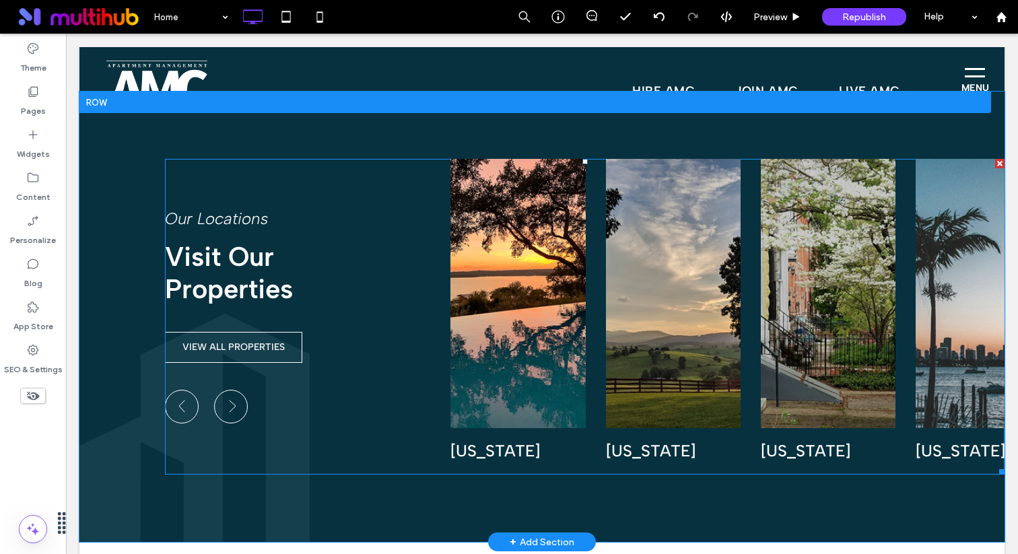
scroll to position [1129, 0]
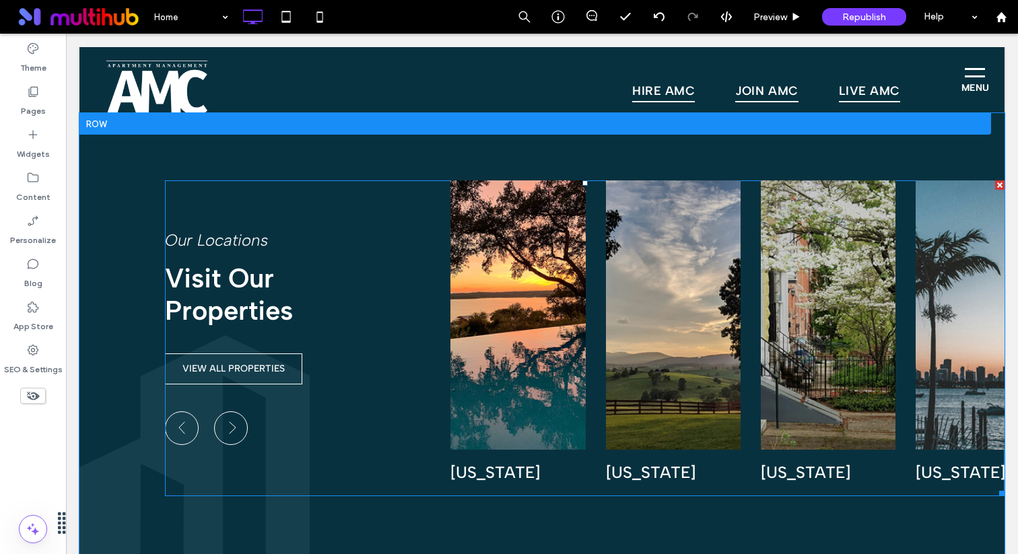
click at [519, 322] on span at bounding box center [585, 339] width 840 height 316
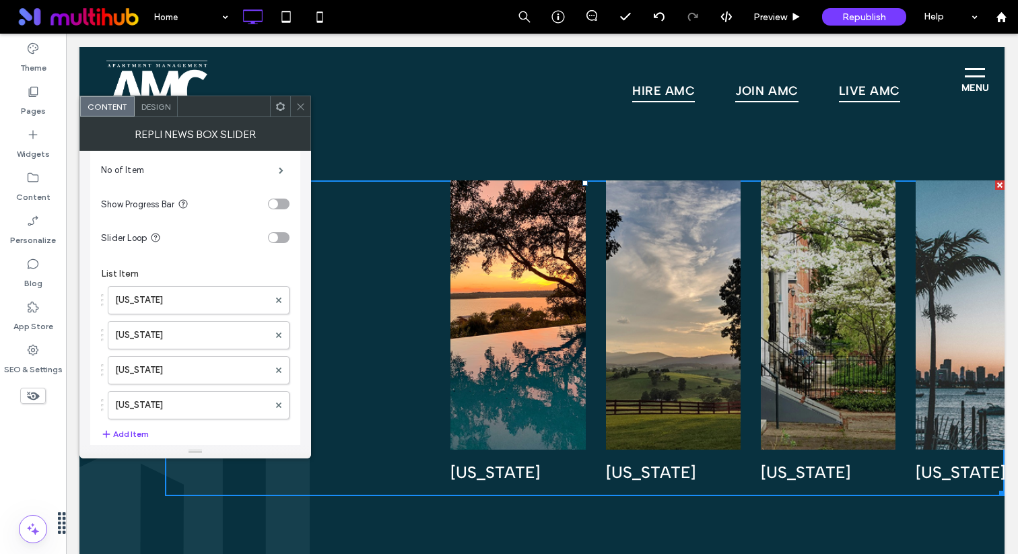
scroll to position [915, 0]
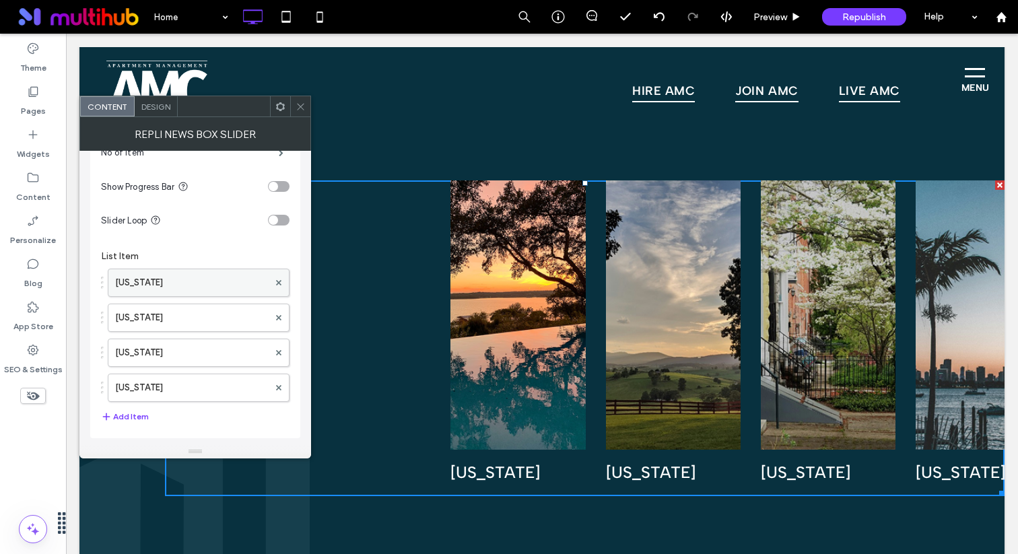
click at [209, 284] on label "[US_STATE]" at bounding box center [192, 282] width 154 height 27
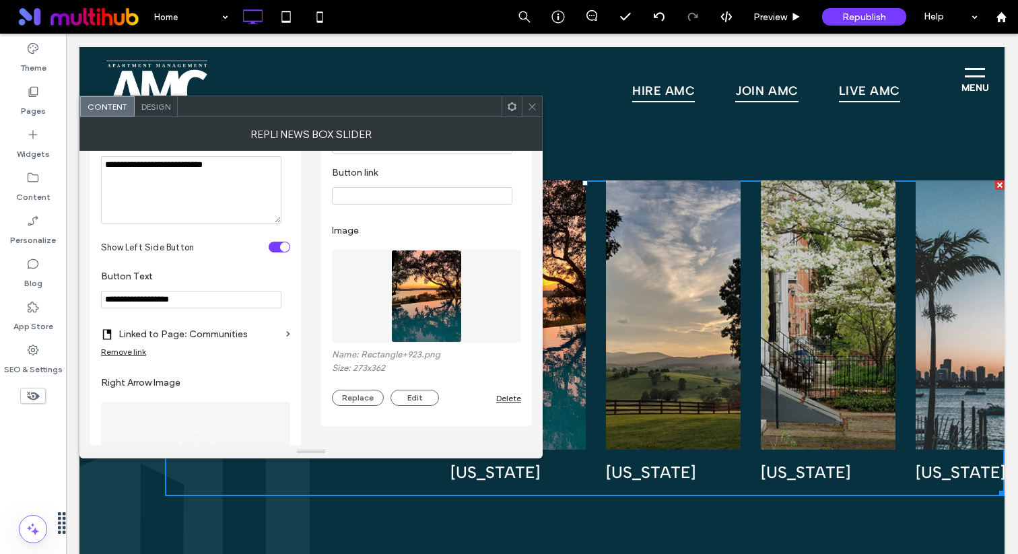
scroll to position [218, 0]
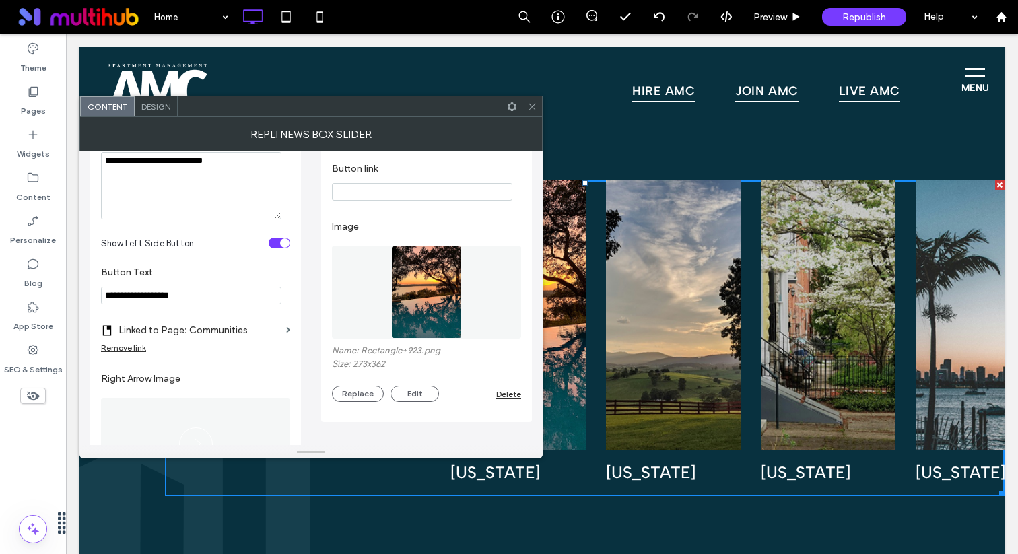
click at [434, 289] on img at bounding box center [426, 292] width 71 height 93
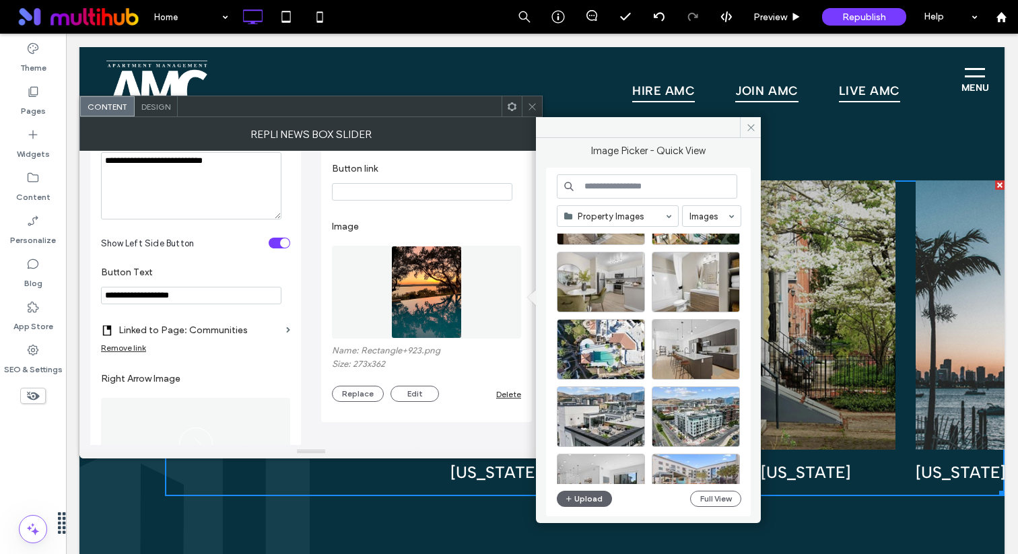
scroll to position [123, 0]
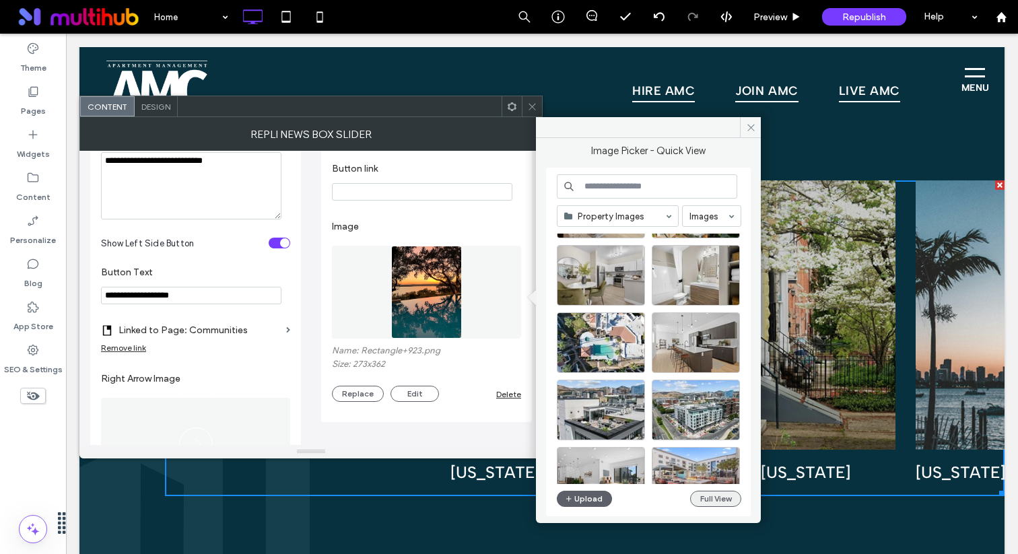
click at [707, 493] on button "Full View" at bounding box center [715, 499] width 51 height 16
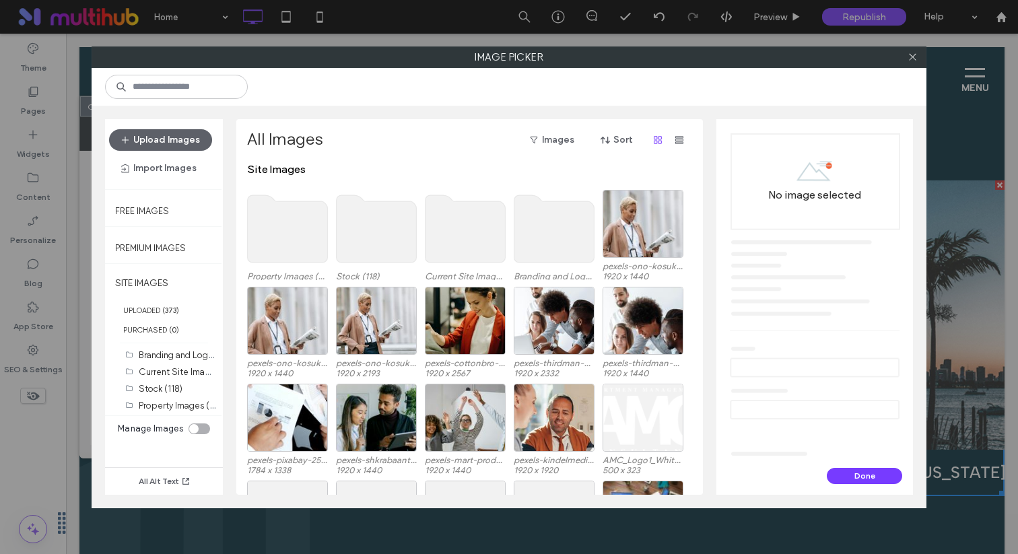
click at [302, 238] on use at bounding box center [288, 228] width 80 height 67
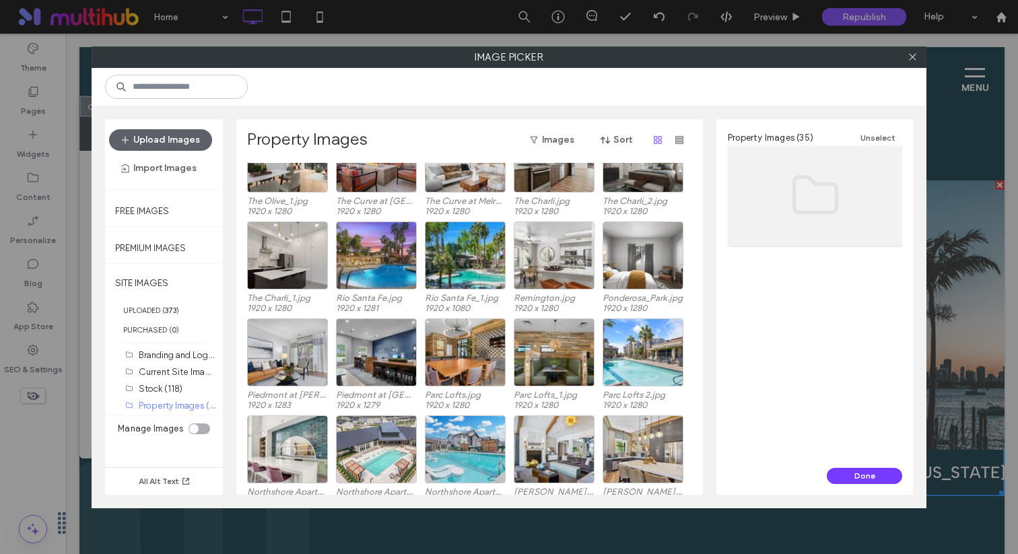
scroll to position [217, 0]
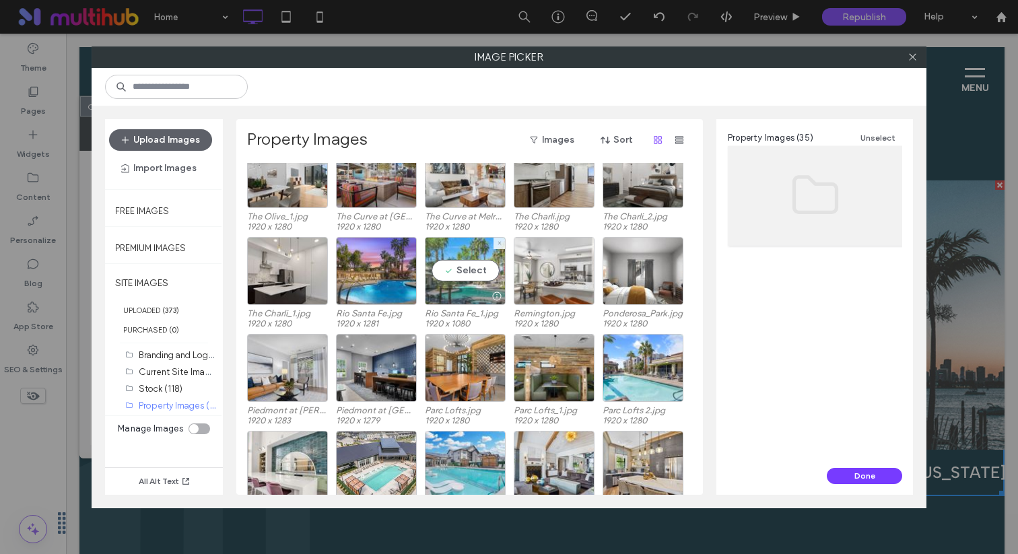
click at [476, 279] on div "Select" at bounding box center [465, 271] width 81 height 68
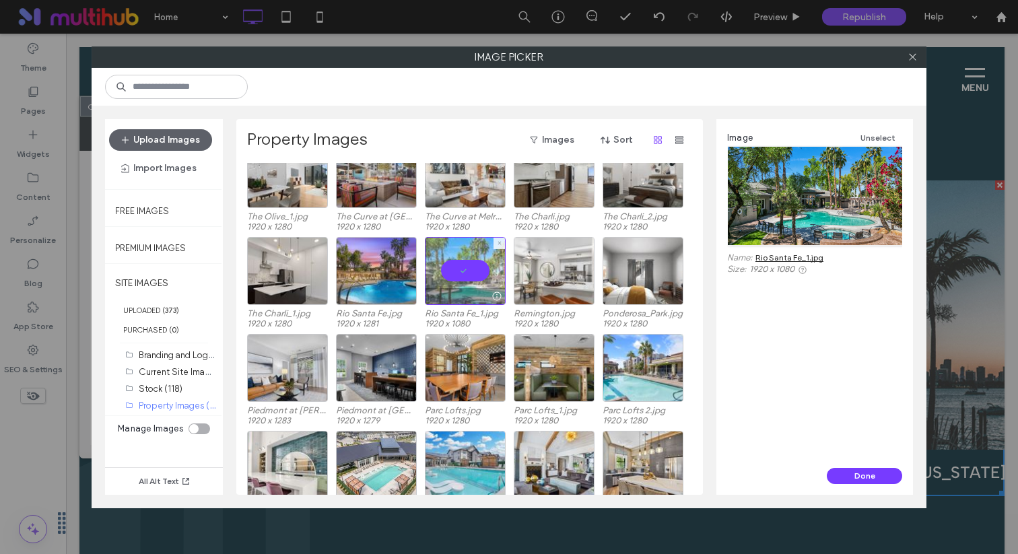
click at [476, 279] on div at bounding box center [465, 271] width 81 height 68
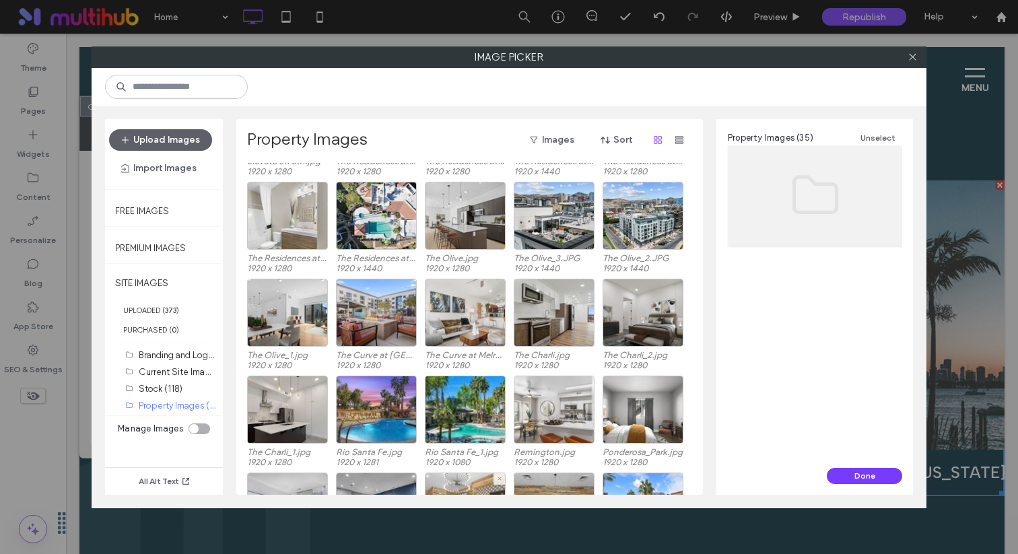
scroll to position [0, 0]
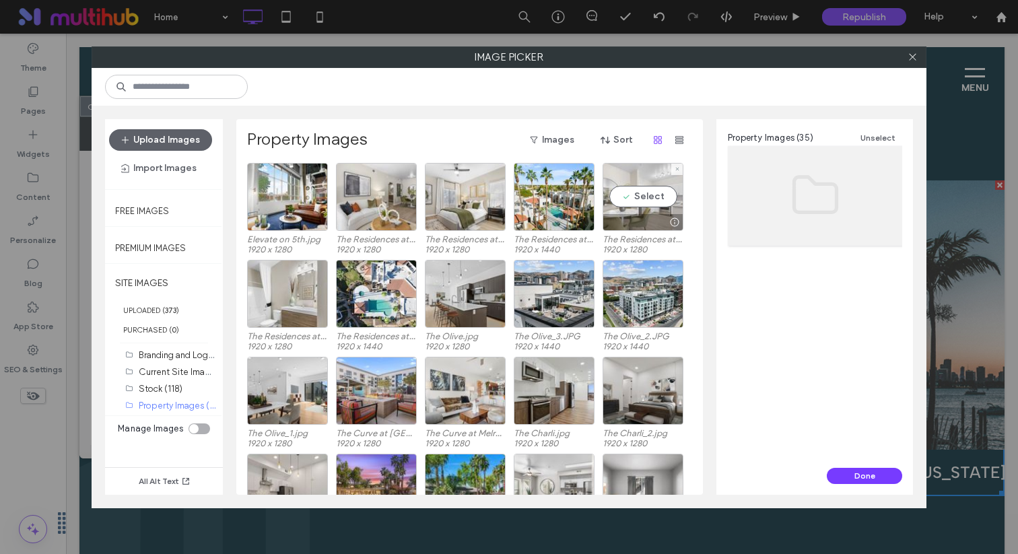
click at [659, 207] on div "Select" at bounding box center [643, 197] width 81 height 68
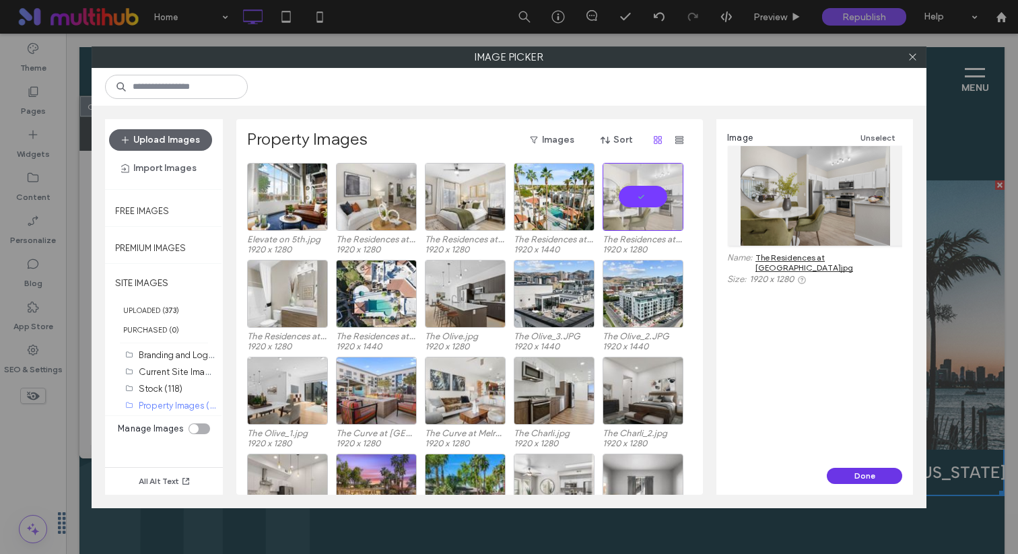
click at [860, 478] on button "Done" at bounding box center [864, 476] width 75 height 16
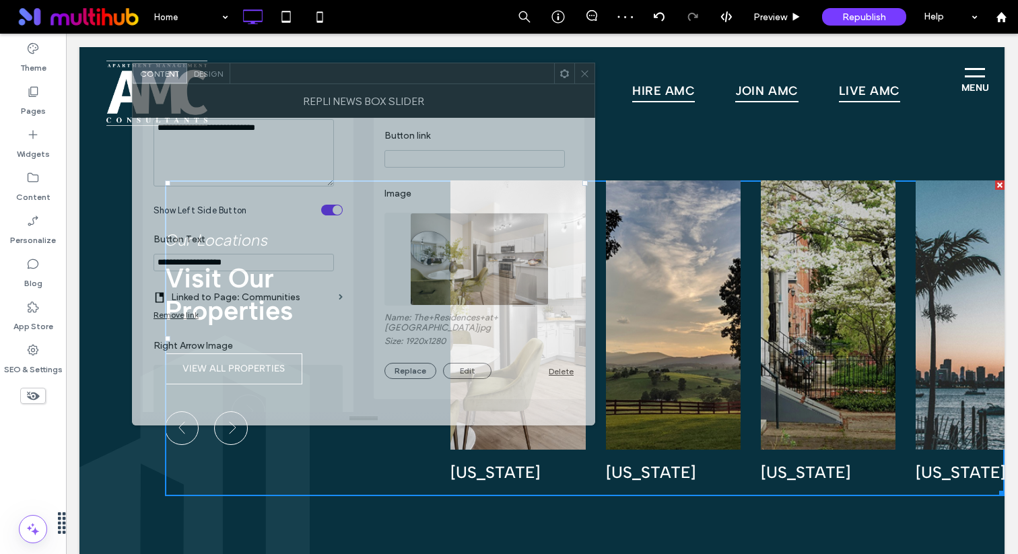
drag, startPoint x: 403, startPoint y: 106, endPoint x: 453, endPoint y: 72, distance: 60.5
click at [453, 72] on div at bounding box center [392, 73] width 324 height 20
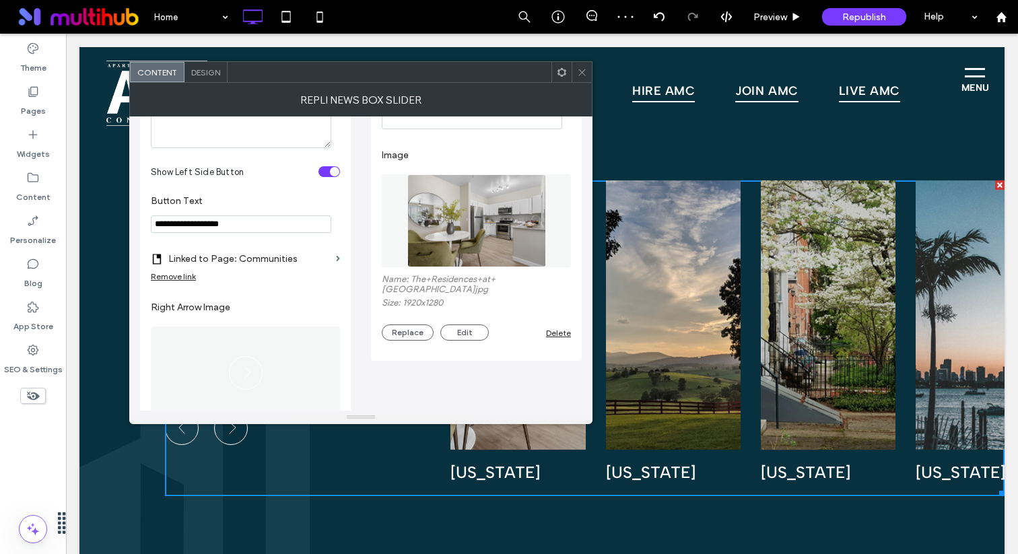
scroll to position [159, 0]
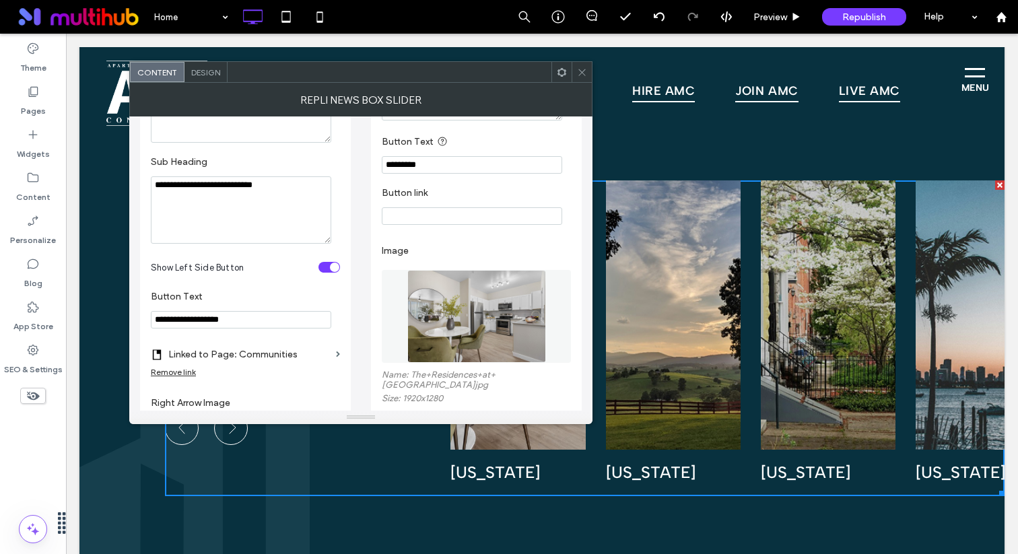
click at [469, 319] on img at bounding box center [477, 316] width 139 height 93
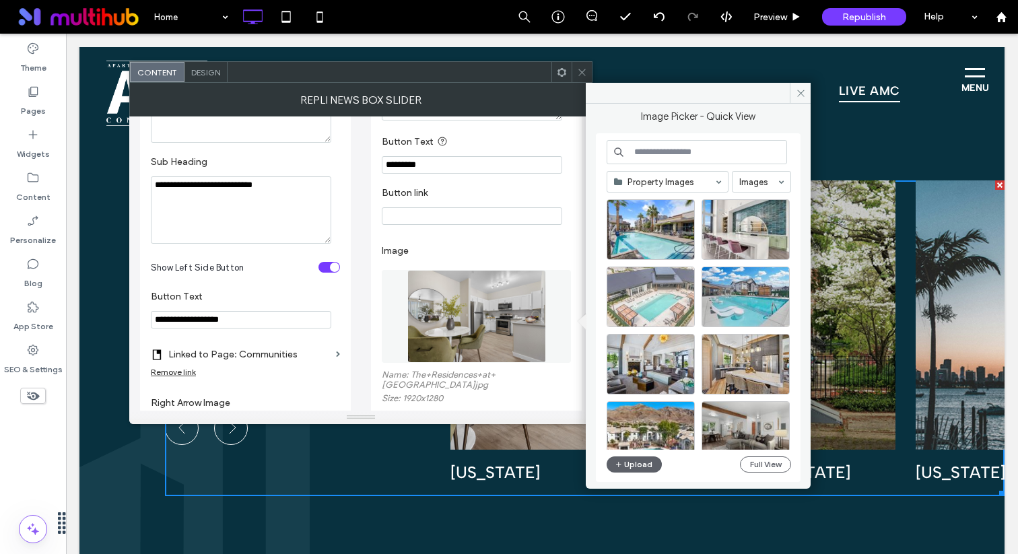
scroll to position [817, 0]
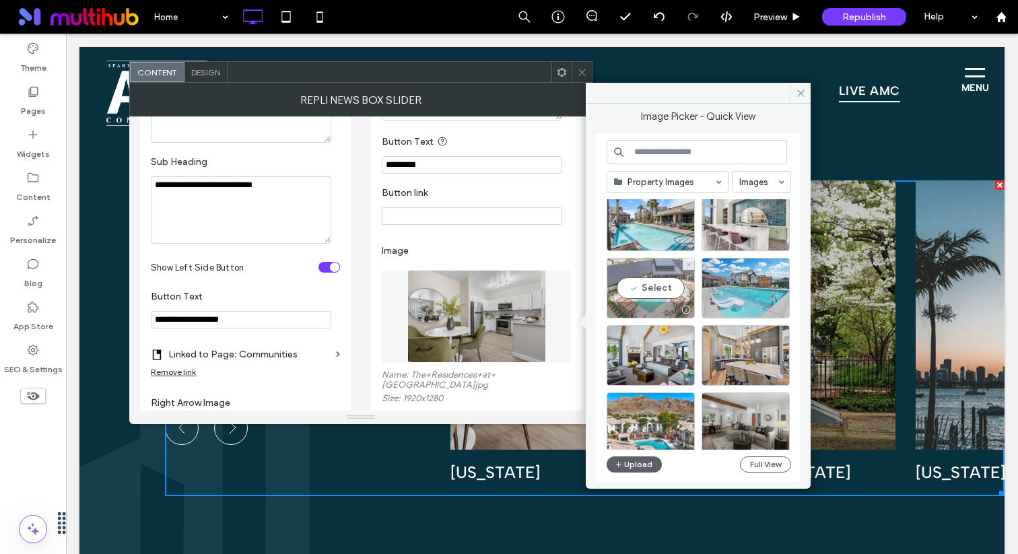
click at [658, 304] on div at bounding box center [651, 310] width 87 height 16
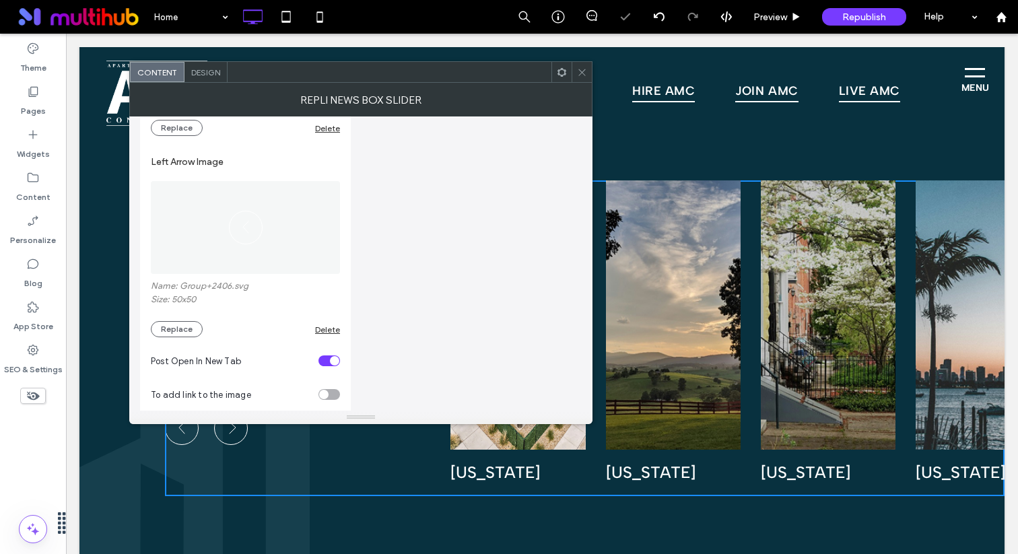
scroll to position [908, 0]
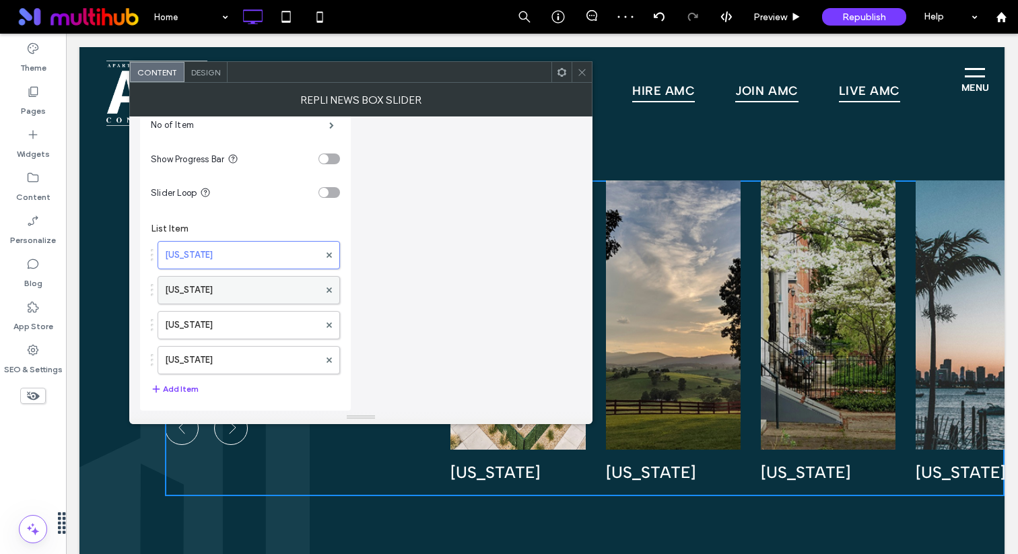
click at [242, 288] on label "[US_STATE]" at bounding box center [242, 290] width 154 height 27
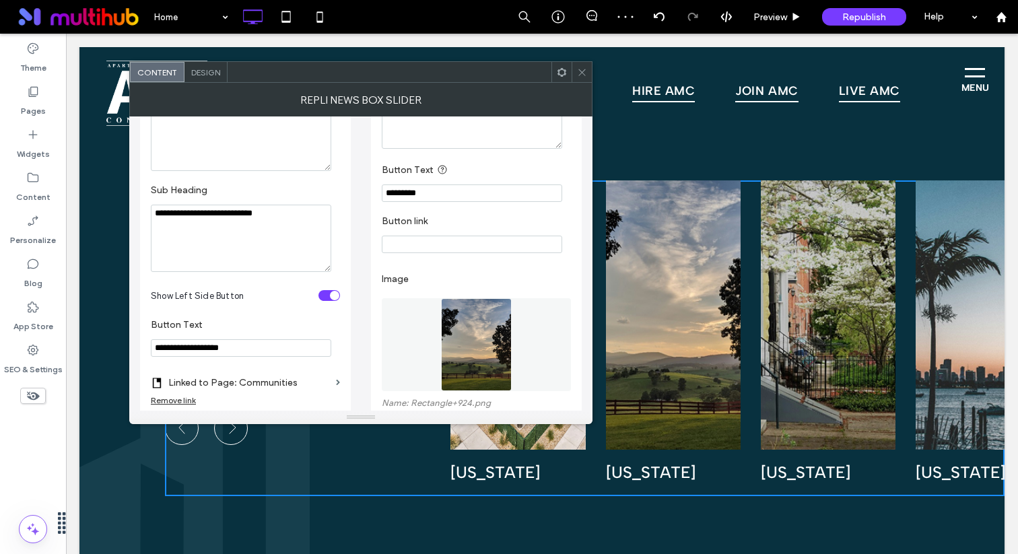
scroll to position [150, 0]
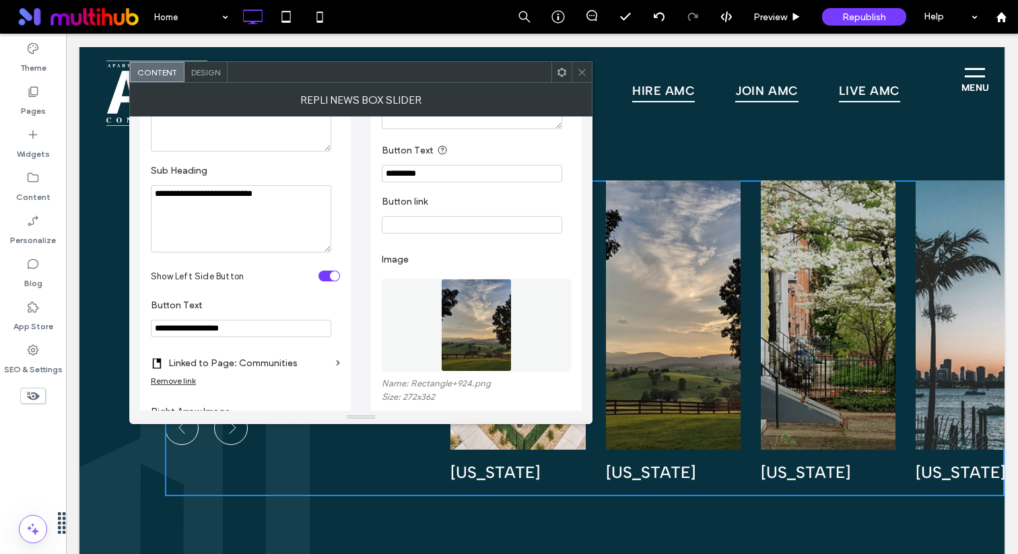
click at [462, 327] on img at bounding box center [476, 325] width 70 height 93
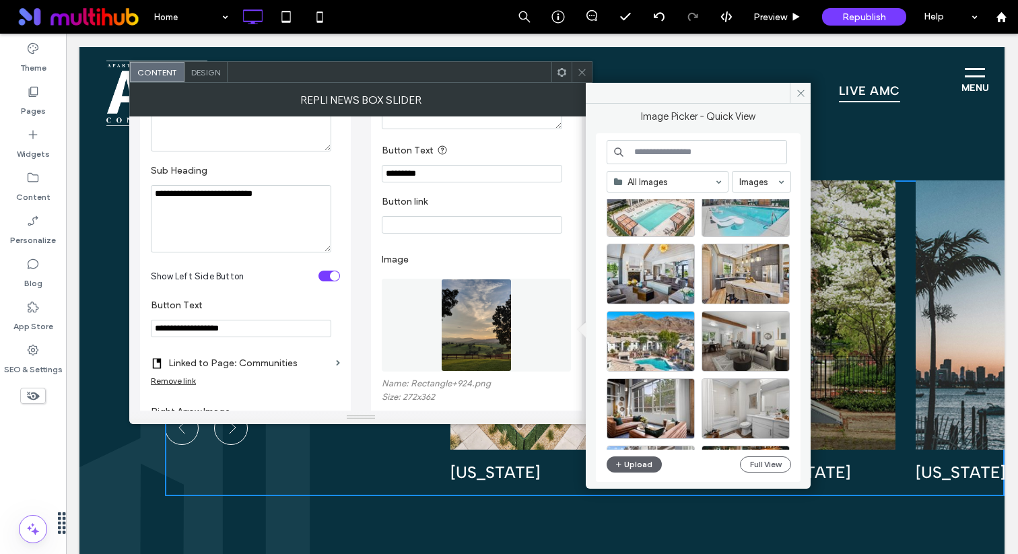
scroll to position [1808, 0]
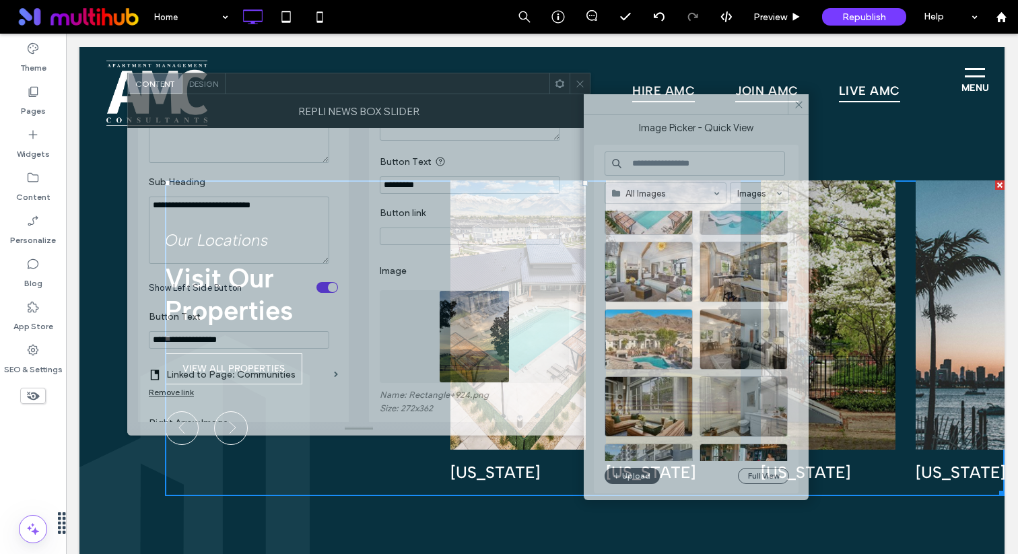
drag, startPoint x: 517, startPoint y: 86, endPoint x: 515, endPoint y: 97, distance: 11.6
click at [515, 97] on div "Repli News Box Slider" at bounding box center [358, 111] width 463 height 34
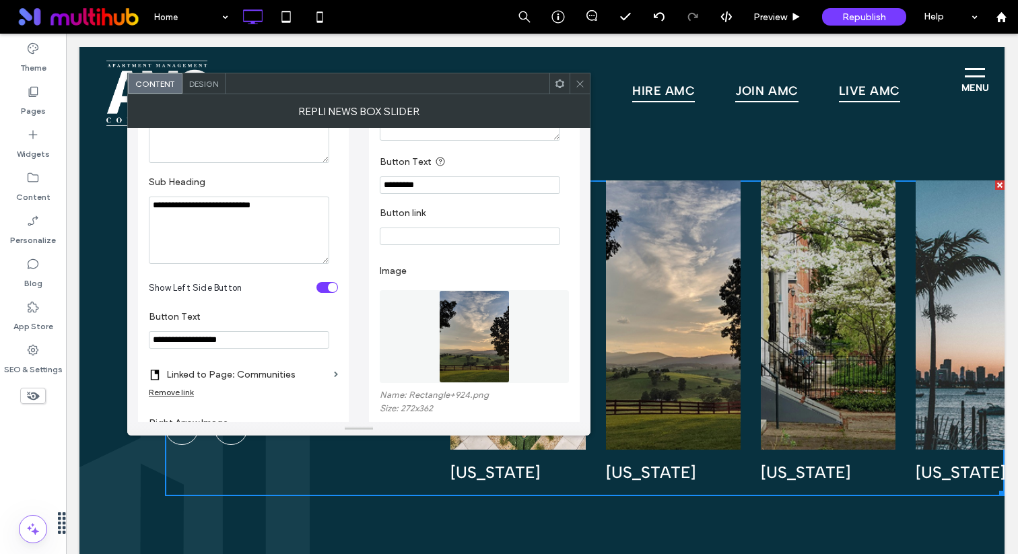
click at [480, 367] on img at bounding box center [474, 336] width 70 height 93
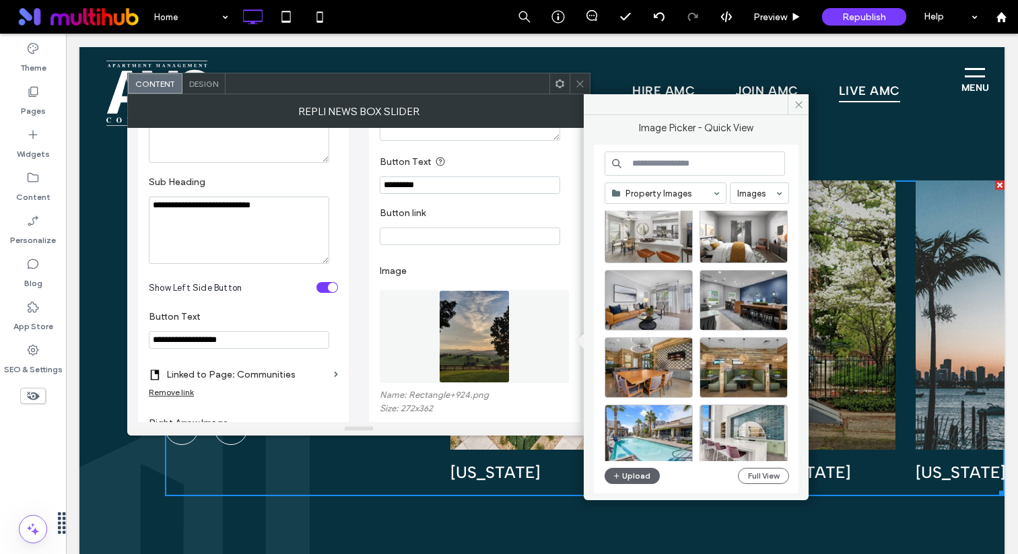
scroll to position [619, 0]
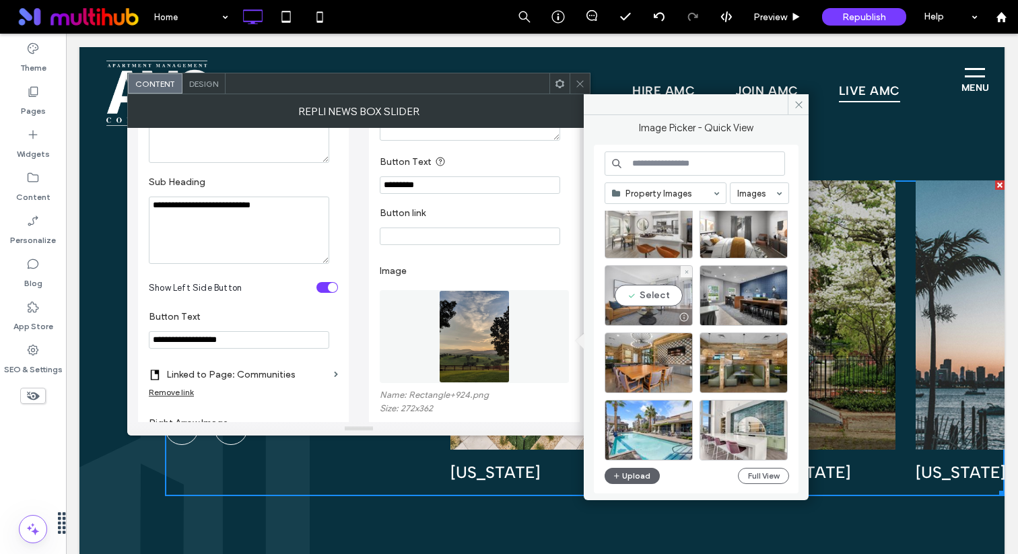
click at [670, 289] on div "Select" at bounding box center [649, 295] width 88 height 61
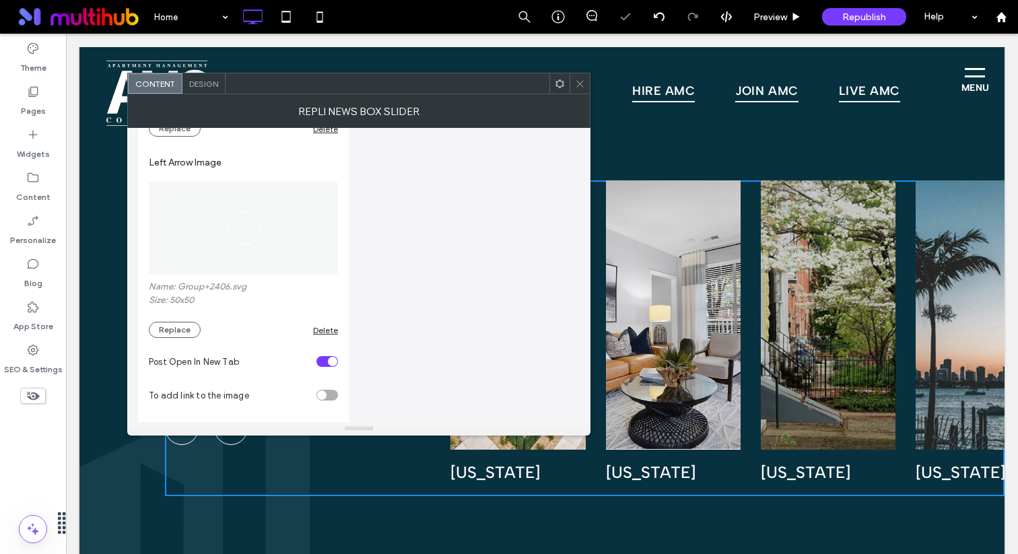
scroll to position [908, 0]
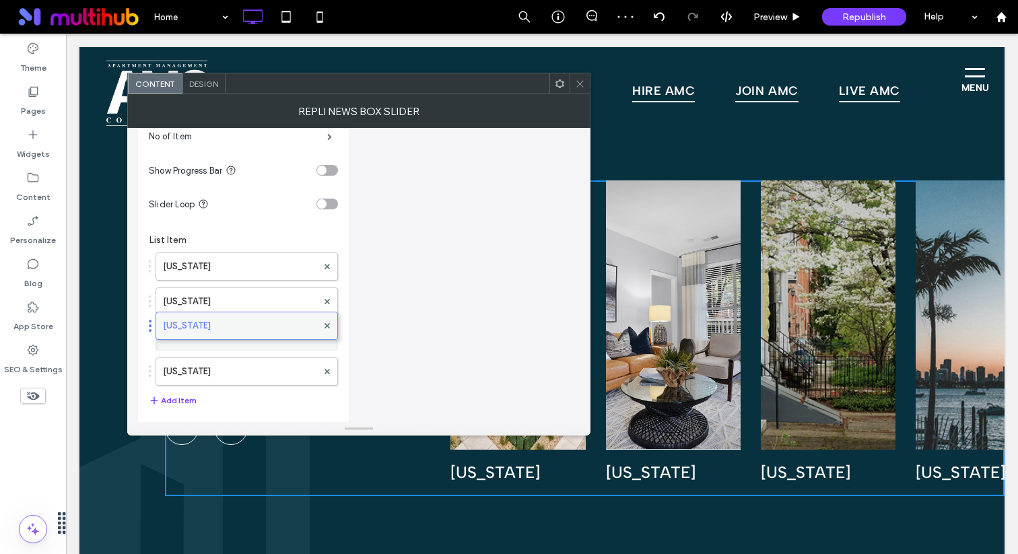
drag, startPoint x: 253, startPoint y: 298, endPoint x: 253, endPoint y: 314, distance: 15.5
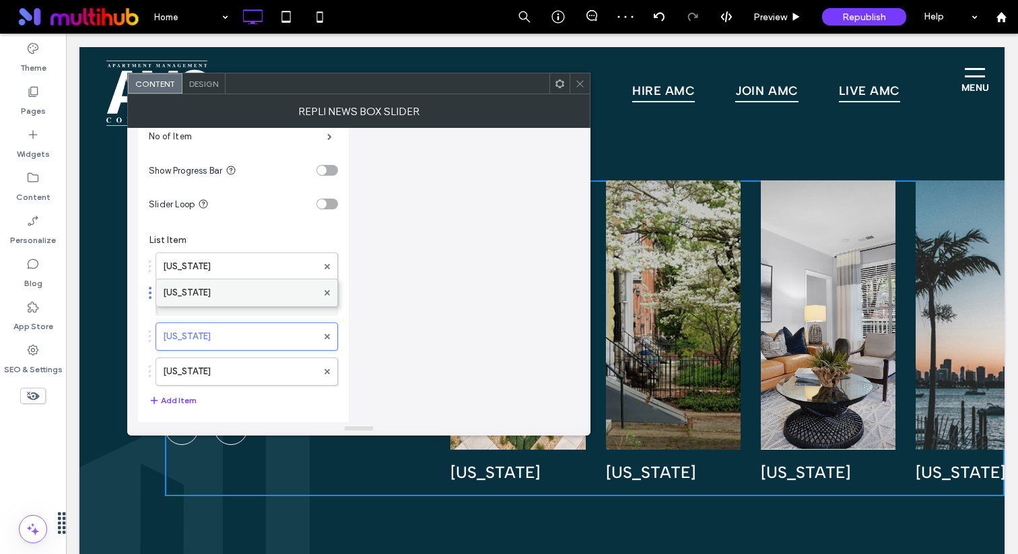
drag, startPoint x: 167, startPoint y: 341, endPoint x: 166, endPoint y: 290, distance: 50.5
type input "********"
click at [192, 296] on label "[US_STATE]" at bounding box center [240, 301] width 154 height 27
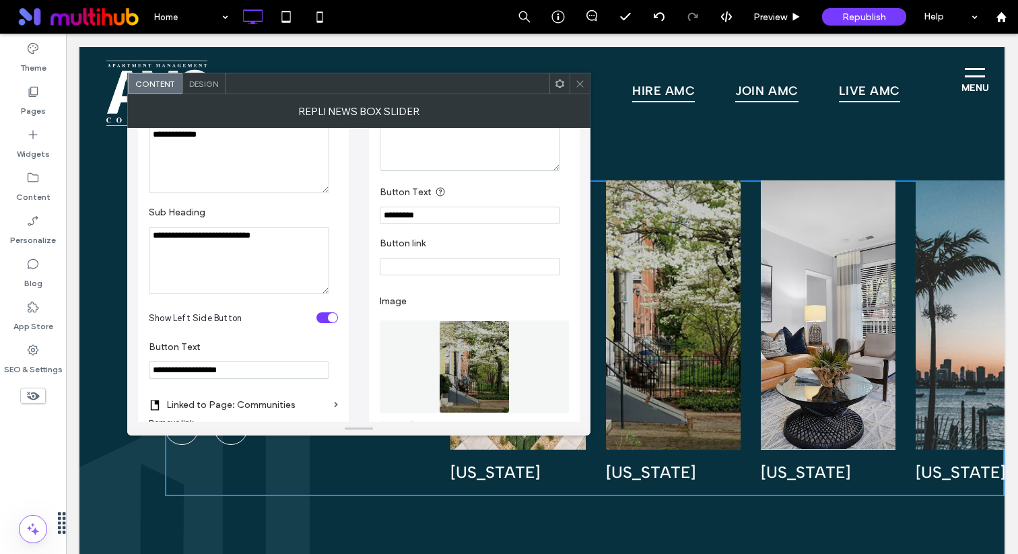
scroll to position [167, 0]
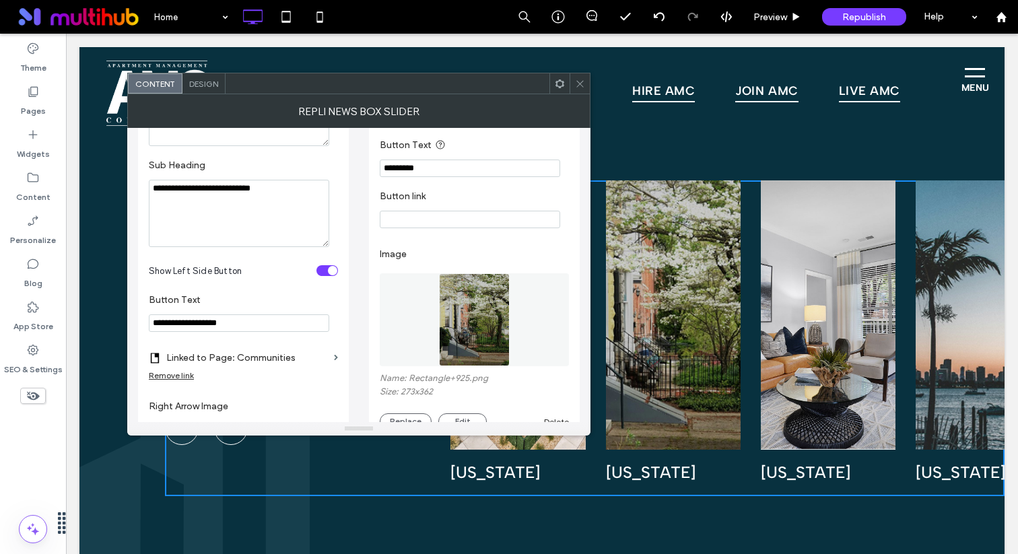
click at [473, 311] on img at bounding box center [474, 319] width 71 height 93
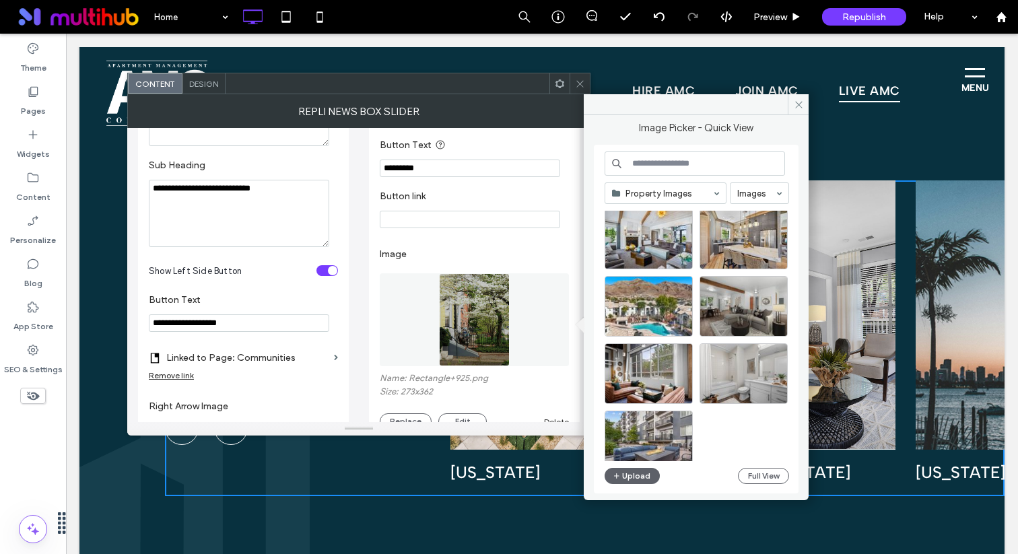
scroll to position [935, 0]
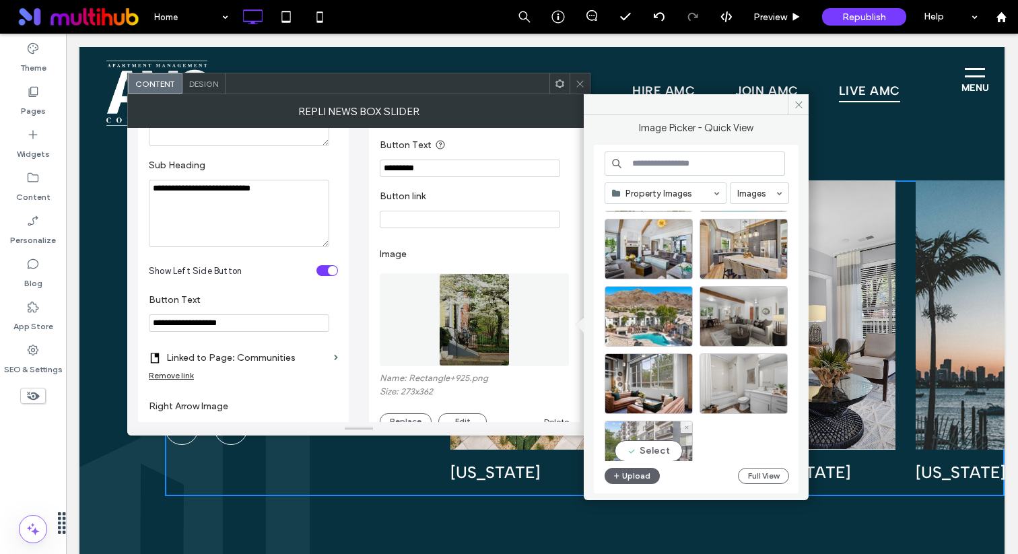
click at [678, 438] on div "Select" at bounding box center [649, 451] width 88 height 61
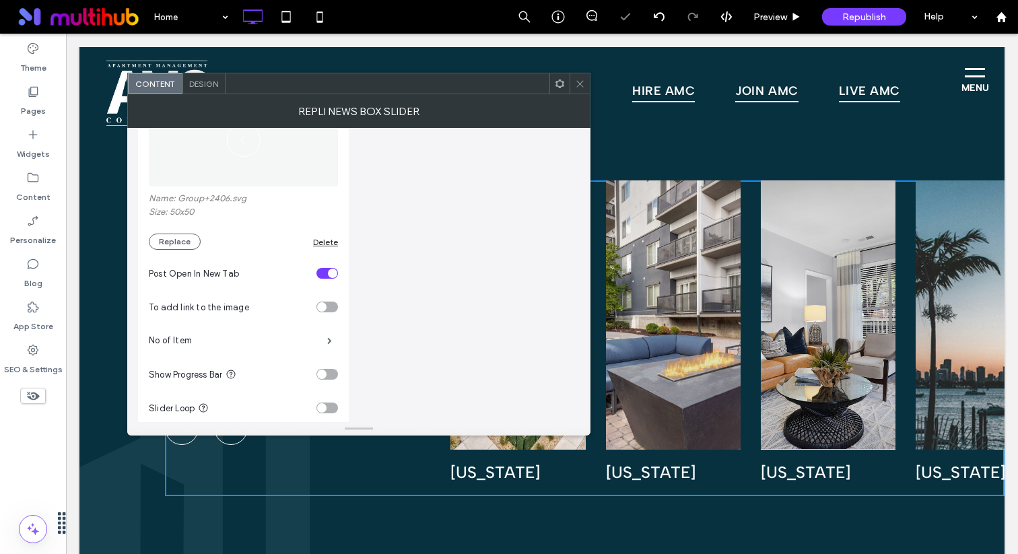
scroll to position [908, 0]
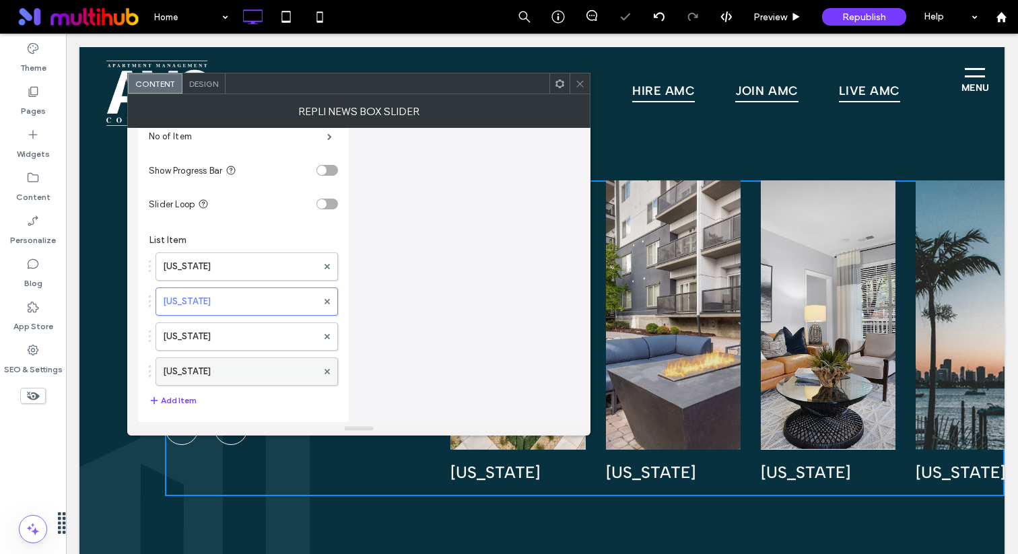
click at [255, 364] on label "[US_STATE]" at bounding box center [240, 371] width 154 height 27
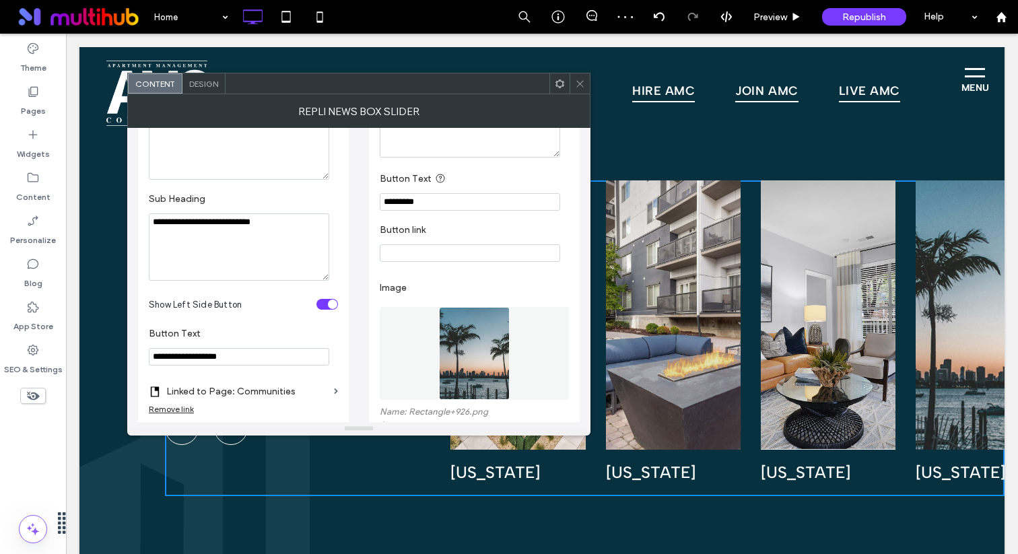
scroll to position [228, 0]
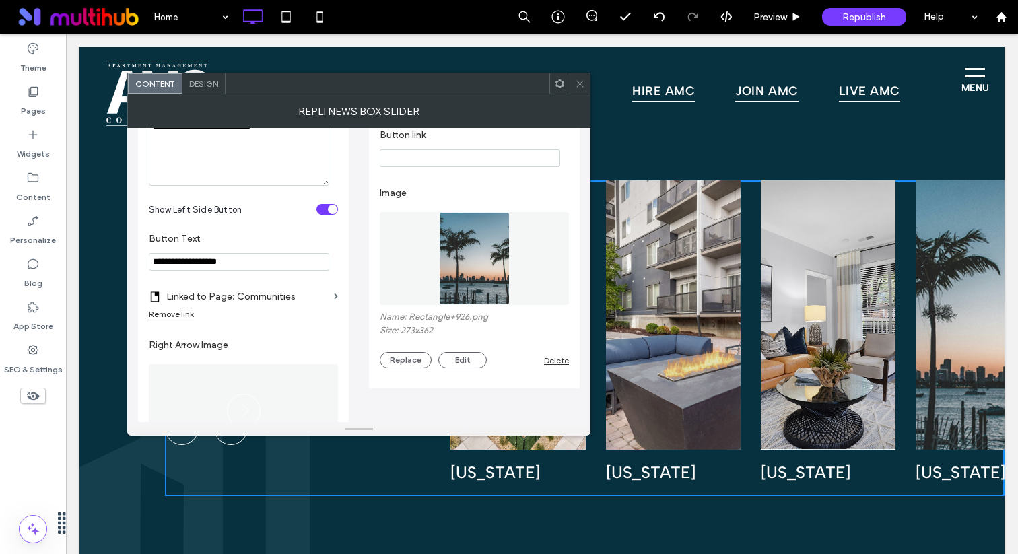
click at [490, 259] on img at bounding box center [474, 258] width 71 height 93
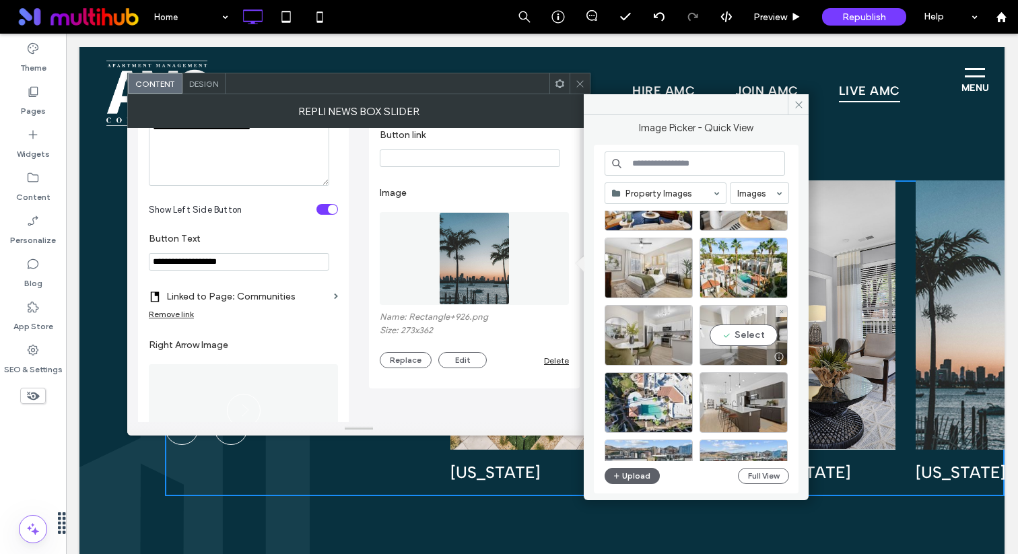
scroll to position [59, 0]
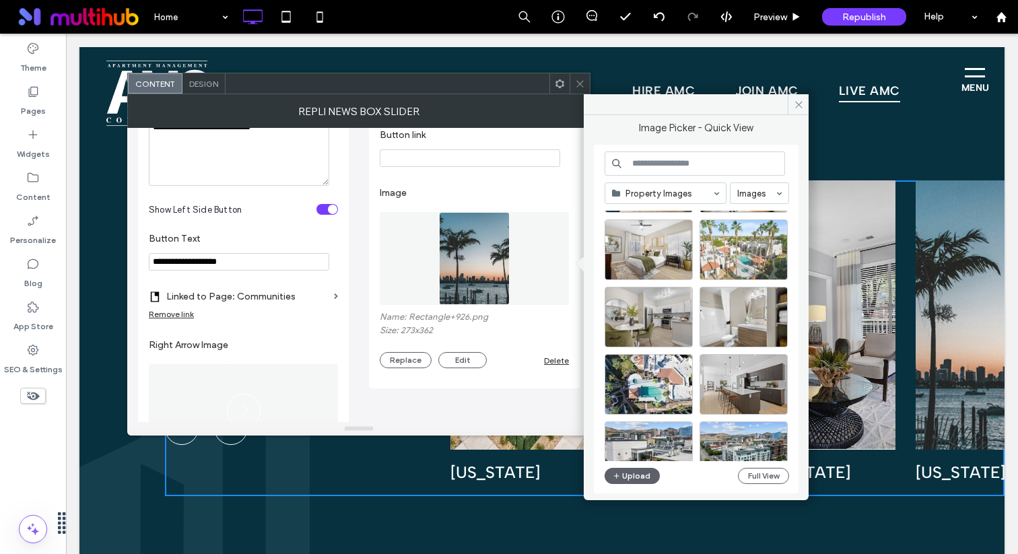
click at [745, 255] on div at bounding box center [744, 250] width 88 height 61
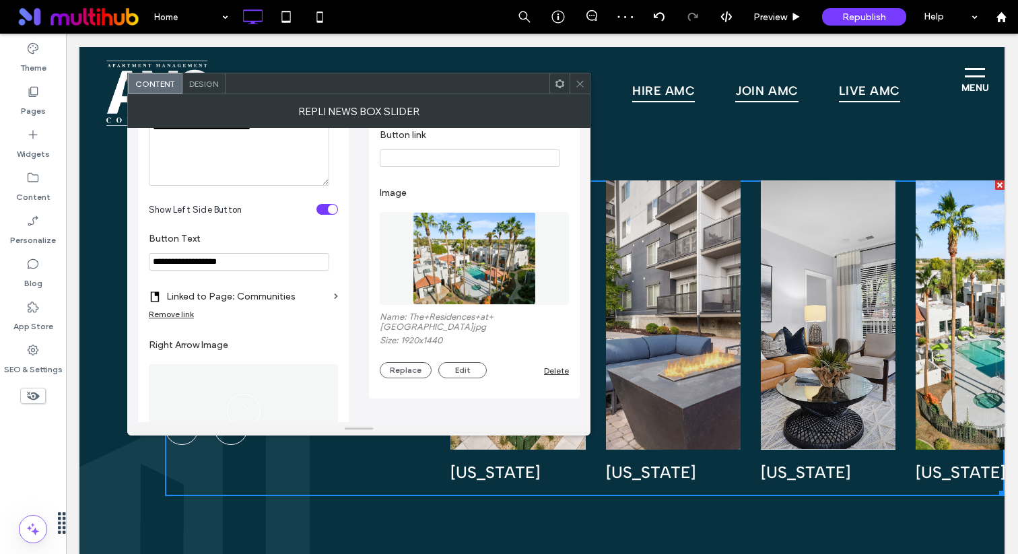
click at [571, 74] on div at bounding box center [580, 83] width 20 height 20
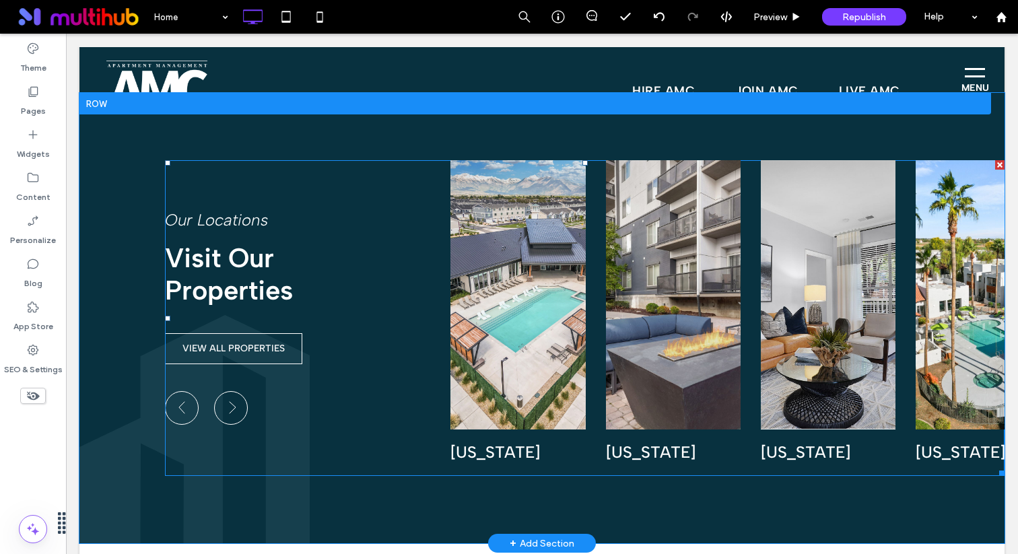
scroll to position [1167, 0]
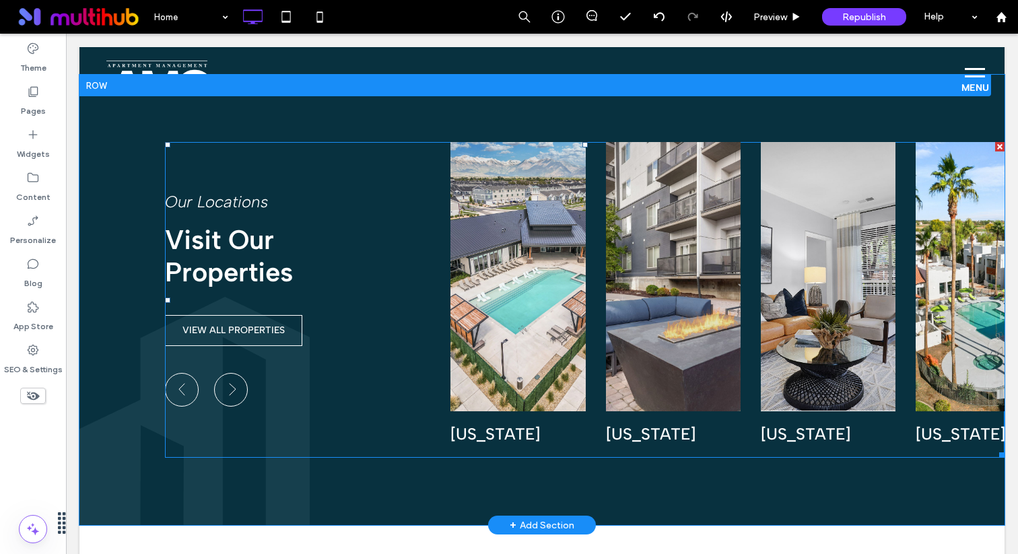
click at [528, 304] on span at bounding box center [585, 300] width 840 height 316
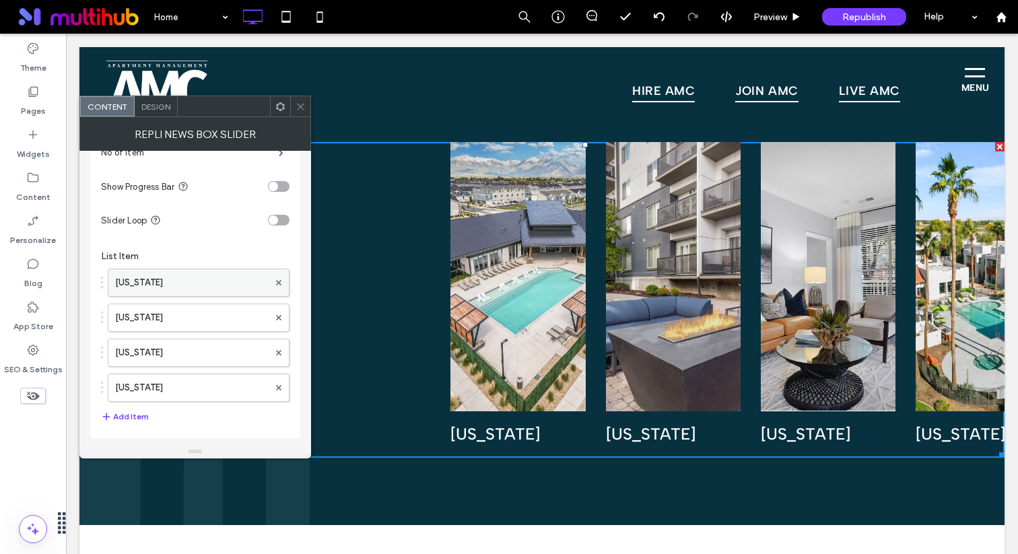
click at [220, 278] on label "[US_STATE]" at bounding box center [192, 282] width 154 height 27
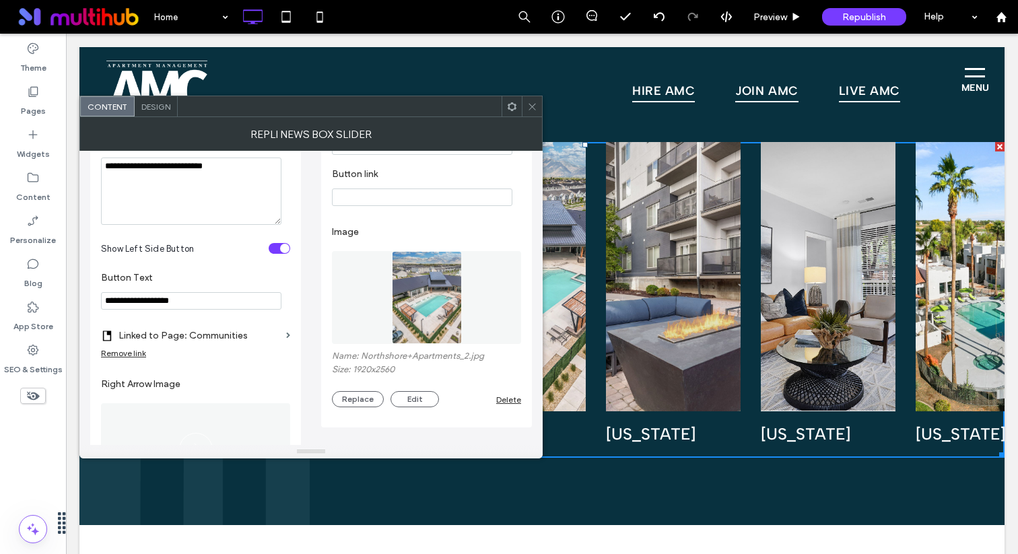
scroll to position [249, 0]
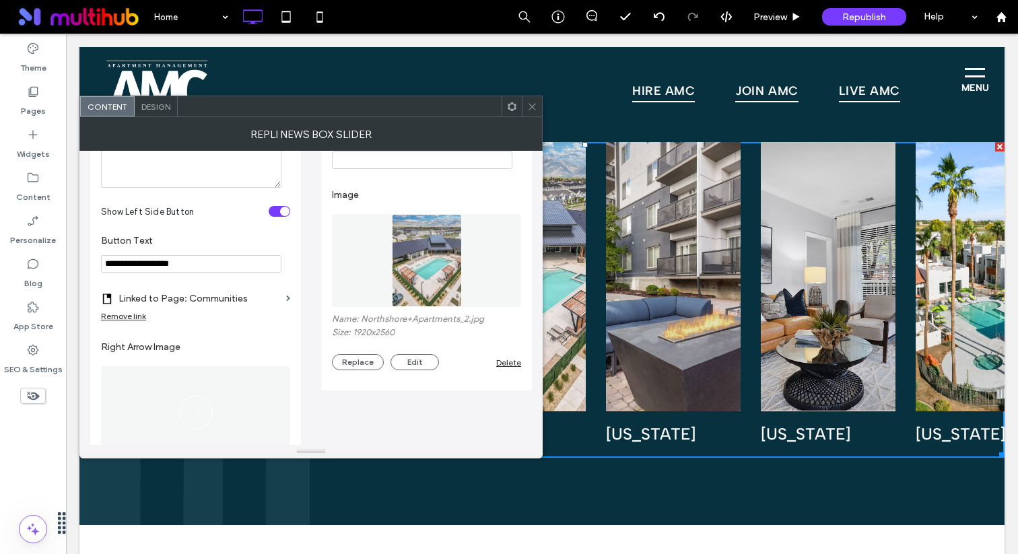
click at [417, 288] on img at bounding box center [427, 260] width 70 height 93
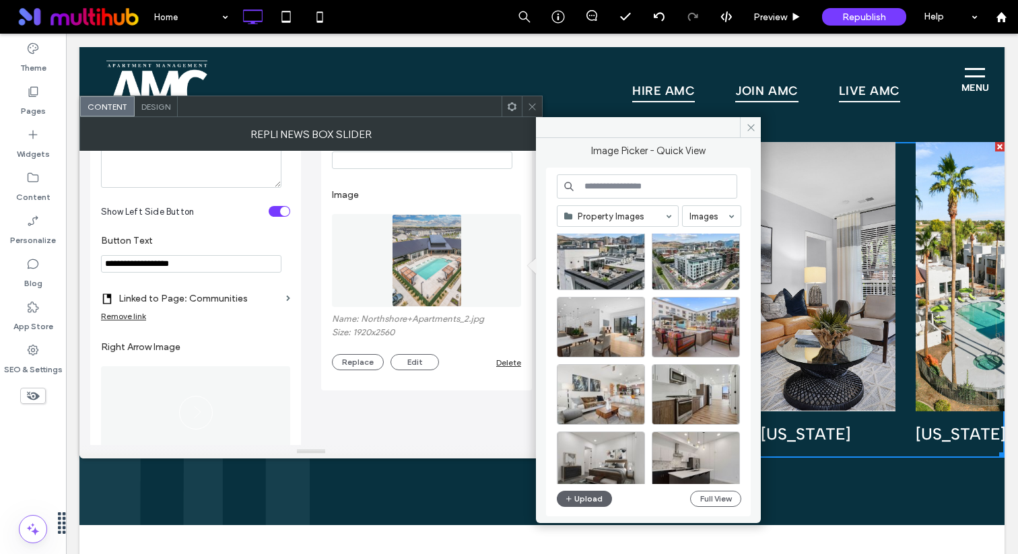
scroll to position [264, 0]
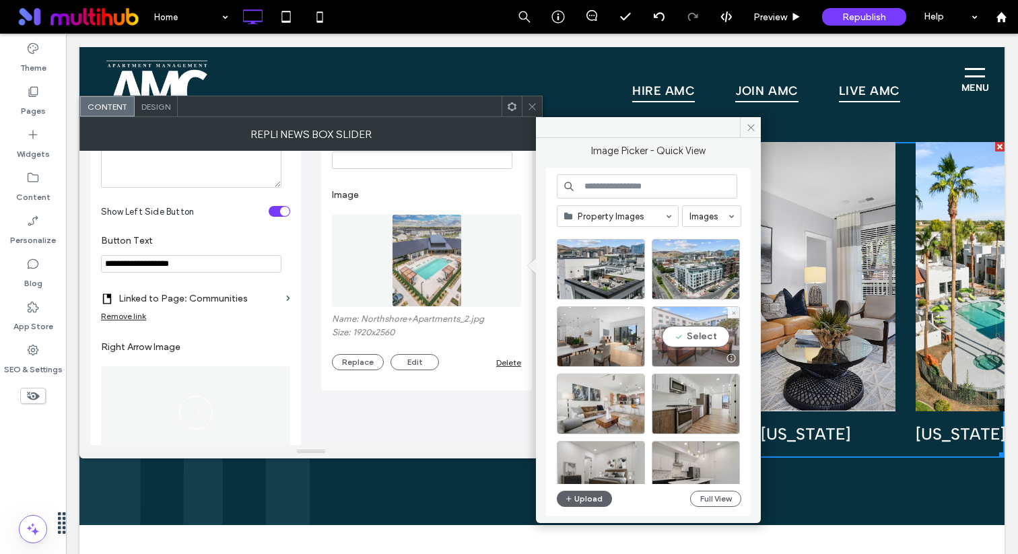
click at [678, 339] on div "Select" at bounding box center [696, 336] width 88 height 61
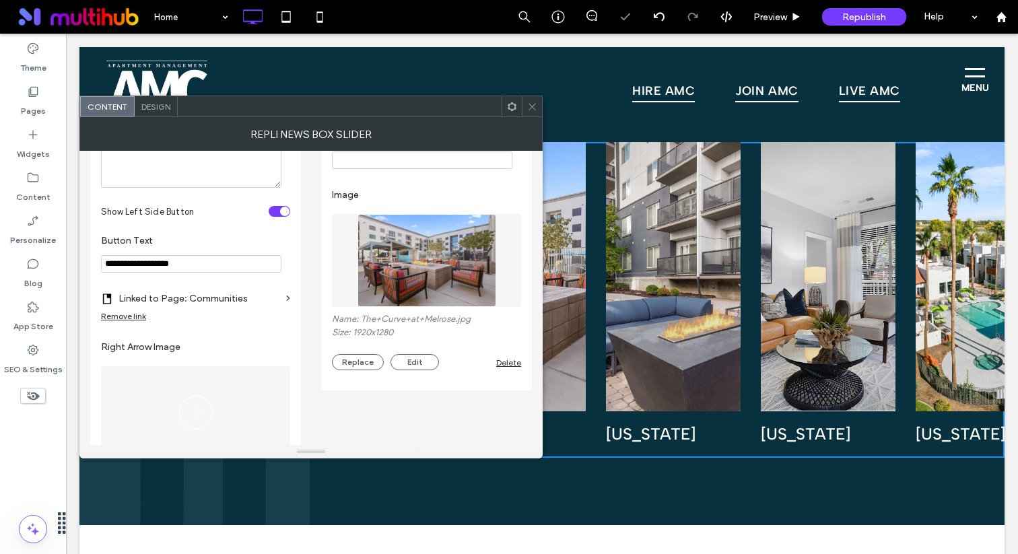
click at [530, 107] on icon at bounding box center [532, 107] width 10 height 10
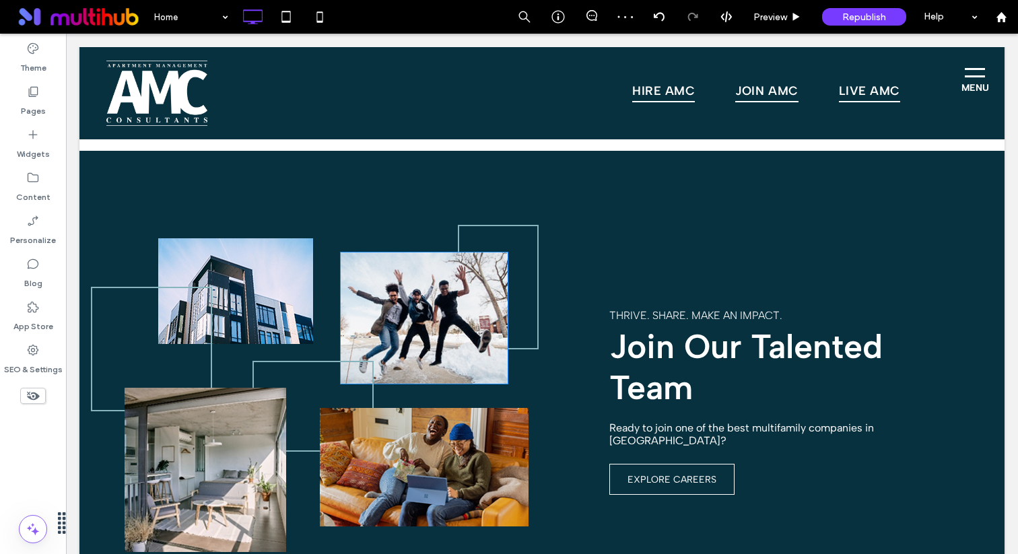
scroll to position [1954, 0]
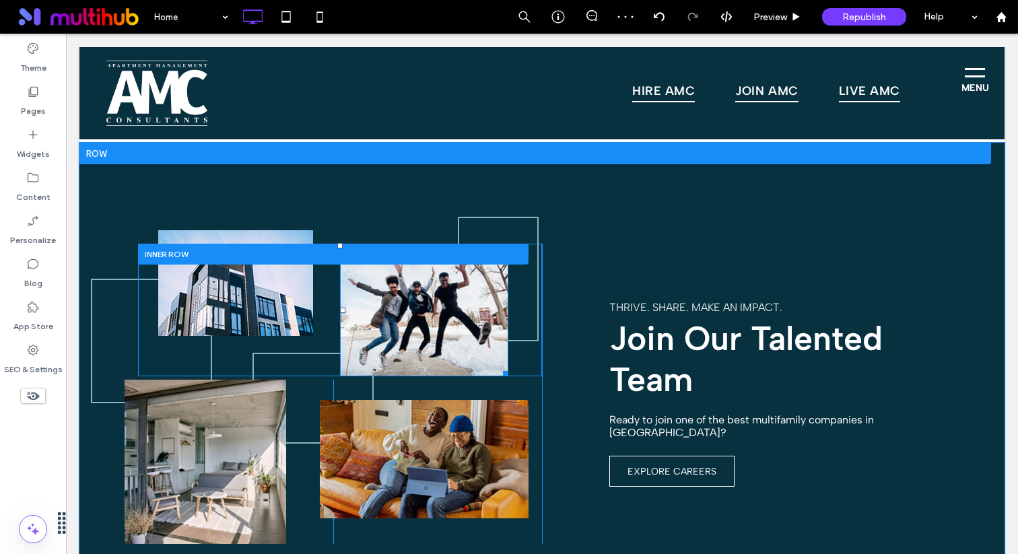
click at [397, 311] on img at bounding box center [424, 310] width 168 height 133
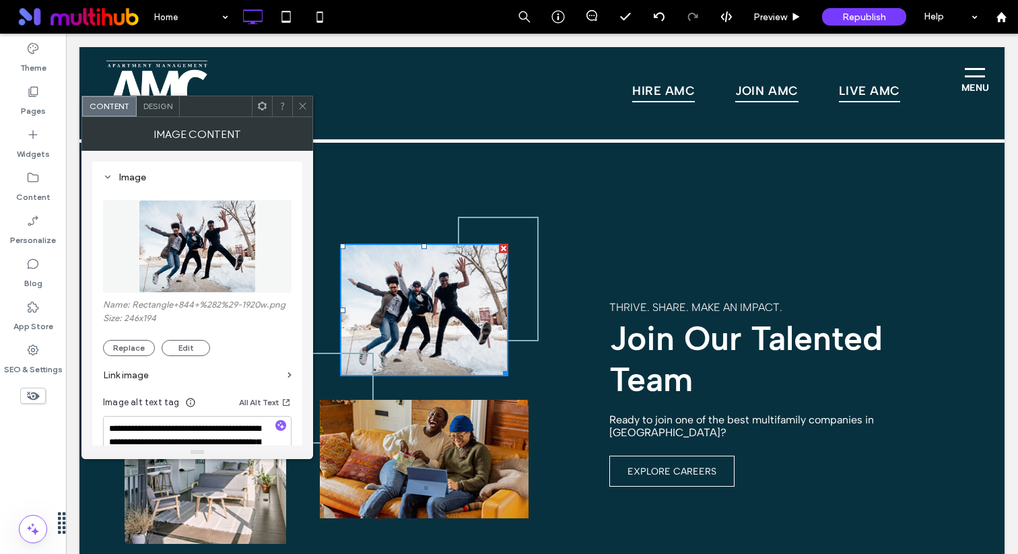
click at [192, 251] on img at bounding box center [197, 246] width 117 height 93
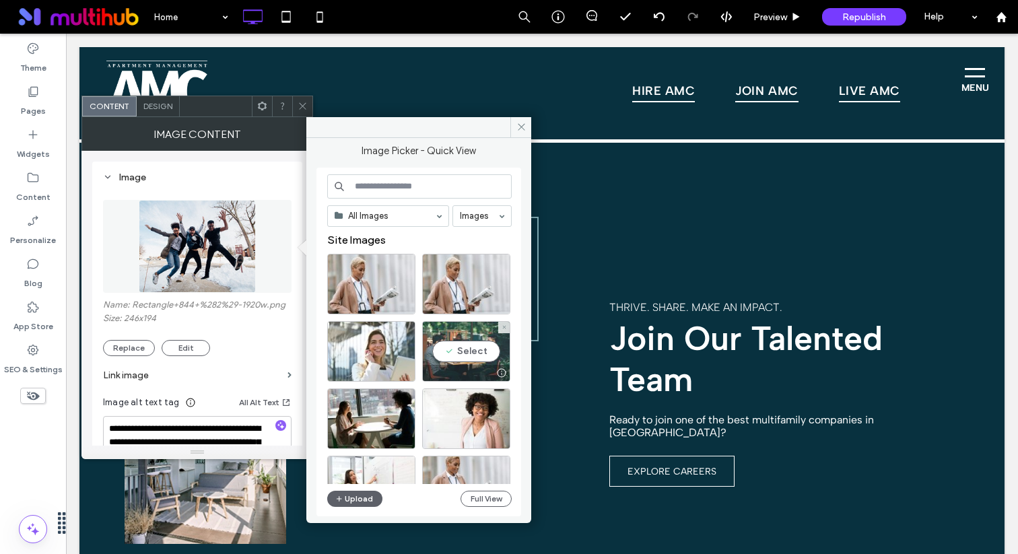
click at [426, 350] on div "Select" at bounding box center [466, 351] width 88 height 61
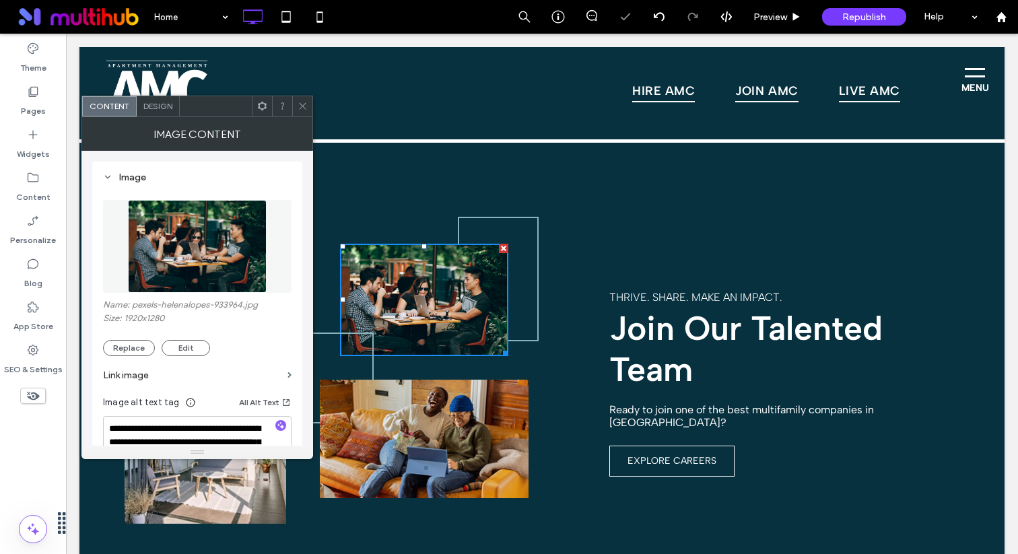
click at [372, 443] on img at bounding box center [424, 439] width 209 height 119
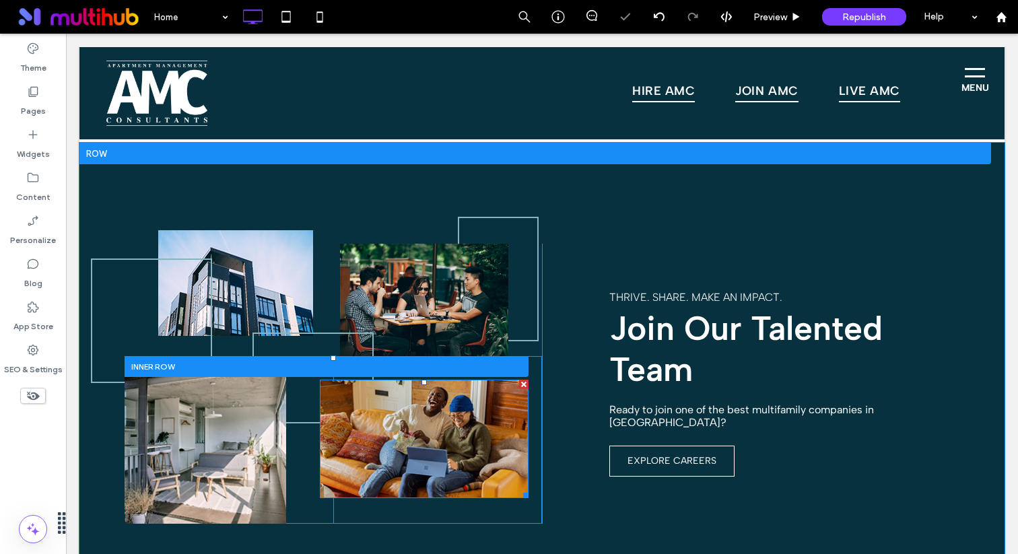
click at [376, 412] on img at bounding box center [424, 439] width 209 height 119
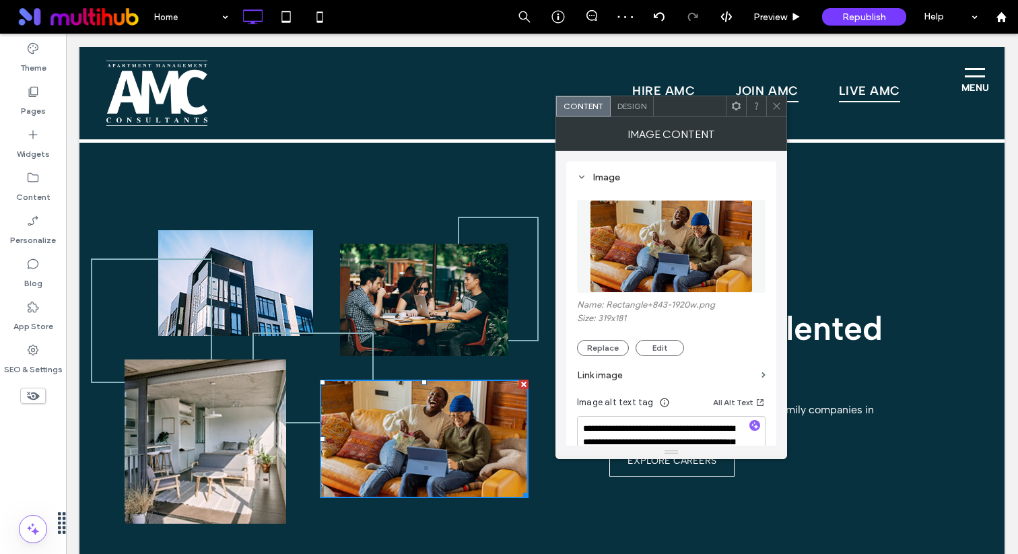
click at [670, 223] on img at bounding box center [671, 246] width 163 height 93
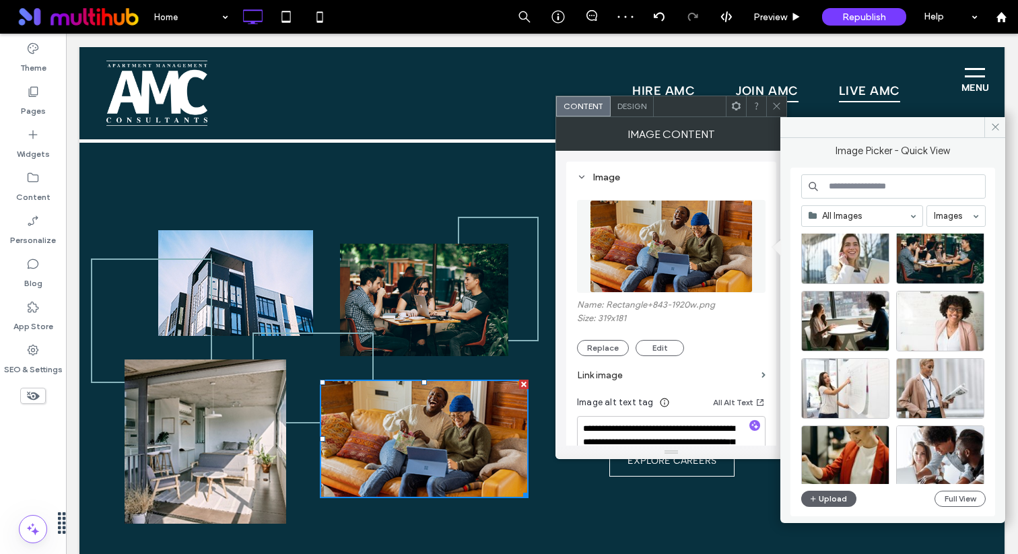
scroll to position [106, 0]
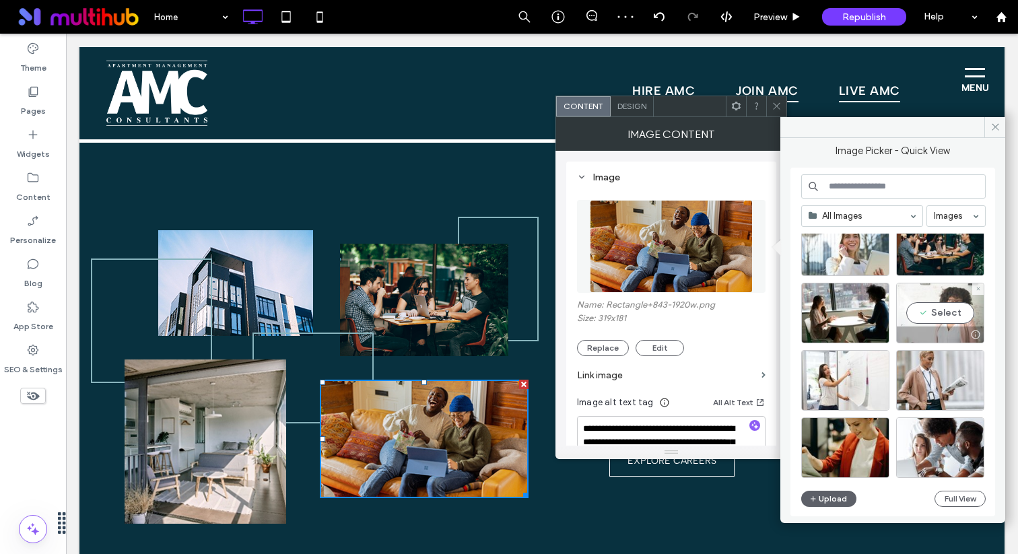
click at [922, 329] on div at bounding box center [940, 335] width 87 height 16
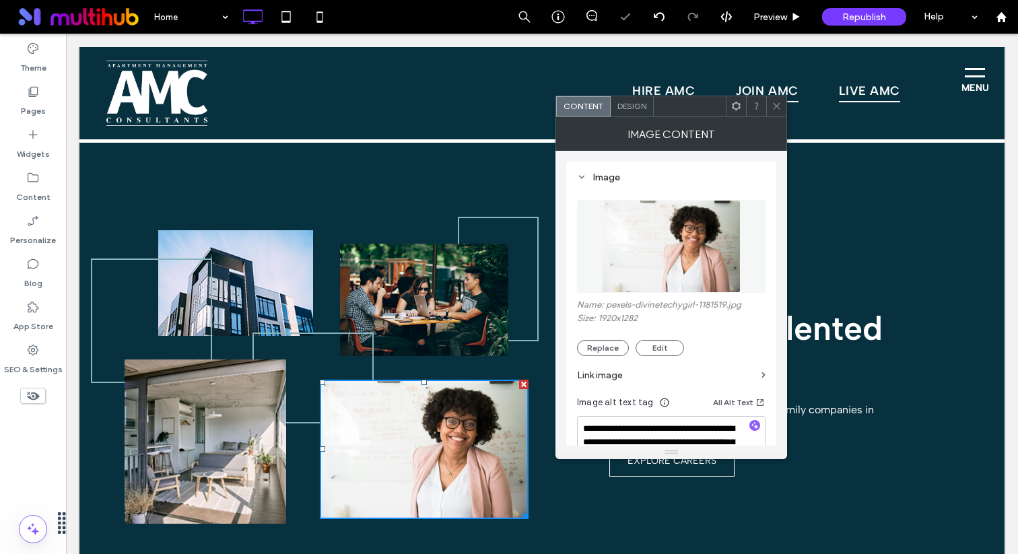
click at [232, 440] on img at bounding box center [206, 442] width 162 height 164
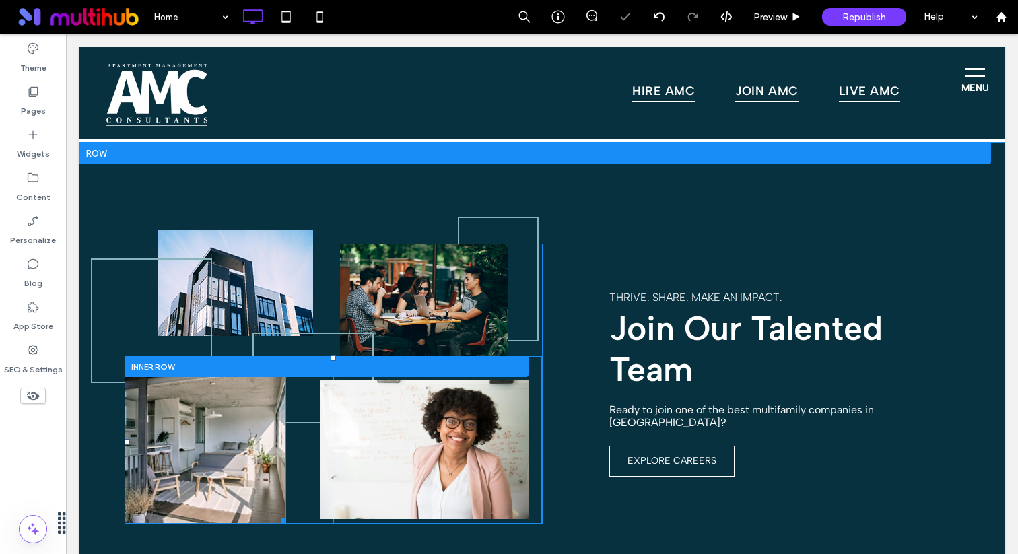
click at [231, 434] on img at bounding box center [206, 442] width 162 height 164
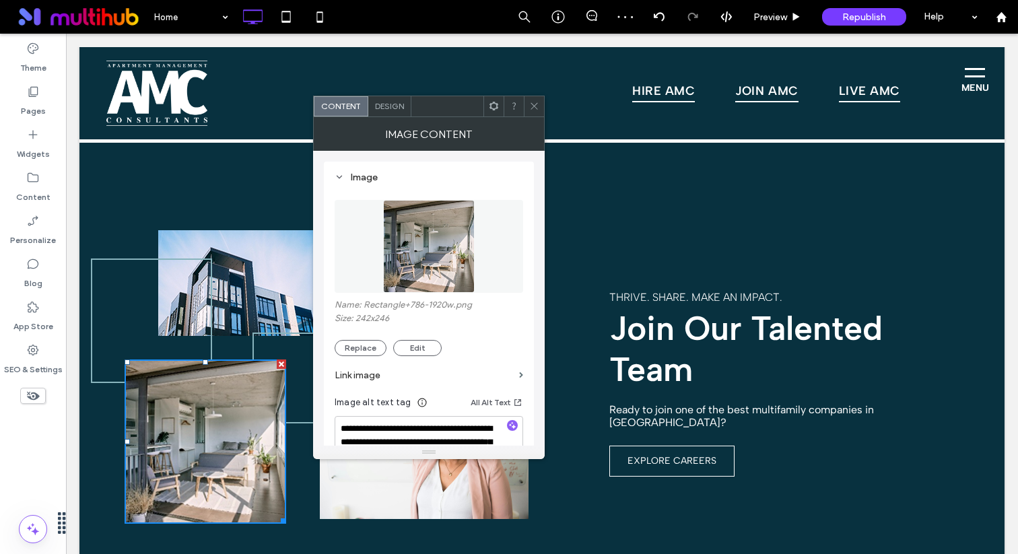
click at [397, 259] on img at bounding box center [429, 246] width 92 height 93
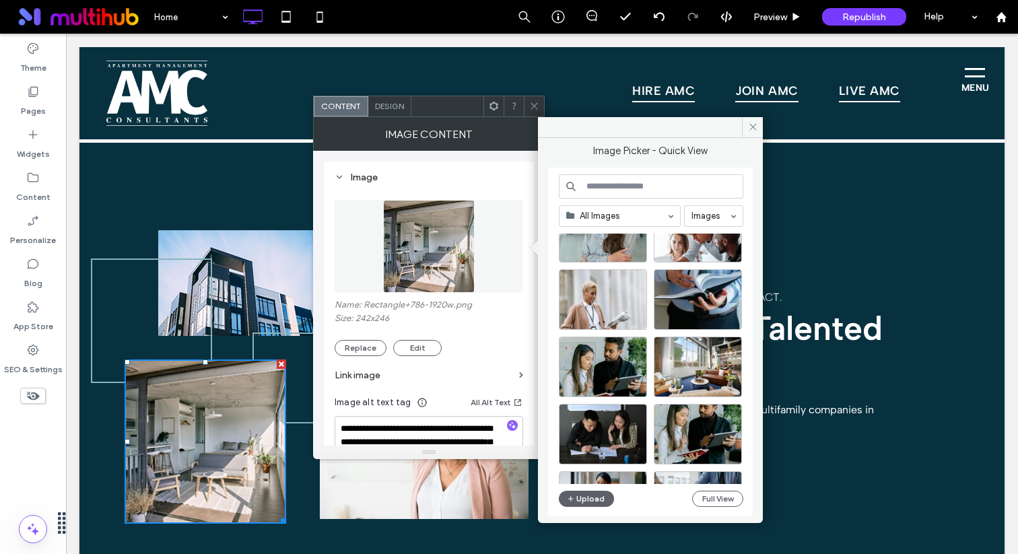
scroll to position [593, 0]
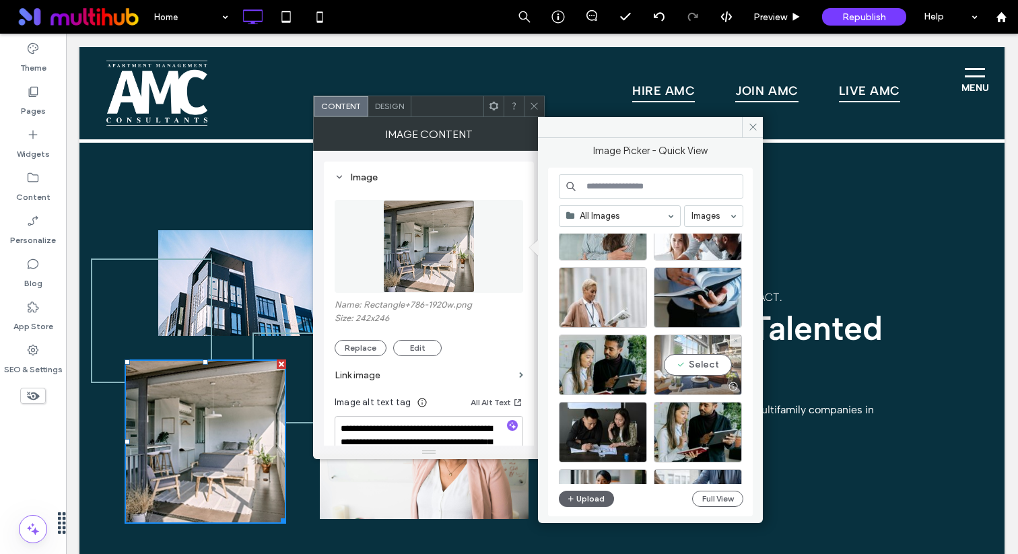
click at [696, 373] on div "Select" at bounding box center [698, 365] width 88 height 61
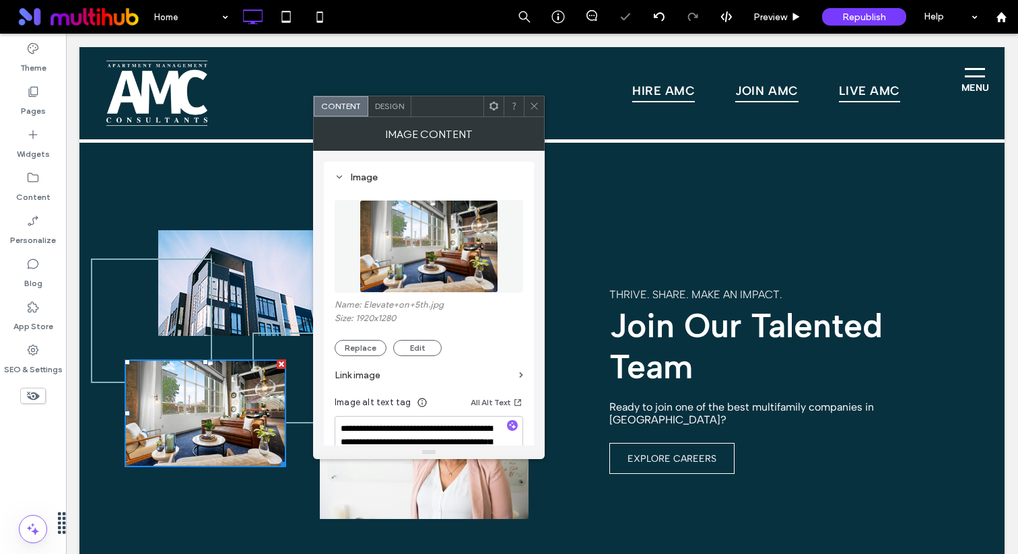
click at [532, 107] on icon at bounding box center [534, 106] width 10 height 10
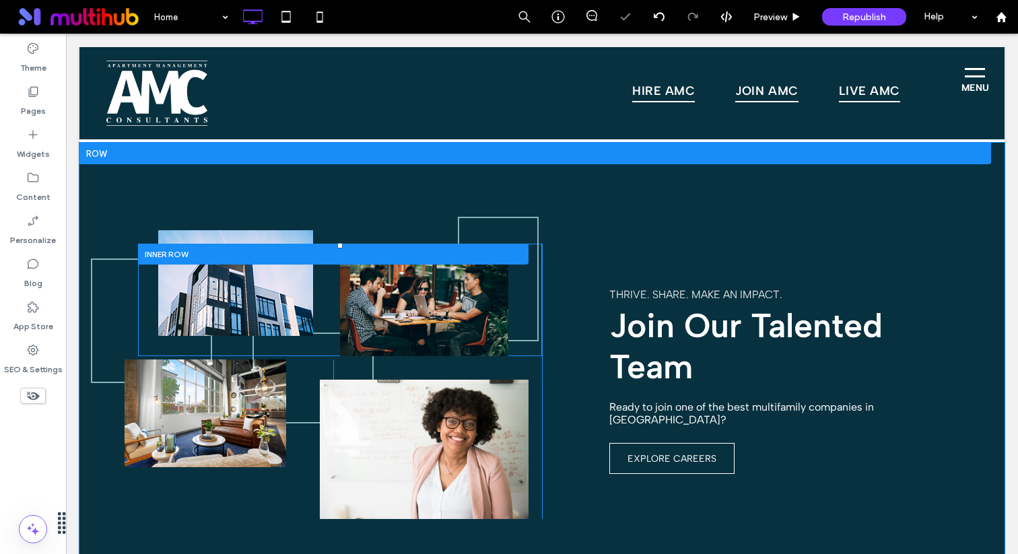
click at [241, 264] on div at bounding box center [333, 254] width 391 height 21
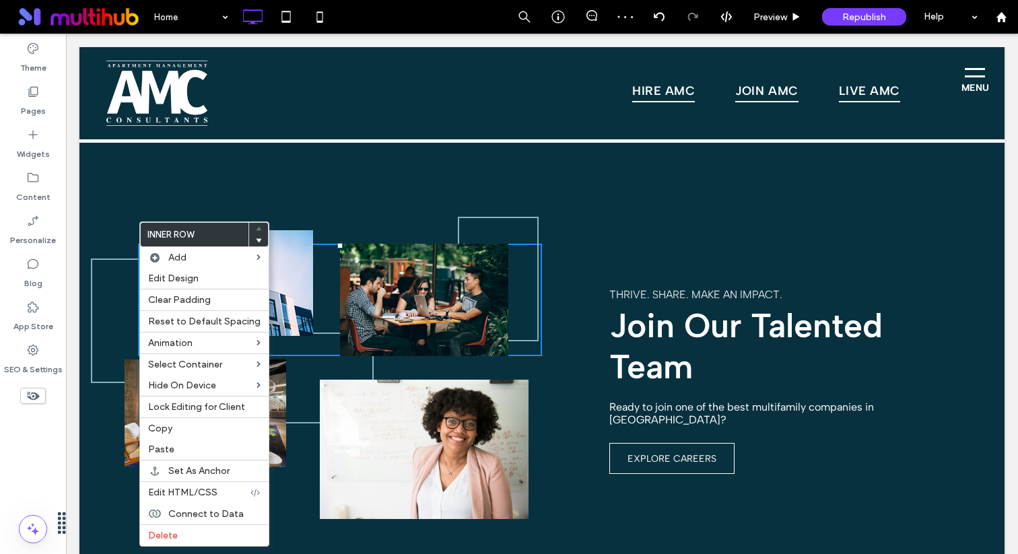
click at [298, 234] on img at bounding box center [235, 283] width 155 height 106
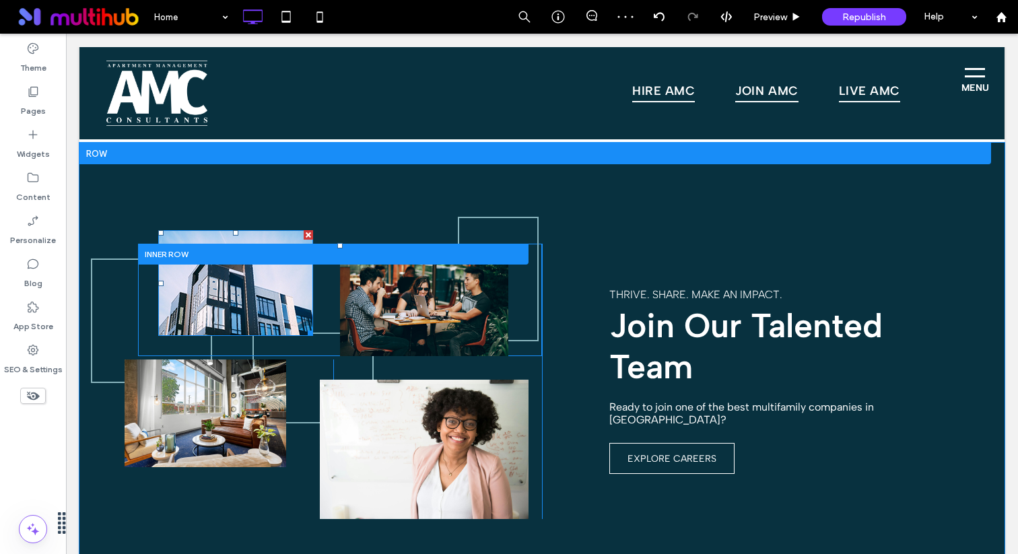
click at [278, 239] on img at bounding box center [235, 283] width 155 height 106
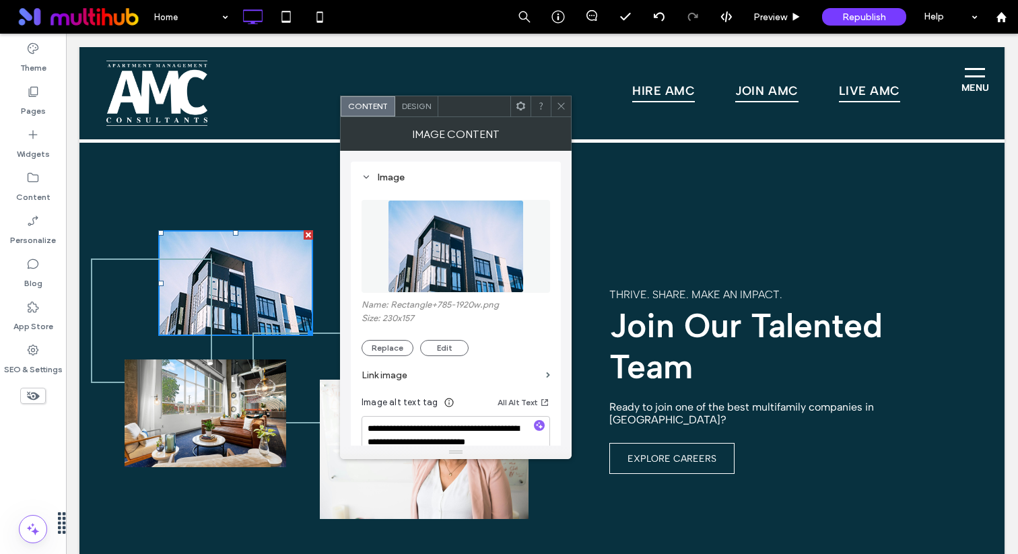
click at [464, 323] on label "Size: 230x157" at bounding box center [456, 319] width 189 height 13
click at [469, 251] on img at bounding box center [455, 246] width 135 height 93
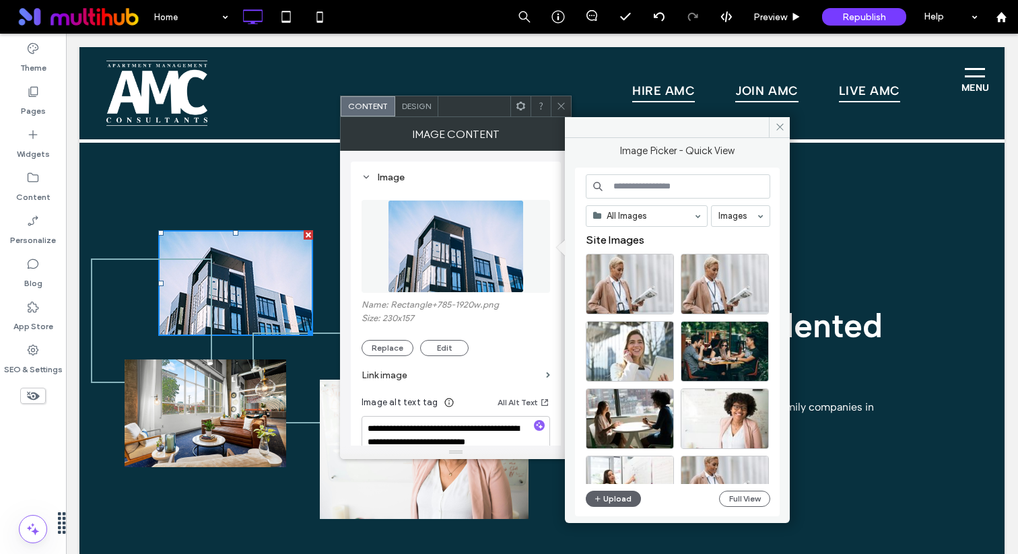
click at [659, 200] on div "All Images Images Site Images Upload Full View" at bounding box center [678, 342] width 185 height 336
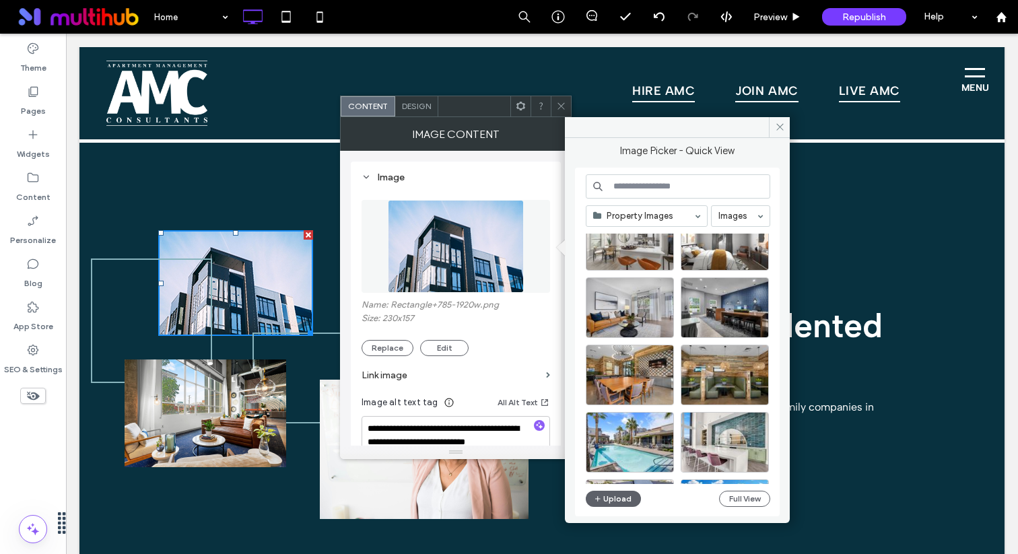
scroll to position [631, 0]
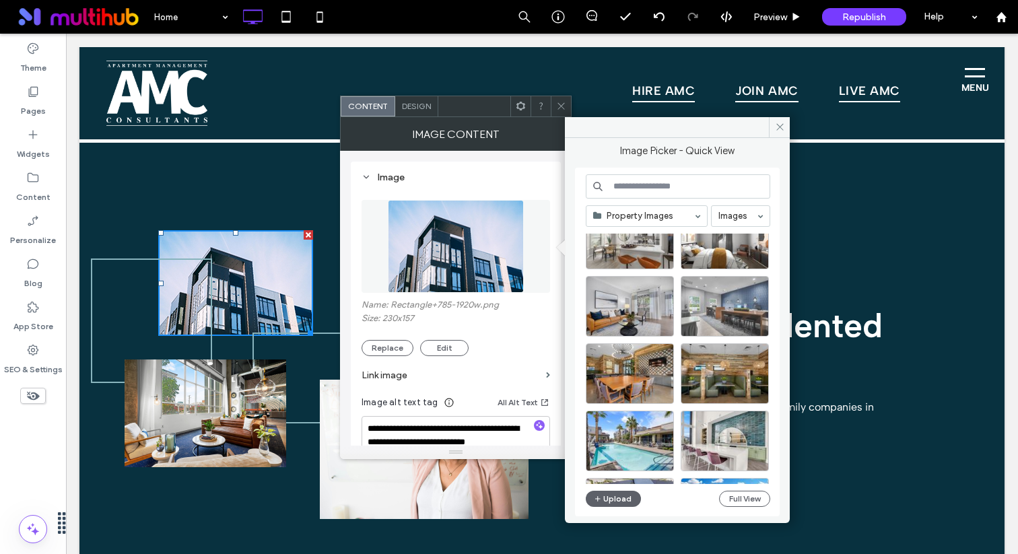
click at [717, 318] on div at bounding box center [725, 306] width 88 height 61
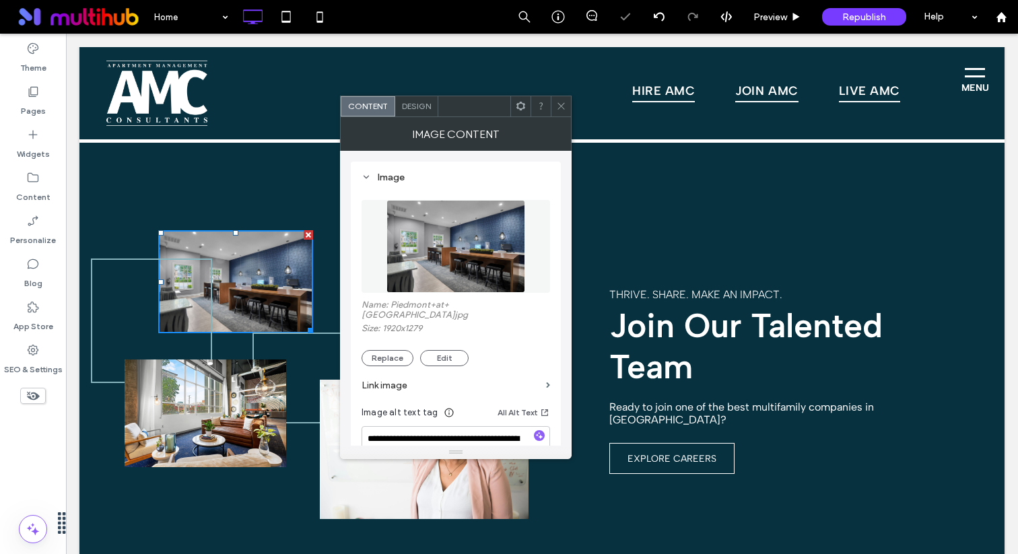
click at [555, 104] on div at bounding box center [561, 106] width 20 height 20
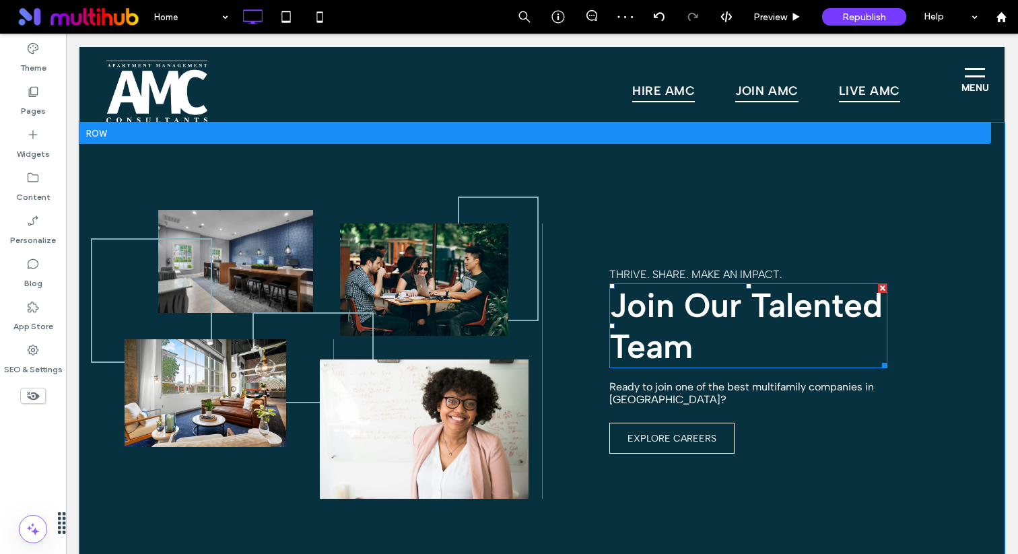
scroll to position [1985, 0]
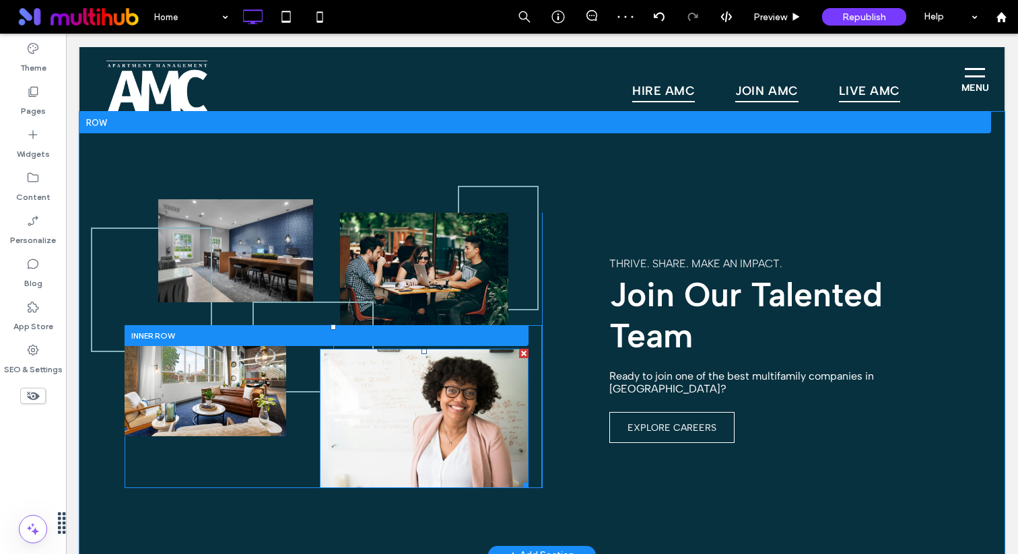
click at [443, 422] on img at bounding box center [424, 418] width 209 height 139
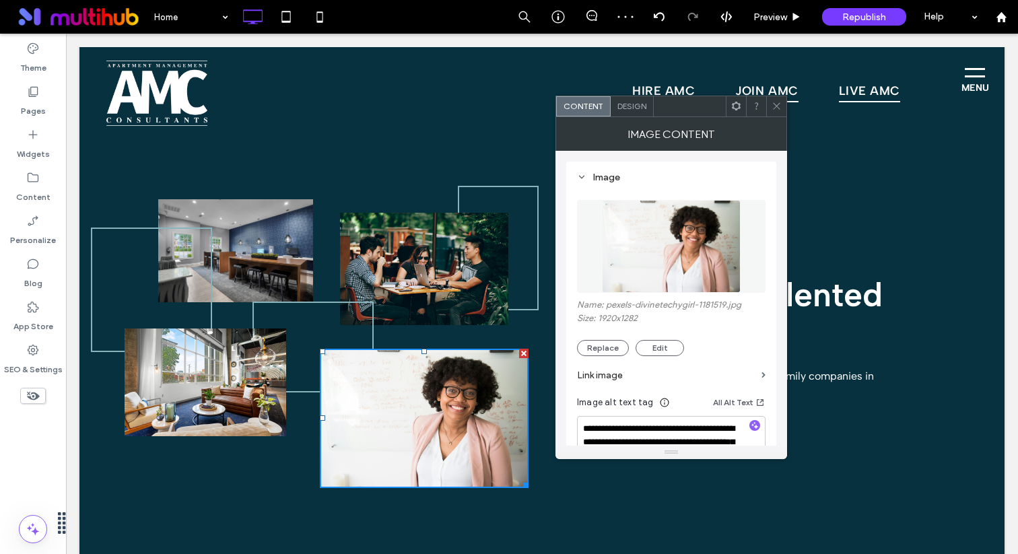
click at [672, 259] on img at bounding box center [671, 246] width 139 height 93
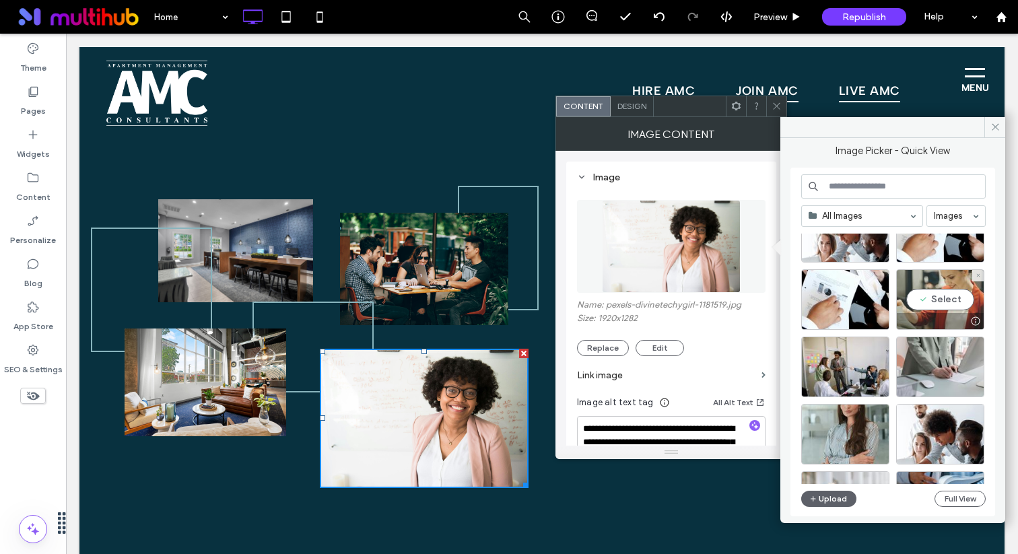
scroll to position [410, 0]
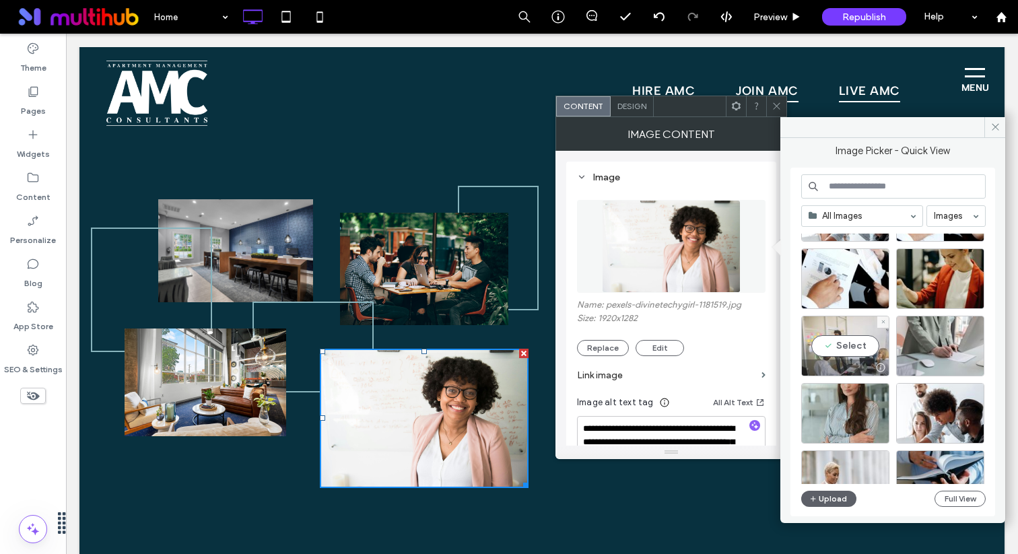
click at [843, 331] on div "Select" at bounding box center [846, 346] width 88 height 61
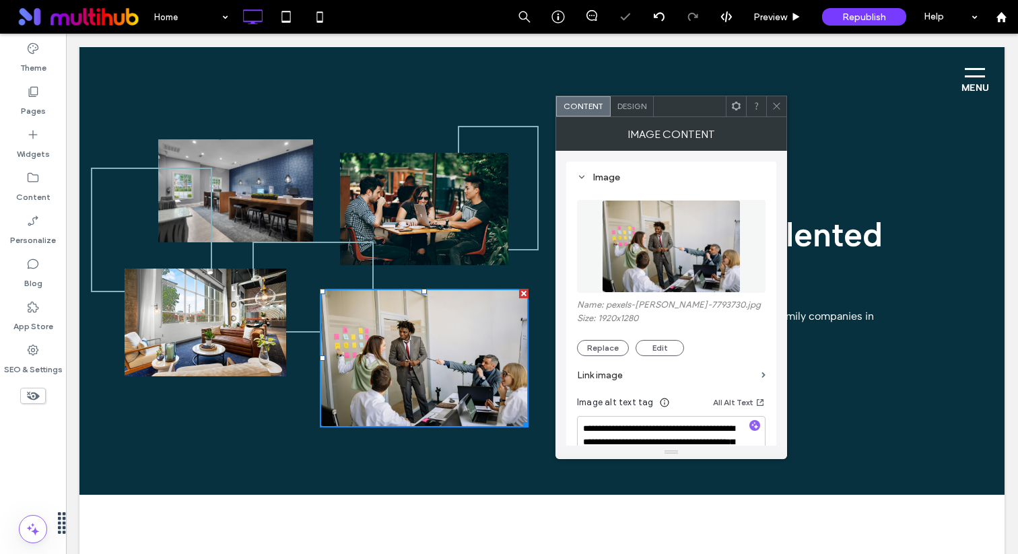
scroll to position [2048, 0]
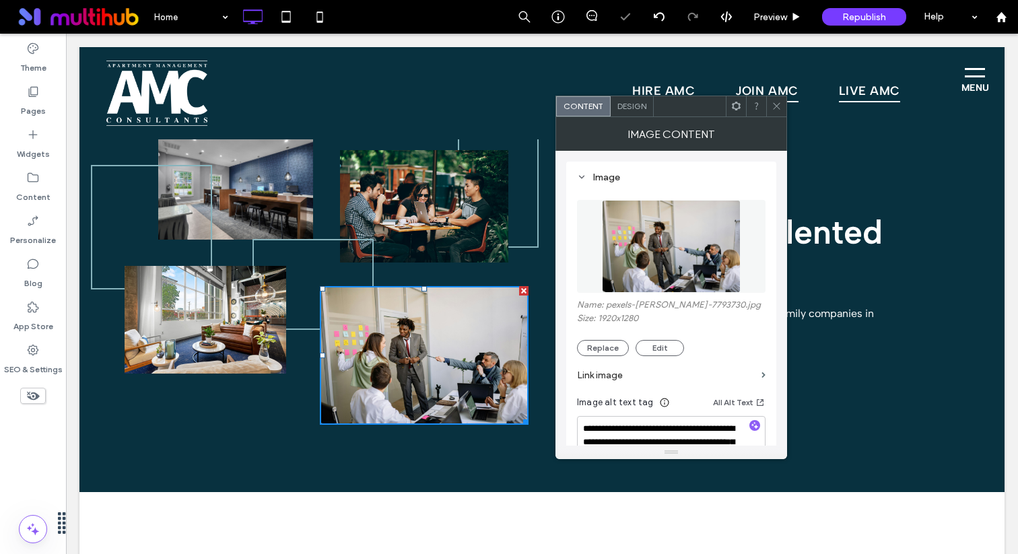
click at [775, 108] on icon at bounding box center [777, 106] width 10 height 10
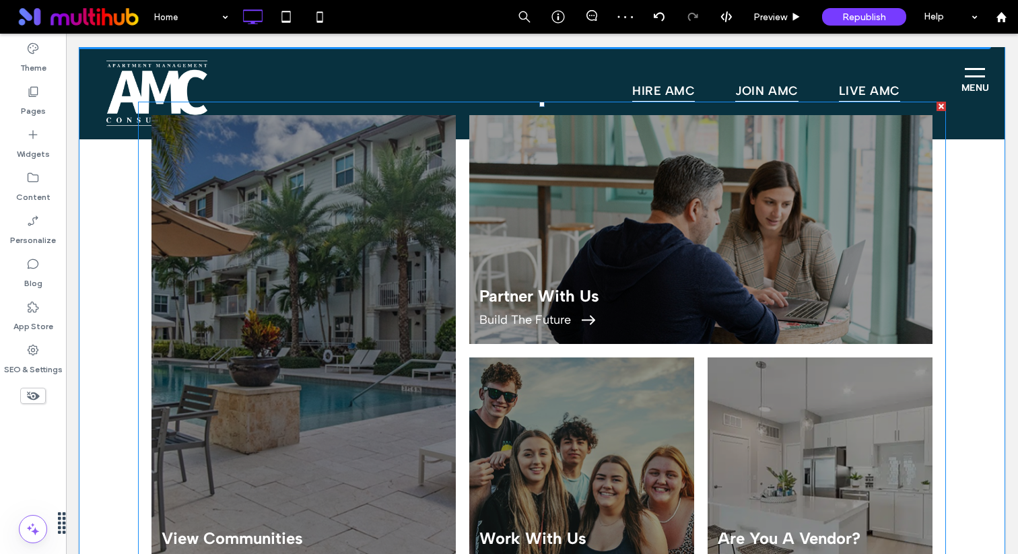
scroll to position [2518, 0]
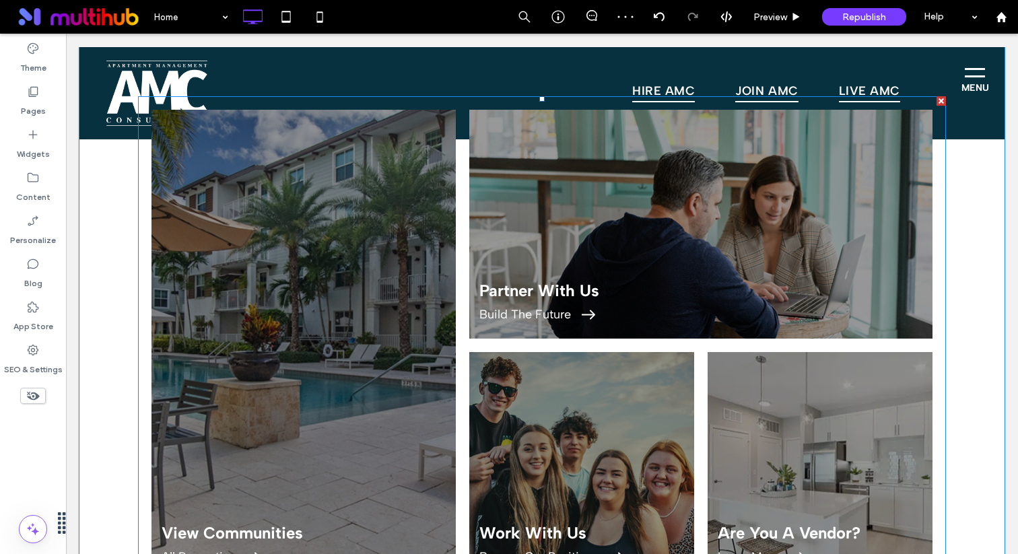
click at [426, 318] on link at bounding box center [304, 345] width 304 height 471
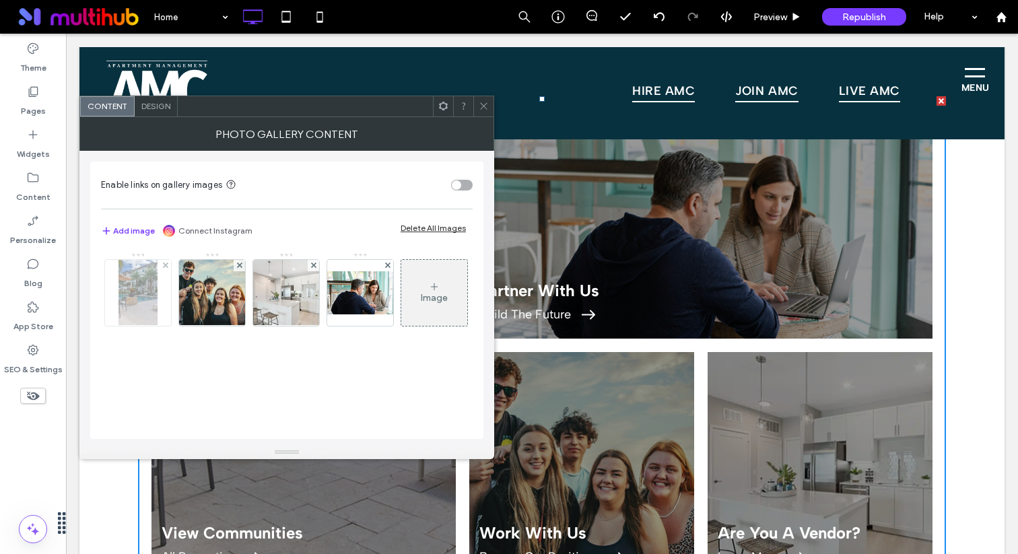
click at [143, 314] on img at bounding box center [138, 293] width 38 height 66
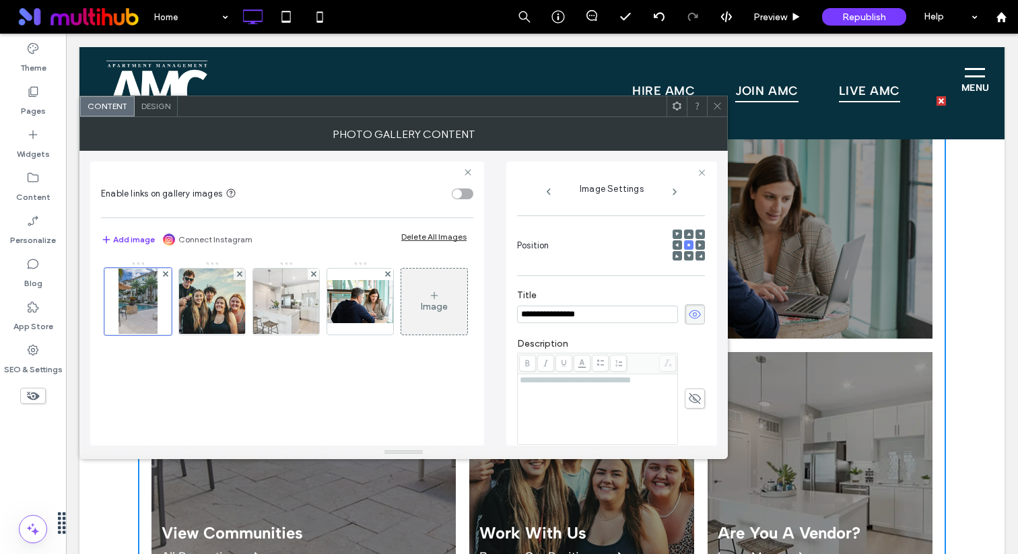
scroll to position [0, 0]
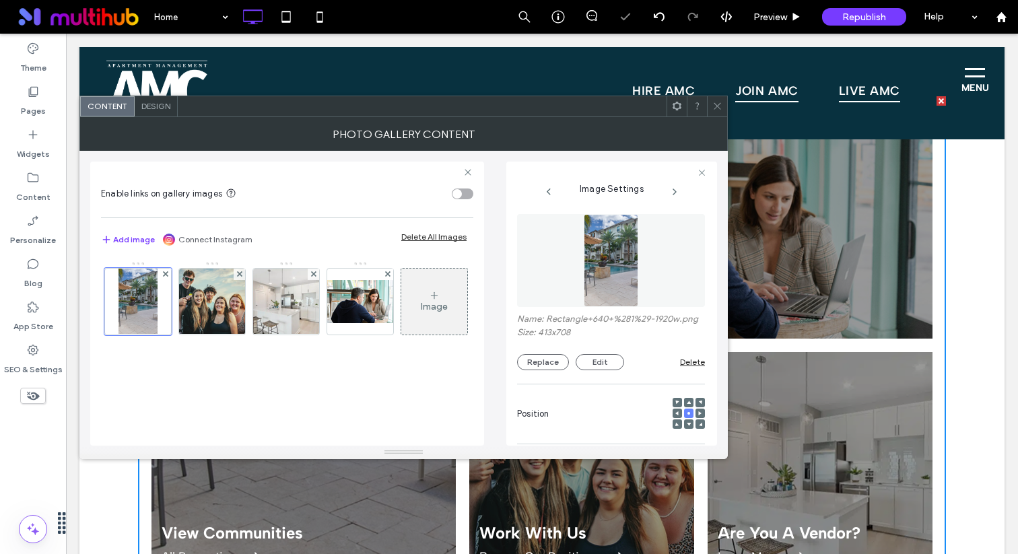
click at [604, 258] on img at bounding box center [611, 260] width 55 height 93
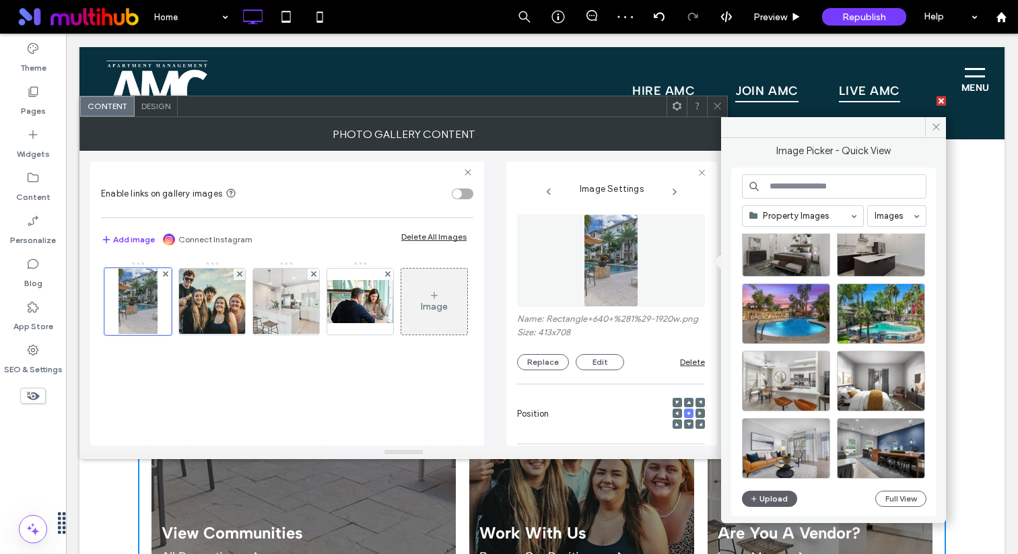
scroll to position [549, 0]
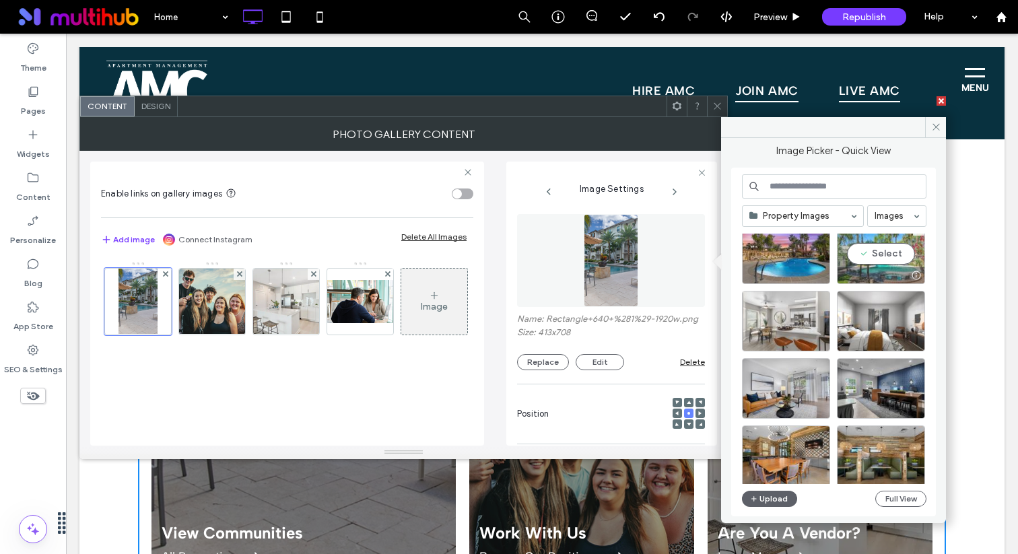
click at [888, 249] on div "Select" at bounding box center [881, 254] width 88 height 61
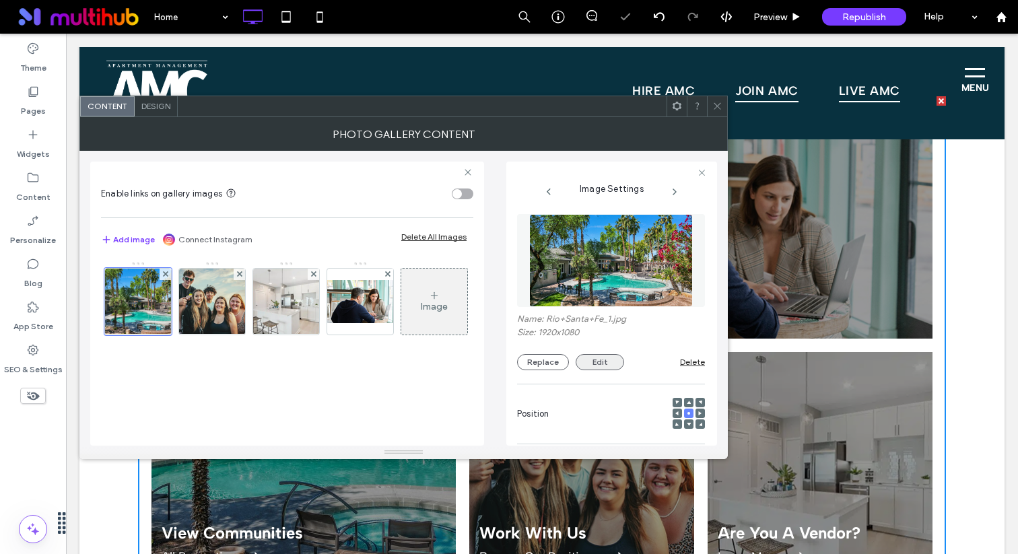
click at [595, 362] on button "Edit" at bounding box center [600, 362] width 48 height 16
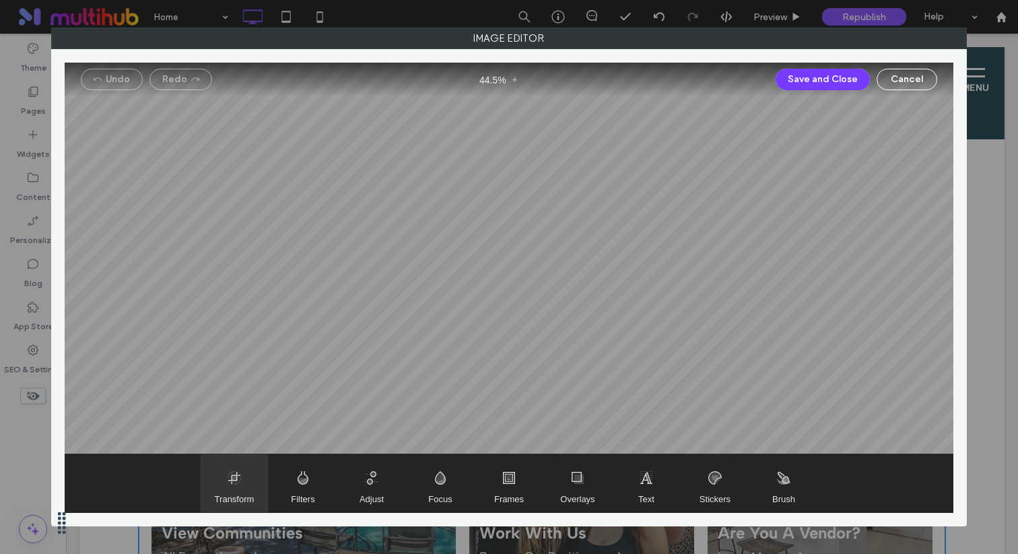
click at [238, 483] on span "Transform" at bounding box center [234, 484] width 67 height 58
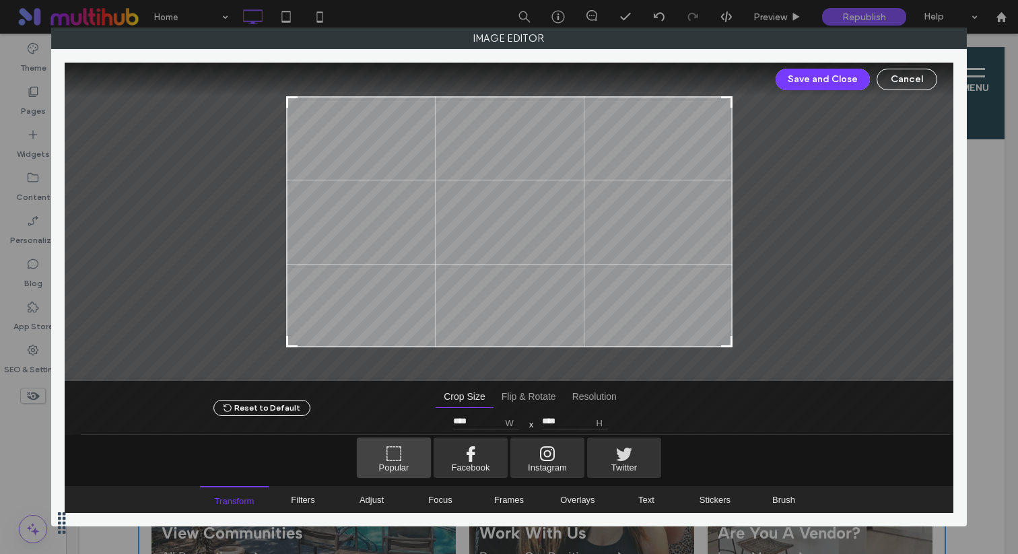
click at [394, 465] on span "Popular" at bounding box center [394, 458] width 74 height 40
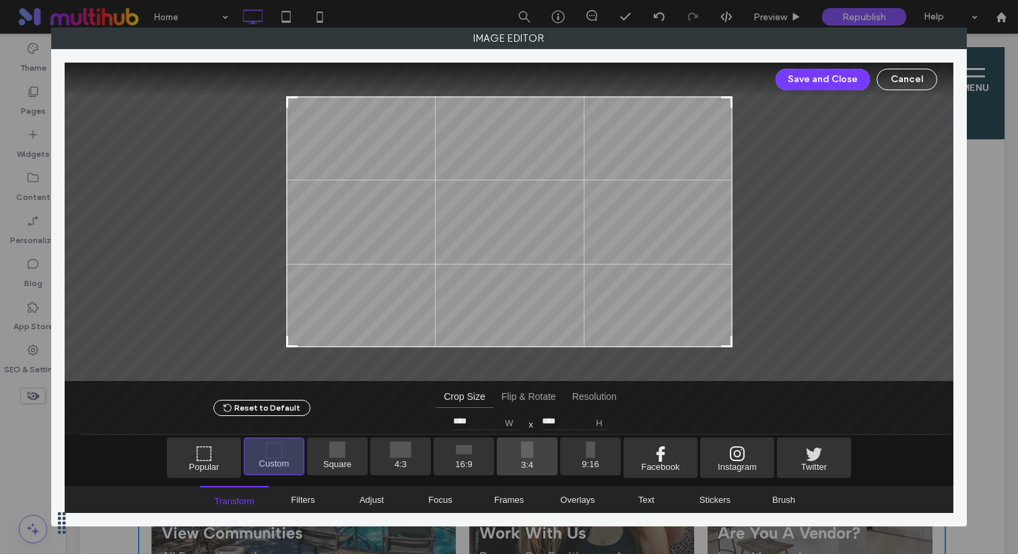
click at [531, 452] on span "3:4" at bounding box center [527, 457] width 61 height 38
type input "***"
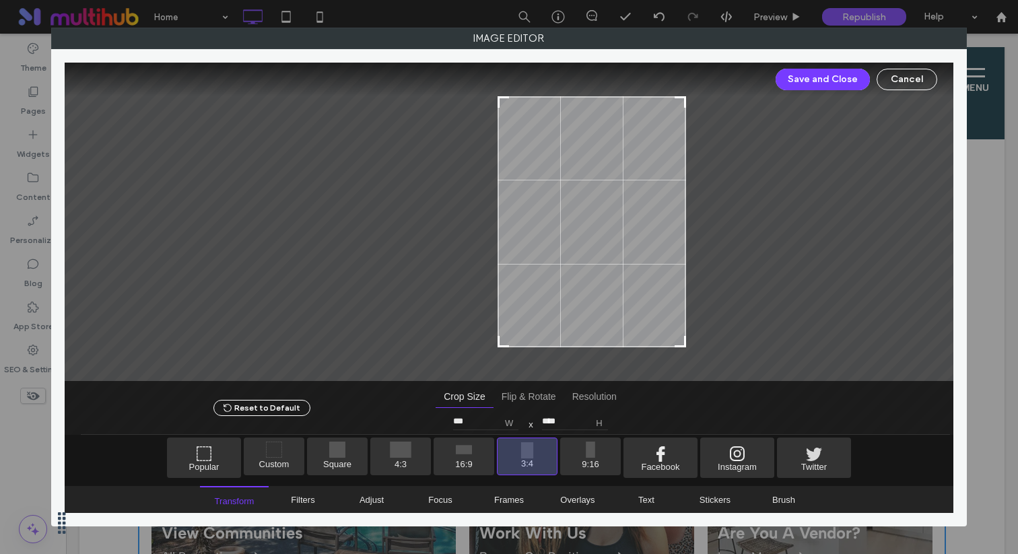
drag, startPoint x: 548, startPoint y: 281, endPoint x: 630, endPoint y: 273, distance: 82.5
click at [630, 273] on div at bounding box center [592, 221] width 189 height 251
click at [818, 59] on div "Save and Close Cancel Reset to Default Crop Size Flip & Rotate Resolution Crop …" at bounding box center [510, 288] width 890 height 464
click at [815, 79] on button "Save and Close" at bounding box center [823, 80] width 94 height 22
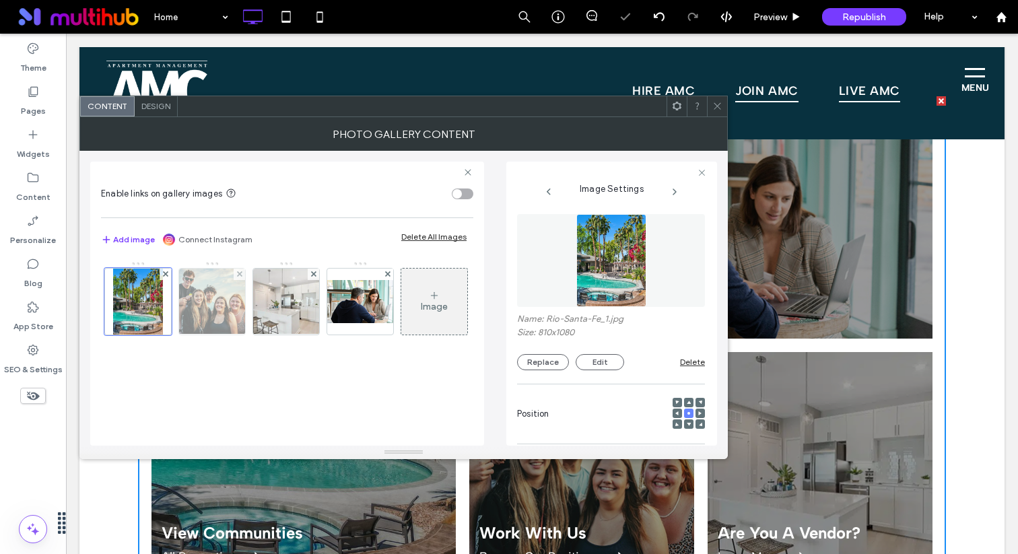
click at [201, 310] on img at bounding box center [212, 302] width 80 height 66
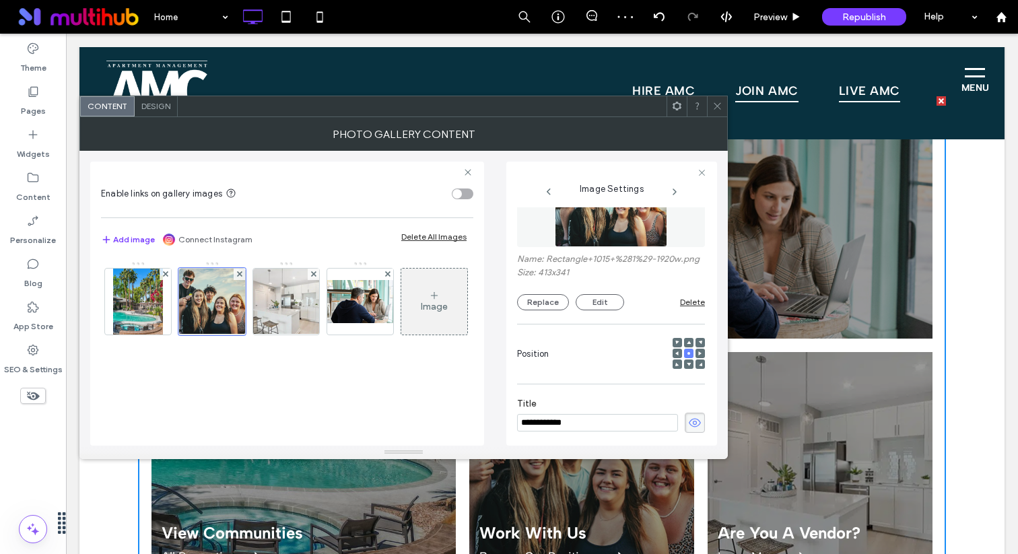
scroll to position [0, 0]
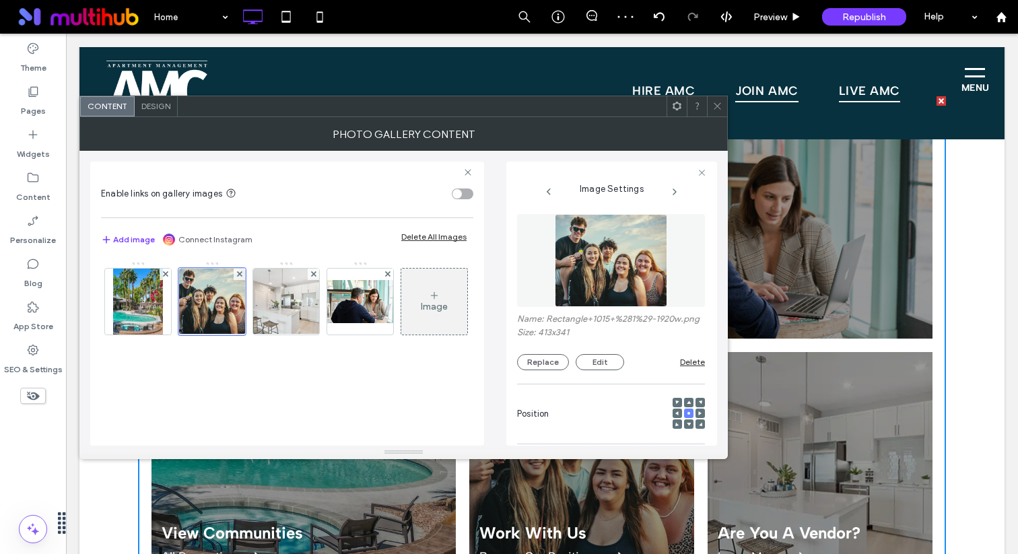
click at [601, 261] on img at bounding box center [611, 260] width 112 height 93
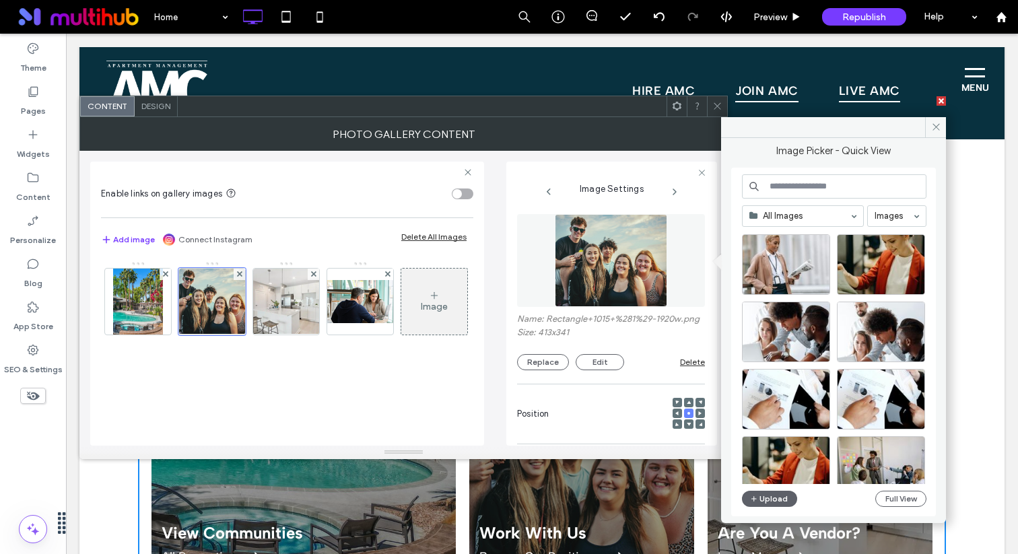
scroll to position [296, 0]
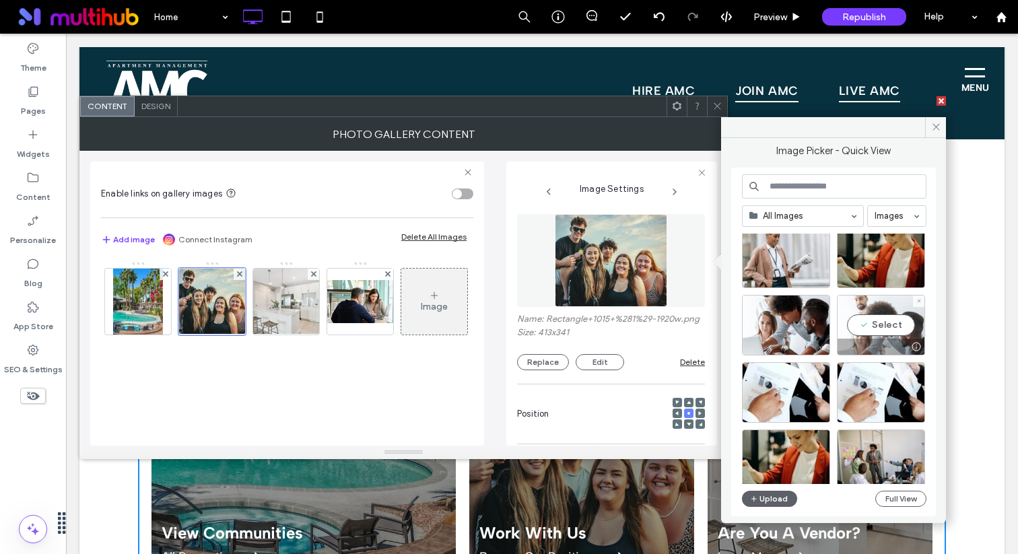
click at [888, 335] on div "Select" at bounding box center [881, 325] width 88 height 61
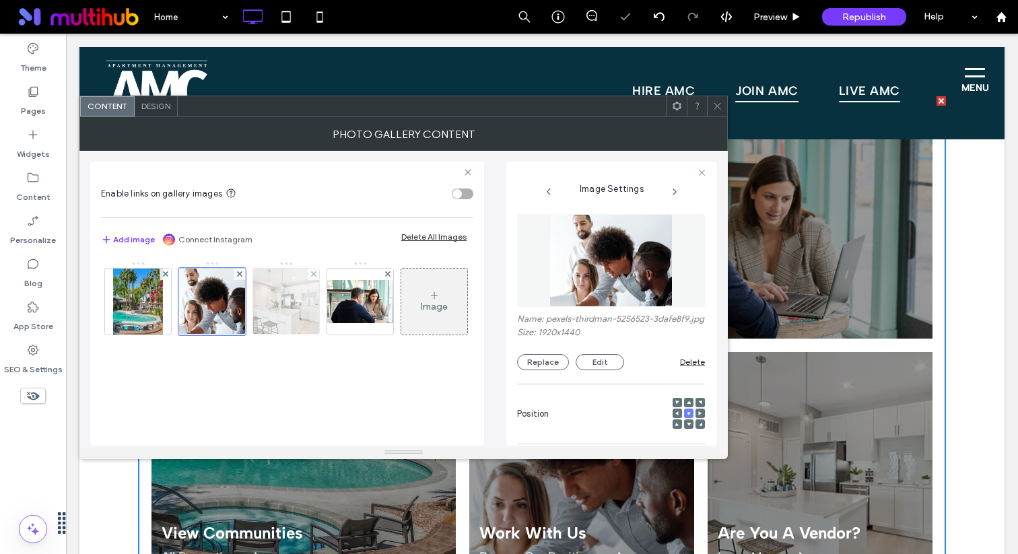
click at [292, 319] on img at bounding box center [287, 302] width 80 height 66
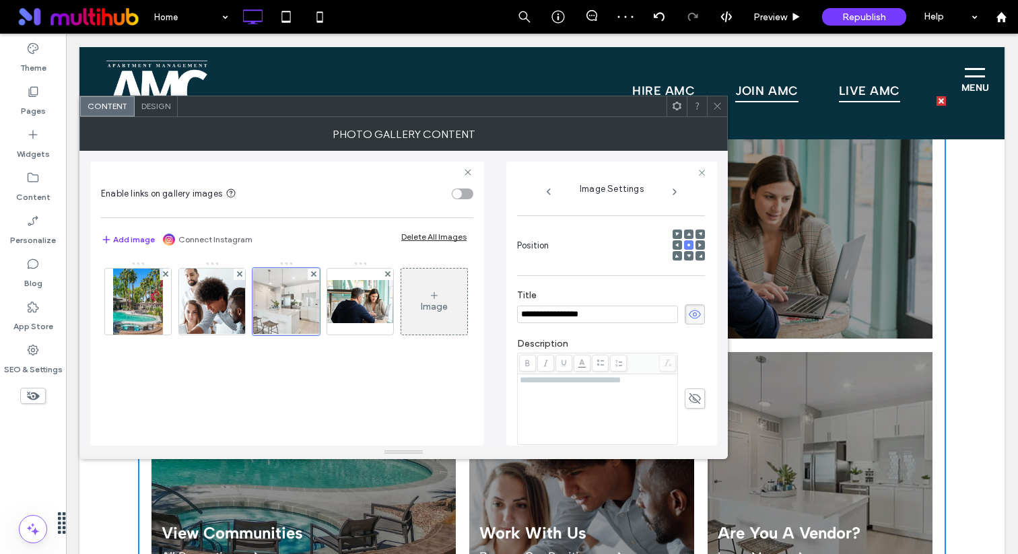
scroll to position [0, 0]
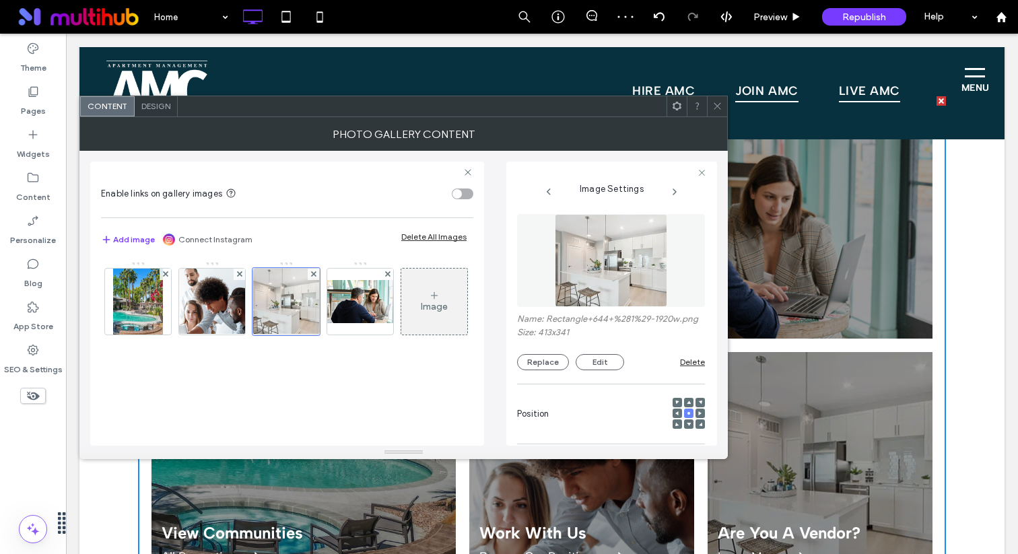
click at [635, 245] on img at bounding box center [611, 260] width 112 height 93
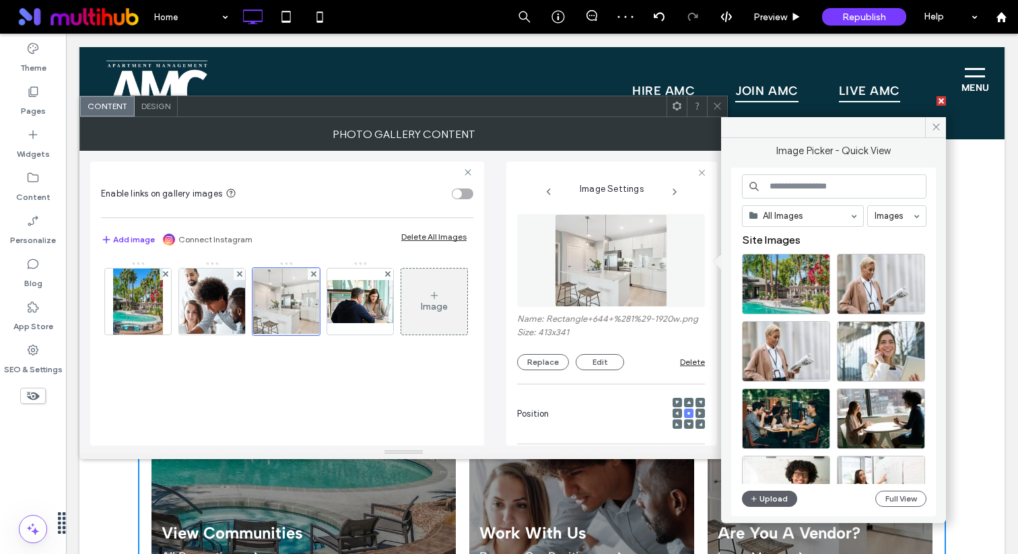
click at [804, 227] on div "All Images Images Site Images Upload Full View" at bounding box center [834, 342] width 185 height 336
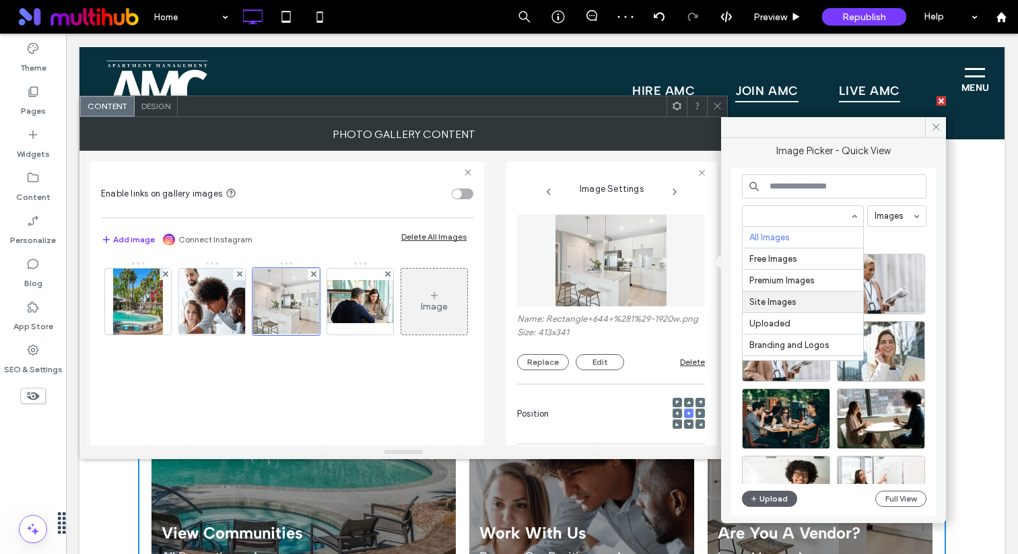
scroll to position [66, 0]
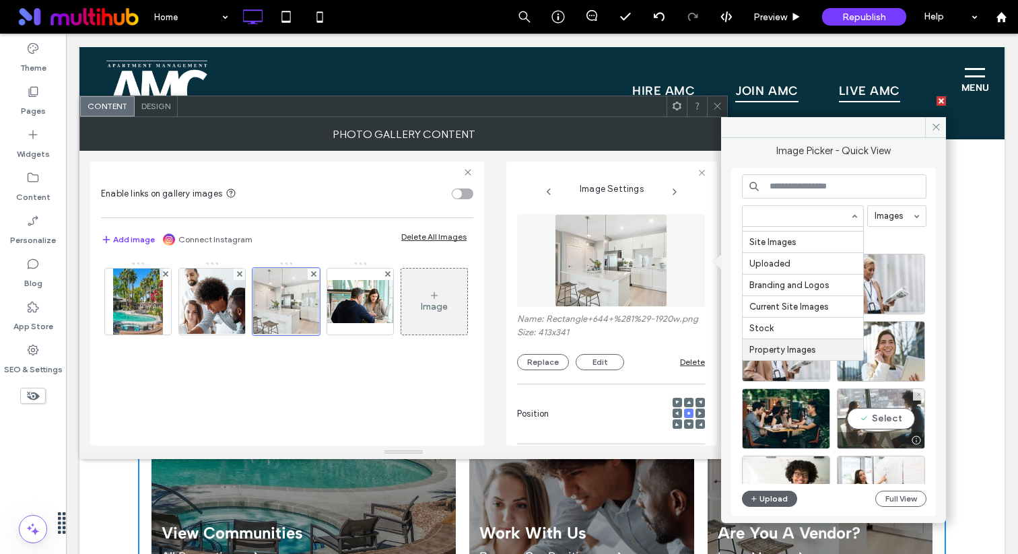
click at [875, 416] on div "Select" at bounding box center [881, 419] width 88 height 61
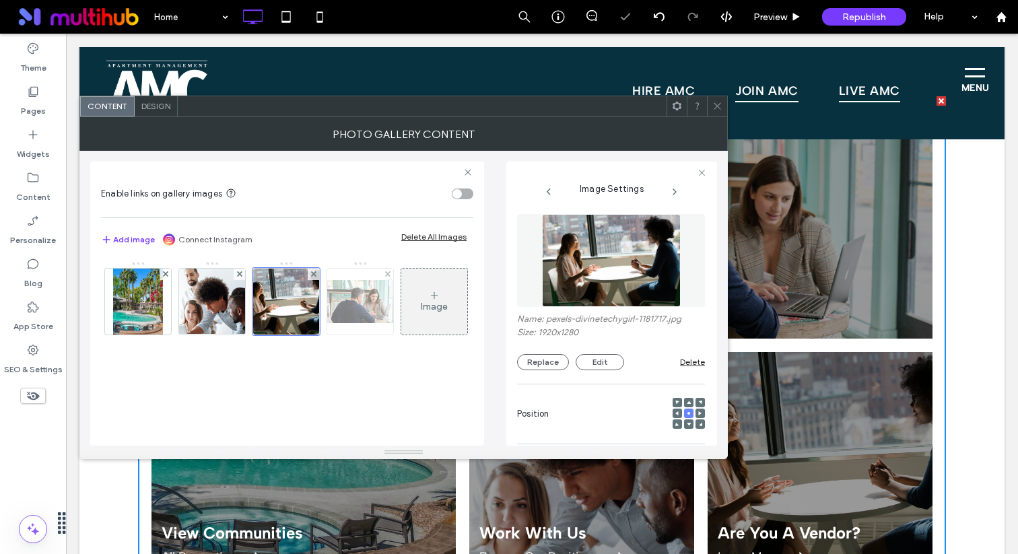
click at [366, 319] on img at bounding box center [360, 301] width 108 height 43
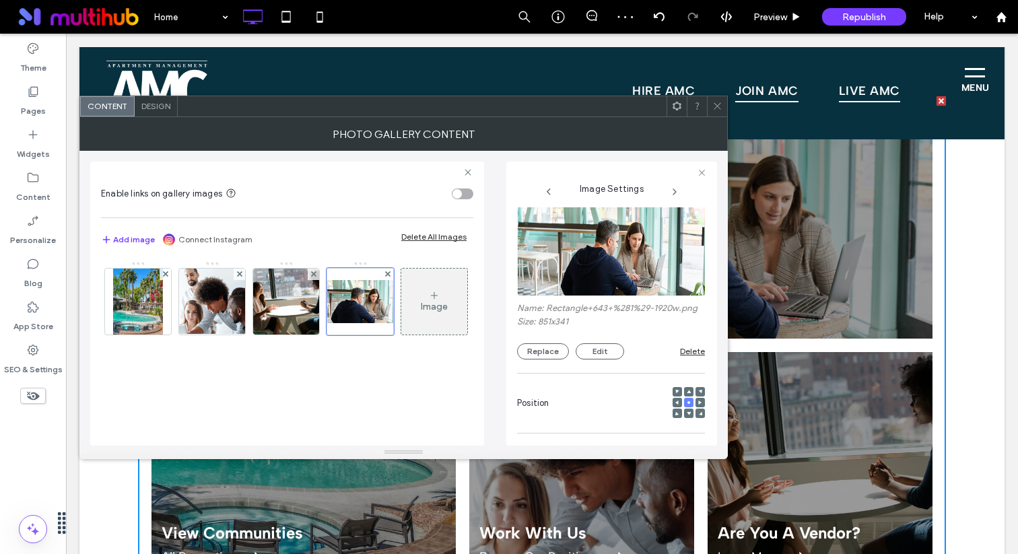
scroll to position [0, 0]
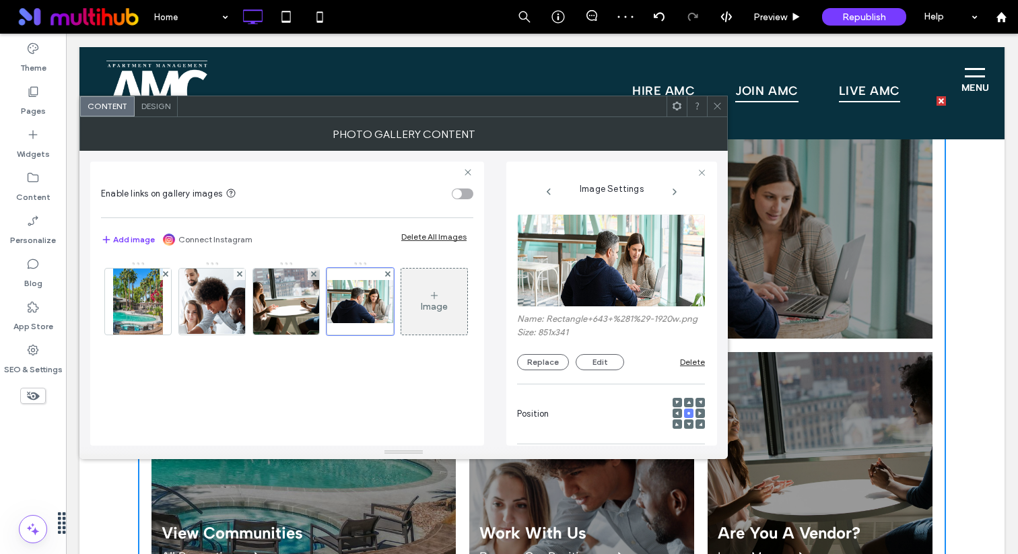
click at [641, 263] on img at bounding box center [611, 260] width 189 height 93
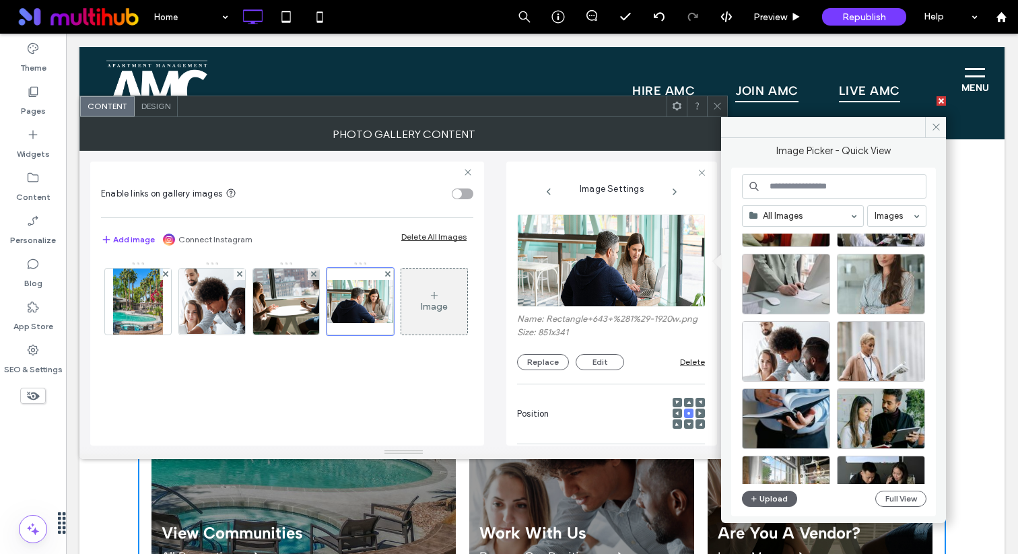
scroll to position [559, 0]
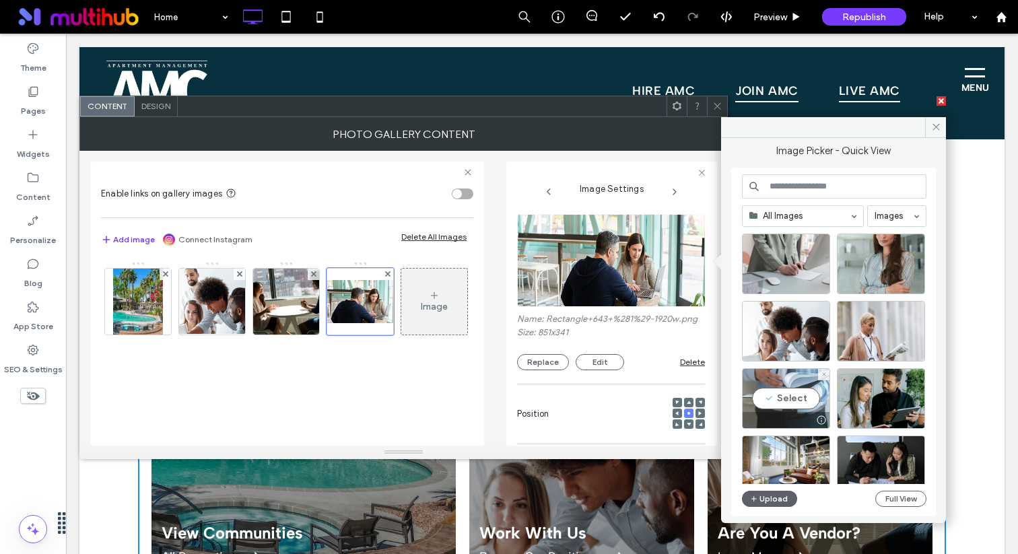
click at [808, 389] on div "Select" at bounding box center [786, 398] width 88 height 61
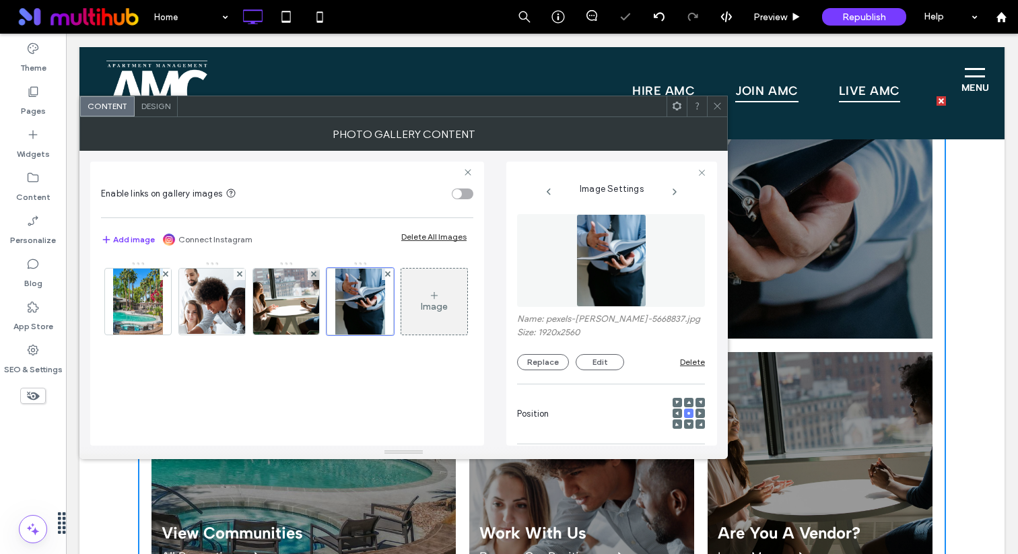
click at [718, 106] on icon at bounding box center [718, 106] width 10 height 10
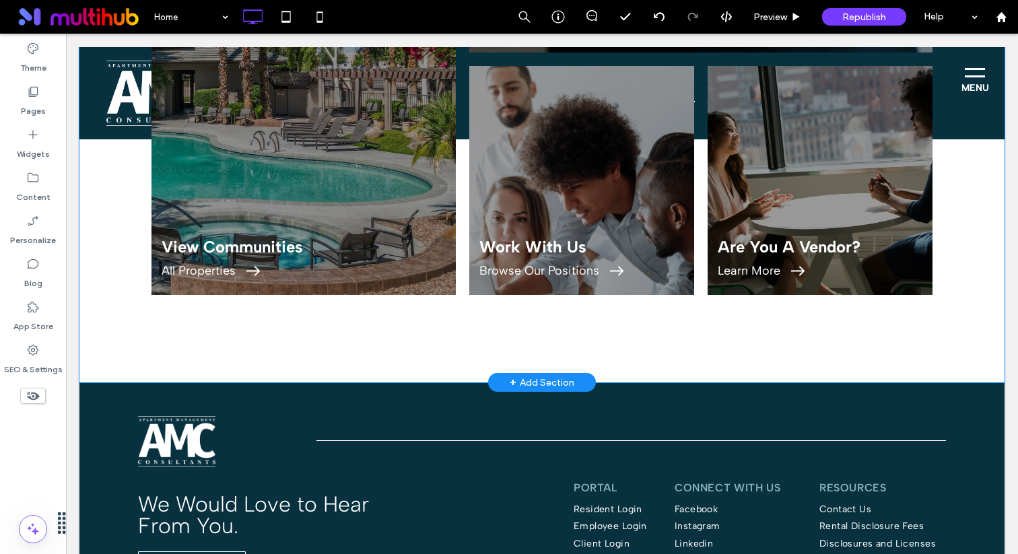
scroll to position [2695, 0]
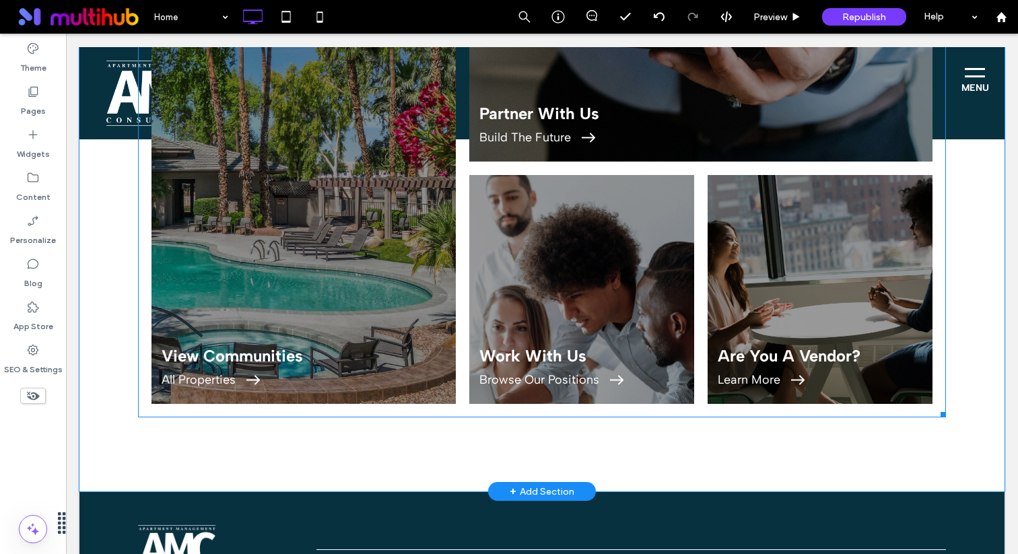
click at [528, 229] on link at bounding box center [581, 289] width 225 height 229
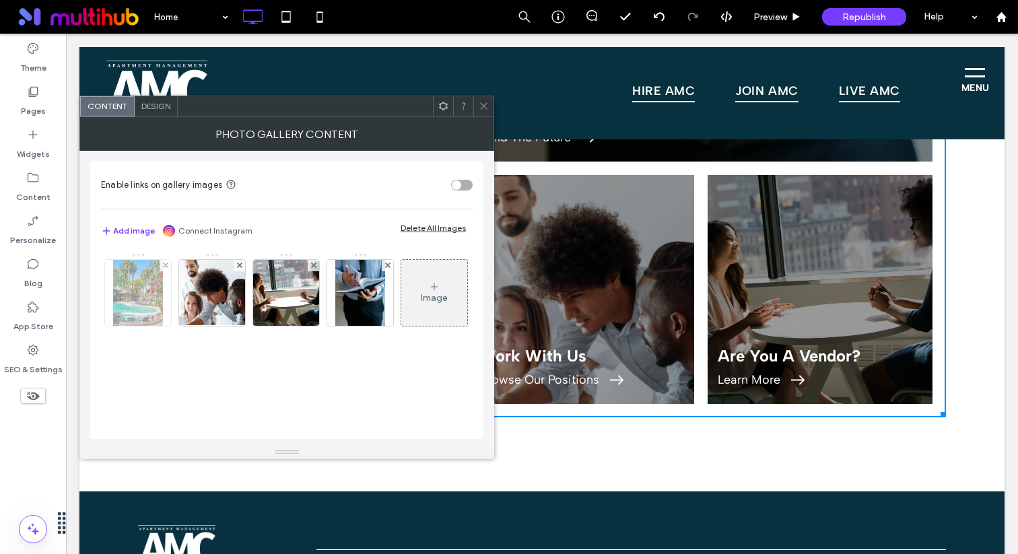
click at [145, 303] on img at bounding box center [138, 293] width 50 height 66
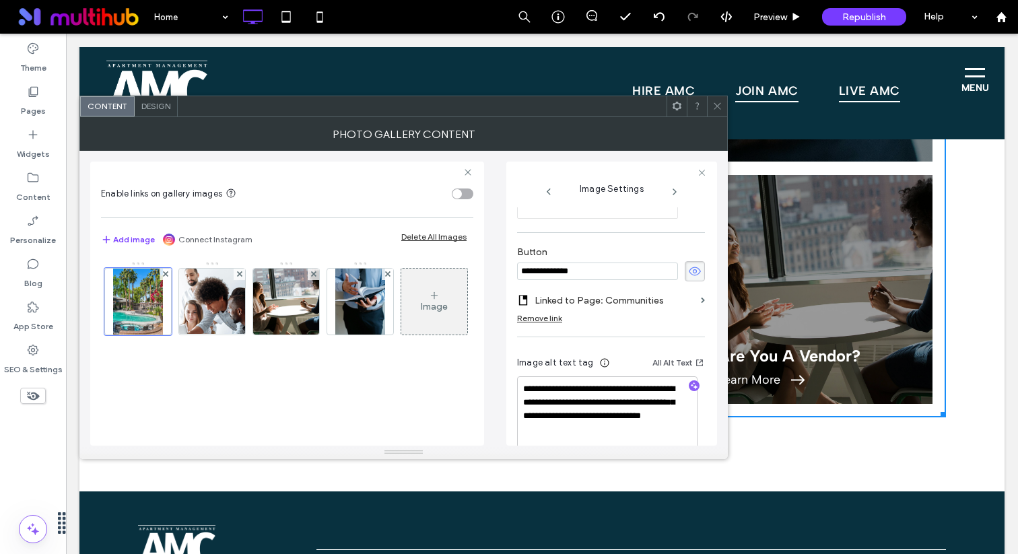
scroll to position [422, 0]
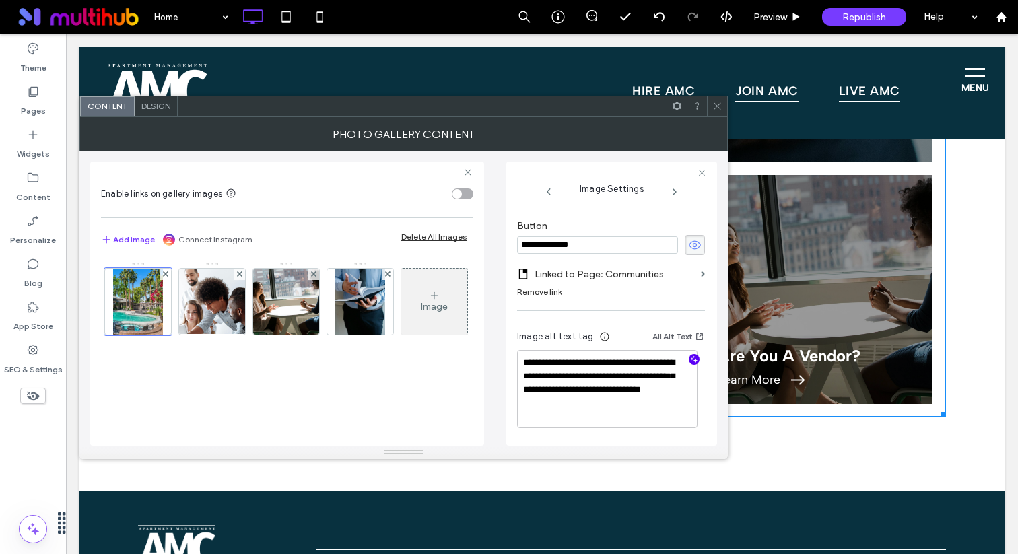
click at [690, 365] on span "button" at bounding box center [694, 359] width 11 height 11
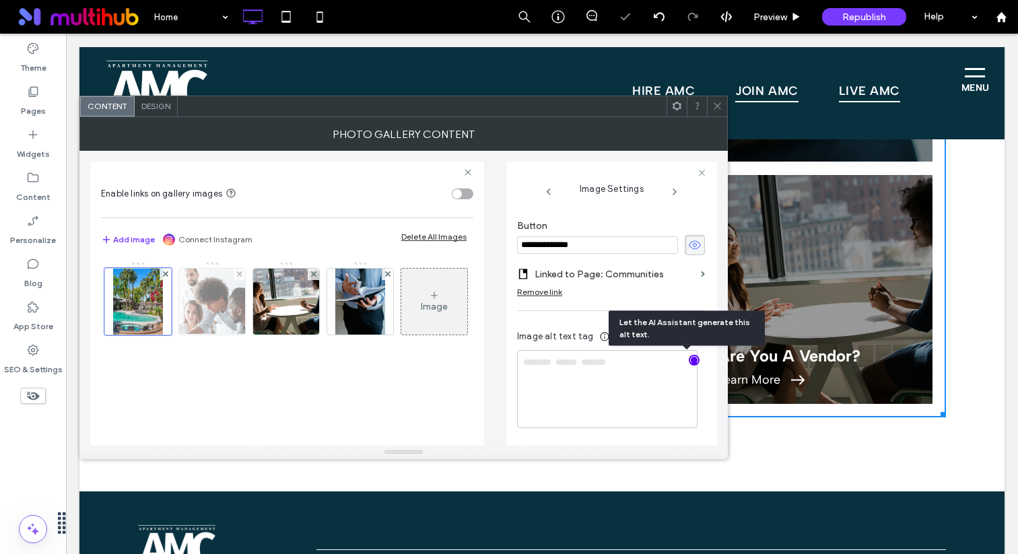
type textarea "**********"
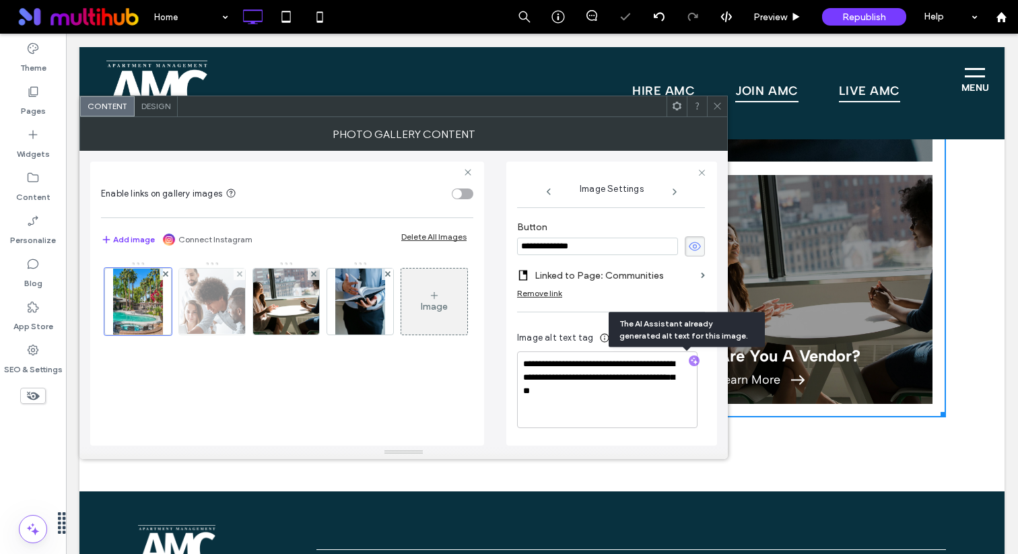
click at [211, 318] on img at bounding box center [212, 302] width 88 height 66
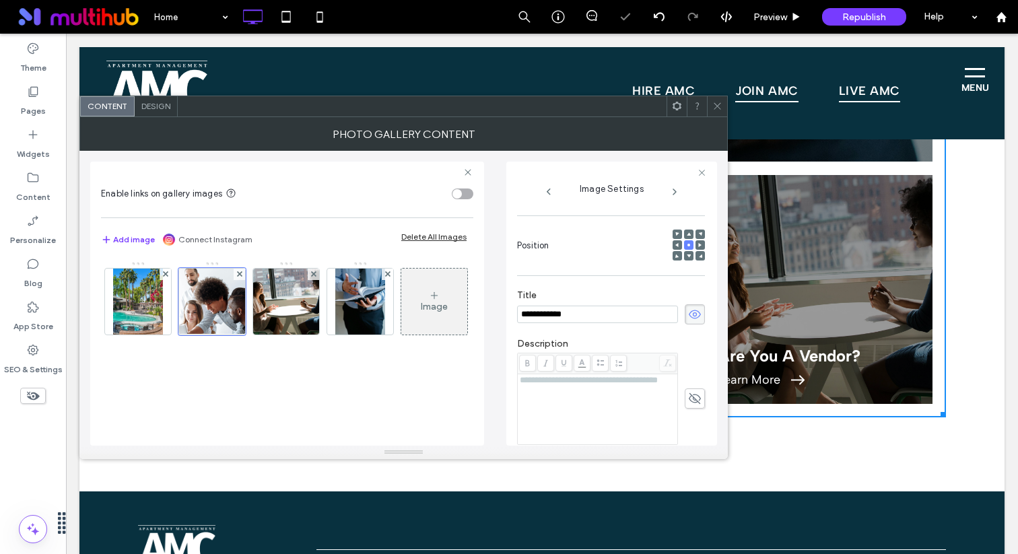
scroll to position [405, 0]
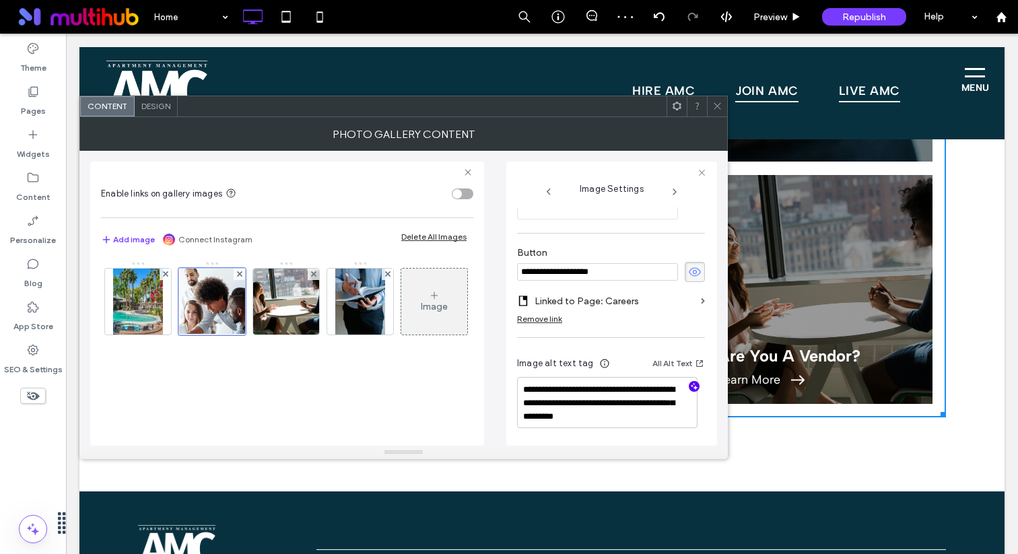
click at [690, 386] on icon "button" at bounding box center [694, 386] width 9 height 9
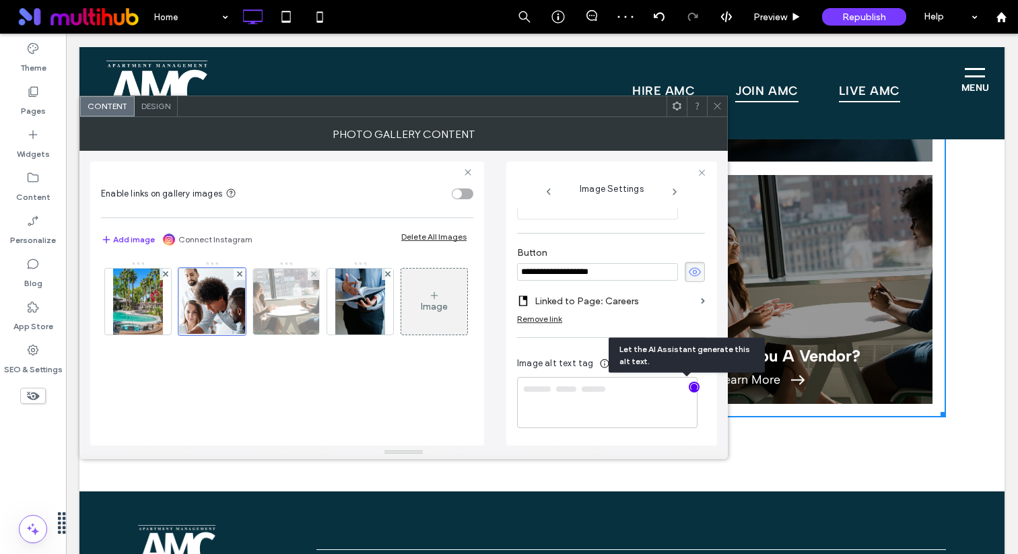
type textarea "**********"
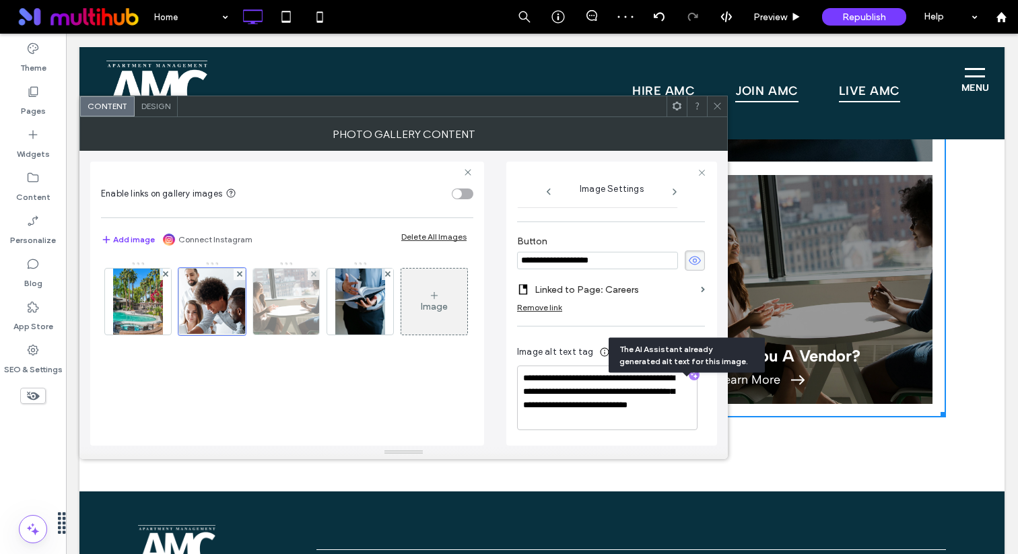
click at [293, 322] on img at bounding box center [286, 302] width 99 height 66
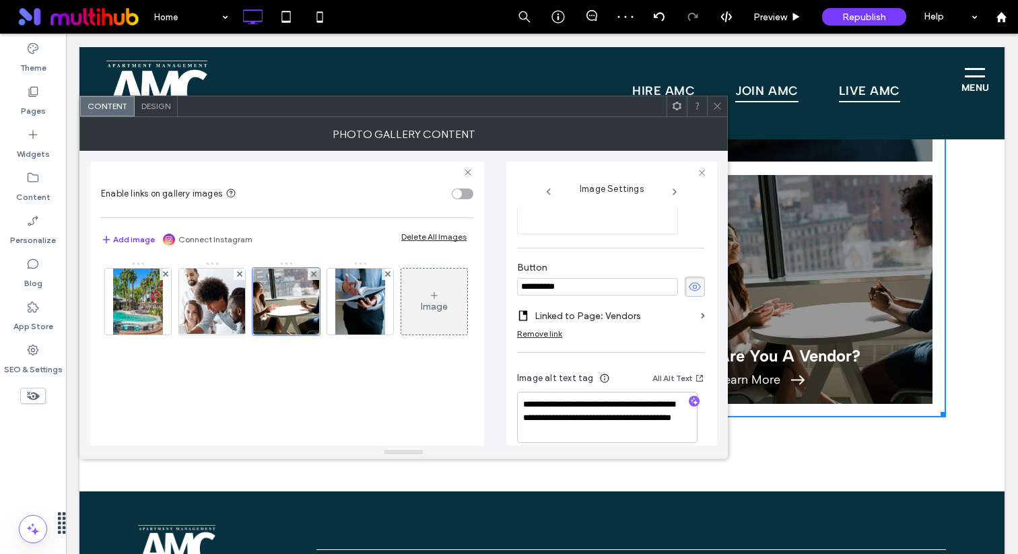
scroll to position [395, 0]
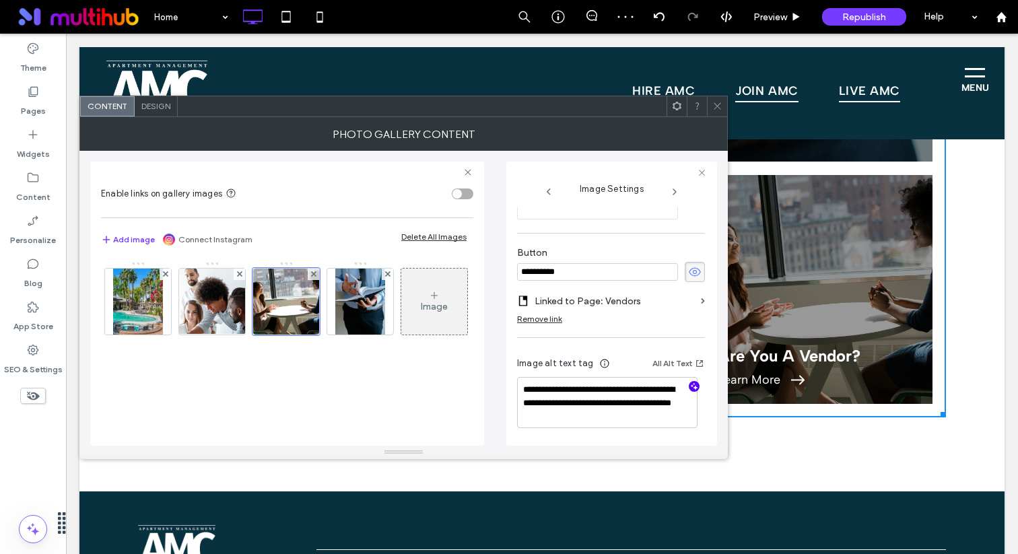
click at [690, 385] on icon "button" at bounding box center [694, 386] width 9 height 9
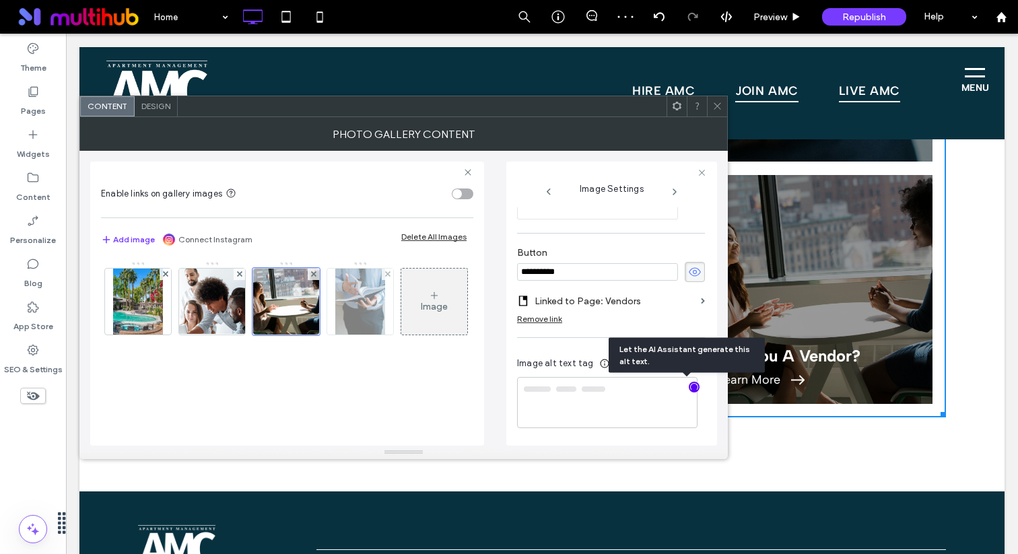
type textarea "**********"
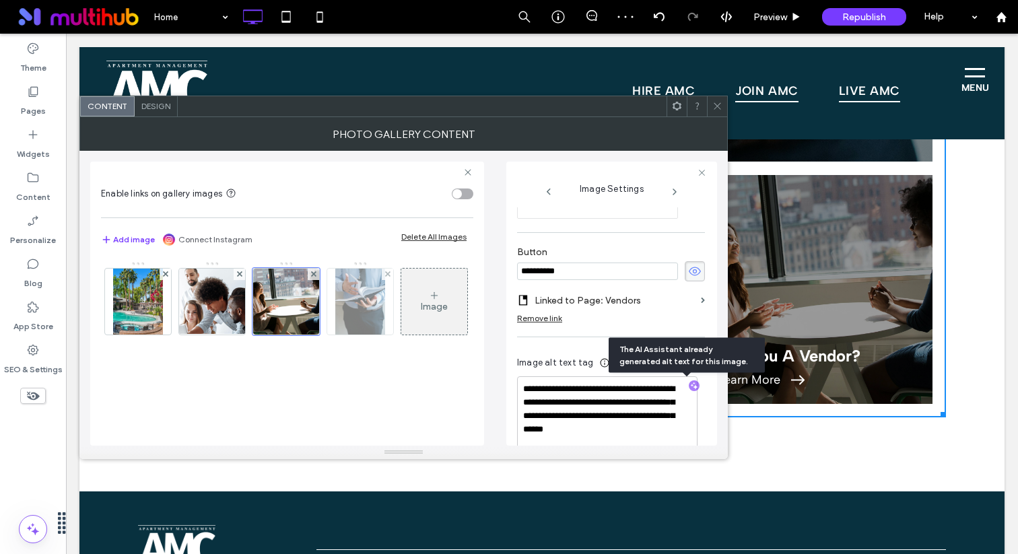
click at [368, 323] on img at bounding box center [360, 302] width 50 height 66
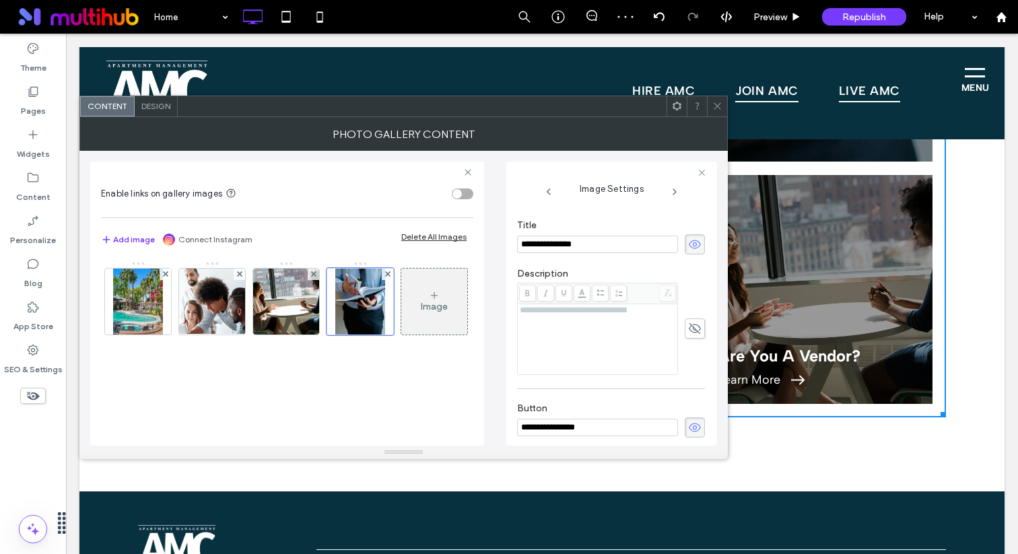
scroll to position [408, 0]
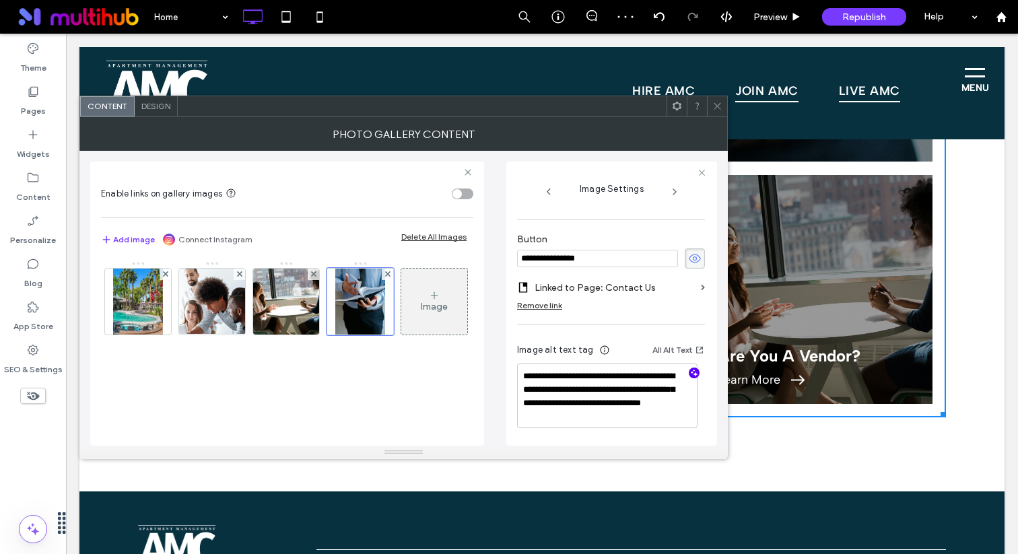
click at [690, 371] on icon "button" at bounding box center [694, 372] width 9 height 9
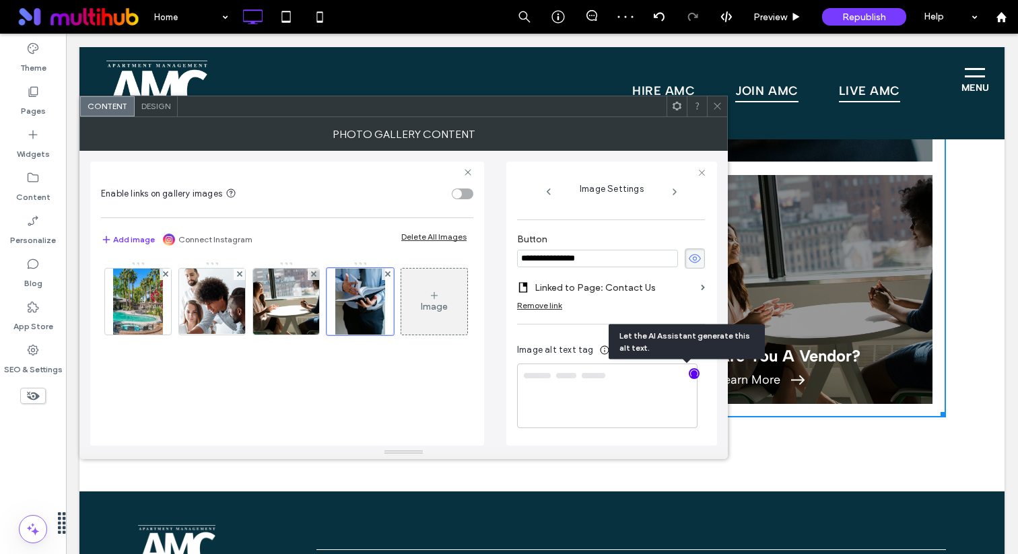
type textarea "**********"
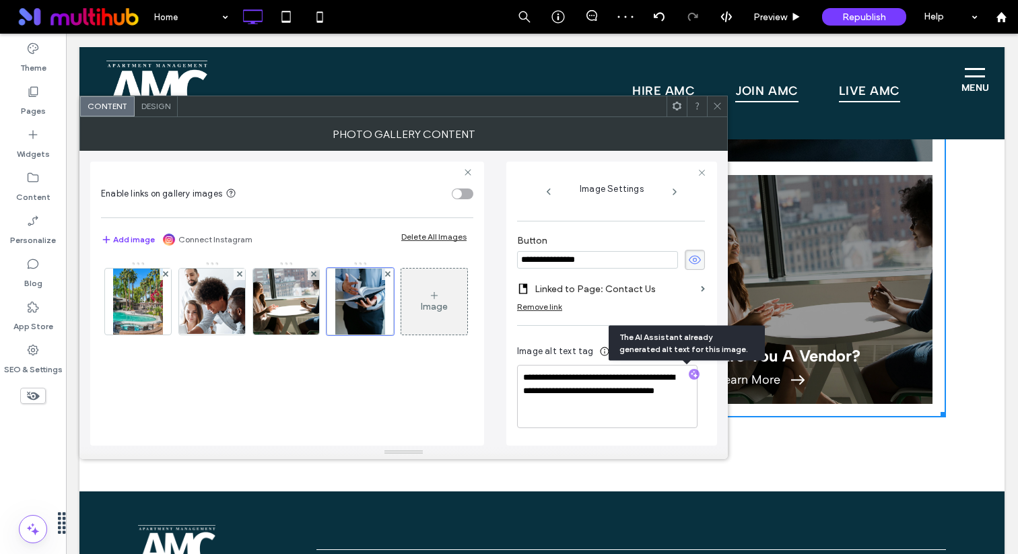
click at [722, 107] on icon at bounding box center [718, 106] width 10 height 10
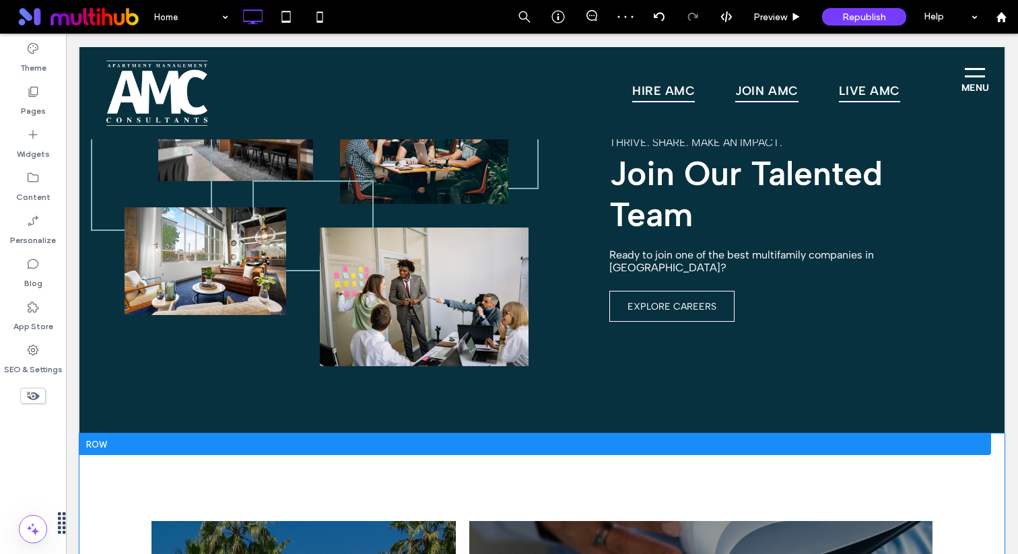
scroll to position [2094, 0]
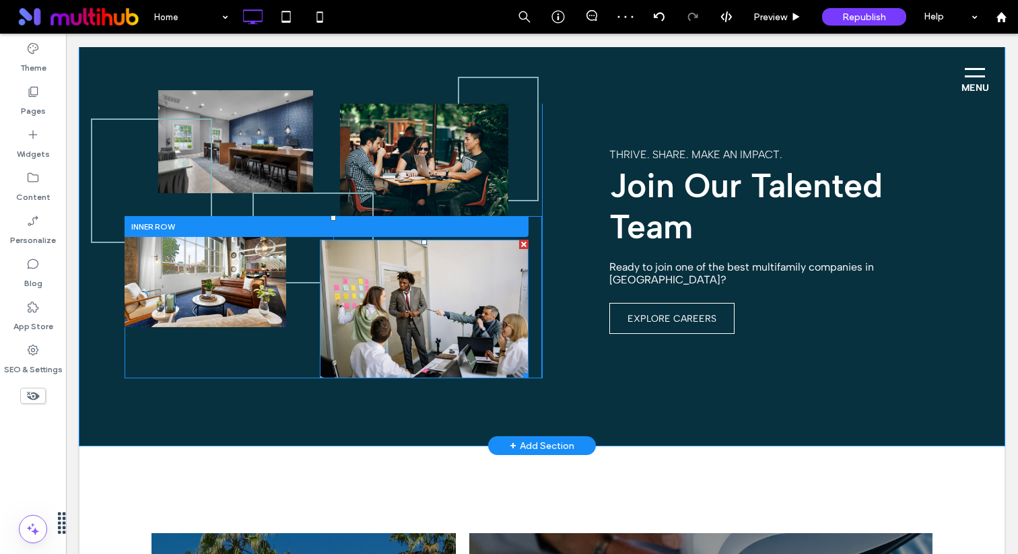
click at [483, 321] on img at bounding box center [424, 309] width 209 height 139
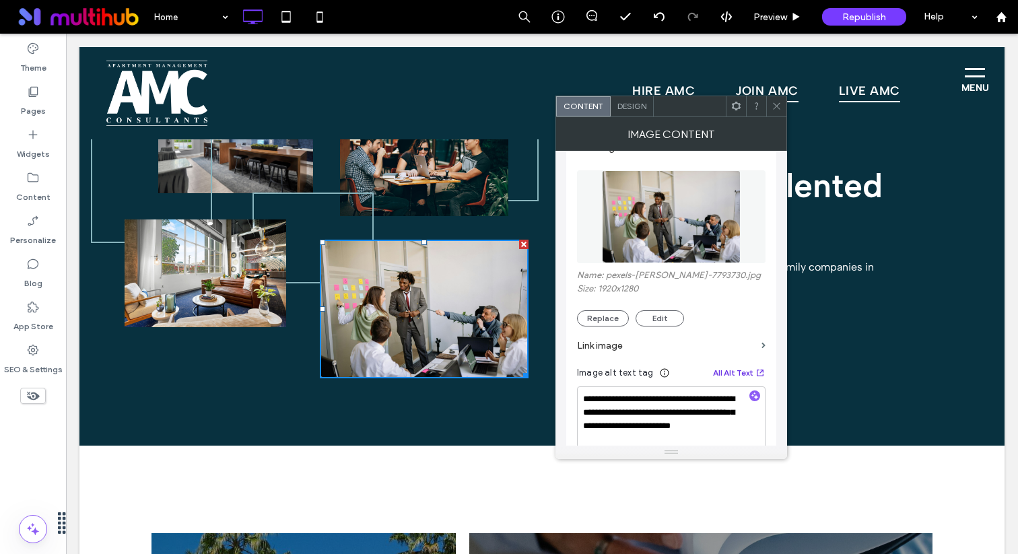
scroll to position [38, 0]
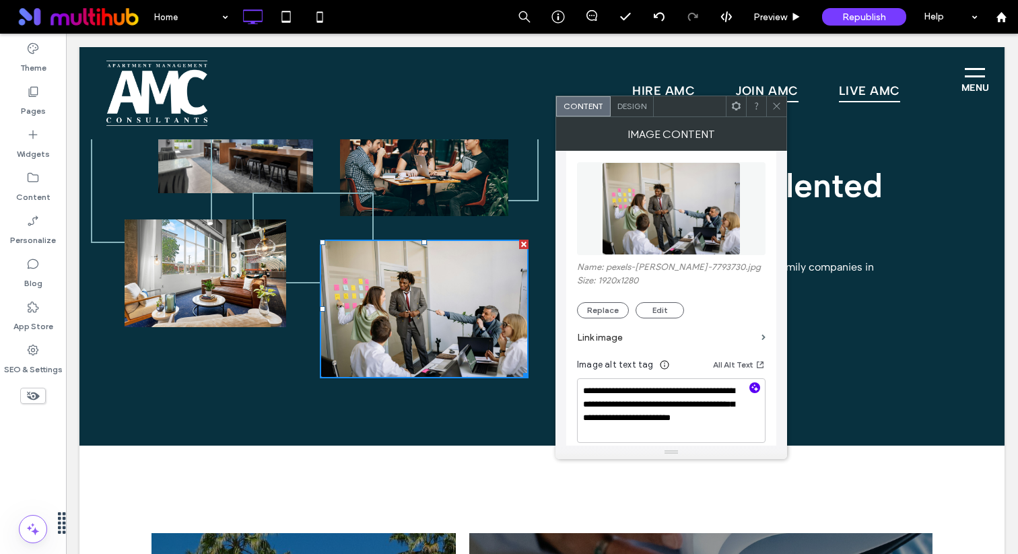
click at [756, 388] on icon "button" at bounding box center [754, 387] width 9 height 9
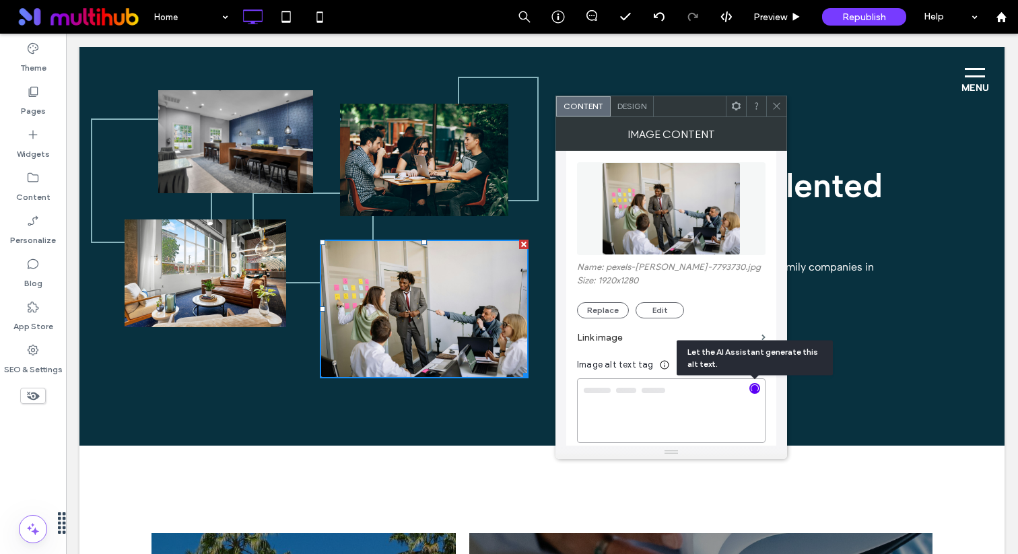
type textarea "**********"
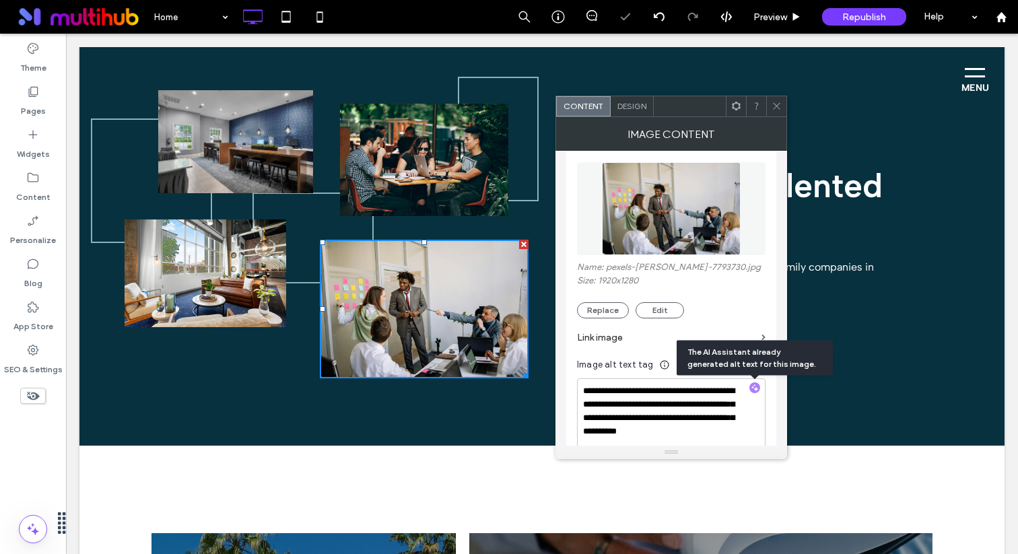
click at [438, 185] on img at bounding box center [424, 160] width 168 height 112
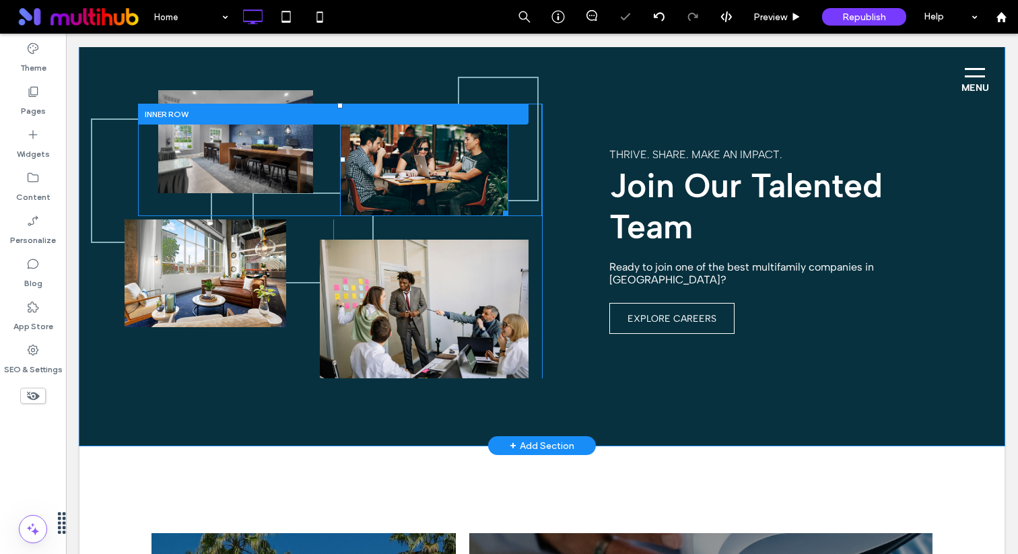
click at [464, 169] on img at bounding box center [424, 160] width 168 height 112
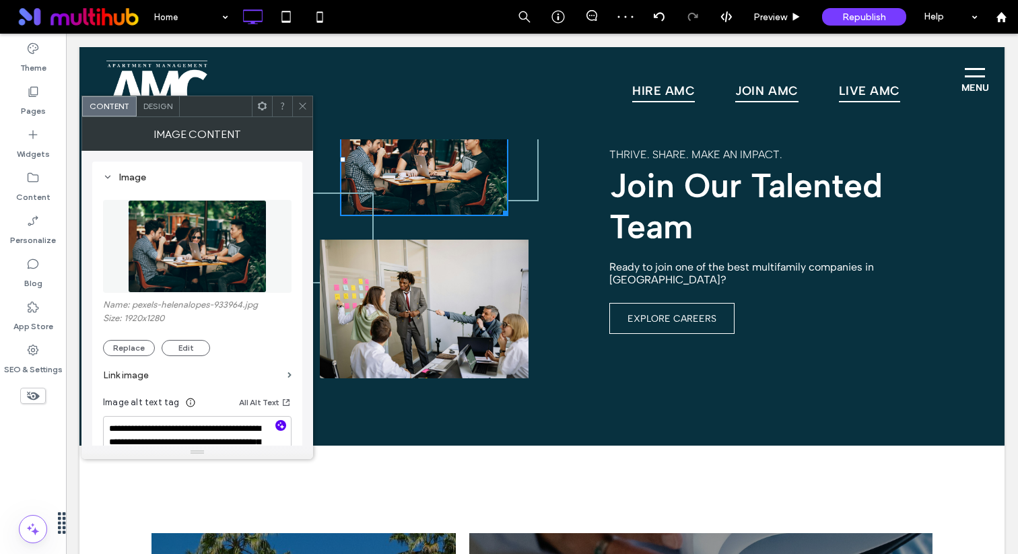
click at [286, 426] on span "button" at bounding box center [280, 425] width 11 height 11
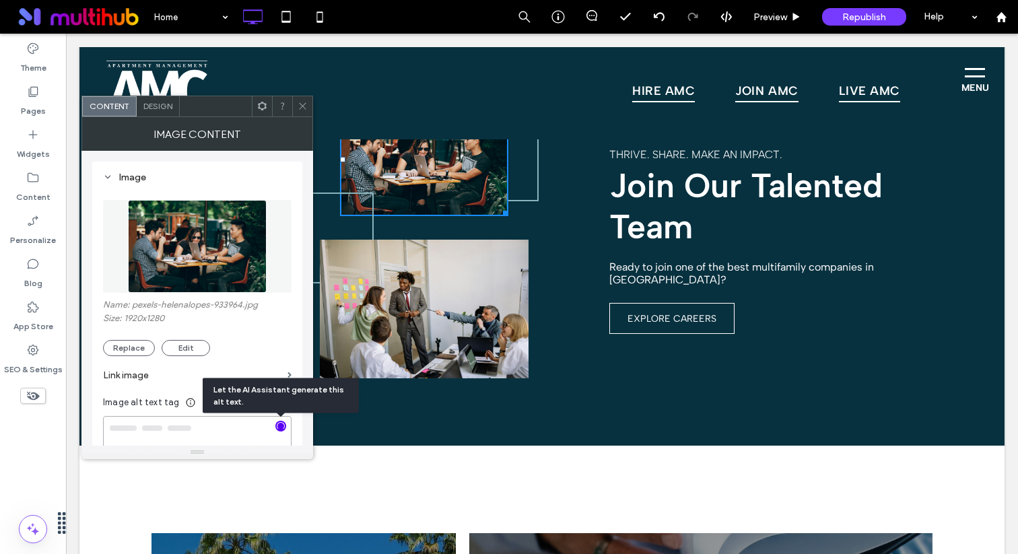
type textarea "**********"
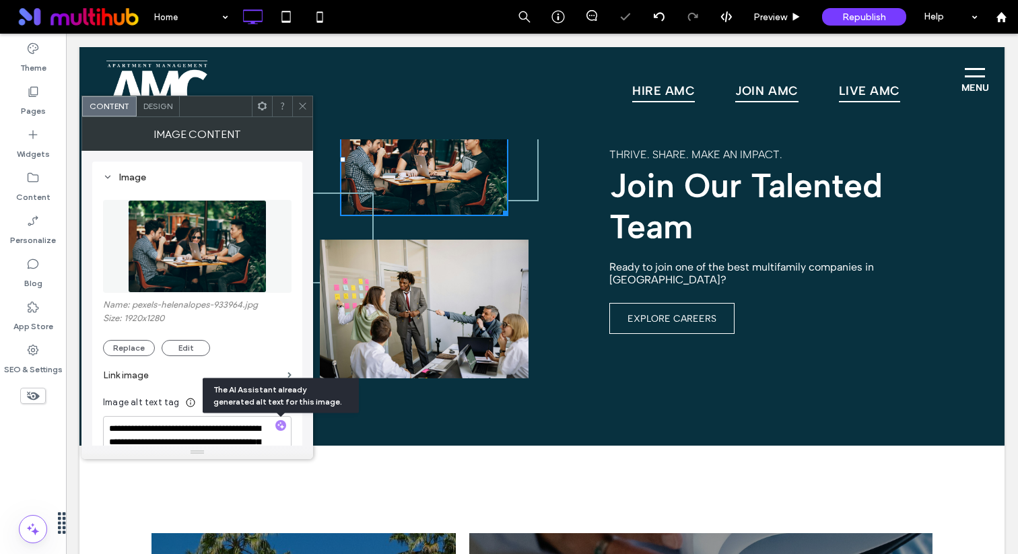
click at [306, 108] on icon at bounding box center [303, 106] width 10 height 10
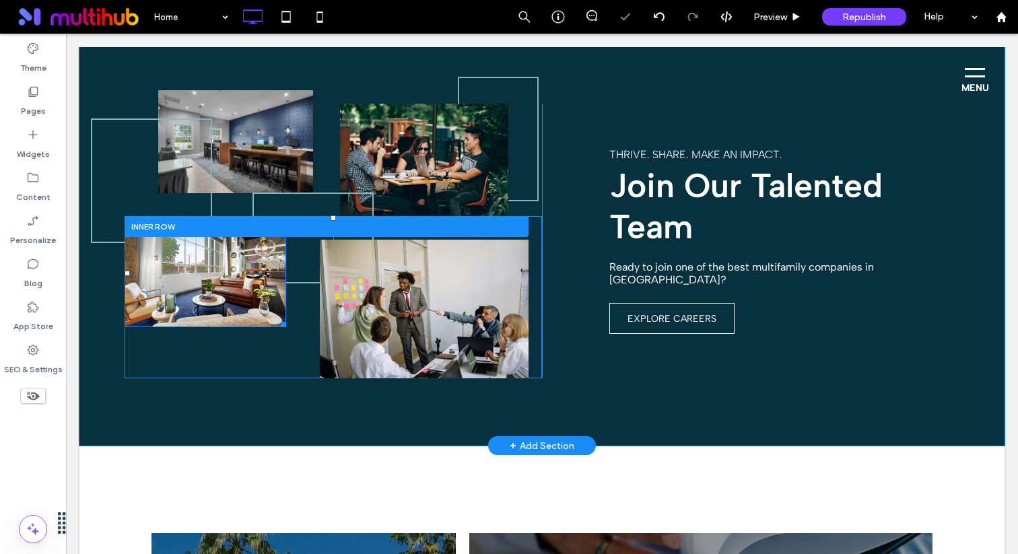
click at [247, 282] on img at bounding box center [206, 274] width 162 height 108
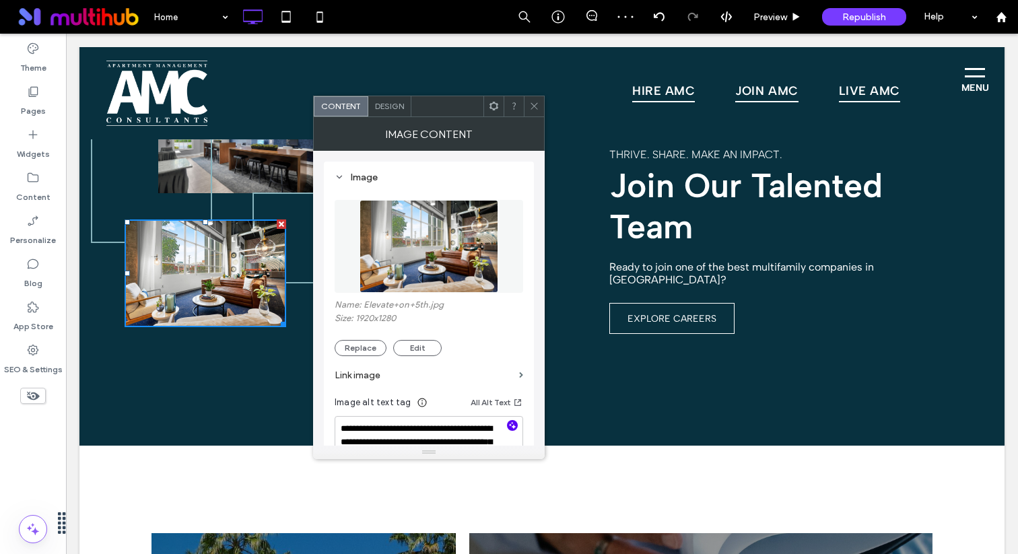
click at [513, 429] on icon "button" at bounding box center [512, 425] width 9 height 9
click at [379, 432] on textarea "**********" at bounding box center [429, 447] width 189 height 63
click at [391, 432] on textarea "**********" at bounding box center [429, 441] width 189 height 51
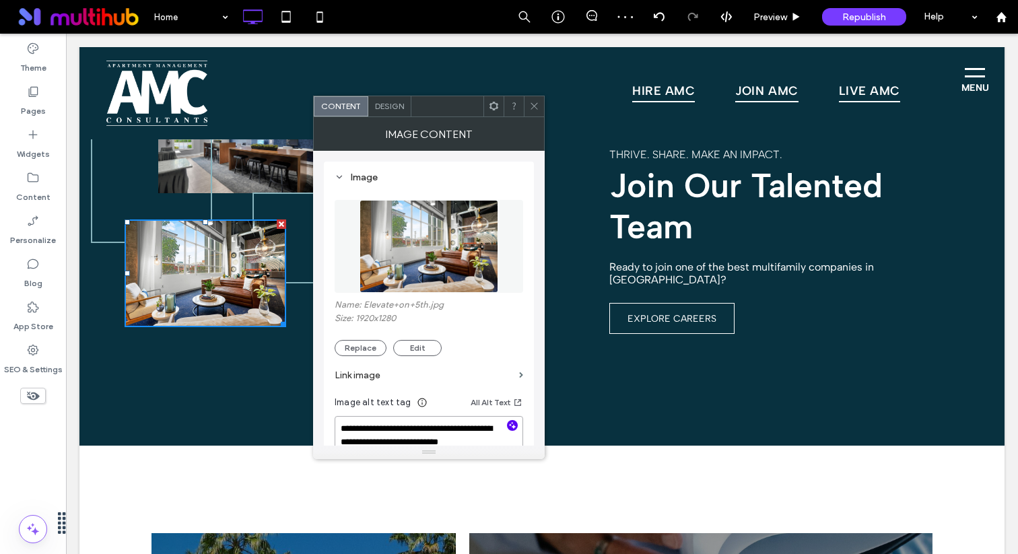
type textarea "**********"
click at [533, 107] on icon at bounding box center [534, 106] width 10 height 10
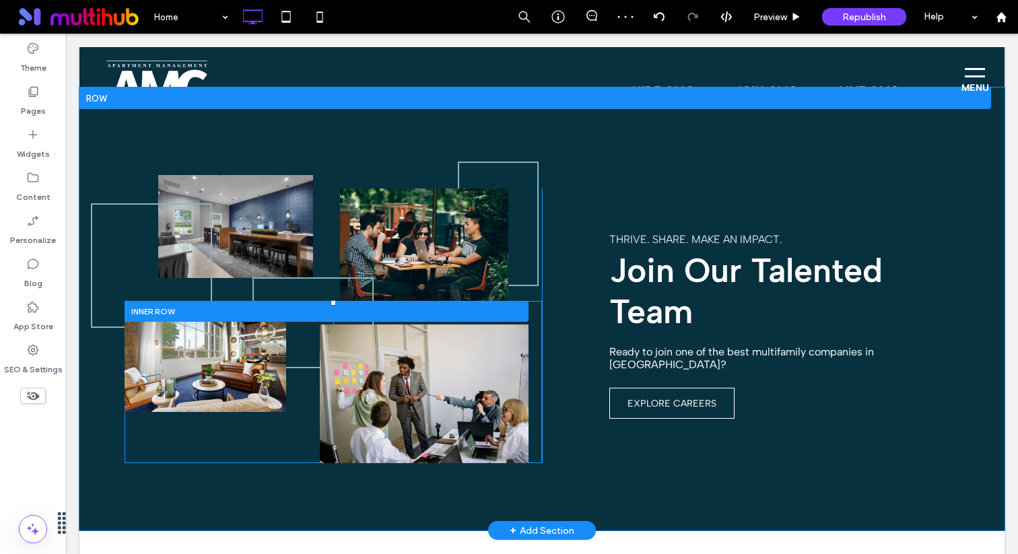
scroll to position [1984, 0]
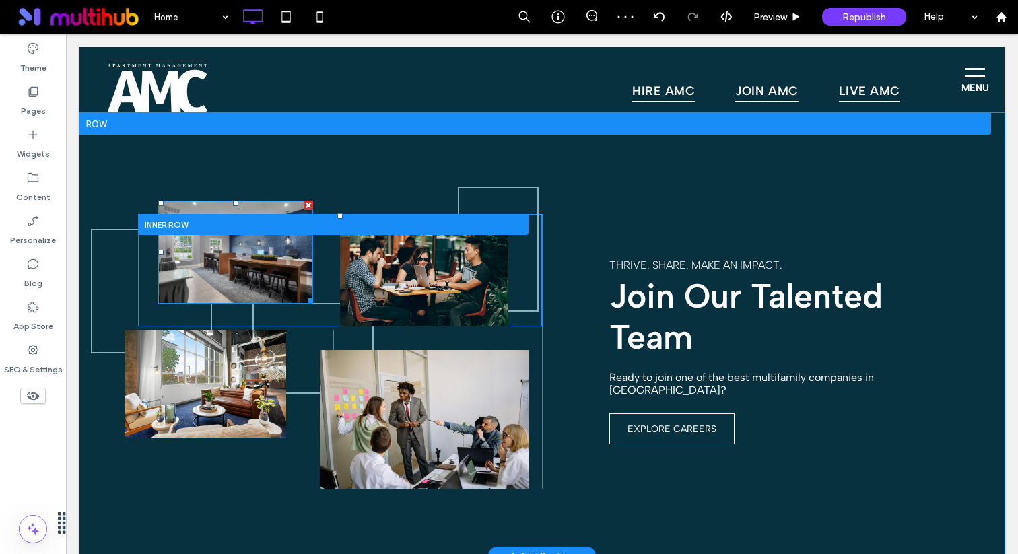
click at [283, 257] on img at bounding box center [235, 252] width 155 height 103
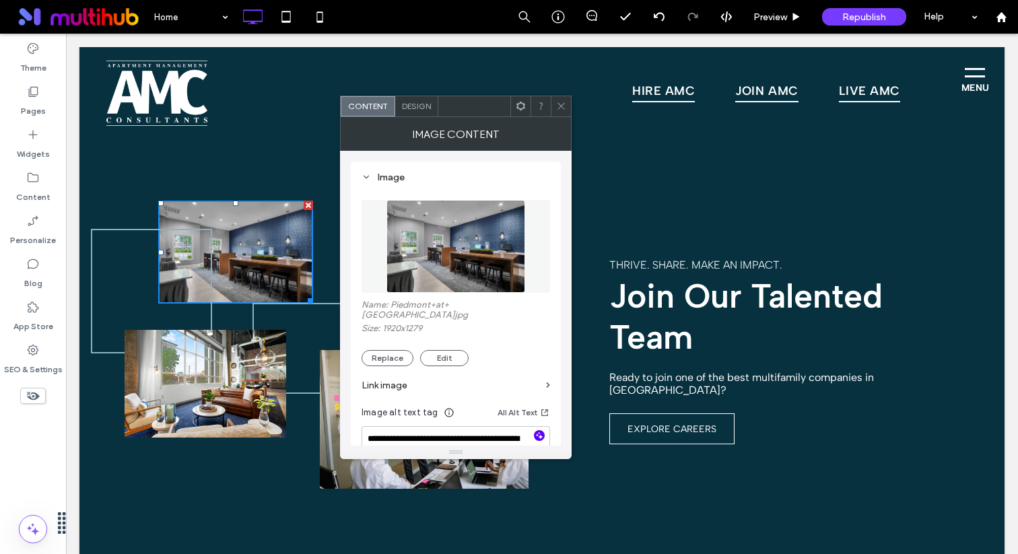
click at [542, 431] on icon "button" at bounding box center [539, 435] width 9 height 9
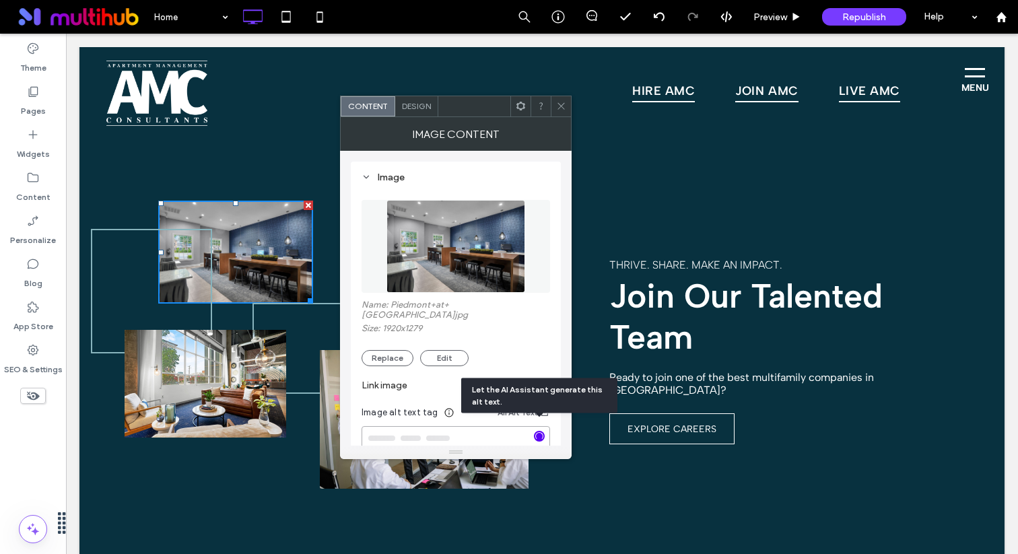
type textarea "**********"
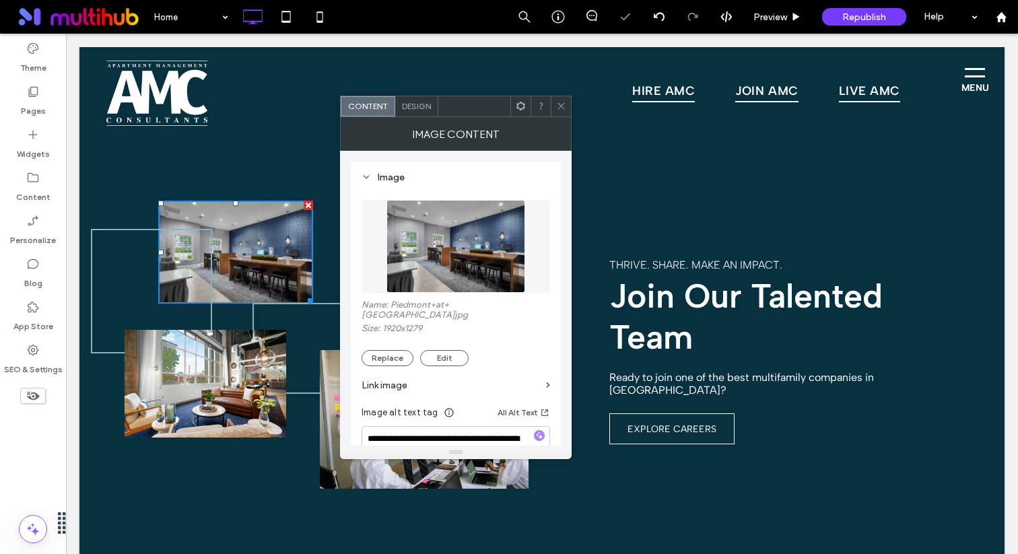
click at [565, 102] on icon at bounding box center [561, 106] width 10 height 10
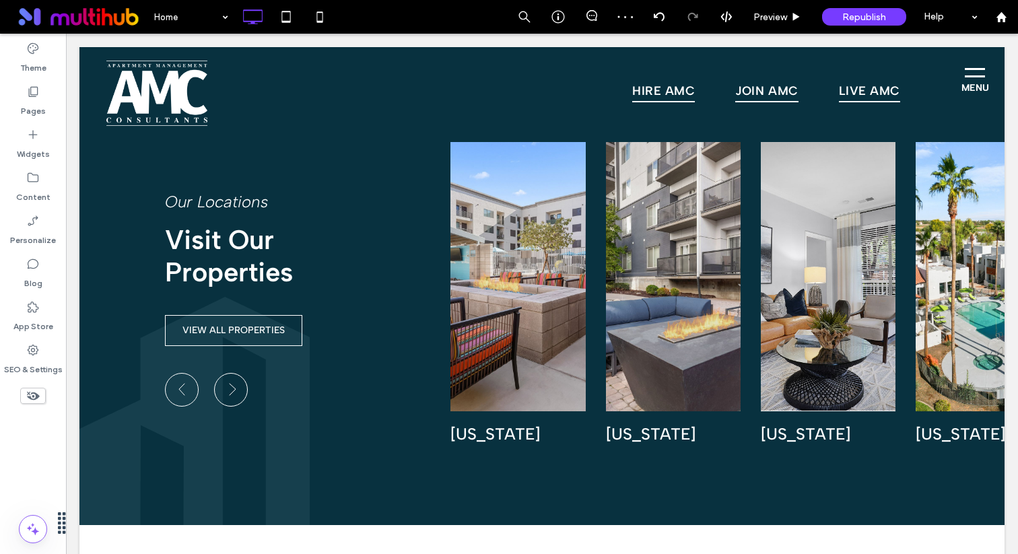
scroll to position [1136, 0]
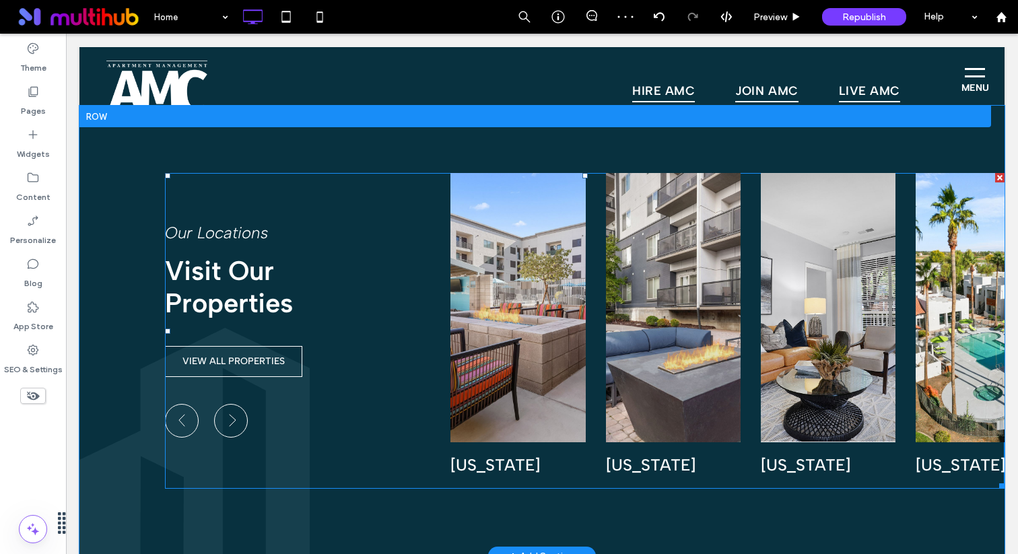
click at [524, 325] on span at bounding box center [585, 331] width 840 height 316
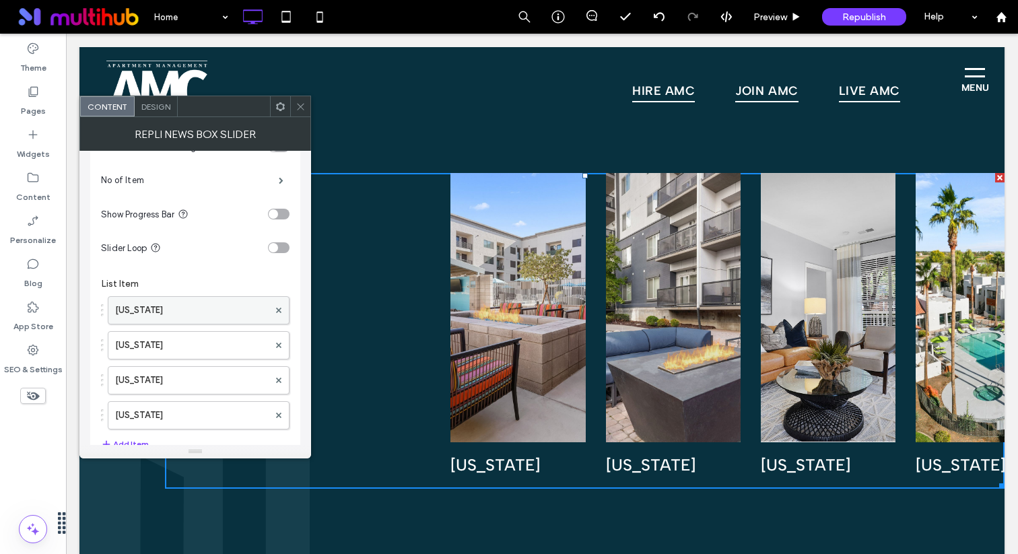
click at [188, 305] on label "[US_STATE]" at bounding box center [192, 310] width 154 height 27
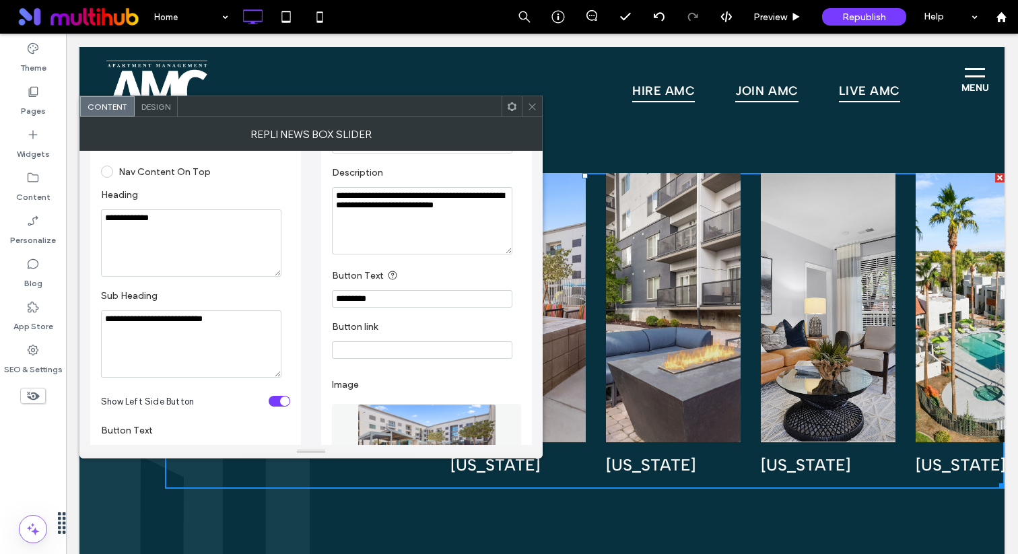
scroll to position [0, 0]
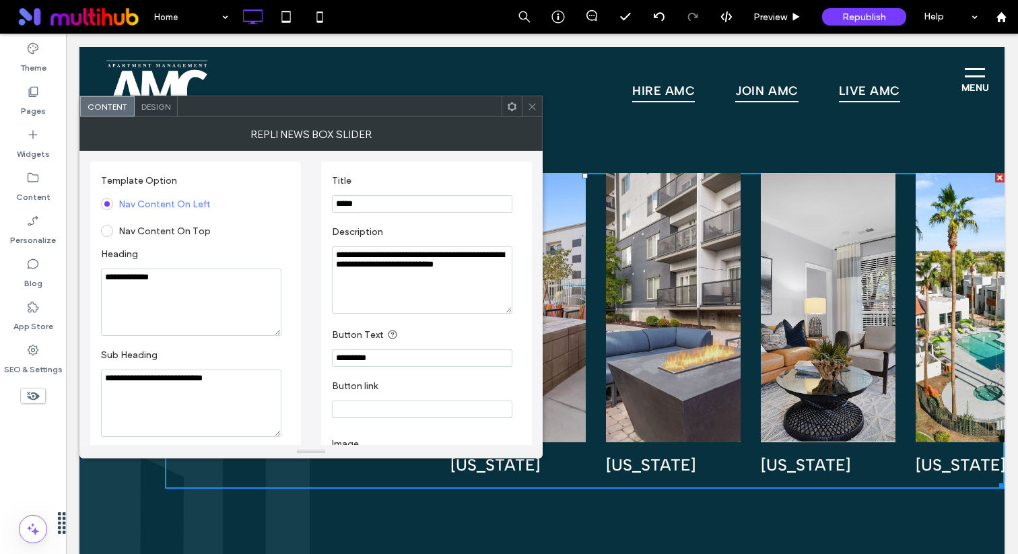
click at [535, 114] on span at bounding box center [532, 106] width 10 height 20
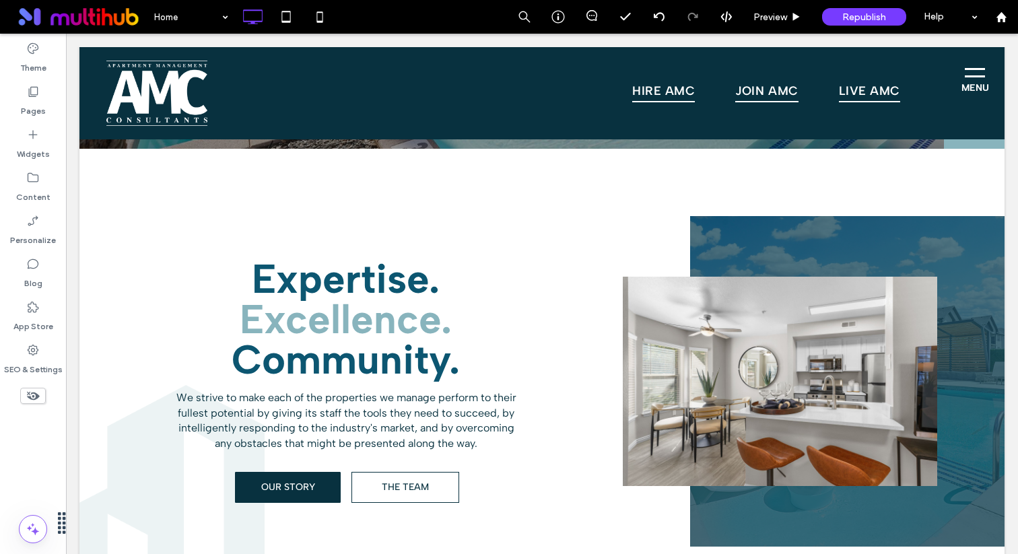
scroll to position [510, 0]
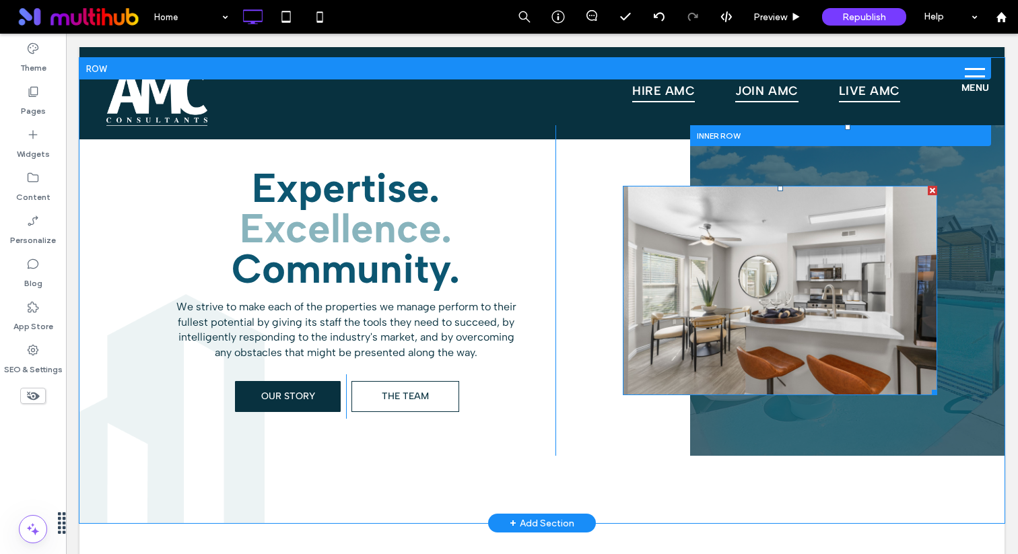
click at [661, 286] on img at bounding box center [780, 290] width 315 height 209
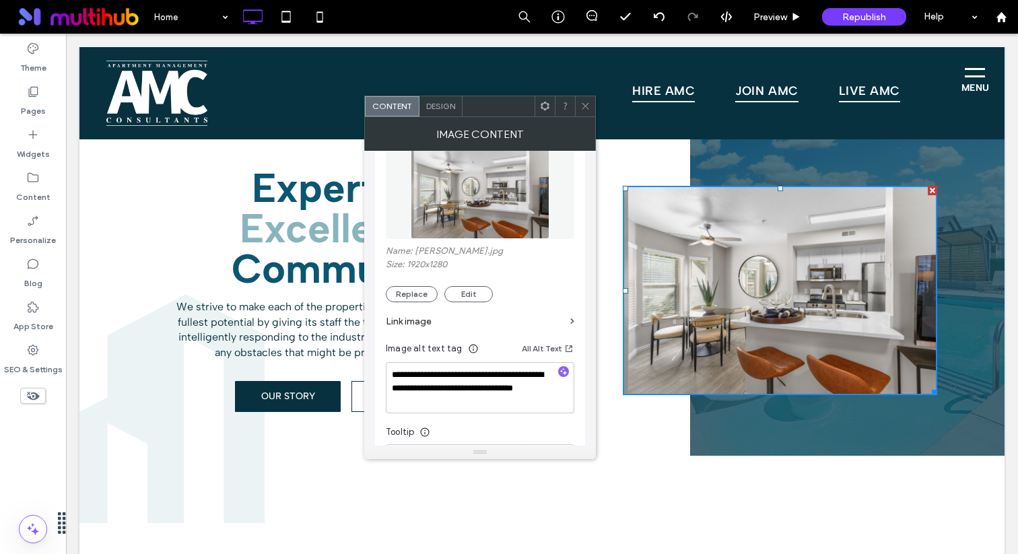
scroll to position [74, 0]
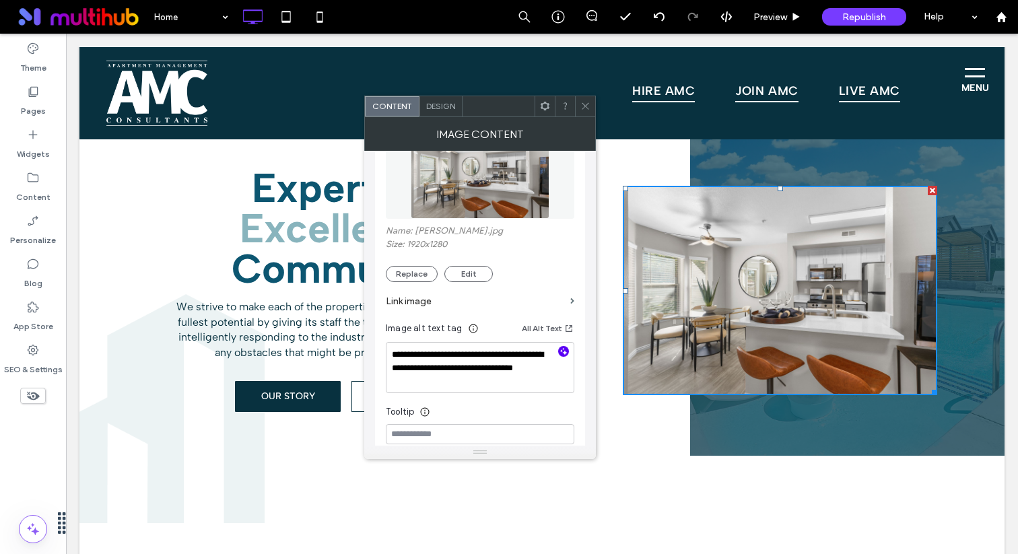
click at [562, 352] on use "button" at bounding box center [563, 351] width 7 height 7
type textarea "**********"
click at [583, 108] on icon at bounding box center [586, 106] width 10 height 10
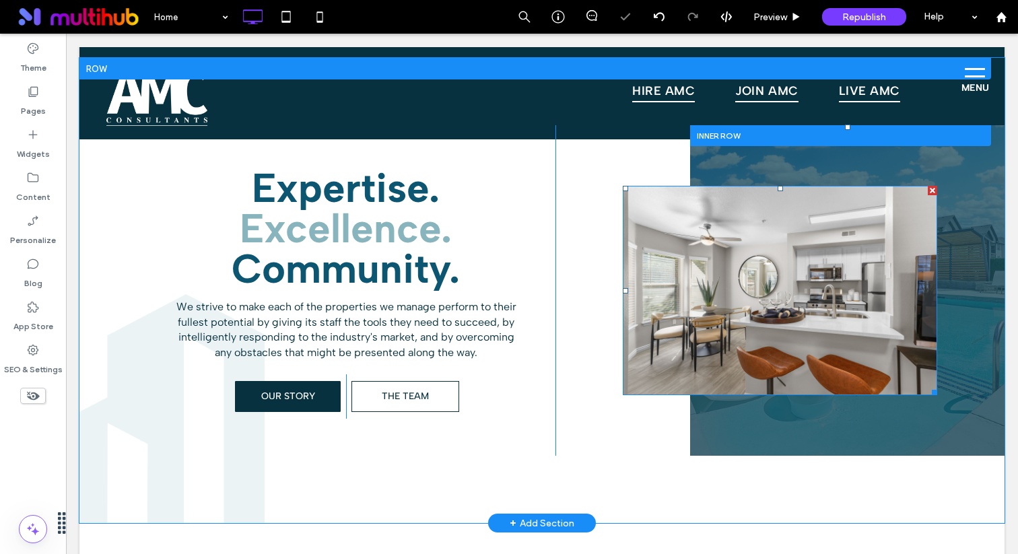
click at [734, 424] on div "Click To Paste" at bounding box center [847, 290] width 315 height 331
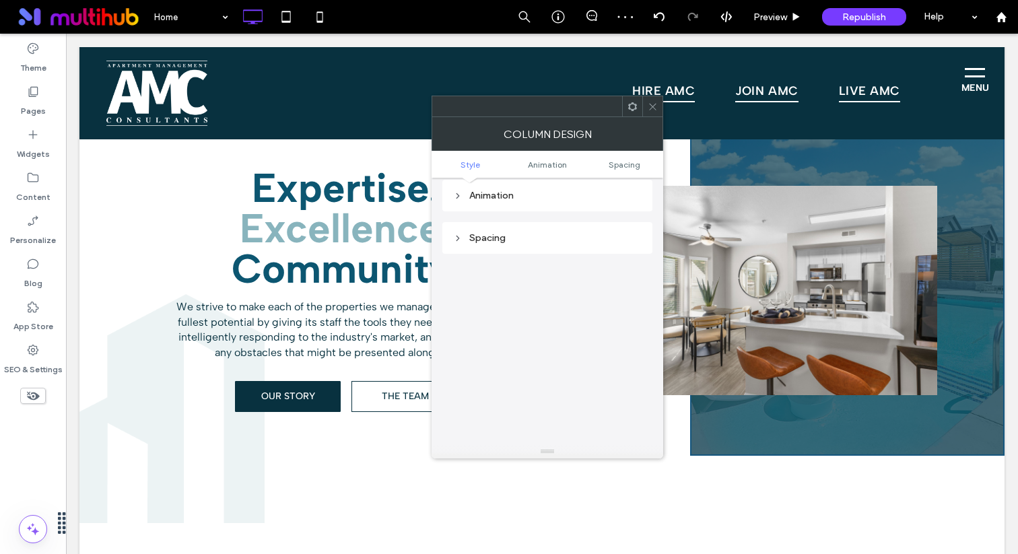
scroll to position [779, 0]
click at [656, 103] on icon at bounding box center [653, 107] width 10 height 10
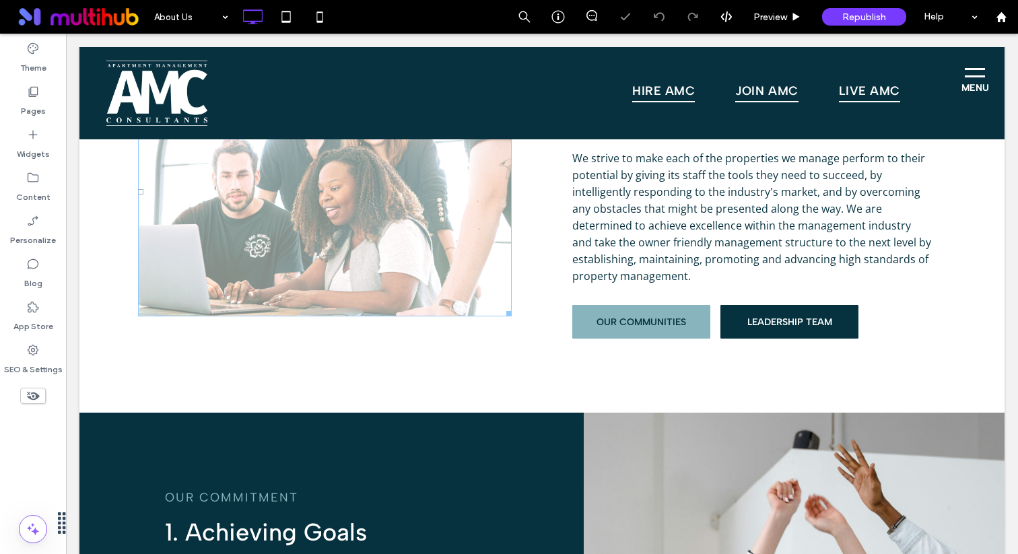
scroll to position [977, 0]
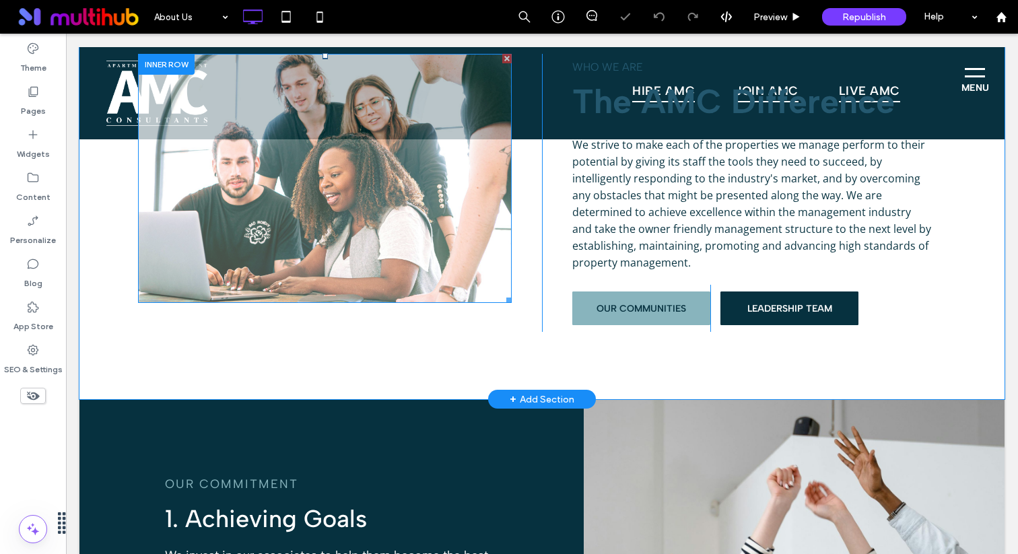
click at [302, 254] on img at bounding box center [325, 178] width 374 height 249
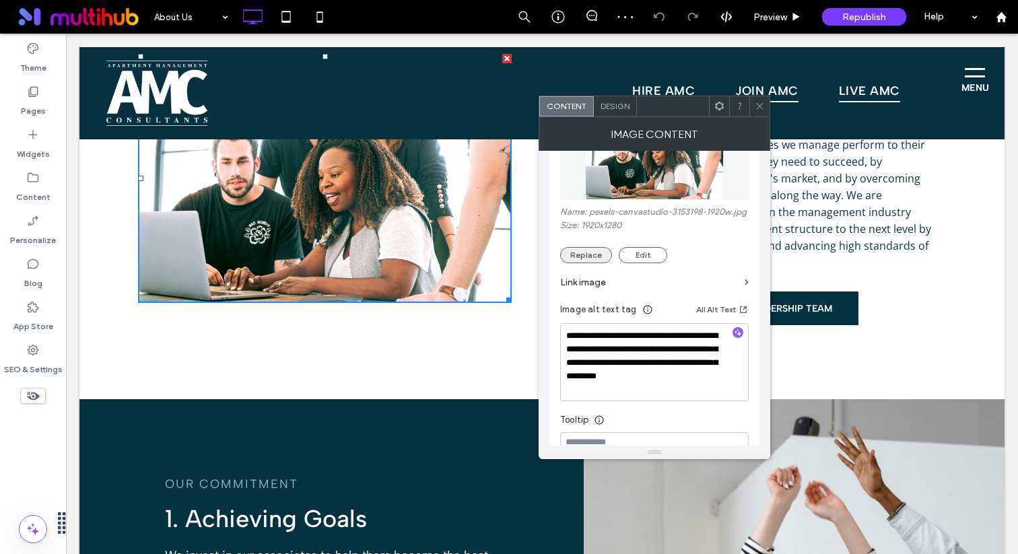
scroll to position [103, 0]
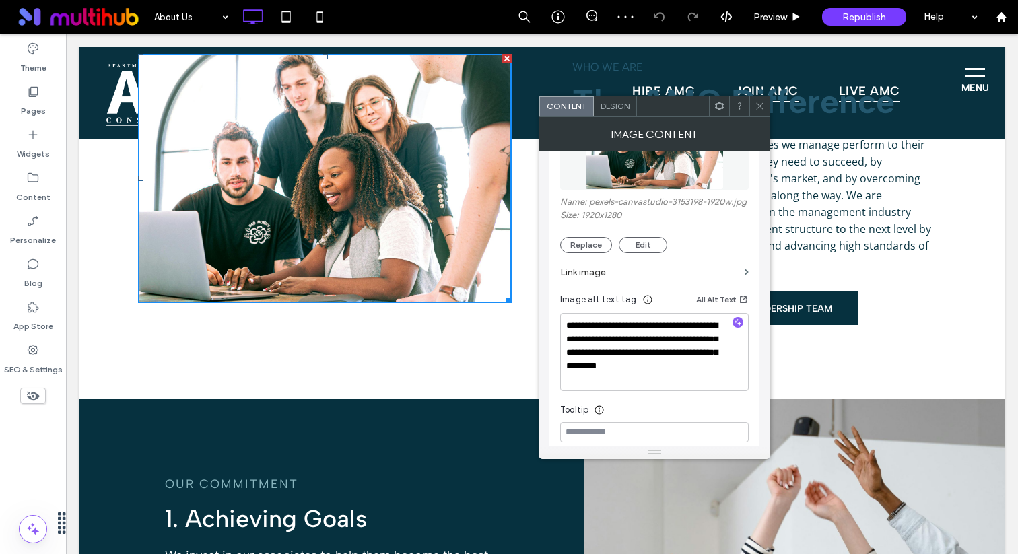
click at [470, 365] on div "Click To Paste Click To Paste Who We Are The AMC Difference We strive to make e…" at bounding box center [541, 193] width 925 height 413
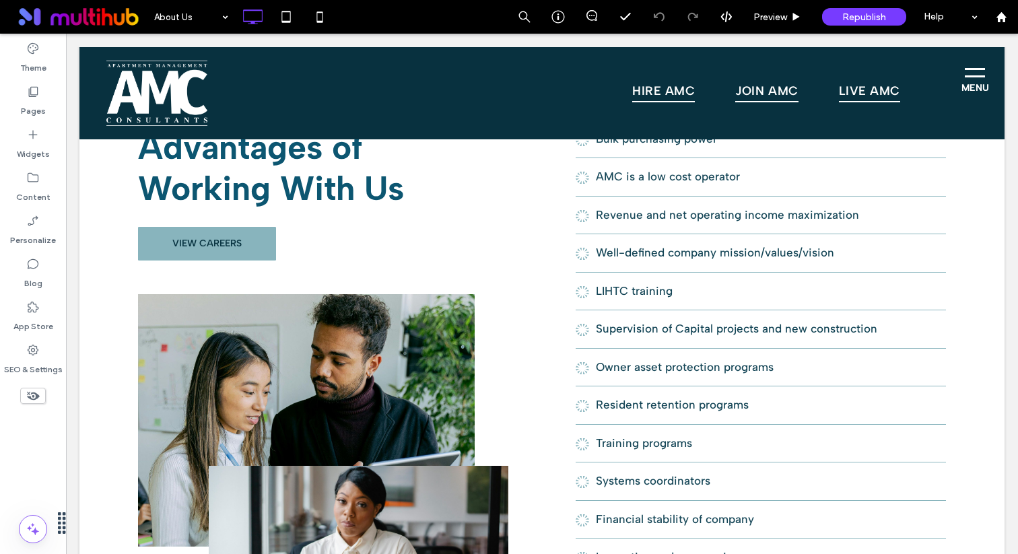
scroll to position [2306, 0]
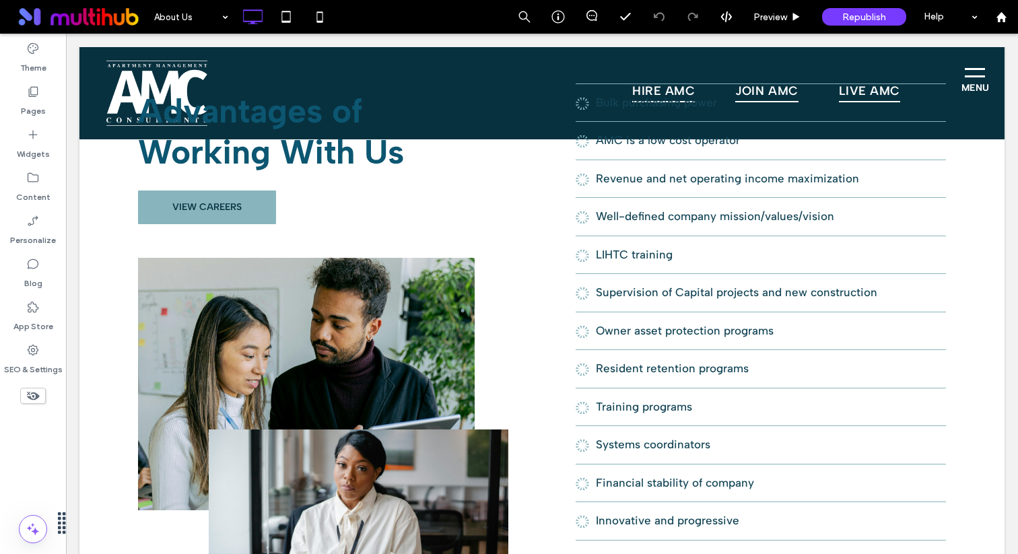
click at [381, 310] on img at bounding box center [306, 384] width 337 height 253
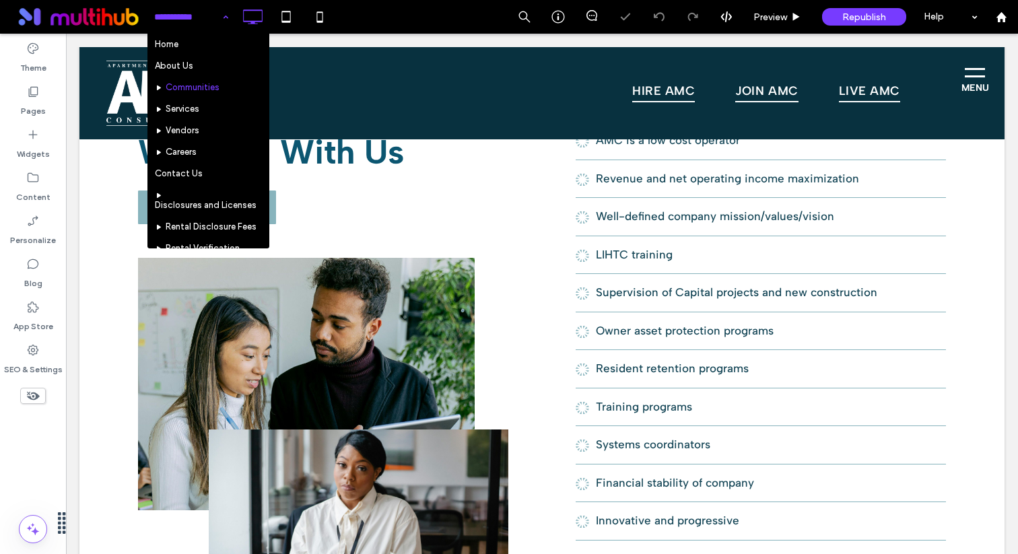
click at [199, 15] on input at bounding box center [187, 17] width 67 height 34
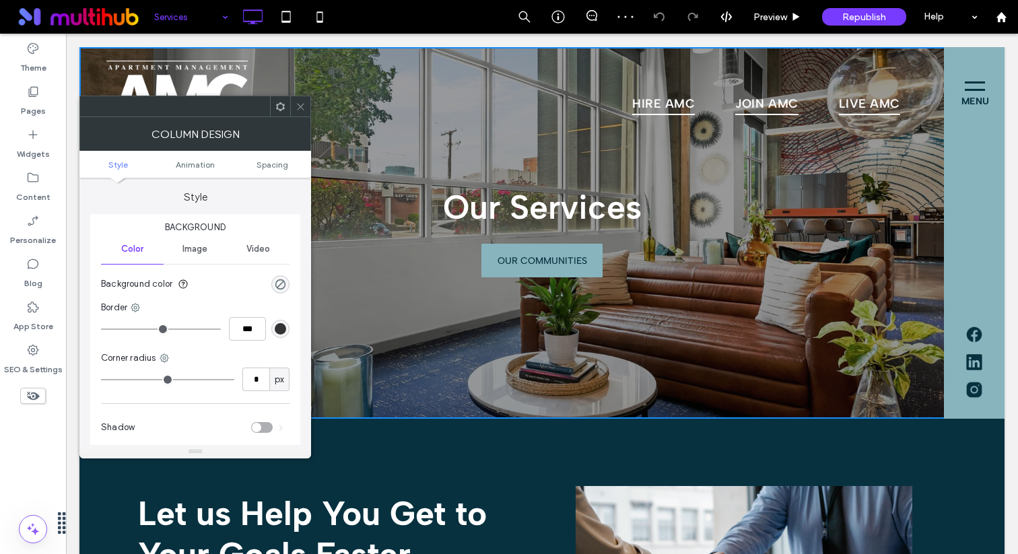
click at [302, 109] on icon at bounding box center [301, 107] width 10 height 10
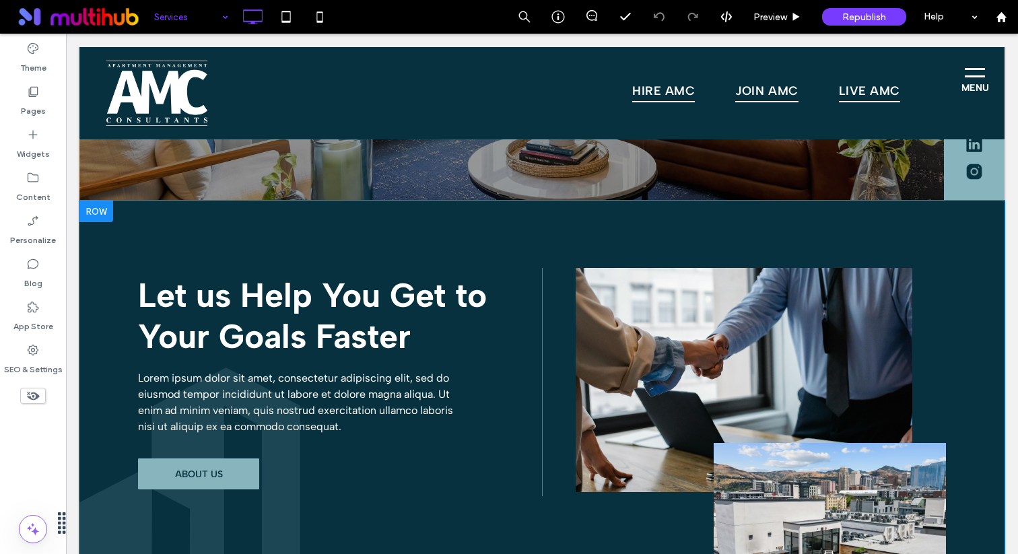
scroll to position [226, 0]
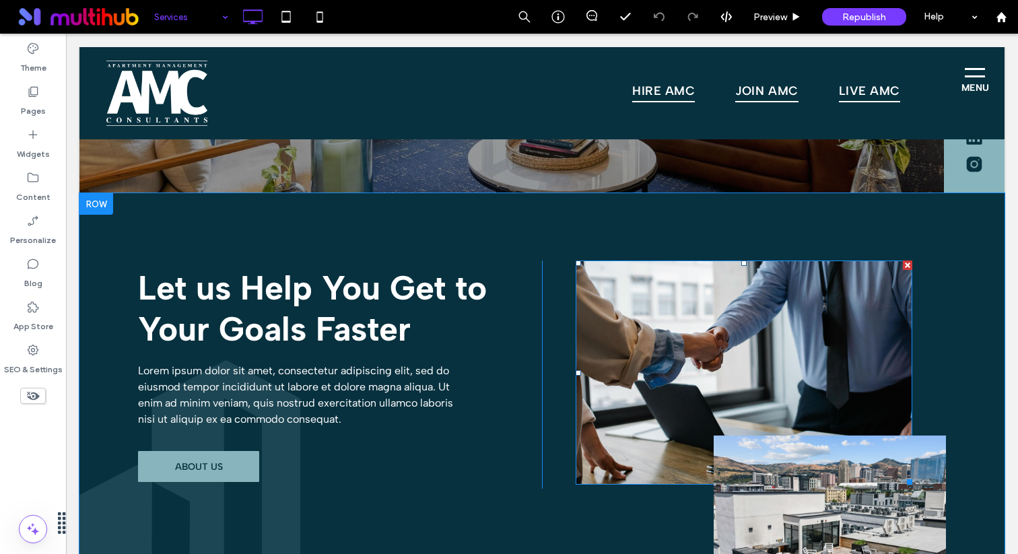
click at [583, 367] on img at bounding box center [744, 373] width 337 height 224
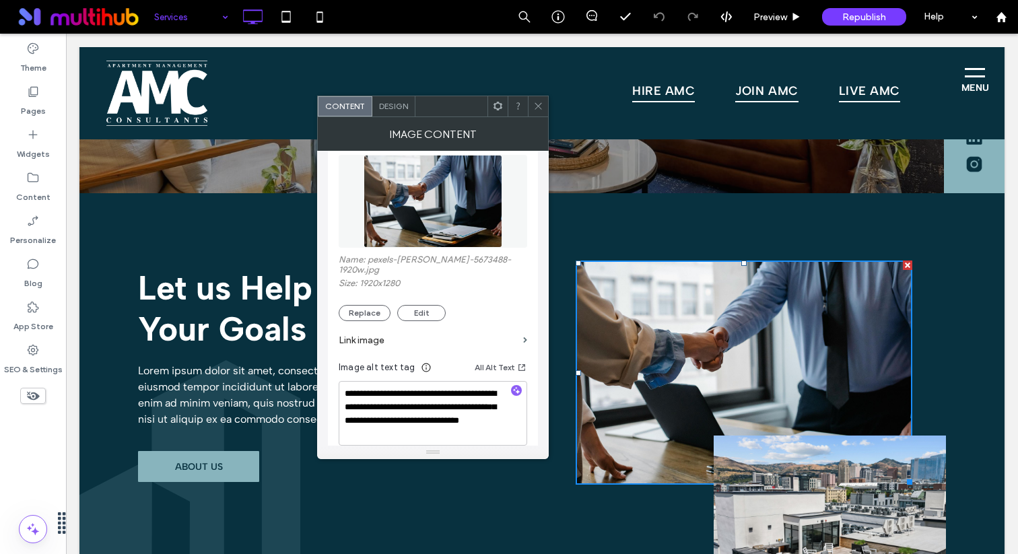
scroll to position [78, 0]
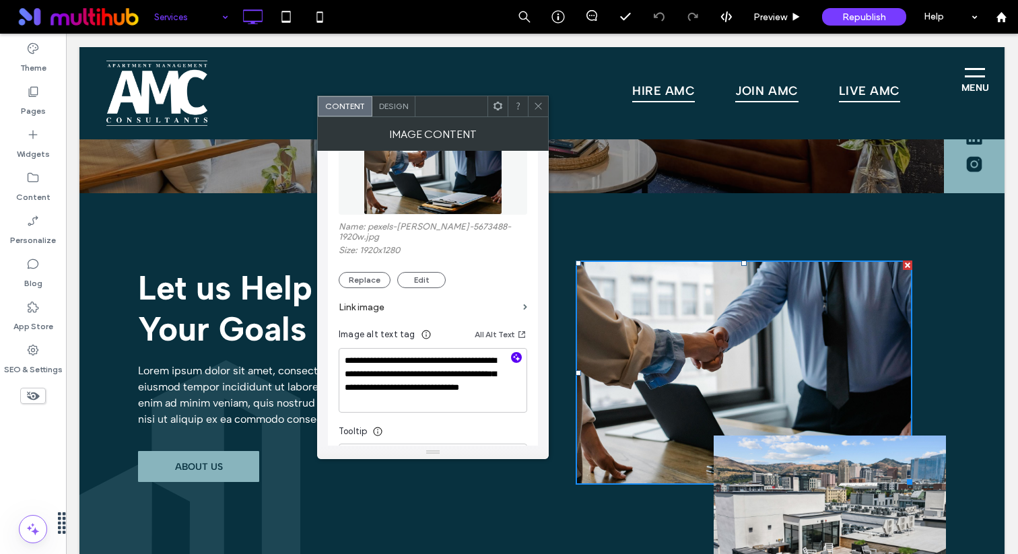
click at [516, 359] on icon "button" at bounding box center [516, 357] width 9 height 9
type textarea "**********"
click at [725, 483] on img at bounding box center [830, 523] width 232 height 174
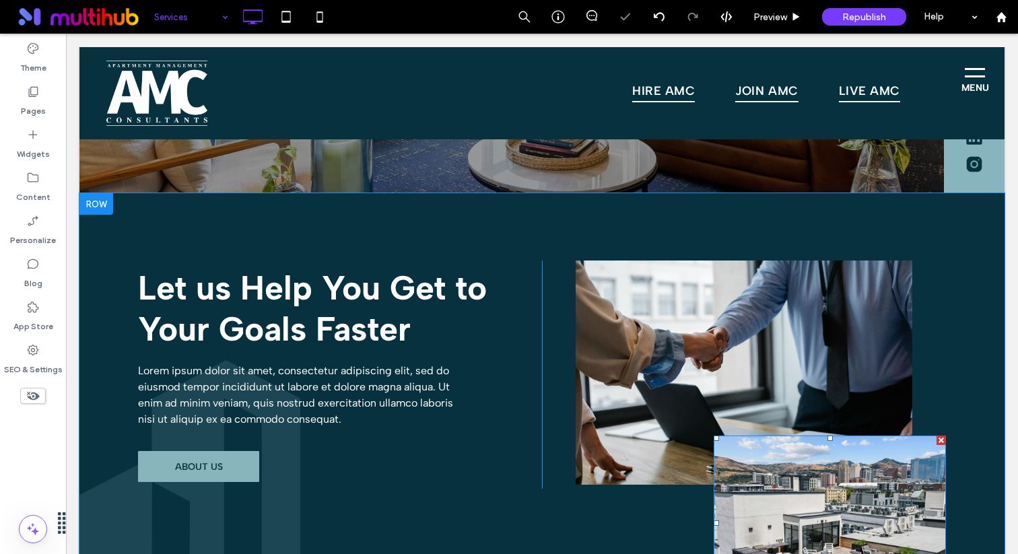
click at [735, 475] on img at bounding box center [830, 523] width 232 height 174
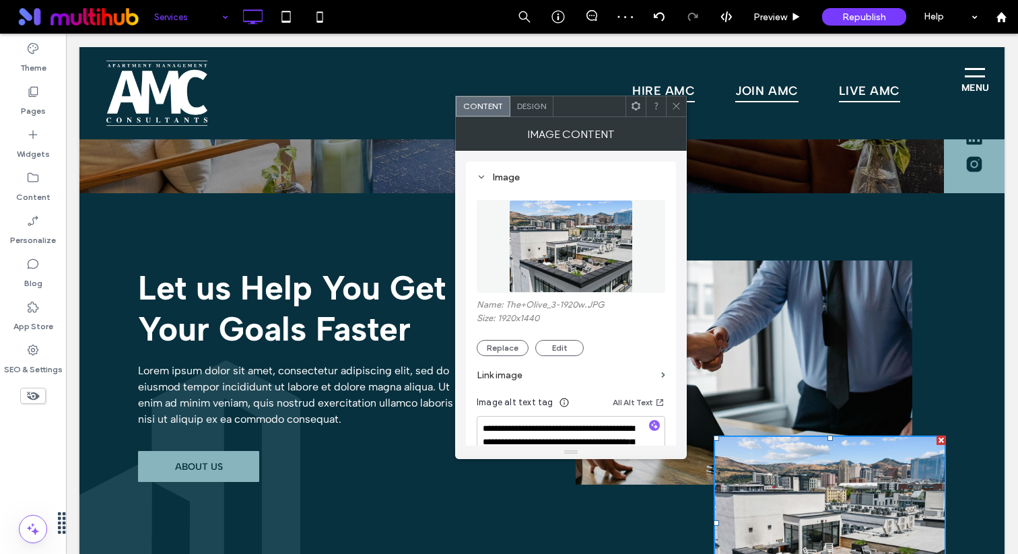
click at [678, 107] on use at bounding box center [676, 106] width 7 height 7
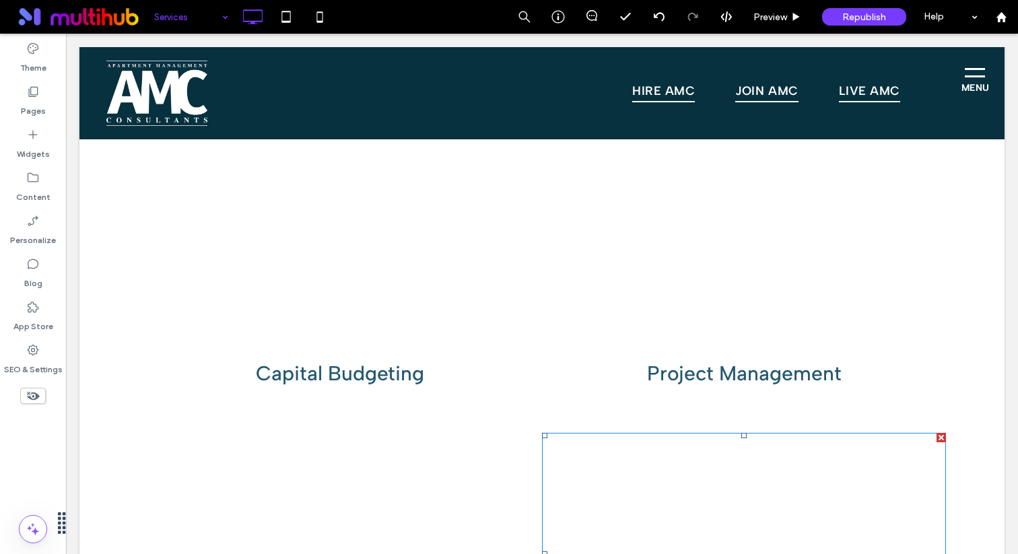
scroll to position [733, 0]
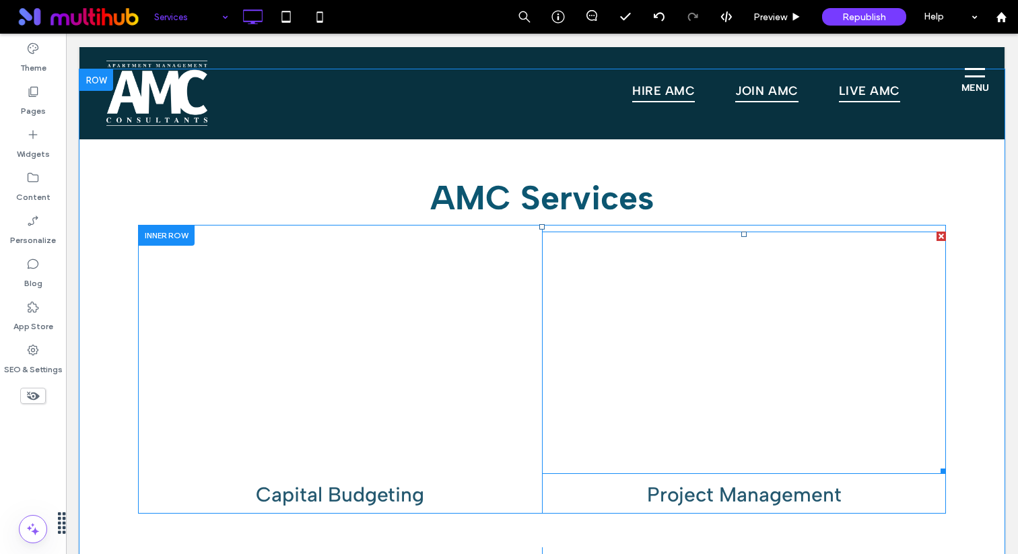
click at [650, 356] on link at bounding box center [744, 352] width 391 height 229
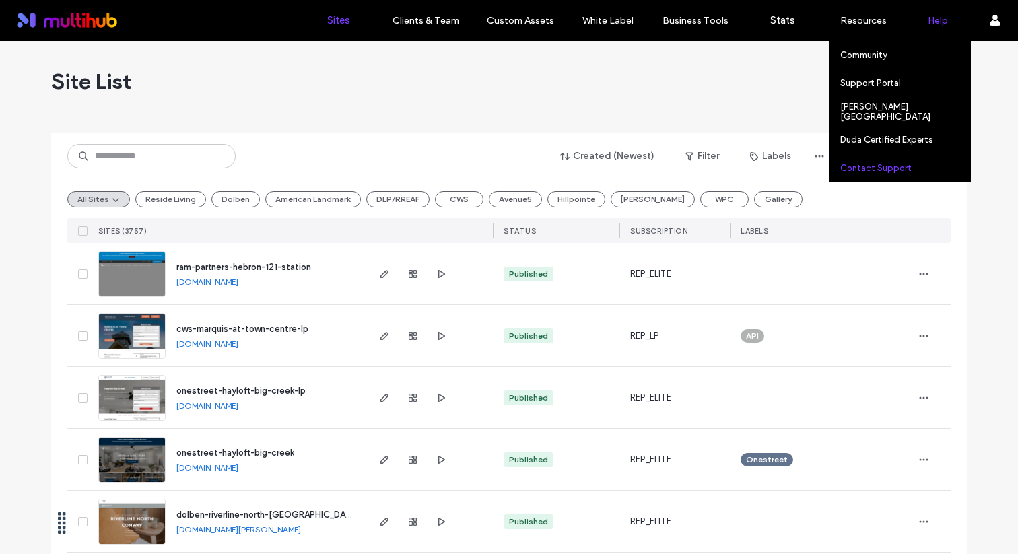
click at [870, 181] on div "Contact Support" at bounding box center [906, 168] width 130 height 28
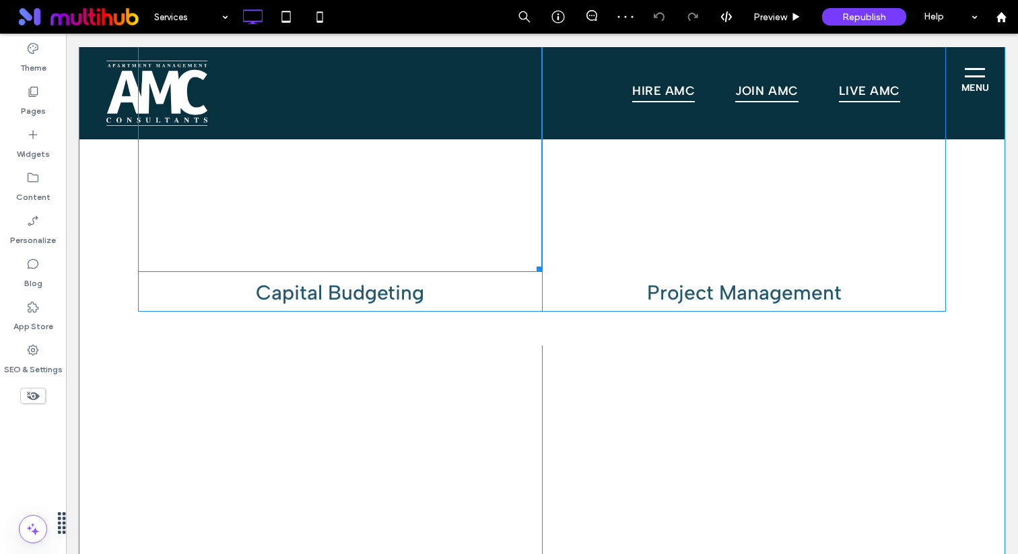
scroll to position [950, 0]
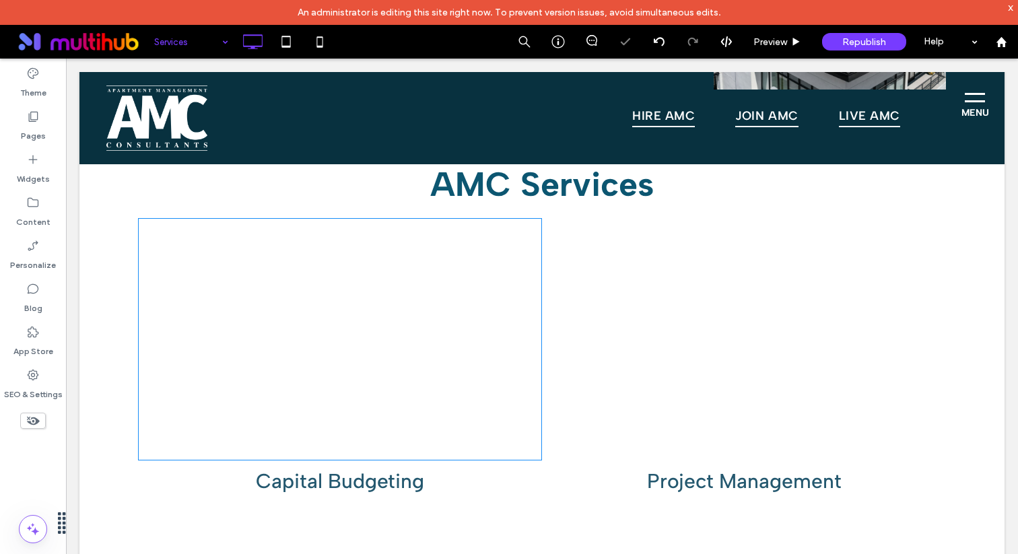
scroll to position [790, 0]
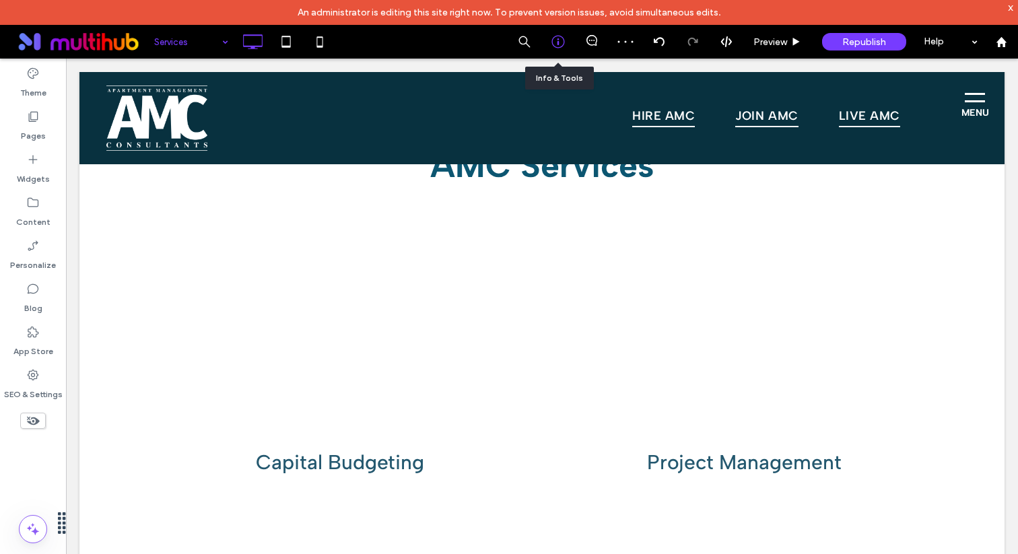
click at [565, 44] on div at bounding box center [558, 41] width 33 height 13
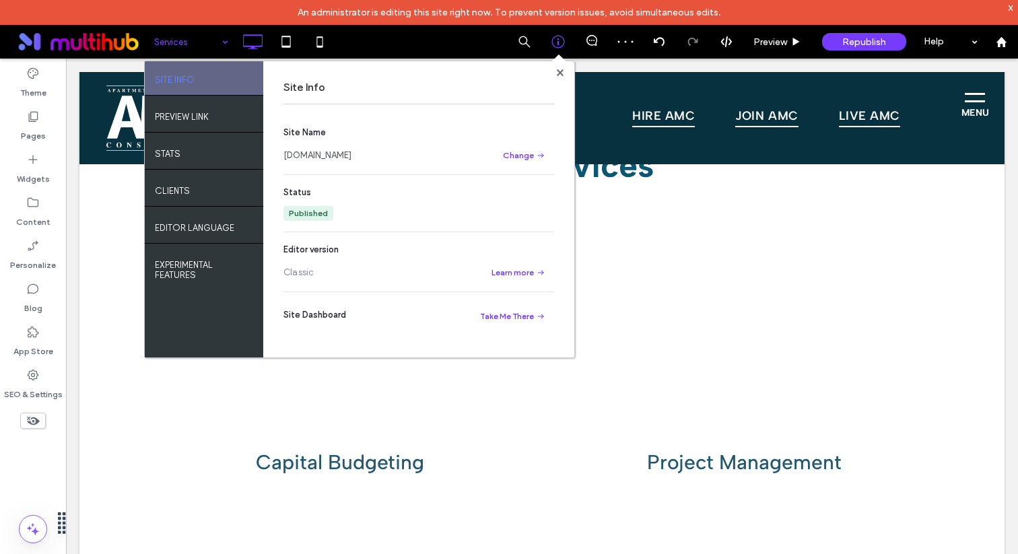
click at [352, 150] on link "[DOMAIN_NAME]" at bounding box center [318, 155] width 68 height 13
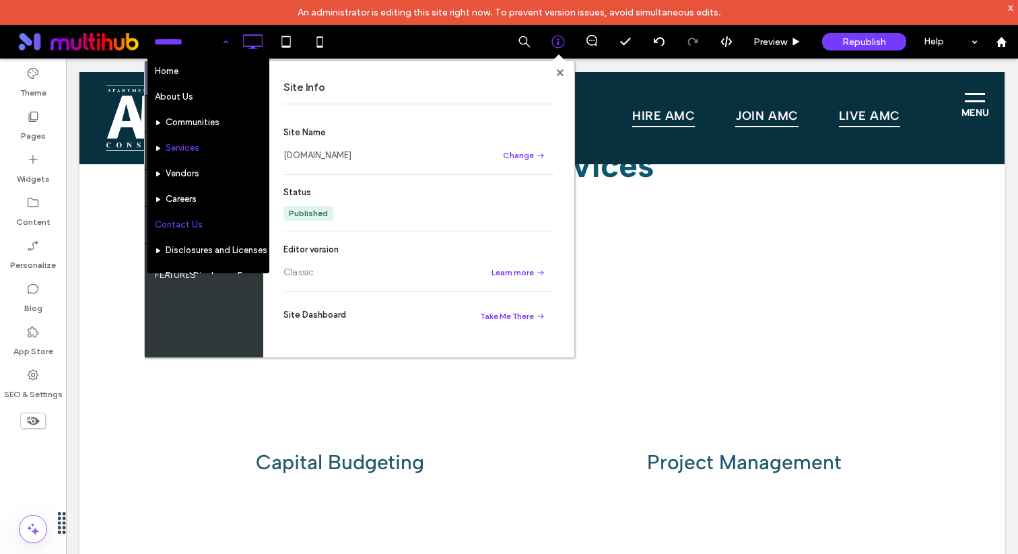
scroll to position [257, 0]
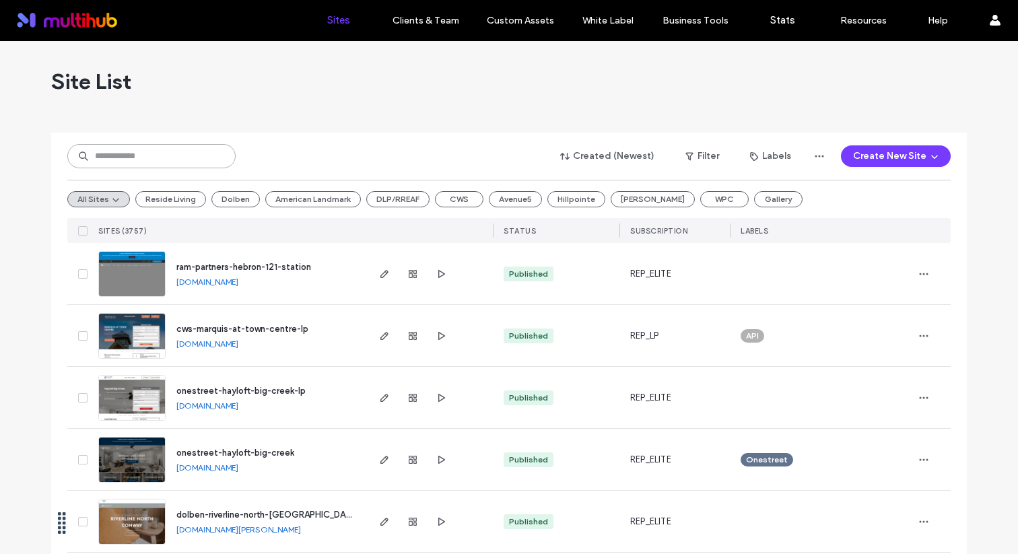
click at [198, 148] on input at bounding box center [151, 156] width 168 height 24
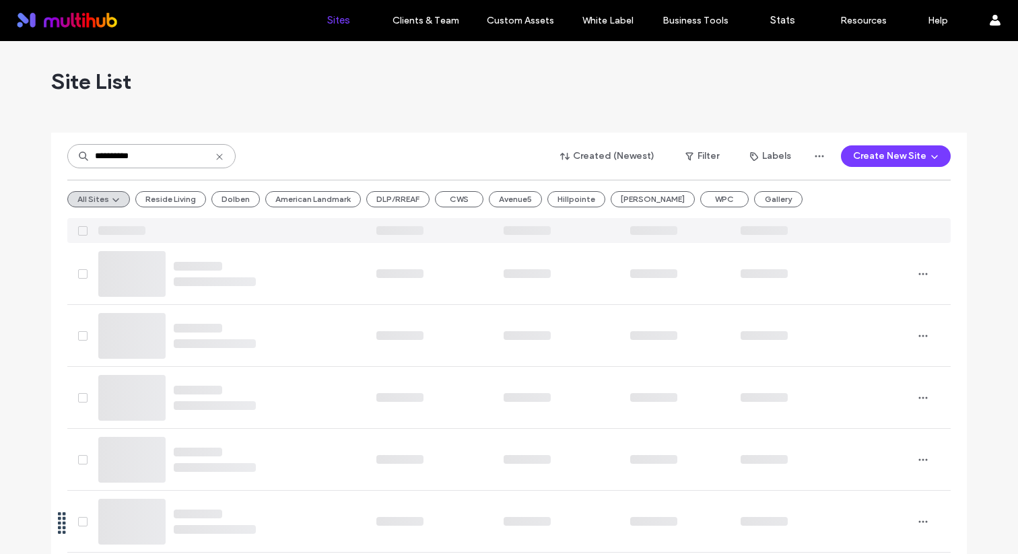
type input "**********"
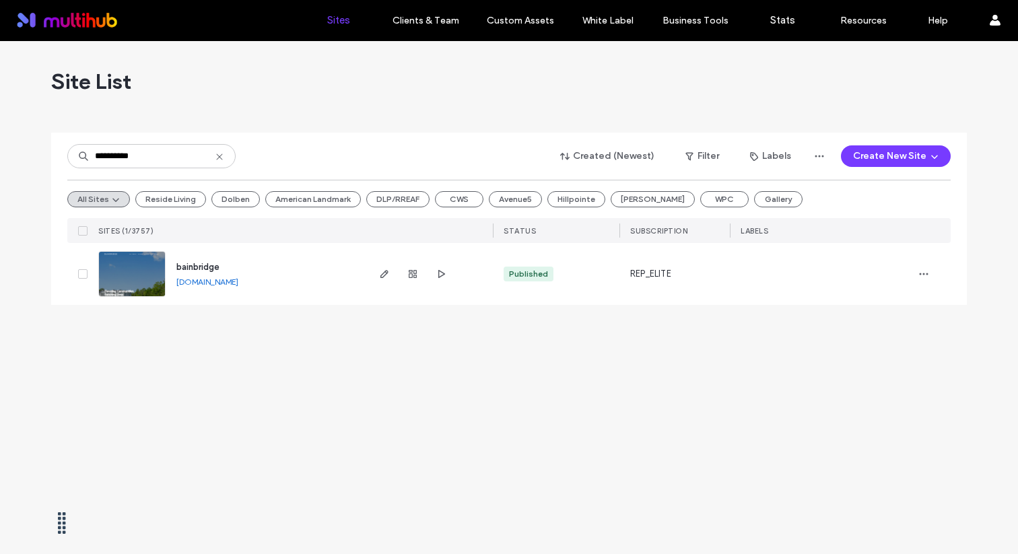
click at [214, 264] on span "bainbridge" at bounding box center [197, 267] width 43 height 10
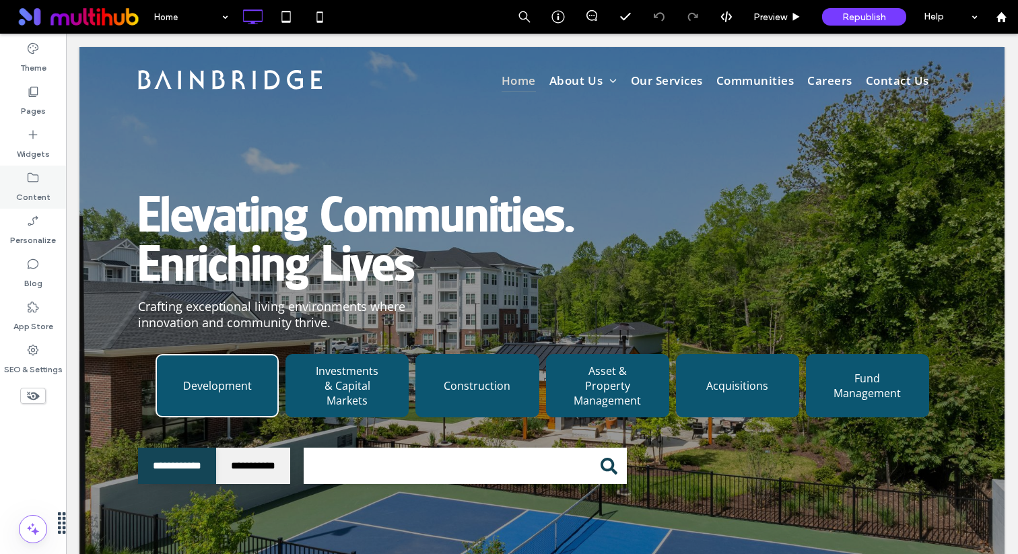
click at [34, 193] on label "Content" at bounding box center [33, 194] width 34 height 19
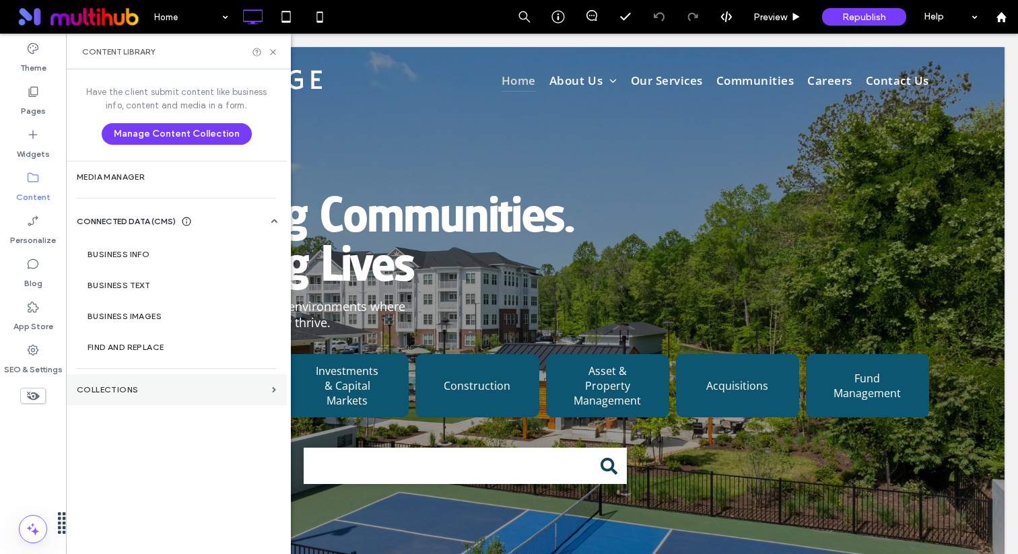
click at [163, 397] on section "Collections" at bounding box center [176, 390] width 221 height 31
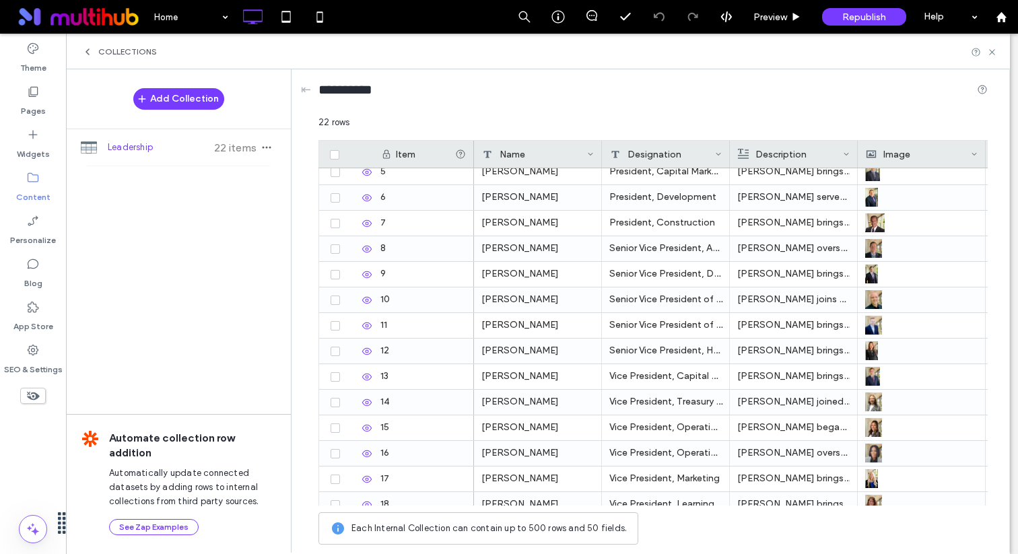
scroll to position [251, 0]
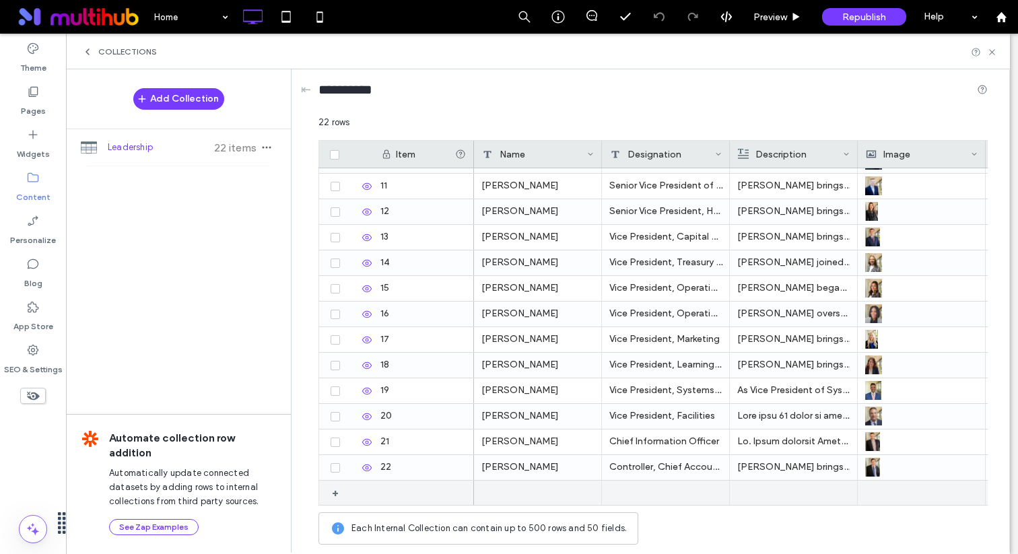
click at [527, 497] on div at bounding box center [538, 493] width 128 height 24
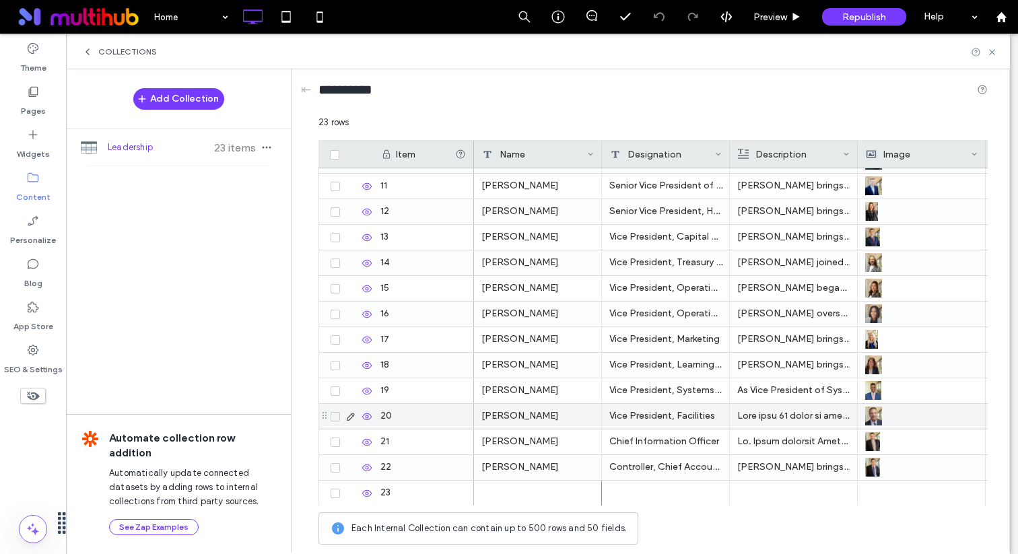
scroll to position [277, 0]
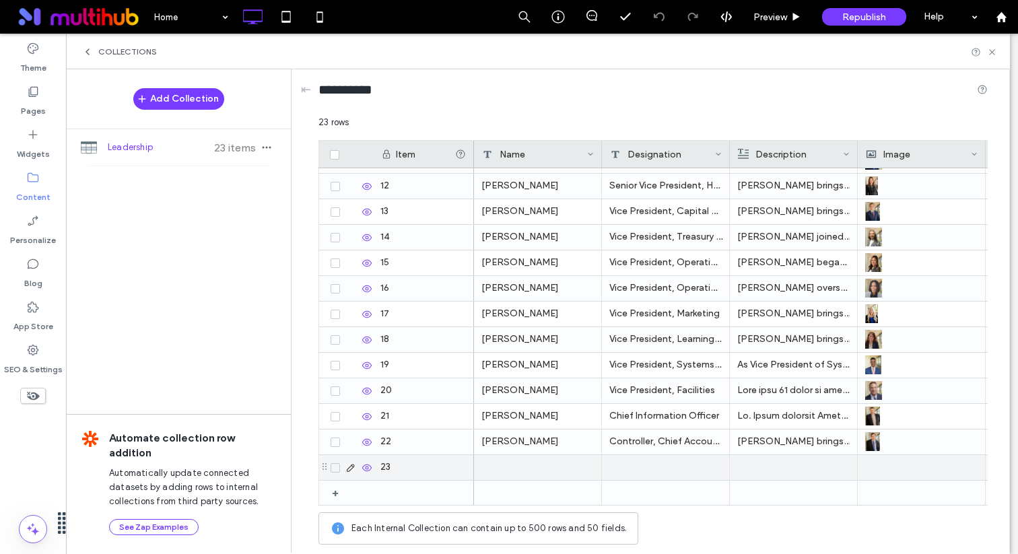
click at [368, 467] on use at bounding box center [366, 467] width 9 height 7
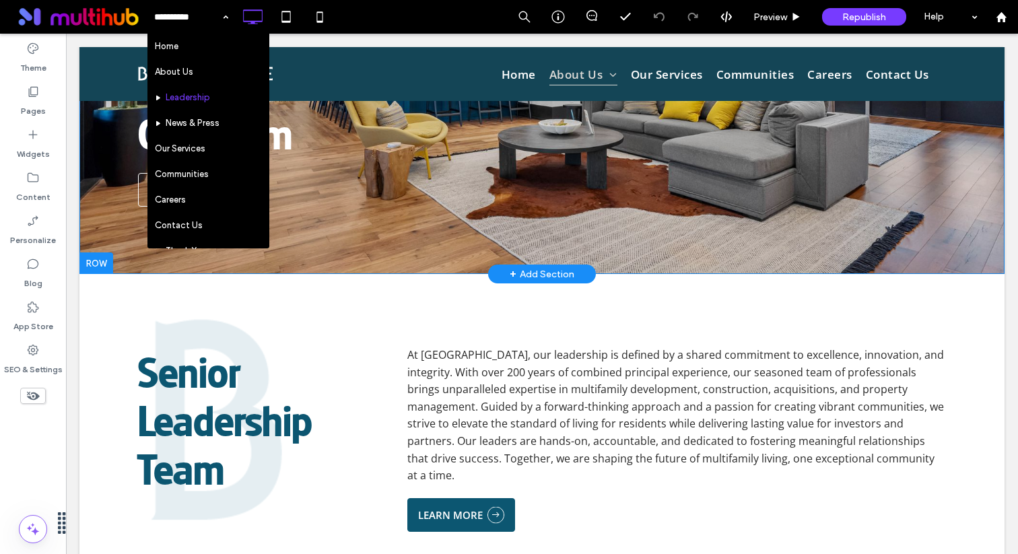
scroll to position [322, 0]
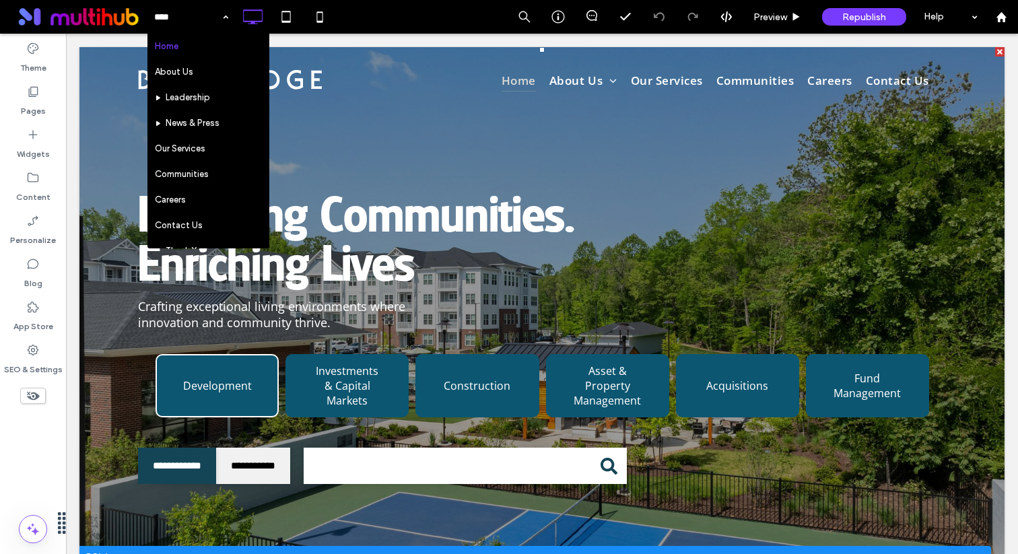
click at [484, 178] on span at bounding box center [541, 307] width 925 height 521
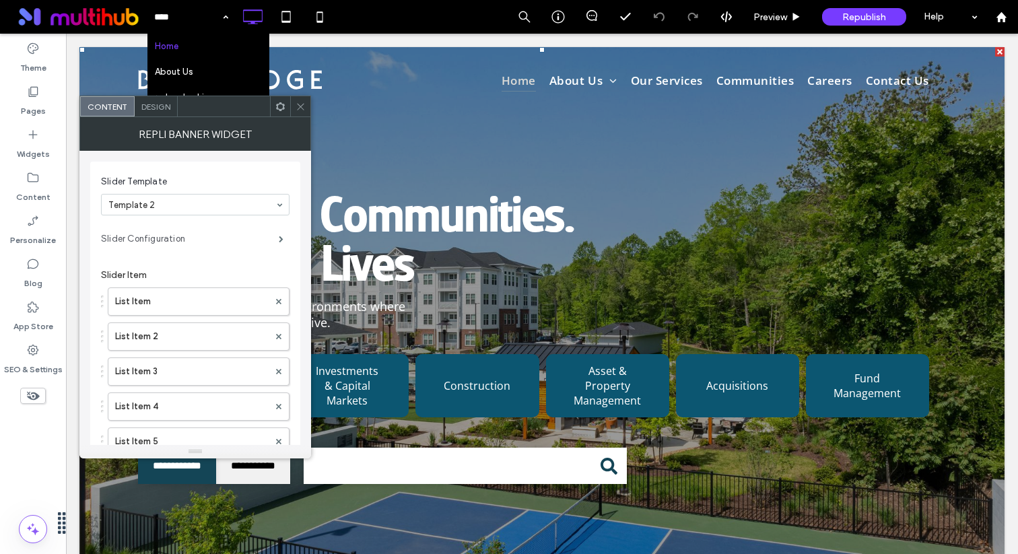
click at [236, 244] on label "Slider Configuration" at bounding box center [190, 239] width 178 height 27
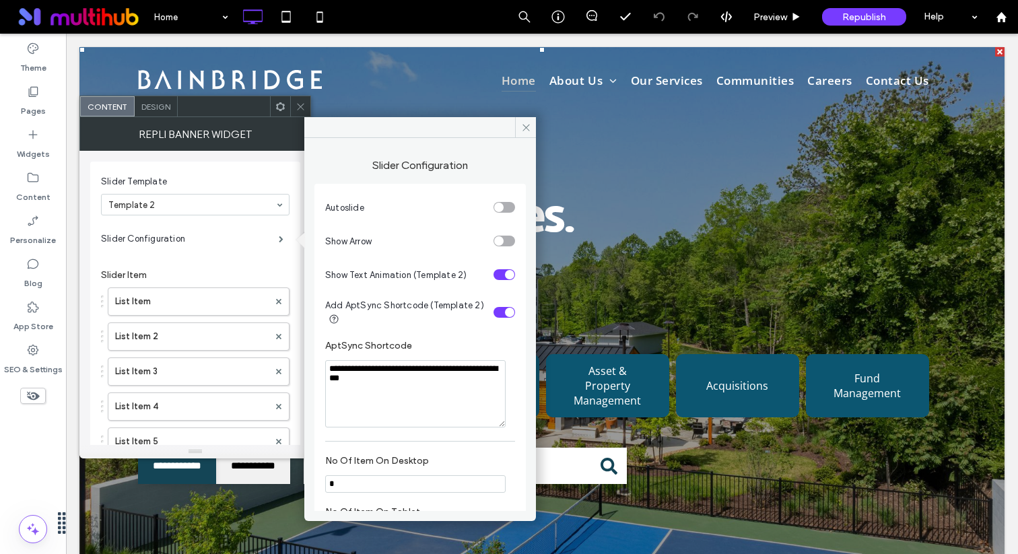
scroll to position [135, 0]
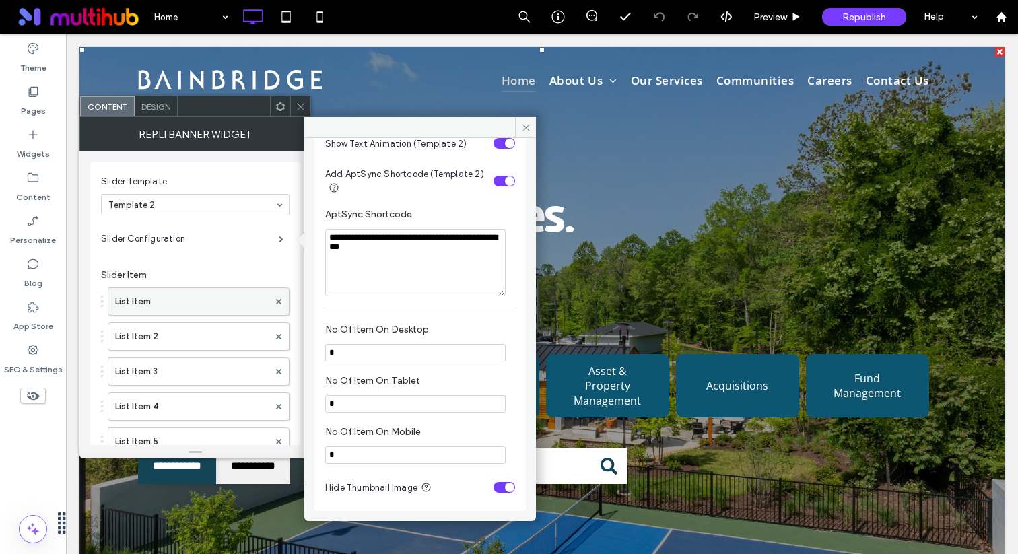
click at [213, 302] on label "List Item" at bounding box center [192, 301] width 154 height 27
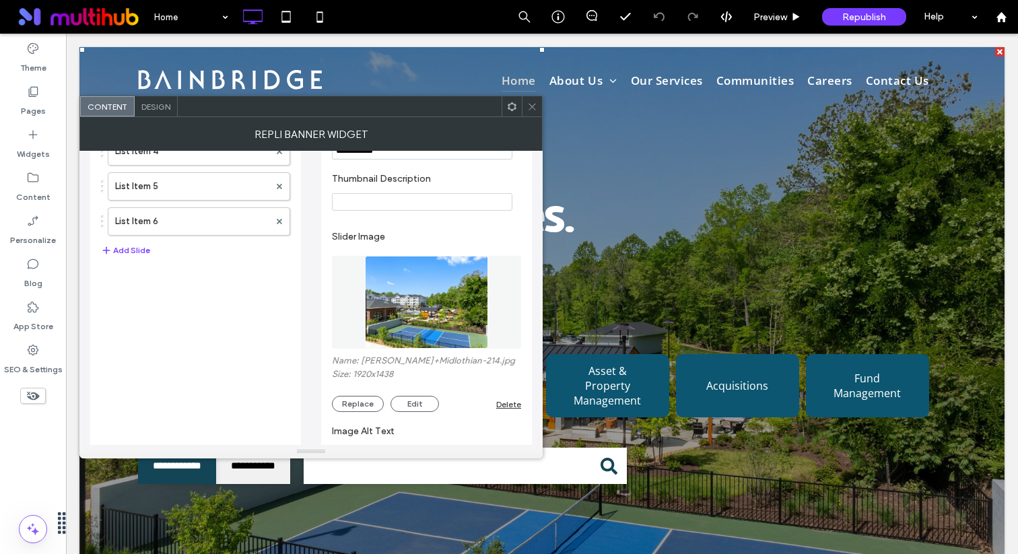
scroll to position [246, 0]
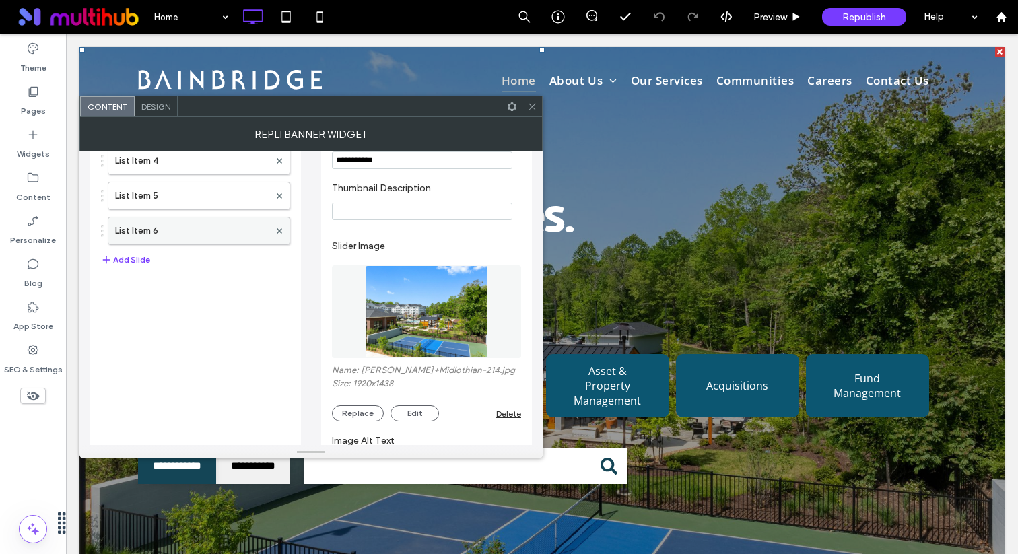
click at [227, 220] on label "List Item 6" at bounding box center [192, 231] width 154 height 27
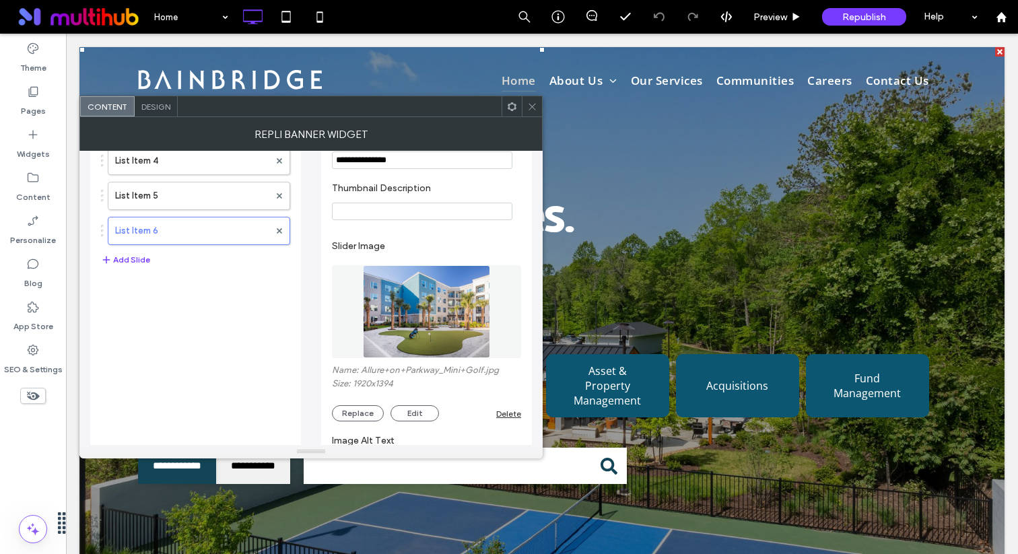
scroll to position [0, 0]
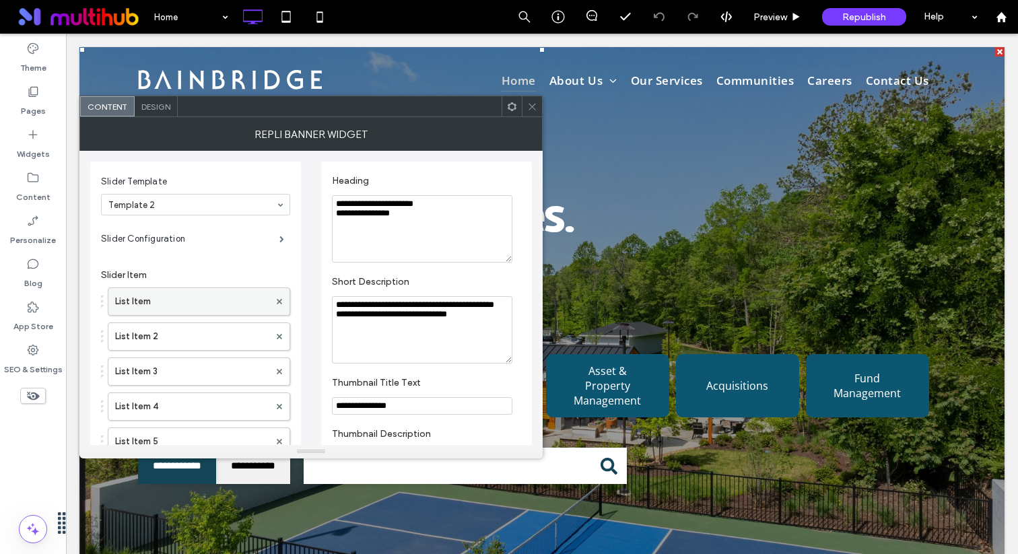
click at [236, 298] on label "List Item" at bounding box center [192, 301] width 154 height 27
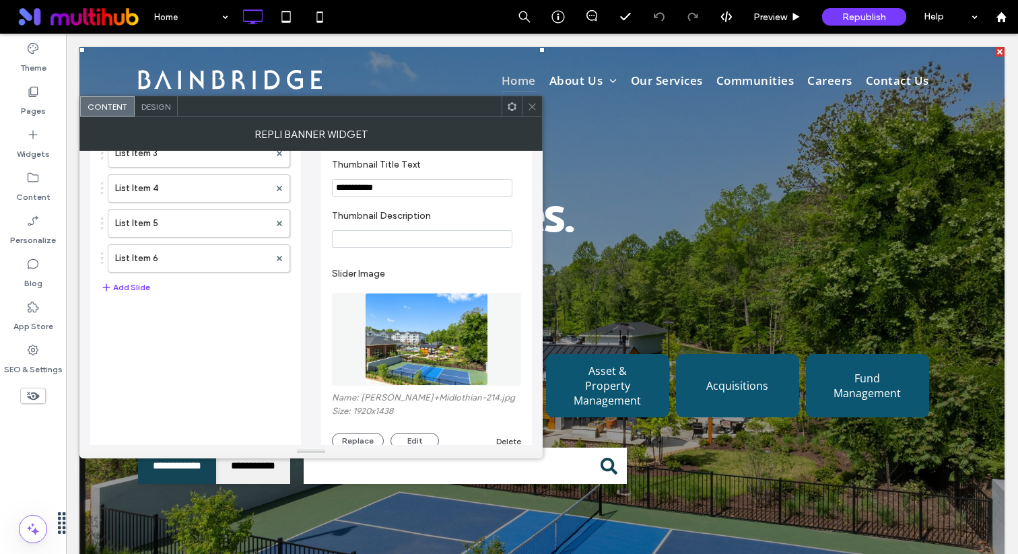
scroll to position [266, 0]
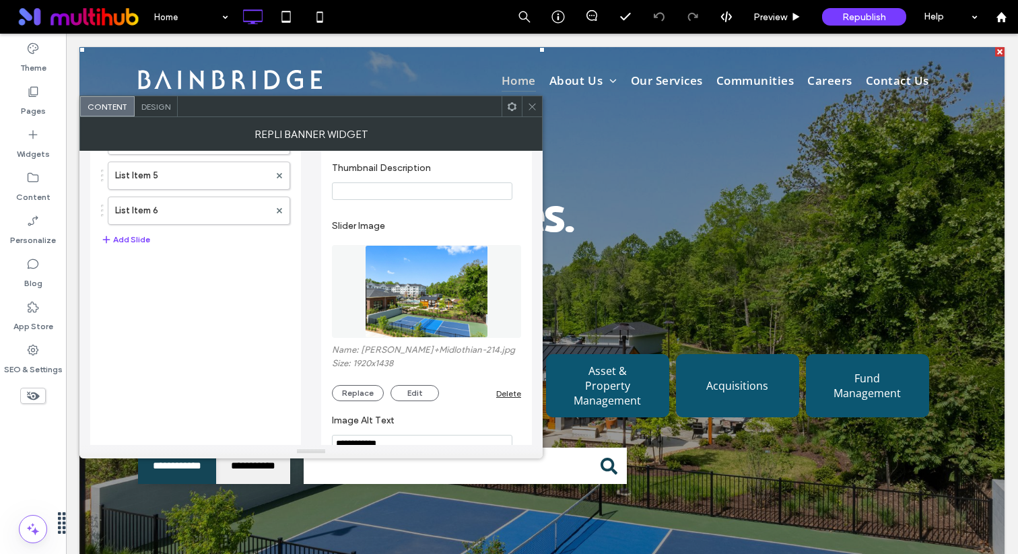
click at [408, 296] on img at bounding box center [427, 291] width 124 height 93
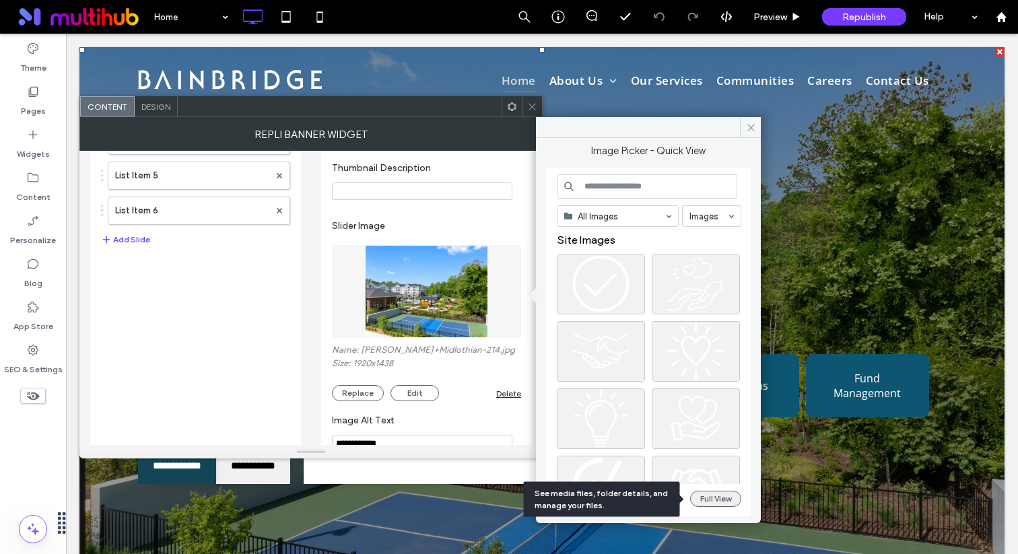
click at [728, 502] on button "Full View" at bounding box center [715, 499] width 51 height 16
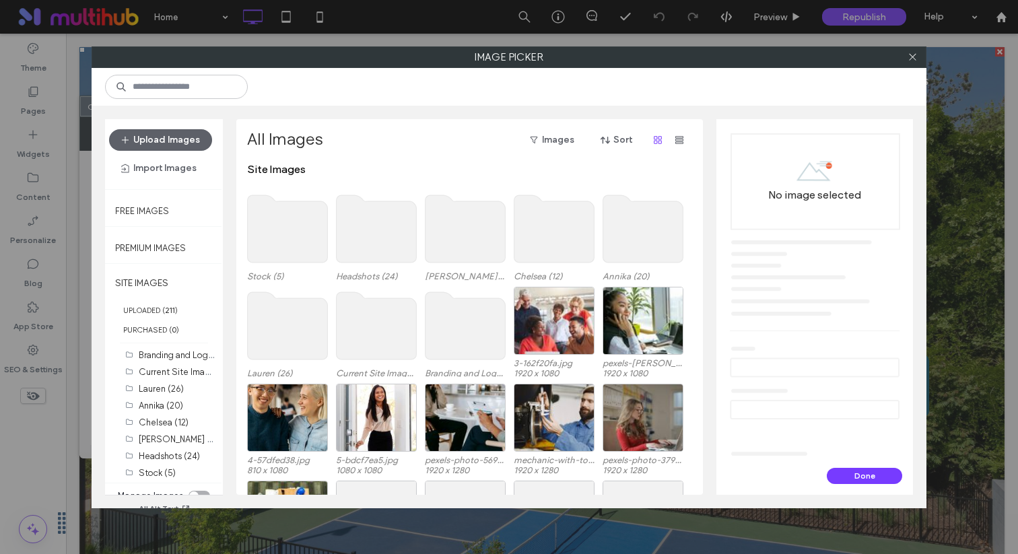
click at [356, 332] on use at bounding box center [377, 325] width 80 height 67
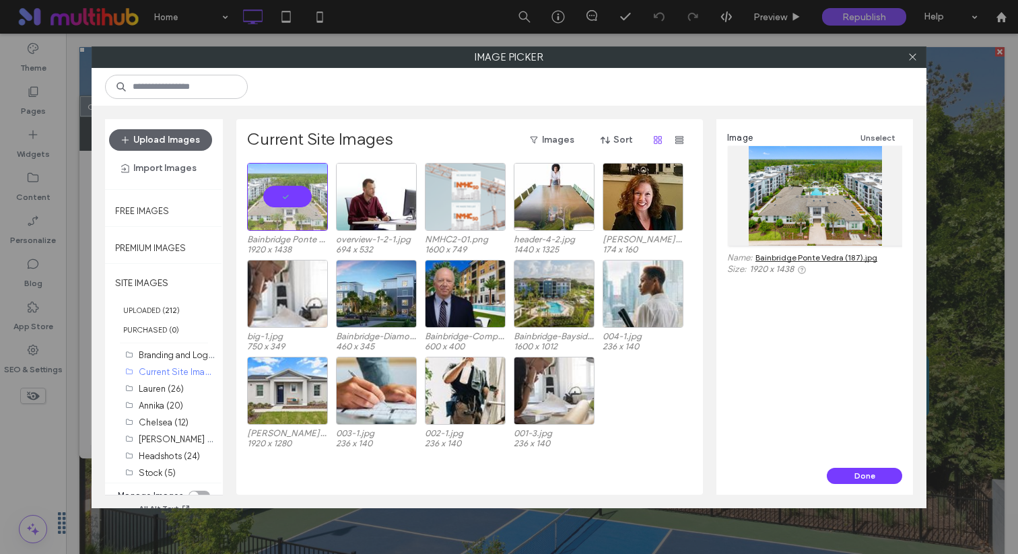
click at [851, 462] on div "Image Unselect Name: Bainbridge Ponte Vedra (187).jpg Size: 1920 x 1438" at bounding box center [815, 293] width 197 height 349
click at [856, 470] on button "Done" at bounding box center [864, 476] width 75 height 16
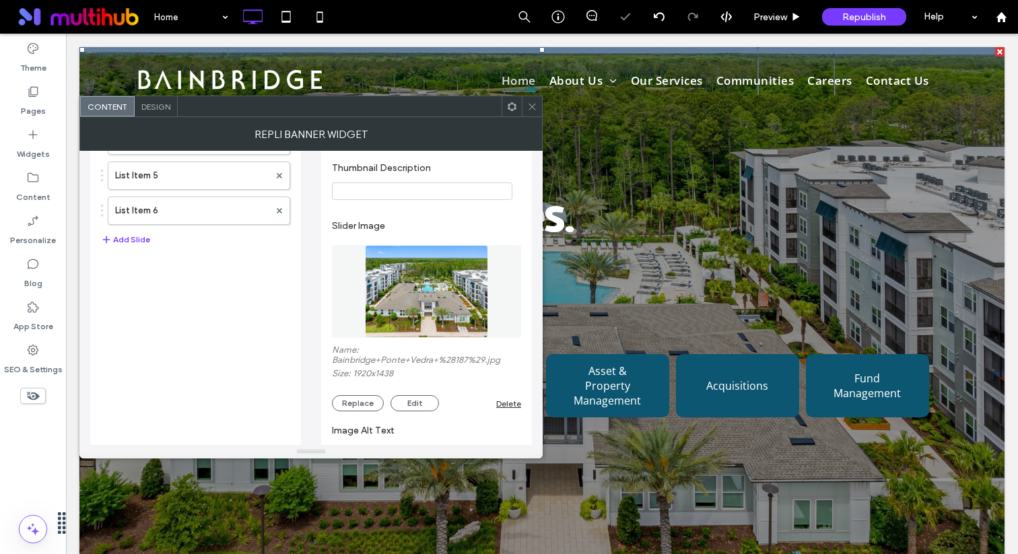
scroll to position [0, 0]
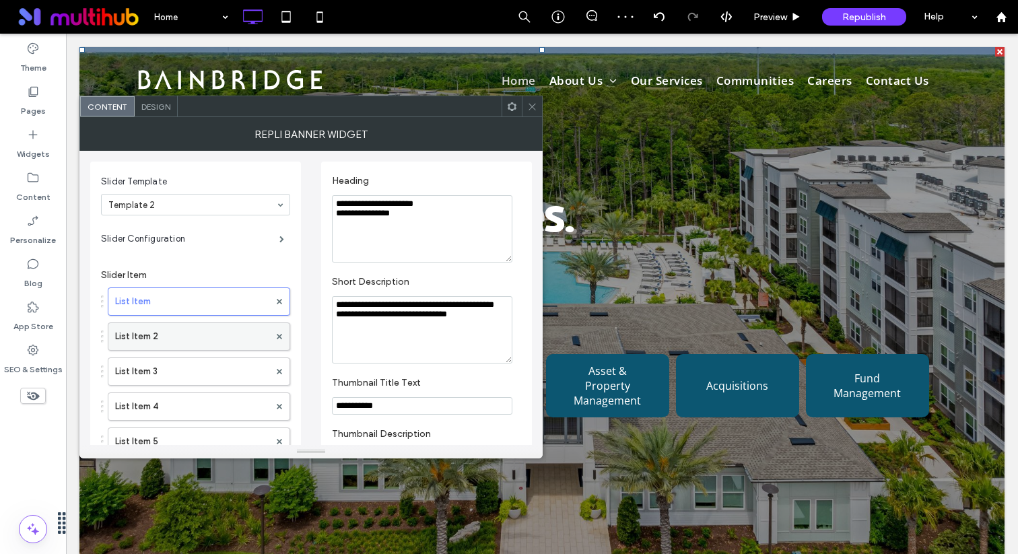
click at [214, 334] on label "List Item 2" at bounding box center [192, 336] width 154 height 27
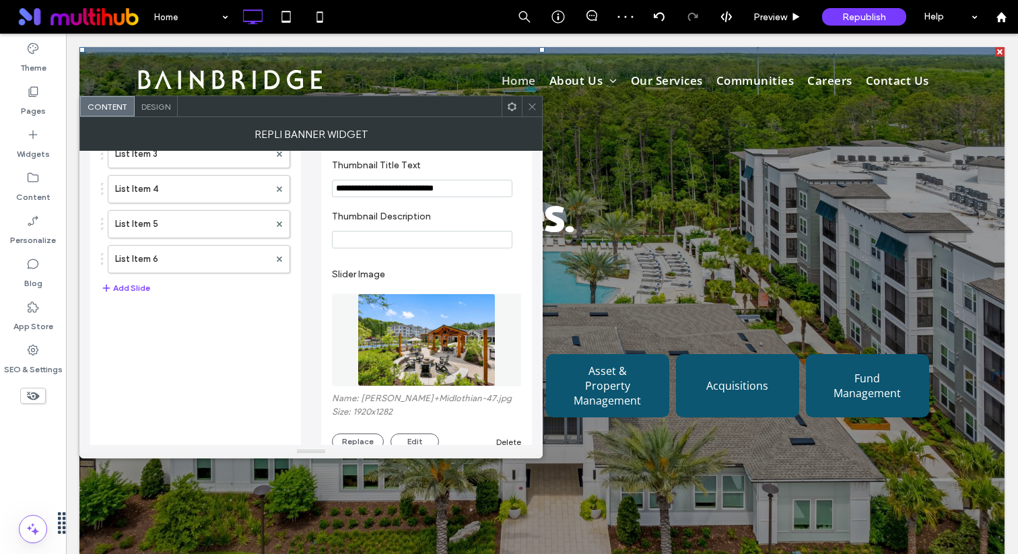
scroll to position [357, 0]
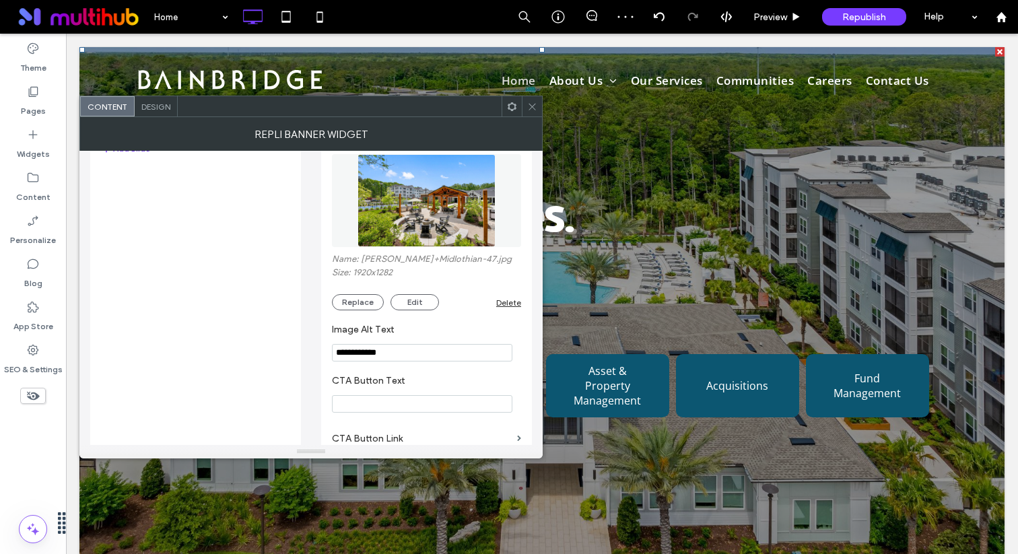
click at [421, 204] on img at bounding box center [427, 200] width 139 height 93
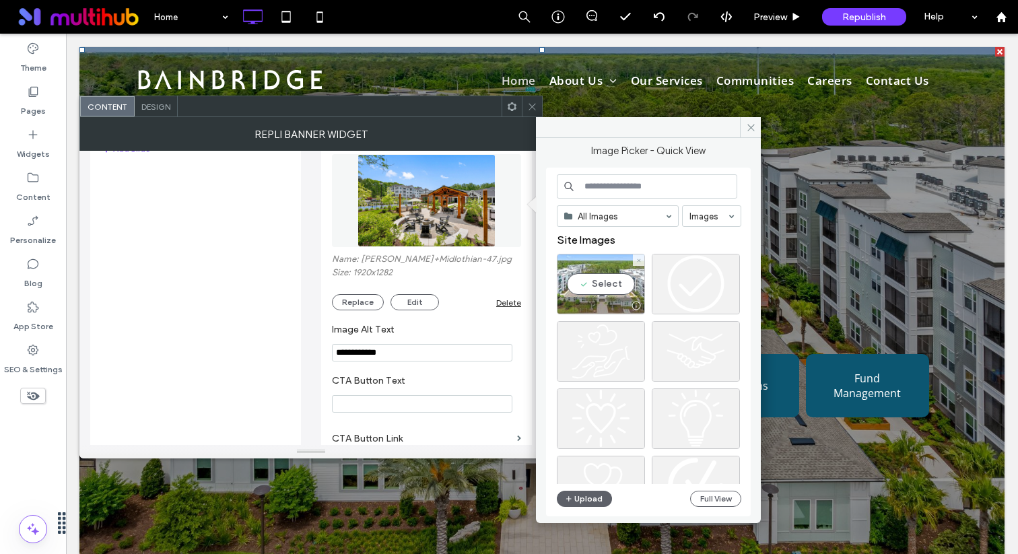
click at [597, 278] on div "Select" at bounding box center [601, 284] width 88 height 61
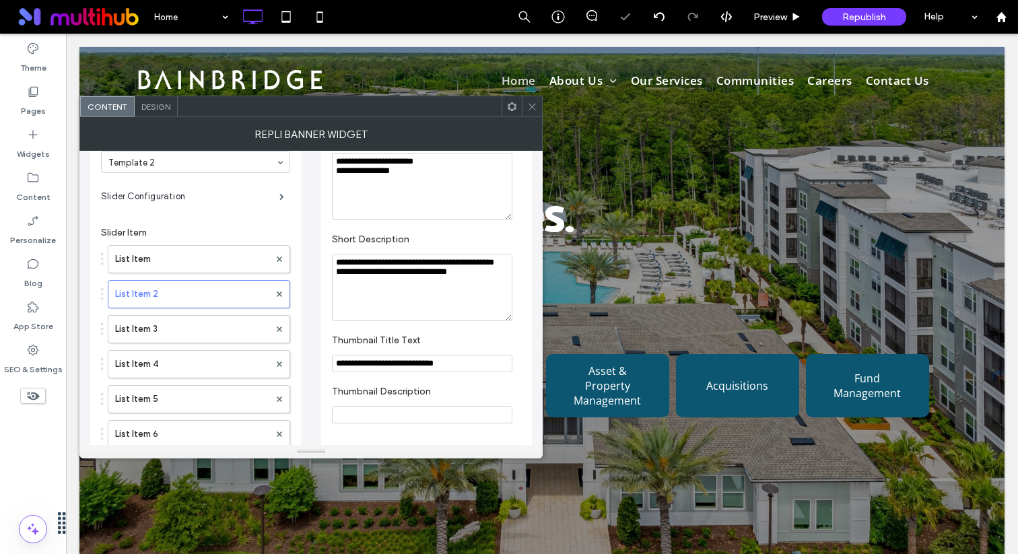
scroll to position [0, 0]
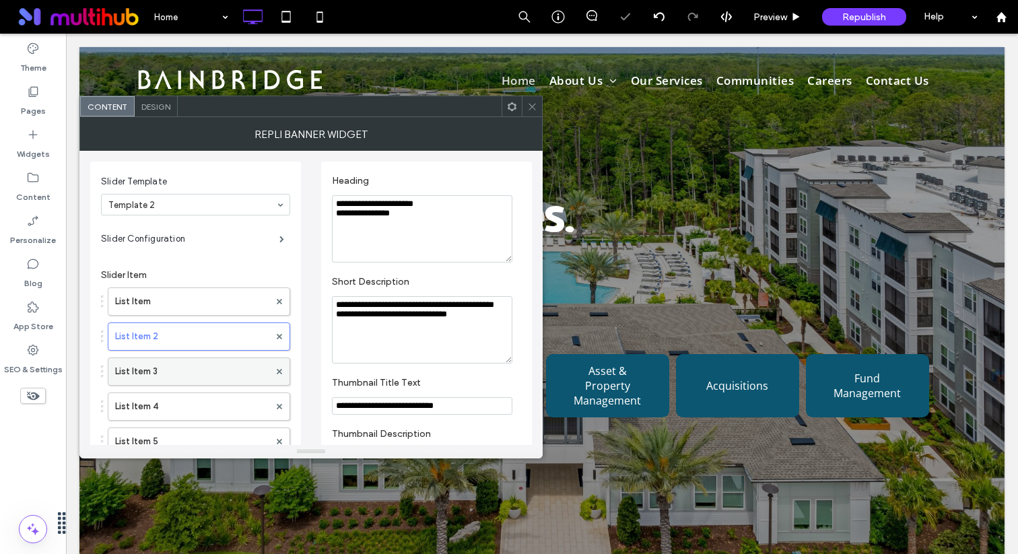
click at [203, 368] on label "List Item 3" at bounding box center [192, 371] width 154 height 27
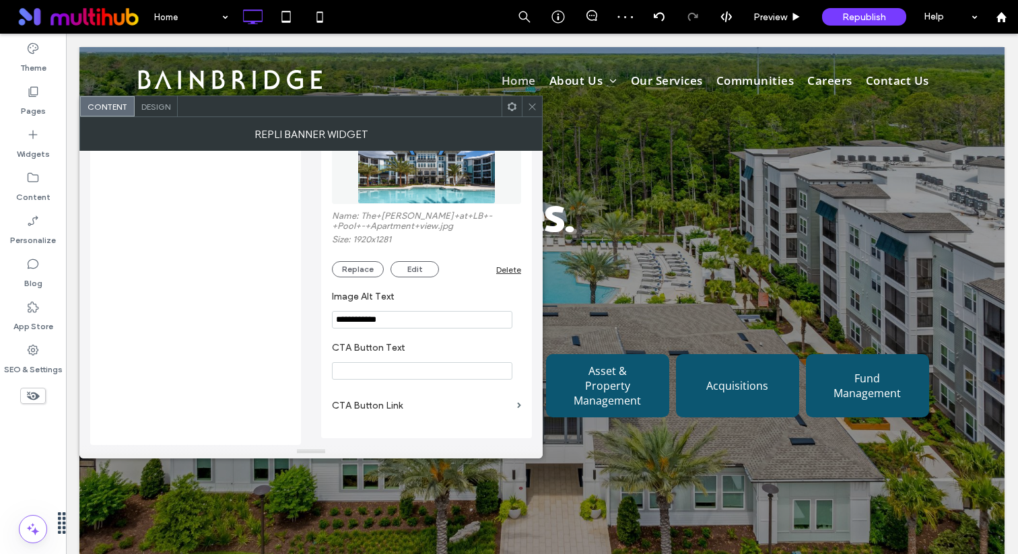
click at [439, 199] on img at bounding box center [427, 157] width 139 height 93
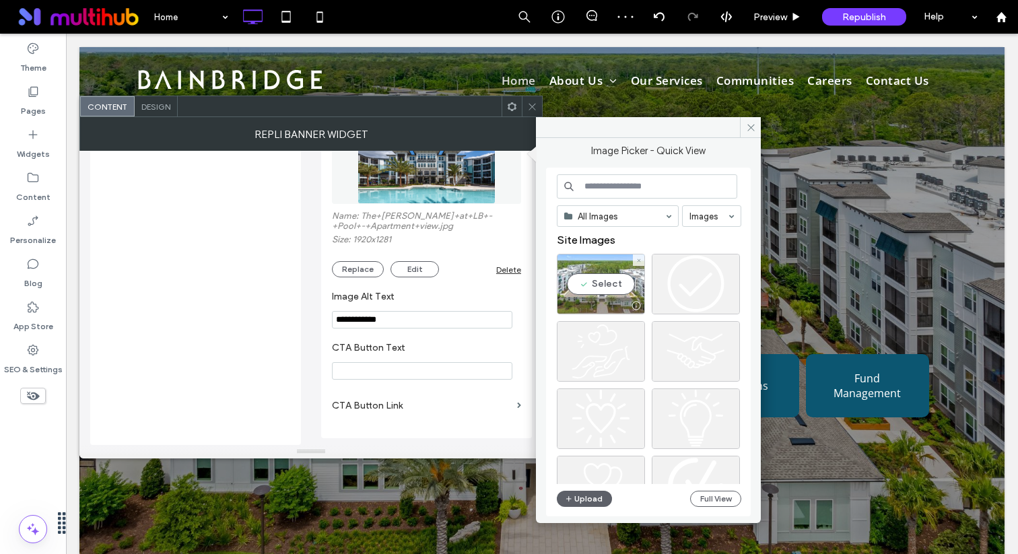
drag, startPoint x: 560, startPoint y: 279, endPoint x: 494, endPoint y: 245, distance: 74.1
click at [560, 279] on div "Select" at bounding box center [601, 284] width 88 height 61
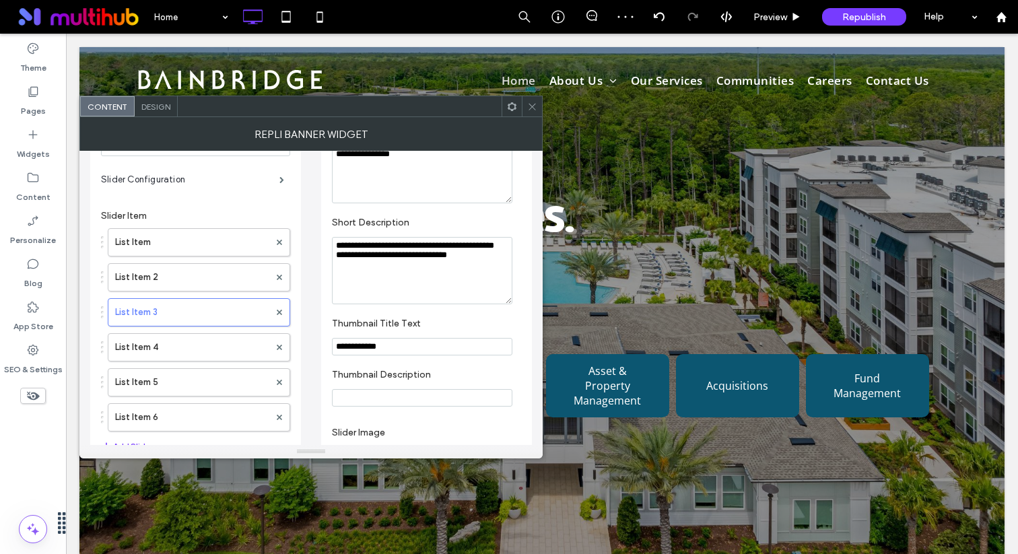
scroll to position [0, 0]
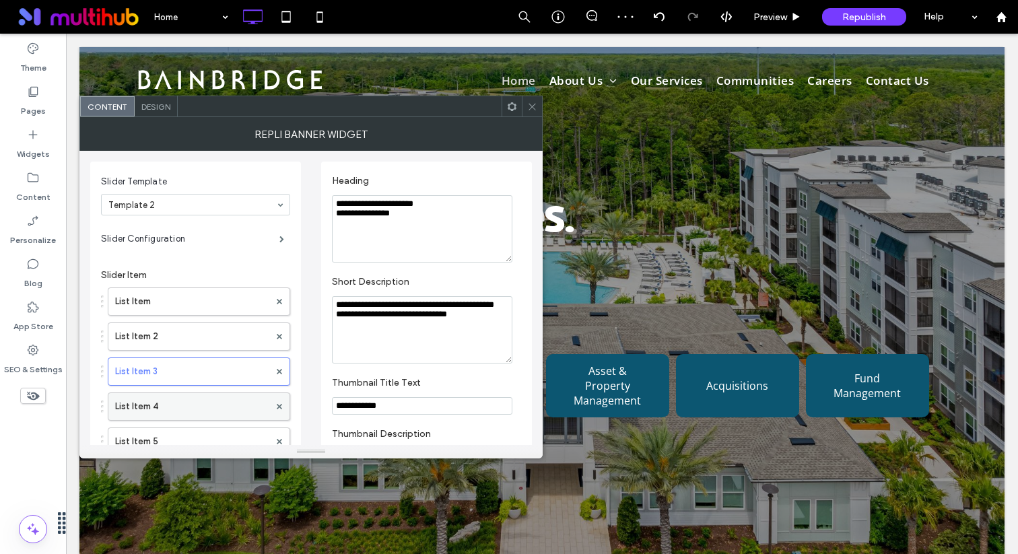
click at [185, 399] on label "List Item 4" at bounding box center [192, 406] width 154 height 27
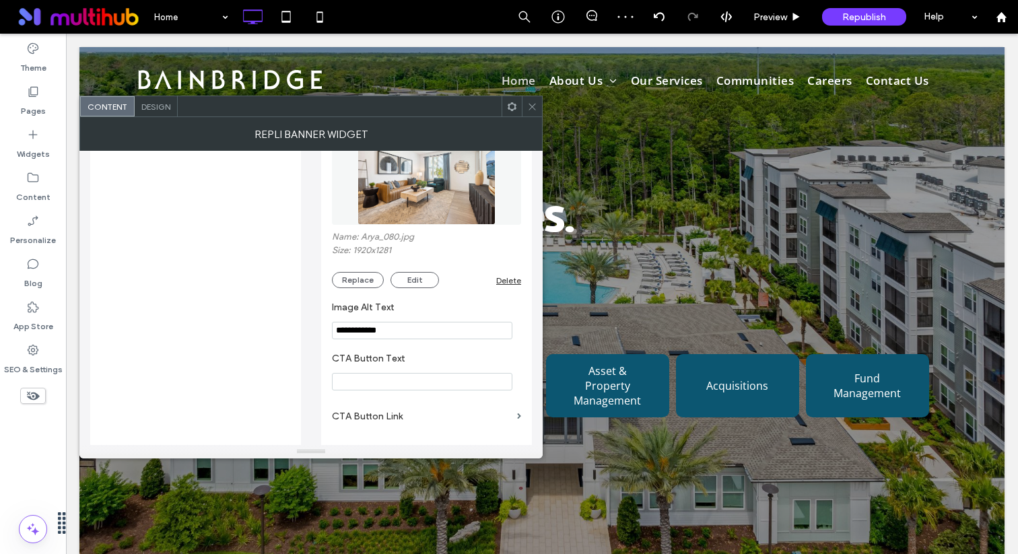
scroll to position [397, 0]
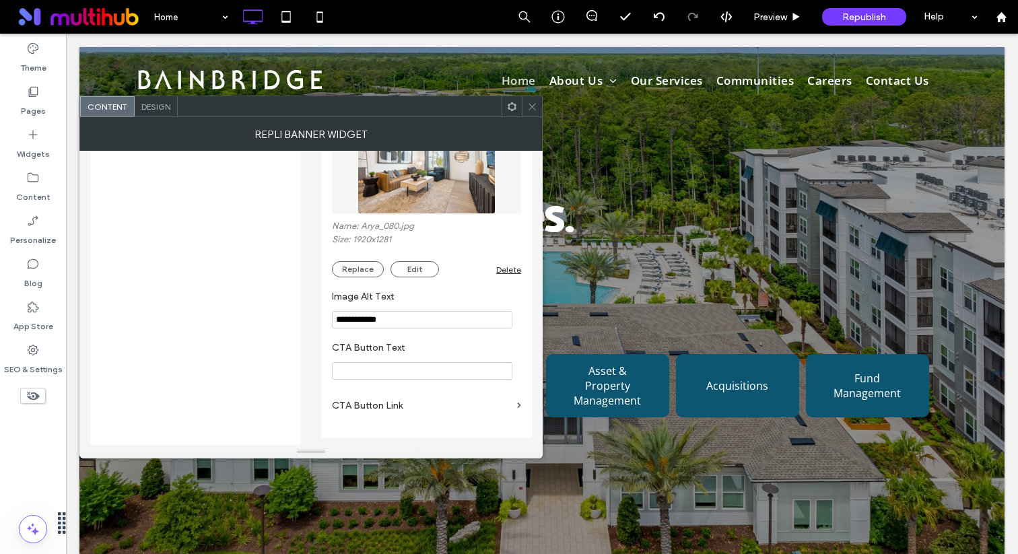
click at [447, 203] on img at bounding box center [427, 167] width 139 height 93
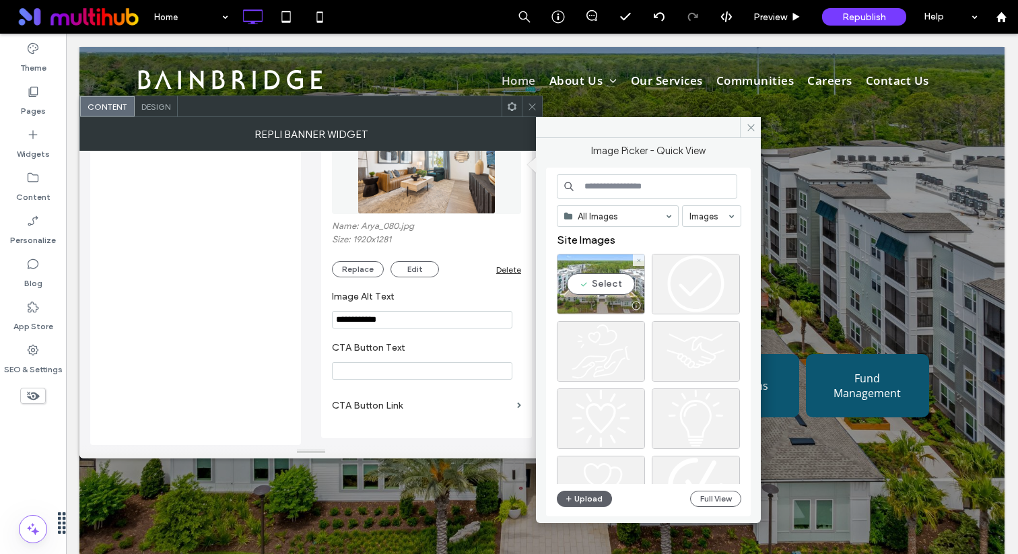
click at [590, 276] on div "Select" at bounding box center [601, 284] width 88 height 61
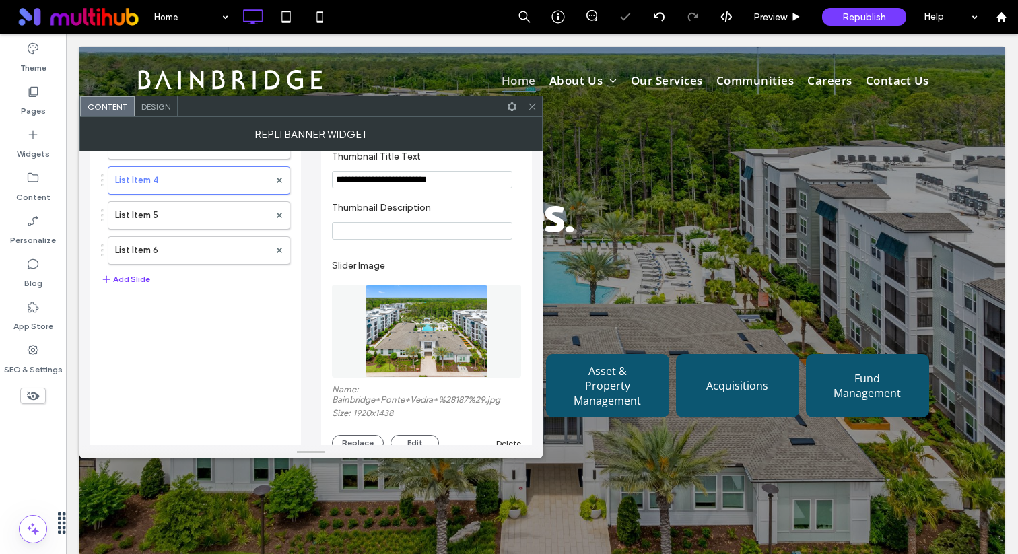
scroll to position [101, 0]
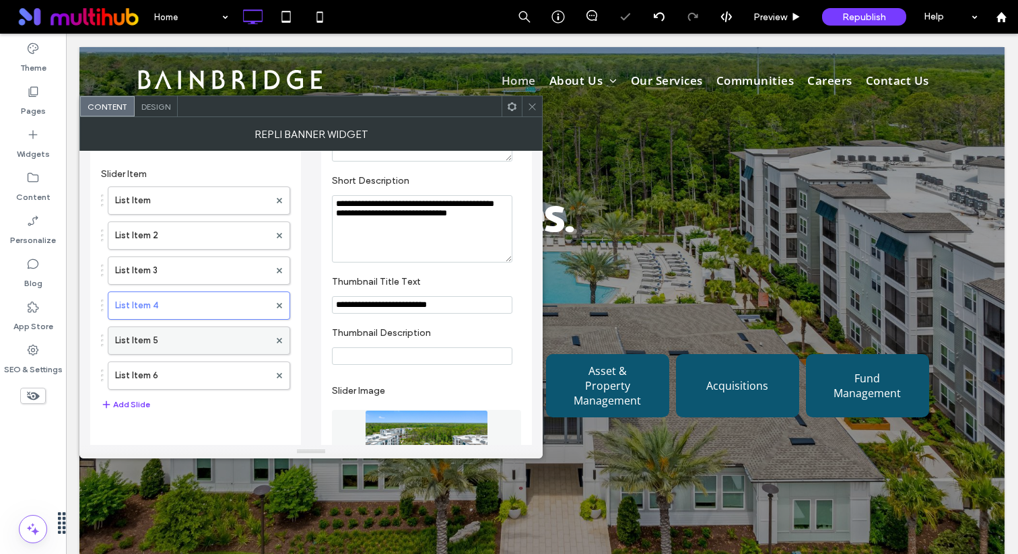
click at [187, 336] on label "List Item 5" at bounding box center [192, 340] width 154 height 27
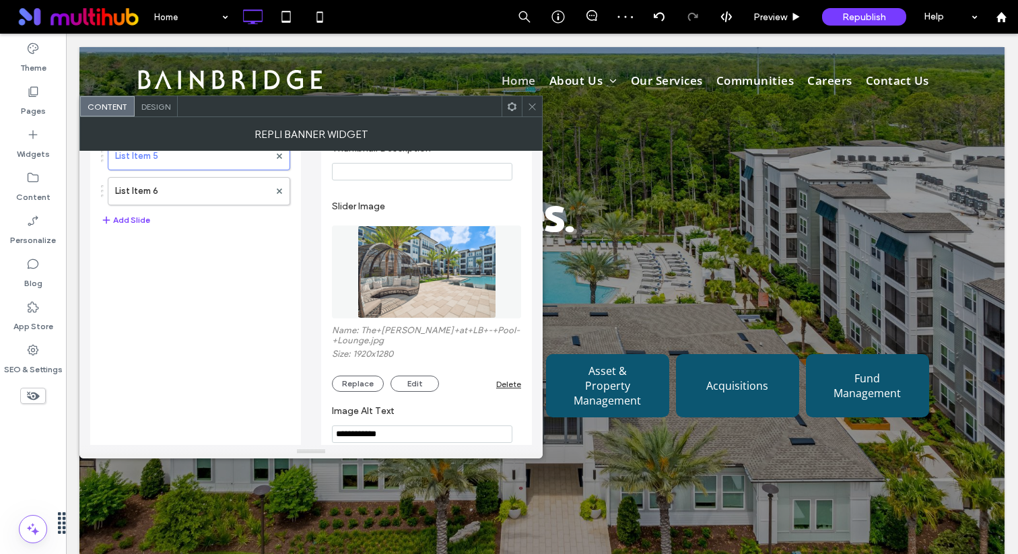
scroll to position [408, 0]
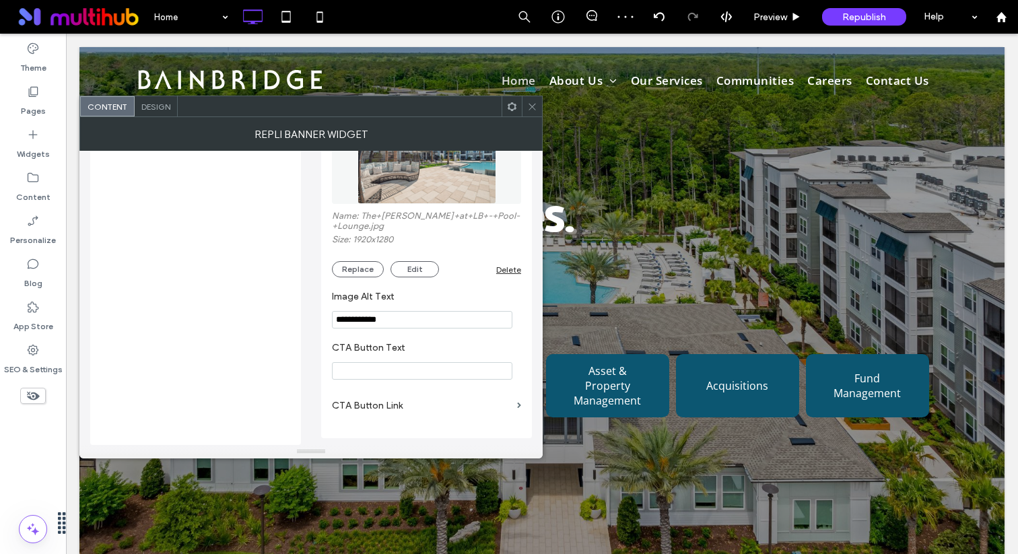
click at [424, 158] on img at bounding box center [427, 157] width 139 height 93
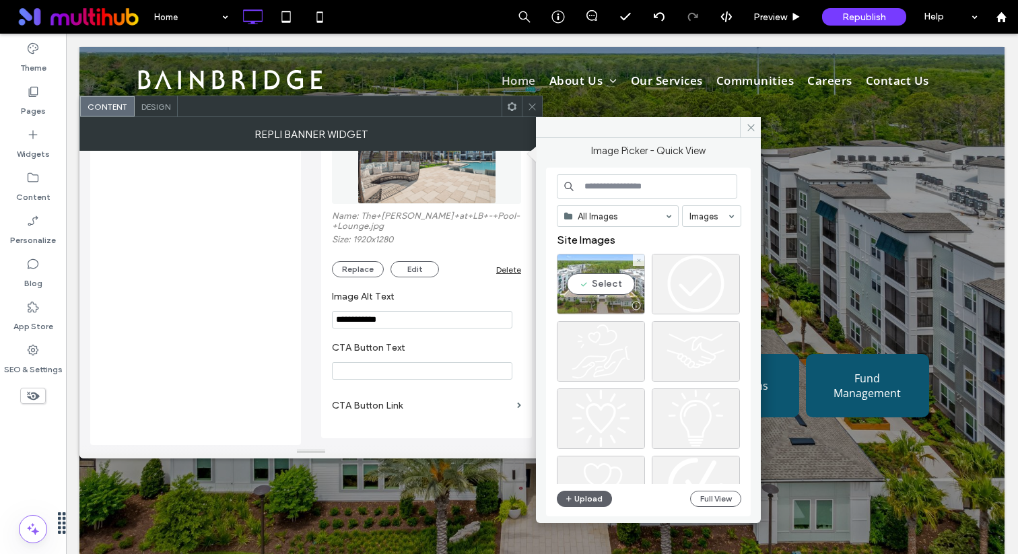
click at [593, 275] on div "Select" at bounding box center [601, 284] width 88 height 61
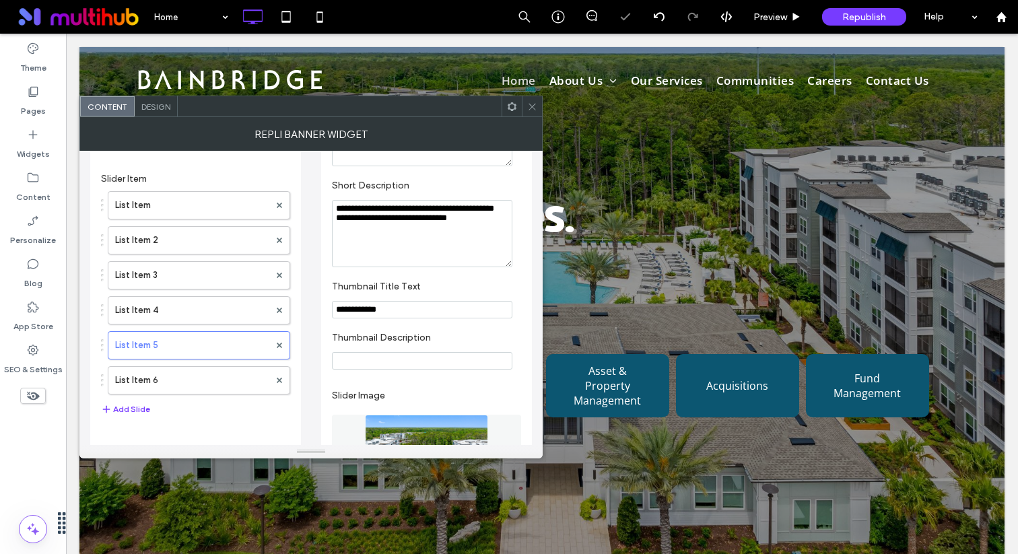
scroll to position [0, 0]
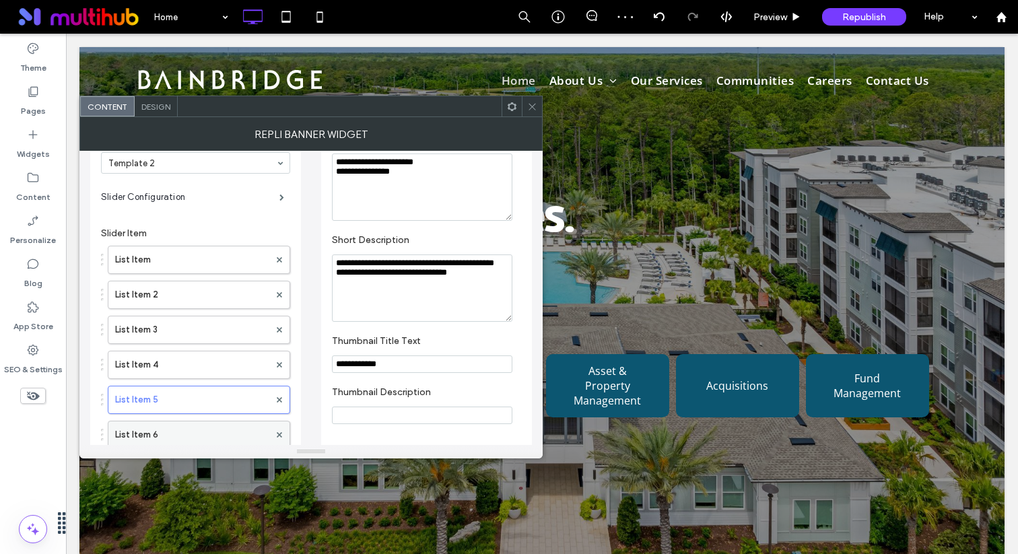
click at [181, 428] on label "List Item 6" at bounding box center [192, 435] width 154 height 27
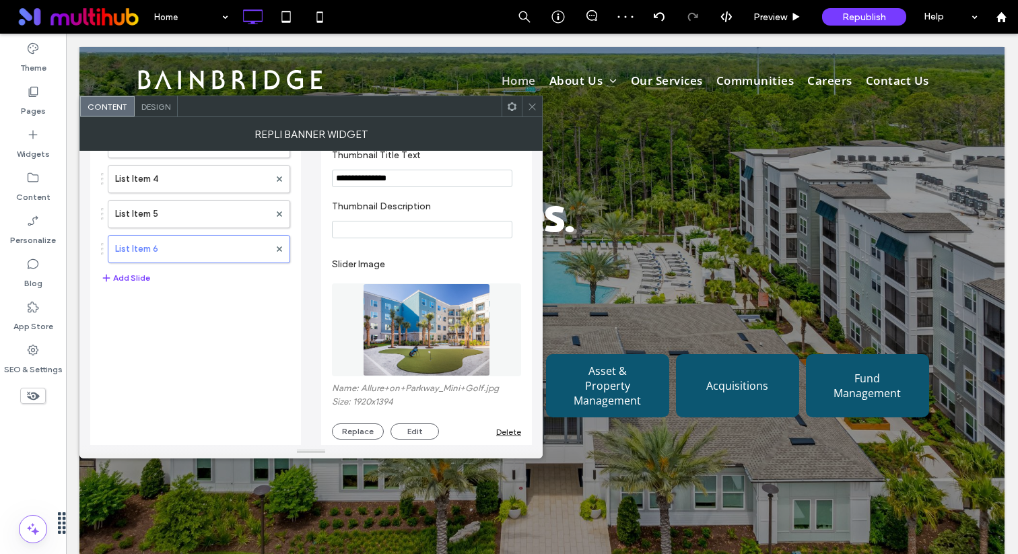
scroll to position [377, 0]
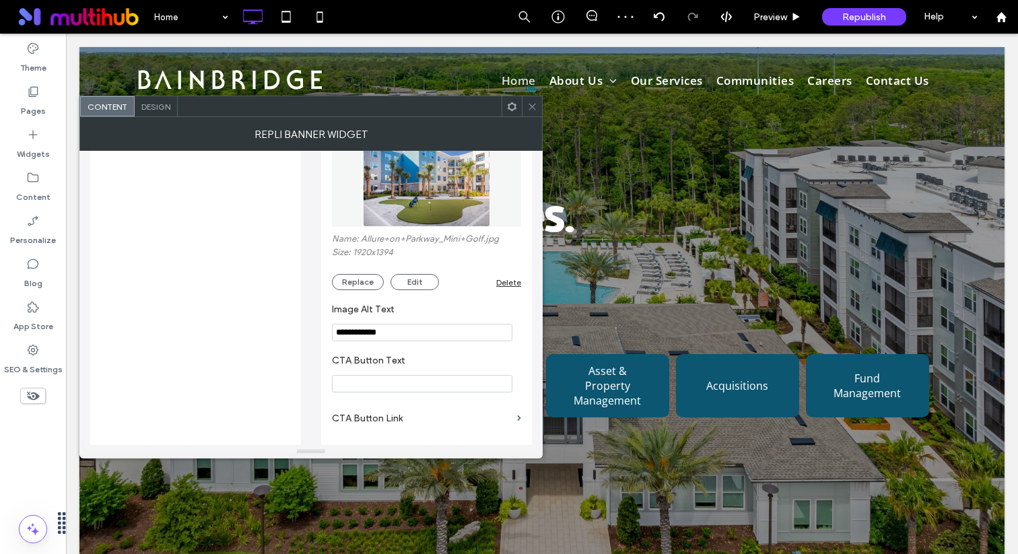
click at [405, 202] on img at bounding box center [426, 180] width 127 height 93
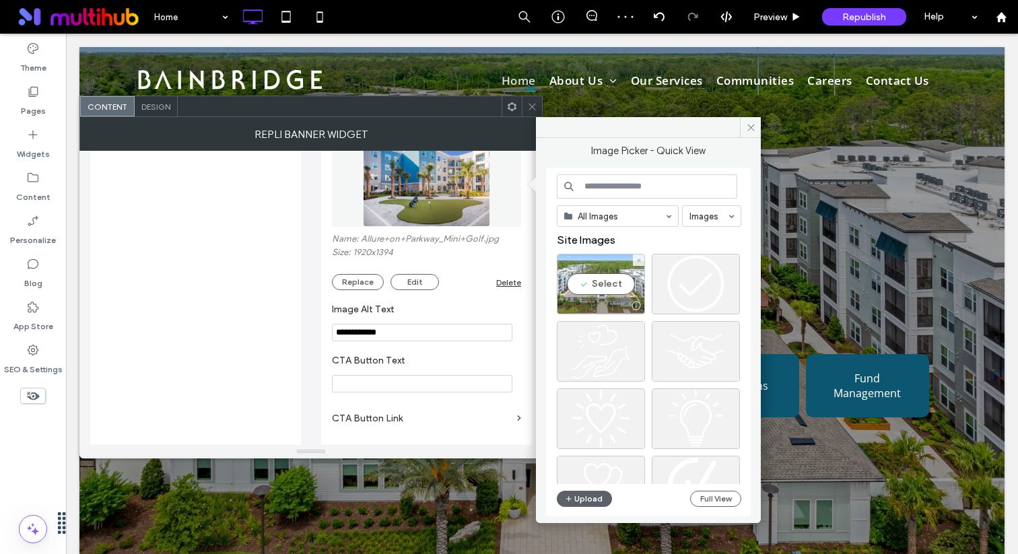
click at [612, 284] on div "Select" at bounding box center [601, 284] width 88 height 61
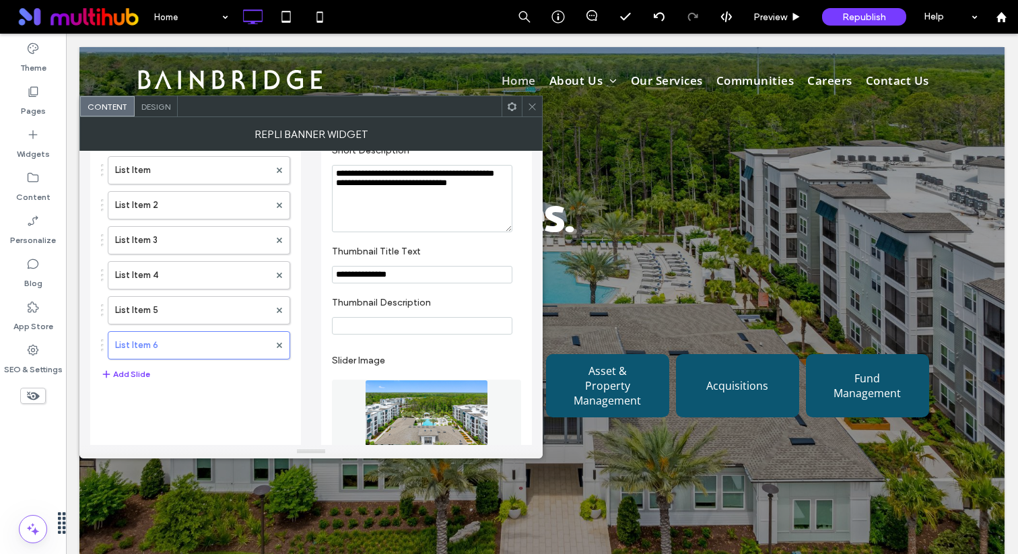
scroll to position [0, 0]
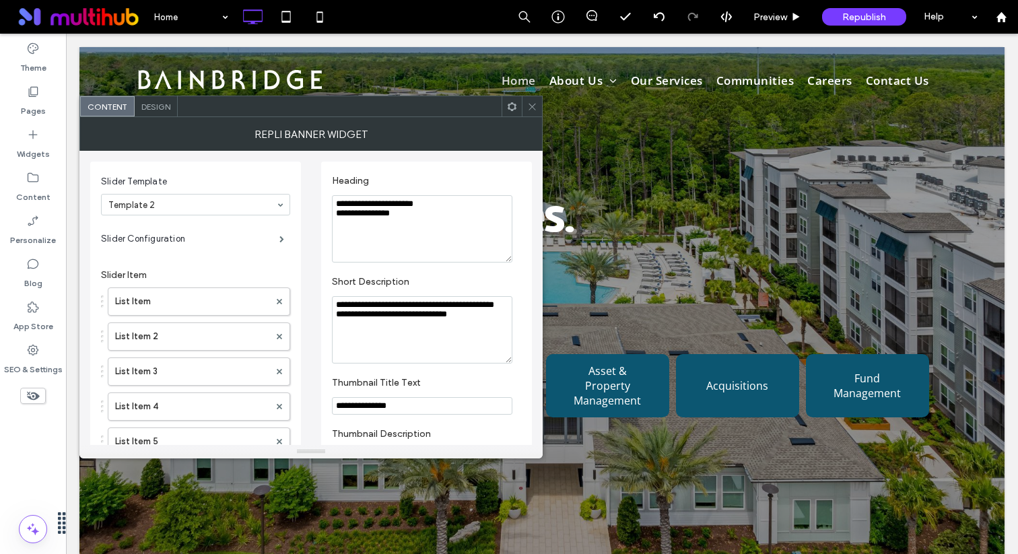
click at [162, 114] on div "Design" at bounding box center [156, 106] width 43 height 20
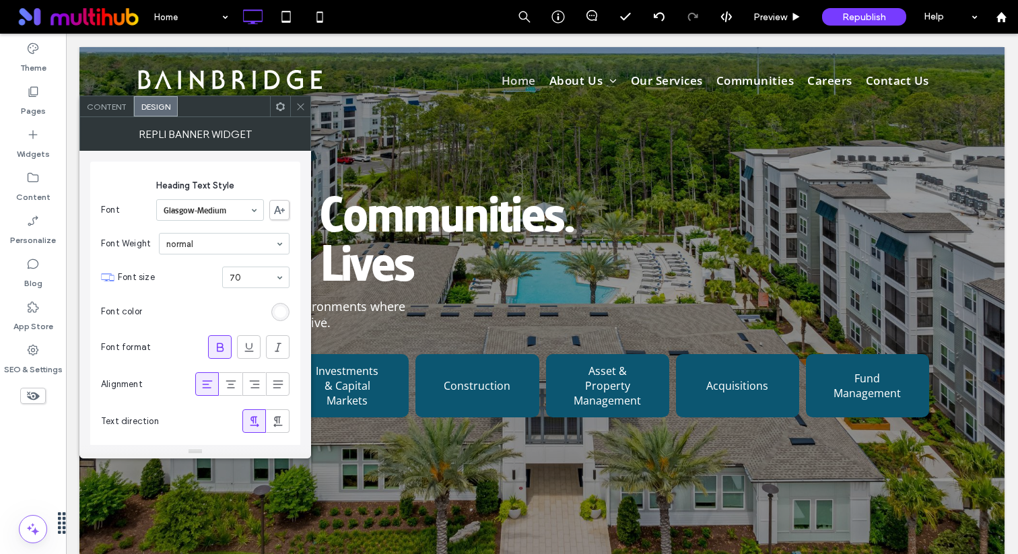
click at [117, 106] on span "Content" at bounding box center [107, 107] width 40 height 10
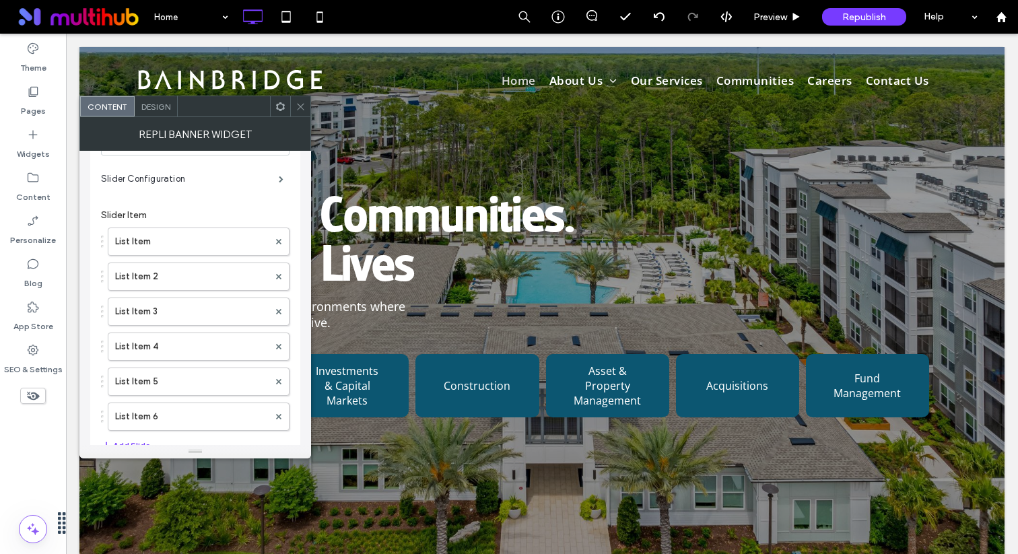
scroll to position [63, 0]
click at [166, 110] on span "Design" at bounding box center [155, 107] width 29 height 10
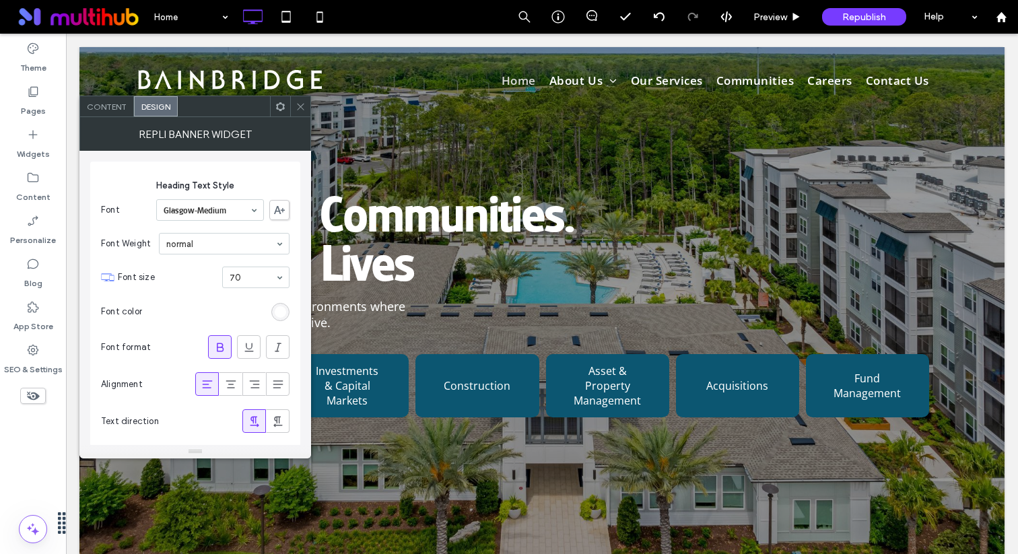
click at [114, 106] on span "Content" at bounding box center [107, 107] width 40 height 10
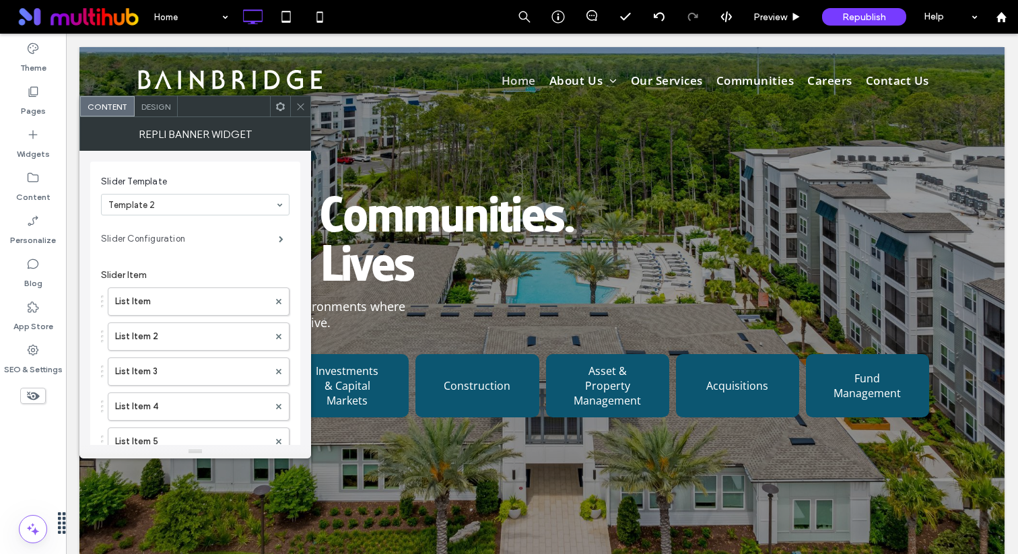
click at [229, 249] on label "Slider Configuration" at bounding box center [190, 239] width 178 height 27
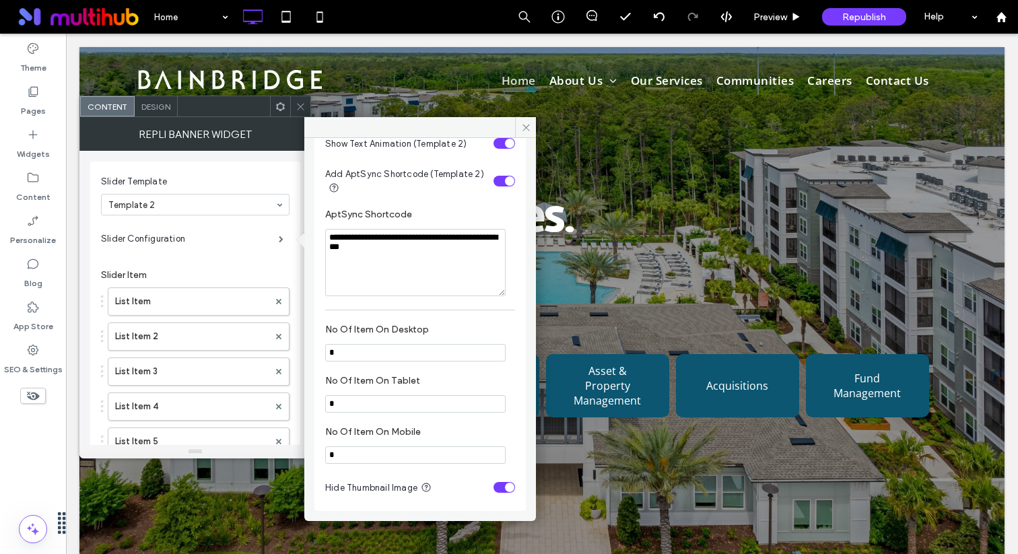
scroll to position [0, 0]
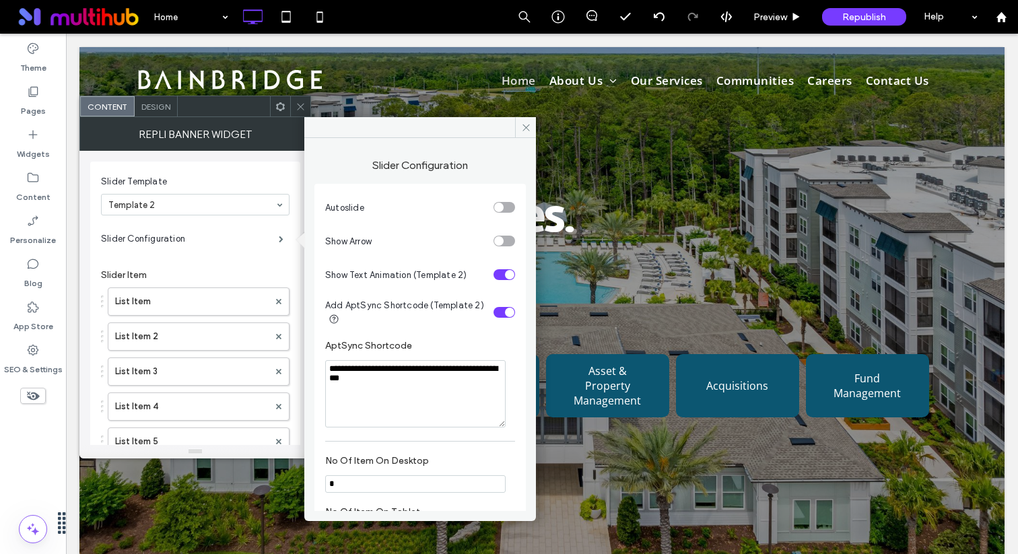
click at [300, 109] on icon at bounding box center [301, 107] width 10 height 10
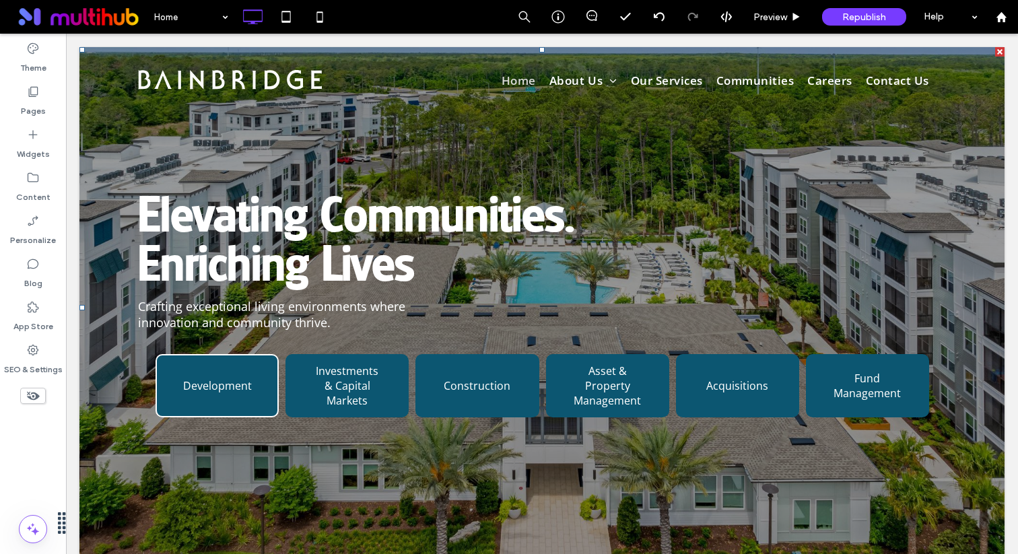
scroll to position [7, 0]
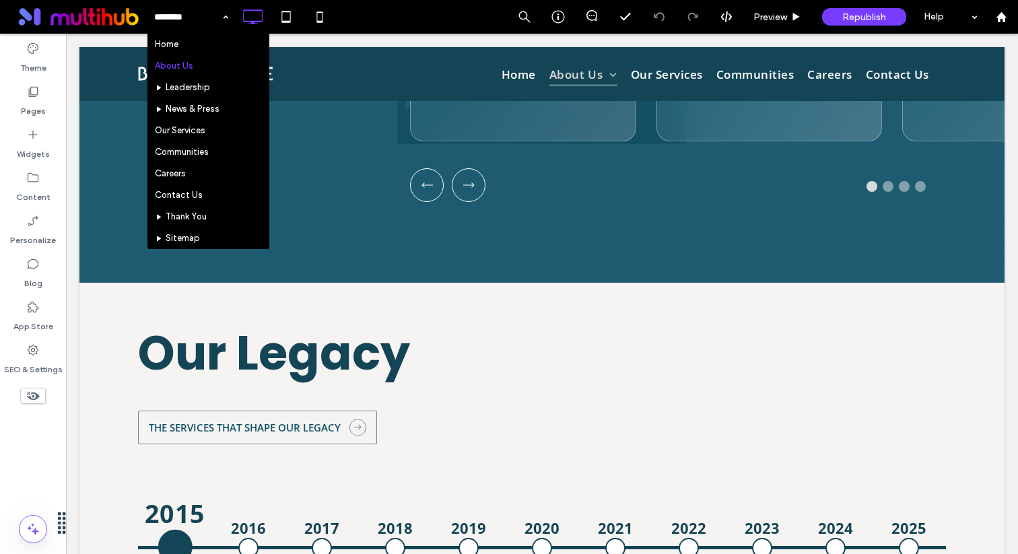
scroll to position [1308, 0]
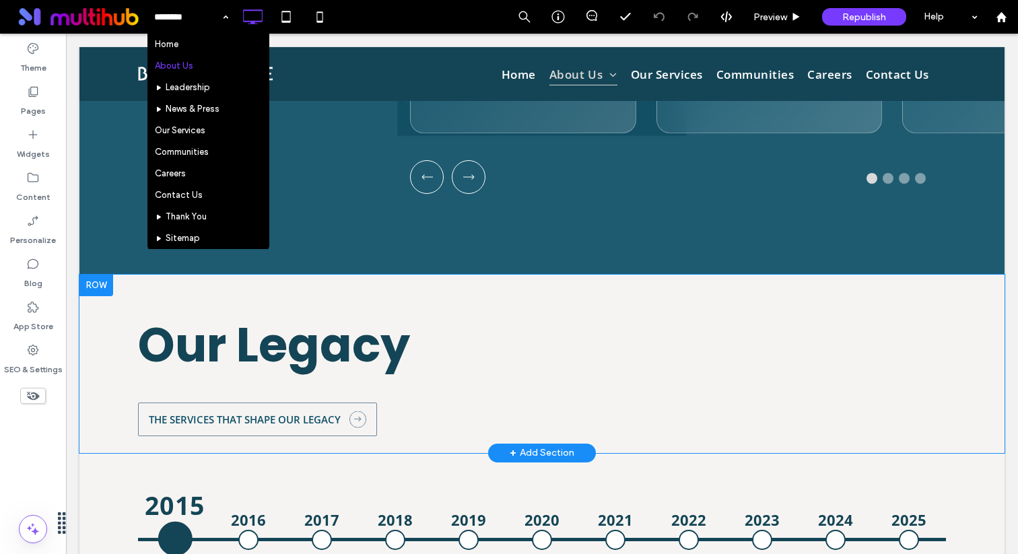
click at [99, 275] on div at bounding box center [96, 286] width 34 height 22
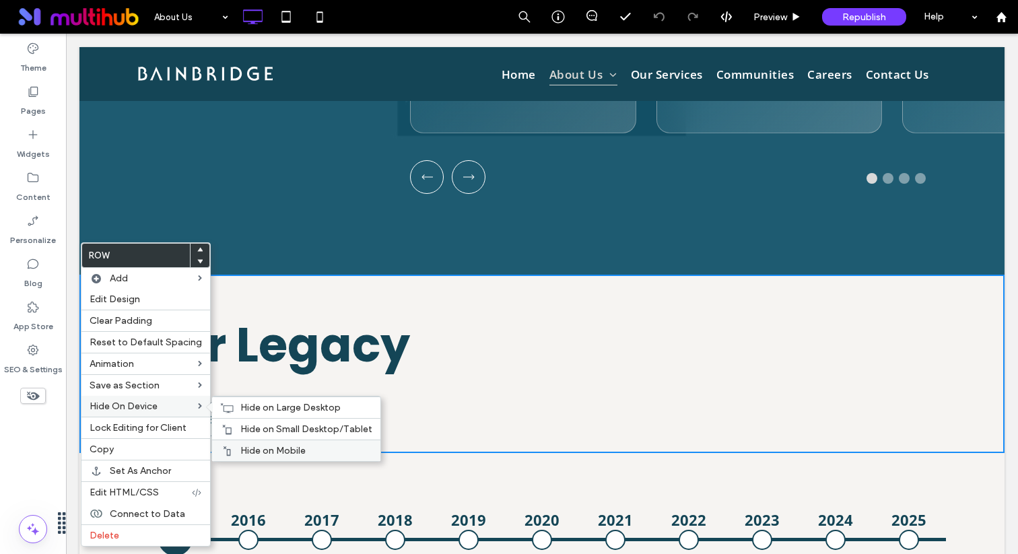
click at [282, 452] on span "Hide on Mobile" at bounding box center [272, 450] width 65 height 11
click at [292, 422] on div "Hide on Small Desktop/Tablet" at bounding box center [296, 429] width 168 height 22
click at [292, 403] on span "Hide on Large Desktop" at bounding box center [290, 407] width 100 height 11
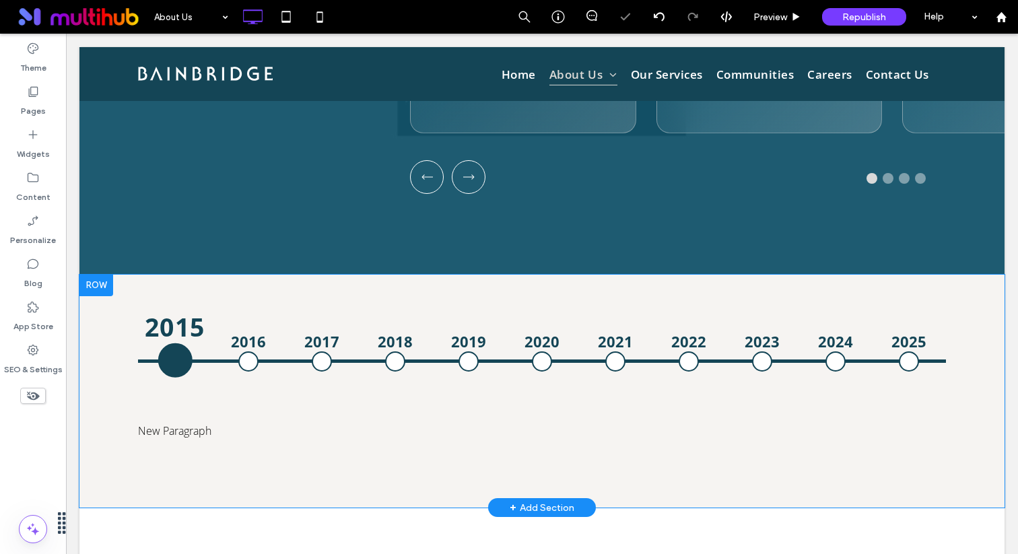
click at [93, 275] on div at bounding box center [96, 286] width 34 height 22
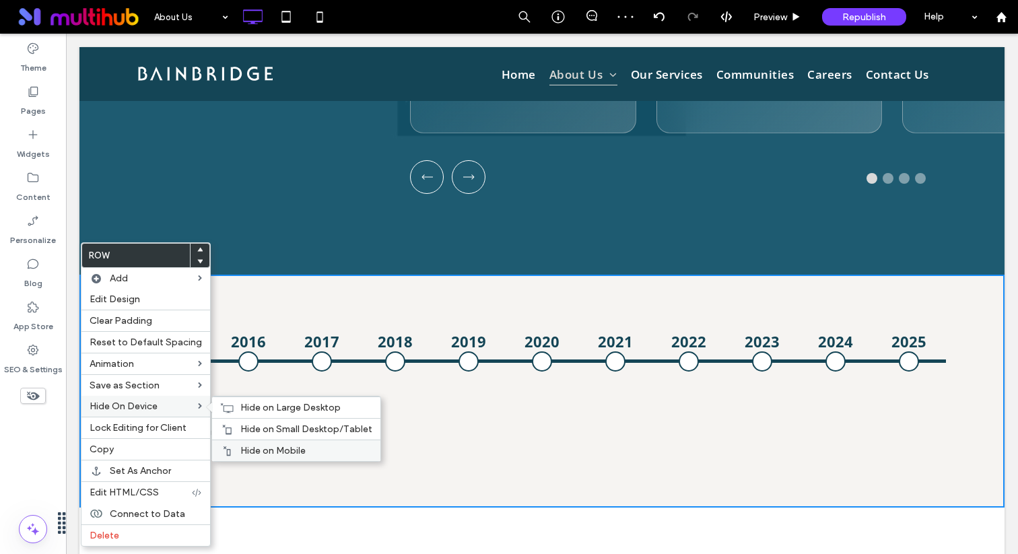
click at [247, 453] on span "Hide on Mobile" at bounding box center [272, 450] width 65 height 11
click at [255, 430] on span "Hide on Small Desktop/Tablet" at bounding box center [306, 429] width 132 height 11
click at [261, 409] on span "Hide on Large Desktop" at bounding box center [290, 407] width 100 height 11
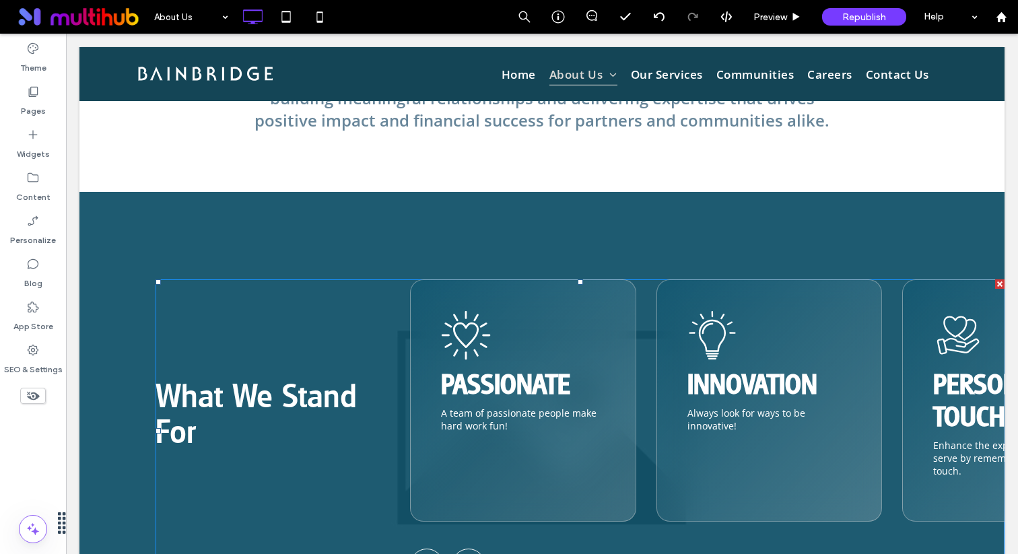
scroll to position [798, 0]
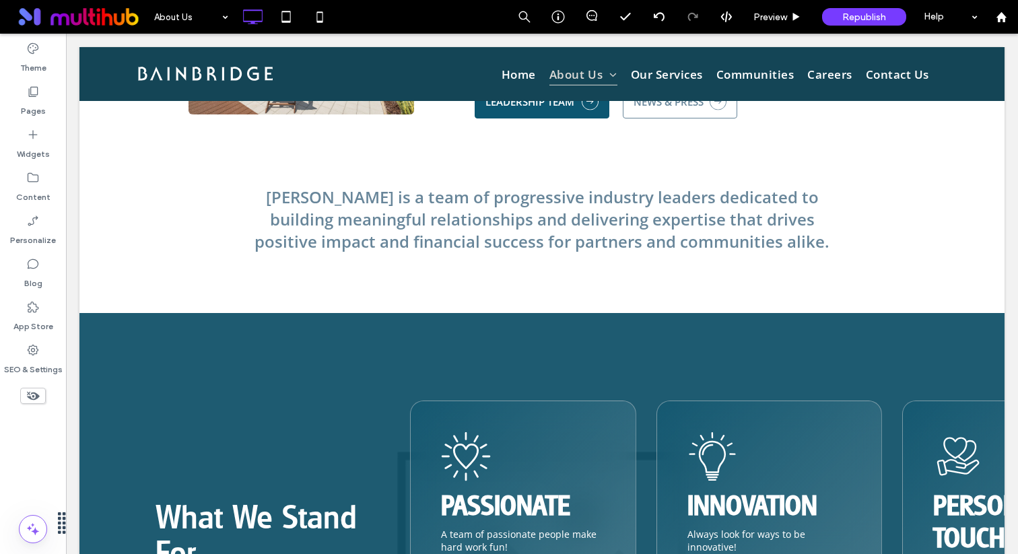
click at [36, 395] on use at bounding box center [33, 396] width 13 height 9
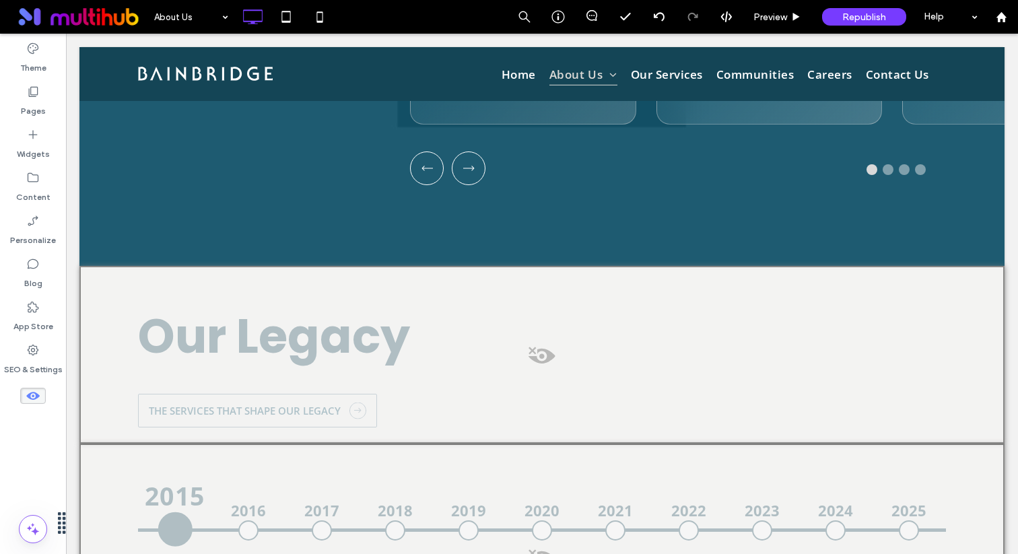
scroll to position [1336, 0]
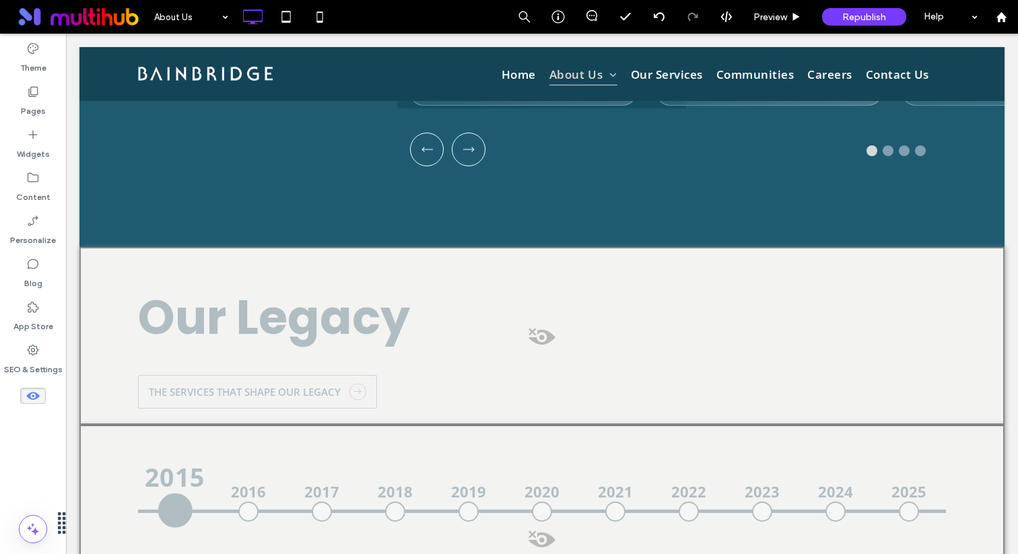
click at [221, 299] on div at bounding box center [541, 336] width 925 height 178
click at [240, 314] on button "Yes" at bounding box center [241, 316] width 42 height 17
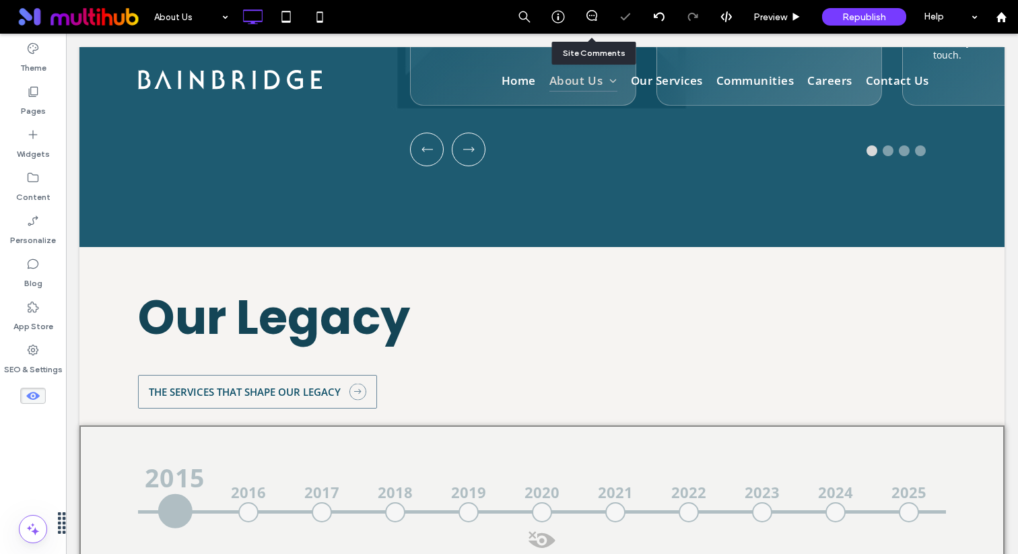
click at [589, 22] on div at bounding box center [591, 16] width 33 height 13
click at [589, 11] on use at bounding box center [592, 15] width 11 height 11
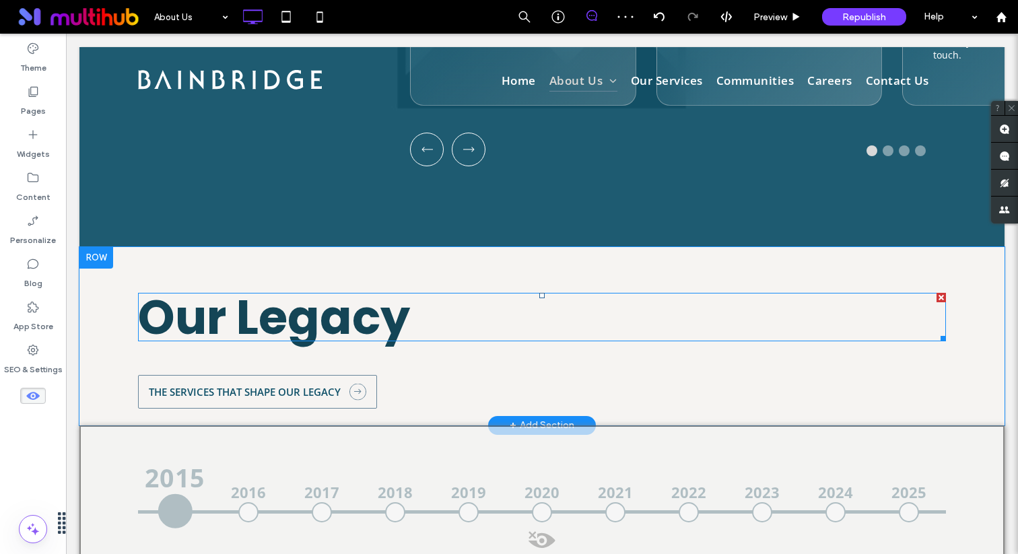
click at [625, 293] on h2 "Our Legacy" at bounding box center [542, 317] width 808 height 48
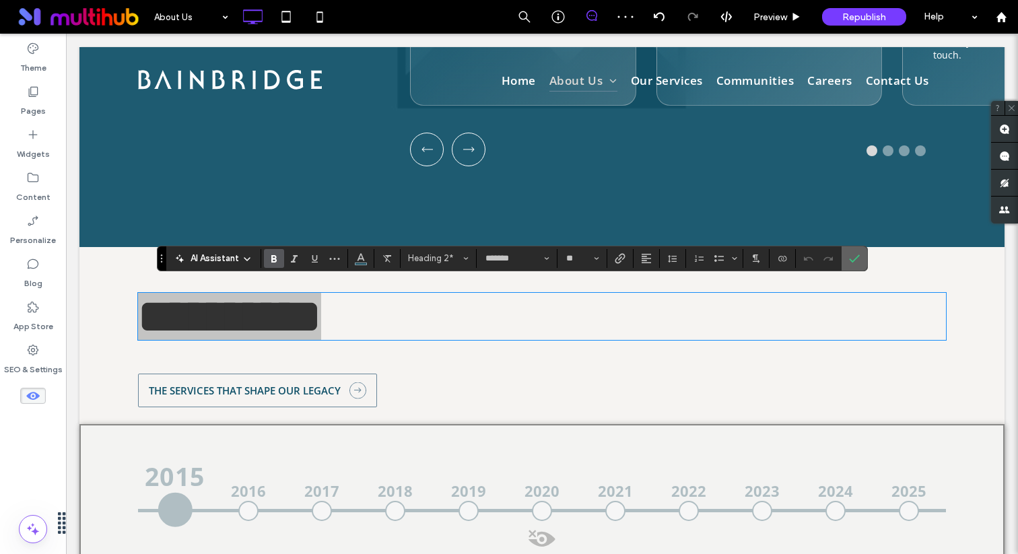
click at [851, 266] on span "Confirm" at bounding box center [852, 259] width 6 height 24
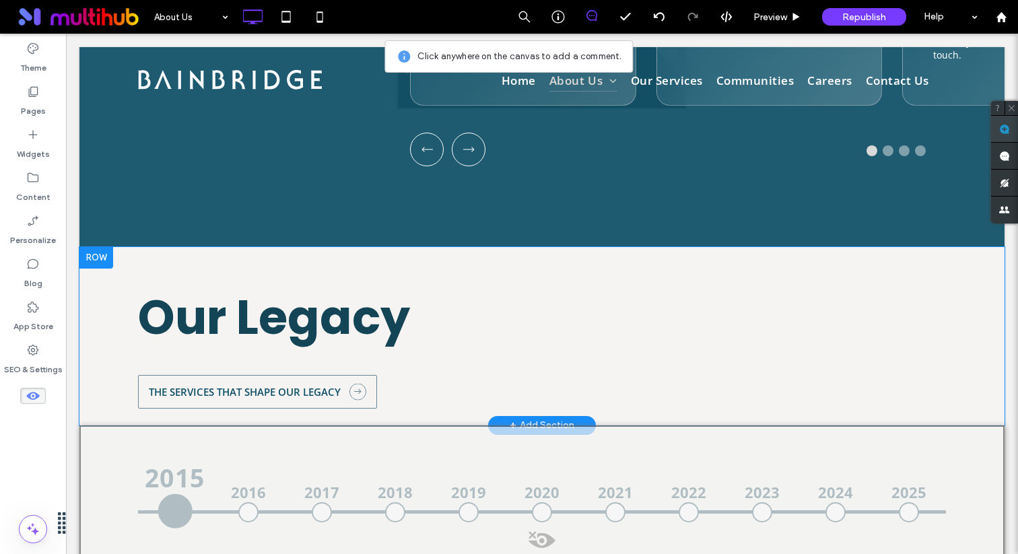
click at [1005, 127] on use at bounding box center [1005, 129] width 11 height 11
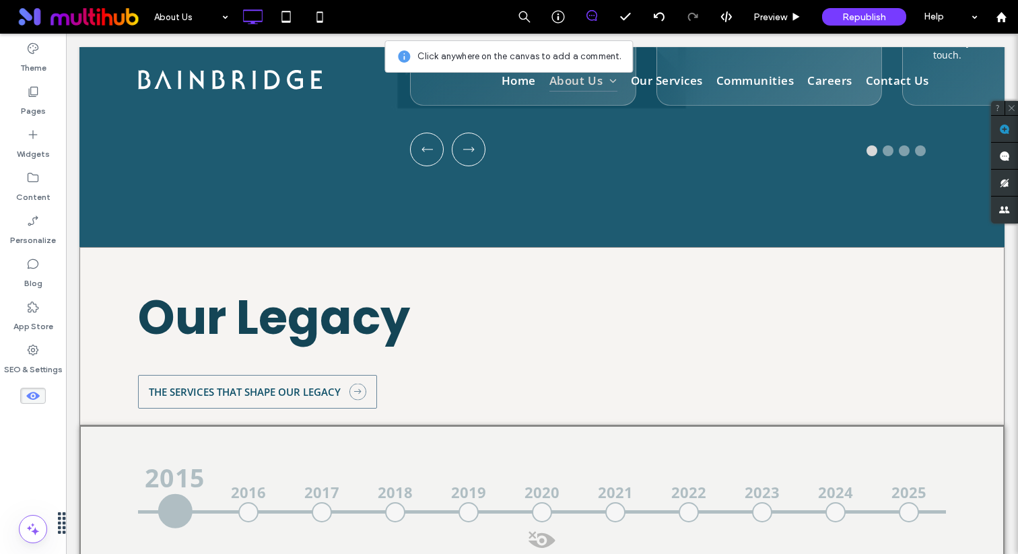
click at [579, 262] on div "Our Legacy THE SERVICES THAT SHAPE OUR LEGACY Click To Paste Row + Add Section" at bounding box center [541, 336] width 925 height 178
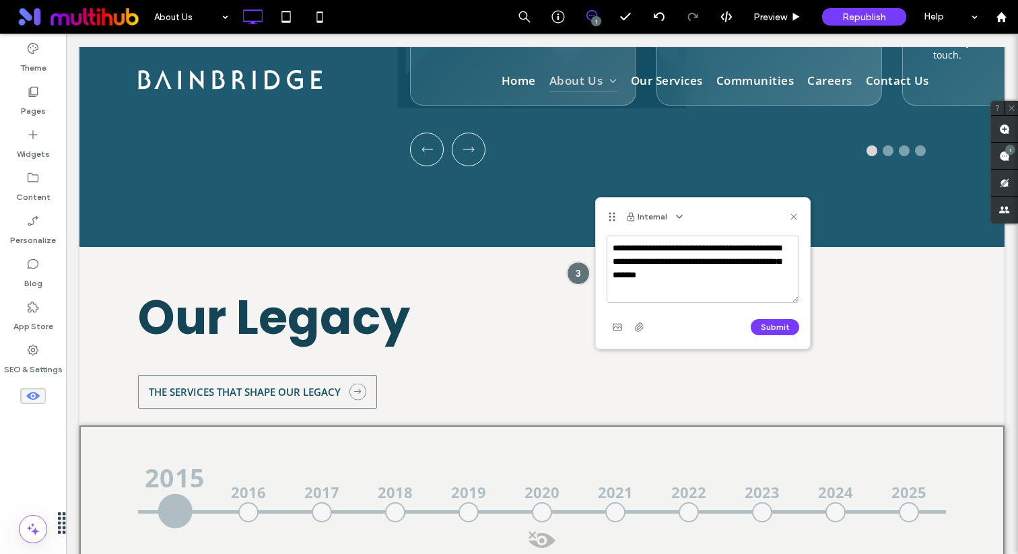
click at [611, 249] on textarea "**********" at bounding box center [703, 269] width 193 height 67
type textarea "**********"
click at [759, 326] on button "Submit" at bounding box center [775, 327] width 48 height 16
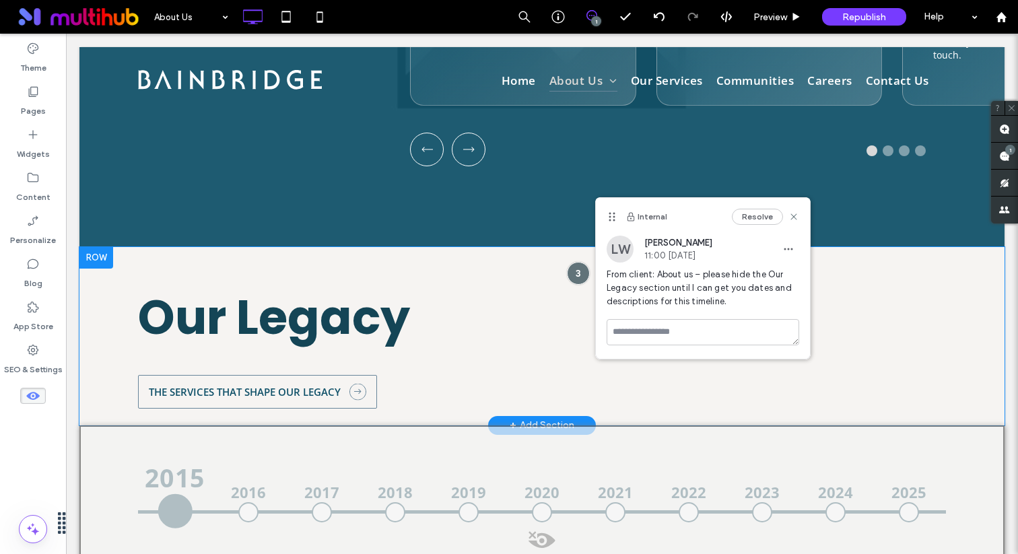
click at [92, 250] on div at bounding box center [96, 258] width 34 height 22
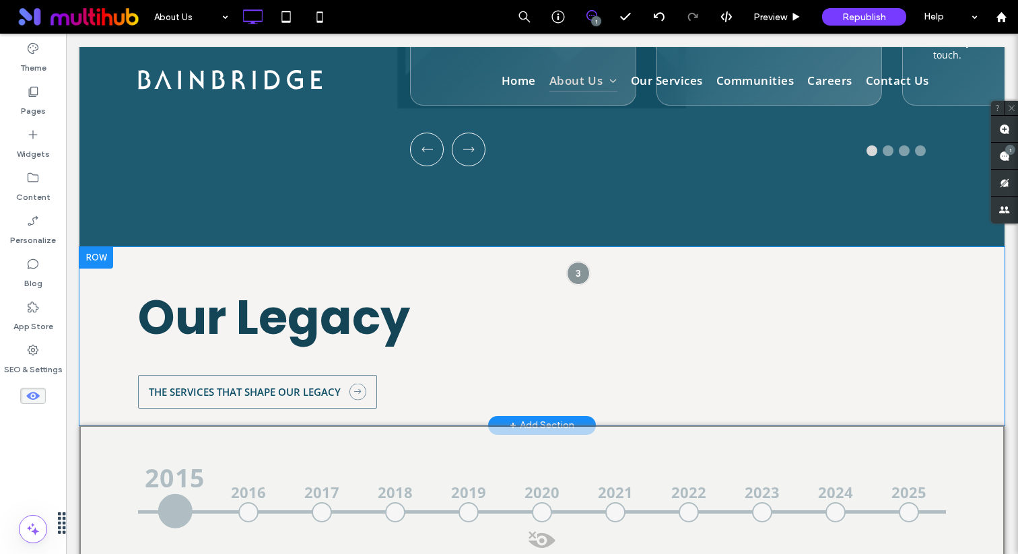
click at [106, 248] on div at bounding box center [96, 258] width 34 height 22
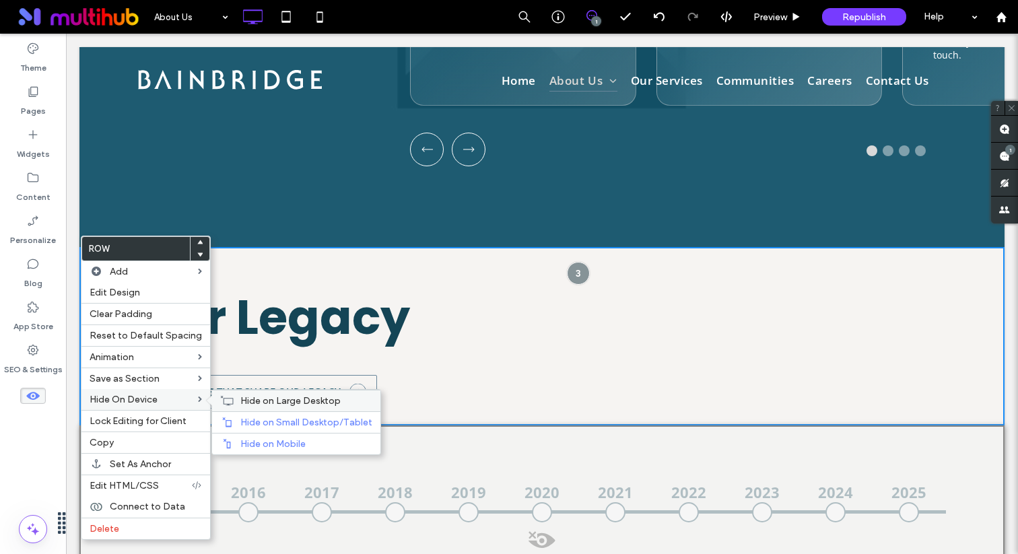
click at [240, 403] on span "Hide on Large Desktop" at bounding box center [290, 400] width 100 height 11
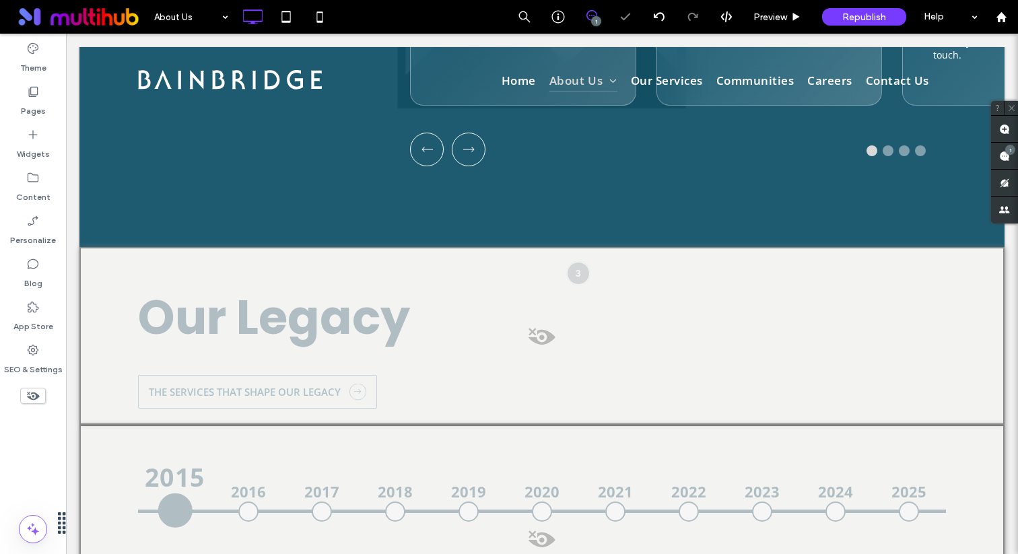
click at [39, 394] on icon at bounding box center [33, 396] width 15 height 15
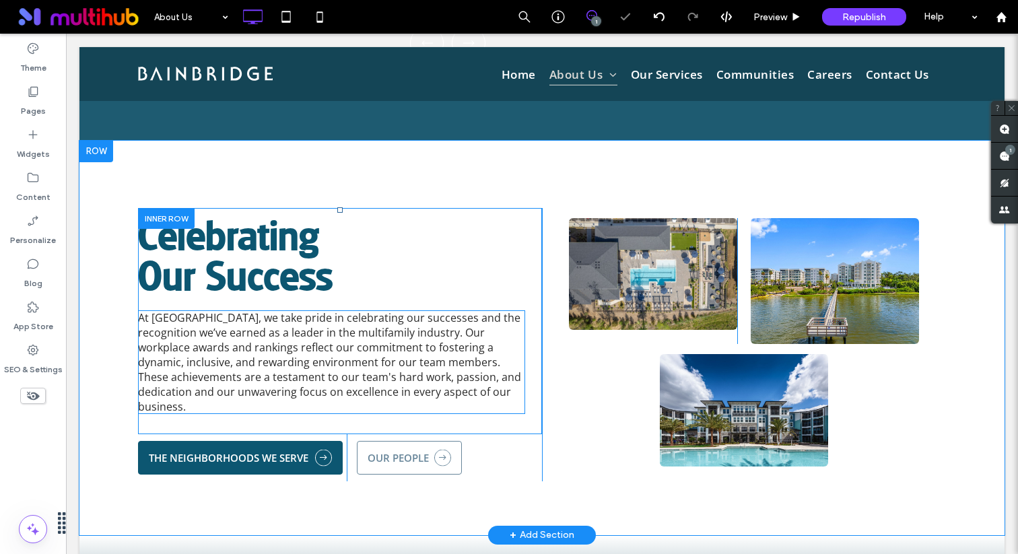
scroll to position [1454, 0]
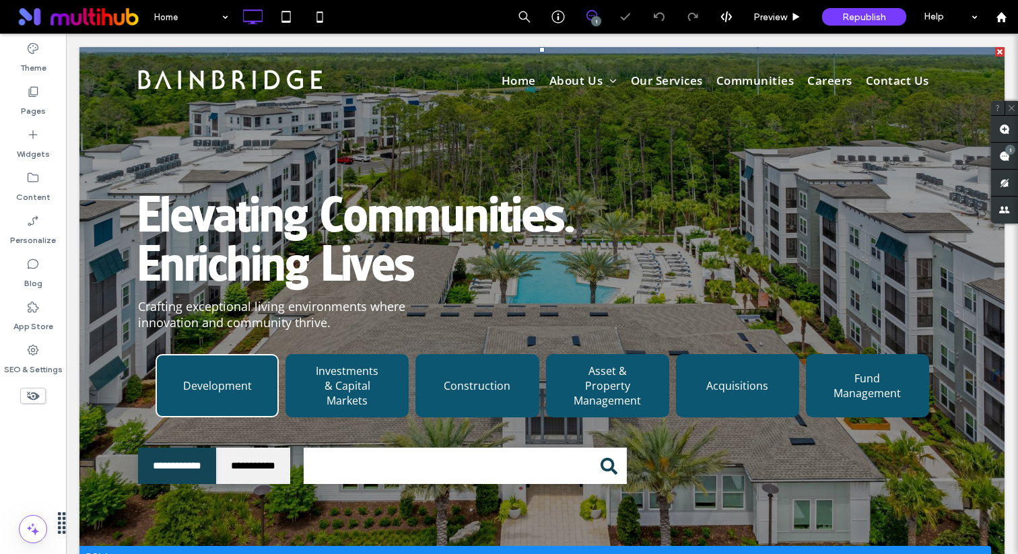
click at [430, 322] on span at bounding box center [541, 307] width 925 height 521
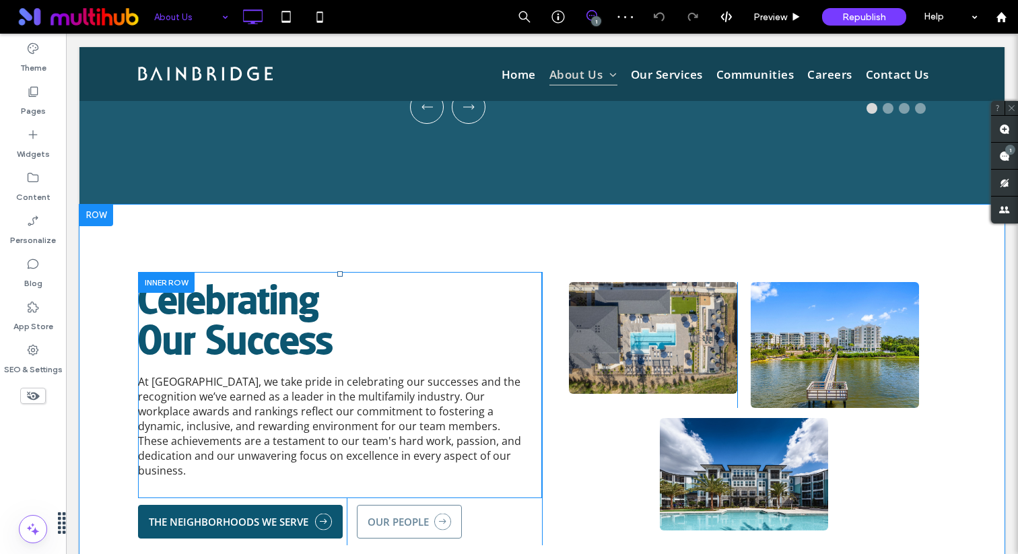
scroll to position [1386, 0]
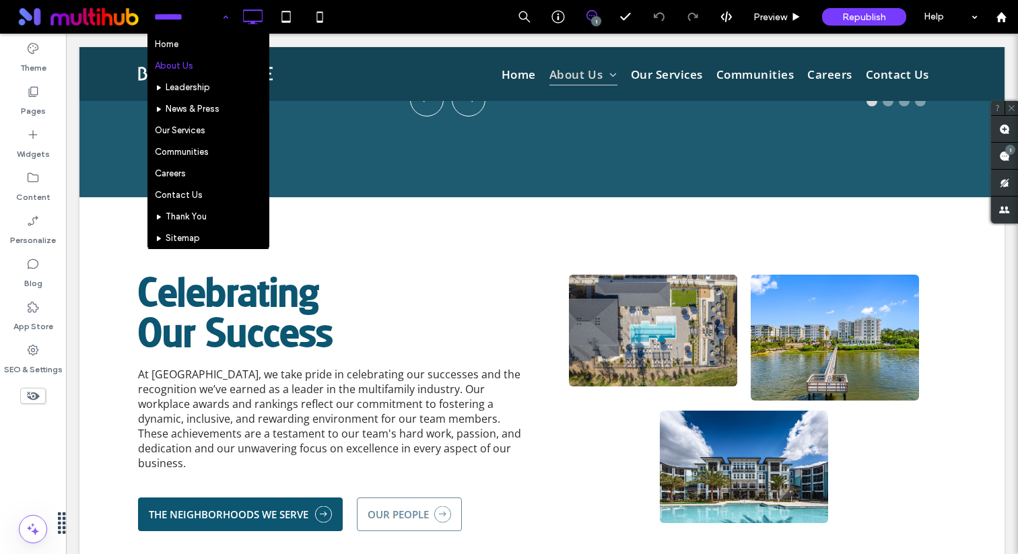
click at [199, 16] on input at bounding box center [187, 17] width 67 height 34
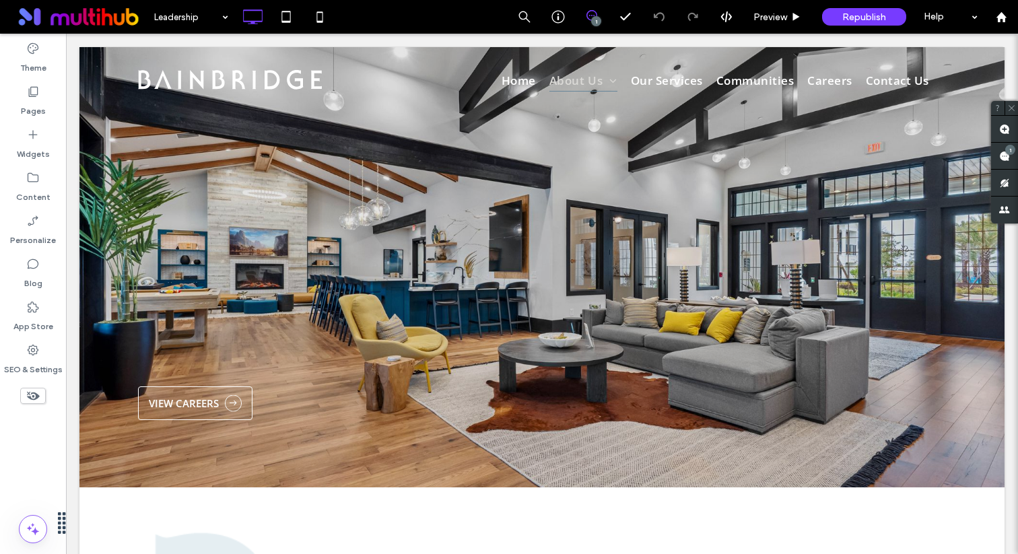
scroll to position [0, 0]
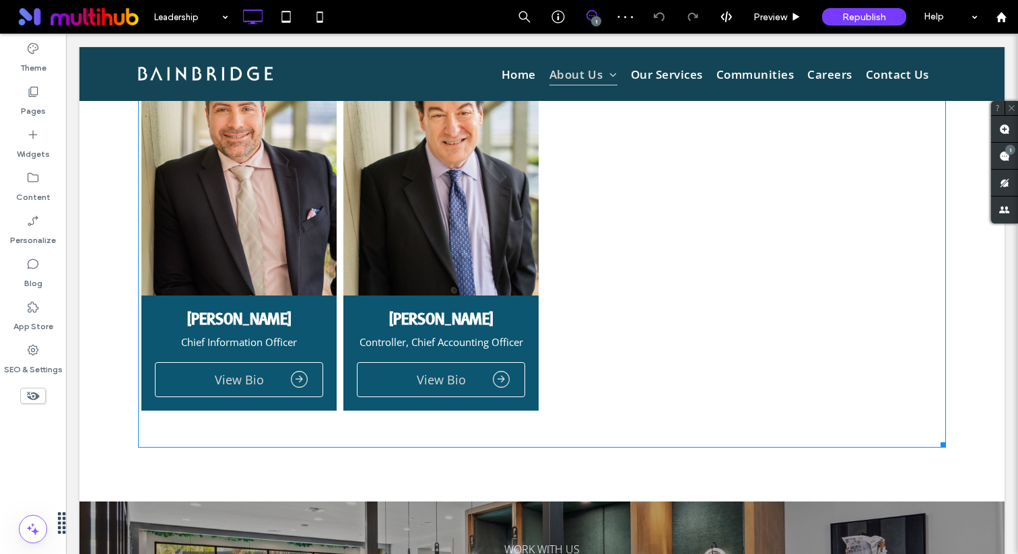
scroll to position [3271, 0]
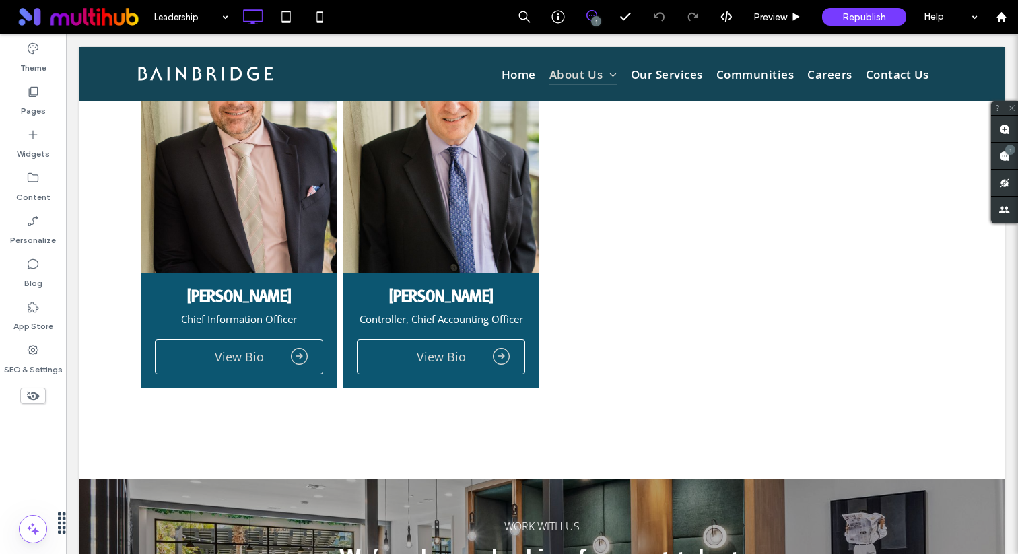
click at [40, 399] on icon at bounding box center [33, 396] width 15 height 15
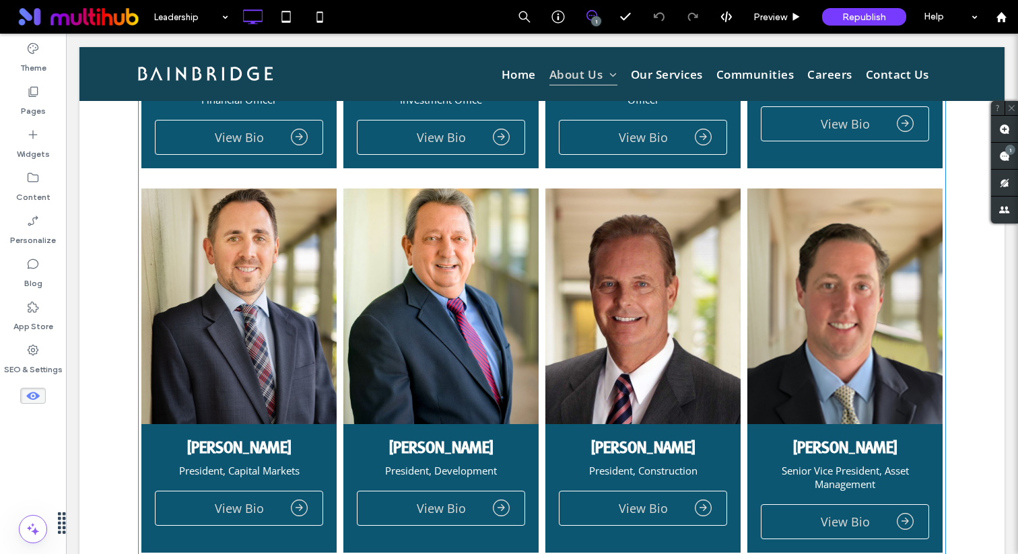
scroll to position [1609, 0]
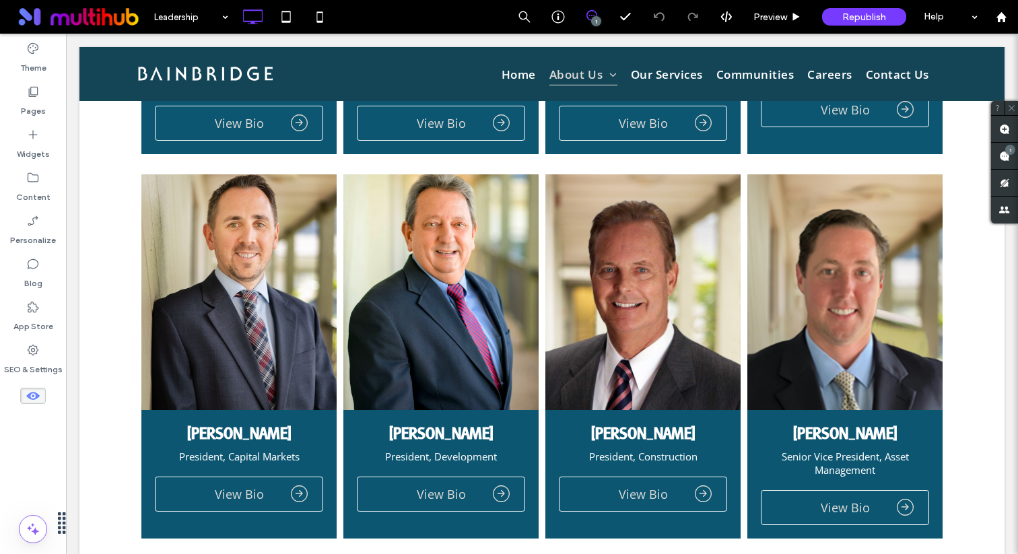
click at [30, 396] on icon at bounding box center [33, 396] width 15 height 15
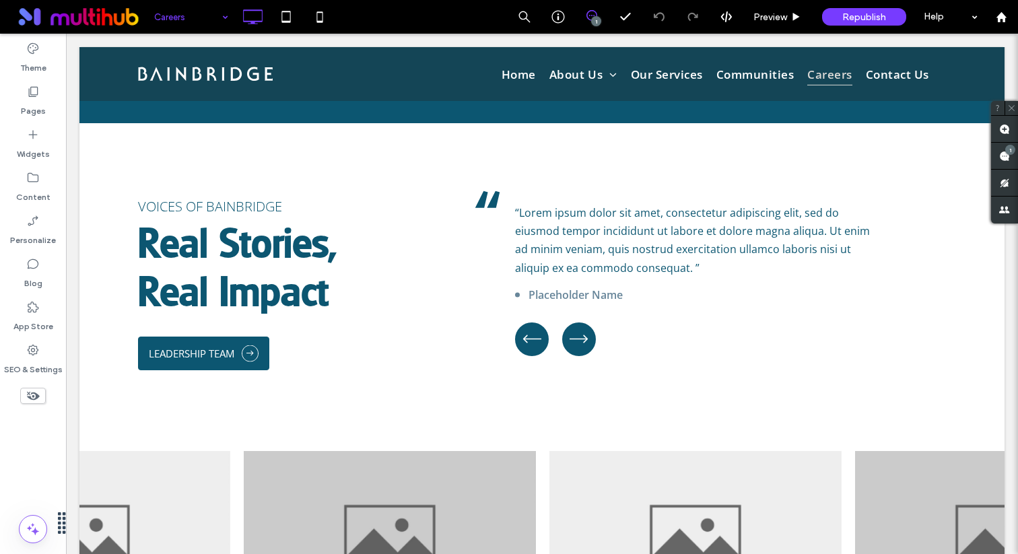
scroll to position [2636, 0]
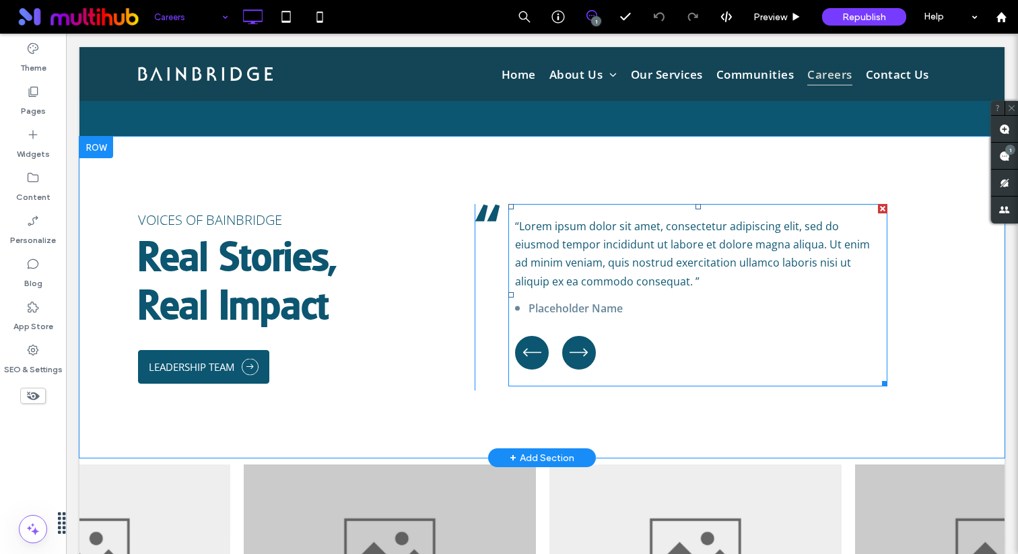
click at [595, 251] on span at bounding box center [698, 295] width 379 height 183
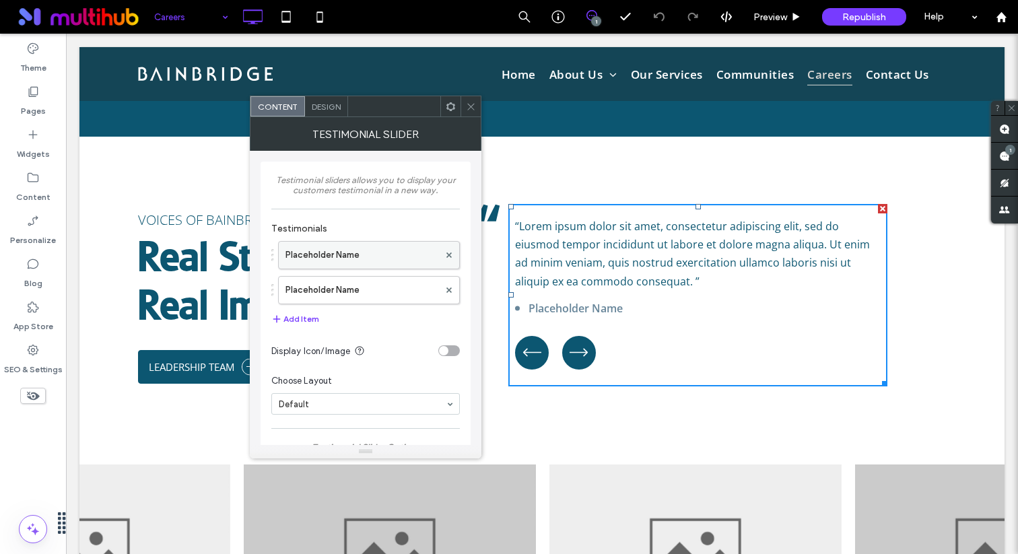
click at [364, 245] on label "Placeholder Name" at bounding box center [363, 255] width 154 height 27
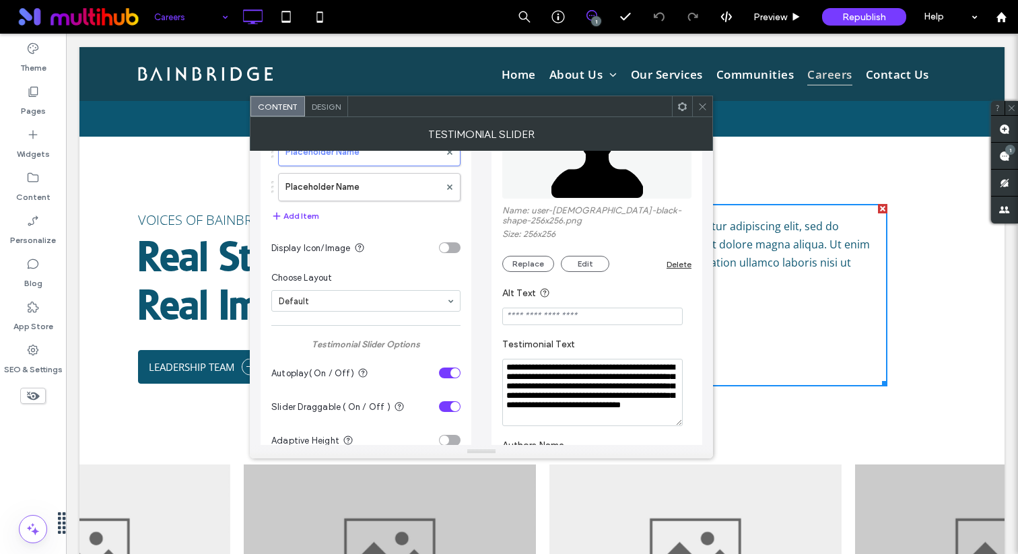
scroll to position [5, 0]
drag, startPoint x: 510, startPoint y: 360, endPoint x: 648, endPoint y: 410, distance: 146.8
click at [648, 410] on textarea "**********" at bounding box center [592, 392] width 181 height 67
paste textarea "**********"
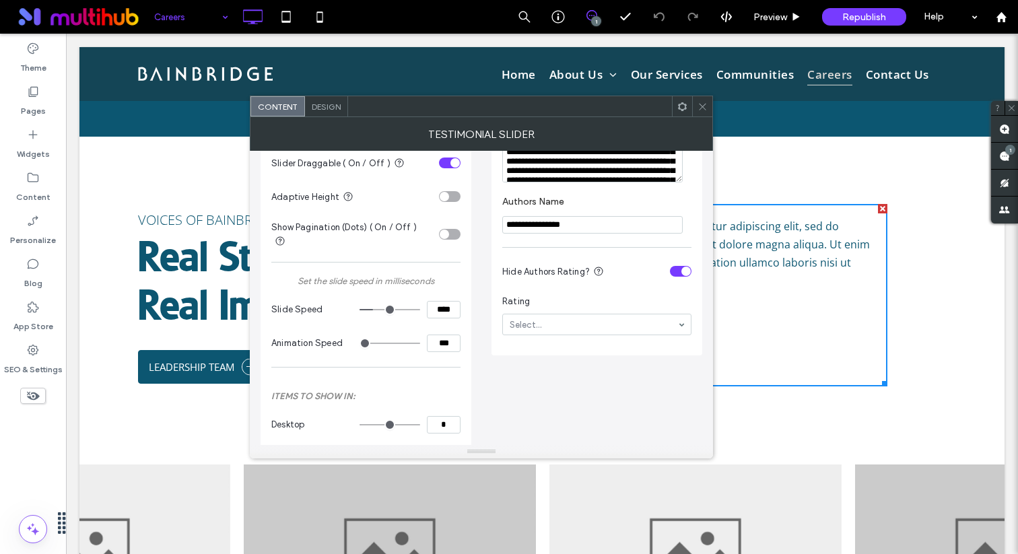
scroll to position [355, 0]
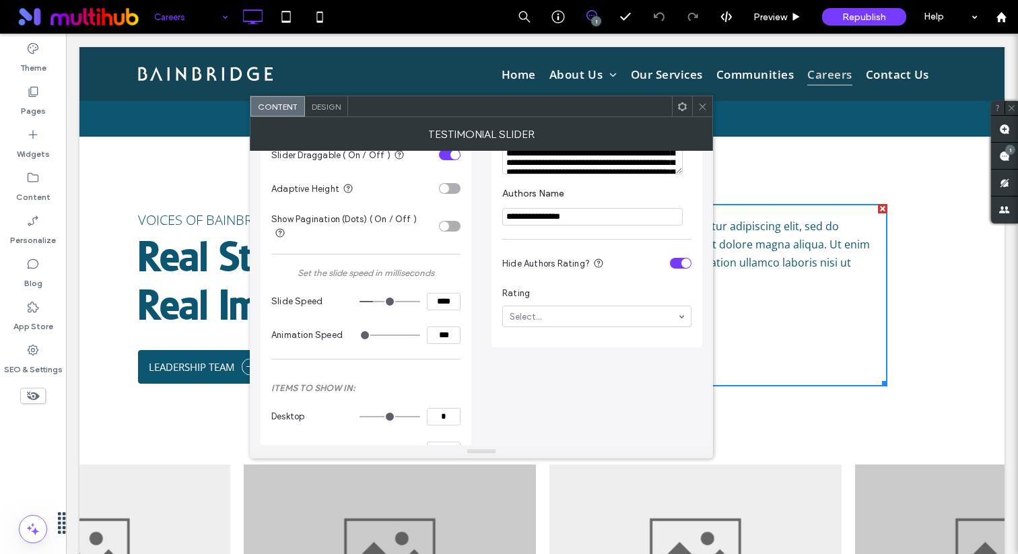
type textarea "**********"
click at [567, 212] on input "**********" at bounding box center [592, 217] width 181 height 18
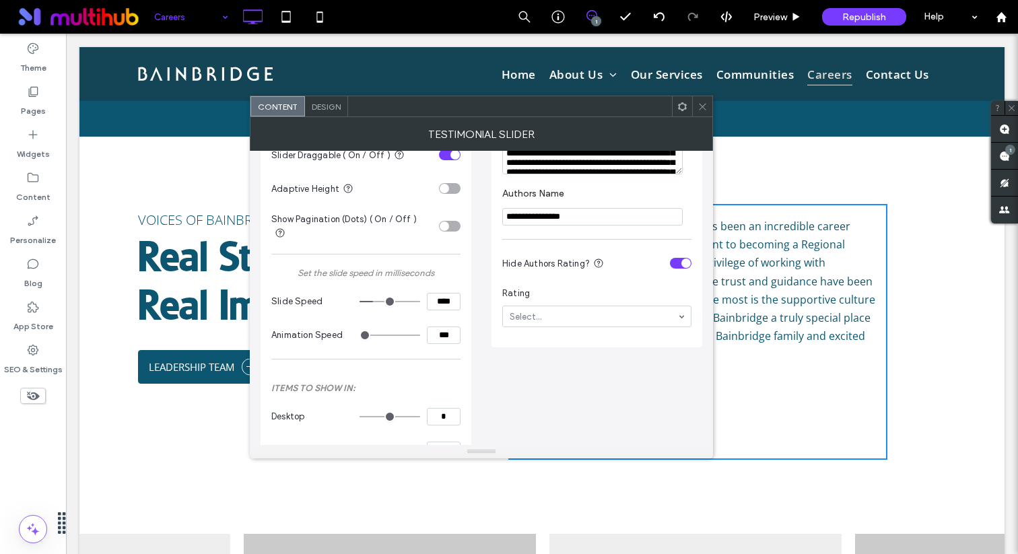
paste input "**********"
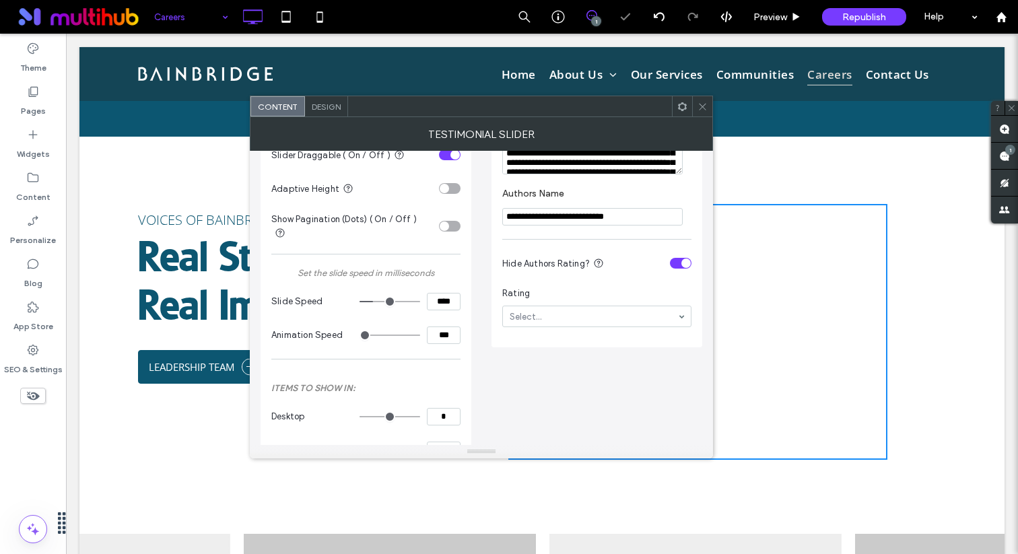
type input "**********"
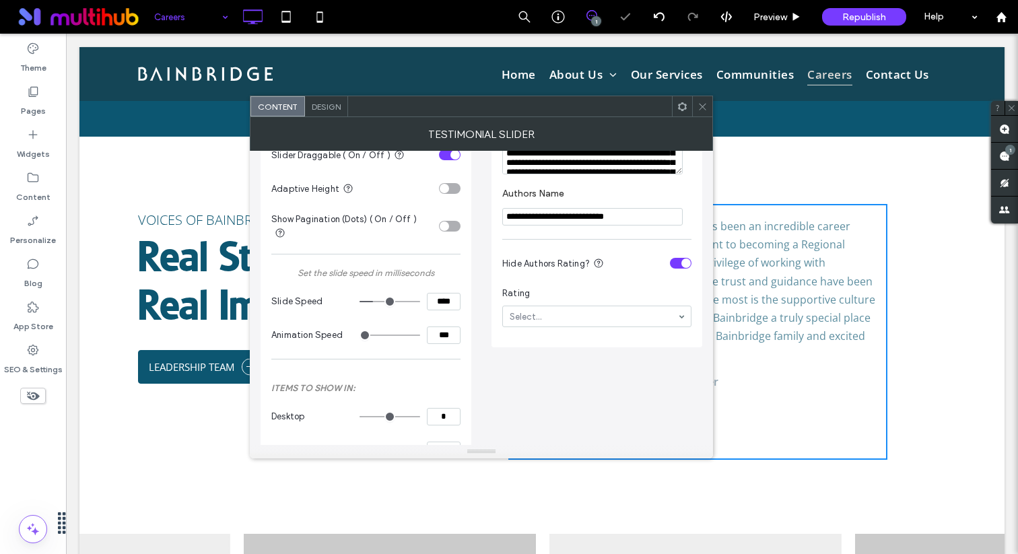
click at [566, 249] on section "Hide Authors Rating?" at bounding box center [596, 264] width 189 height 34
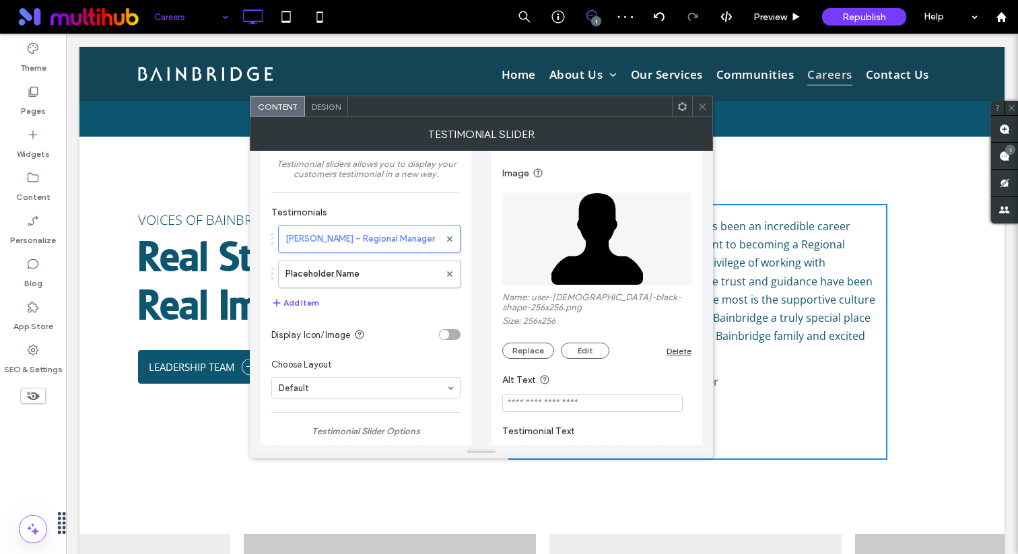
scroll to position [0, 0]
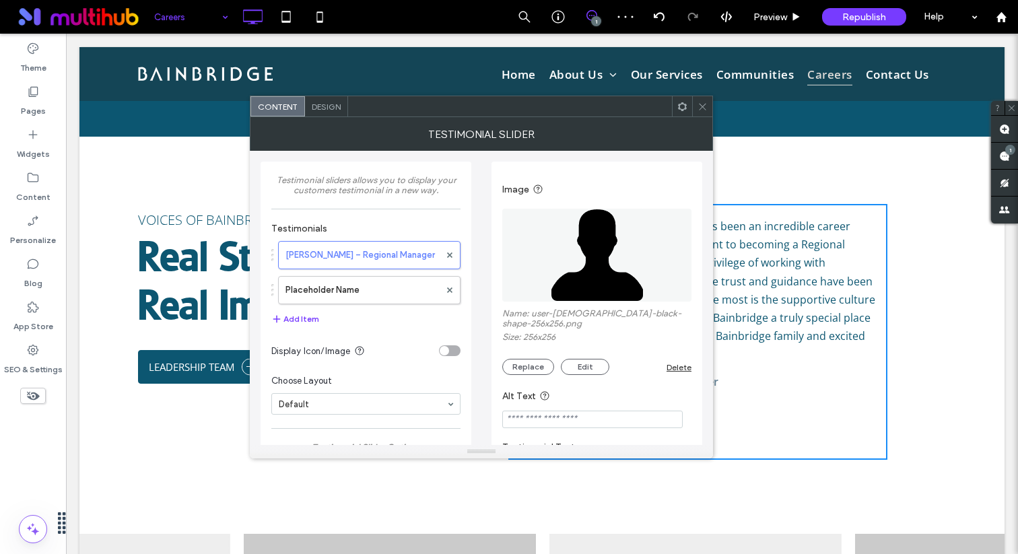
click at [579, 411] on input "Alt Text" at bounding box center [592, 420] width 181 height 18
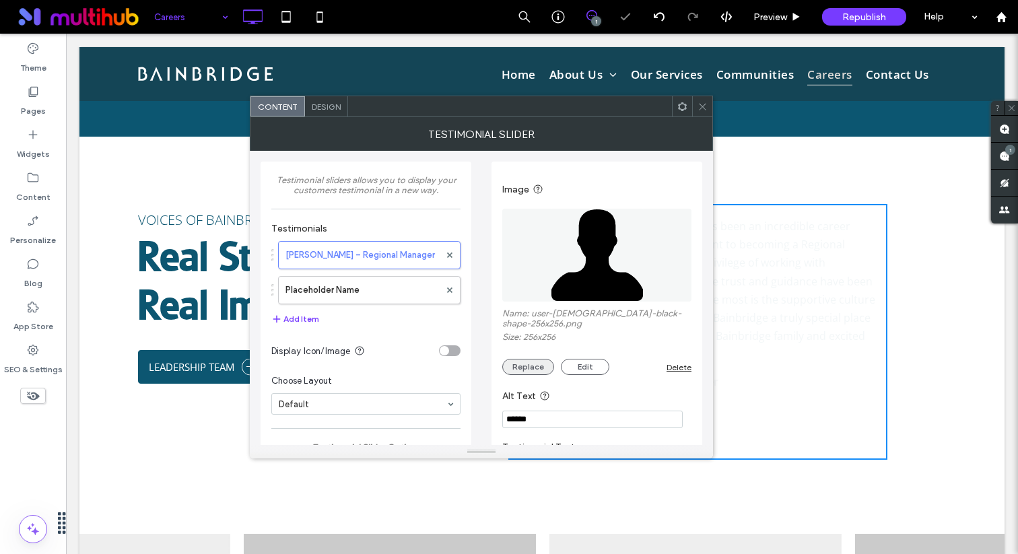
type input "*******"
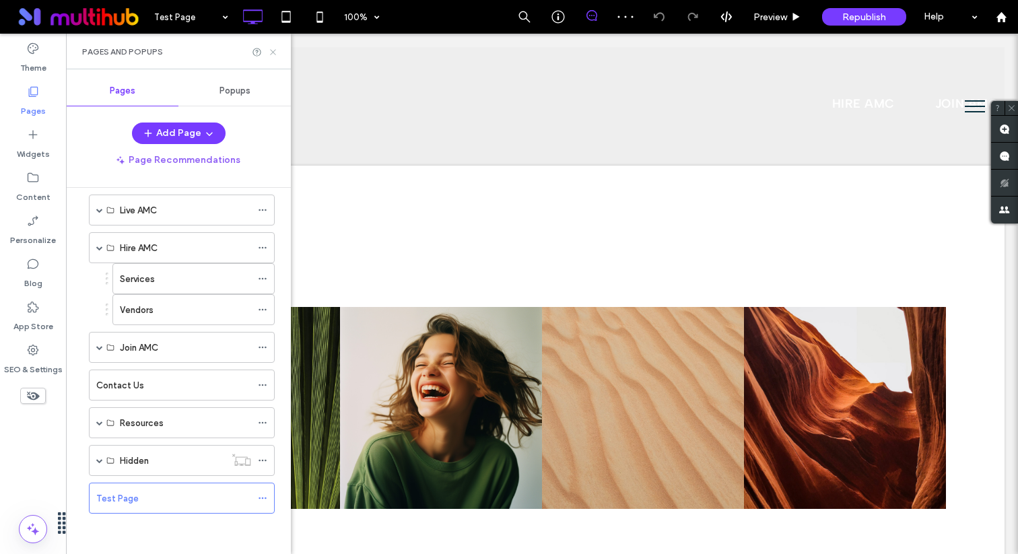
click at [273, 53] on icon at bounding box center [273, 52] width 10 height 10
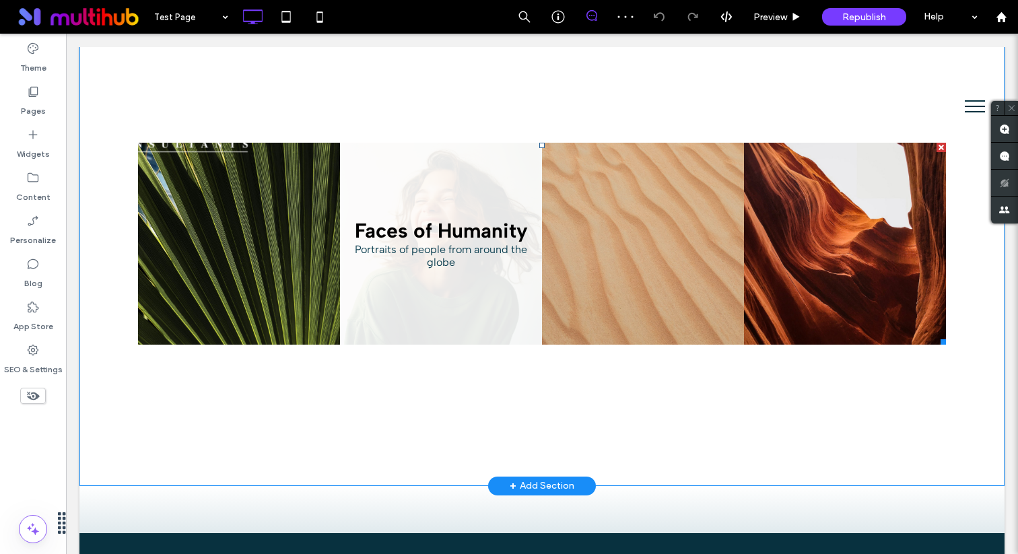
scroll to position [48, 0]
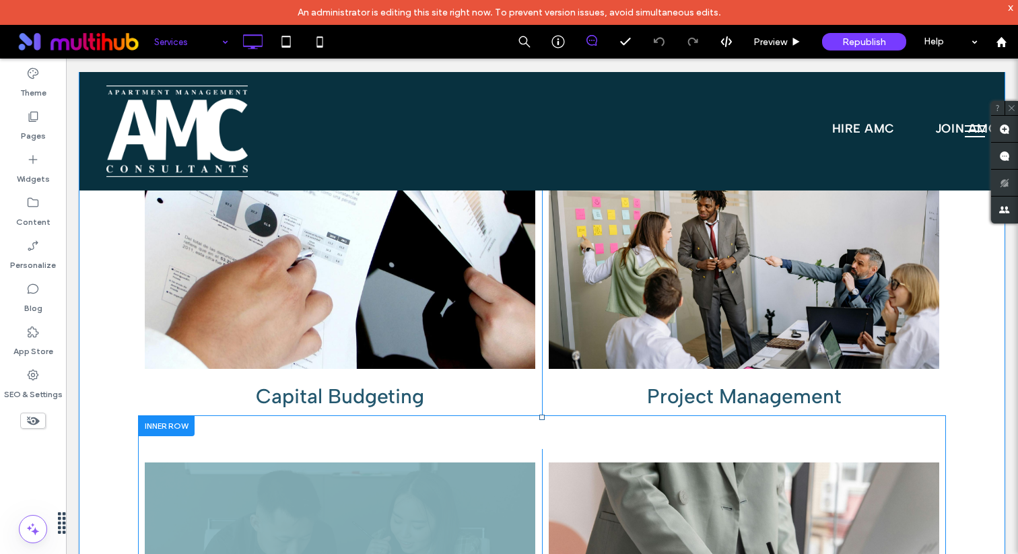
scroll to position [1032, 0]
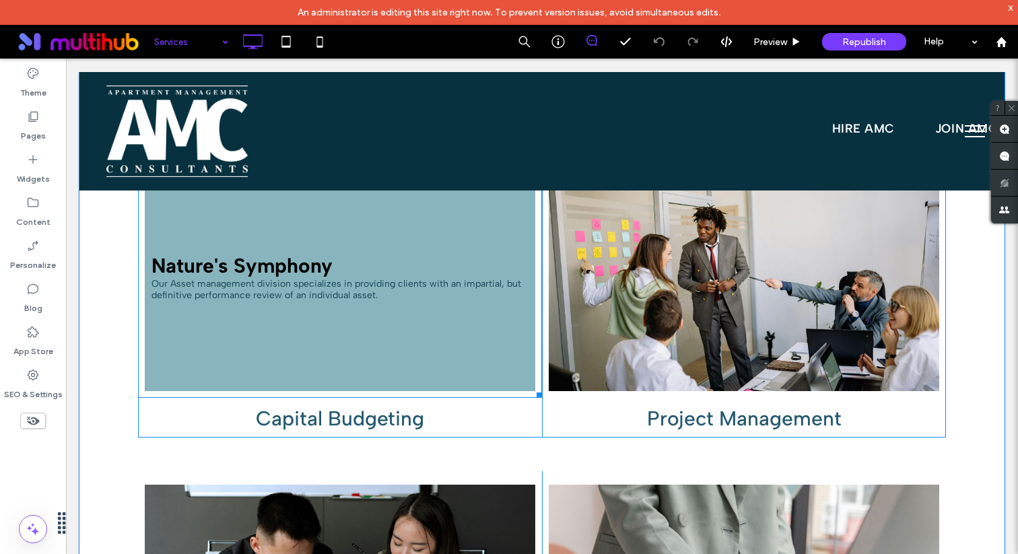
click at [388, 304] on link at bounding box center [340, 276] width 391 height 229
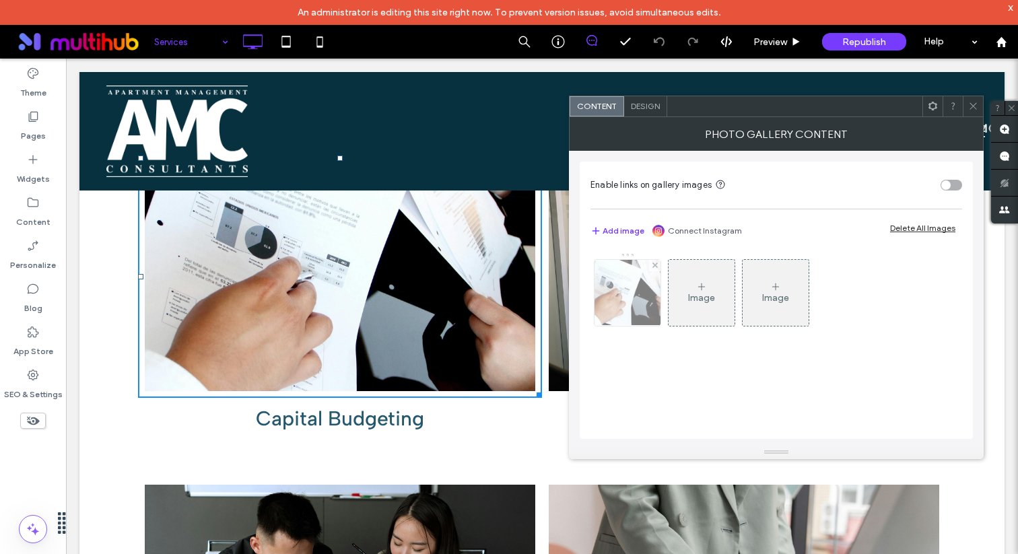
click at [620, 296] on img at bounding box center [628, 293] width 88 height 66
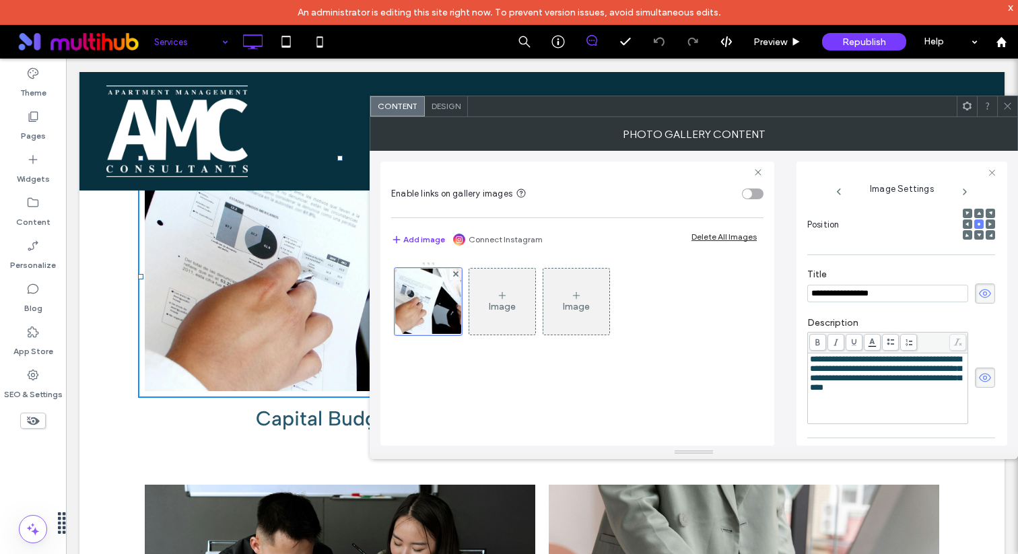
scroll to position [221, 0]
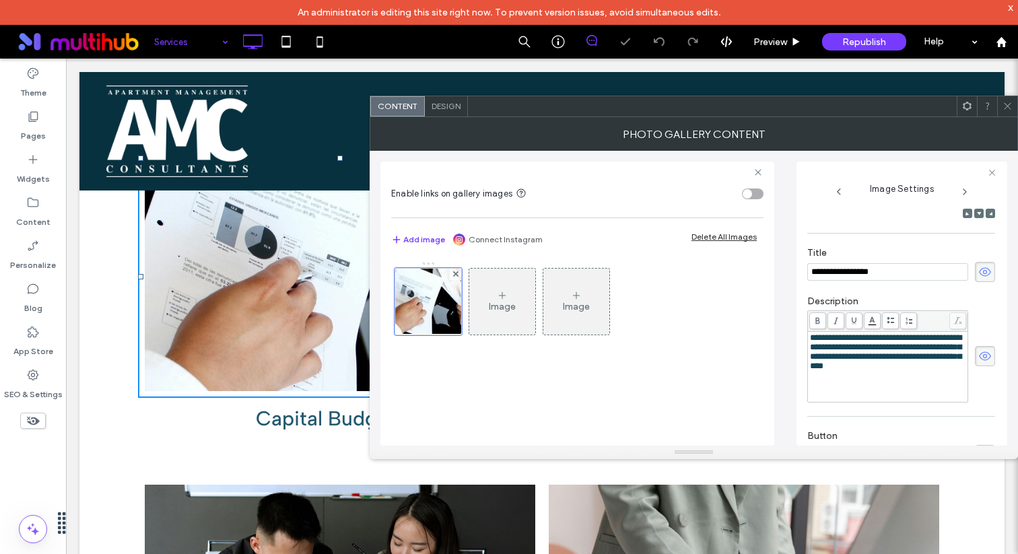
click at [975, 275] on span at bounding box center [985, 272] width 20 height 20
click at [1009, 113] on span at bounding box center [1008, 106] width 10 height 20
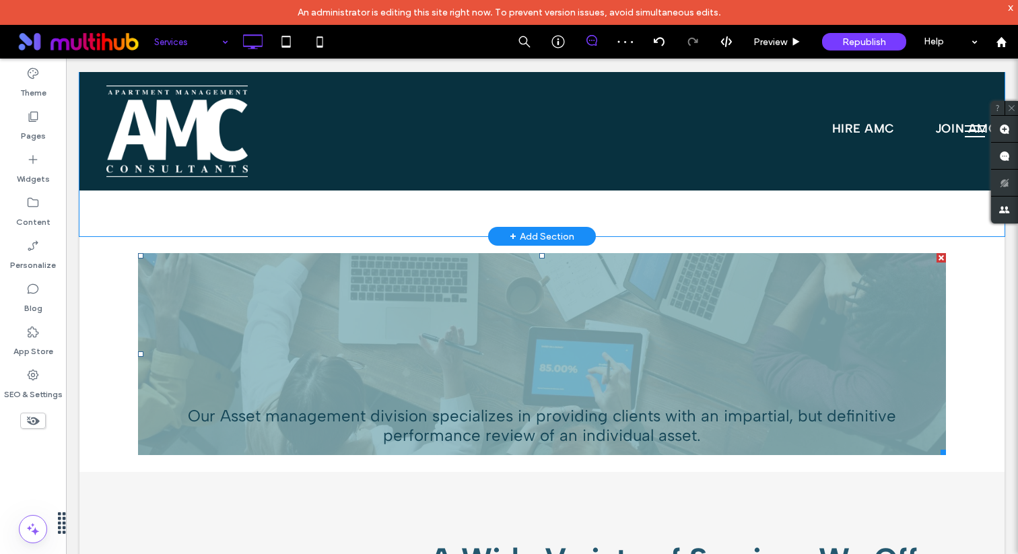
scroll to position [1596, 0]
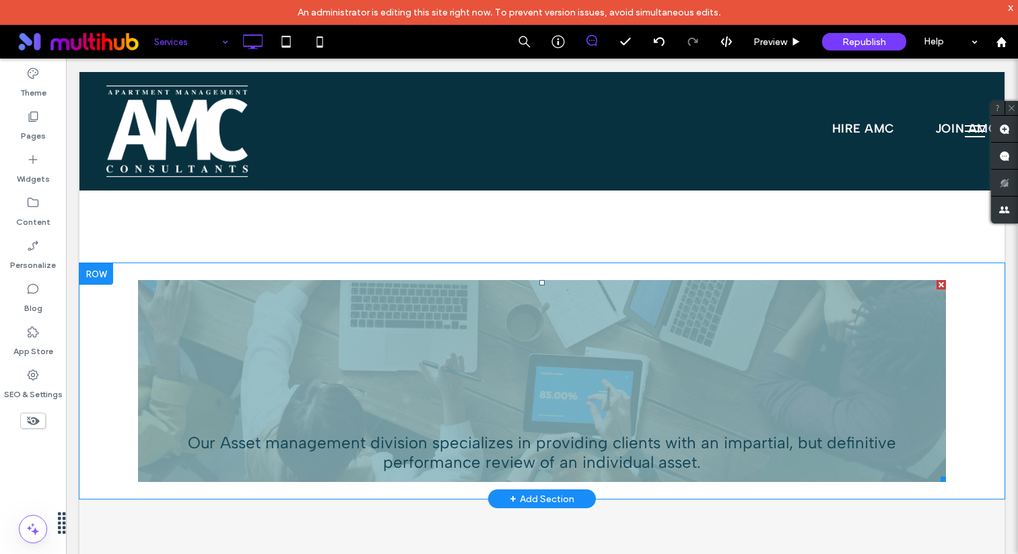
click at [546, 393] on link at bounding box center [542, 381] width 808 height 202
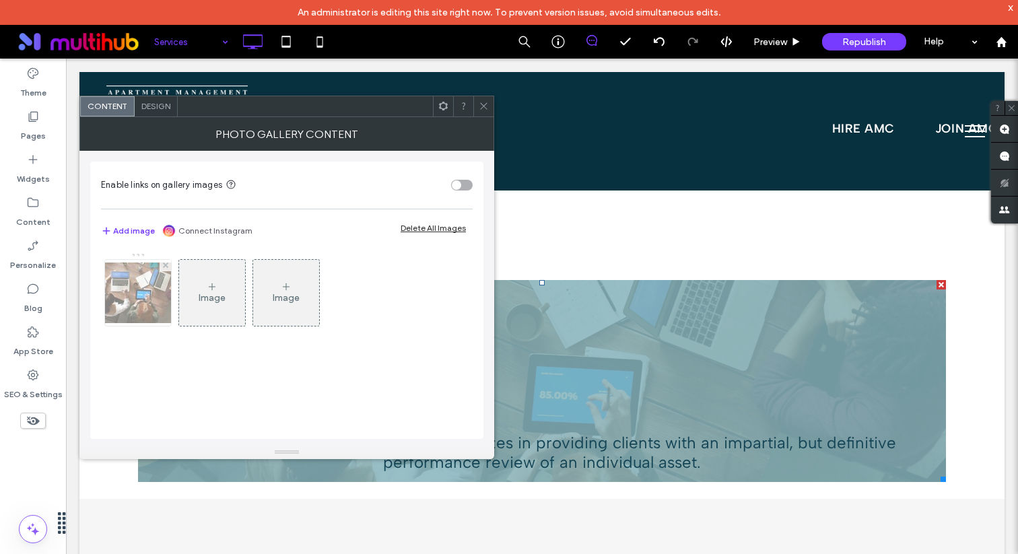
click at [148, 308] on img at bounding box center [138, 293] width 108 height 61
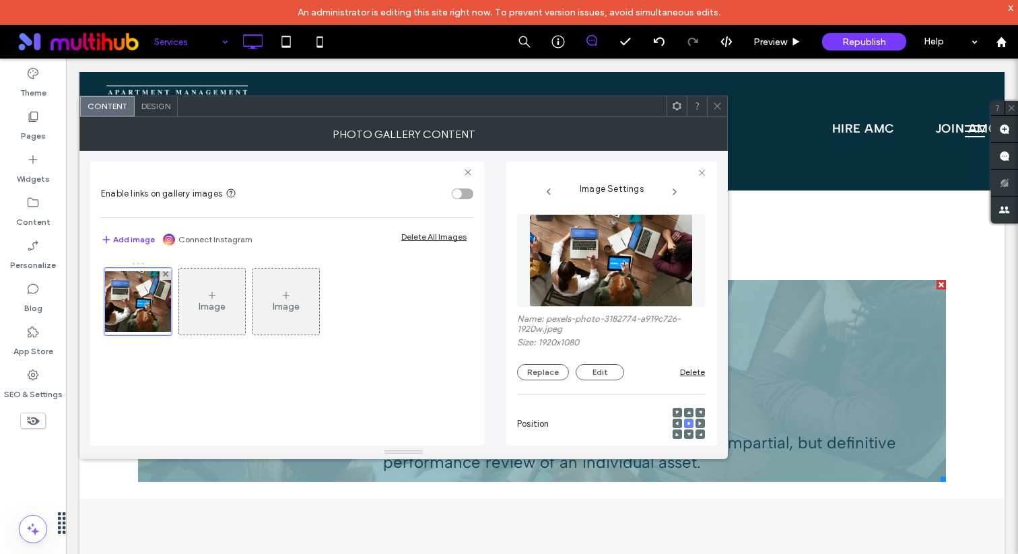
click at [687, 413] on icon at bounding box center [689, 413] width 4 height 4
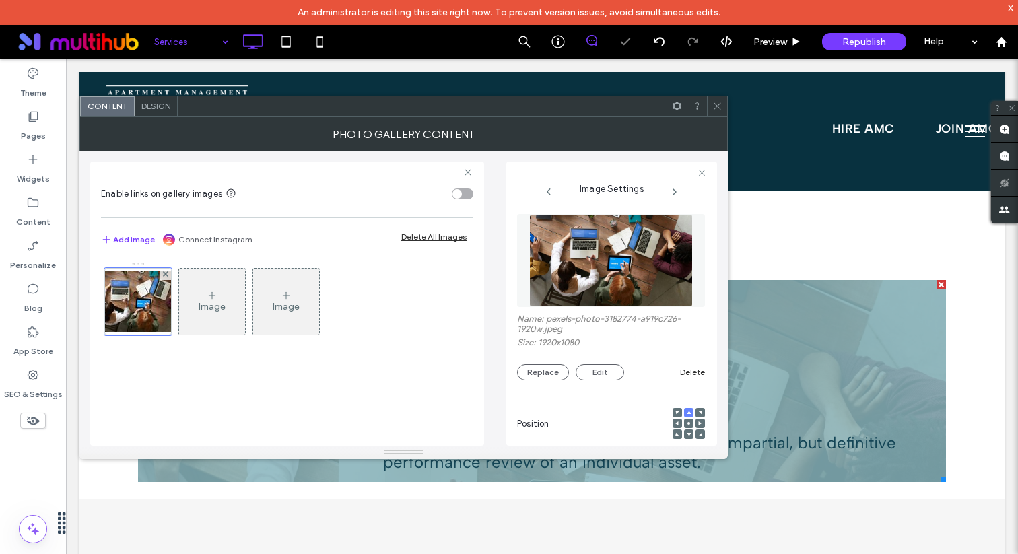
click at [687, 423] on icon at bounding box center [689, 424] width 4 height 4
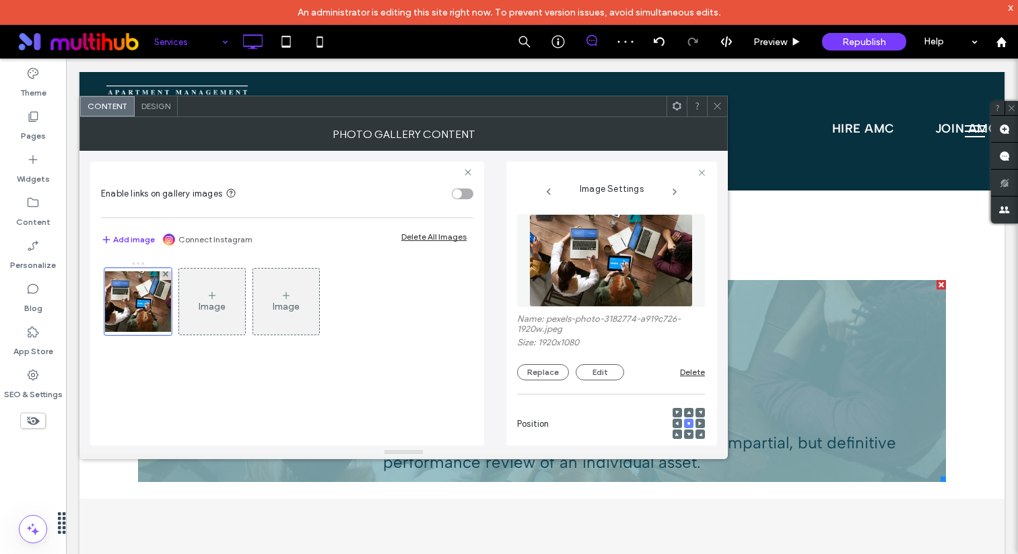
click at [150, 110] on span "Design" at bounding box center [155, 106] width 29 height 10
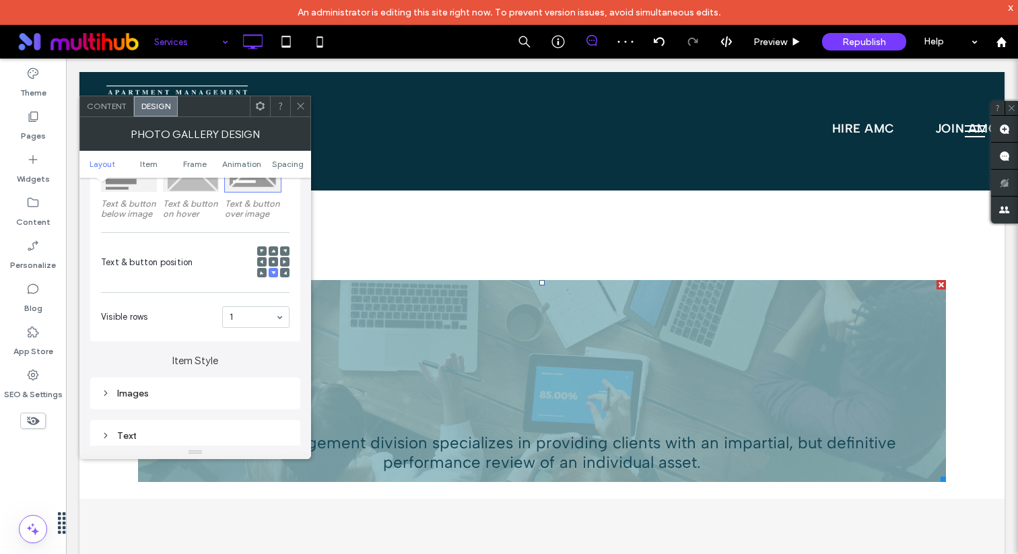
scroll to position [247, 0]
click at [273, 261] on use at bounding box center [273, 260] width 3 height 3
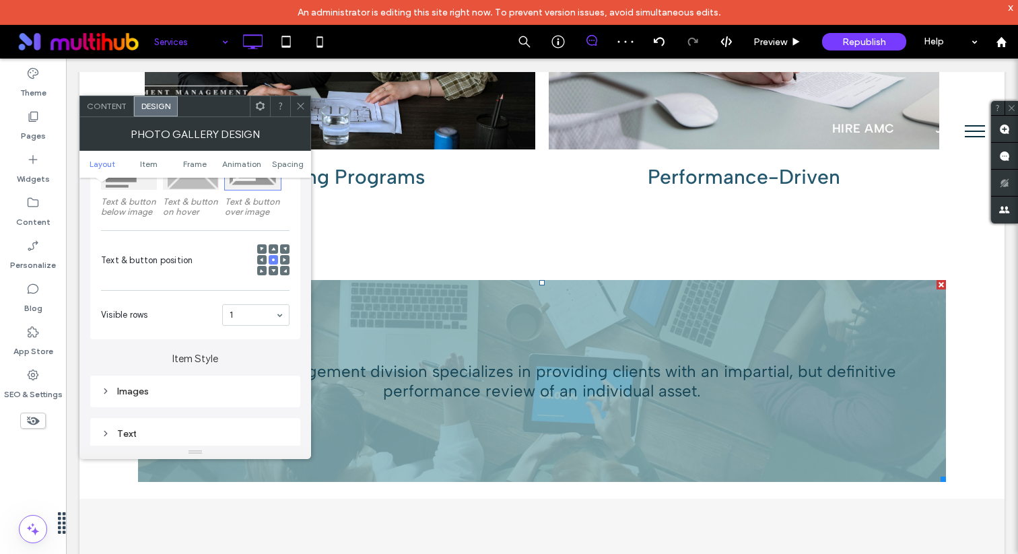
click at [300, 104] on icon at bounding box center [301, 106] width 10 height 10
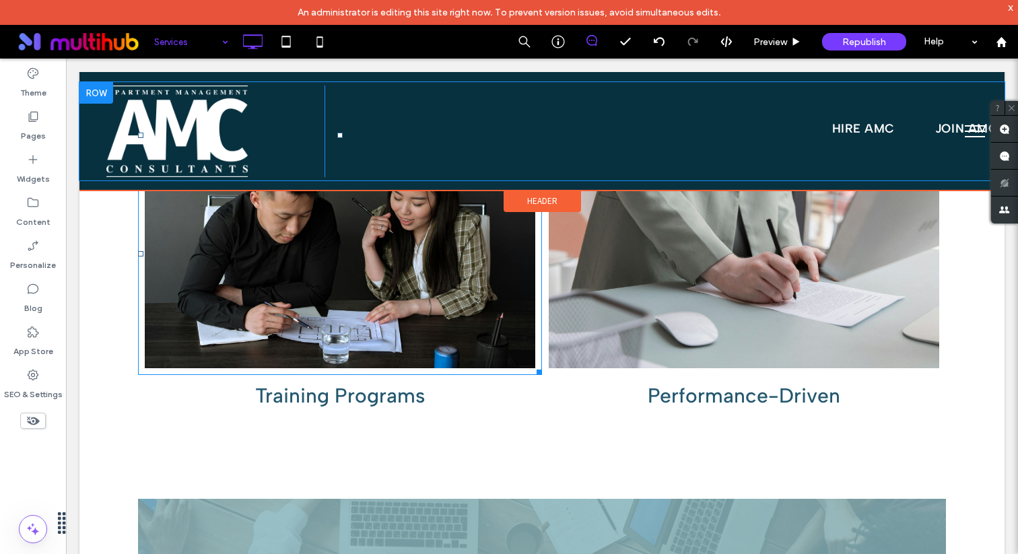
scroll to position [1410, 0]
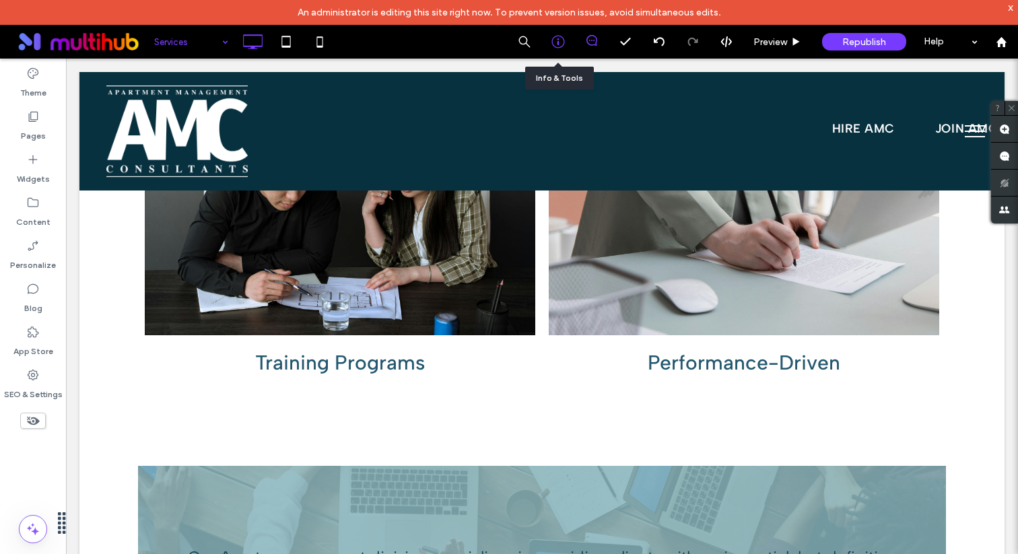
click at [569, 36] on div at bounding box center [558, 41] width 33 height 13
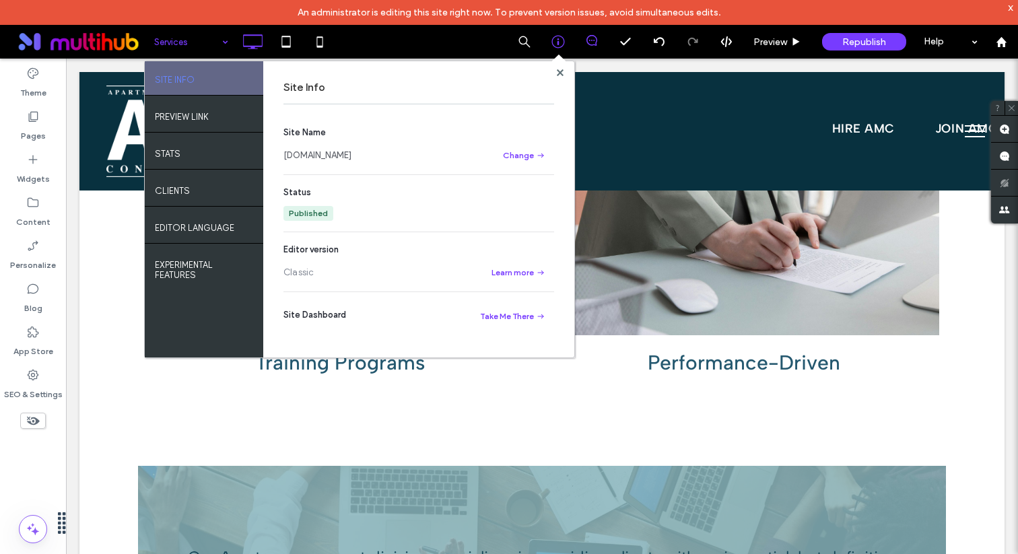
click at [399, 164] on div "Site Name [DOMAIN_NAME] Change Status Published Editor version Classic Learn mo…" at bounding box center [419, 230] width 271 height 240
click at [402, 142] on section "Site Name [DOMAIN_NAME] Change" at bounding box center [419, 145] width 271 height 38
click at [352, 160] on link "[DOMAIN_NAME]" at bounding box center [318, 155] width 68 height 13
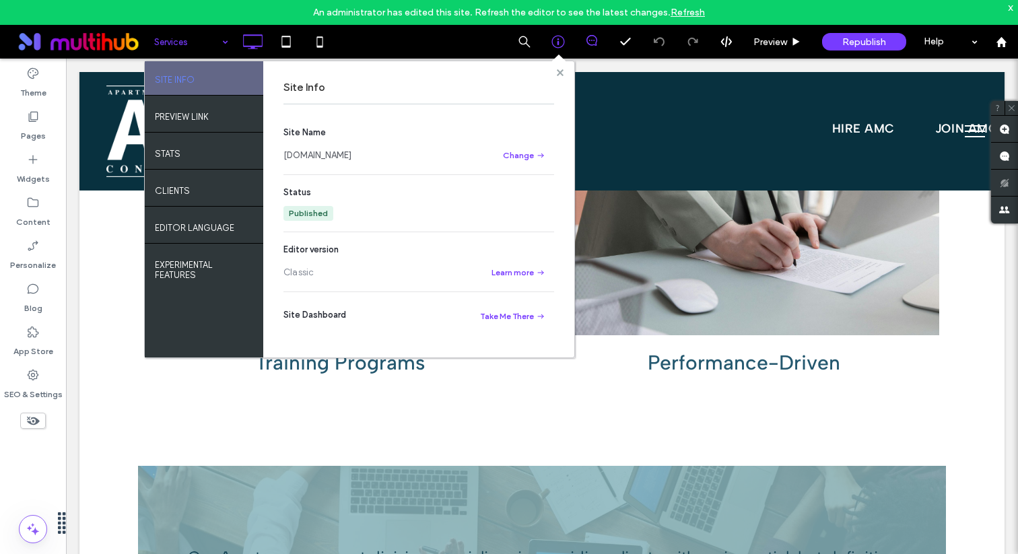
click at [558, 69] on use at bounding box center [559, 72] width 7 height 7
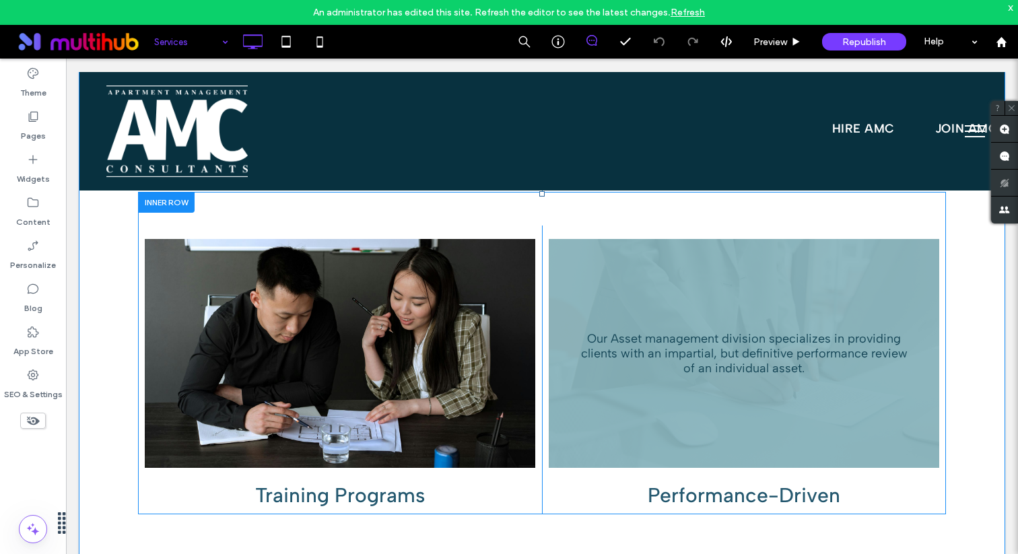
scroll to position [1266, 0]
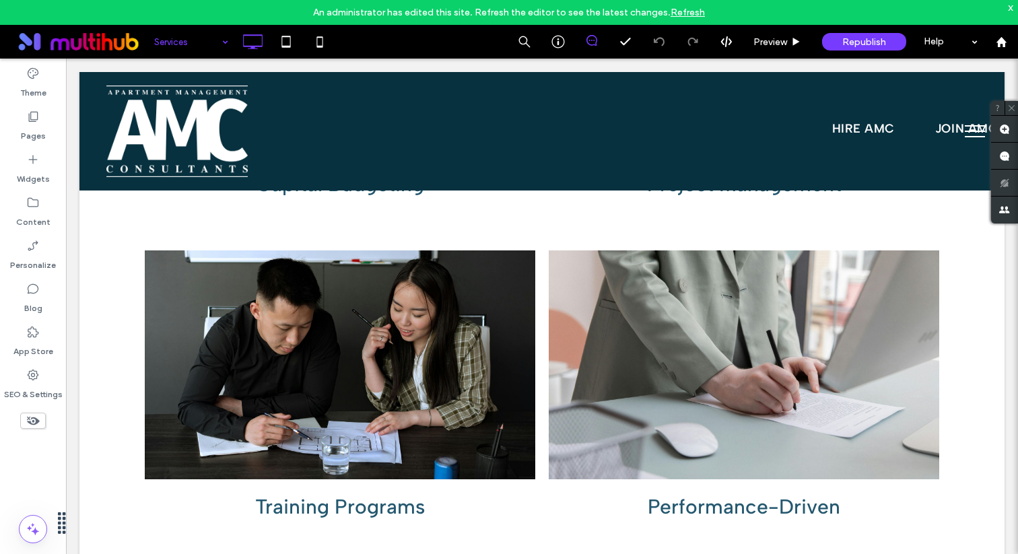
click at [693, 15] on link "Refresh" at bounding box center [688, 12] width 34 height 11
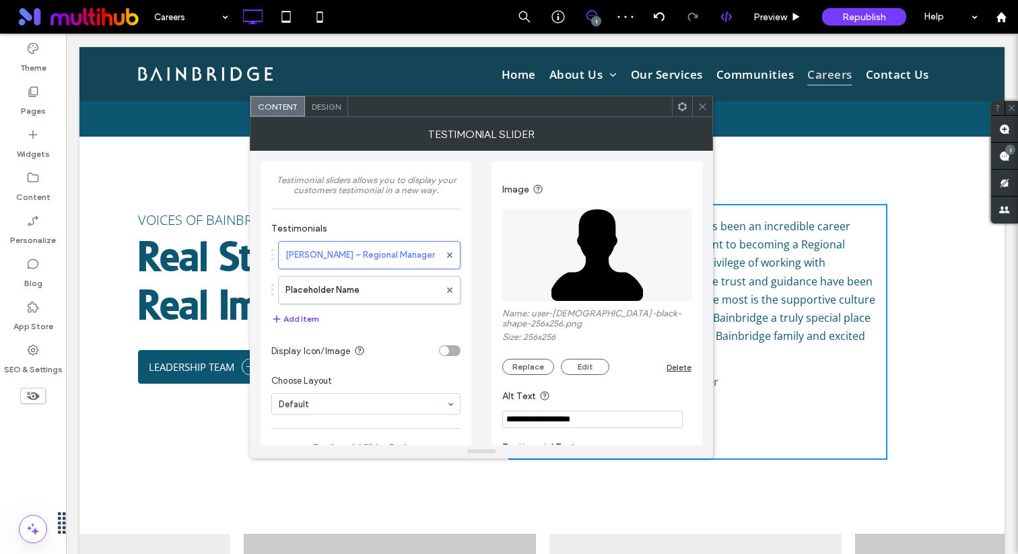
type input "**********"
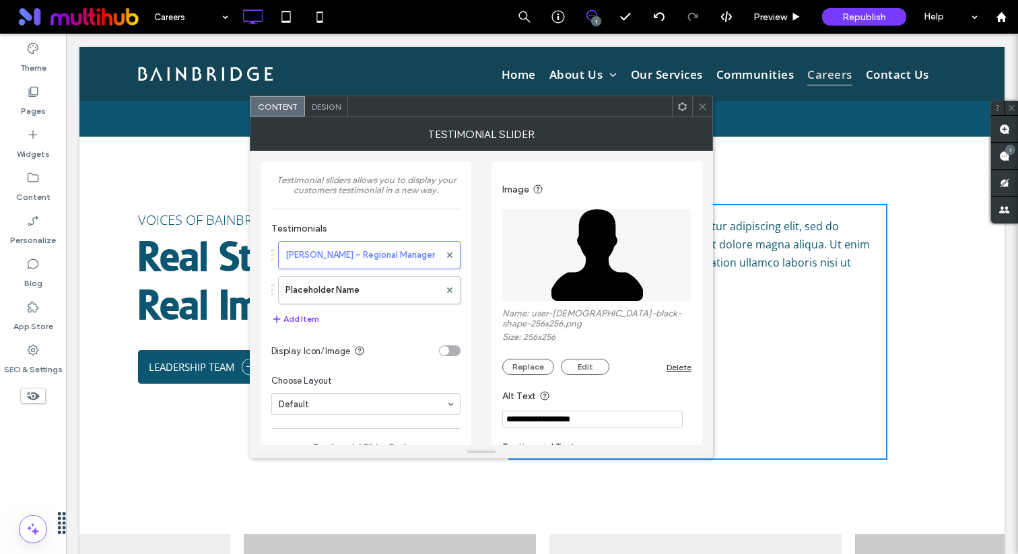
click at [704, 108] on use at bounding box center [702, 106] width 7 height 7
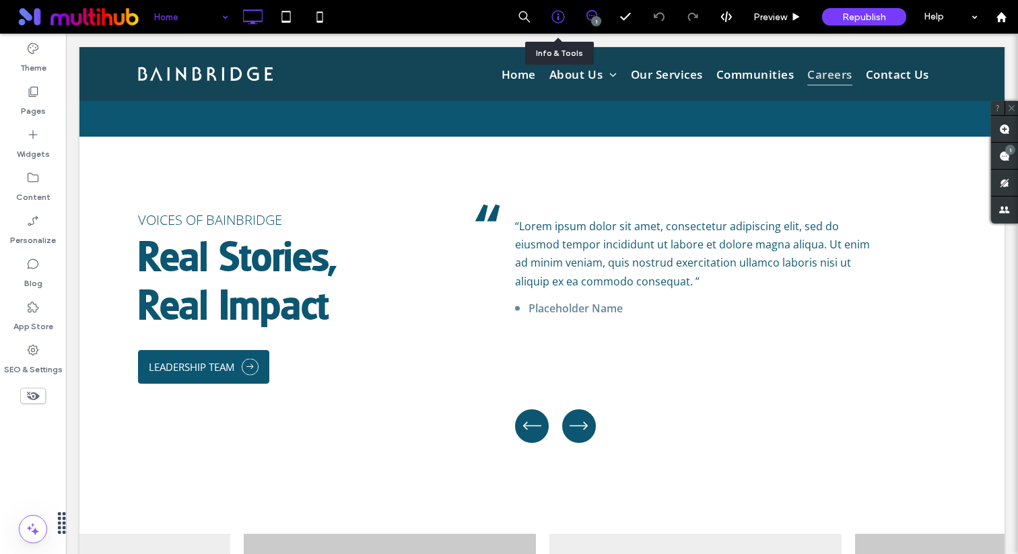
click at [554, 24] on div at bounding box center [559, 17] width 34 height 34
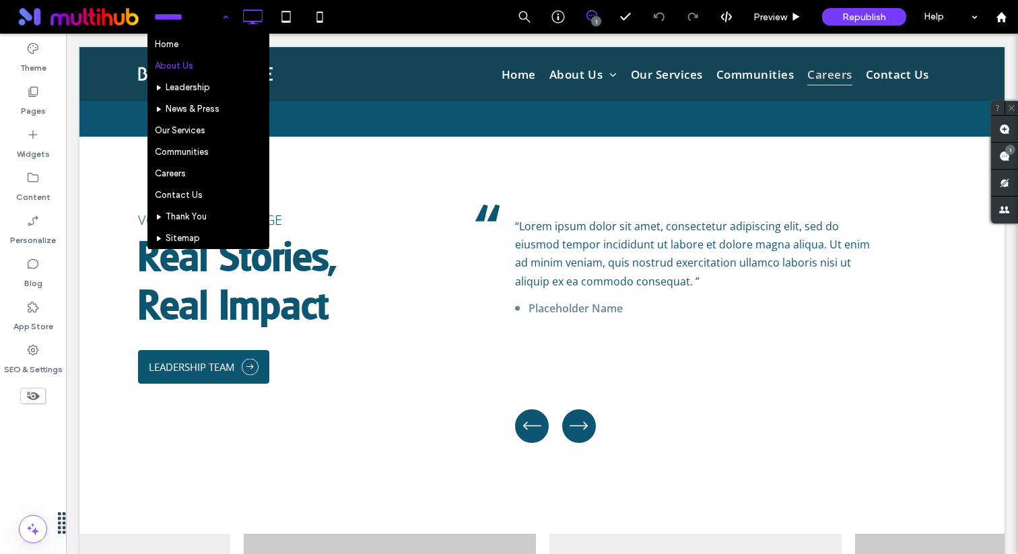
click at [215, 29] on input at bounding box center [187, 17] width 67 height 34
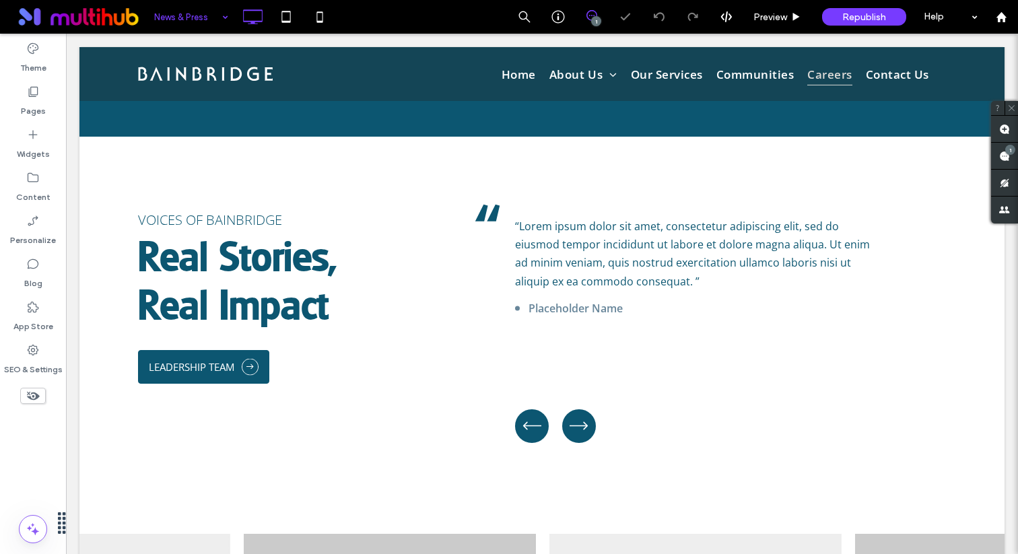
click at [212, 19] on input at bounding box center [187, 17] width 67 height 34
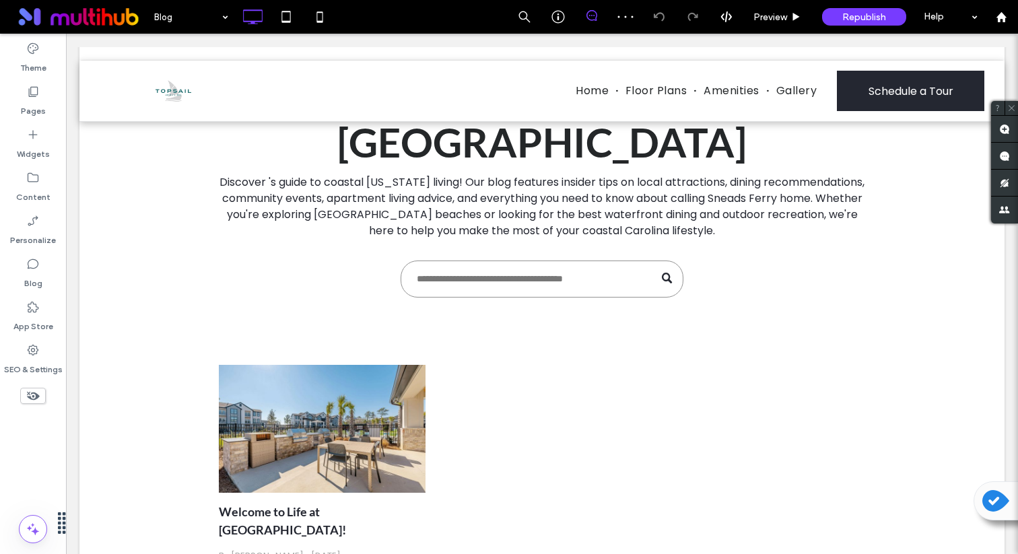
scroll to position [174, 0]
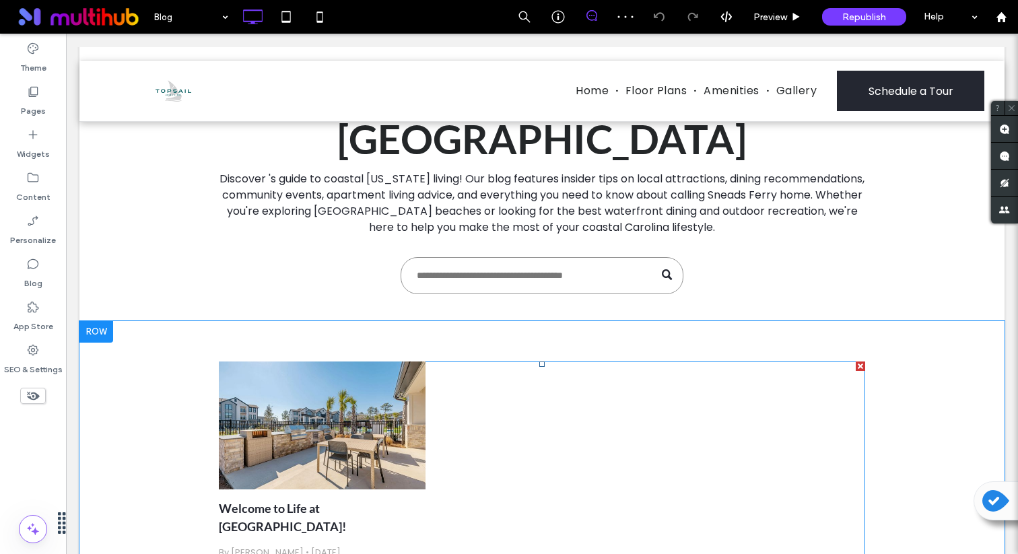
click at [379, 385] on div at bounding box center [322, 425] width 219 height 135
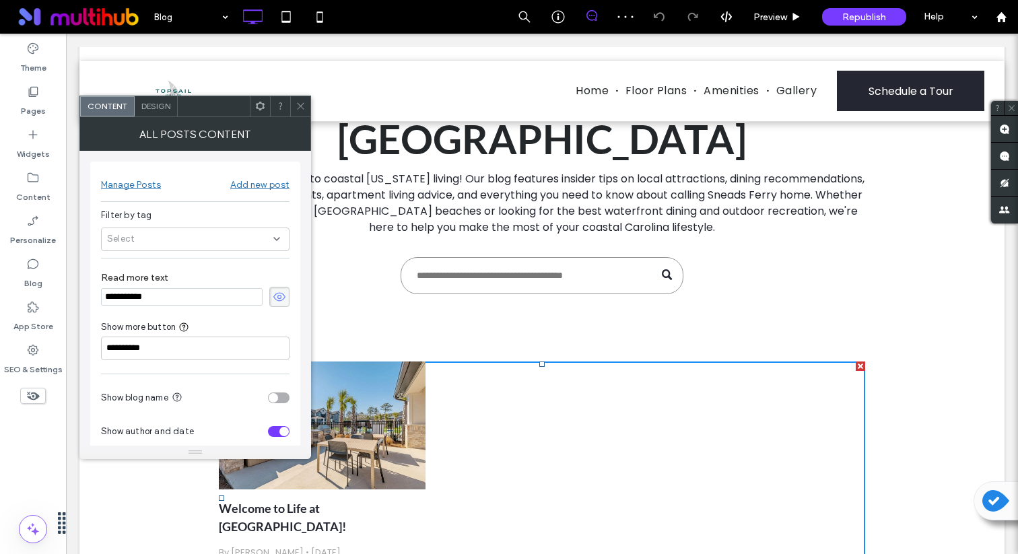
scroll to position [0, 0]
click at [304, 108] on icon at bounding box center [301, 106] width 10 height 10
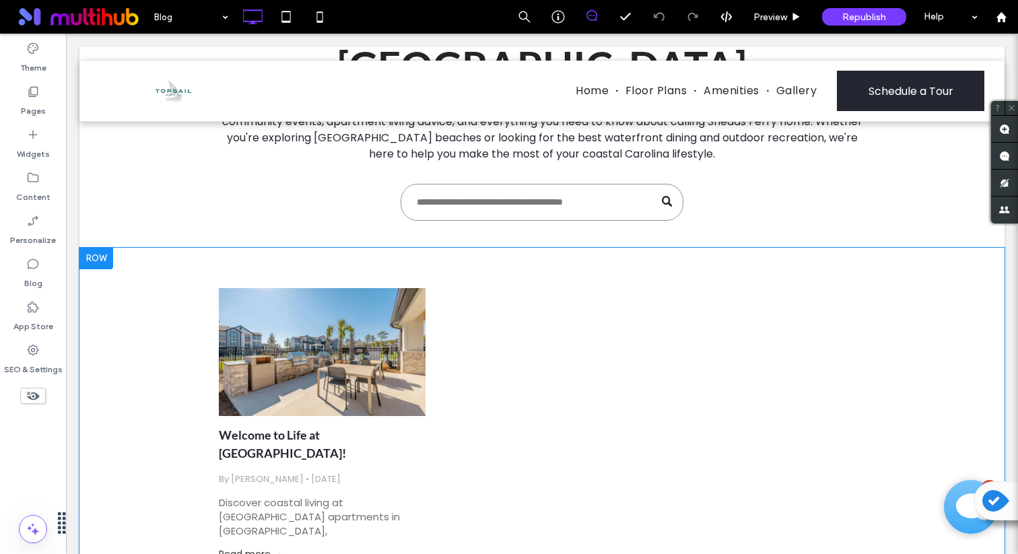
click at [103, 248] on div at bounding box center [96, 259] width 34 height 22
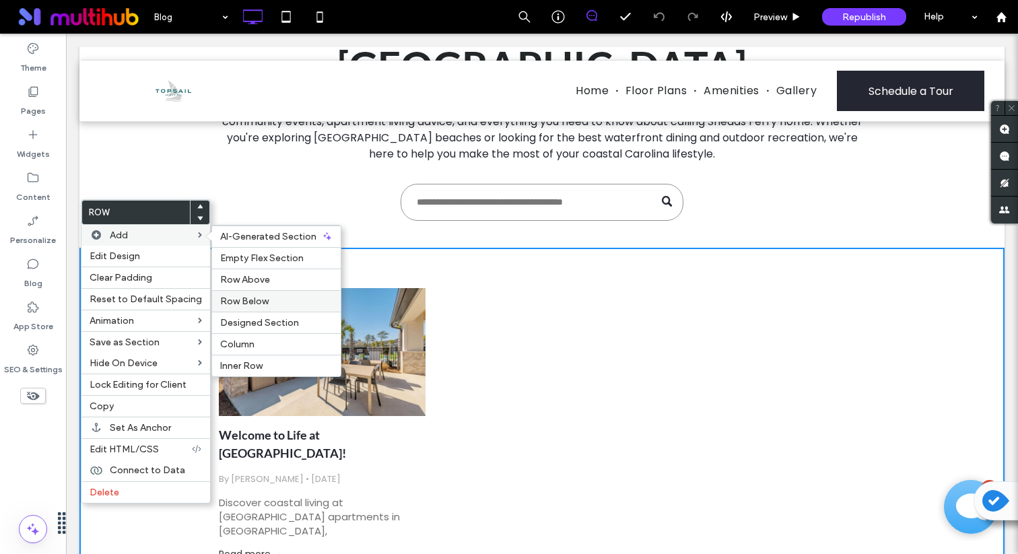
click at [264, 303] on label "Row Below" at bounding box center [276, 301] width 112 height 11
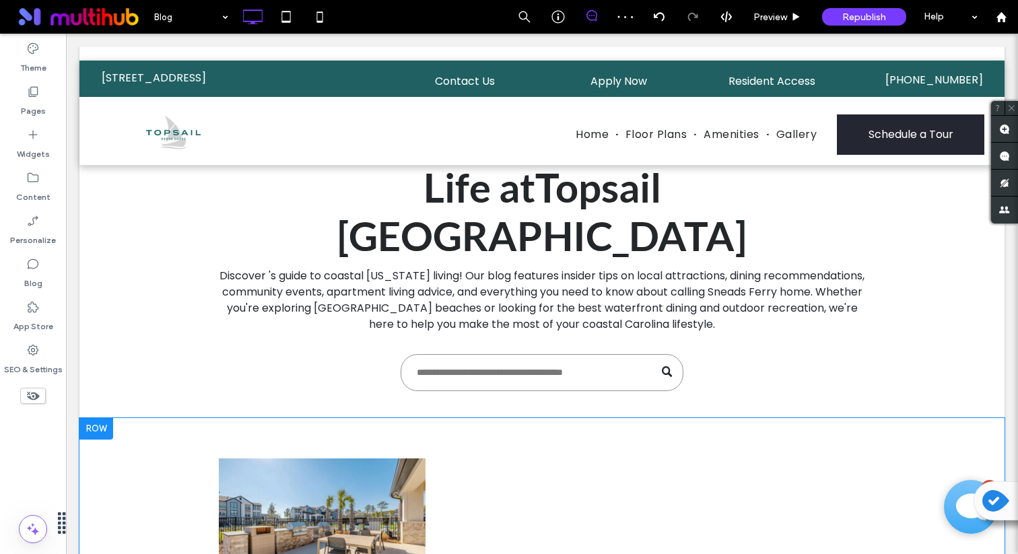
scroll to position [78, 0]
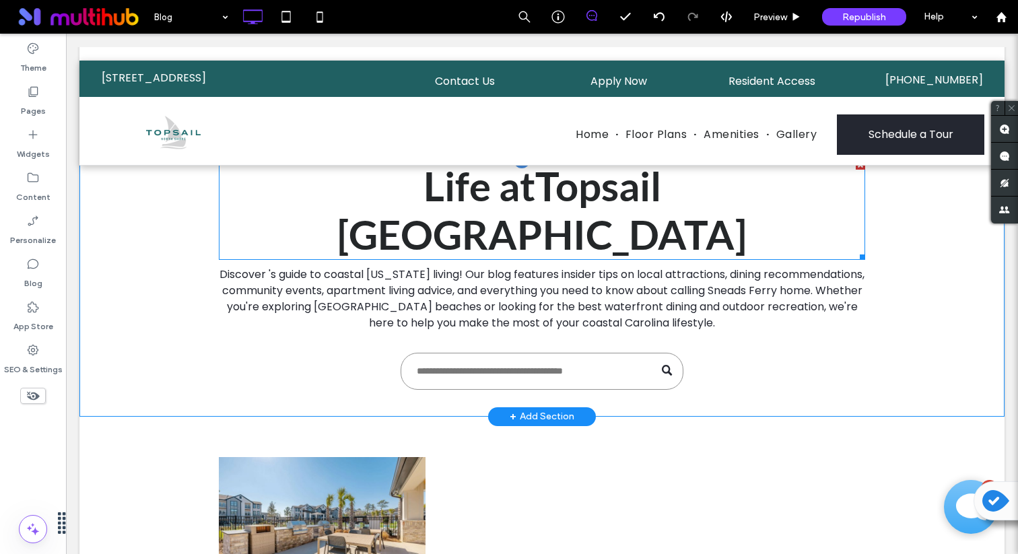
click at [401, 183] on strong "Life at [GEOGRAPHIC_DATA]" at bounding box center [542, 210] width 410 height 97
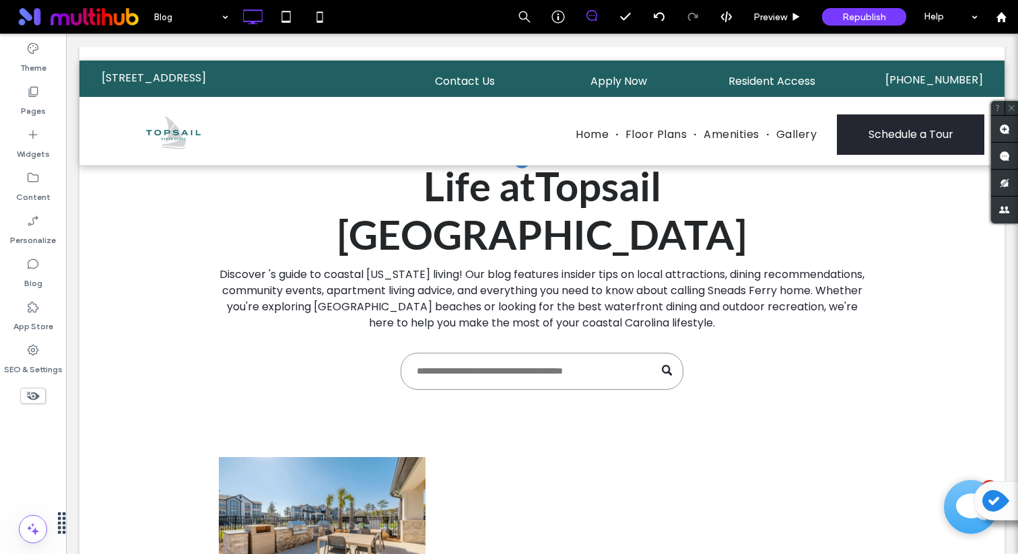
type input "****"
type input "**"
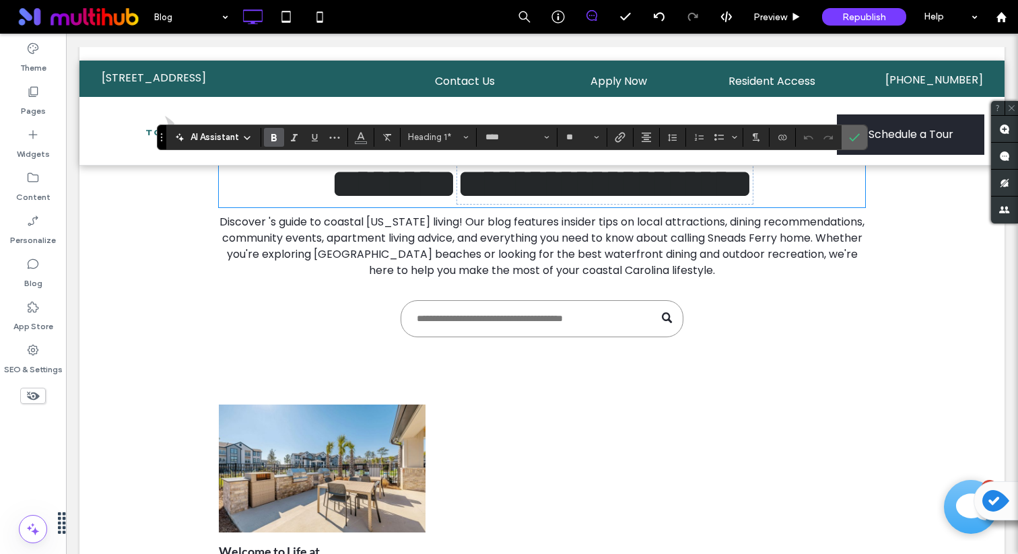
click at [855, 138] on use "Confirm" at bounding box center [854, 137] width 11 height 8
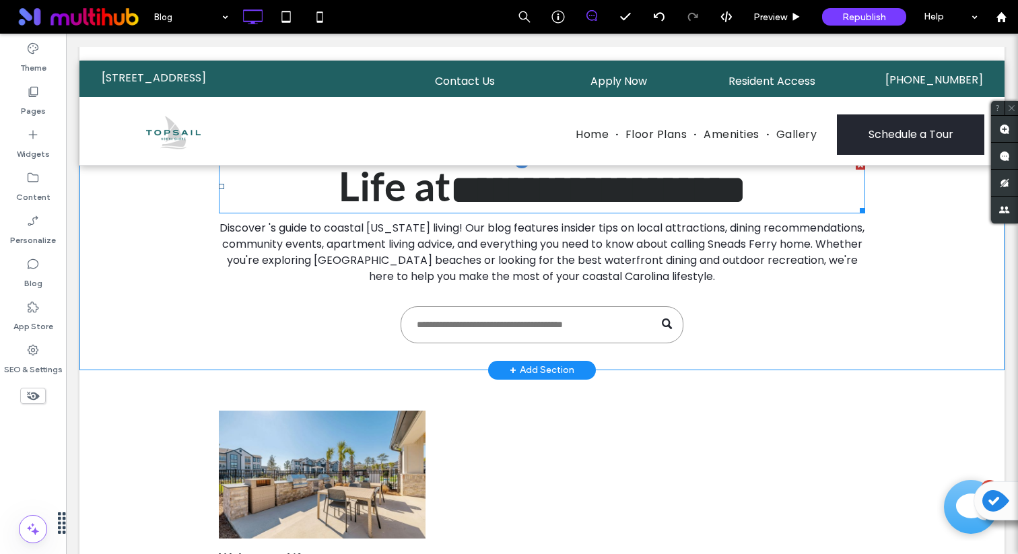
click at [704, 185] on span "**********" at bounding box center [599, 190] width 296 height 40
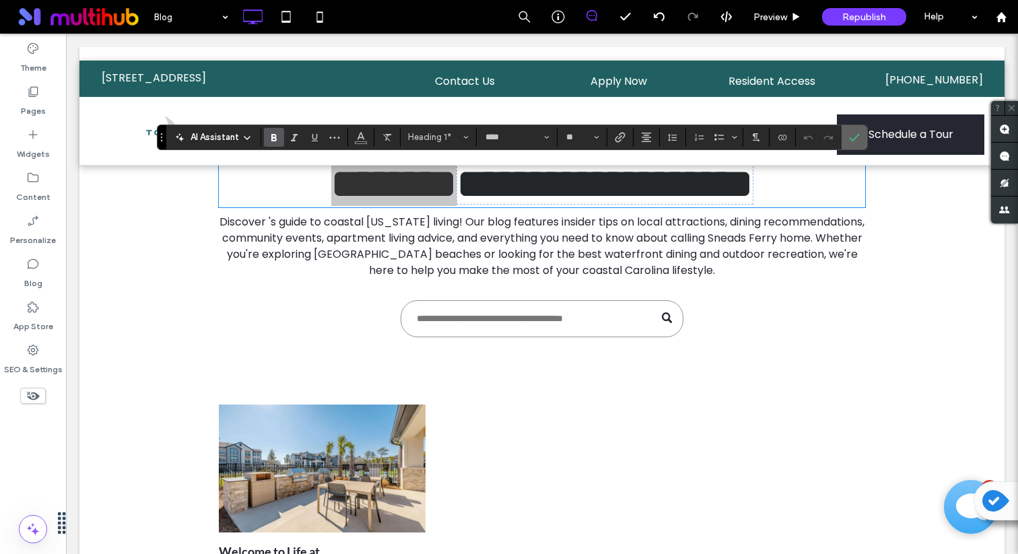
click at [856, 135] on icon "Confirm" at bounding box center [854, 137] width 11 height 11
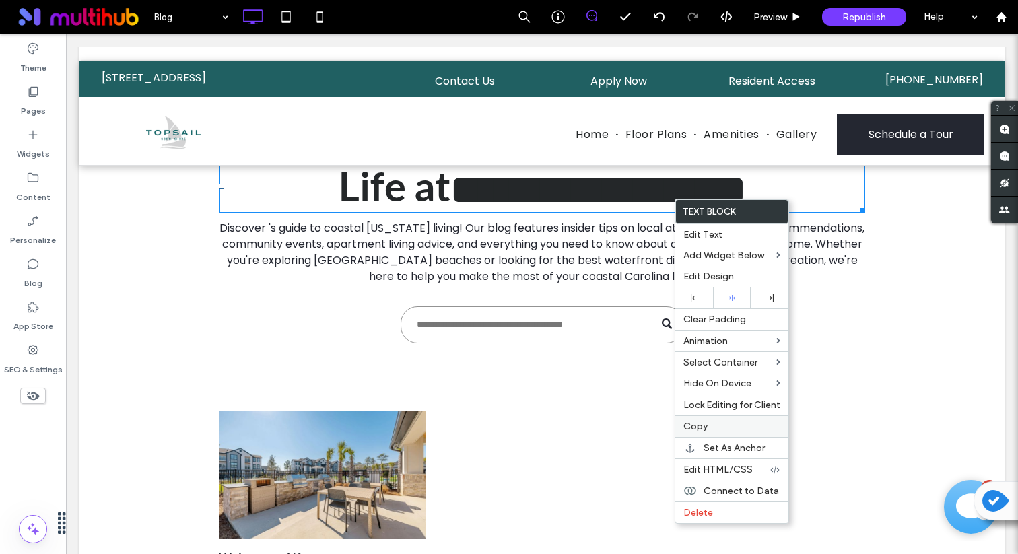
click at [715, 427] on label "Copy" at bounding box center [732, 426] width 97 height 11
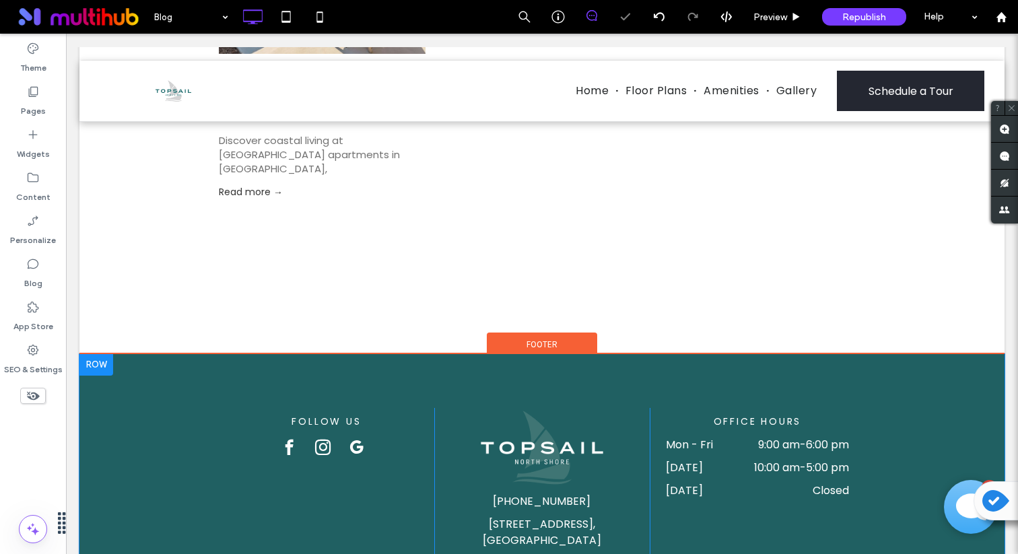
scroll to position [529, 0]
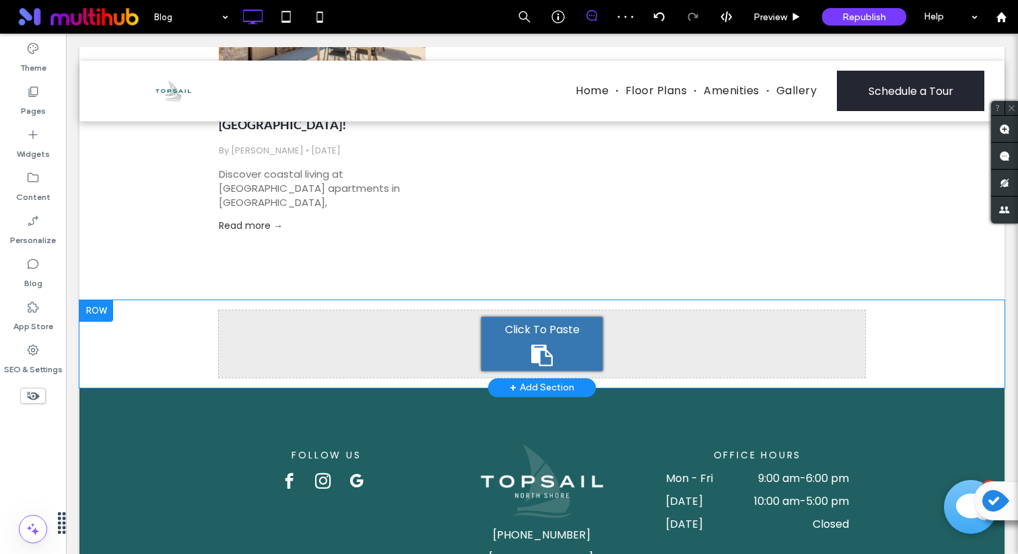
click at [542, 331] on span "Click To Paste" at bounding box center [542, 330] width 75 height 16
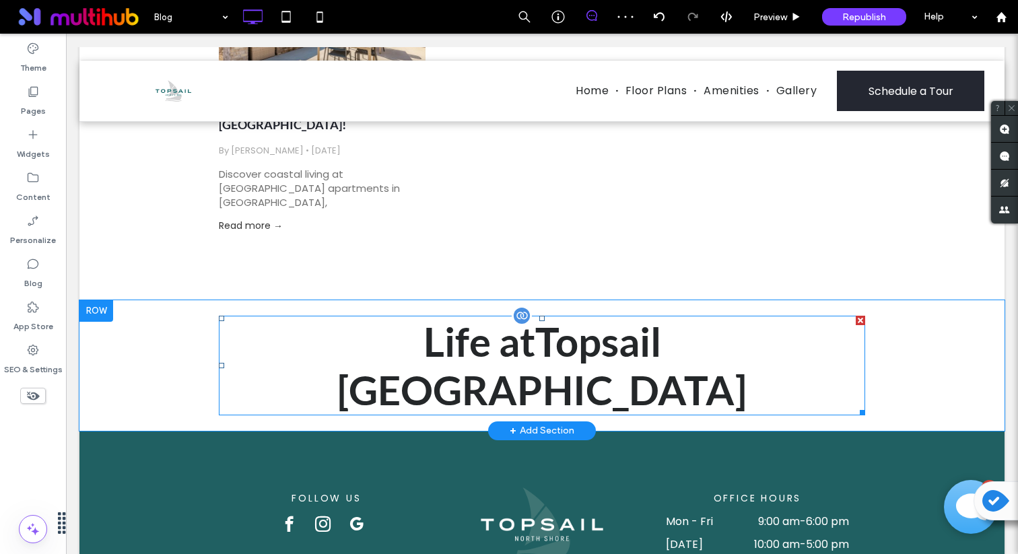
click at [515, 323] on span "Topsail [GEOGRAPHIC_DATA]" at bounding box center [542, 365] width 410 height 97
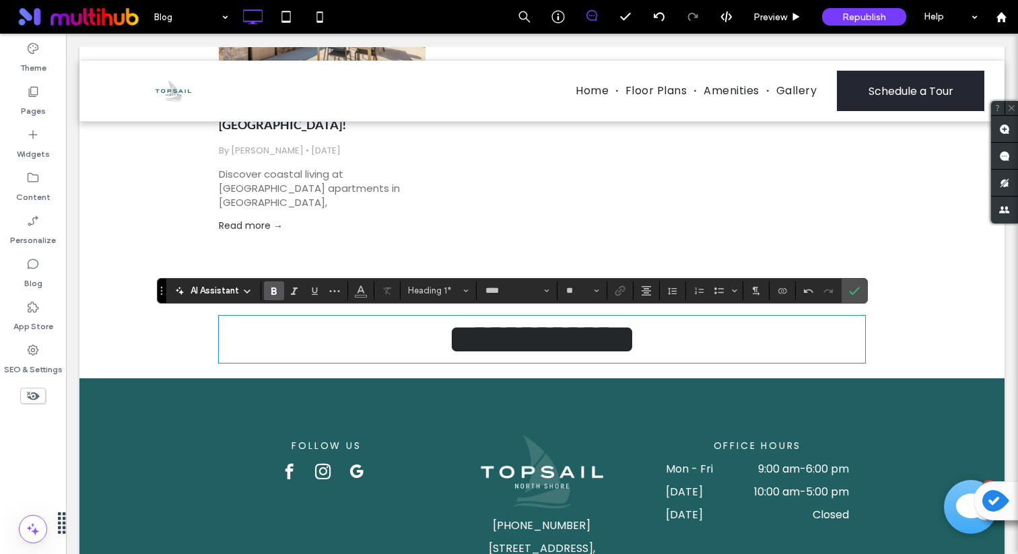
click at [487, 345] on font "**********" at bounding box center [558, 339] width 156 height 40
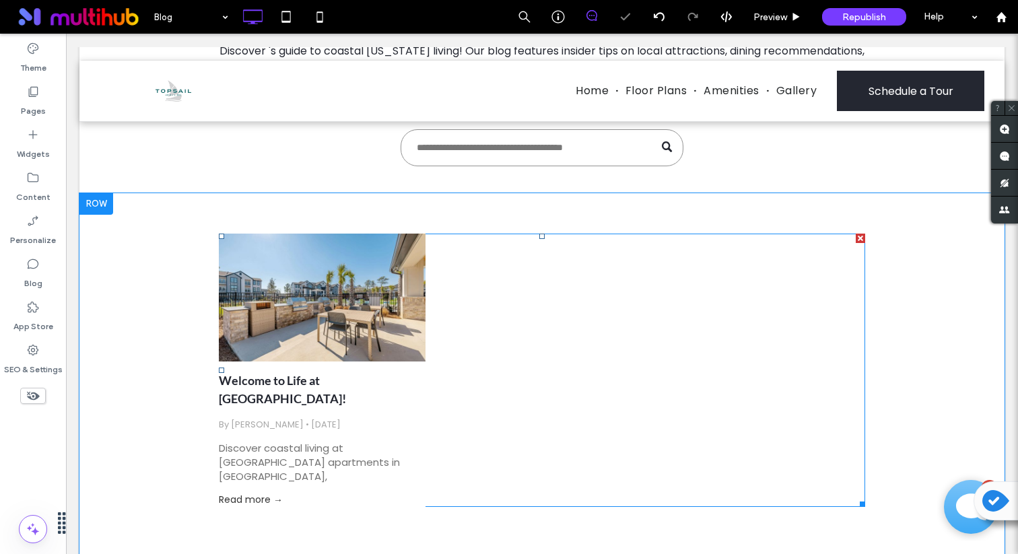
scroll to position [255, 0]
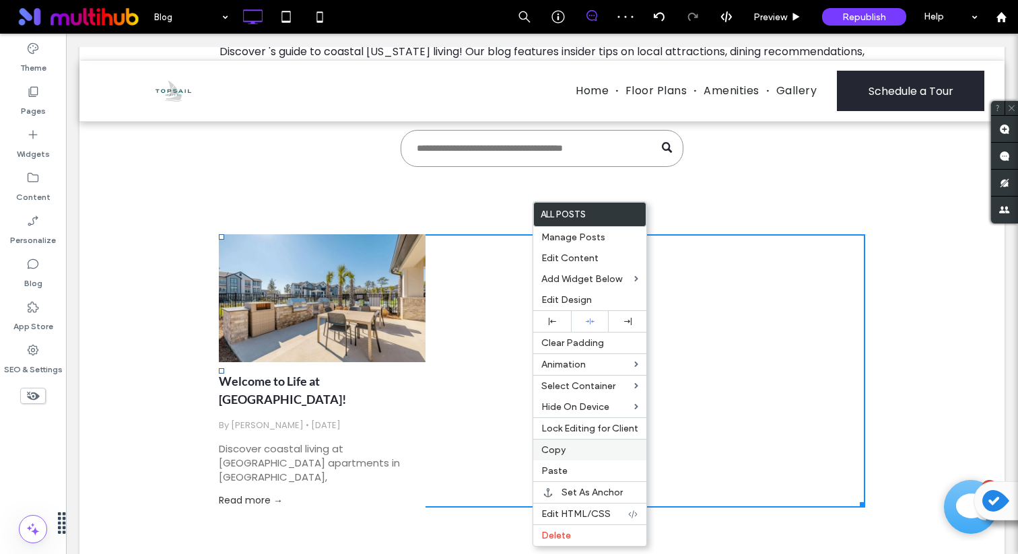
click at [571, 450] on label "Copy" at bounding box center [590, 450] width 97 height 11
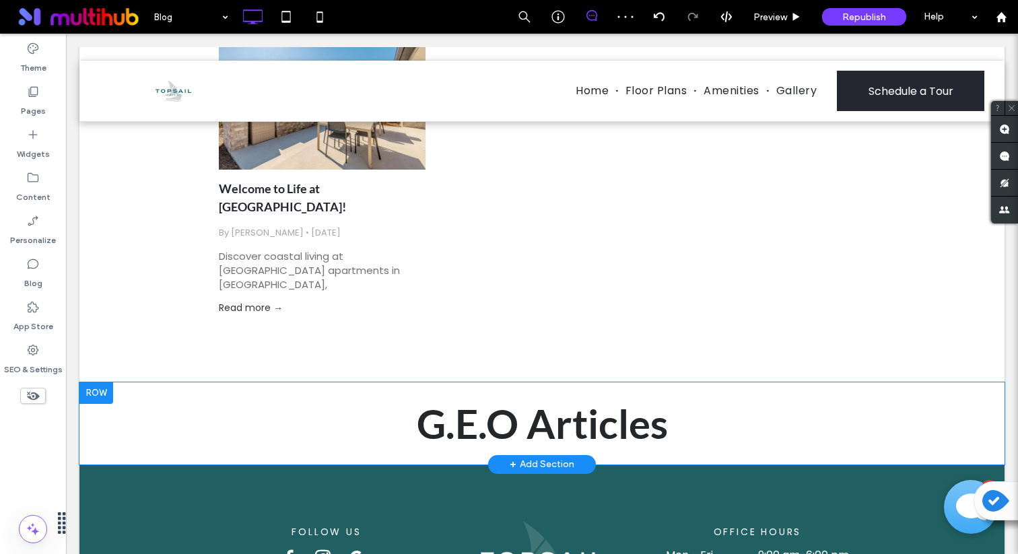
scroll to position [449, 0]
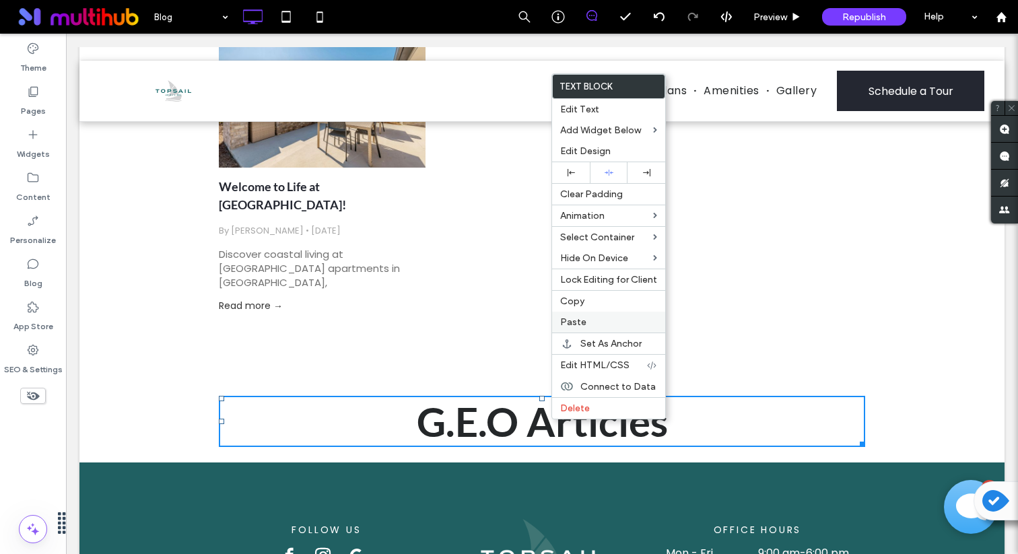
click at [581, 318] on span "Paste" at bounding box center [573, 322] width 26 height 11
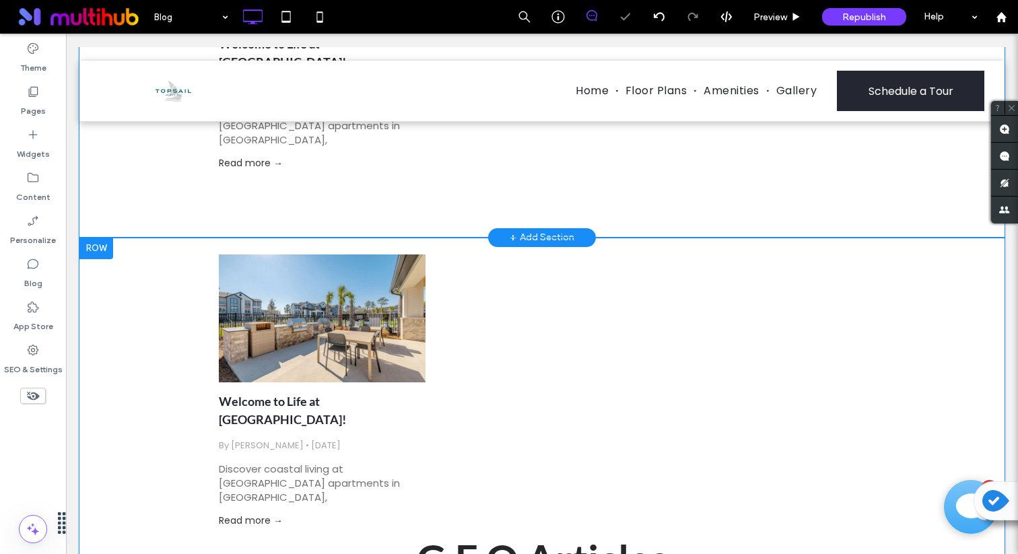
scroll to position [670, 0]
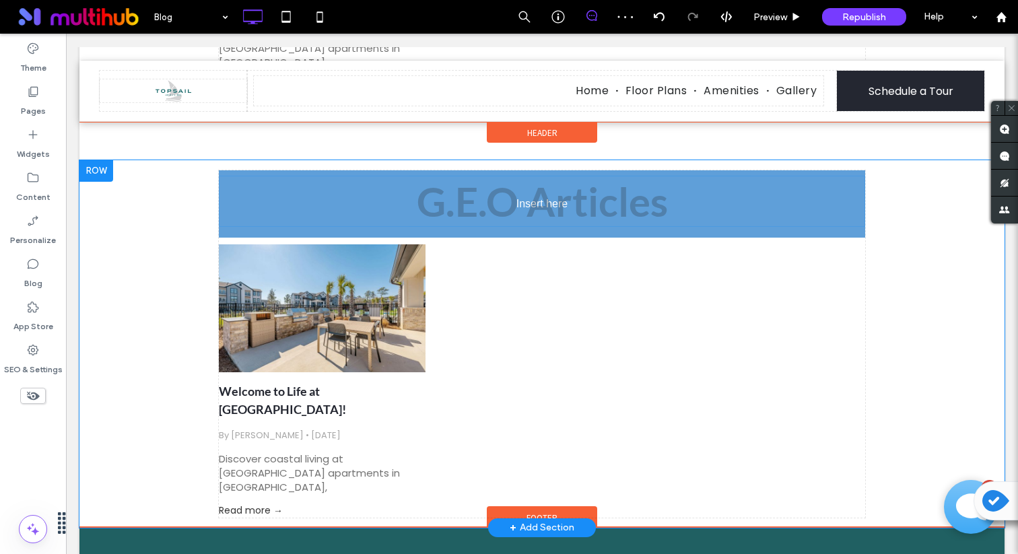
drag, startPoint x: 517, startPoint y: 472, endPoint x: 521, endPoint y: 311, distance: 161.7
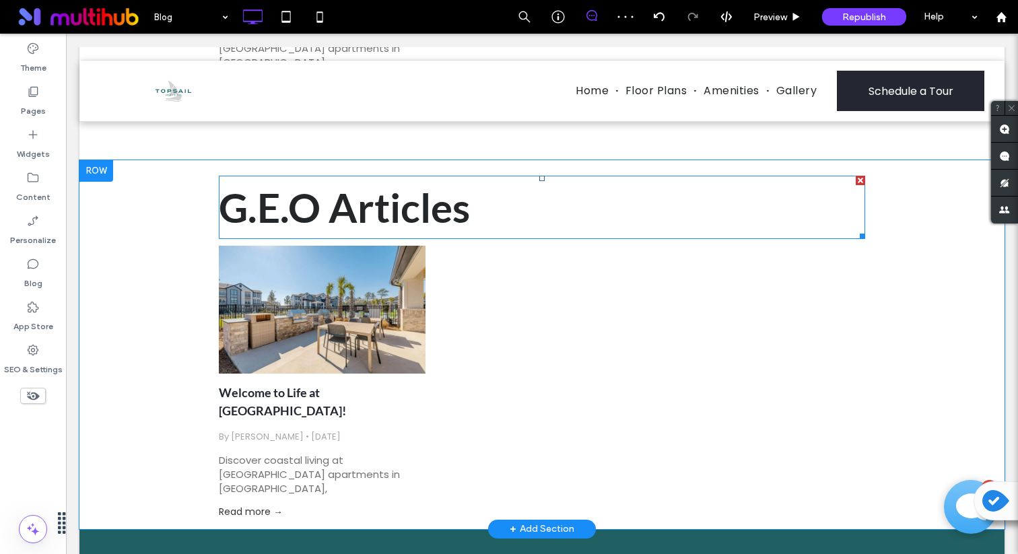
click at [412, 207] on font ".E.O Articles" at bounding box center [359, 207] width 222 height 48
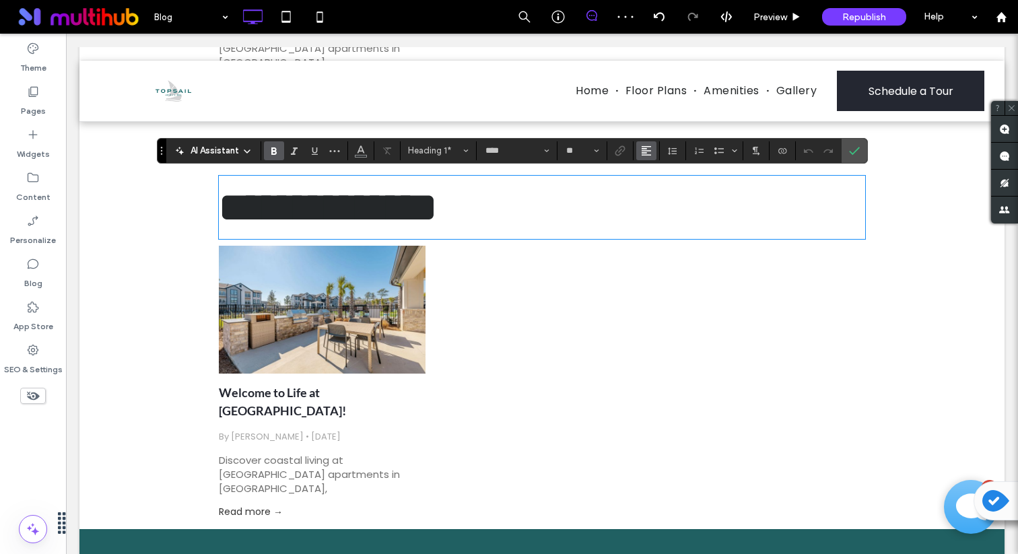
click at [645, 153] on use "Alignment" at bounding box center [646, 150] width 9 height 9
click at [656, 193] on icon "ui.textEditor.alignment.center" at bounding box center [656, 192] width 11 height 11
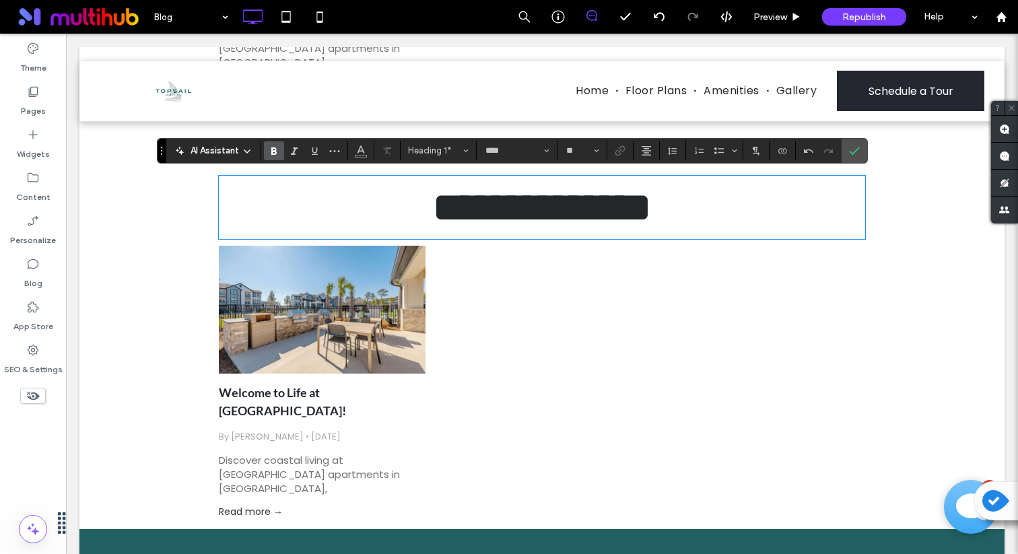
click at [506, 206] on strong "**********" at bounding box center [542, 207] width 218 height 40
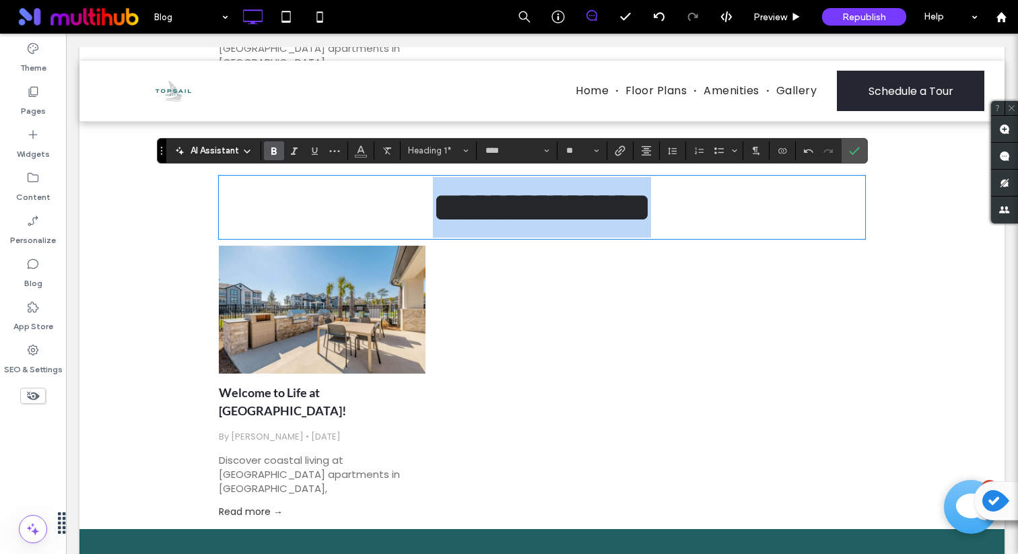
click at [506, 206] on strong "**********" at bounding box center [542, 207] width 218 height 40
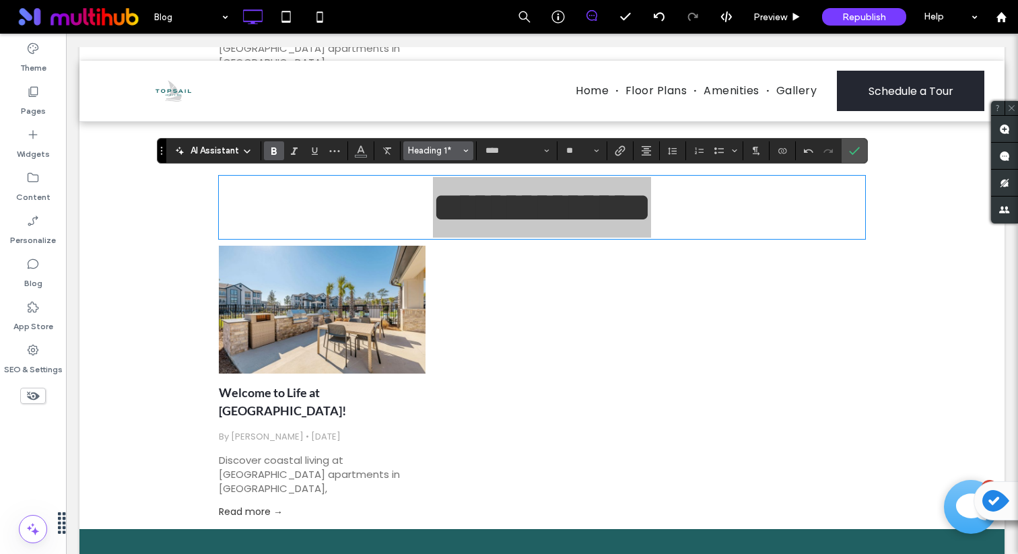
click at [449, 150] on span "Heading 1*" at bounding box center [434, 150] width 53 height 10
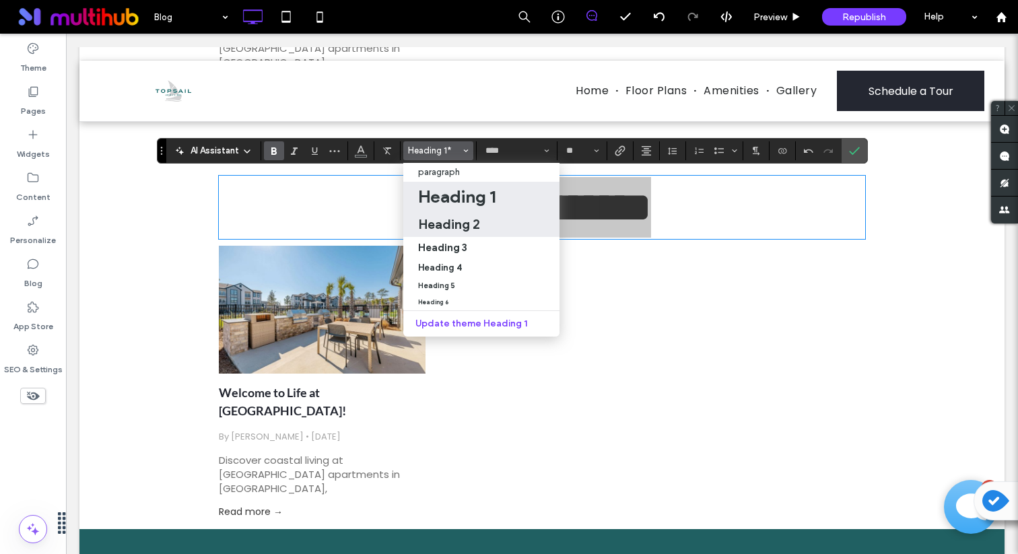
click at [464, 229] on h2 "Heading 2" at bounding box center [449, 224] width 62 height 16
type input "**"
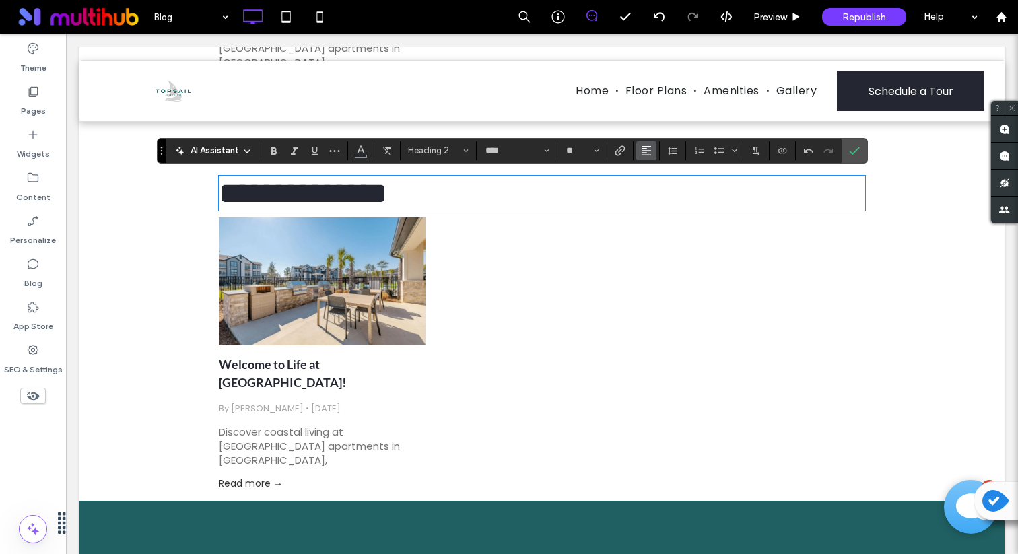
click at [642, 152] on icon "Alignment" at bounding box center [646, 150] width 11 height 11
click at [655, 189] on use "ui.textEditor.alignment.center" at bounding box center [656, 191] width 9 height 9
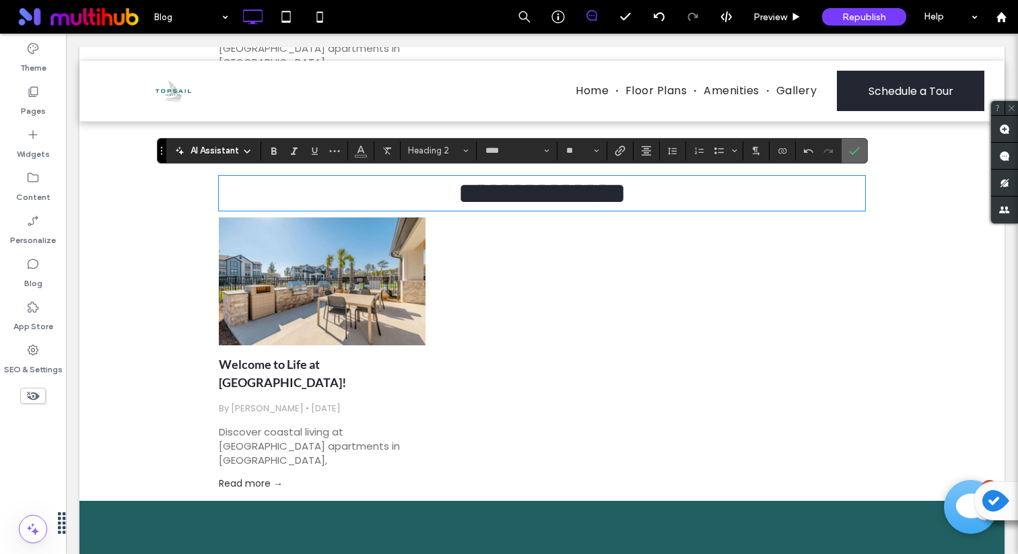
click at [853, 152] on icon "Confirm" at bounding box center [854, 150] width 11 height 11
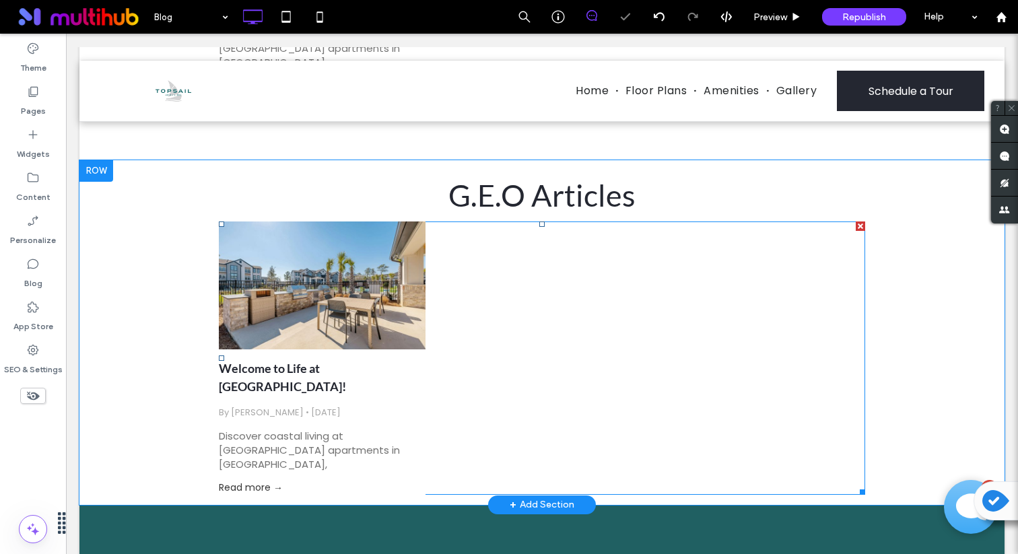
scroll to position [653, 0]
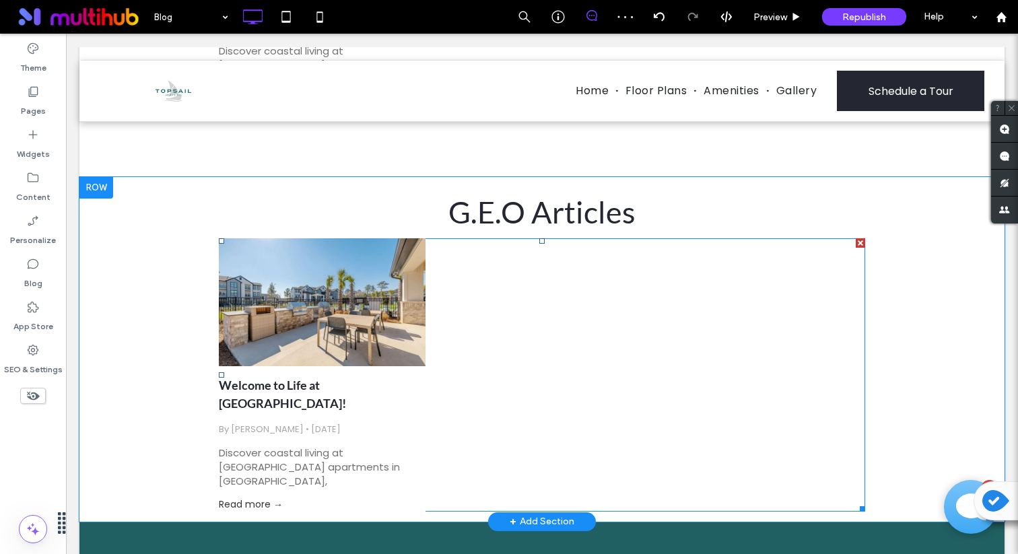
click at [675, 340] on div "Welcome to Life at Topsail North Shore! By Ari Friedman • July 29, 2025 Discove…" at bounding box center [542, 374] width 647 height 273
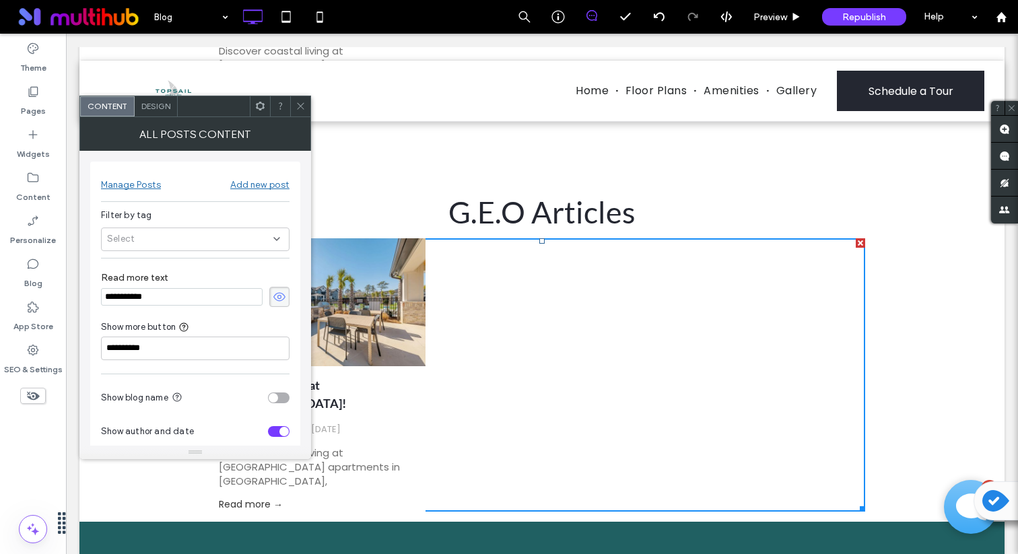
click at [226, 234] on div "Select" at bounding box center [195, 240] width 189 height 24
click at [218, 228] on div "Select" at bounding box center [195, 240] width 189 height 24
click at [299, 112] on span at bounding box center [301, 106] width 10 height 20
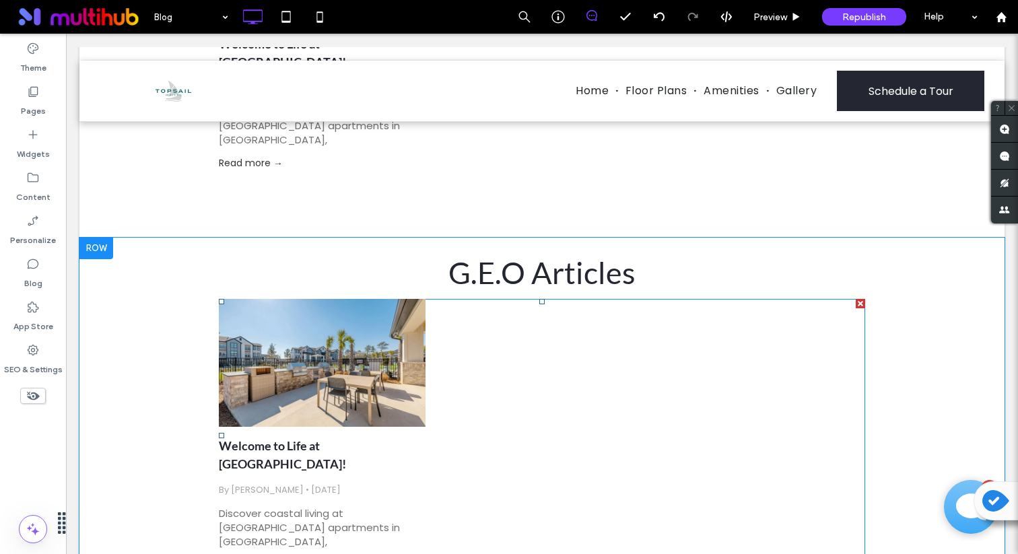
scroll to position [550, 0]
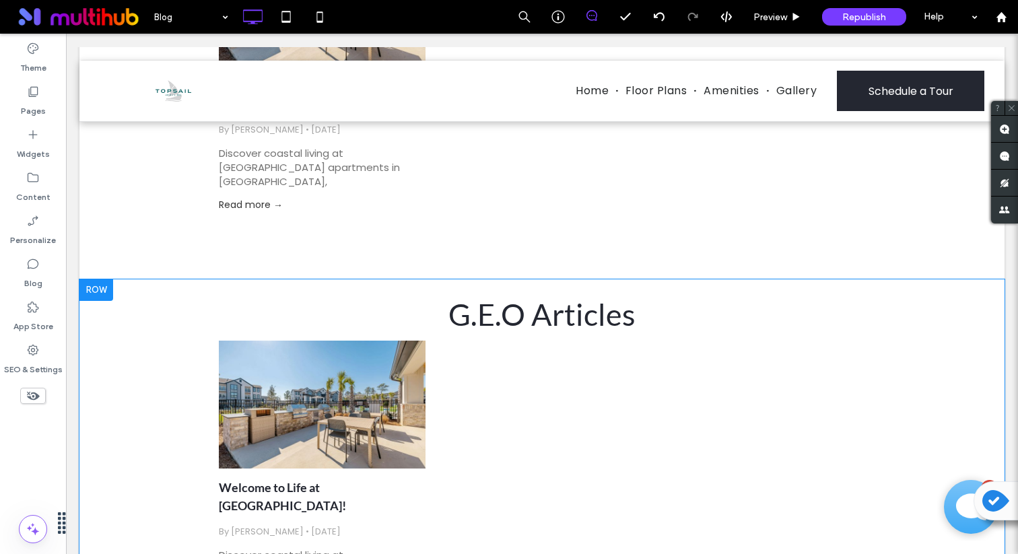
click at [95, 292] on div at bounding box center [96, 291] width 34 height 22
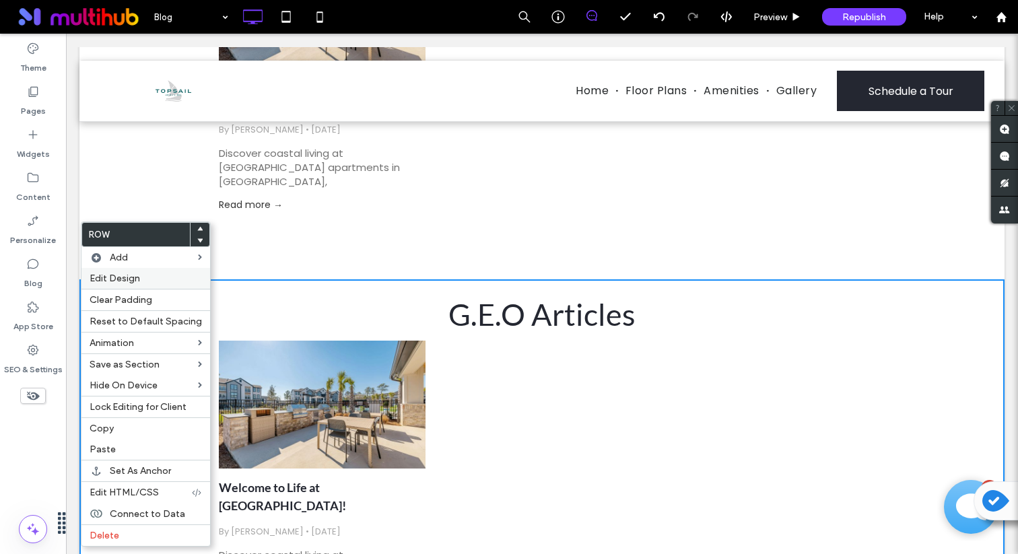
click at [156, 282] on label "Edit Design" at bounding box center [146, 278] width 112 height 11
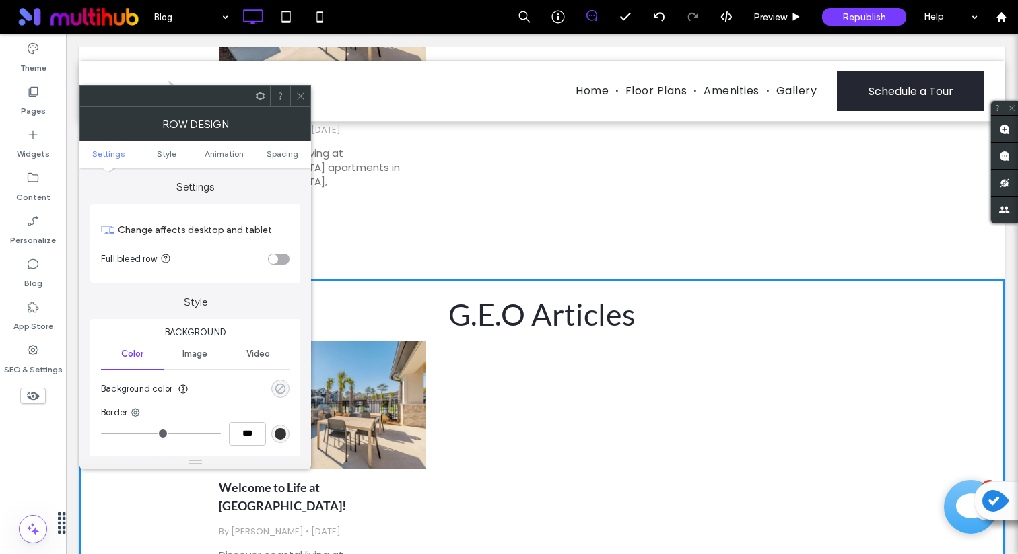
click at [283, 394] on icon "rgba(0, 0, 0, 0)" at bounding box center [280, 388] width 11 height 11
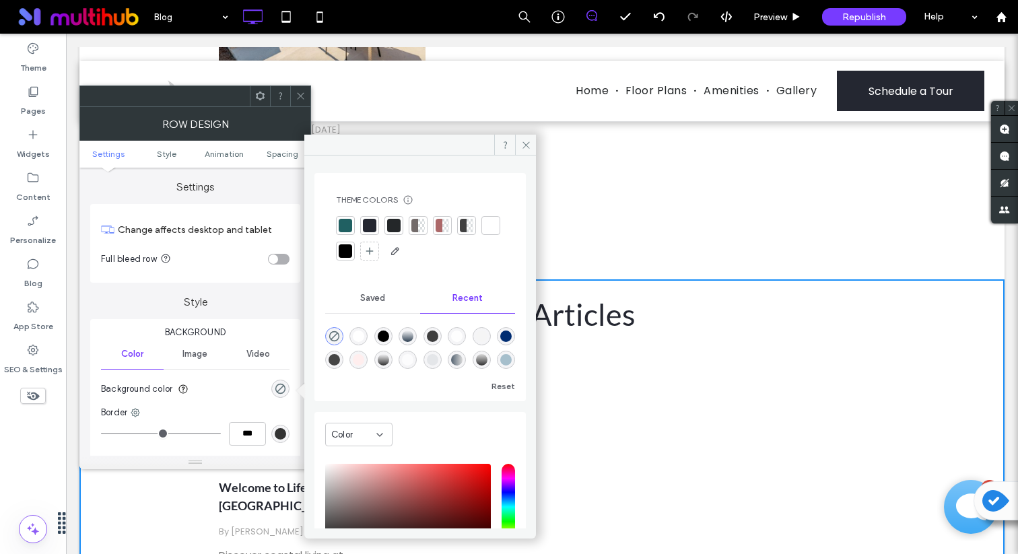
click at [352, 225] on div at bounding box center [345, 225] width 19 height 19
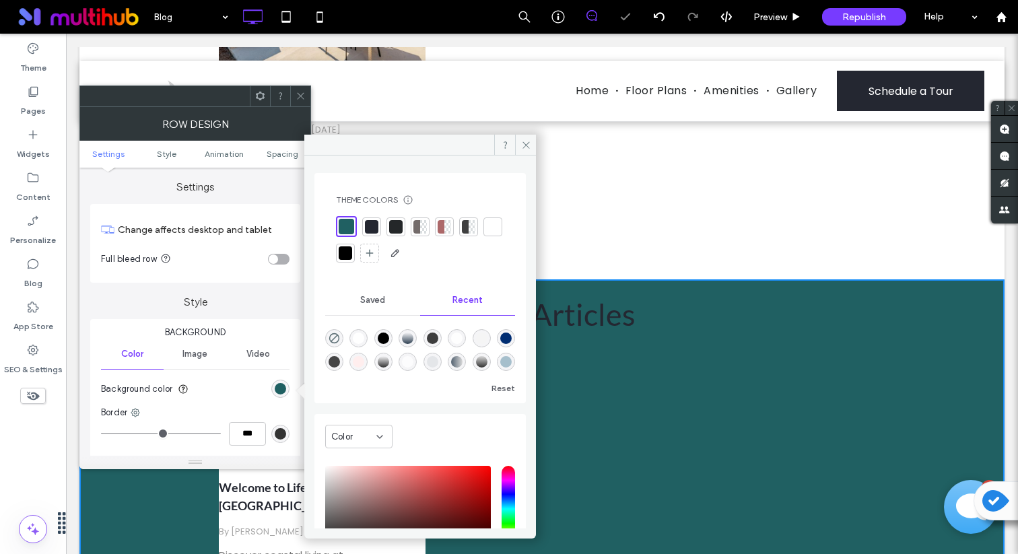
click at [298, 96] on icon at bounding box center [301, 96] width 10 height 10
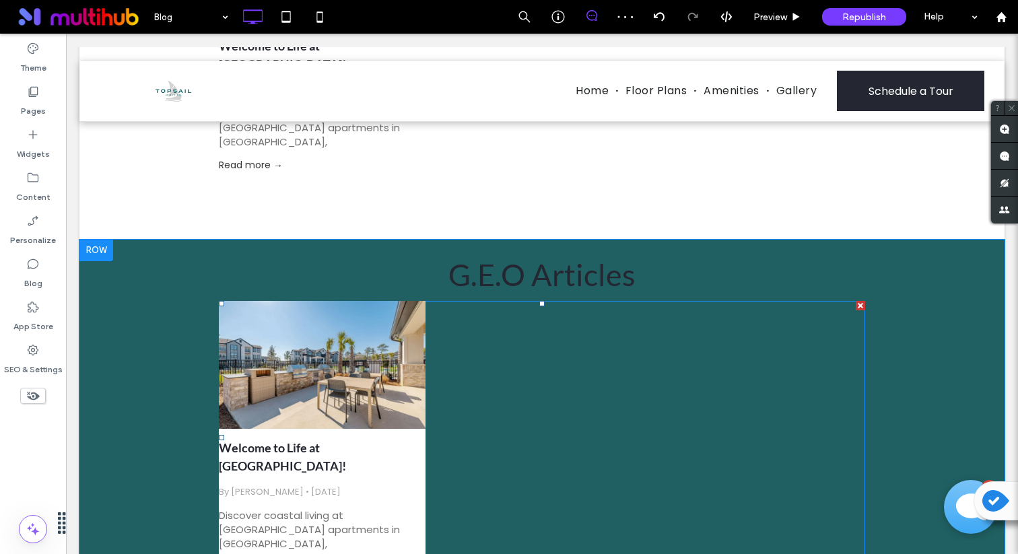
scroll to position [585, 0]
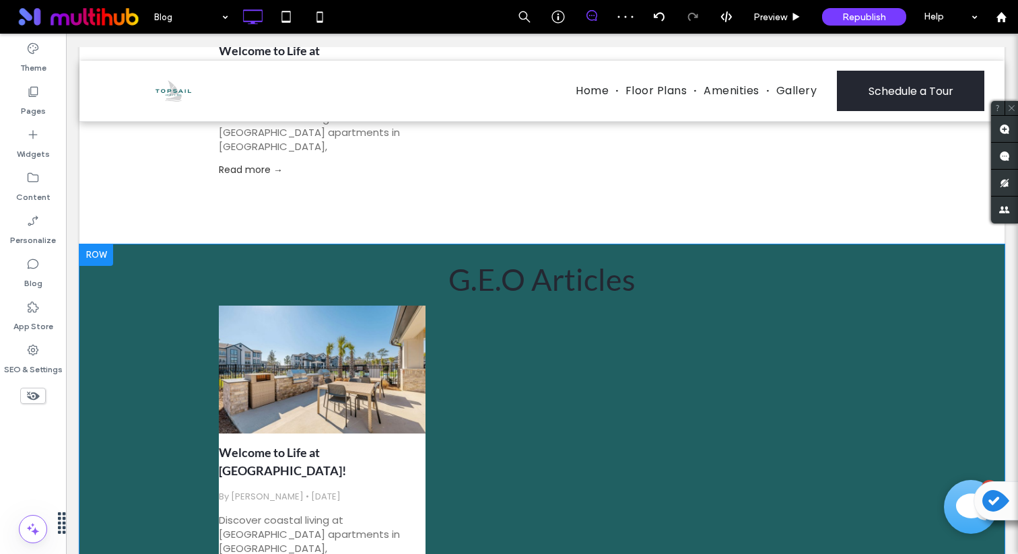
click at [95, 255] on div at bounding box center [96, 256] width 34 height 22
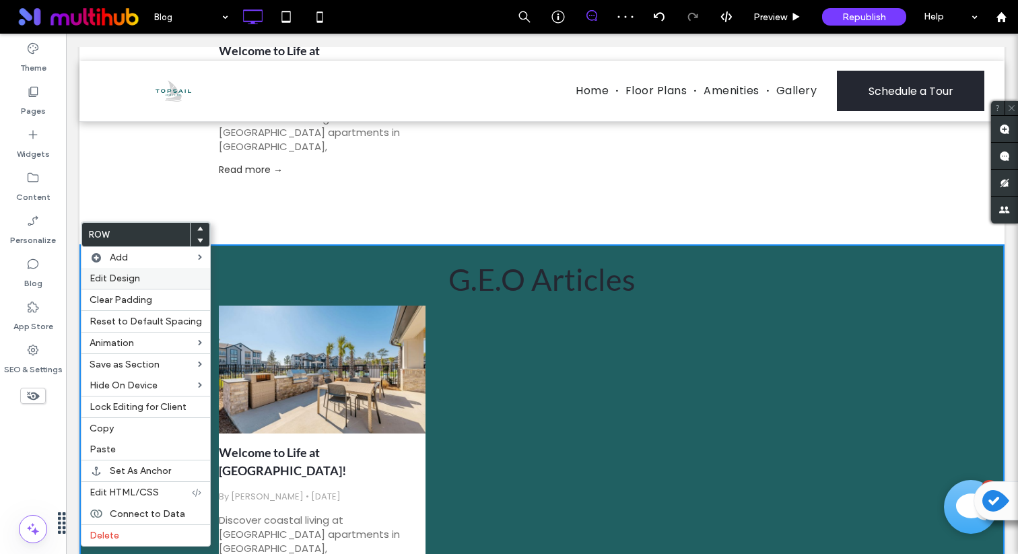
click at [149, 280] on label "Edit Design" at bounding box center [146, 278] width 112 height 11
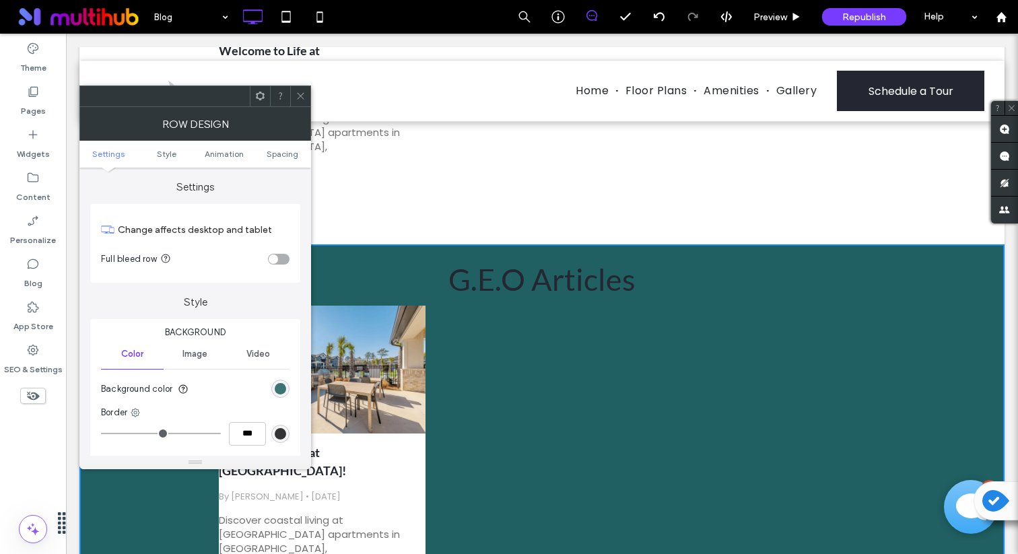
click at [284, 389] on div "rgb(32, 96, 98)" at bounding box center [280, 388] width 11 height 11
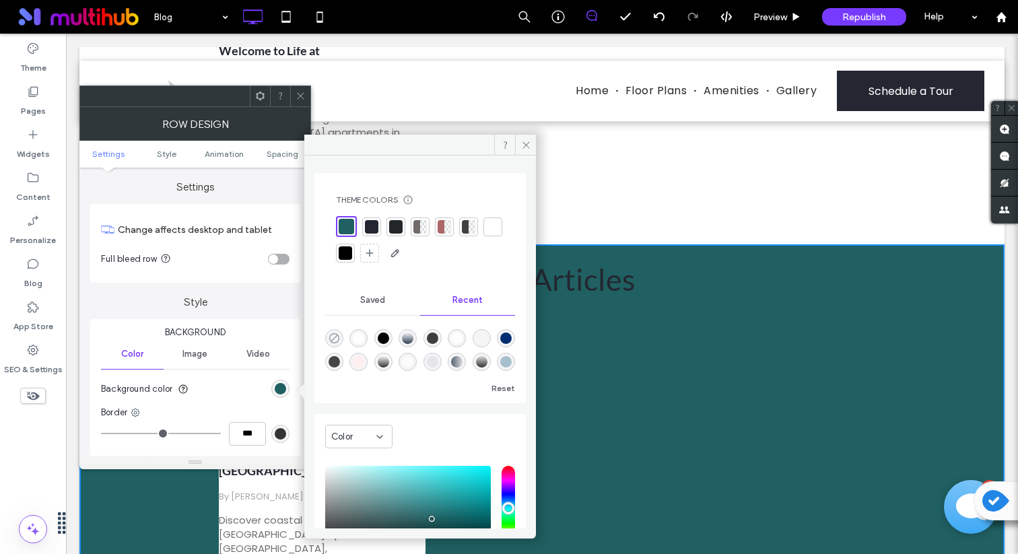
click at [335, 339] on icon "rgba(0, 0, 0, 0)" at bounding box center [334, 338] width 11 height 11
type input "*******"
type input "*"
type input "**"
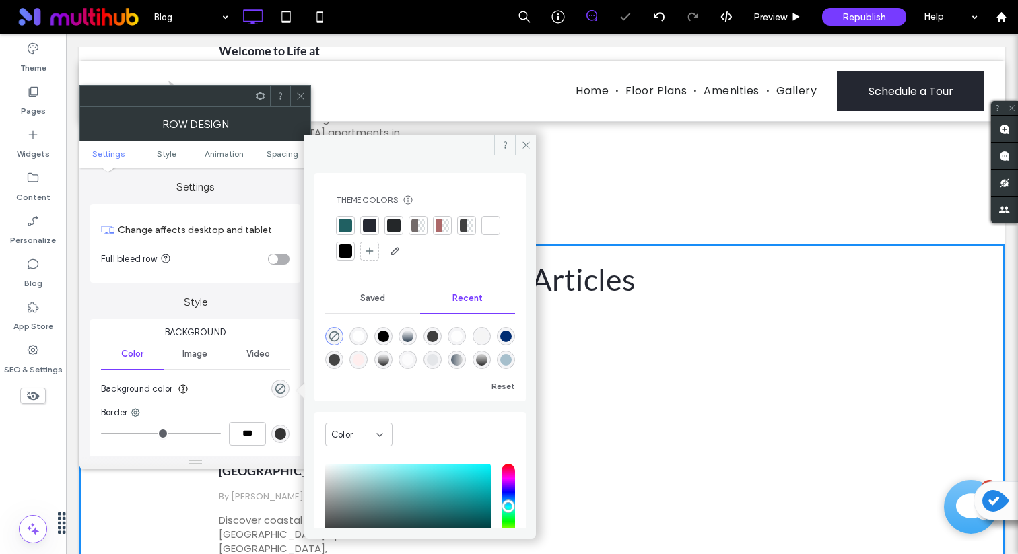
click at [299, 92] on icon at bounding box center [301, 96] width 10 height 10
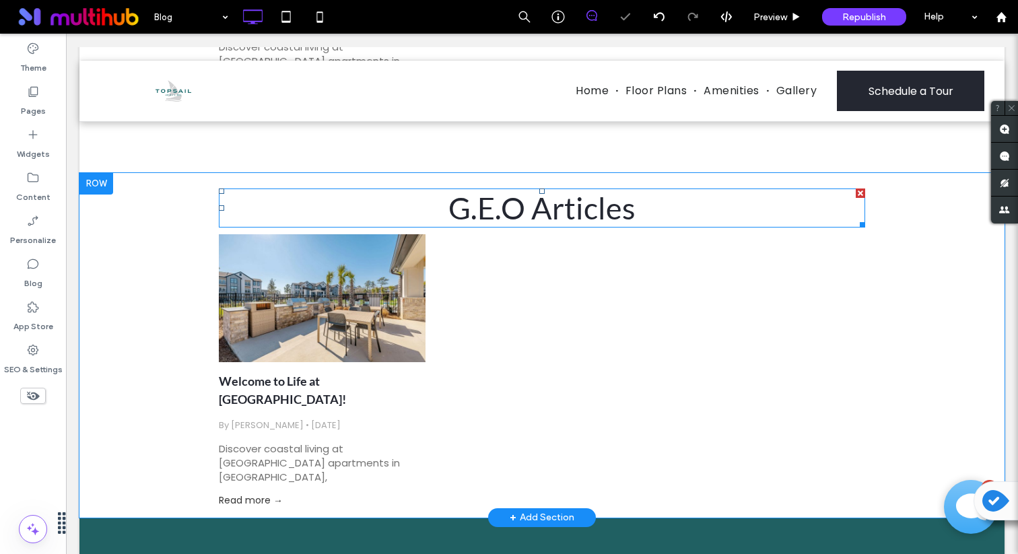
scroll to position [657, 0]
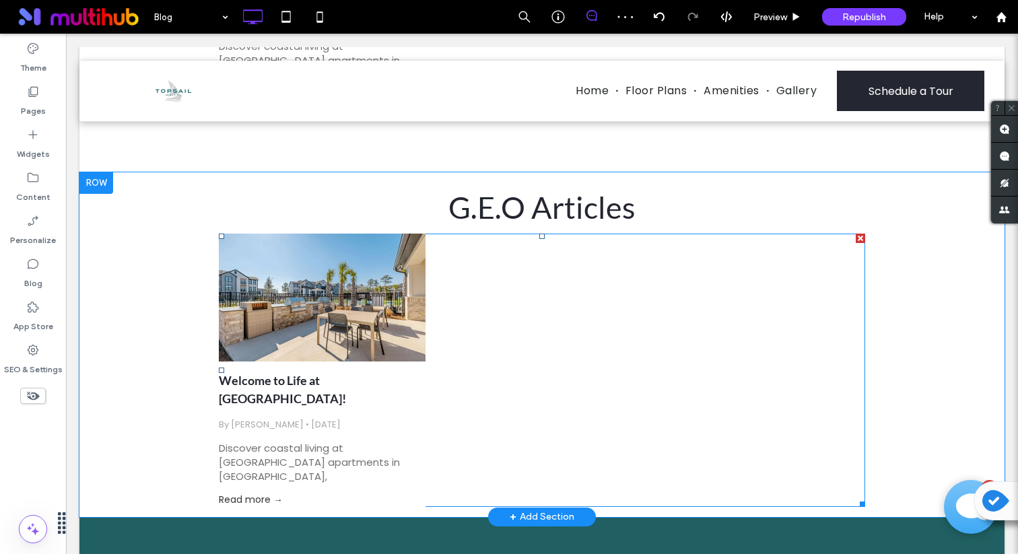
click at [387, 350] on div at bounding box center [322, 297] width 219 height 135
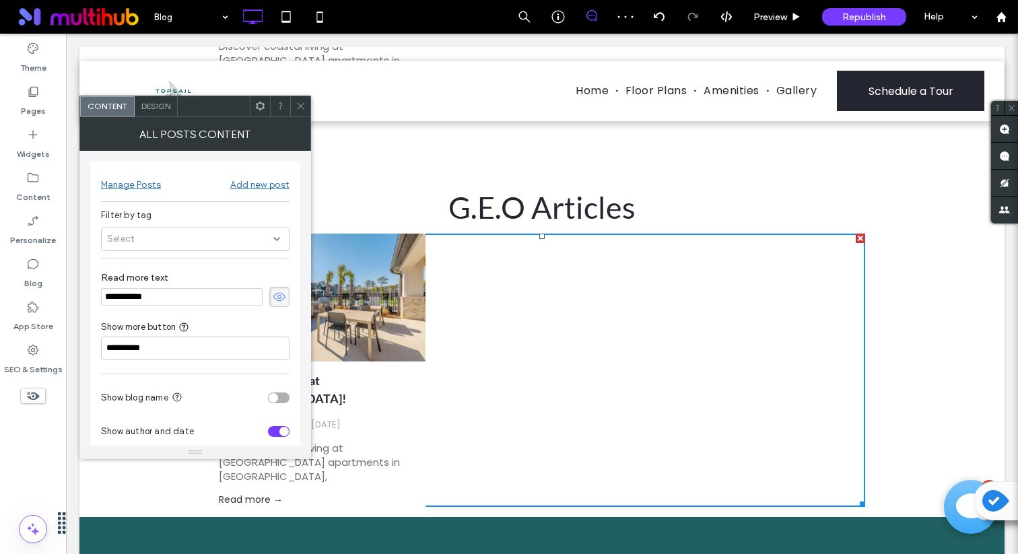
click at [301, 102] on icon at bounding box center [301, 106] width 10 height 10
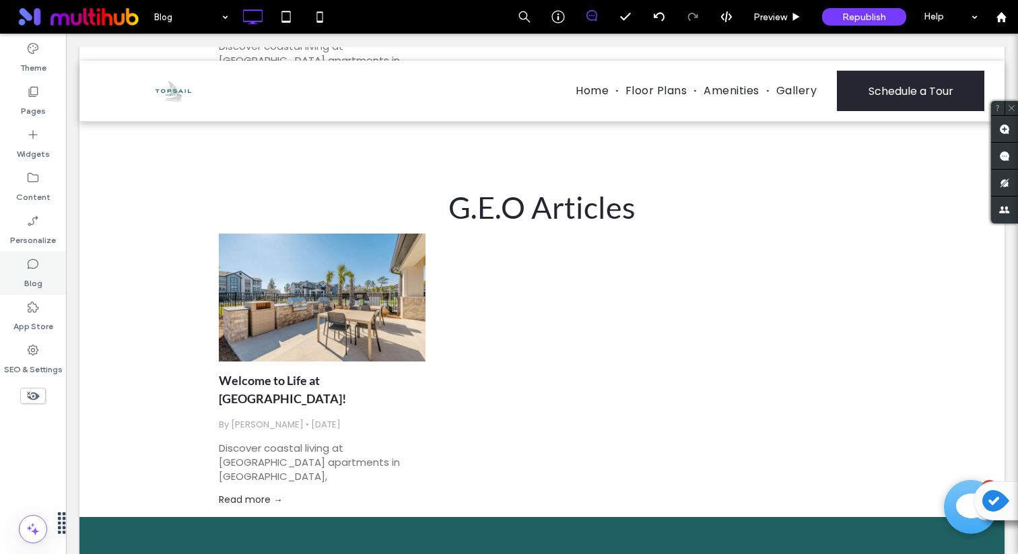
click at [37, 261] on icon at bounding box center [32, 263] width 13 height 13
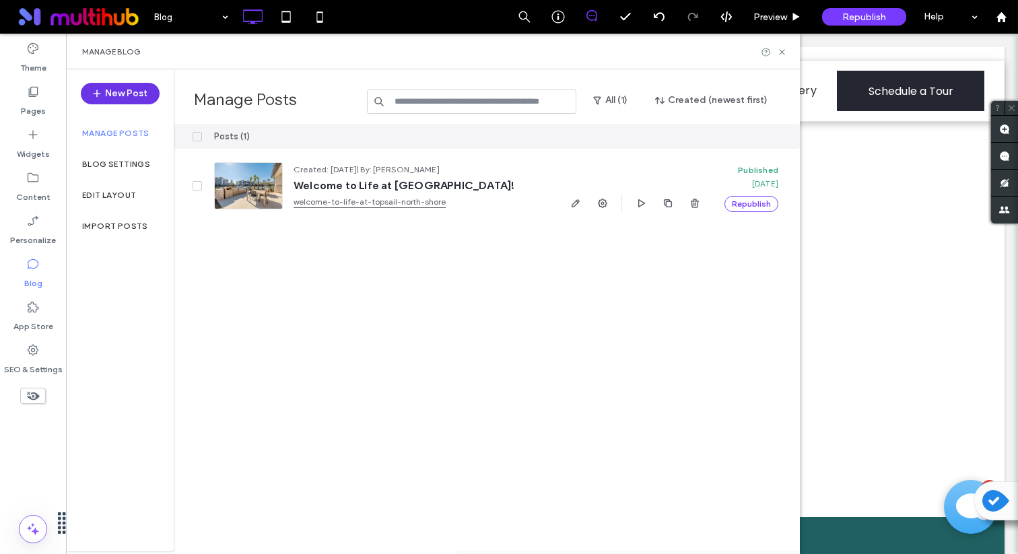
click at [145, 88] on button "New Post" at bounding box center [120, 94] width 79 height 22
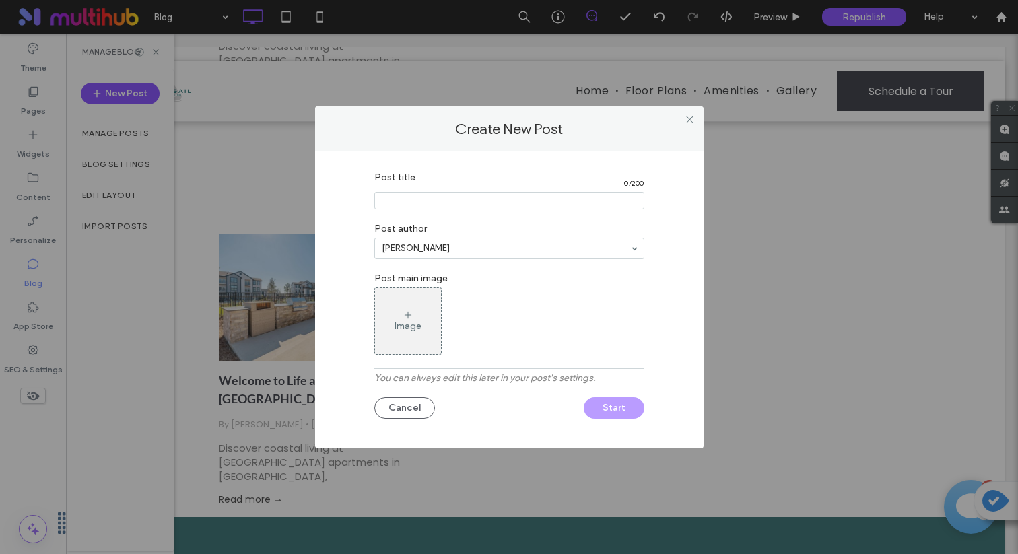
click at [420, 199] on input "Post title" at bounding box center [510, 201] width 270 height 18
type input "***"
click at [621, 414] on button "Start" at bounding box center [614, 408] width 61 height 22
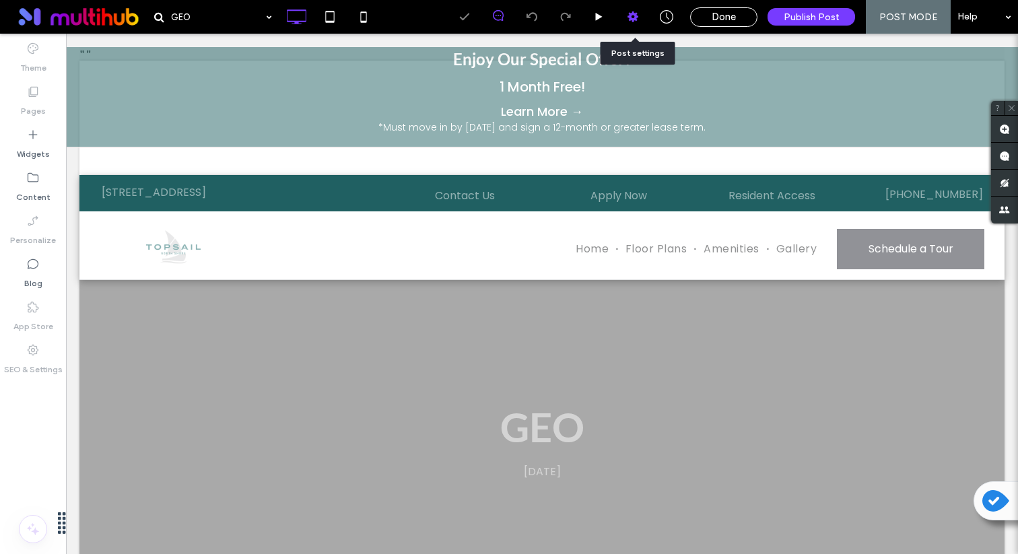
click at [628, 15] on icon at bounding box center [632, 16] width 13 height 13
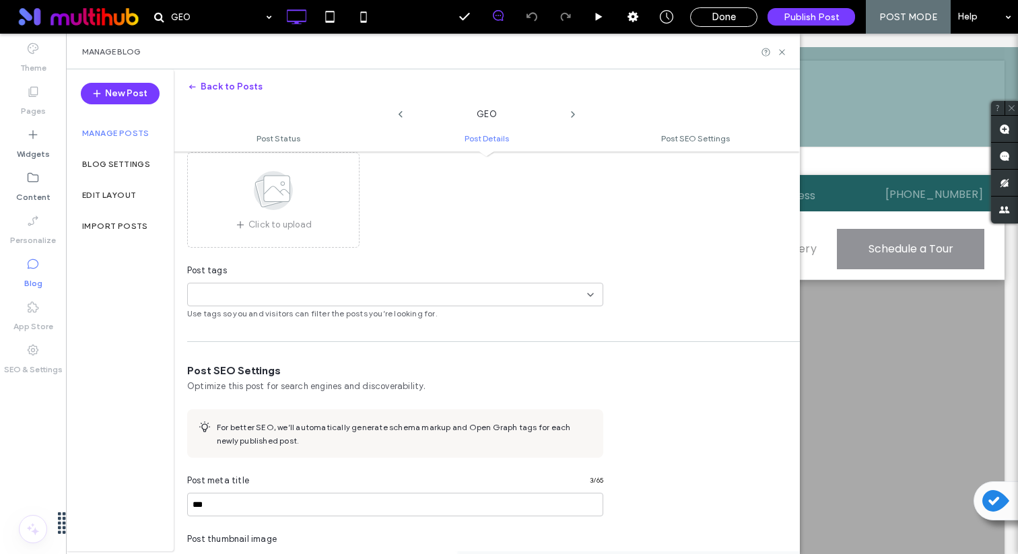
scroll to position [387, 0]
click at [308, 287] on div "+0 +0" at bounding box center [390, 294] width 394 height 22
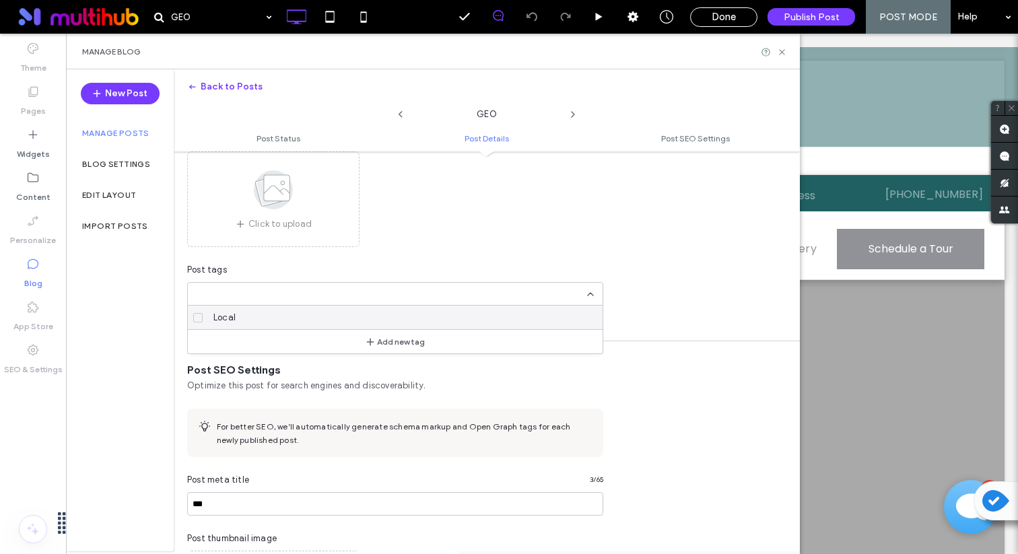
scroll to position [0, 0]
type input "***"
click at [317, 316] on div "Add new tag" at bounding box center [395, 318] width 415 height 24
click at [375, 299] on div "+0 +0 ***" at bounding box center [390, 294] width 394 height 22
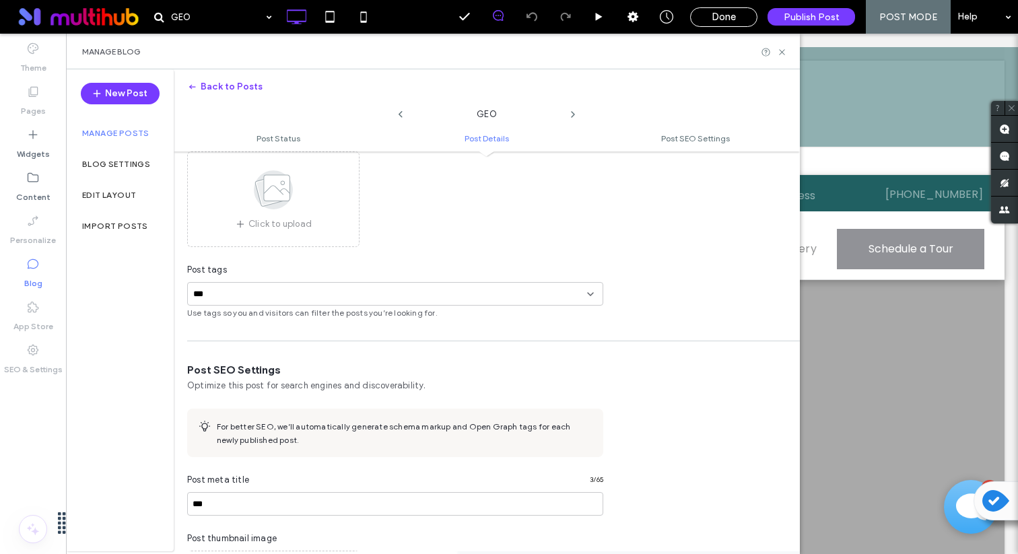
click at [308, 298] on div "+0 +0 ***" at bounding box center [390, 294] width 394 height 22
click at [333, 317] on div "Add new tag" at bounding box center [395, 318] width 415 height 24
click at [378, 323] on button "Add new tag" at bounding box center [395, 319] width 77 height 16
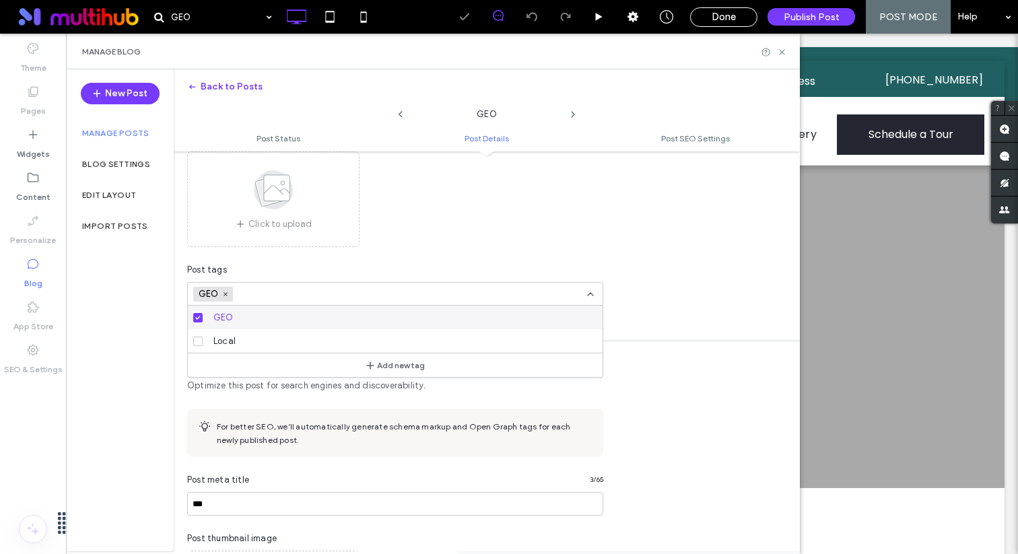
click at [420, 257] on div "Post Details Add the basic info of this post and choose a layout. Post title **…" at bounding box center [395, 137] width 443 height 364
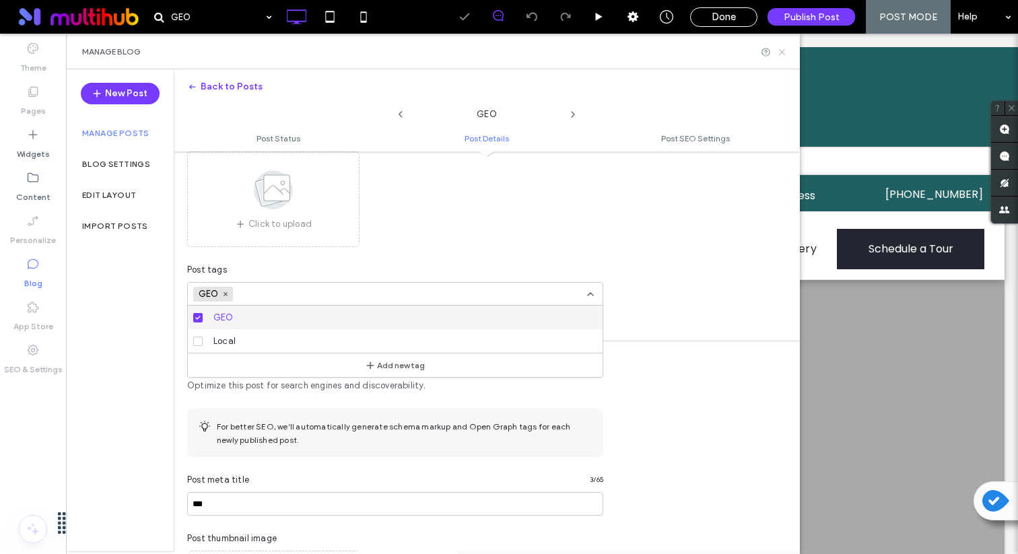
click at [785, 51] on icon at bounding box center [782, 52] width 10 height 10
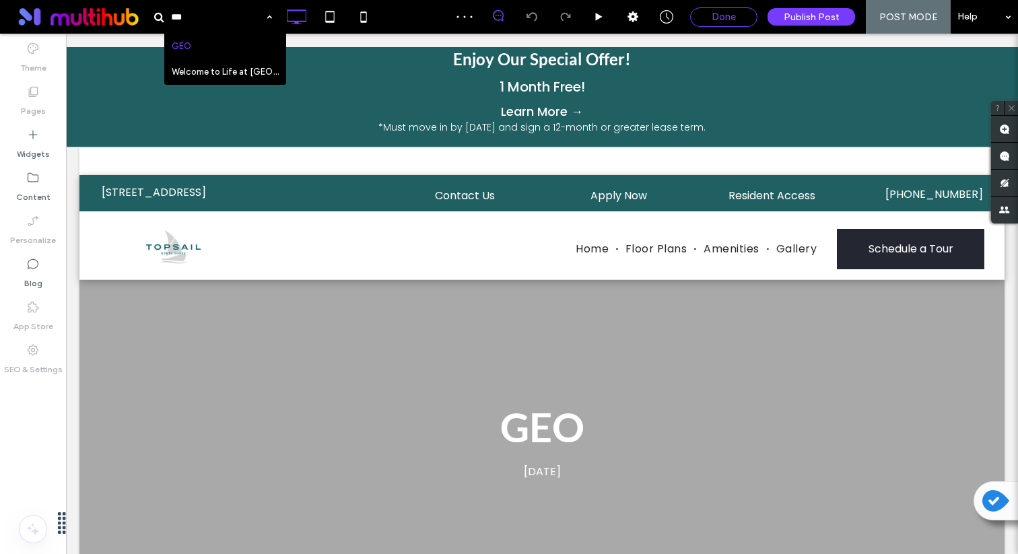
click at [722, 22] on span "Done" at bounding box center [724, 17] width 24 height 12
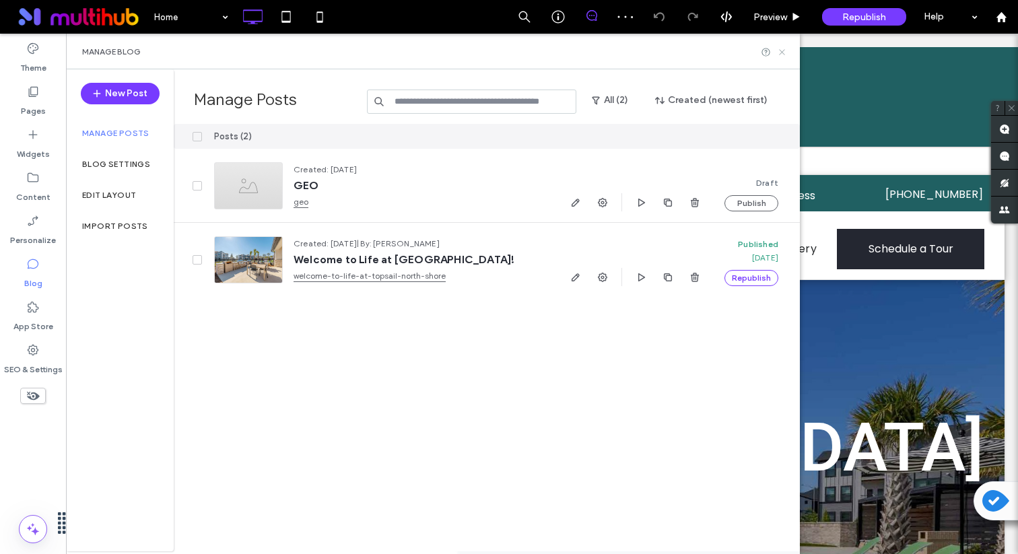
click at [784, 50] on use at bounding box center [781, 51] width 5 height 5
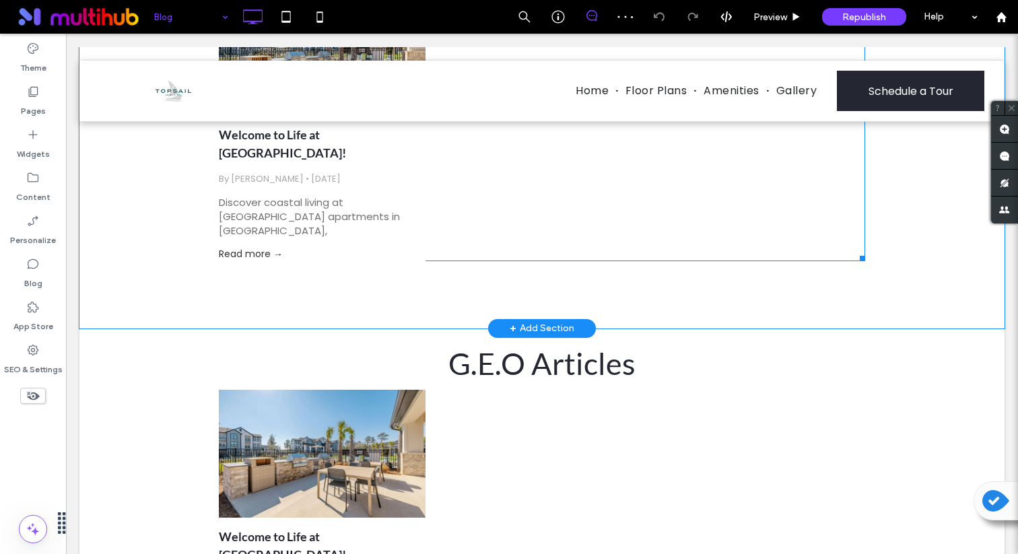
scroll to position [650, 0]
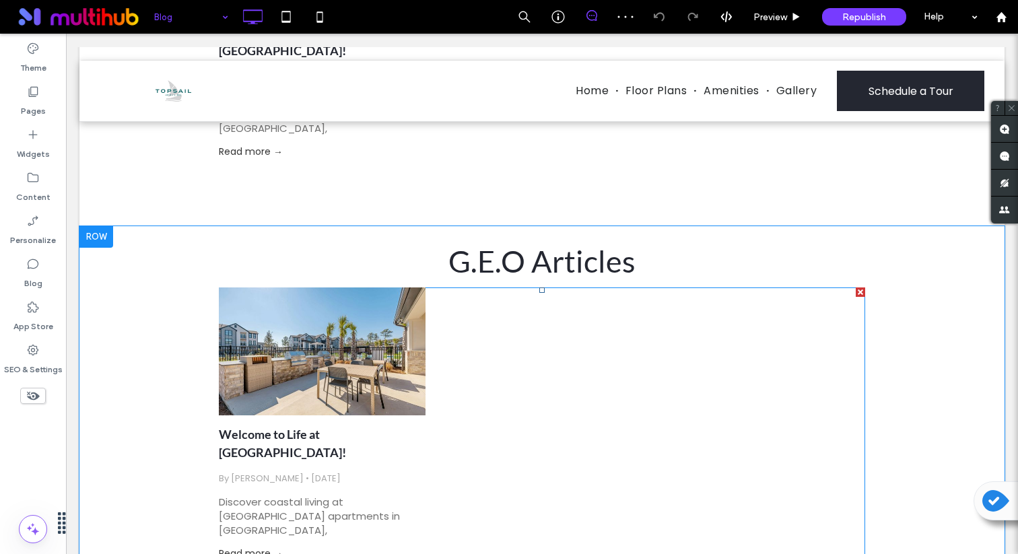
click at [390, 426] on link "Welcome to Life at [GEOGRAPHIC_DATA]!" at bounding box center [322, 444] width 207 height 36
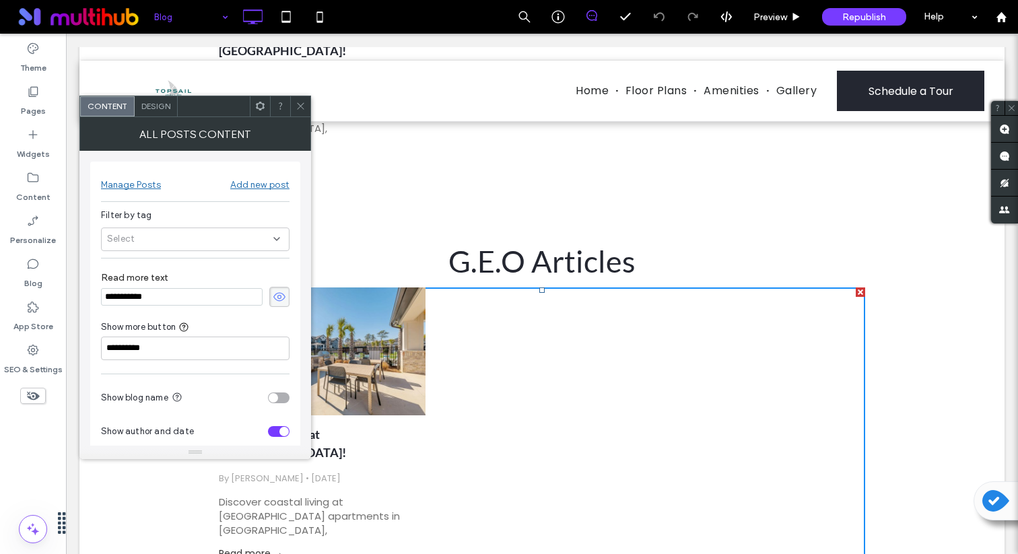
click at [186, 233] on div "Select" at bounding box center [195, 240] width 189 height 24
click at [181, 257] on div "GEO" at bounding box center [200, 263] width 156 height 24
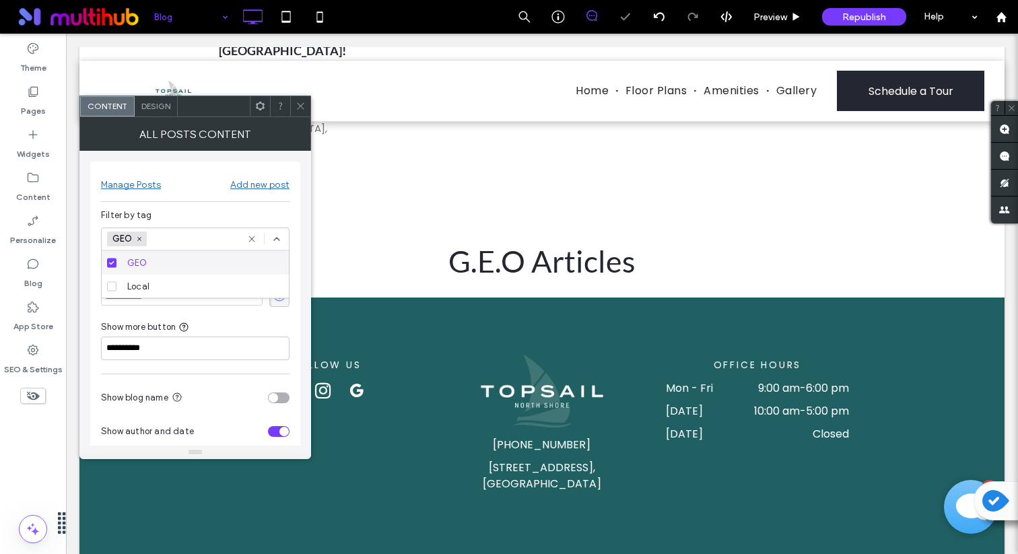
click at [302, 104] on icon at bounding box center [301, 106] width 10 height 10
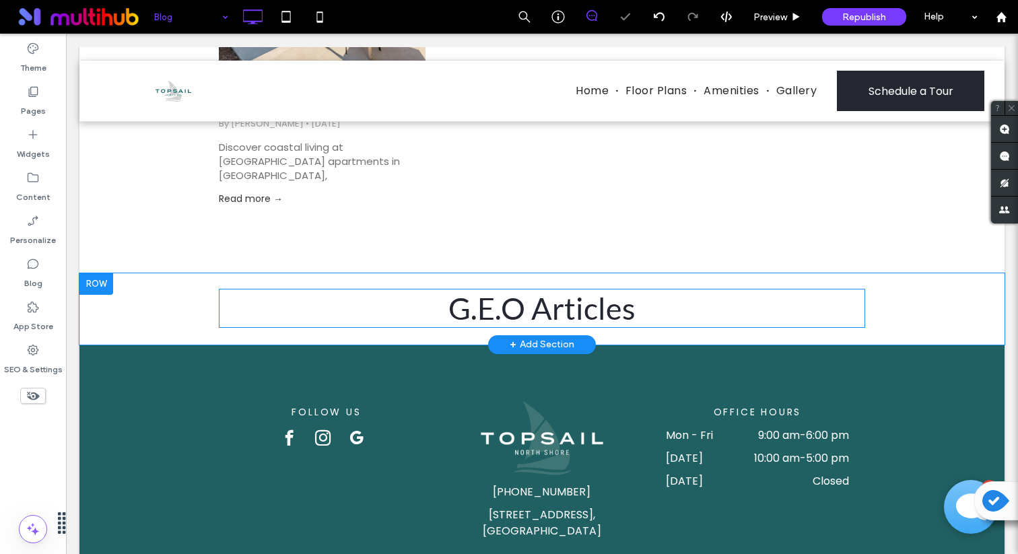
scroll to position [568, 0]
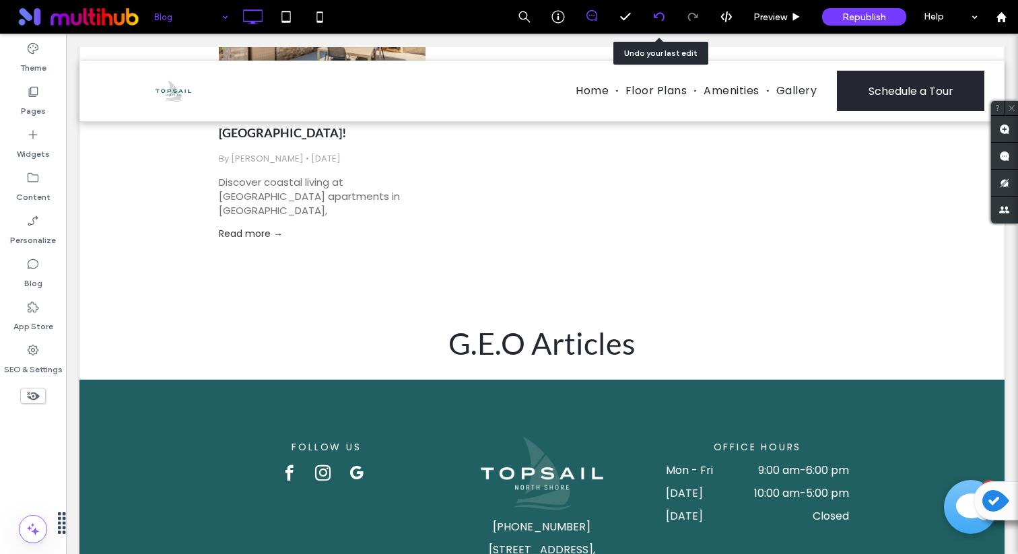
click at [656, 15] on use at bounding box center [658, 16] width 11 height 9
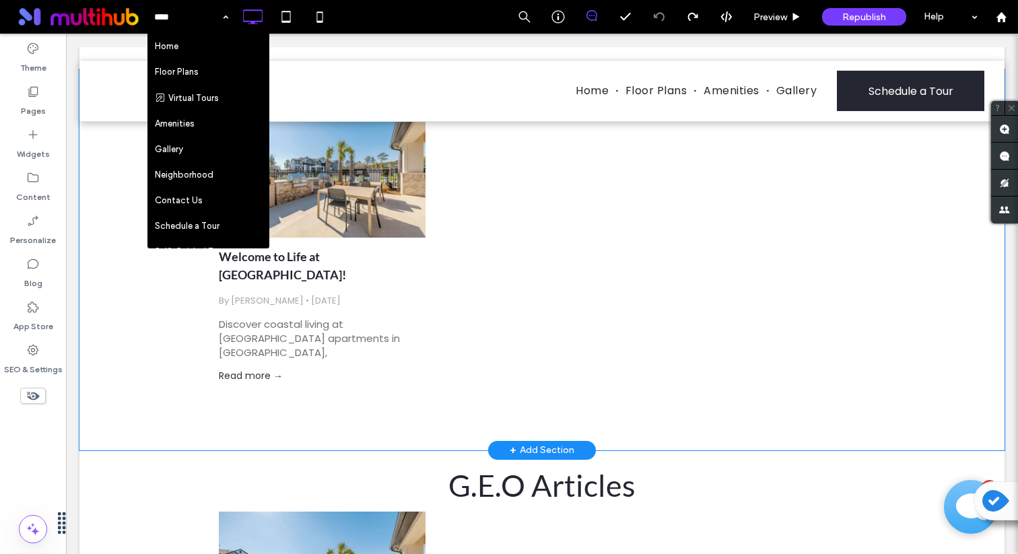
scroll to position [426, 0]
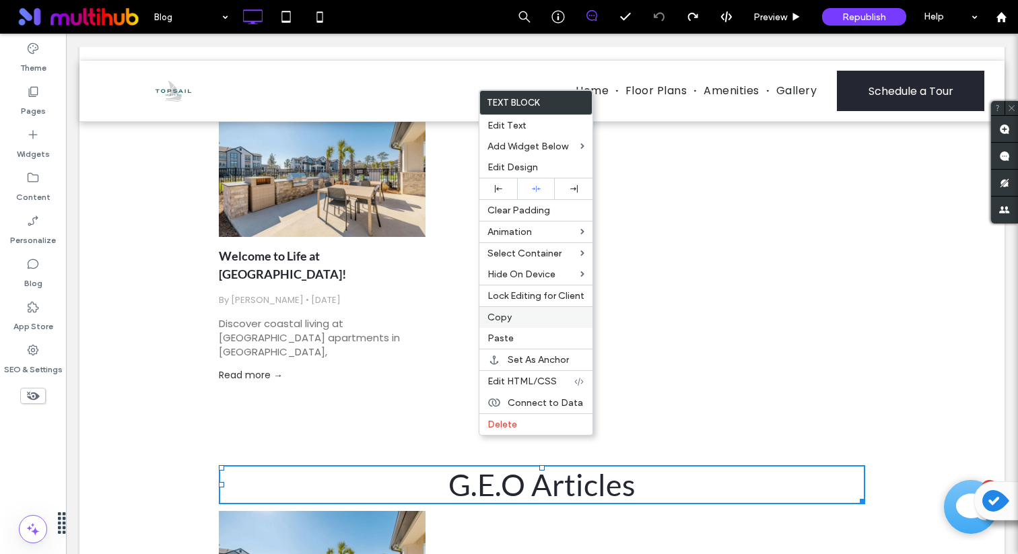
click at [518, 322] on label "Copy" at bounding box center [536, 317] width 97 height 11
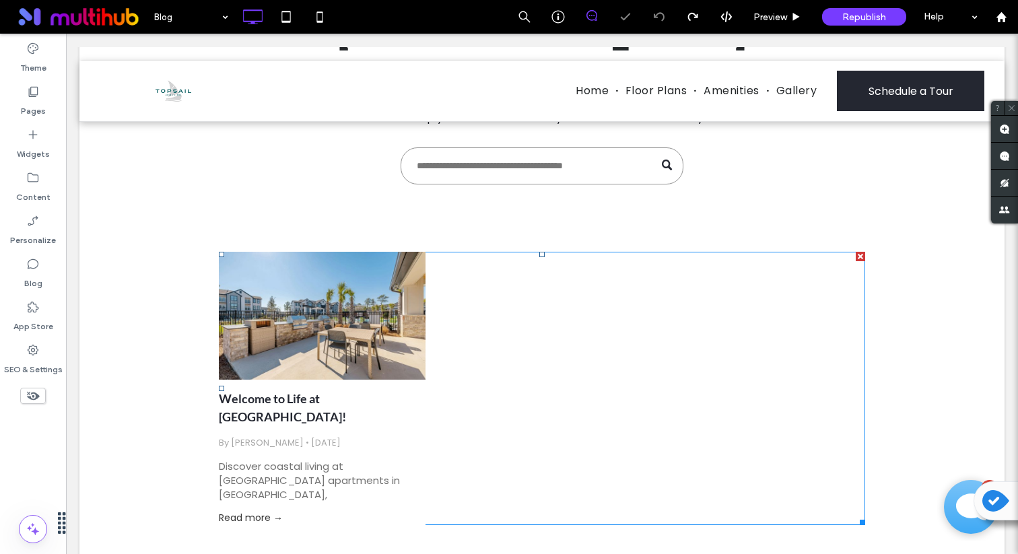
scroll to position [141, 0]
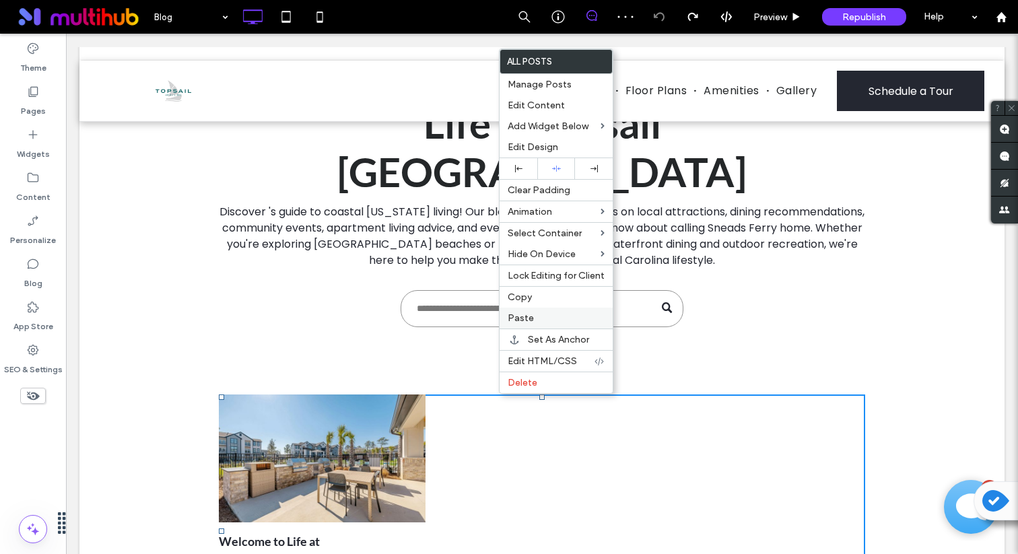
click at [544, 323] on label "Paste" at bounding box center [556, 318] width 97 height 11
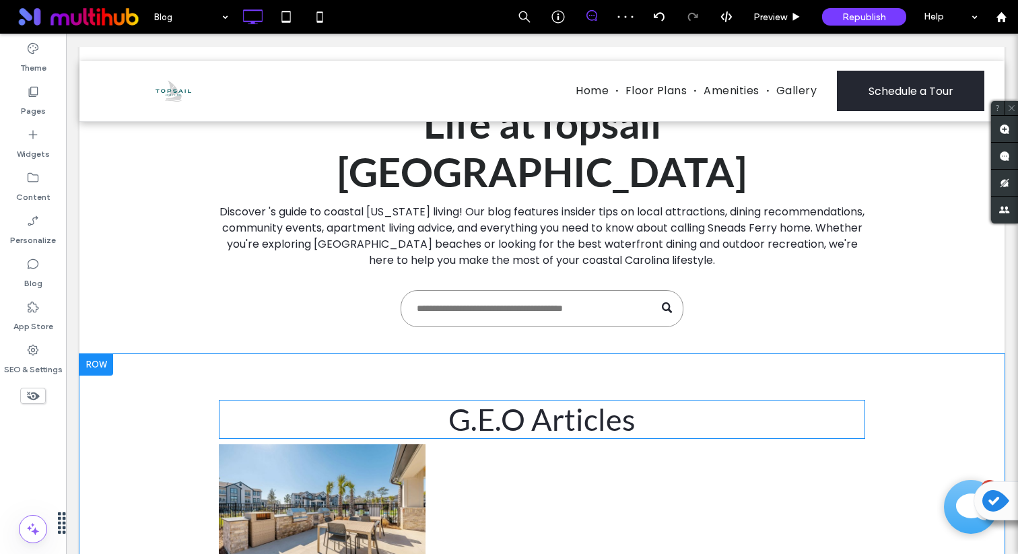
click at [532, 401] on span "G.E.O Articles" at bounding box center [542, 419] width 187 height 36
type input "****"
type input "**"
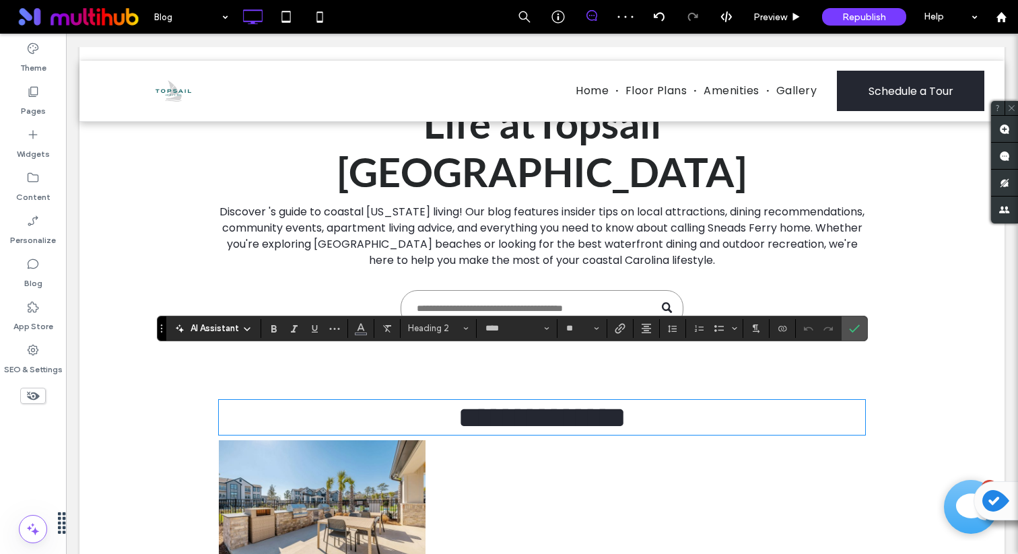
type input "*******"
type input "**"
click at [860, 335] on label "Confirm" at bounding box center [855, 329] width 20 height 24
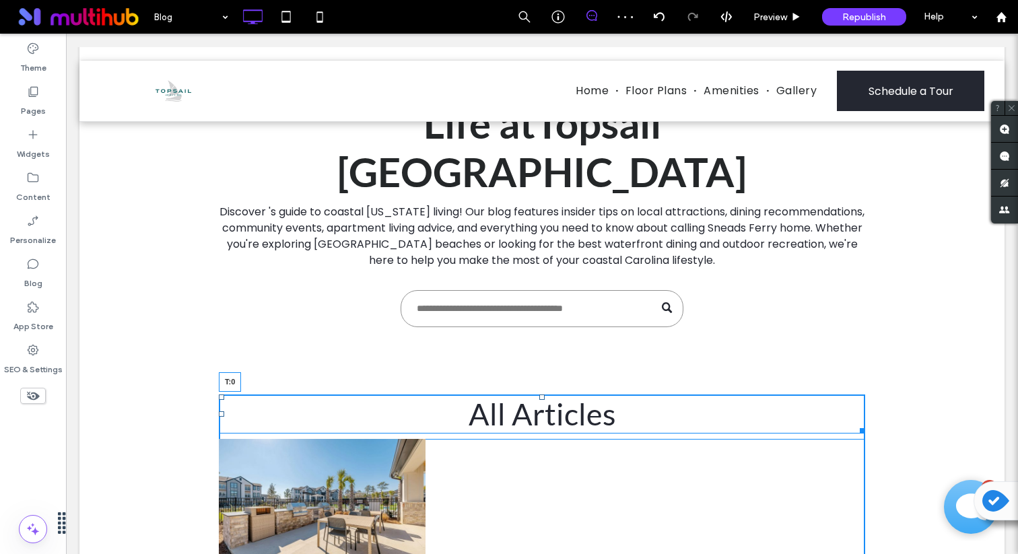
drag, startPoint x: 543, startPoint y: 352, endPoint x: 544, endPoint y: 345, distance: 6.9
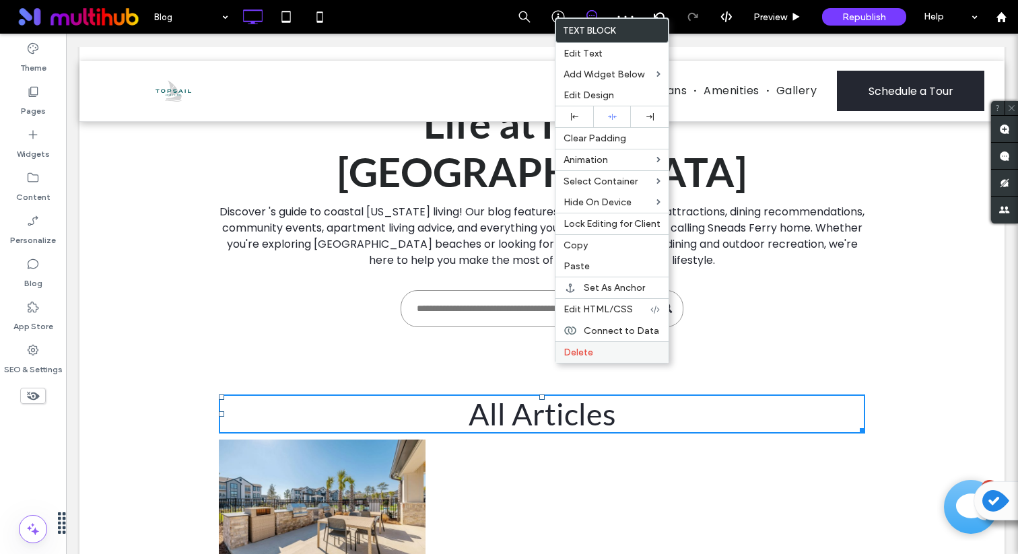
click at [575, 350] on span "Delete" at bounding box center [579, 352] width 30 height 11
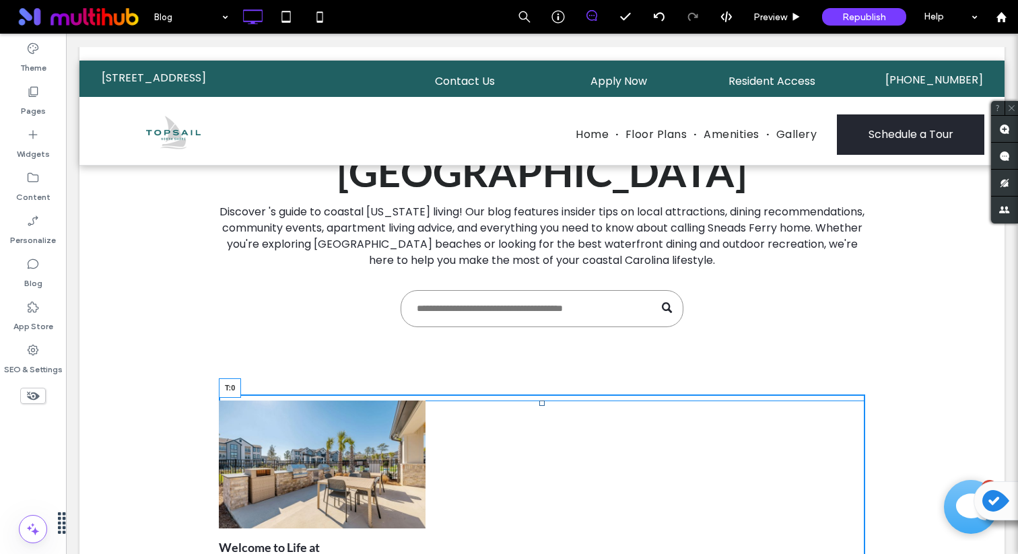
click at [544, 401] on div at bounding box center [542, 403] width 5 height 5
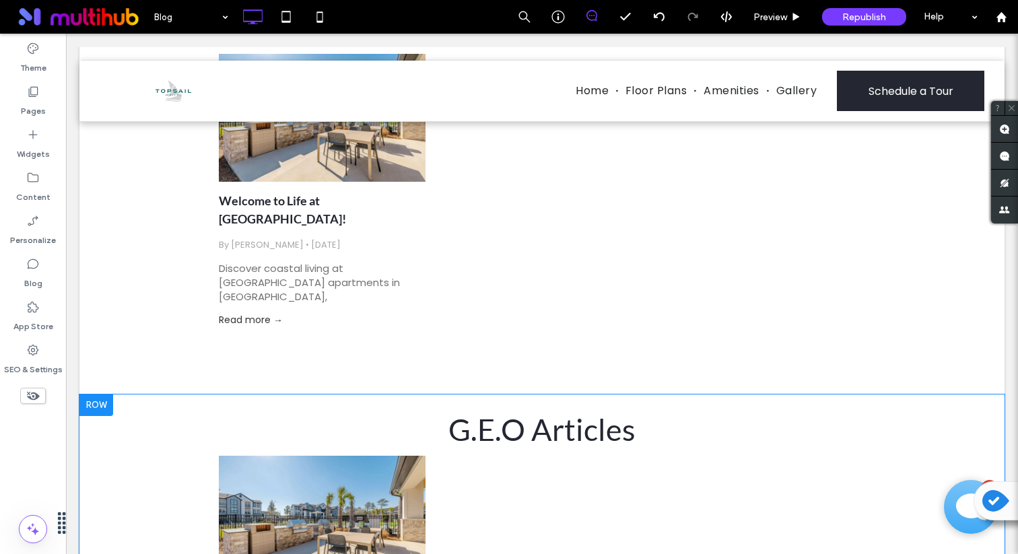
scroll to position [393, 0]
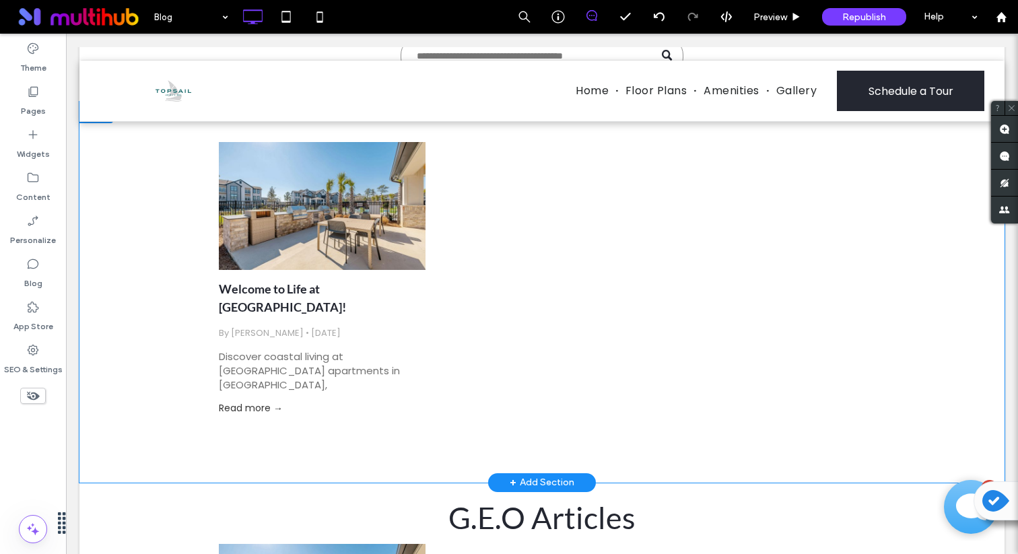
click at [133, 362] on div "Welcome to Life at Topsail North Shore! By Ari Friedman • July 29, 2025 Discove…" at bounding box center [541, 292] width 925 height 381
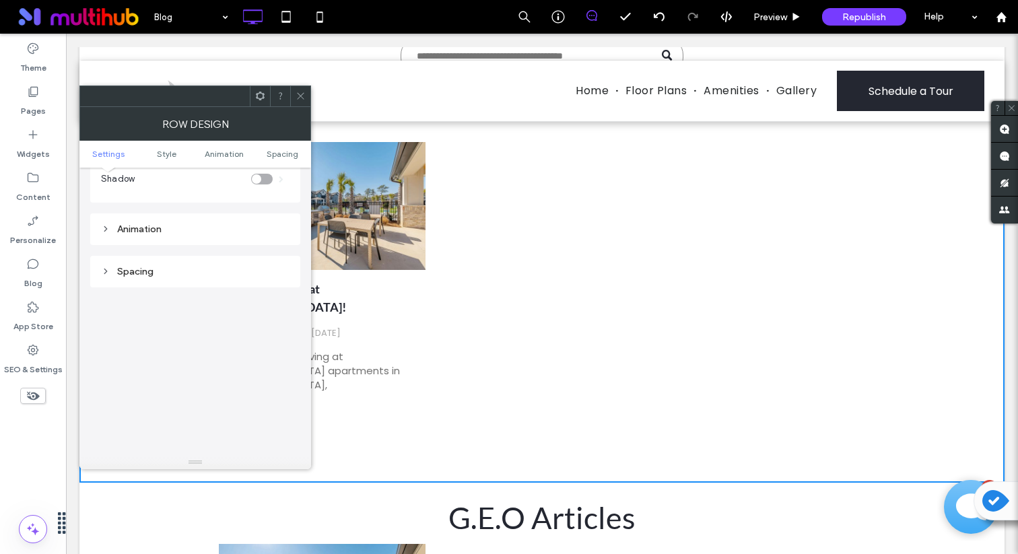
scroll to position [381, 0]
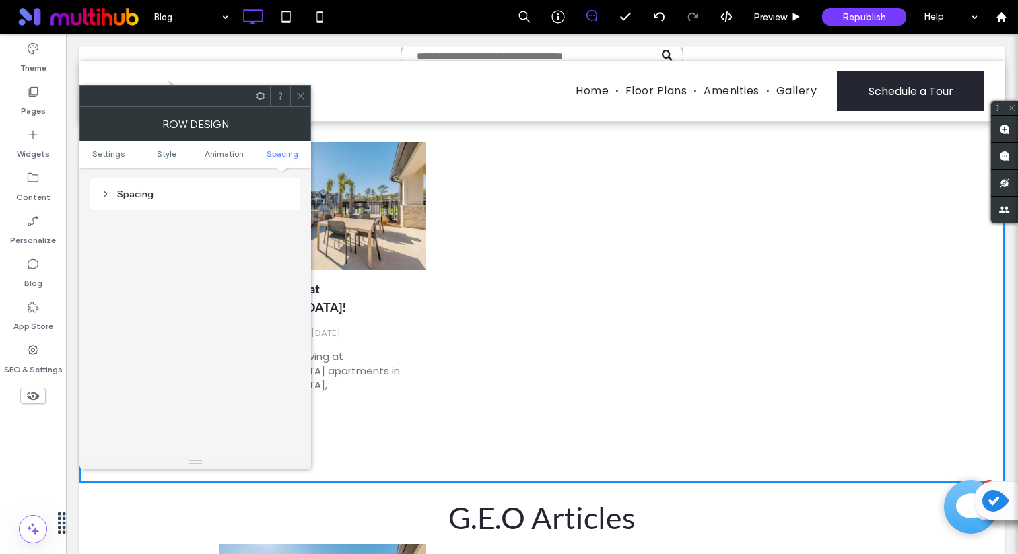
click at [202, 200] on div "Spacing" at bounding box center [195, 194] width 189 height 18
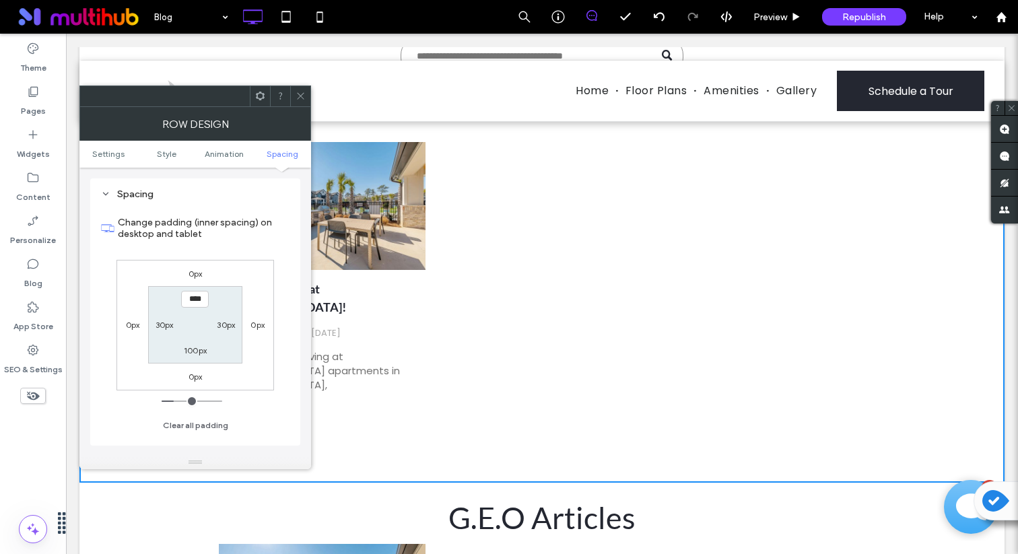
click at [300, 99] on icon at bounding box center [301, 96] width 10 height 10
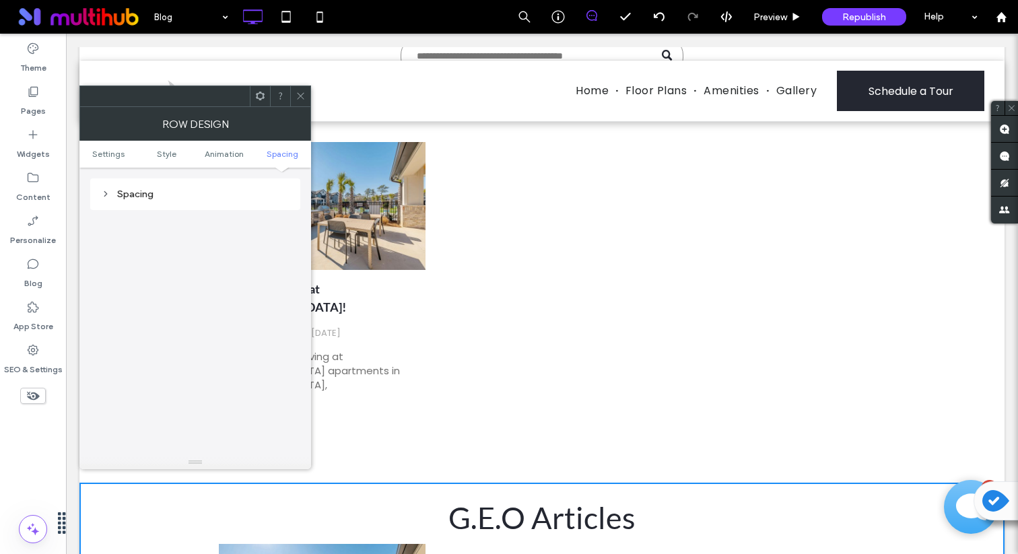
click at [202, 199] on div "Spacing" at bounding box center [195, 194] width 189 height 11
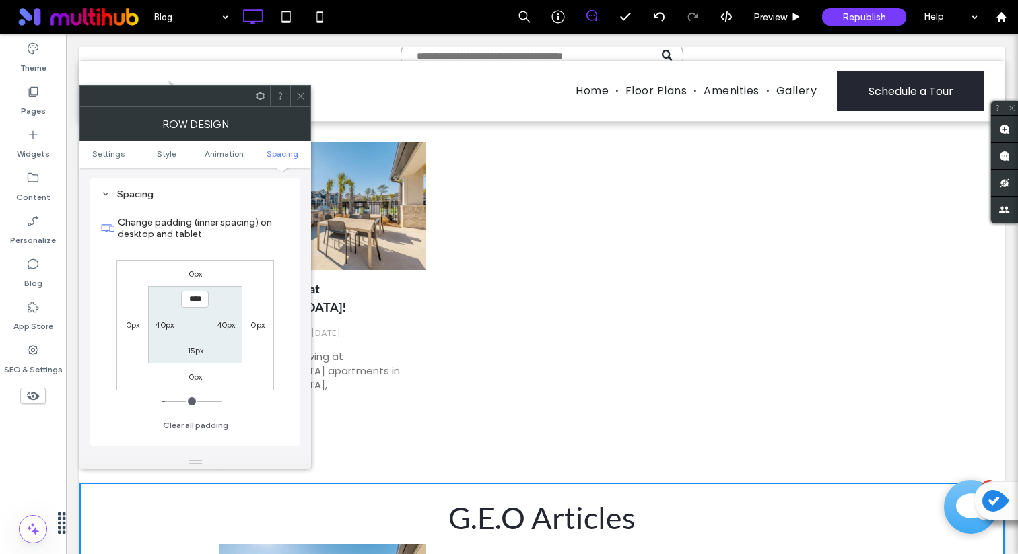
click at [199, 354] on label "15px" at bounding box center [195, 351] width 17 height 10
type input "***"
type input "*****"
click at [199, 291] on section "15px 40px ***** 40px" at bounding box center [195, 324] width 94 height 77
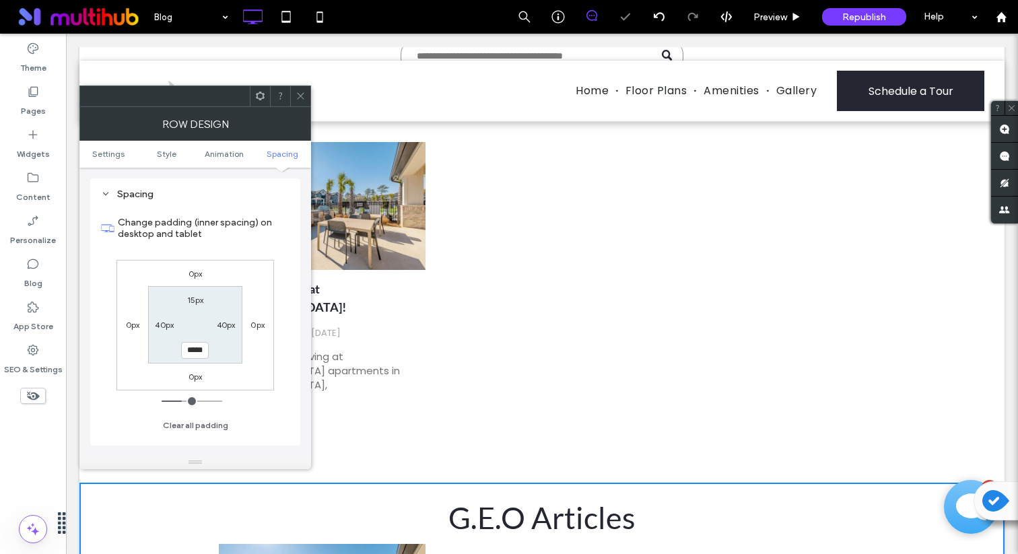
click at [197, 296] on label "15px" at bounding box center [195, 300] width 17 height 10
type input "**"
type input "***"
type input "**"
type input "****"
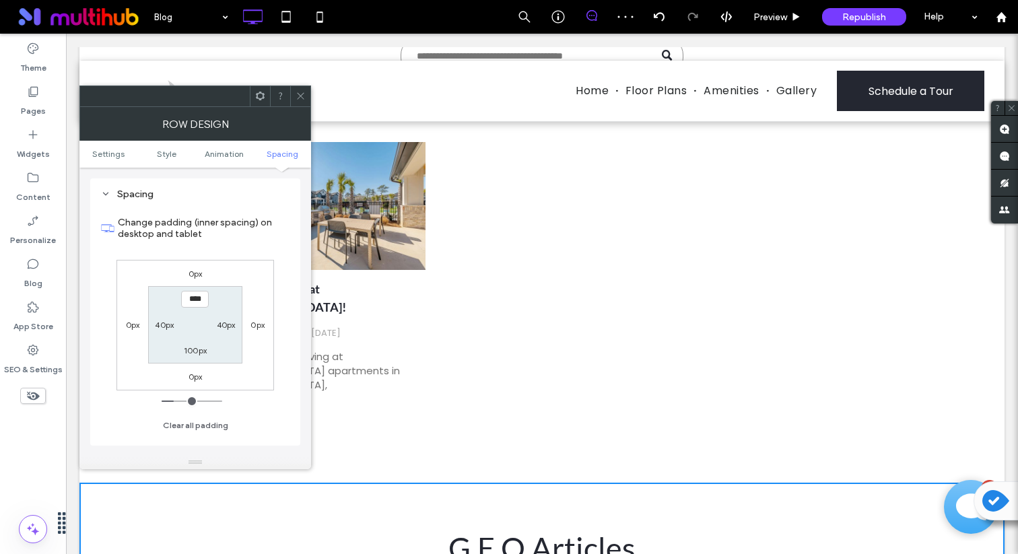
click at [300, 92] on icon at bounding box center [301, 96] width 10 height 10
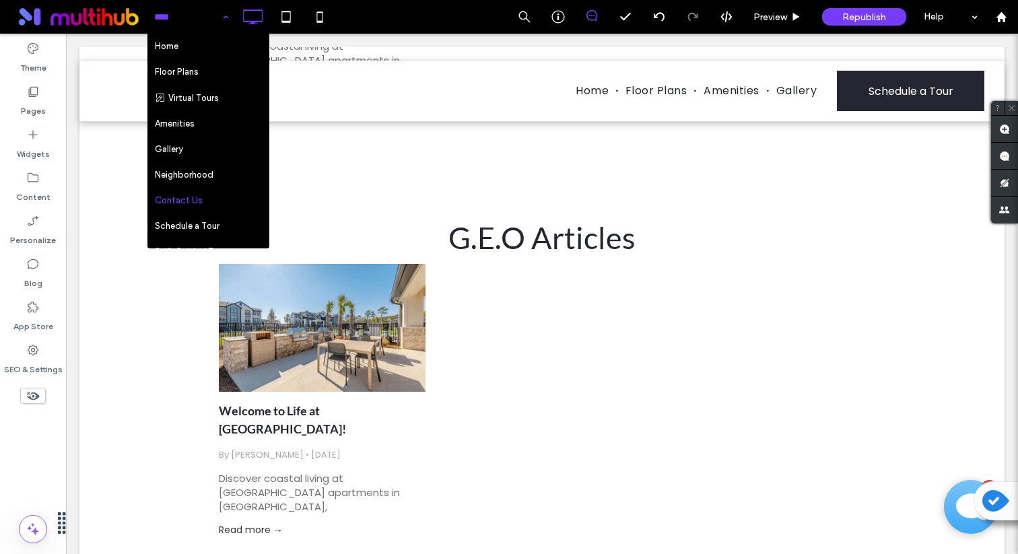
scroll to position [283, 0]
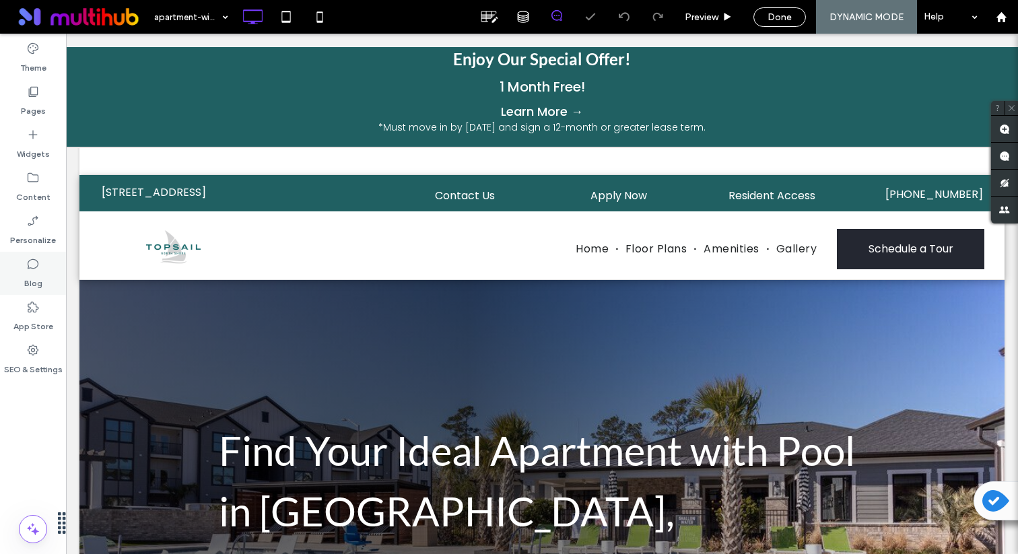
click at [35, 265] on icon at bounding box center [32, 263] width 13 height 13
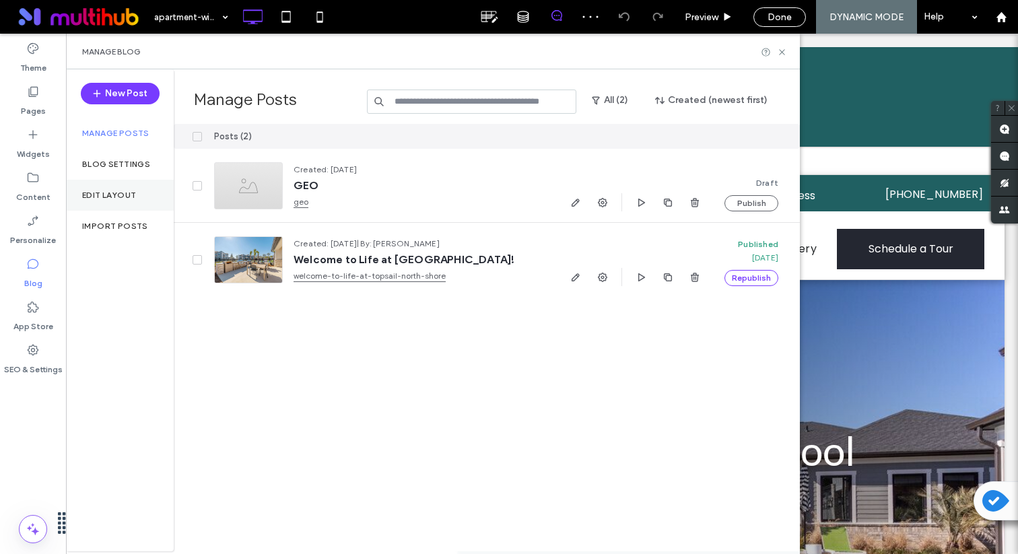
click at [116, 191] on label "Edit Layout" at bounding box center [109, 195] width 54 height 9
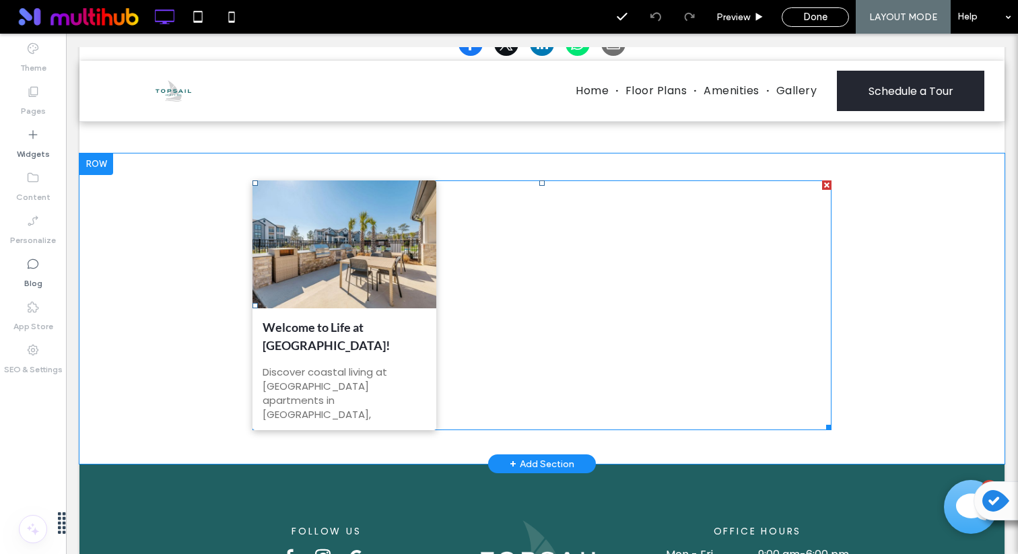
click at [378, 310] on div "Welcome to Life at Topsail North Shore! By Ari Friedman • July 29, 2025 Discove…" at bounding box center [345, 369] width 184 height 123
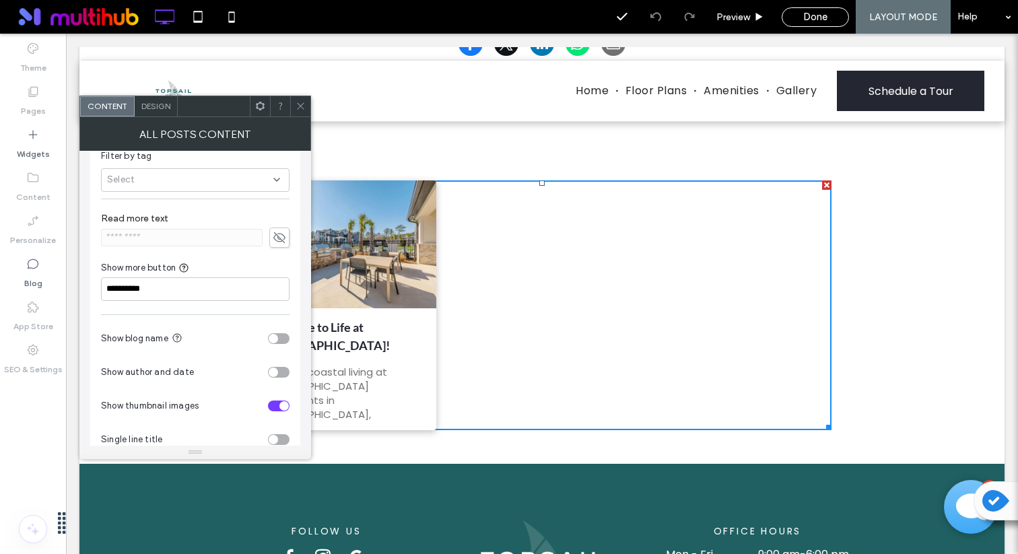
scroll to position [84, 0]
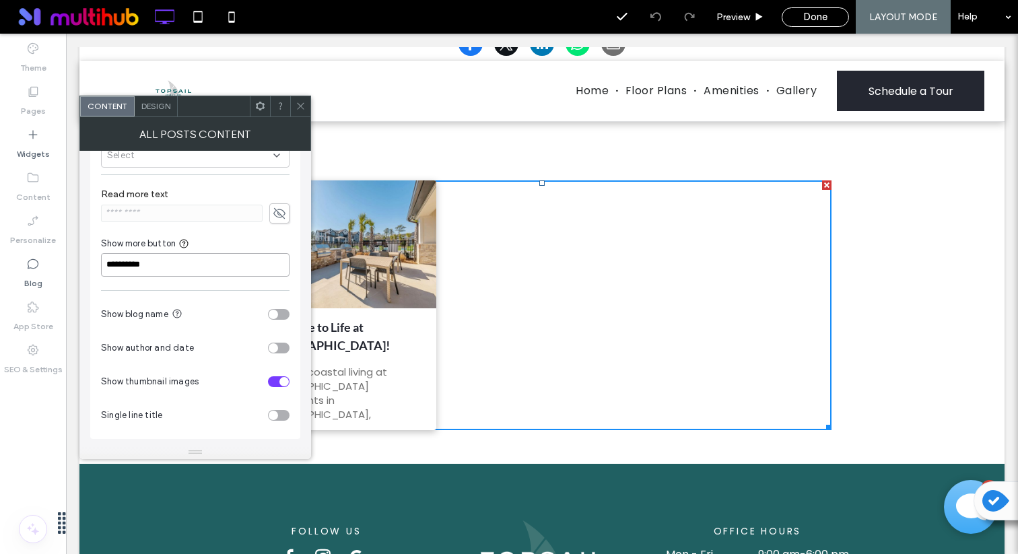
click at [228, 265] on input "**********" at bounding box center [195, 265] width 189 height 24
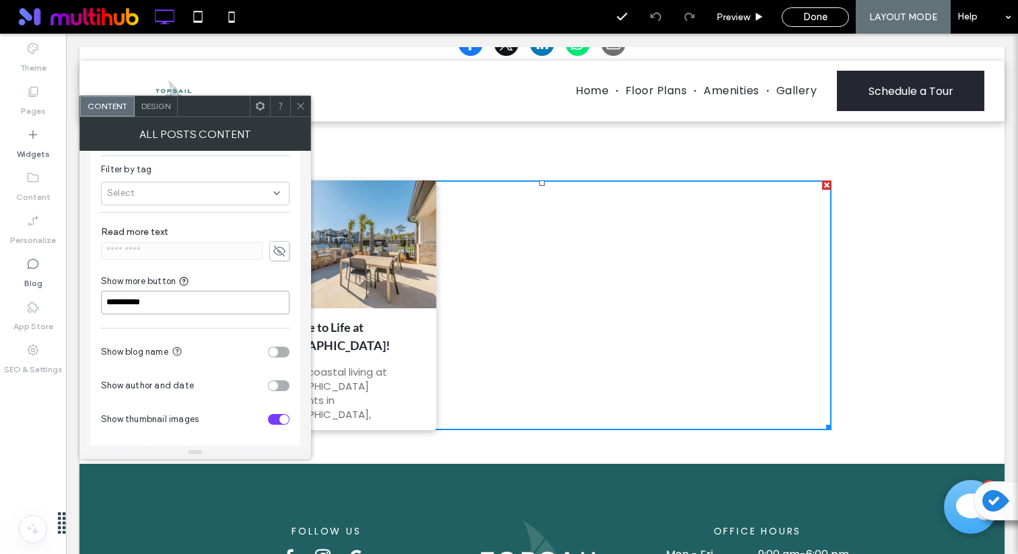
scroll to position [0, 0]
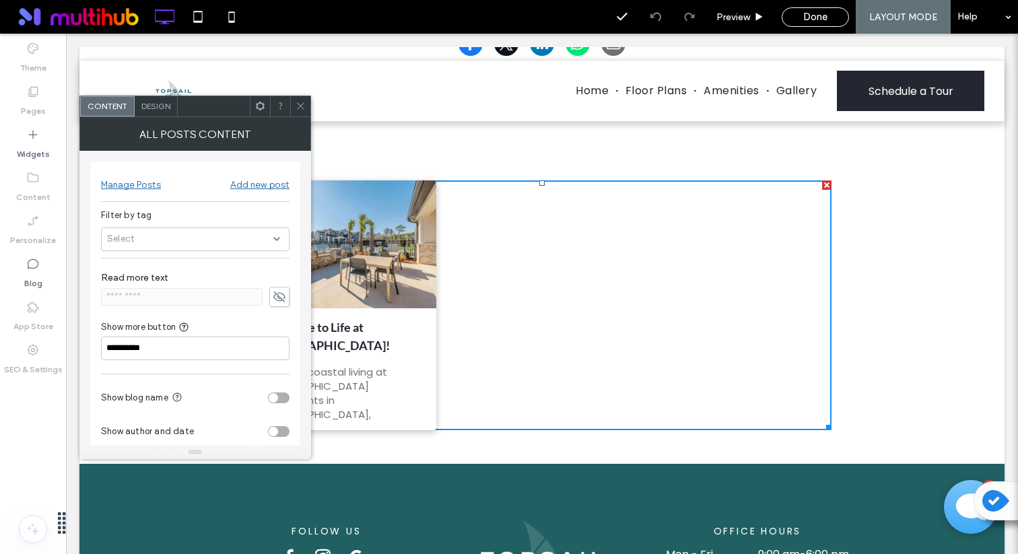
click at [177, 109] on div "Design" at bounding box center [156, 106] width 43 height 20
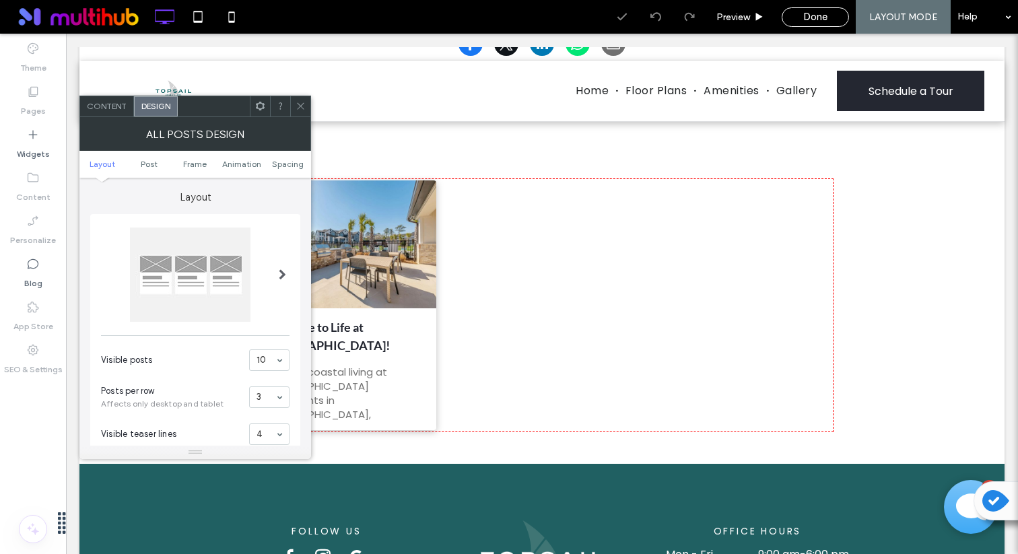
click at [273, 273] on div at bounding box center [283, 275] width 28 height 115
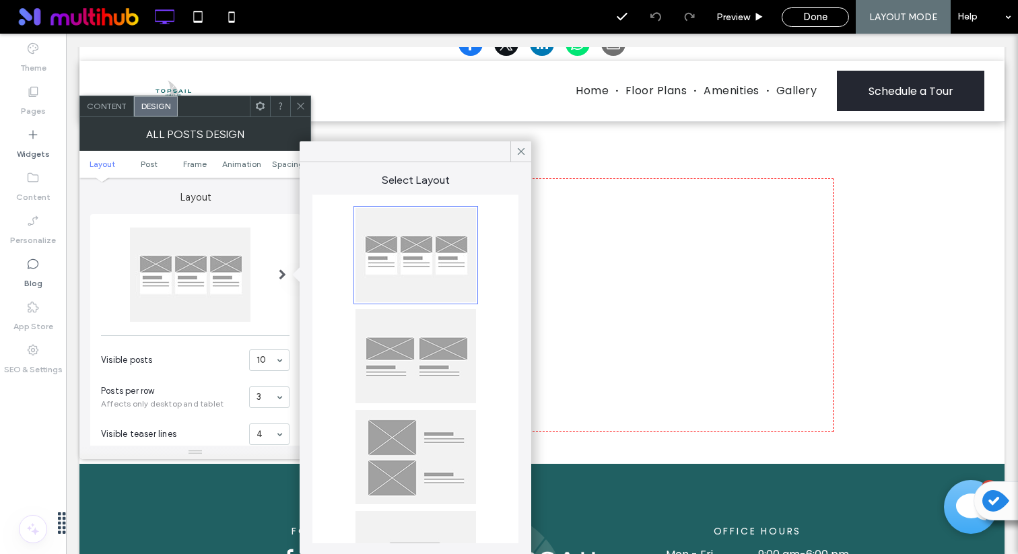
click at [268, 280] on div at bounding box center [195, 275] width 189 height 94
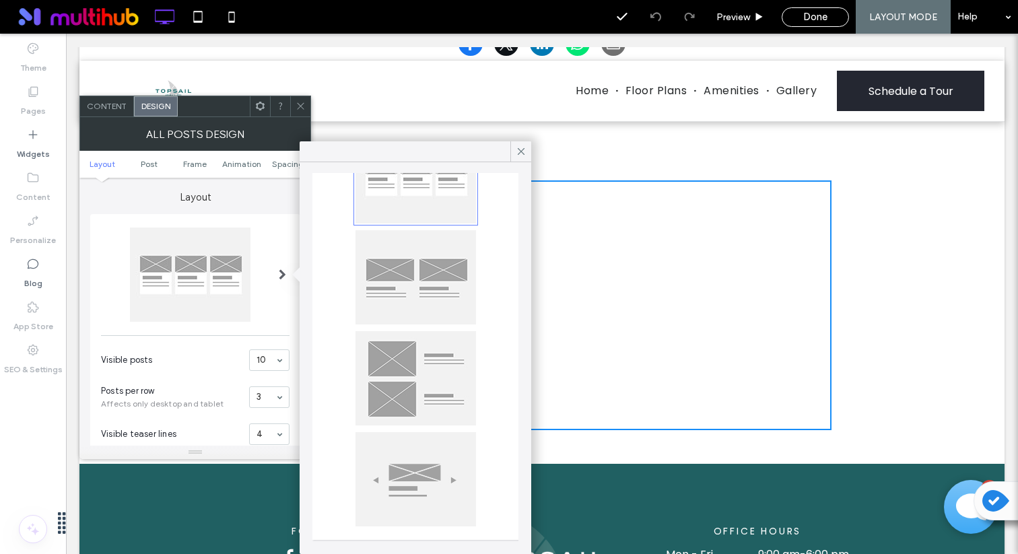
click at [298, 101] on icon at bounding box center [301, 106] width 10 height 10
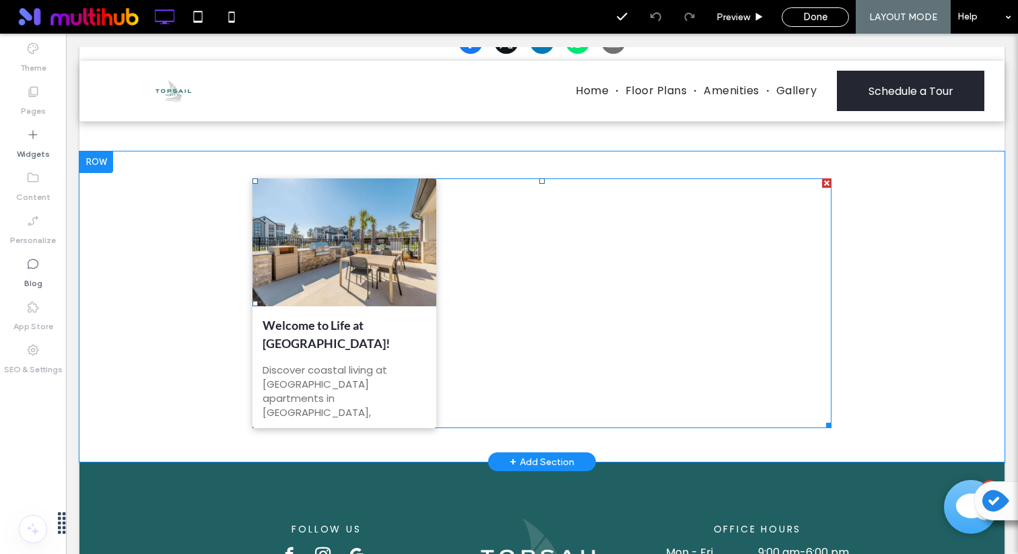
scroll to position [633, 0]
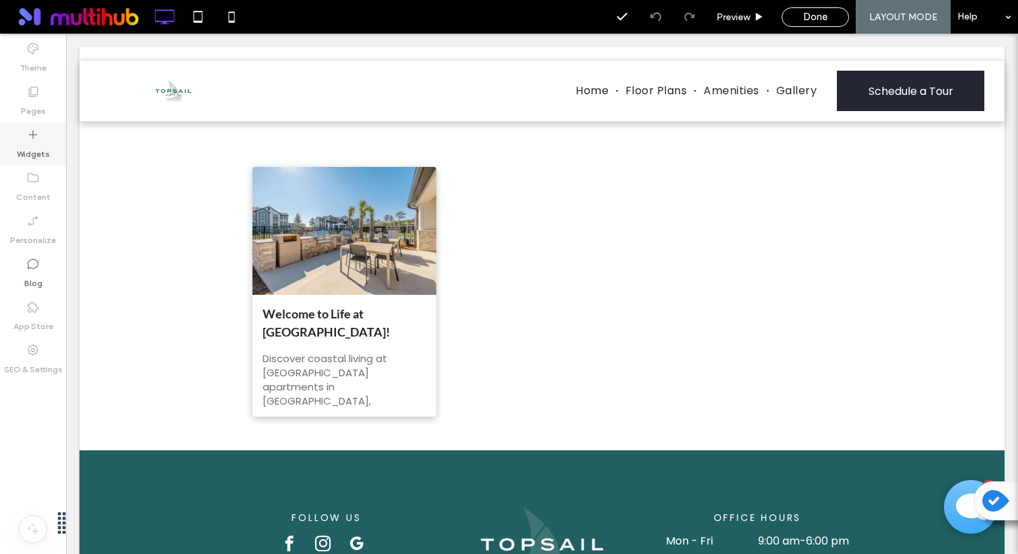
click at [43, 153] on label "Widgets" at bounding box center [33, 150] width 33 height 19
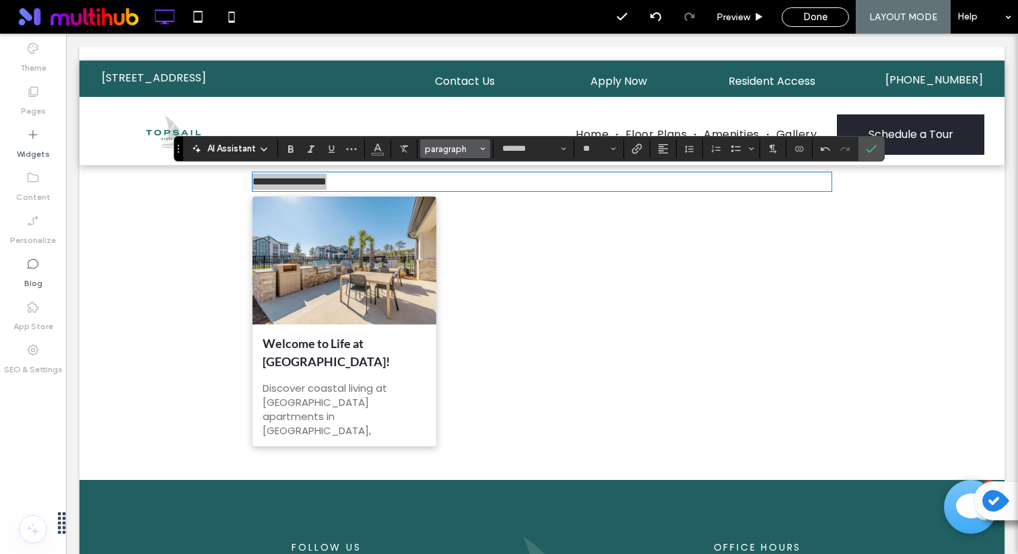
click at [450, 158] on button "paragraph" at bounding box center [455, 148] width 70 height 19
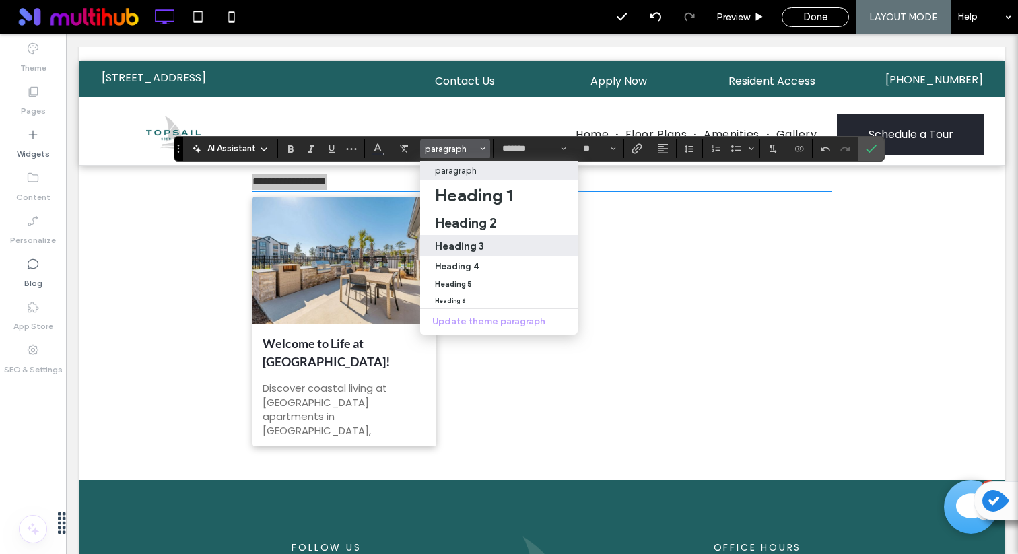
click at [474, 248] on h3 "Heading 3" at bounding box center [459, 246] width 49 height 13
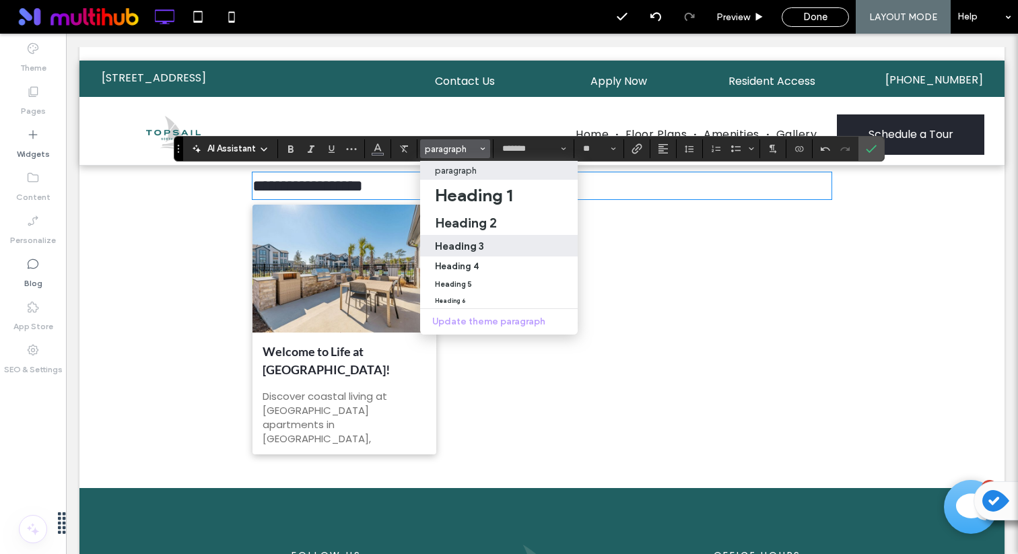
type input "****"
type input "**"
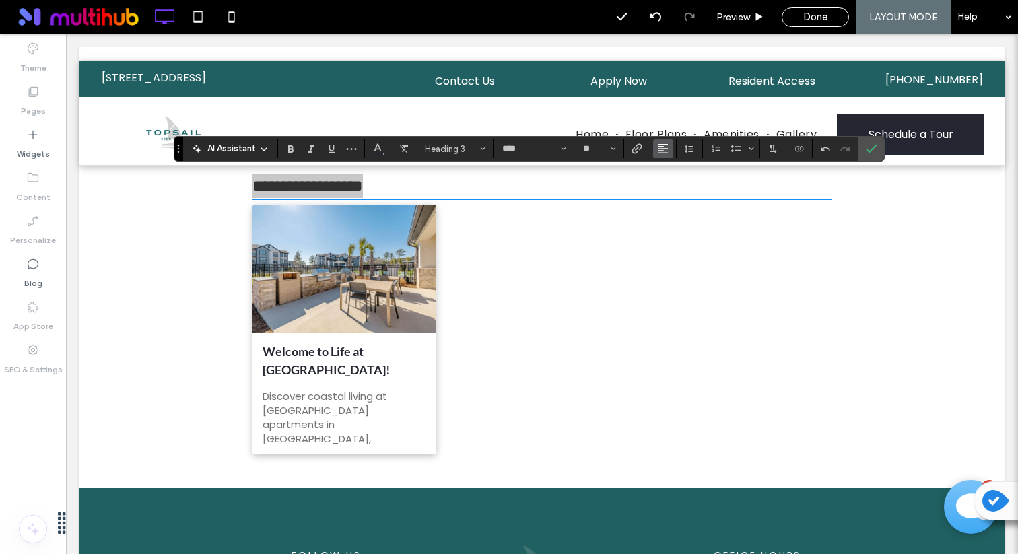
click at [666, 150] on icon "Alignment" at bounding box center [663, 148] width 11 height 11
click at [674, 194] on icon "ui.textEditor.alignment.center" at bounding box center [673, 190] width 11 height 11
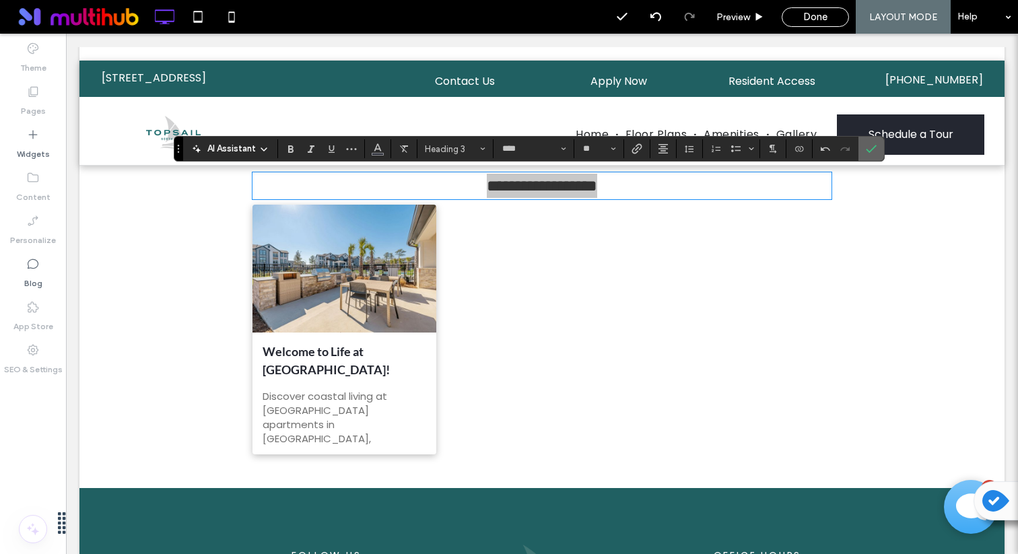
click at [865, 148] on label "Confirm" at bounding box center [871, 149] width 20 height 24
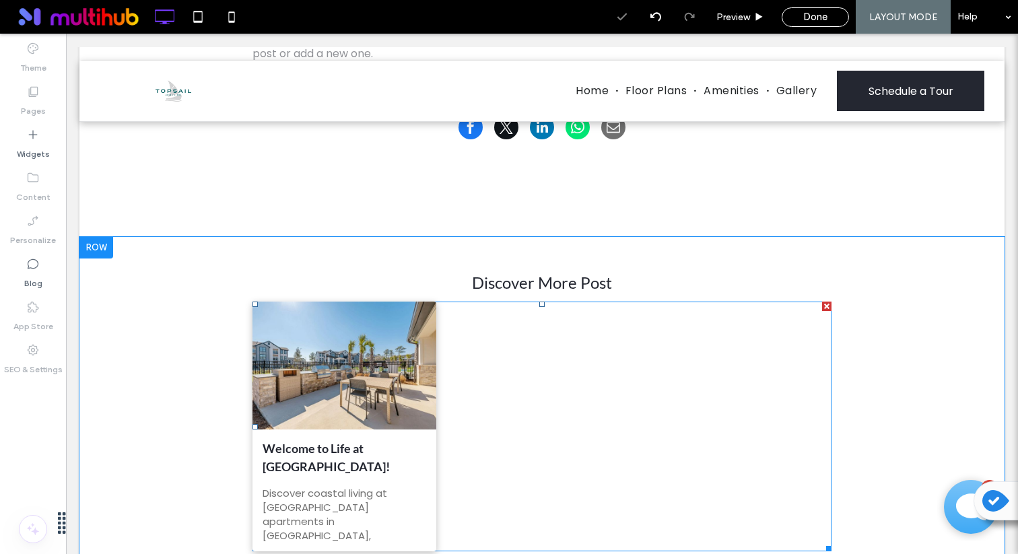
scroll to position [480, 0]
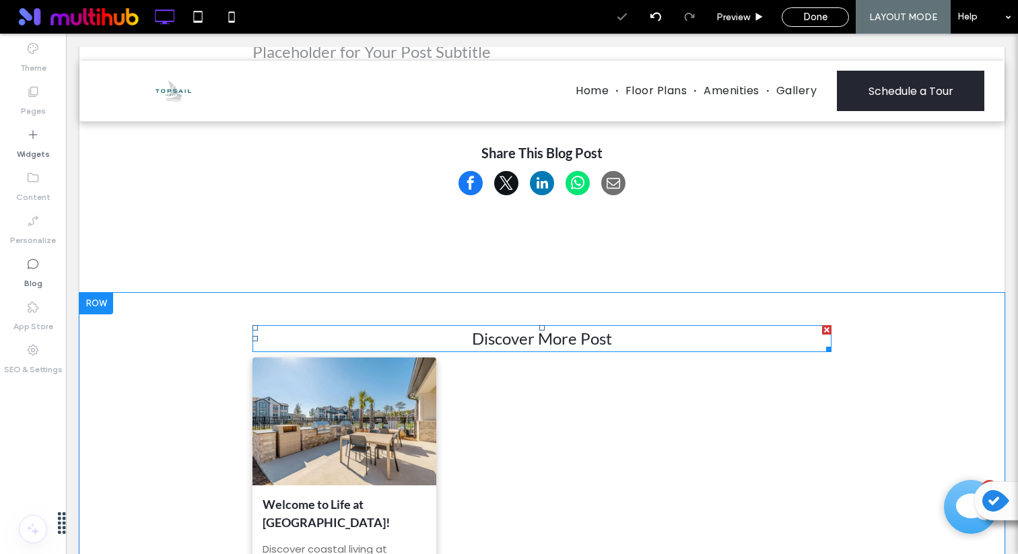
click at [653, 341] on h3 "Discover More Post" at bounding box center [542, 339] width 579 height 24
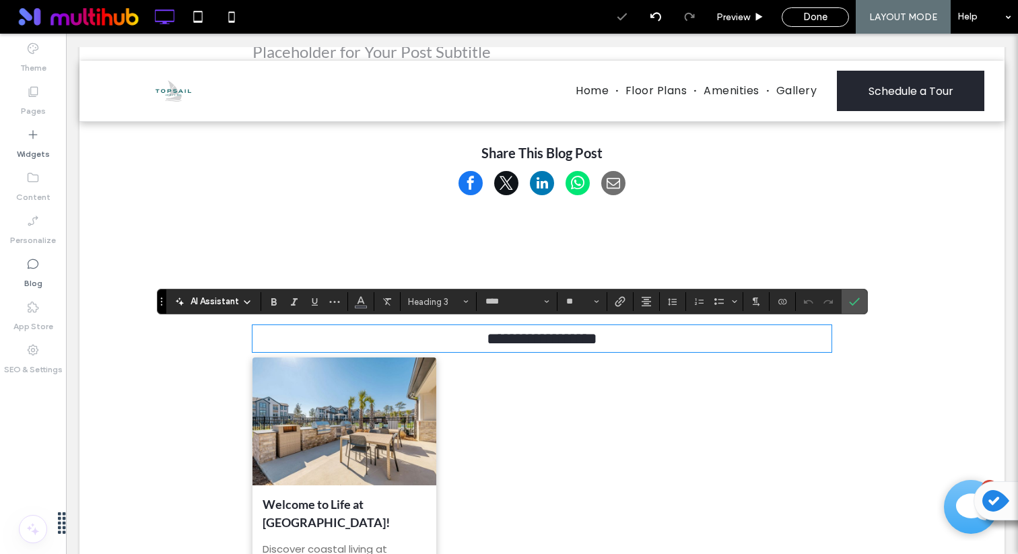
click at [637, 341] on h3 "**********" at bounding box center [542, 339] width 579 height 24
click at [517, 338] on span "**********" at bounding box center [542, 339] width 117 height 16
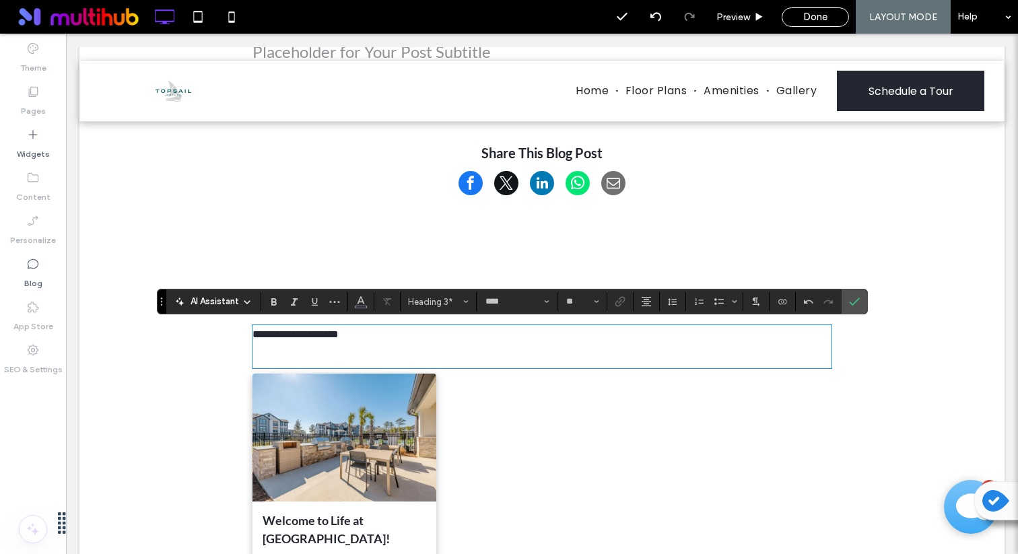
type input "*******"
type input "**"
type input "****"
type input "**"
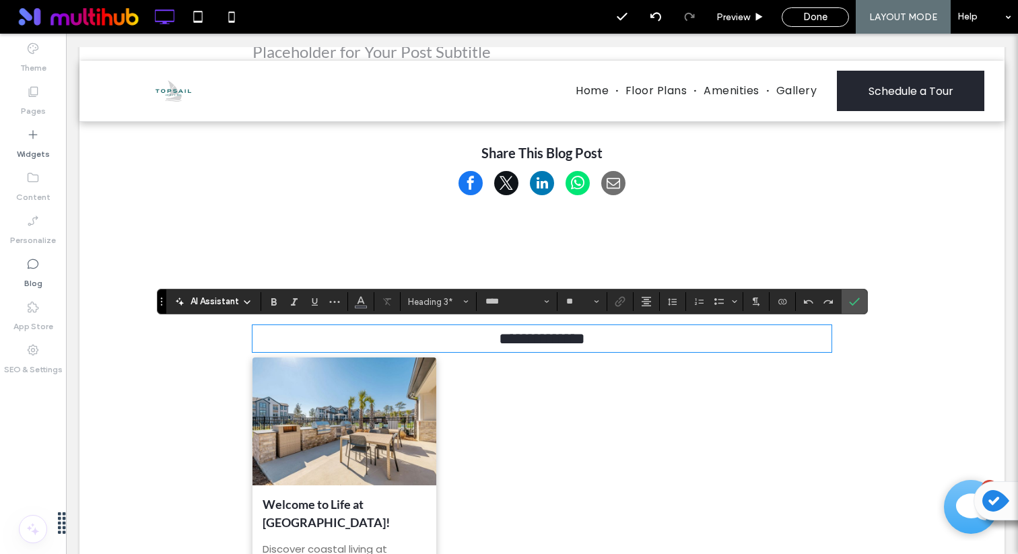
click at [543, 339] on span "**********" at bounding box center [542, 339] width 86 height 16
click at [845, 306] on label "Confirm" at bounding box center [855, 302] width 20 height 24
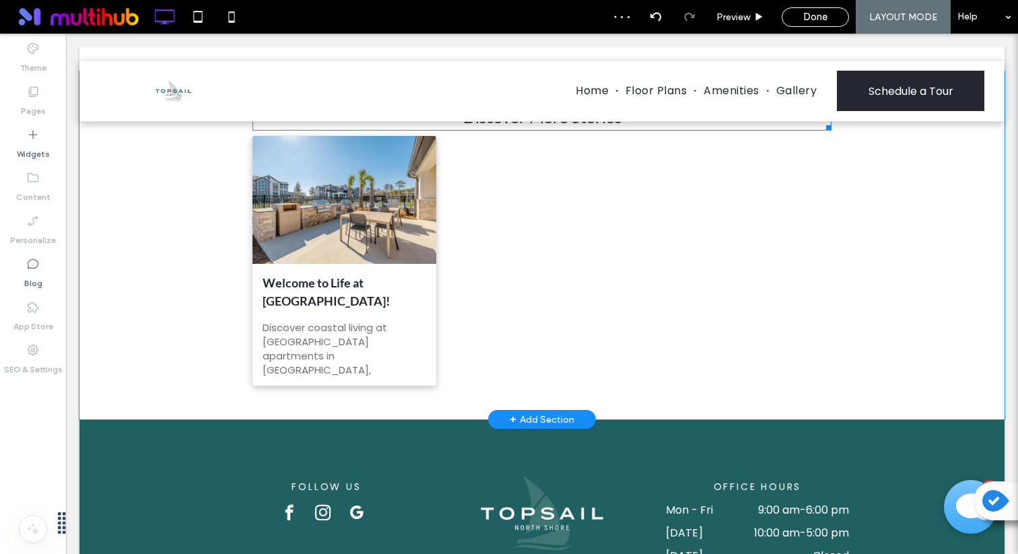
scroll to position [707, 0]
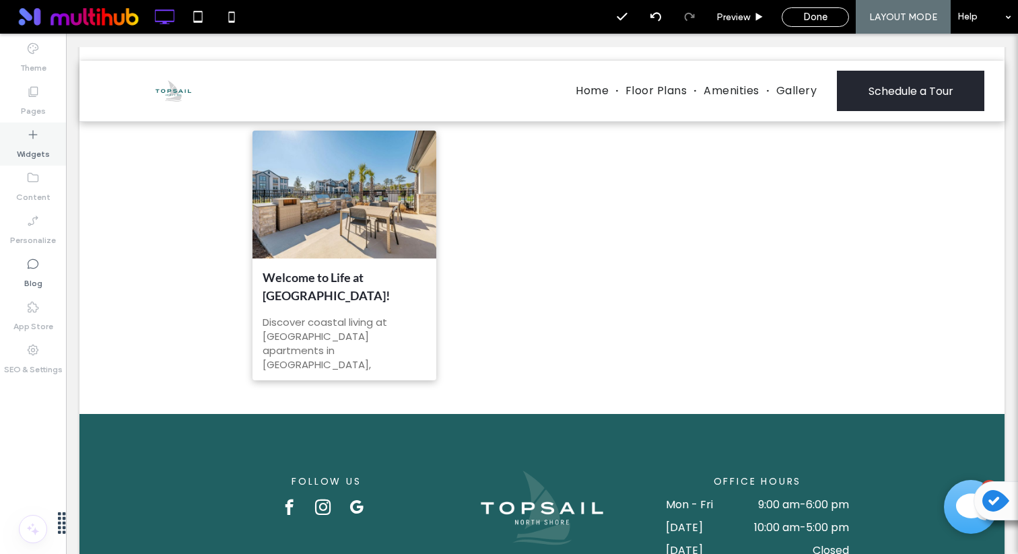
click at [35, 151] on label "Widgets" at bounding box center [33, 150] width 33 height 19
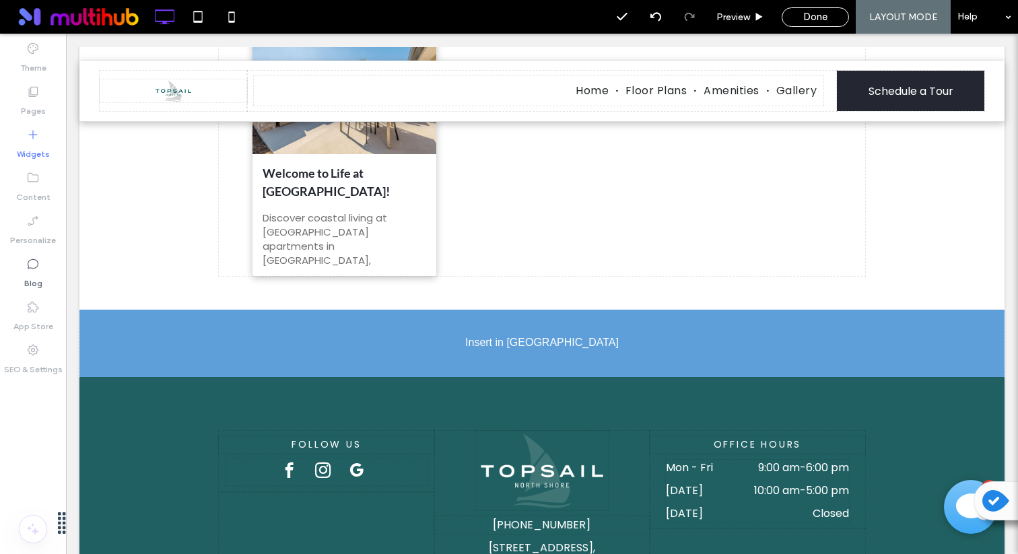
scroll to position [815, 0]
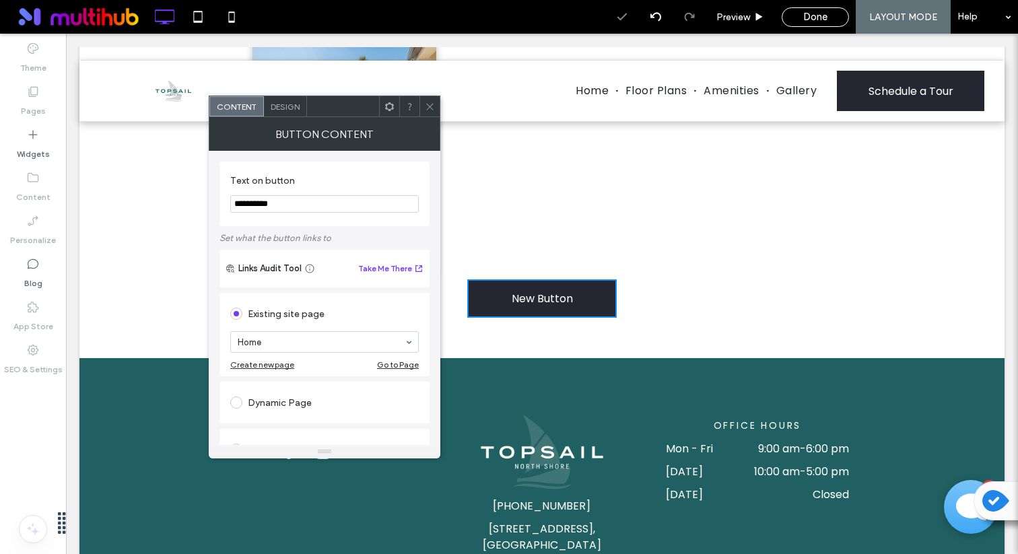
drag, startPoint x: 176, startPoint y: 192, endPoint x: 477, endPoint y: 3, distance: 355.3
click at [360, 196] on input "**********" at bounding box center [324, 204] width 189 height 18
paste input "*******"
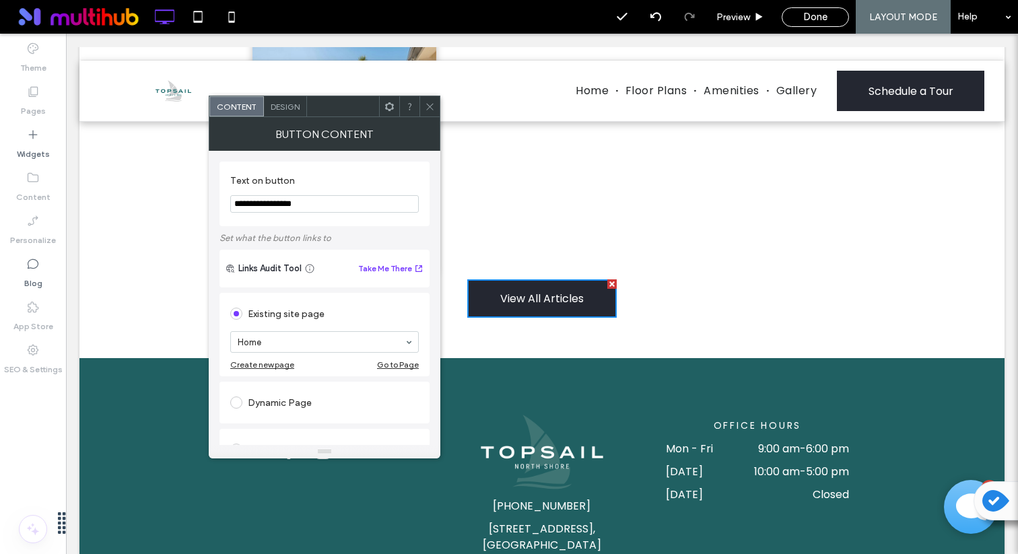
type input "**********"
type input "*"
click at [434, 105] on icon at bounding box center [430, 107] width 10 height 10
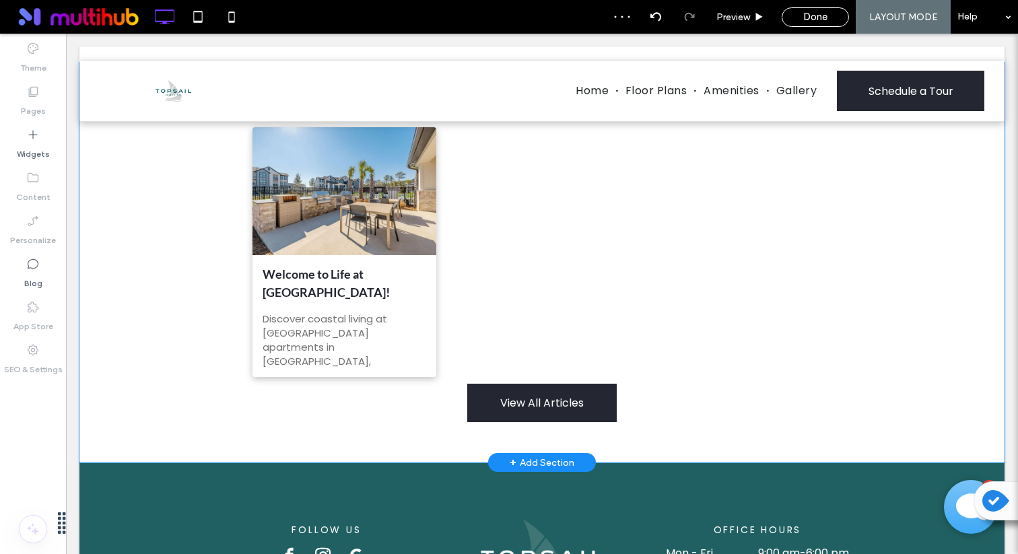
scroll to position [671, 0]
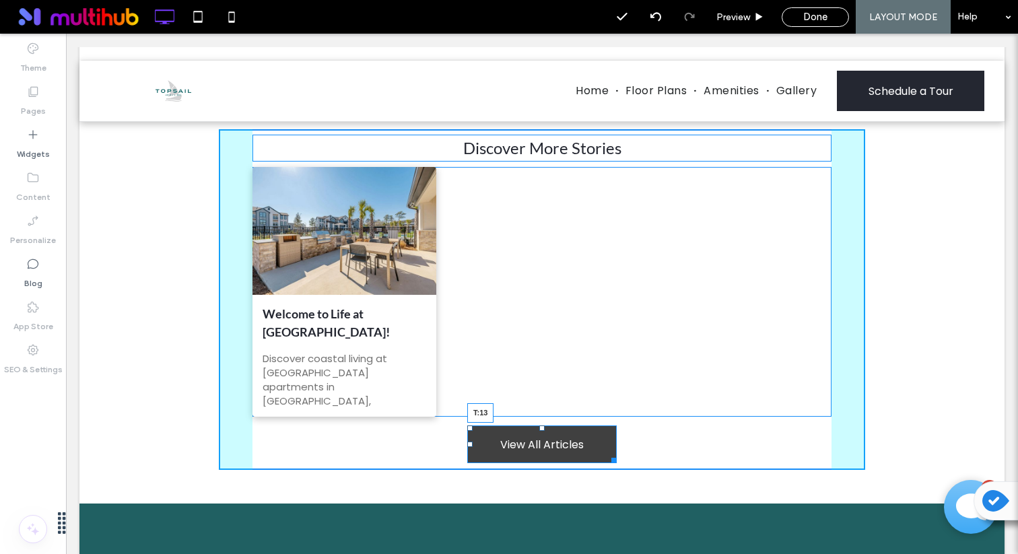
click at [540, 430] on div at bounding box center [542, 428] width 5 height 5
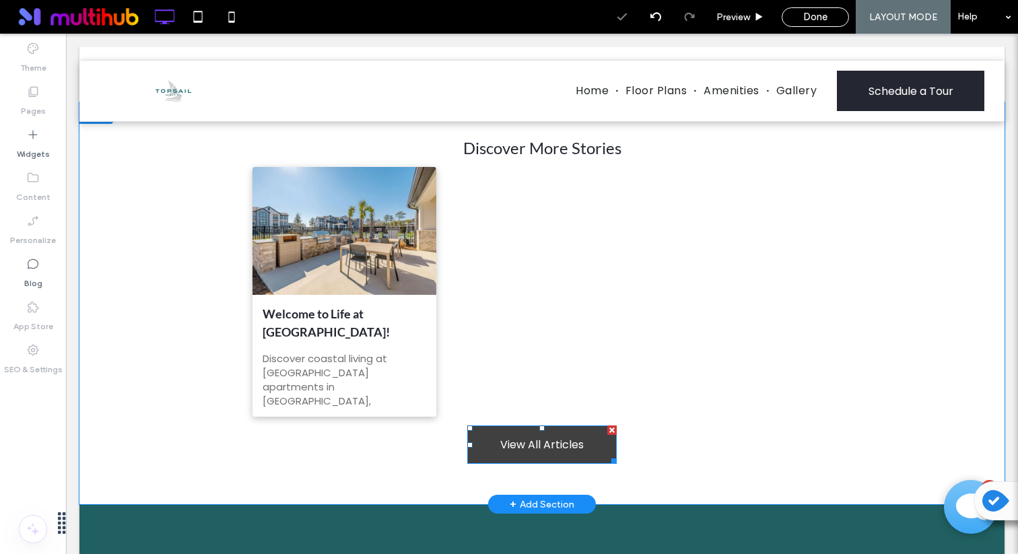
click at [531, 447] on span "View All Articles" at bounding box center [542, 444] width 84 height 17
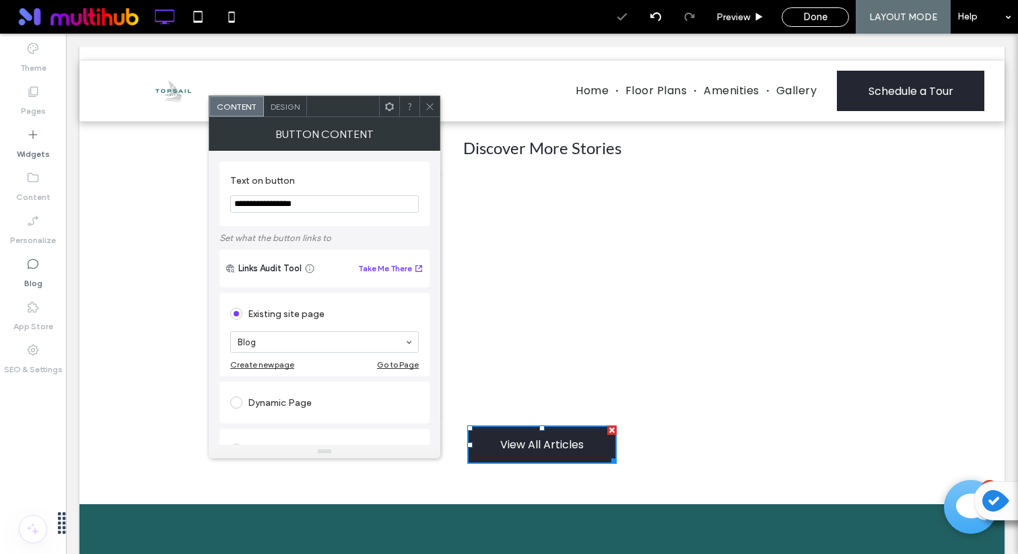
click at [302, 103] on div "Design" at bounding box center [285, 106] width 43 height 20
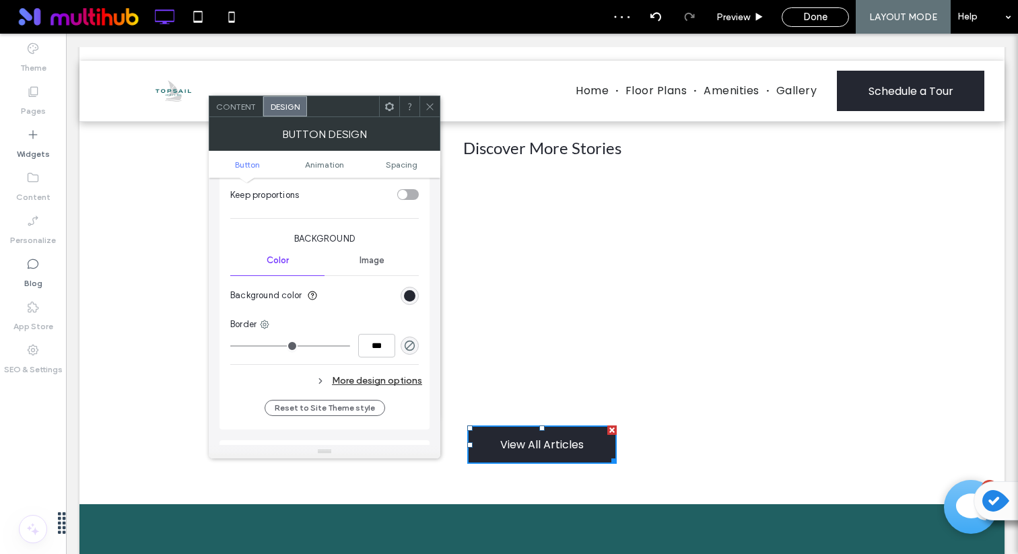
scroll to position [292, 0]
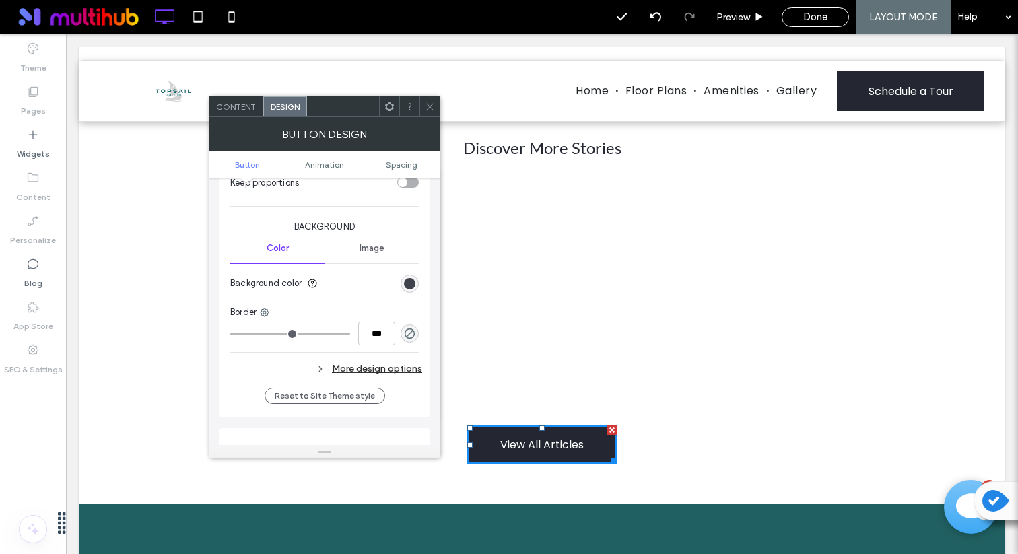
click at [414, 286] on div "rgb(36, 39, 49)" at bounding box center [409, 283] width 11 height 11
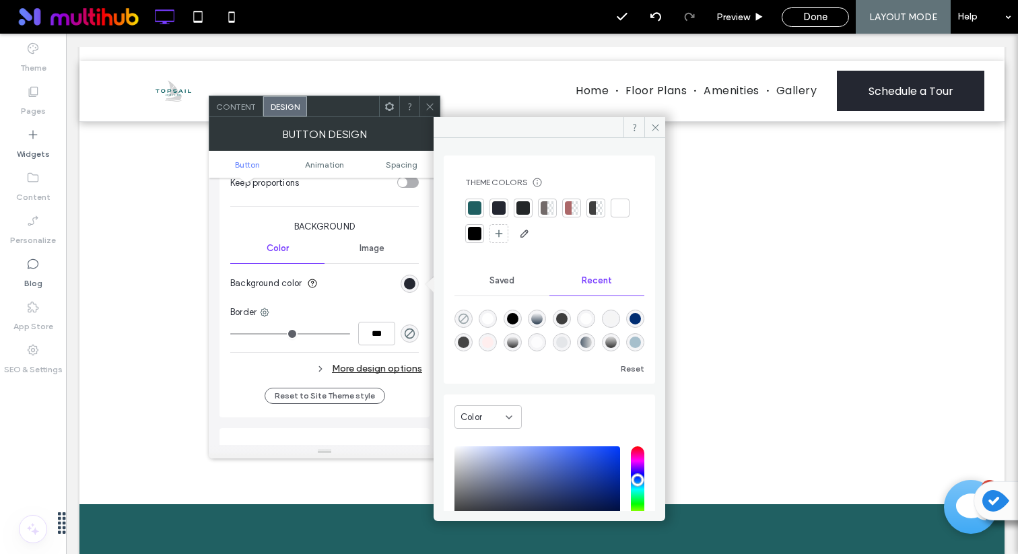
click at [463, 318] on icon "rgba(0, 0, 0, 0)" at bounding box center [463, 318] width 11 height 11
type input "*******"
type input "*"
type input "**"
click at [396, 365] on div "More design options" at bounding box center [326, 369] width 192 height 18
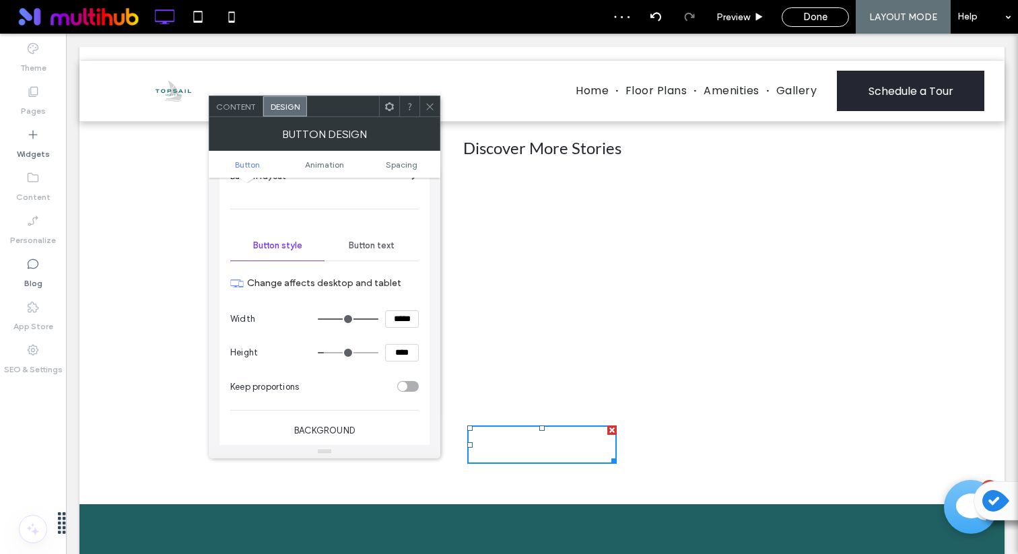
scroll to position [62, 0]
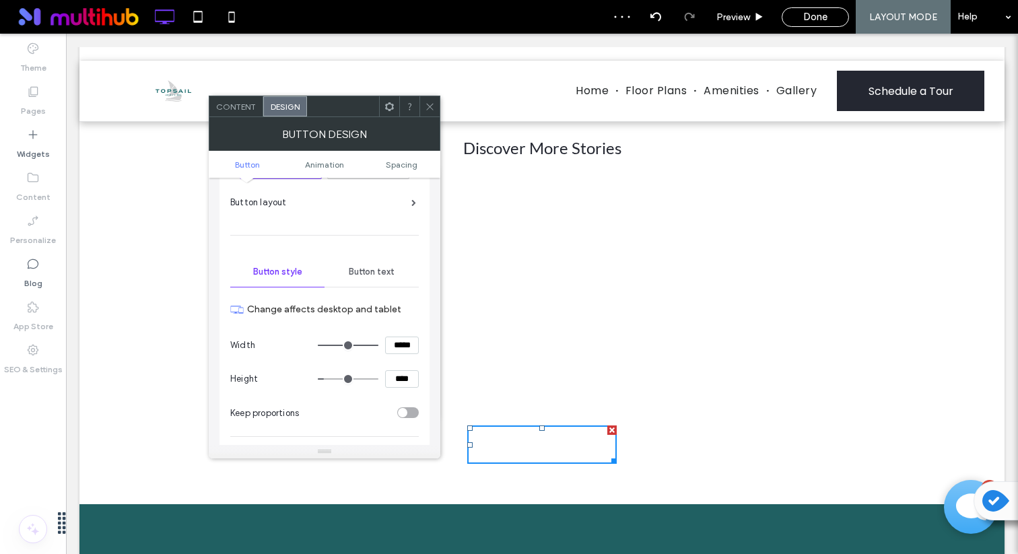
click at [383, 271] on span "Button text" at bounding box center [372, 272] width 46 height 11
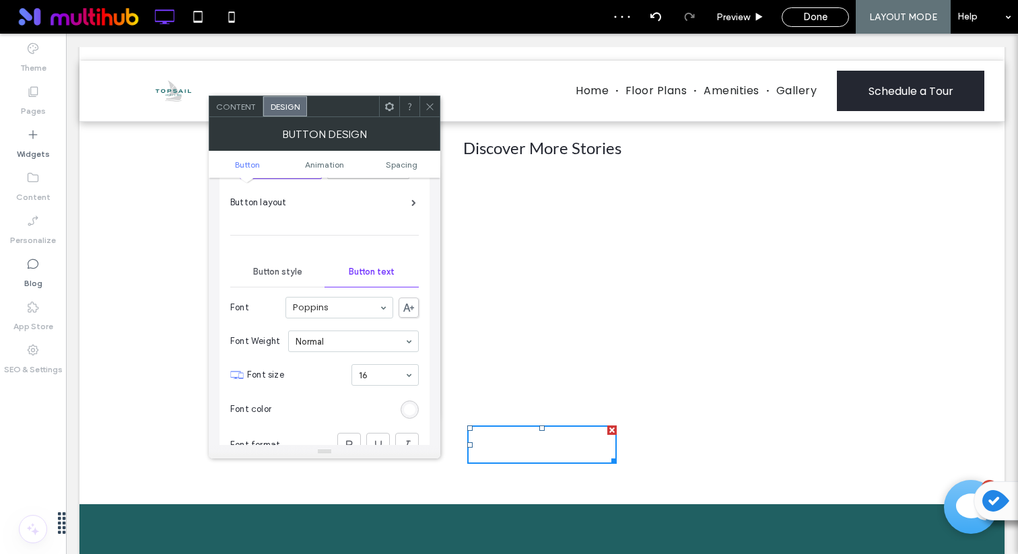
click at [408, 397] on section "Font color" at bounding box center [324, 410] width 189 height 34
click at [410, 402] on div "rgb(255, 255, 255)" at bounding box center [410, 410] width 18 height 18
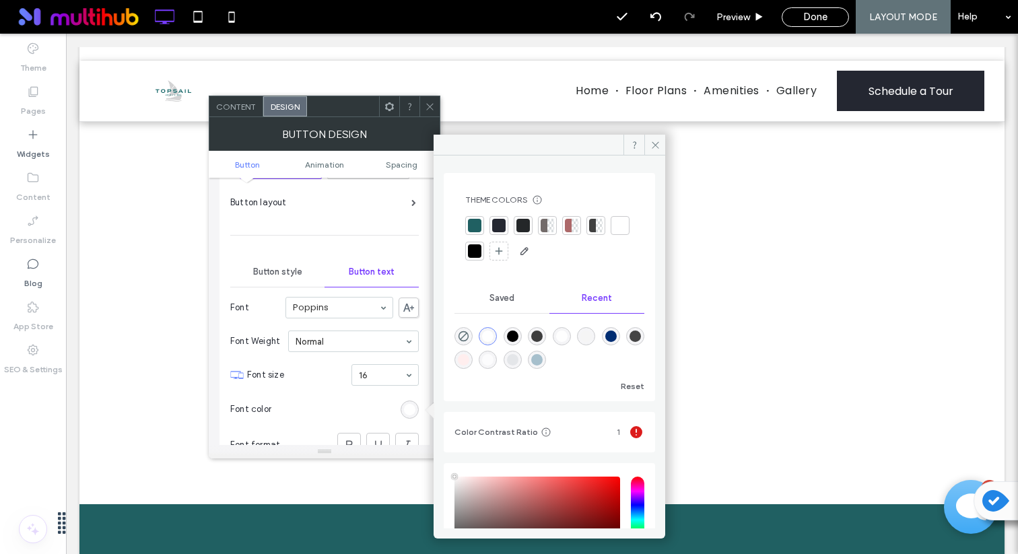
click at [500, 228] on div at bounding box center [498, 225] width 13 height 13
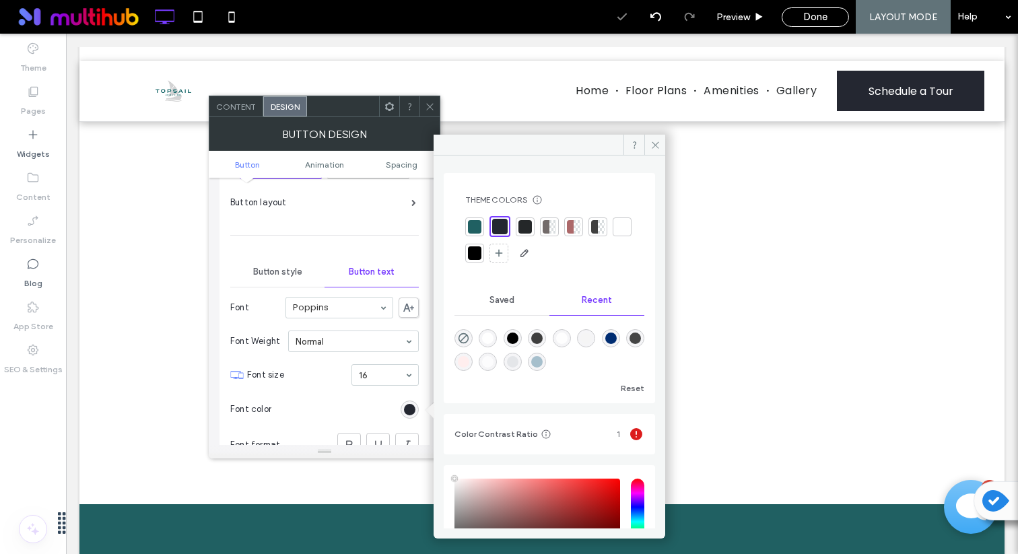
click at [388, 391] on section "Font size 16" at bounding box center [333, 375] width 172 height 35
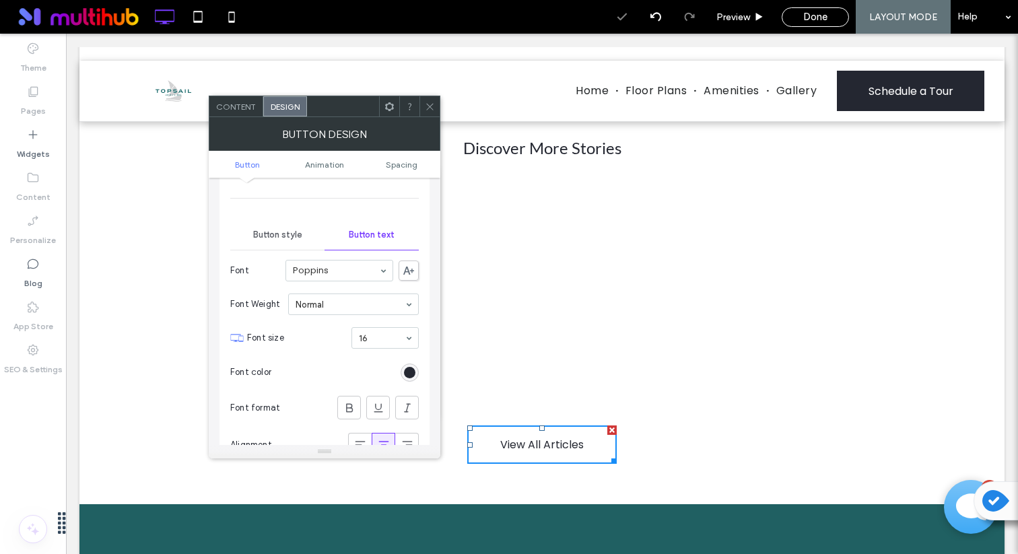
scroll to position [100, 0]
click at [432, 104] on use at bounding box center [429, 106] width 7 height 7
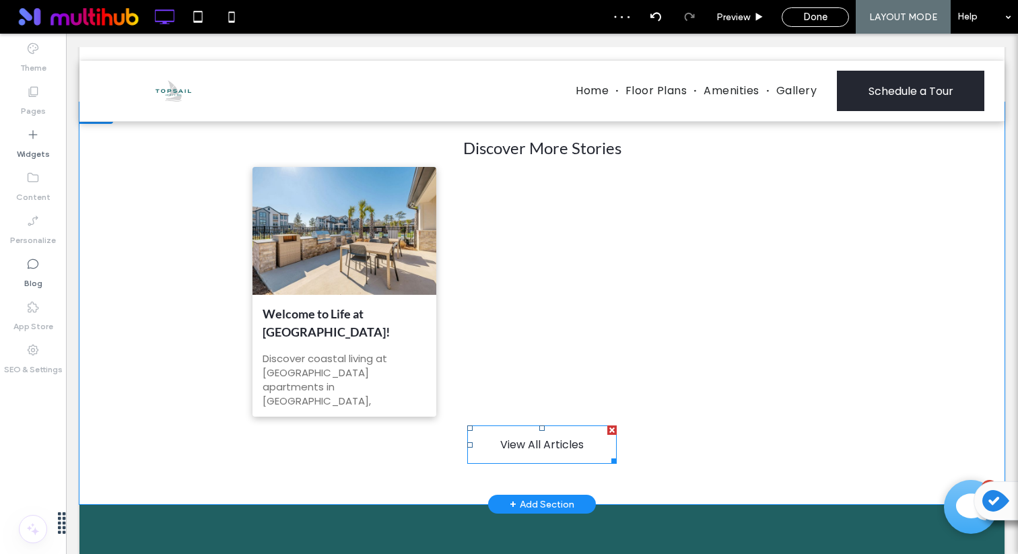
click at [544, 438] on span "View All Articles" at bounding box center [542, 444] width 84 height 17
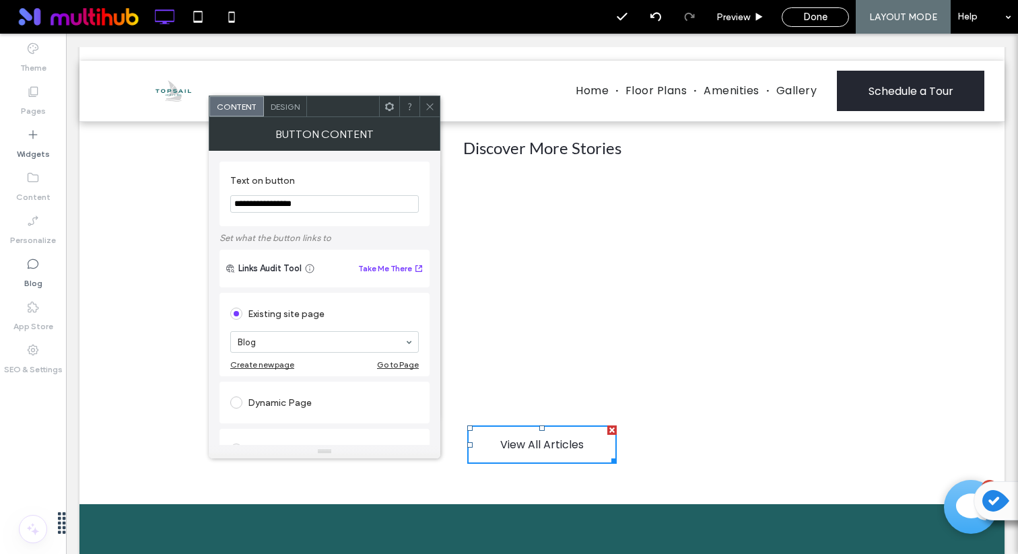
click at [294, 106] on span "Design" at bounding box center [285, 107] width 29 height 10
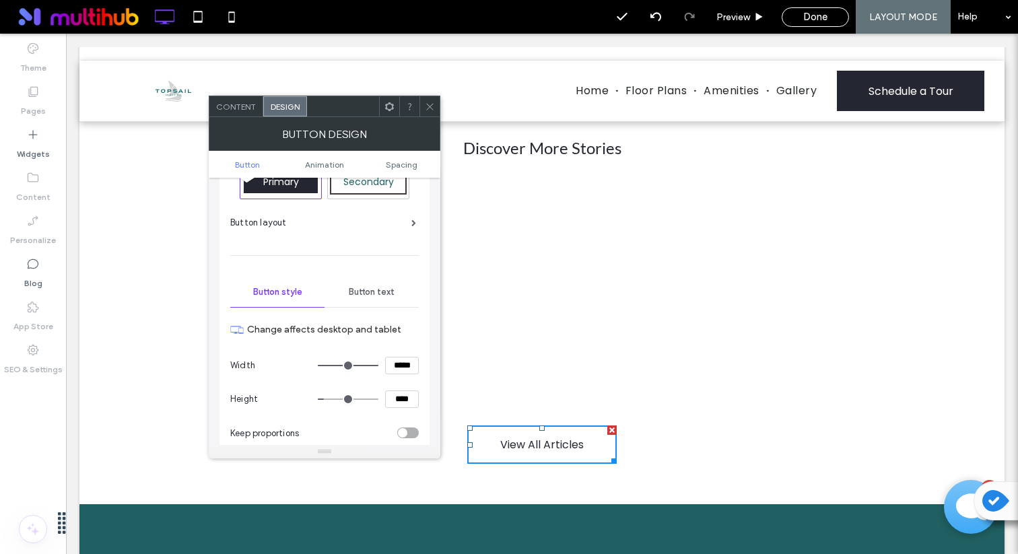
click at [377, 280] on div "Button text" at bounding box center [372, 293] width 94 height 30
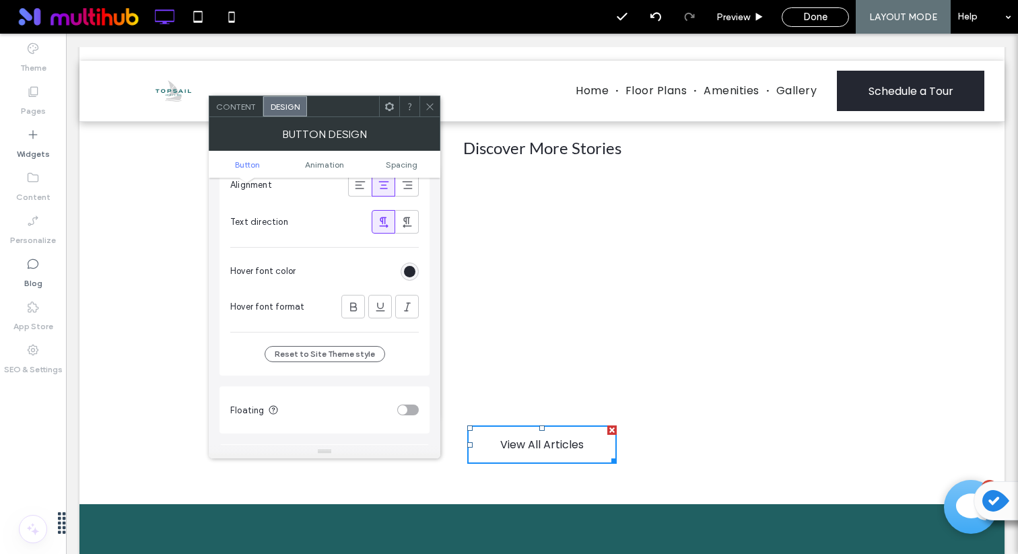
scroll to position [382, 0]
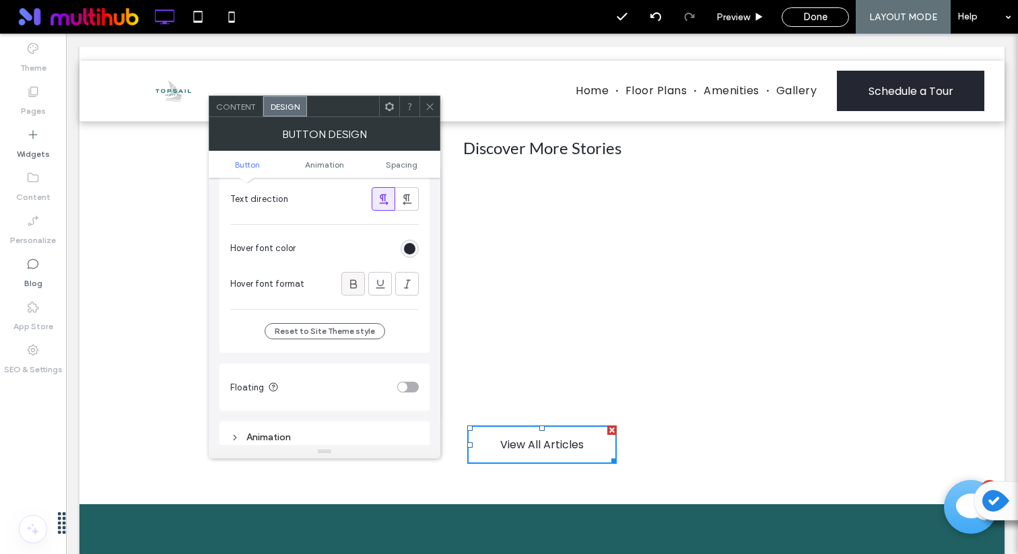
click at [362, 288] on div at bounding box center [353, 284] width 22 height 22
drag, startPoint x: 375, startPoint y: 69, endPoint x: 430, endPoint y: 106, distance: 66.5
click at [430, 106] on icon at bounding box center [430, 107] width 10 height 10
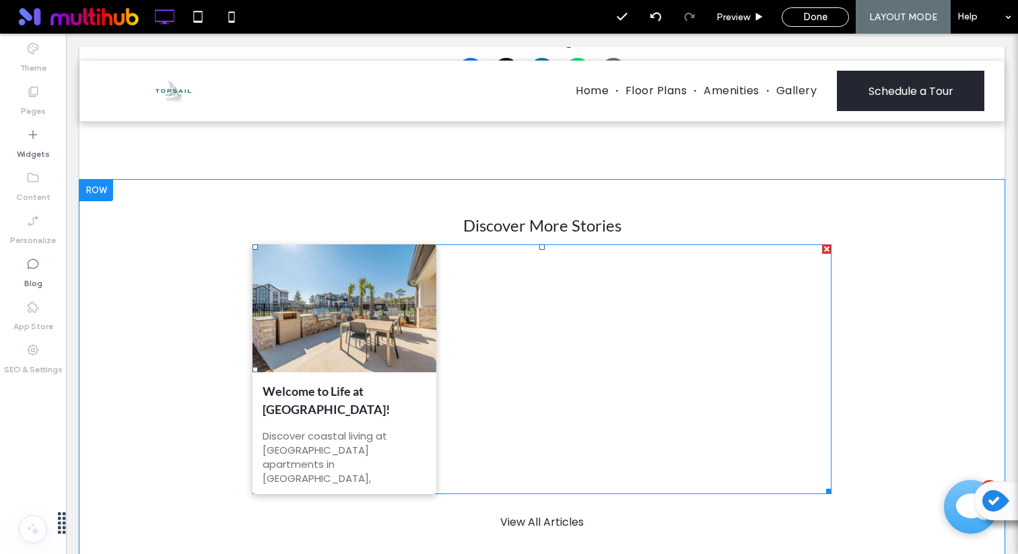
scroll to position [595, 0]
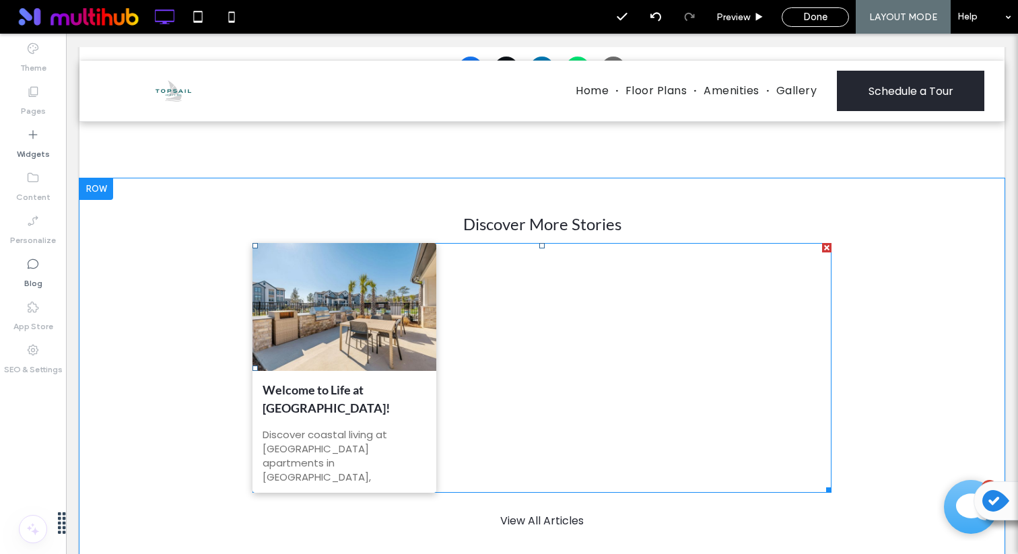
click at [313, 418] on div "Welcome to Life at [GEOGRAPHIC_DATA]! By [PERSON_NAME] • [DATE] Discover coasta…" at bounding box center [345, 432] width 184 height 123
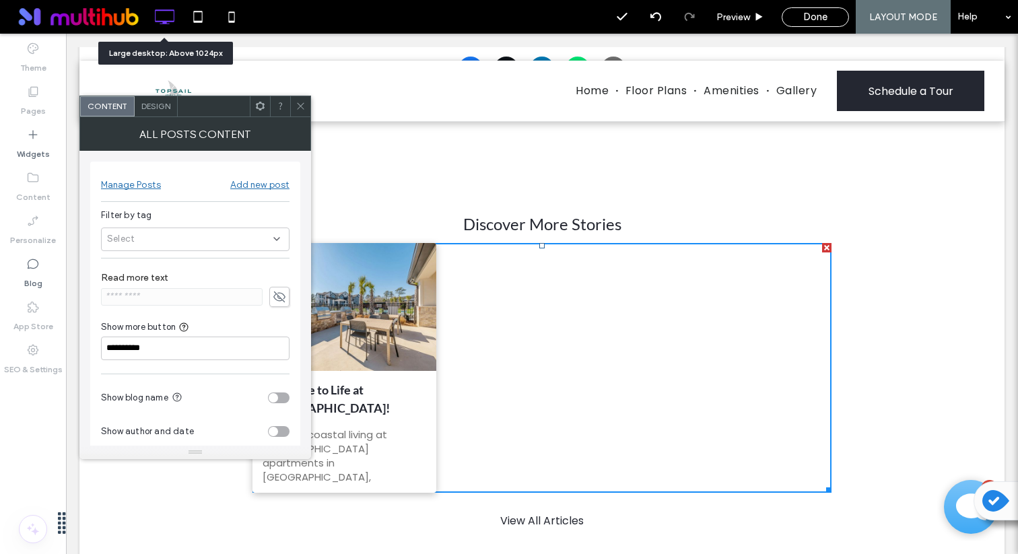
click at [171, 22] on icon at bounding box center [164, 16] width 27 height 27
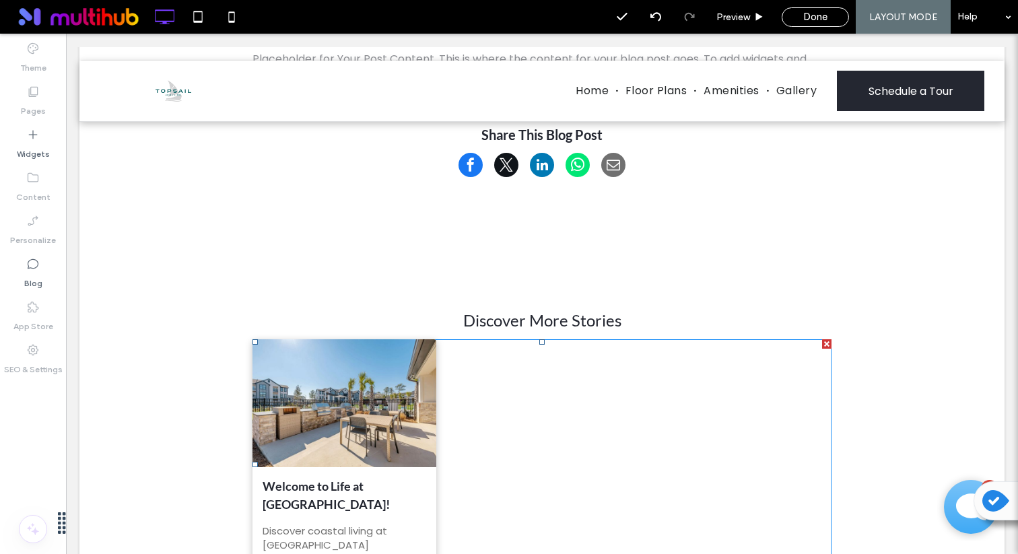
scroll to position [500, 0]
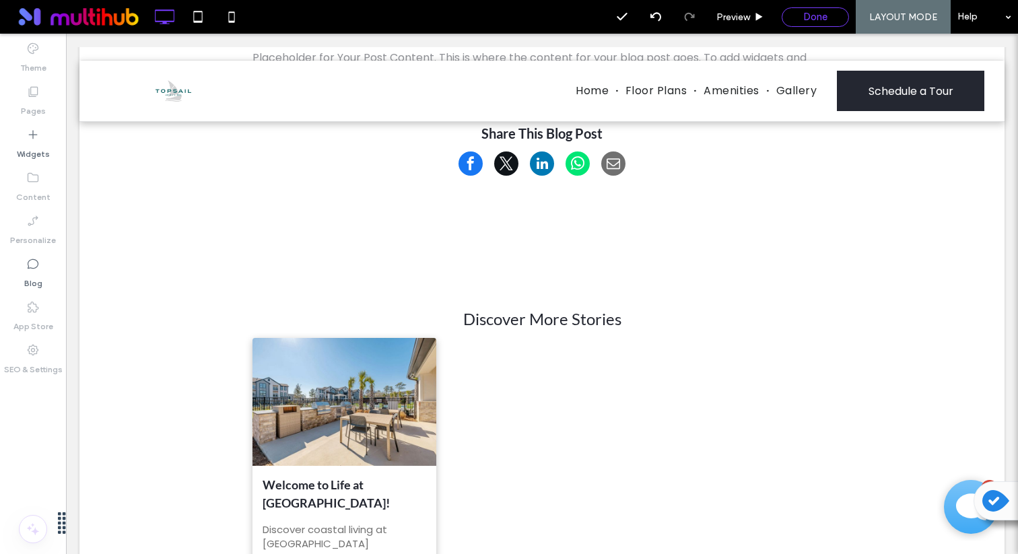
click at [819, 23] on div "Done" at bounding box center [815, 17] width 67 height 20
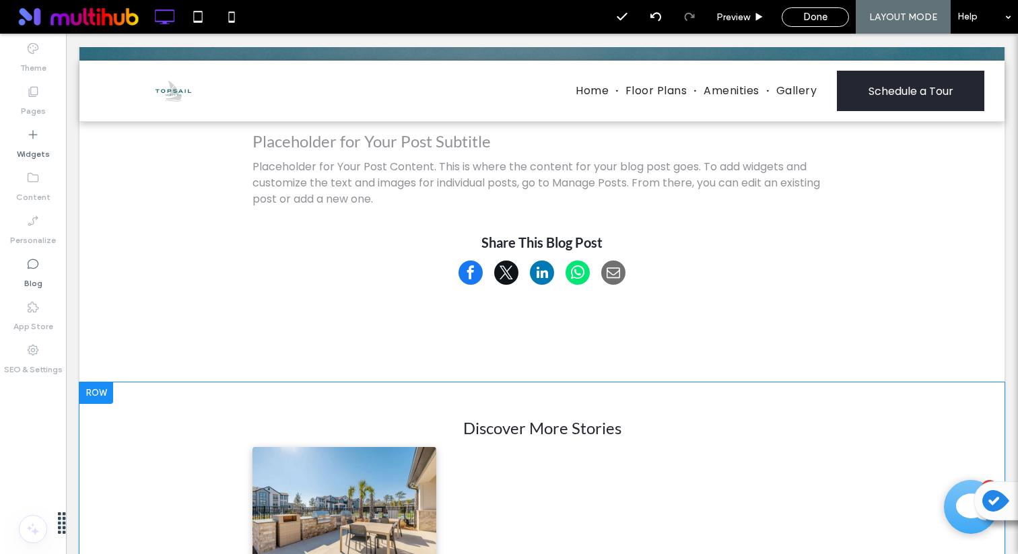
scroll to position [333, 0]
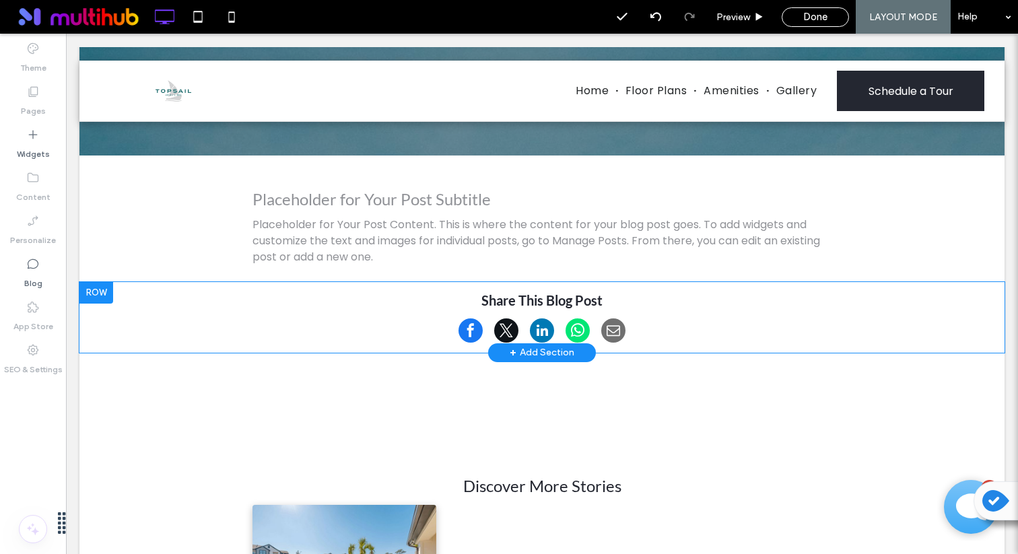
click at [99, 292] on div at bounding box center [96, 293] width 34 height 22
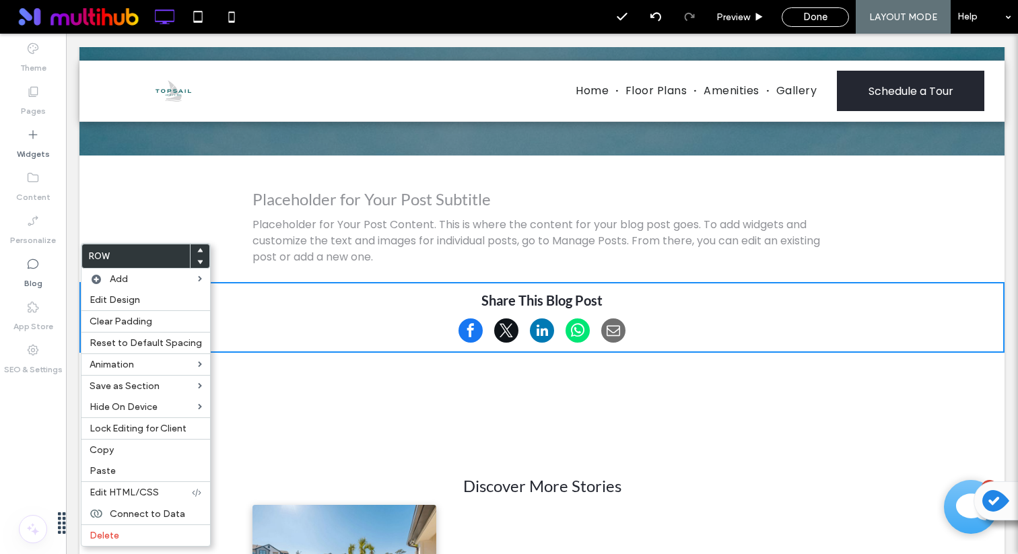
click at [200, 261] on div at bounding box center [200, 263] width 19 height 12
click at [197, 262] on use at bounding box center [200, 263] width 6 height 4
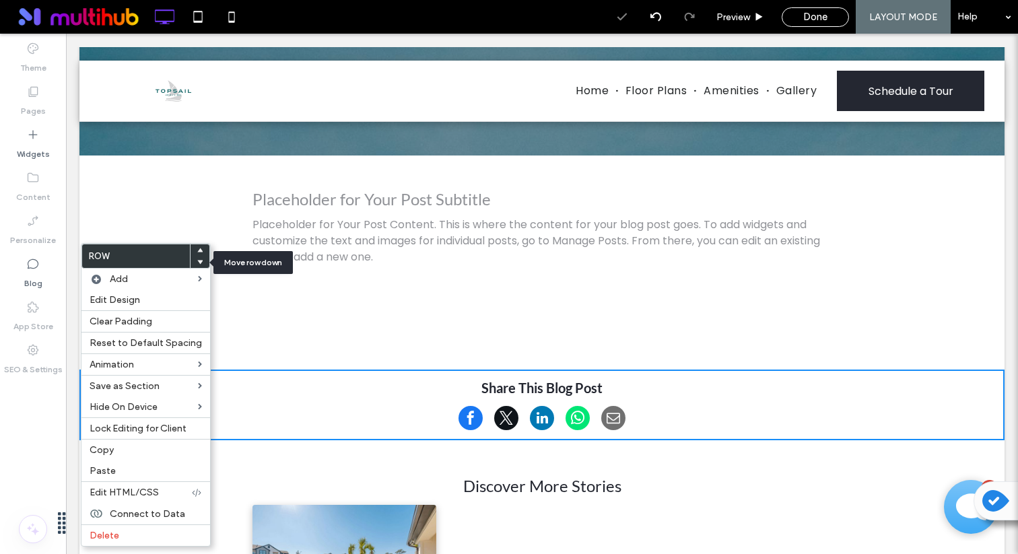
click at [197, 262] on use at bounding box center [200, 263] width 6 height 4
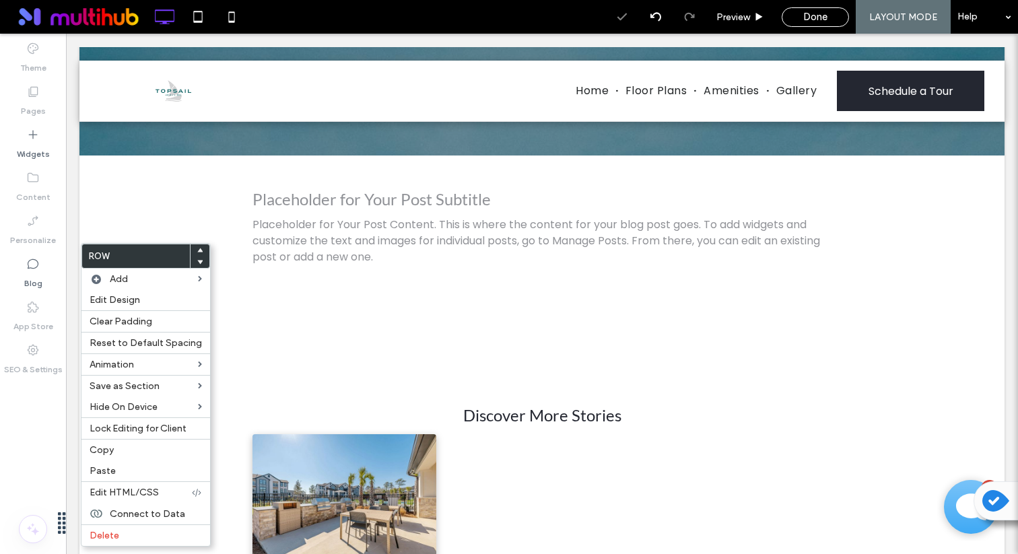
click at [197, 263] on icon at bounding box center [199, 261] width 5 height 5
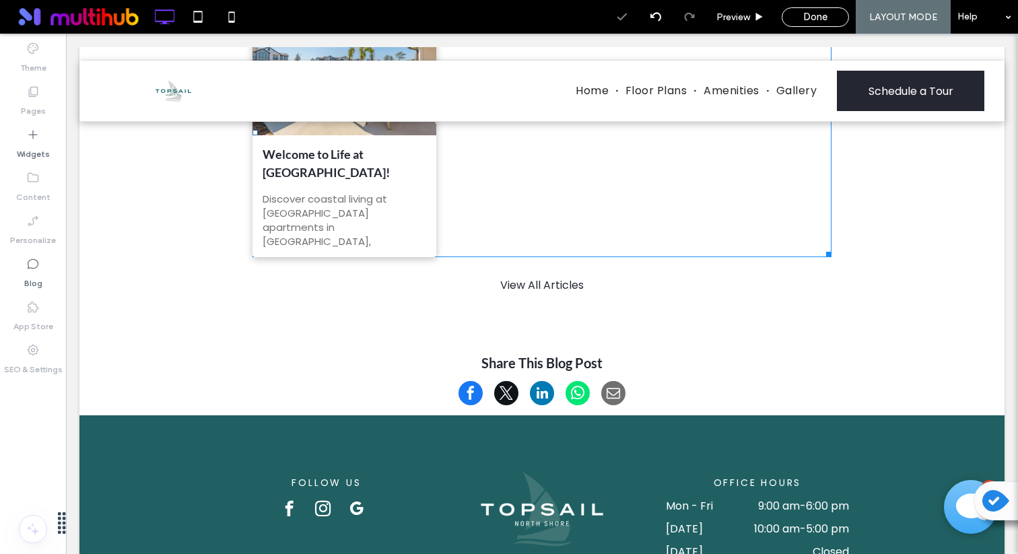
scroll to position [802, 0]
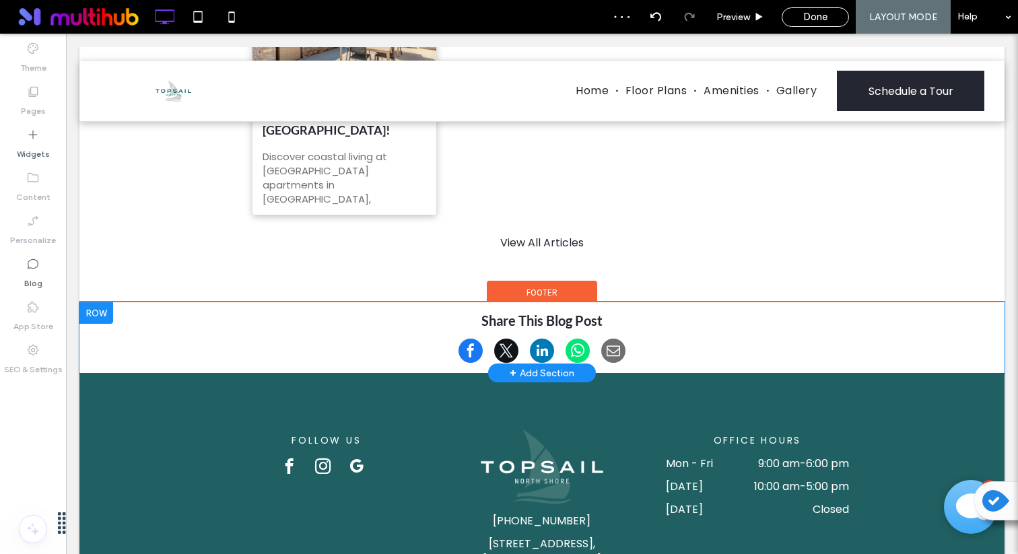
click at [107, 304] on div at bounding box center [96, 313] width 34 height 22
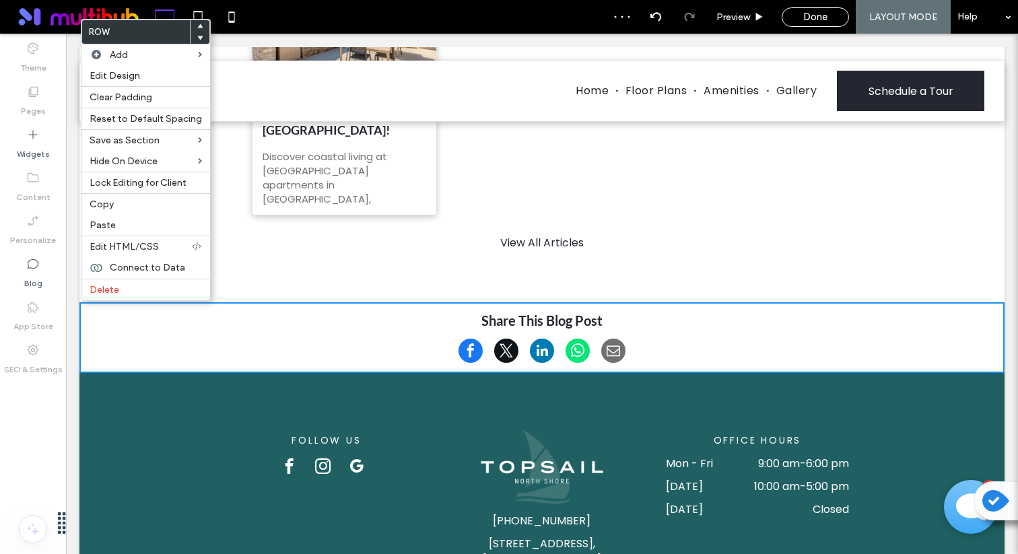
click at [197, 26] on use at bounding box center [200, 26] width 6 height 4
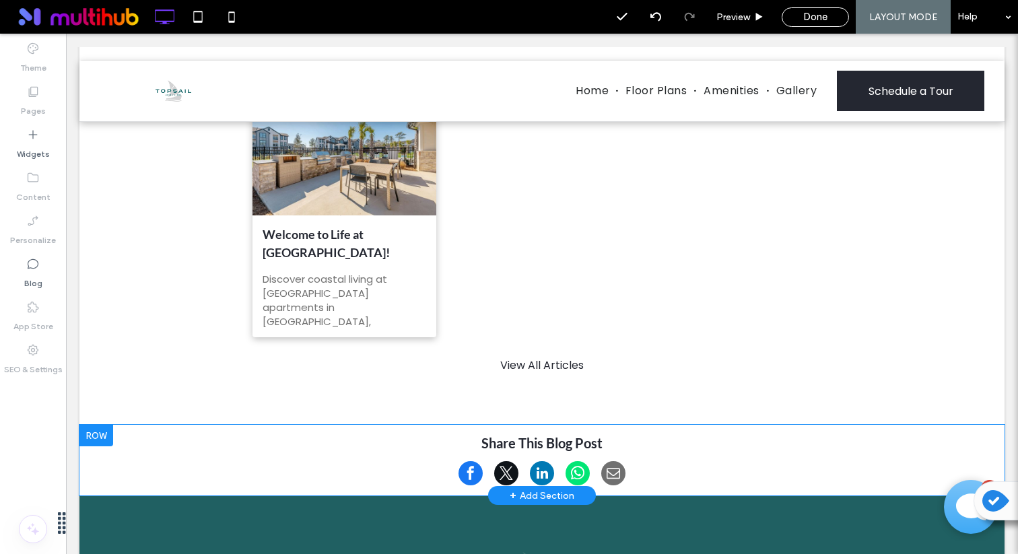
scroll to position [671, 0]
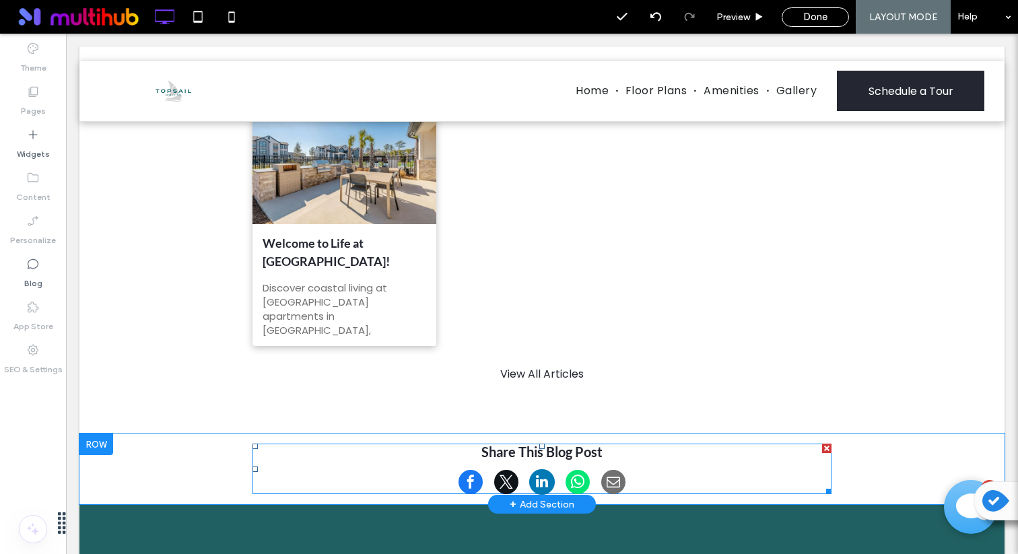
click at [536, 471] on span at bounding box center [542, 482] width 26 height 26
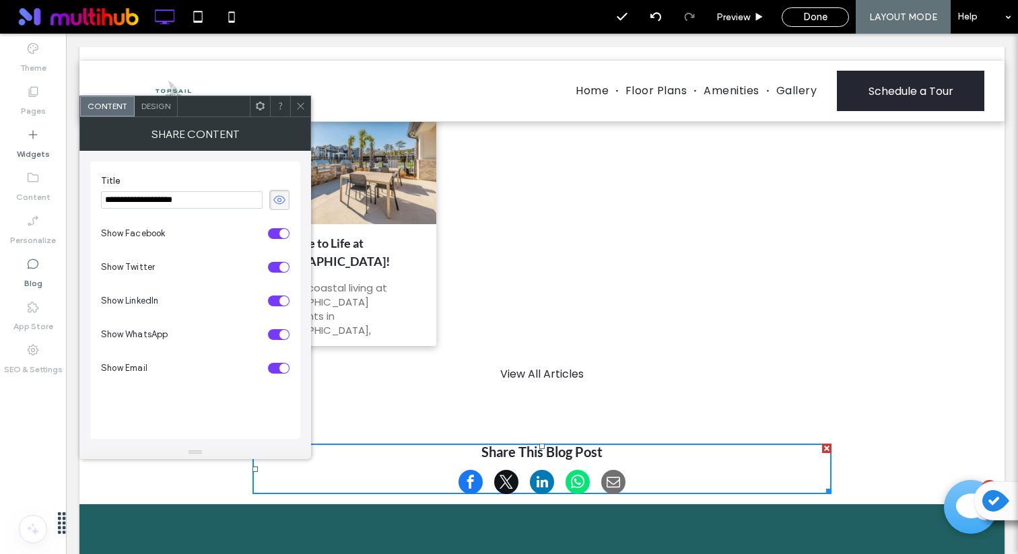
click at [306, 107] on div at bounding box center [300, 106] width 20 height 20
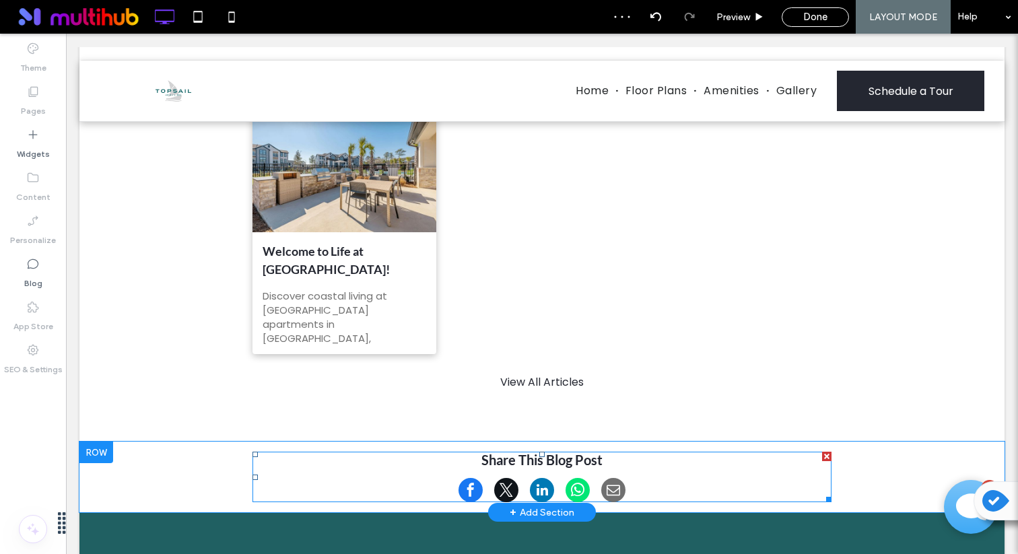
scroll to position [672, 0]
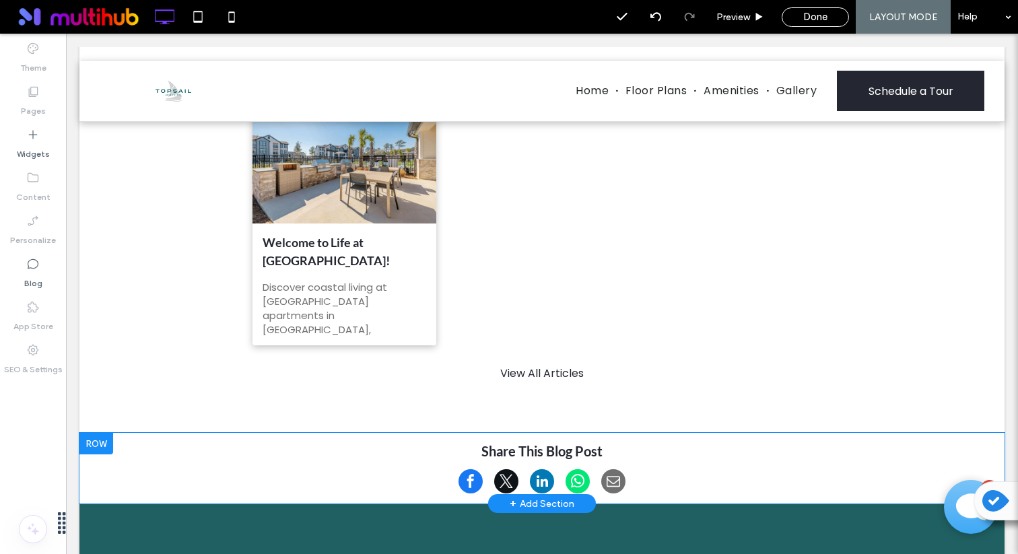
click at [100, 439] on div at bounding box center [96, 444] width 34 height 22
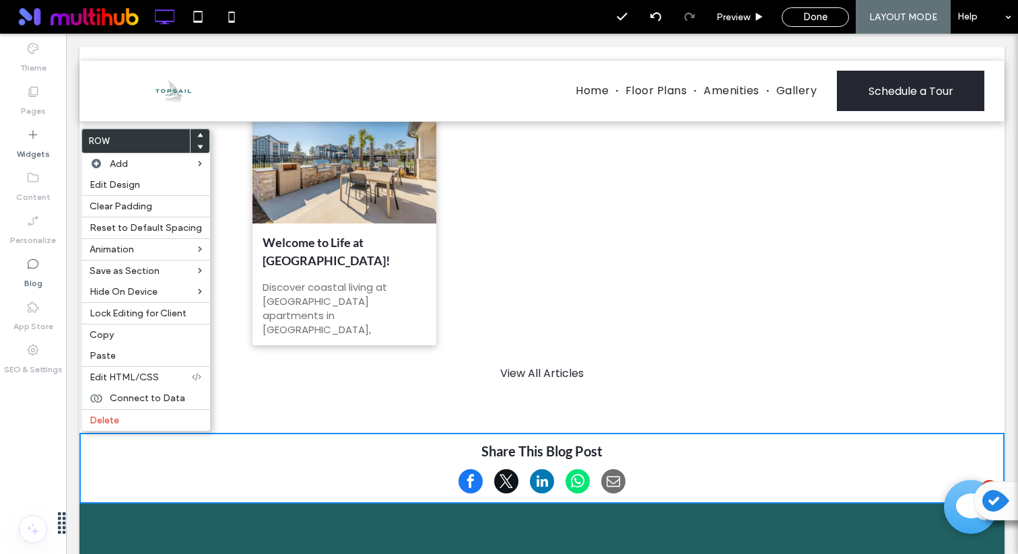
click at [197, 135] on use at bounding box center [200, 135] width 6 height 4
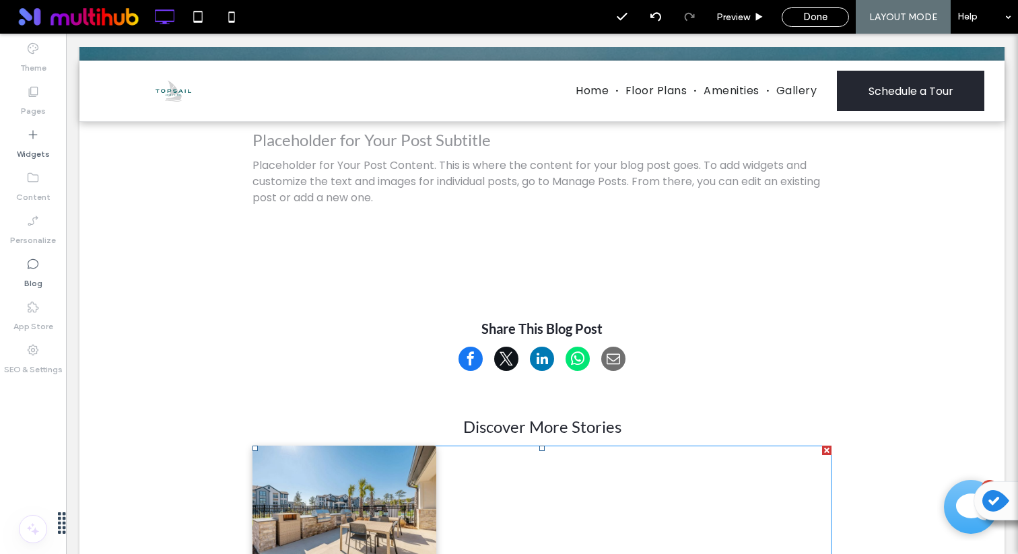
scroll to position [356, 0]
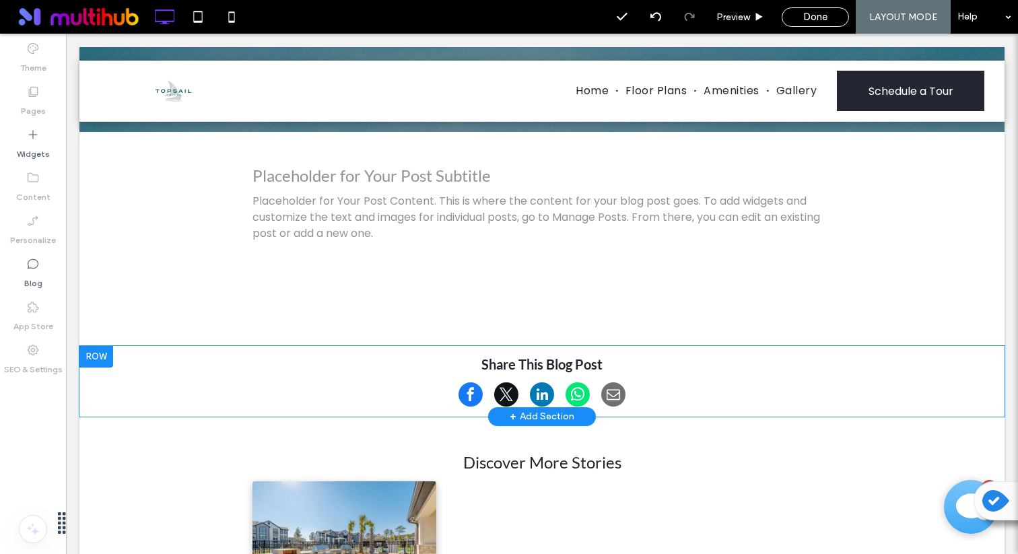
click at [106, 355] on div at bounding box center [96, 357] width 34 height 22
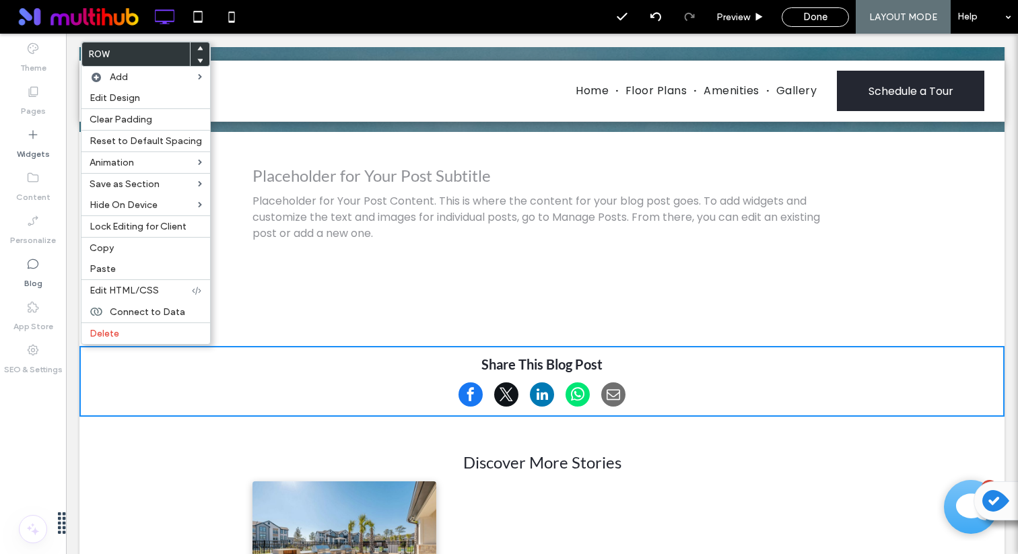
click at [197, 44] on span at bounding box center [199, 48] width 5 height 12
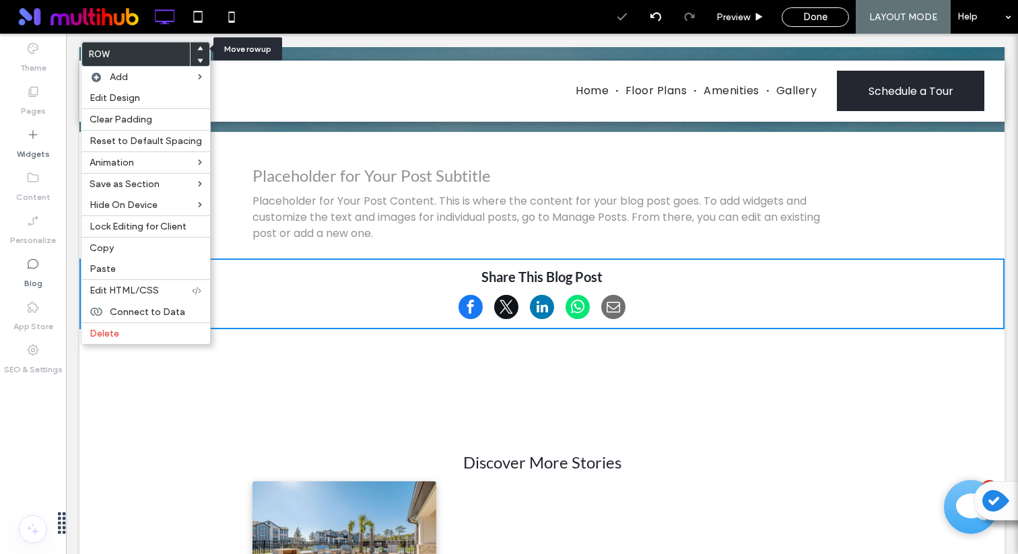
click at [197, 44] on span at bounding box center [199, 48] width 5 height 12
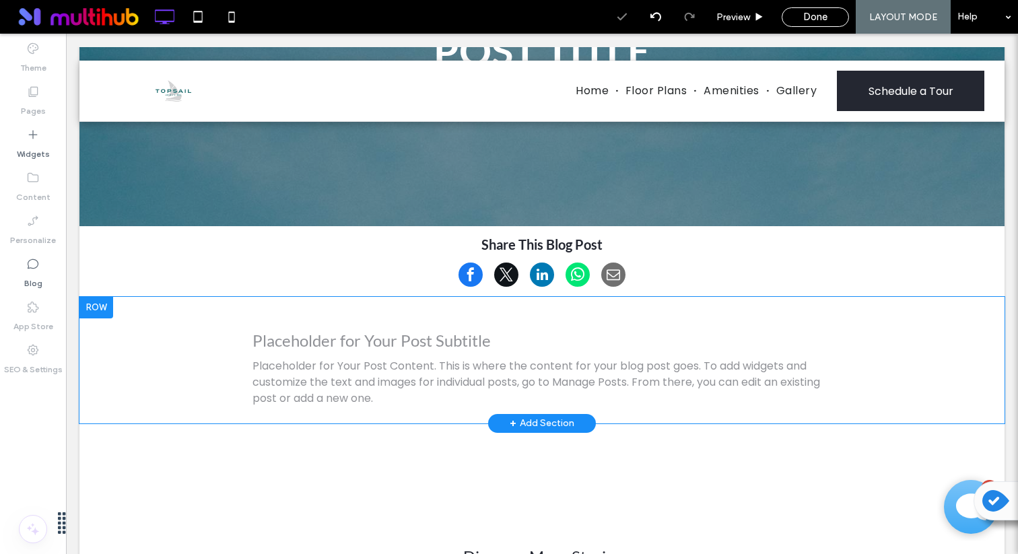
scroll to position [206, 0]
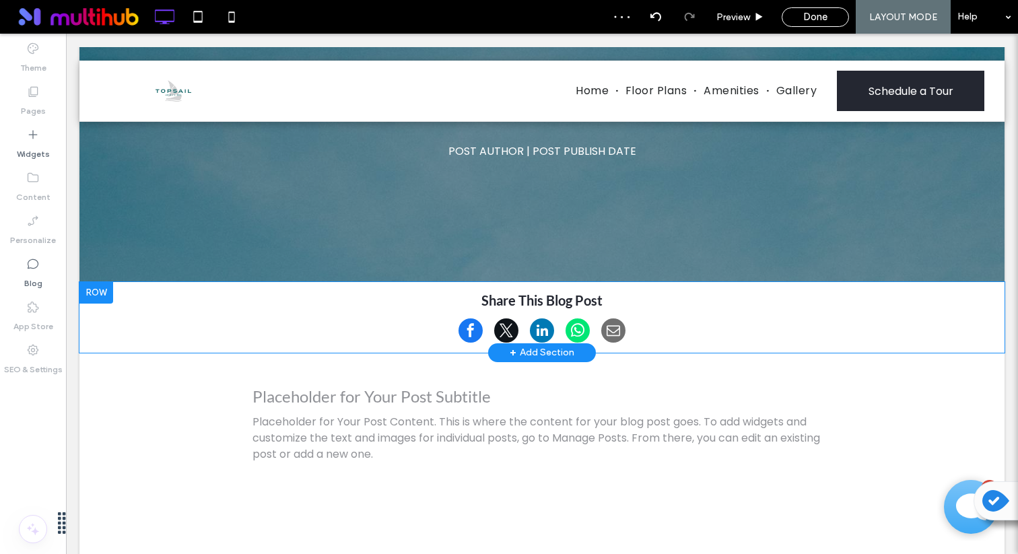
click at [96, 291] on div at bounding box center [96, 293] width 34 height 22
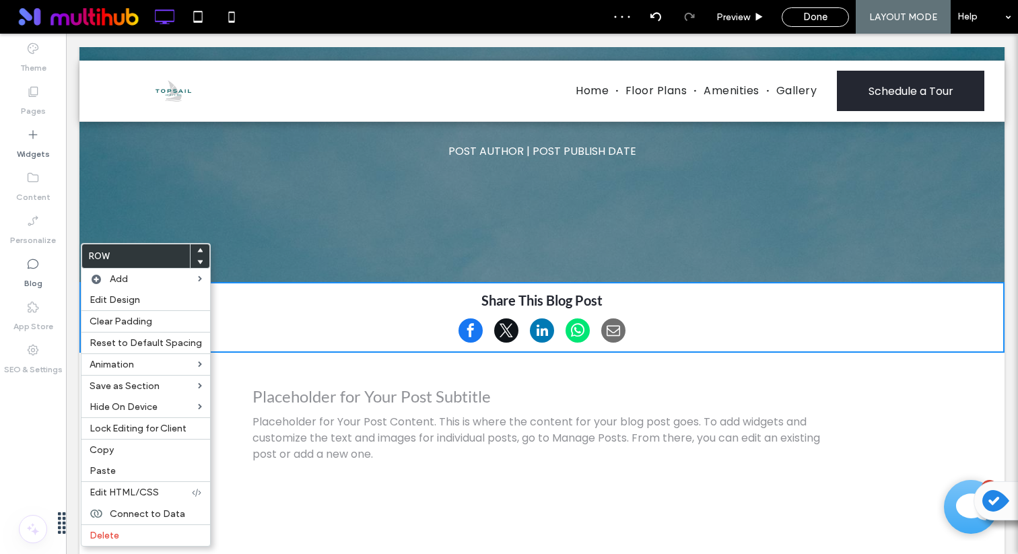
click at [198, 262] on icon at bounding box center [199, 261] width 5 height 5
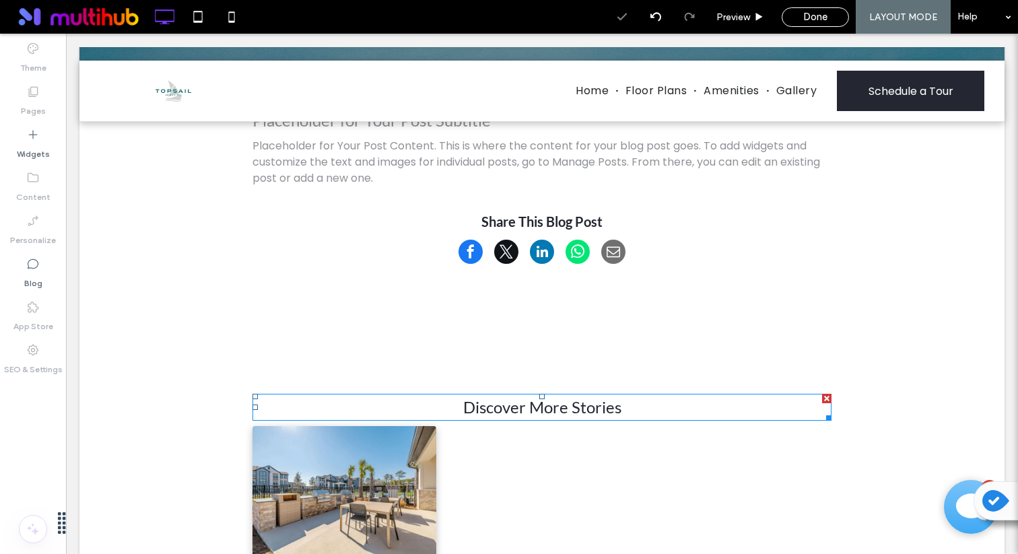
scroll to position [418, 0]
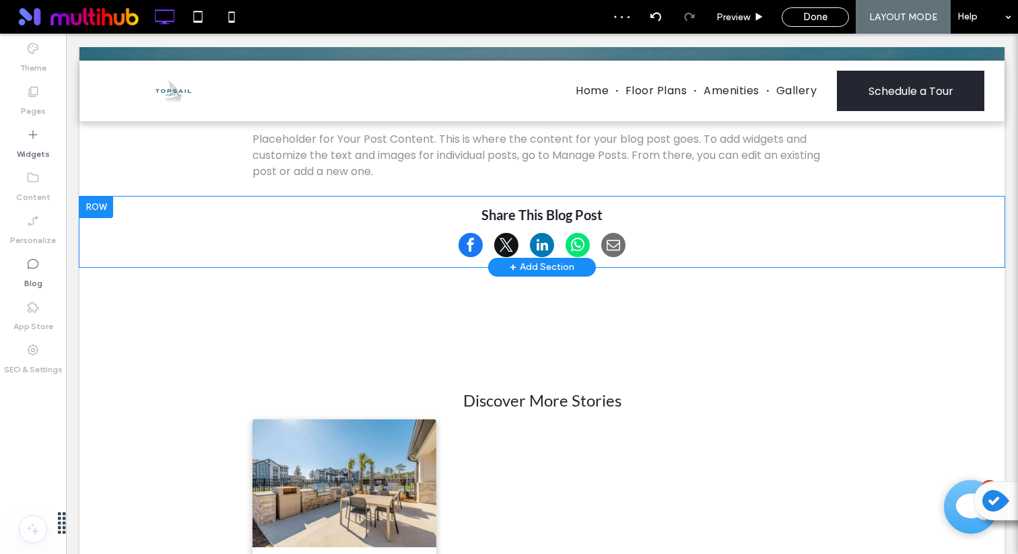
click at [102, 209] on div at bounding box center [96, 208] width 34 height 22
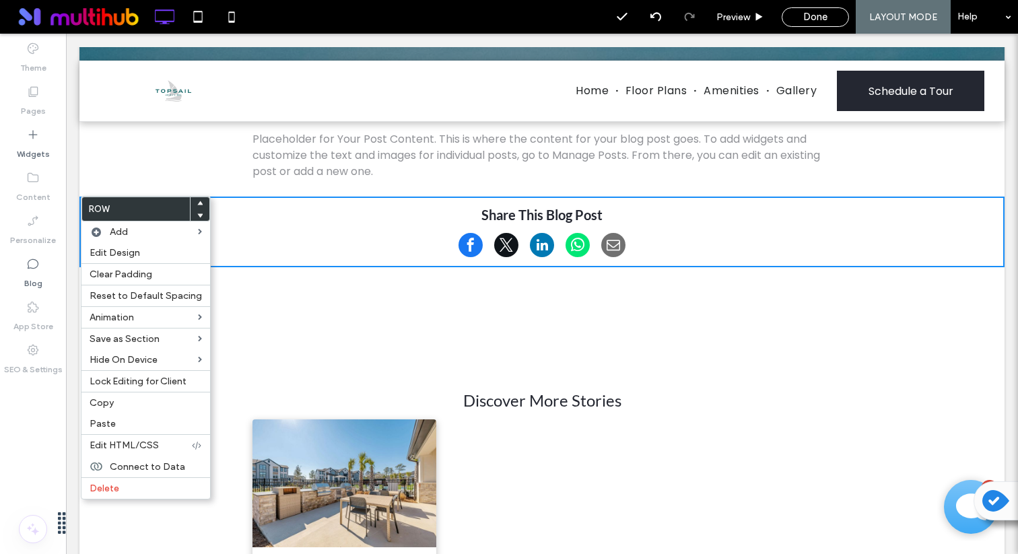
click at [199, 215] on div at bounding box center [200, 215] width 19 height 12
click at [197, 213] on icon at bounding box center [199, 215] width 5 height 5
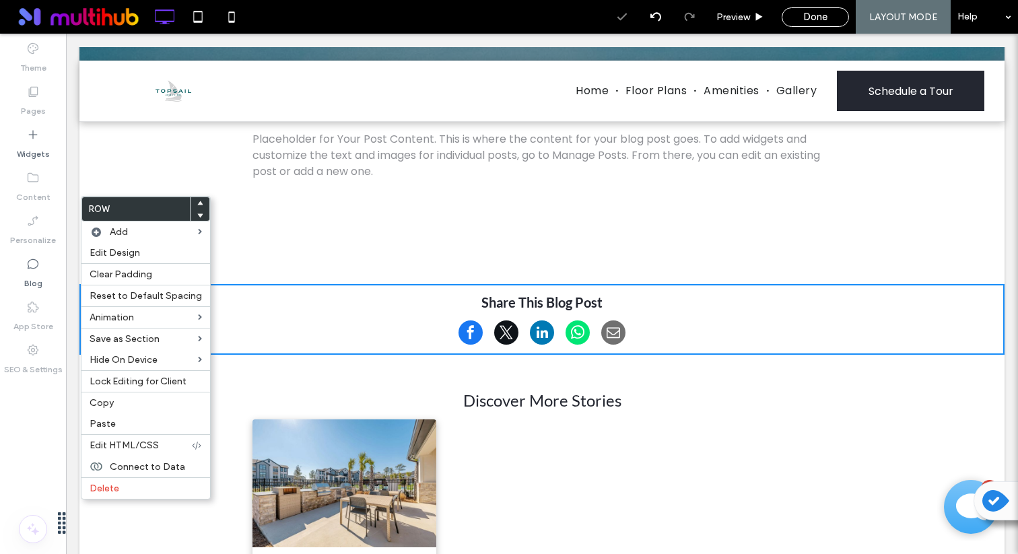
click at [504, 316] on h4 "Share This Blog Post" at bounding box center [542, 307] width 579 height 26
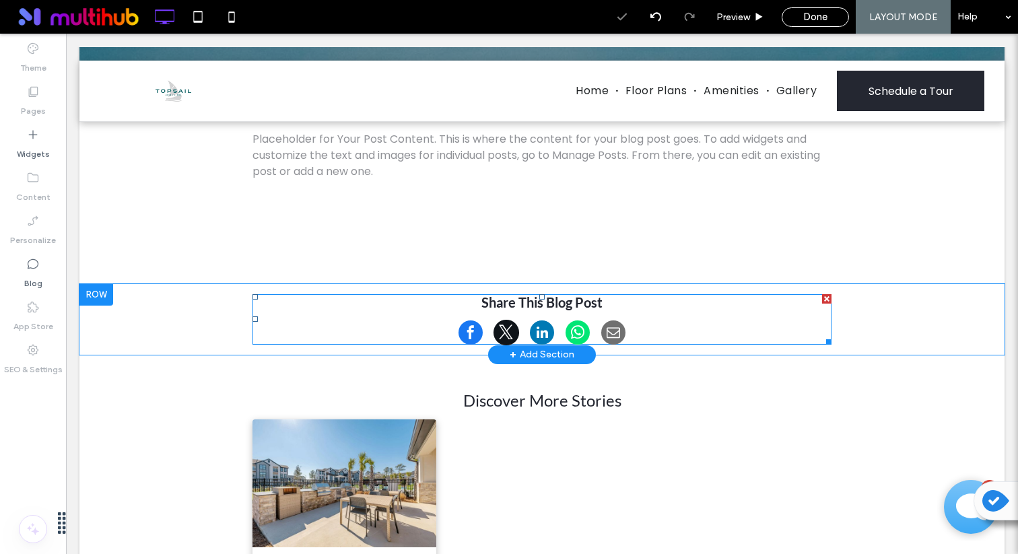
click at [507, 329] on span at bounding box center [507, 333] width 26 height 26
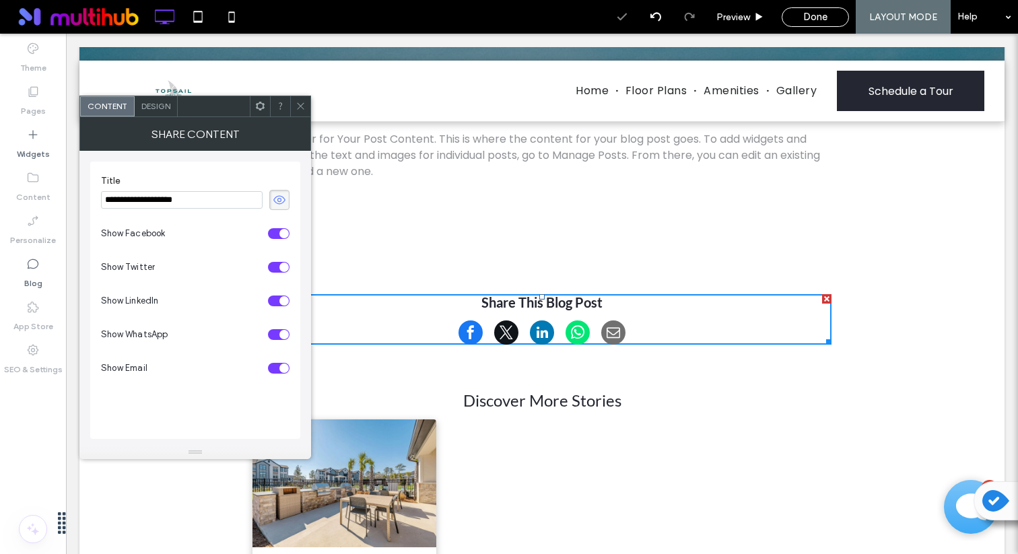
click at [164, 109] on span "Design" at bounding box center [155, 106] width 29 height 10
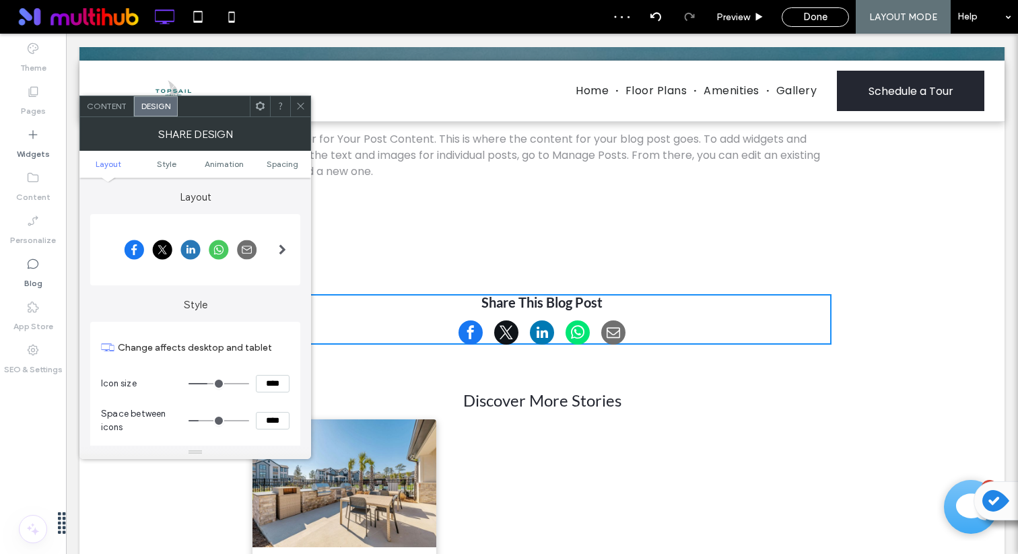
click at [286, 265] on span at bounding box center [282, 250] width 7 height 40
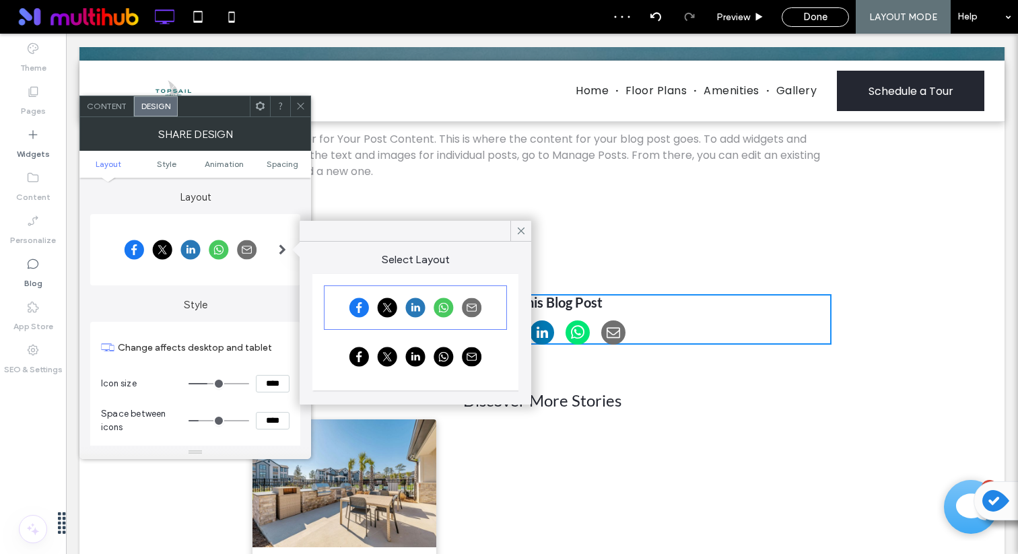
click at [416, 366] on div at bounding box center [415, 357] width 179 height 40
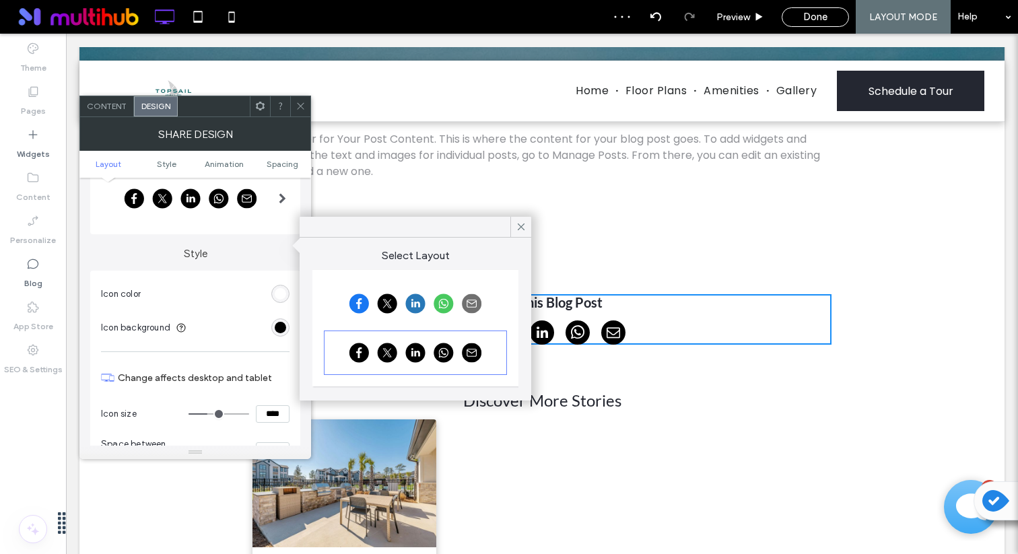
scroll to position [74, 0]
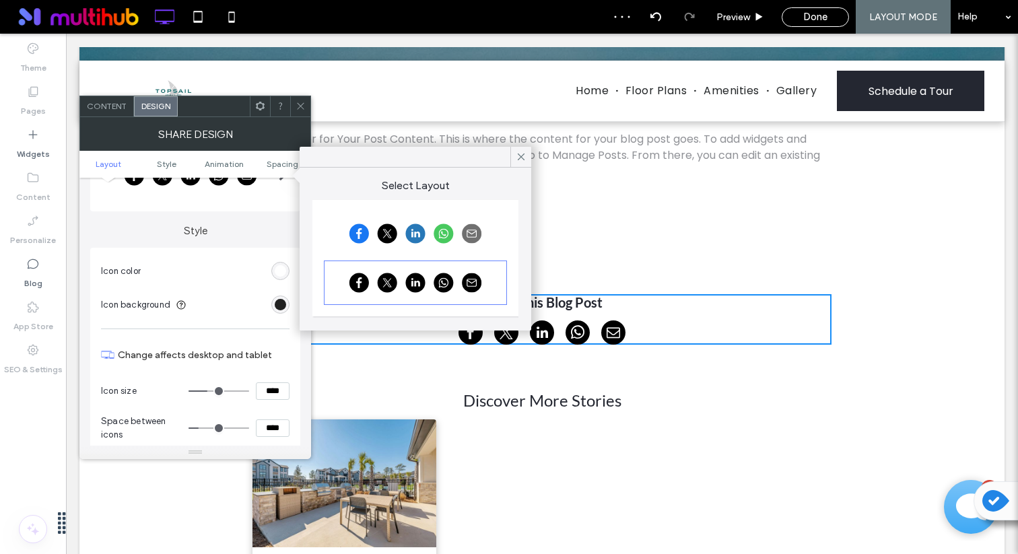
click at [279, 302] on div "rgb(0, 0, 0)" at bounding box center [280, 304] width 11 height 11
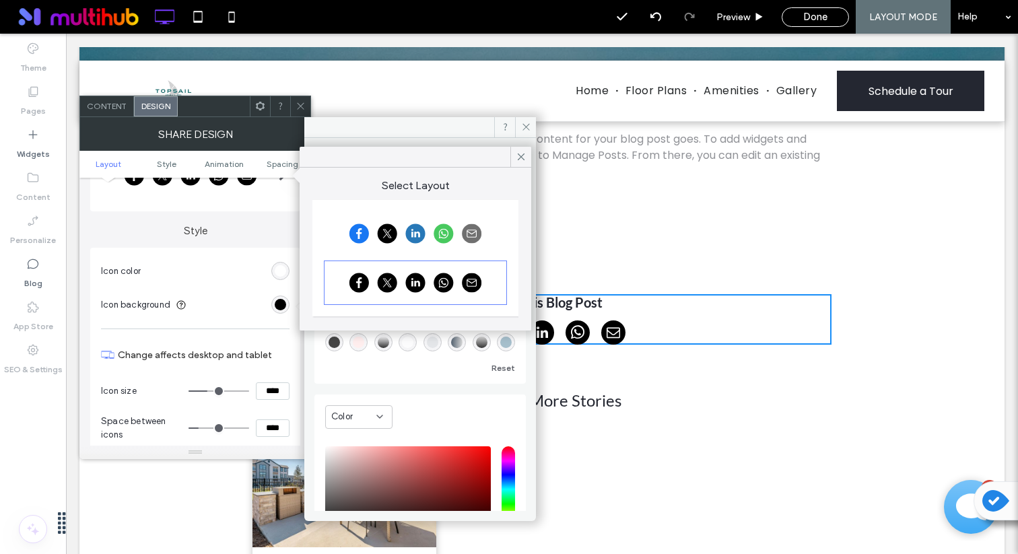
click at [337, 364] on div at bounding box center [367, 368] width 84 height 17
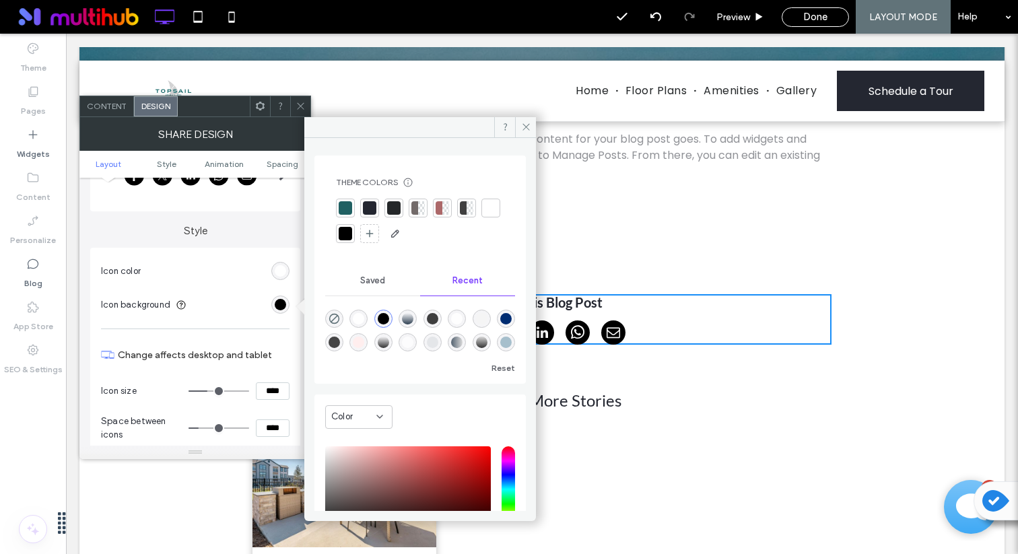
click at [346, 204] on div at bounding box center [345, 207] width 13 height 13
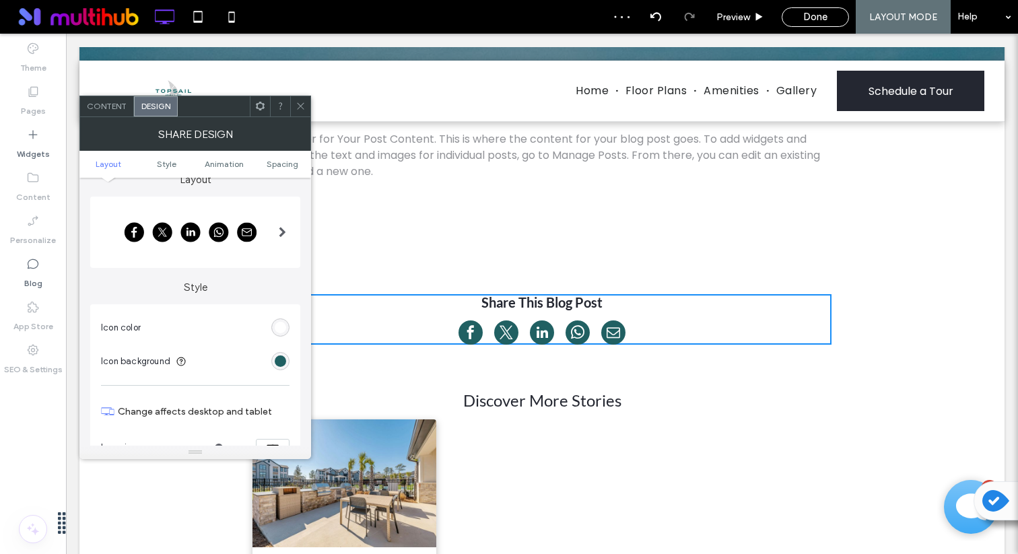
scroll to position [0, 0]
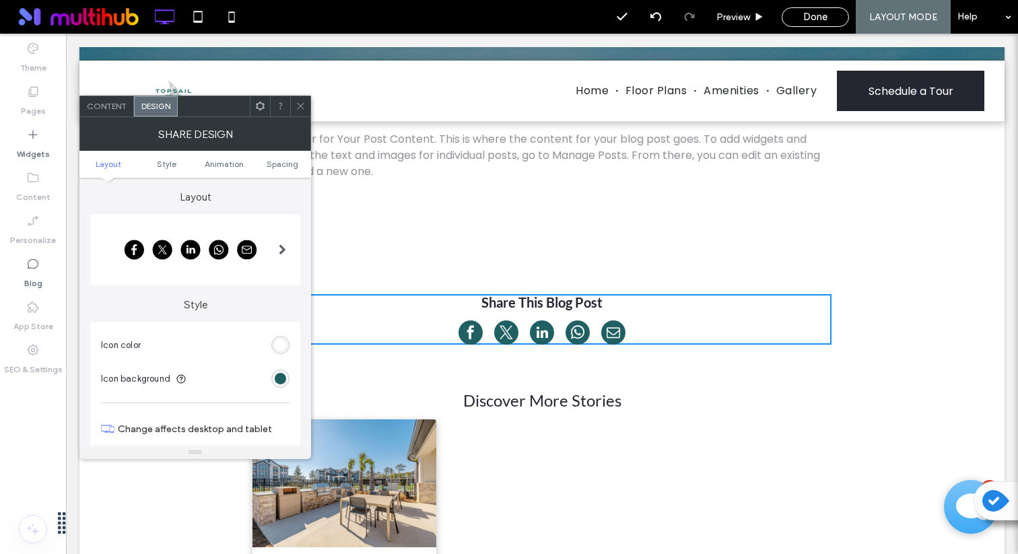
click at [278, 259] on div at bounding box center [283, 250] width 28 height 61
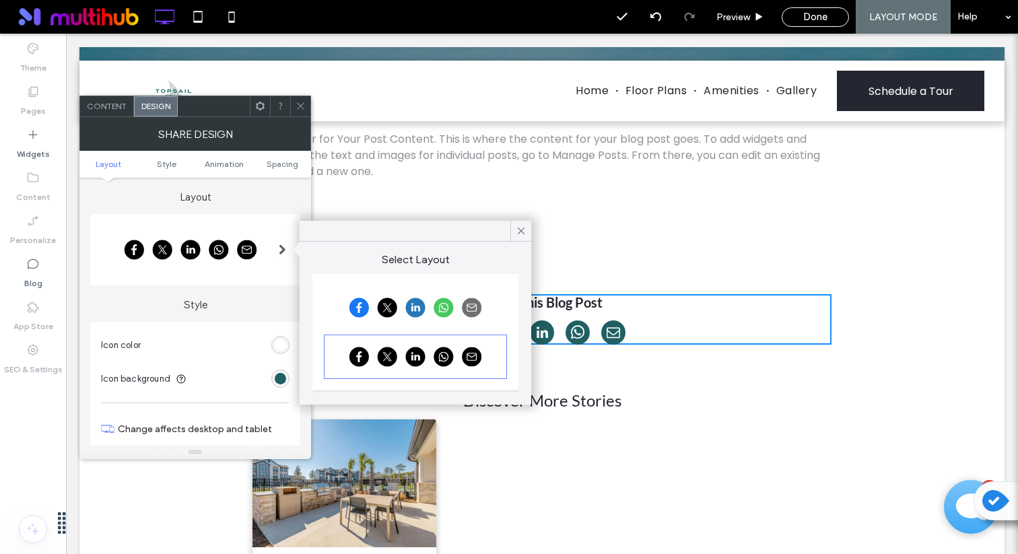
click at [377, 295] on div at bounding box center [415, 308] width 179 height 40
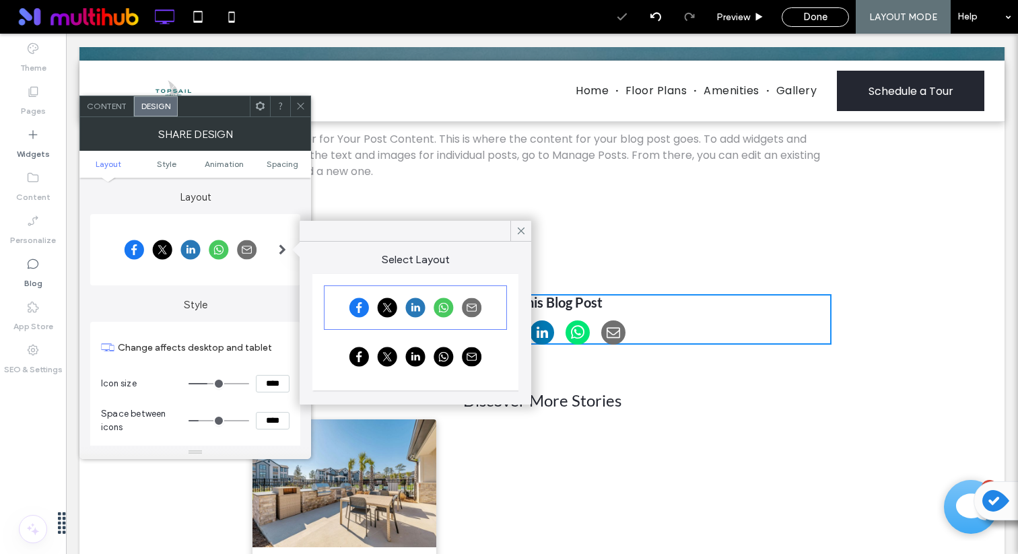
click at [234, 306] on label "Style" at bounding box center [195, 299] width 210 height 26
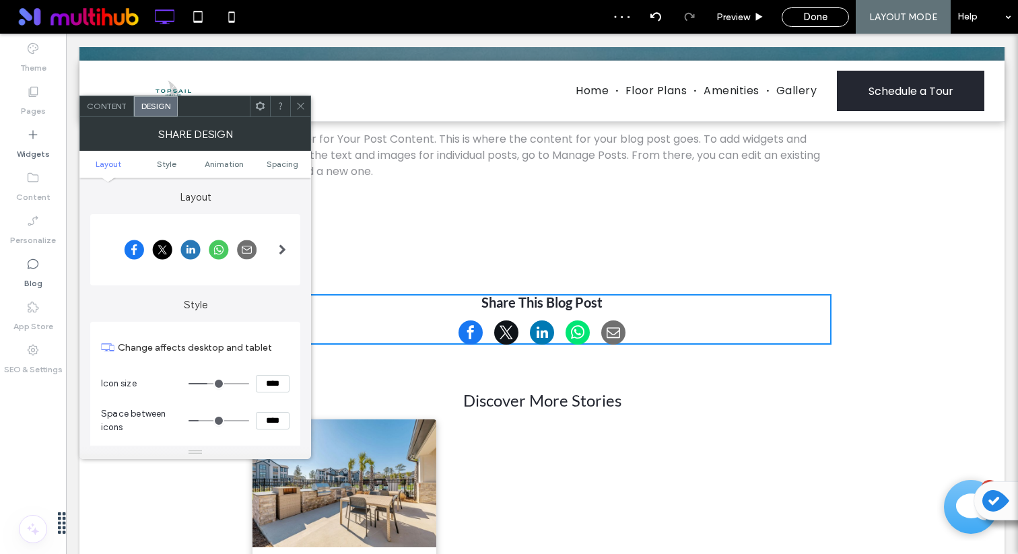
click at [299, 103] on icon at bounding box center [301, 106] width 10 height 10
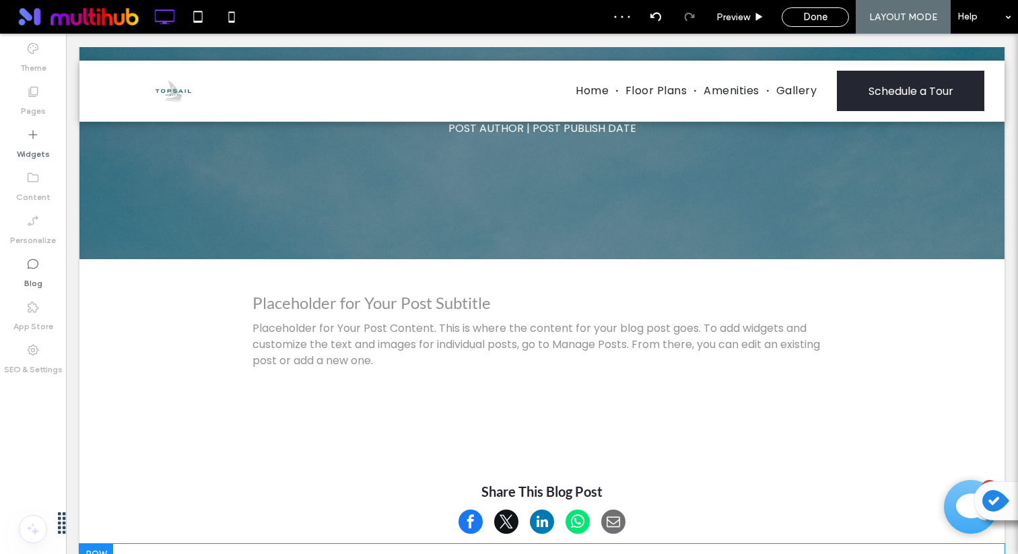
scroll to position [290, 0]
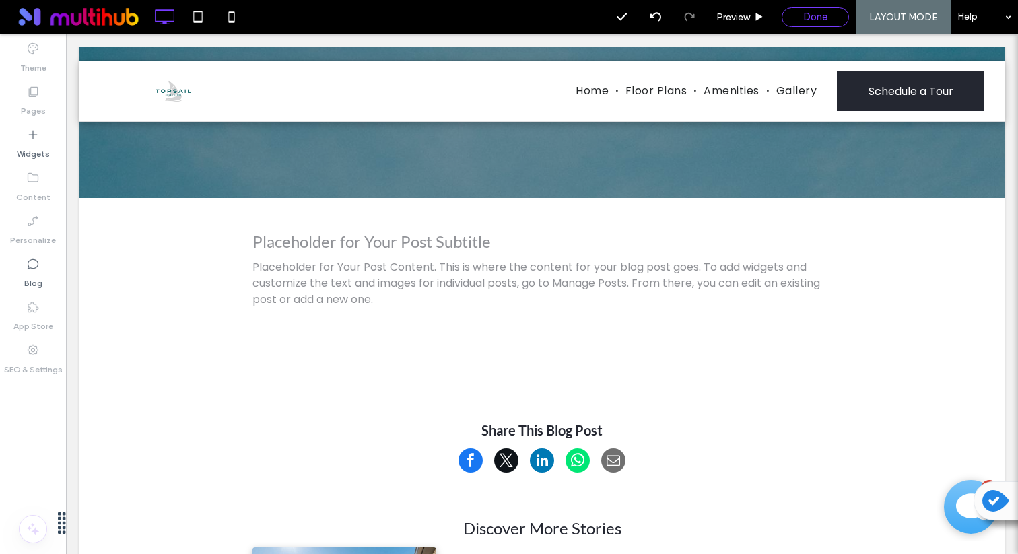
click at [814, 8] on div "Done" at bounding box center [815, 17] width 67 height 20
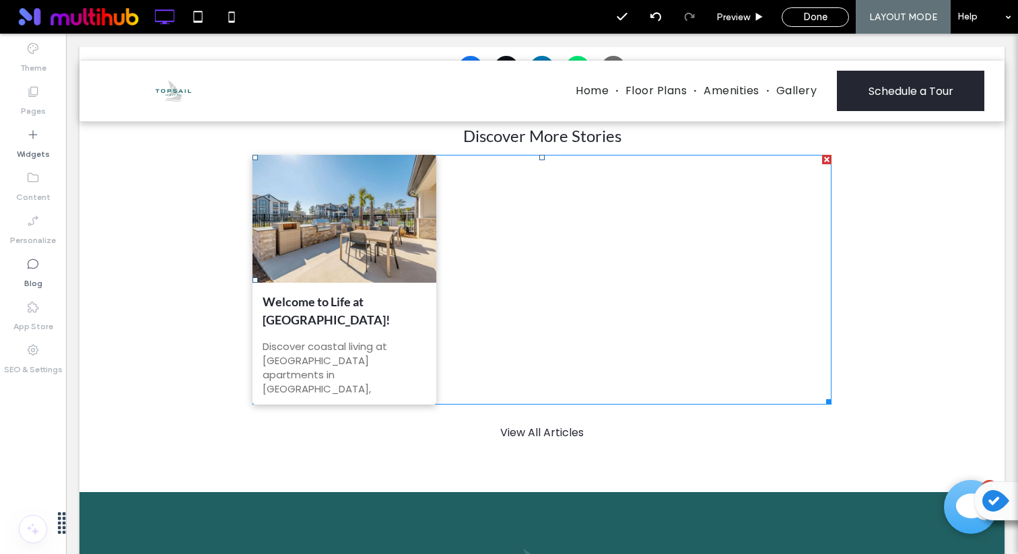
scroll to position [639, 0]
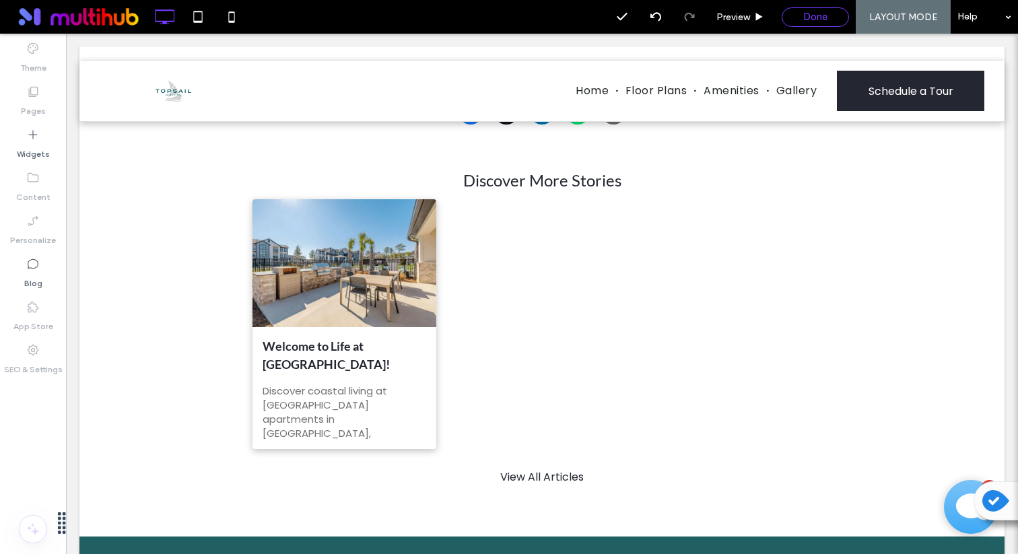
click at [802, 20] on div "Done" at bounding box center [816, 17] width 66 height 12
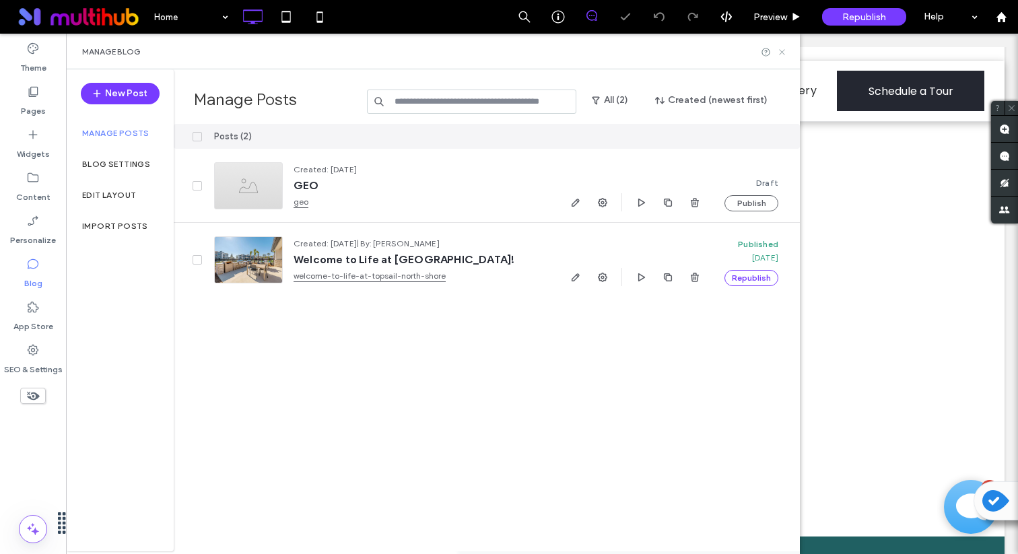
click at [783, 49] on icon at bounding box center [782, 52] width 10 height 10
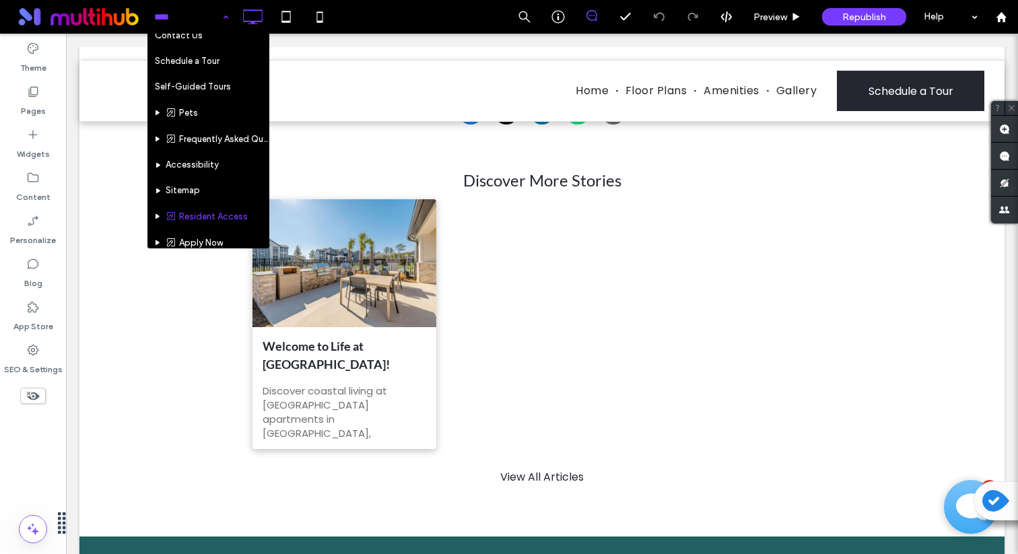
scroll to position [283, 0]
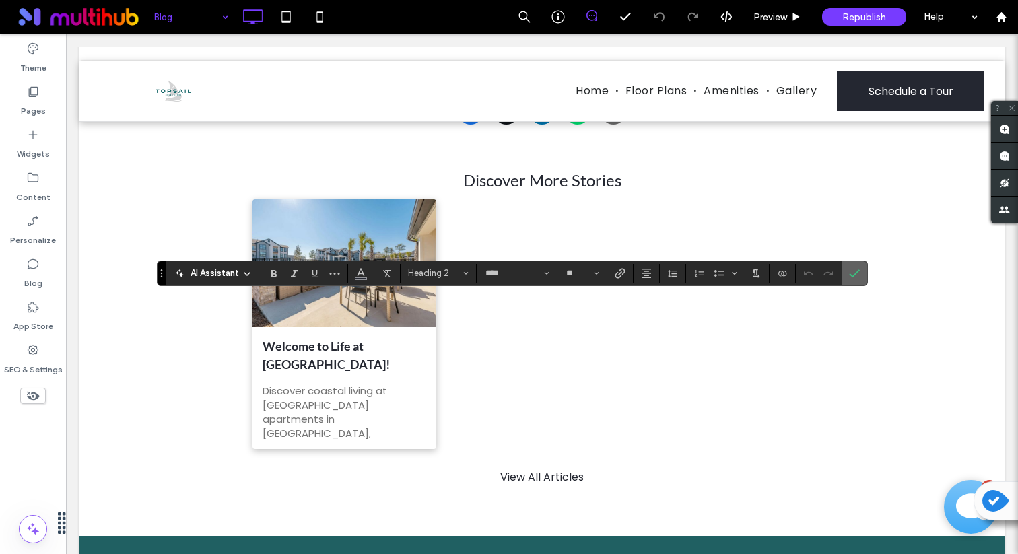
click at [855, 273] on use "Confirm" at bounding box center [854, 273] width 11 height 8
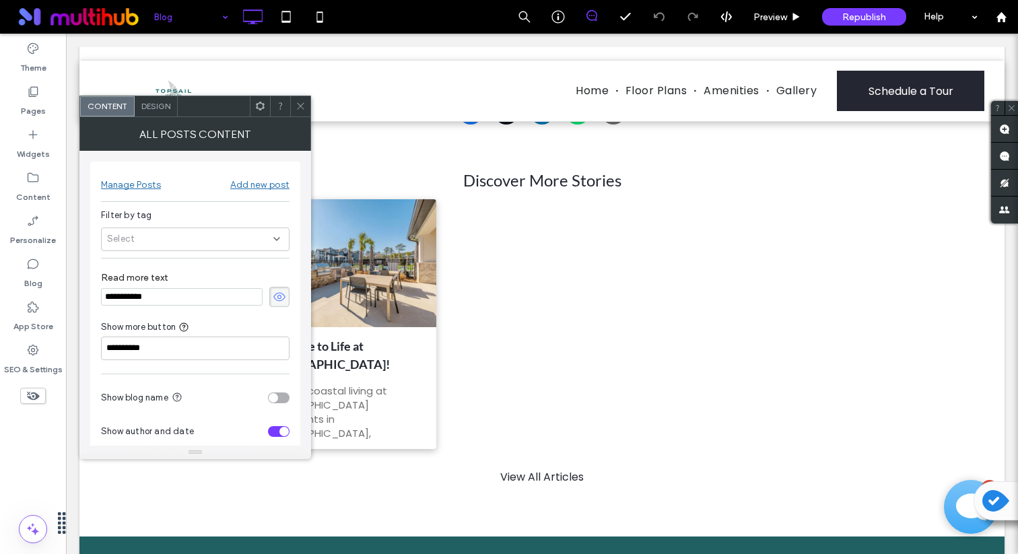
click at [230, 244] on div "Select" at bounding box center [195, 240] width 189 height 24
click at [253, 206] on div "**********" at bounding box center [195, 342] width 210 height 361
click at [298, 106] on icon at bounding box center [301, 106] width 10 height 10
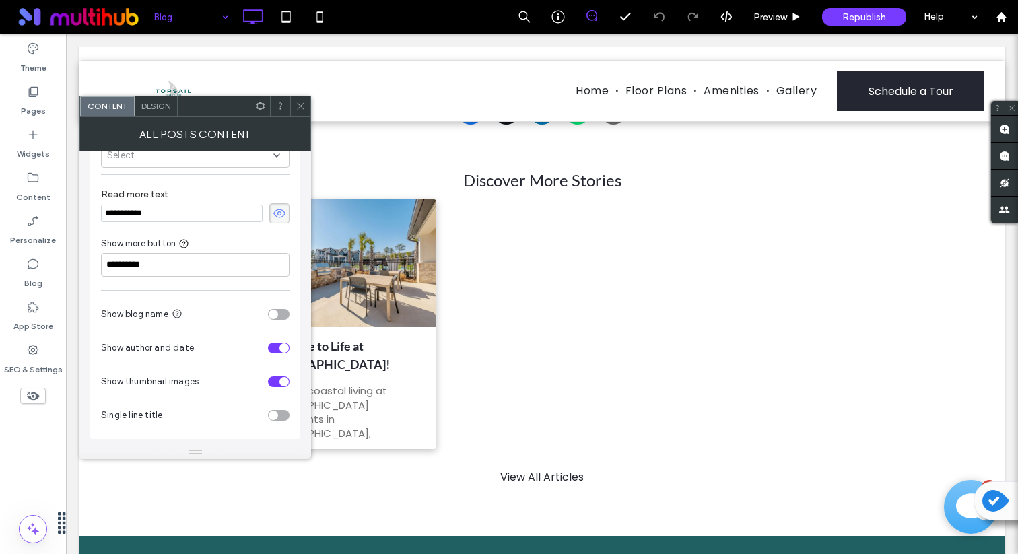
click at [298, 104] on icon at bounding box center [301, 106] width 10 height 10
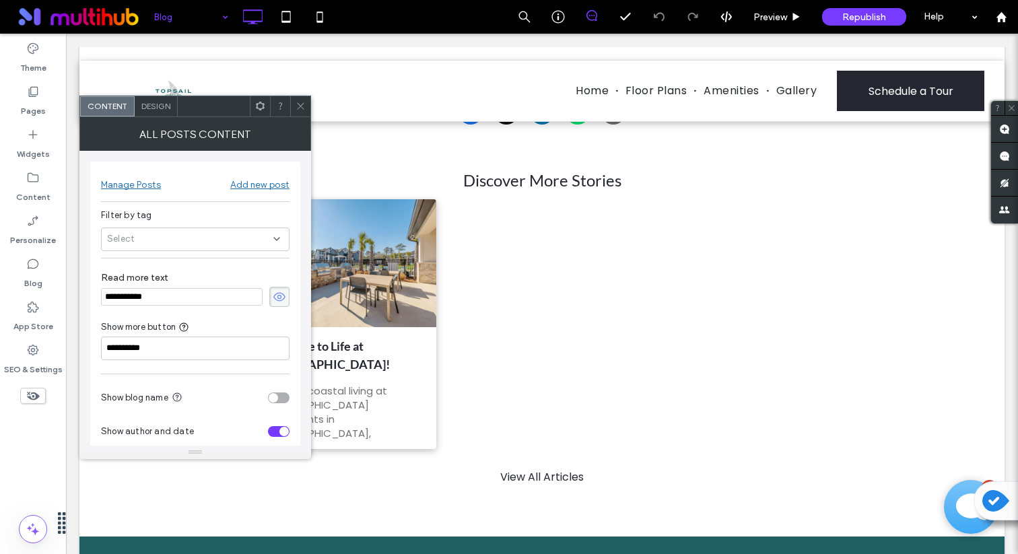
click at [154, 112] on div "Design" at bounding box center [156, 106] width 43 height 20
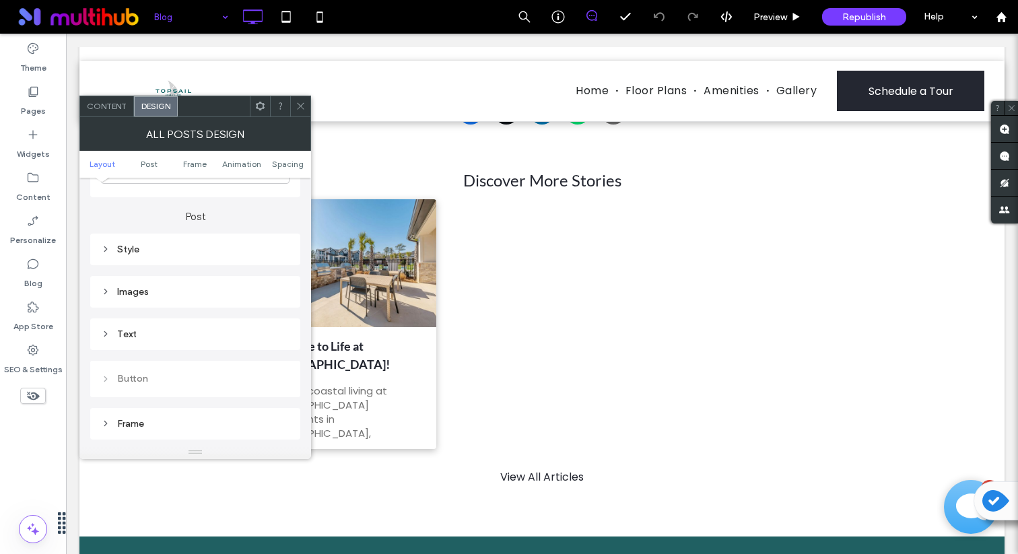
scroll to position [365, 0]
click at [171, 334] on div "Text" at bounding box center [195, 330] width 189 height 11
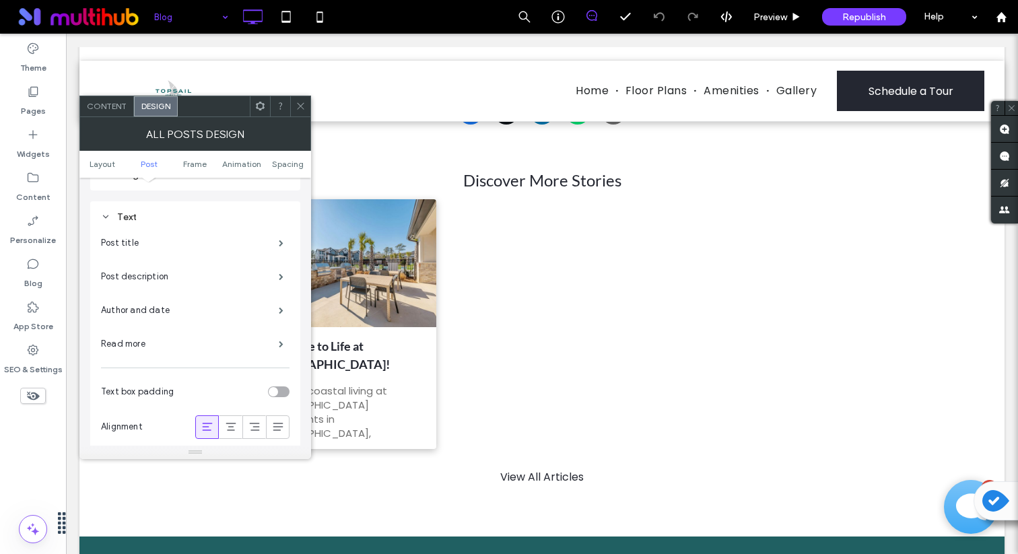
scroll to position [487, 0]
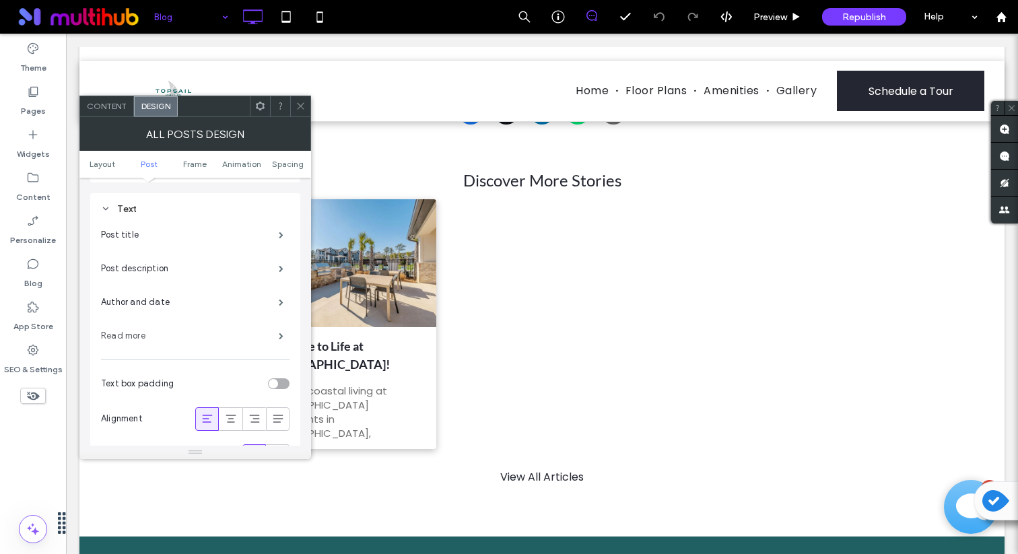
click at [172, 331] on label "Read more" at bounding box center [190, 336] width 178 height 27
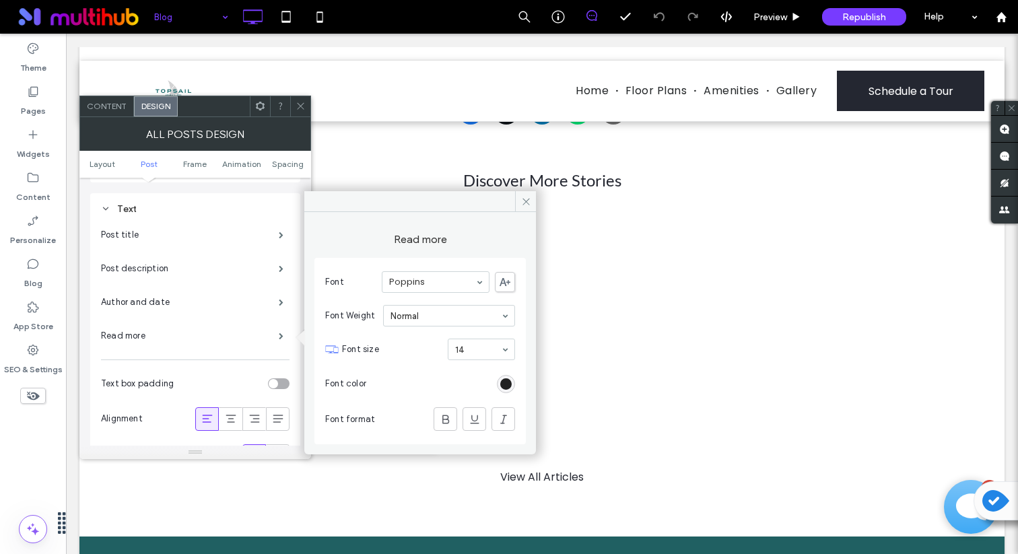
click at [510, 380] on div "rgb(0, 0, 0)" at bounding box center [505, 384] width 11 height 11
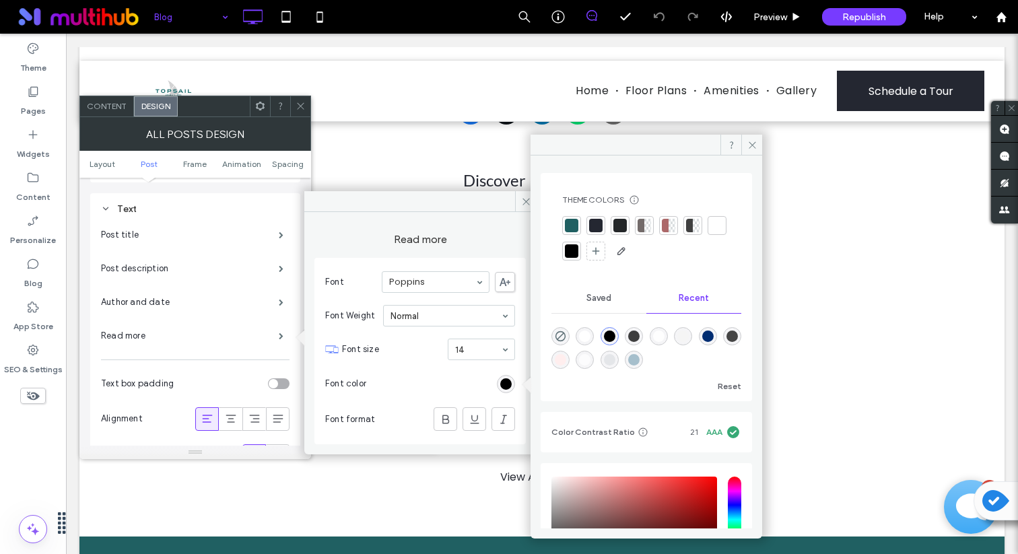
click at [573, 227] on div at bounding box center [571, 225] width 13 height 13
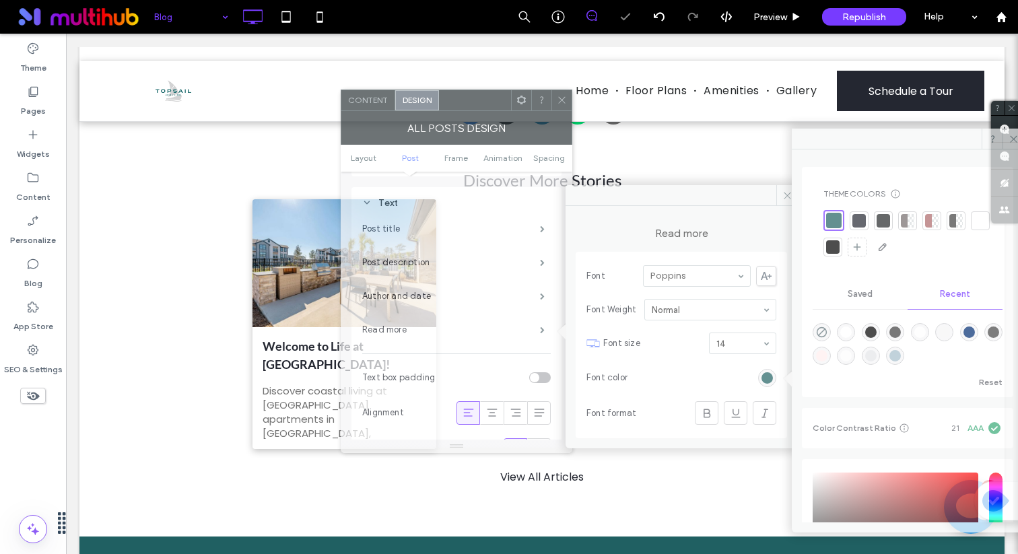
drag, startPoint x: 241, startPoint y: 114, endPoint x: 495, endPoint y: 112, distance: 253.9
click at [495, 112] on div "All Posts Design" at bounding box center [457, 128] width 232 height 34
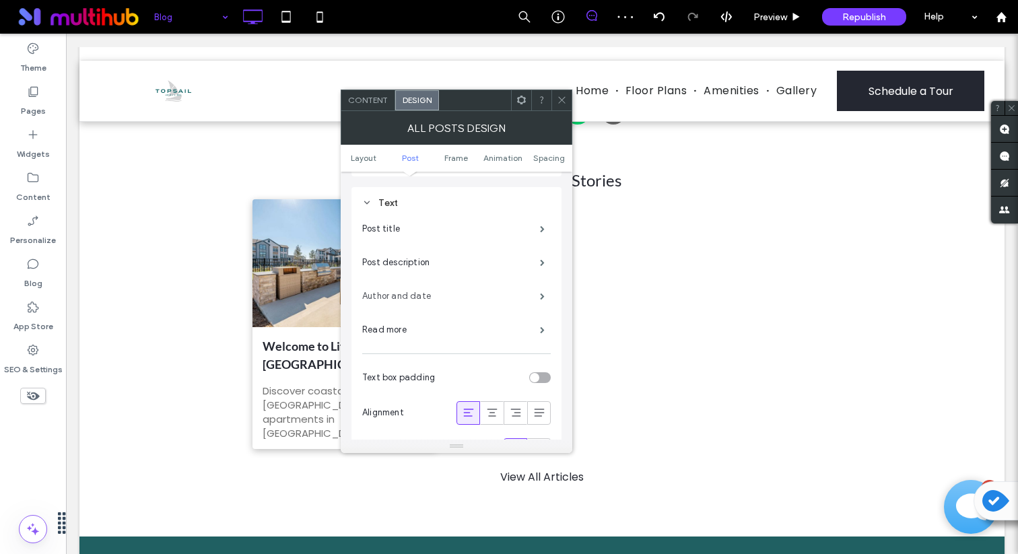
scroll to position [511, 0]
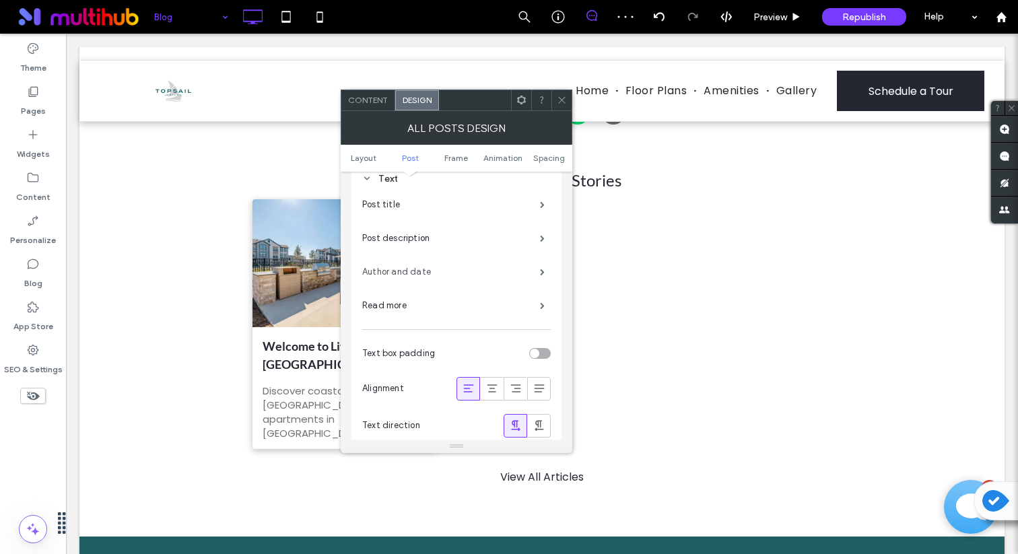
click at [525, 265] on label "Author and date" at bounding box center [451, 272] width 178 height 27
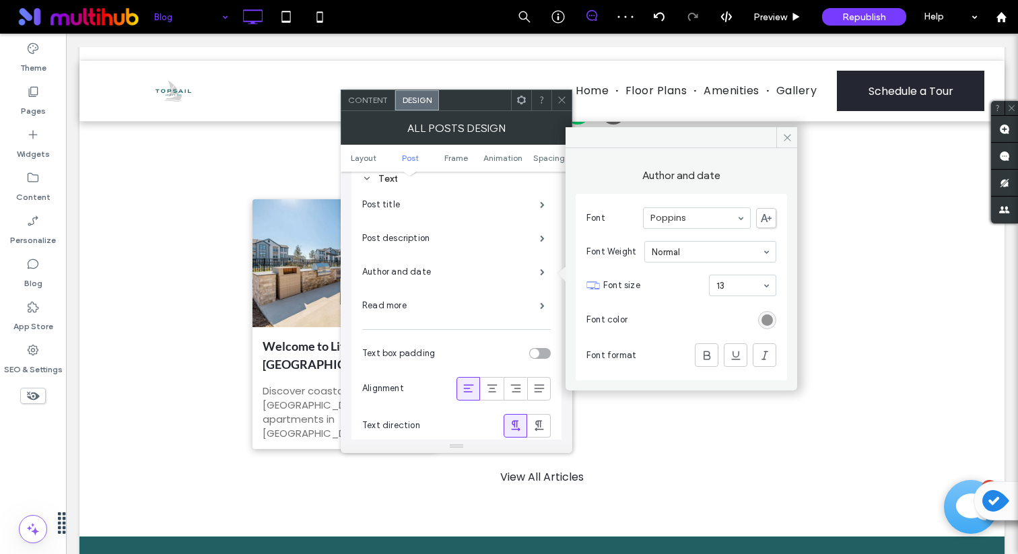
click at [758, 317] on div "rgb(147, 147, 147)" at bounding box center [767, 320] width 18 height 18
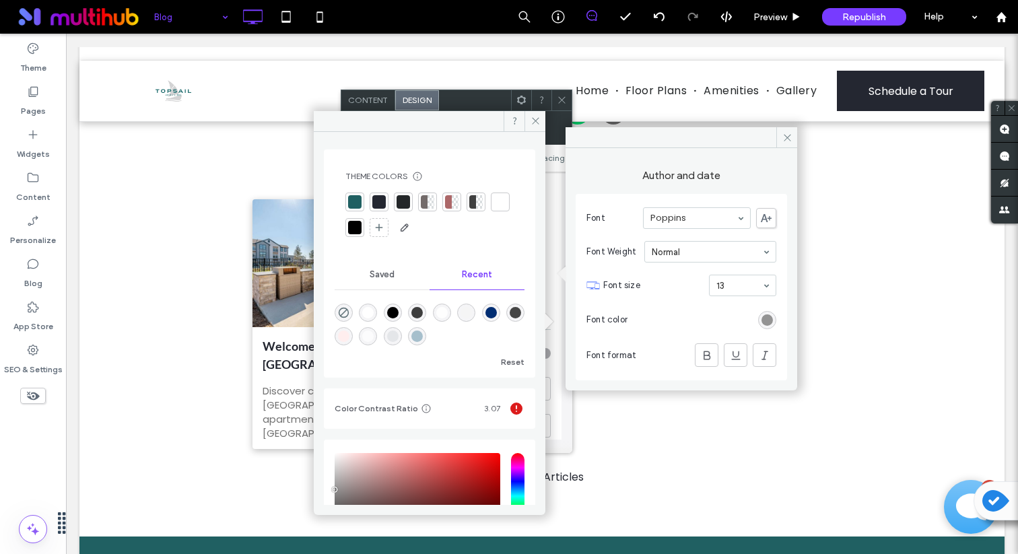
click at [354, 201] on div at bounding box center [354, 201] width 13 height 13
click at [534, 119] on use at bounding box center [535, 121] width 7 height 7
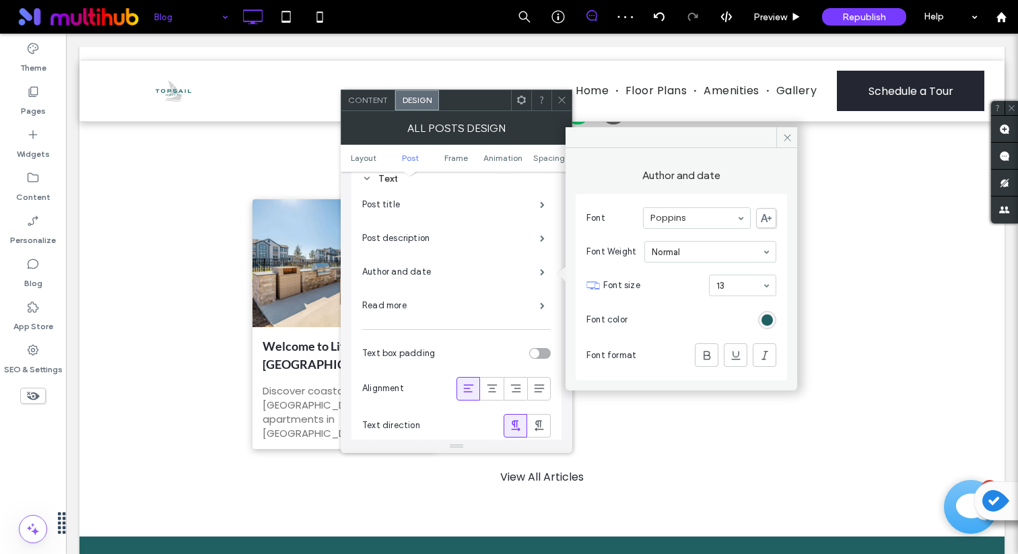
click at [558, 98] on icon at bounding box center [562, 100] width 10 height 10
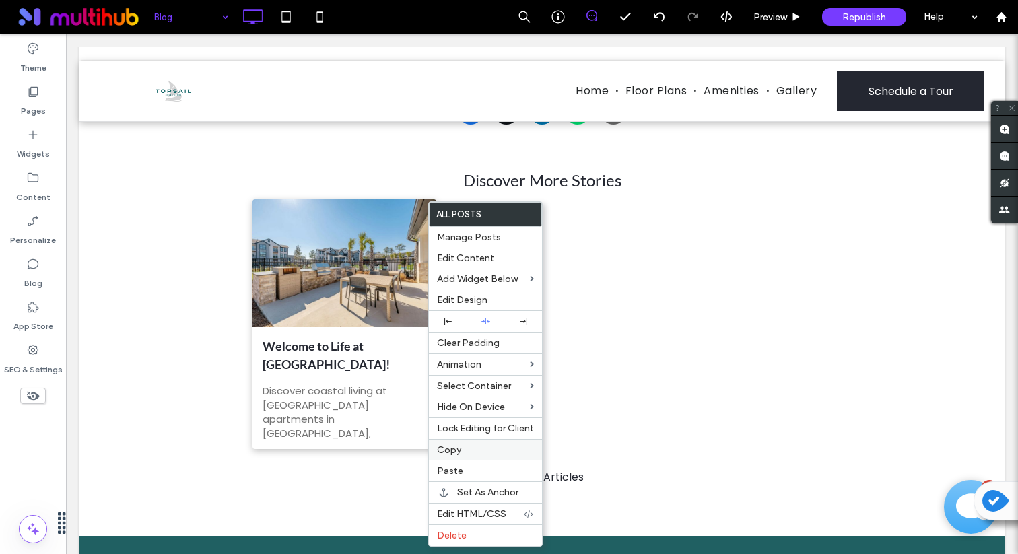
click at [463, 453] on label "Copy" at bounding box center [485, 450] width 97 height 11
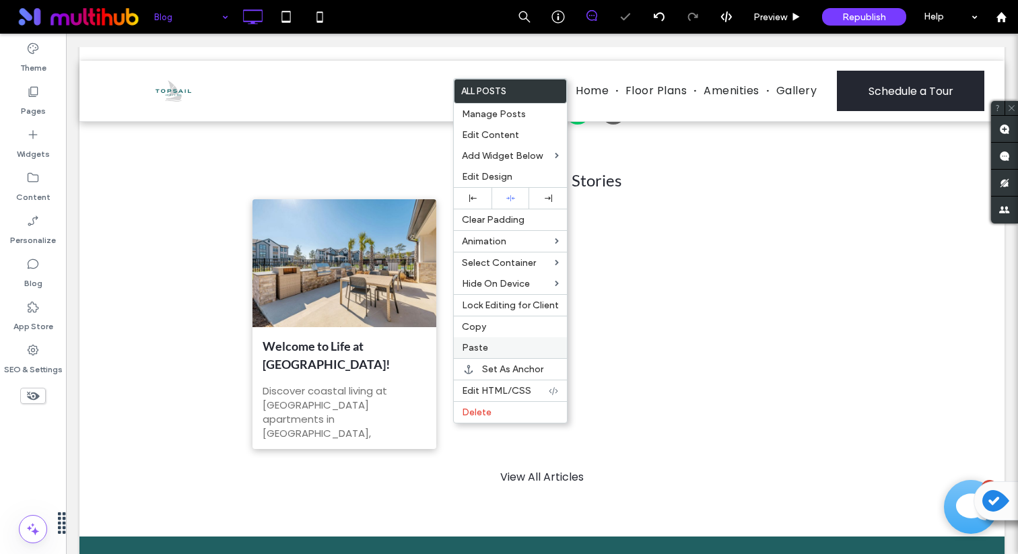
click at [478, 349] on span "Paste" at bounding box center [475, 347] width 26 height 11
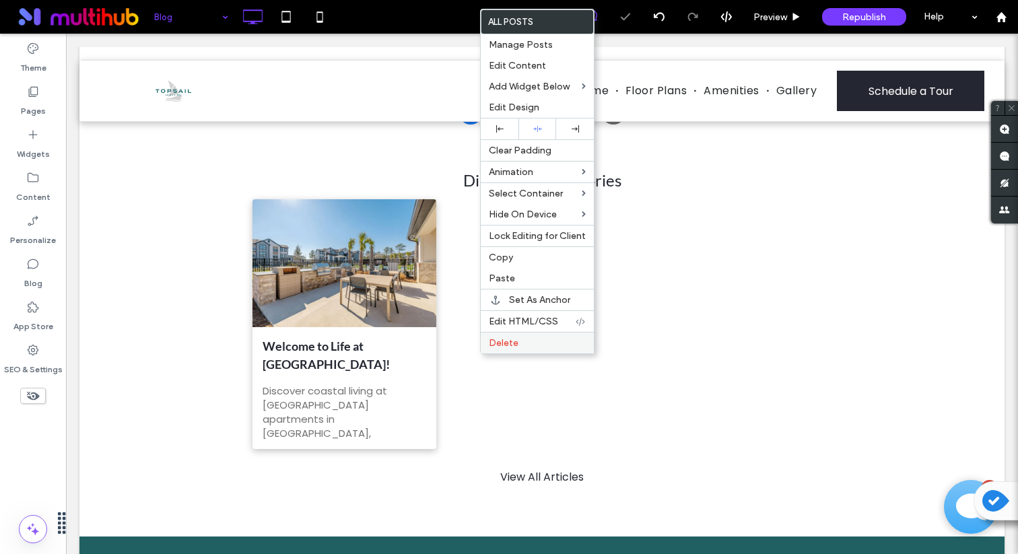
click at [498, 349] on span "Delete" at bounding box center [504, 342] width 30 height 11
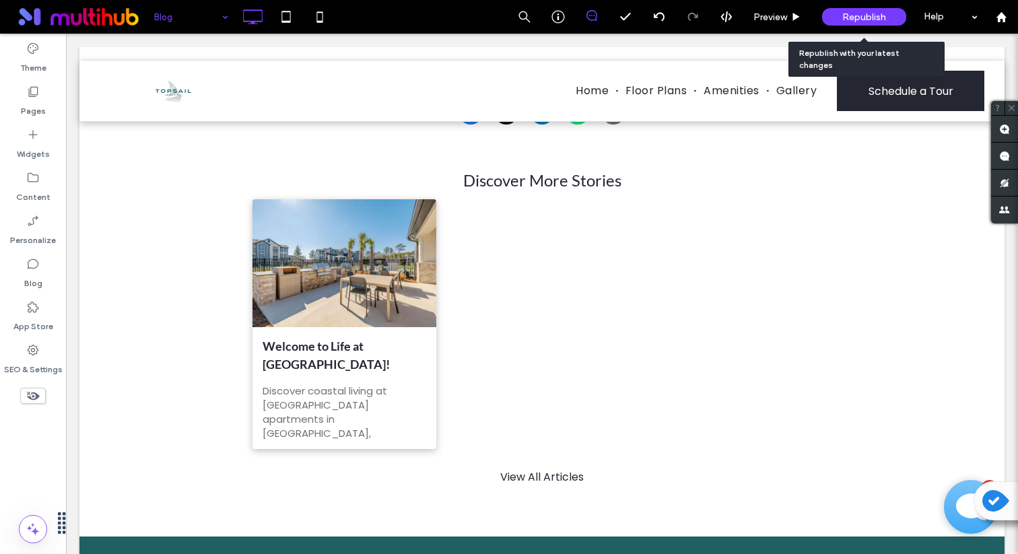
click at [843, 19] on span "Republish" at bounding box center [865, 16] width 44 height 11
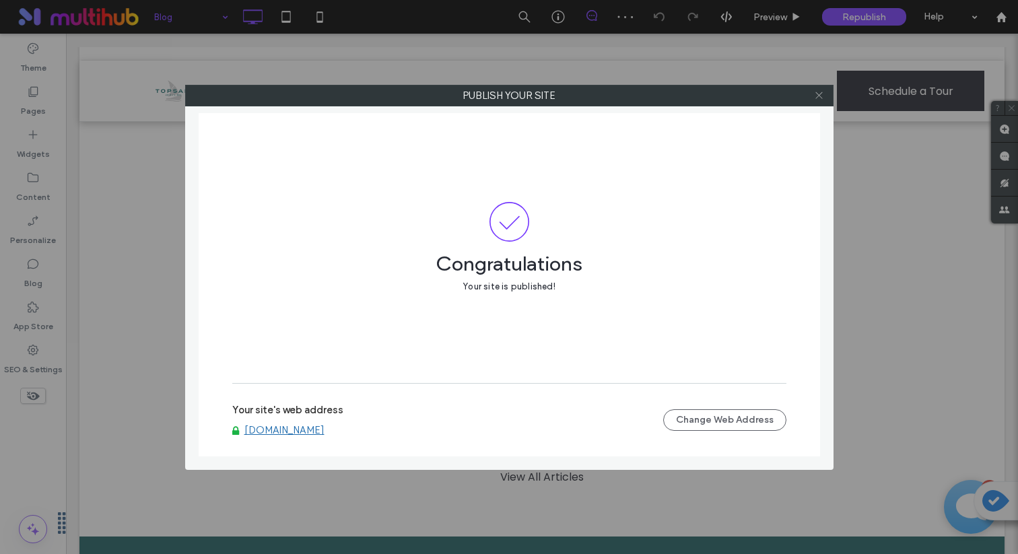
click at [821, 95] on icon at bounding box center [819, 95] width 10 height 10
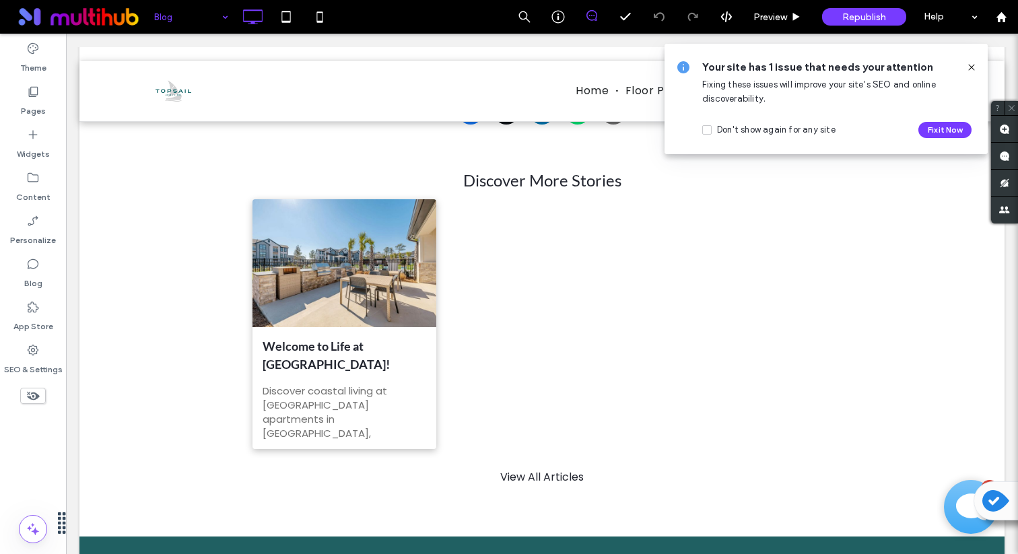
click at [973, 63] on icon at bounding box center [972, 67] width 11 height 11
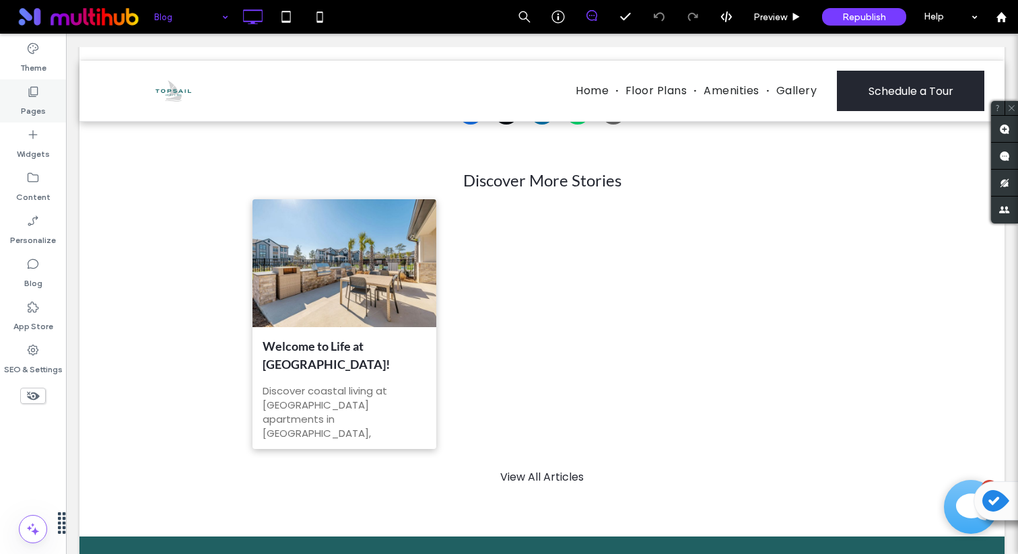
click at [40, 94] on div "Pages" at bounding box center [33, 100] width 66 height 43
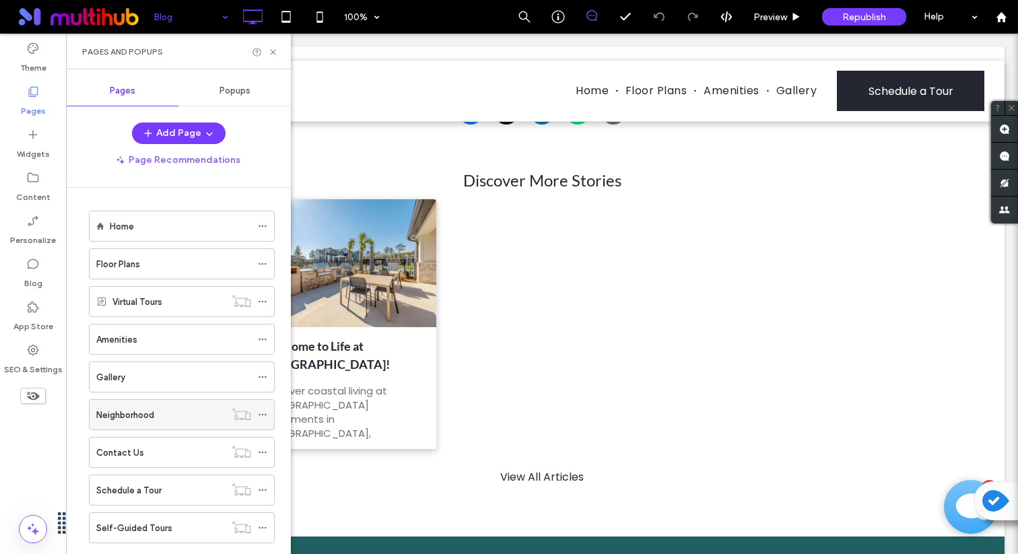
scroll to position [143, 0]
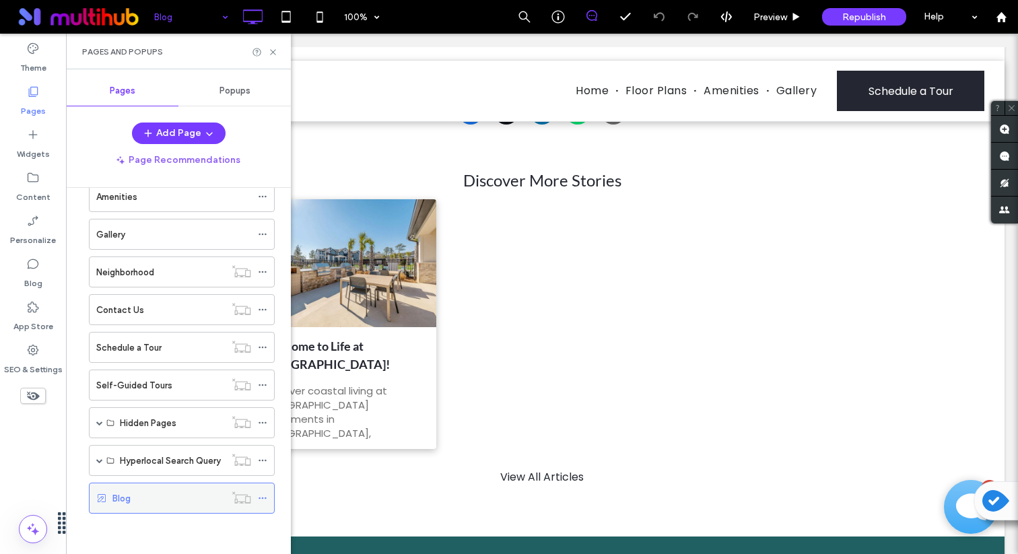
click at [256, 496] on div at bounding box center [241, 497] width 33 height 13
click at [263, 497] on icon at bounding box center [262, 498] width 9 height 9
click at [272, 46] on div "Pages and Popups" at bounding box center [178, 51] width 193 height 11
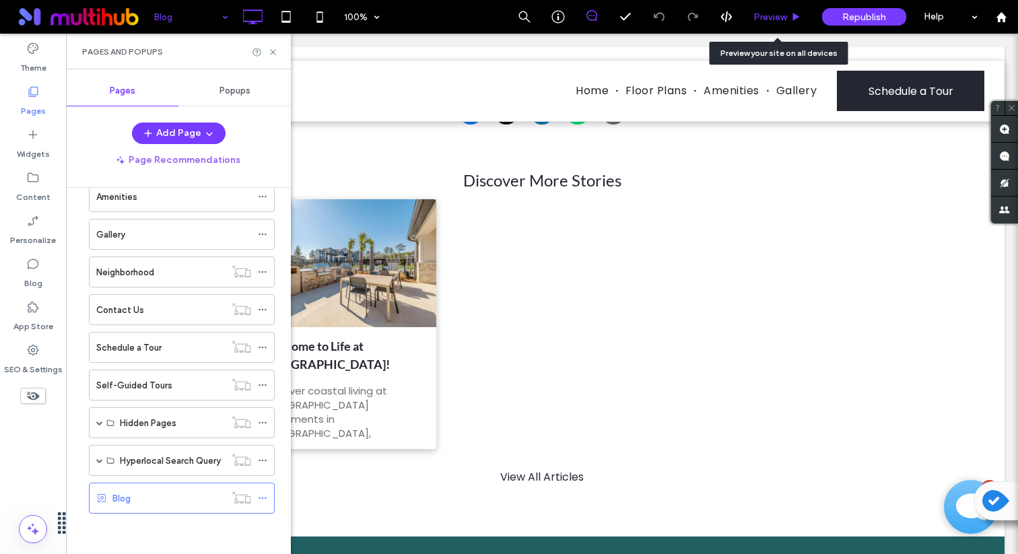
click at [783, 24] on div "Preview" at bounding box center [778, 17] width 69 height 34
click at [776, 15] on span "Preview" at bounding box center [771, 16] width 34 height 11
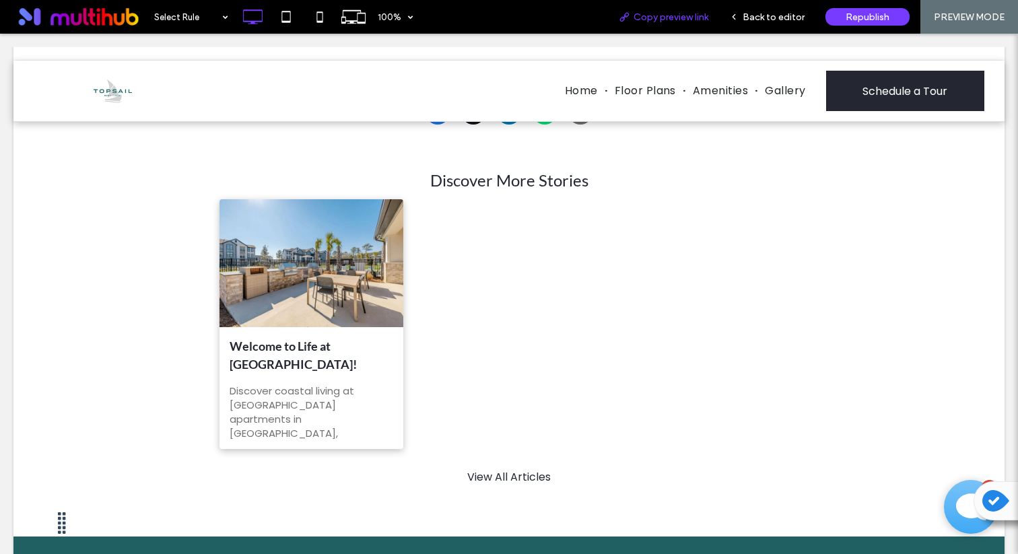
click at [698, 23] on div "Copy preview link" at bounding box center [663, 17] width 111 height 34
click at [679, 9] on div "Copy preview link" at bounding box center [663, 17] width 111 height 34
click at [650, 23] on div "Copy preview link" at bounding box center [663, 17] width 111 height 34
click at [764, 20] on span "Back to editor" at bounding box center [774, 16] width 62 height 11
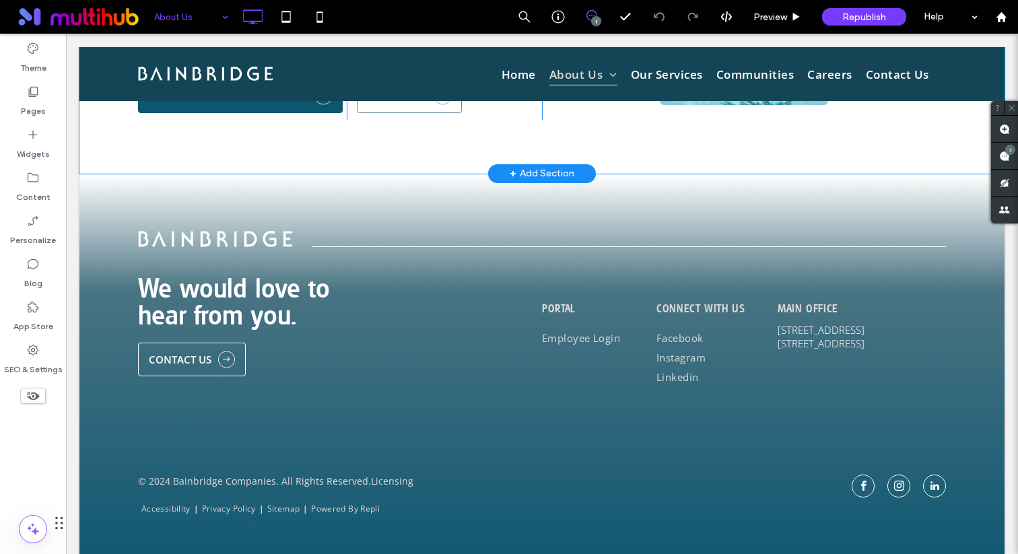
scroll to position [1817, 0]
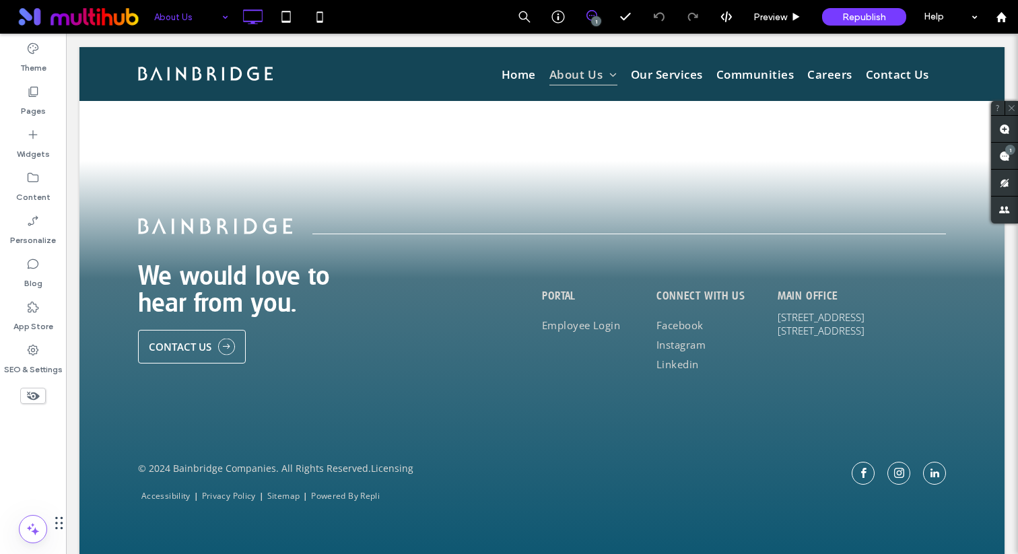
click at [191, 23] on input at bounding box center [187, 17] width 67 height 34
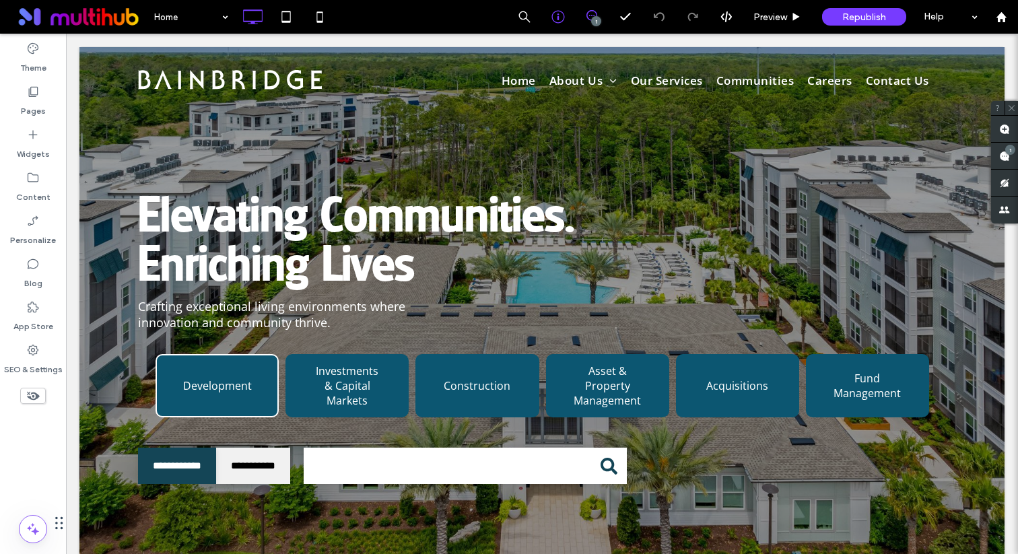
click at [554, 24] on div at bounding box center [559, 17] width 34 height 34
click at [559, 18] on icon at bounding box center [558, 16] width 13 height 13
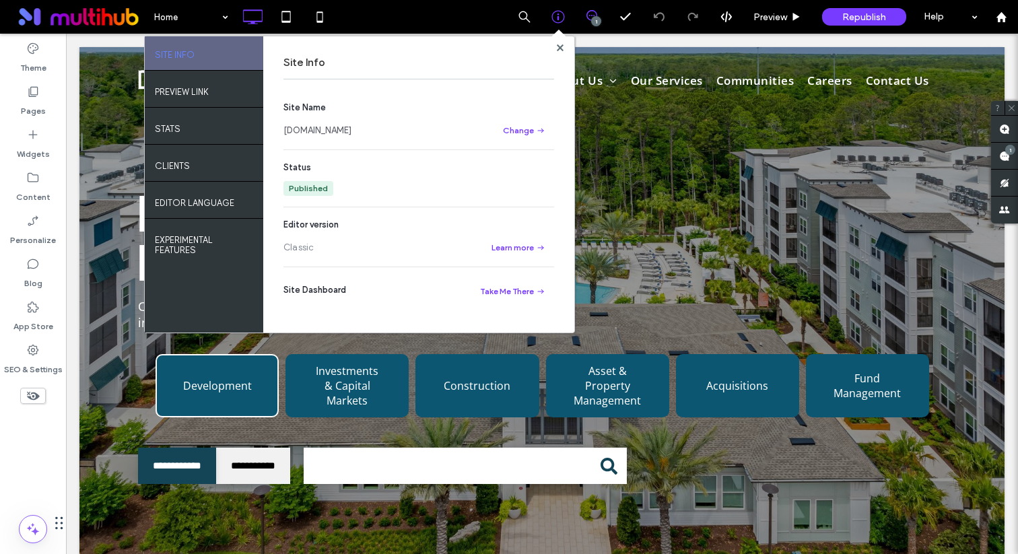
click at [352, 133] on link "[DOMAIN_NAME]" at bounding box center [318, 130] width 68 height 13
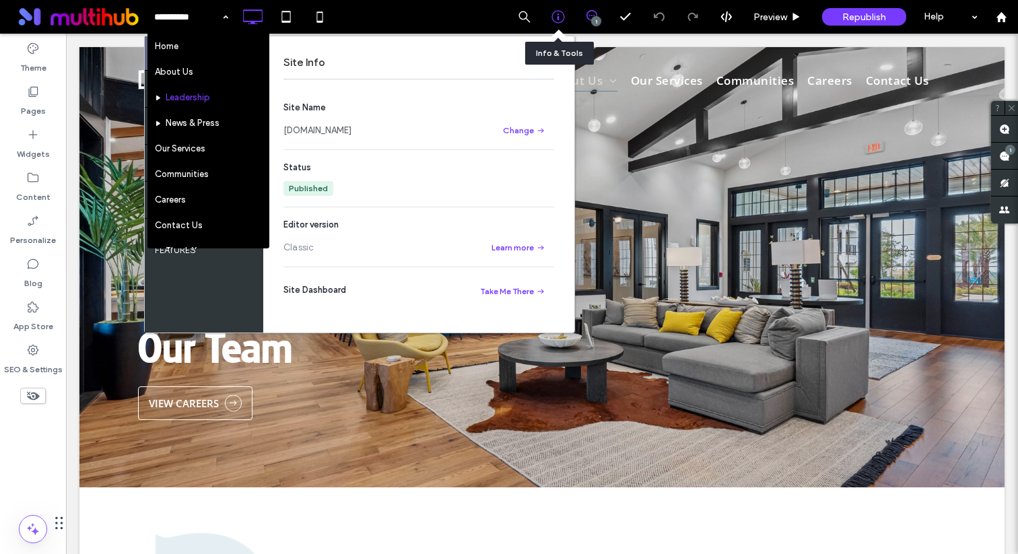
click at [559, 19] on icon at bounding box center [558, 16] width 13 height 13
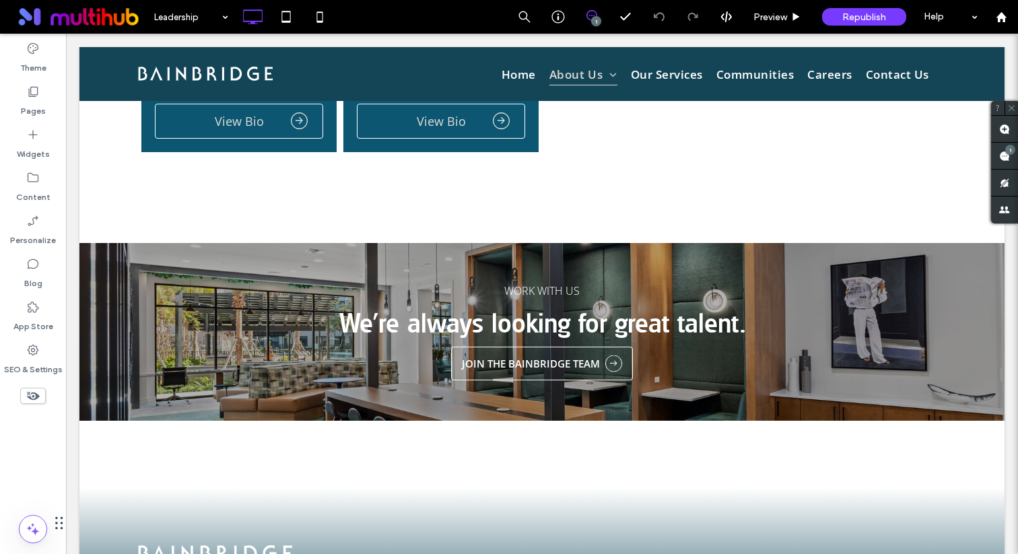
scroll to position [3423, 0]
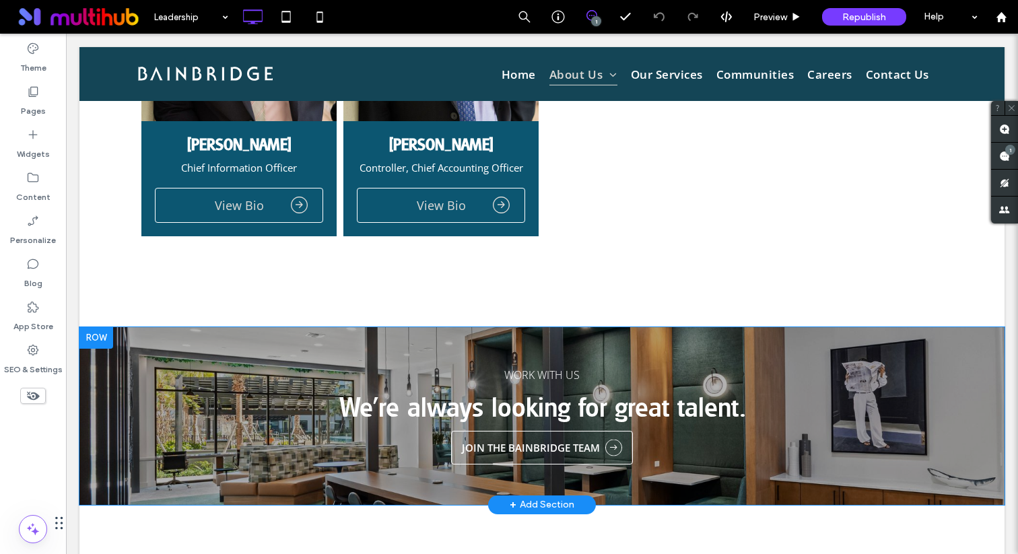
click at [346, 327] on div "WORK WITH US We’re always looking for great talent. JOIN THE BAINBRIDGE TEAM Cl…" at bounding box center [541, 416] width 925 height 178
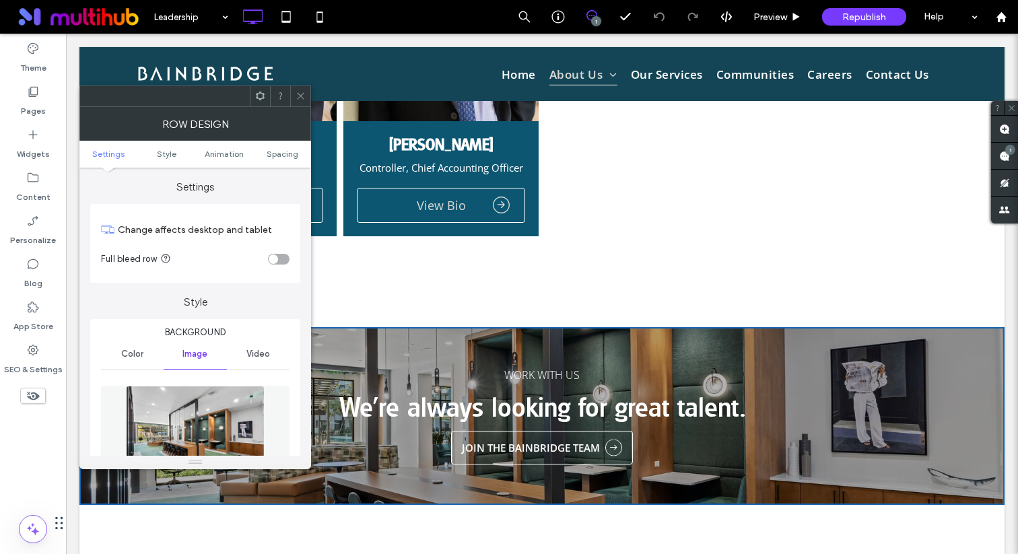
click at [178, 415] on img at bounding box center [195, 432] width 139 height 93
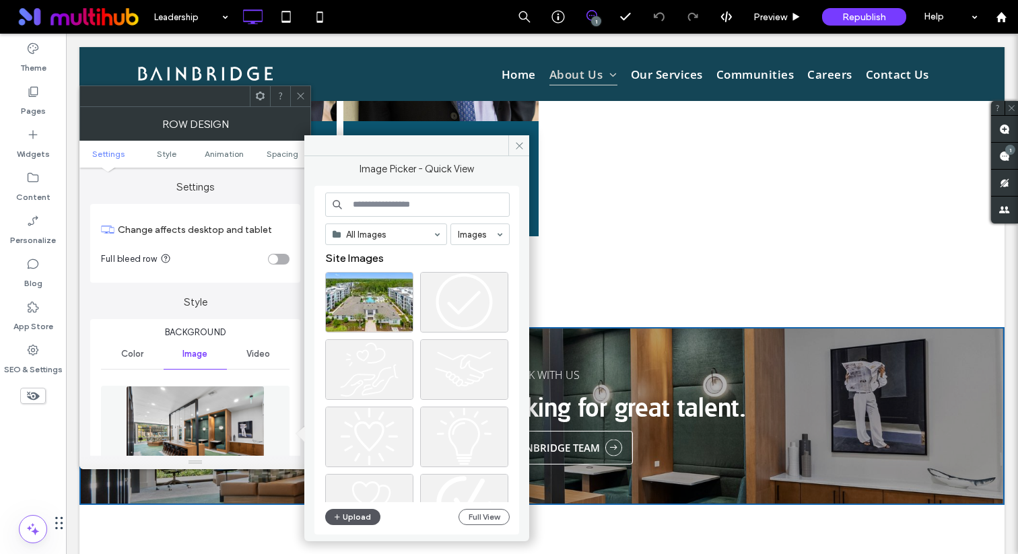
click at [356, 515] on button "Upload" at bounding box center [352, 517] width 55 height 16
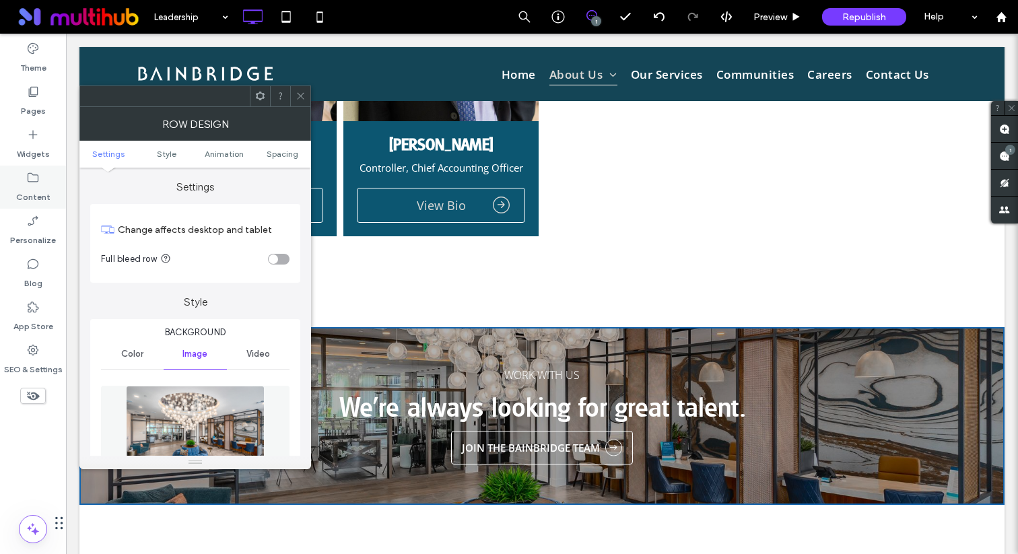
click at [26, 197] on label "Content" at bounding box center [33, 194] width 34 height 19
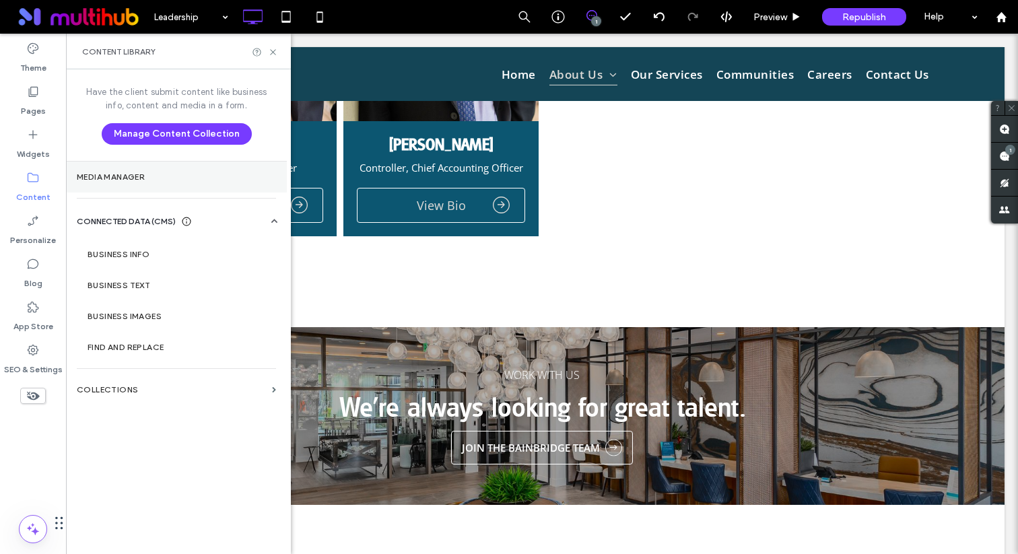
click at [133, 178] on label "Media Manager" at bounding box center [176, 176] width 199 height 9
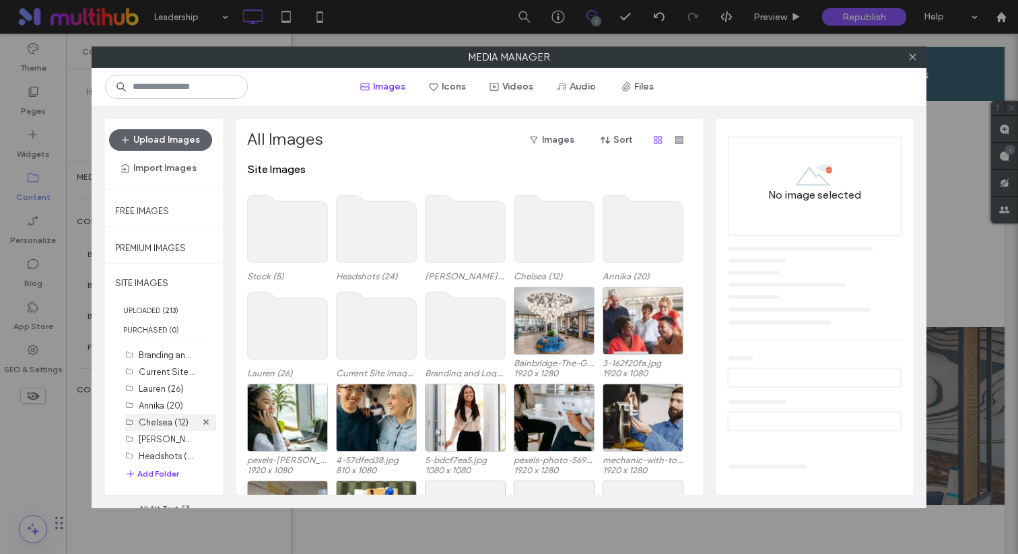
scroll to position [22, 0]
click at [160, 479] on button "Add Folder" at bounding box center [152, 473] width 54 height 13
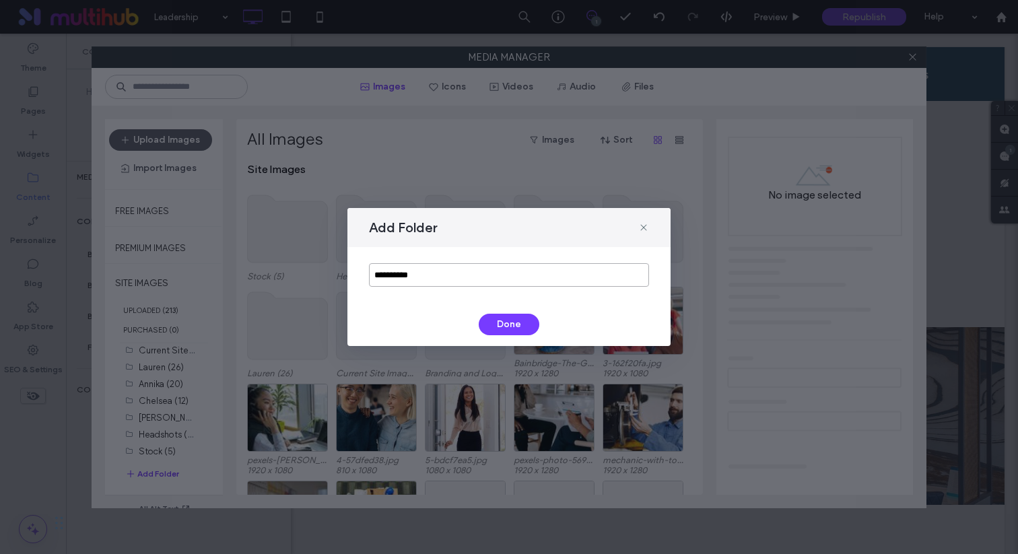
click at [448, 275] on input "**********" at bounding box center [509, 275] width 280 height 24
type input "*"
type input "**********"
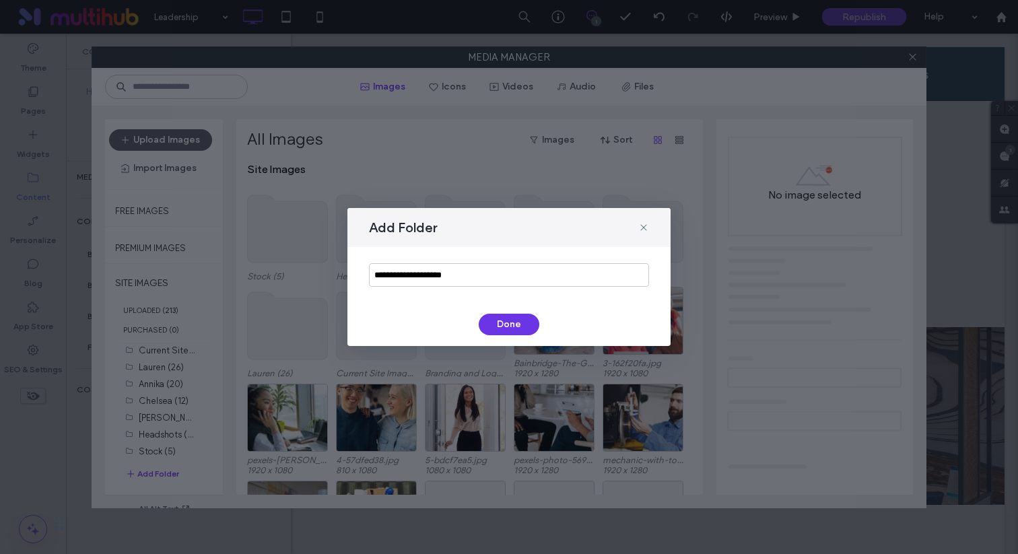
click at [511, 317] on button "Done" at bounding box center [509, 325] width 61 height 22
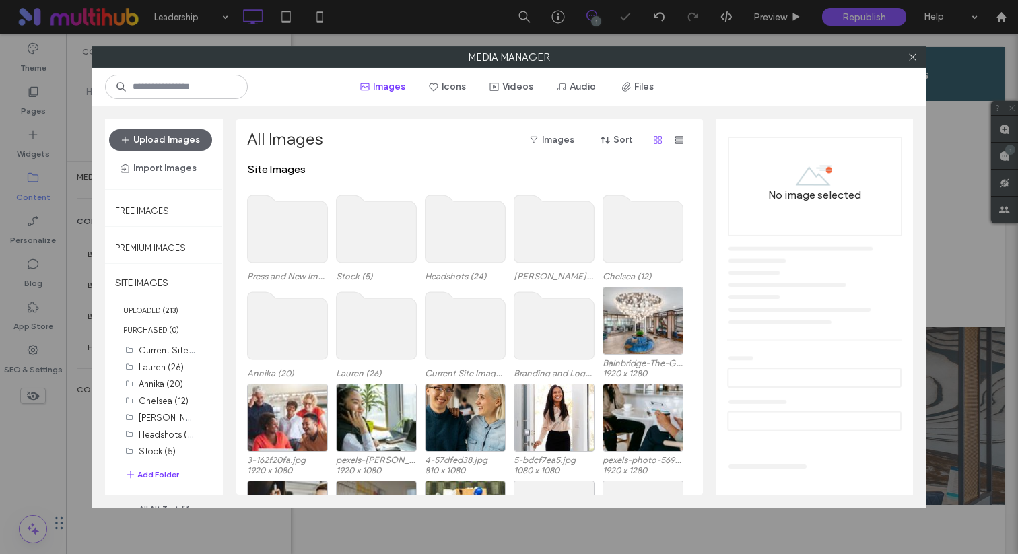
click at [267, 234] on use at bounding box center [288, 228] width 80 height 67
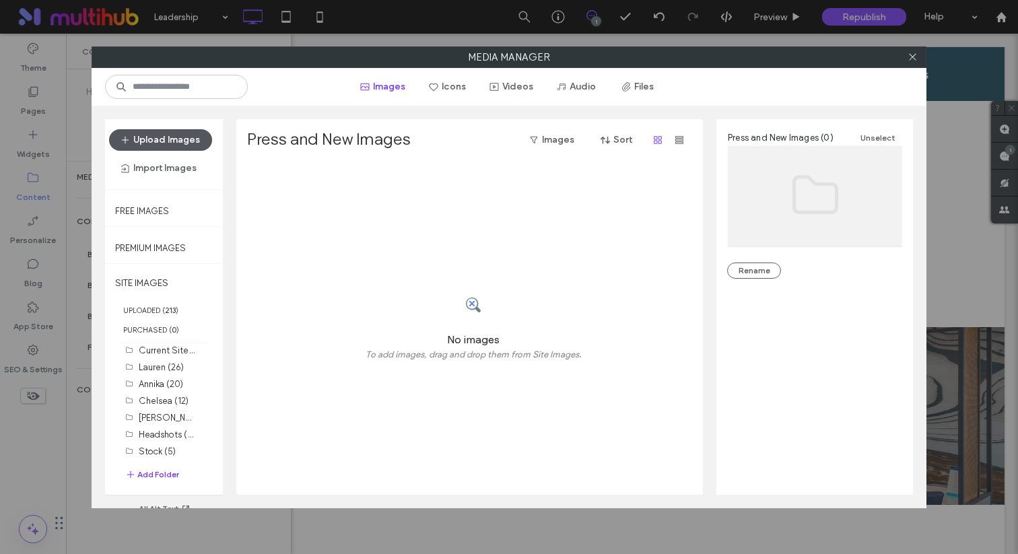
click at [182, 136] on button "Upload Images" at bounding box center [160, 140] width 103 height 22
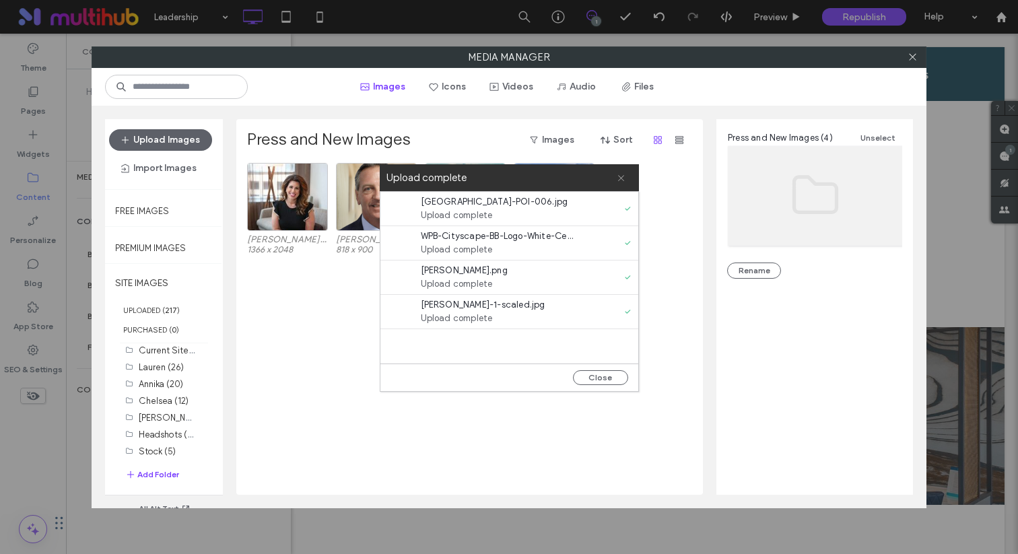
click at [620, 185] on span at bounding box center [621, 177] width 9 height 27
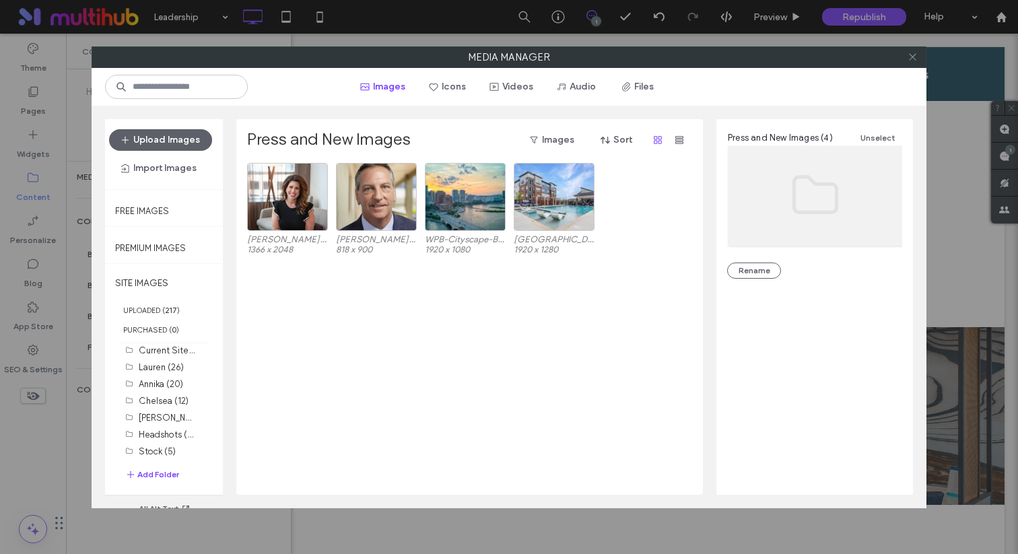
click at [909, 57] on icon at bounding box center [913, 57] width 10 height 10
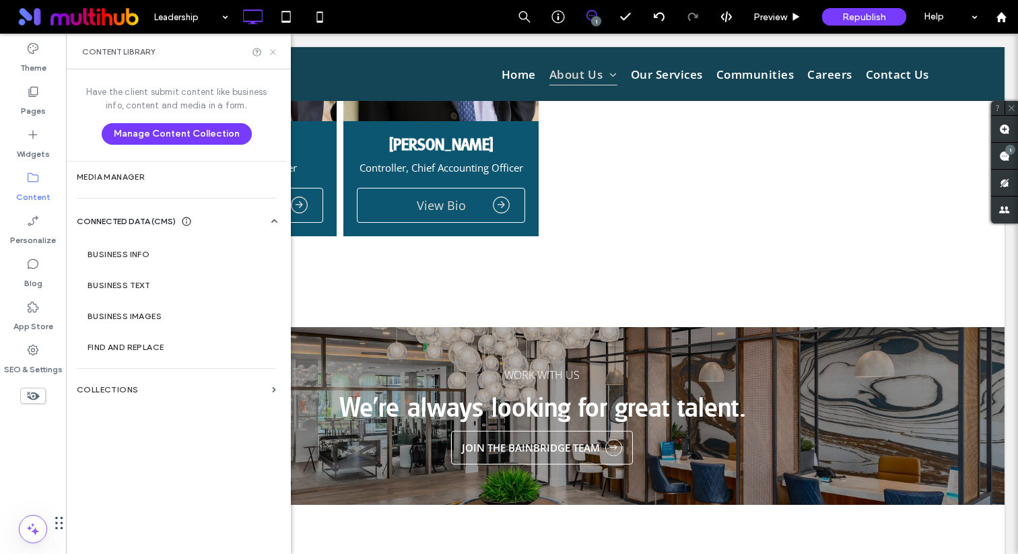
click at [272, 49] on icon at bounding box center [273, 52] width 10 height 10
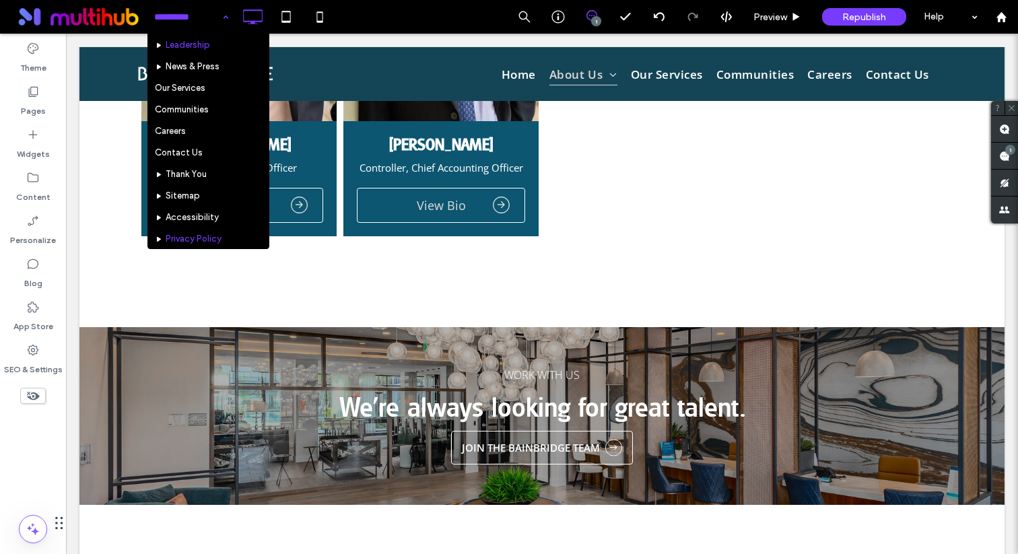
scroll to position [0, 0]
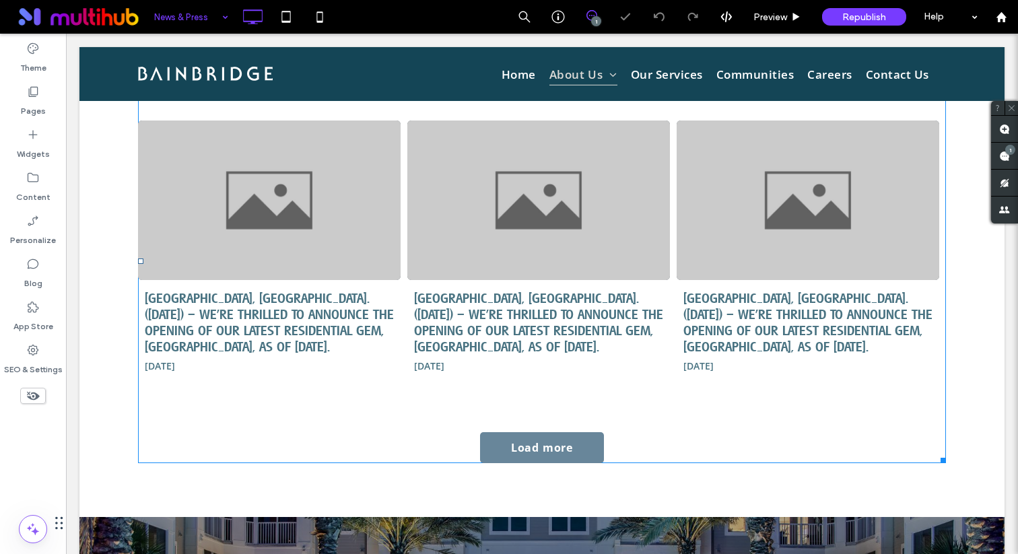
scroll to position [418, 0]
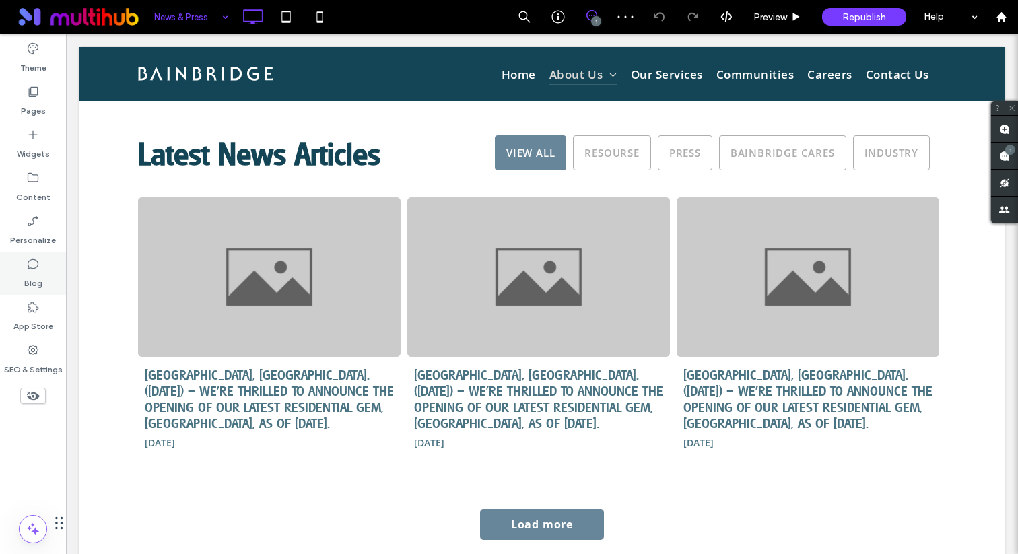
click at [32, 275] on label "Blog" at bounding box center [33, 280] width 18 height 19
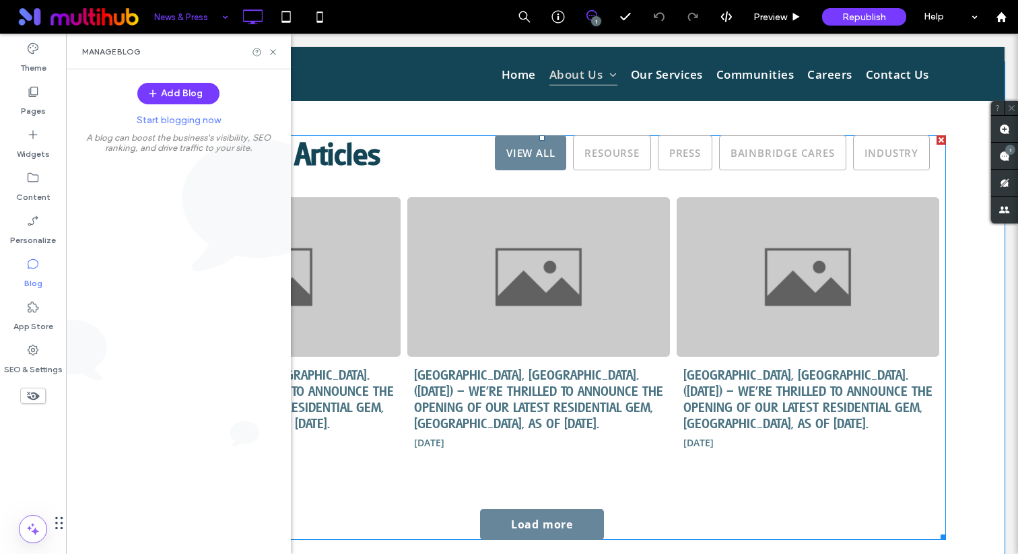
click at [447, 354] on span at bounding box center [542, 337] width 808 height 405
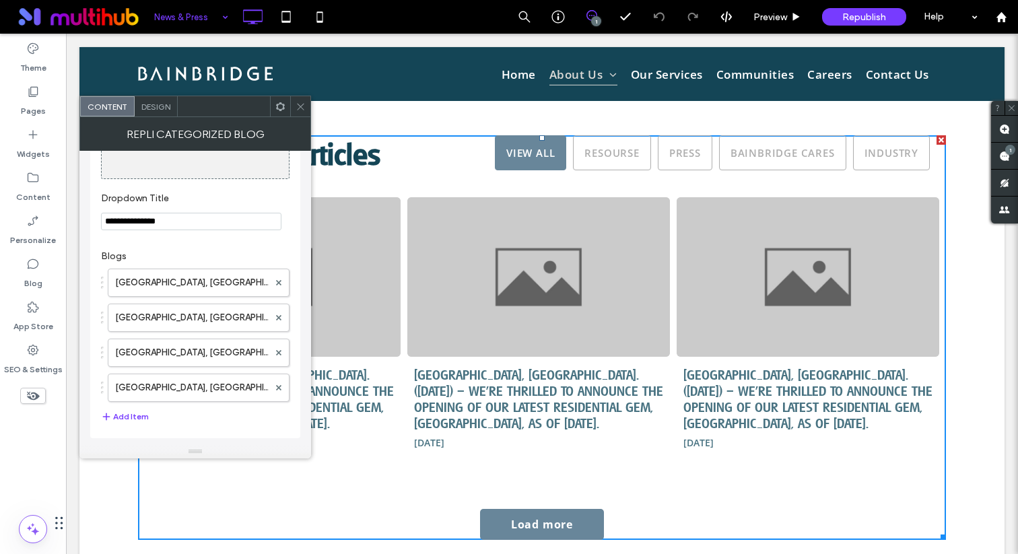
scroll to position [316, 0]
click at [226, 284] on label "Wellington, Fla. (June 22, 2023) – We’re thrilled to announce the opening of ou…" at bounding box center [192, 282] width 154 height 27
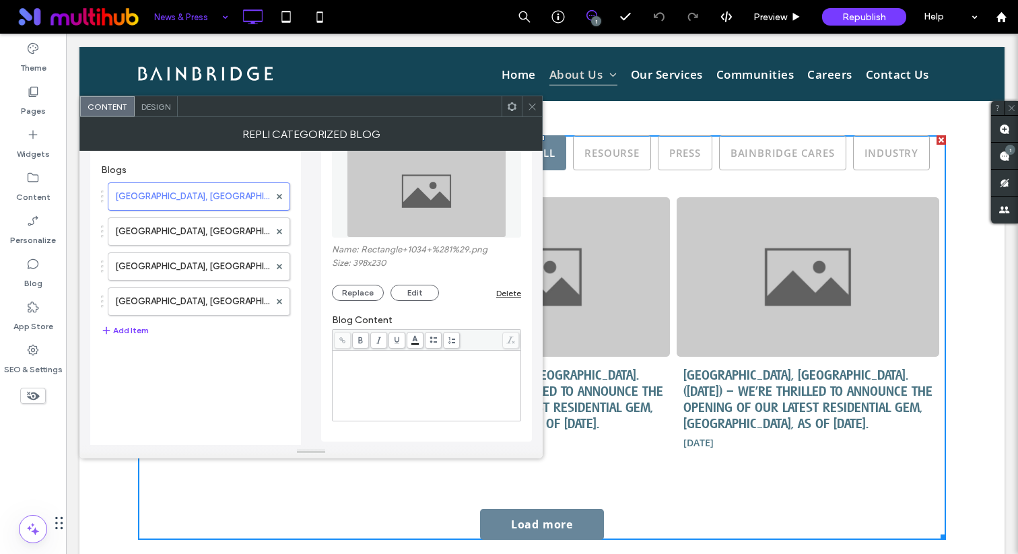
scroll to position [408, 0]
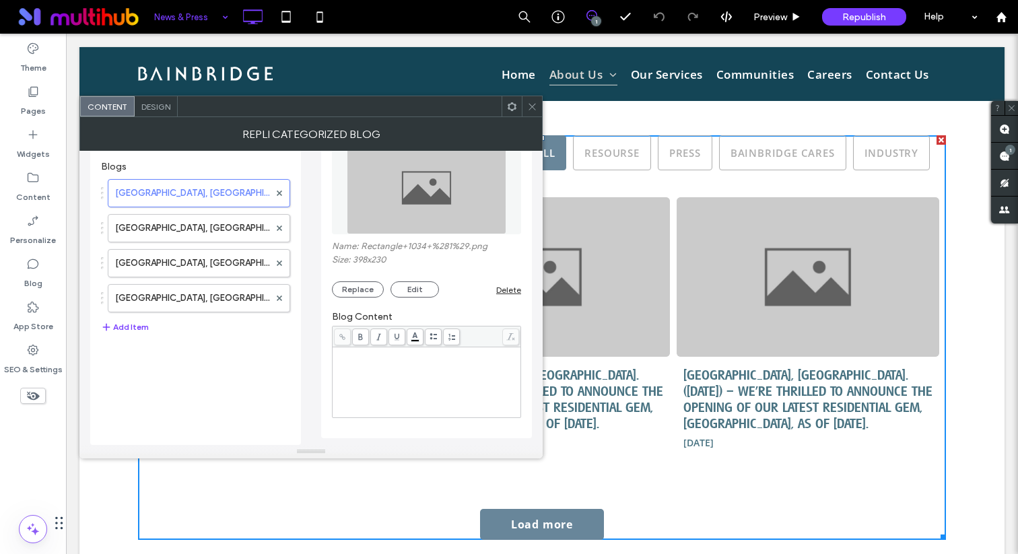
click at [405, 382] on div "Rich Text Editor" at bounding box center [427, 382] width 185 height 67
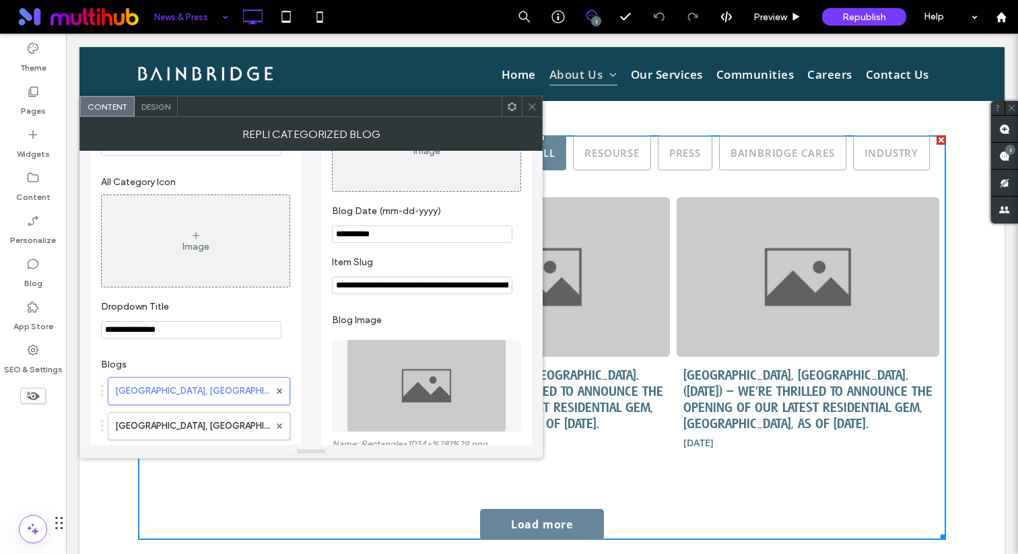
scroll to position [224, 0]
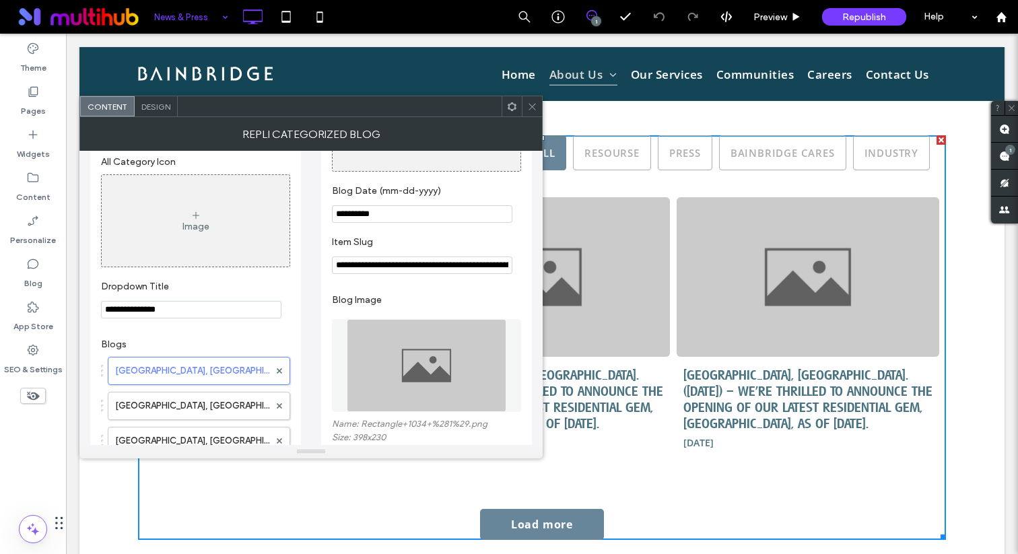
click at [533, 102] on icon at bounding box center [532, 107] width 10 height 10
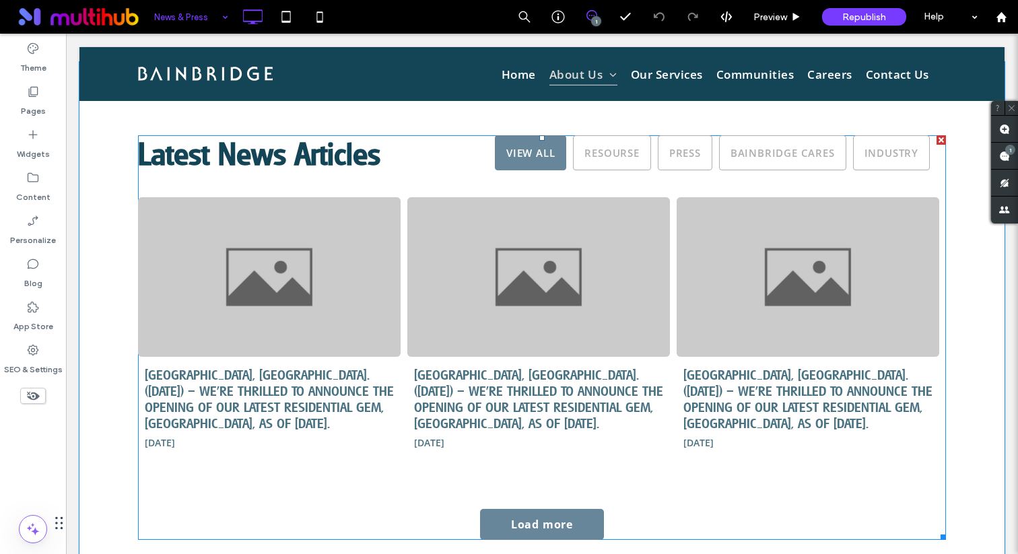
click at [351, 320] on span at bounding box center [542, 337] width 808 height 405
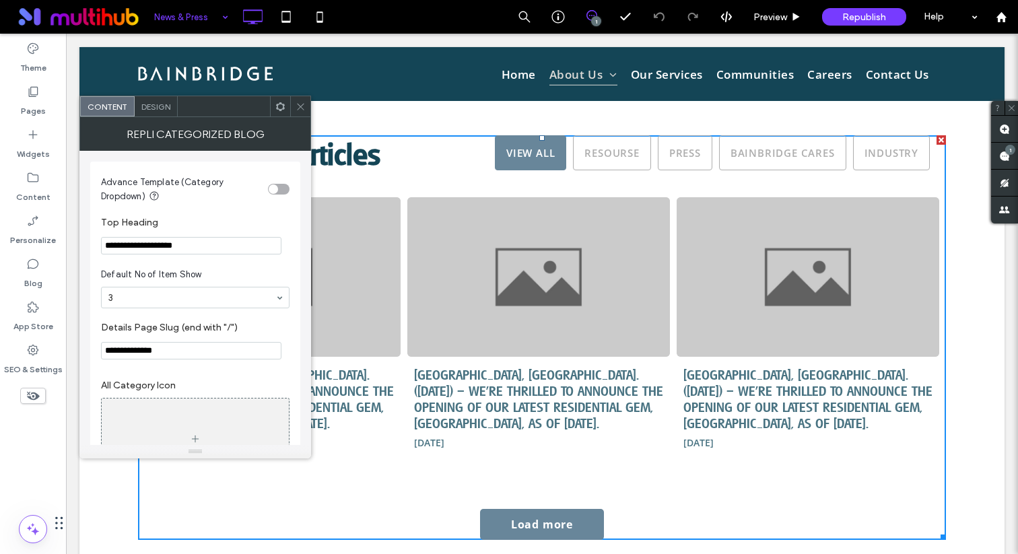
click at [277, 191] on div "toggle" at bounding box center [273, 189] width 9 height 9
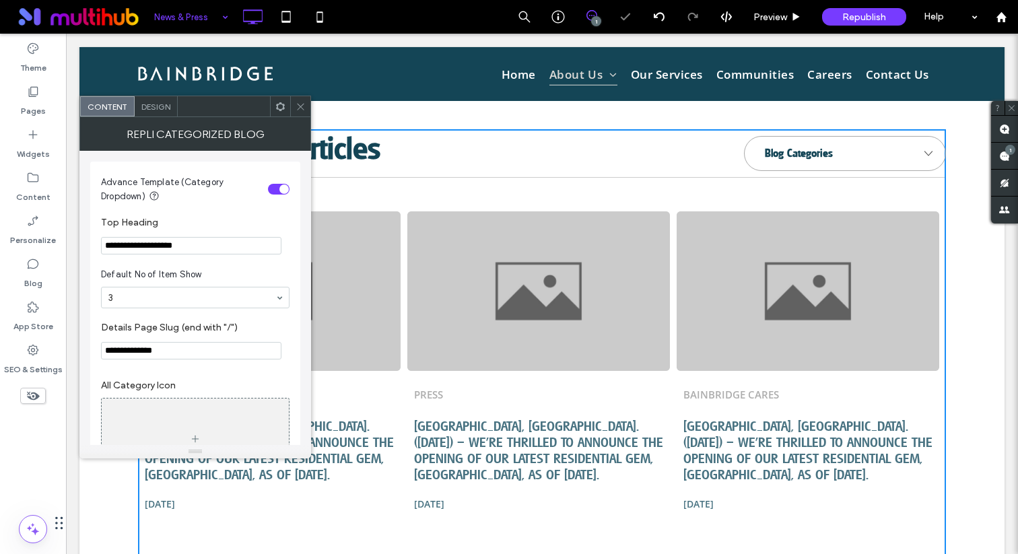
click at [277, 191] on div "toggle" at bounding box center [279, 189] width 22 height 11
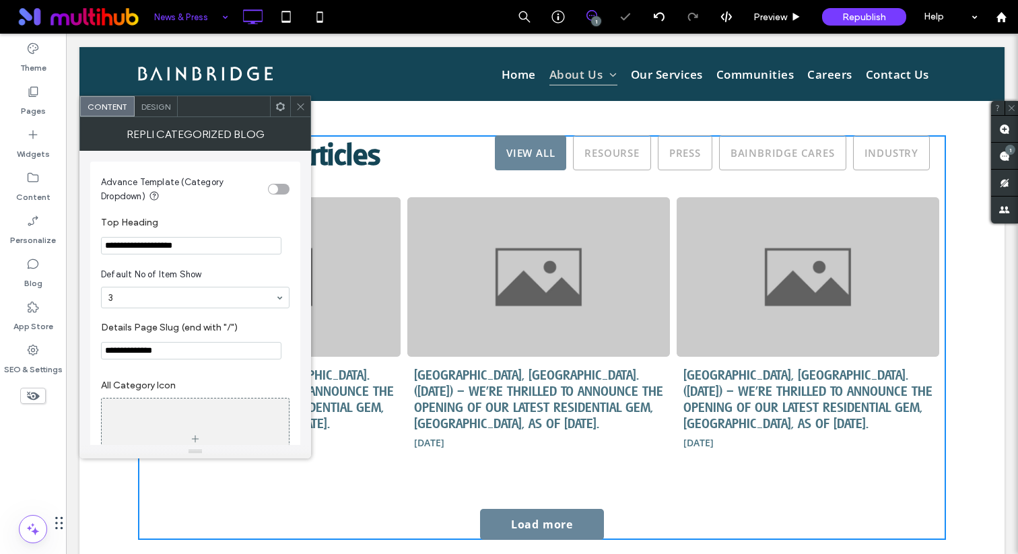
click at [277, 191] on div "toggle" at bounding box center [273, 189] width 9 height 9
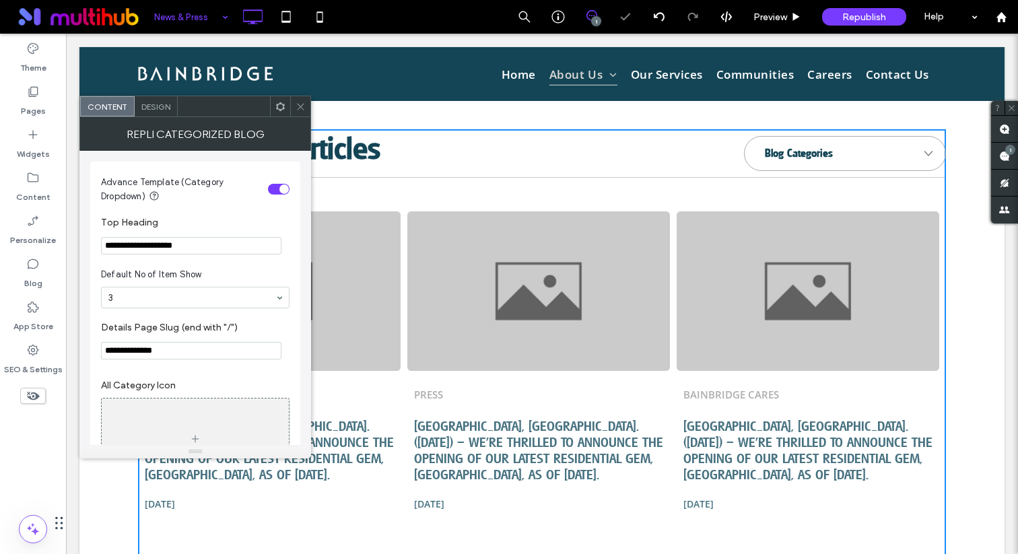
click at [277, 192] on div "toggle" at bounding box center [279, 189] width 22 height 11
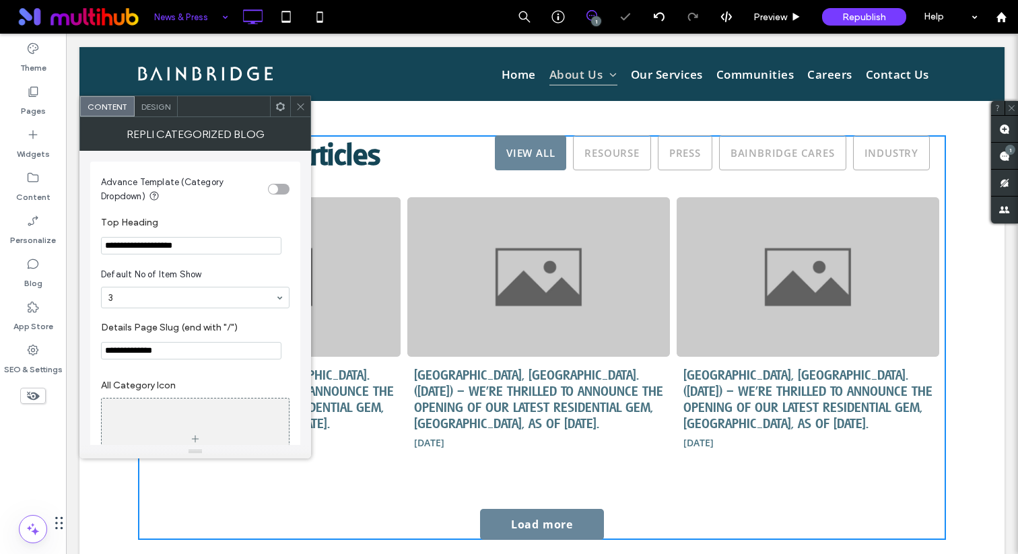
click at [302, 106] on icon at bounding box center [301, 107] width 10 height 10
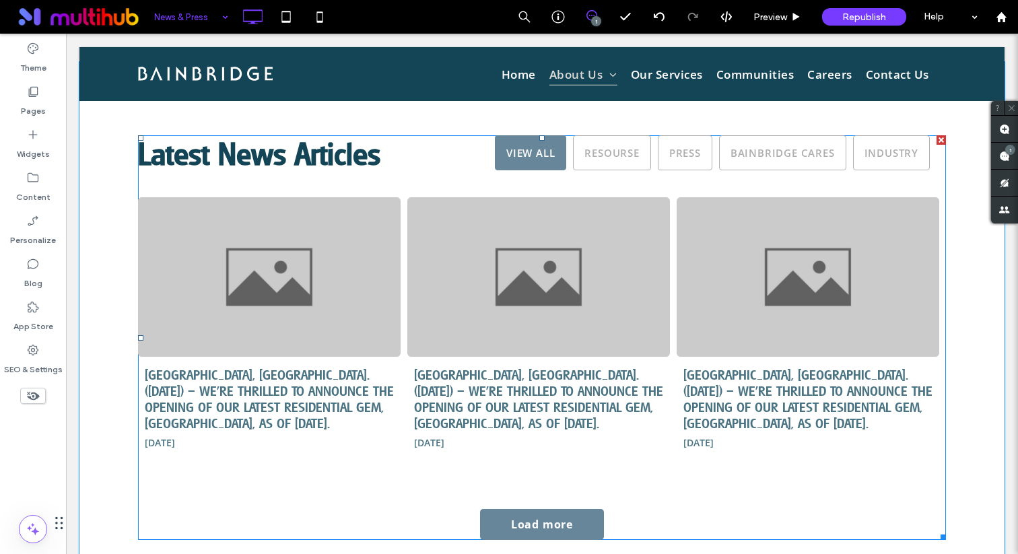
click at [336, 265] on span at bounding box center [542, 337] width 808 height 405
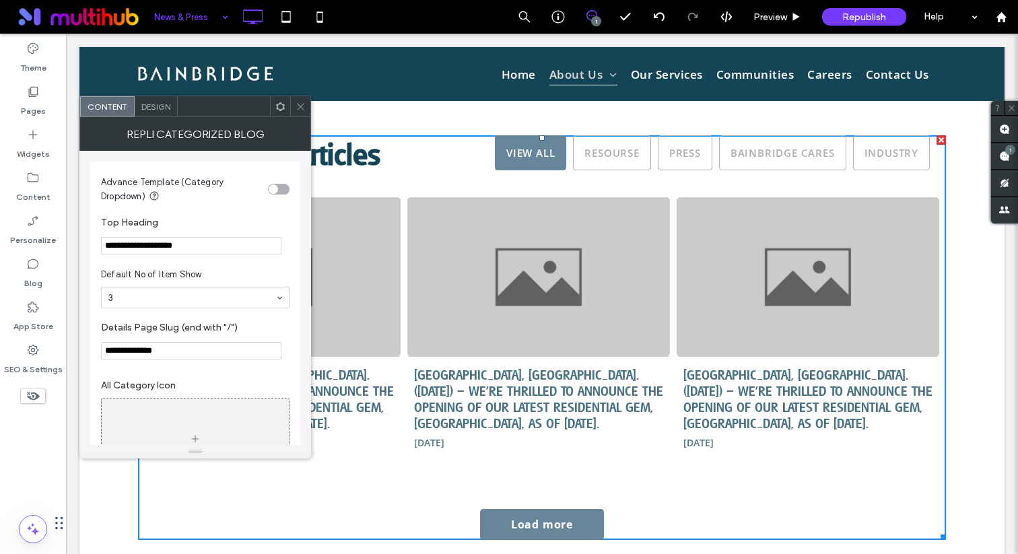
click at [275, 110] on div at bounding box center [280, 106] width 20 height 20
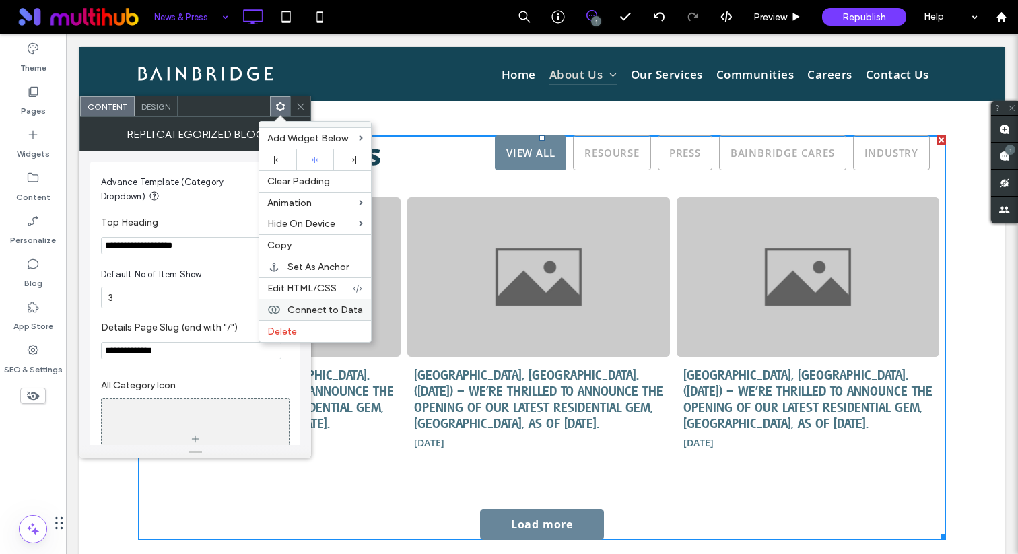
click at [347, 306] on span "Connect to Data" at bounding box center [325, 309] width 75 height 11
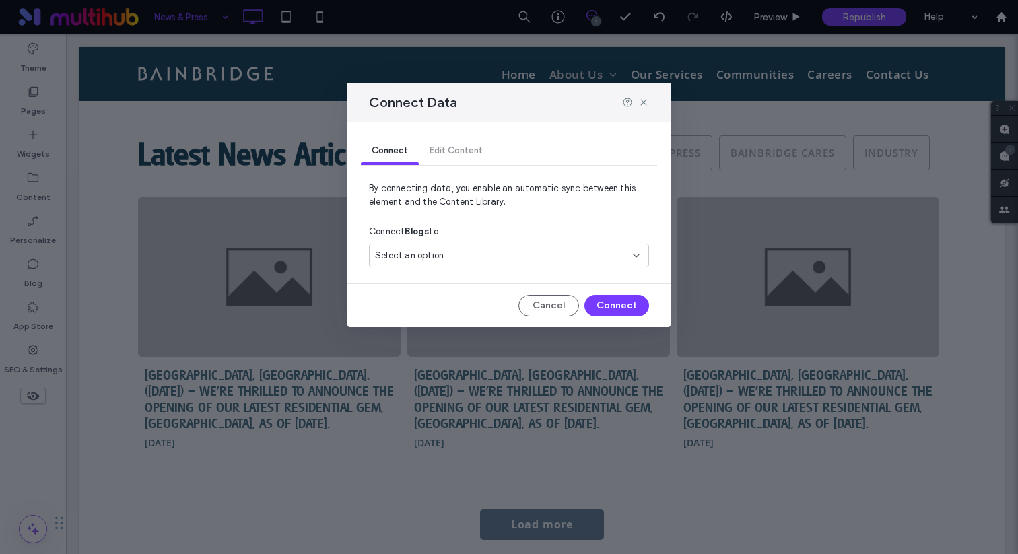
click at [397, 258] on span "Select an option" at bounding box center [409, 255] width 69 height 13
click at [435, 240] on div "Connect Blogs to" at bounding box center [509, 232] width 280 height 24
click at [641, 100] on icon at bounding box center [644, 102] width 11 height 11
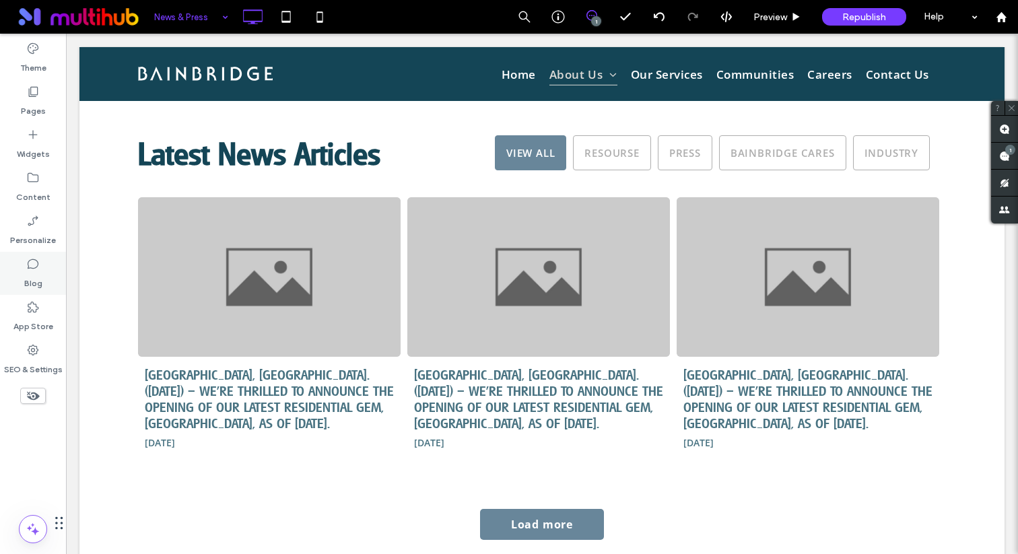
click at [38, 284] on label "Blog" at bounding box center [33, 280] width 18 height 19
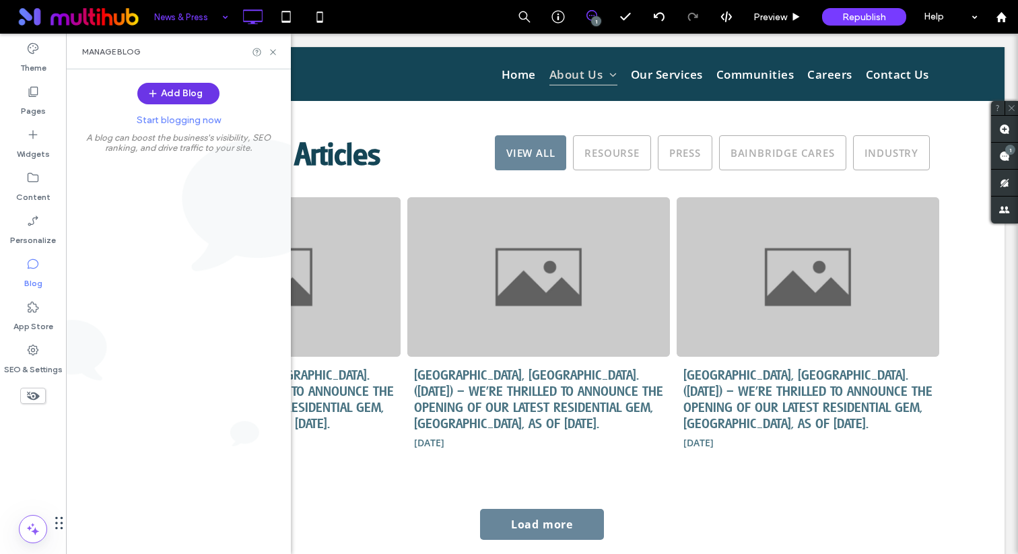
click at [183, 96] on button "Add Blog" at bounding box center [178, 94] width 82 height 22
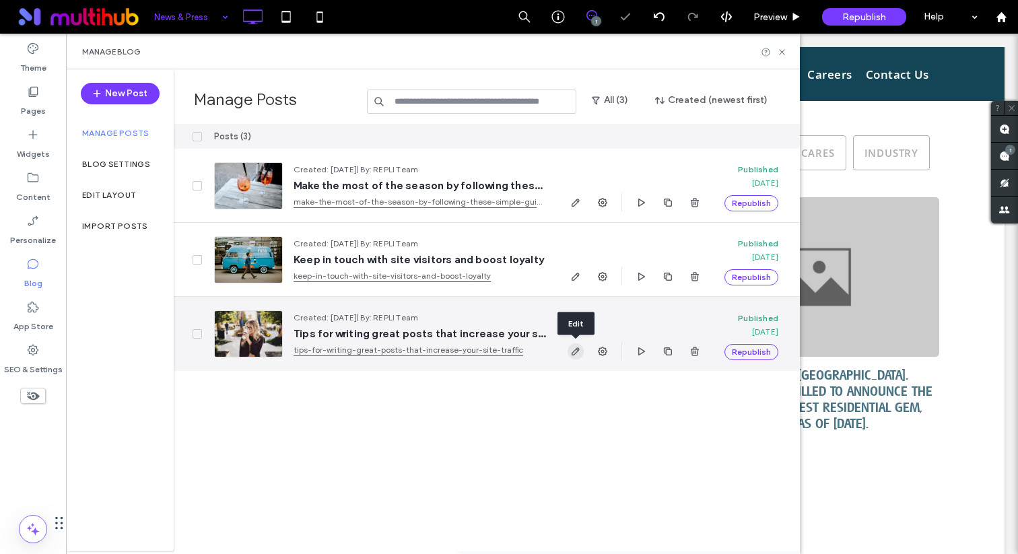
click at [580, 350] on icon "button" at bounding box center [576, 351] width 11 height 11
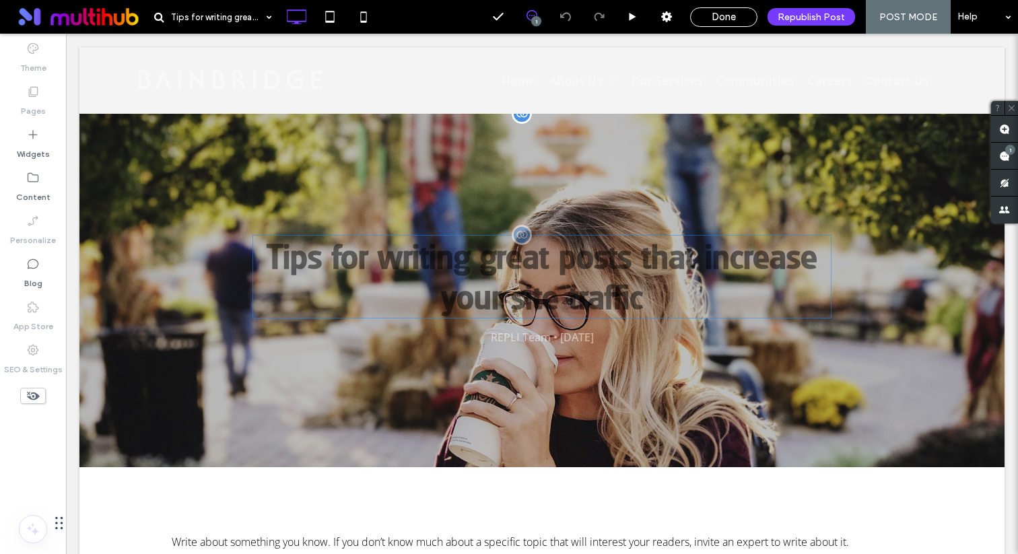
click at [522, 303] on h1 "Tips for writing great posts that increase your site traffic" at bounding box center [542, 277] width 579 height 84
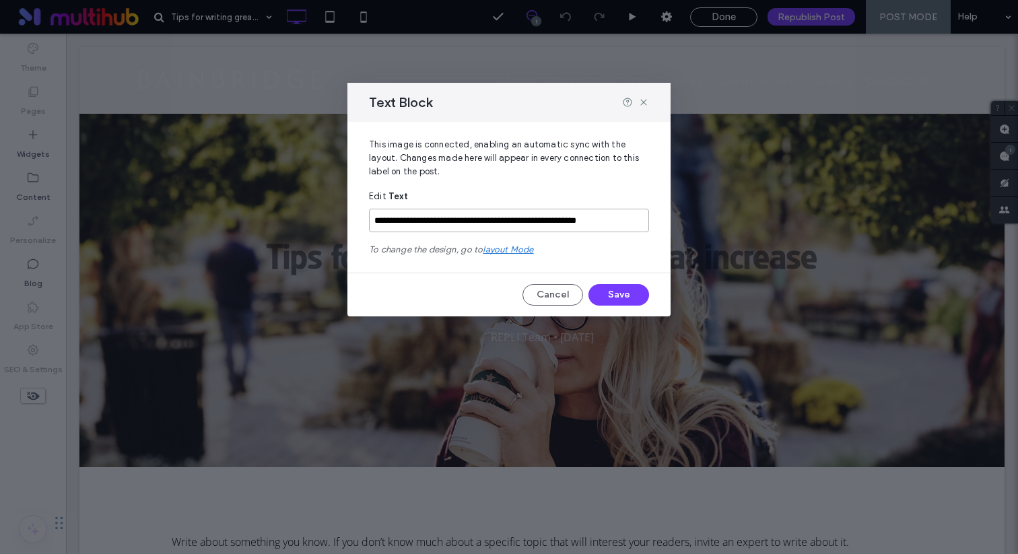
click at [566, 219] on input "**********" at bounding box center [509, 221] width 280 height 24
paste input "**********"
type input "**********"
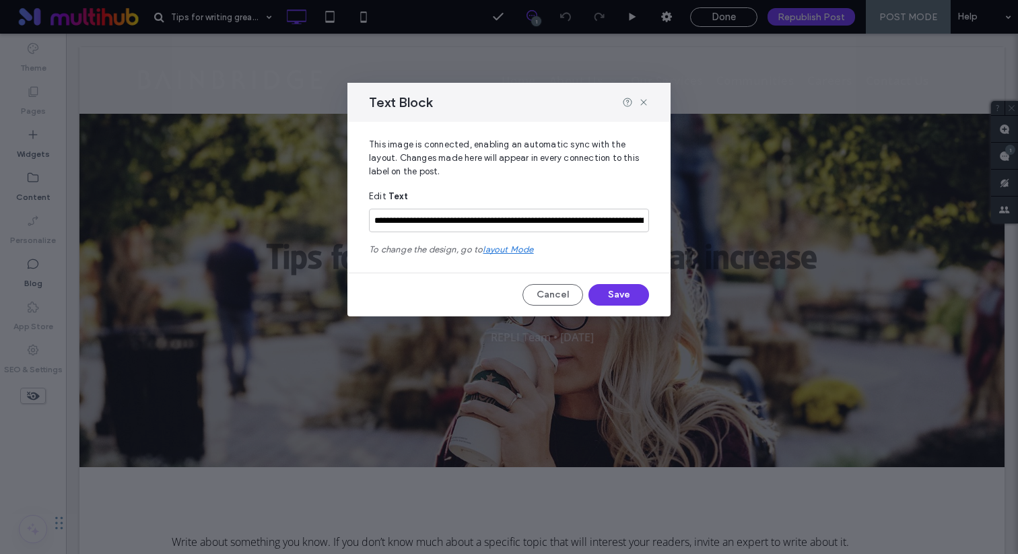
click at [630, 292] on button "Save" at bounding box center [619, 295] width 61 height 22
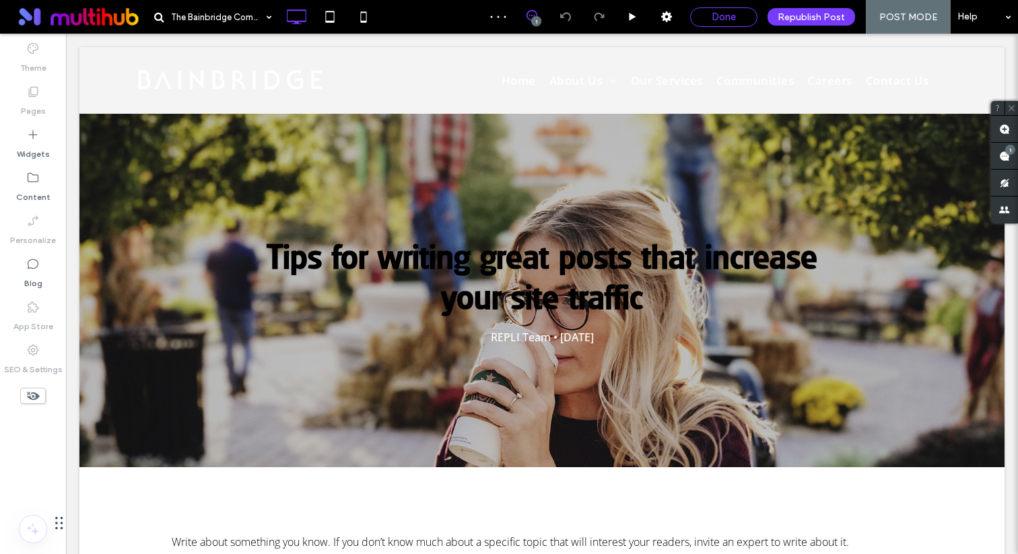
click at [701, 19] on div "Done" at bounding box center [724, 17] width 66 height 12
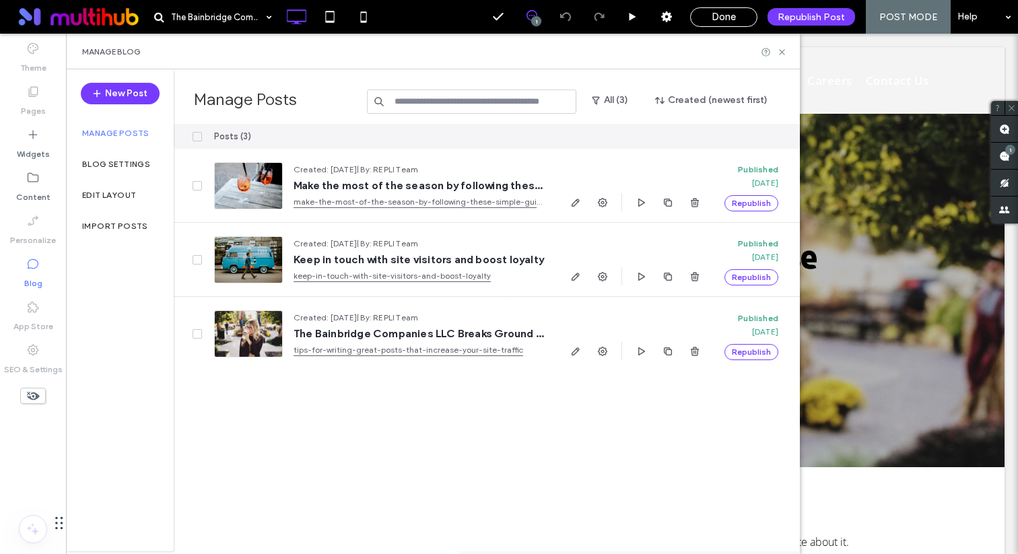
click at [94, 195] on div at bounding box center [509, 277] width 1018 height 554
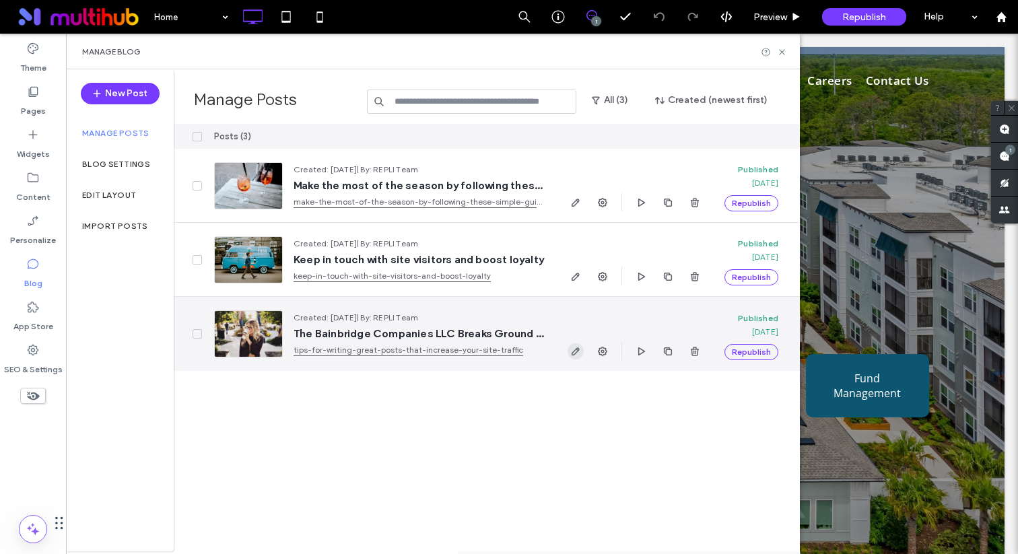
click at [574, 351] on use "button" at bounding box center [576, 352] width 8 height 8
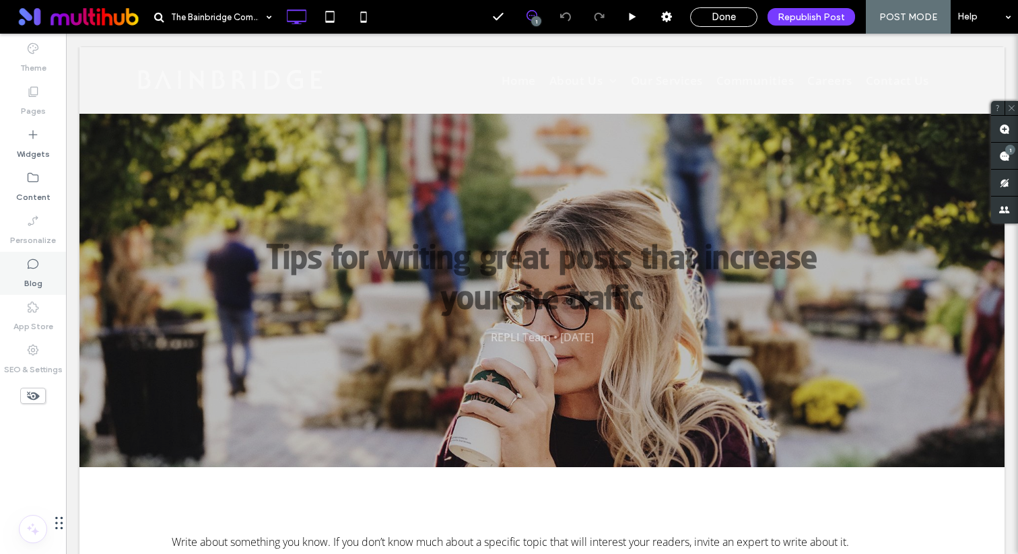
click at [38, 264] on use at bounding box center [33, 264] width 11 height 10
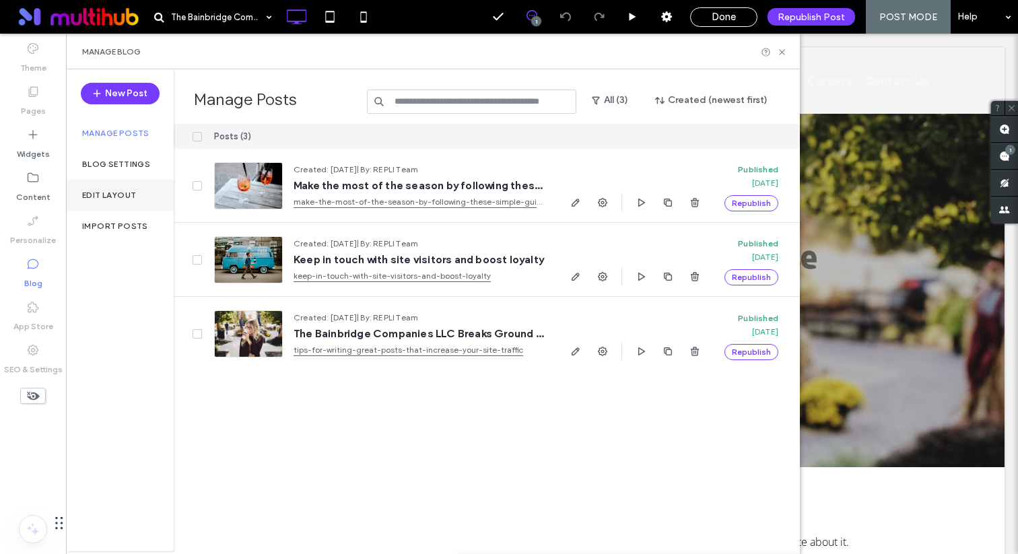
click at [145, 190] on div "Edit Layout" at bounding box center [120, 195] width 108 height 31
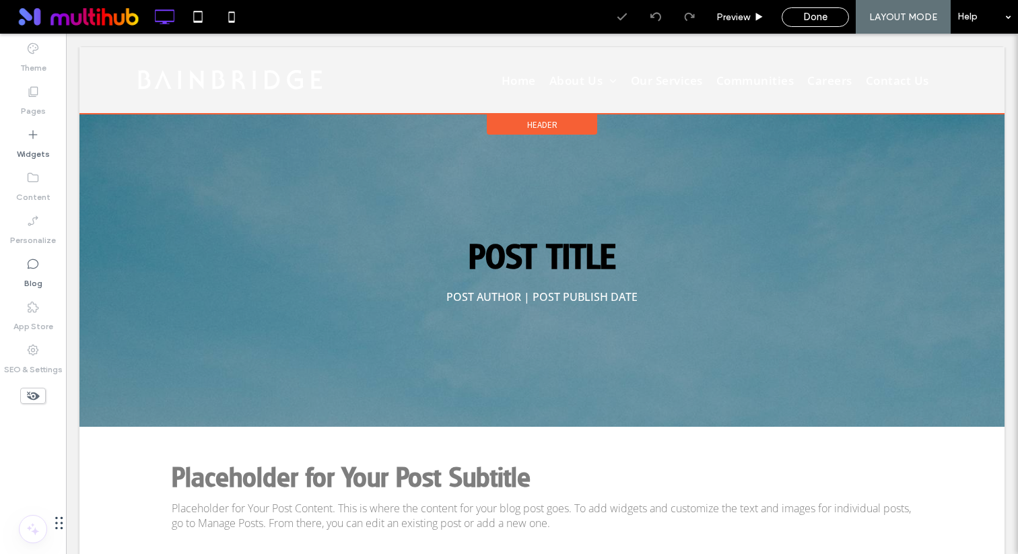
click at [529, 123] on span "Header" at bounding box center [542, 124] width 30 height 11
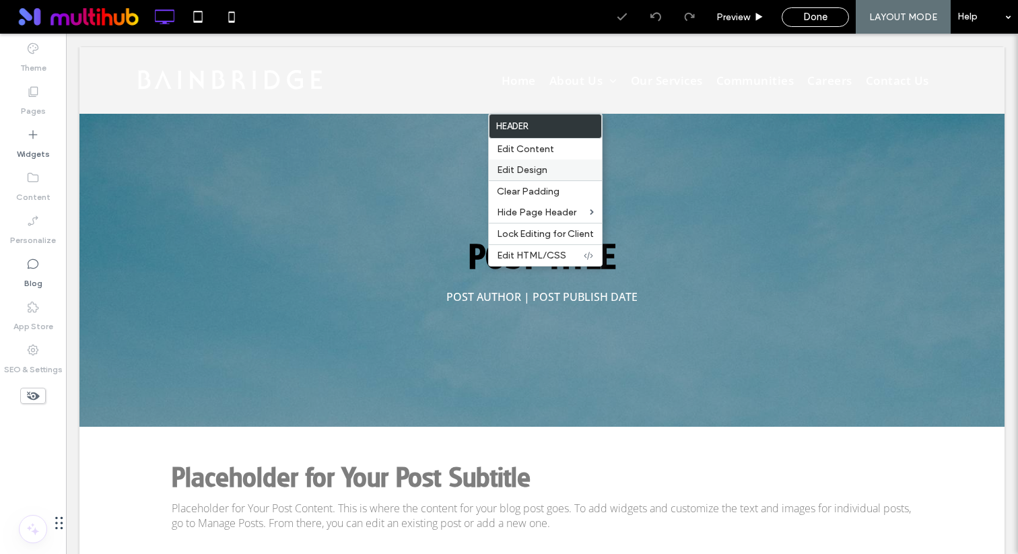
click at [535, 168] on span "Edit Design" at bounding box center [522, 169] width 51 height 11
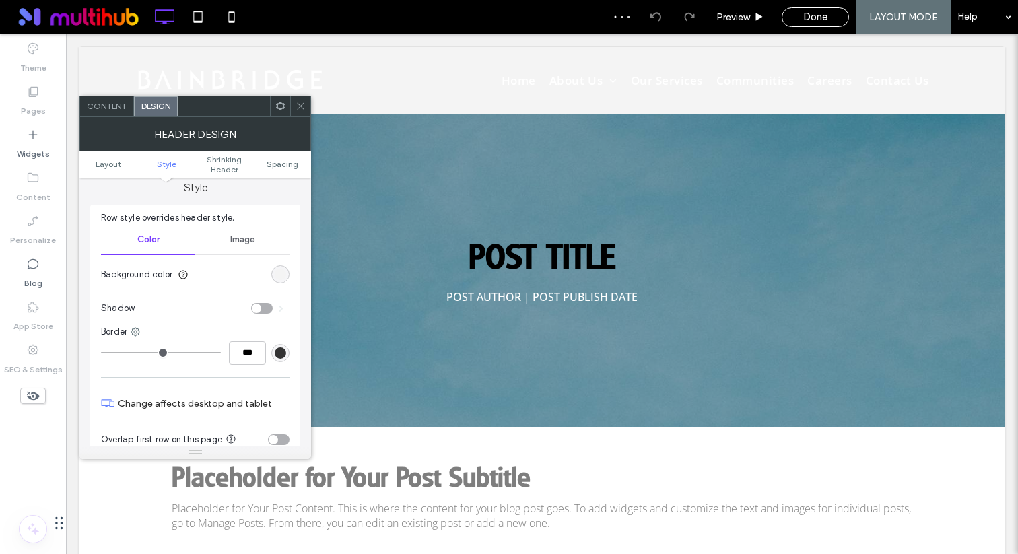
scroll to position [216, 0]
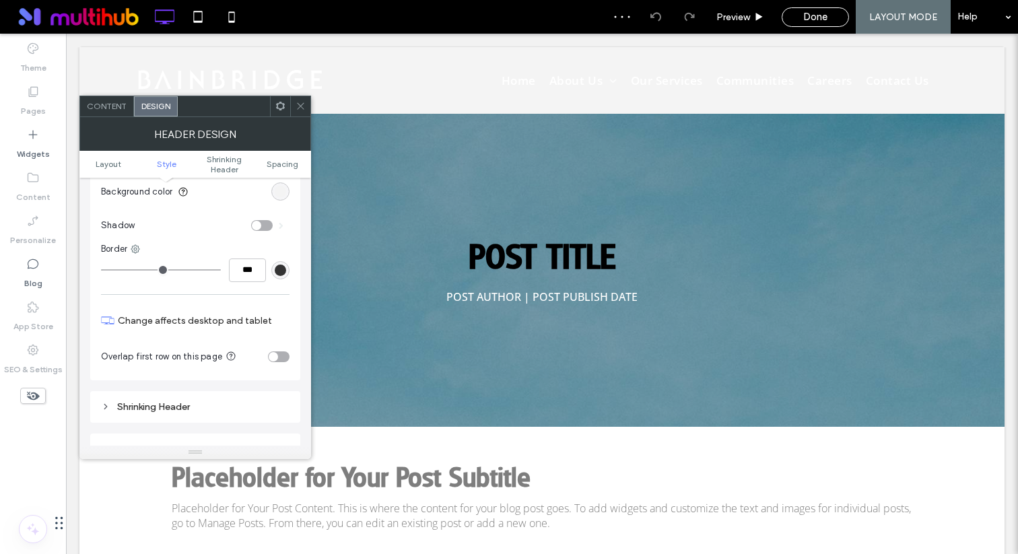
click at [286, 358] on div "toggle" at bounding box center [279, 357] width 22 height 11
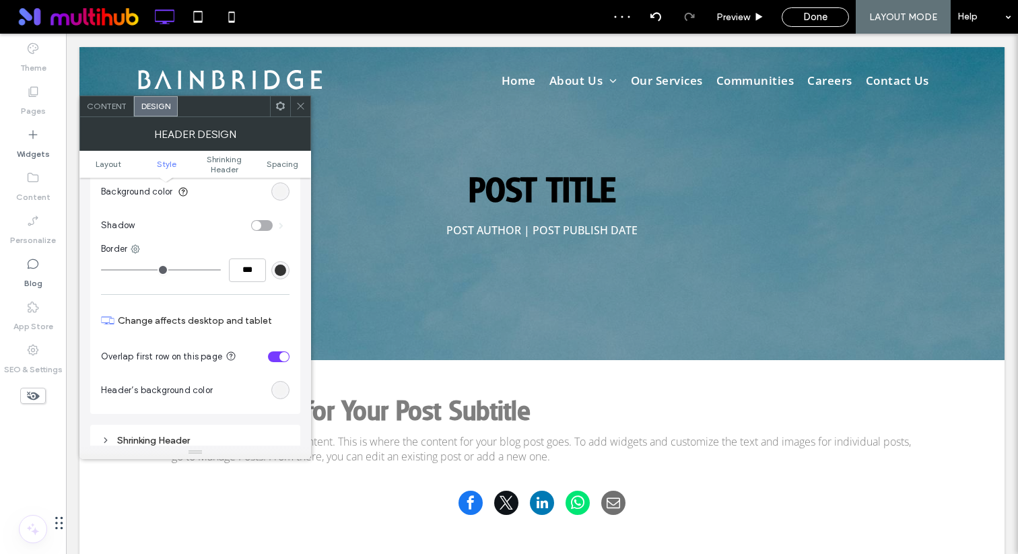
click at [304, 104] on icon at bounding box center [301, 106] width 10 height 10
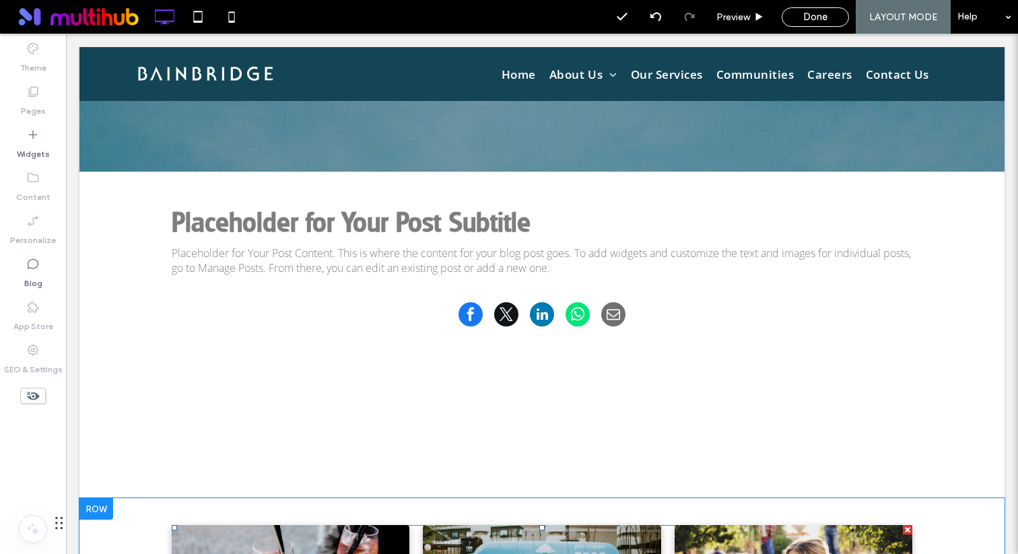
scroll to position [0, 0]
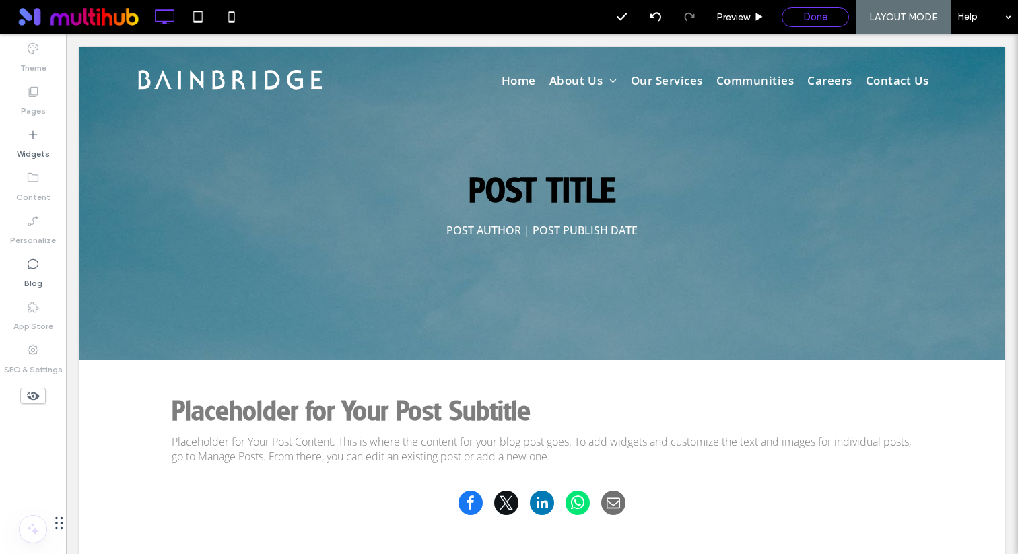
click at [808, 13] on span "Done" at bounding box center [816, 17] width 24 height 12
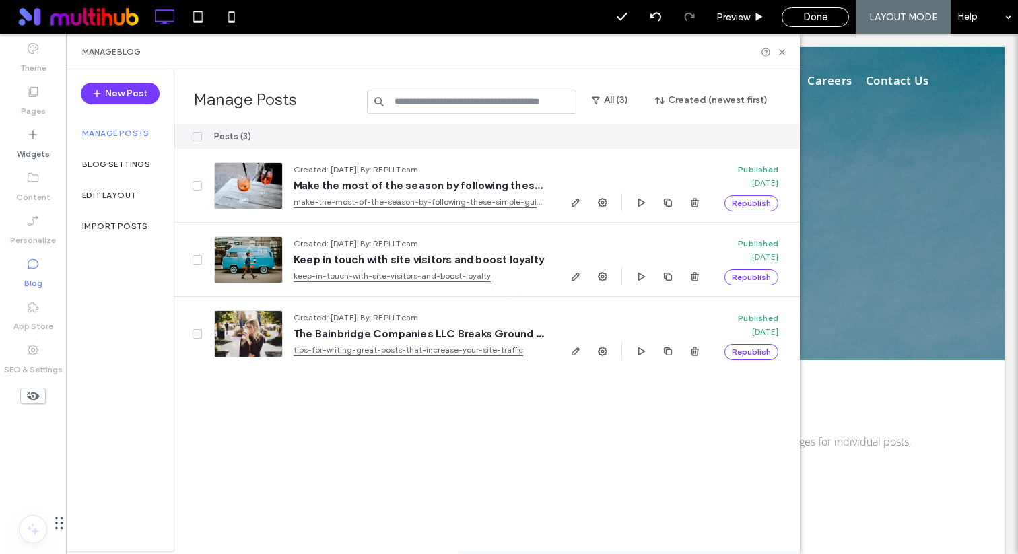
click at [599, 350] on div at bounding box center [509, 277] width 1018 height 554
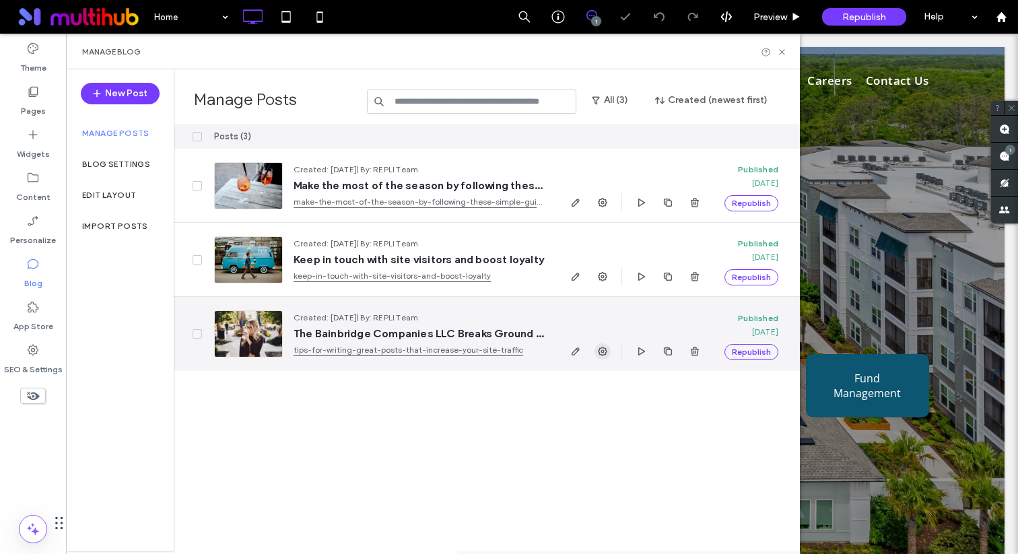
click at [602, 354] on icon "button" at bounding box center [602, 351] width 11 height 11
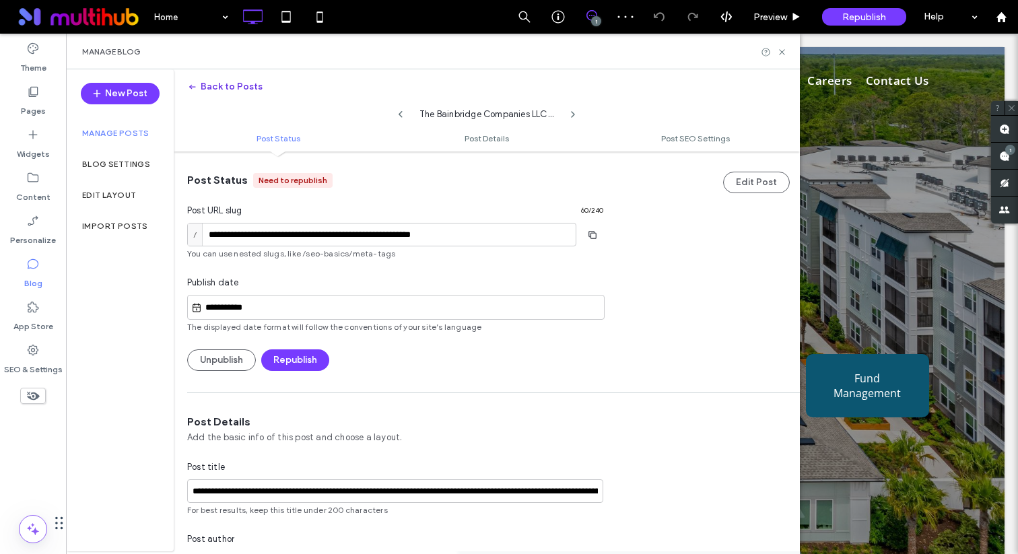
click at [238, 86] on button "Back to Posts" at bounding box center [224, 87] width 75 height 22
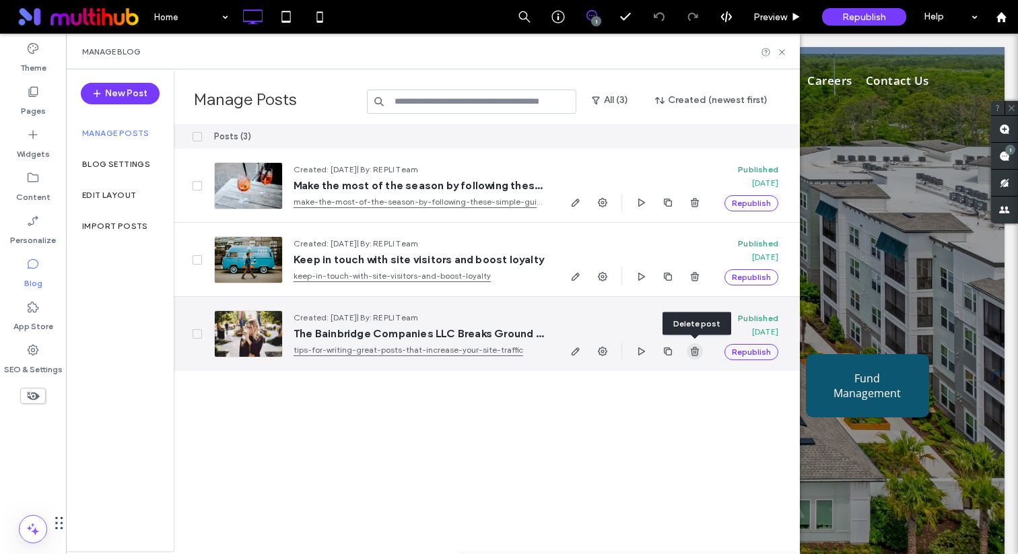
click at [688, 352] on span "button" at bounding box center [695, 352] width 16 height 16
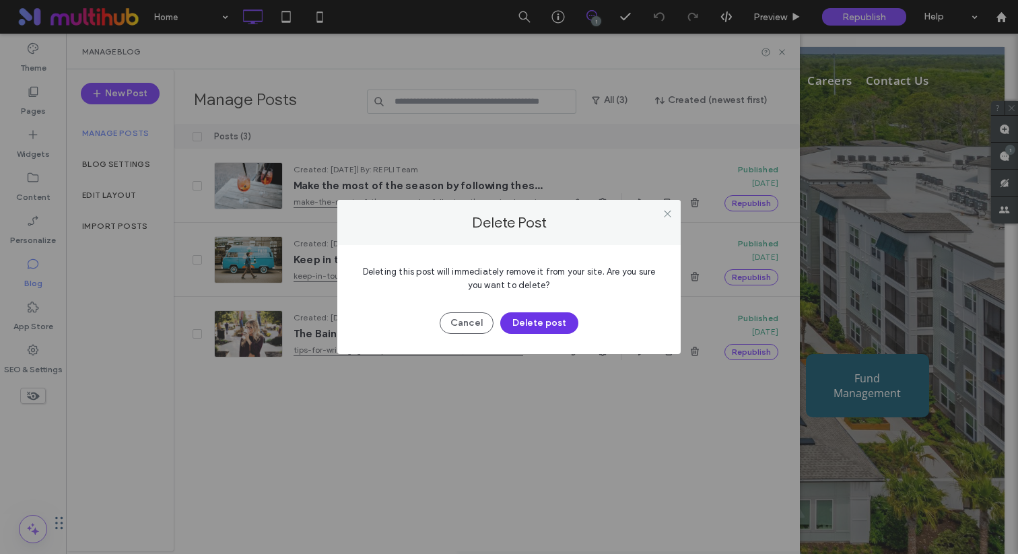
click at [536, 324] on button "Delete post" at bounding box center [539, 324] width 78 height 22
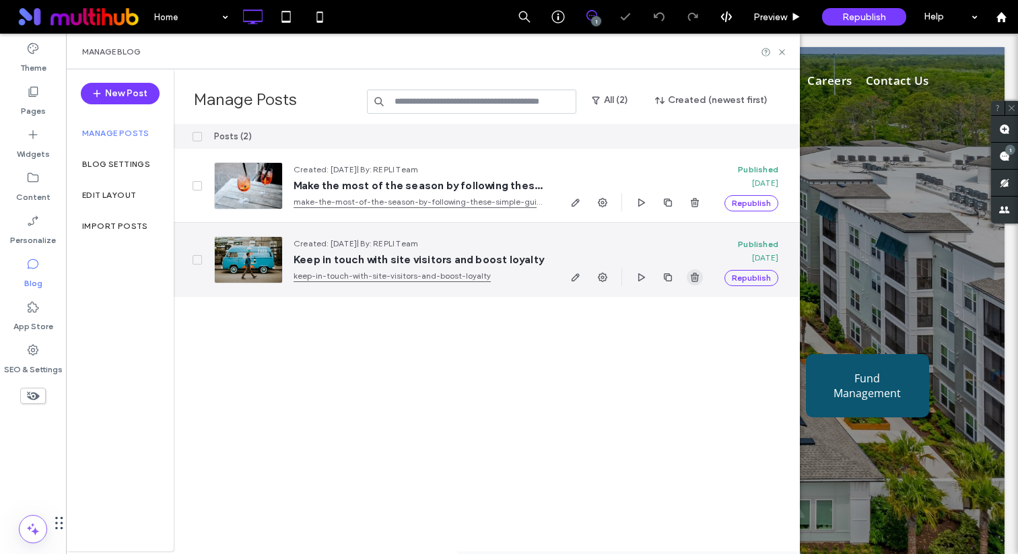
click at [696, 278] on use "button" at bounding box center [695, 277] width 8 height 9
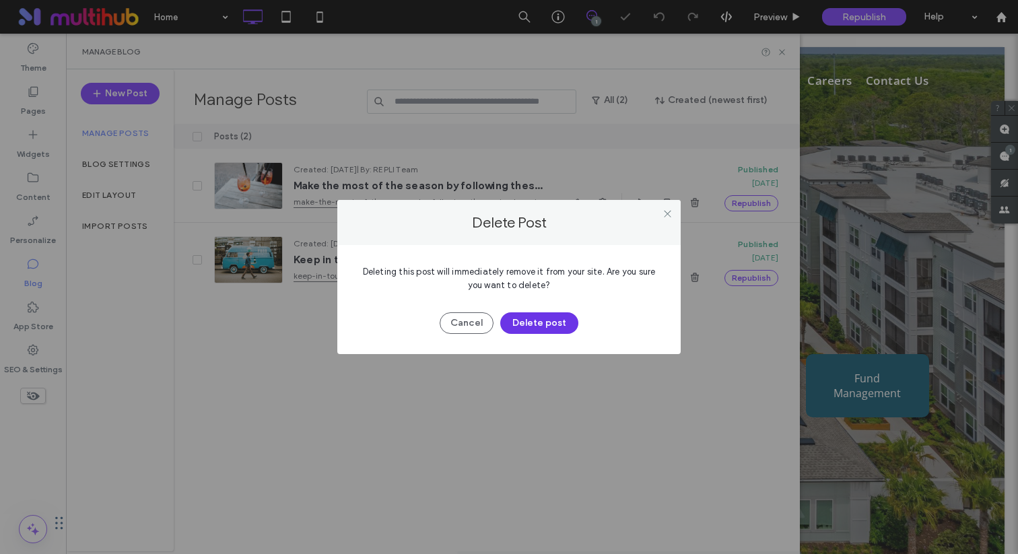
click at [539, 321] on button "Delete post" at bounding box center [539, 324] width 78 height 22
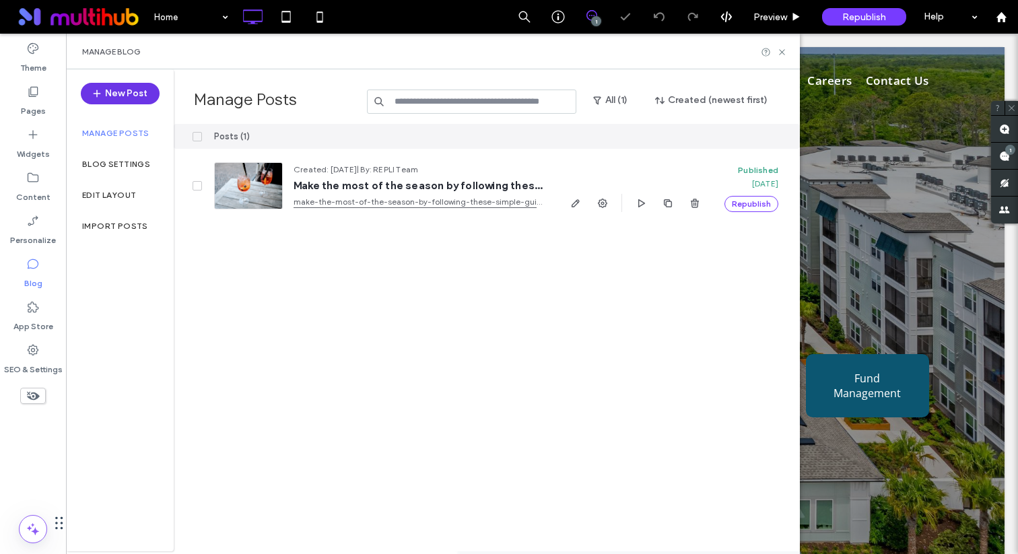
click at [117, 91] on button "New Post" at bounding box center [120, 94] width 79 height 22
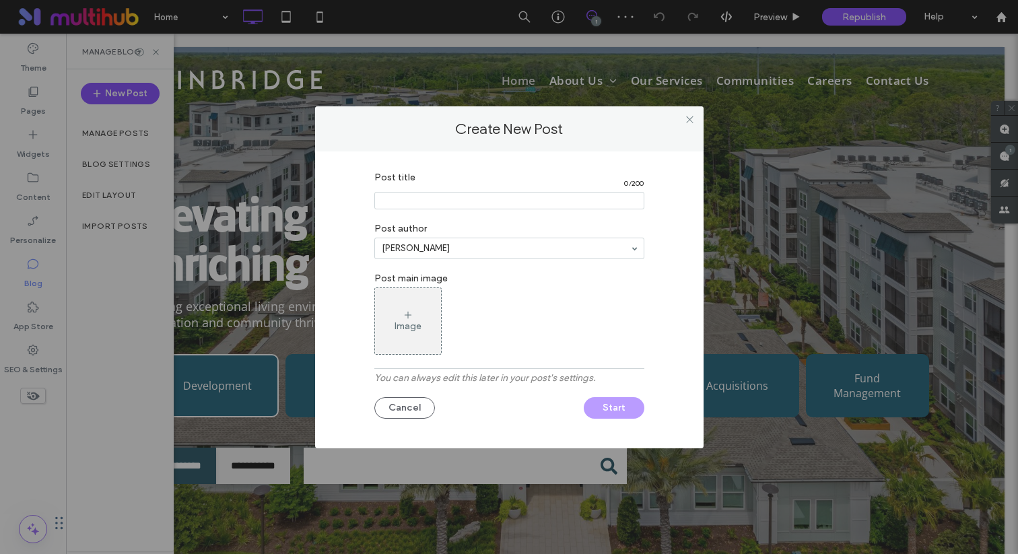
click at [409, 194] on input "Post title" at bounding box center [510, 201] width 270 height 18
paste input "**********"
type input "**********"
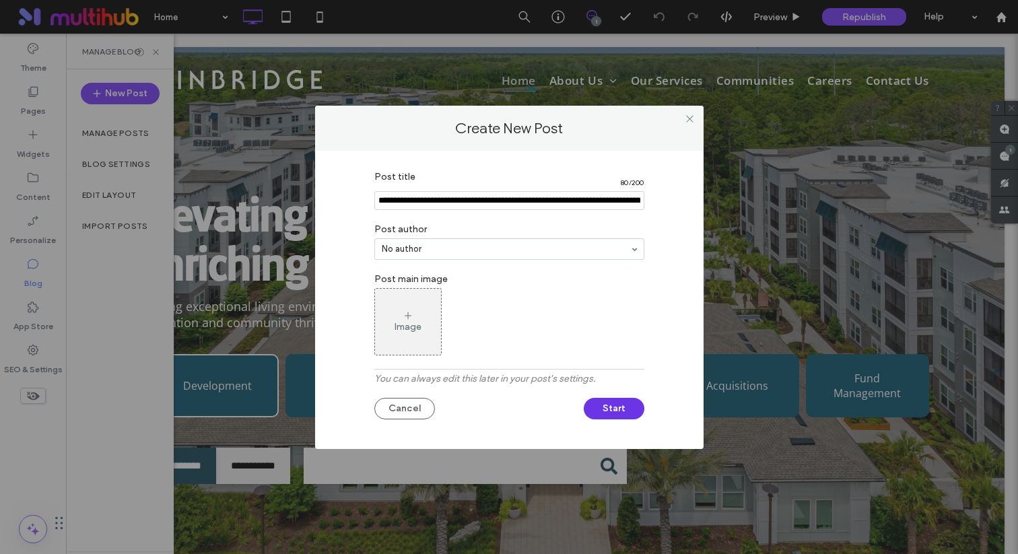
click at [597, 408] on button "Start" at bounding box center [614, 409] width 61 height 22
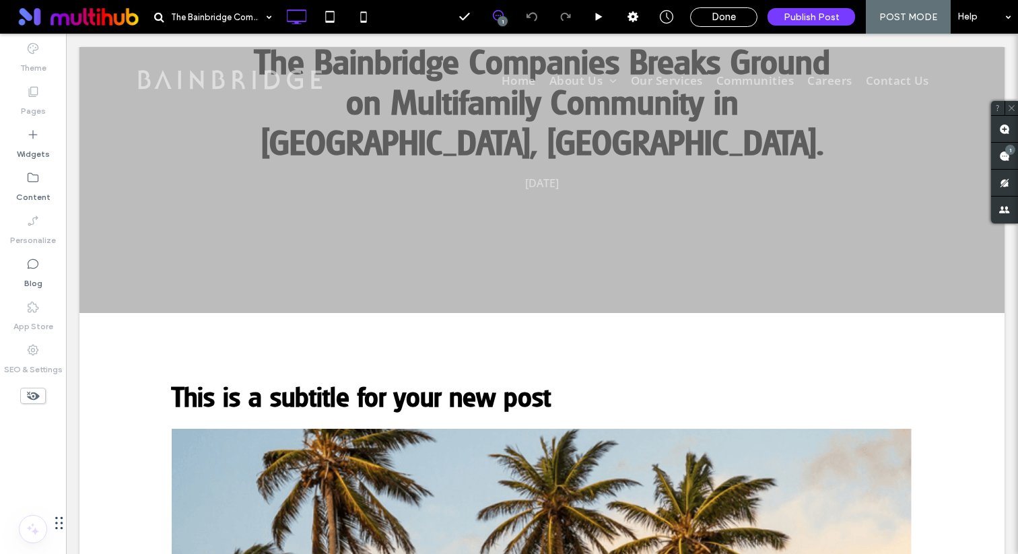
scroll to position [214, 0]
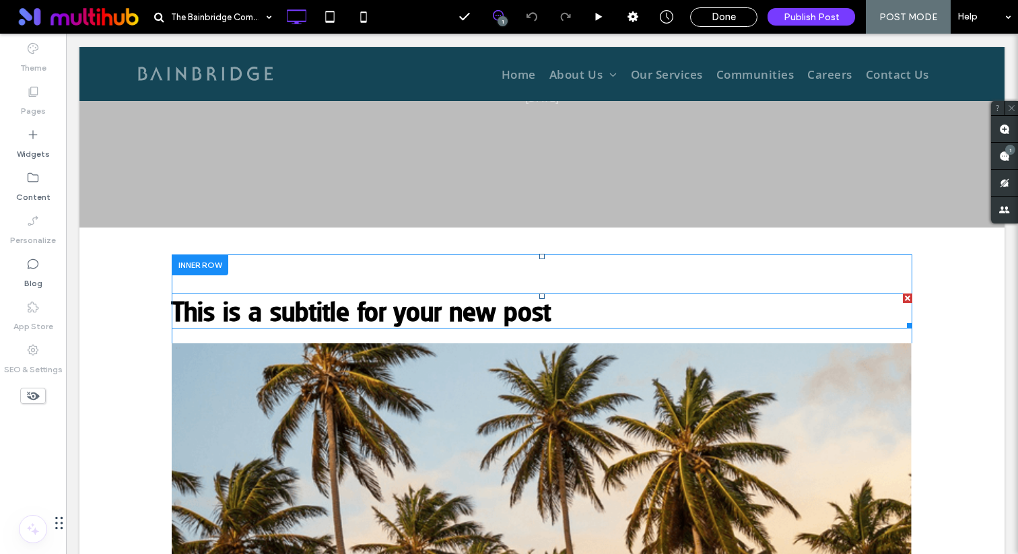
click at [378, 301] on span "This is a subtitle for your new post" at bounding box center [361, 311] width 379 height 32
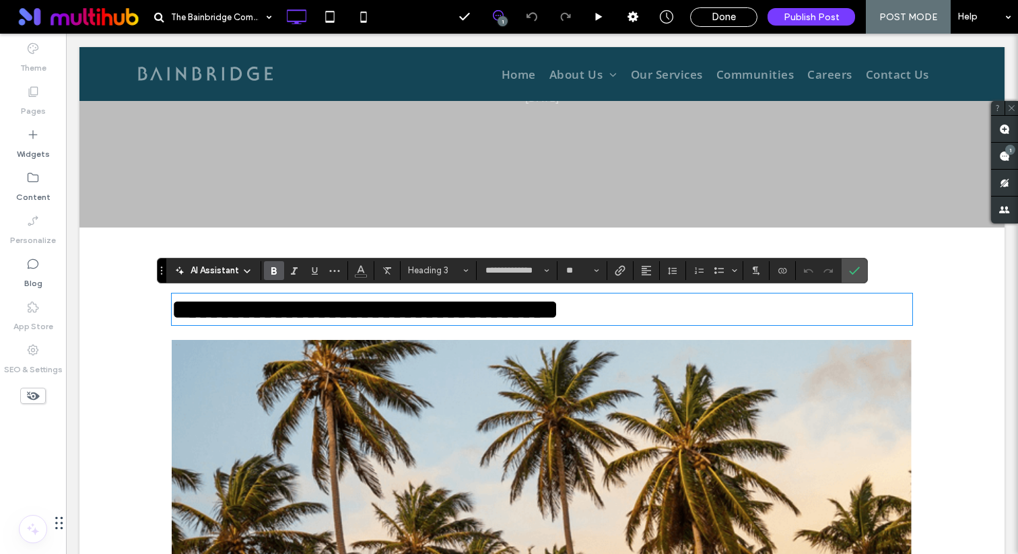
type input "*********"
type input "**"
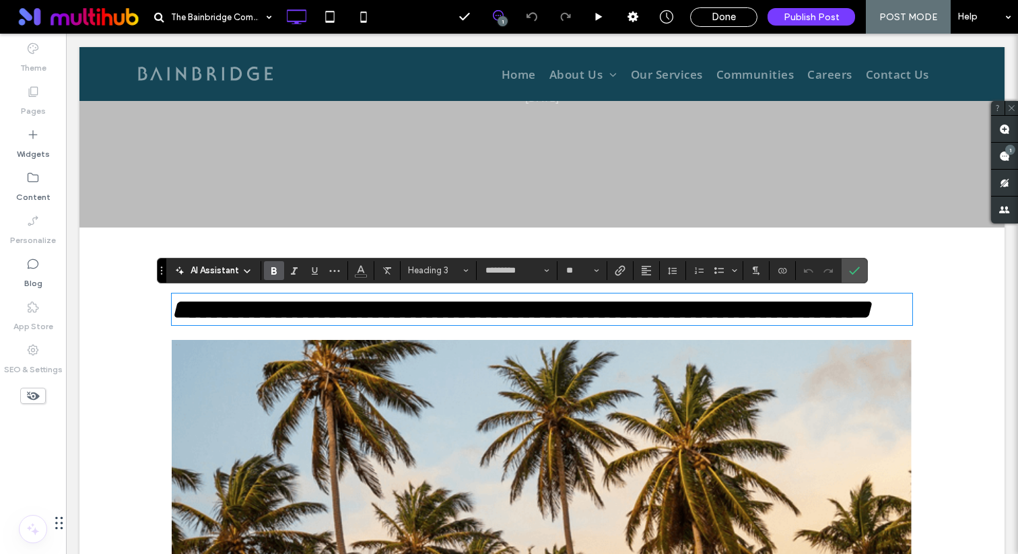
scroll to position [0, 0]
type input "**********"
type input "**"
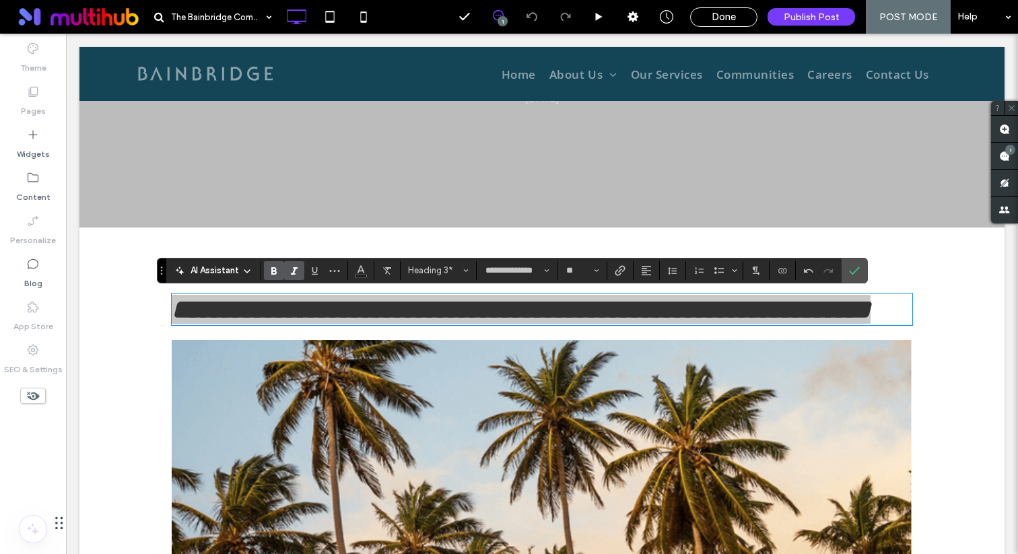
click at [291, 267] on icon "Italic" at bounding box center [294, 270] width 11 height 11
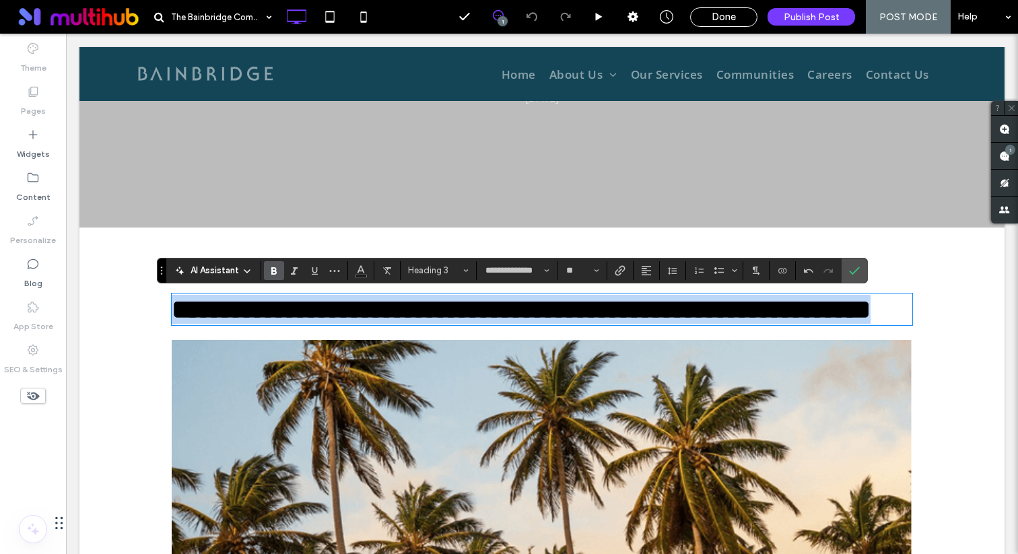
click at [338, 324] on h3 "**********" at bounding box center [542, 309] width 741 height 29
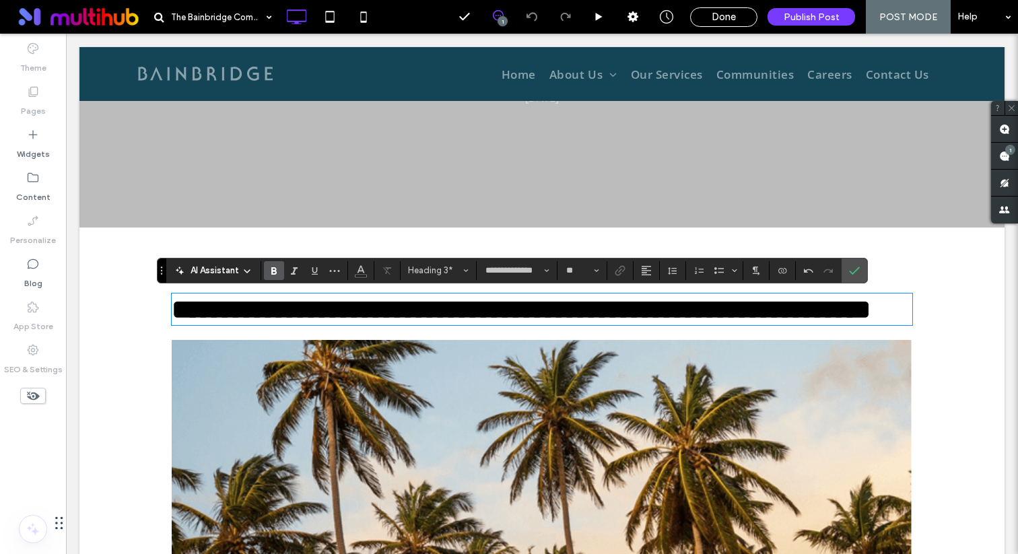
click at [183, 323] on span "**********" at bounding box center [521, 309] width 699 height 26
click at [284, 318] on span "**********" at bounding box center [521, 309] width 699 height 26
click at [360, 317] on span "**********" at bounding box center [521, 309] width 699 height 26
click at [479, 310] on span "**********" at bounding box center [521, 309] width 699 height 26
click at [534, 309] on span "**********" at bounding box center [521, 309] width 699 height 26
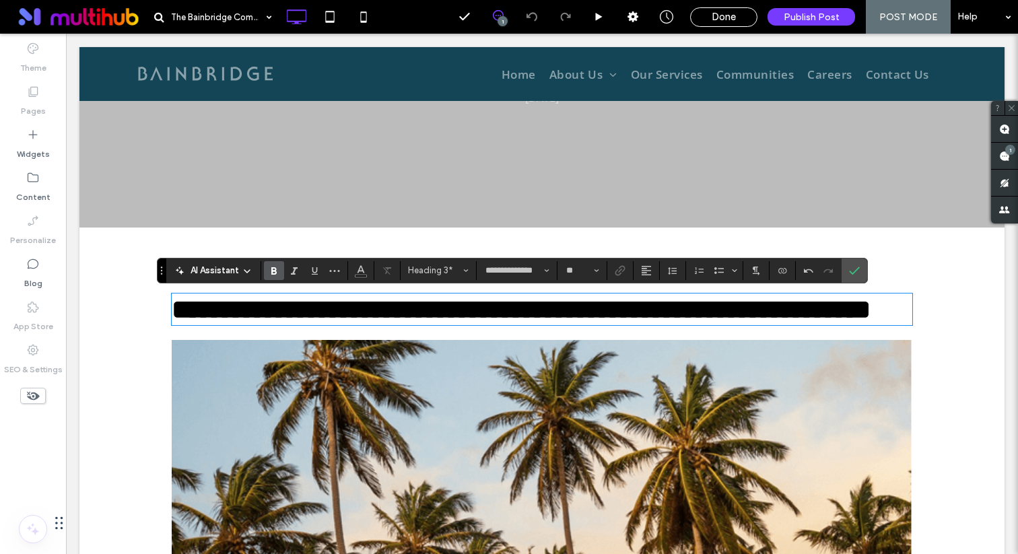
click at [703, 317] on span "**********" at bounding box center [521, 309] width 699 height 26
click at [855, 267] on icon "Confirm" at bounding box center [854, 270] width 11 height 11
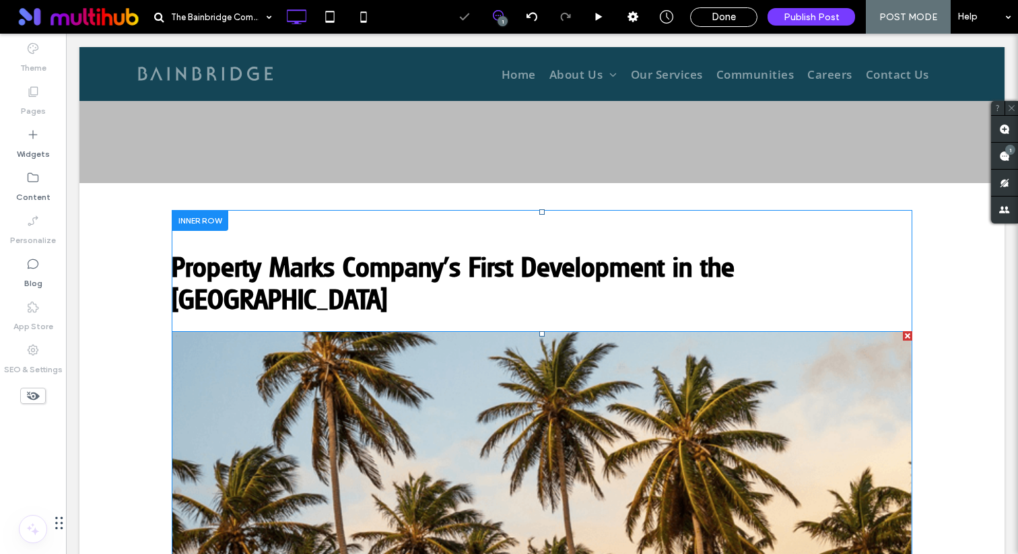
scroll to position [364, 0]
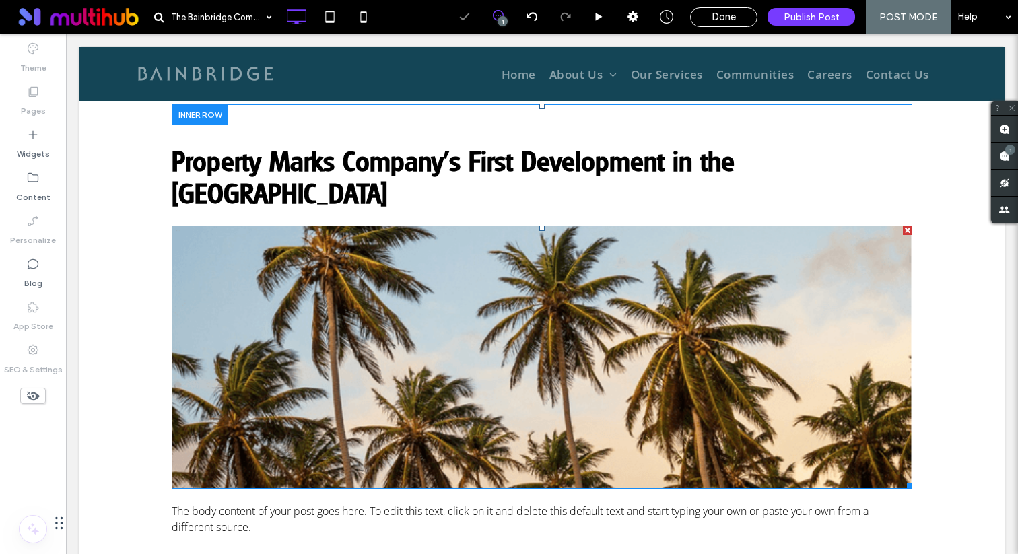
click at [556, 354] on img at bounding box center [542, 357] width 741 height 263
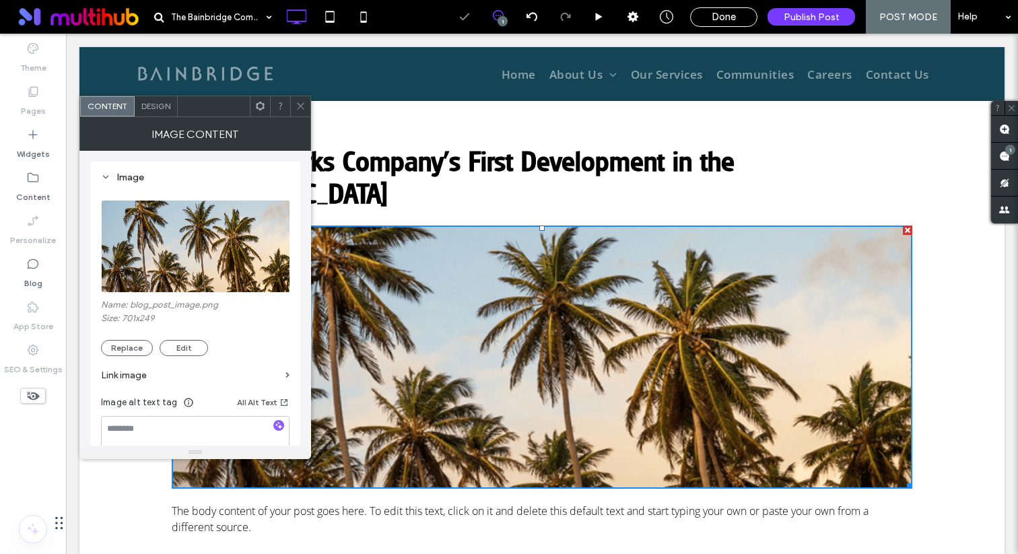
click at [199, 234] on img at bounding box center [196, 246] width 190 height 93
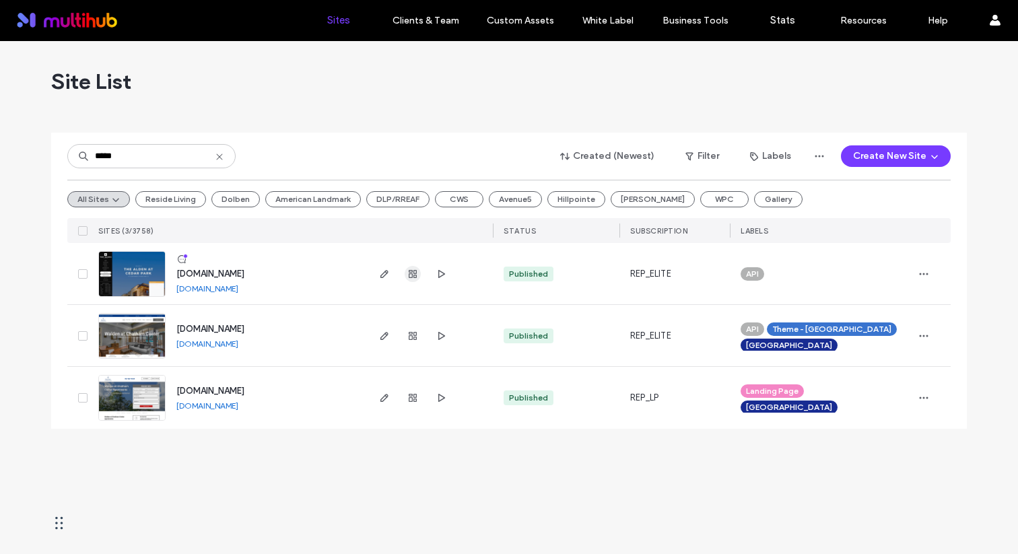
type input "*****"
click at [416, 274] on icon "button" at bounding box center [413, 274] width 11 height 11
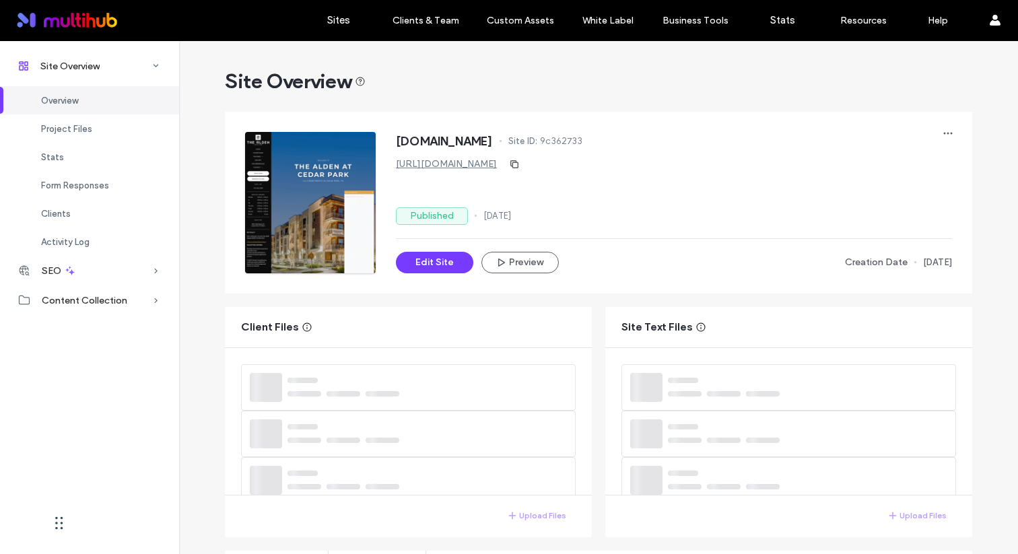
scroll to position [161, 0]
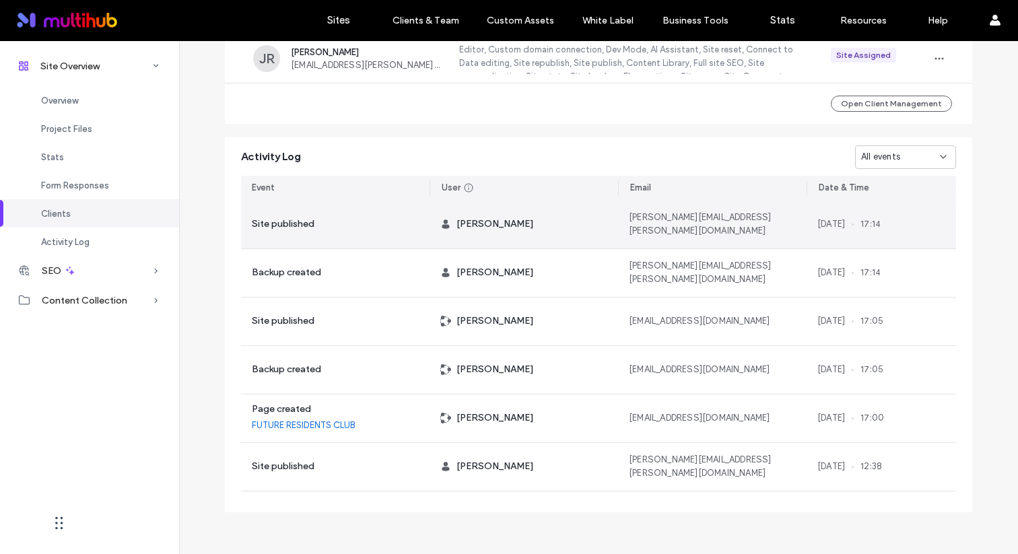
scroll to position [1012, 0]
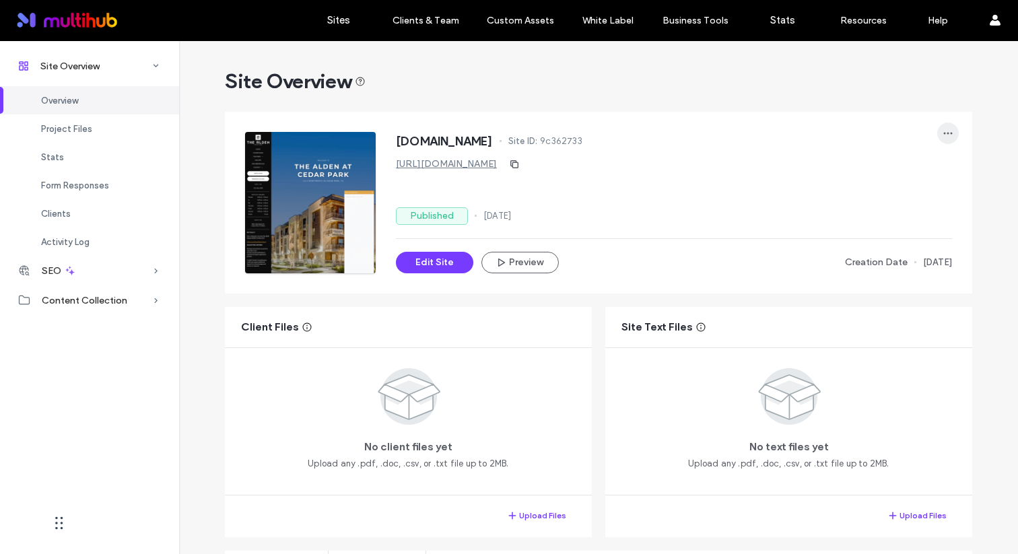
click at [943, 131] on icon "button" at bounding box center [948, 133] width 11 height 11
click at [445, 251] on div "[DOMAIN_NAME] Site ID: 9c362733 [URL][DOMAIN_NAME] Published [DATE] Edit Site P…" at bounding box center [674, 202] width 556 height 141
click at [434, 263] on button "Edit Site" at bounding box center [434, 263] width 77 height 22
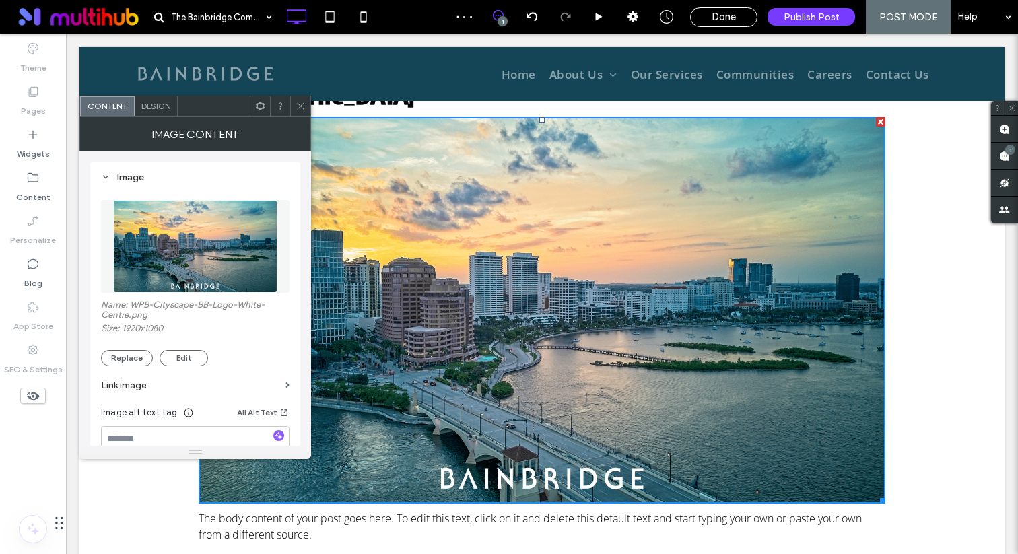
scroll to position [403, 0]
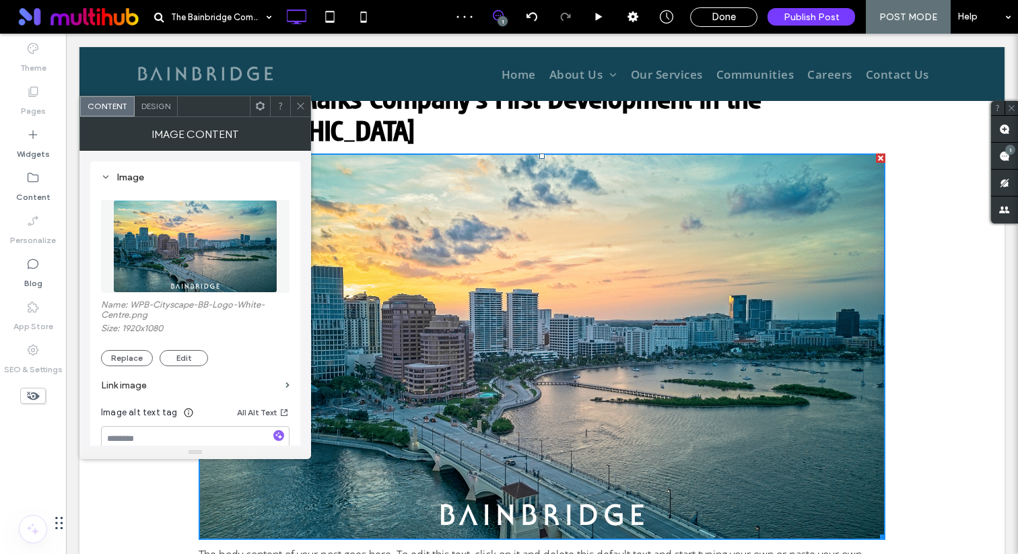
click at [263, 255] on img at bounding box center [195, 246] width 164 height 93
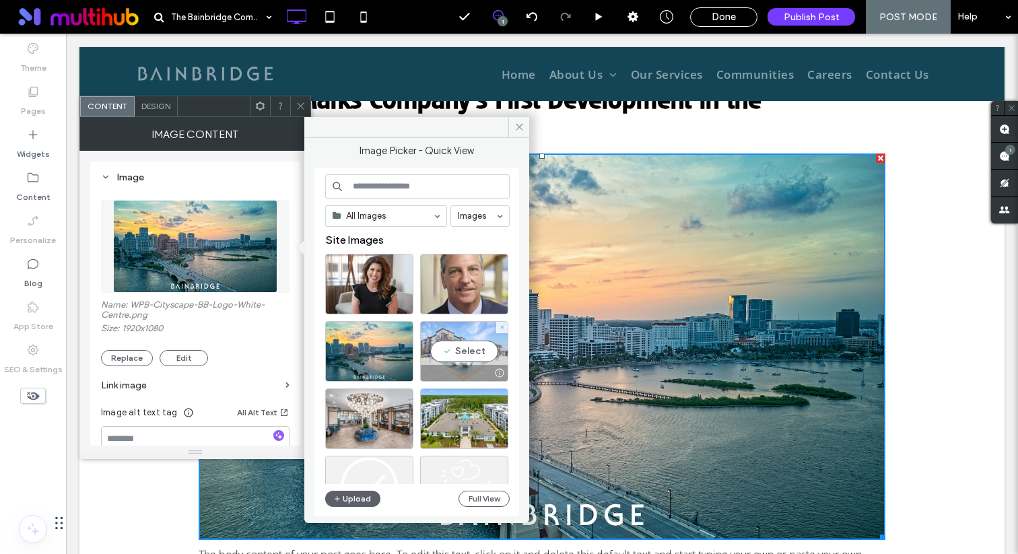
click at [449, 351] on div "Select" at bounding box center [464, 351] width 88 height 61
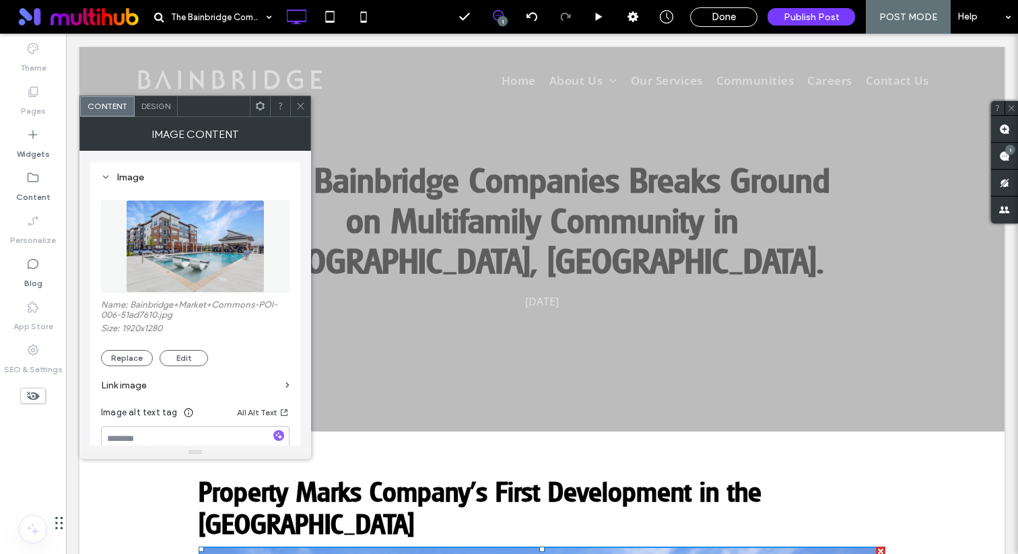
scroll to position [0, 0]
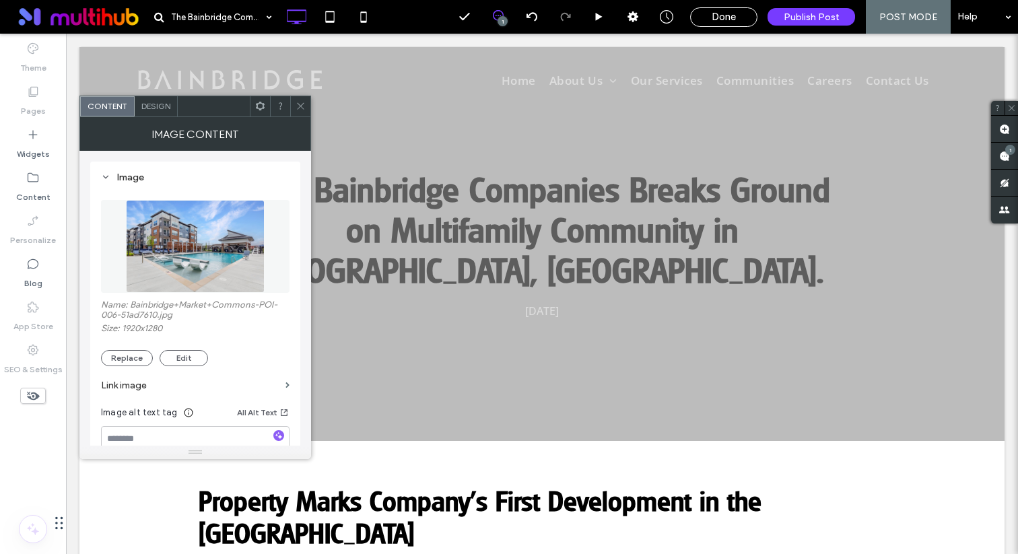
click at [238, 242] on img at bounding box center [195, 246] width 139 height 93
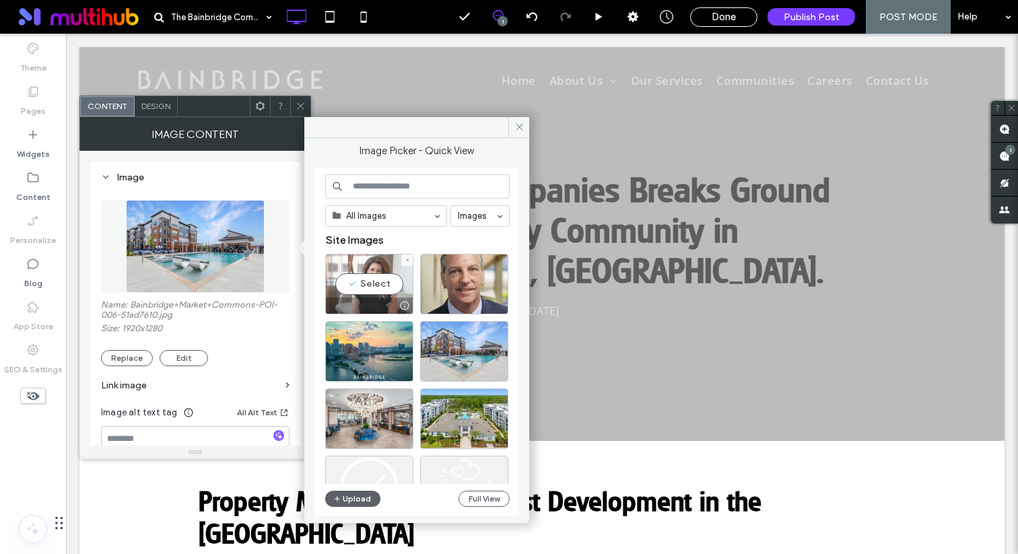
click at [366, 279] on div "Select" at bounding box center [369, 284] width 88 height 61
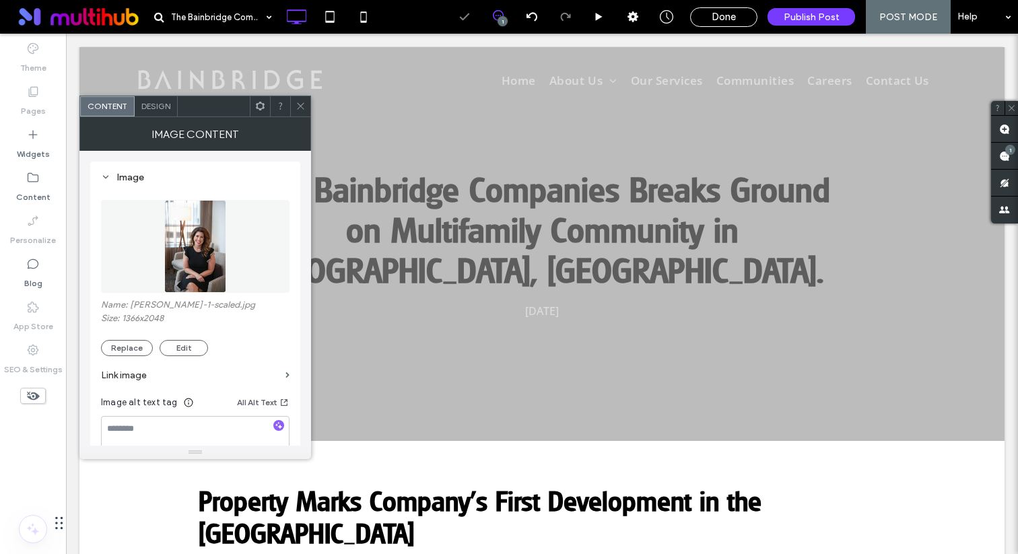
click at [203, 234] on img at bounding box center [195, 246] width 63 height 93
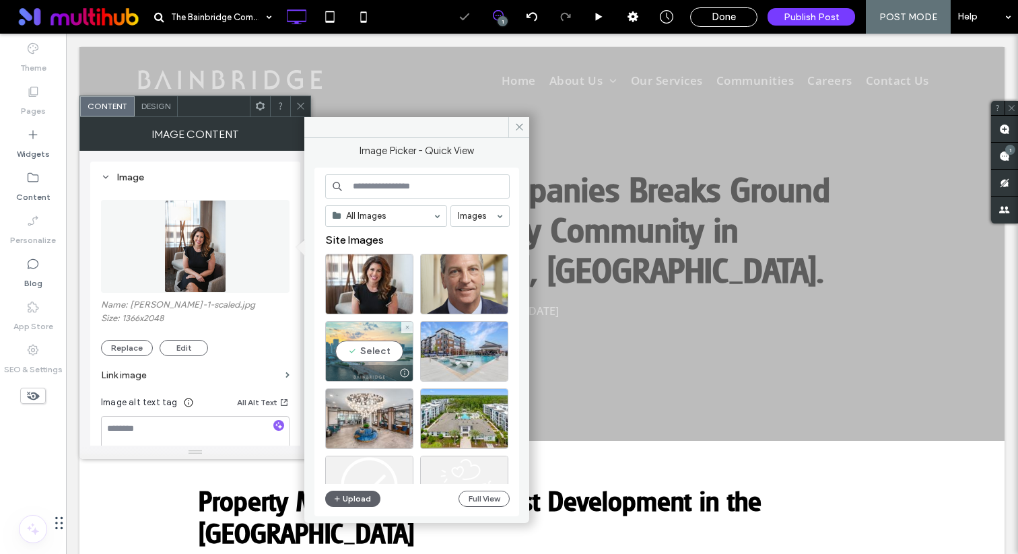
click at [360, 361] on div "Select" at bounding box center [369, 351] width 88 height 61
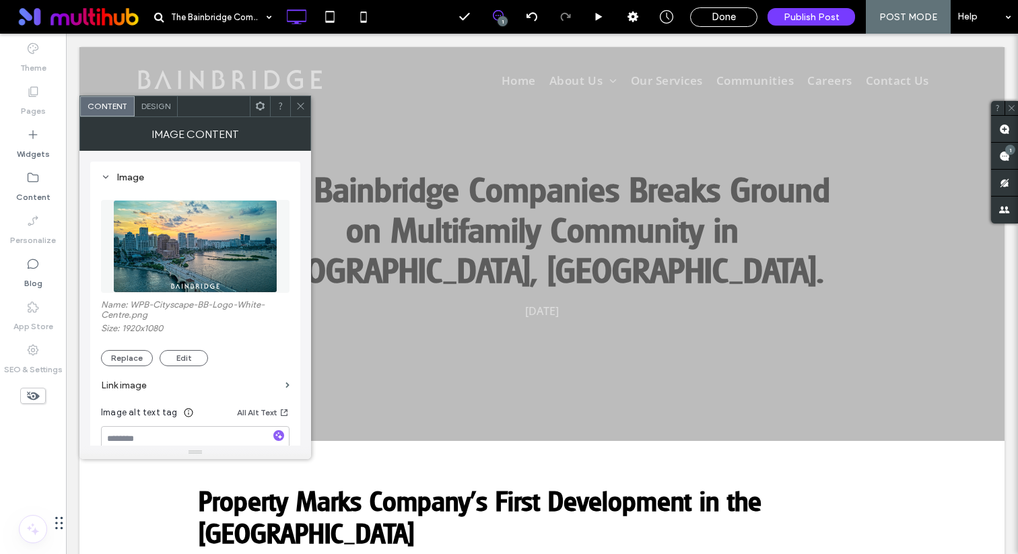
click at [302, 107] on use at bounding box center [300, 106] width 7 height 7
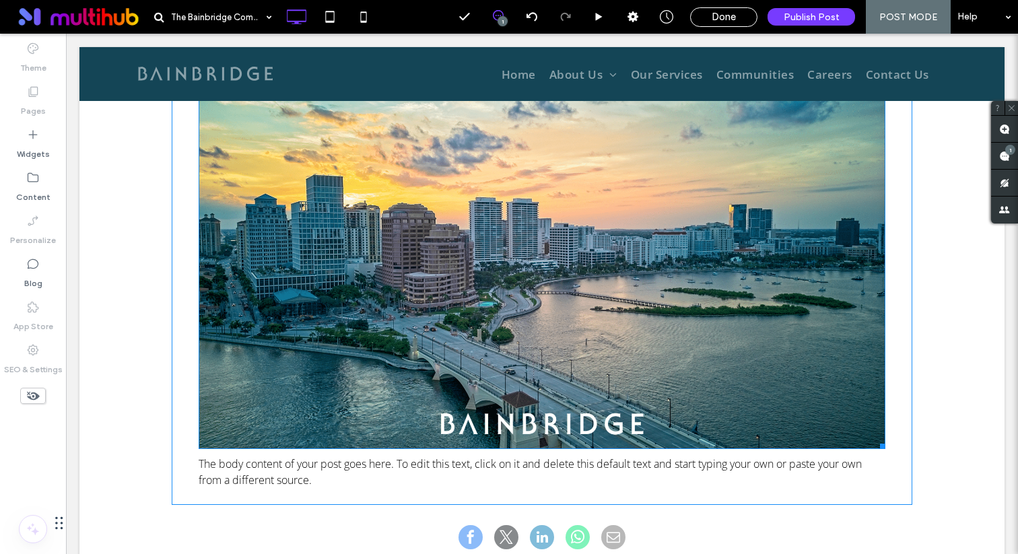
scroll to position [495, 0]
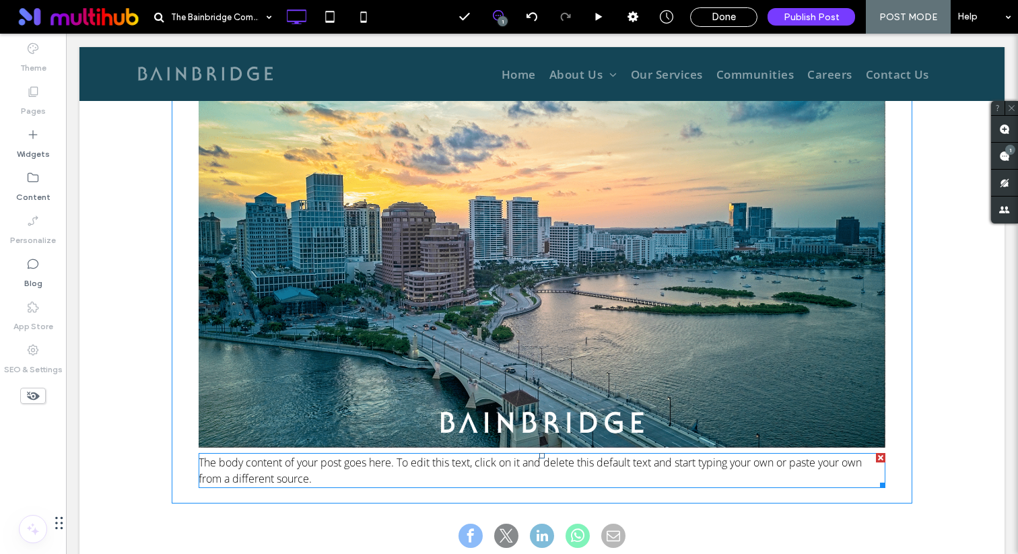
click at [407, 471] on p "The body content of your post goes here. To edit this text, click on it and del…" at bounding box center [542, 471] width 687 height 32
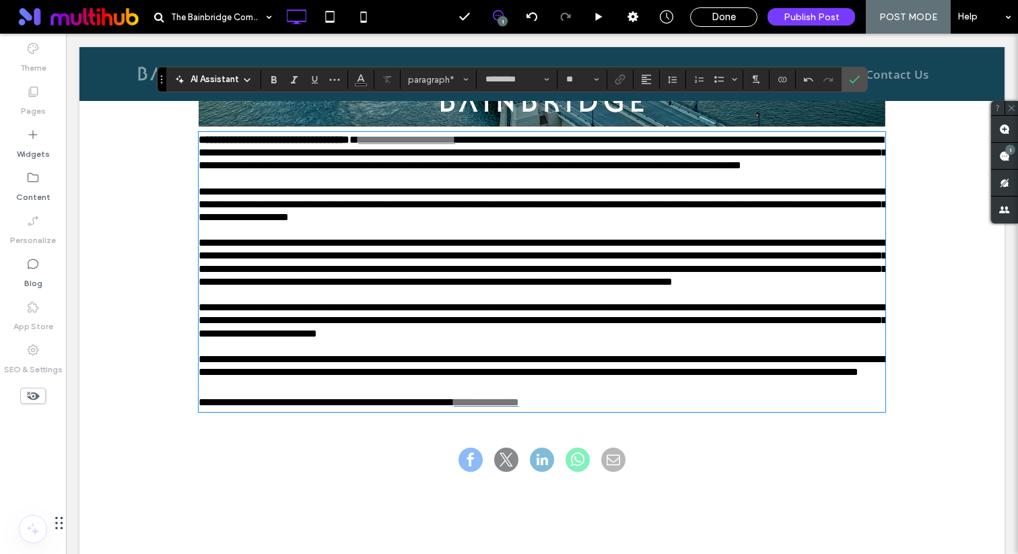
scroll to position [777, 0]
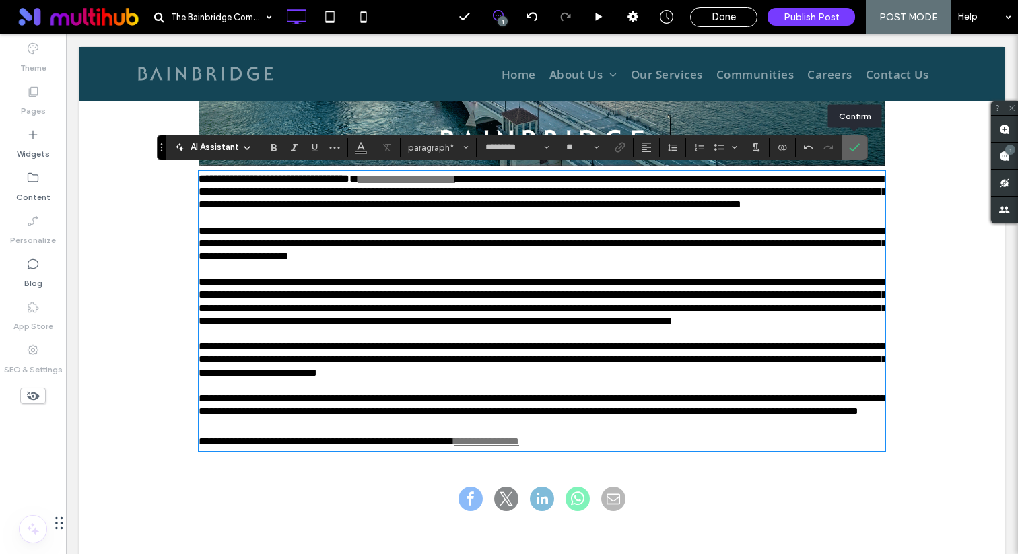
click at [854, 145] on icon "Confirm" at bounding box center [854, 147] width 11 height 11
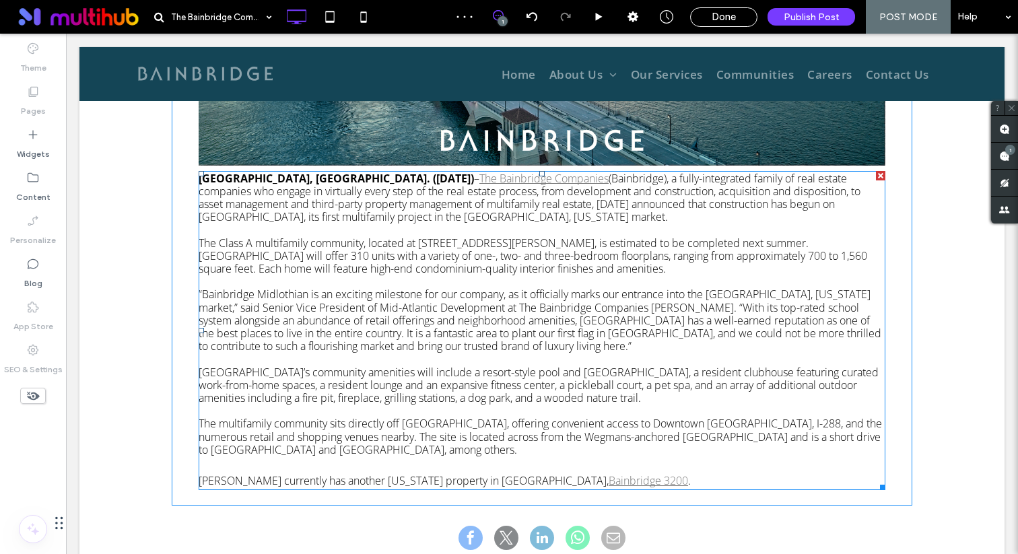
click at [416, 194] on span "(Bainbridge), a fully-integrated family of real estate companies who engage in …" at bounding box center [530, 198] width 662 height 54
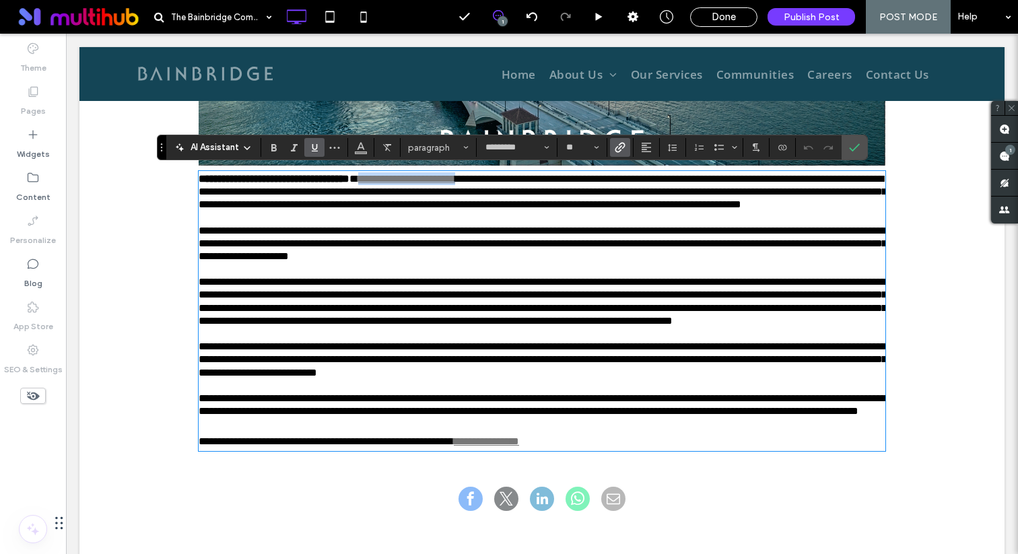
drag, startPoint x: 399, startPoint y: 178, endPoint x: 526, endPoint y: 176, distance: 127.3
click at [455, 176] on link "**********" at bounding box center [406, 179] width 97 height 10
click at [363, 151] on icon "Color" at bounding box center [361, 146] width 11 height 11
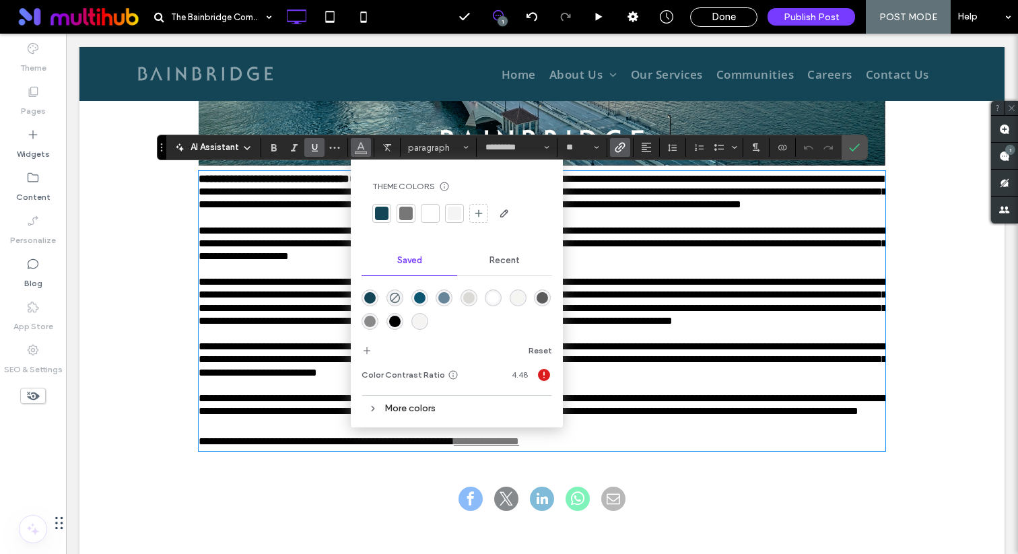
click at [373, 218] on div at bounding box center [381, 213] width 19 height 19
click at [313, 303] on span "**********" at bounding box center [543, 301] width 688 height 49
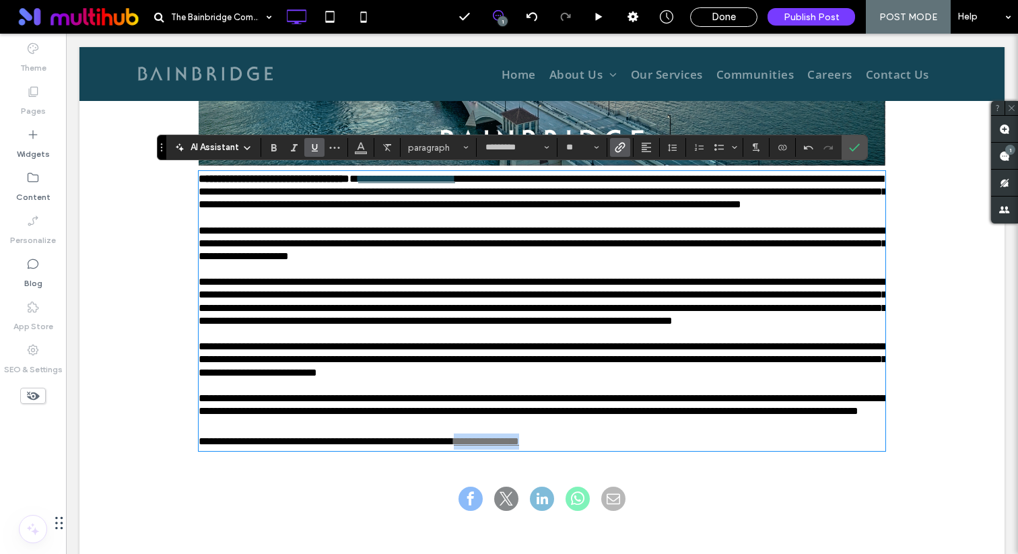
drag, startPoint x: 494, startPoint y: 480, endPoint x: 572, endPoint y: 480, distance: 77.5
click at [519, 447] on link "**********" at bounding box center [486, 441] width 65 height 10
click at [360, 152] on span "Color" at bounding box center [361, 146] width 11 height 18
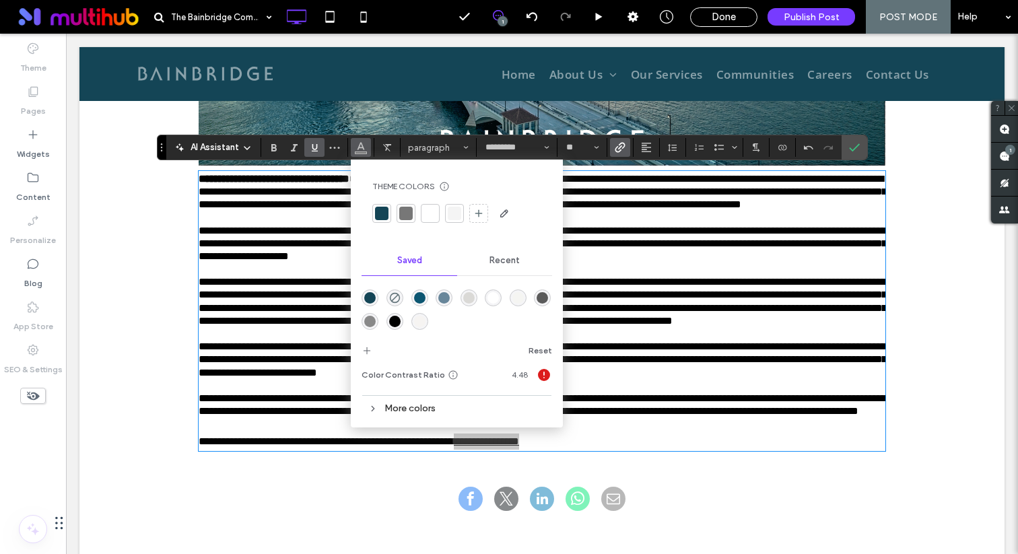
click at [377, 211] on div at bounding box center [381, 213] width 13 height 13
click at [858, 154] on span "Confirm" at bounding box center [854, 147] width 11 height 23
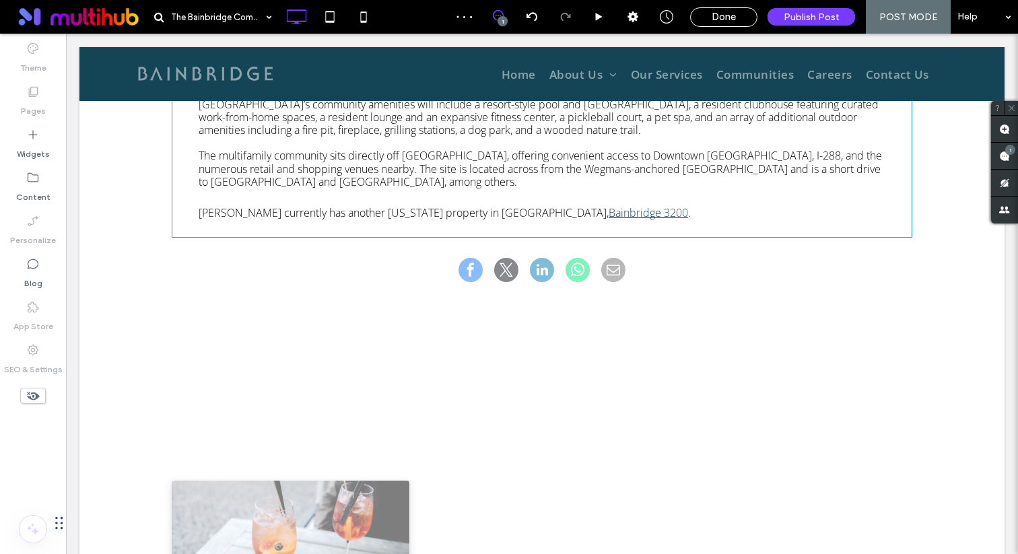
scroll to position [1013, 0]
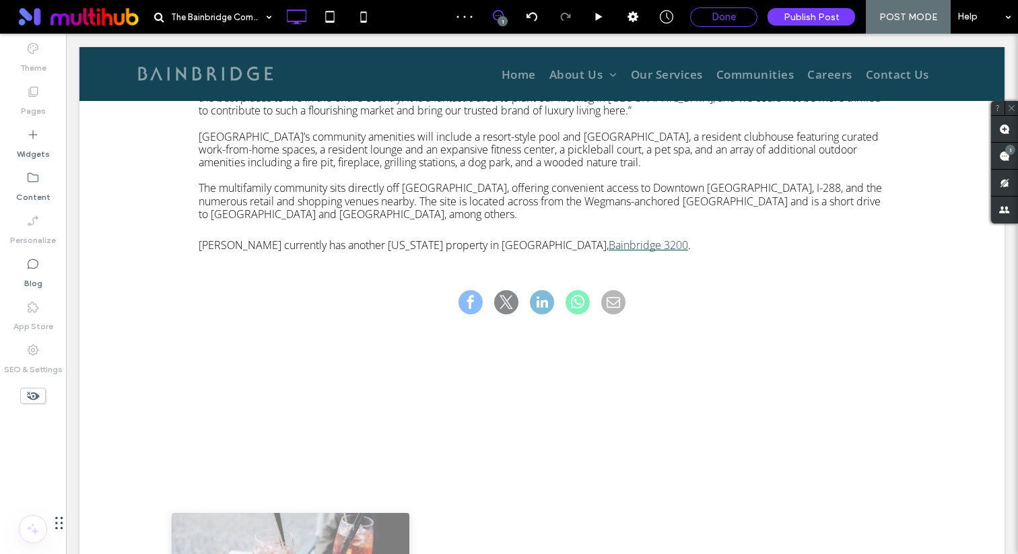
click at [725, 11] on span "Done" at bounding box center [724, 17] width 24 height 12
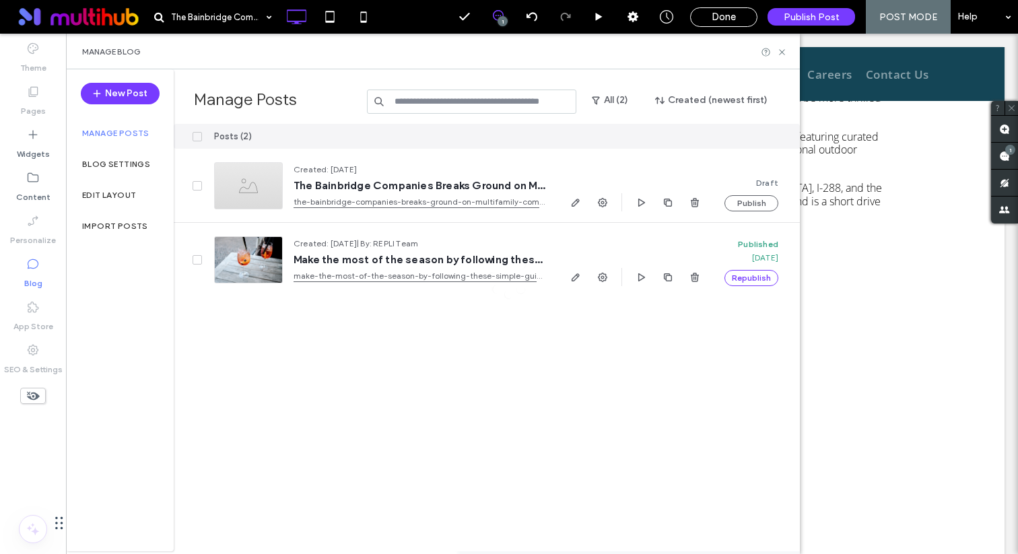
click at [112, 197] on div at bounding box center [509, 277] width 1018 height 554
click at [117, 193] on label "Edit Layout" at bounding box center [109, 195] width 54 height 9
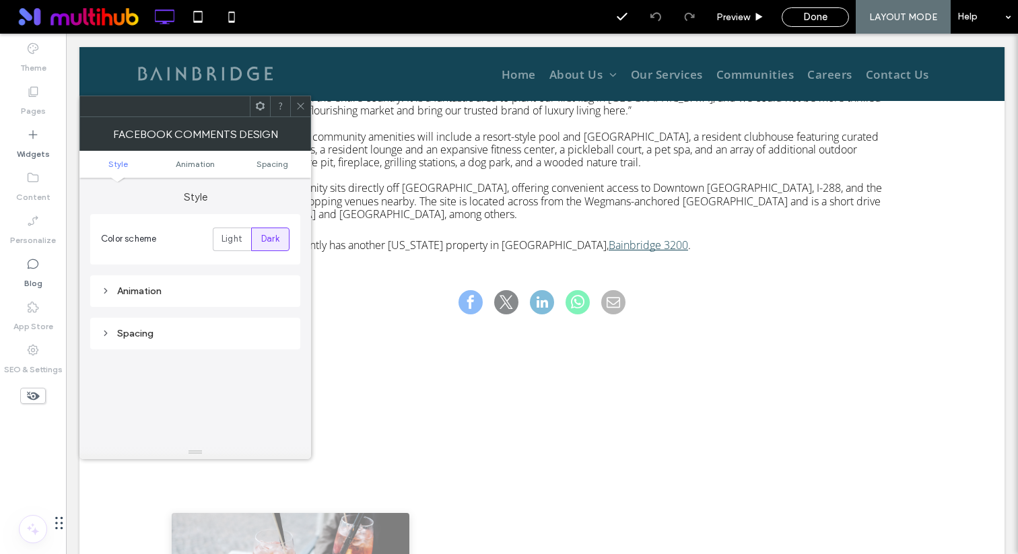
click at [300, 104] on icon at bounding box center [301, 106] width 10 height 10
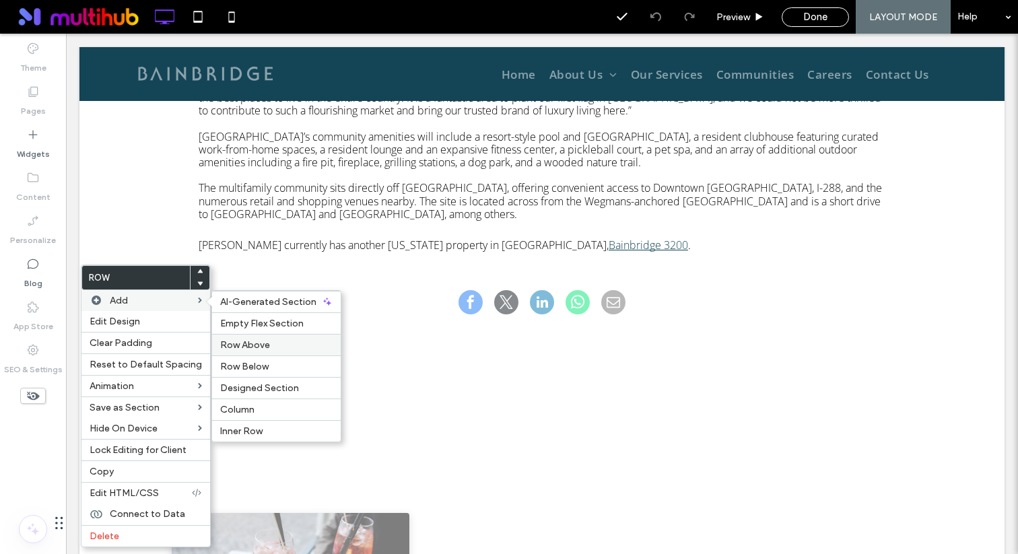
click at [255, 347] on span "Row Above" at bounding box center [245, 344] width 50 height 11
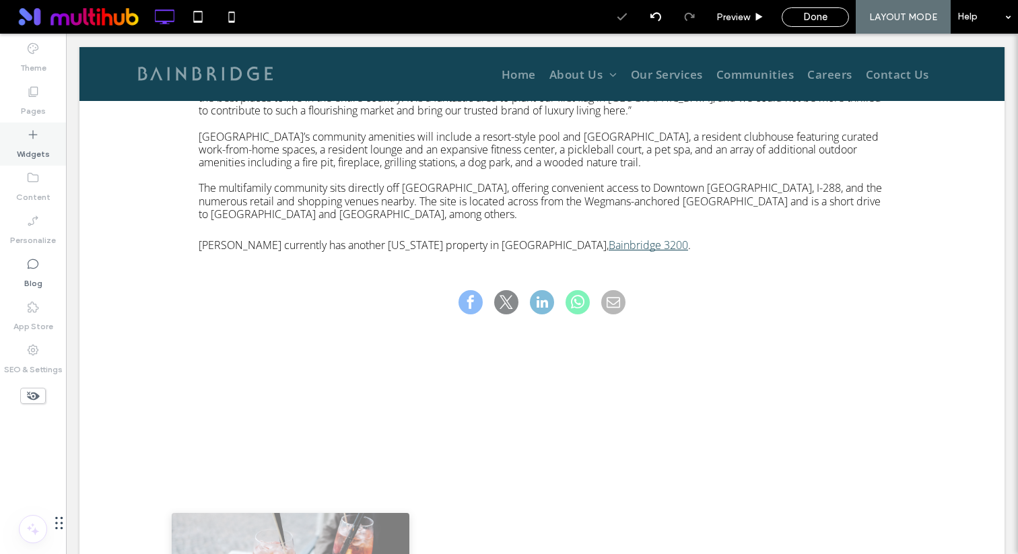
click at [33, 164] on div "Widgets" at bounding box center [33, 144] width 66 height 43
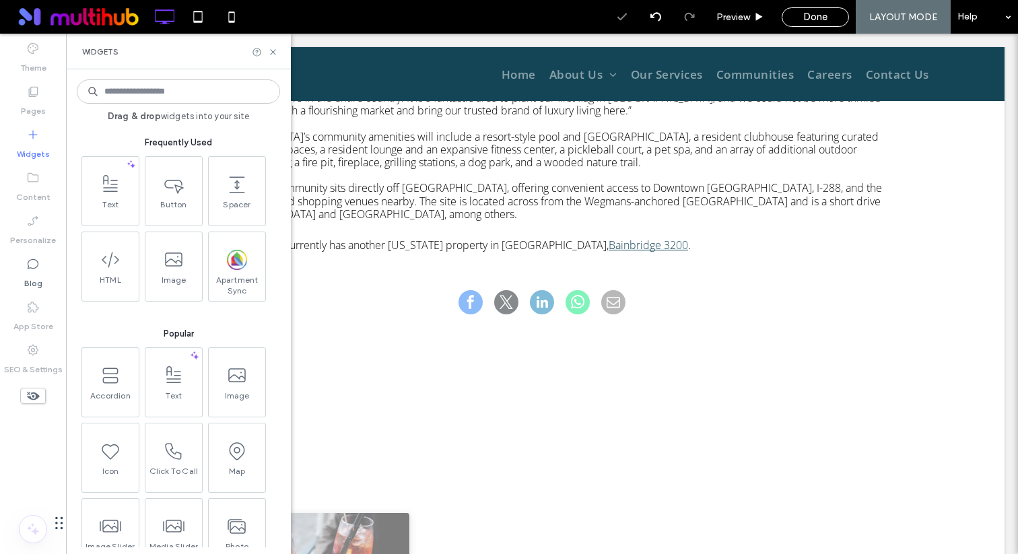
click at [34, 147] on label "Widgets" at bounding box center [33, 150] width 33 height 19
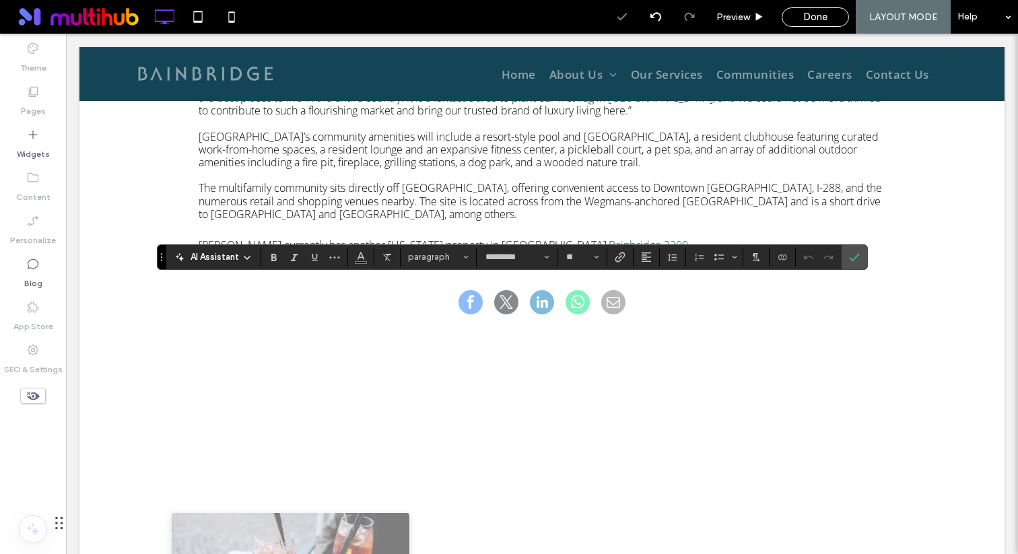
drag, startPoint x: 101, startPoint y: 187, endPoint x: 492, endPoint y: 7, distance: 430.4
click at [364, 255] on icon "Color" at bounding box center [361, 256] width 11 height 11
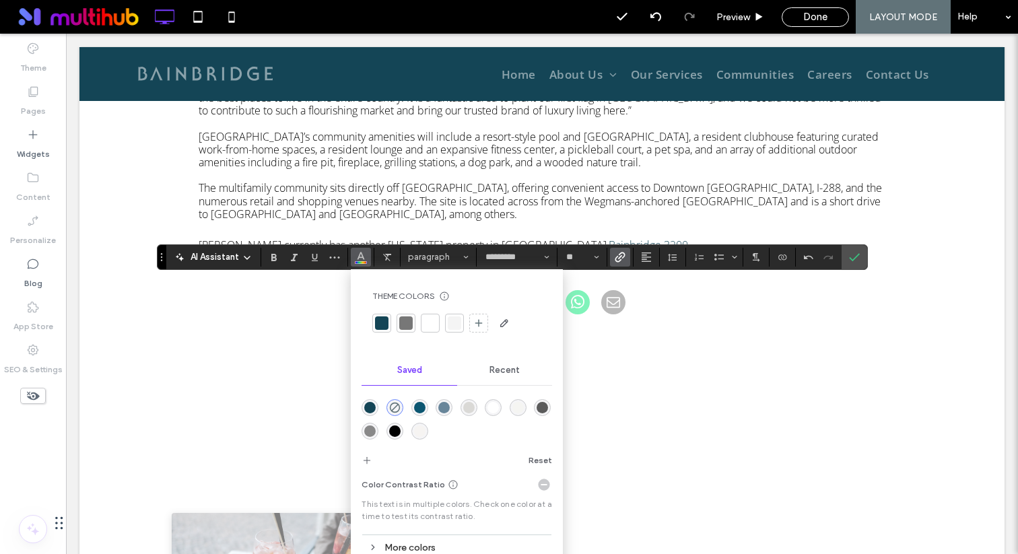
click at [379, 323] on div at bounding box center [381, 323] width 13 height 13
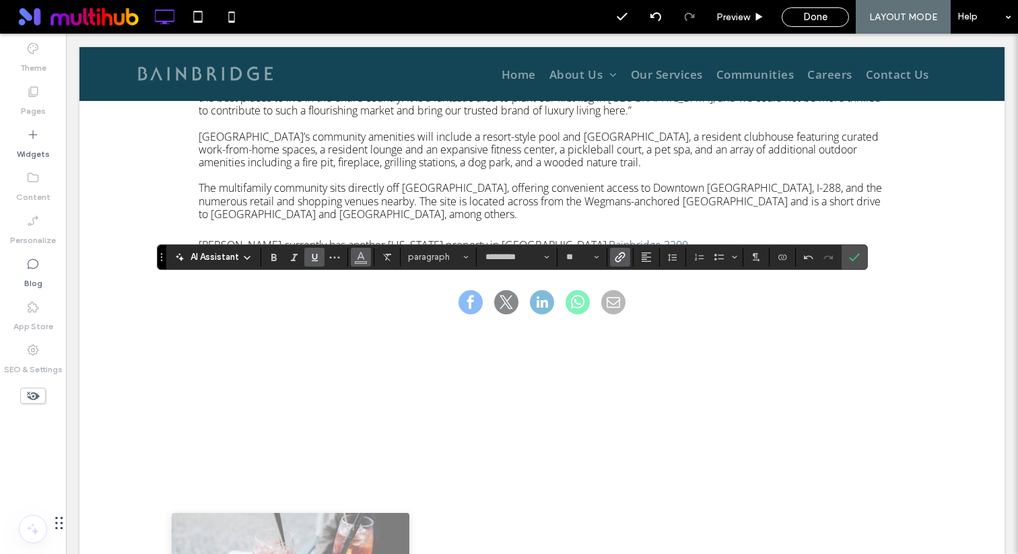
click at [361, 257] on use "Color" at bounding box center [361, 255] width 7 height 7
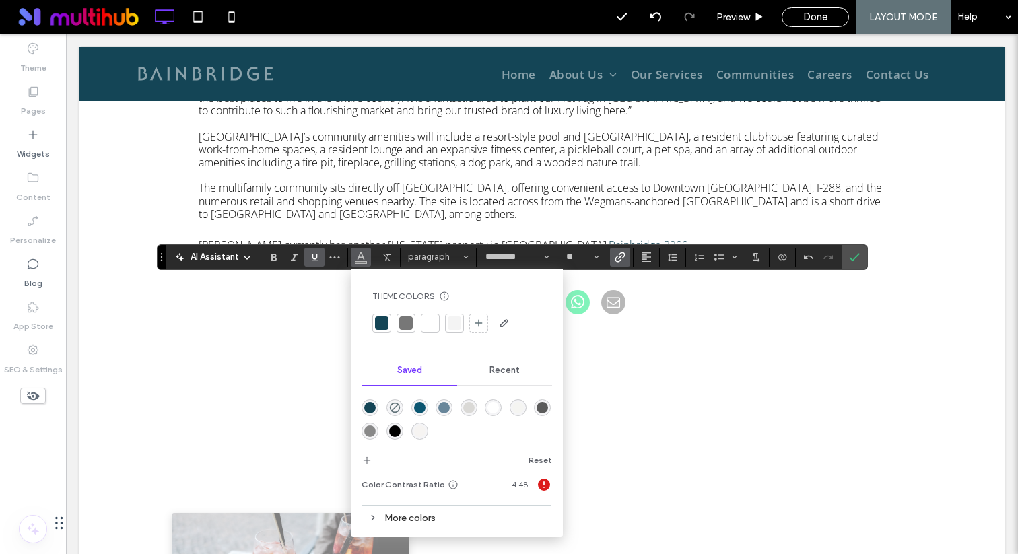
click at [378, 327] on div at bounding box center [381, 323] width 13 height 13
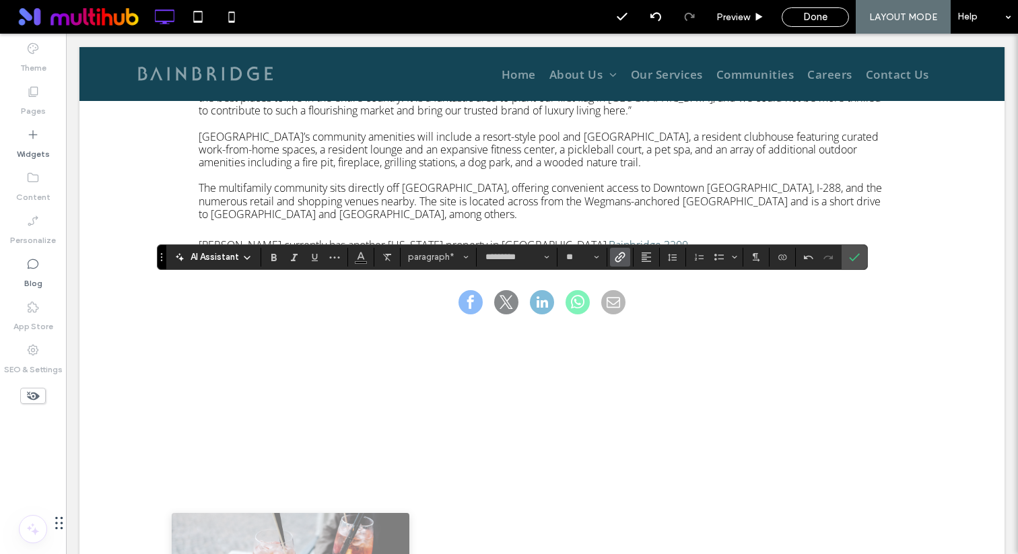
click at [617, 259] on icon "Link" at bounding box center [620, 257] width 11 height 11
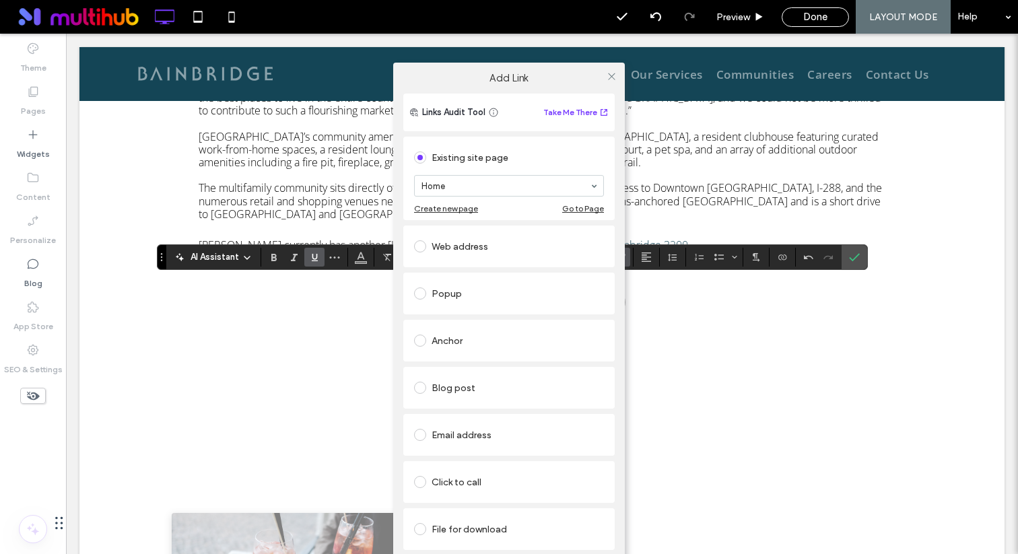
click at [476, 485] on div "Click to call" at bounding box center [509, 482] width 190 height 22
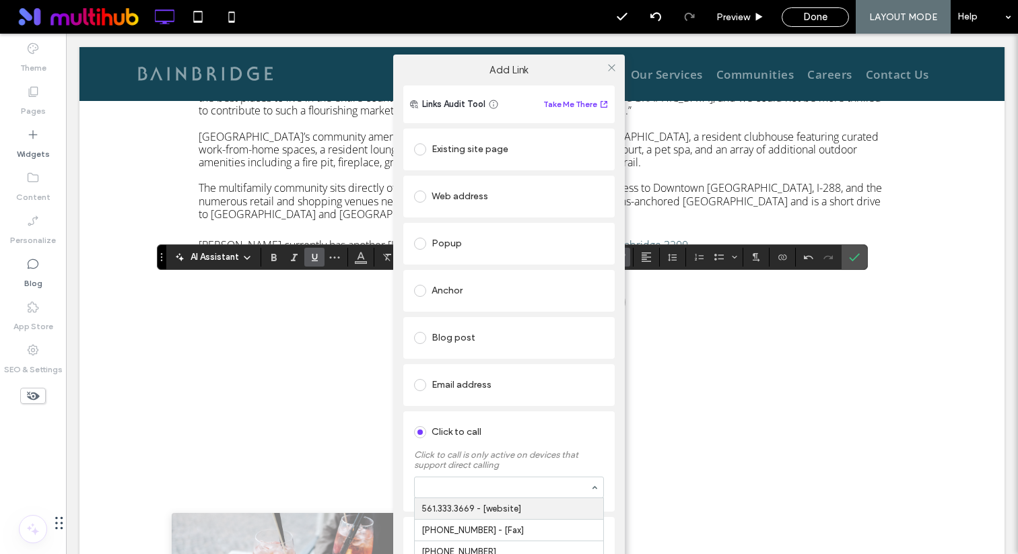
paste input "**********"
type input "**********"
click at [464, 465] on div "Click to call is only active on devices that support direct calling" at bounding box center [509, 474] width 190 height 62
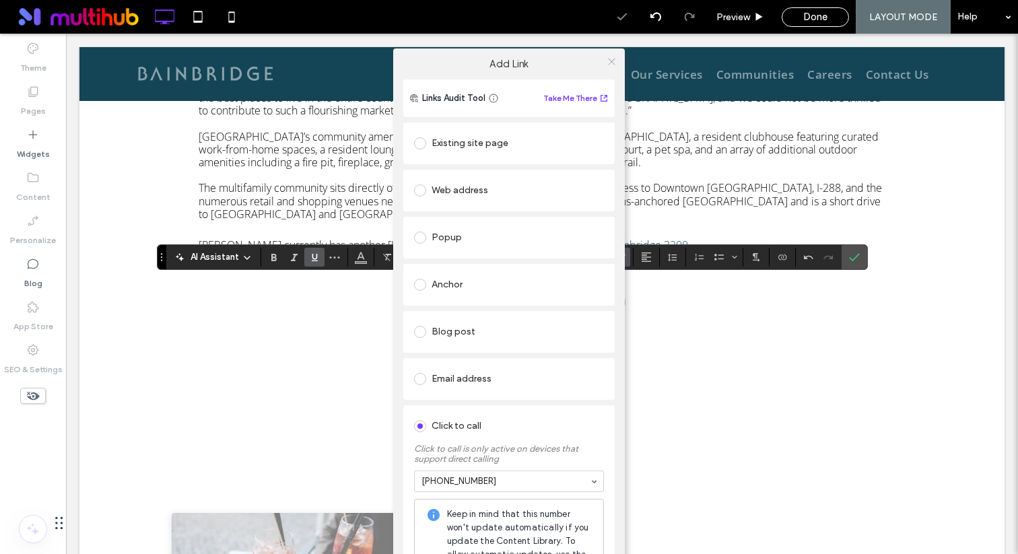
click at [610, 57] on icon at bounding box center [612, 62] width 10 height 10
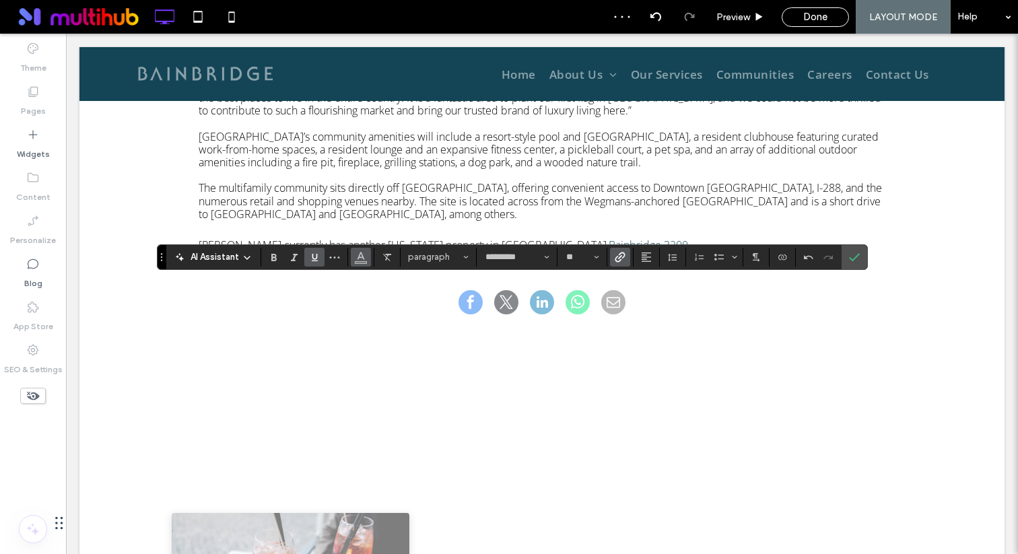
click at [356, 255] on icon "Color" at bounding box center [361, 256] width 11 height 11
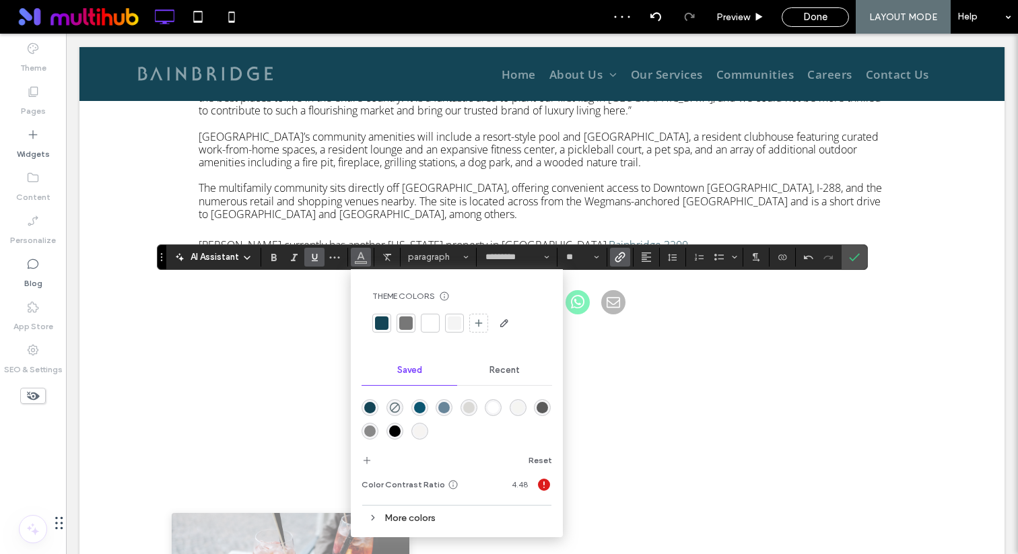
click at [386, 321] on div at bounding box center [381, 323] width 13 height 13
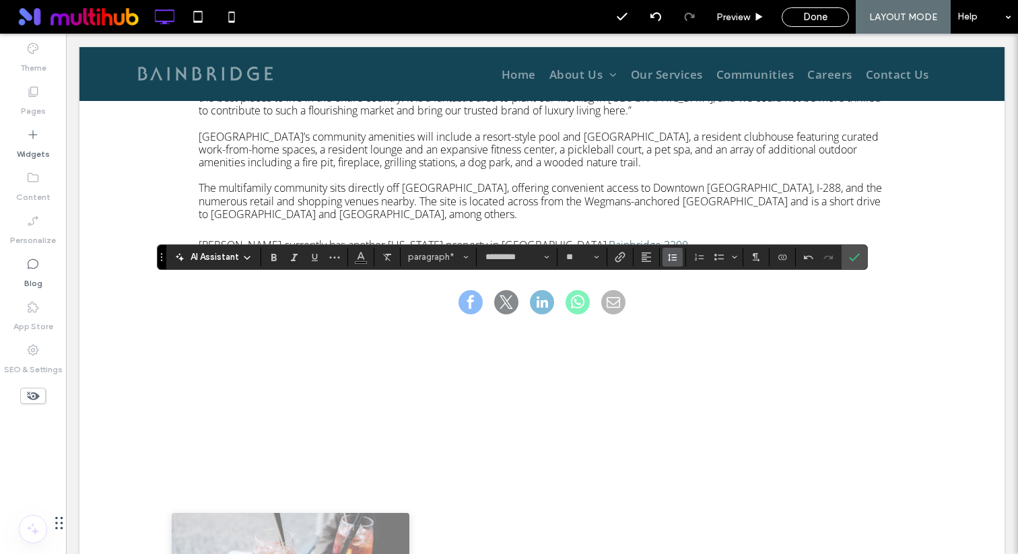
click at [670, 260] on icon "Line Height" at bounding box center [673, 257] width 11 height 11
click at [708, 317] on div "1.5" at bounding box center [694, 316] width 33 height 10
click at [857, 250] on span "Confirm" at bounding box center [854, 257] width 11 height 23
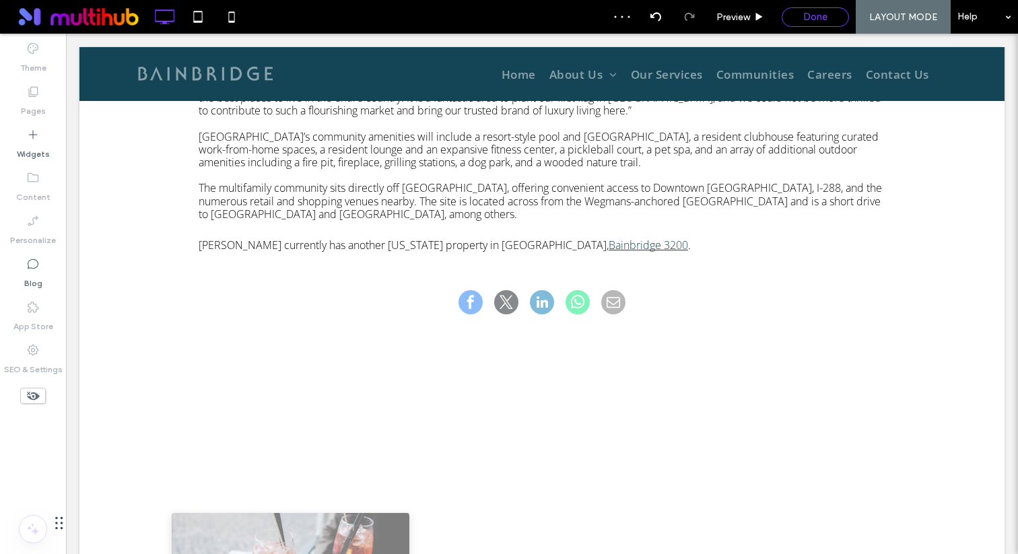
click at [804, 20] on span "Done" at bounding box center [816, 17] width 24 height 12
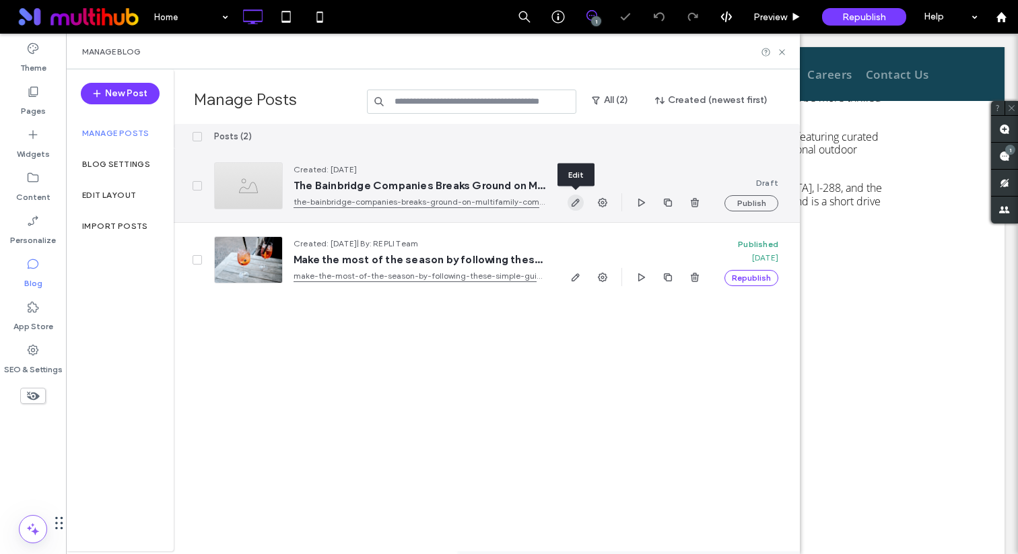
click at [574, 203] on icon "button" at bounding box center [576, 202] width 11 height 11
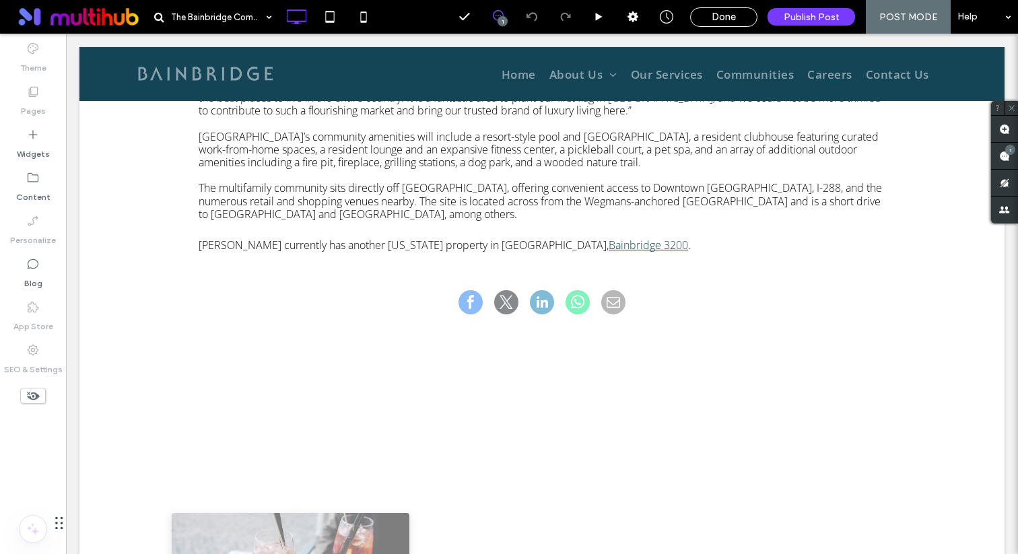
type input "*********"
type input "**"
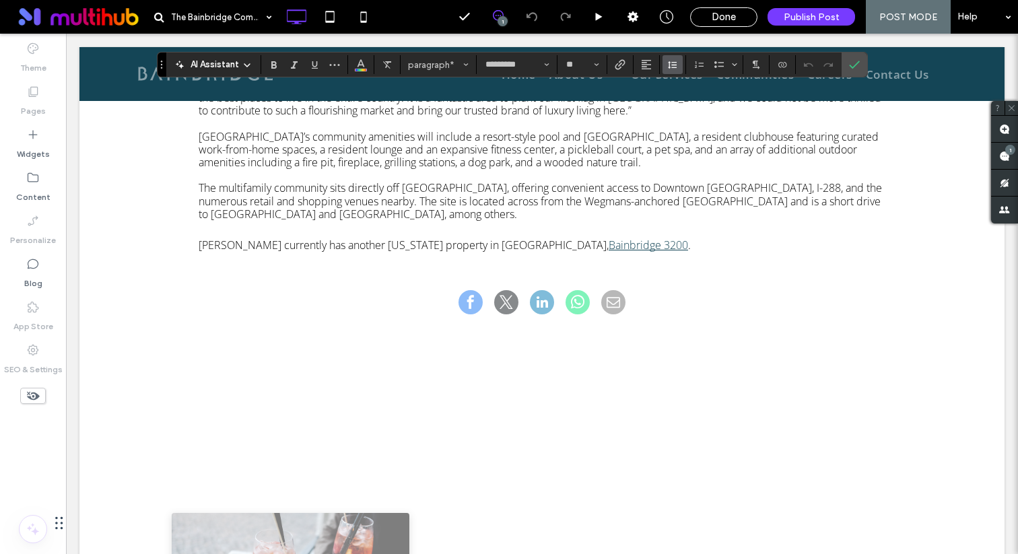
click at [672, 61] on icon "Line Height" at bounding box center [673, 64] width 11 height 11
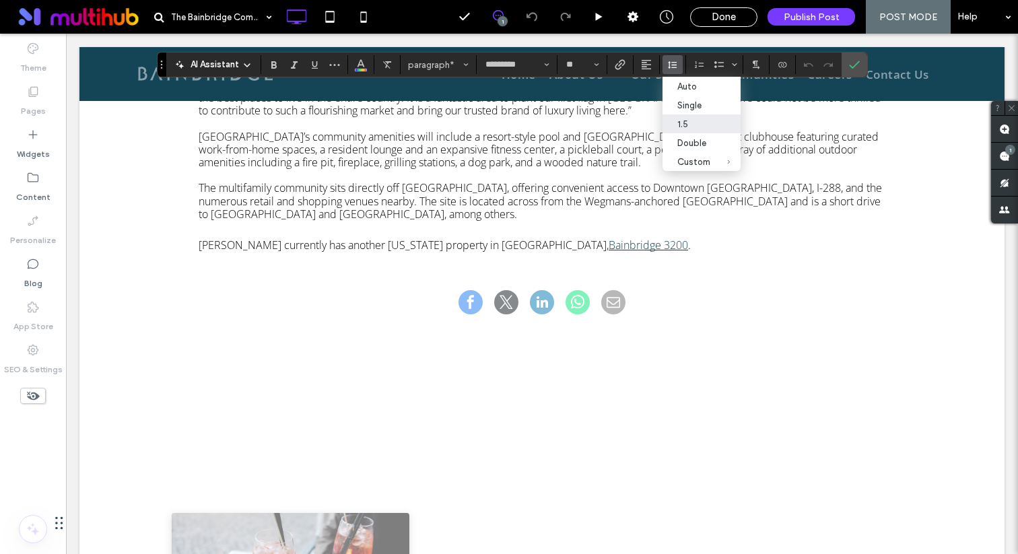
click at [690, 127] on div "1.5" at bounding box center [694, 124] width 33 height 10
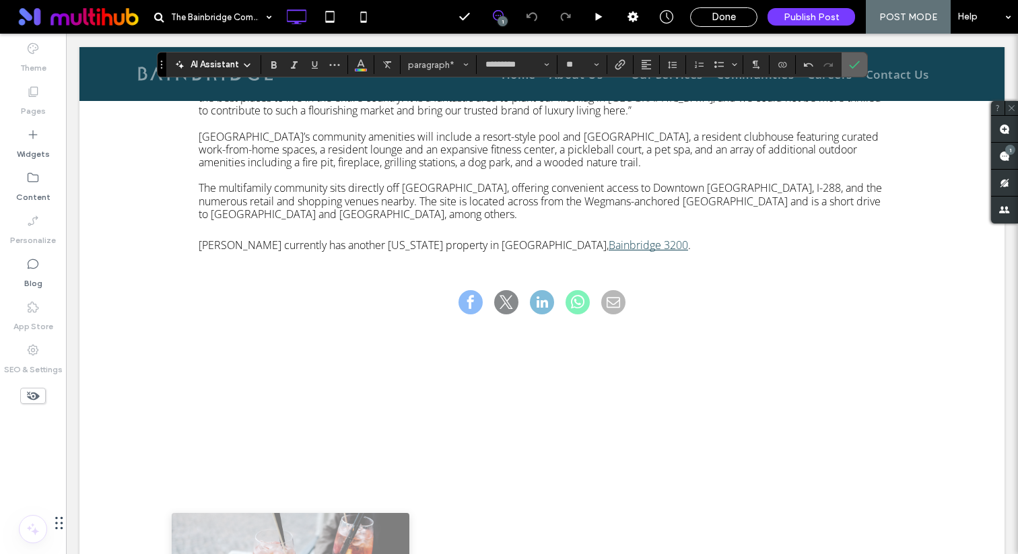
click at [860, 65] on label "Confirm" at bounding box center [855, 65] width 20 height 24
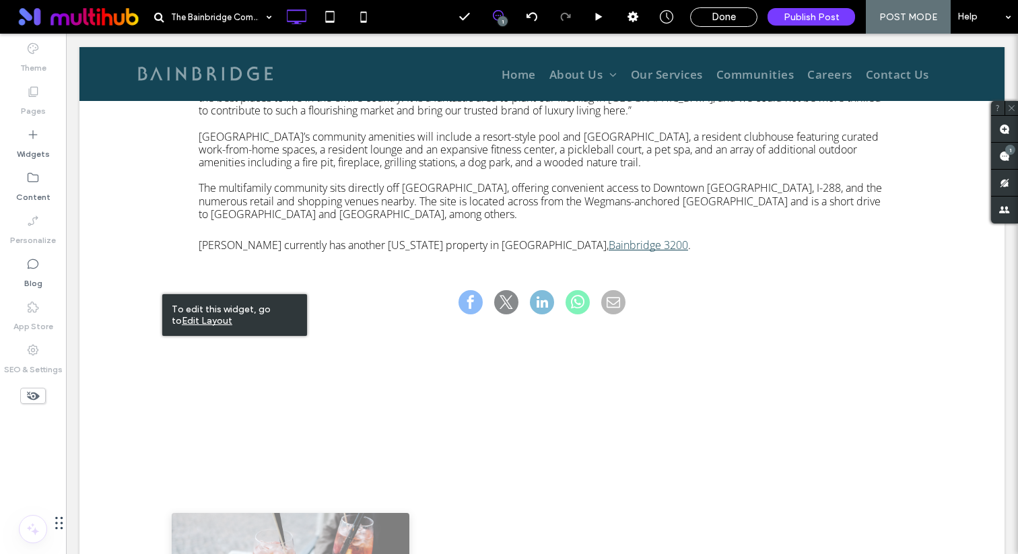
click at [232, 315] on u "Edit Layout" at bounding box center [207, 320] width 51 height 11
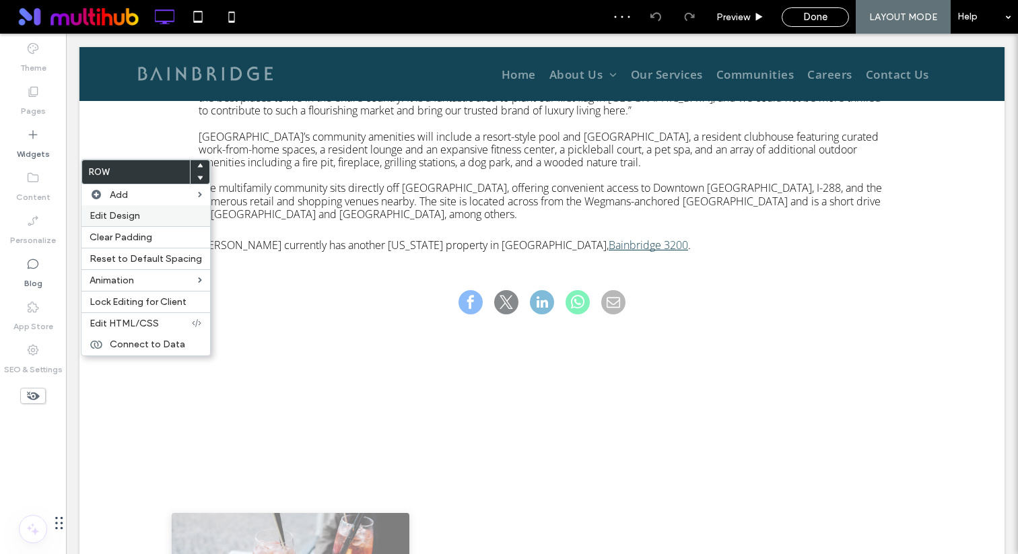
click at [115, 218] on span "Edit Design" at bounding box center [115, 215] width 51 height 11
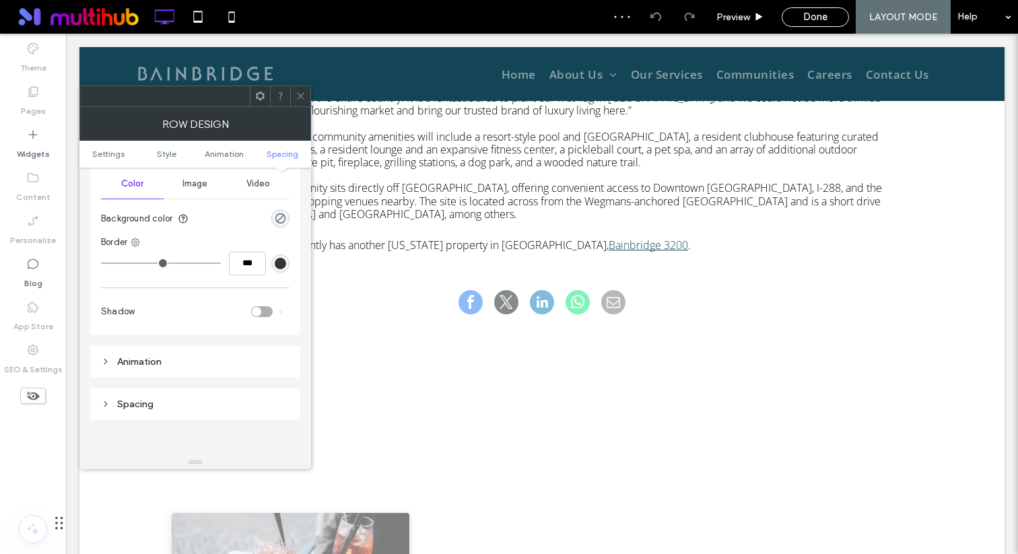
scroll to position [381, 0]
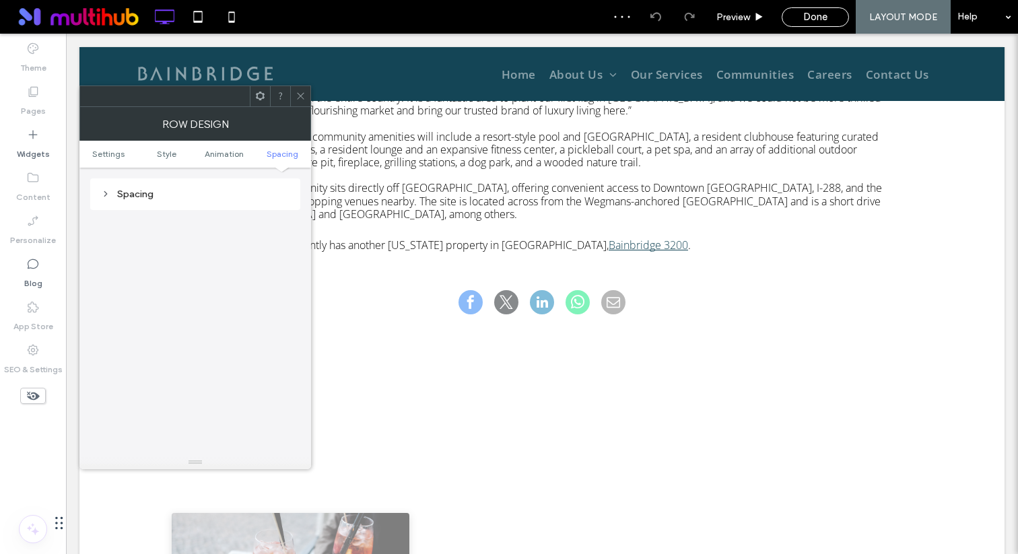
click at [201, 199] on div "Spacing" at bounding box center [195, 194] width 189 height 11
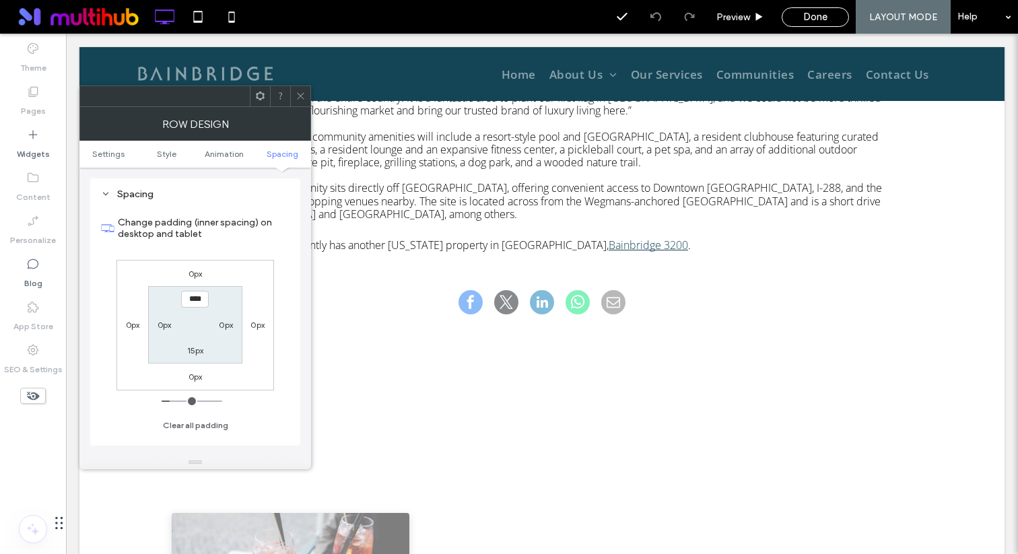
click at [302, 95] on icon at bounding box center [301, 96] width 10 height 10
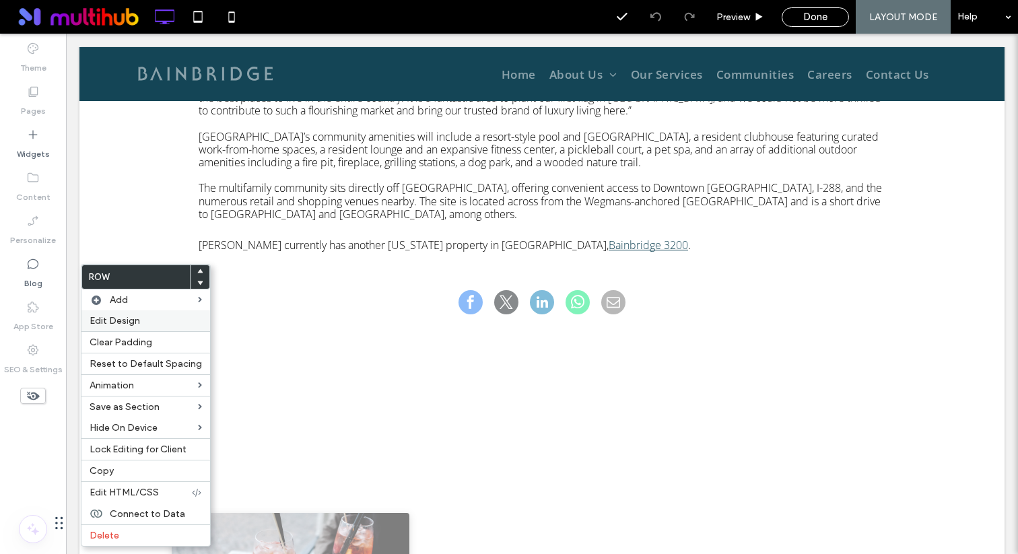
click at [136, 321] on span "Edit Design" at bounding box center [115, 320] width 51 height 11
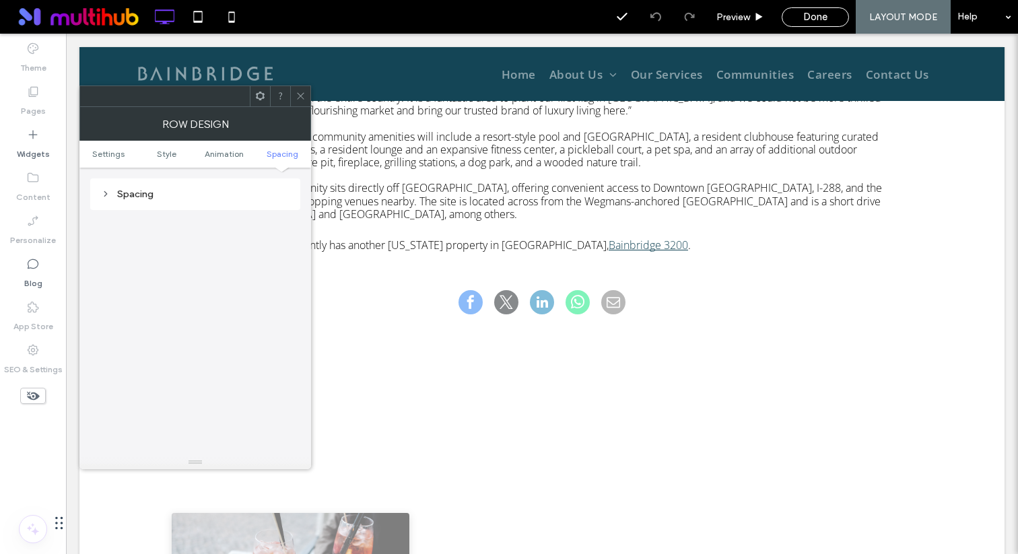
click at [193, 206] on div "Spacing" at bounding box center [195, 194] width 210 height 32
click at [197, 190] on div "Spacing" at bounding box center [195, 194] width 189 height 11
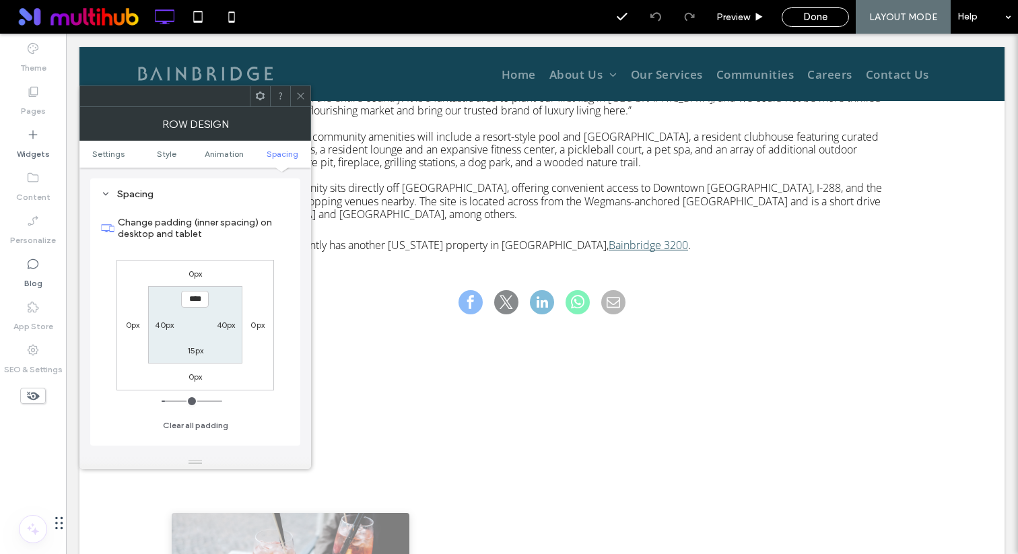
click at [304, 92] on icon at bounding box center [301, 96] width 10 height 10
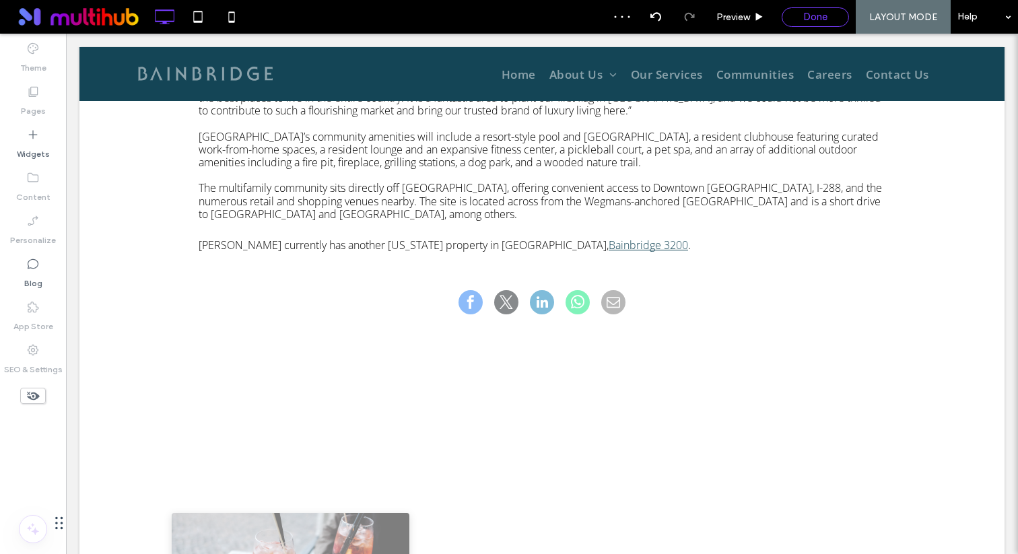
click at [803, 26] on div "Done" at bounding box center [815, 17] width 67 height 20
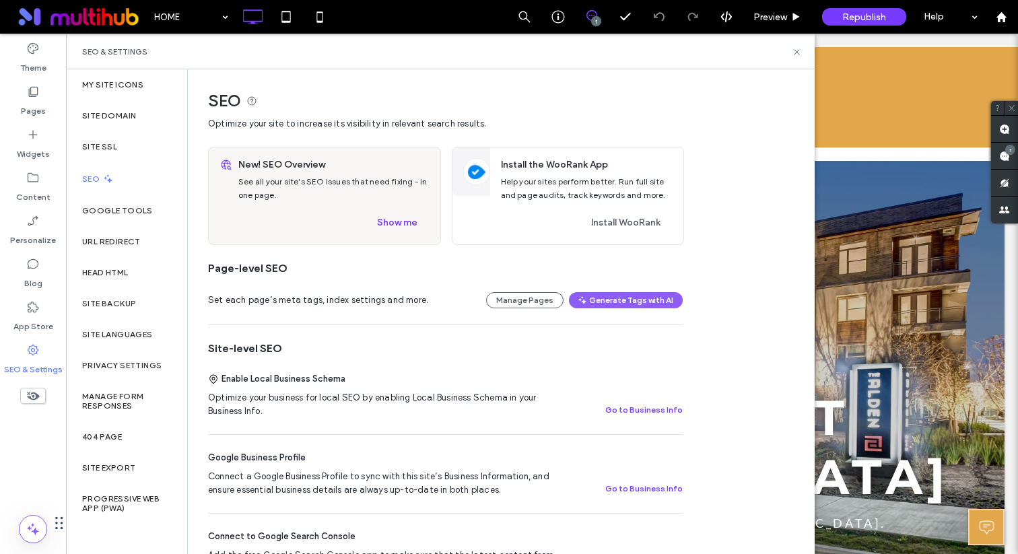
scroll to position [334, 0]
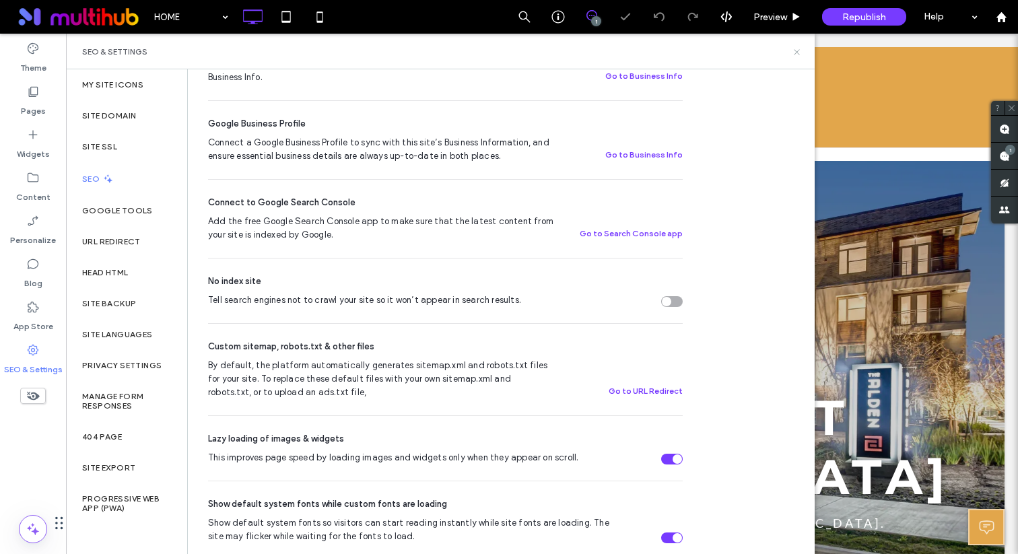
click at [798, 50] on icon at bounding box center [797, 52] width 10 height 10
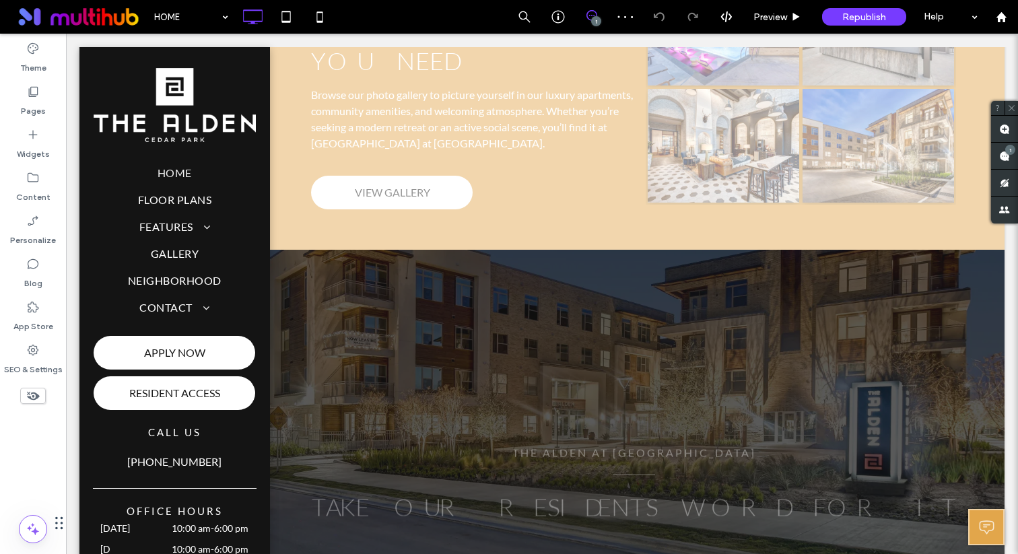
scroll to position [1901, 0]
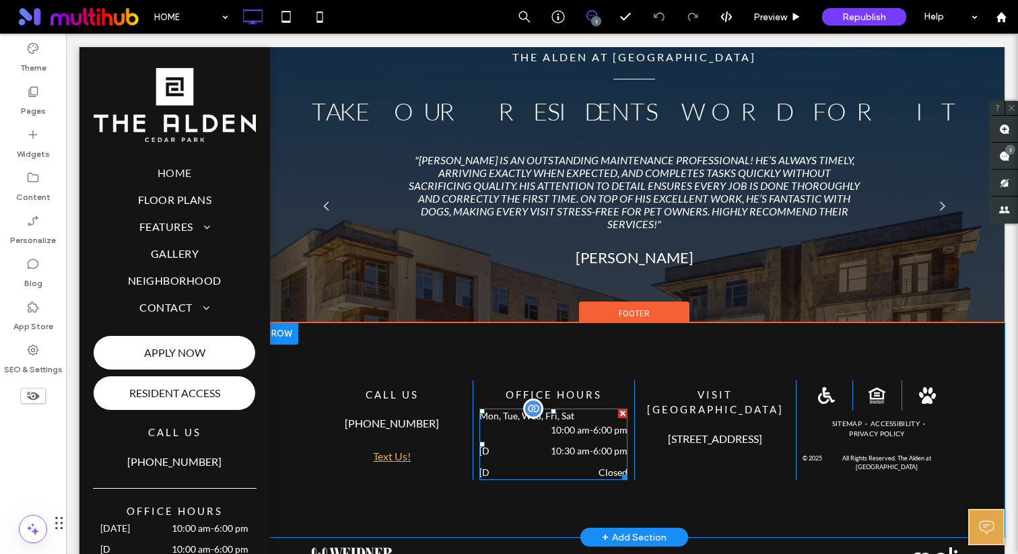
click at [560, 409] on div "Mon, Tue, Wed, Fri, Sat 10:00 am - 6:00 pm" at bounding box center [554, 426] width 148 height 35
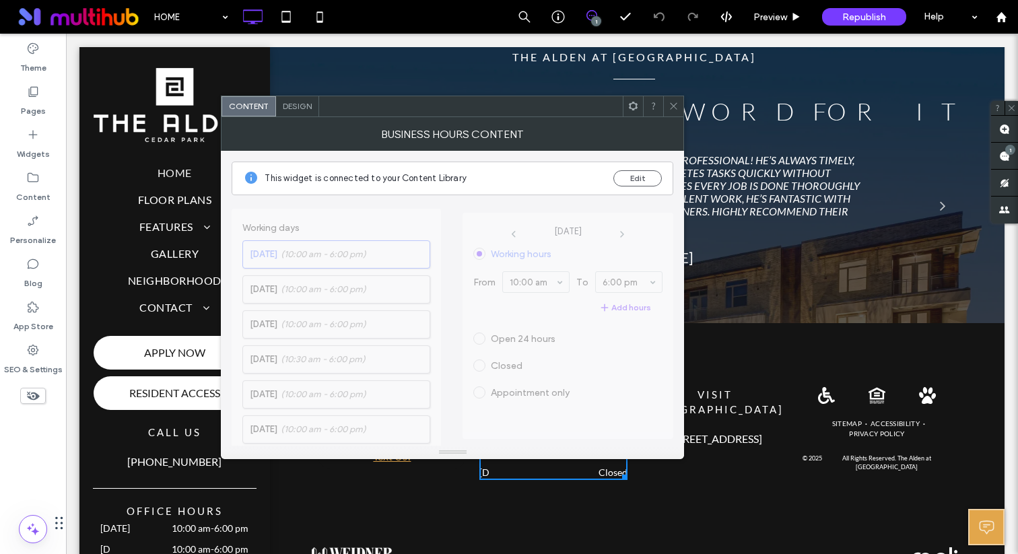
click at [675, 104] on icon at bounding box center [674, 106] width 10 height 10
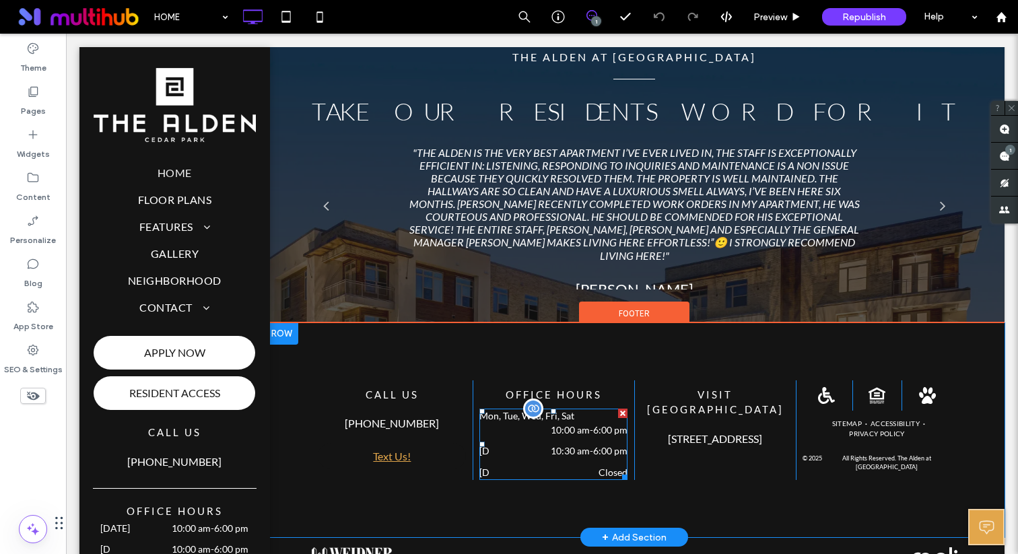
click at [584, 409] on div "Mon, Tue, Wed, Fri, Sat 10:00 am - 6:00 pm" at bounding box center [554, 426] width 148 height 35
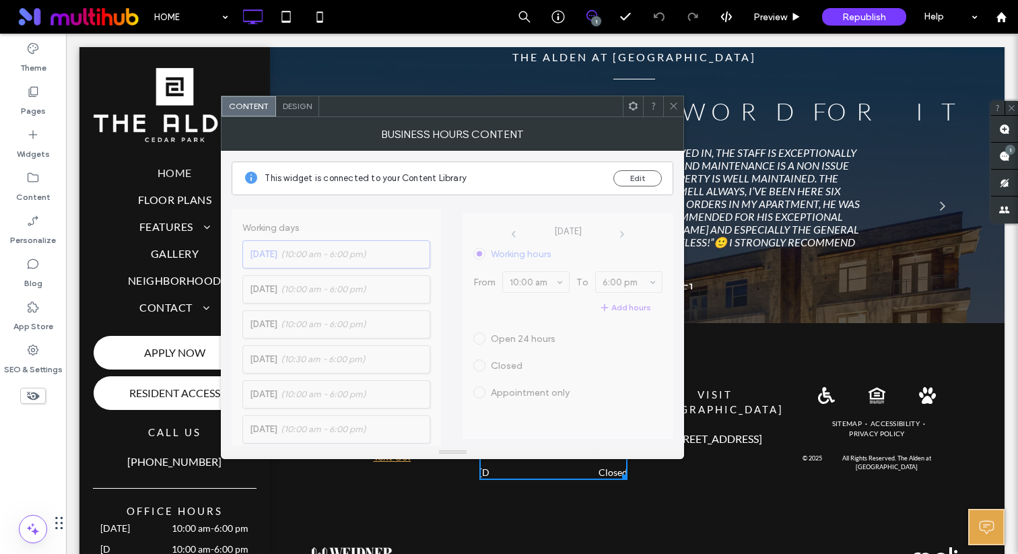
scroll to position [351, 0]
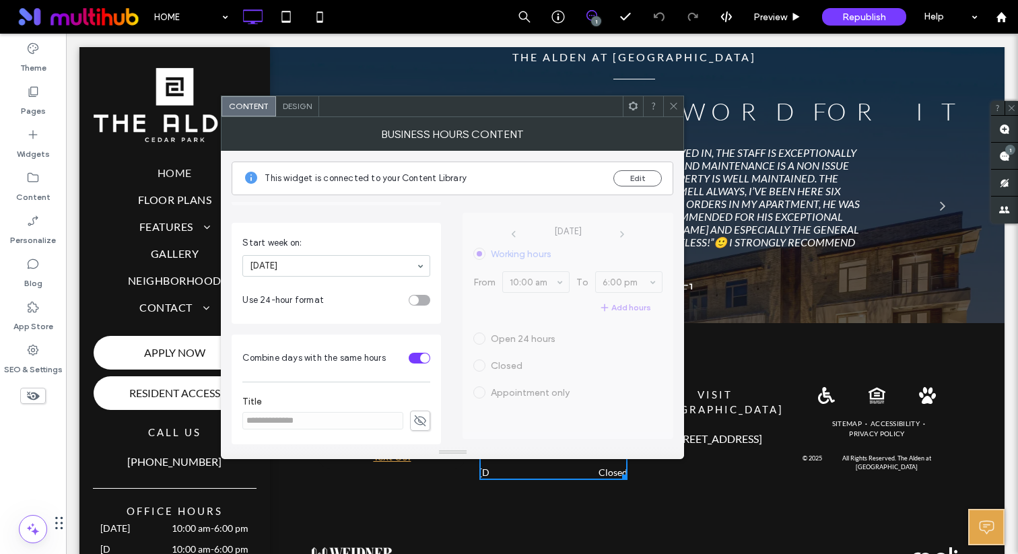
click at [412, 357] on div "toggle" at bounding box center [420, 358] width 22 height 11
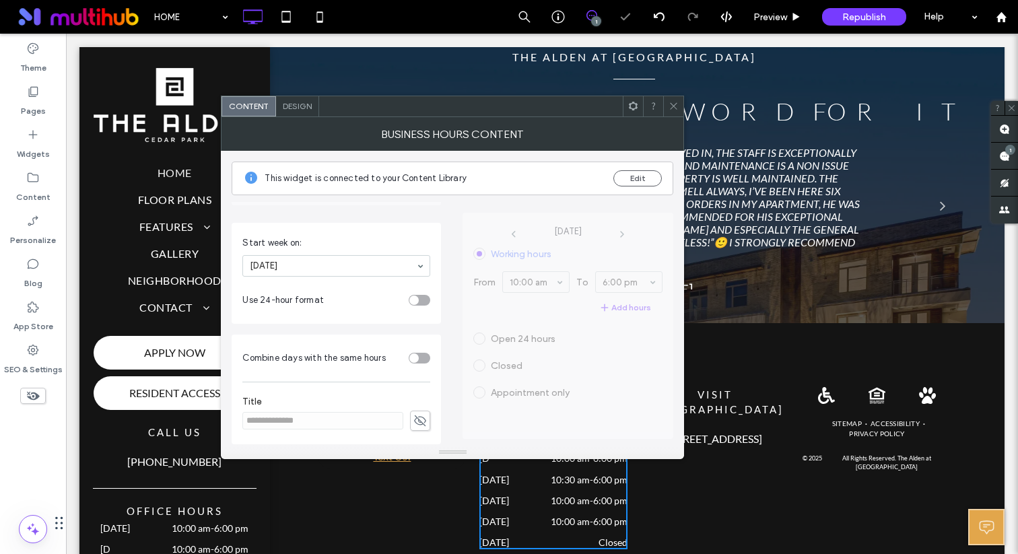
click at [412, 357] on div "toggle" at bounding box center [420, 358] width 22 height 11
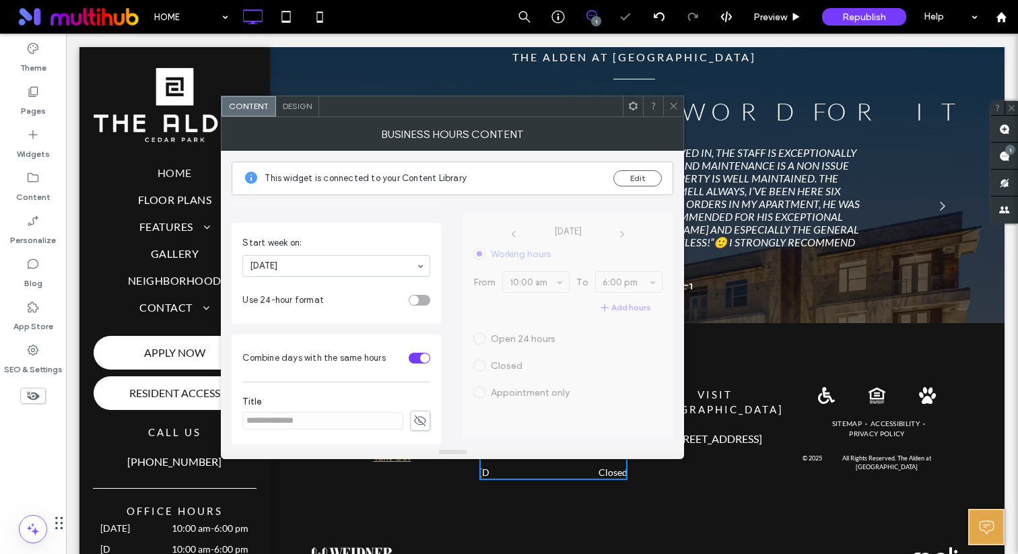
click at [677, 102] on icon at bounding box center [674, 106] width 10 height 10
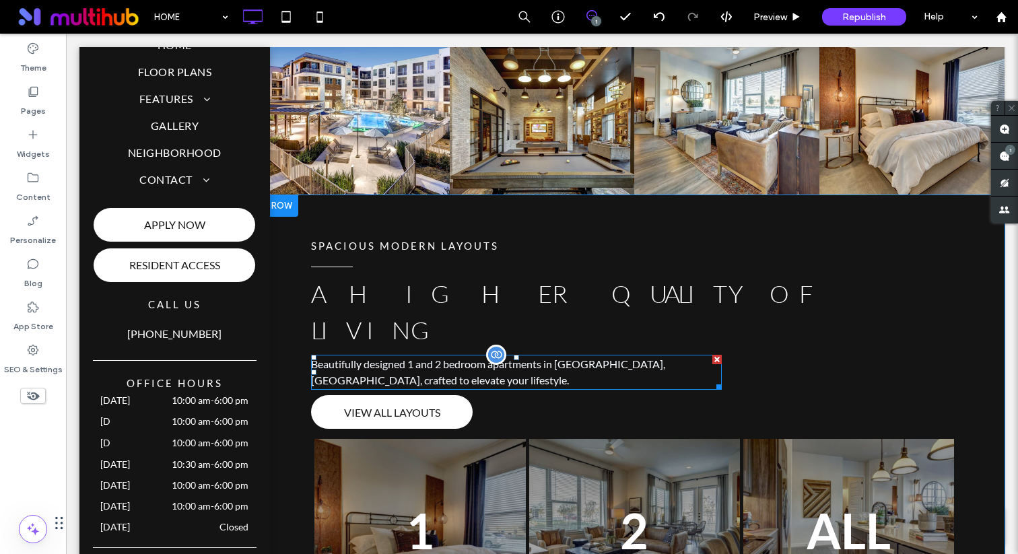
scroll to position [921, 0]
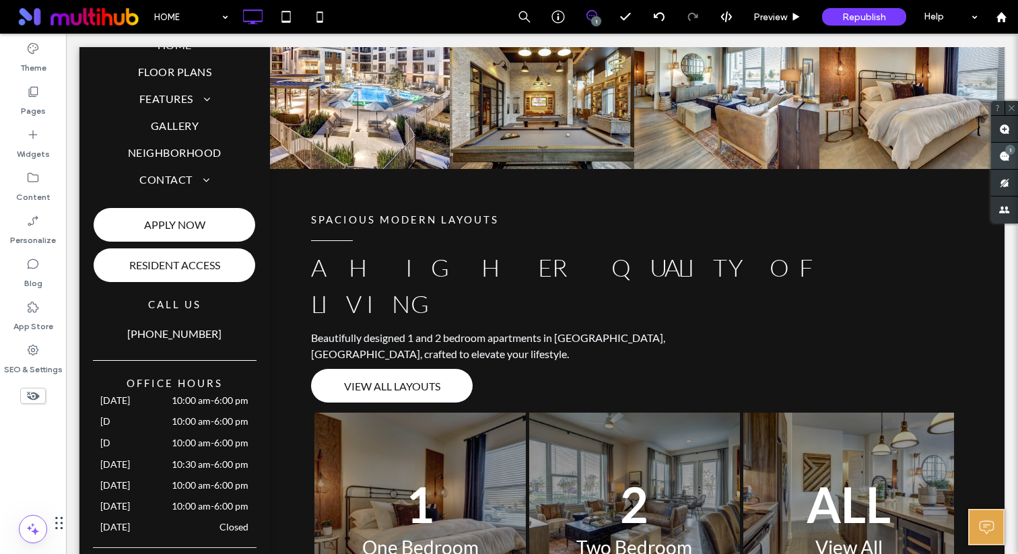
click at [1005, 154] on div "1" at bounding box center [1004, 156] width 27 height 27
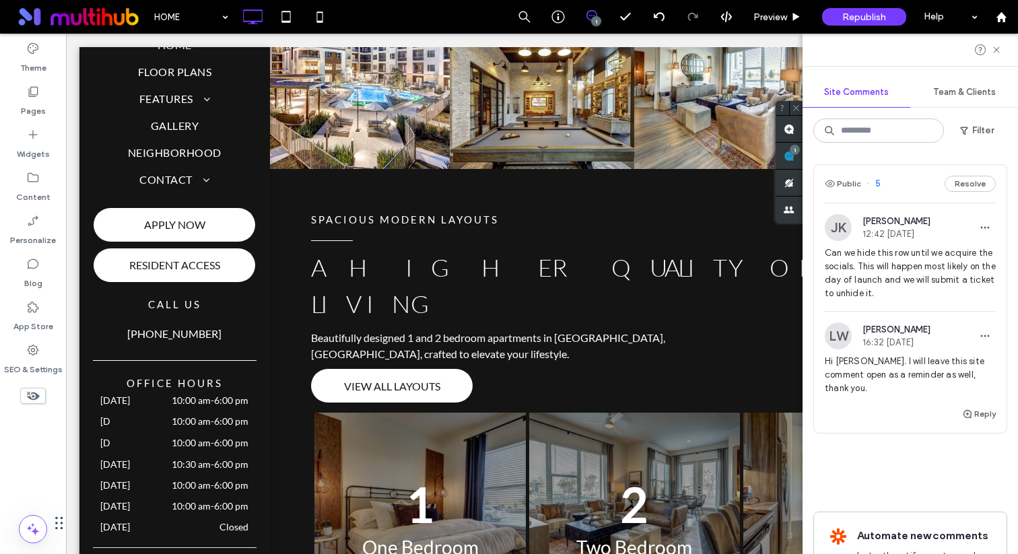
click at [979, 141] on div "Filter" at bounding box center [911, 131] width 194 height 24
click at [979, 139] on button "Filter" at bounding box center [977, 131] width 61 height 22
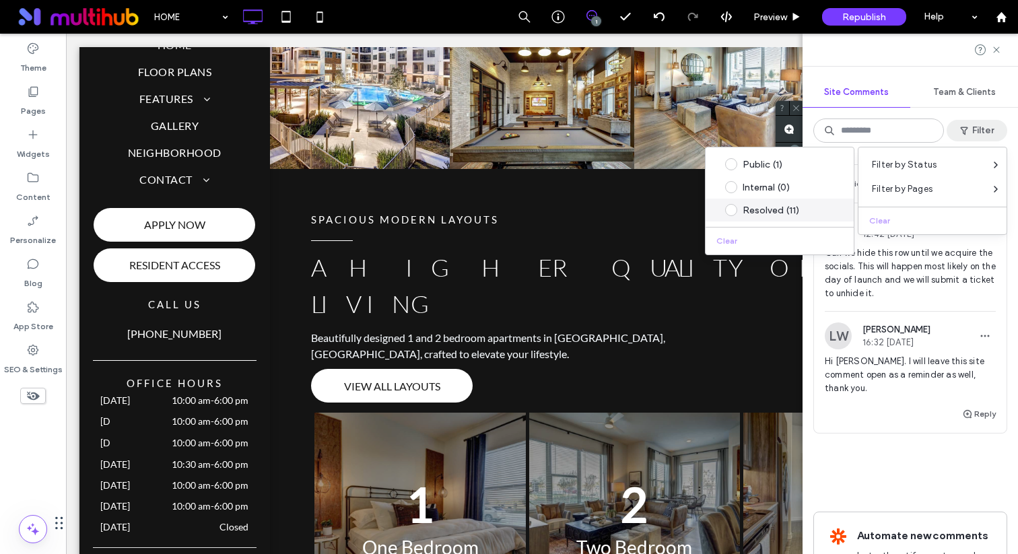
click at [782, 211] on div "Resolved (11)" at bounding box center [790, 210] width 95 height 11
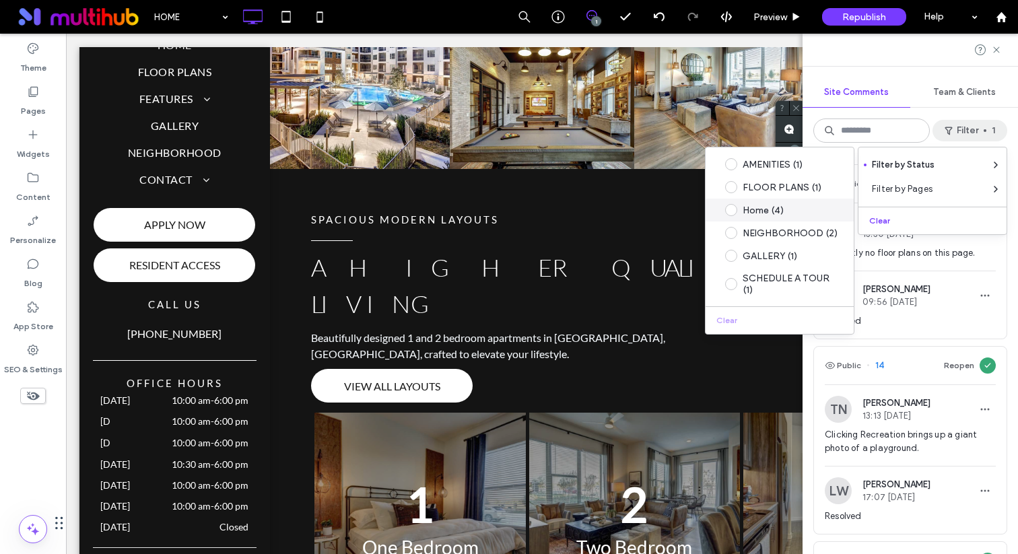
click at [791, 206] on div "Home (4)" at bounding box center [790, 210] width 95 height 11
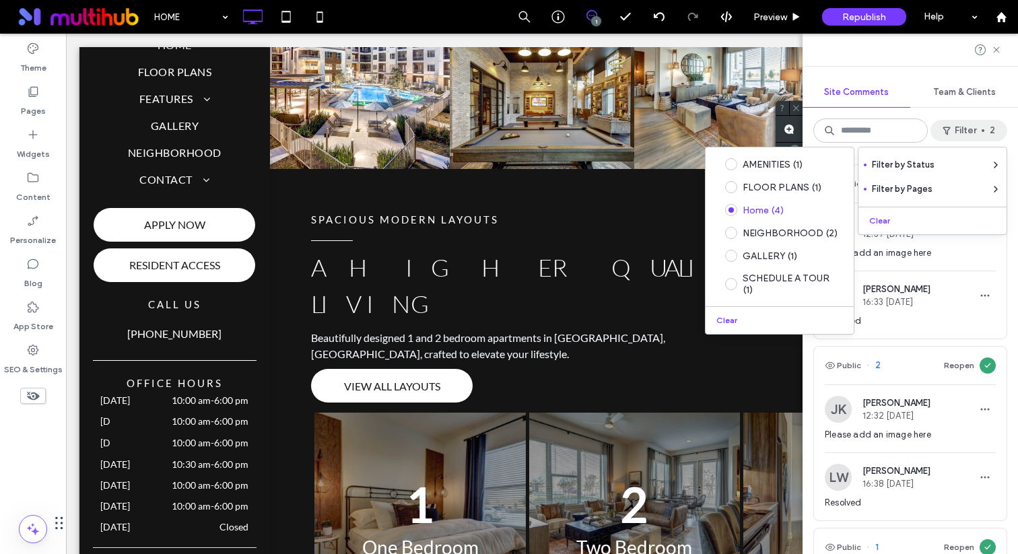
click at [919, 308] on div "LW [PERSON_NAME] 16:33 [DATE]" at bounding box center [878, 295] width 106 height 27
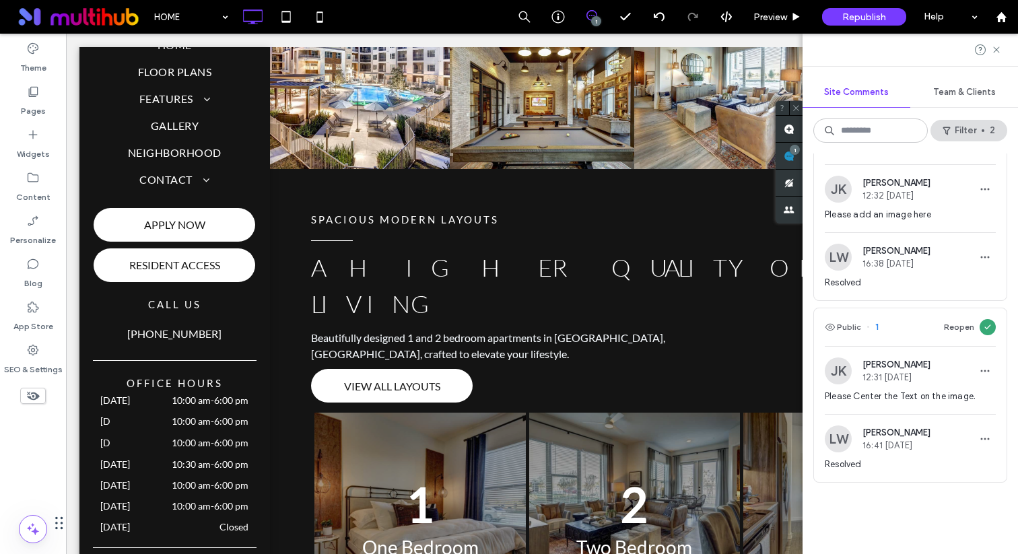
scroll to position [361, 0]
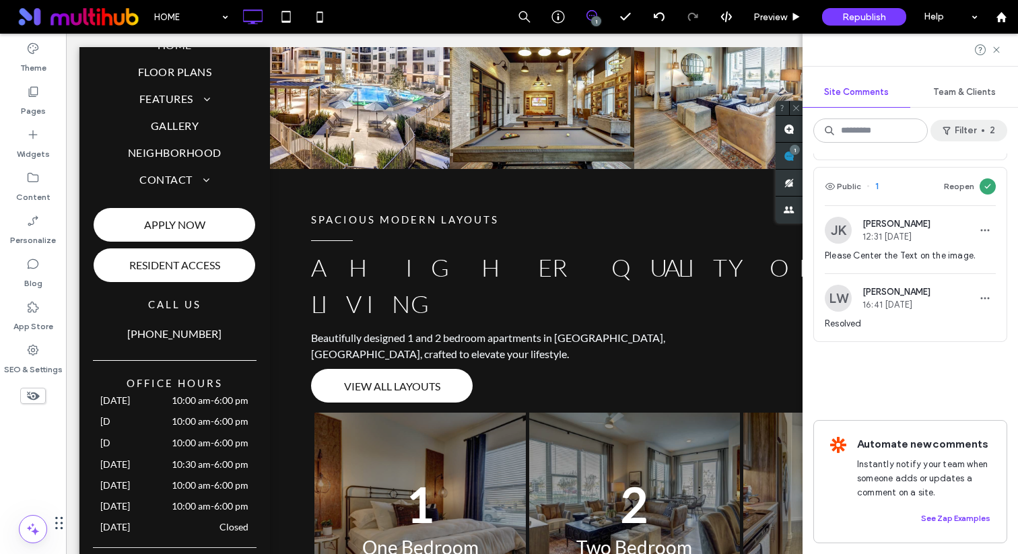
click at [952, 127] on span "button" at bounding box center [948, 131] width 13 height 20
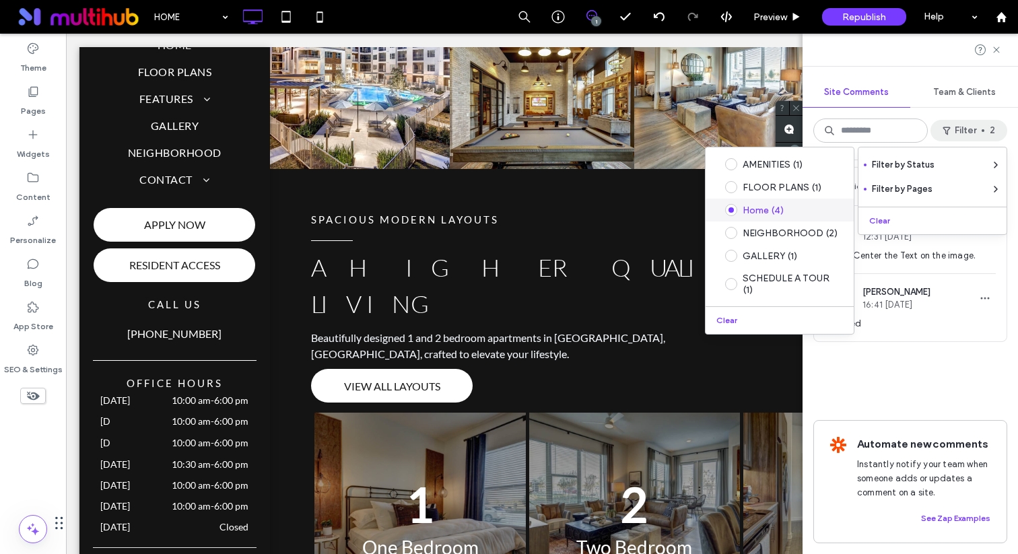
click at [800, 215] on div "Home (4)" at bounding box center [790, 210] width 95 height 11
click at [723, 321] on button "Clear" at bounding box center [728, 321] width 34 height 16
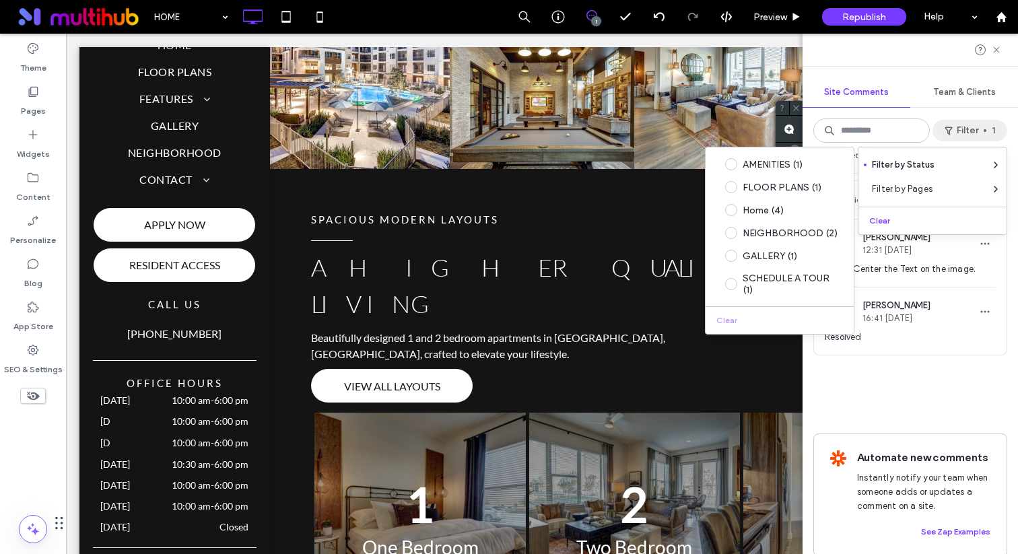
click at [909, 341] on div "Public 1 Reopen [PERSON_NAME] [PERSON_NAME] 12:31 [DATE] Please Center the Text…" at bounding box center [911, 268] width 194 height 175
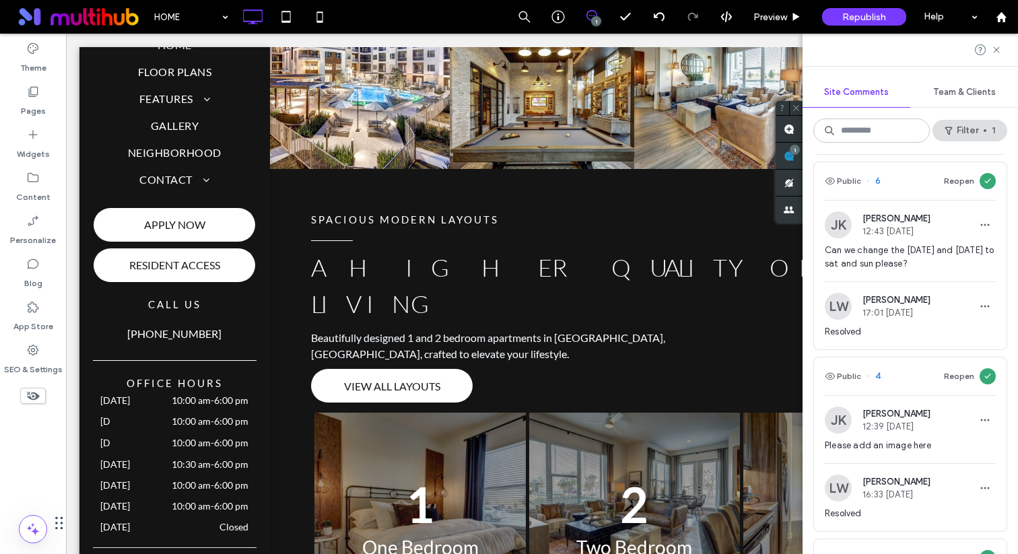
scroll to position [1369, 0]
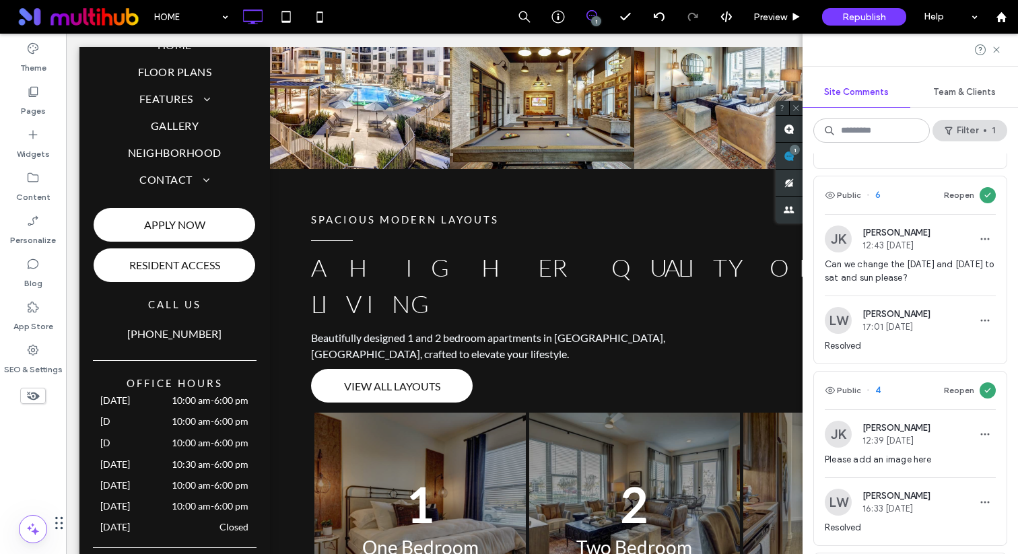
click at [899, 258] on span "Can we change the [DATE] and [DATE] to sat and sun please?" at bounding box center [910, 271] width 171 height 27
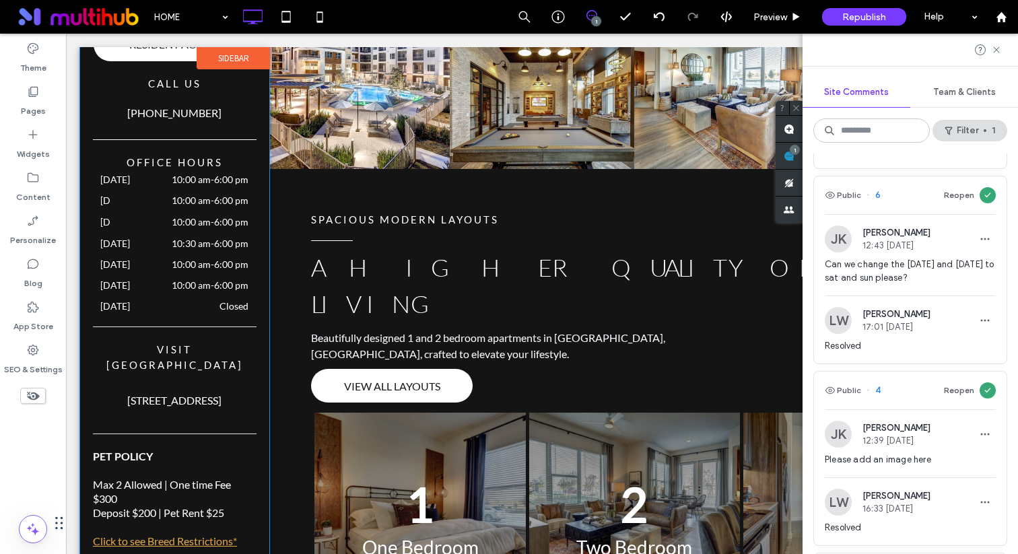
scroll to position [325, 0]
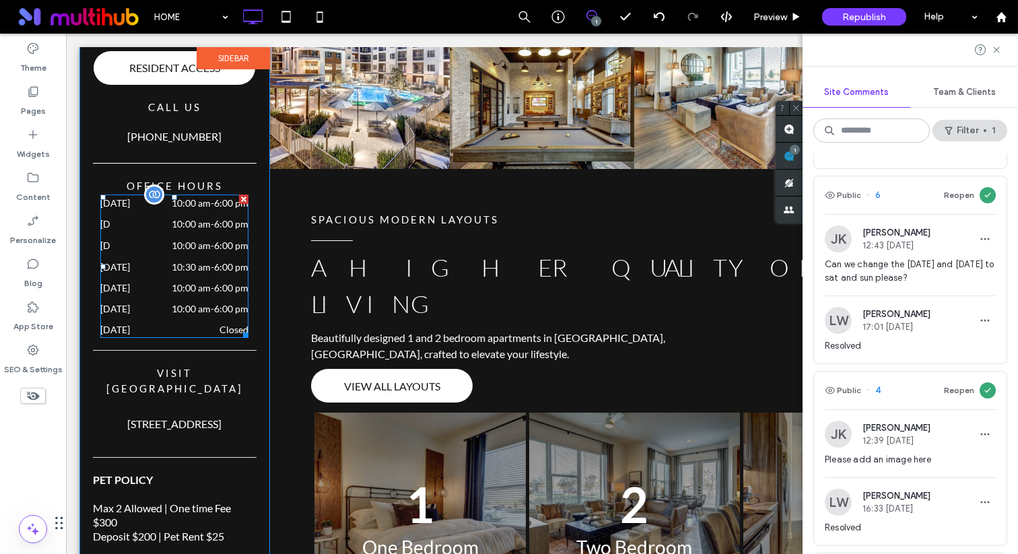
click at [196, 304] on time "10:00 am" at bounding box center [191, 308] width 39 height 11
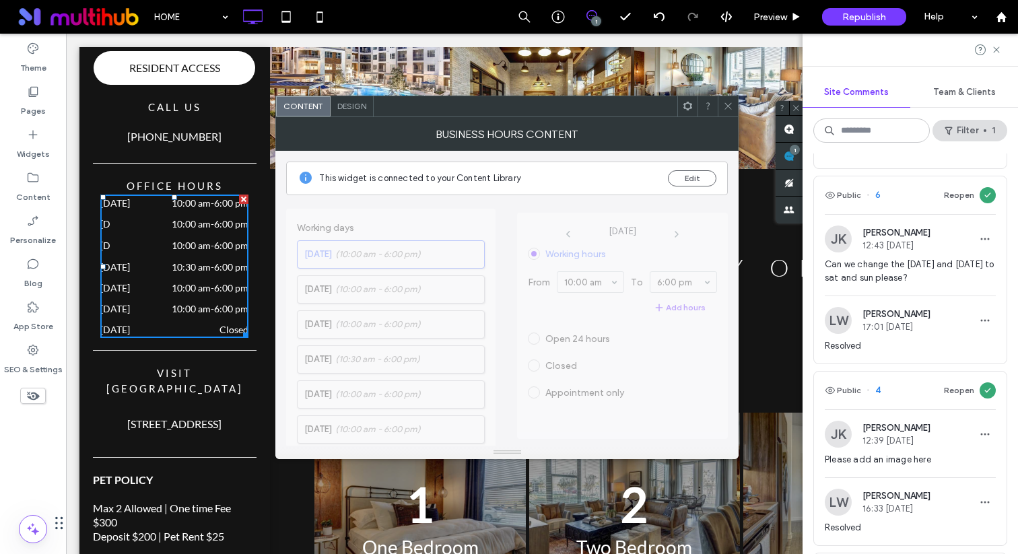
click at [729, 101] on icon at bounding box center [728, 106] width 10 height 10
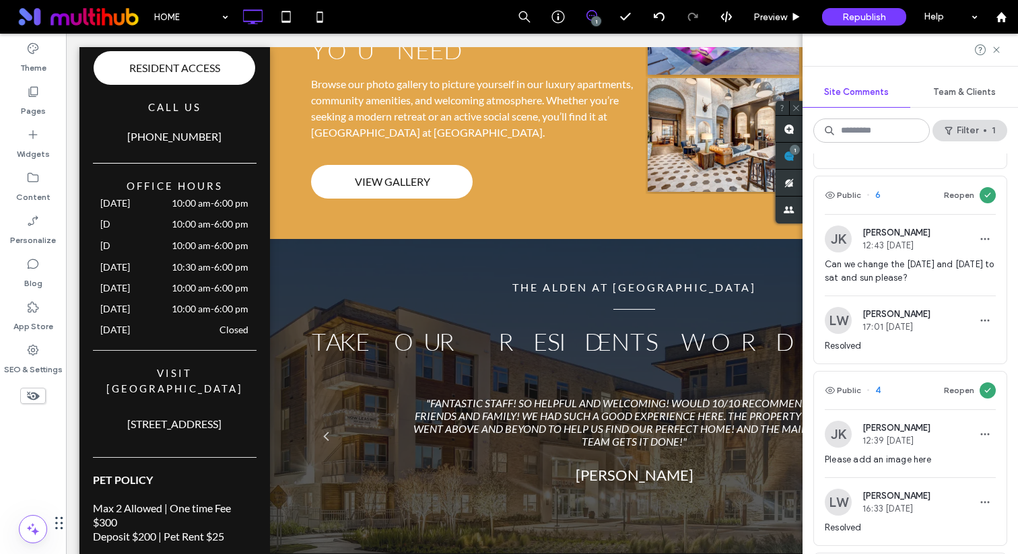
scroll to position [1901, 0]
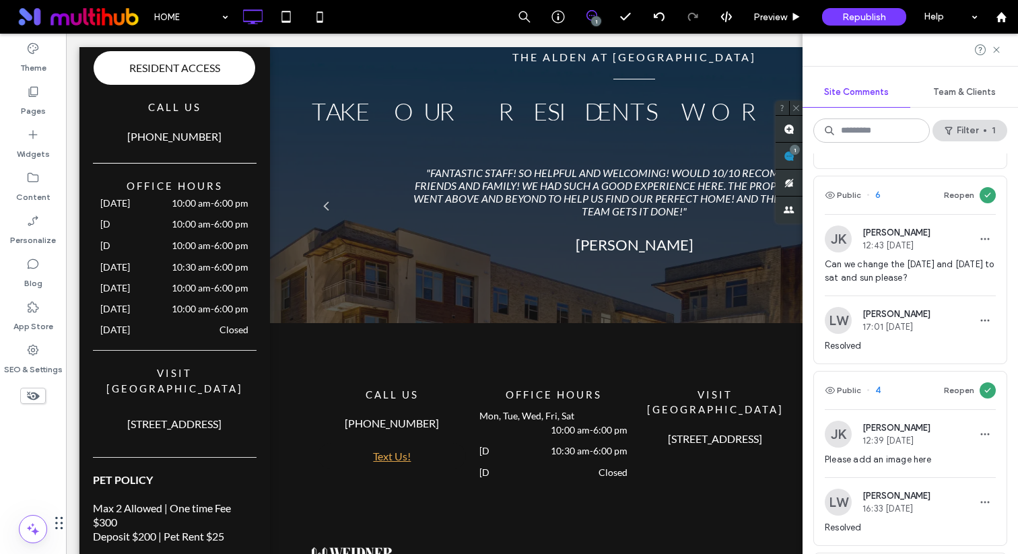
click at [1000, 40] on div at bounding box center [911, 50] width 216 height 32
click at [998, 48] on use at bounding box center [997, 49] width 6 height 6
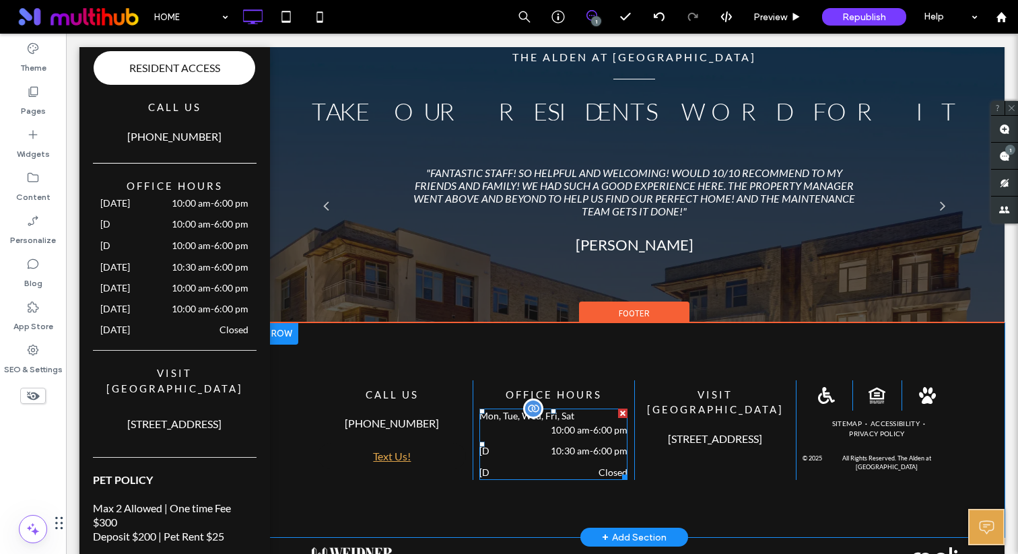
click at [560, 445] on time "10:30 am" at bounding box center [570, 450] width 39 height 11
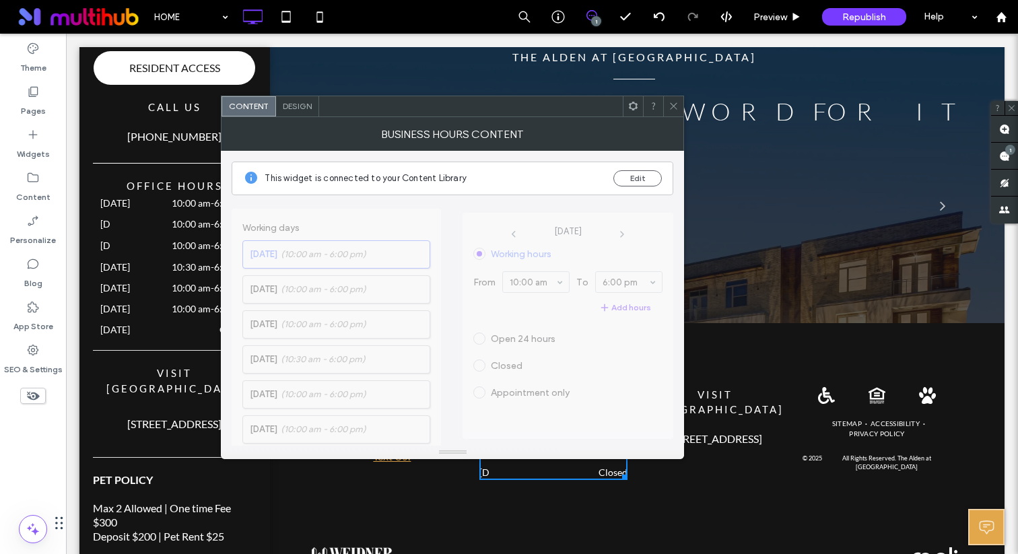
click at [672, 100] on span at bounding box center [674, 106] width 10 height 20
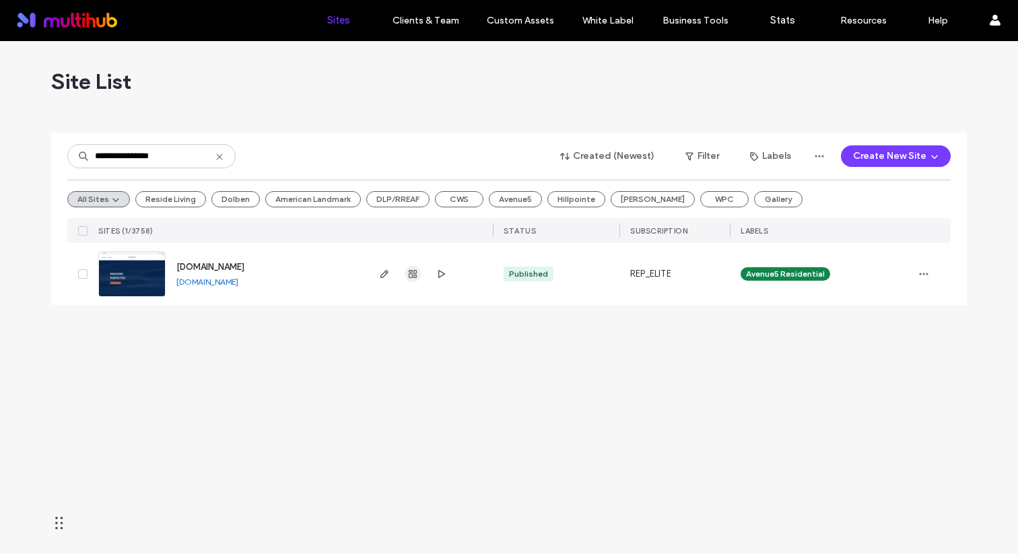
click at [412, 273] on use "button" at bounding box center [413, 274] width 8 height 8
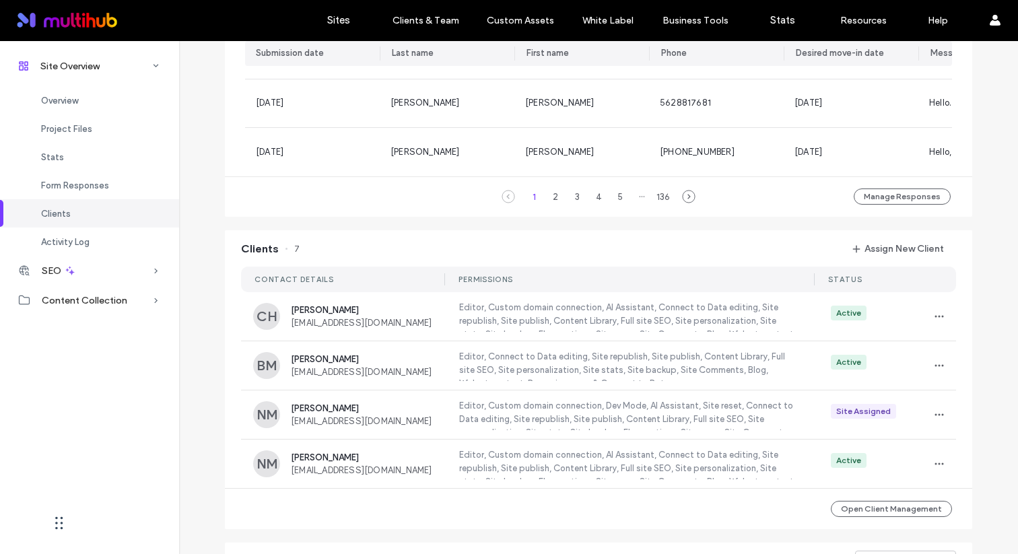
scroll to position [16, 0]
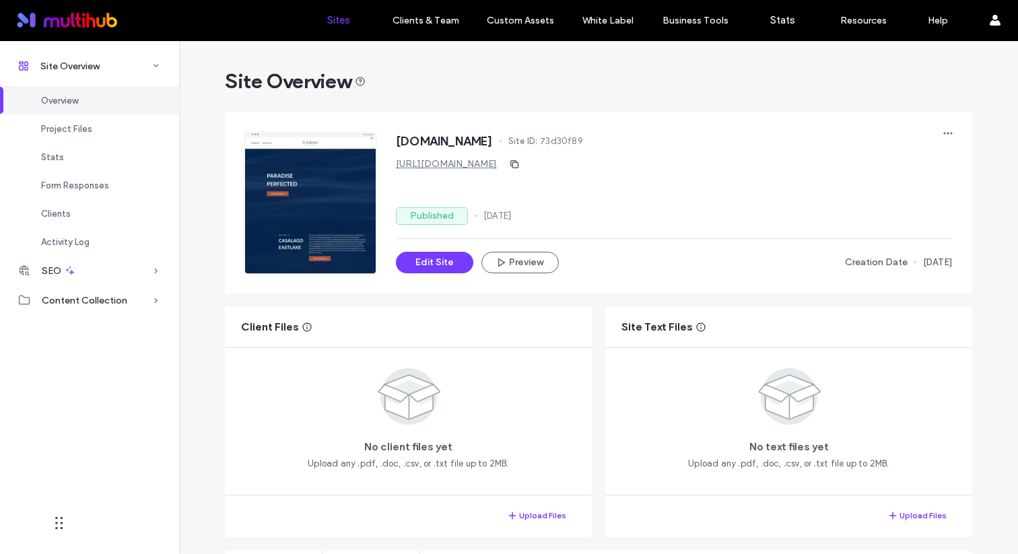
click at [325, 12] on link "Sites" at bounding box center [338, 20] width 80 height 40
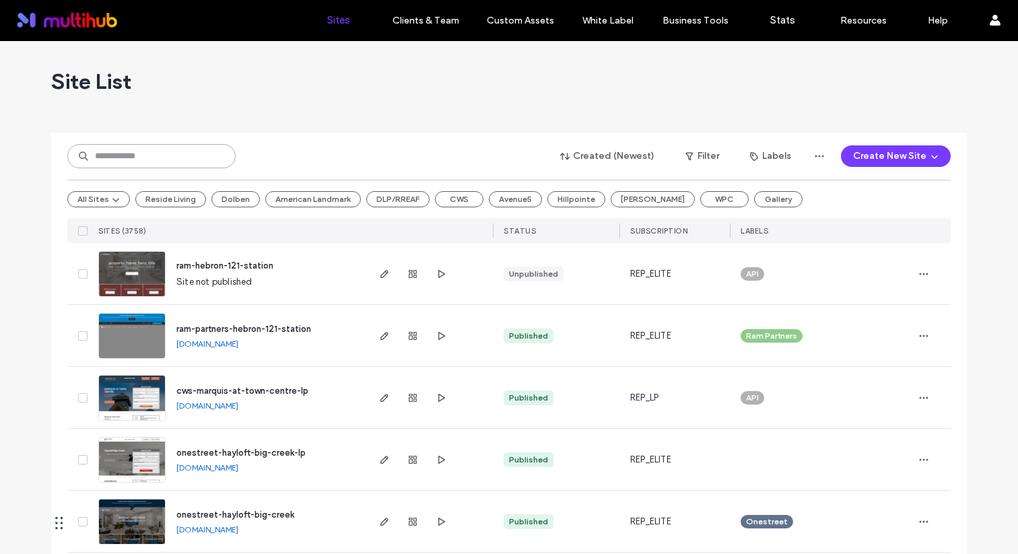
click at [213, 155] on input at bounding box center [151, 156] width 168 height 24
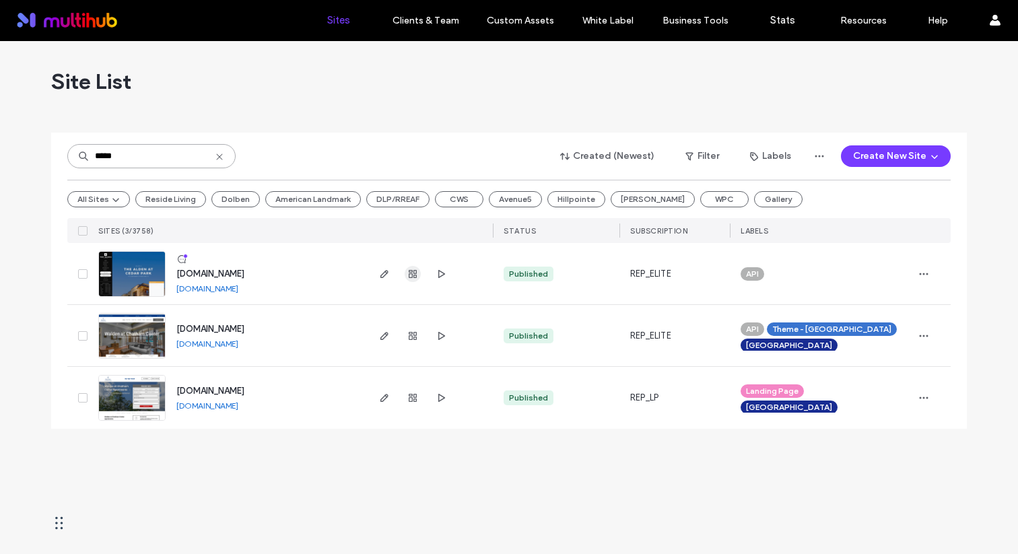
type input "*****"
click at [412, 273] on use "button" at bounding box center [413, 274] width 8 height 8
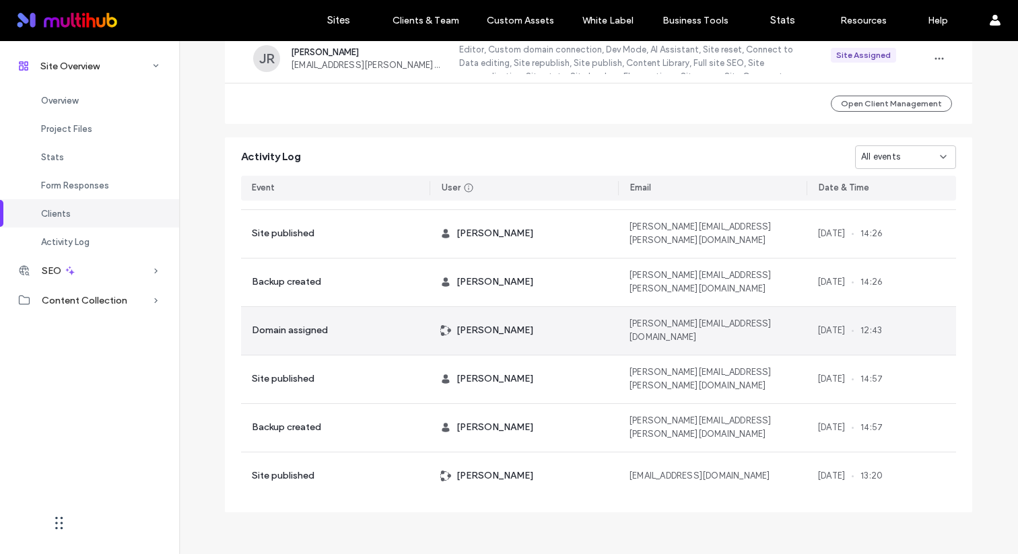
scroll to position [424, 0]
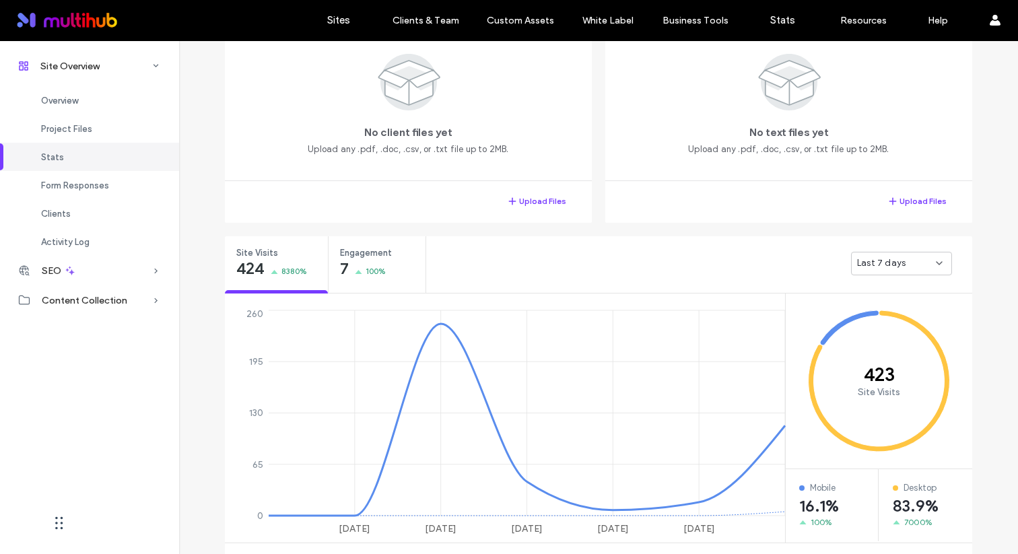
scroll to position [293, 0]
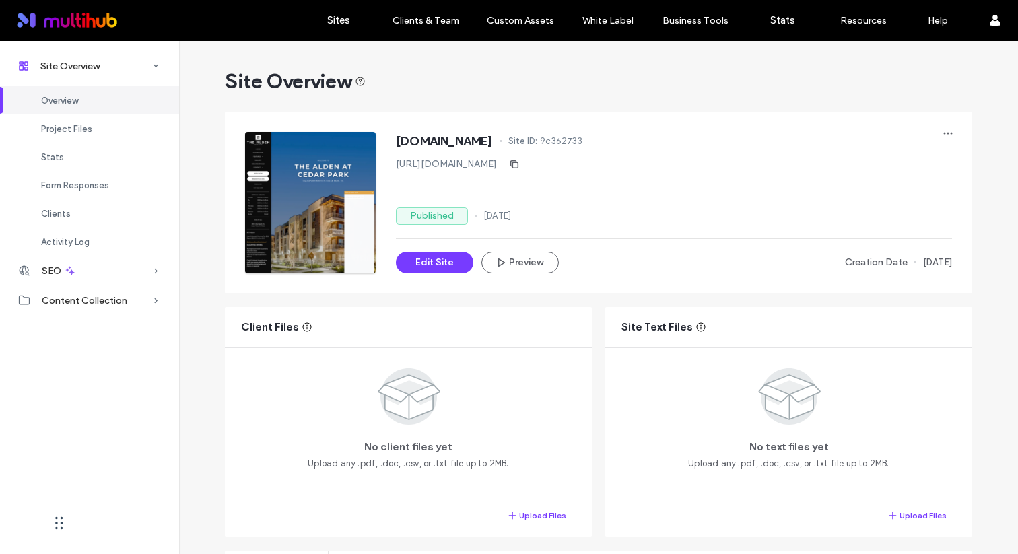
click at [497, 165] on link "[URL][DOMAIN_NAME]" at bounding box center [446, 163] width 101 height 11
